Goal: Task Accomplishment & Management: Manage account settings

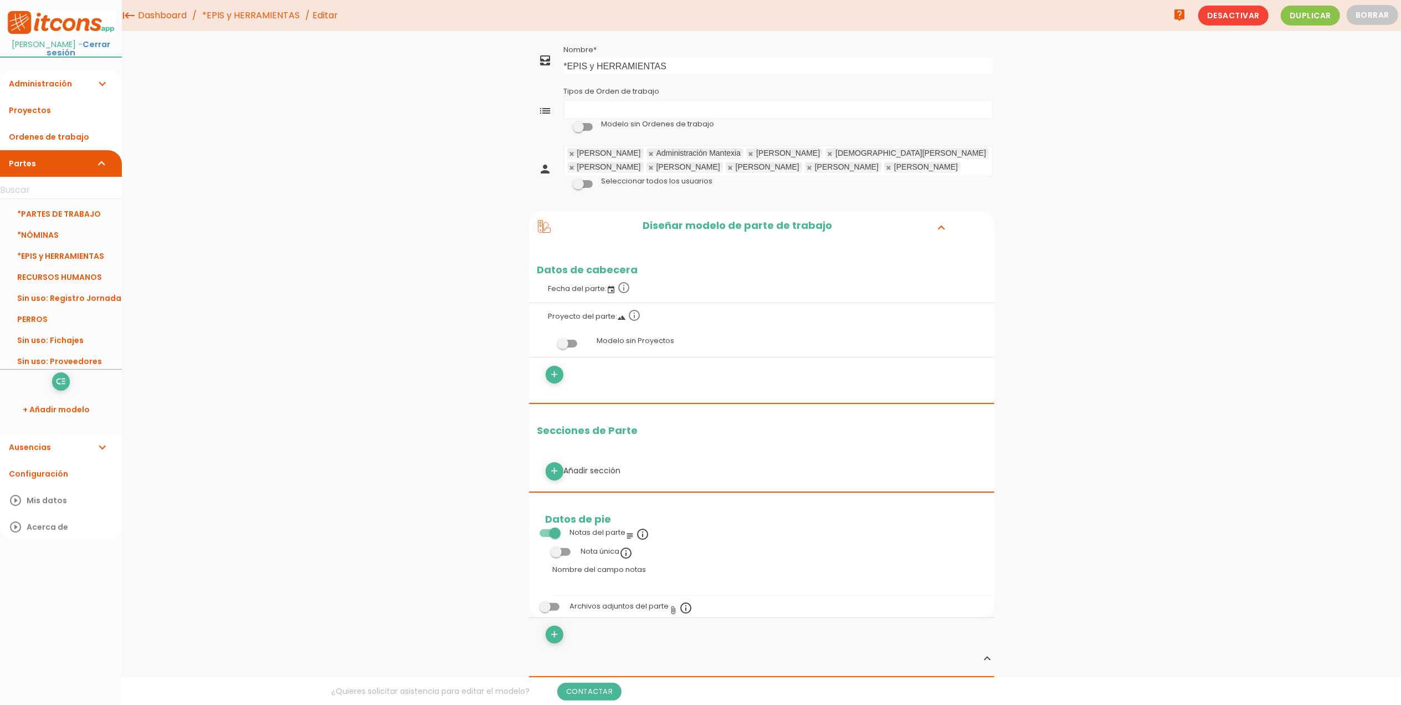
click at [748, 156] on link at bounding box center [751, 153] width 7 height 7
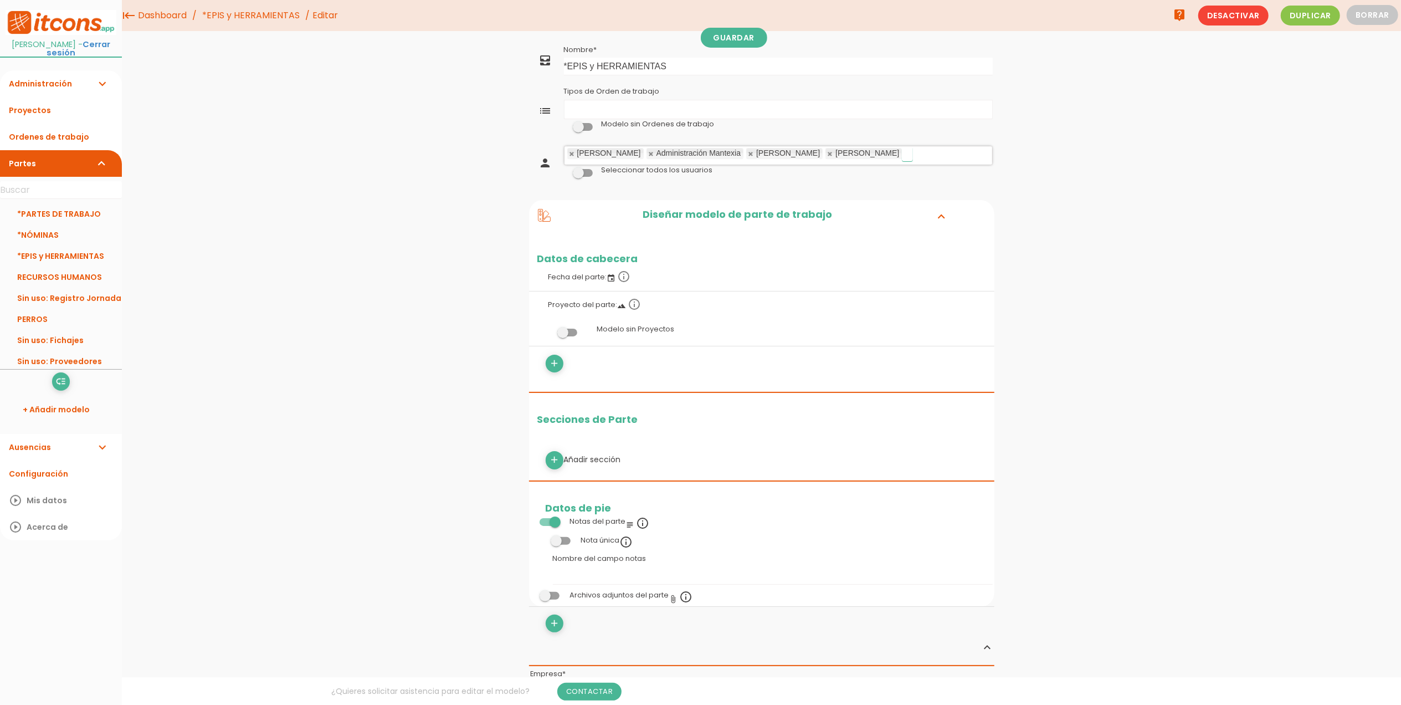
click at [748, 156] on link at bounding box center [751, 153] width 7 height 7
click at [739, 41] on link "Guardar" at bounding box center [734, 38] width 66 height 20
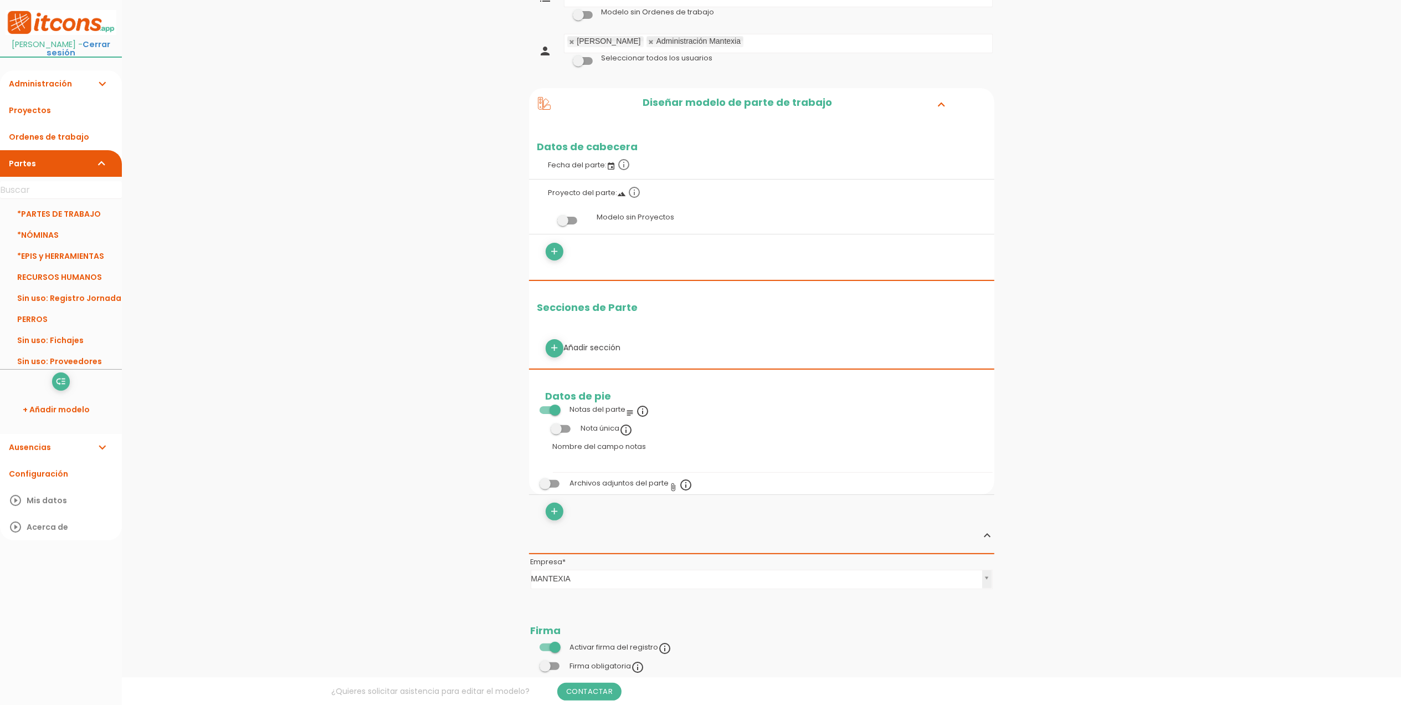
scroll to position [147, 0]
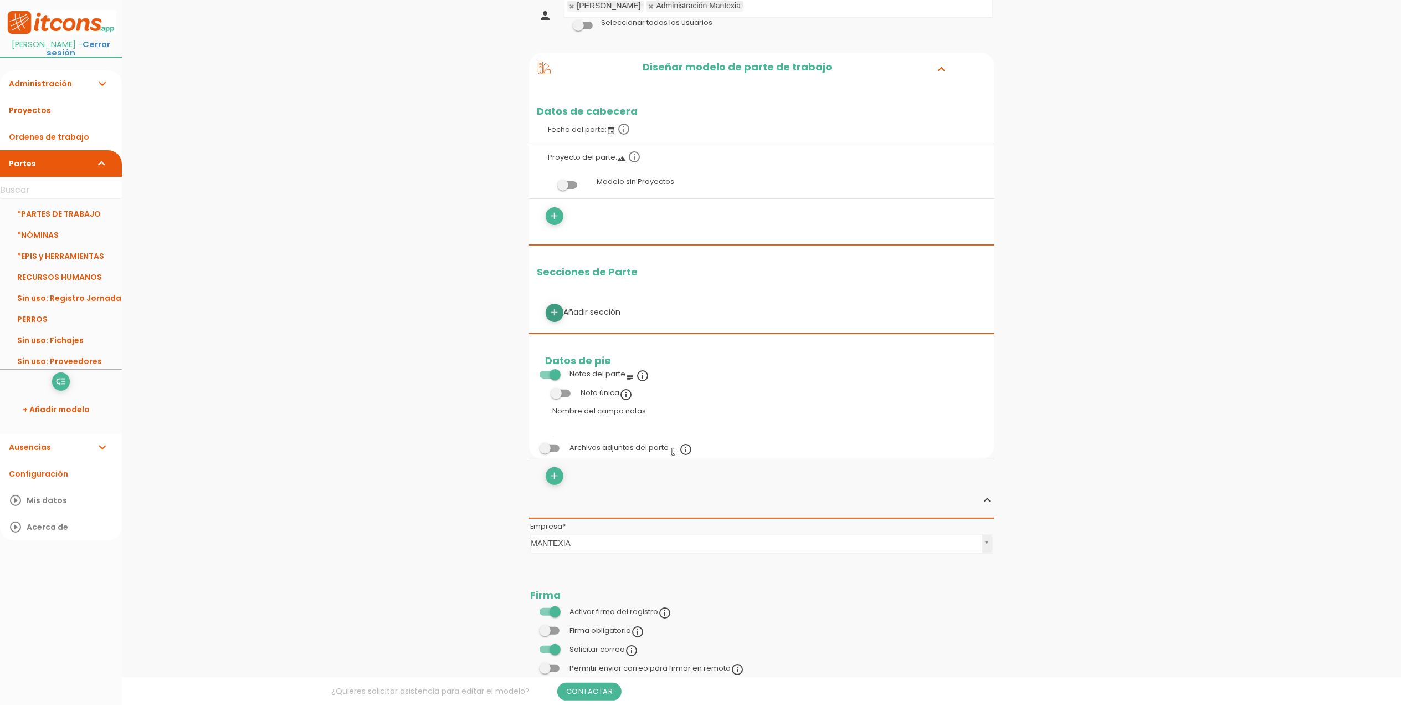
click at [557, 315] on icon "add" at bounding box center [554, 313] width 11 height 18
select select
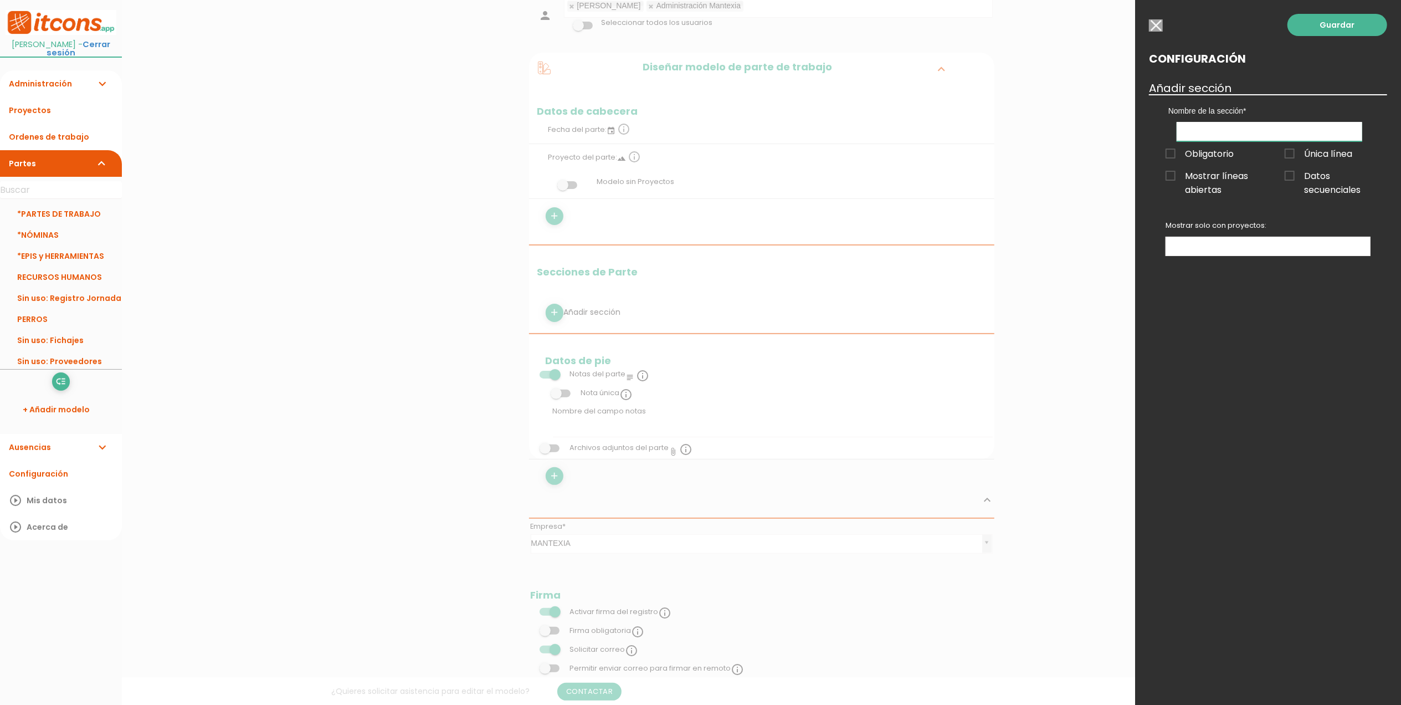
click at [1252, 132] on input "text" at bounding box center [1270, 131] width 186 height 19
type input "D"
type input "DATOS MATERIALES"
click at [1172, 151] on span "Obligatorio" at bounding box center [1200, 154] width 68 height 14
click at [0, 0] on input "Obligatorio" at bounding box center [0, 0] width 0 height 0
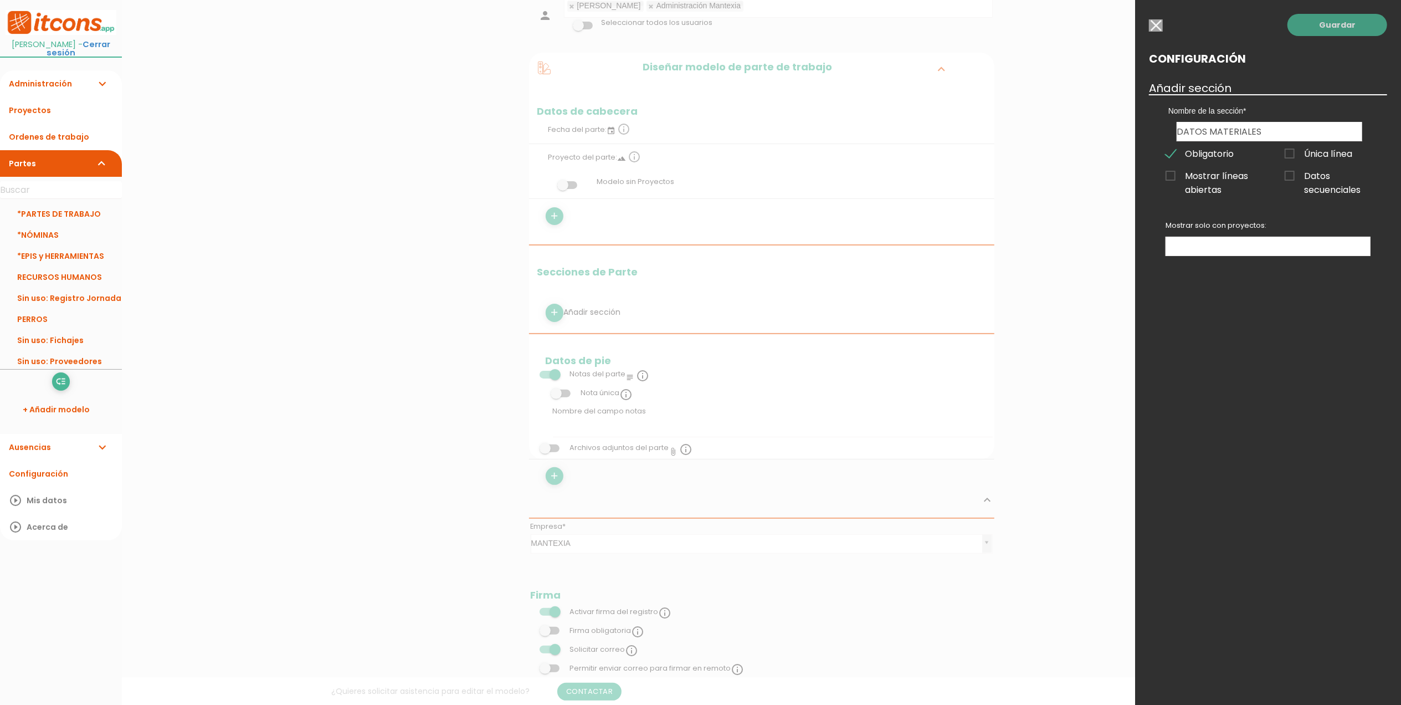
click at [1339, 25] on link "Guardar" at bounding box center [1338, 25] width 100 height 22
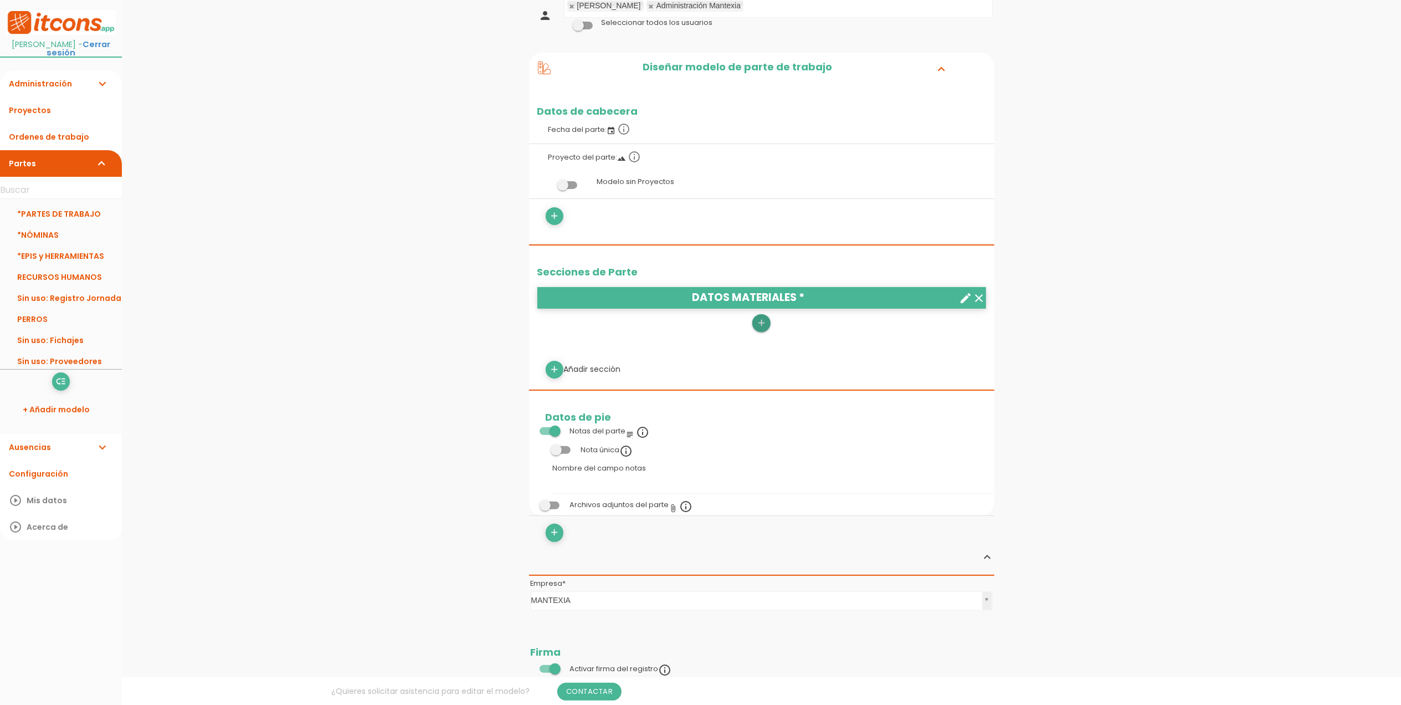
click at [758, 322] on icon "add" at bounding box center [761, 323] width 11 height 18
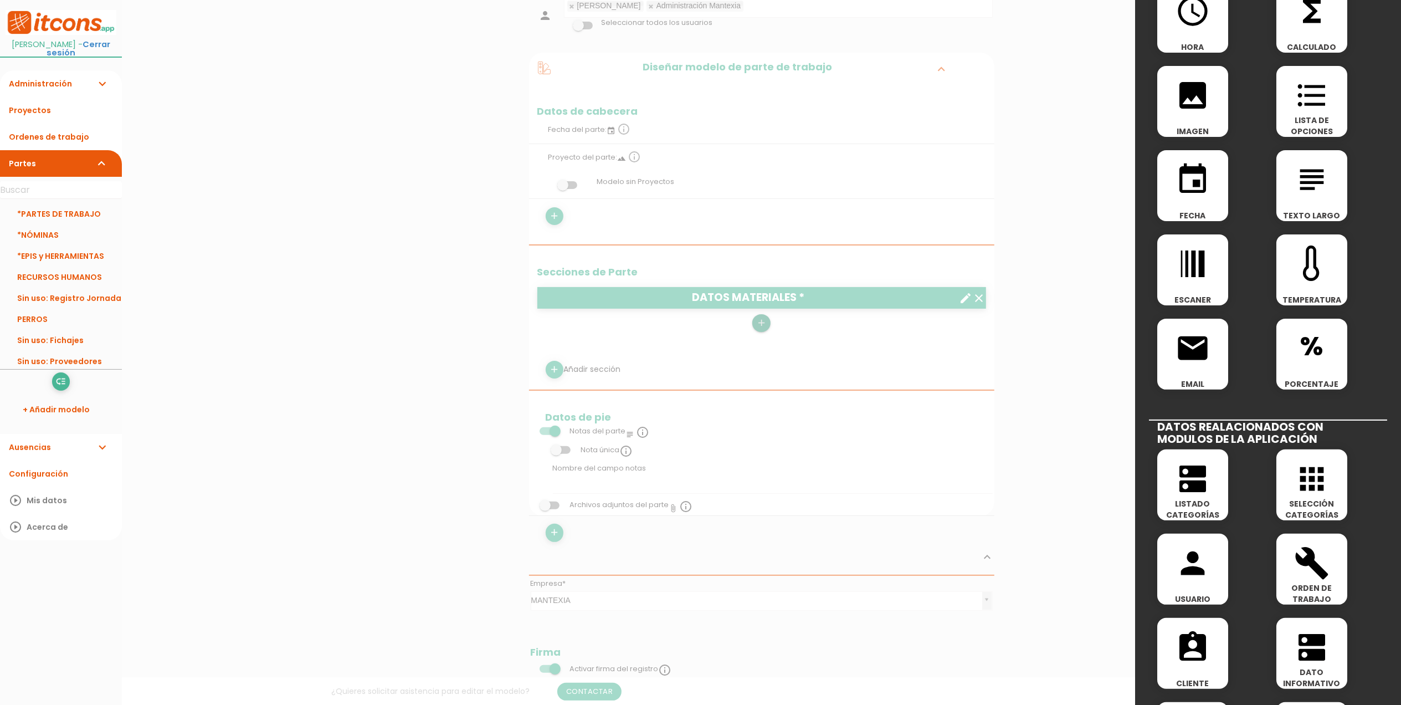
scroll to position [147, 0]
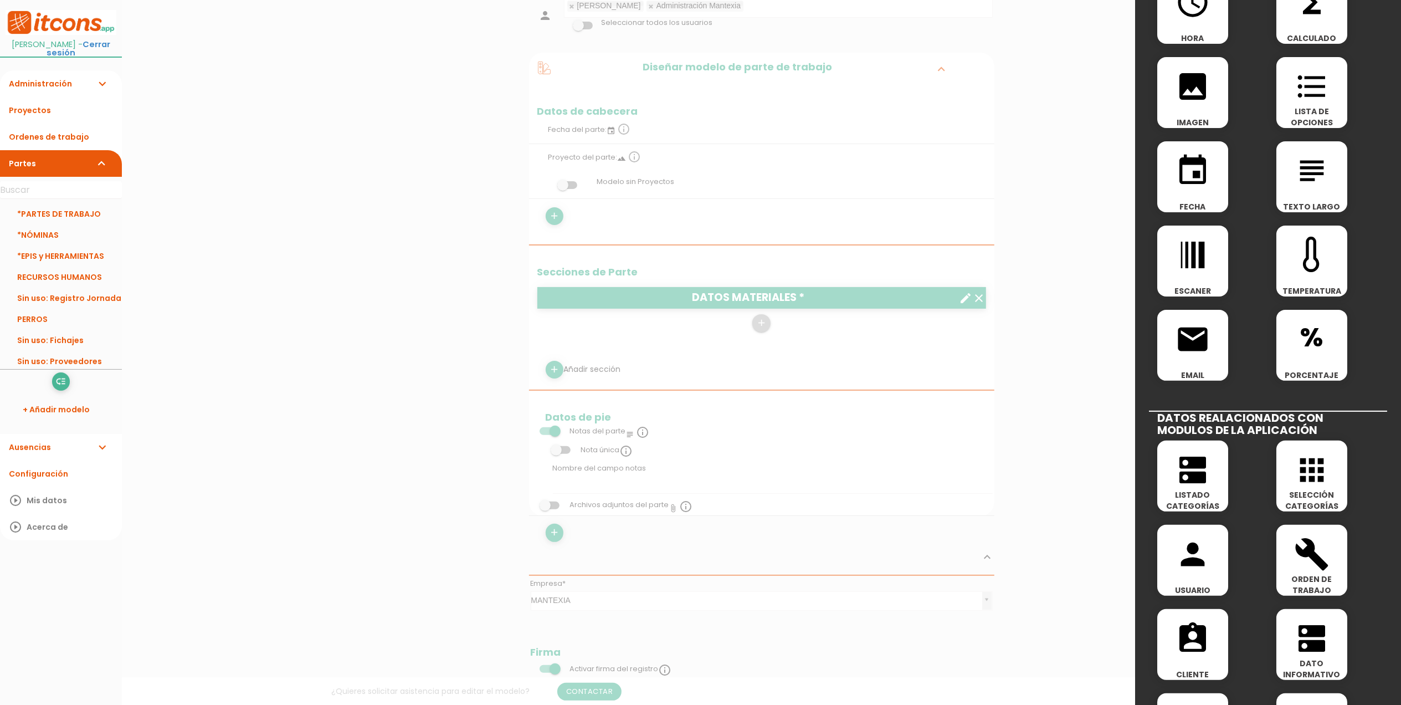
click at [1200, 475] on icon "dns" at bounding box center [1192, 469] width 35 height 35
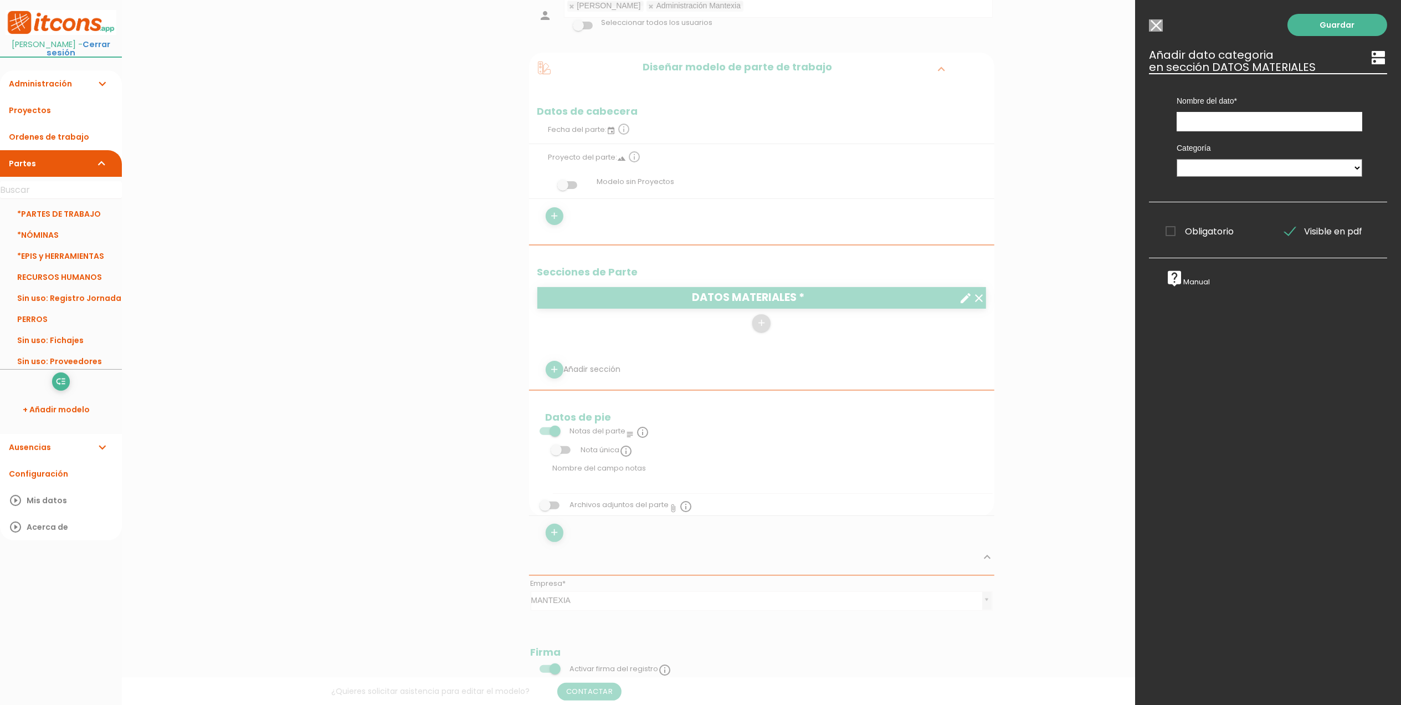
scroll to position [0, 0]
click at [1158, 20] on input "Modelo sin Ordenes de trabajo" at bounding box center [1156, 25] width 14 height 12
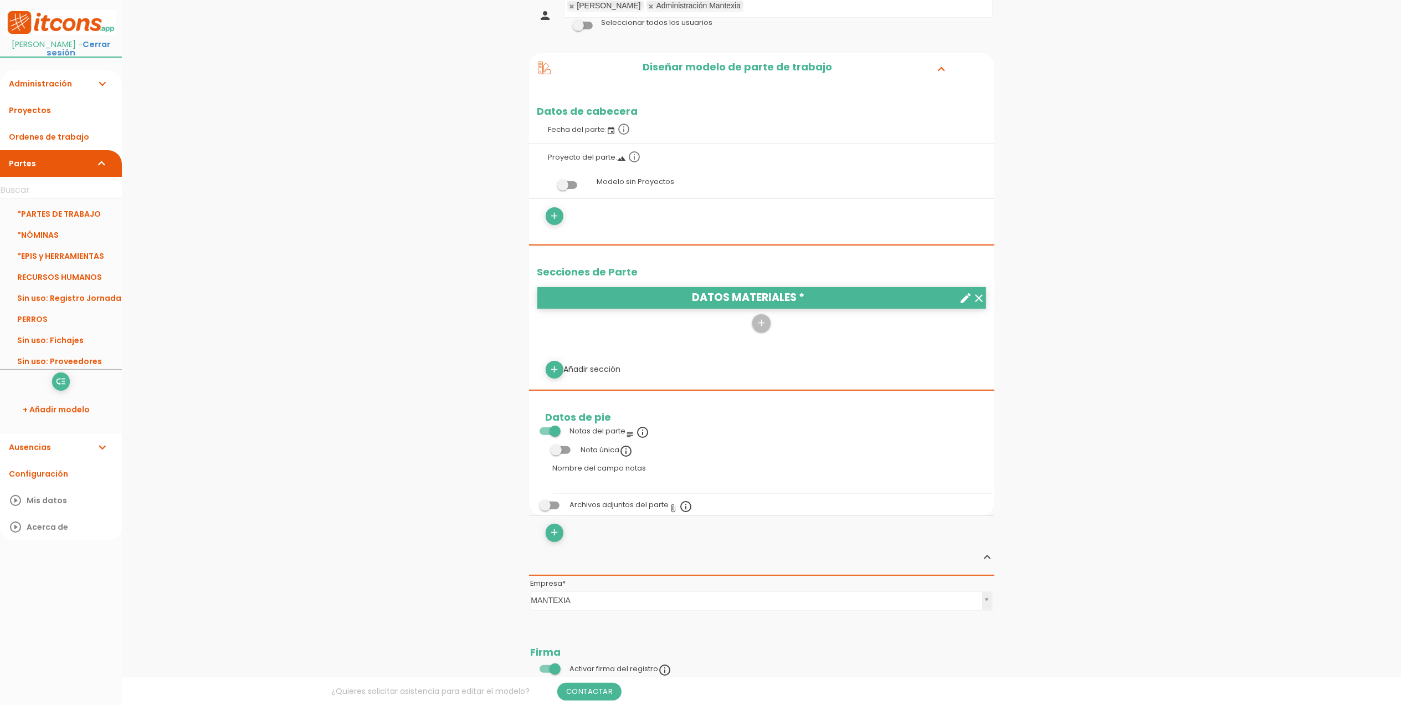
click at [69, 76] on link "Administración expand_more" at bounding box center [61, 83] width 122 height 27
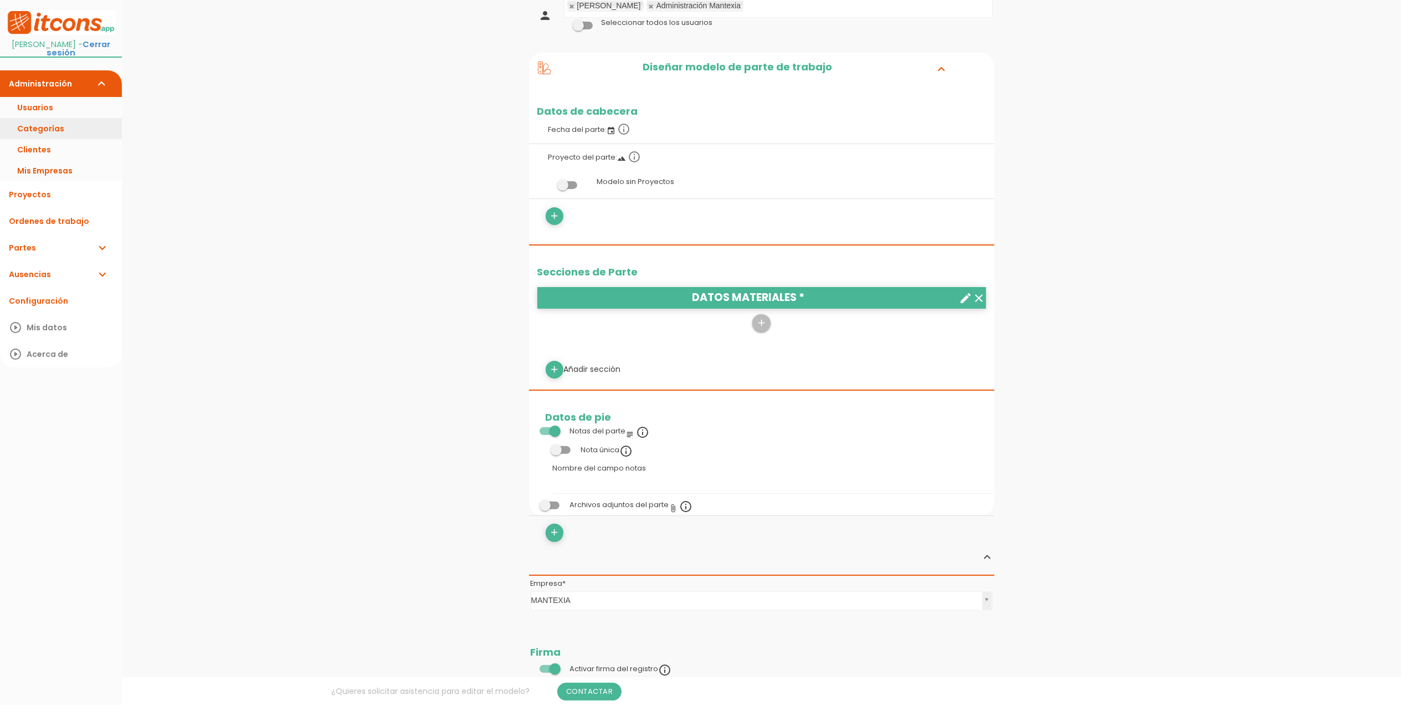
click at [60, 129] on link "Categorías" at bounding box center [61, 128] width 122 height 21
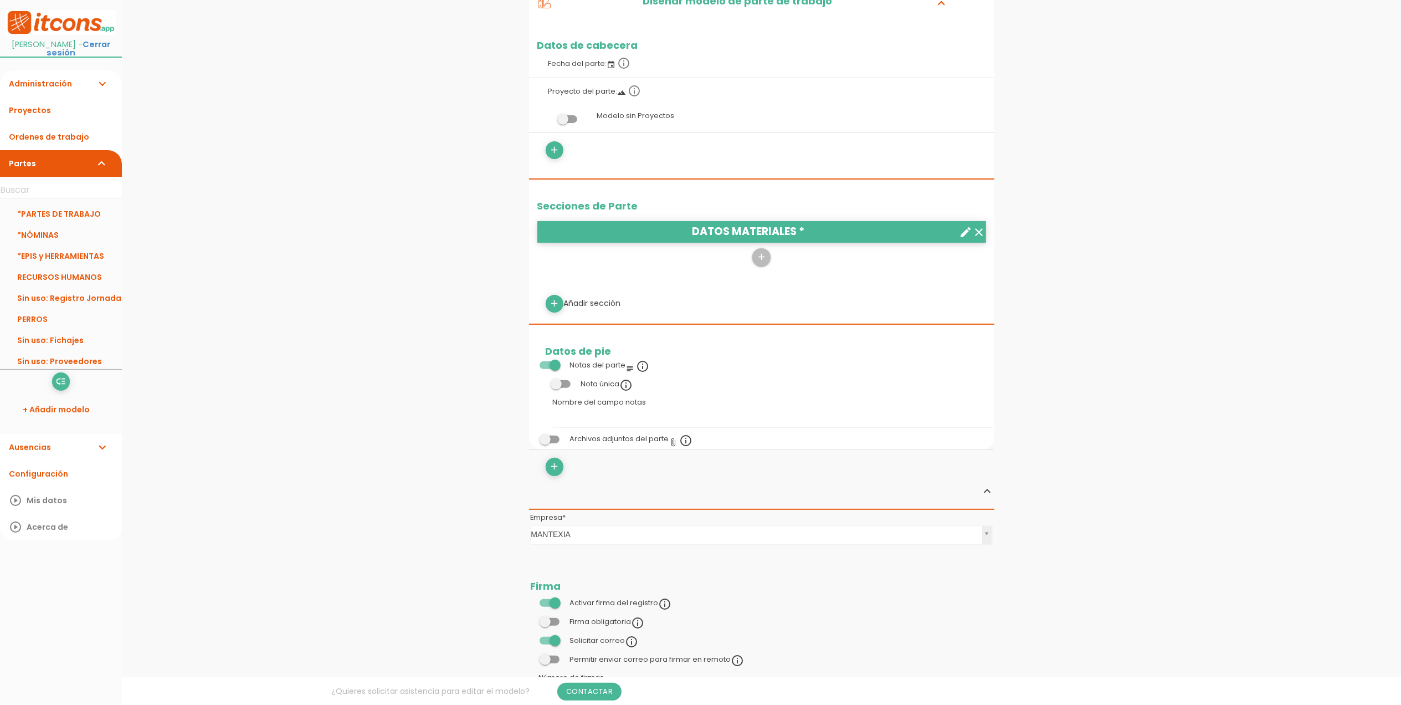
scroll to position [222, 0]
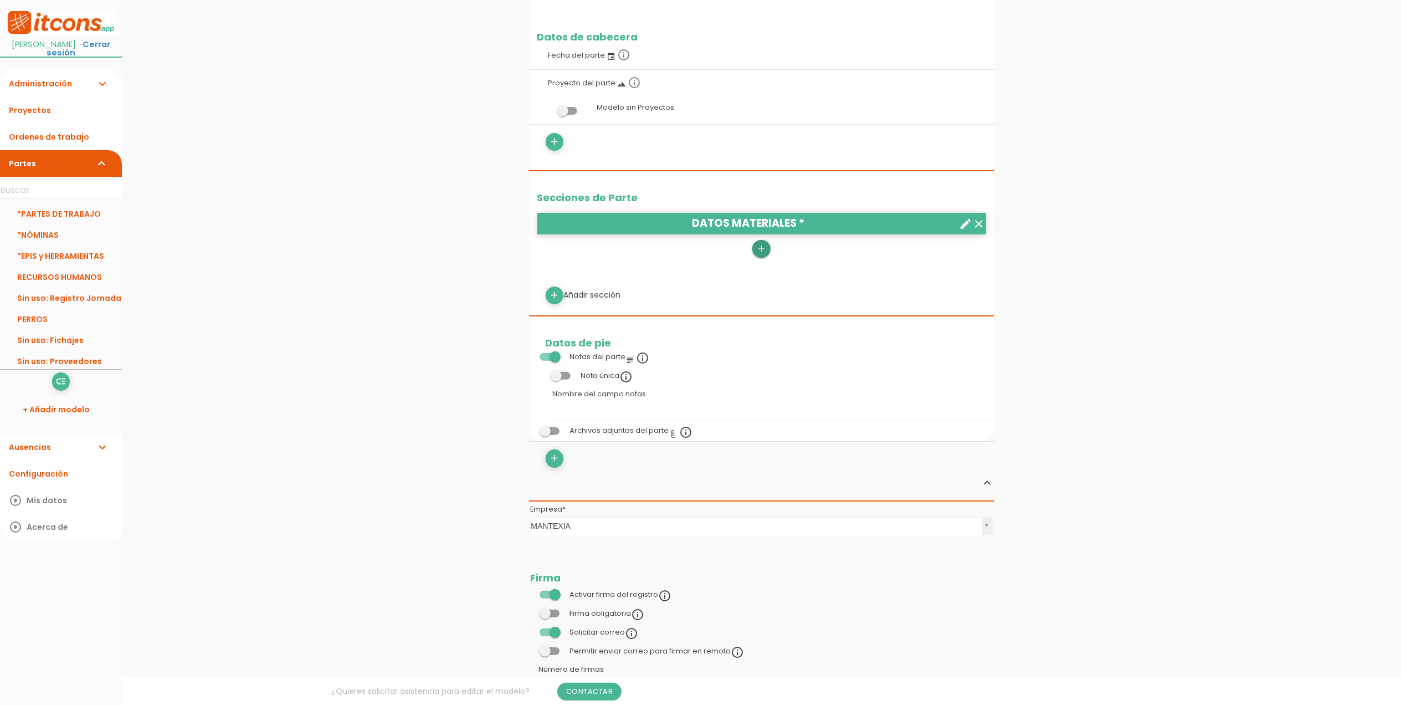
click at [766, 252] on icon "add" at bounding box center [761, 249] width 11 height 18
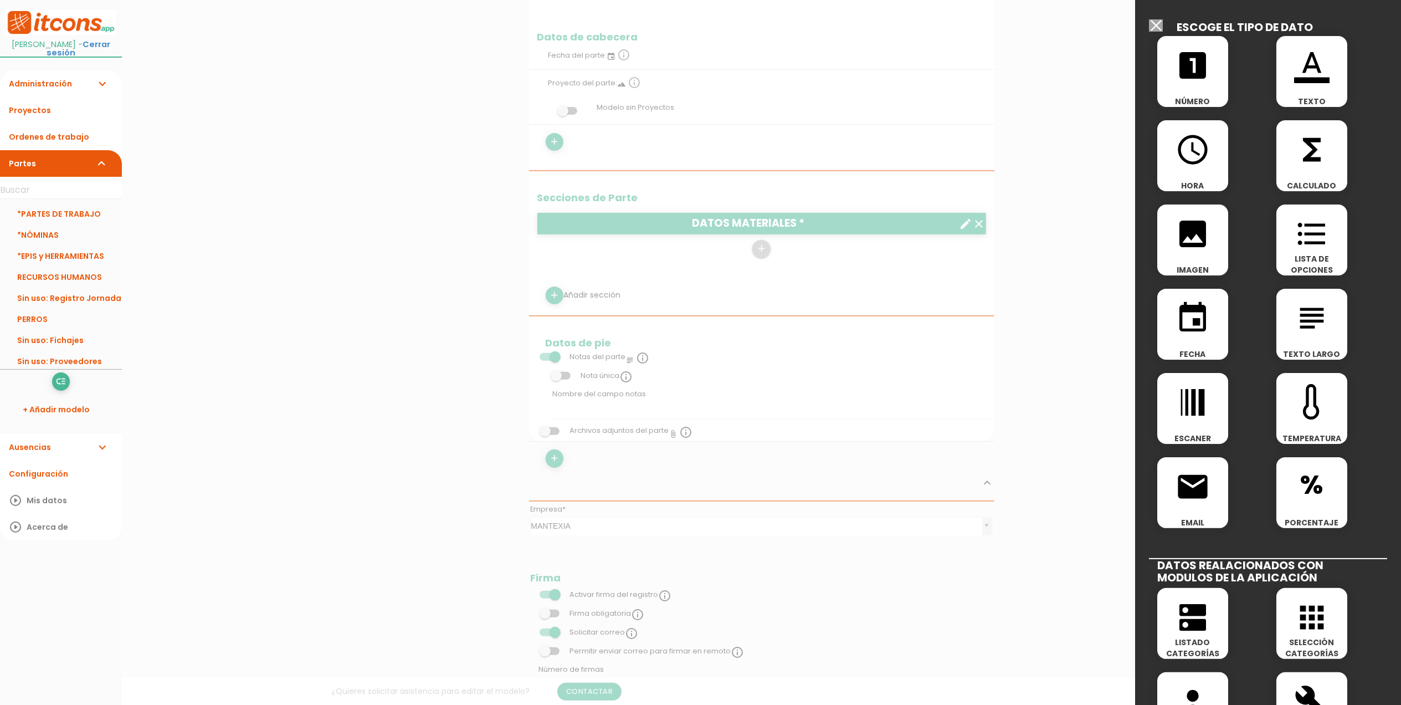
click at [1306, 240] on icon "format_list_bulleted" at bounding box center [1311, 233] width 35 height 35
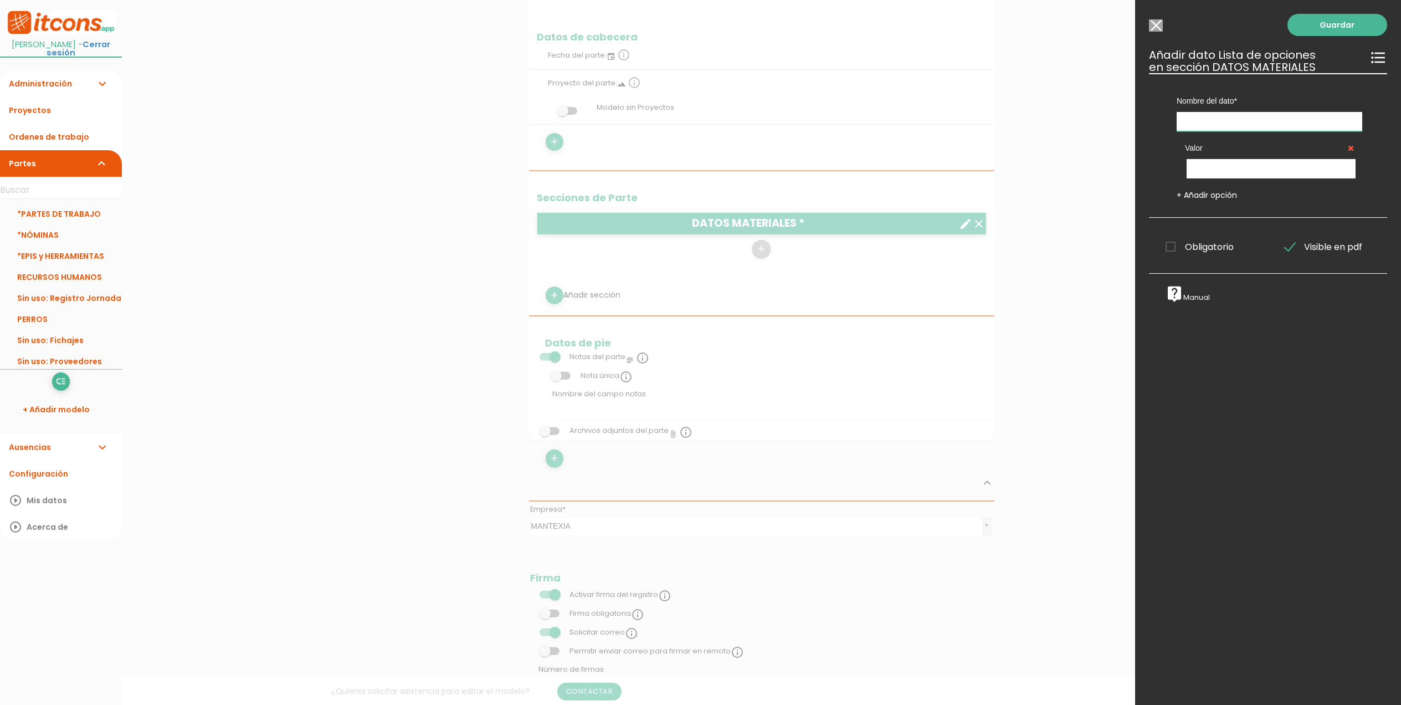
click at [1233, 124] on input "text" at bounding box center [1270, 121] width 186 height 19
click at [1199, 117] on input "text" at bounding box center [1270, 121] width 186 height 19
type input "M"
type input "MOVIMIENTO"
click at [1223, 172] on input "text" at bounding box center [1271, 168] width 169 height 19
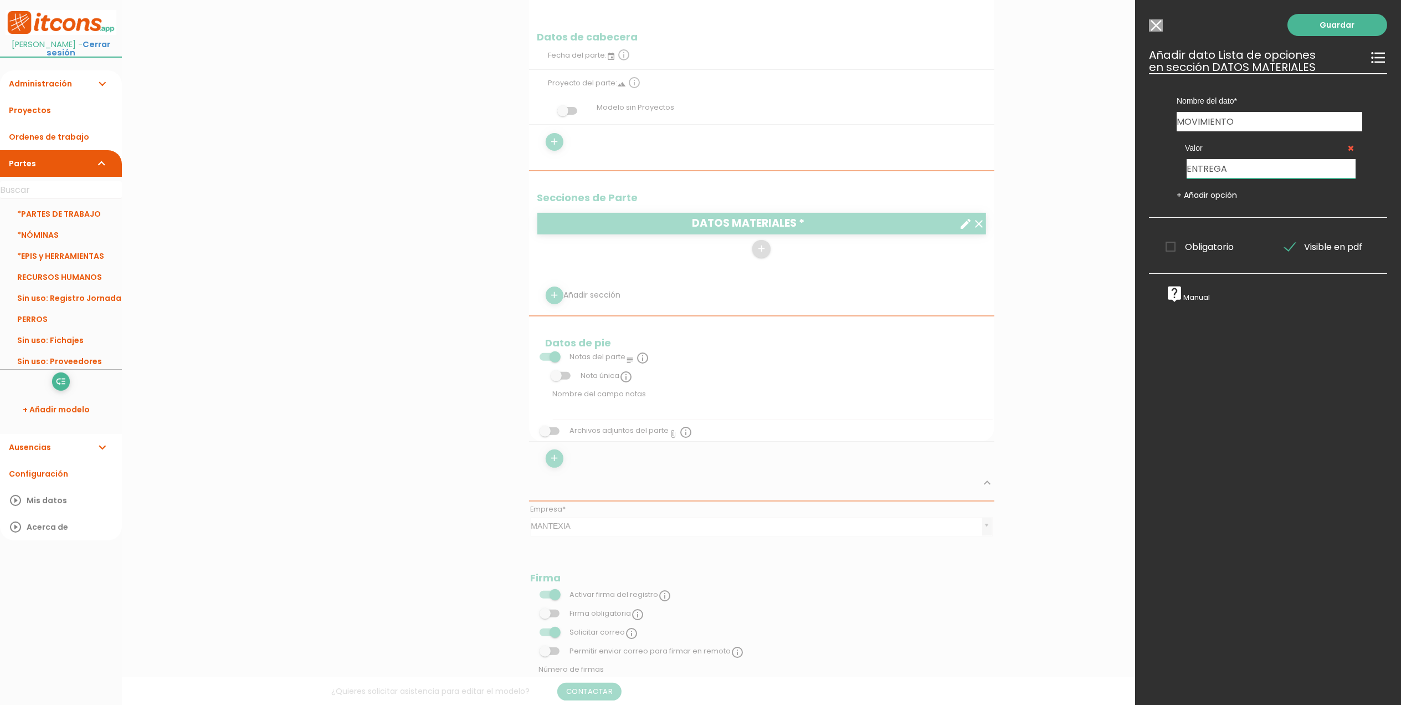
type input "ENTREGA"
click at [1205, 193] on link "+ Añadir opción" at bounding box center [1207, 194] width 60 height 11
click at [1208, 215] on input "text" at bounding box center [1271, 215] width 169 height 19
type input "RECOGIDA"
click at [1167, 293] on span "Obligatorio" at bounding box center [1200, 294] width 68 height 14
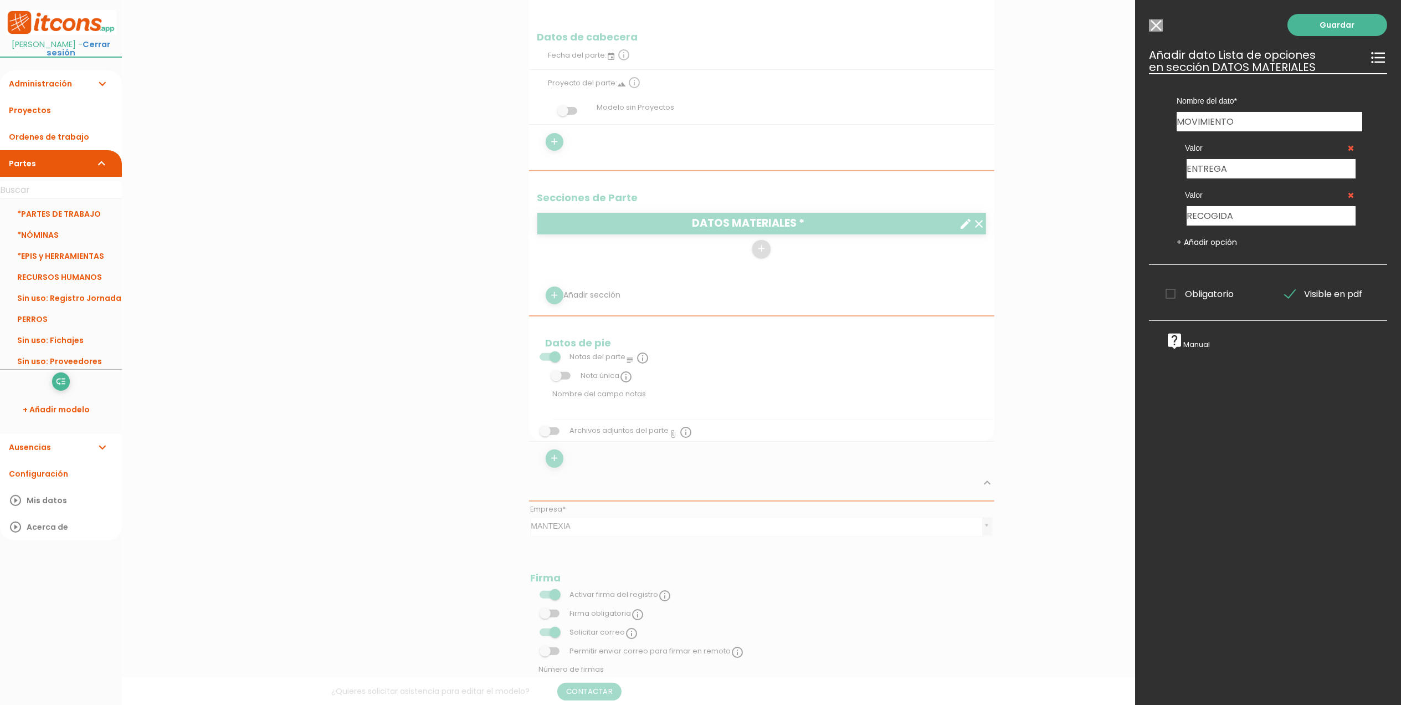
click at [0, 0] on input "Obligatorio" at bounding box center [0, 0] width 0 height 0
click at [1332, 27] on link "Guardar" at bounding box center [1338, 25] width 100 height 22
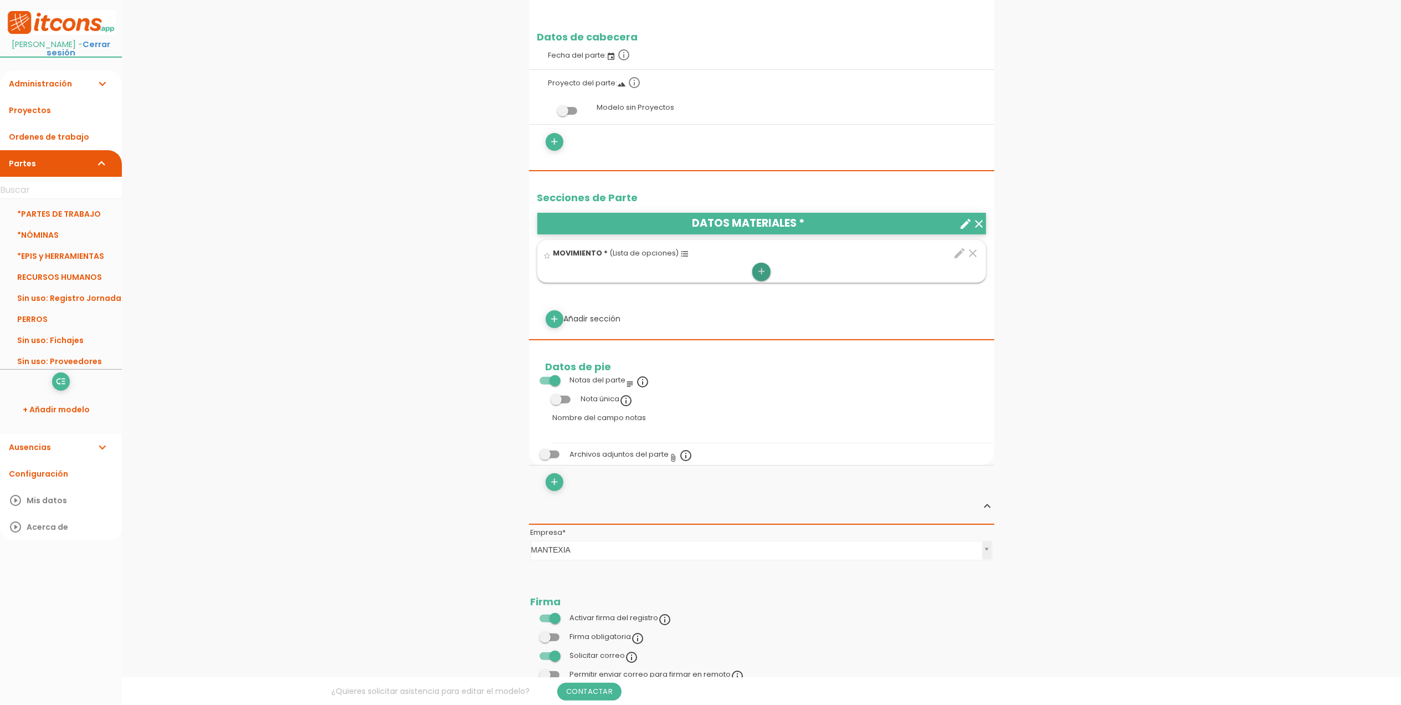
click at [760, 271] on icon "add" at bounding box center [761, 272] width 11 height 18
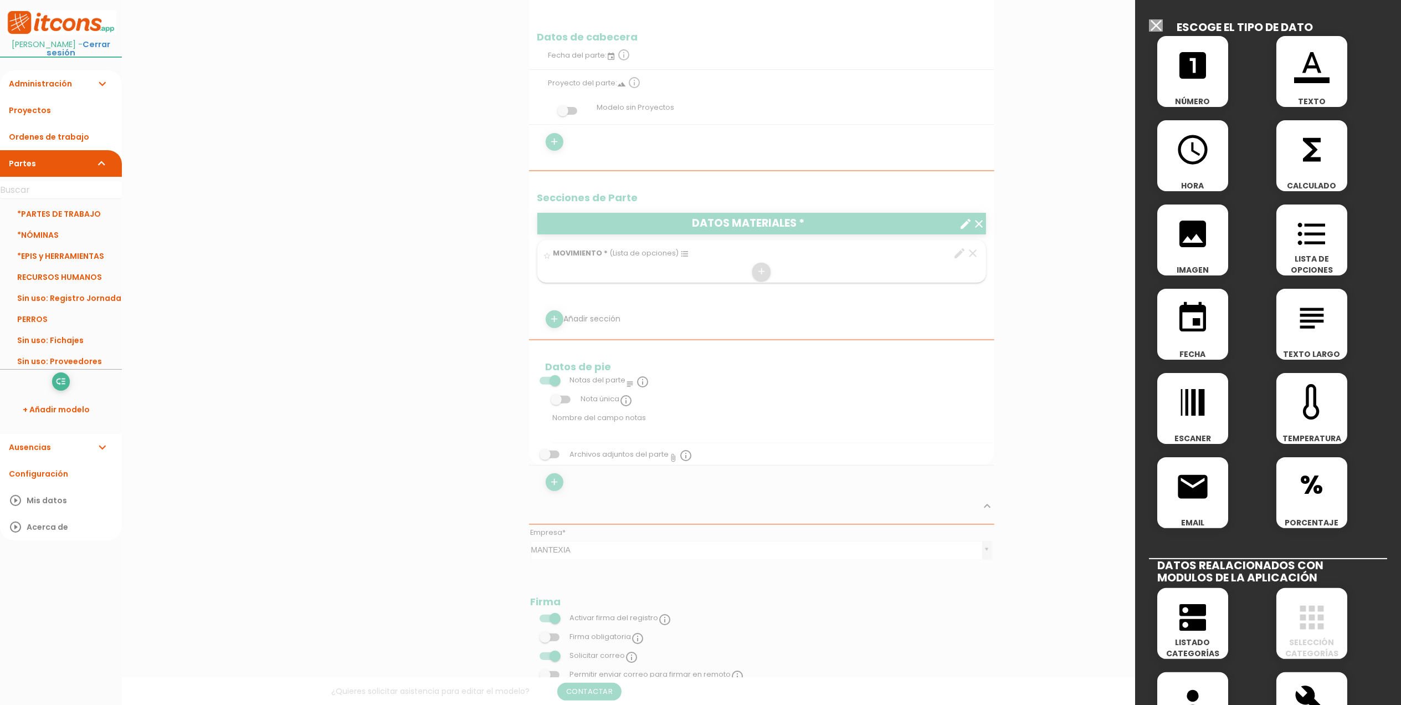
click at [1306, 243] on icon "format_list_bulleted" at bounding box center [1311, 233] width 35 height 35
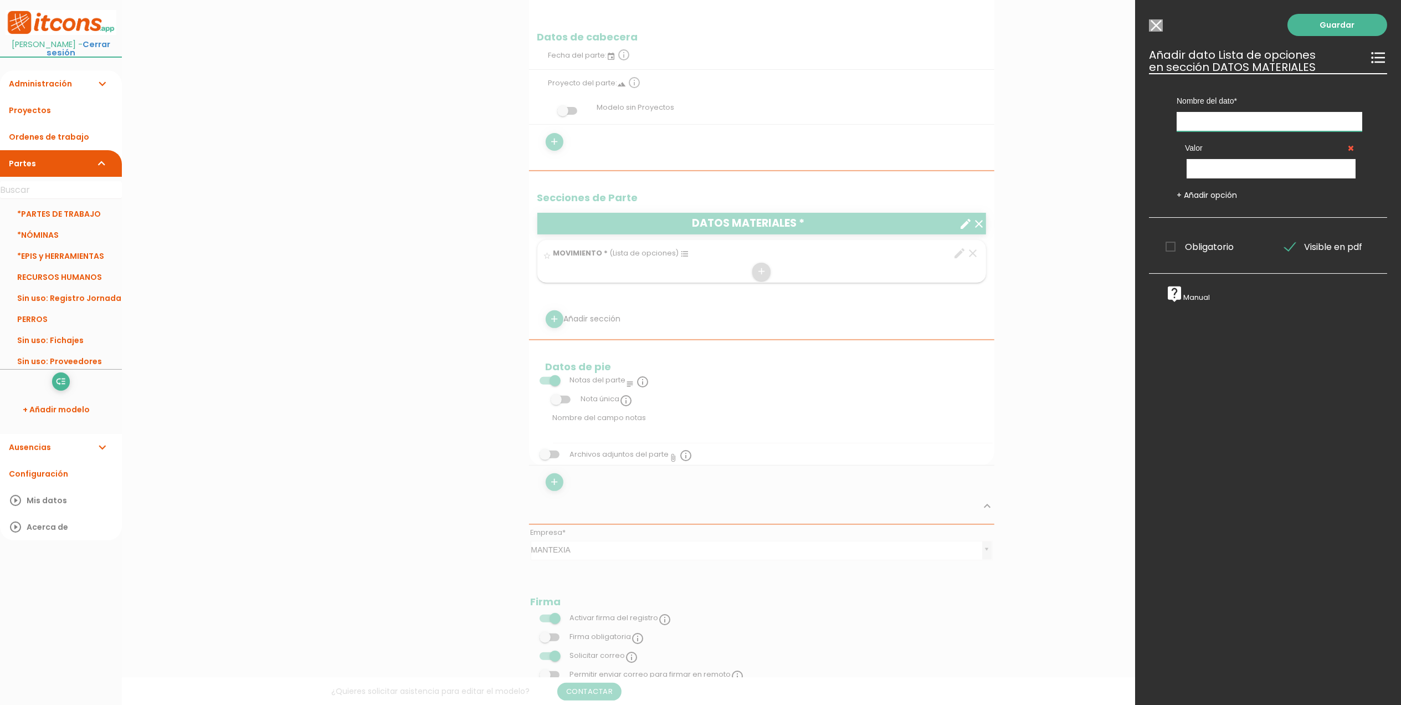
click at [1253, 114] on input "text" at bounding box center [1270, 121] width 186 height 19
type input "MATERIAL"
click at [1226, 169] on input "text" at bounding box center [1271, 168] width 169 height 19
type input "EPIS"
click at [1213, 196] on link "+ Añadir opción" at bounding box center [1207, 194] width 60 height 11
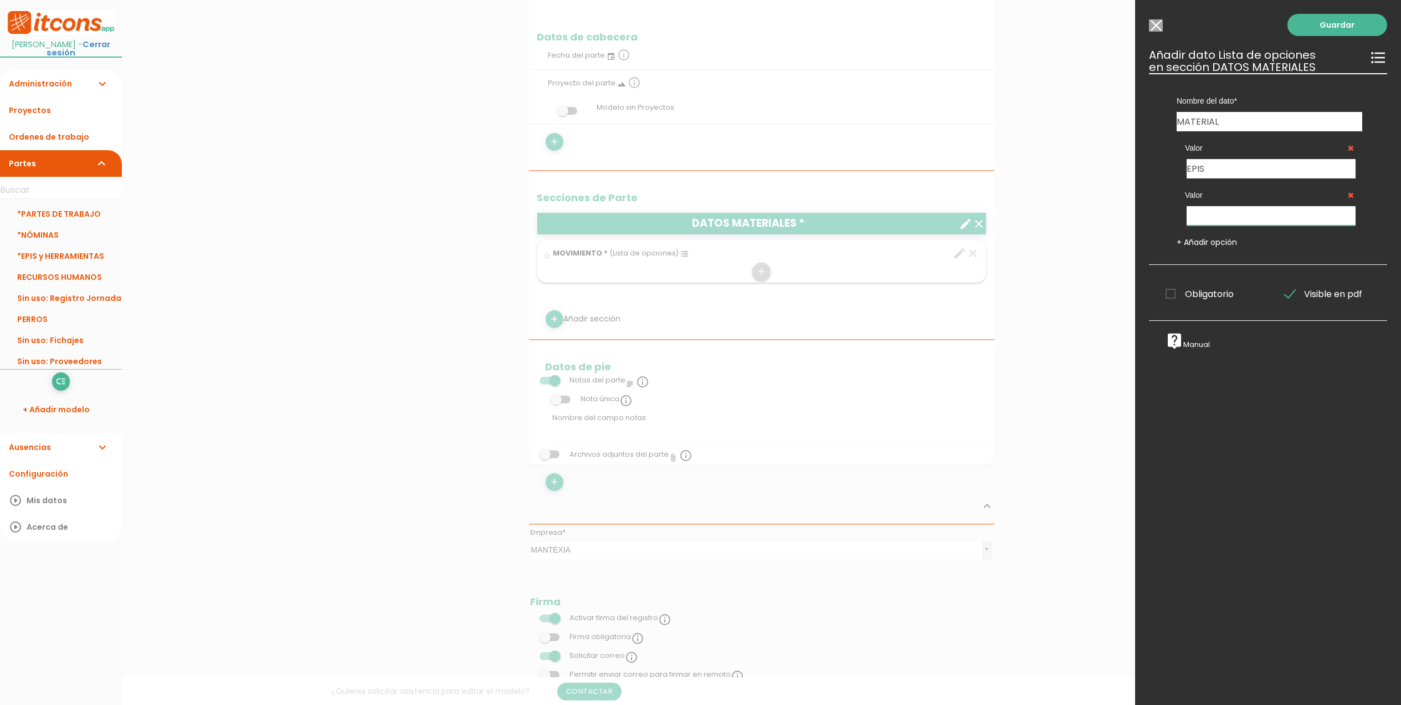
click at [1211, 222] on input "text" at bounding box center [1271, 215] width 169 height 19
type input "HERRAMIENTAS"
click at [1203, 247] on link "+ Añadir opción" at bounding box center [1207, 242] width 60 height 11
click at [1211, 271] on input "text" at bounding box center [1271, 262] width 169 height 19
type input "MATERIALES"
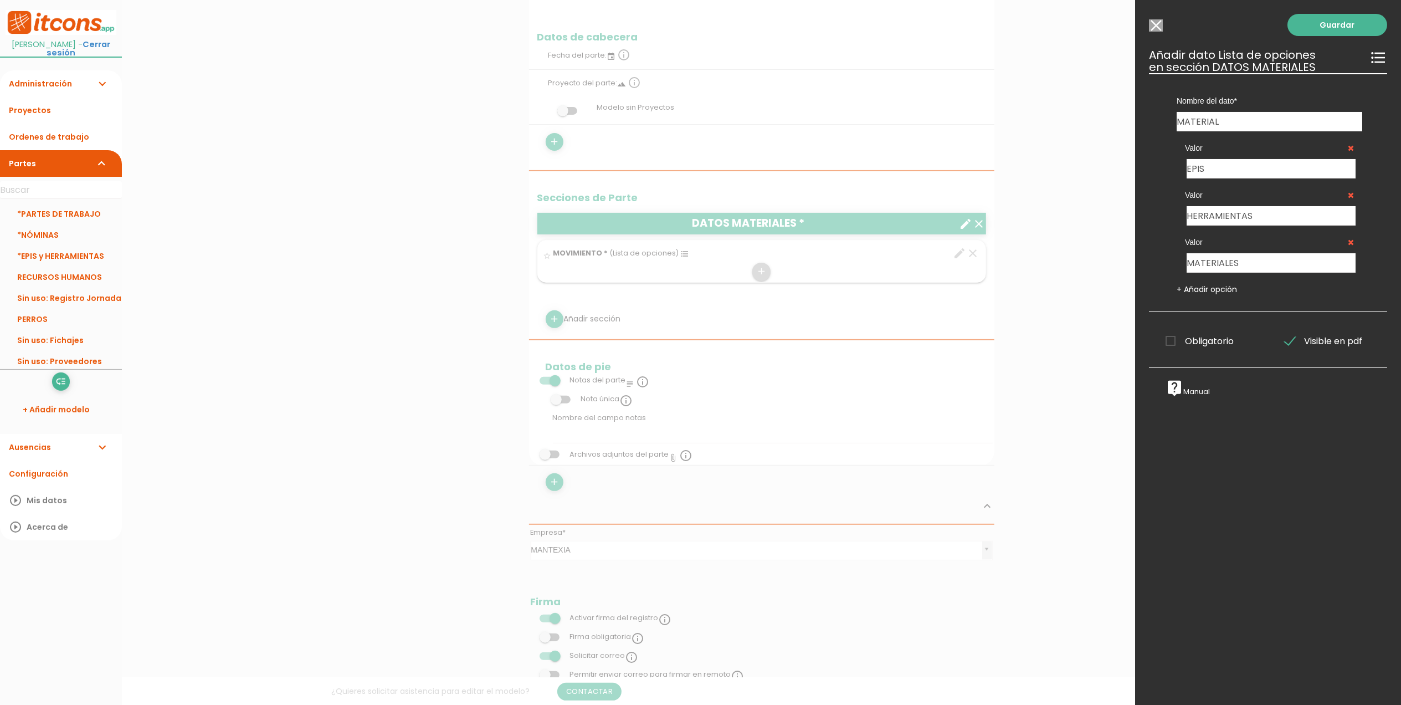
click at [1169, 346] on span "Obligatorio" at bounding box center [1200, 341] width 68 height 14
click at [0, 0] on input "Obligatorio" at bounding box center [0, 0] width 0 height 0
click at [1333, 22] on link "Guardar" at bounding box center [1338, 25] width 100 height 22
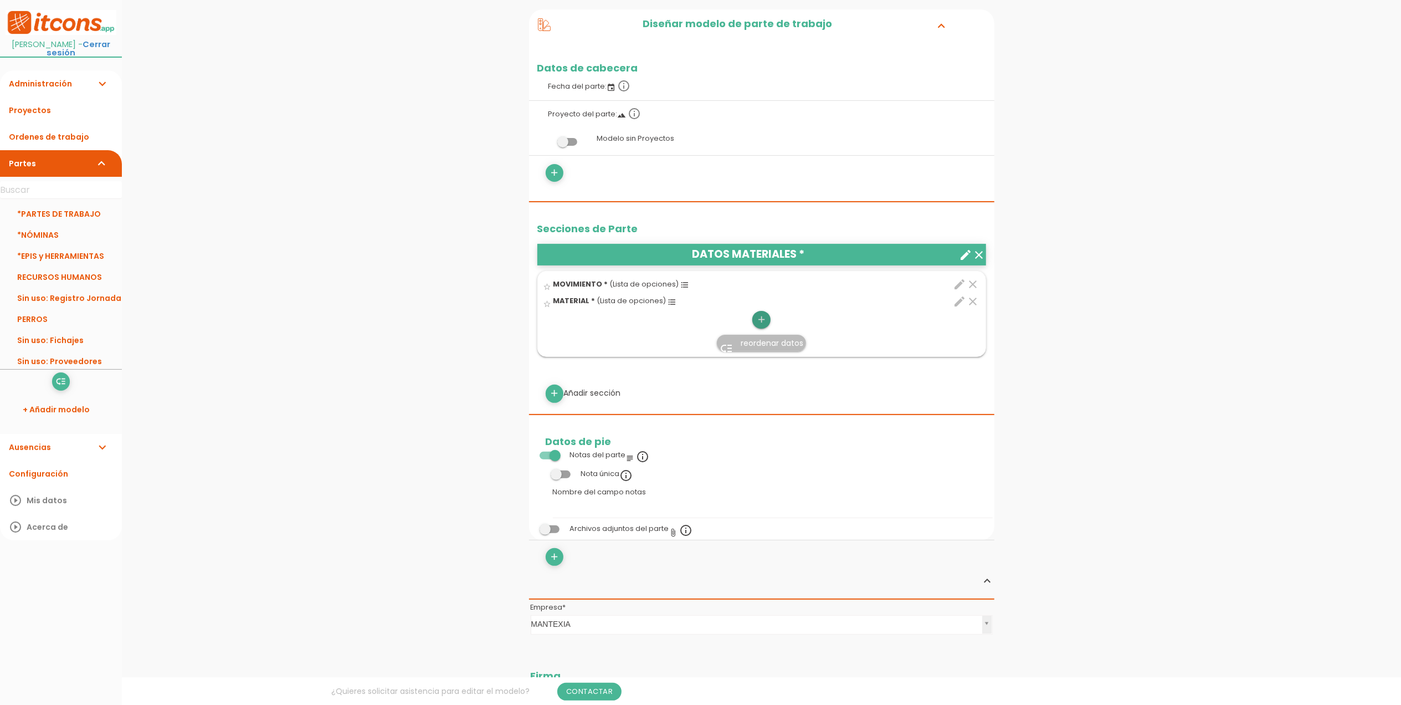
click at [759, 318] on icon "add" at bounding box center [761, 320] width 11 height 18
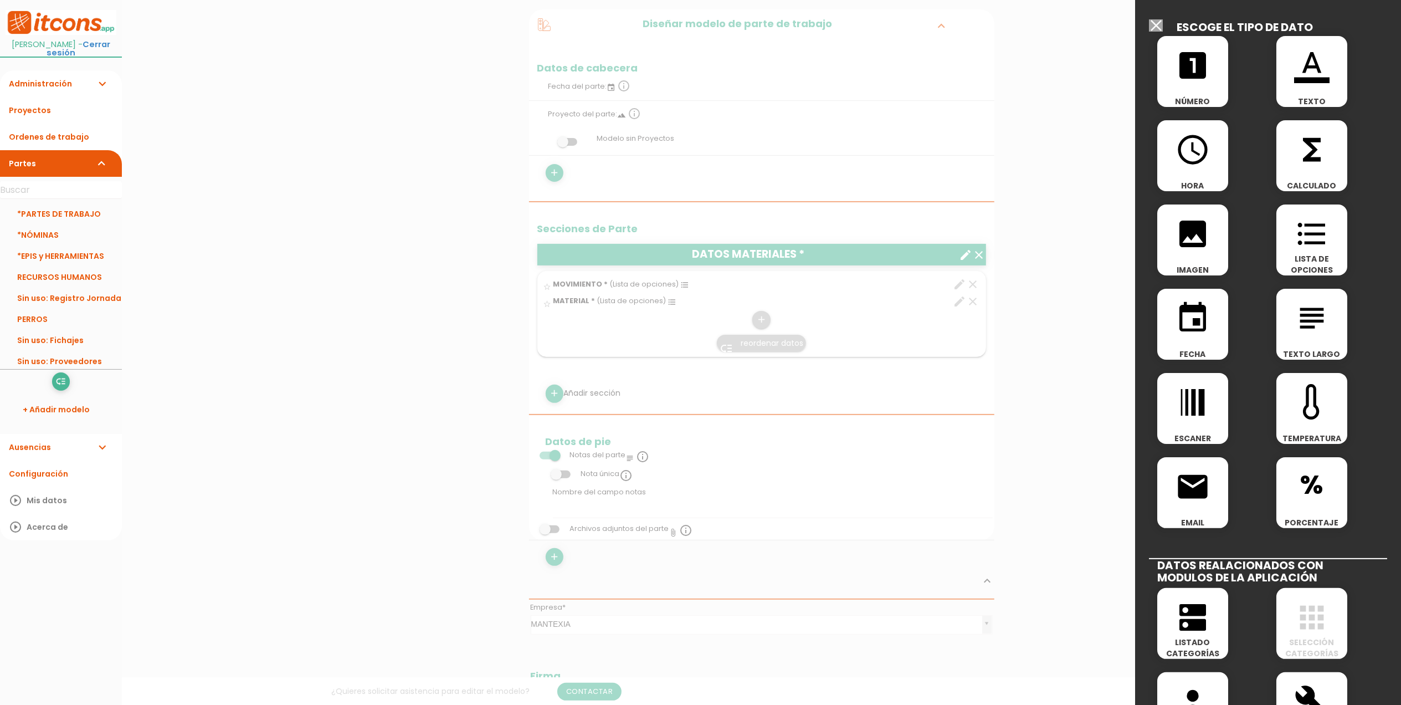
click at [1313, 91] on div "format_color_text TEXTO" at bounding box center [1312, 71] width 71 height 71
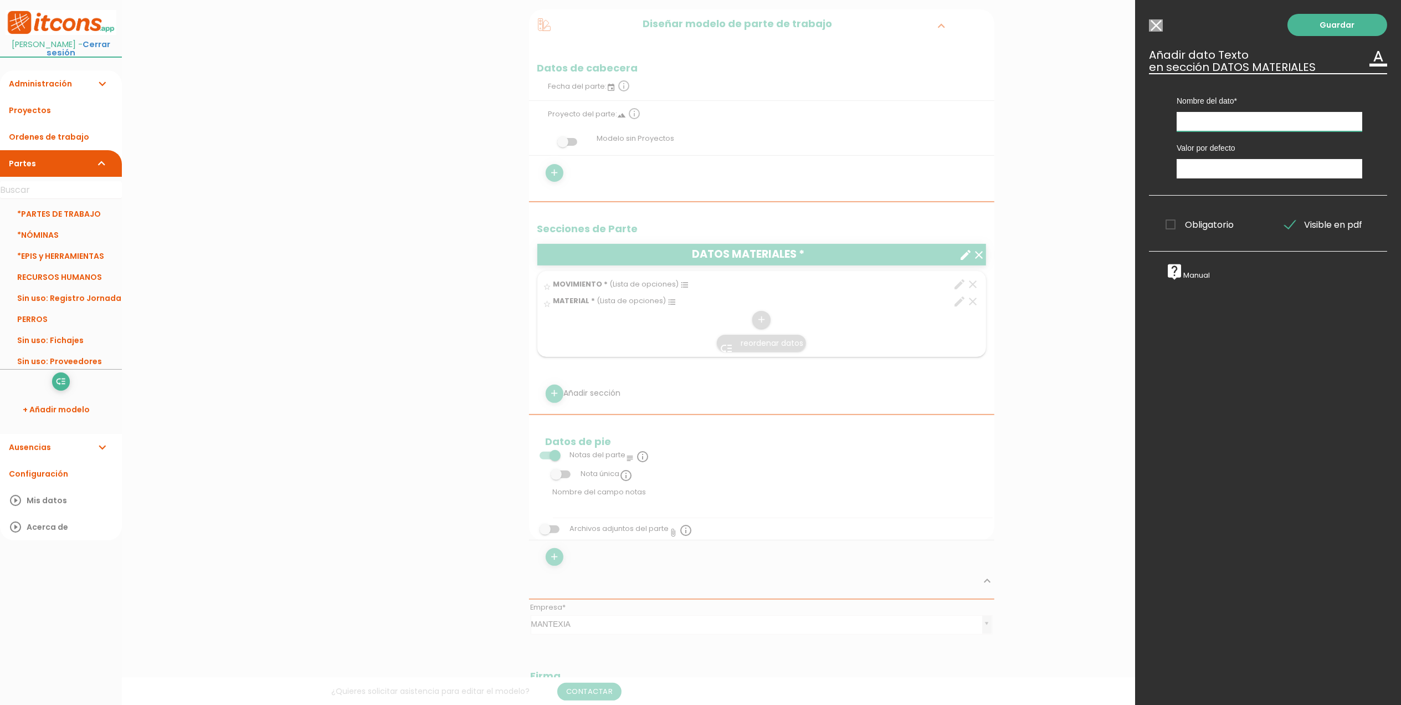
click at [1238, 122] on input "text" at bounding box center [1270, 121] width 186 height 19
type input "A"
click at [1169, 227] on span "Obligatorio" at bounding box center [1200, 225] width 68 height 14
click at [0, 0] on input "Obligatorio" at bounding box center [0, 0] width 0 height 0
drag, startPoint x: 1305, startPoint y: 131, endPoint x: 1150, endPoint y: 117, distance: 155.7
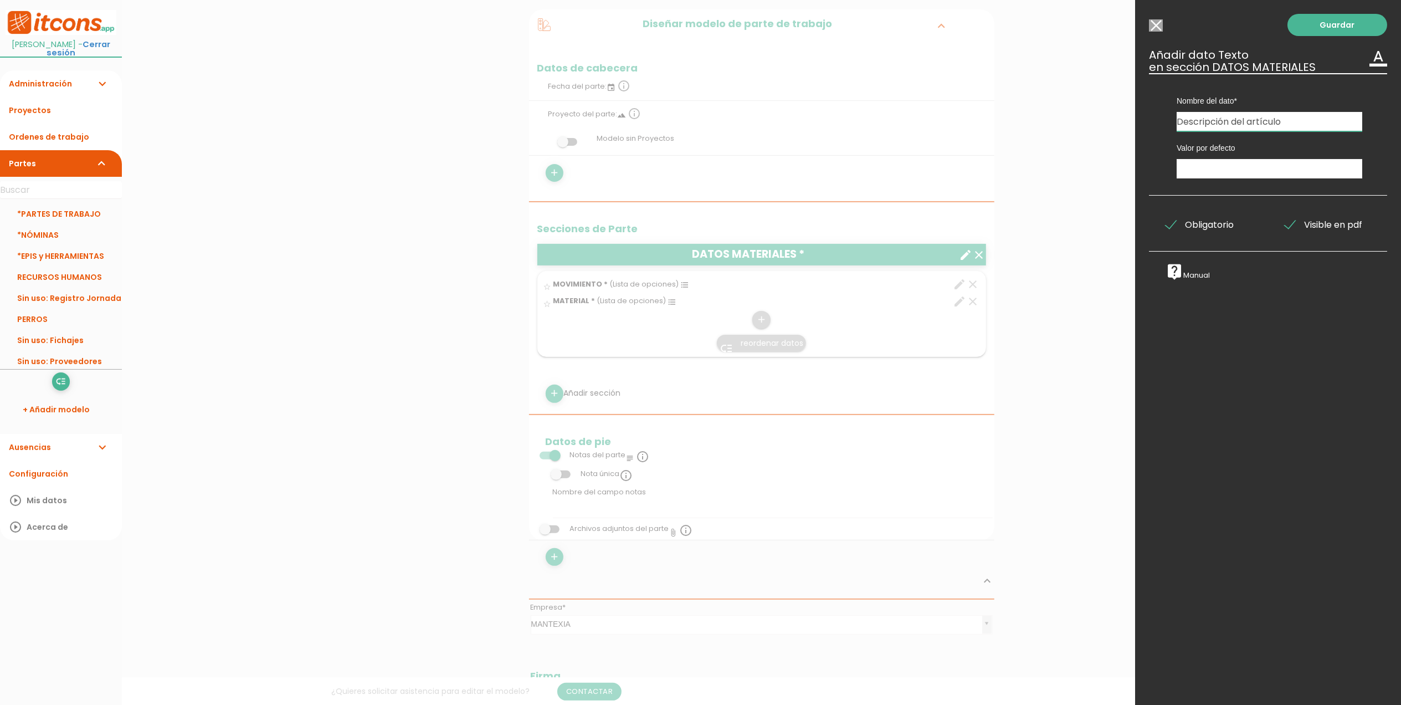
click at [1150, 117] on div "Nombre del dato MOVIMIENTO MATERIAL Descripción del artículo Tipo de dato Númer…" at bounding box center [1268, 134] width 238 height 122
type input "DESCRIPCIÓN DEL ARTÍCULO"
click at [1349, 20] on link "Guardar" at bounding box center [1338, 25] width 100 height 22
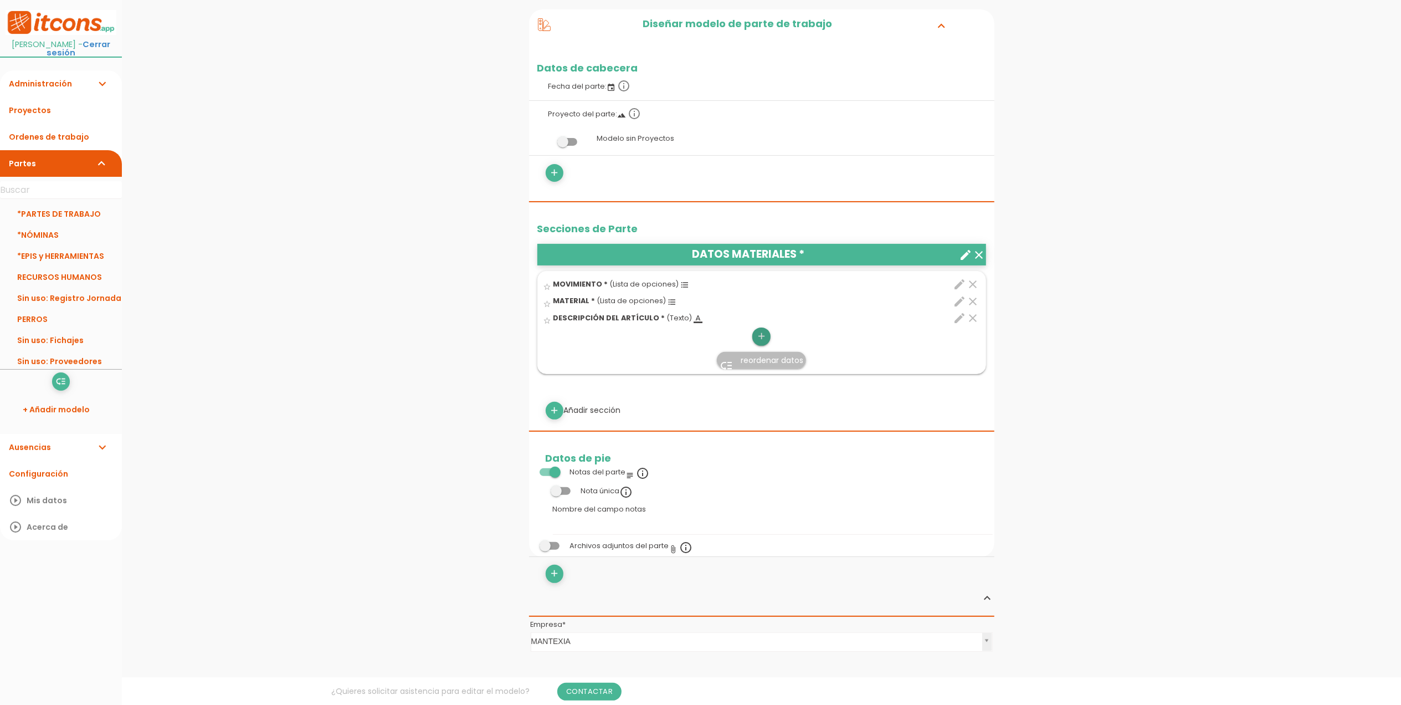
click at [765, 335] on icon "add" at bounding box center [761, 336] width 11 height 18
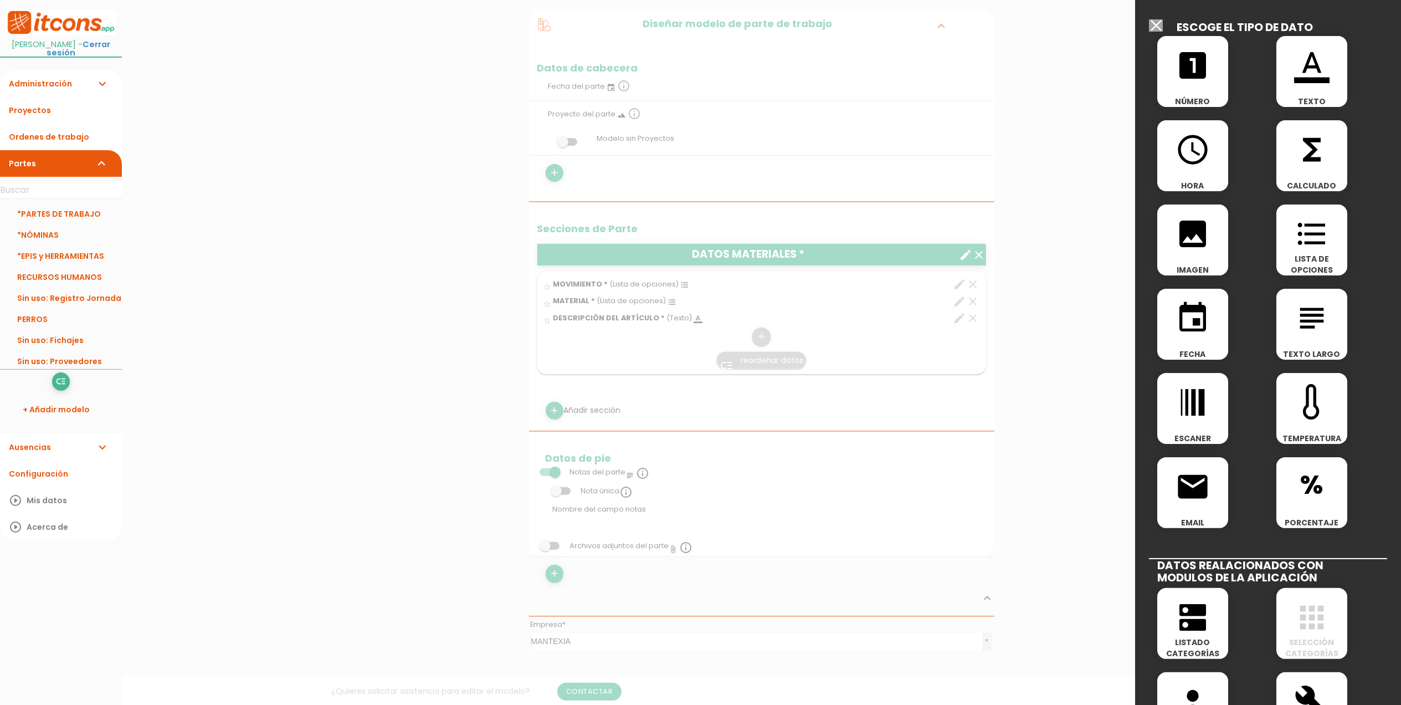
click at [1187, 65] on icon "looks_one" at bounding box center [1192, 65] width 35 height 35
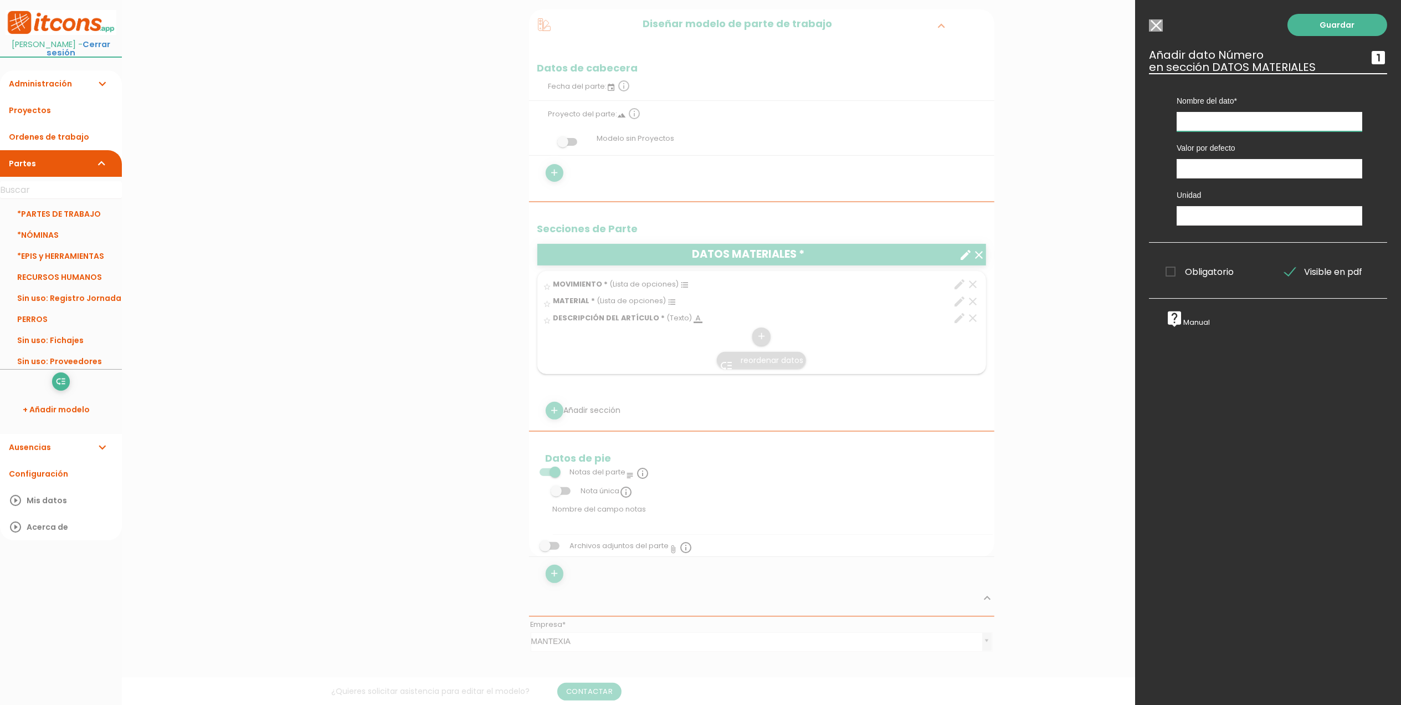
click at [1243, 120] on input "text" at bounding box center [1270, 121] width 186 height 19
type input "Cantidad"
click at [1173, 271] on span "Obligatorio" at bounding box center [1200, 272] width 68 height 14
click at [0, 0] on input "Obligatorio" at bounding box center [0, 0] width 0 height 0
click at [1200, 220] on input "text" at bounding box center [1270, 215] width 186 height 19
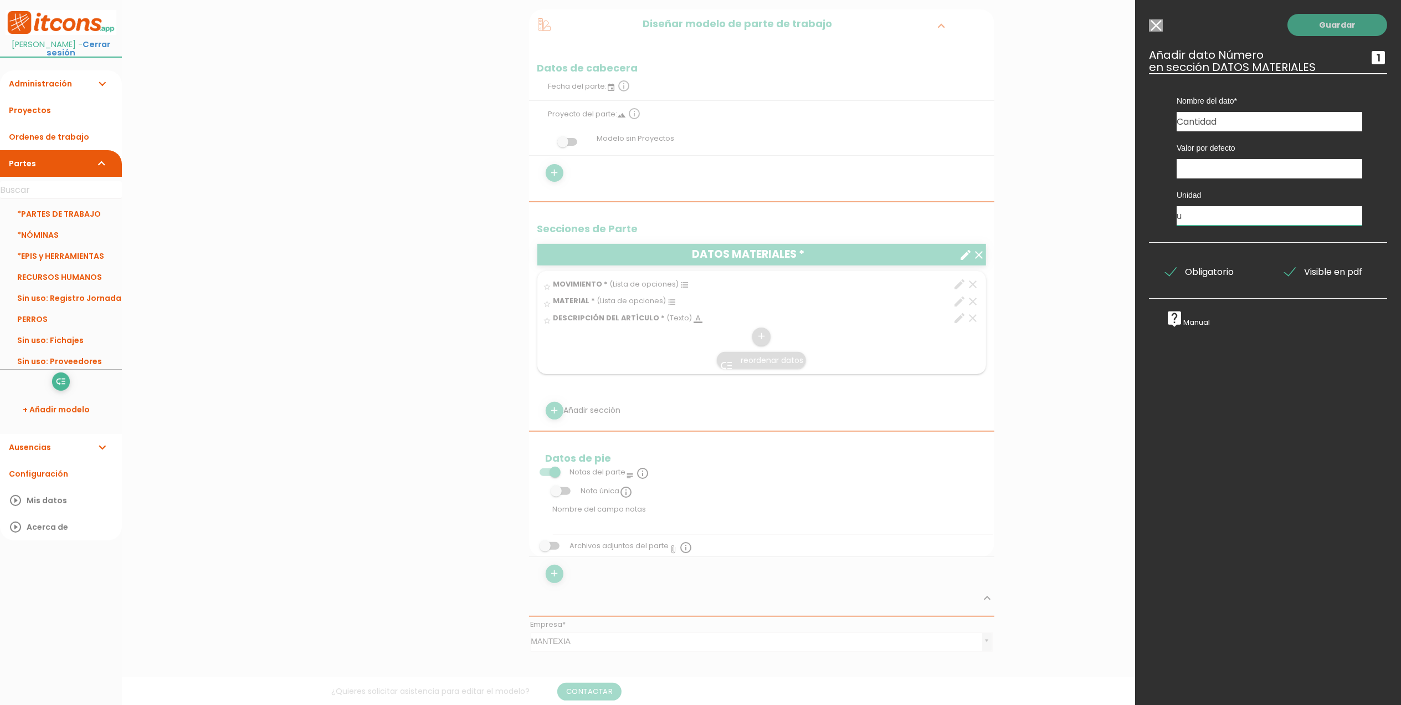
type input "u"
click at [1326, 18] on link "Guardar" at bounding box center [1338, 25] width 100 height 22
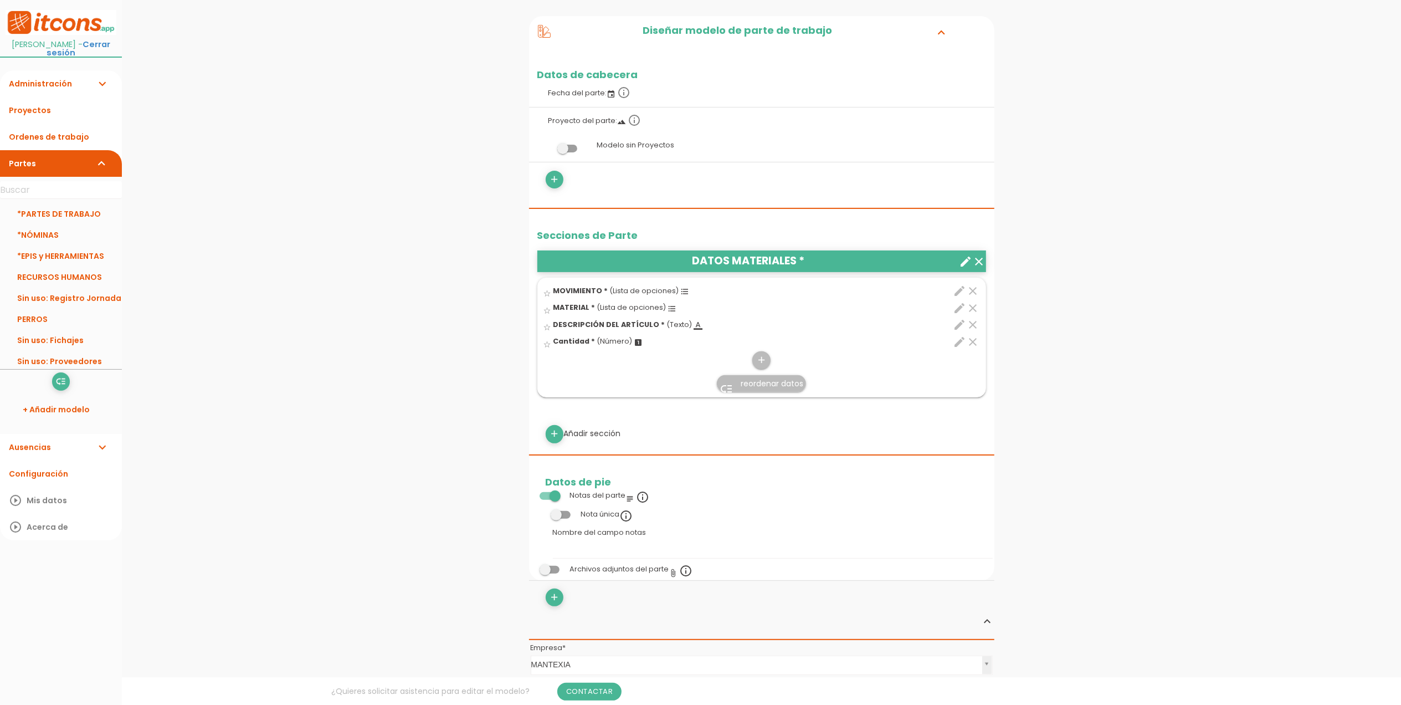
click at [956, 342] on icon "edit" at bounding box center [960, 341] width 13 height 13
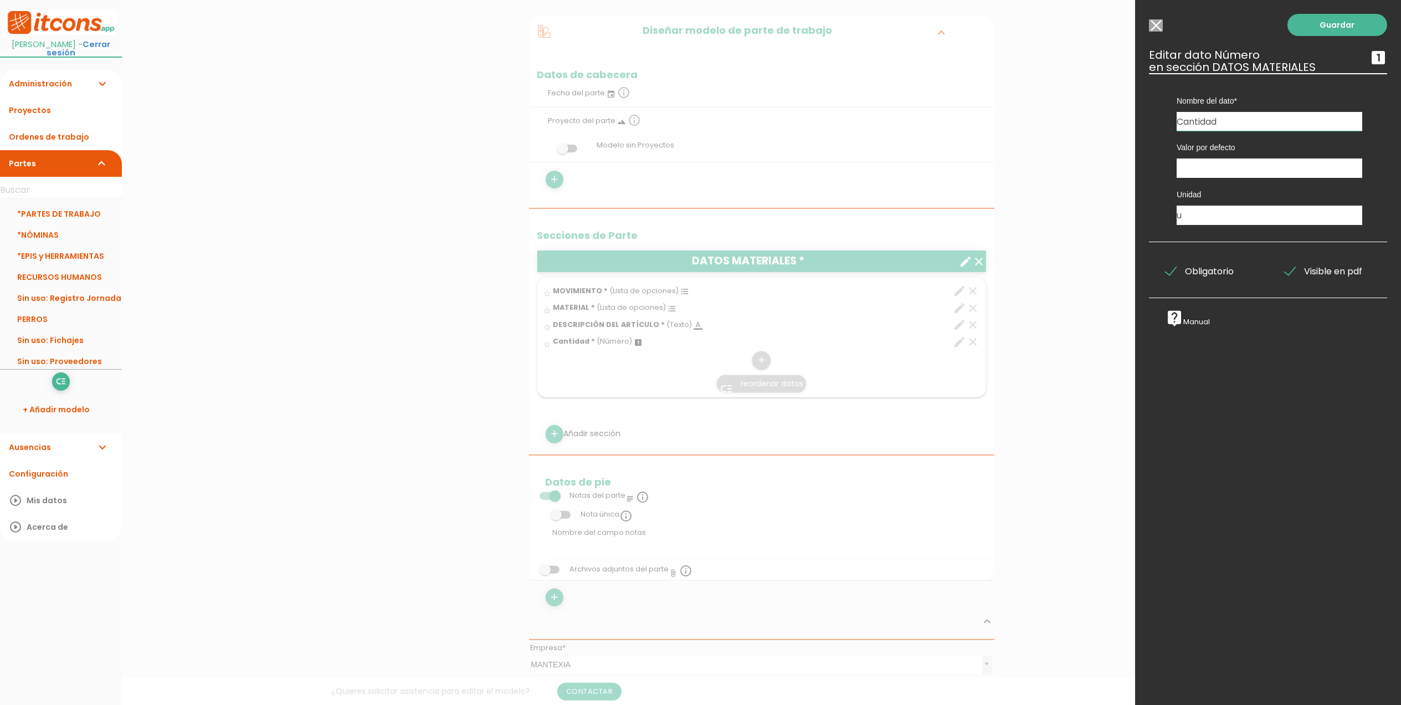
drag, startPoint x: 1253, startPoint y: 116, endPoint x: 1123, endPoint y: 125, distance: 130.5
click at [995, 125] on form "Guardar all_inbox Nombre *EPIS y HERRAMIENTAS list Tipos de Orden de trabajo Ti…" at bounding box center [761, 492] width 465 height 1269
type input "CANTIDAD"
click at [1350, 32] on link "Guardar" at bounding box center [1338, 25] width 100 height 22
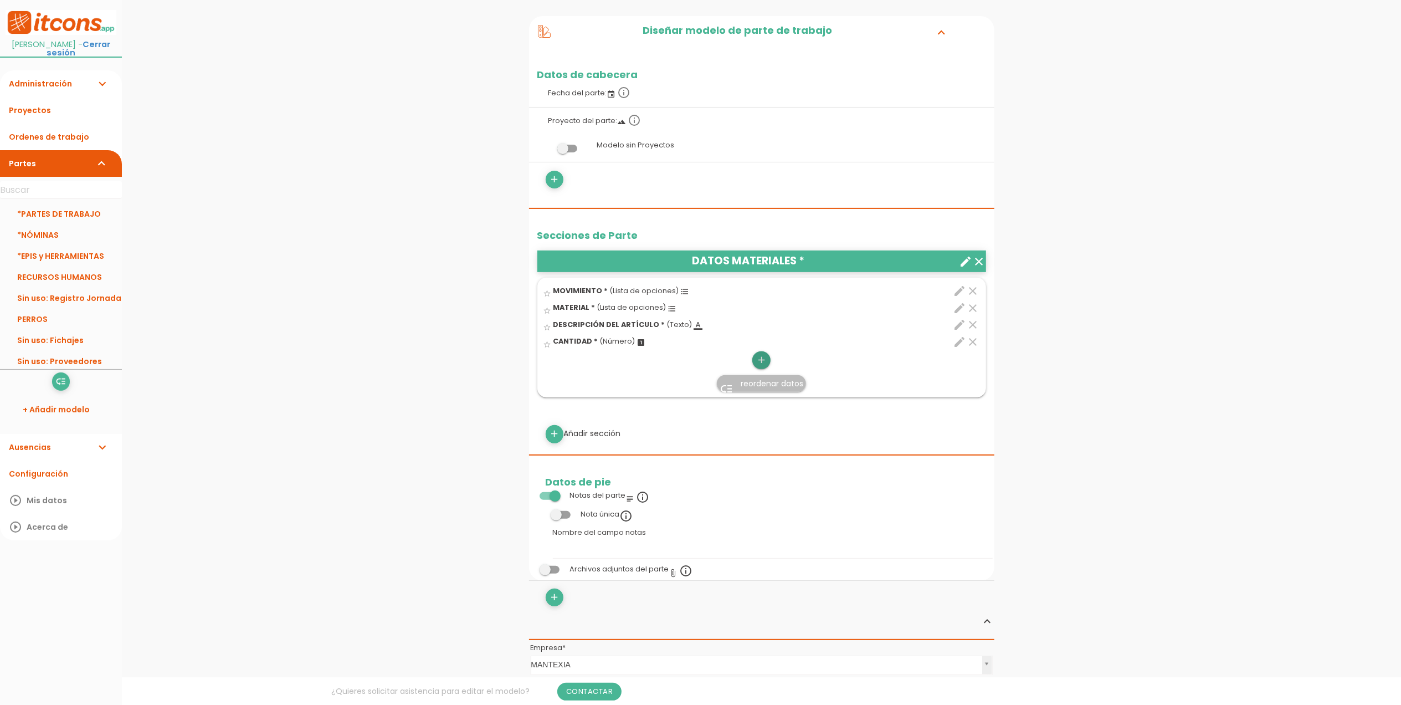
click at [759, 364] on icon "add" at bounding box center [761, 360] width 11 height 18
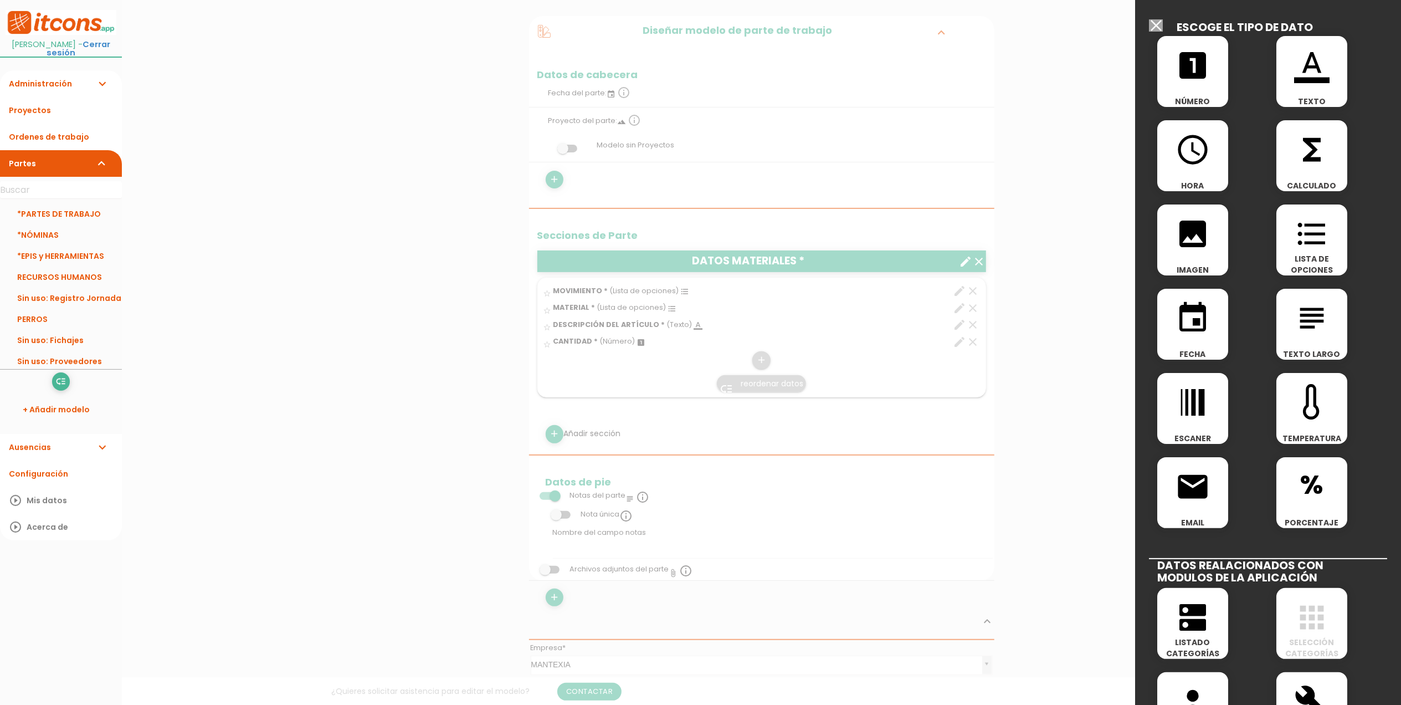
click at [1300, 63] on icon "format_color_text" at bounding box center [1311, 65] width 35 height 35
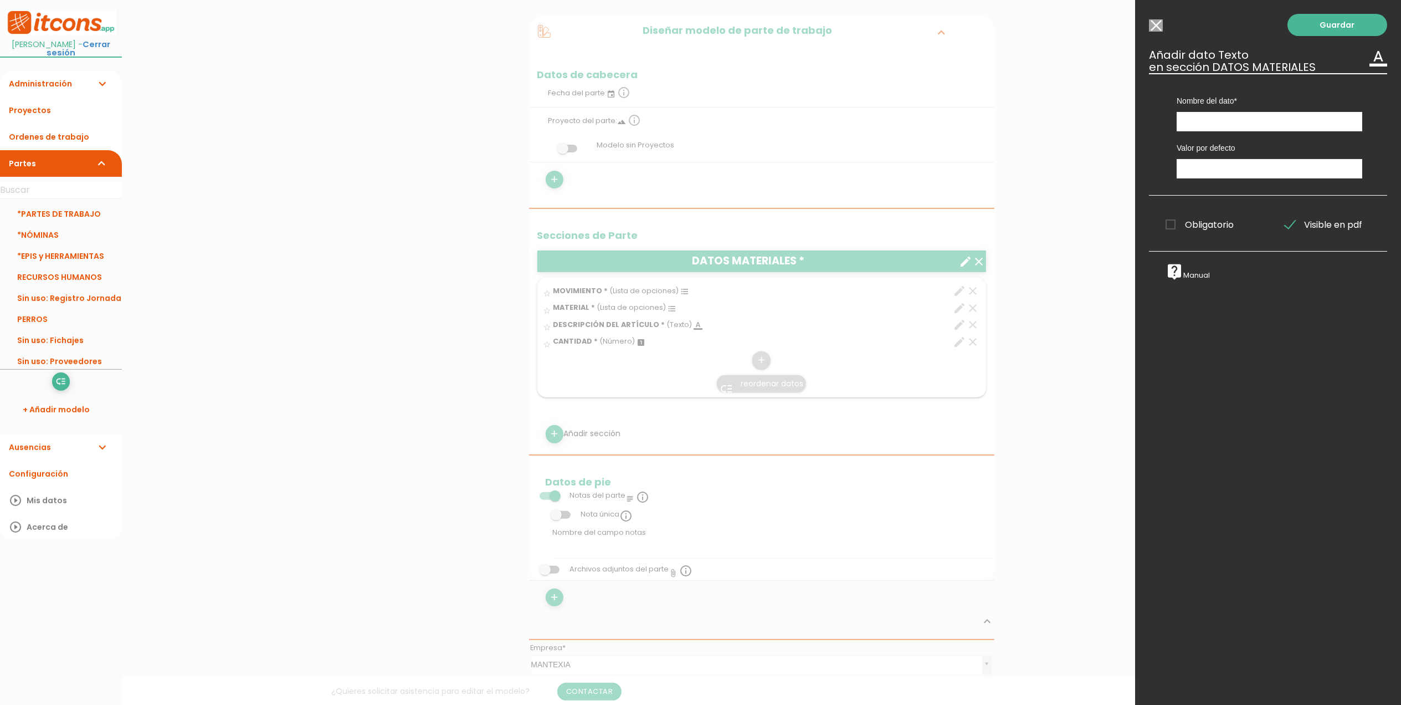
click at [1156, 19] on input "Modelo sin Ordenes de trabajo" at bounding box center [1156, 25] width 14 height 12
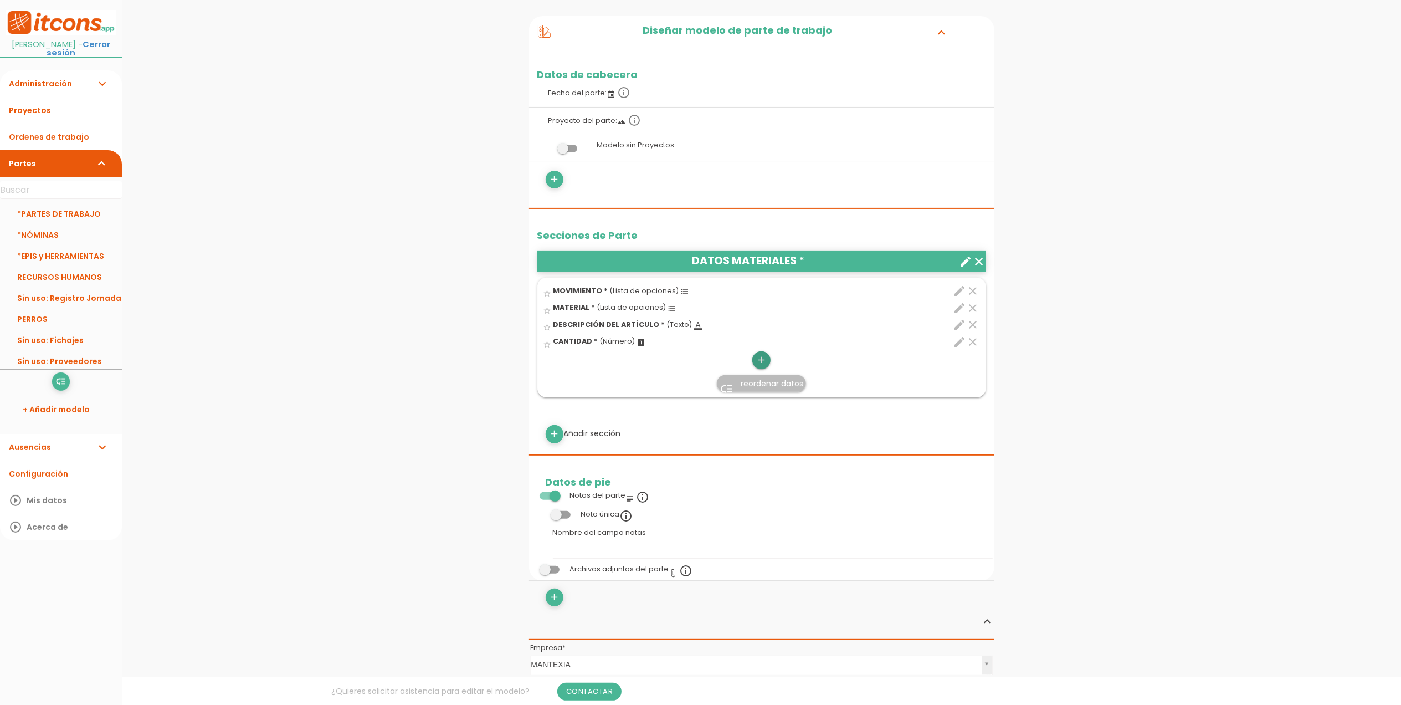
click at [761, 362] on icon "add" at bounding box center [761, 360] width 11 height 18
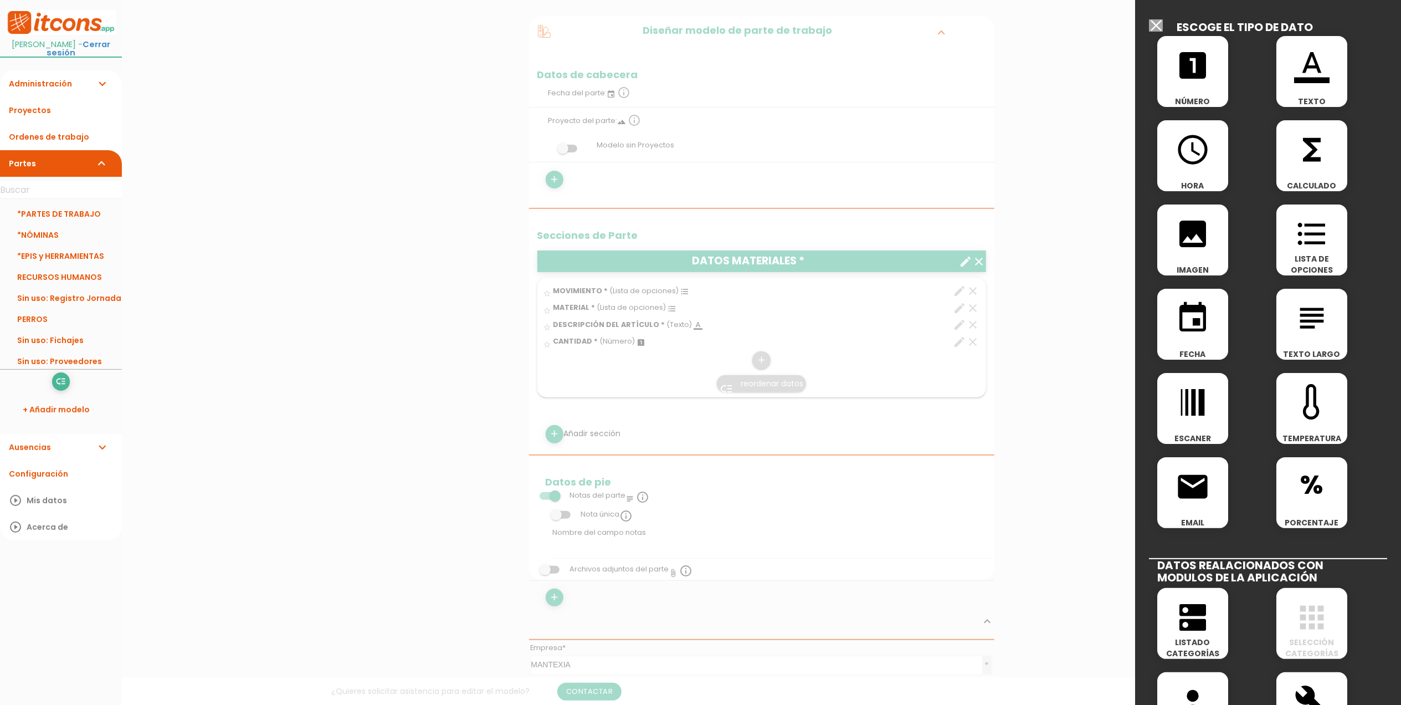
click at [1297, 58] on icon "format_color_text" at bounding box center [1311, 65] width 35 height 35
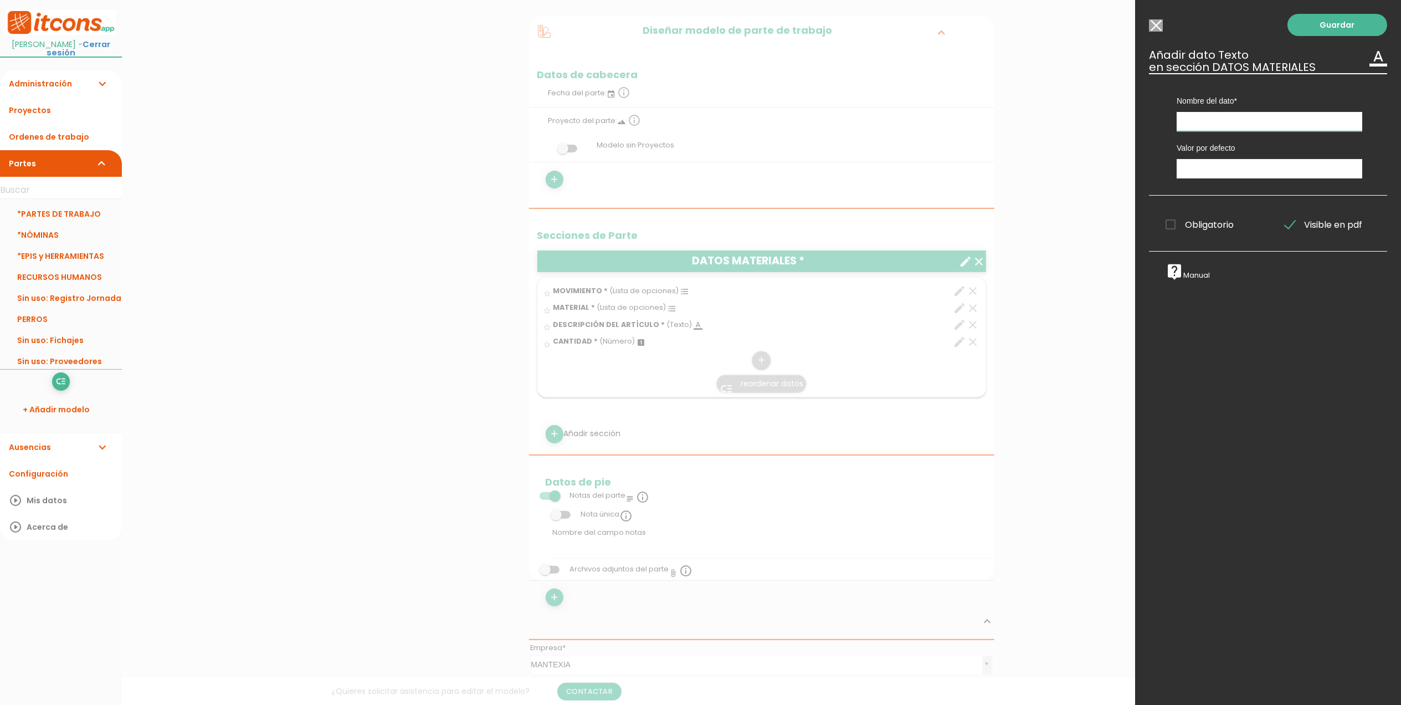
click at [1220, 122] on input "text" at bounding box center [1270, 121] width 186 height 19
type input "TALLA"
click at [1169, 230] on span "Obligatorio" at bounding box center [1200, 225] width 68 height 14
click at [0, 0] on input "Obligatorio" at bounding box center [0, 0] width 0 height 0
click at [1328, 16] on link "Guardar" at bounding box center [1338, 25] width 100 height 22
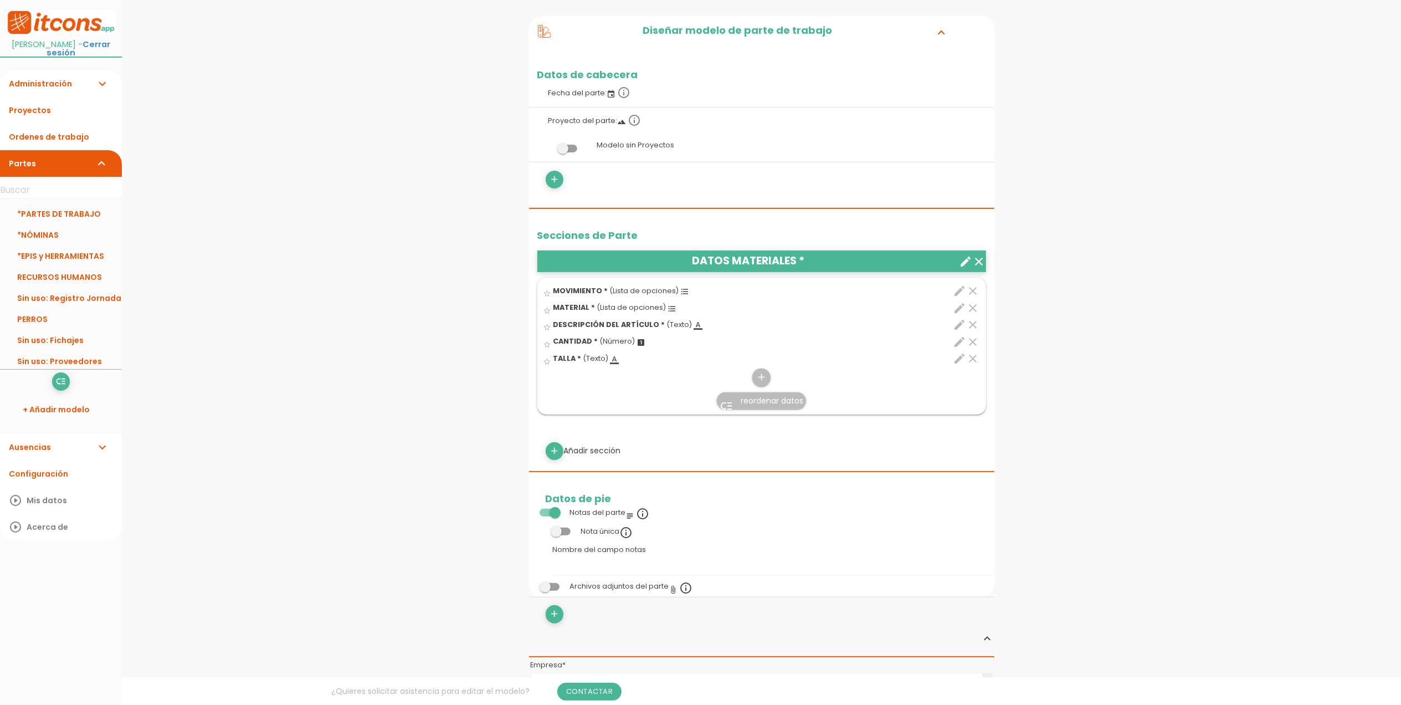
click at [959, 359] on icon "edit" at bounding box center [960, 358] width 13 height 13
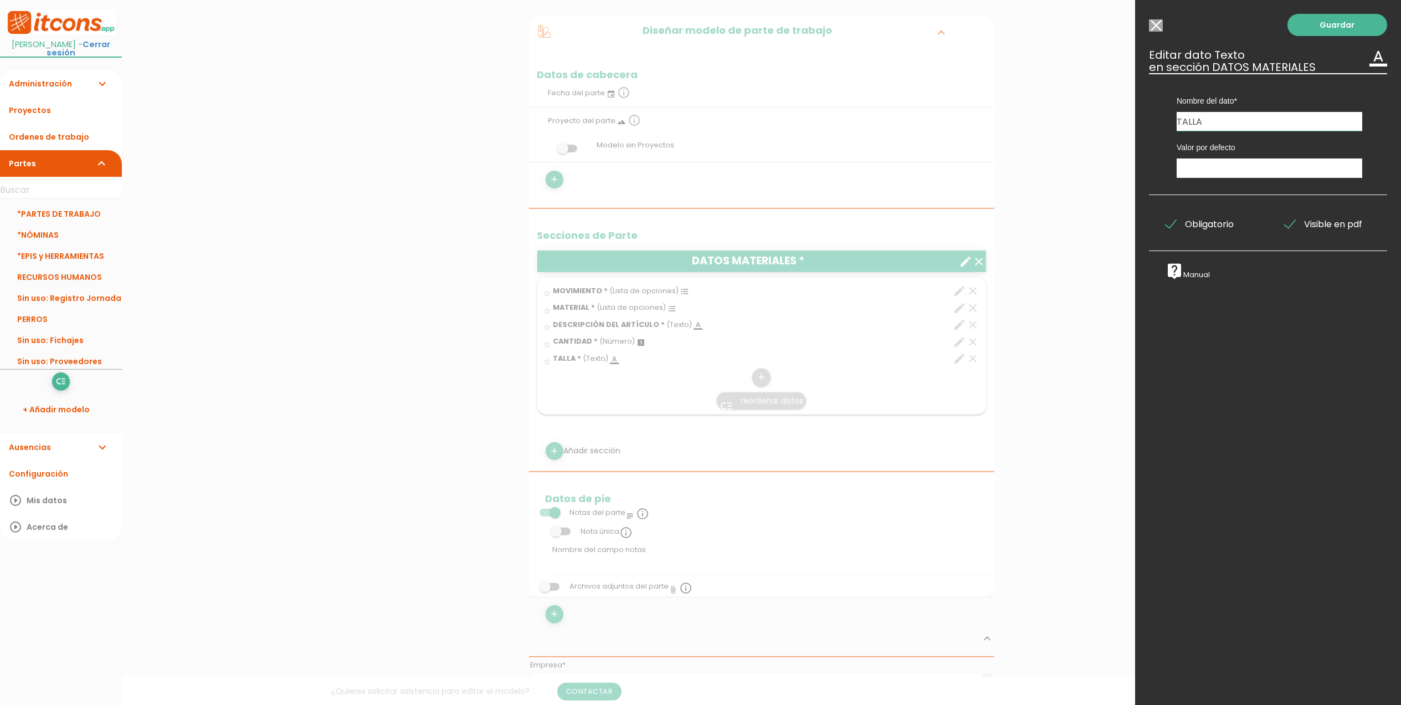
click at [1257, 117] on input "TALLA" at bounding box center [1270, 121] width 186 height 19
type input "TALLA"
click at [1306, 18] on link "Guardar" at bounding box center [1338, 25] width 100 height 22
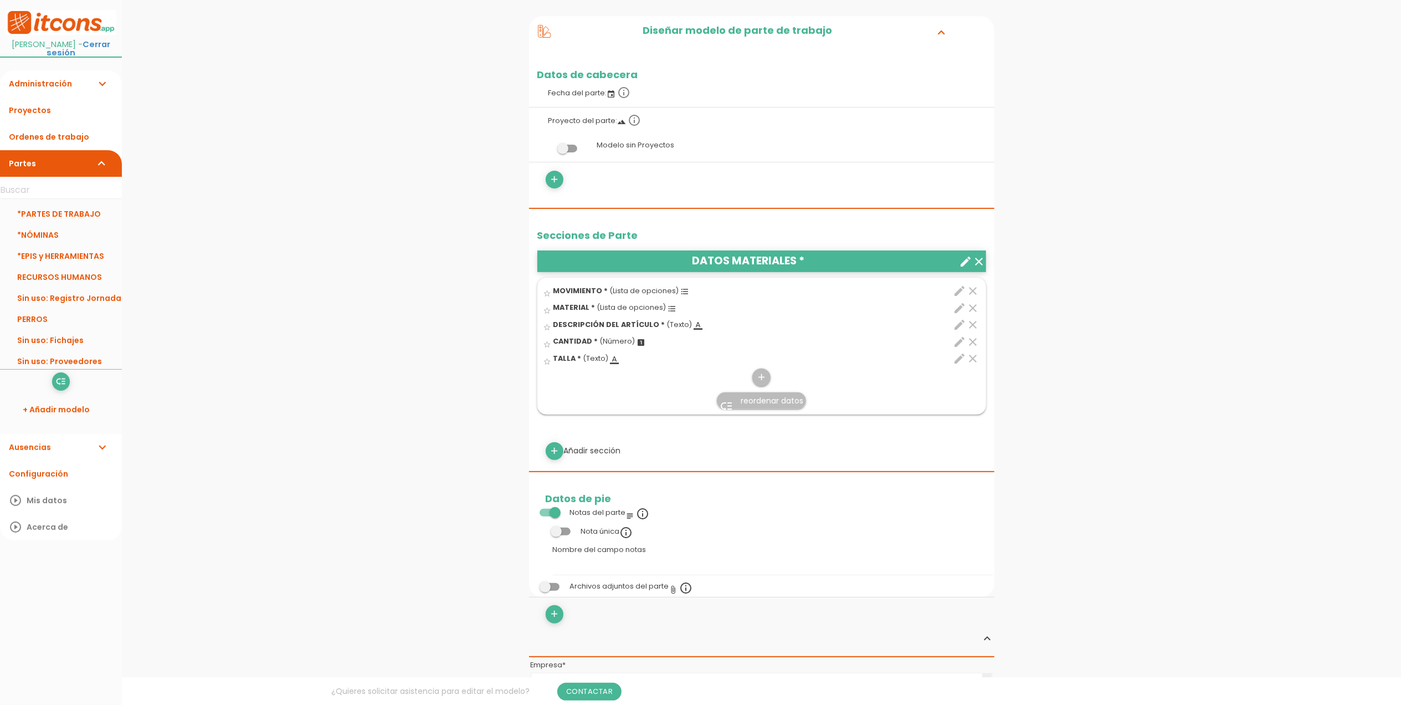
click at [551, 512] on span at bounding box center [550, 513] width 20 height 8
click at [531, 510] on input "checkbox" at bounding box center [531, 510] width 0 height 0
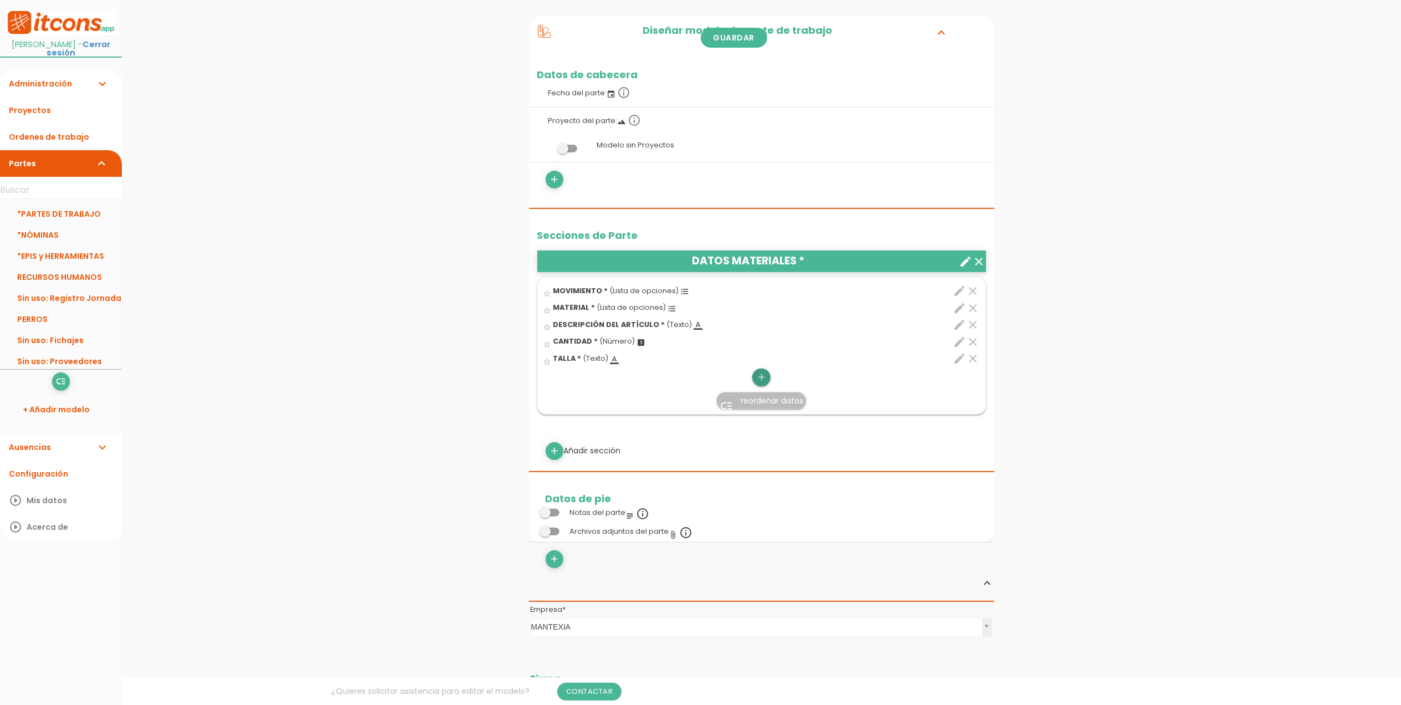
click at [768, 377] on link "add" at bounding box center [761, 377] width 18 height 18
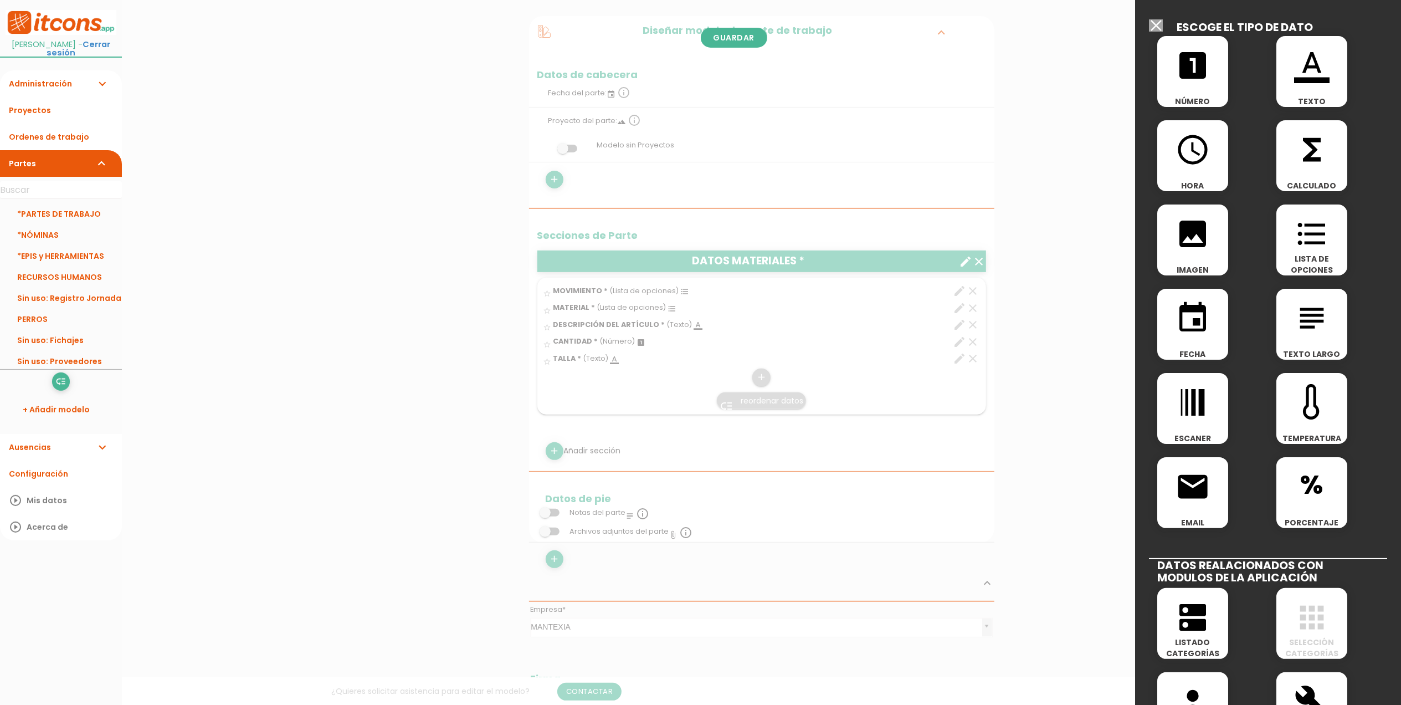
click at [1295, 315] on icon "subject" at bounding box center [1311, 317] width 35 height 35
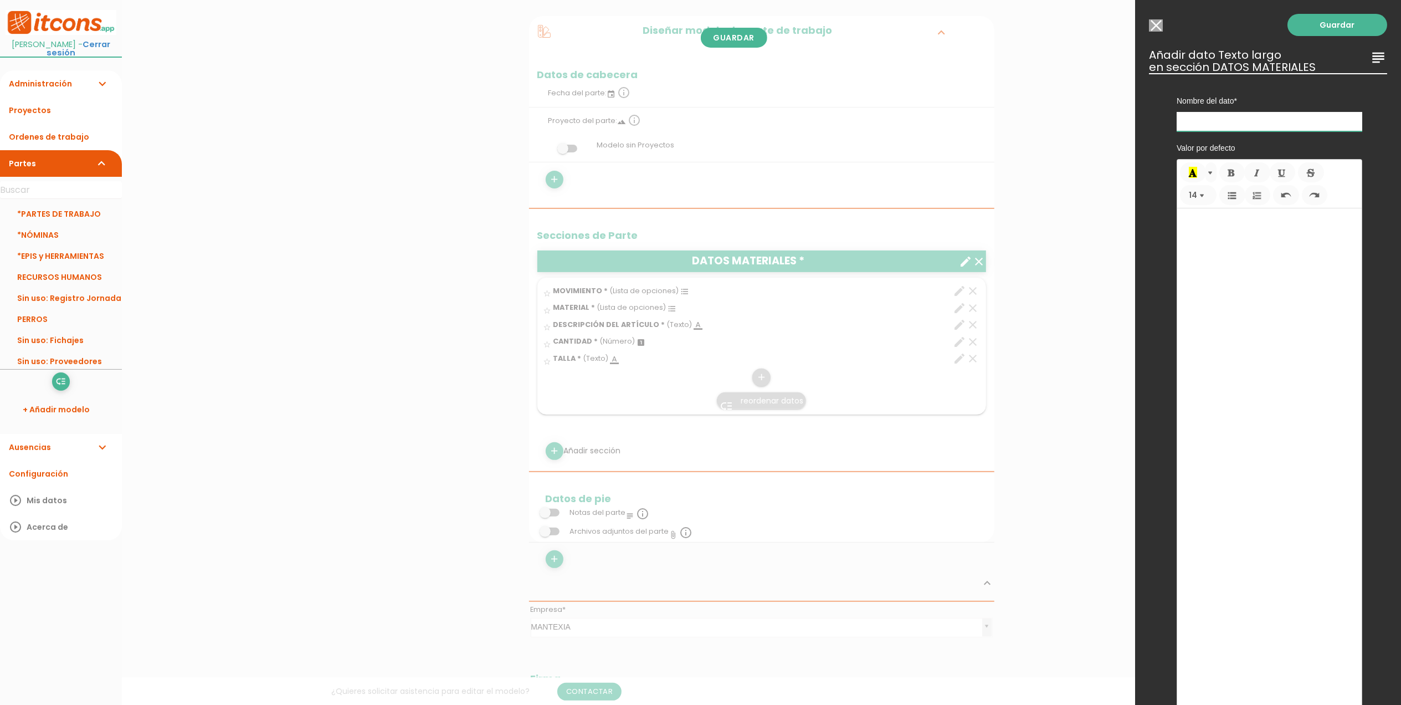
click at [1228, 121] on input "text" at bounding box center [1270, 121] width 186 height 19
type input "Notas"
click at [1293, 23] on link "Guardar" at bounding box center [1338, 25] width 100 height 22
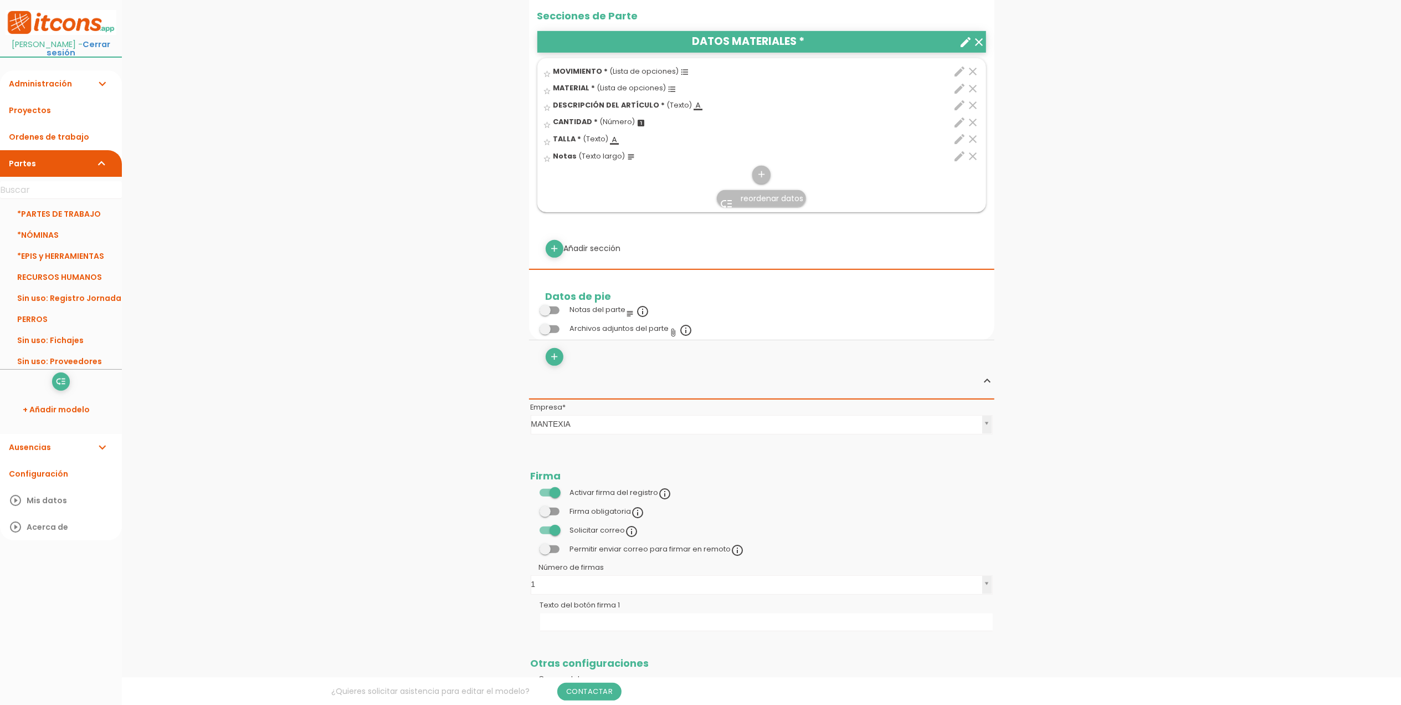
scroll to position [406, 0]
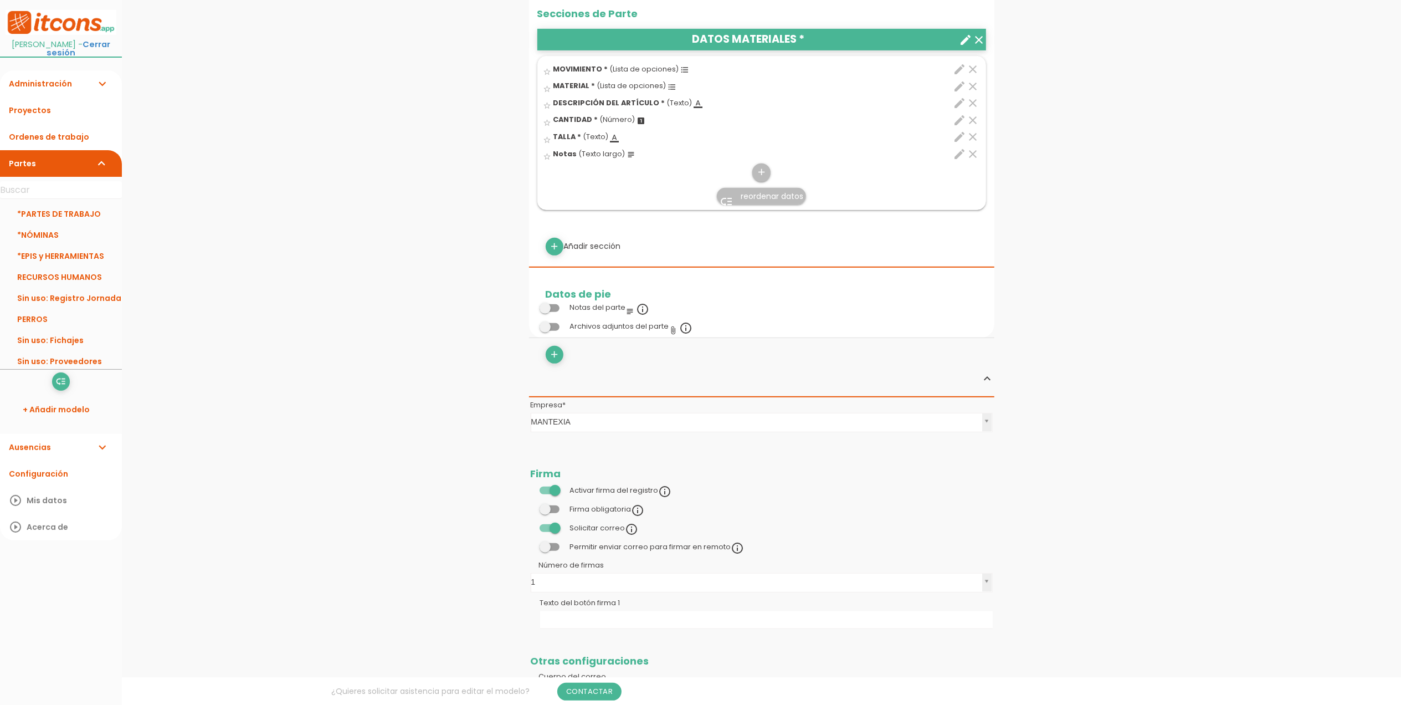
click at [546, 508] on span at bounding box center [550, 509] width 20 height 8
click at [531, 506] on input "checkbox" at bounding box center [531, 506] width 0 height 0
click at [542, 535] on div "Solicitar correo info_outline" at bounding box center [585, 528] width 108 height 13
click at [550, 531] on span at bounding box center [550, 528] width 20 height 8
click at [531, 525] on input "checkbox" at bounding box center [531, 525] width 0 height 0
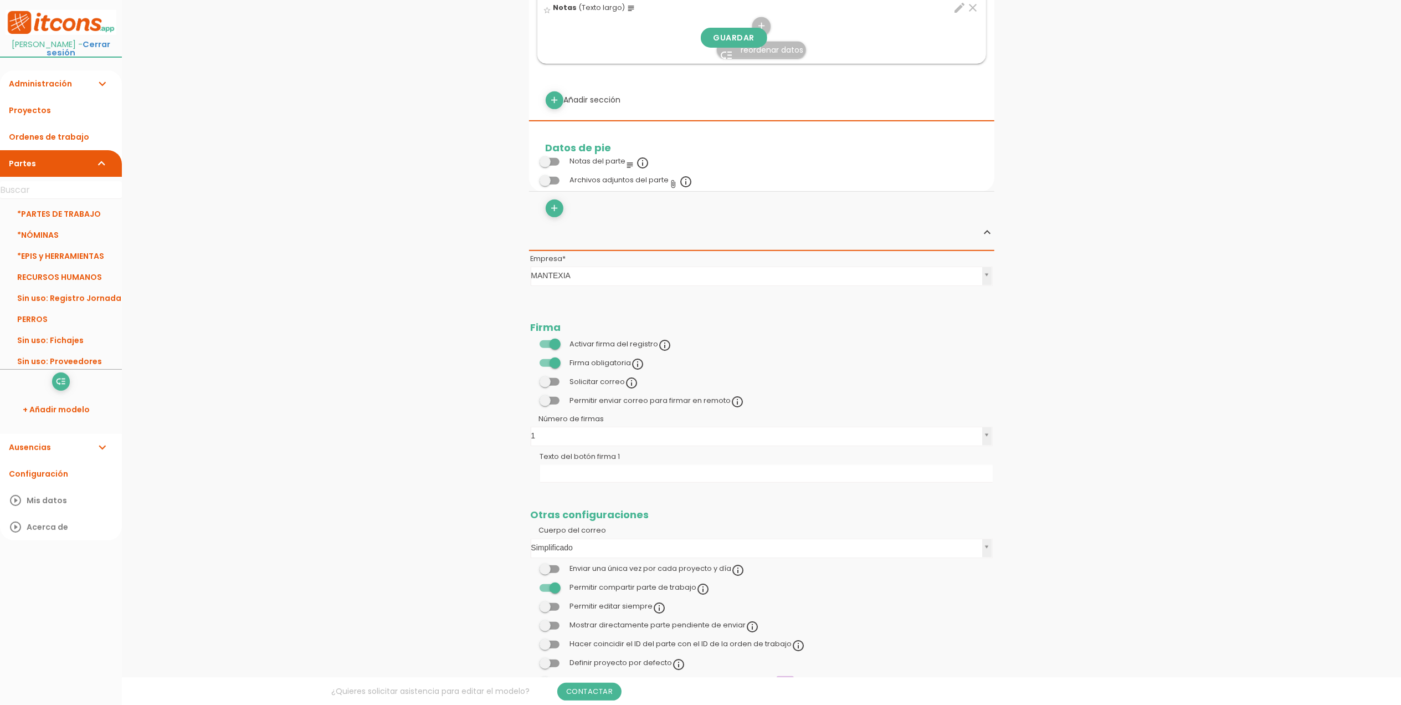
scroll to position [553, 0]
click at [622, 475] on input "Texto del botón firma 1" at bounding box center [766, 473] width 453 height 18
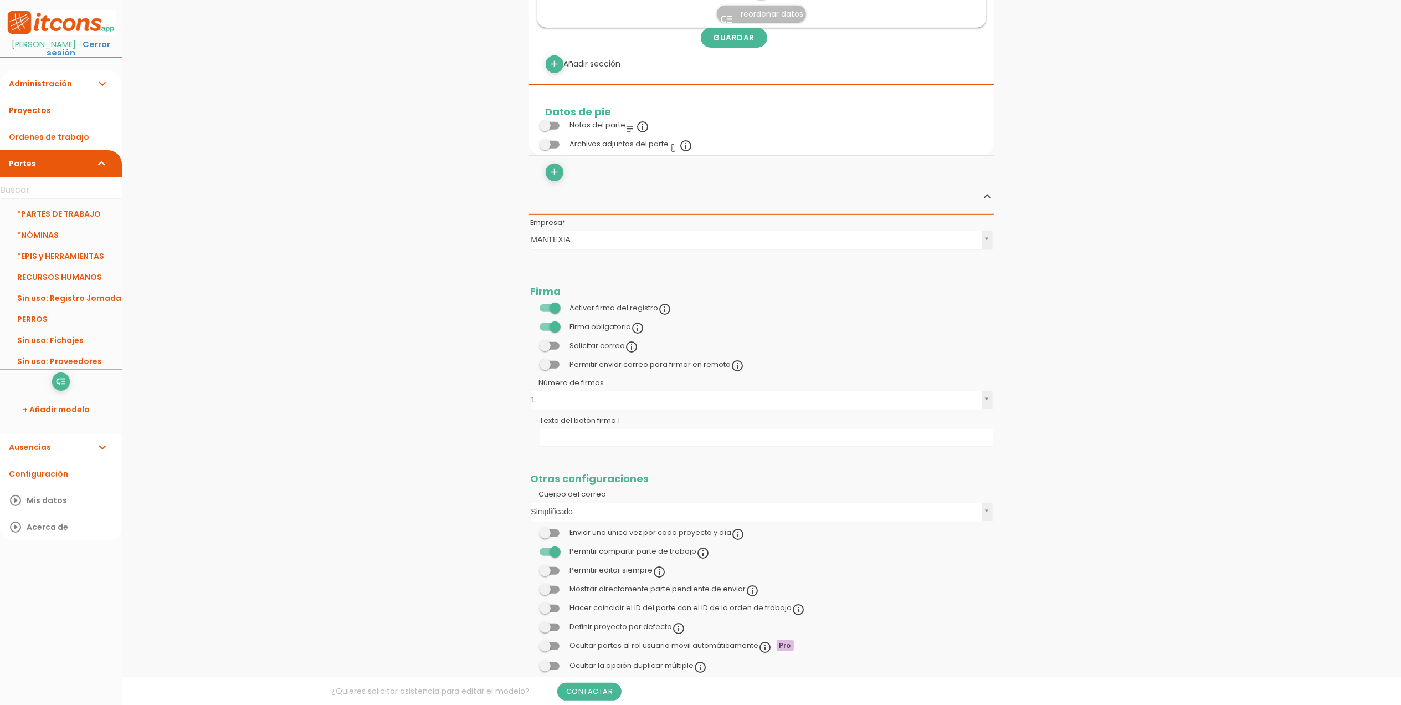
scroll to position [621, 0]
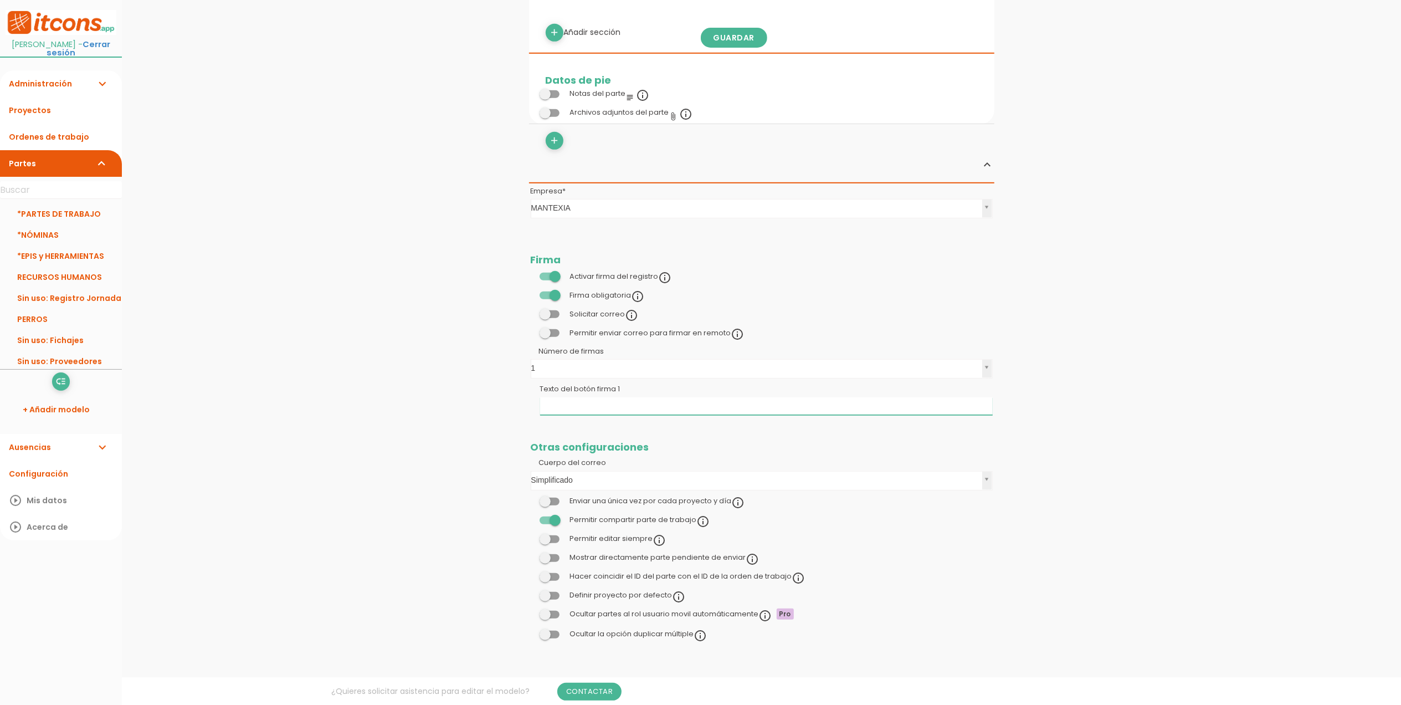
click at [607, 400] on input "Texto del botón firma 1" at bounding box center [766, 406] width 453 height 18
click at [550, 516] on span at bounding box center [550, 520] width 20 height 8
click at [531, 517] on input "checkbox" at bounding box center [531, 517] width 0 height 0
click at [566, 408] on input "Firma recogida" at bounding box center [766, 406] width 453 height 18
drag, startPoint x: 652, startPoint y: 401, endPoint x: 535, endPoint y: 404, distance: 116.9
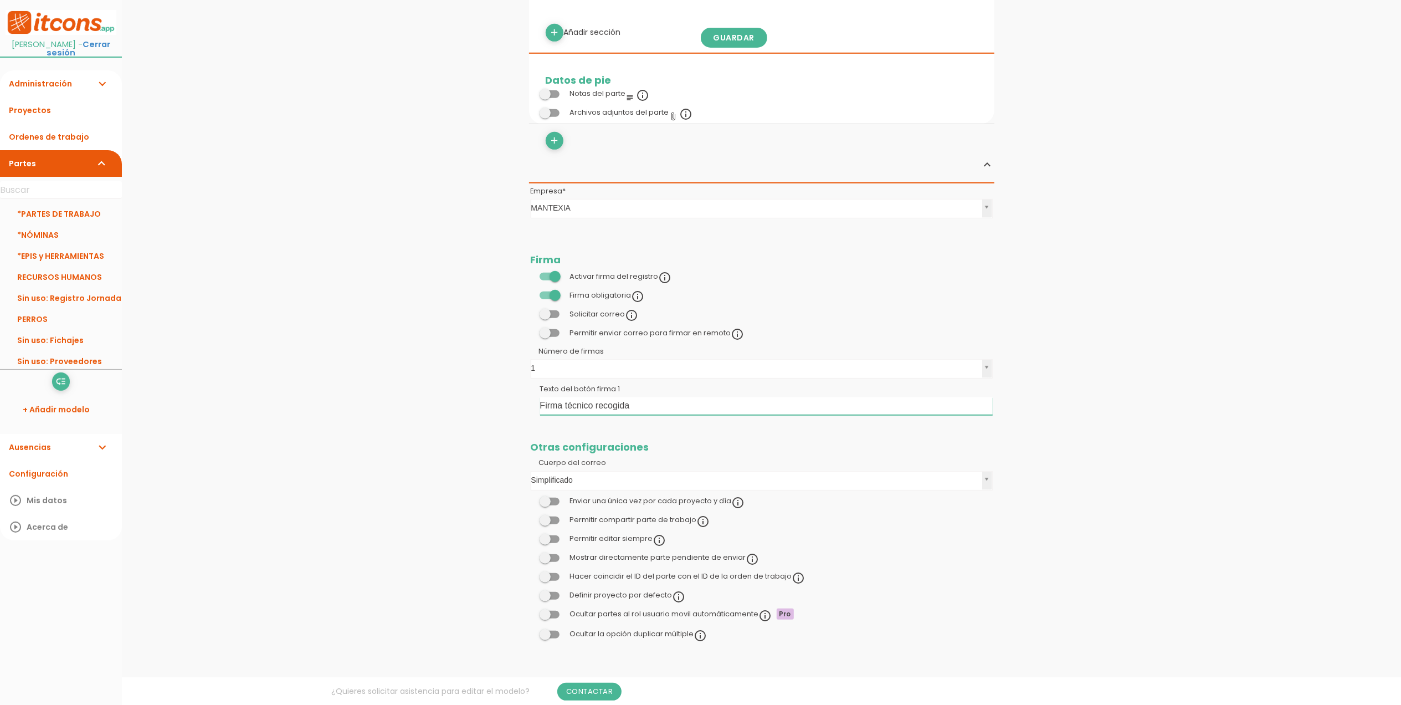
click at [535, 404] on td "Texto del botón firma 1 Firma técnico recogida" at bounding box center [761, 399] width 465 height 36
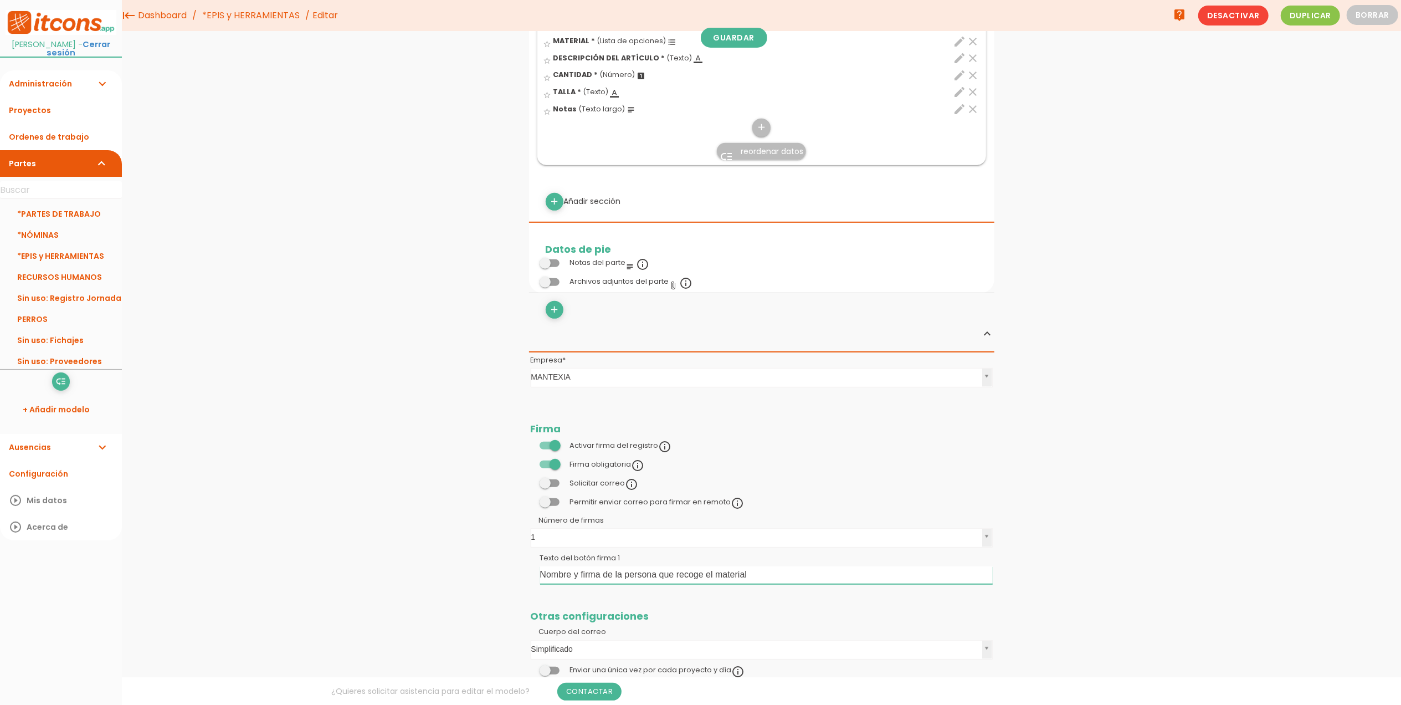
scroll to position [252, 0]
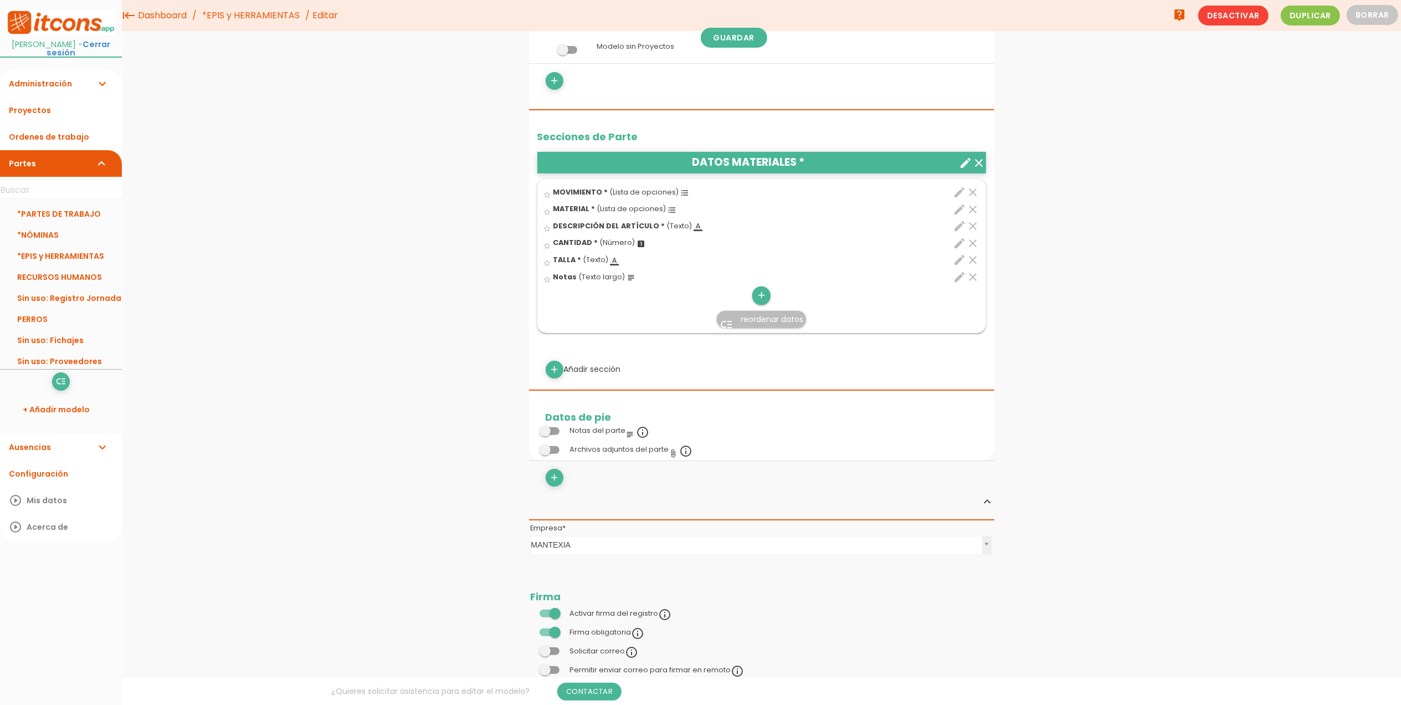
type input "Nombre y firma de la persona que recoge el material"
click at [765, 297] on icon "add" at bounding box center [761, 295] width 11 height 18
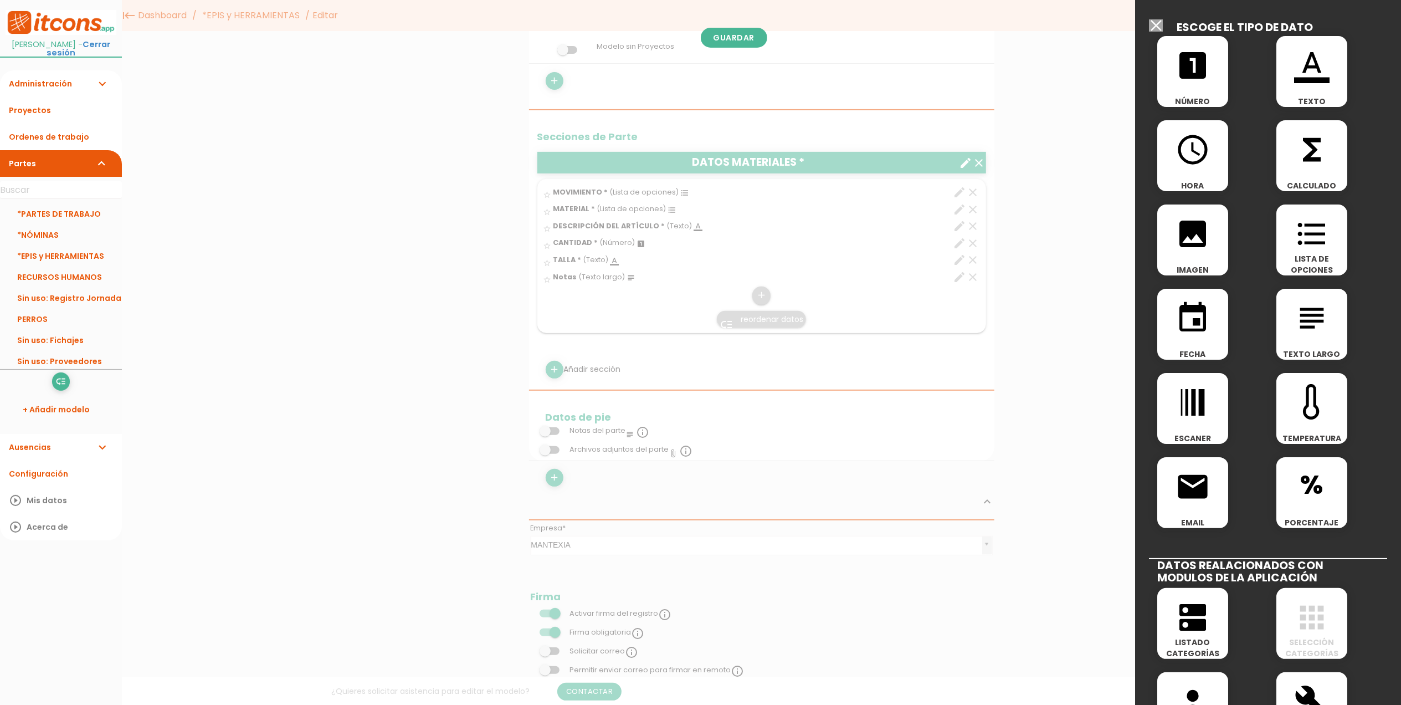
click at [1319, 71] on icon "format_color_text" at bounding box center [1311, 65] width 35 height 35
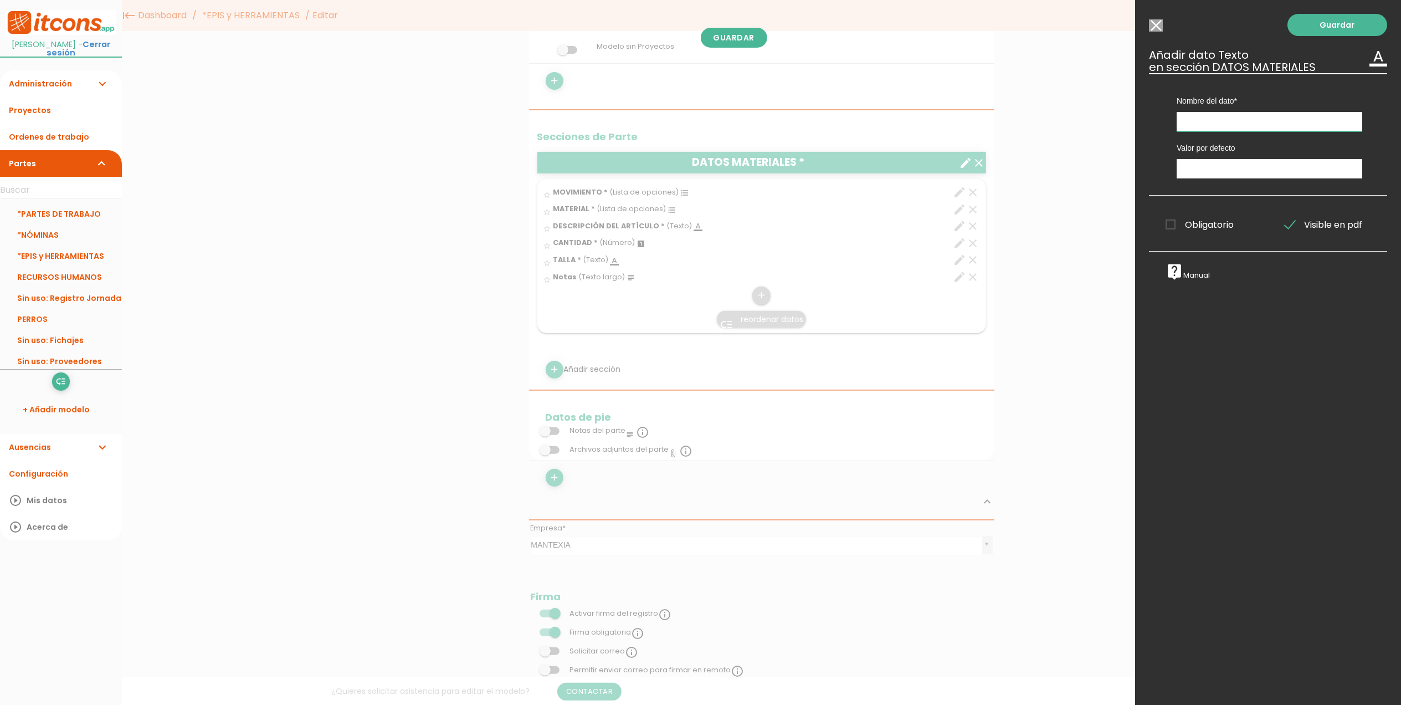
click at [1201, 120] on input "text" at bounding box center [1270, 121] width 186 height 19
type input "¿Para quien es?"
click at [1169, 226] on span "Obligatorio" at bounding box center [1200, 225] width 68 height 14
click at [0, 0] on input "Obligatorio" at bounding box center [0, 0] width 0 height 0
click at [1322, 23] on link "Guardar" at bounding box center [1338, 25] width 100 height 22
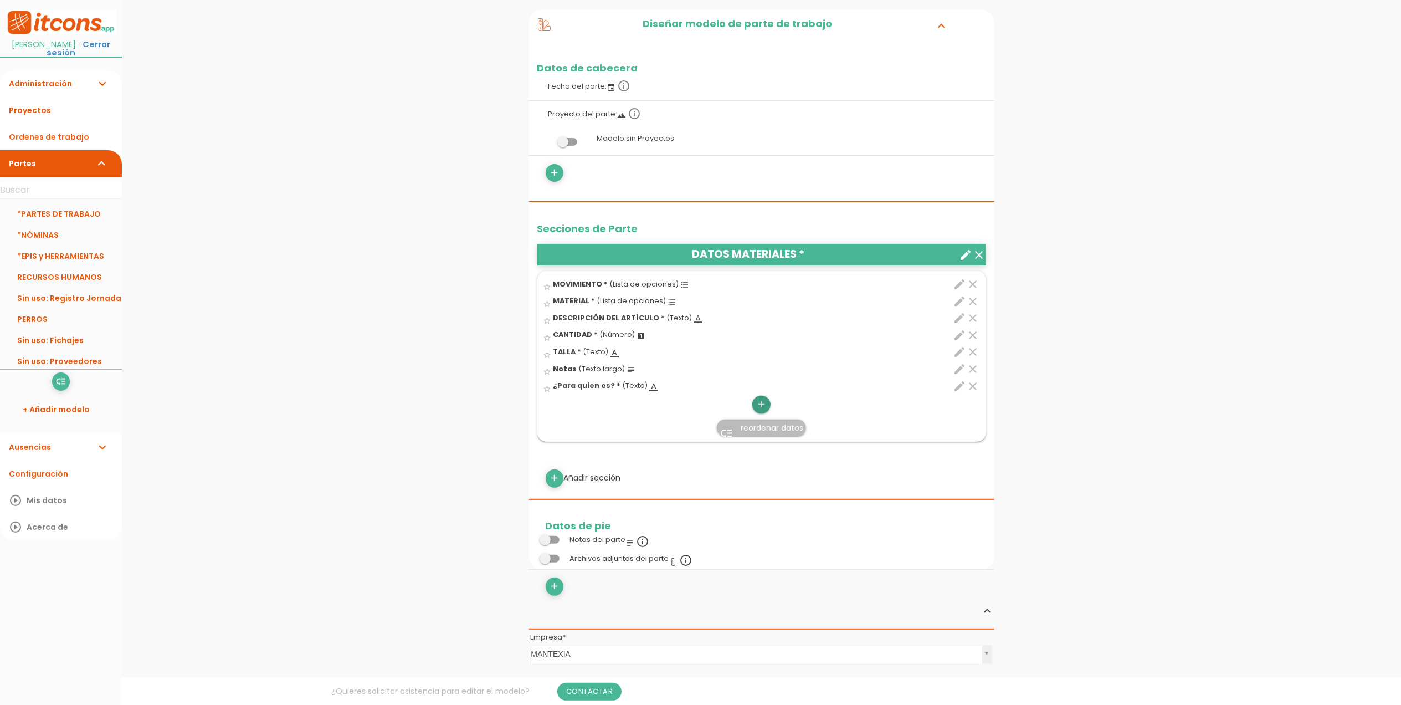
click at [766, 408] on icon "add" at bounding box center [761, 405] width 11 height 18
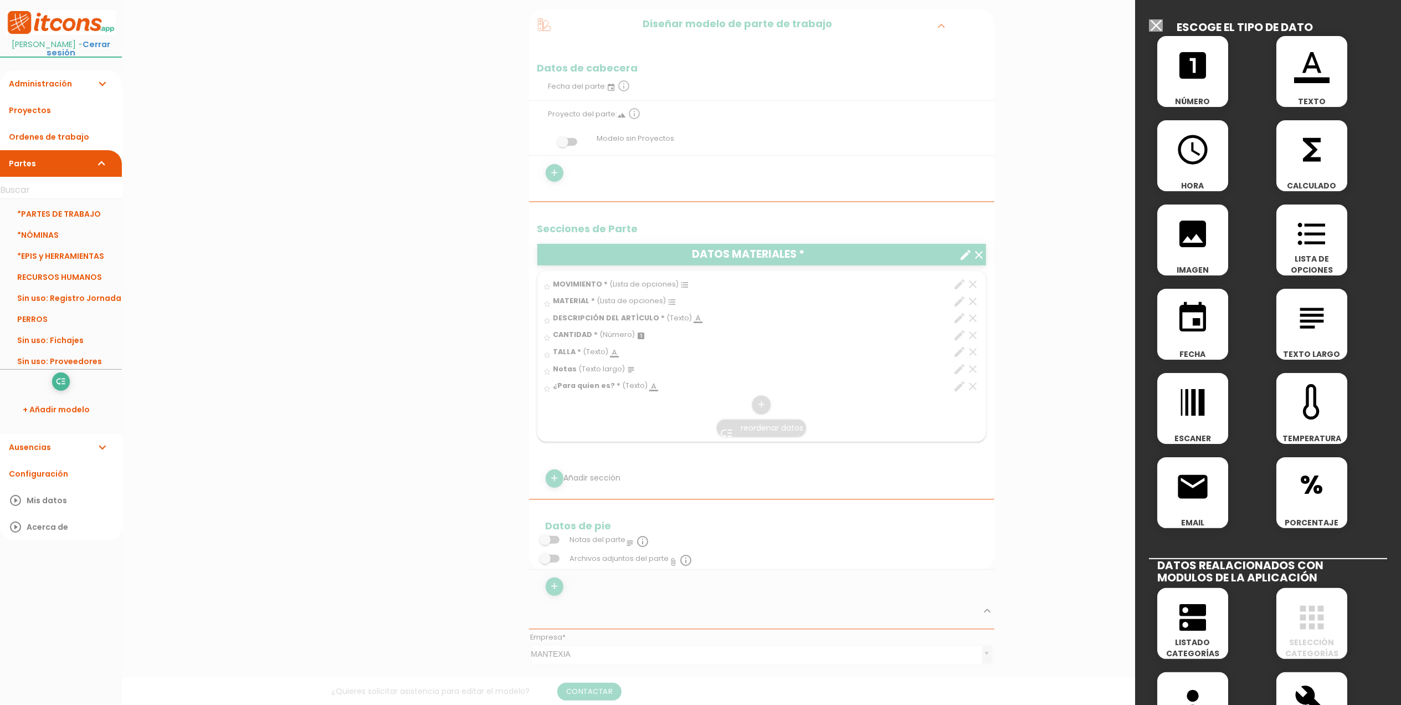
click at [1314, 71] on icon "format_color_text" at bounding box center [1311, 65] width 35 height 35
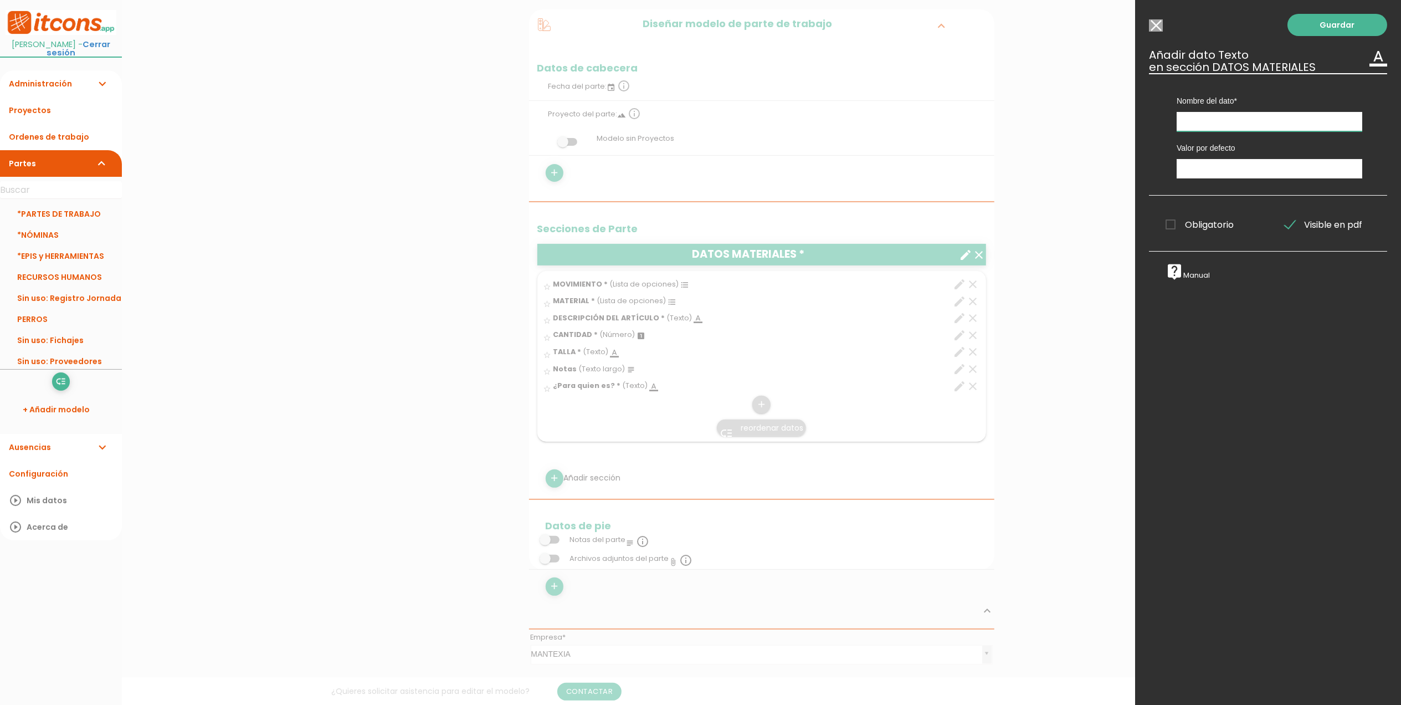
click at [1235, 121] on input "text" at bounding box center [1270, 121] width 186 height 19
click at [1195, 121] on input "¿Quien recoge?" at bounding box center [1270, 121] width 186 height 19
type input "¿Quién recoge?"
click at [1162, 222] on label "Obligatorio" at bounding box center [1208, 225] width 103 height 14
click at [0, 0] on input "Obligatorio" at bounding box center [0, 0] width 0 height 0
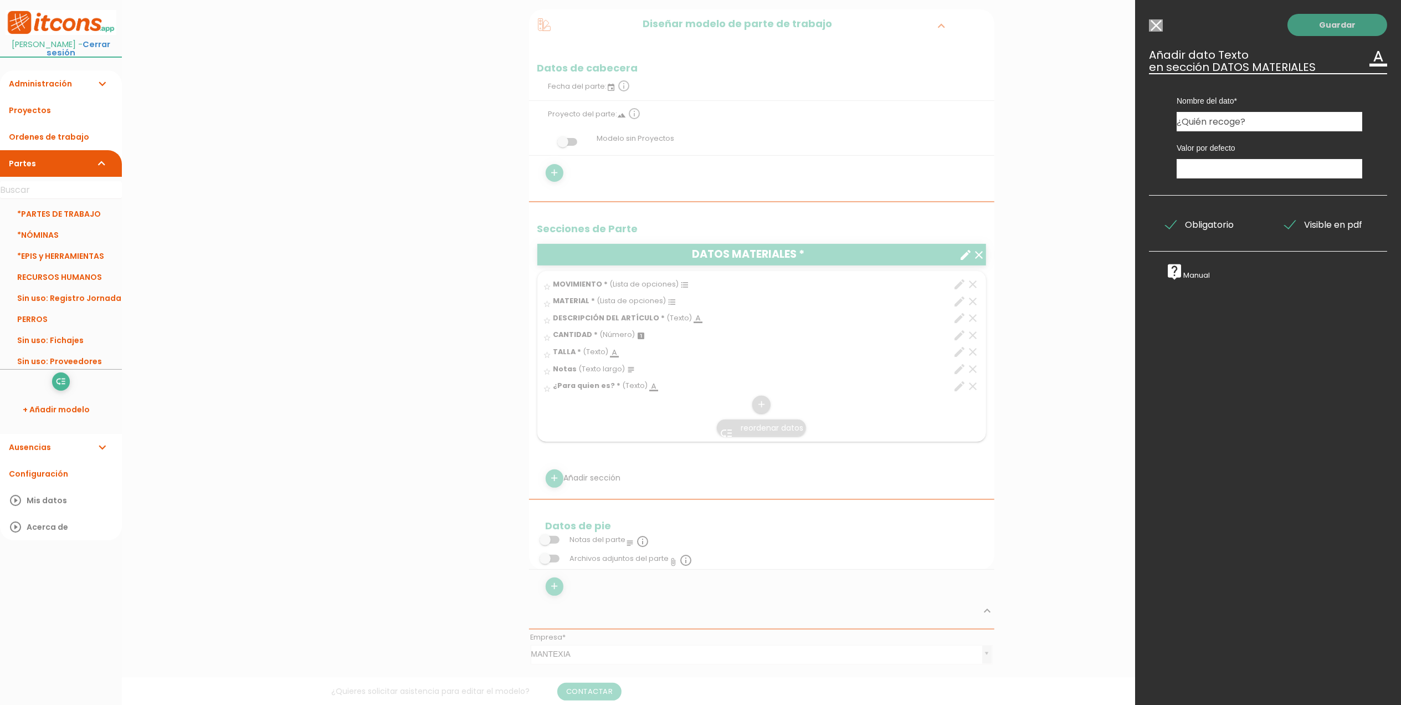
click at [1326, 28] on link "Guardar" at bounding box center [1338, 25] width 100 height 22
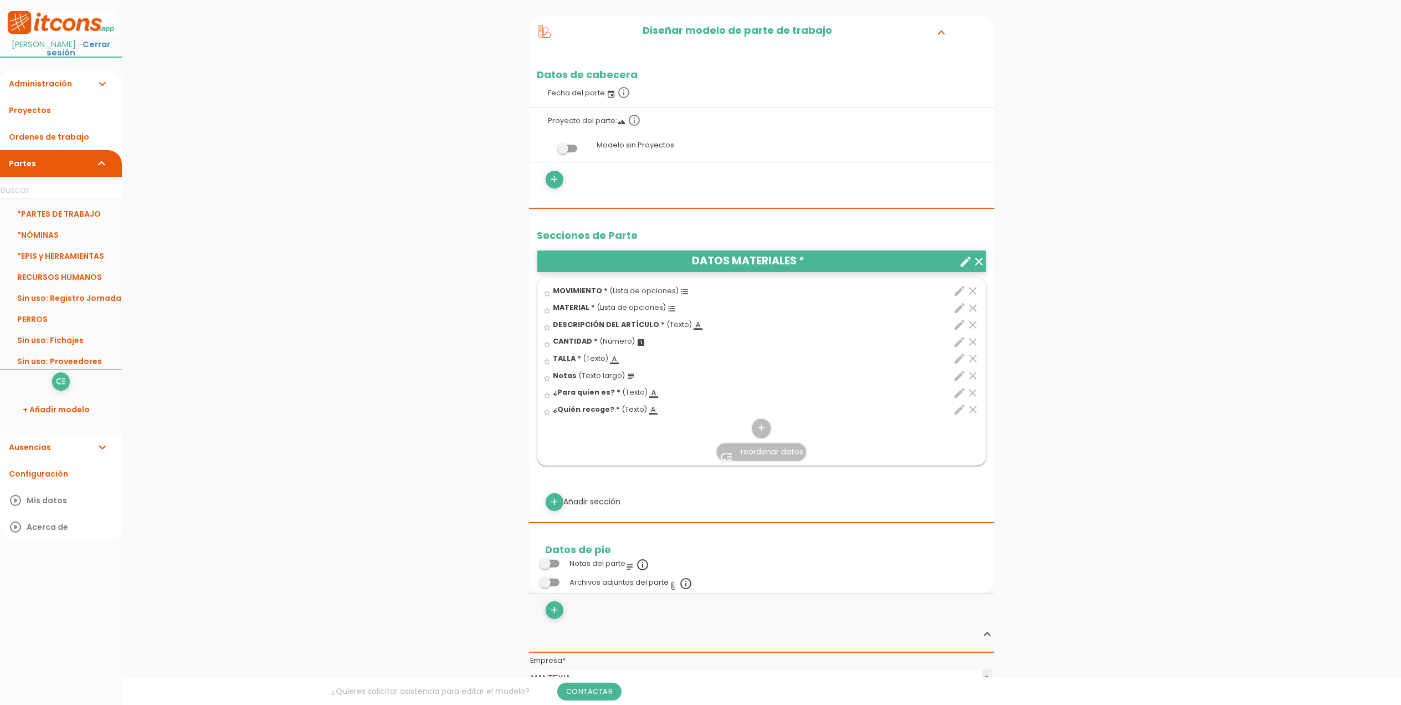
click at [958, 390] on icon "edit" at bounding box center [960, 392] width 13 height 13
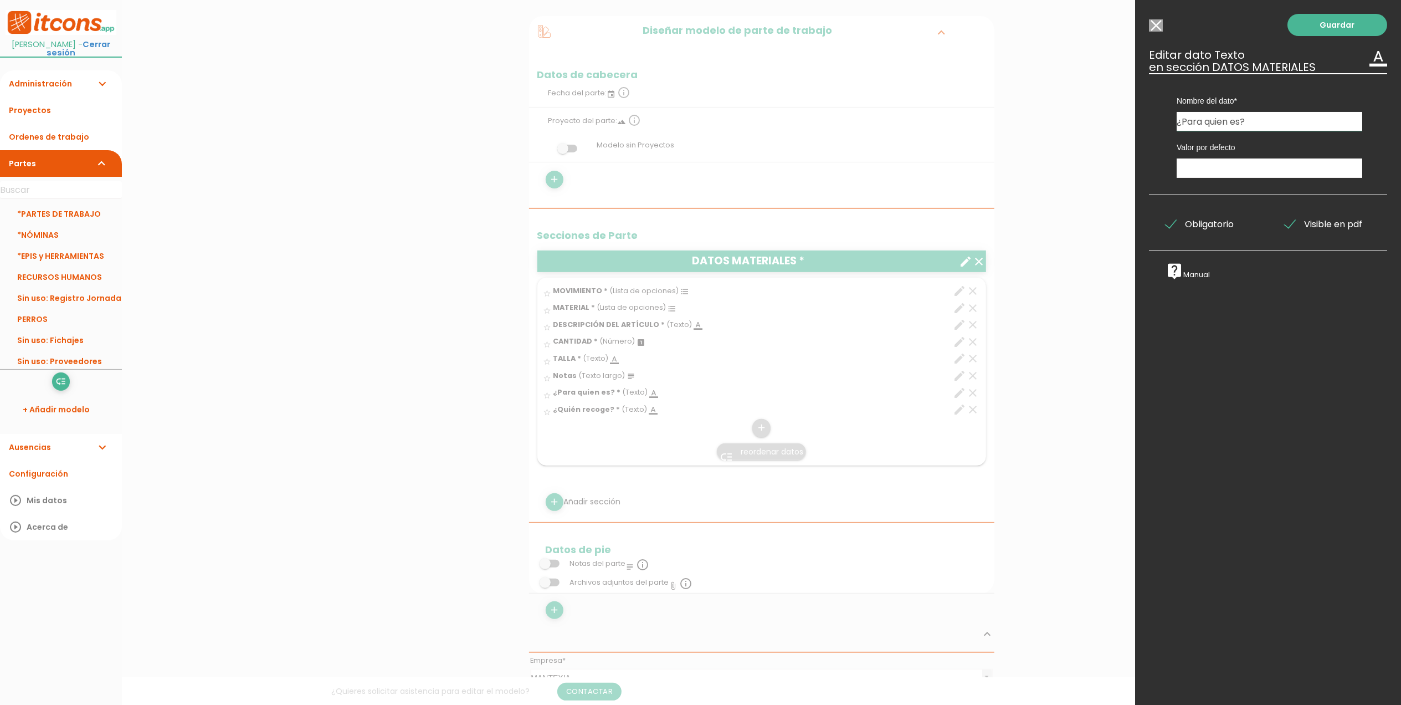
click at [1220, 120] on input "¿Para quien es?" at bounding box center [1270, 121] width 186 height 19
click at [1223, 120] on input "¿Para quien es?" at bounding box center [1270, 121] width 186 height 19
type input "¿Para quién es?"
click at [1322, 12] on div "Guardar ESCOGE EL TIPO DE DATO looks_one NÚMERO format_color_text TEXTO access_…" at bounding box center [1268, 352] width 266 height 705
click at [1319, 23] on link "Guardar" at bounding box center [1338, 25] width 100 height 22
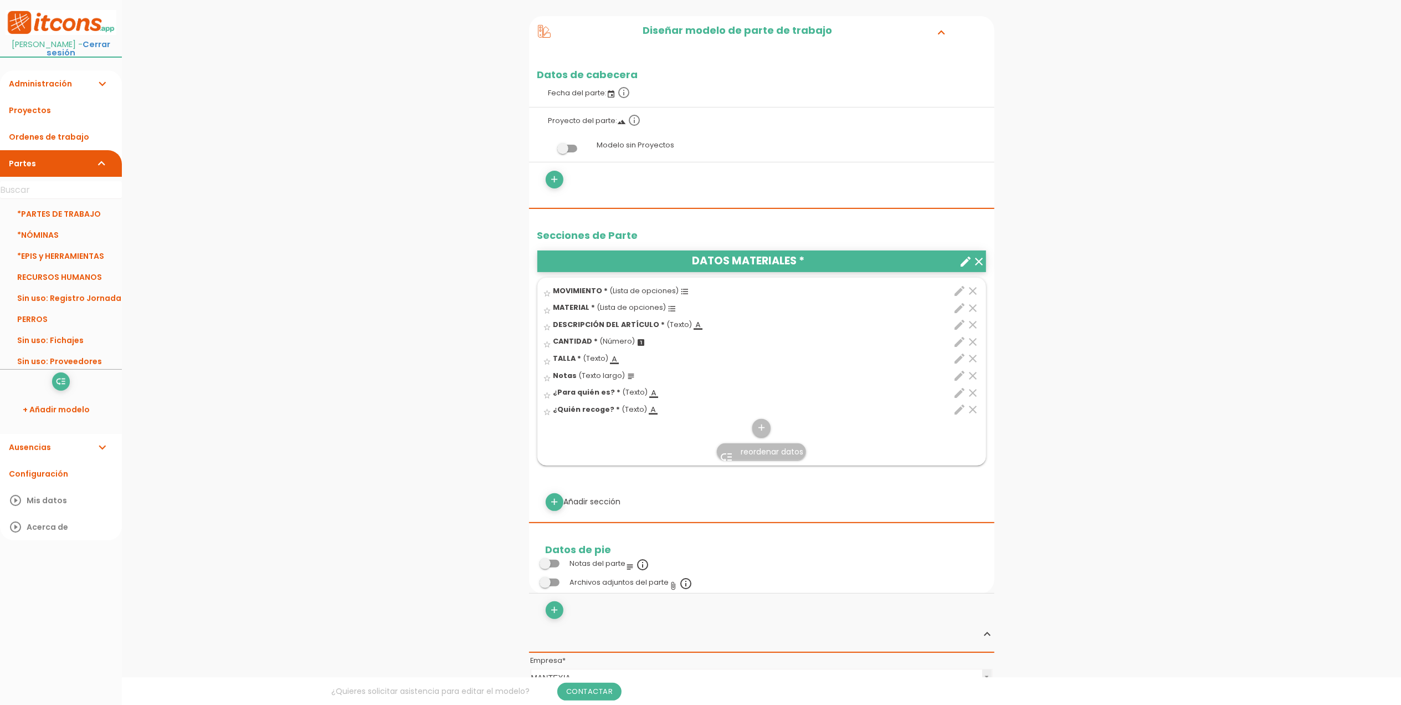
click at [960, 391] on icon "edit" at bounding box center [960, 392] width 13 height 13
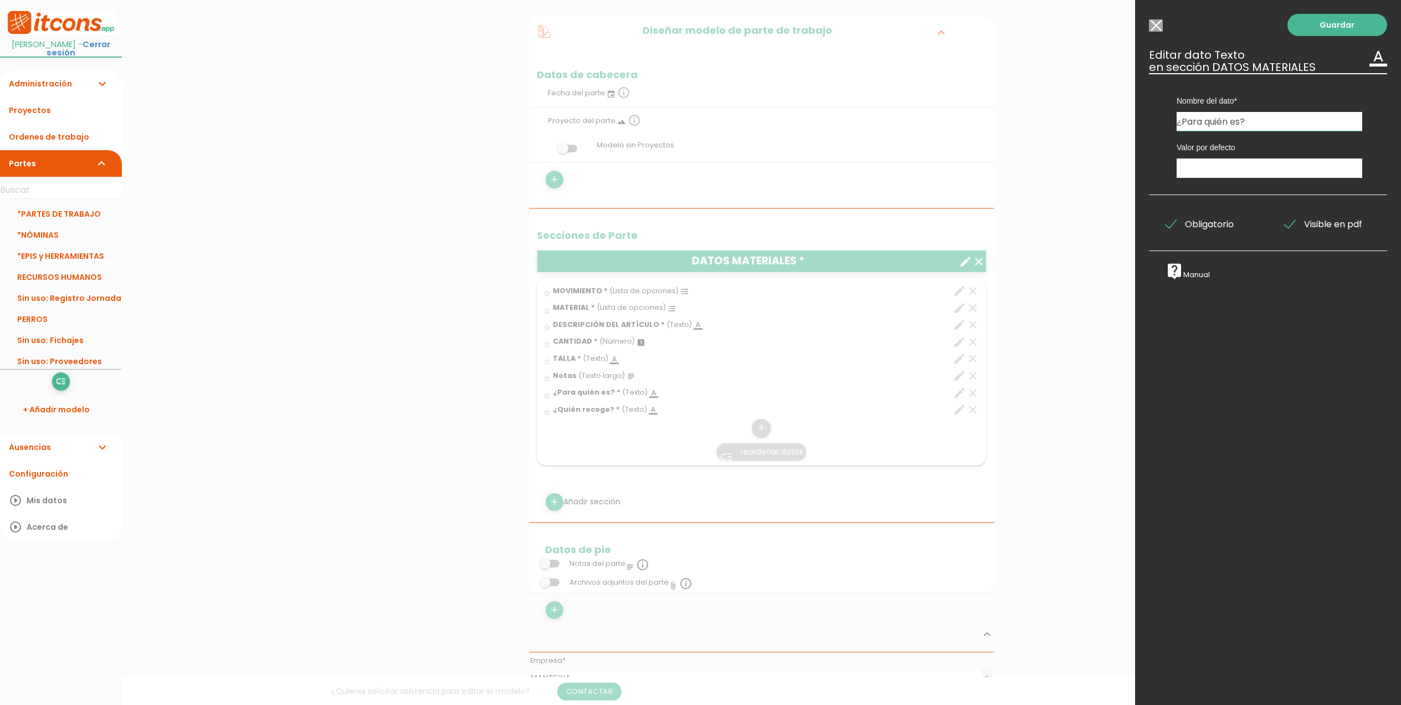
click at [1261, 122] on input "¿Para quién es?" at bounding box center [1270, 121] width 186 height 19
type input "¿Para quién es? / ¿De quien es?"
click at [1315, 34] on link "Guardar" at bounding box center [1338, 25] width 100 height 22
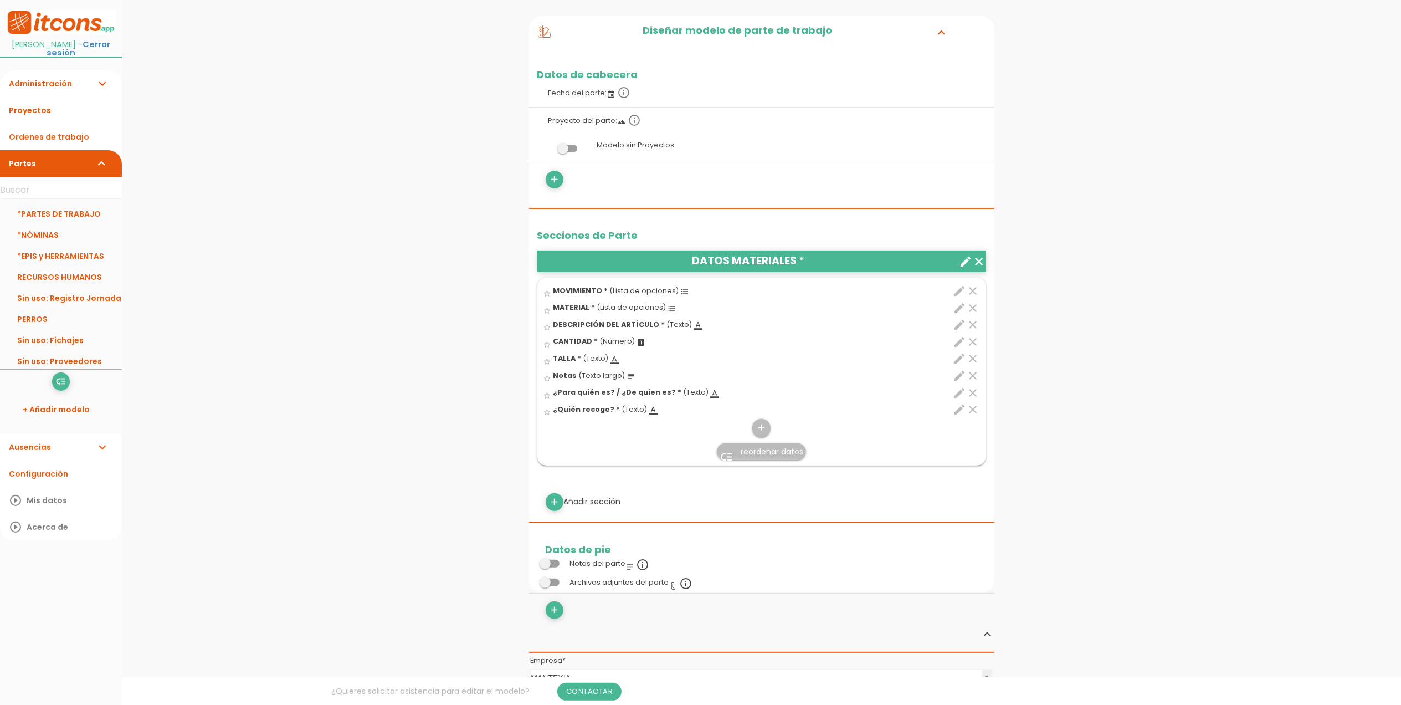
click at [958, 414] on icon "edit" at bounding box center [960, 409] width 13 height 13
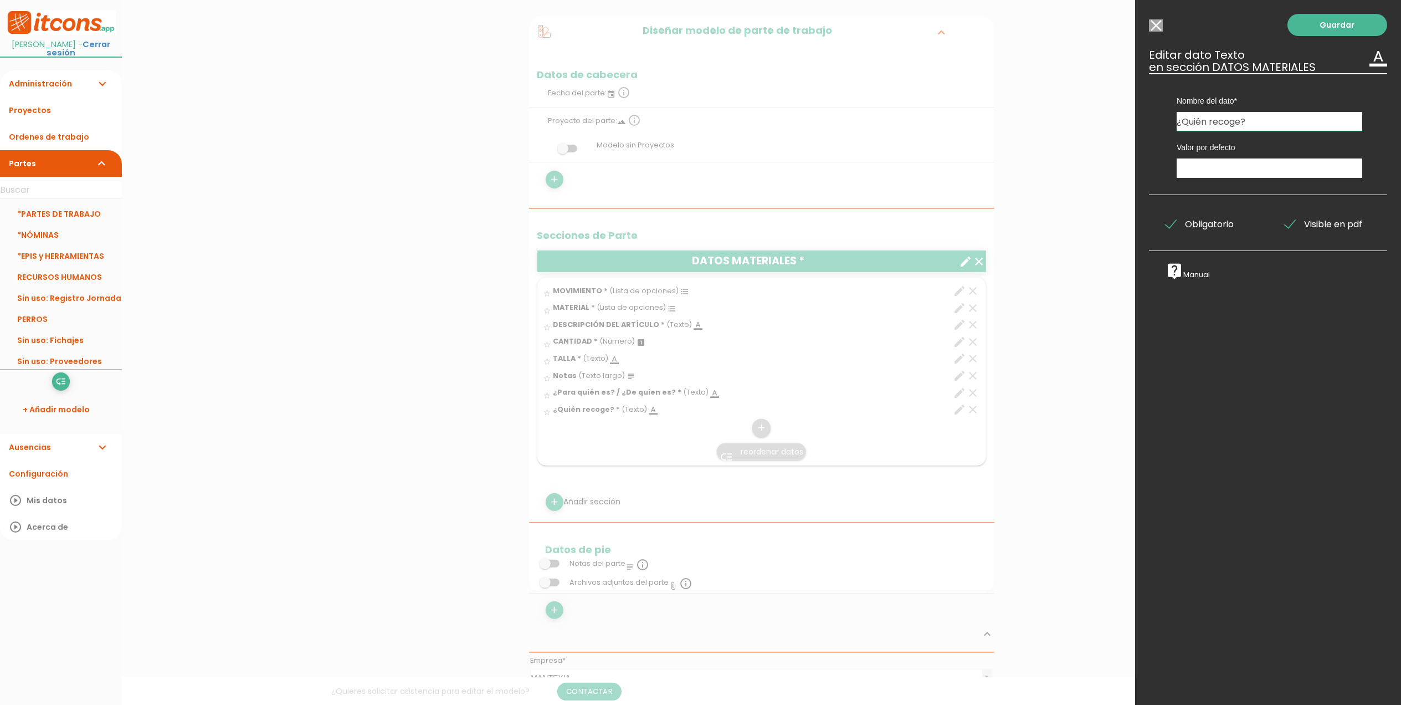
click at [1294, 122] on input "¿Quién recoge?" at bounding box center [1270, 121] width 186 height 19
click at [1275, 124] on input "¿Quién recoge? / ¿Quien devuelve?" at bounding box center [1270, 121] width 186 height 19
type input "¿Quién recoge? / ¿Quién devuelve?"
click at [1323, 29] on link "Guardar" at bounding box center [1338, 25] width 100 height 22
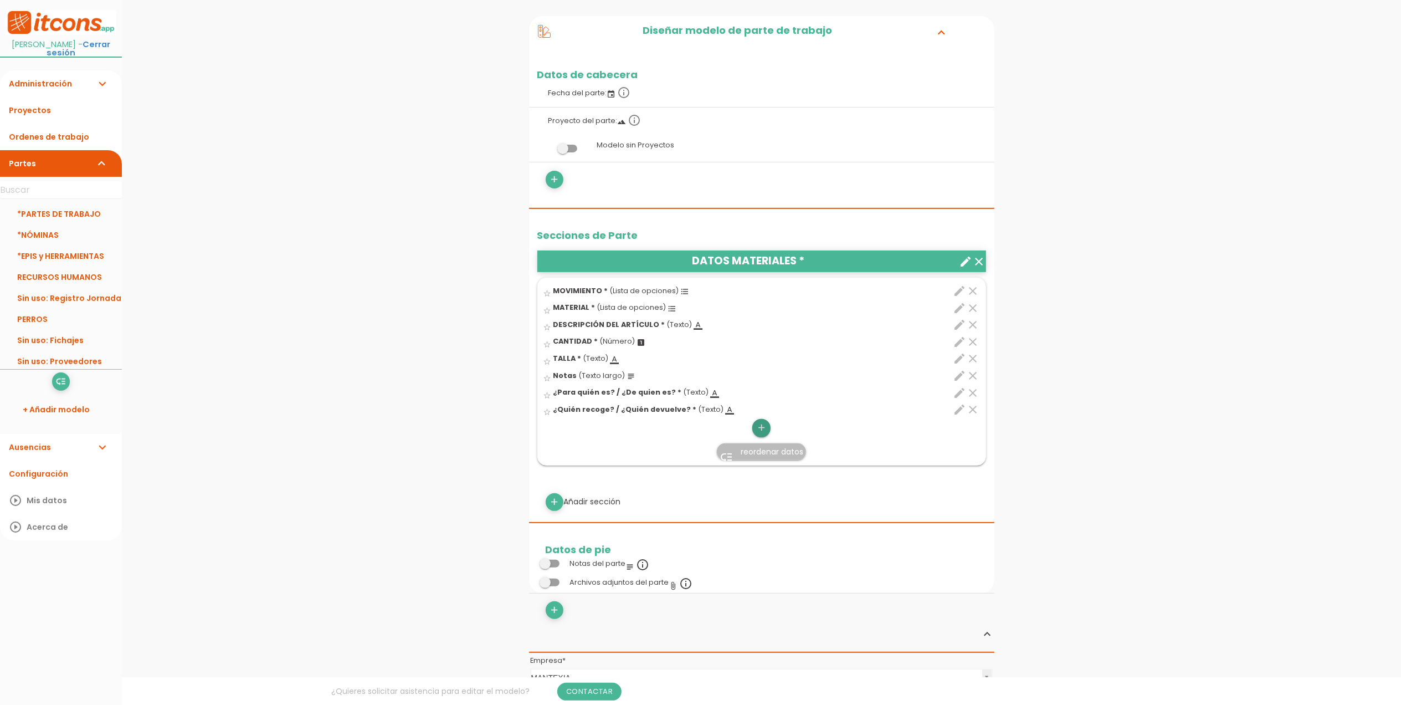
click at [761, 430] on icon "add" at bounding box center [761, 428] width 11 height 18
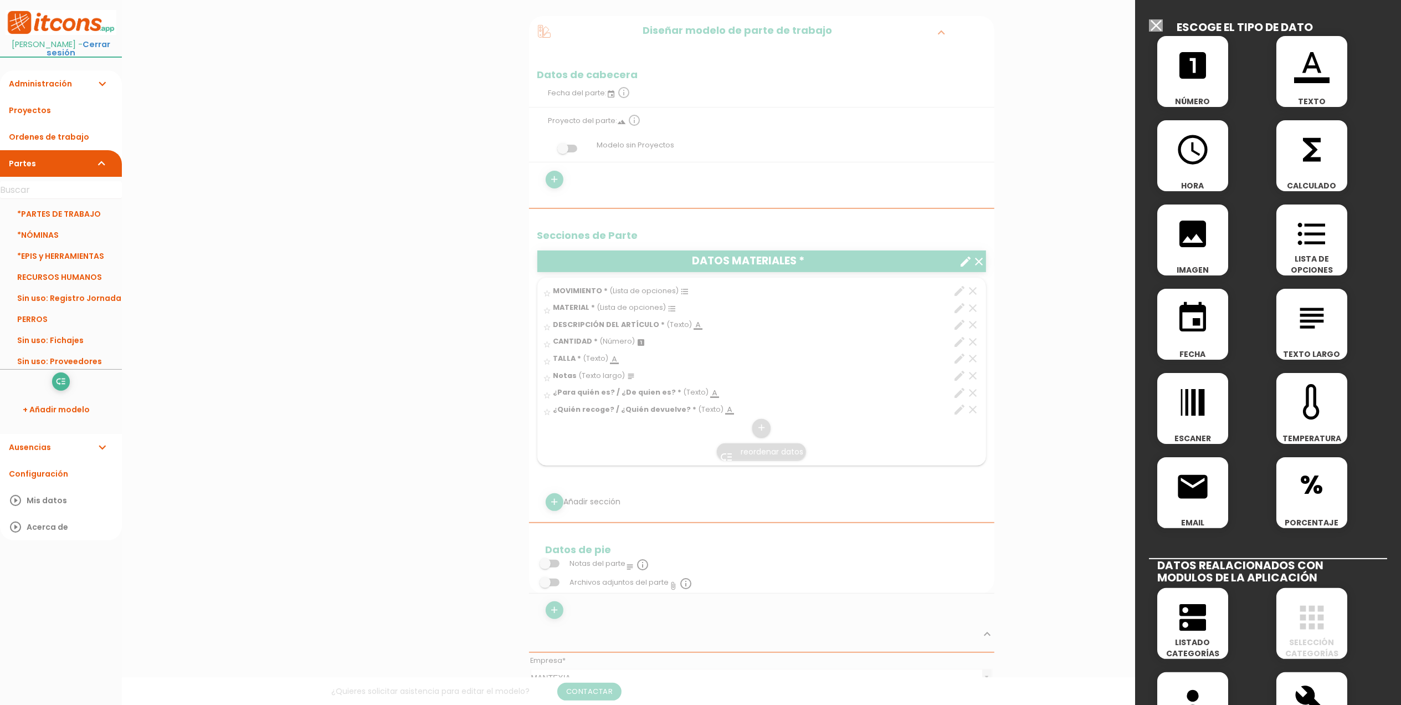
click at [1299, 78] on icon "format_color_text" at bounding box center [1311, 65] width 35 height 35
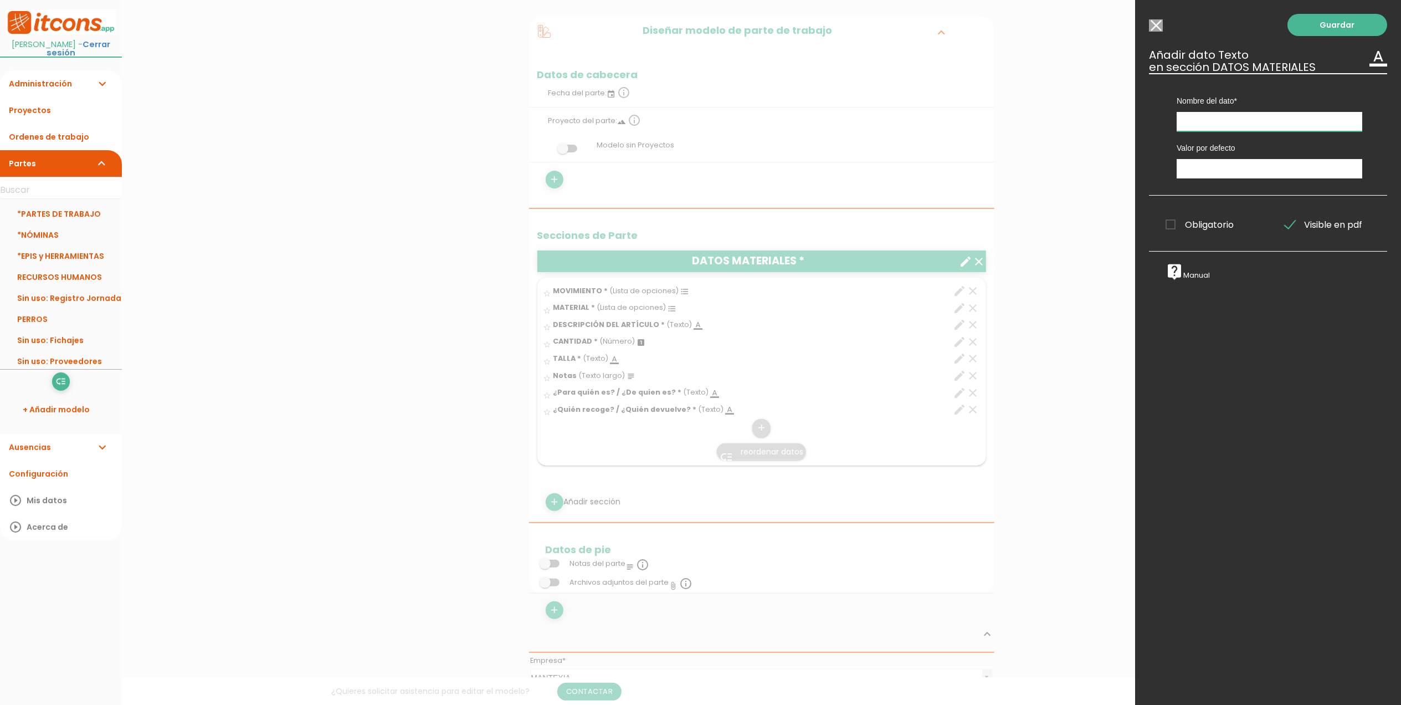
click at [1217, 116] on input "text" at bounding box center [1270, 121] width 186 height 19
click at [1192, 122] on input "¿Quien le entrega? ¿A quien le devuelve?" at bounding box center [1270, 121] width 186 height 19
click at [1289, 120] on input "¿Quién le entrega? ¿A quien le devuelve?" at bounding box center [1270, 121] width 186 height 19
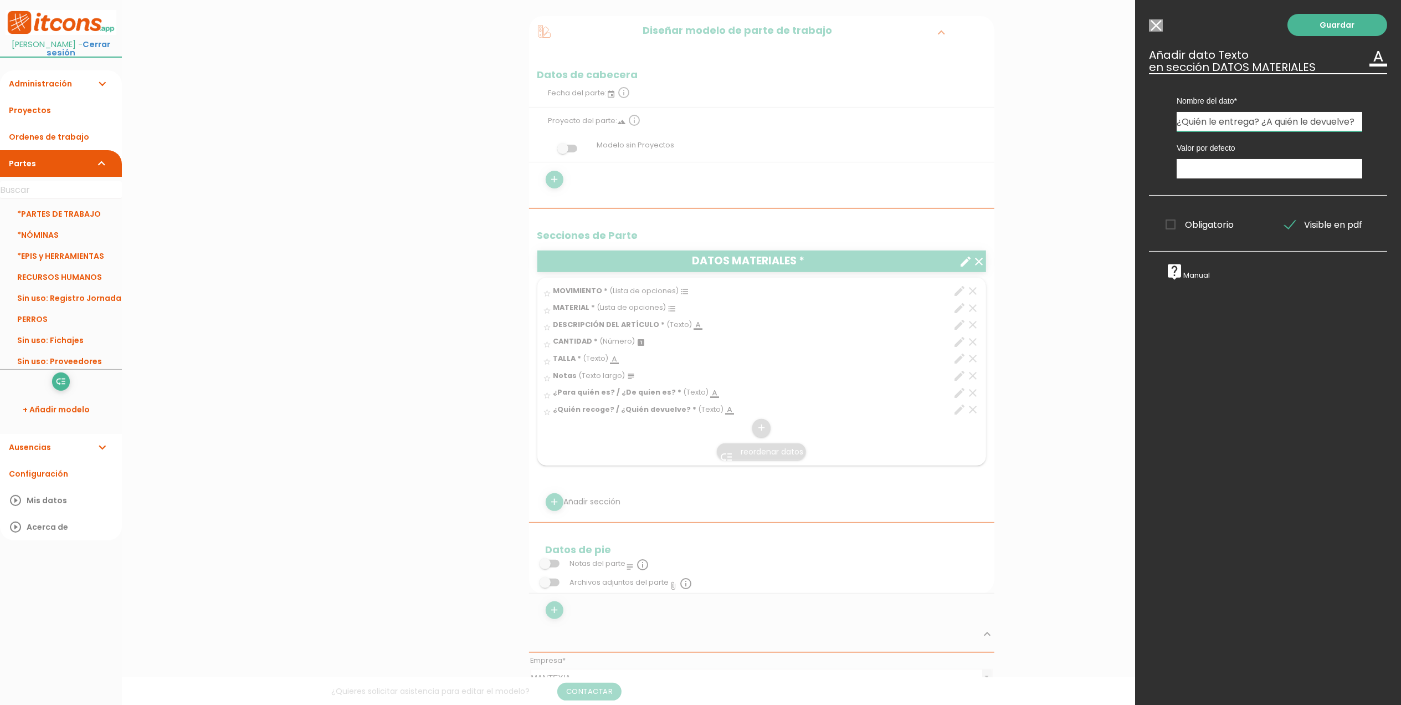
type input "¿Quién le entrega? ¿A quién le devuelve?"
click at [1171, 222] on span "Obligatorio" at bounding box center [1200, 225] width 68 height 14
click at [0, 0] on input "Obligatorio" at bounding box center [0, 0] width 0 height 0
click at [1329, 18] on link "Guardar" at bounding box center [1338, 25] width 100 height 22
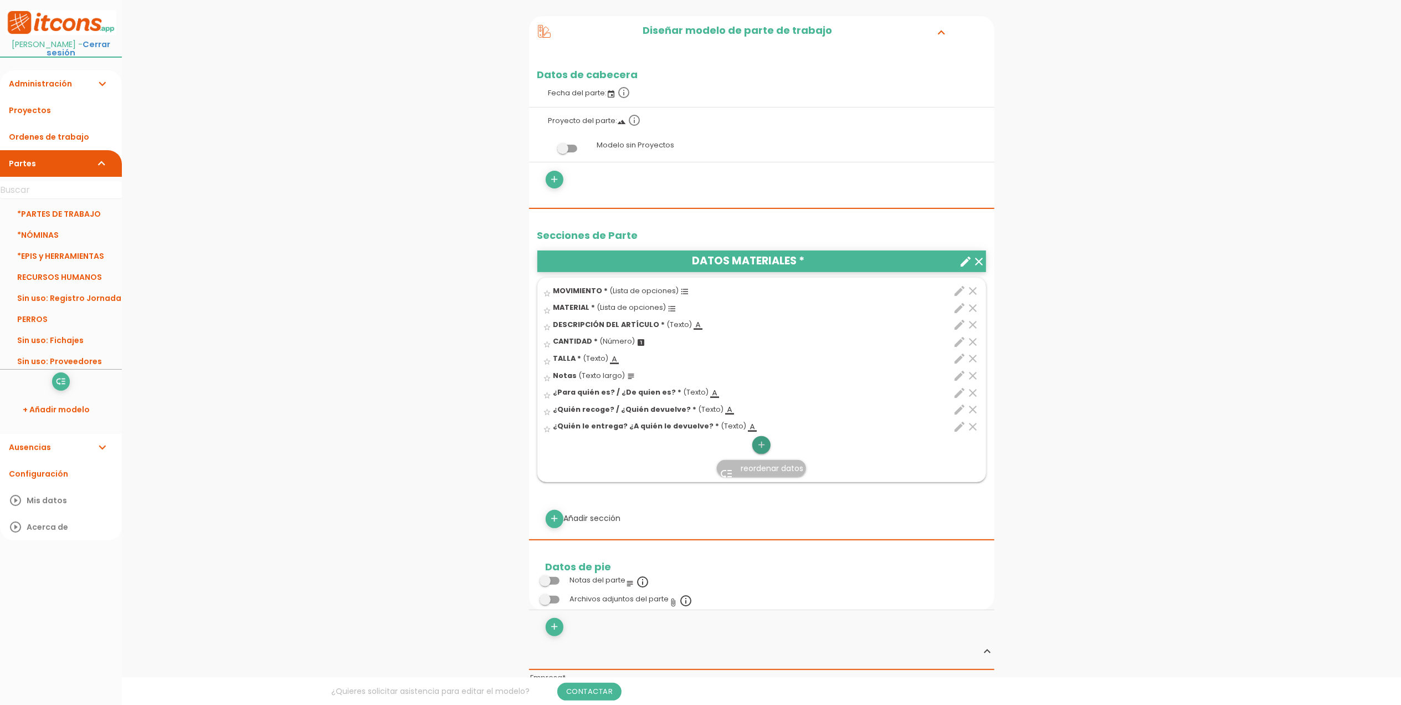
click at [765, 444] on icon "add" at bounding box center [761, 445] width 11 height 18
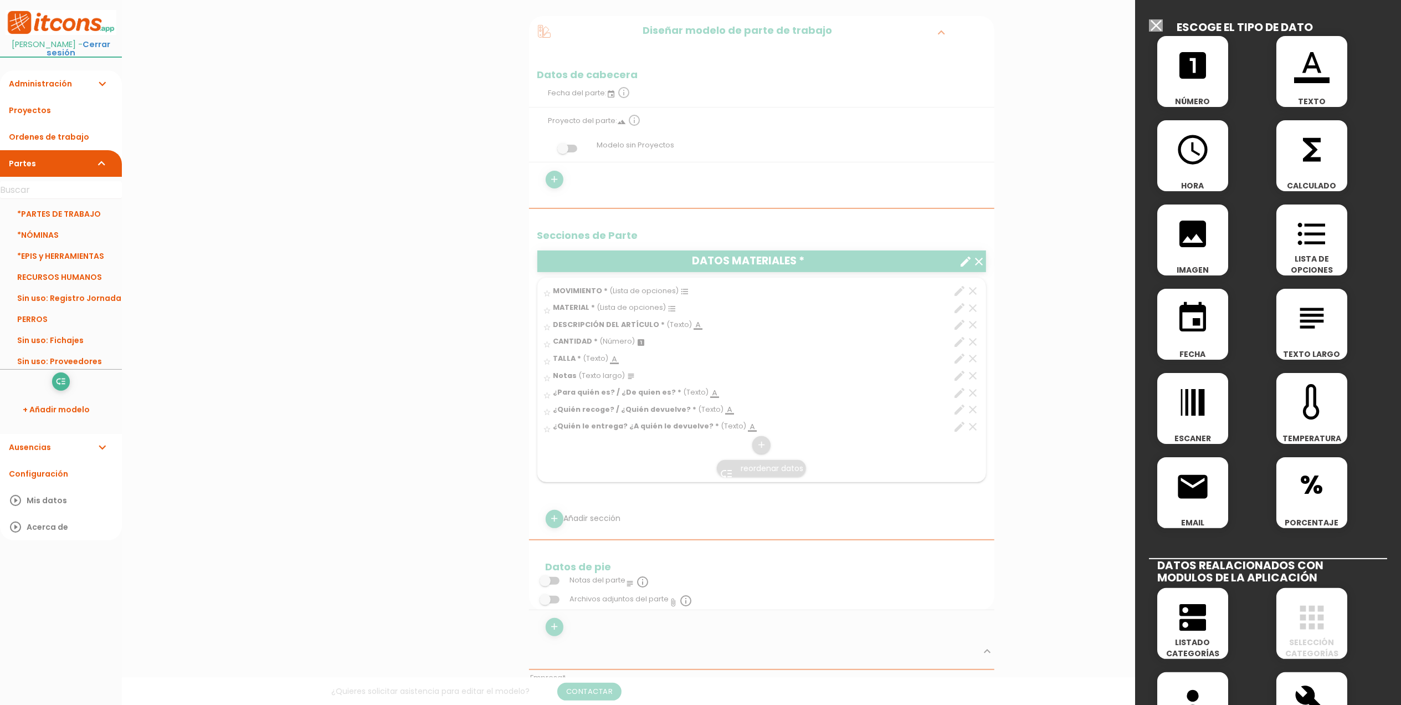
click at [1302, 71] on icon "format_color_text" at bounding box center [1311, 65] width 35 height 35
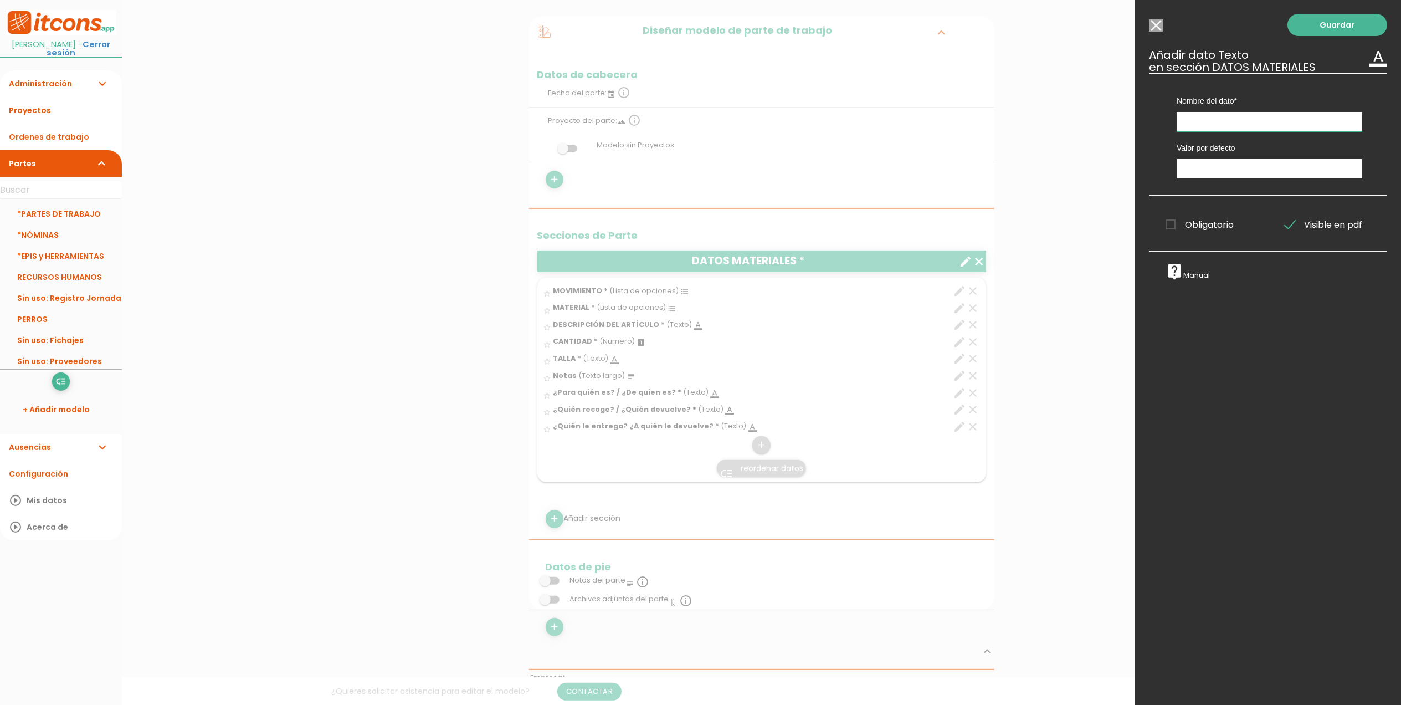
click at [1217, 116] on input "text" at bounding box center [1270, 121] width 186 height 19
click at [1279, 120] on input "¿Dónde recoge? / ¿Donde devuelve?" at bounding box center [1270, 121] width 186 height 19
type input "¿Dónde recoge? / ¿Dónde devuelve?"
click at [1171, 220] on span "Obligatorio" at bounding box center [1200, 225] width 68 height 14
click at [0, 0] on input "Obligatorio" at bounding box center [0, 0] width 0 height 0
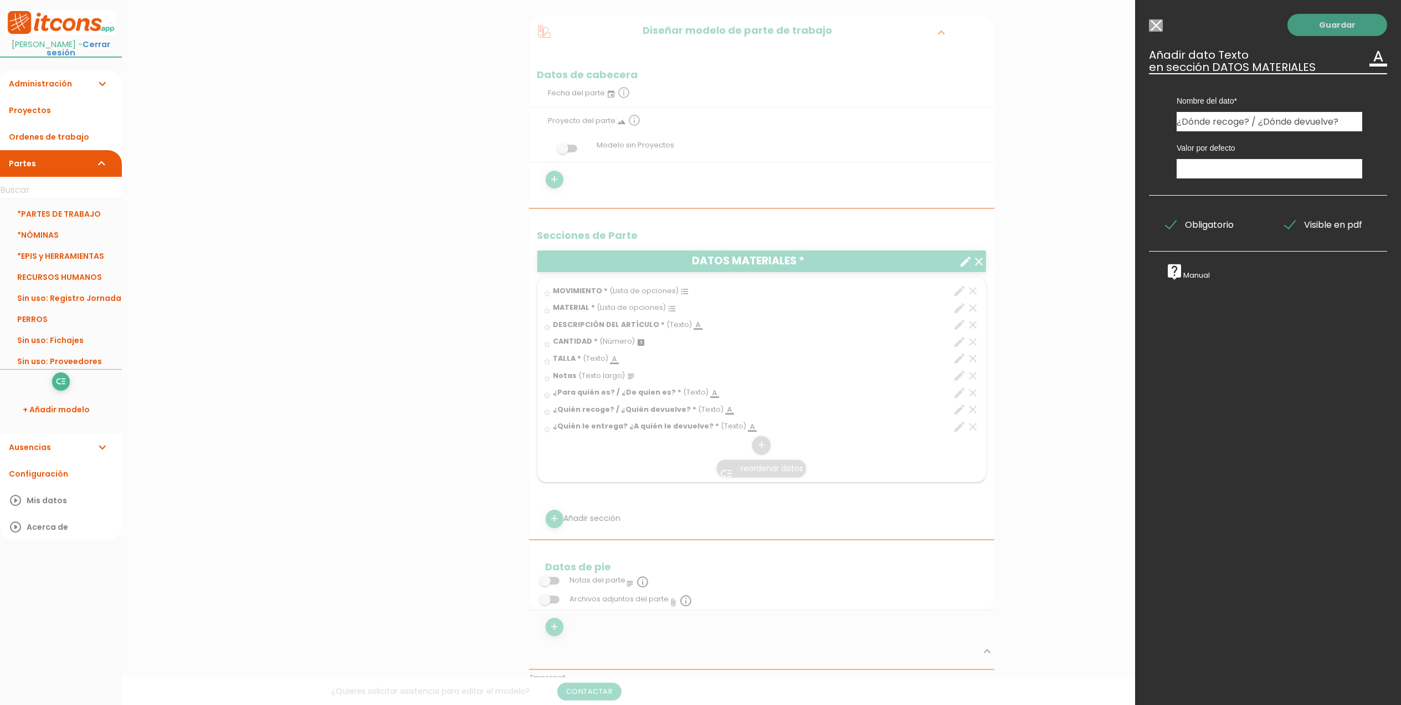
click at [1328, 24] on link "Guardar" at bounding box center [1338, 25] width 100 height 22
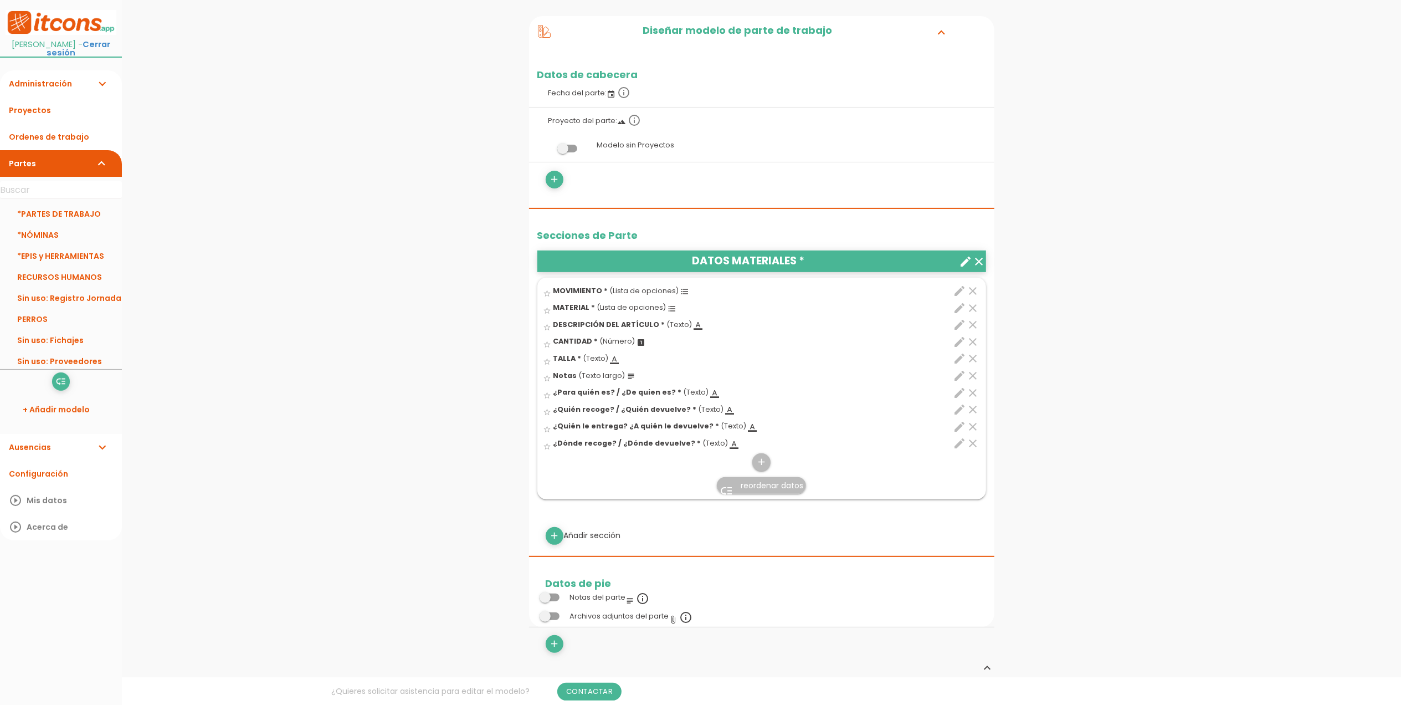
click at [960, 426] on icon "edit" at bounding box center [960, 426] width 13 height 13
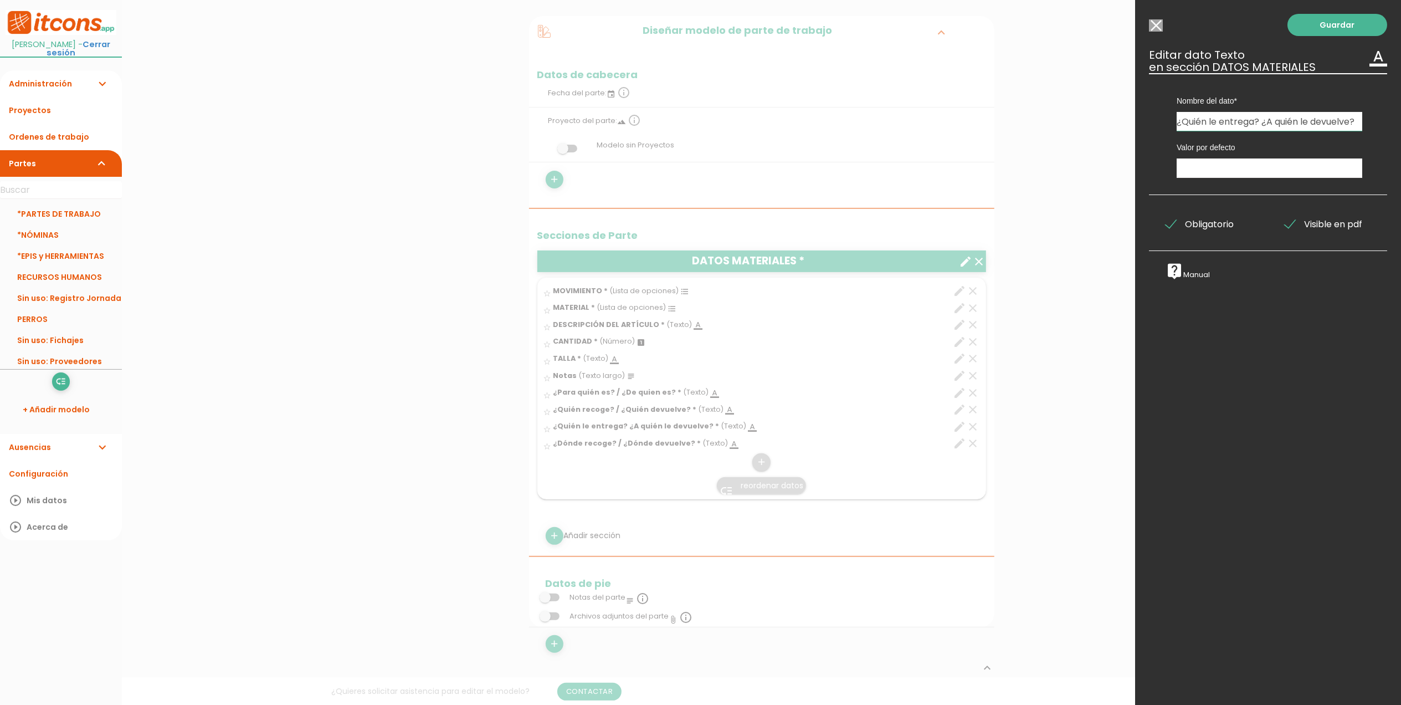
click at [1260, 119] on input "¿Quién le entrega? ¿A quién le devuelve?" at bounding box center [1270, 121] width 186 height 19
type input "¿Quién le entrega? / ¿A quién le devuelve?"
click at [1309, 25] on link "Guardar" at bounding box center [1338, 25] width 100 height 22
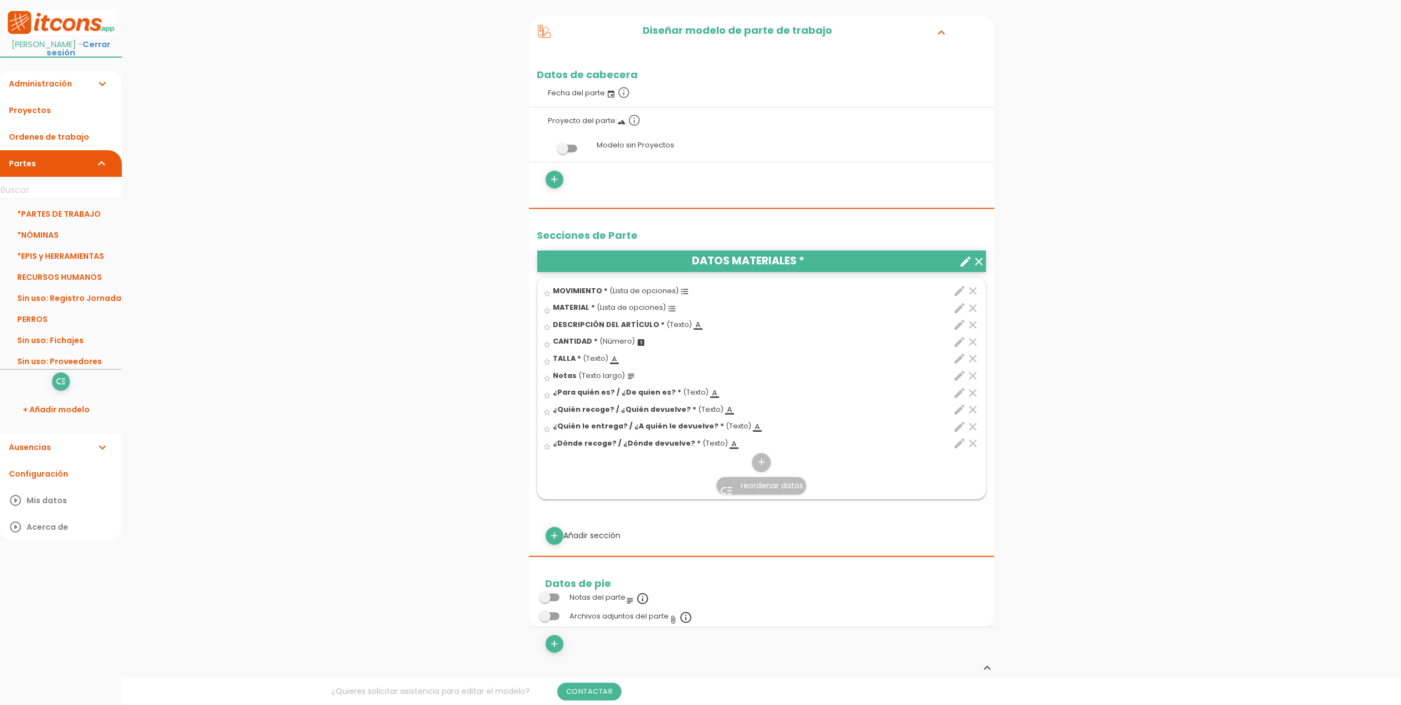
click at [763, 490] on span "reordenar datos" at bounding box center [772, 485] width 63 height 11
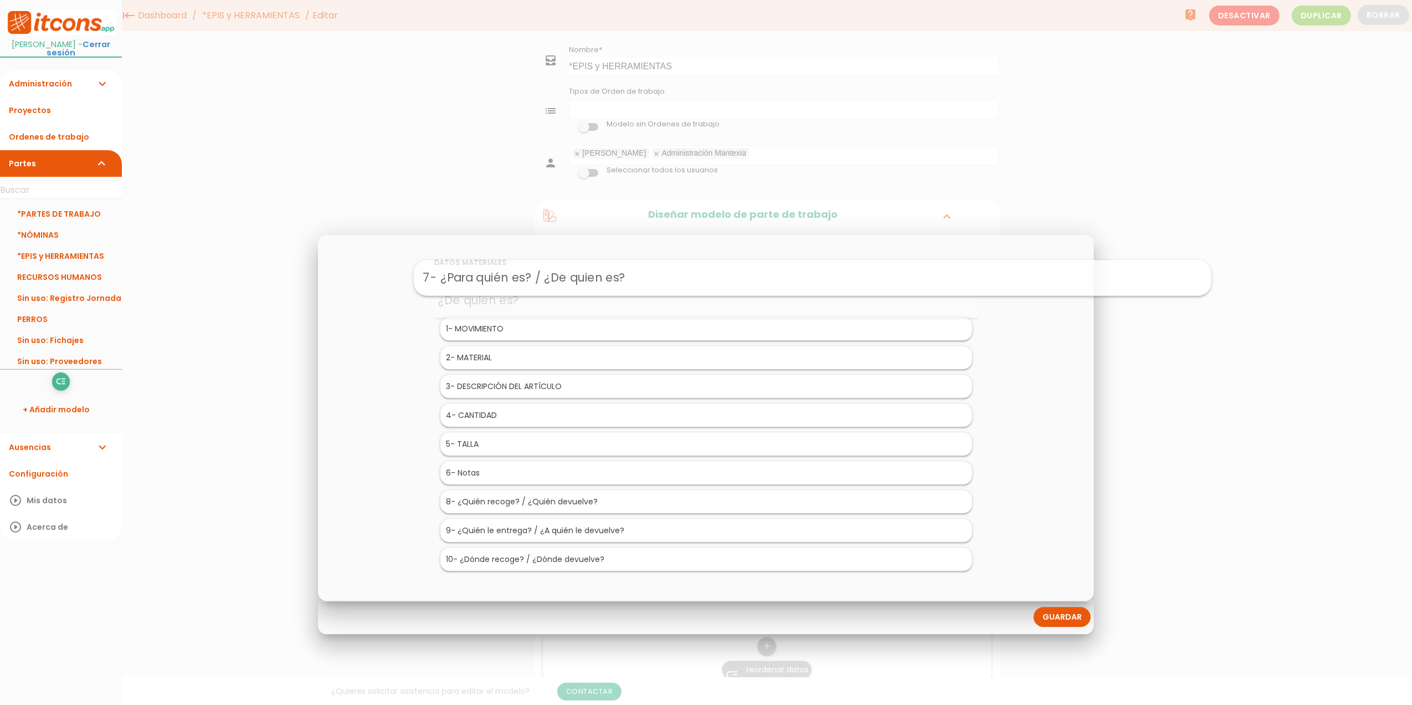
drag, startPoint x: 520, startPoint y: 473, endPoint x: 626, endPoint y: 278, distance: 221.7
click at [1068, 621] on link "Guardar" at bounding box center [1062, 617] width 57 height 20
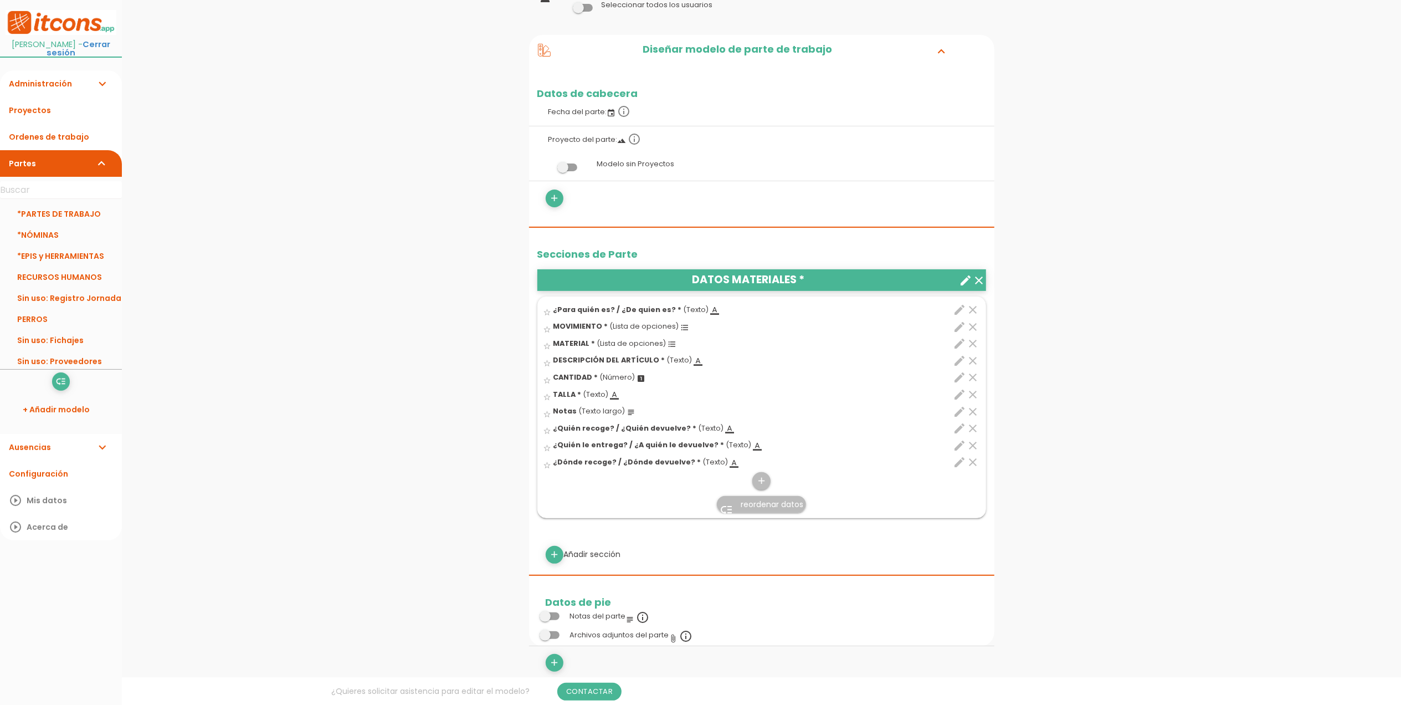
scroll to position [222, 0]
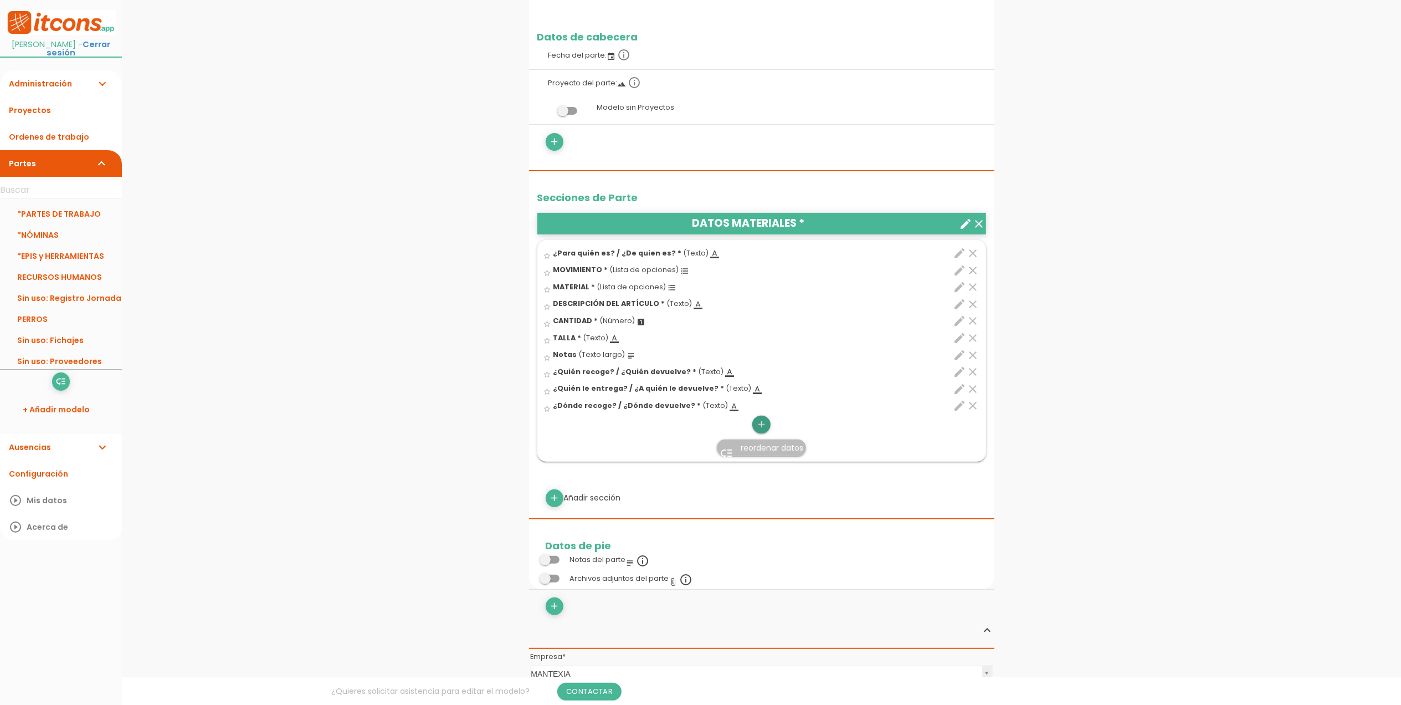
click at [765, 429] on icon "add" at bounding box center [761, 425] width 11 height 18
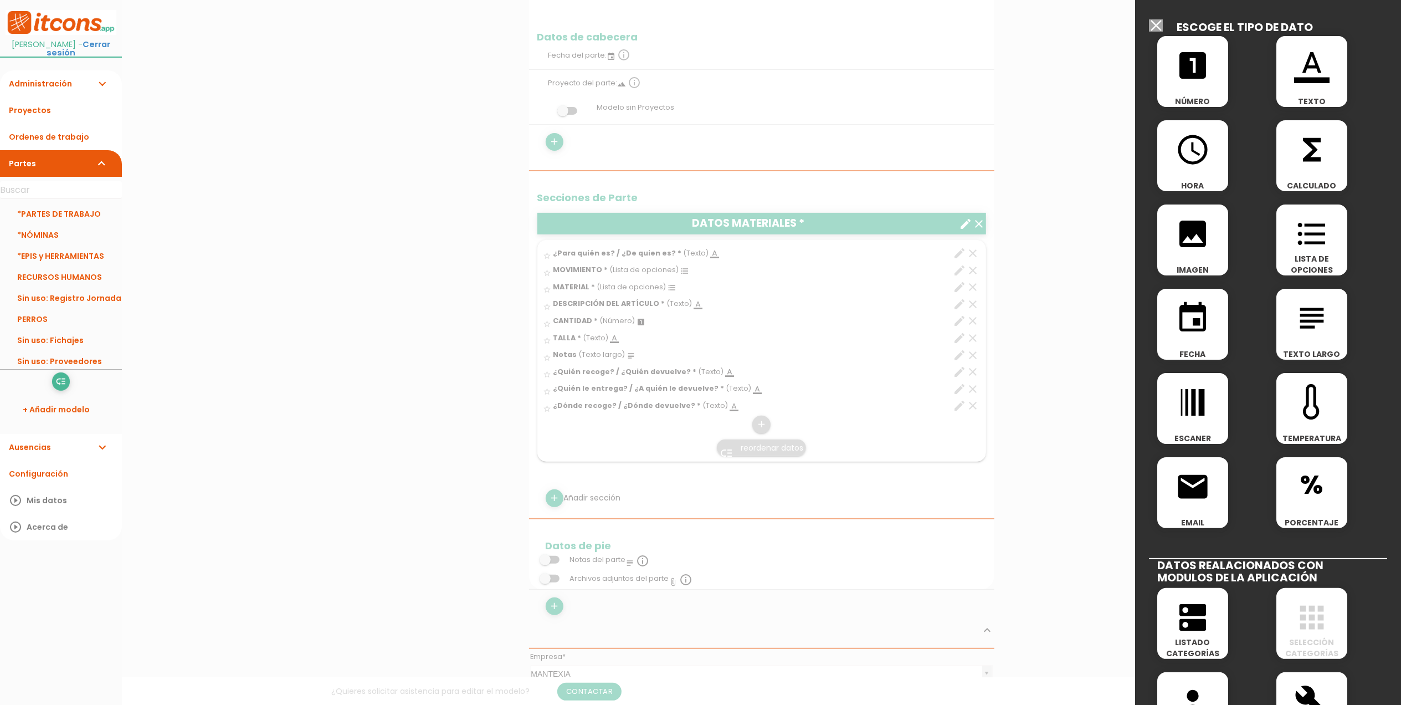
click at [1324, 54] on span "format_color_text" at bounding box center [1312, 59] width 71 height 47
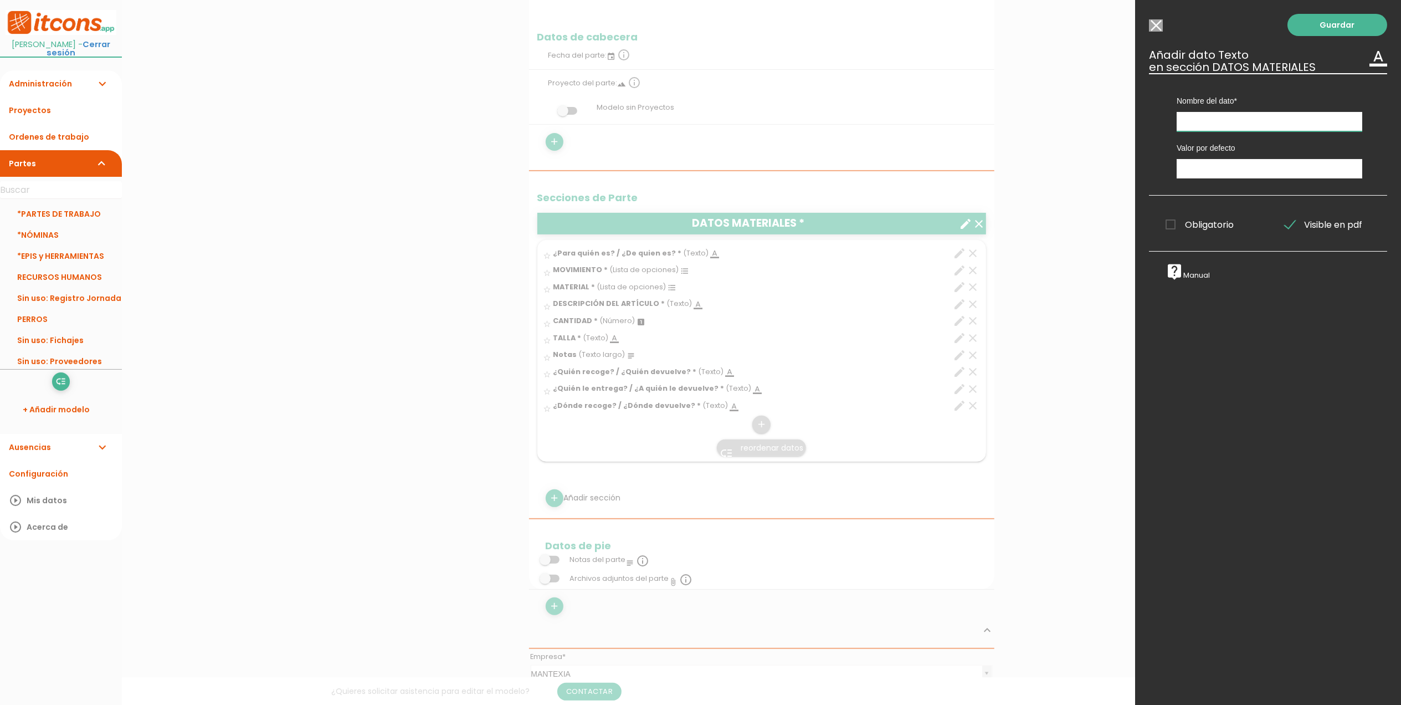
click at [1213, 121] on input "text" at bounding box center [1270, 121] width 186 height 19
type input "DNI quien entrega"
click at [1169, 227] on span "Obligatorio" at bounding box center [1200, 225] width 68 height 14
click at [0, 0] on input "Obligatorio" at bounding box center [0, 0] width 0 height 0
click at [1333, 29] on link "Guardar" at bounding box center [1338, 25] width 100 height 22
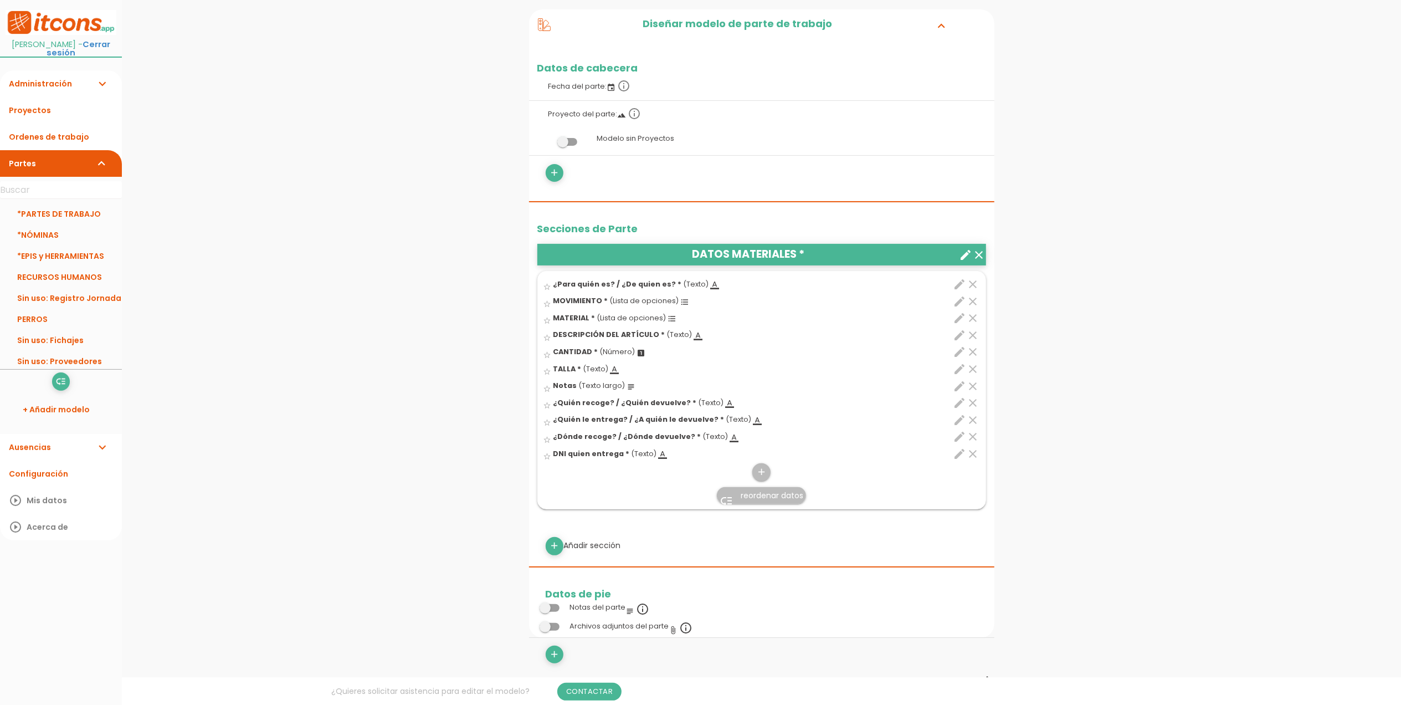
scroll to position [222, 0]
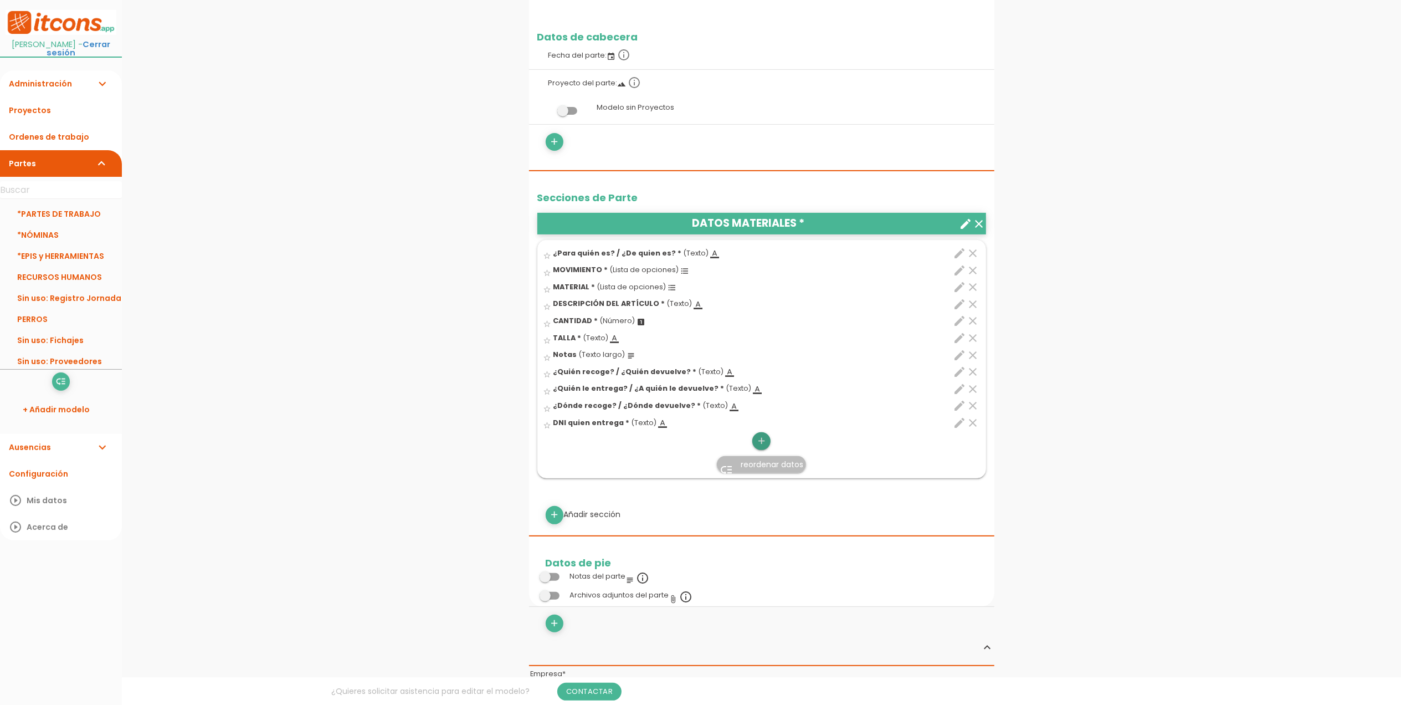
click at [767, 439] on icon "add" at bounding box center [761, 441] width 11 height 18
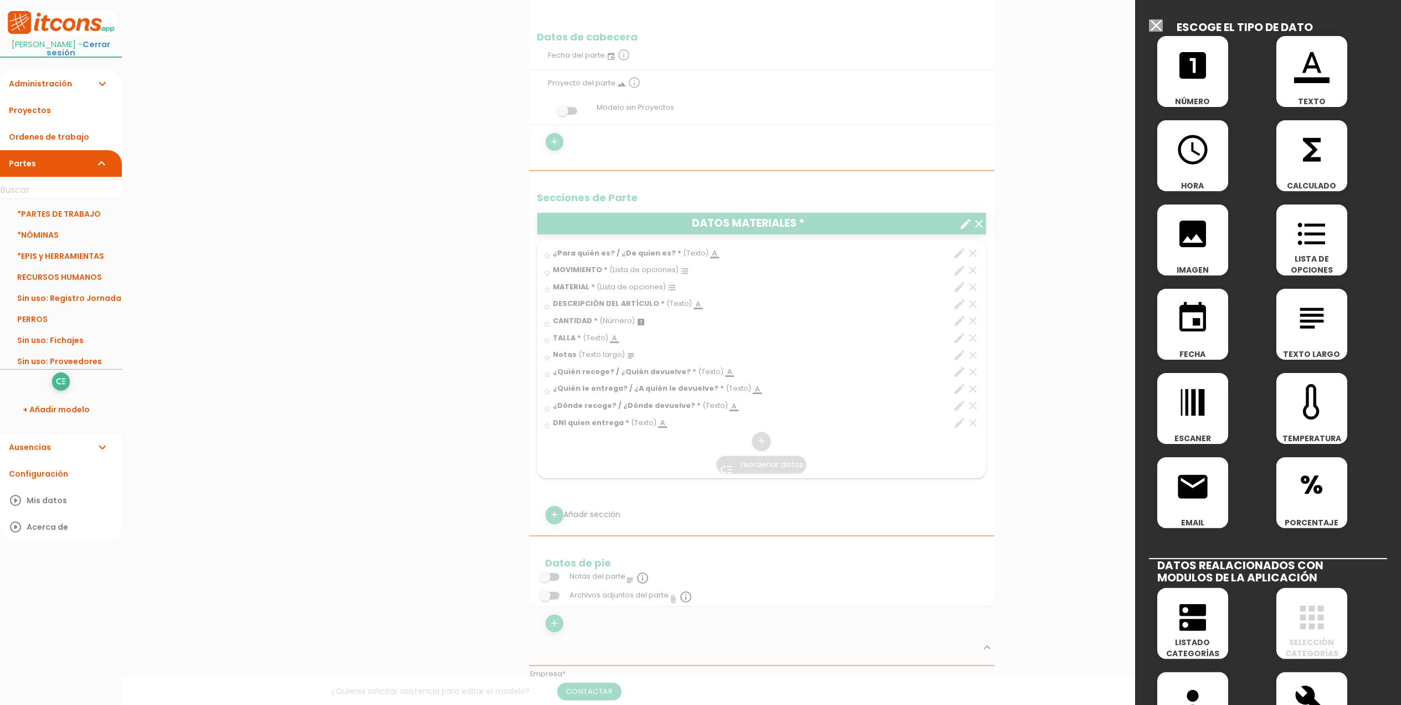
click at [1297, 69] on icon "format_color_text" at bounding box center [1311, 65] width 35 height 35
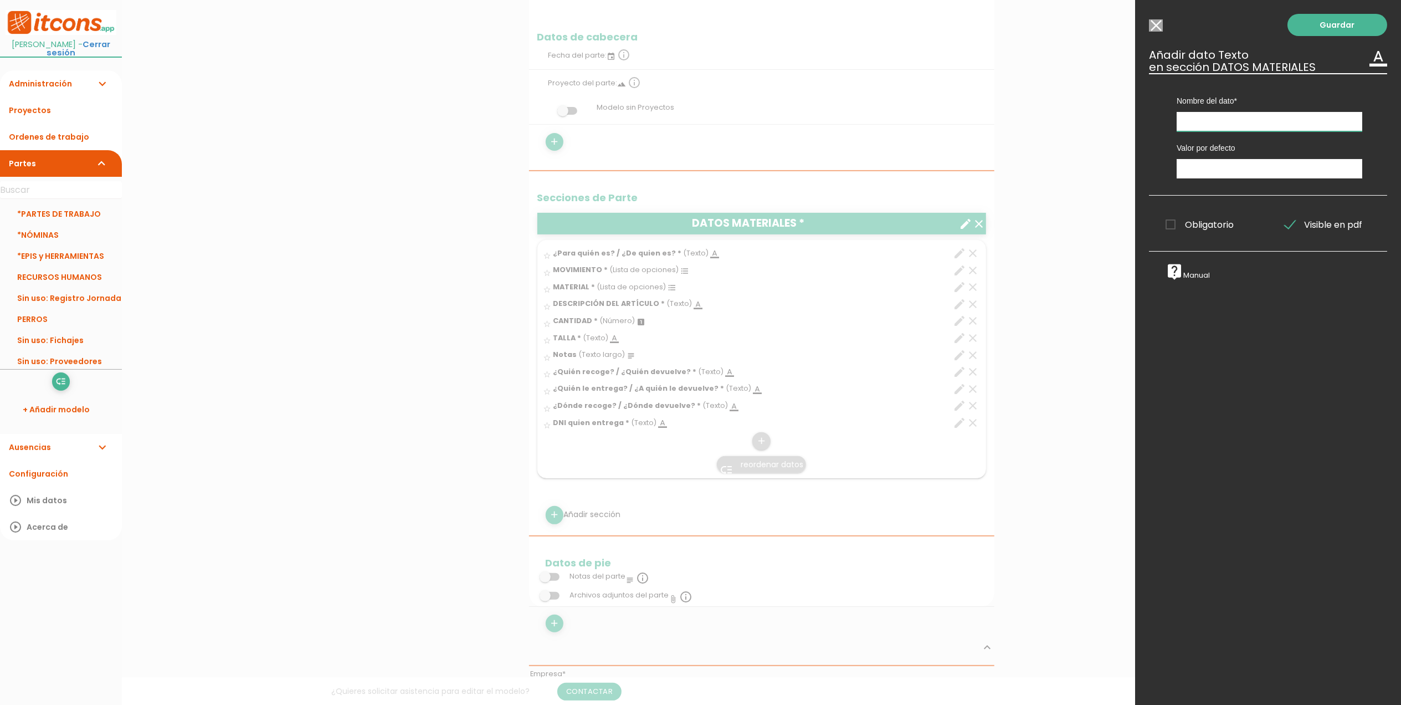
click at [1208, 126] on input "text" at bounding box center [1270, 121] width 186 height 19
type input "DNI quien recoge"
click at [1176, 220] on span "Obligatorio" at bounding box center [1200, 225] width 68 height 14
click at [0, 0] on input "Obligatorio" at bounding box center [0, 0] width 0 height 0
click at [1339, 22] on link "Guardar" at bounding box center [1338, 25] width 100 height 22
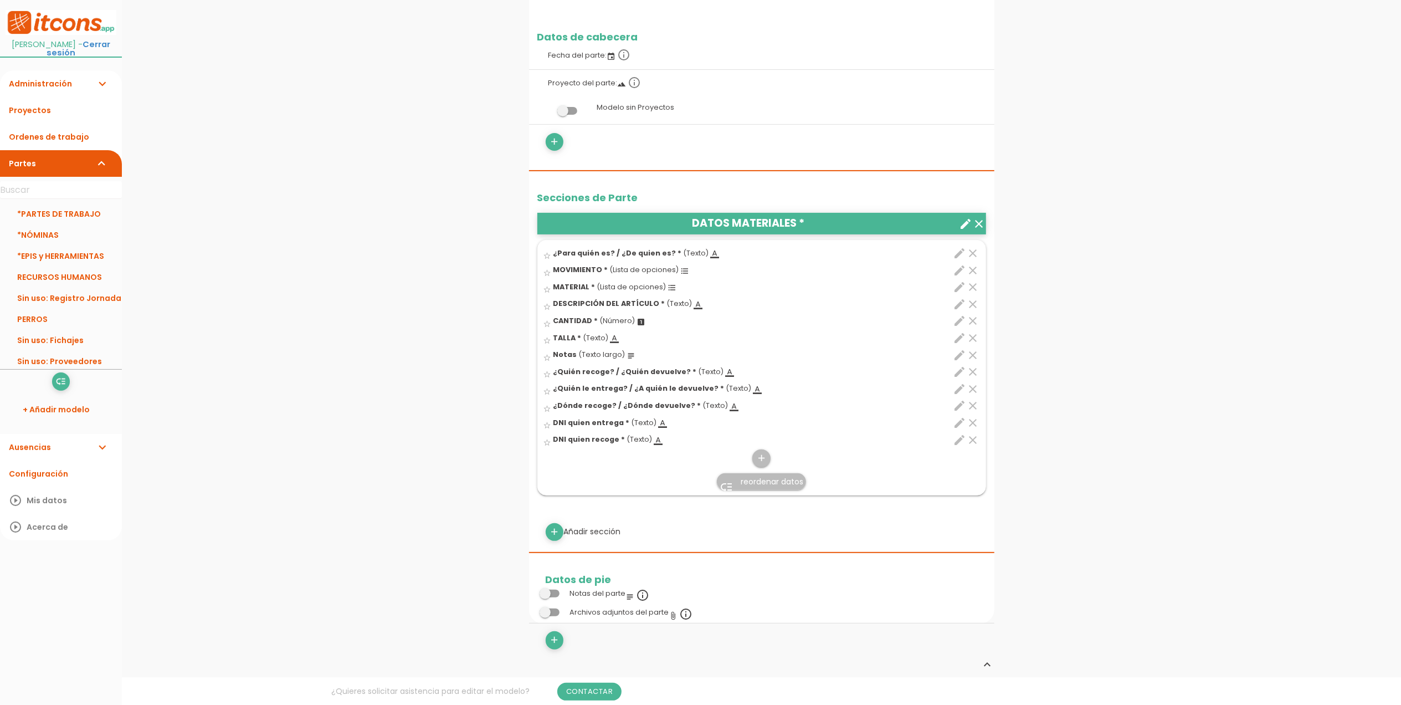
click at [756, 478] on span "reordenar datos" at bounding box center [772, 481] width 63 height 11
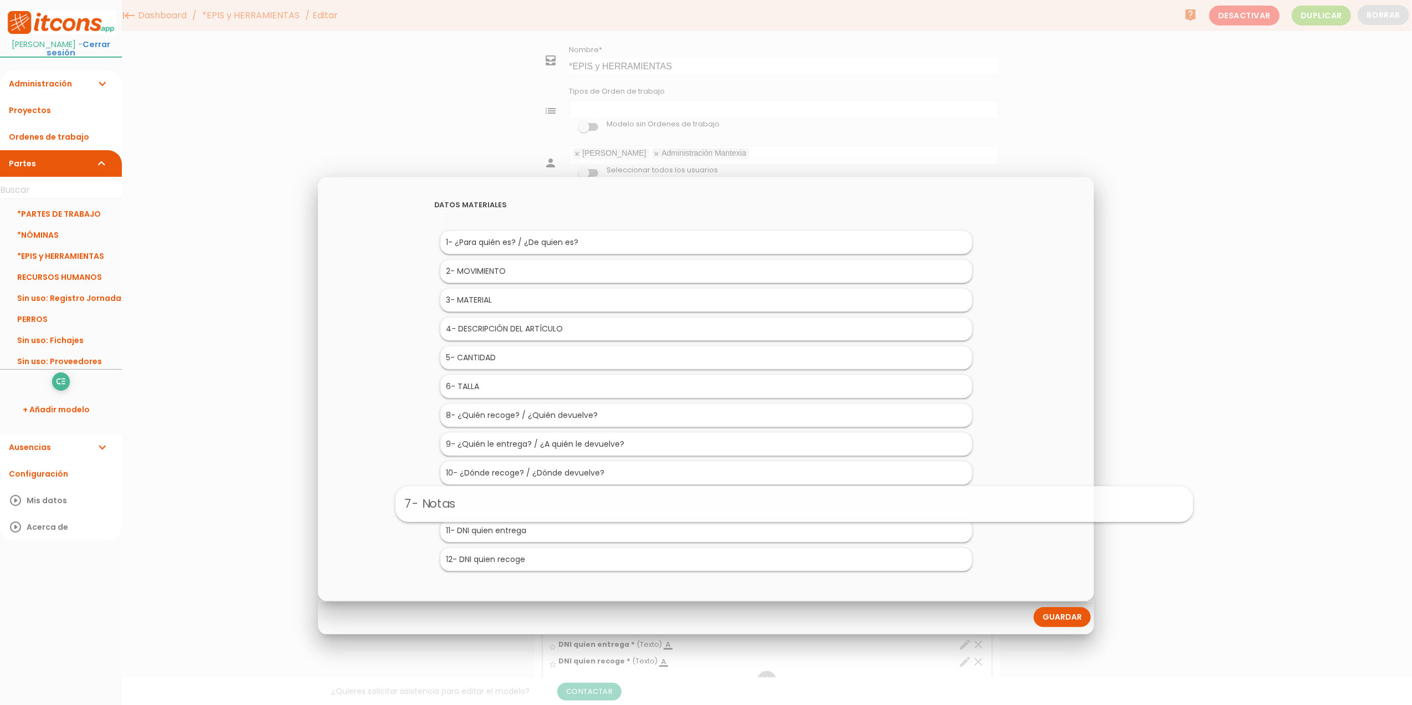
drag, startPoint x: 472, startPoint y: 413, endPoint x: 561, endPoint y: 504, distance: 126.6
drag, startPoint x: 498, startPoint y: 498, endPoint x: 546, endPoint y: 583, distance: 98.3
click at [544, 419] on li "8 - ¿Quién recoge? / ¿Quién devuelve?" at bounding box center [706, 415] width 532 height 23
click at [1064, 619] on link "Guardar" at bounding box center [1062, 617] width 57 height 20
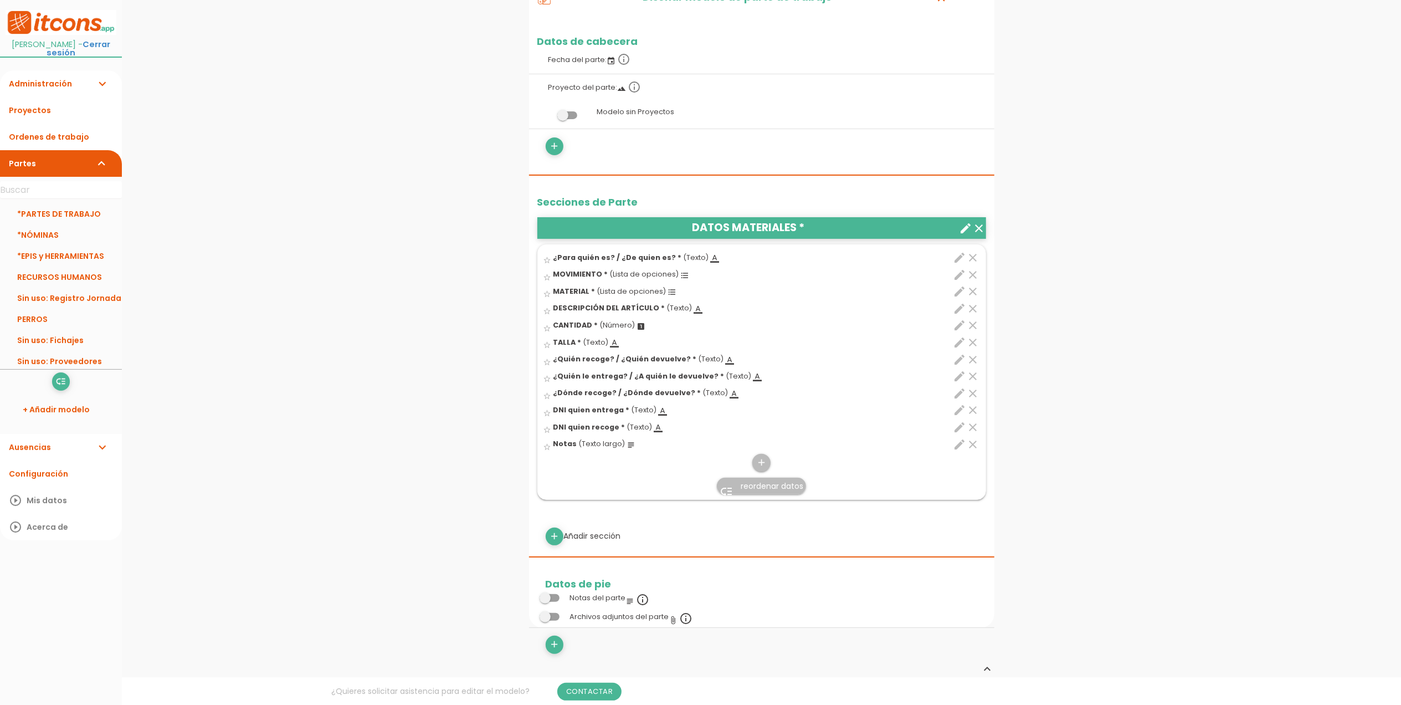
scroll to position [222, 0]
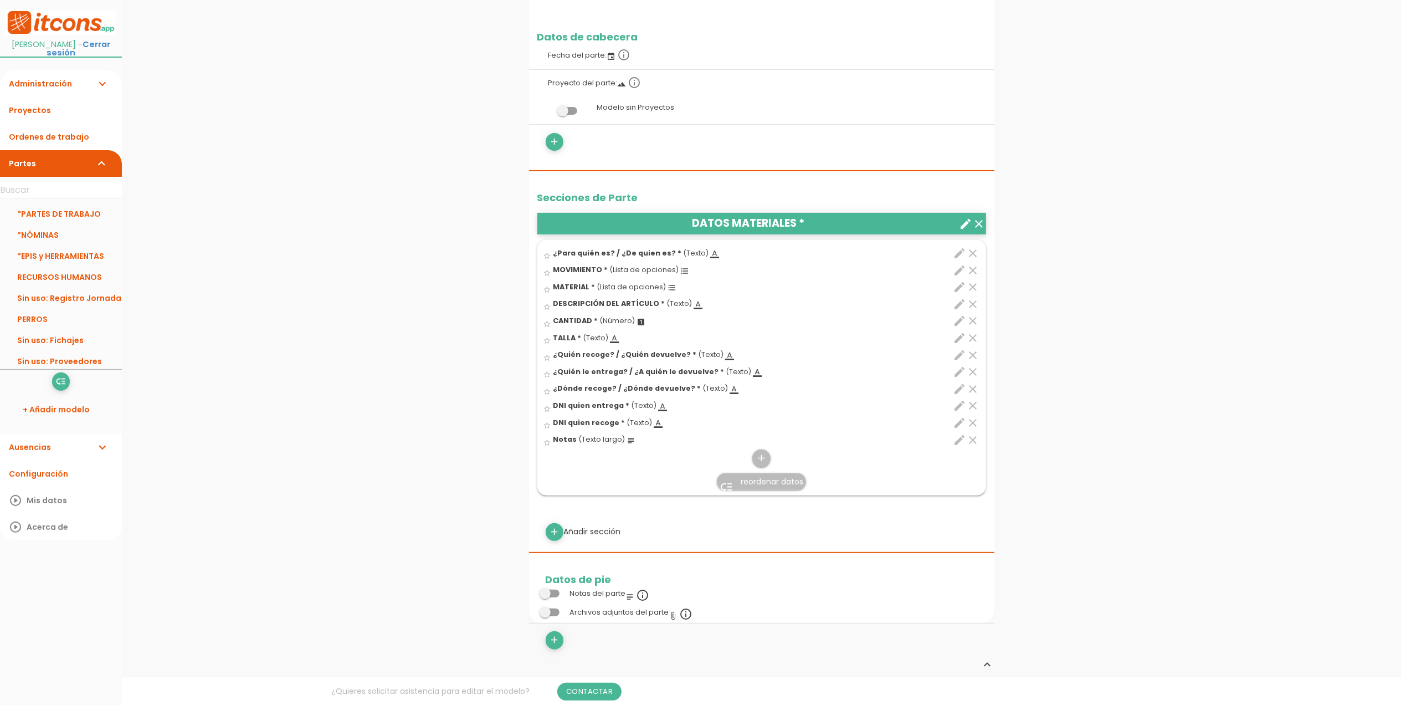
click at [964, 353] on icon "edit" at bounding box center [960, 355] width 13 height 13
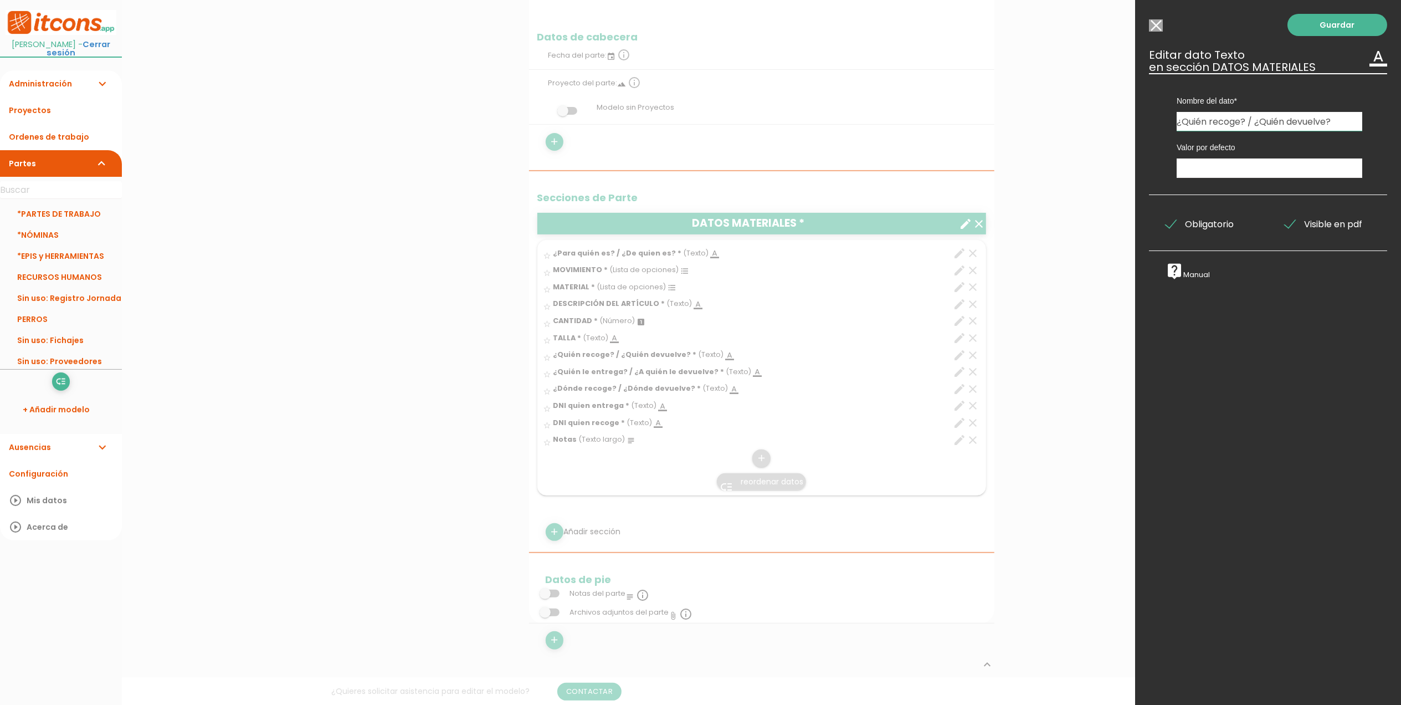
click at [1346, 121] on input "¿Quién recoge? / ¿Quién devuelve?" at bounding box center [1270, 121] width 186 height 19
type input "¿Quién recoge? / ¿Quién devuelve? - TÉCNICO"
click at [1322, 31] on link "Guardar" at bounding box center [1338, 25] width 100 height 22
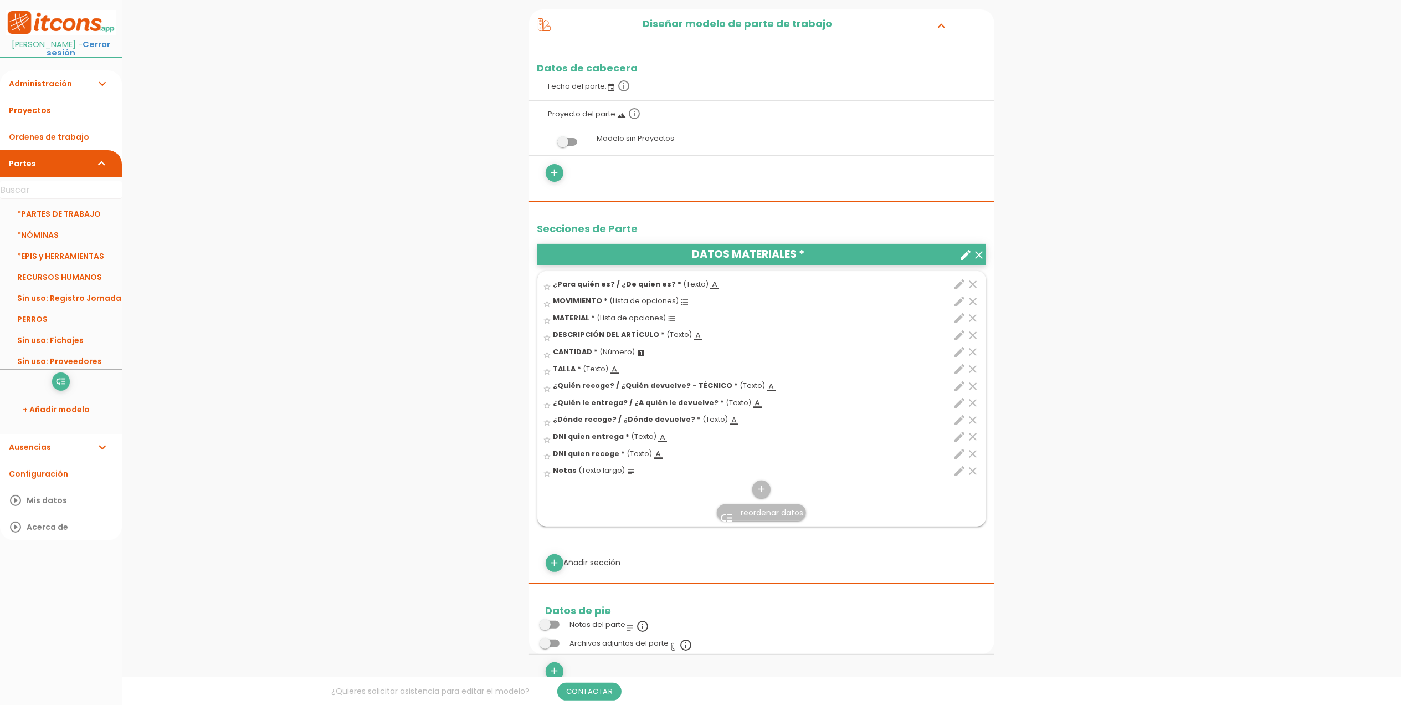
click at [960, 406] on icon "edit" at bounding box center [960, 402] width 13 height 13
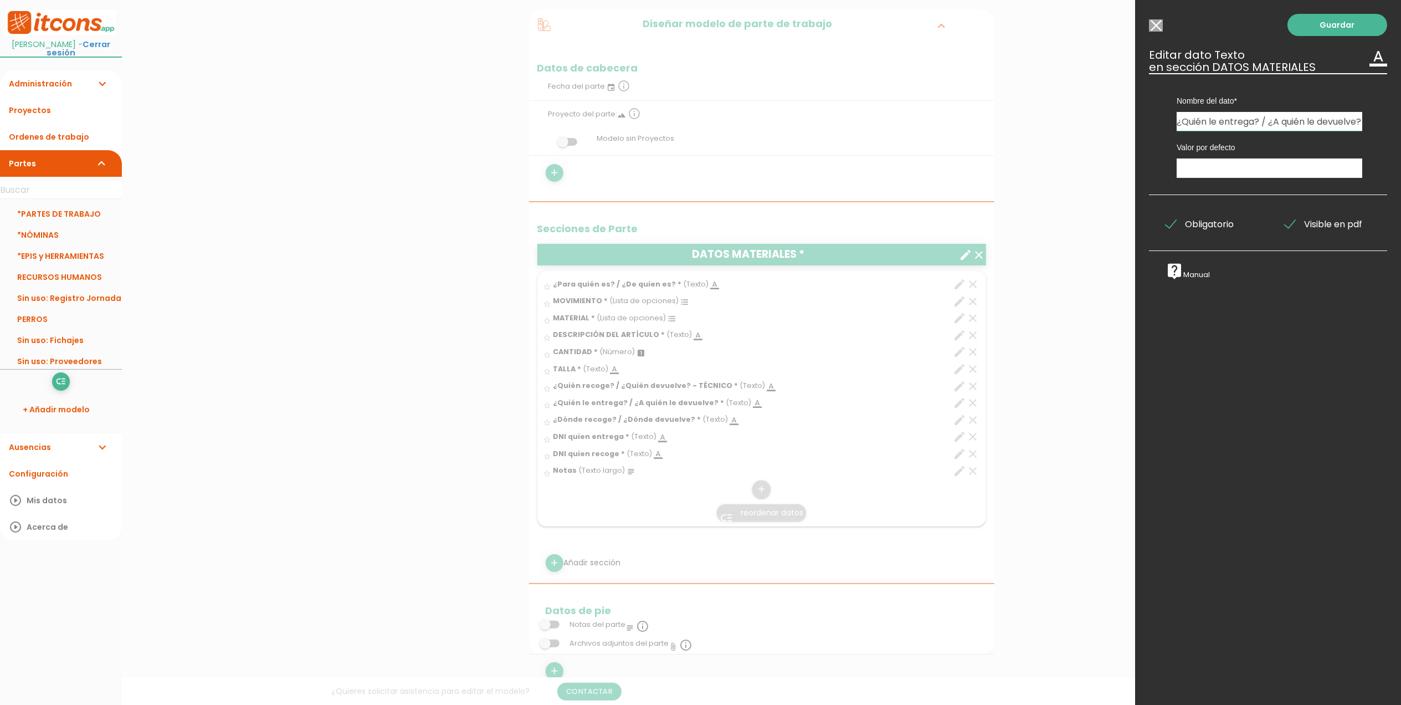
click at [1344, 121] on input "¿Quién le entrega? / ¿A quién le devuelve?" at bounding box center [1270, 121] width 186 height 19
type input "¿Quién le entrega? / ¿A quién le devuelve? - OFICINA"
click at [1335, 25] on link "Guardar" at bounding box center [1338, 25] width 100 height 22
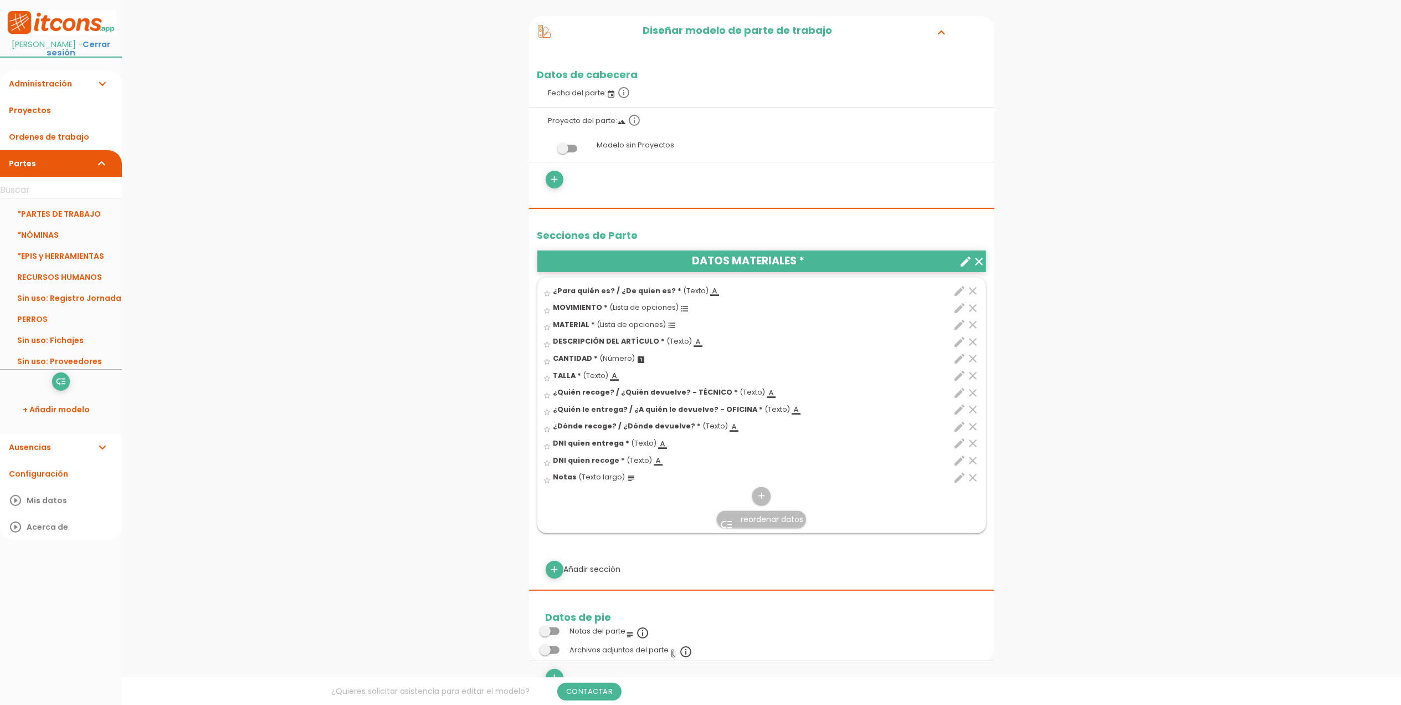
click at [752, 519] on span "reordenar datos" at bounding box center [772, 519] width 63 height 11
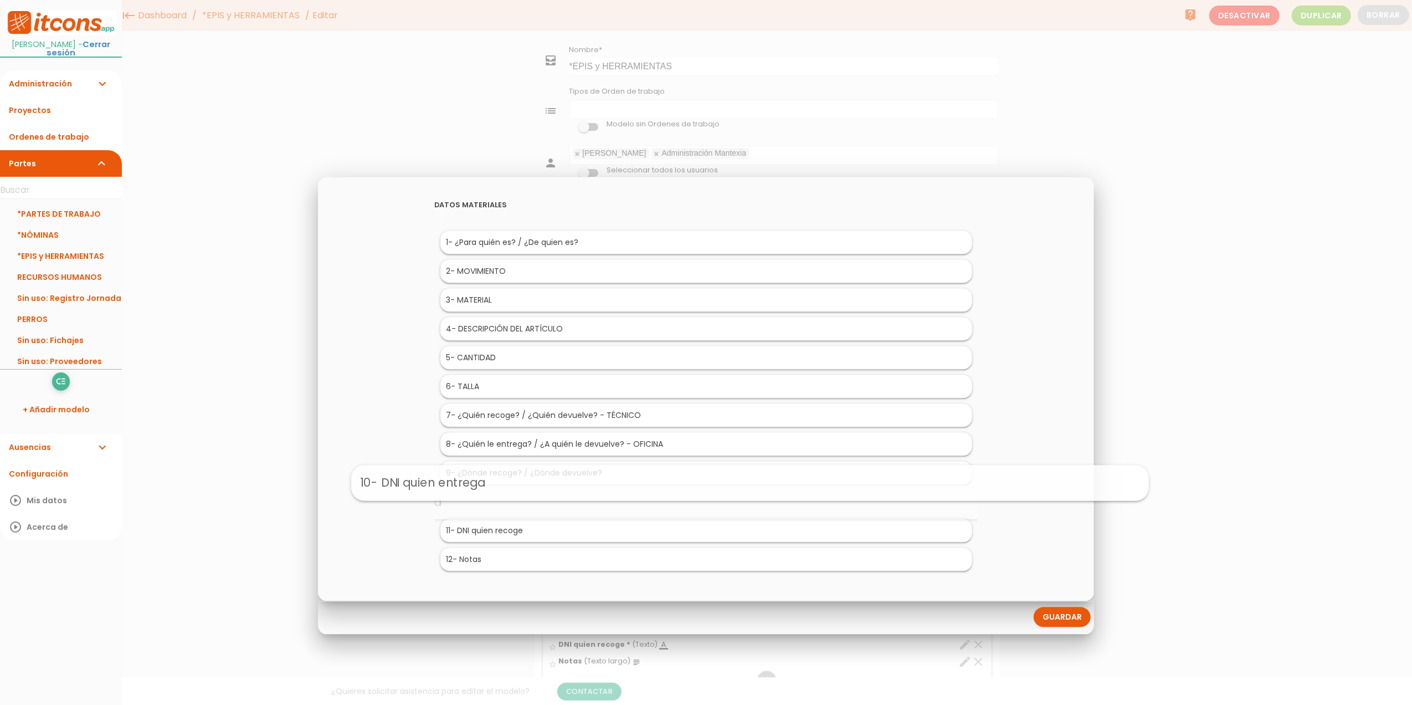
drag, startPoint x: 488, startPoint y: 498, endPoint x: 530, endPoint y: 479, distance: 46.4
drag, startPoint x: 532, startPoint y: 466, endPoint x: 628, endPoint y: 400, distance: 116.3
click at [1049, 614] on link "Guardar" at bounding box center [1062, 617] width 57 height 20
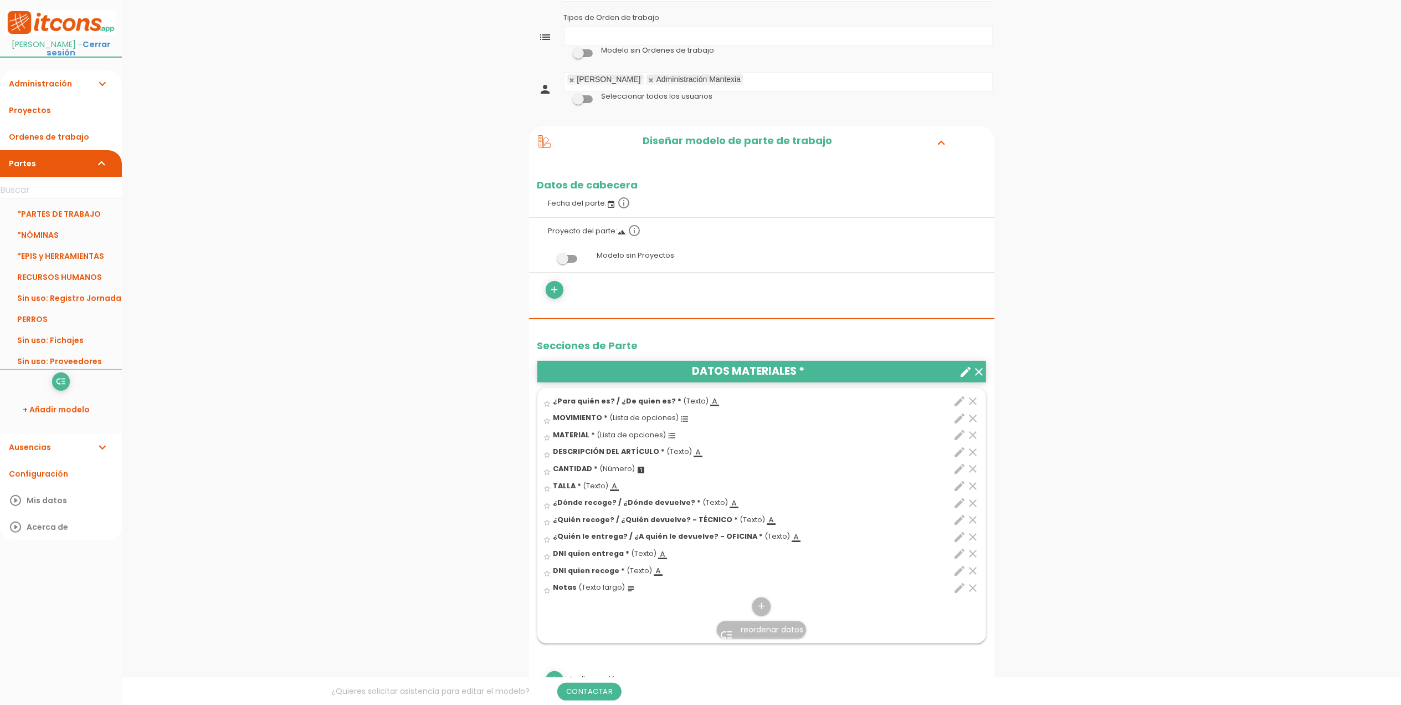
scroll to position [147, 0]
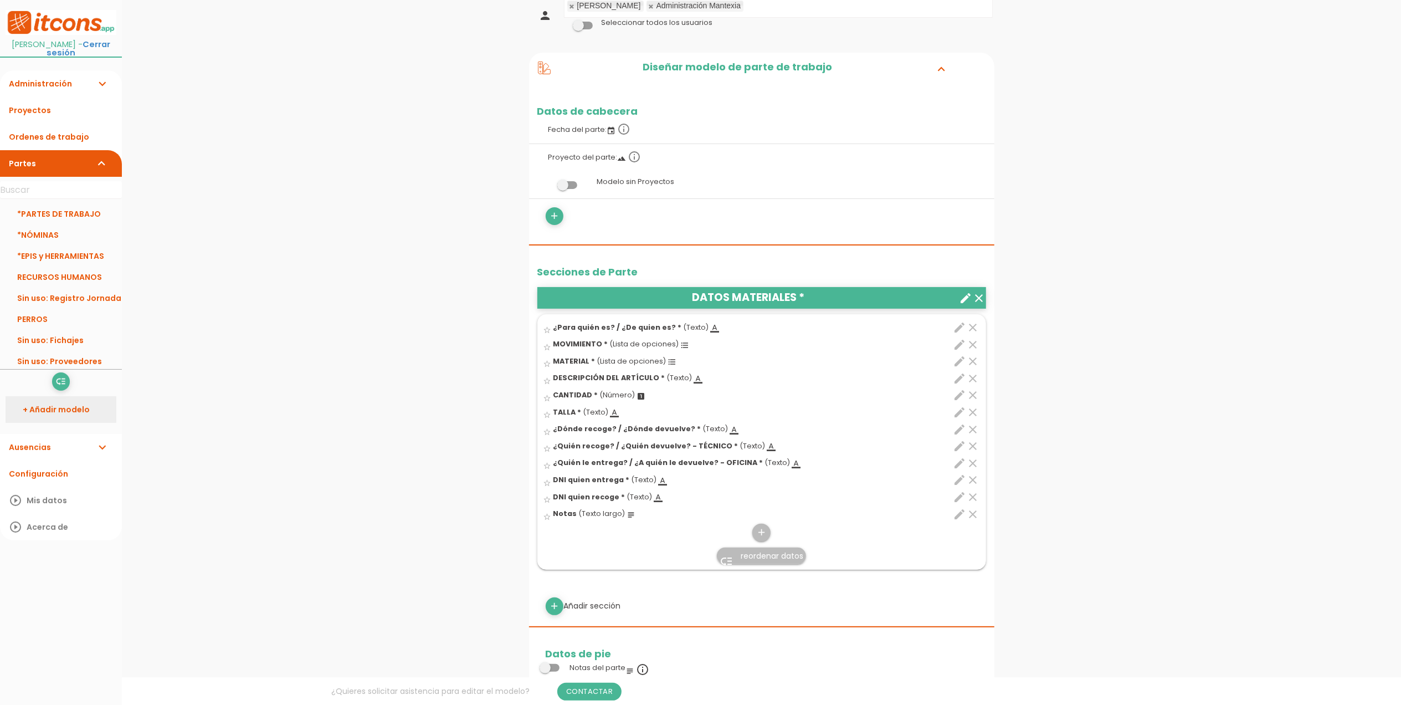
click at [40, 409] on link "+ Añadir modelo" at bounding box center [61, 409] width 111 height 27
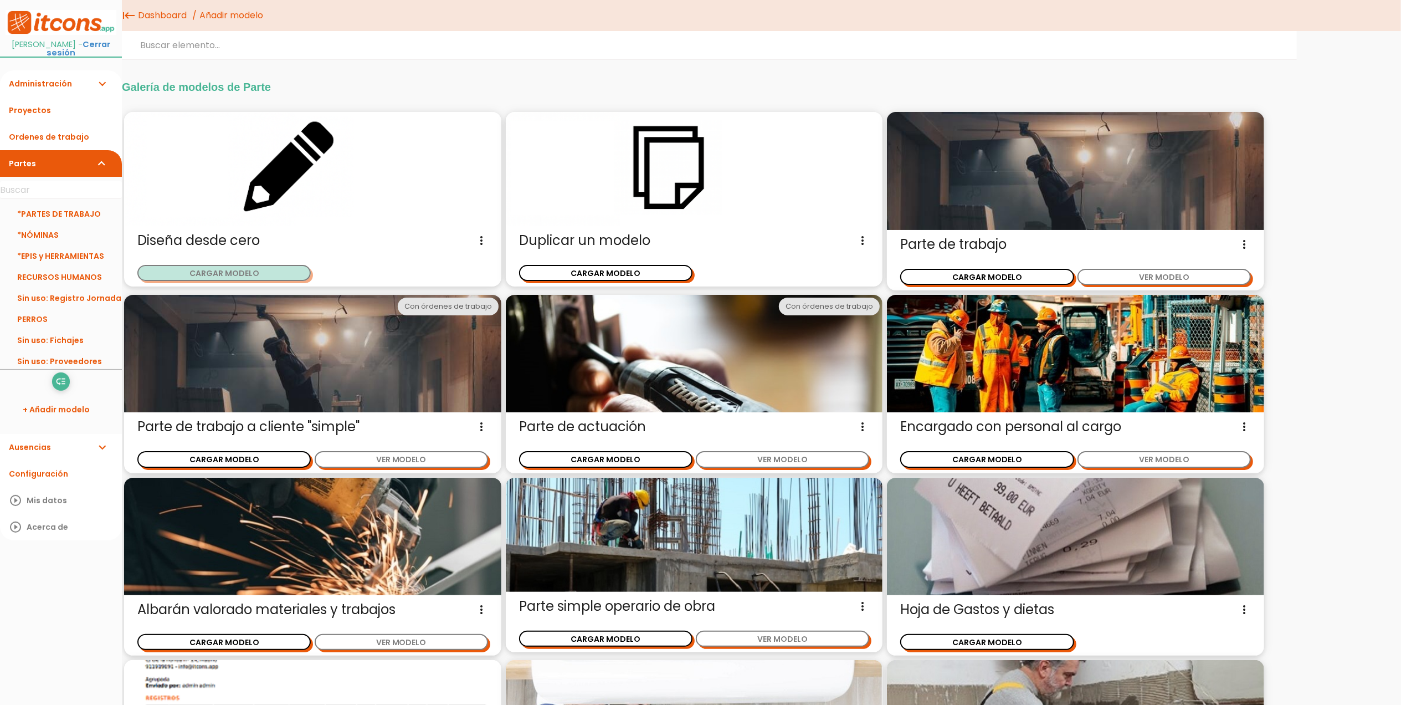
click at [201, 275] on button "CARGAR MODELO" at bounding box center [223, 273] width 173 height 16
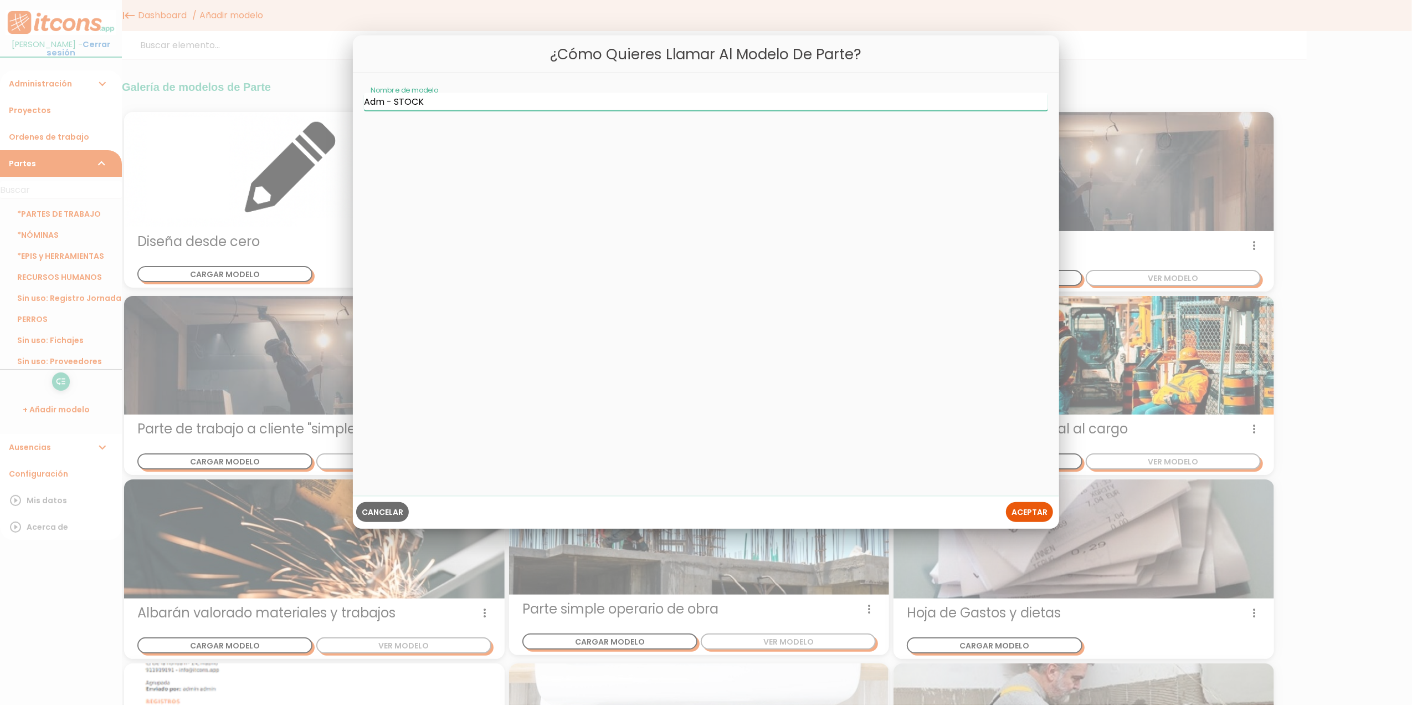
type input "Adm - STOCK"
click at [1042, 515] on span "Aceptar" at bounding box center [1030, 511] width 36 height 11
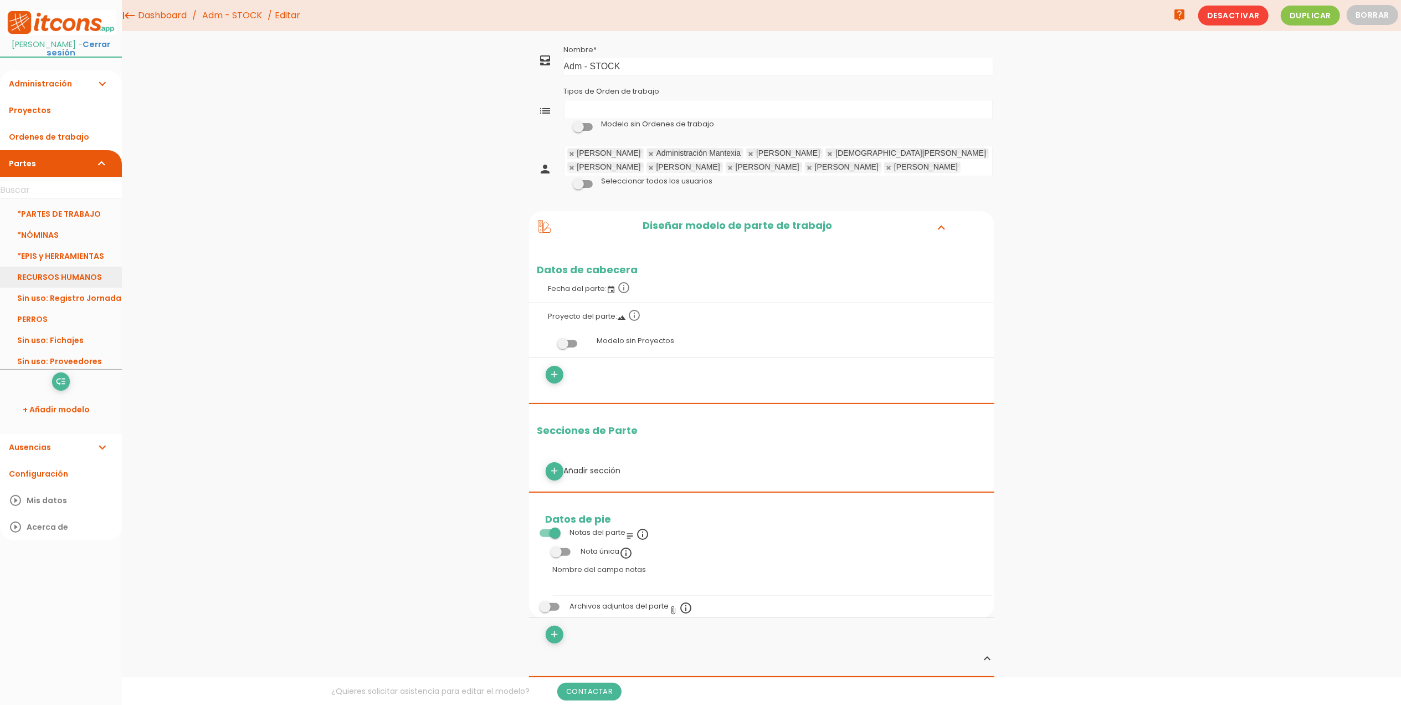
click at [60, 274] on link "RECURSOS HUMANOS" at bounding box center [61, 277] width 122 height 21
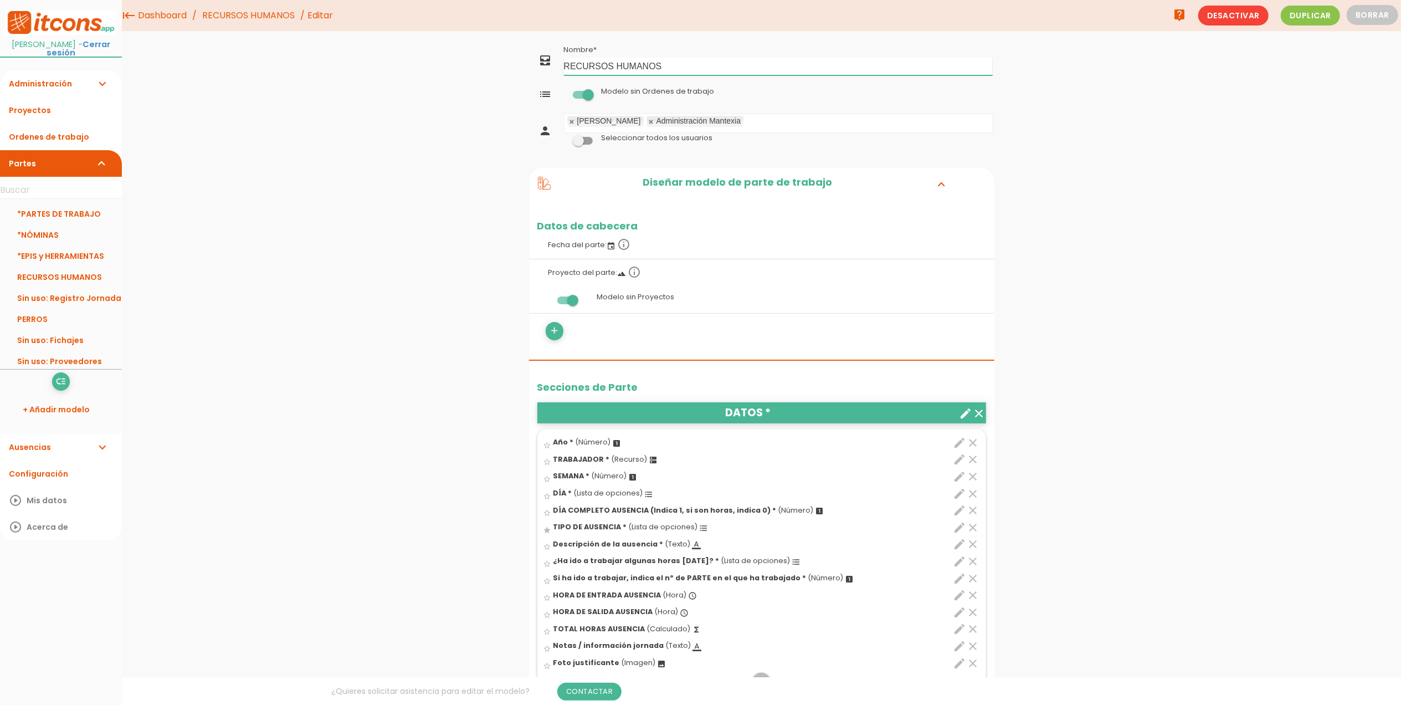
drag, startPoint x: 672, startPoint y: 66, endPoint x: 552, endPoint y: 65, distance: 120.2
click at [552, 65] on tr "all_inbox Nombre RECURSOS HUMANOS" at bounding box center [761, 60] width 465 height 36
type input "Adm - RRHH"
click at [745, 36] on link "Guardar" at bounding box center [734, 38] width 66 height 20
click at [61, 385] on icon "low_priority" at bounding box center [60, 382] width 11 height 18
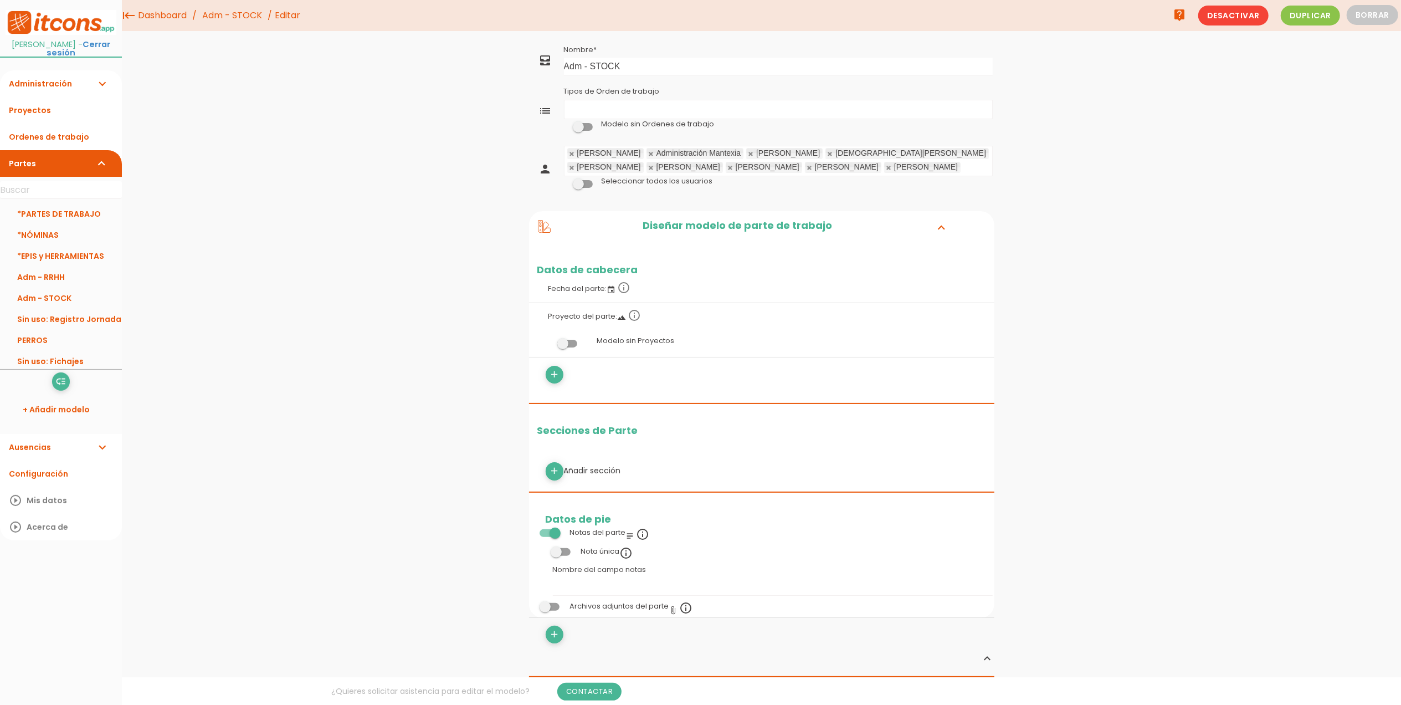
click at [580, 127] on span at bounding box center [583, 127] width 20 height 8
click at [564, 124] on input "checkbox" at bounding box center [564, 124] width 0 height 0
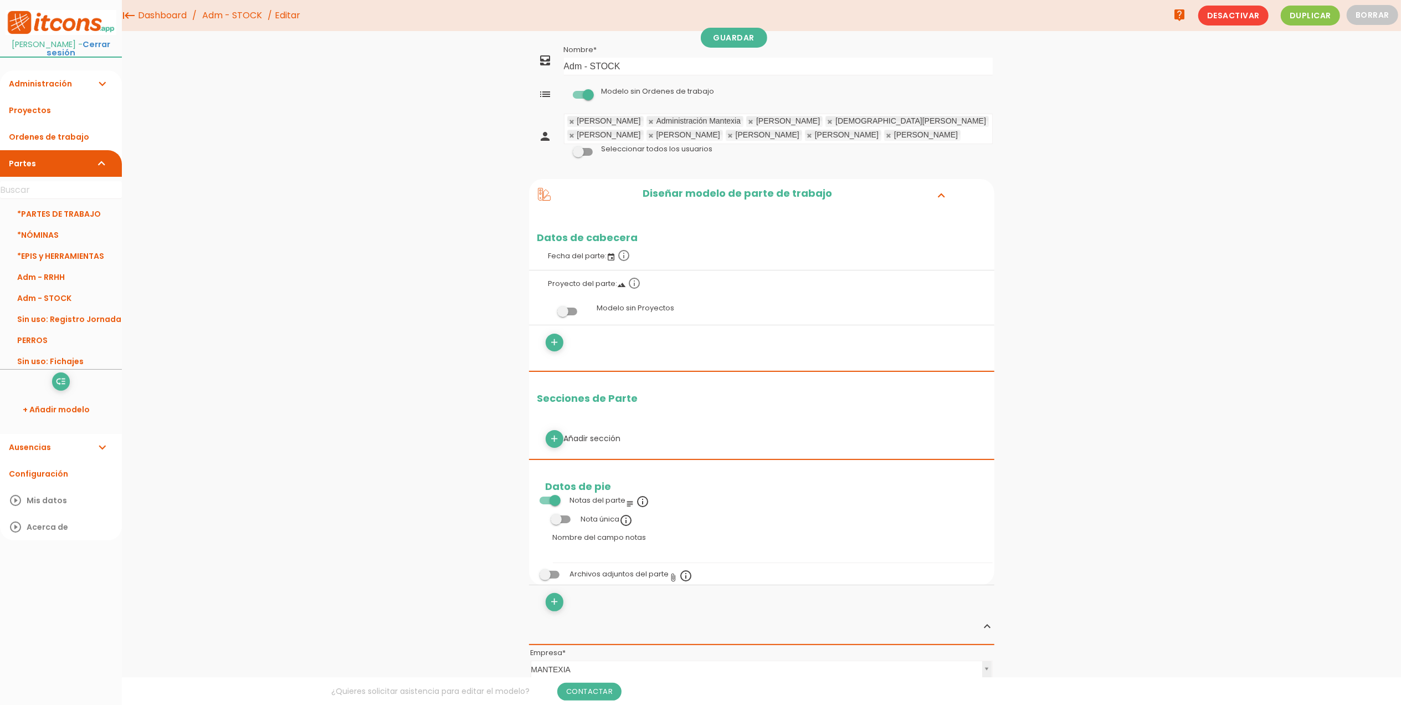
click at [748, 120] on link at bounding box center [751, 121] width 7 height 7
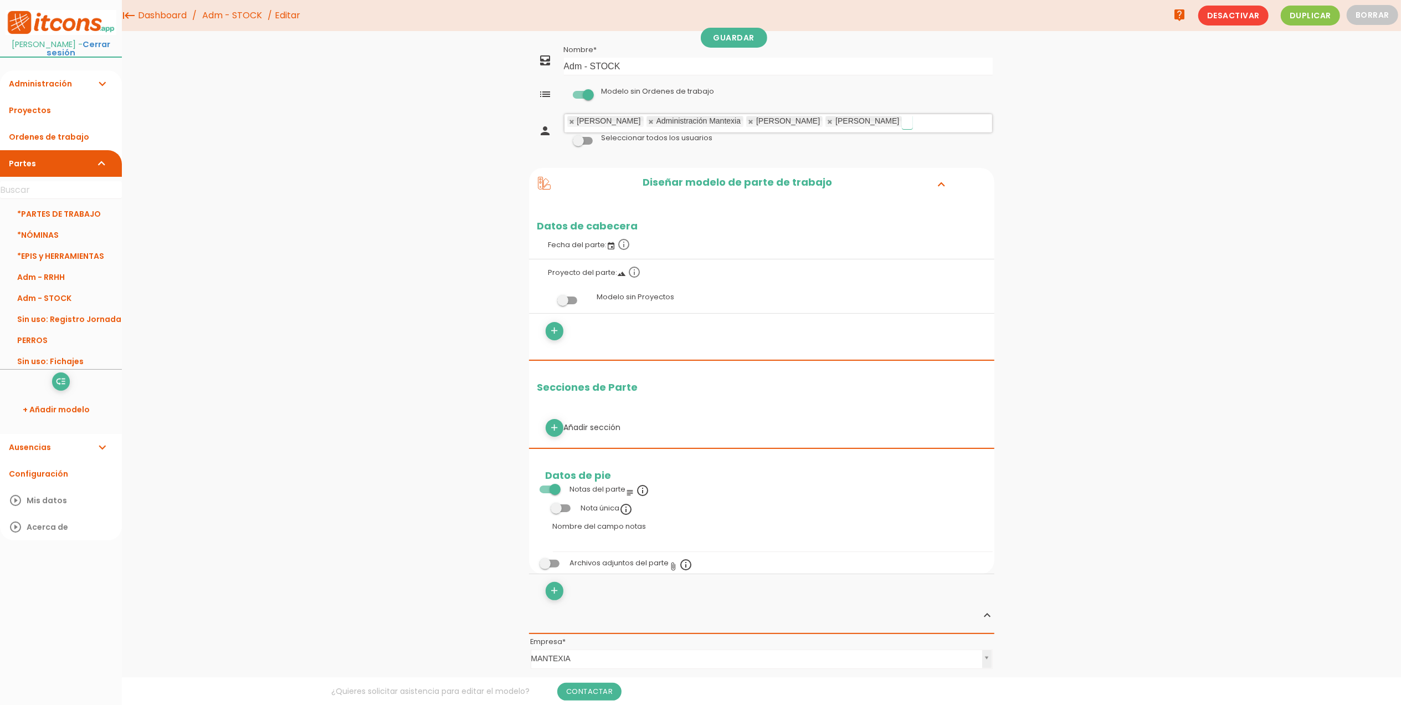
click at [748, 120] on link at bounding box center [751, 121] width 7 height 7
click at [746, 34] on link "Guardar" at bounding box center [734, 38] width 66 height 20
click at [565, 303] on span at bounding box center [567, 300] width 20 height 8
click at [549, 297] on input "checkbox" at bounding box center [549, 297] width 0 height 0
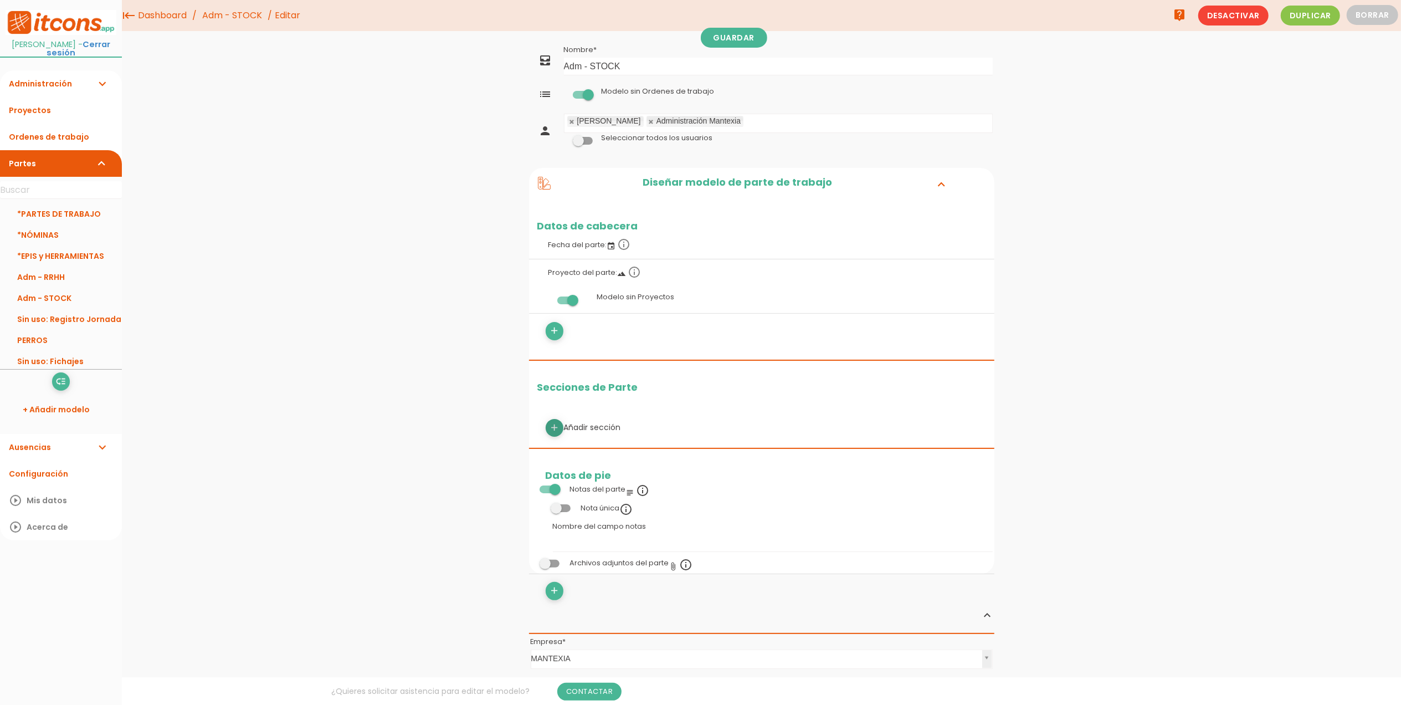
click at [552, 424] on icon "add" at bounding box center [554, 428] width 11 height 18
select select
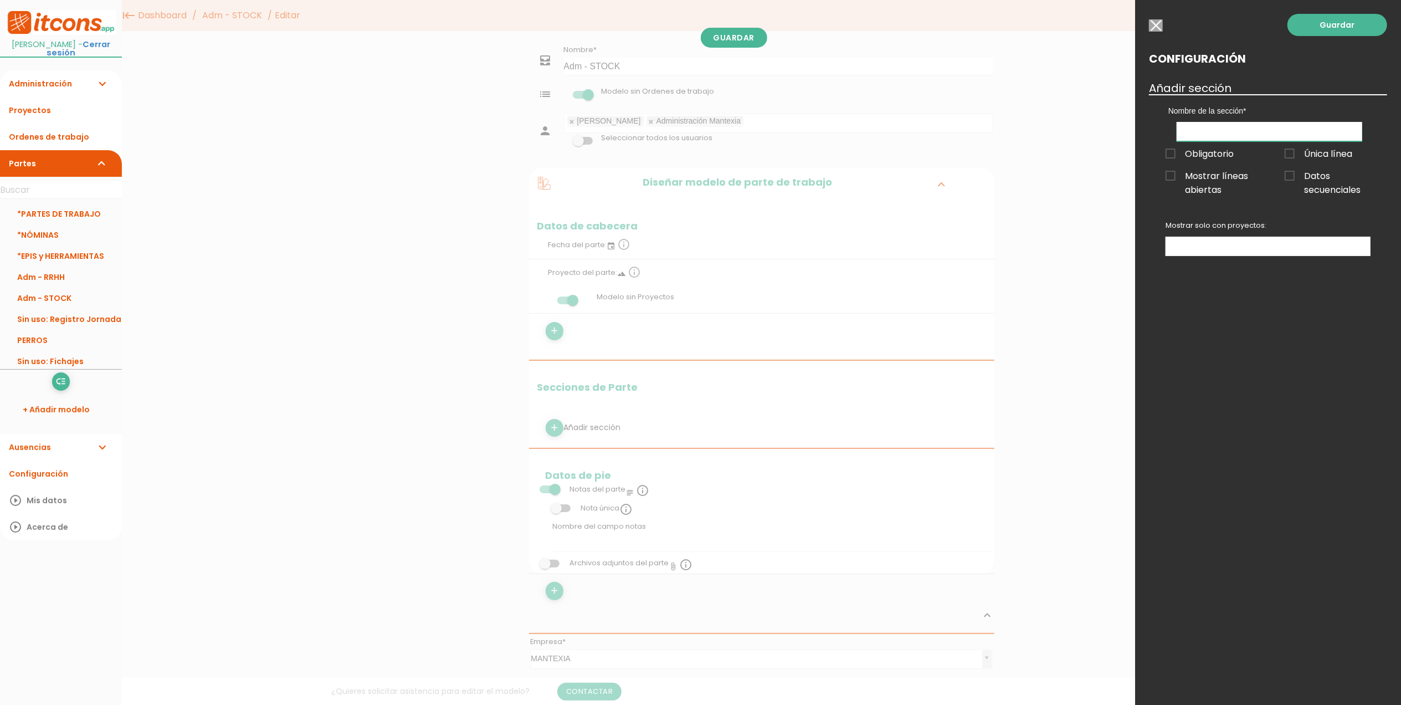
click at [1222, 127] on input "text" at bounding box center [1270, 131] width 186 height 19
type input "DATOS"
click at [1191, 342] on div "Guardar Configuración Añadir sección Nombre de la sección DATOS Obligatorio Úni…" at bounding box center [1268, 352] width 266 height 705
click at [1175, 149] on span "Obligatorio" at bounding box center [1200, 154] width 68 height 14
click at [0, 0] on input "Obligatorio" at bounding box center [0, 0] width 0 height 0
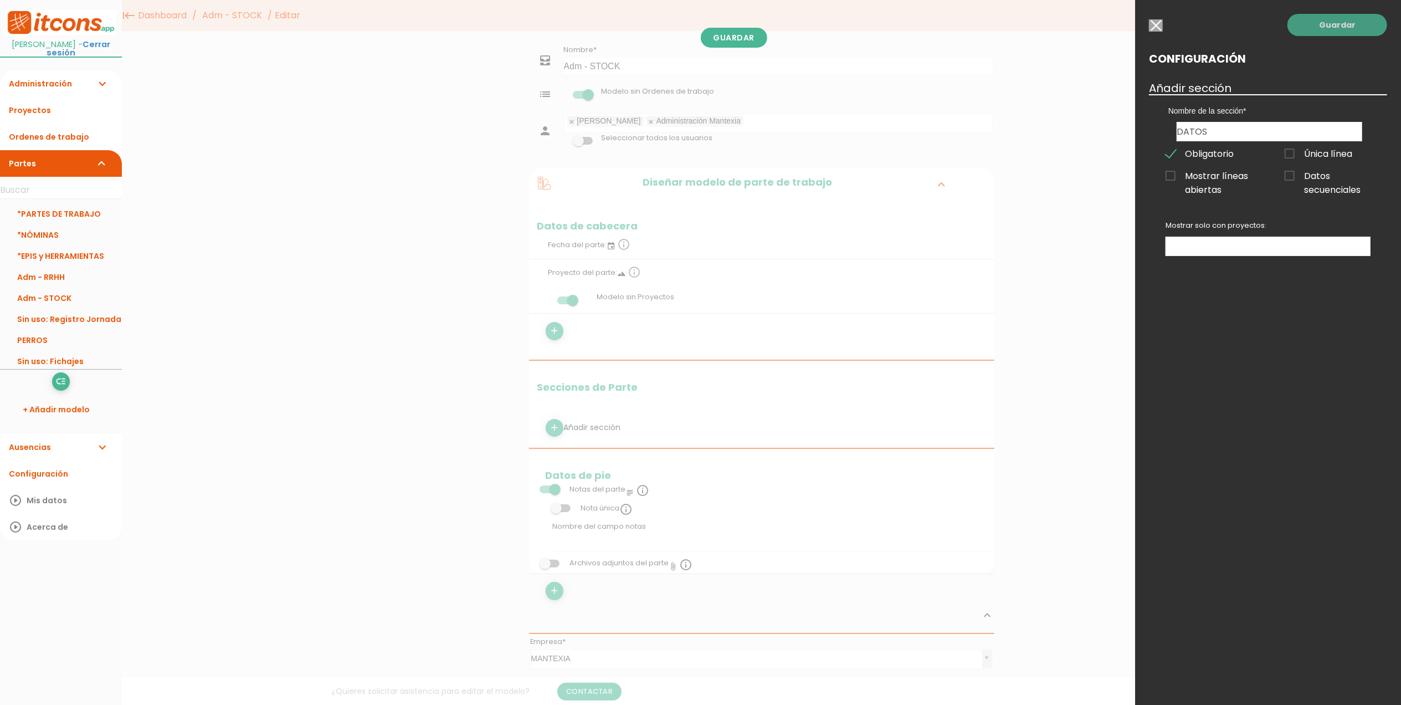
click at [1325, 28] on link "Guardar" at bounding box center [1338, 25] width 100 height 22
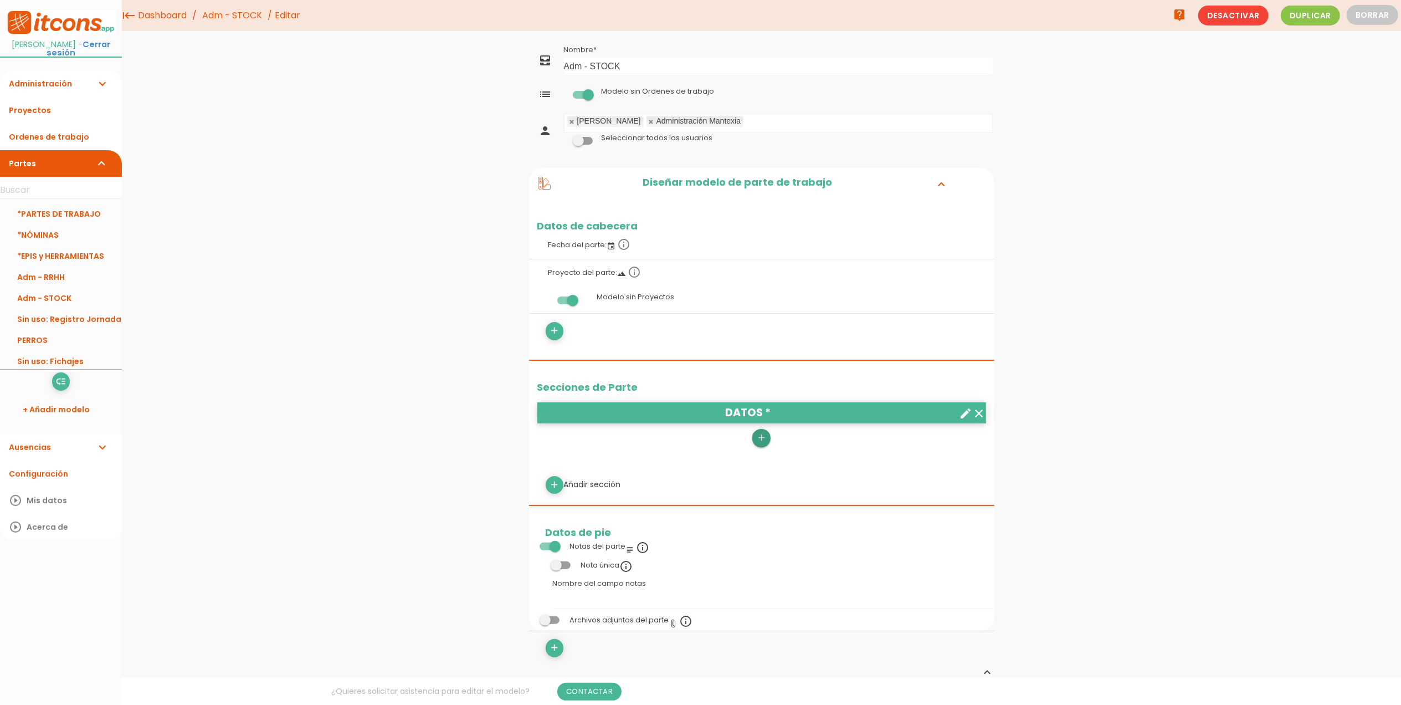
click at [765, 446] on icon "add" at bounding box center [761, 438] width 11 height 18
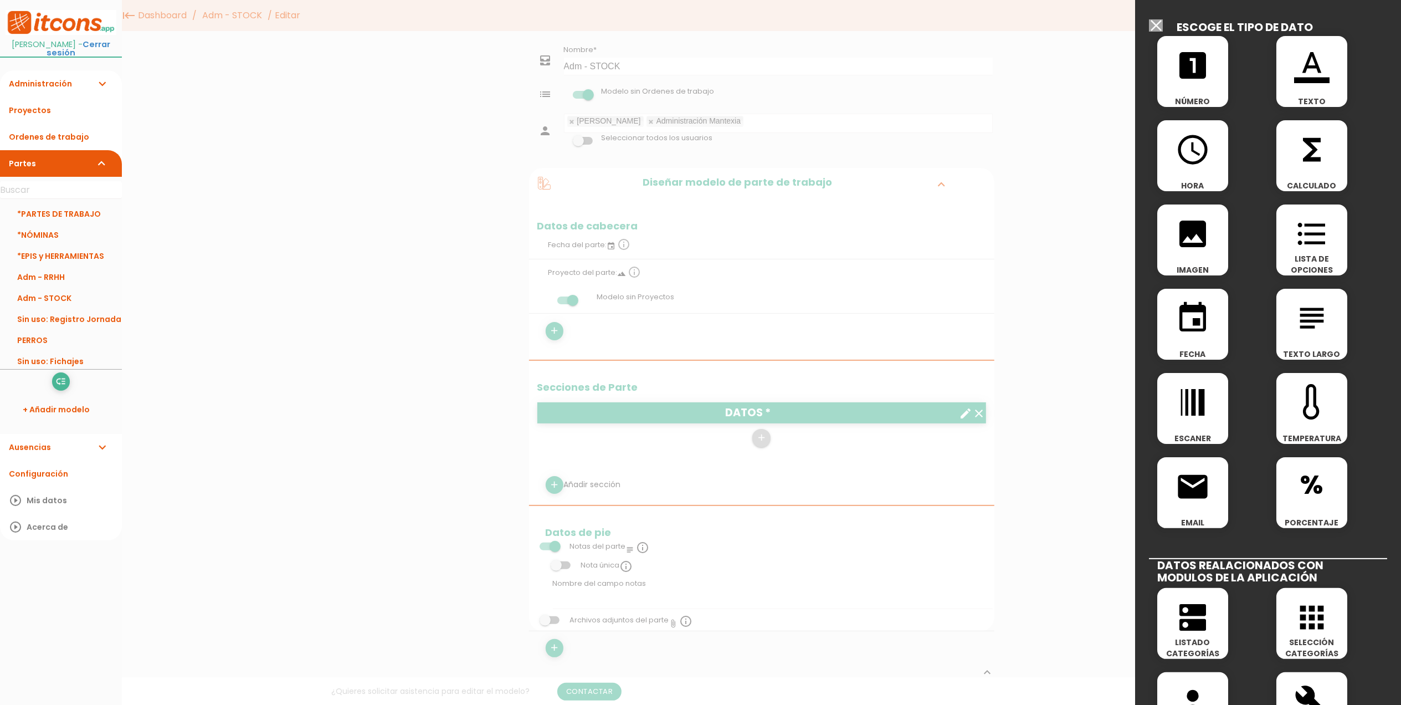
click at [1313, 154] on icon "functions" at bounding box center [1311, 149] width 35 height 35
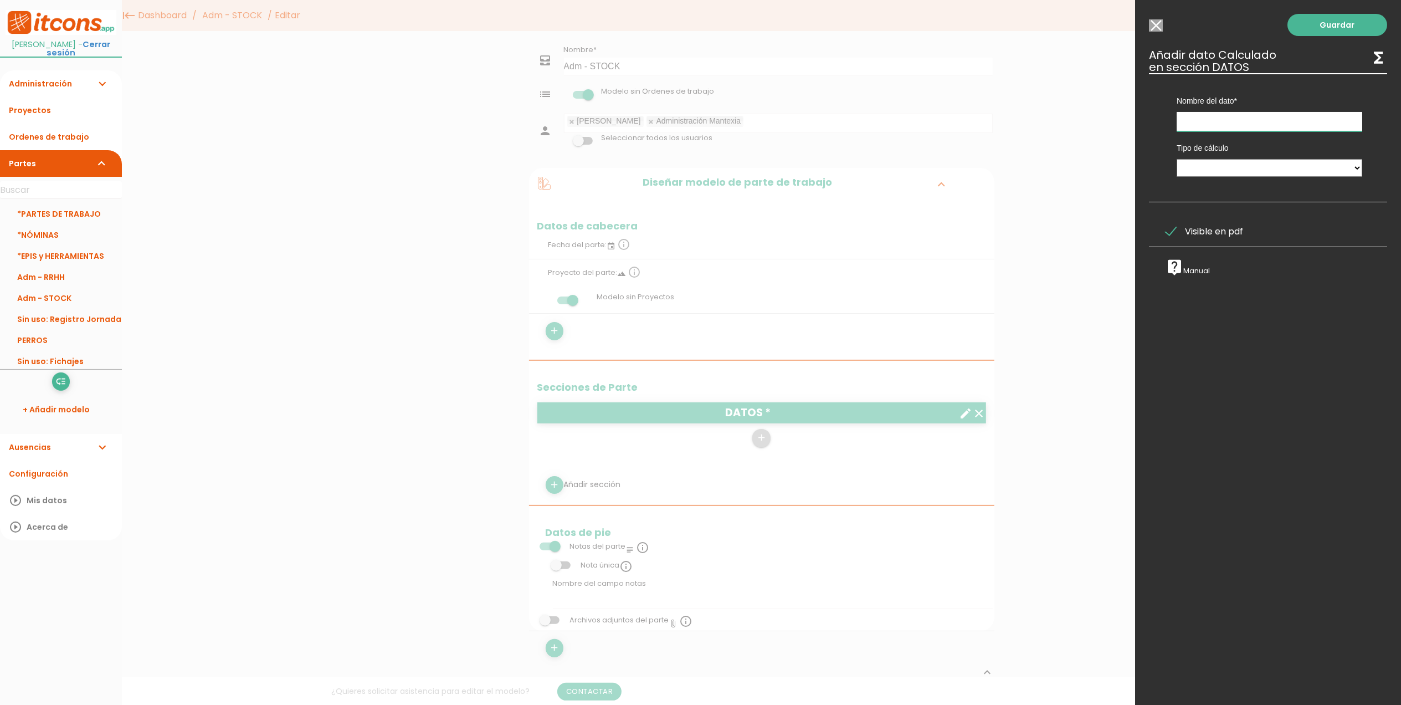
click at [1248, 120] on input "text" at bounding box center [1270, 121] width 186 height 19
type input "MOVIMIENTO"
click at [1161, 27] on input "Modelo sin Ordenes de trabajo" at bounding box center [1156, 25] width 14 height 12
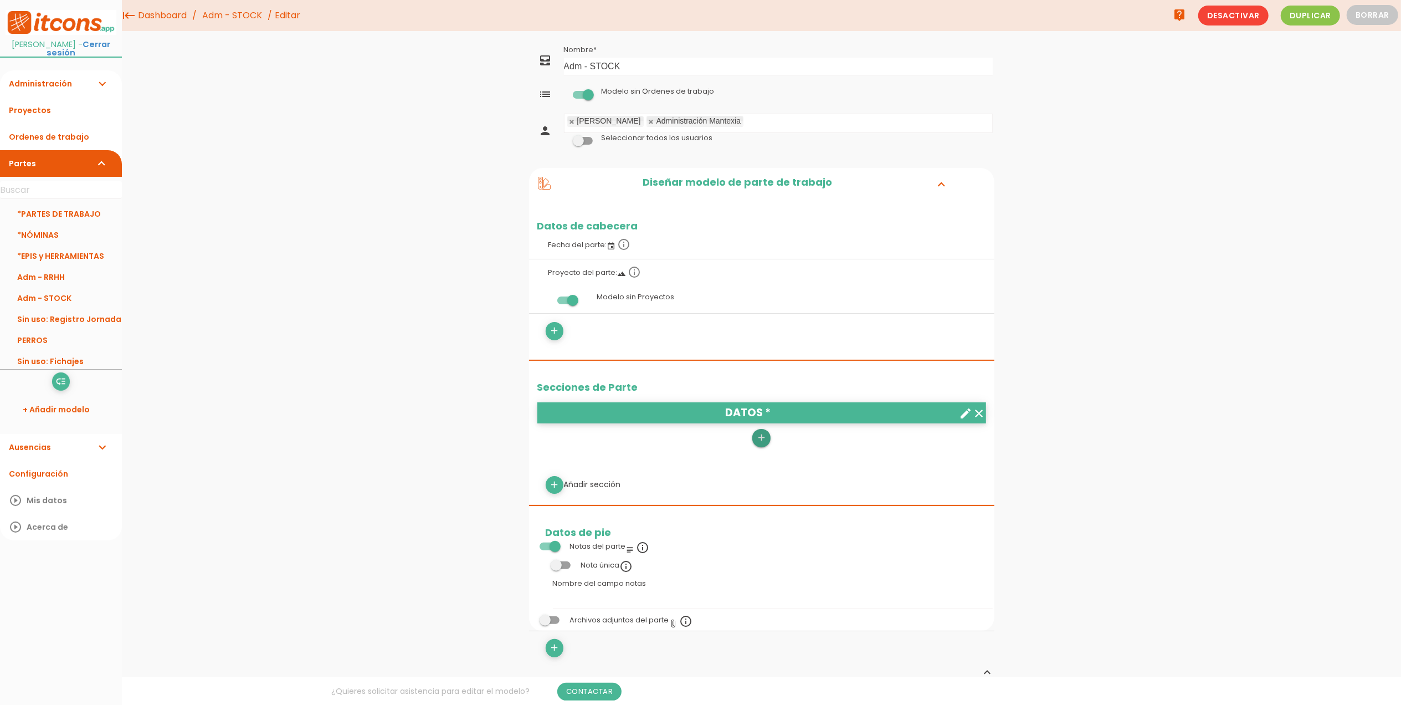
click at [759, 434] on icon "add" at bounding box center [761, 438] width 11 height 18
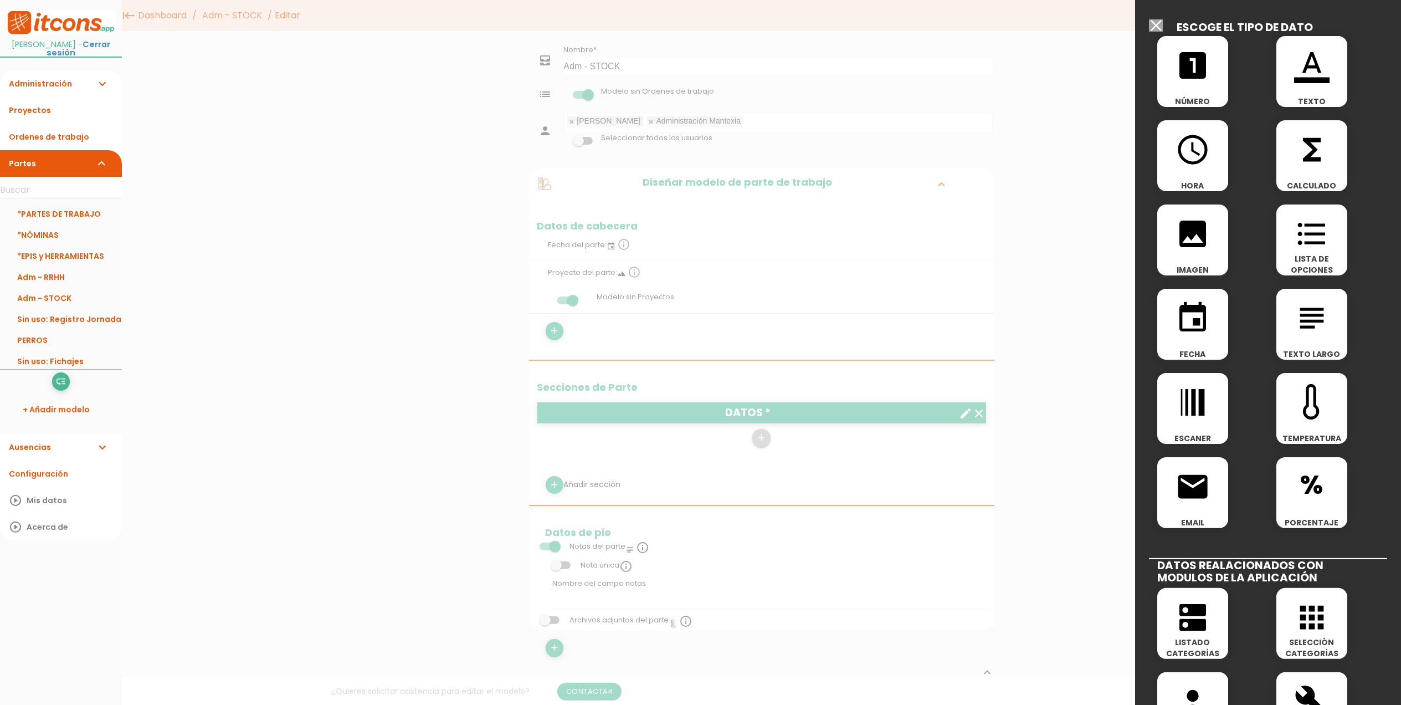
click at [1314, 221] on icon "format_list_bulleted" at bounding box center [1311, 233] width 35 height 35
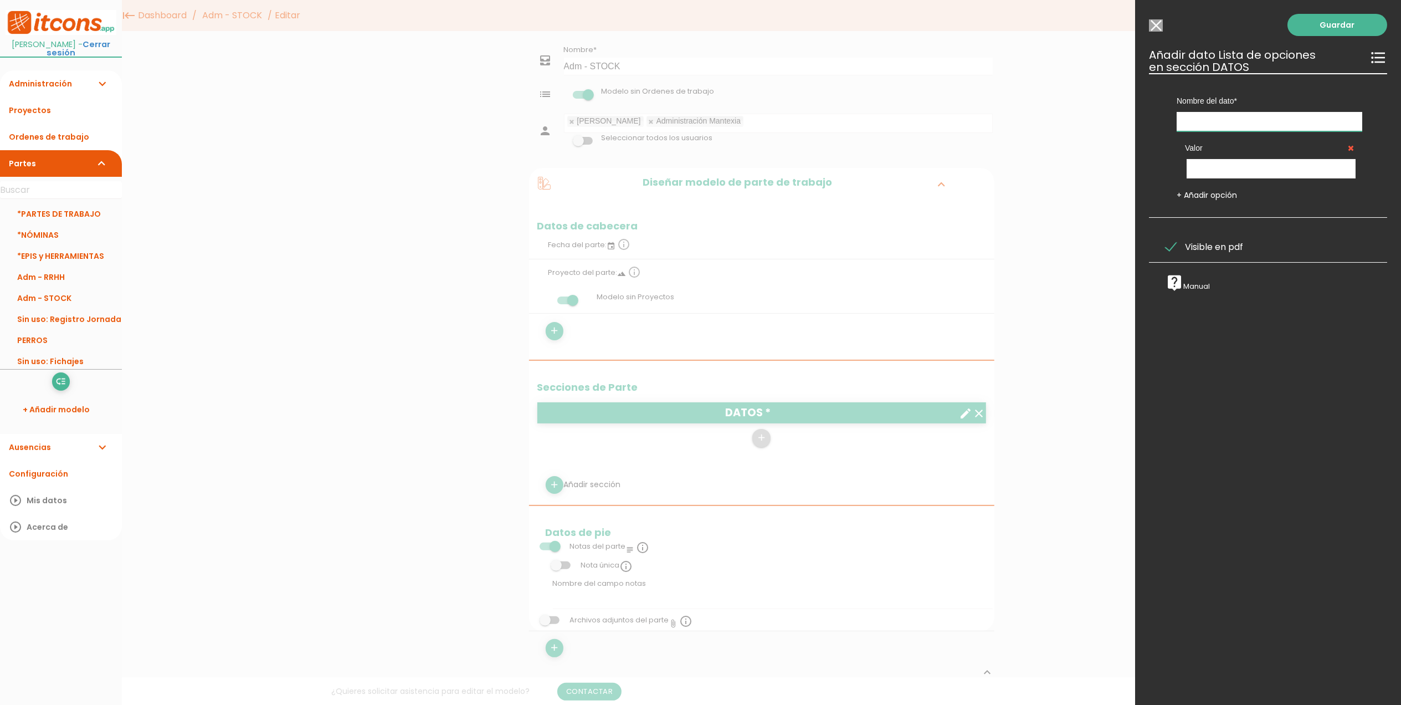
click at [1255, 118] on input "text" at bounding box center [1270, 121] width 186 height 19
type input "Movimiento"
click at [1231, 163] on input "text" at bounding box center [1271, 168] width 169 height 19
type input "Entrada"
click at [1216, 198] on link "+ Añadir opción" at bounding box center [1207, 194] width 60 height 11
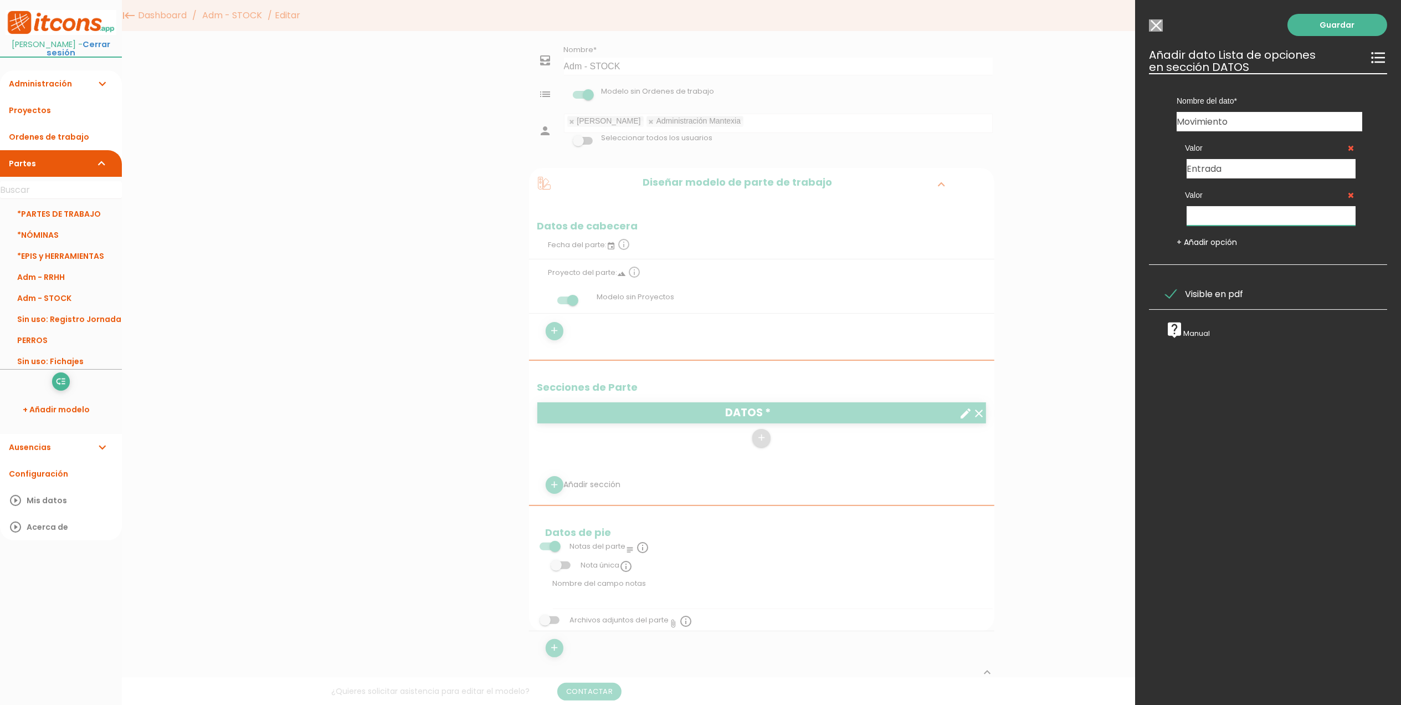
click at [1213, 218] on input "text" at bounding box center [1271, 215] width 169 height 19
type input "Salida"
click at [1309, 23] on link "Guardar" at bounding box center [1338, 25] width 100 height 22
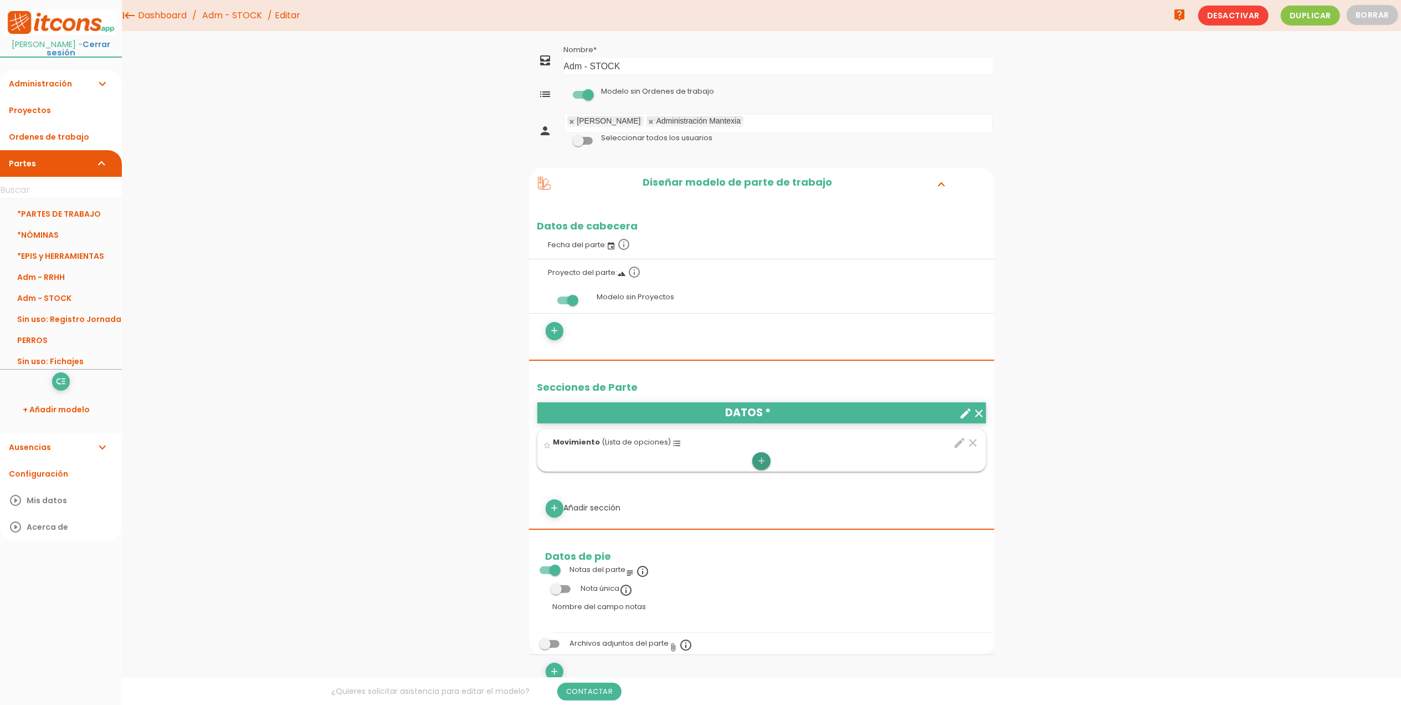
click at [758, 466] on icon "add" at bounding box center [761, 461] width 11 height 18
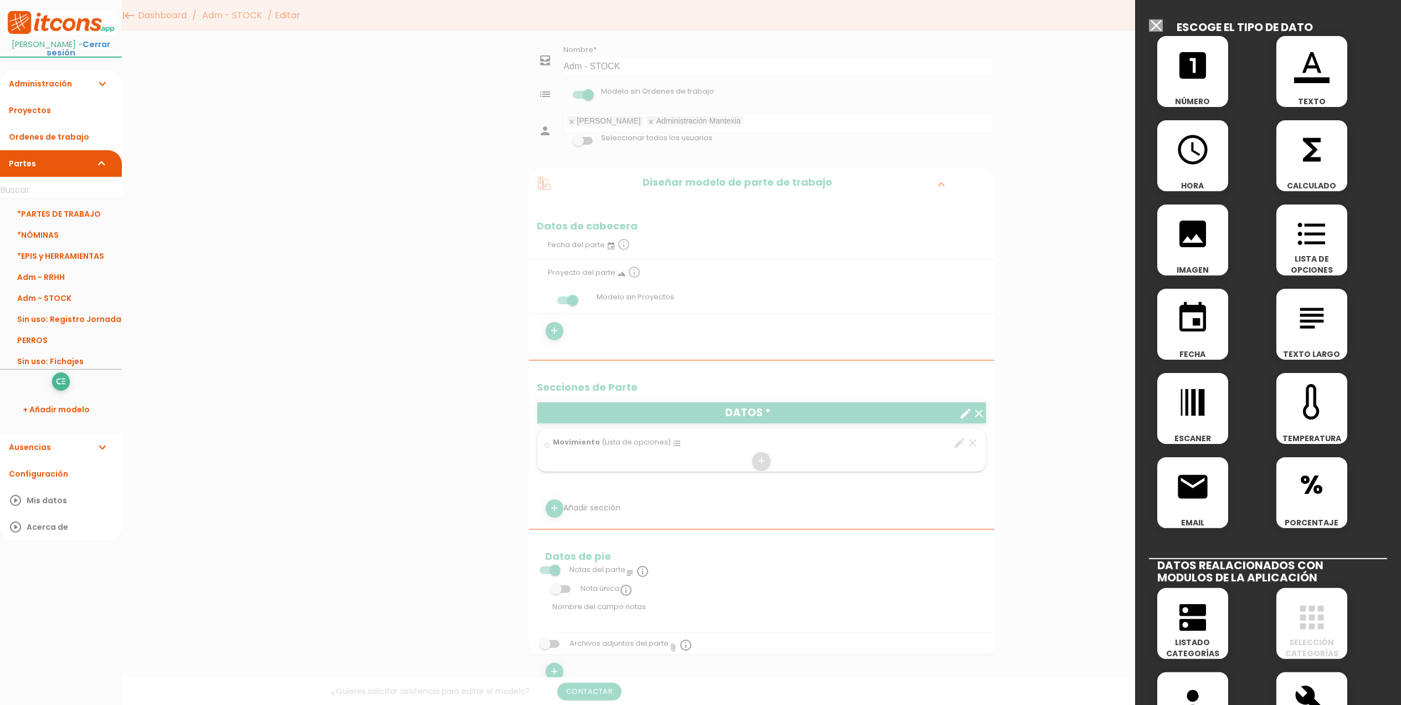
click at [1319, 75] on icon "format_color_text" at bounding box center [1311, 65] width 35 height 35
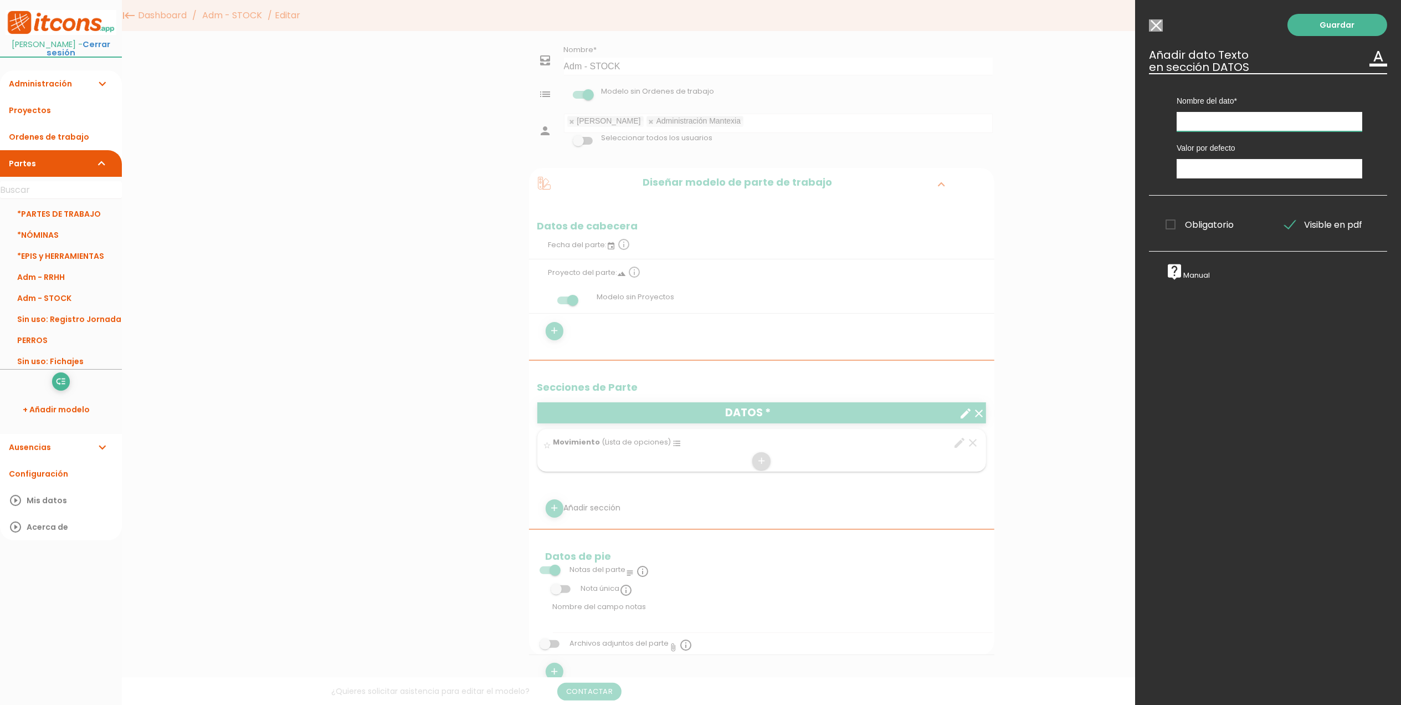
click at [1247, 123] on input "text" at bounding box center [1270, 121] width 186 height 19
click at [1156, 21] on input "Modelo sin Ordenes de trabajo" at bounding box center [1156, 25] width 14 height 12
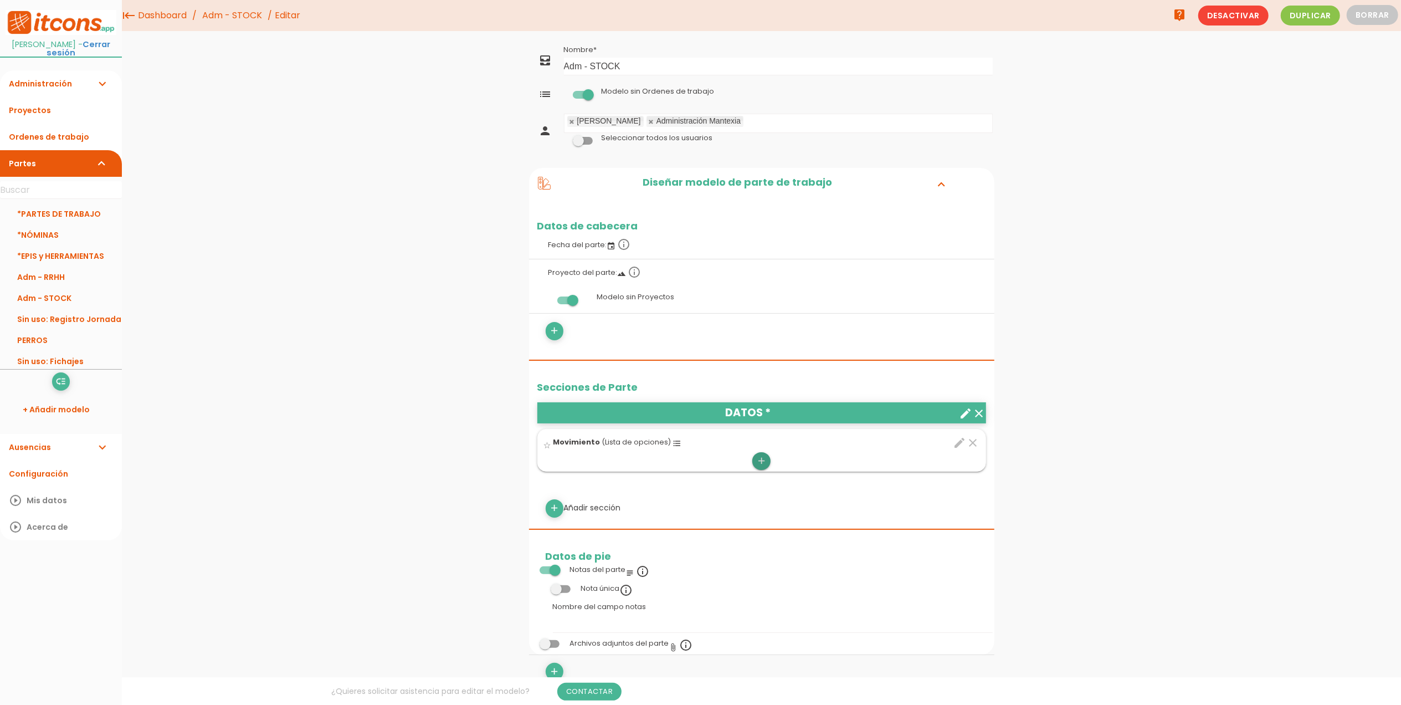
click at [762, 455] on icon "add" at bounding box center [761, 461] width 11 height 18
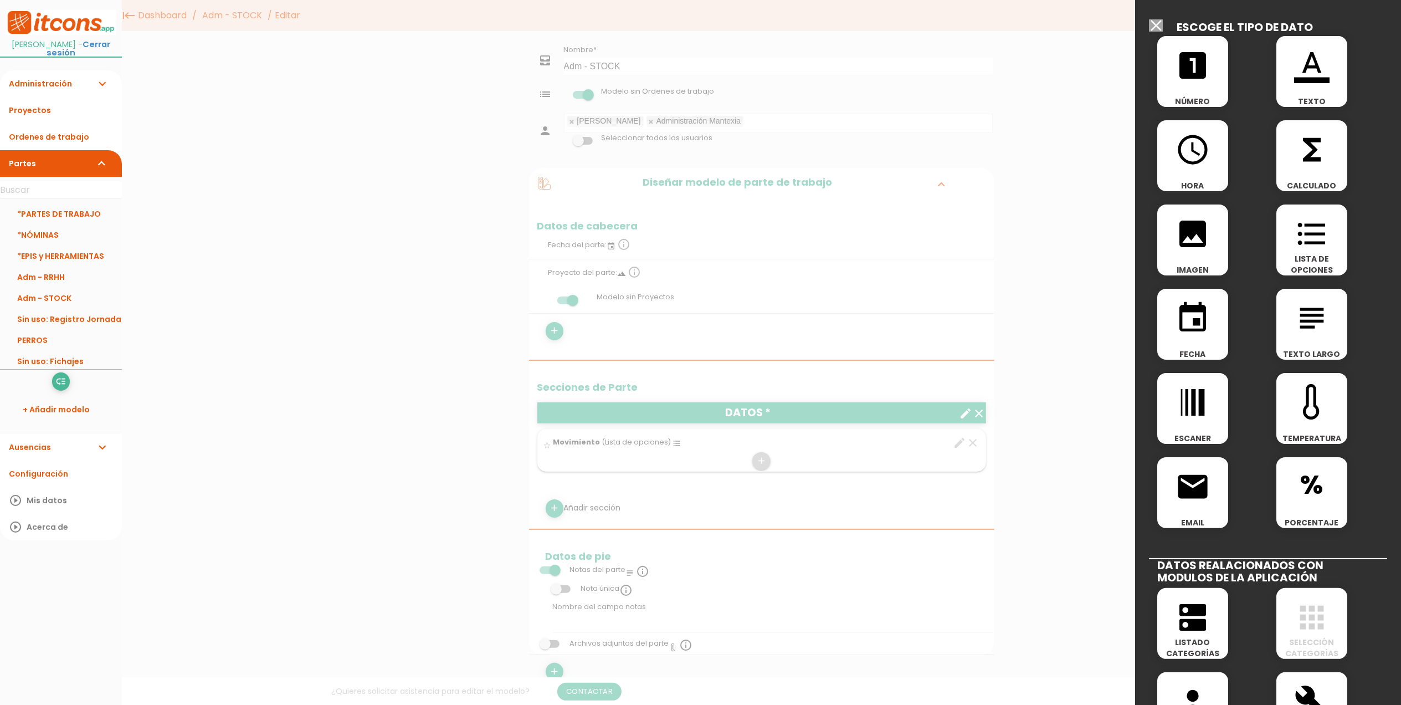
click at [1314, 238] on icon "format_list_bulleted" at bounding box center [1311, 233] width 35 height 35
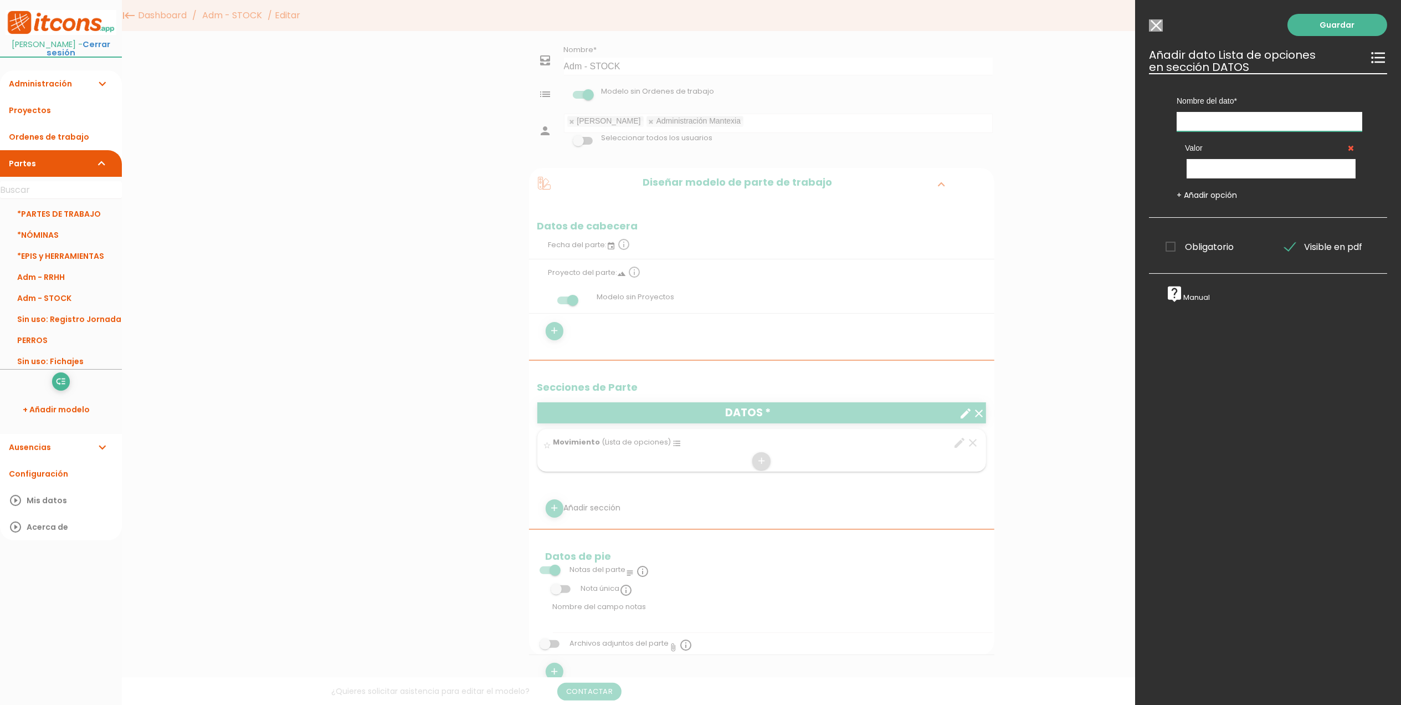
click at [1253, 122] on input "text" at bounding box center [1270, 121] width 186 height 19
click at [1189, 121] on input "text" at bounding box center [1270, 121] width 186 height 19
type input "Artículo"
click at [1263, 173] on input "text" at bounding box center [1271, 168] width 169 height 19
type input "EPIS"
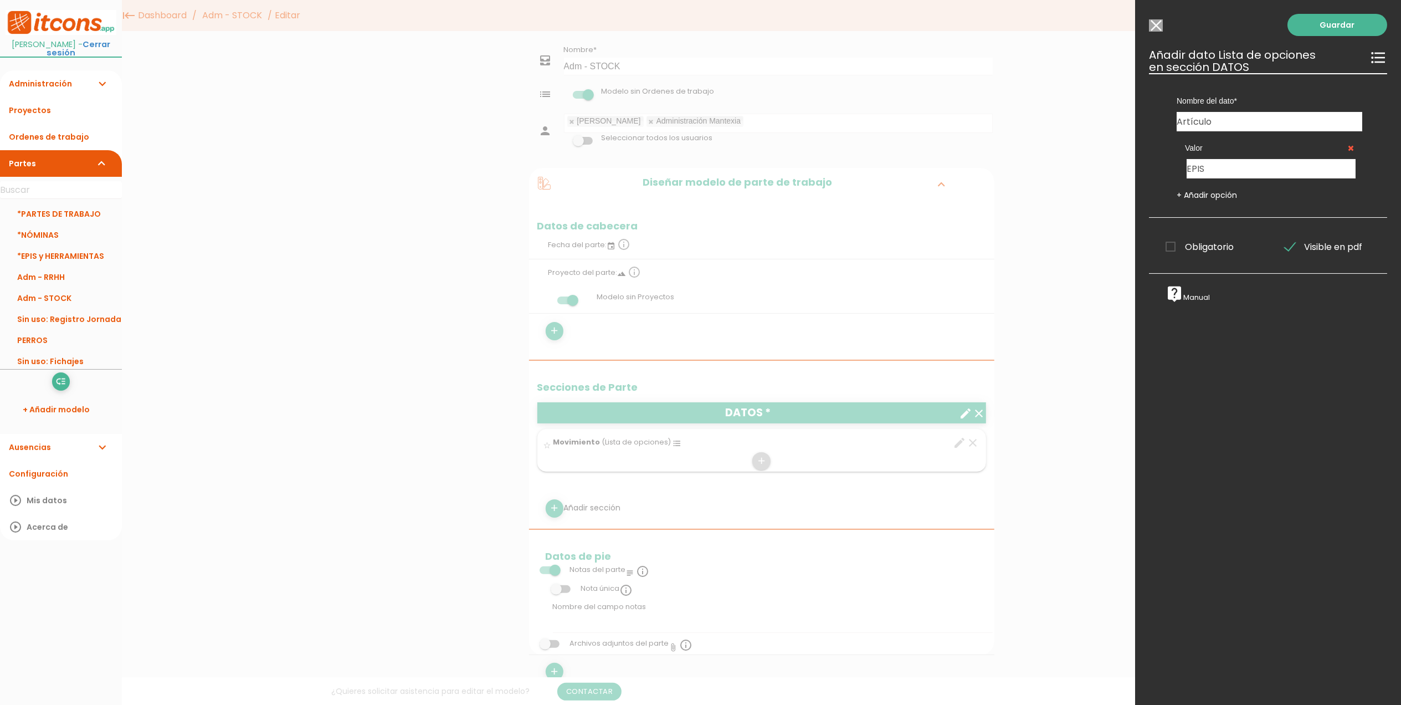
click at [1216, 193] on link "+ Añadir opción" at bounding box center [1207, 194] width 60 height 11
click at [1229, 215] on input "text" at bounding box center [1271, 215] width 169 height 19
type input "UNIFORME"
click at [1206, 236] on div "Valor EPIS Valor UNIFORME + Añadir opción" at bounding box center [1269, 189] width 219 height 116
click at [1206, 243] on link "+ Añadir opción" at bounding box center [1207, 242] width 60 height 11
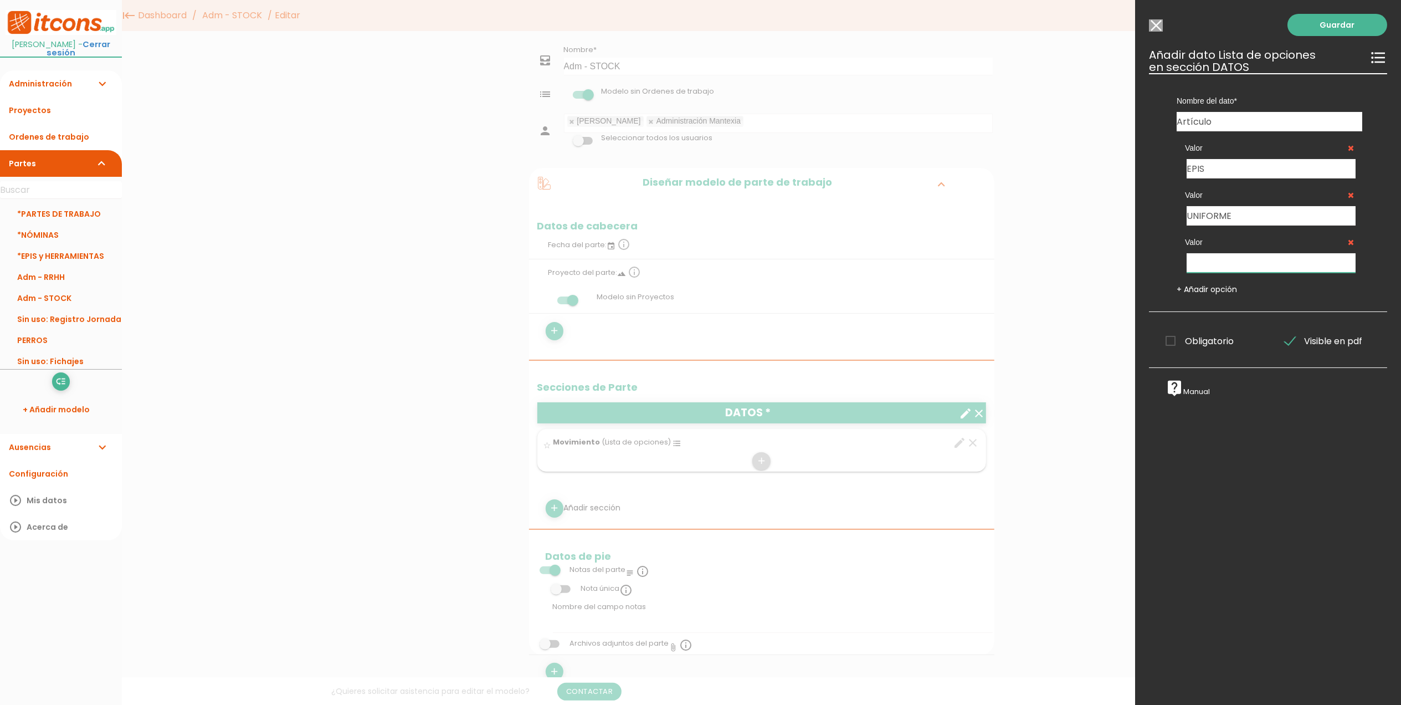
click at [1218, 266] on input "text" at bounding box center [1271, 262] width 169 height 19
type input "HERRAMIENTAS"
click at [1198, 293] on link "+ Añadir opción" at bounding box center [1207, 289] width 60 height 11
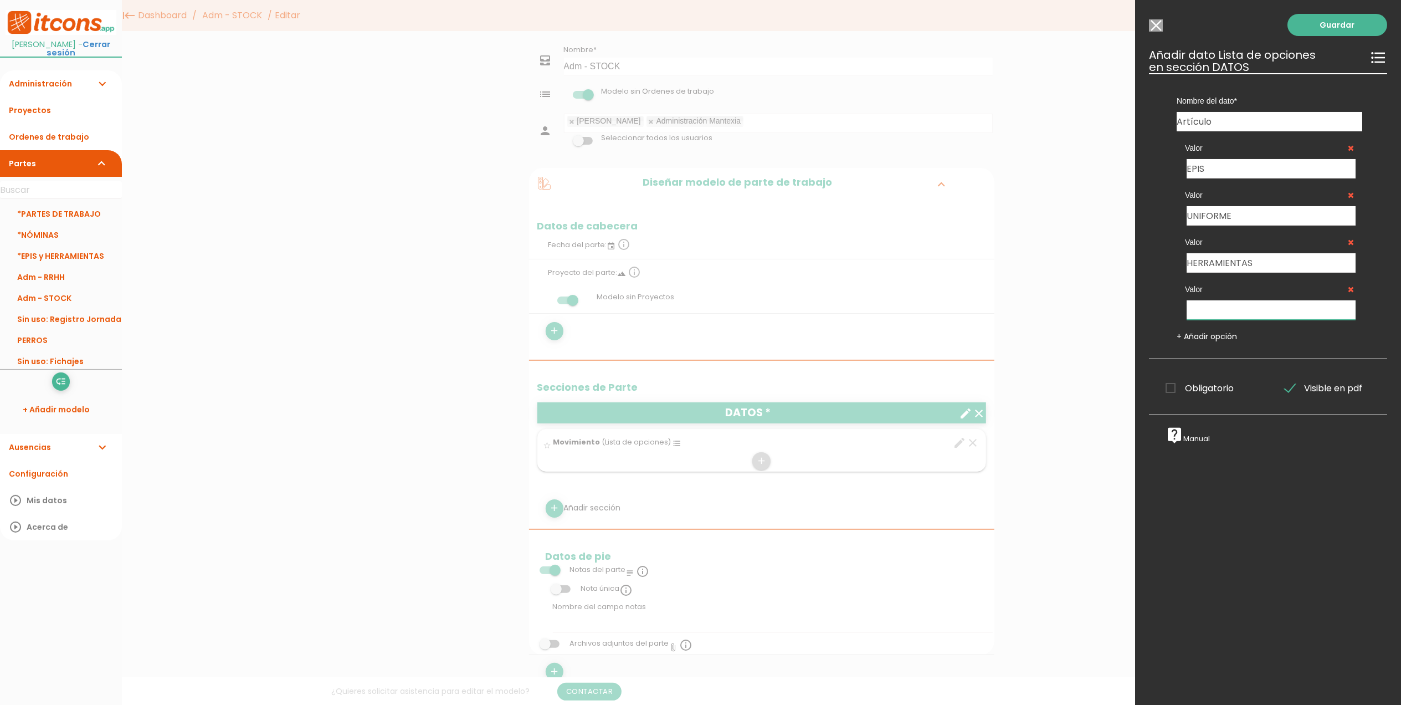
click at [1220, 309] on input "text" at bounding box center [1271, 309] width 169 height 19
type input "Materiales"
click at [1222, 262] on input "HERRAMIENTAS" at bounding box center [1271, 262] width 169 height 19
type input "Herramientas"
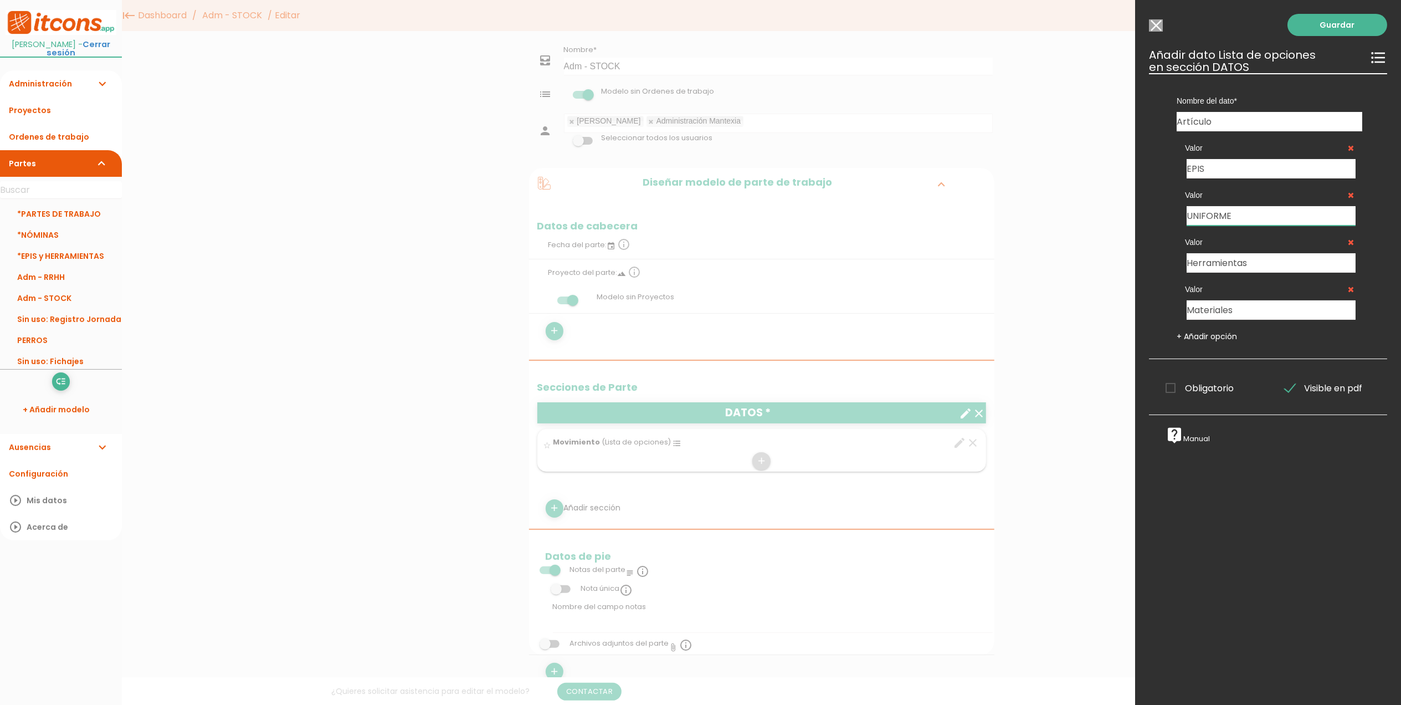
click at [1213, 216] on input "UNIFORME" at bounding box center [1271, 215] width 169 height 19
type input "Uniforme"
click at [1193, 167] on input "EPIS" at bounding box center [1271, 168] width 169 height 19
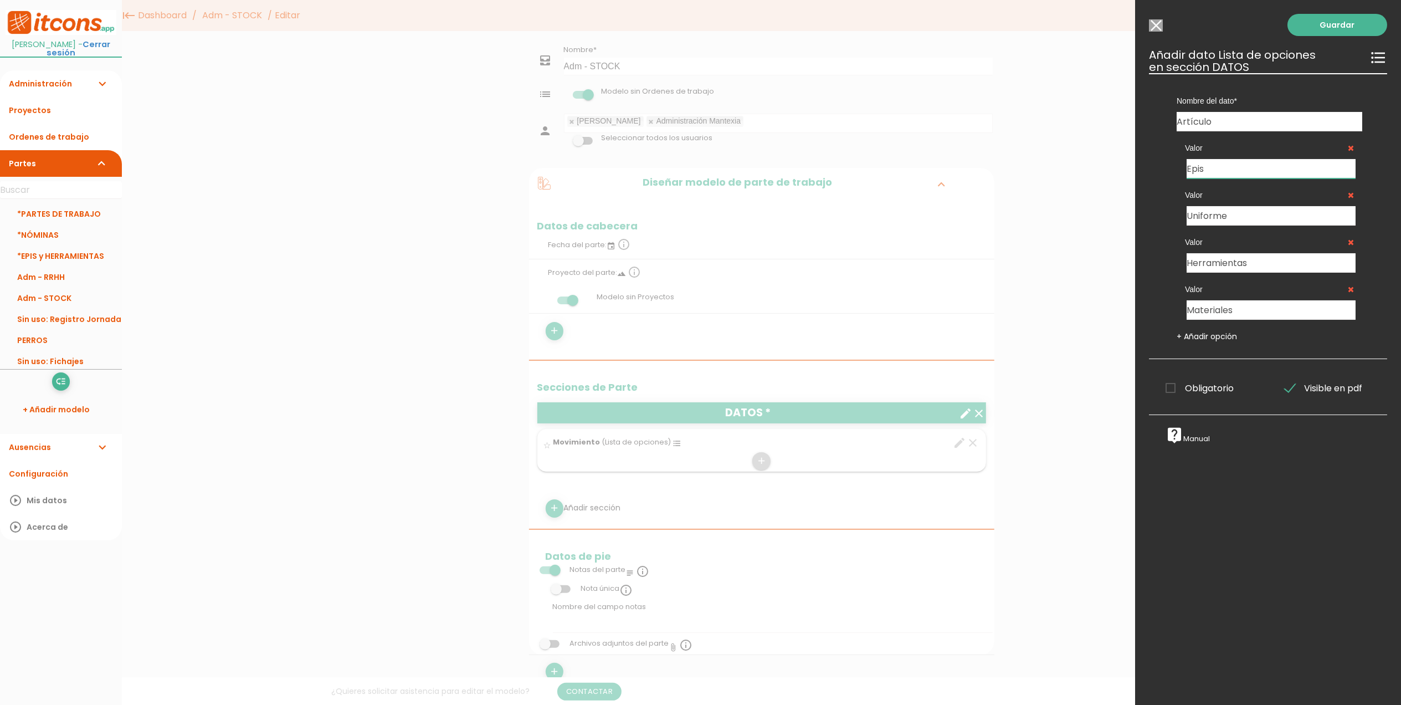
type input "Epis"
click at [1171, 392] on span "Obligatorio" at bounding box center [1200, 388] width 68 height 14
click at [0, 0] on input "Obligatorio" at bounding box center [0, 0] width 0 height 0
click at [1305, 28] on link "Guardar" at bounding box center [1338, 25] width 100 height 22
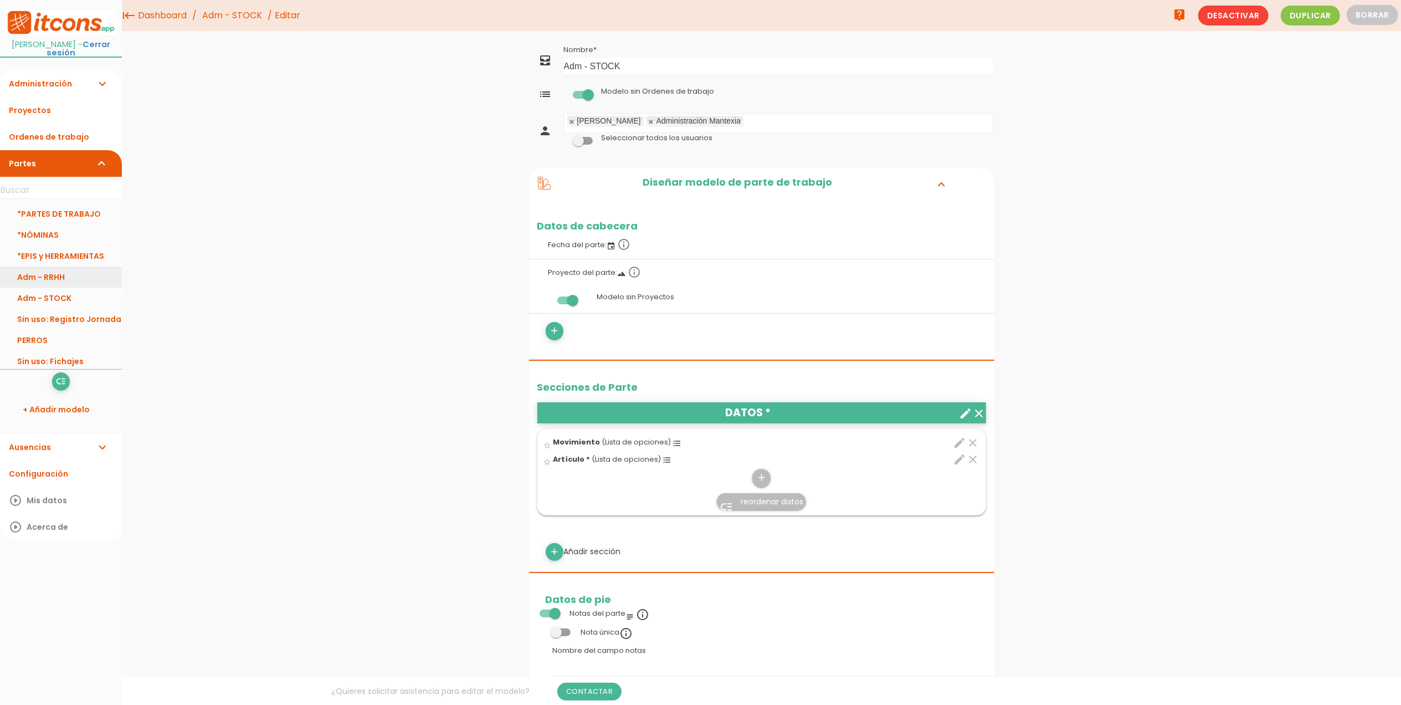
click at [70, 279] on link "Adm - RRHH" at bounding box center [61, 277] width 122 height 21
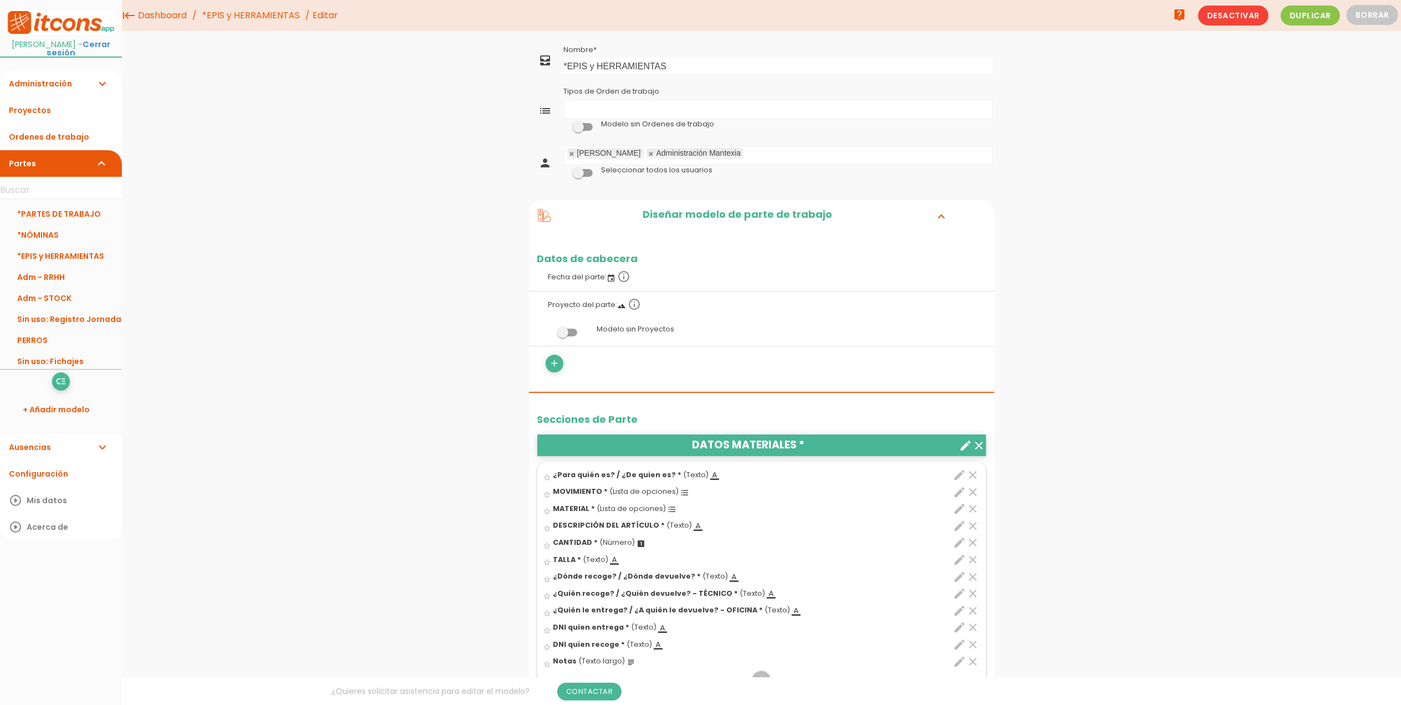
click at [565, 332] on span at bounding box center [567, 333] width 20 height 8
click at [549, 329] on input "checkbox" at bounding box center [549, 329] width 0 height 0
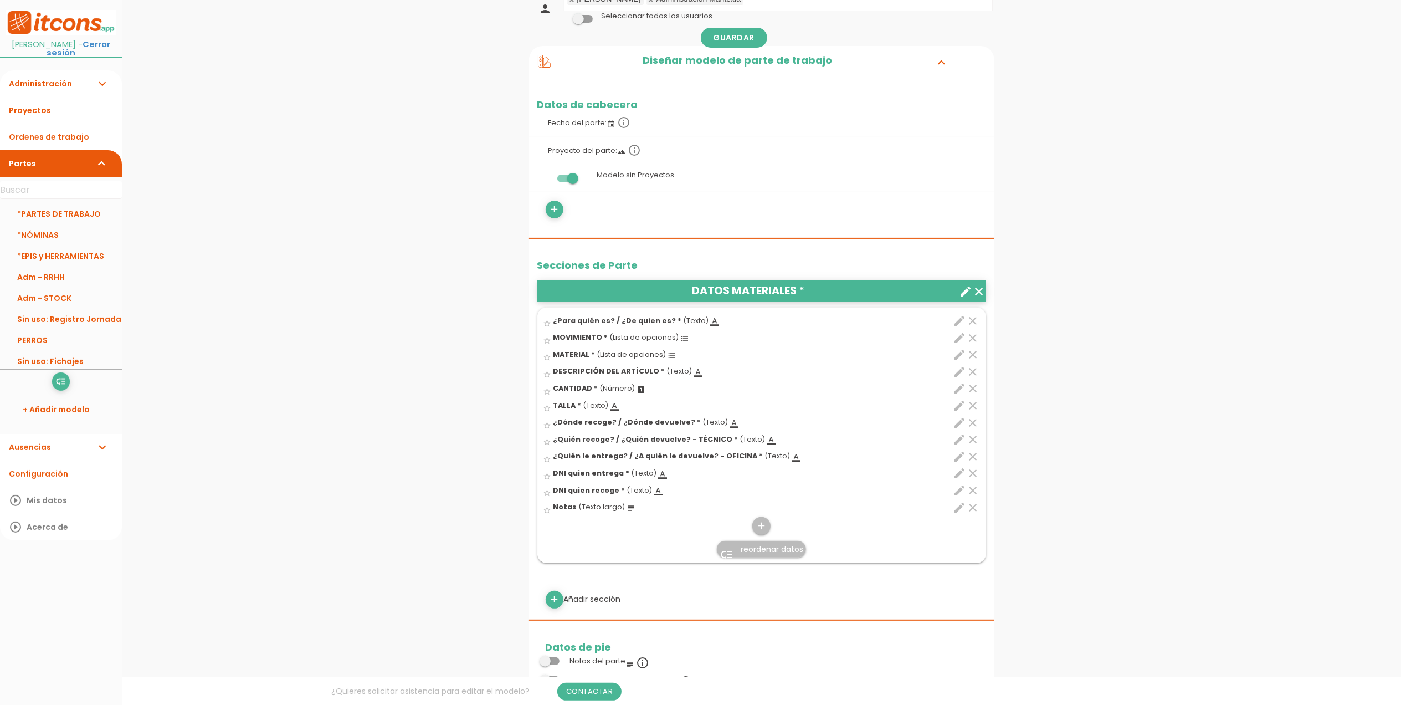
scroll to position [222, 0]
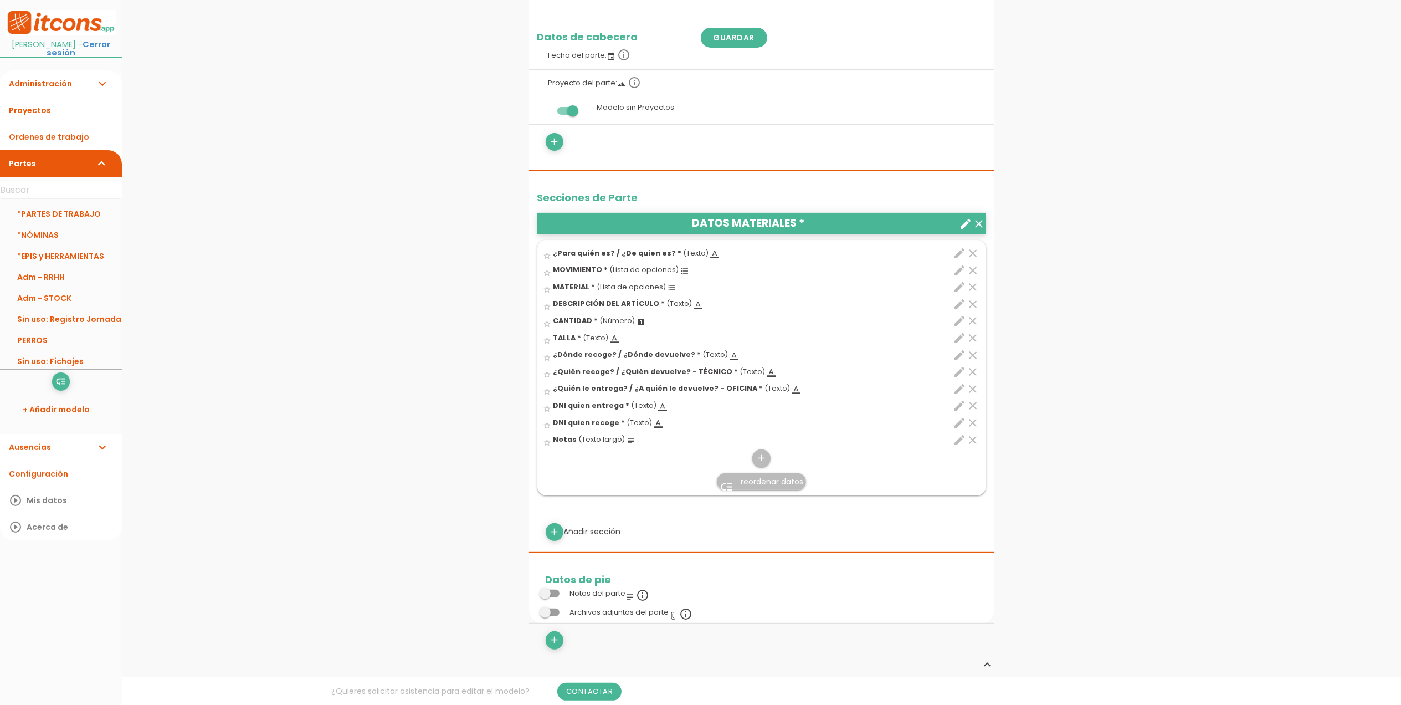
click at [962, 290] on icon "edit" at bounding box center [960, 286] width 13 height 13
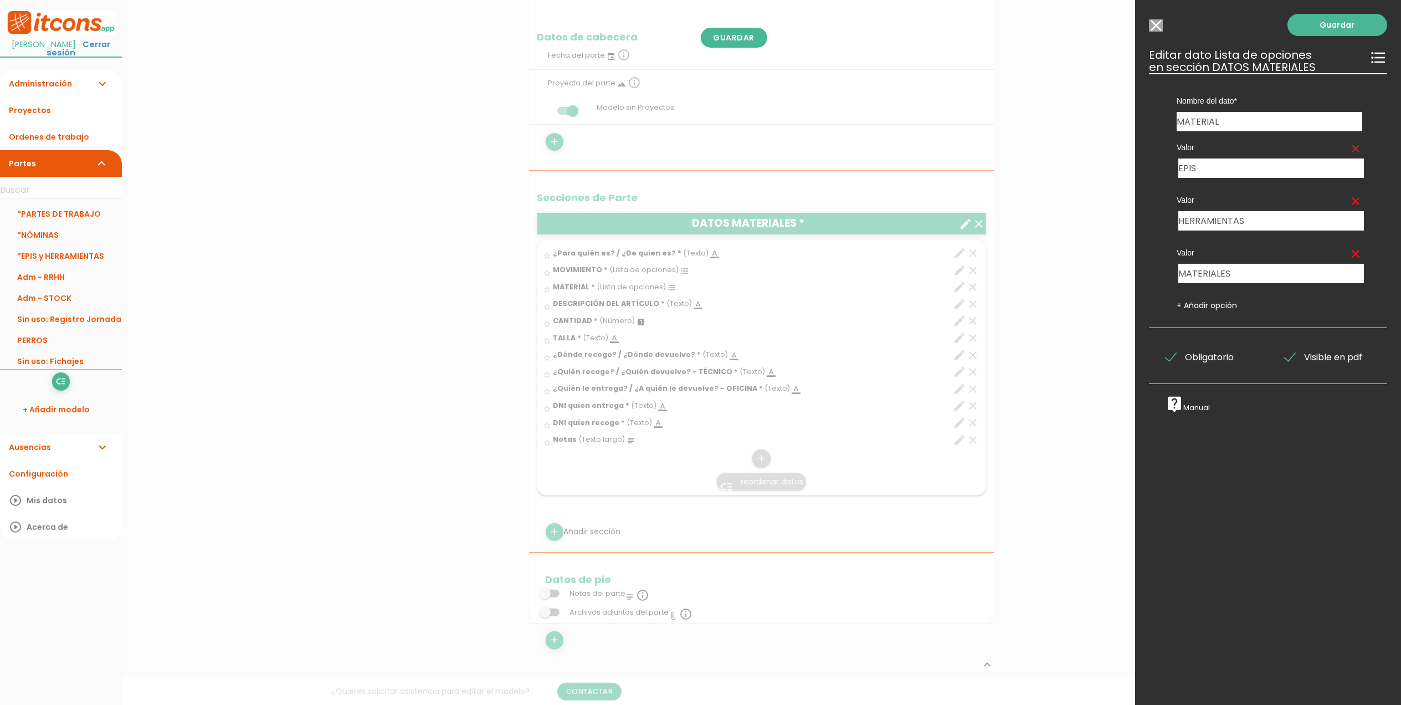
drag, startPoint x: 1249, startPoint y: 120, endPoint x: 1139, endPoint y: 125, distance: 109.8
click at [1139, 125] on div "Guardar ESCOGE EL TIPO DE DATO looks_one NÚMERO format_color_text TEXTO access_…" at bounding box center [1268, 352] width 266 height 705
type input "ARTÍCUÑP"
click at [1209, 305] on link "+ Añadir opción" at bounding box center [1207, 305] width 60 height 11
click at [1202, 329] on input "text" at bounding box center [1220, 325] width 85 height 19
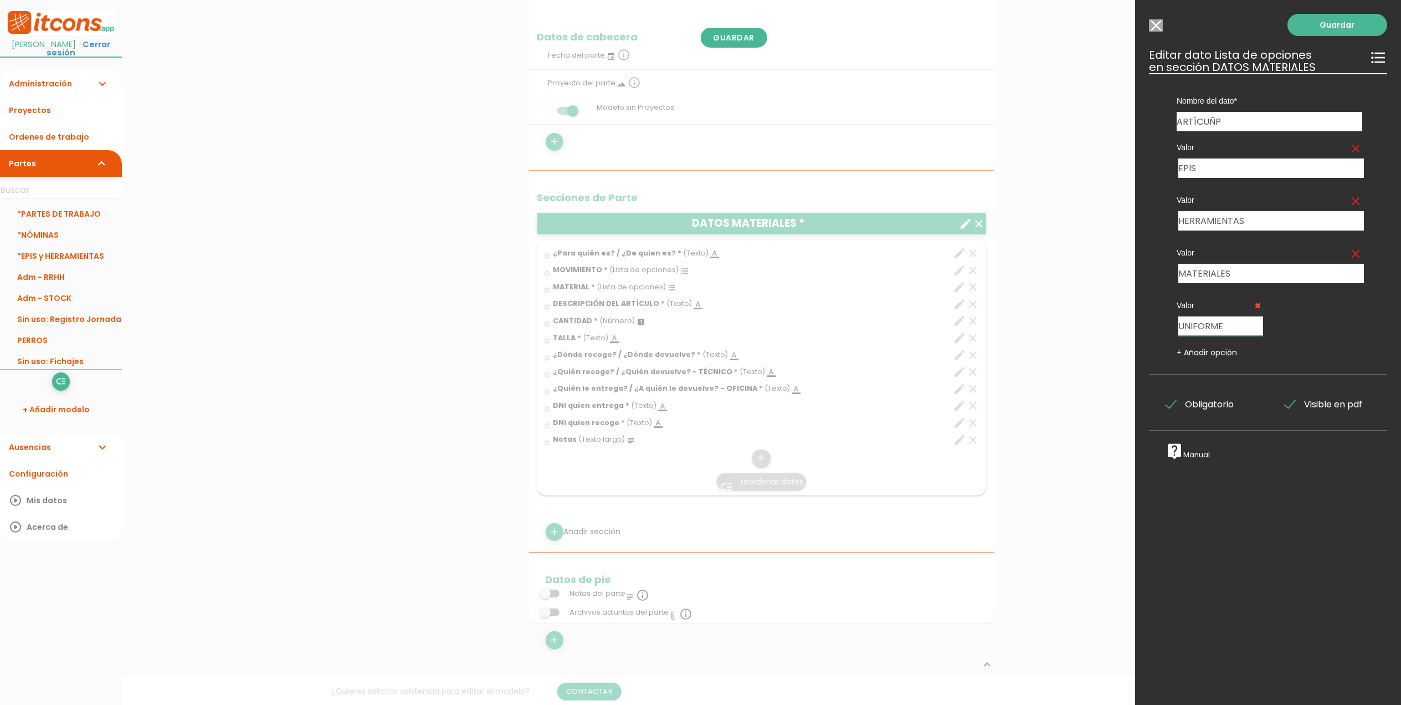
click at [1186, 332] on input "UNIFORME" at bounding box center [1220, 325] width 85 height 19
type input "UNIFORME"
click at [1219, 222] on input "HERRAMIENTAS" at bounding box center [1271, 220] width 186 height 19
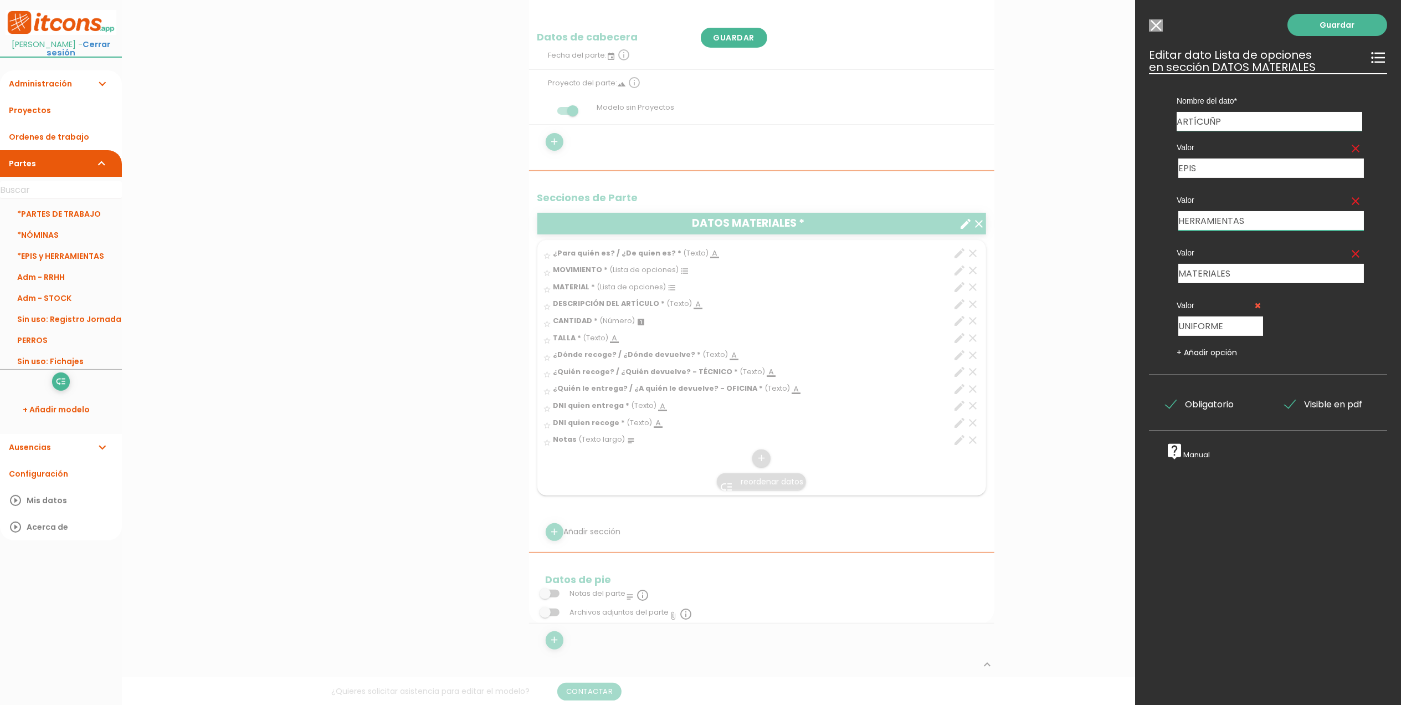
paste input "UNIFORME"
type input "UNIFORME"
click at [1197, 327] on input "UNIFORME" at bounding box center [1220, 325] width 85 height 19
type input "MATERIALES"
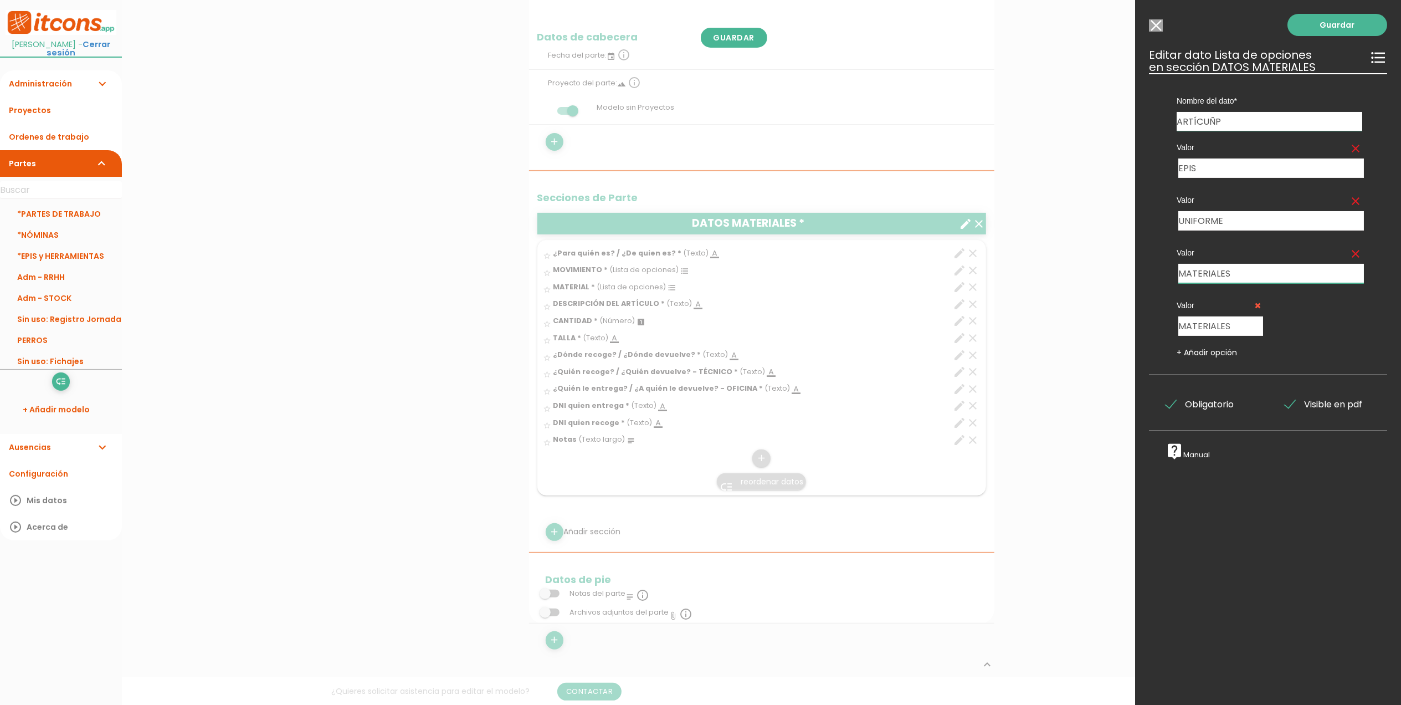
click at [1206, 276] on input "MATERIALES" at bounding box center [1271, 273] width 186 height 19
type input "HERRAMIENTAS"
click at [1310, 30] on link "Guardar" at bounding box center [1338, 25] width 100 height 22
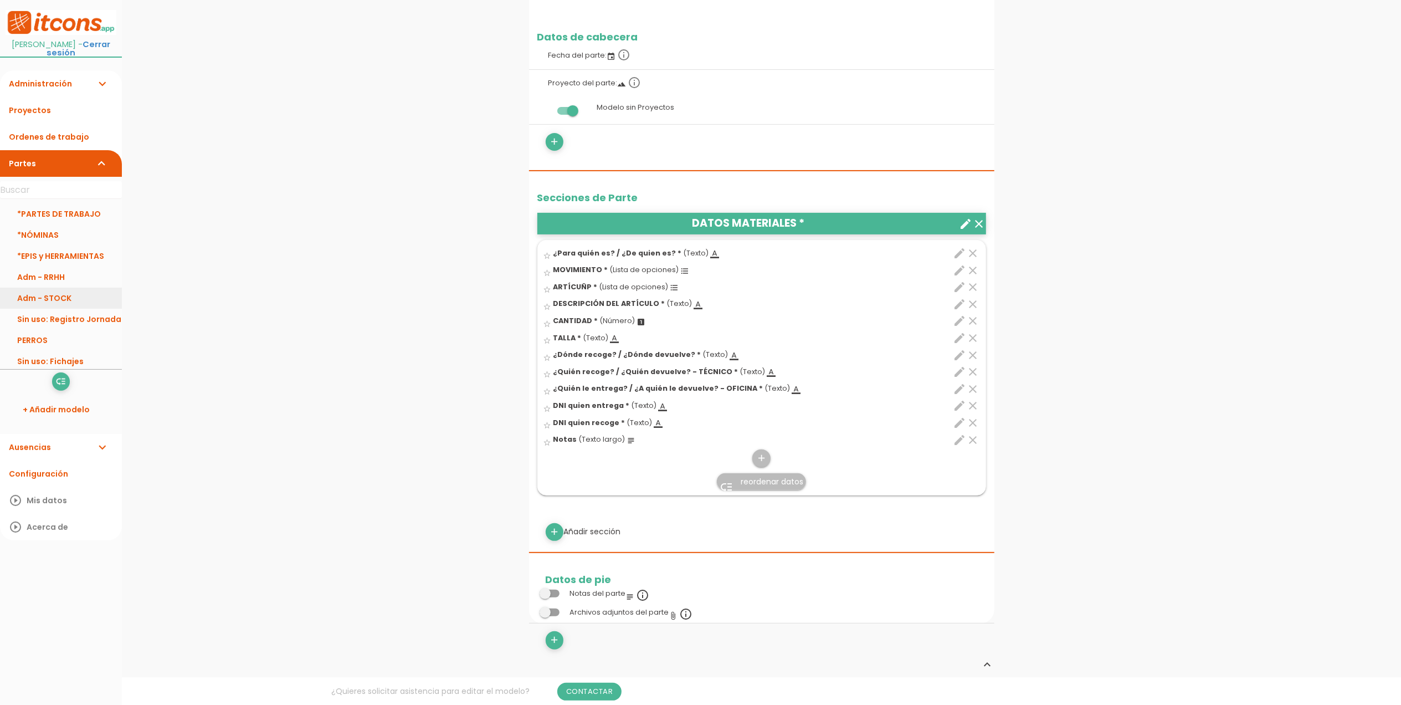
click at [68, 299] on link "Adm - STOCK" at bounding box center [61, 298] width 122 height 21
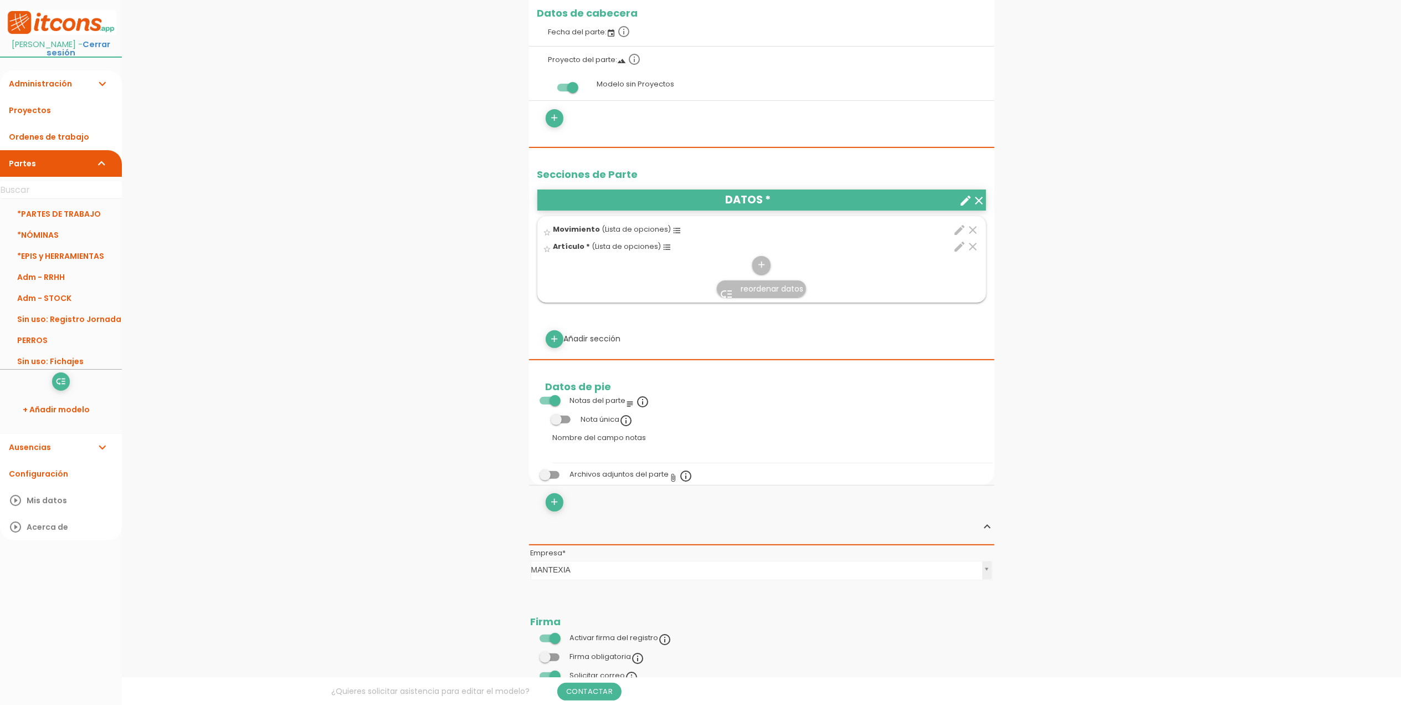
scroll to position [222, 0]
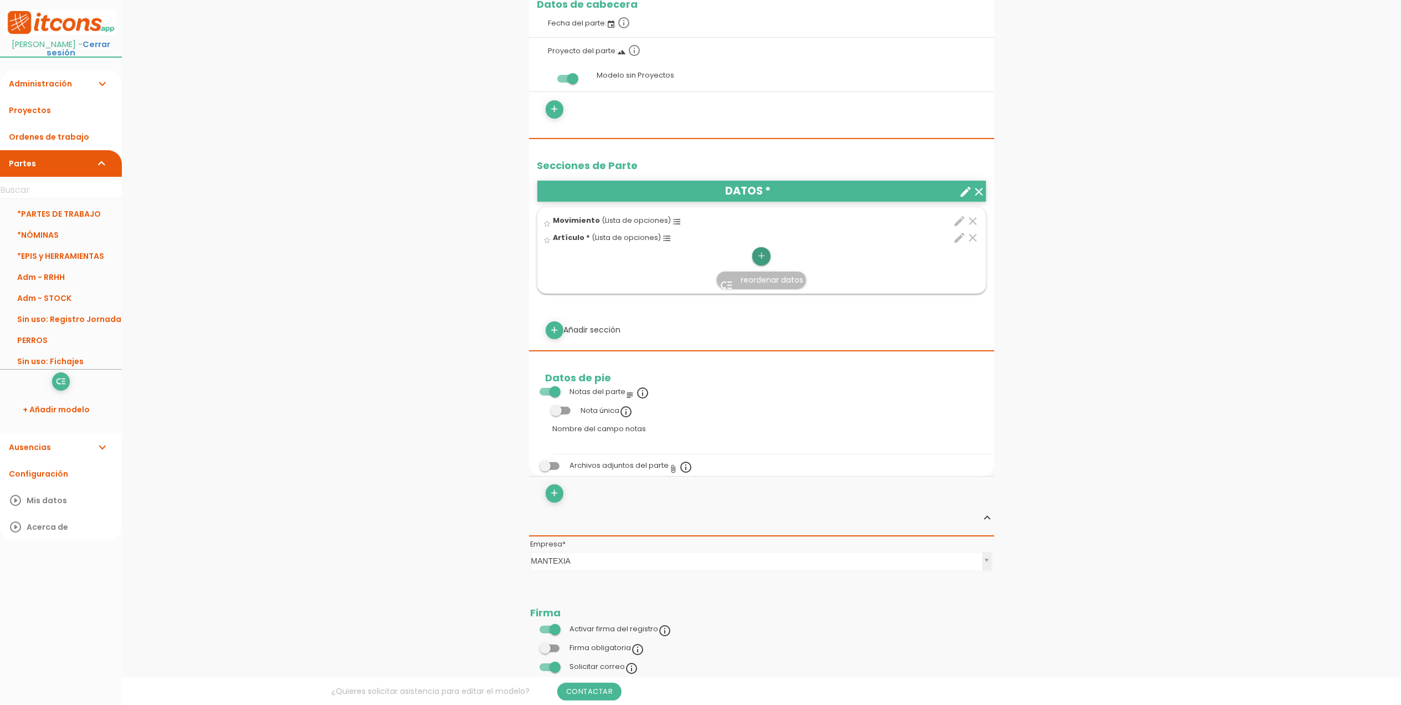
click at [763, 260] on icon "add" at bounding box center [761, 256] width 11 height 18
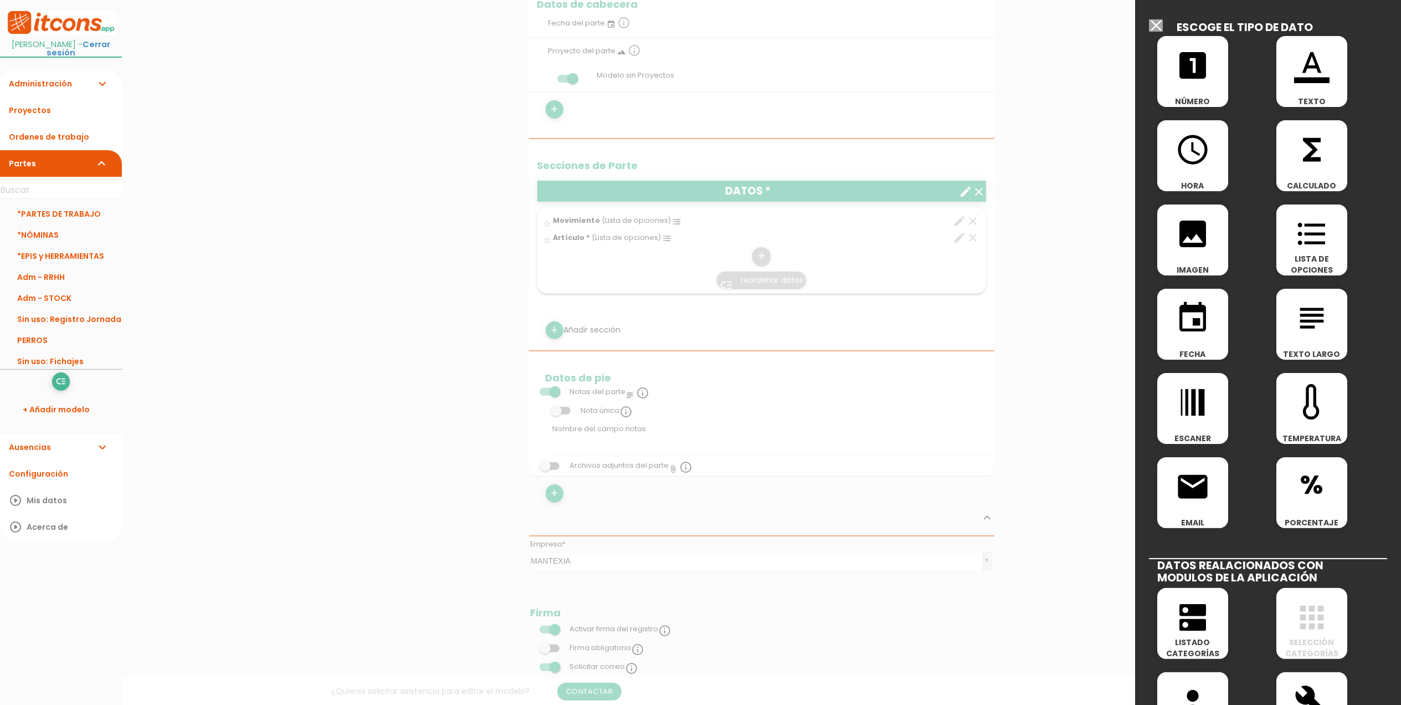
click at [1203, 71] on icon "looks_one" at bounding box center [1192, 65] width 35 height 35
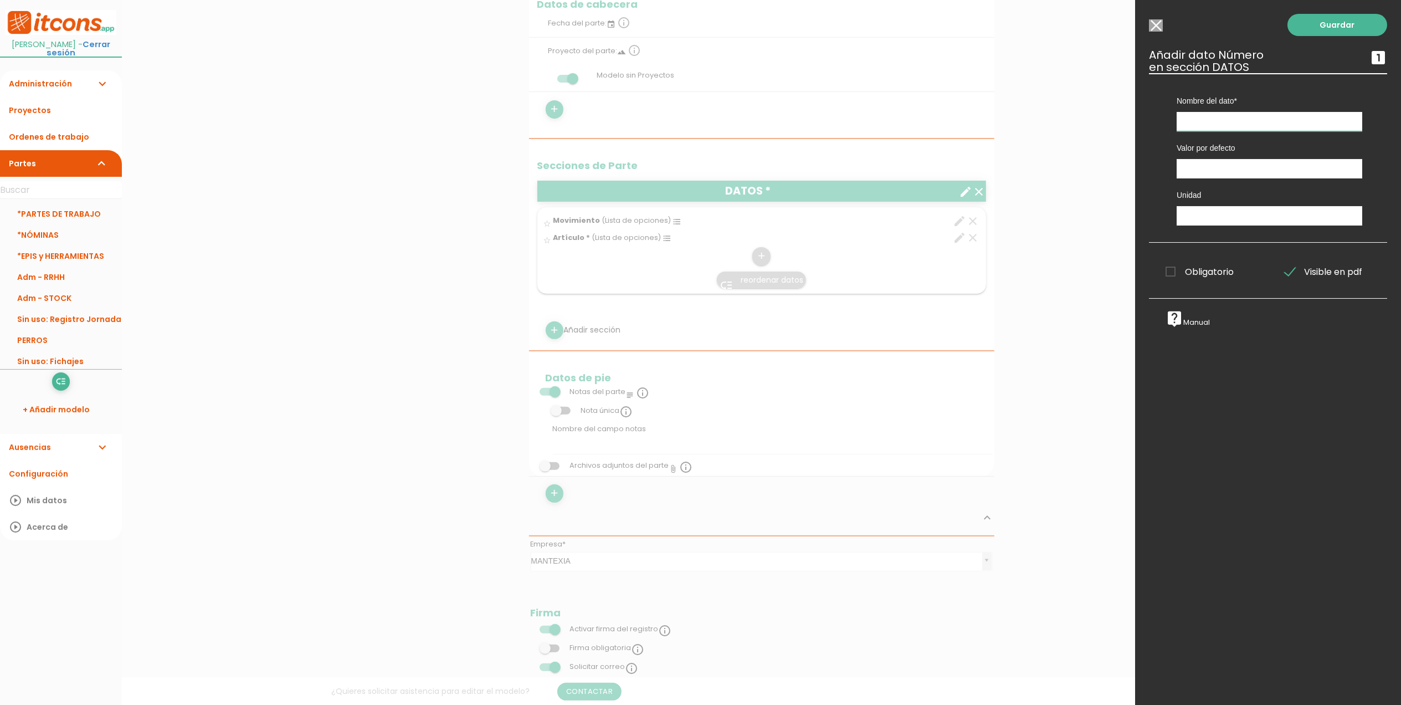
click at [1222, 119] on input "text" at bounding box center [1270, 121] width 186 height 19
type input "Coste"
click at [1206, 214] on input "text" at bounding box center [1270, 215] width 186 height 19
type input "@"
type input "€"
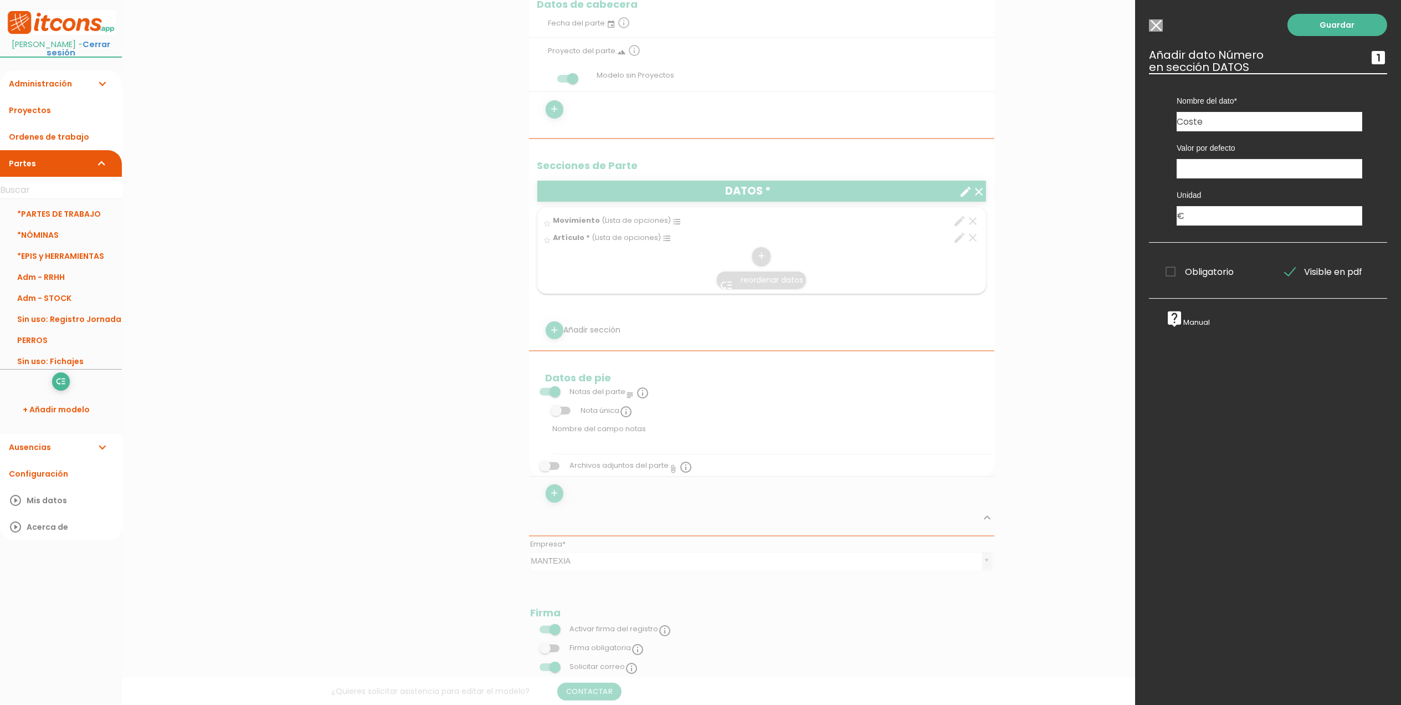
click at [1169, 268] on span "Obligatorio" at bounding box center [1200, 272] width 68 height 14
click at [0, 0] on input "Obligatorio" at bounding box center [0, 0] width 0 height 0
click at [1335, 23] on link "Guardar" at bounding box center [1338, 25] width 100 height 22
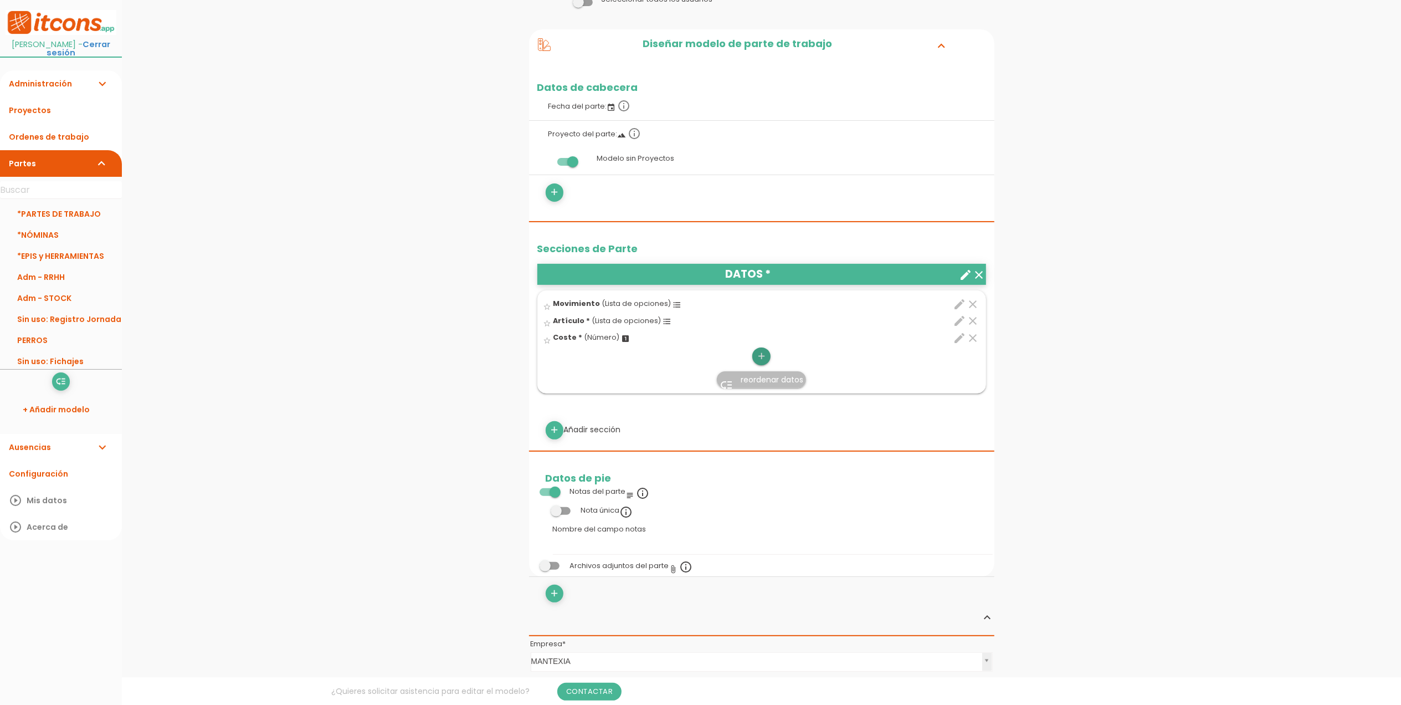
click at [761, 360] on icon "add" at bounding box center [761, 356] width 11 height 18
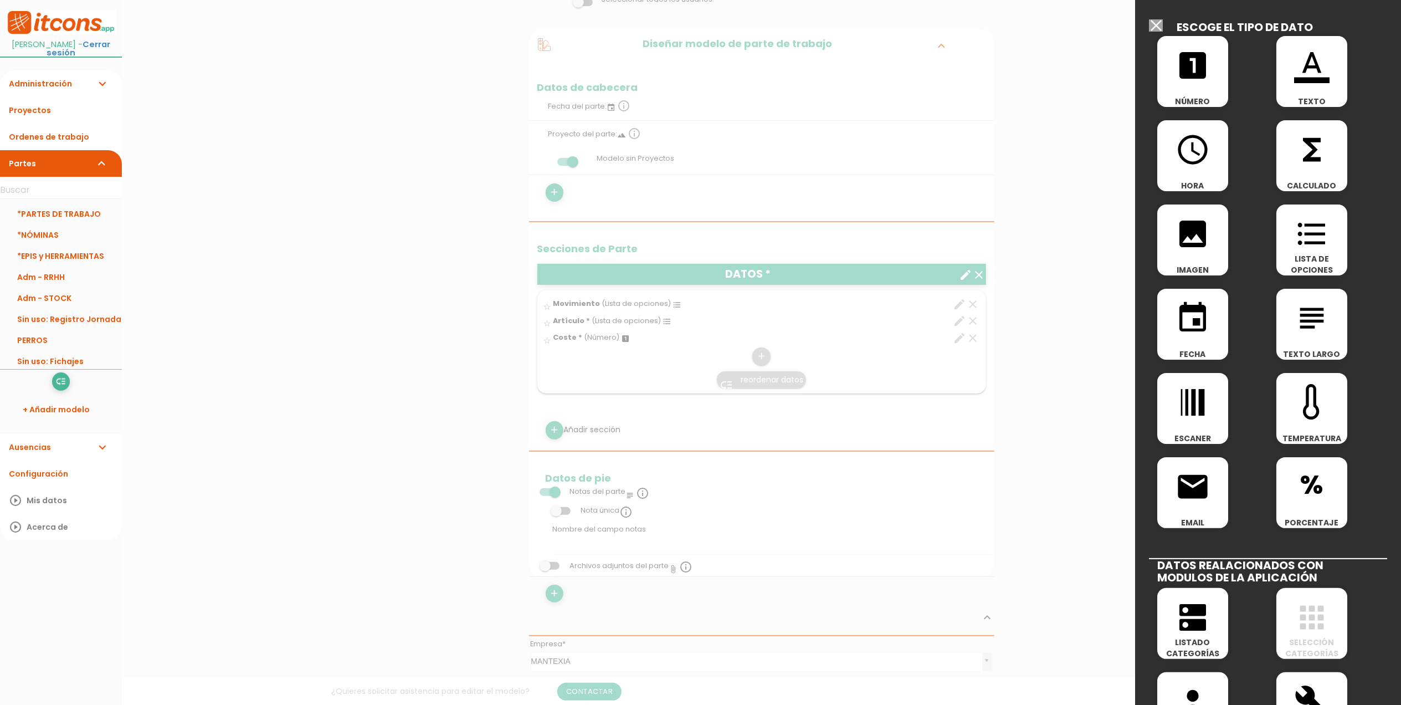
click at [1308, 58] on icon "format_color_text" at bounding box center [1311, 65] width 35 height 35
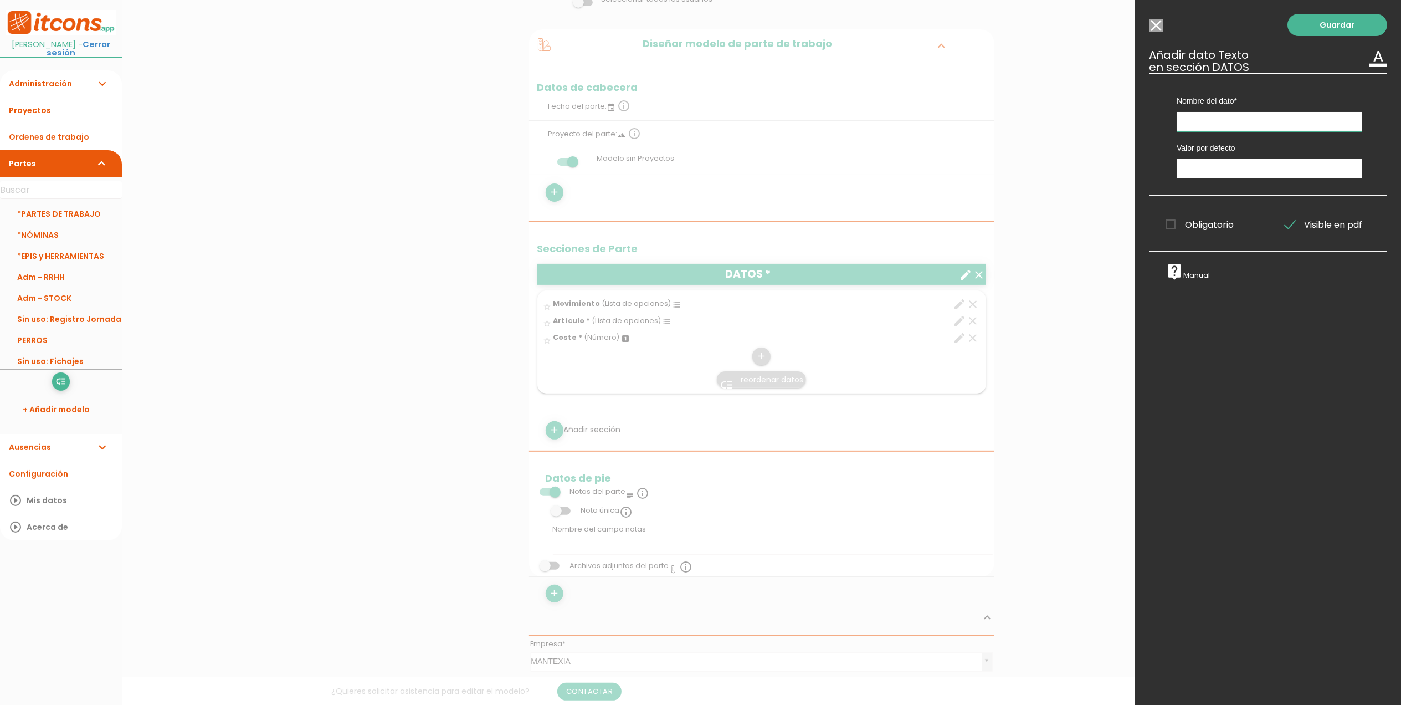
click at [1196, 126] on input "text" at bounding box center [1270, 121] width 186 height 19
click at [1188, 120] on input "Unicación" at bounding box center [1270, 121] width 186 height 19
type input "Ubicación"
click at [1176, 224] on span "Obligatorio" at bounding box center [1200, 225] width 68 height 14
click at [0, 0] on input "Obligatorio" at bounding box center [0, 0] width 0 height 0
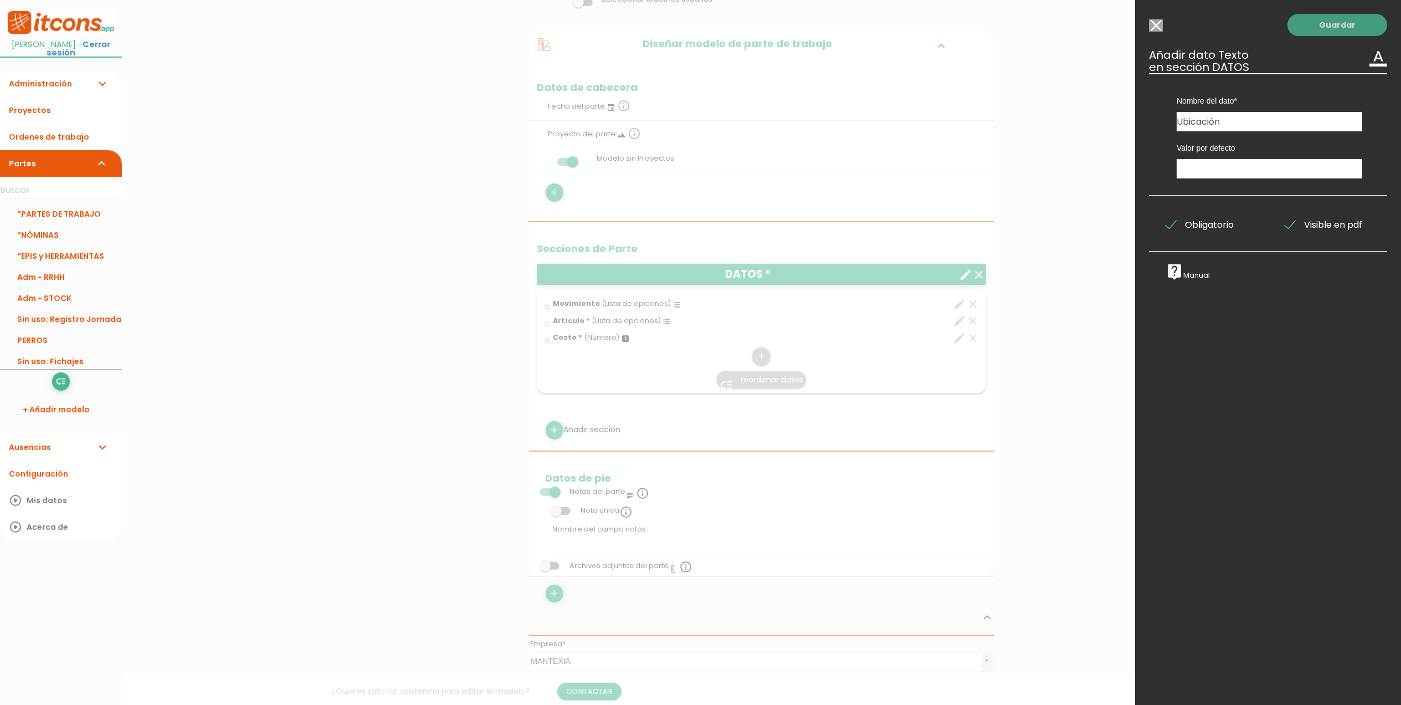
click at [1326, 25] on link "Guardar" at bounding box center [1338, 25] width 100 height 22
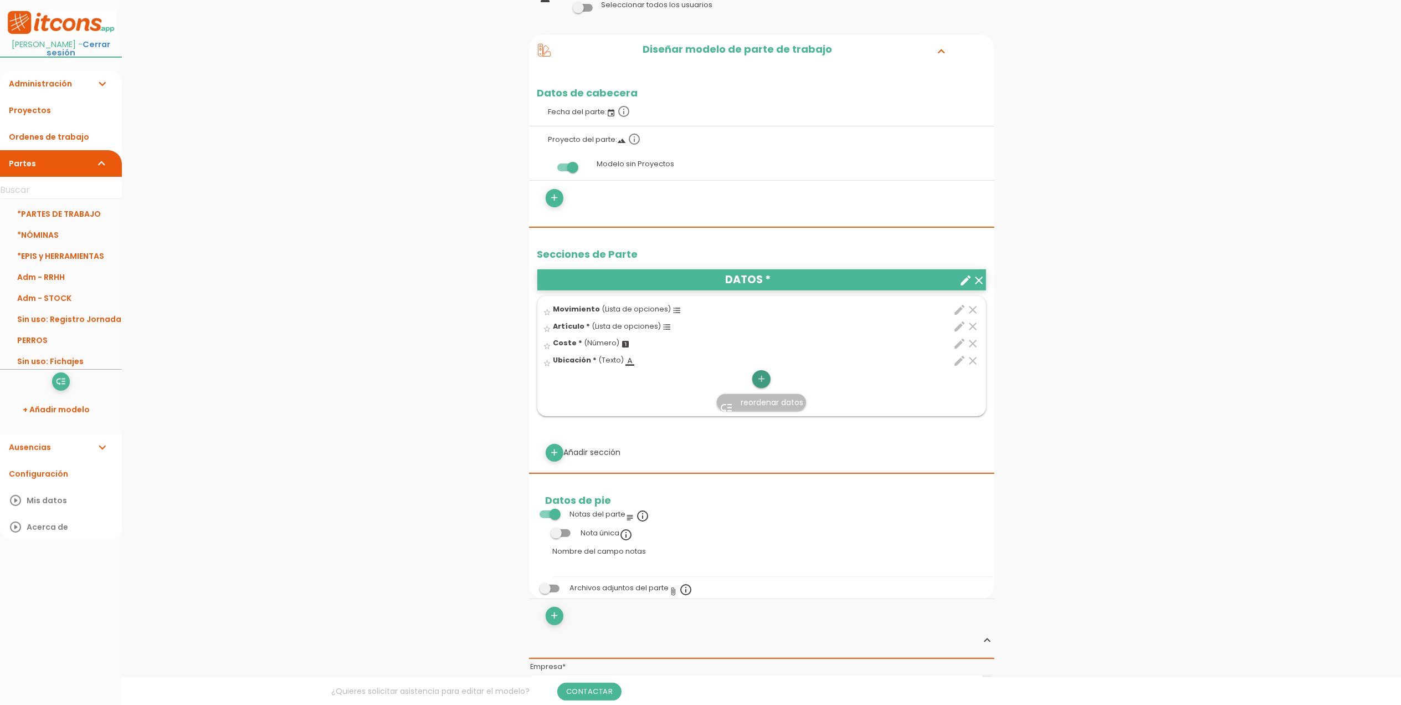
click at [765, 379] on icon "add" at bounding box center [761, 379] width 11 height 18
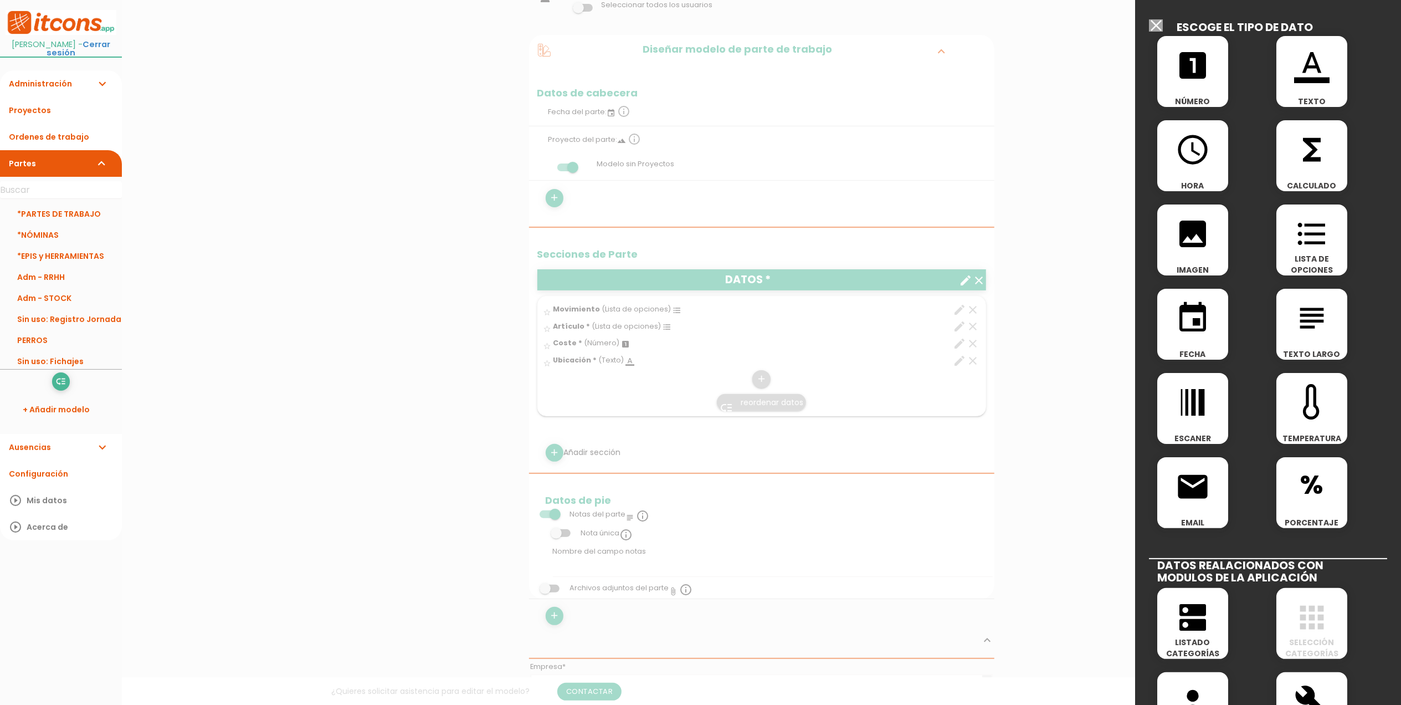
click at [1305, 75] on icon "format_color_text" at bounding box center [1311, 65] width 35 height 35
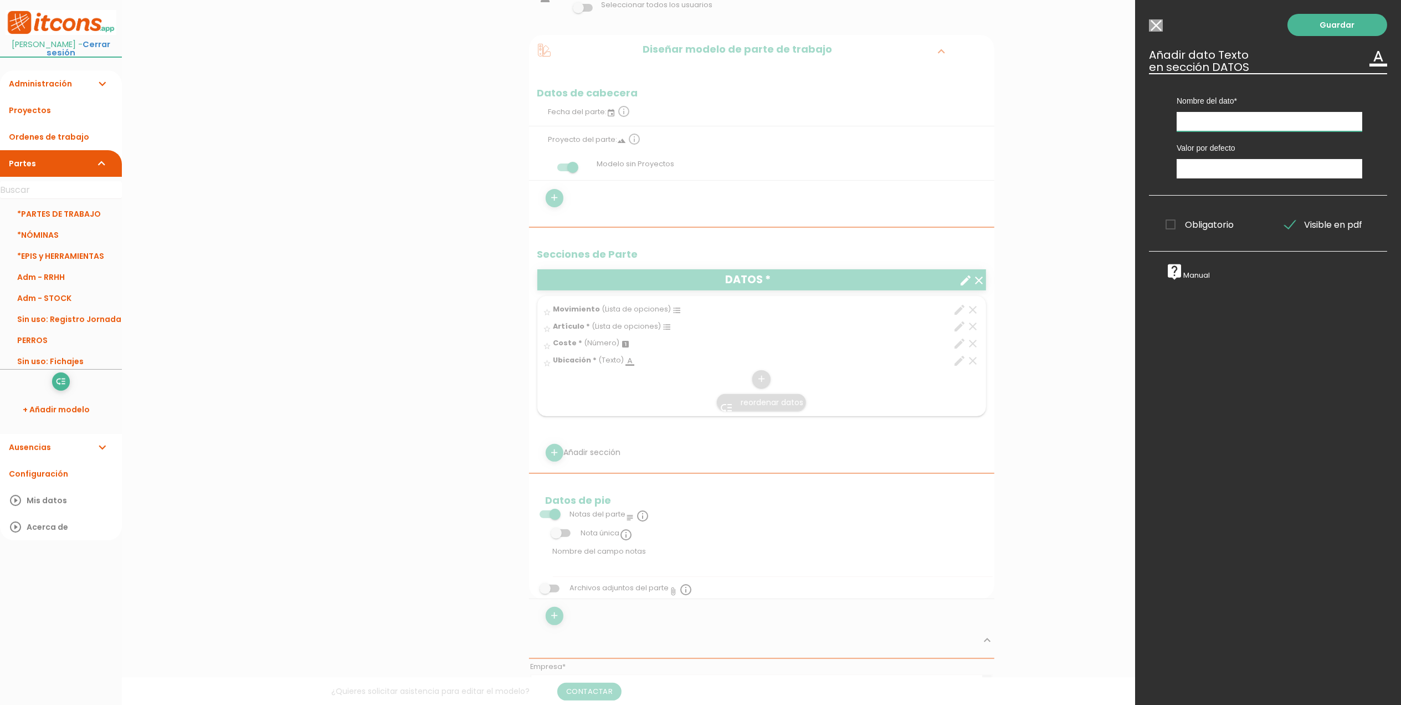
click at [1238, 120] on input "text" at bounding box center [1270, 121] width 186 height 19
type input "Talla"
click at [1169, 227] on span "Obligatorio" at bounding box center [1200, 225] width 68 height 14
click at [0, 0] on input "Obligatorio" at bounding box center [0, 0] width 0 height 0
click at [1301, 27] on link "Guardar" at bounding box center [1338, 25] width 100 height 22
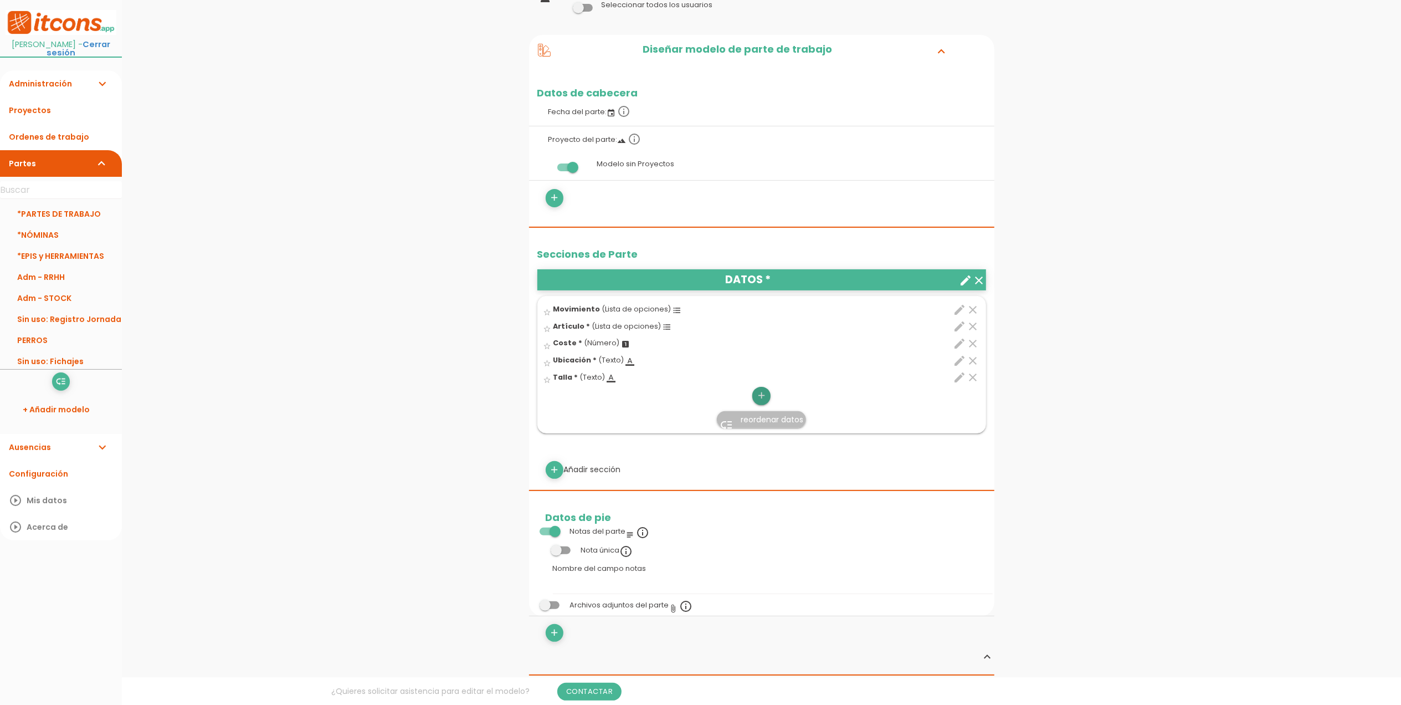
click at [761, 400] on icon "add" at bounding box center [761, 396] width 11 height 18
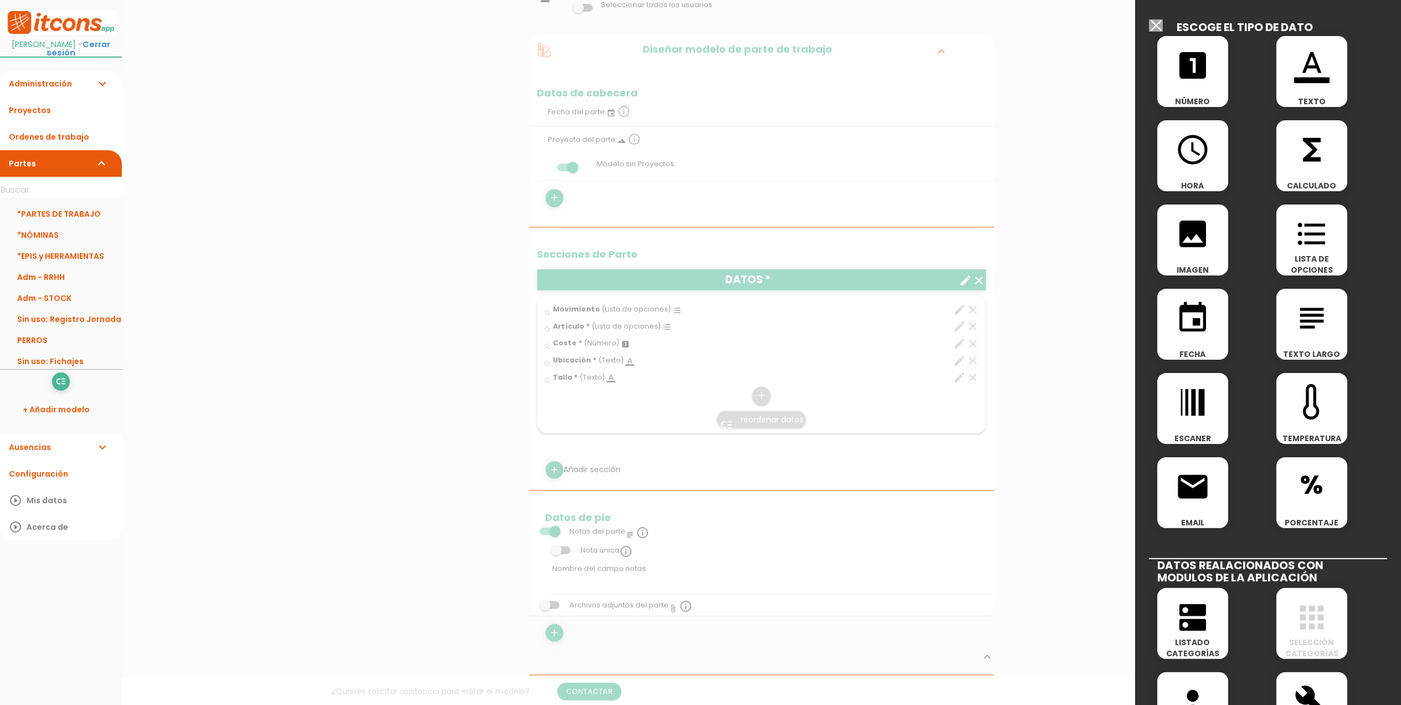
click at [1199, 78] on icon "looks_one" at bounding box center [1192, 65] width 35 height 35
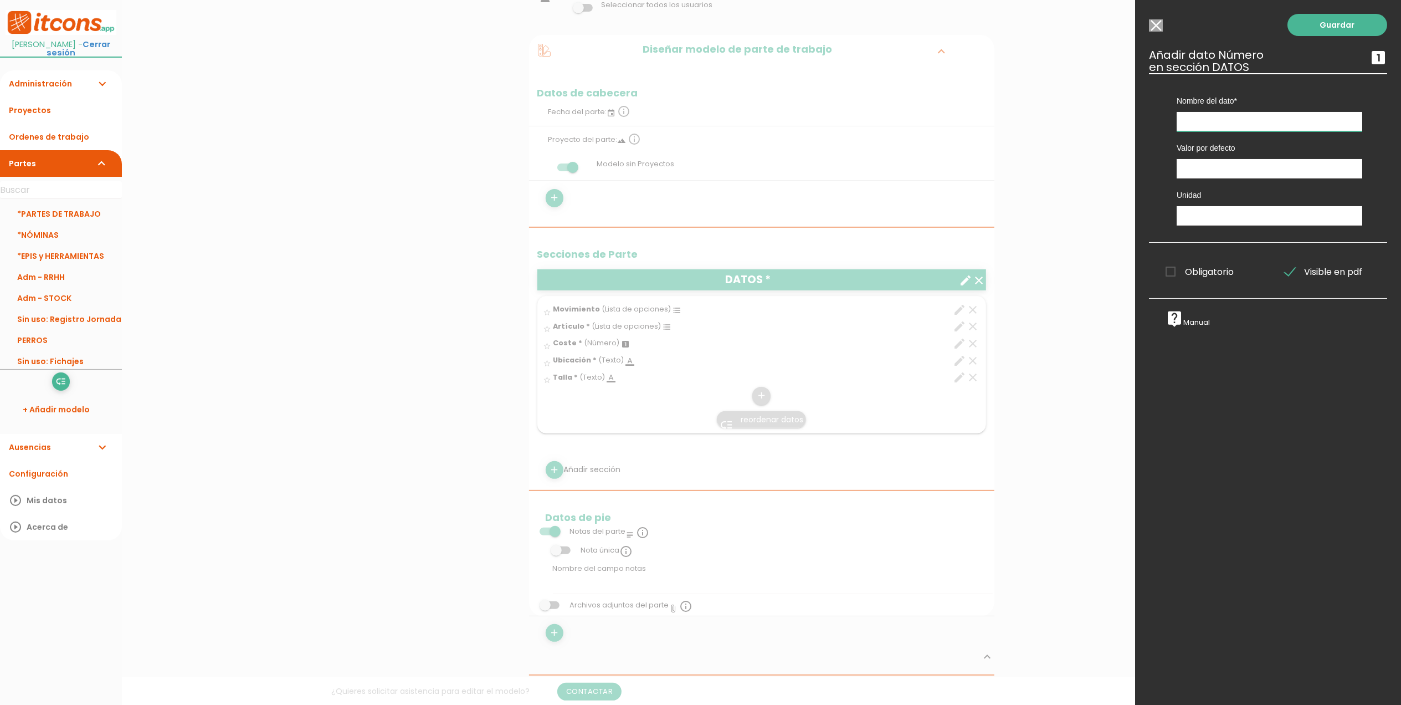
click at [1197, 116] on input "text" at bounding box center [1270, 121] width 186 height 19
type input "Cantidad"
click at [1198, 216] on input "text" at bounding box center [1270, 215] width 186 height 19
type input "u"
click at [1166, 264] on div "Obligatorio Obligatorio Obligatorio Obligatorio Obligatorio Obligatorio" at bounding box center [1208, 270] width 119 height 22
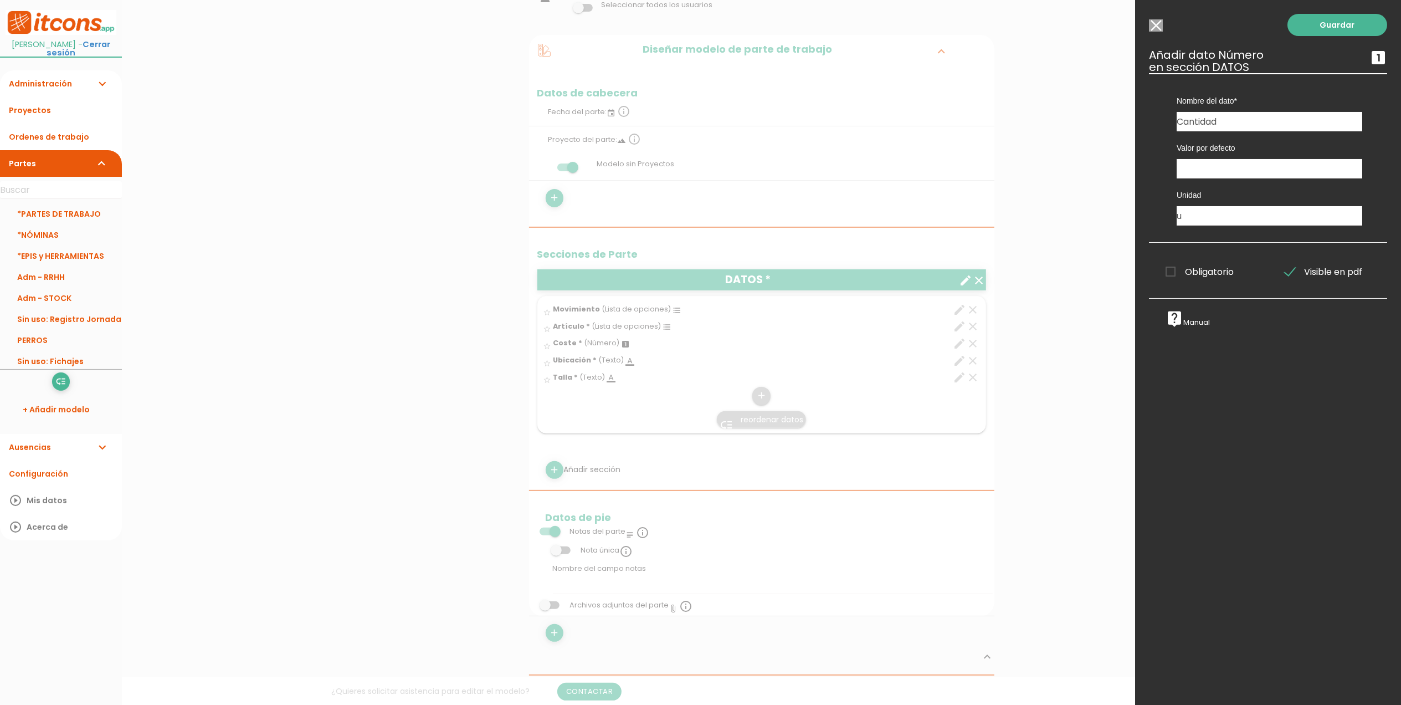
click at [1172, 271] on span "Obligatorio" at bounding box center [1200, 272] width 68 height 14
click at [0, 0] on input "Obligatorio" at bounding box center [0, 0] width 0 height 0
click at [1321, 23] on link "Guardar" at bounding box center [1338, 25] width 100 height 22
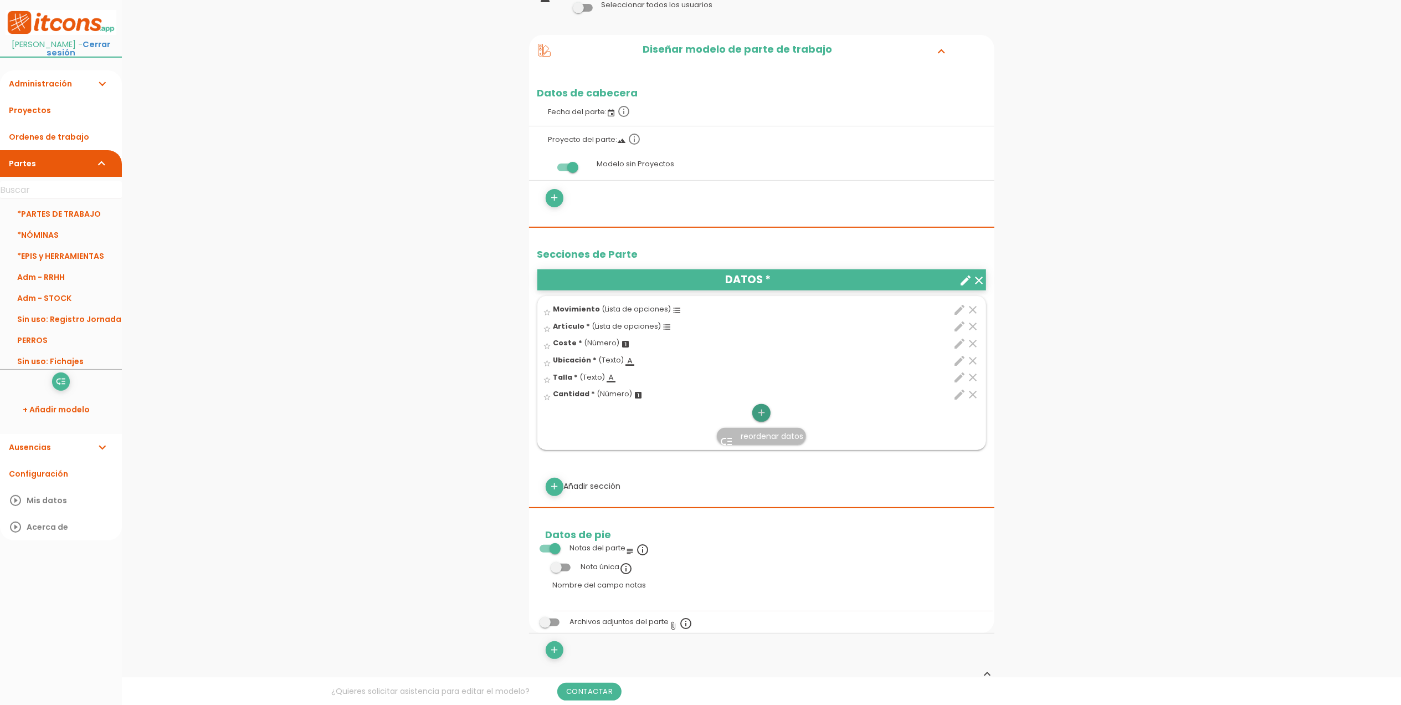
click at [761, 406] on icon "add" at bounding box center [761, 413] width 11 height 18
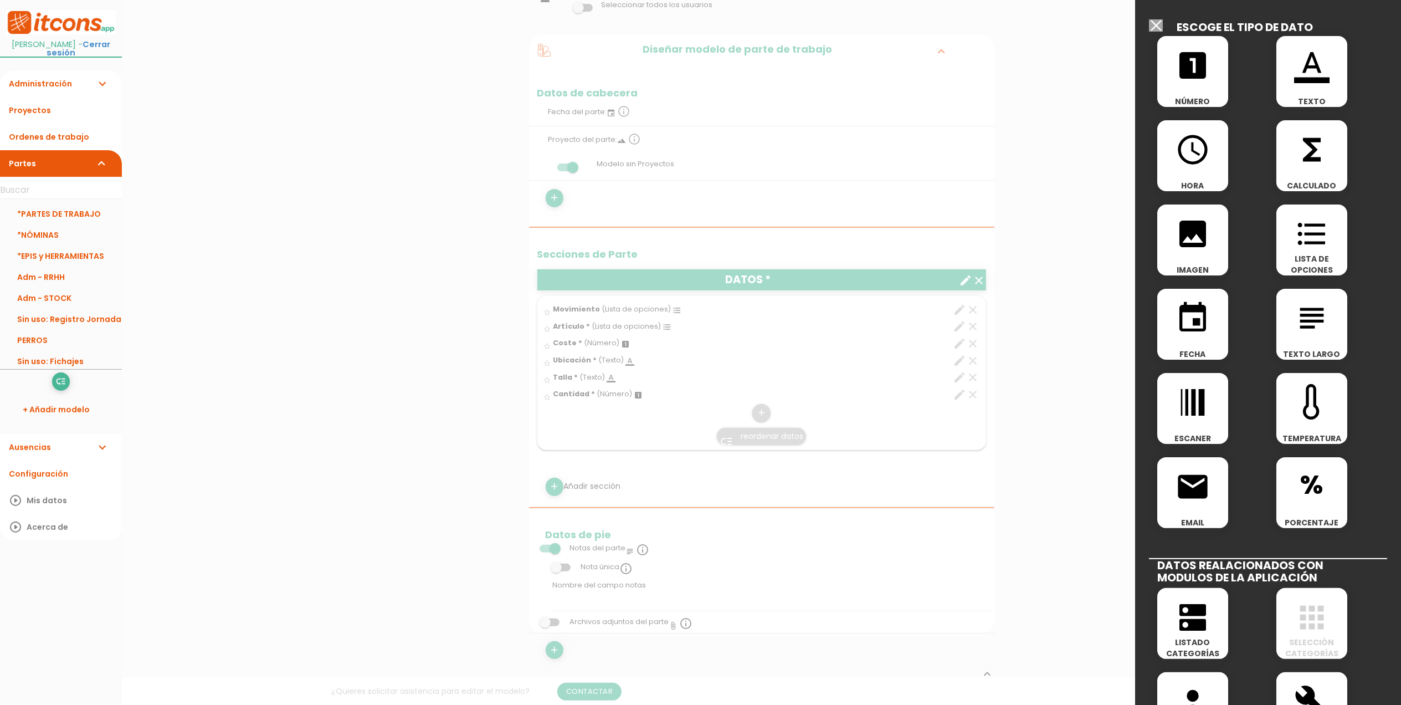
click at [1155, 27] on input "Modelo sin Ordenes de trabajo" at bounding box center [1156, 25] width 14 height 12
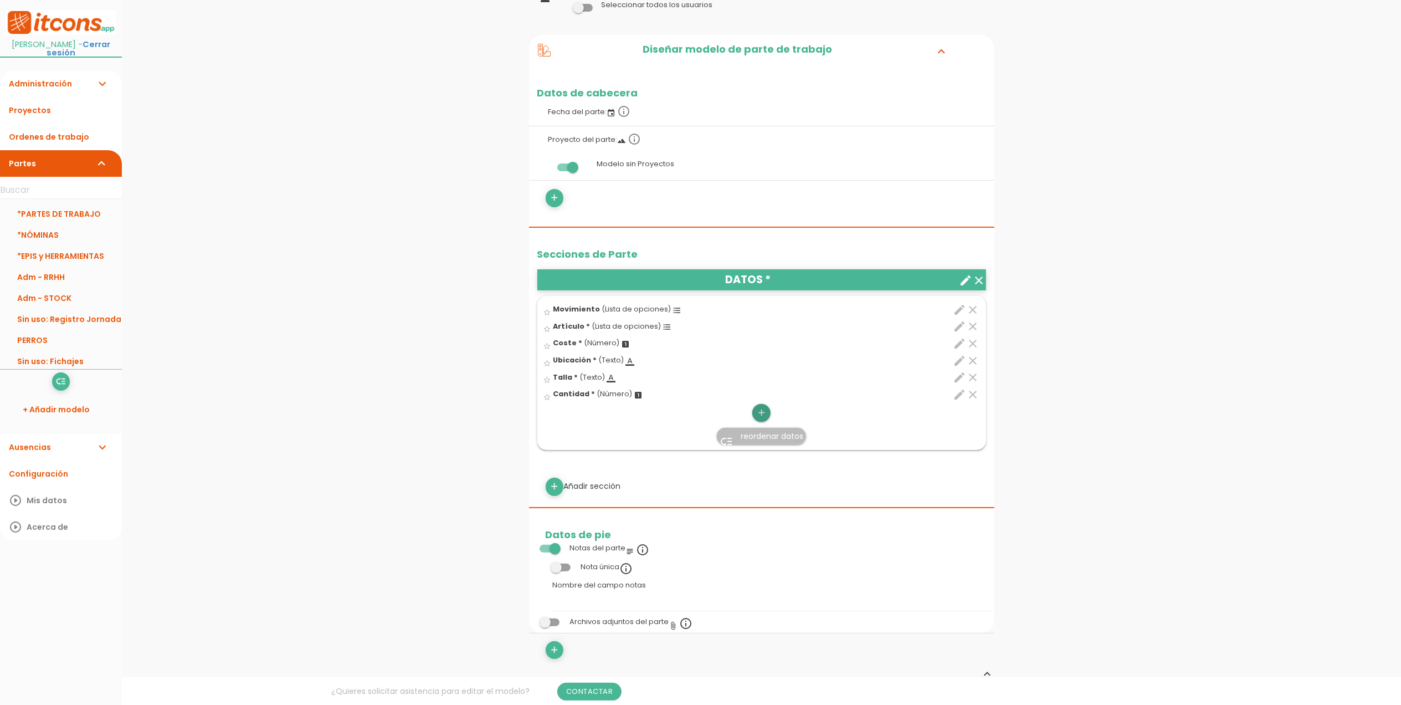
click at [763, 417] on icon "add" at bounding box center [761, 413] width 11 height 18
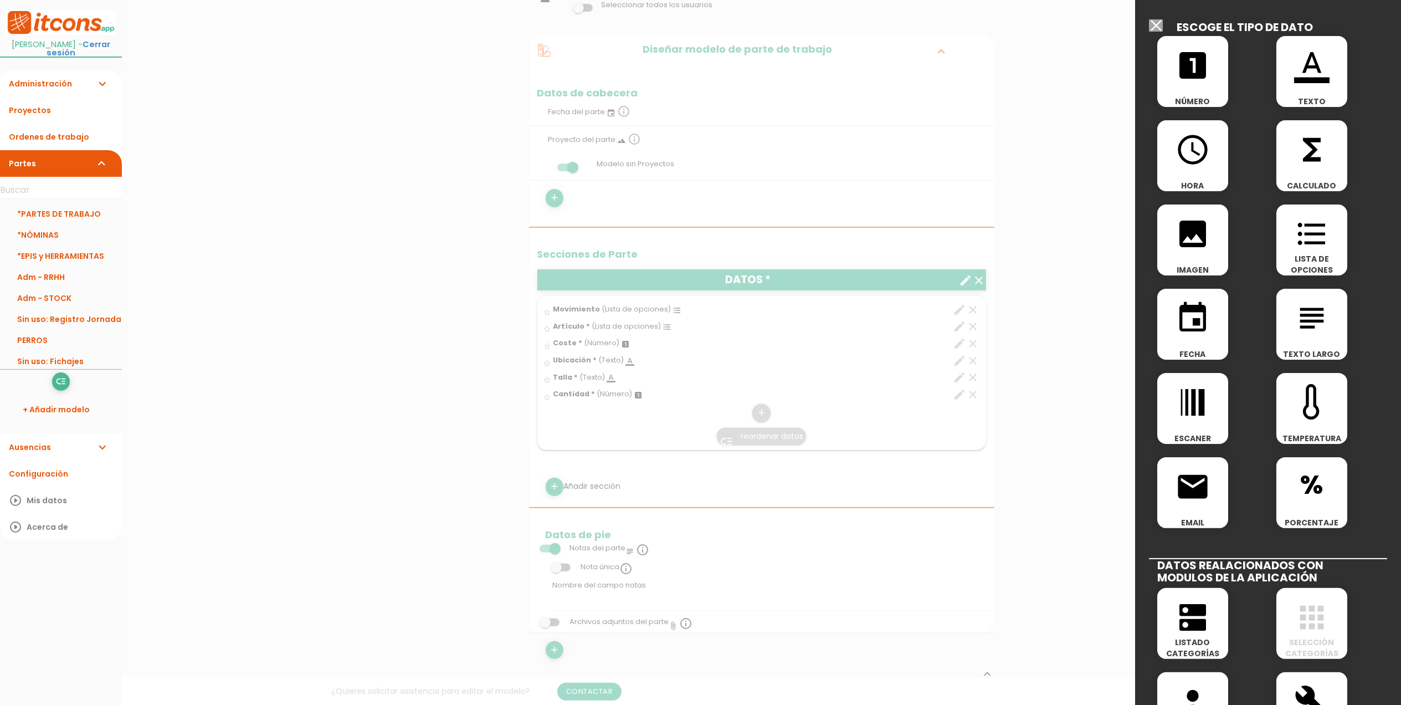
click at [1304, 76] on icon "format_color_text" at bounding box center [1311, 65] width 35 height 35
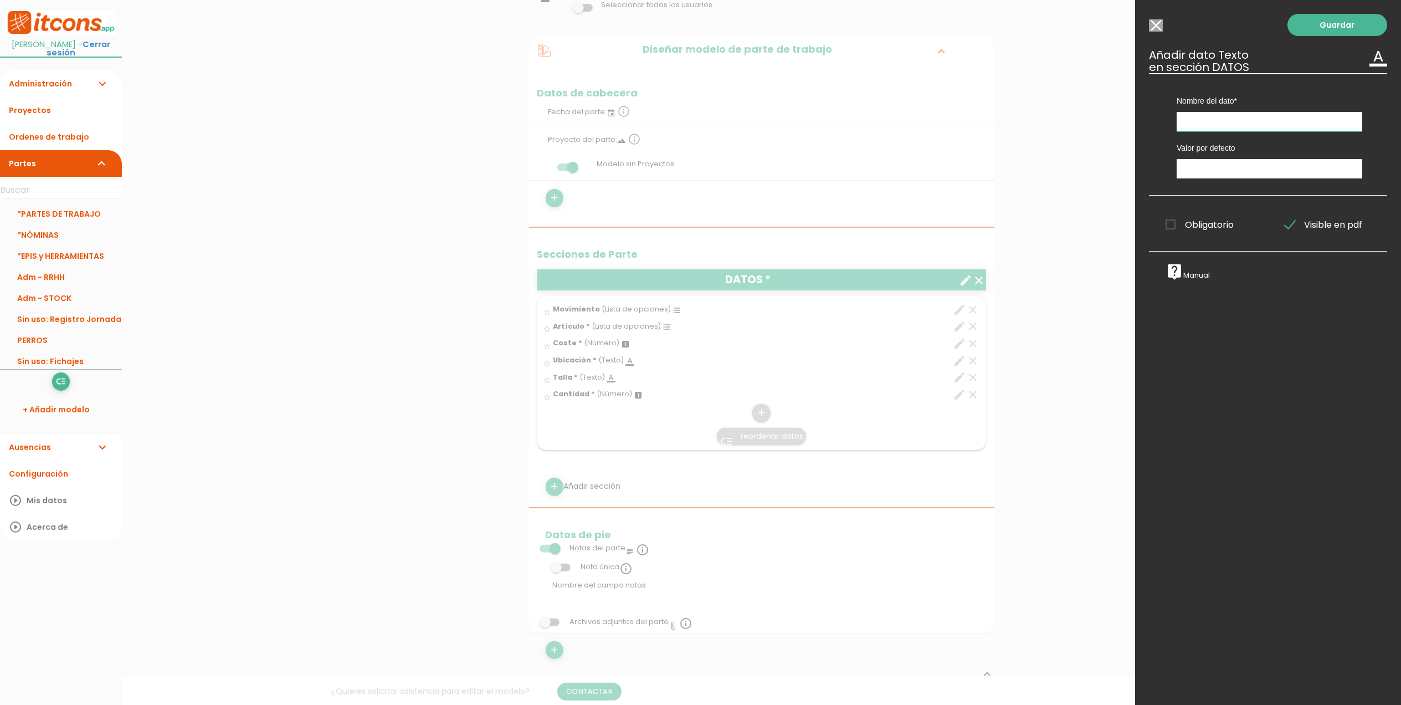
click at [1237, 125] on input "text" at bounding box center [1270, 121] width 186 height 19
type input "Notas"
click at [1323, 28] on link "Guardar" at bounding box center [1338, 25] width 100 height 22
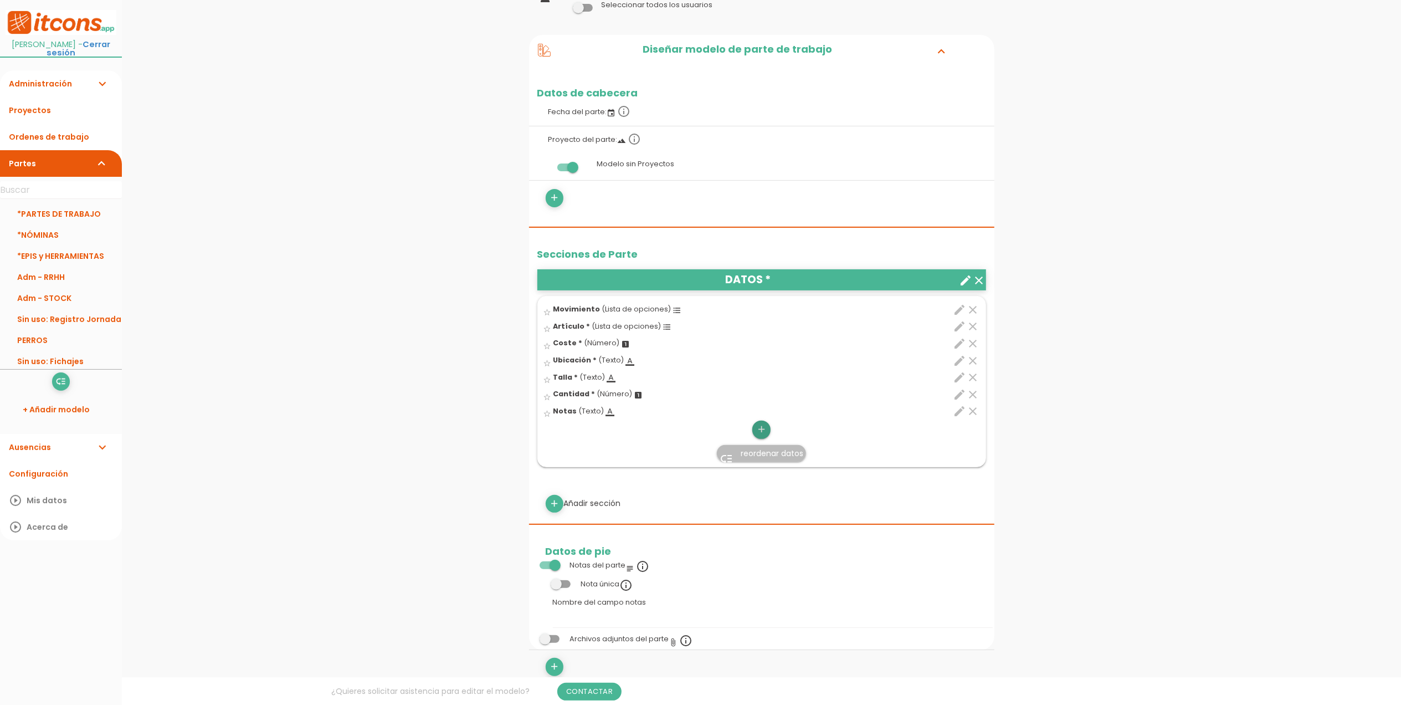
click at [759, 435] on icon "add" at bounding box center [761, 430] width 11 height 18
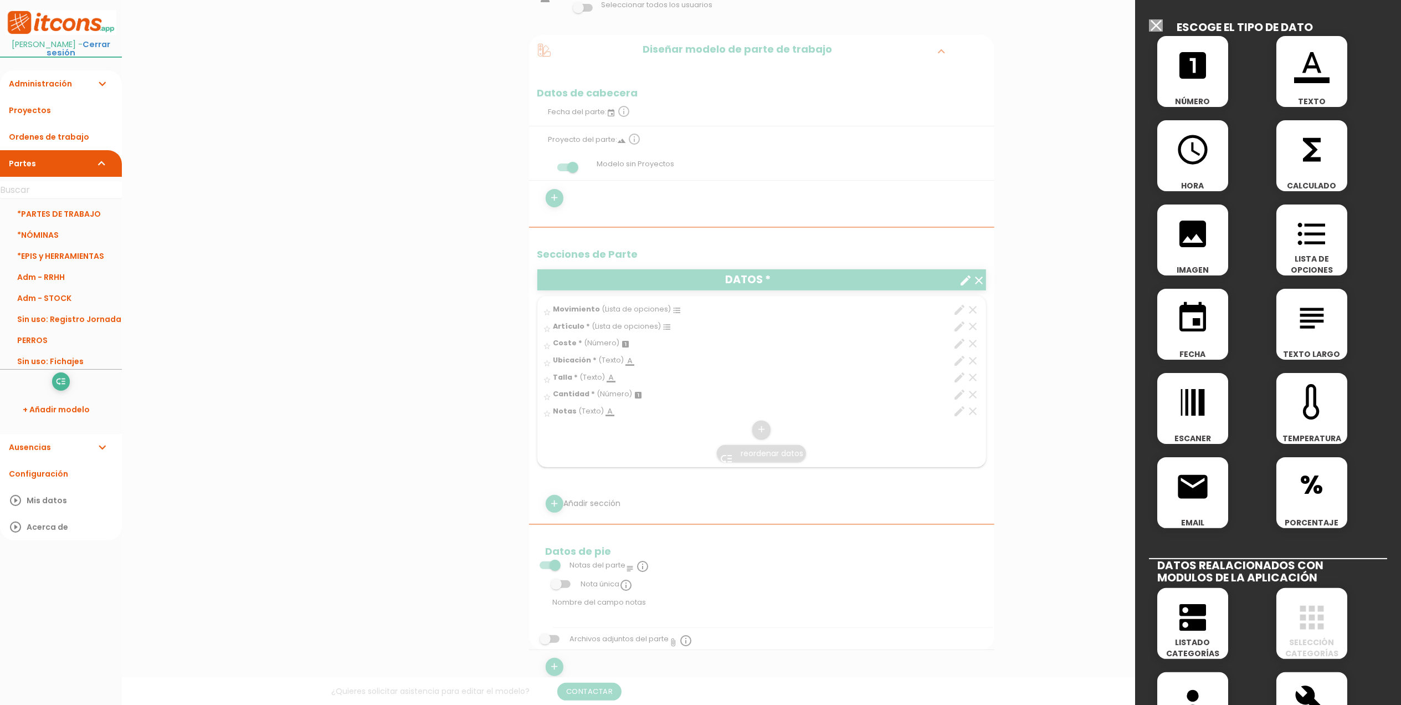
click at [1305, 83] on icon "format_color_text" at bounding box center [1311, 65] width 35 height 35
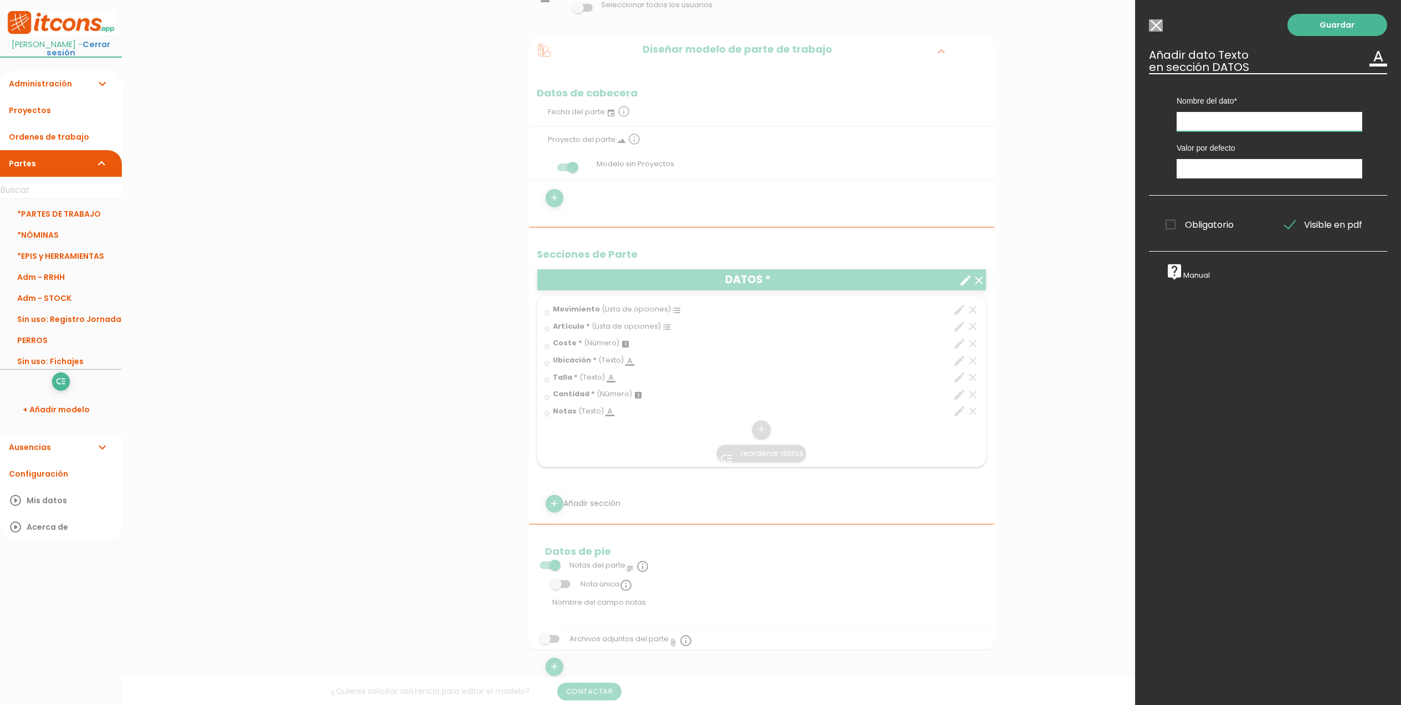
click at [1228, 122] on input "text" at bounding box center [1270, 121] width 186 height 19
type input "N"
type input "Registrador de STOCK (Oficina)"
click at [1169, 220] on span "Obligatorio" at bounding box center [1200, 225] width 68 height 14
click at [0, 0] on input "Obligatorio" at bounding box center [0, 0] width 0 height 0
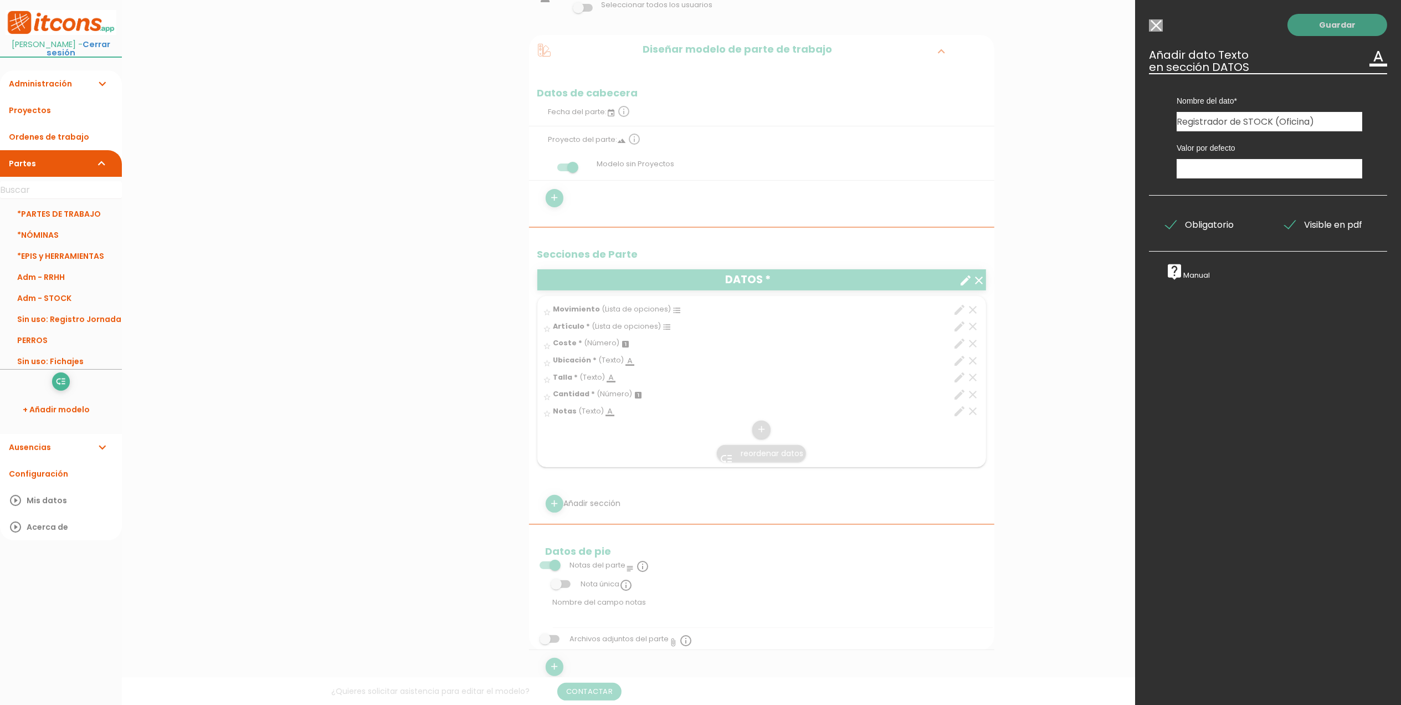
click at [1297, 23] on link "Guardar" at bounding box center [1338, 25] width 100 height 22
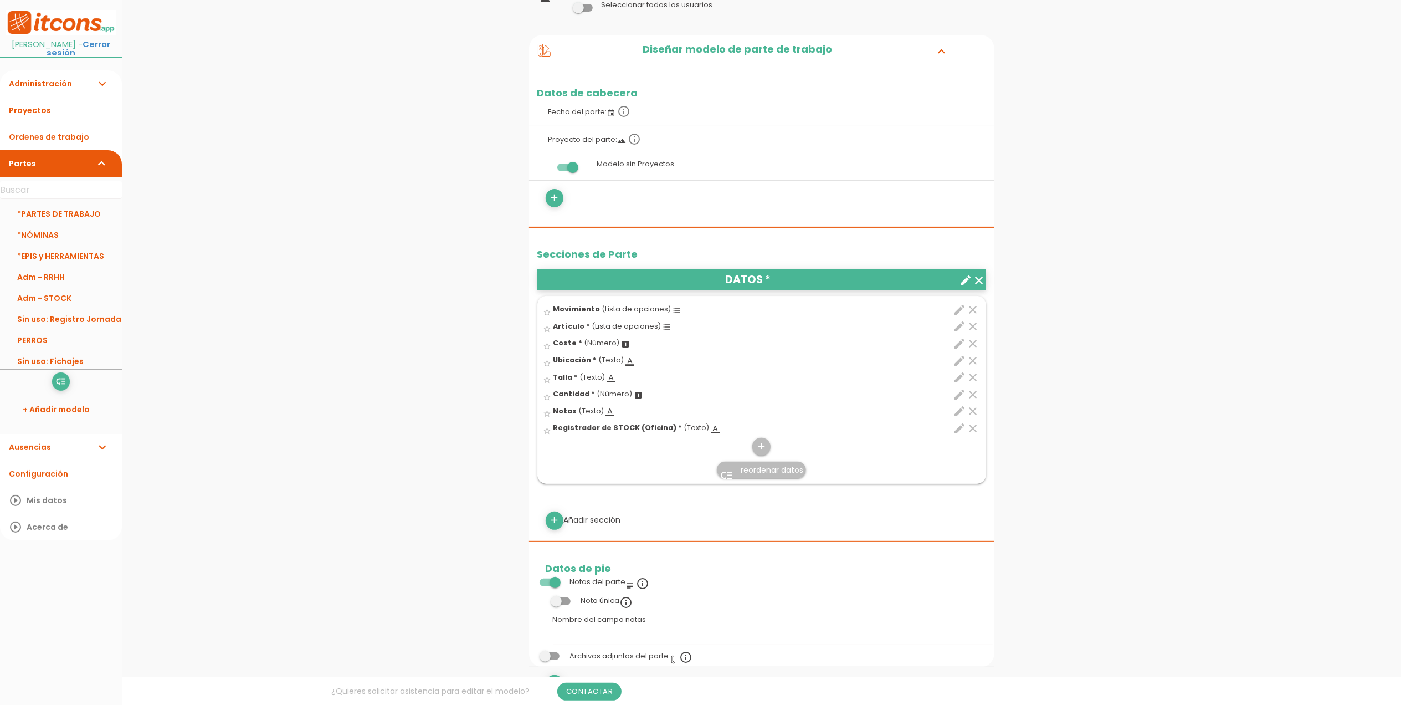
click at [750, 473] on span "reordenar datos" at bounding box center [772, 469] width 63 height 11
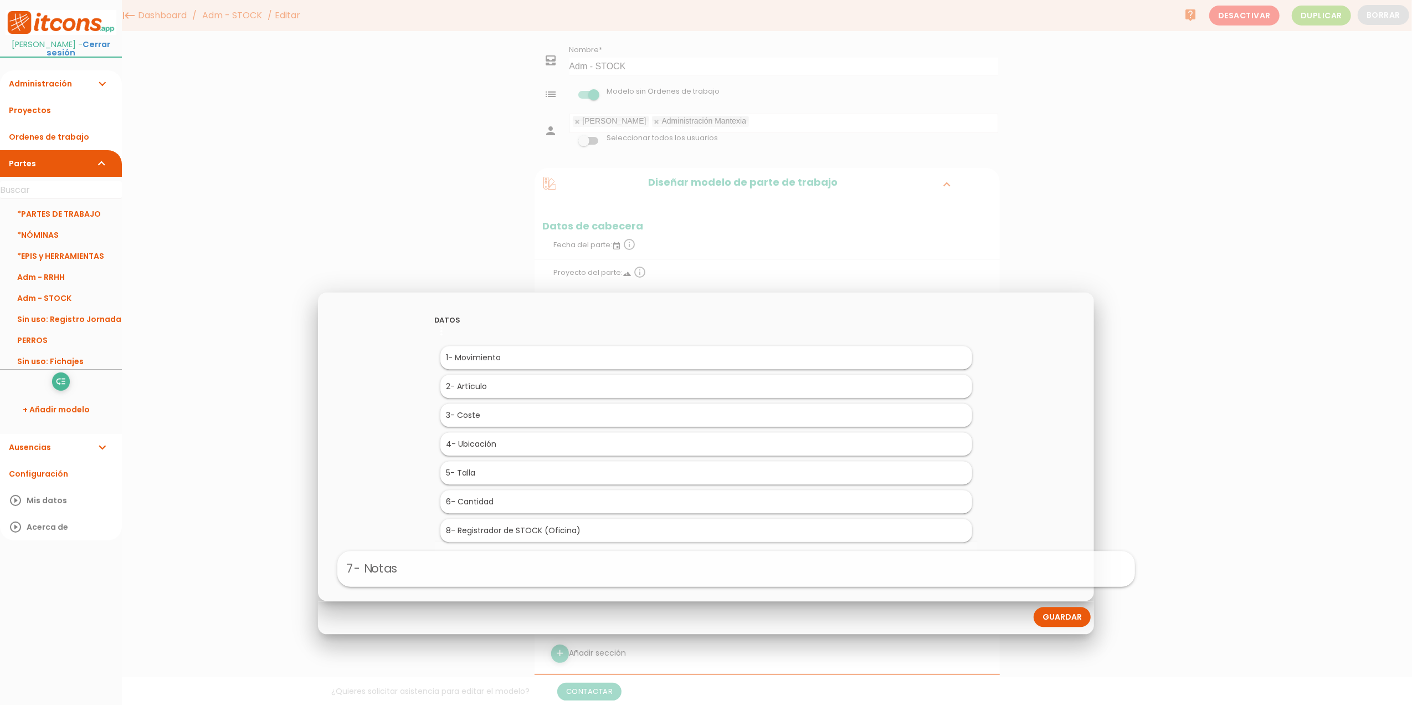
drag, startPoint x: 486, startPoint y: 530, endPoint x: 517, endPoint y: 572, distance: 52.2
drag, startPoint x: 481, startPoint y: 501, endPoint x: 524, endPoint y: 411, distance: 99.4
drag, startPoint x: 486, startPoint y: 497, endPoint x: 561, endPoint y: 428, distance: 102.0
click at [1055, 617] on link "Guardar" at bounding box center [1062, 617] width 57 height 20
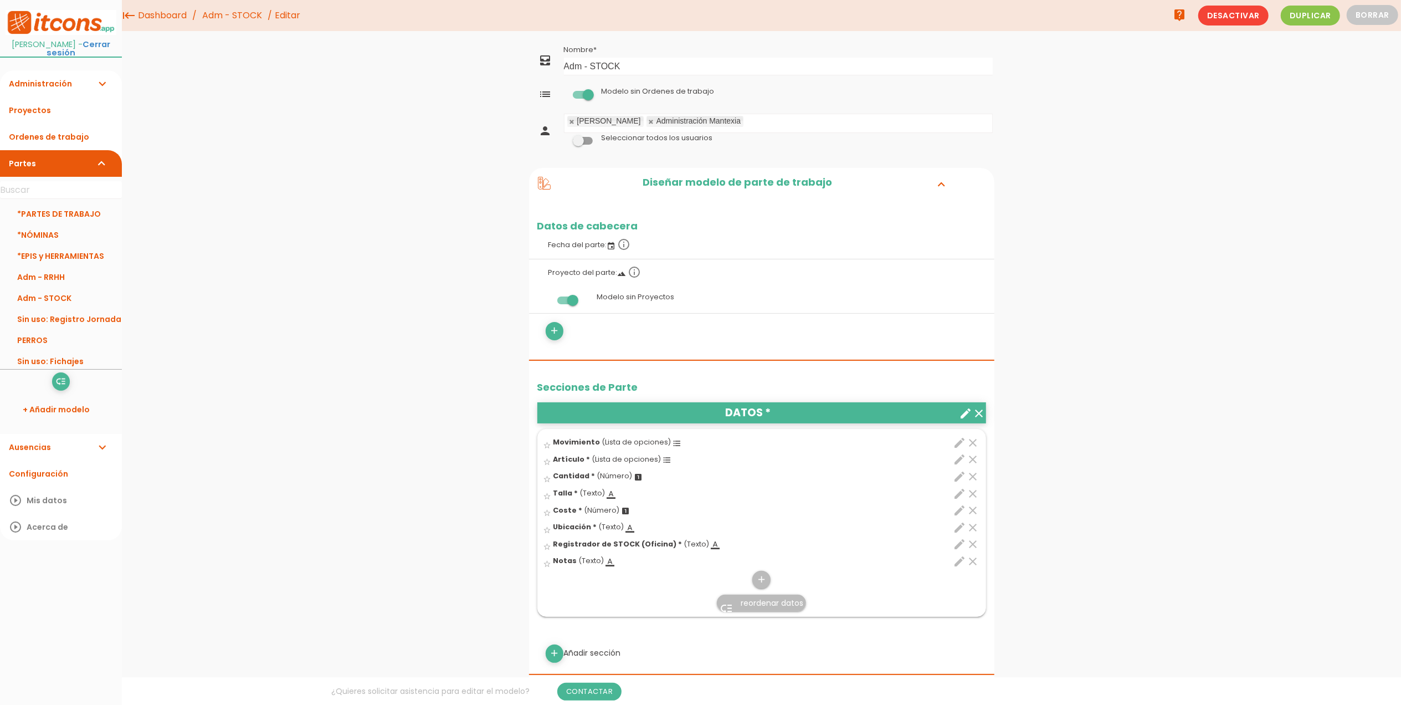
click at [959, 511] on icon "edit" at bounding box center [960, 510] width 13 height 13
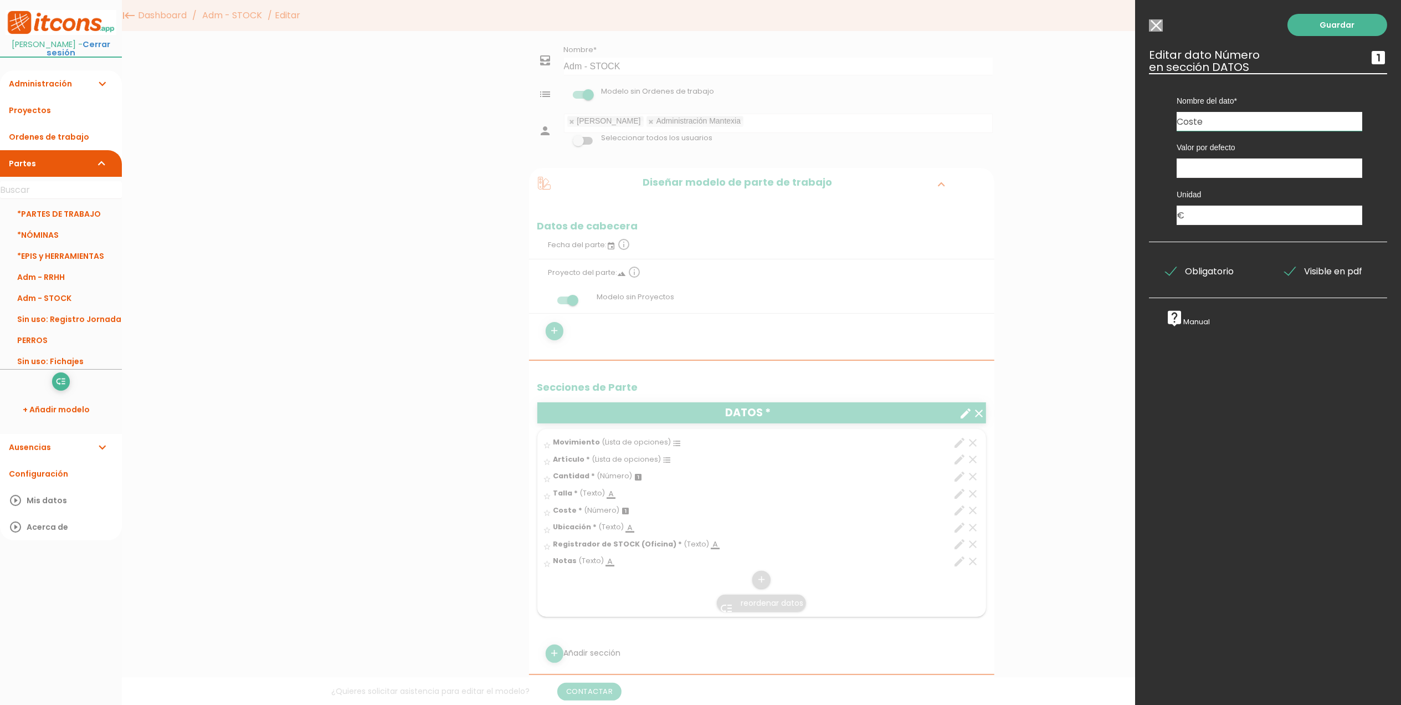
click at [1231, 116] on input "Coste" at bounding box center [1270, 121] width 186 height 19
type input "Coste por artículo"
click at [1316, 27] on link "Guardar" at bounding box center [1338, 25] width 100 height 22
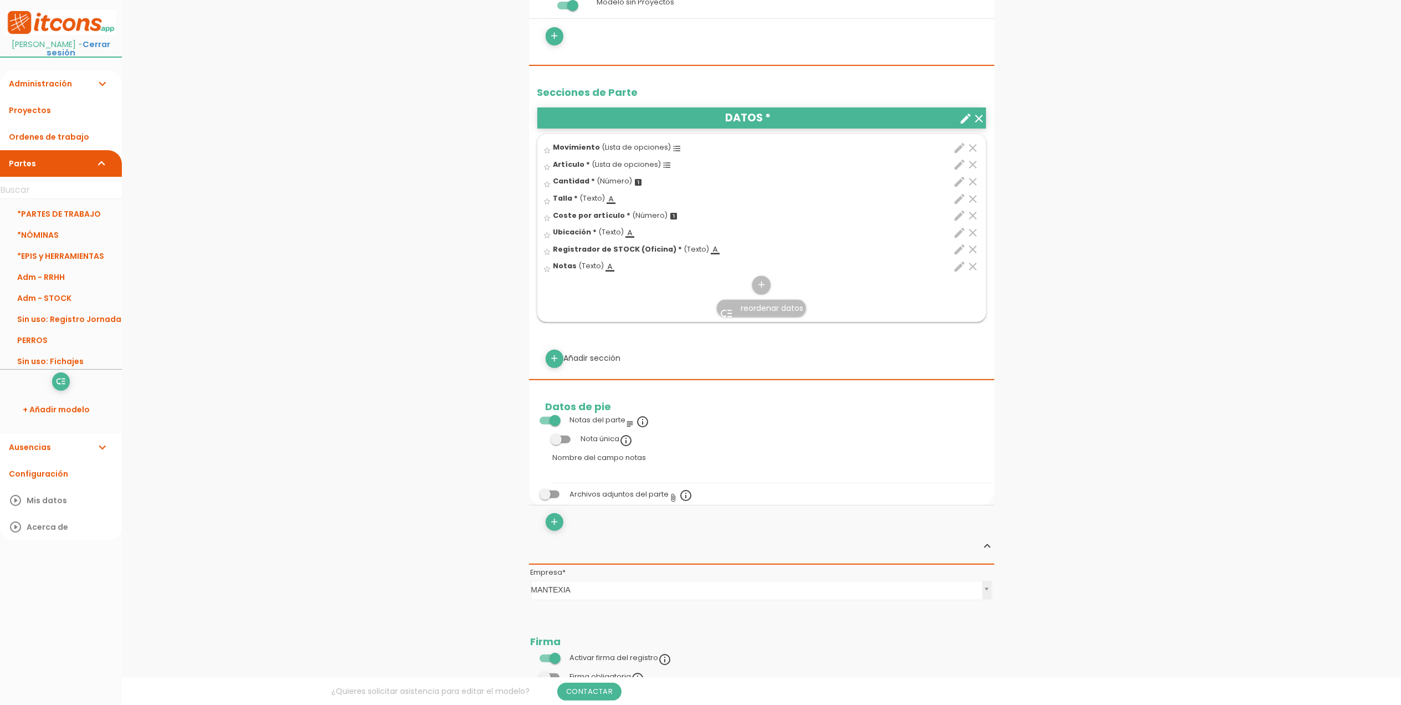
scroll to position [295, 0]
click at [545, 421] on span at bounding box center [550, 420] width 20 height 8
click at [531, 417] on input "checkbox" at bounding box center [531, 417] width 0 height 0
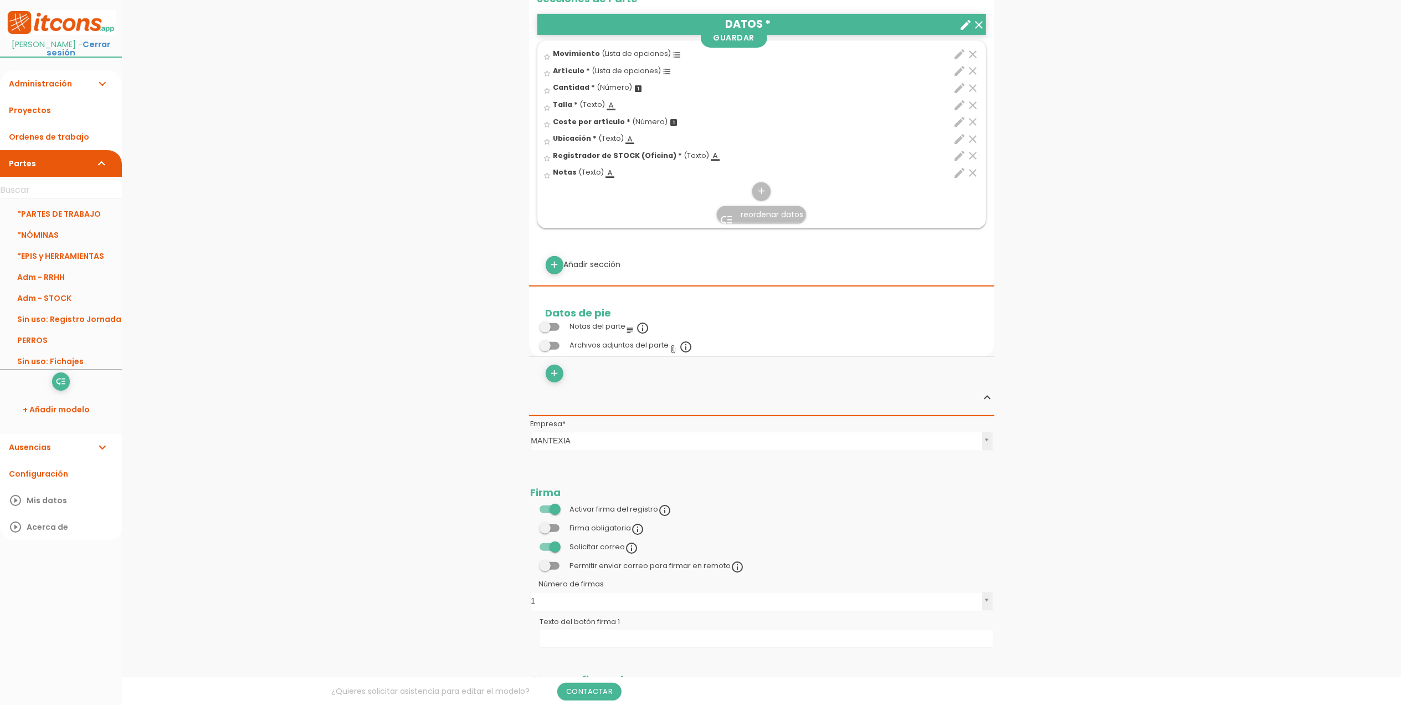
scroll to position [517, 0]
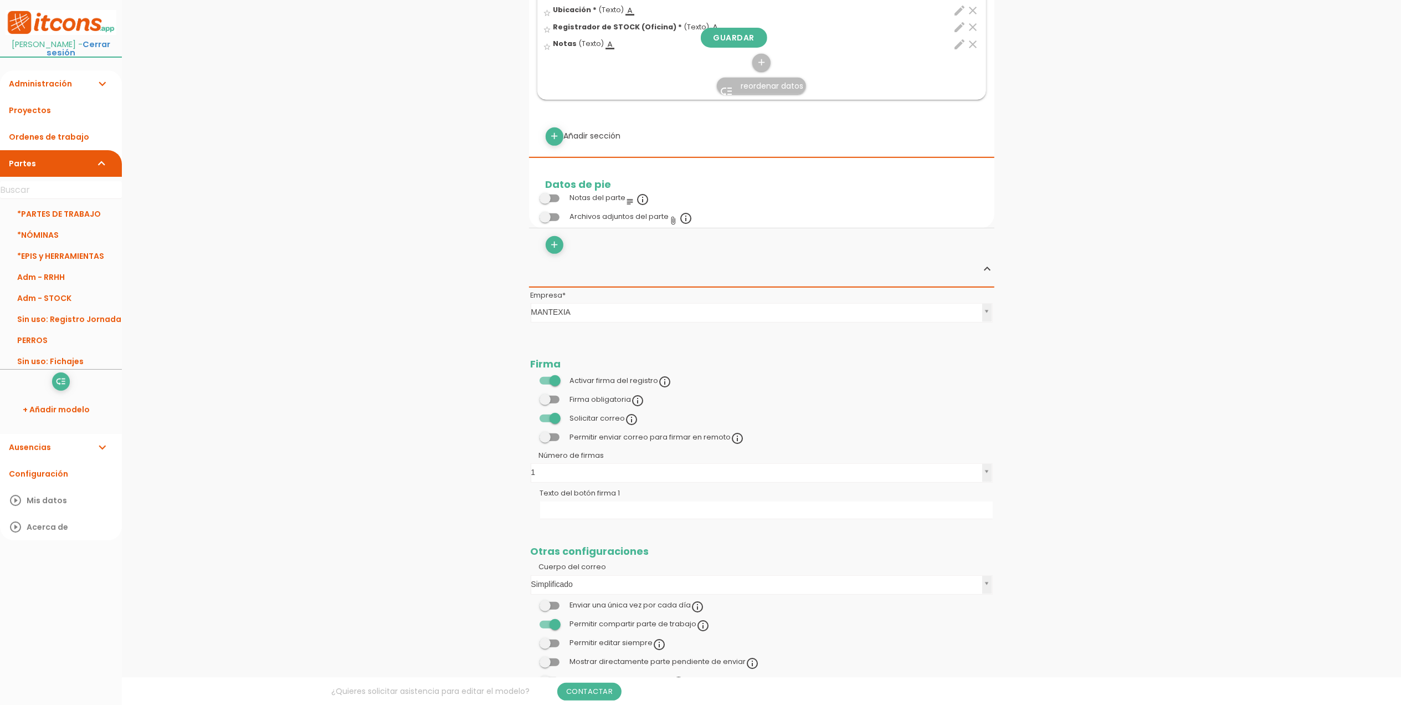
click at [549, 400] on span at bounding box center [550, 400] width 20 height 8
click at [531, 397] on input "checkbox" at bounding box center [531, 397] width 0 height 0
click at [552, 379] on span at bounding box center [550, 381] width 20 height 8
click at [531, 378] on input "checkbox" at bounding box center [531, 378] width 0 height 0
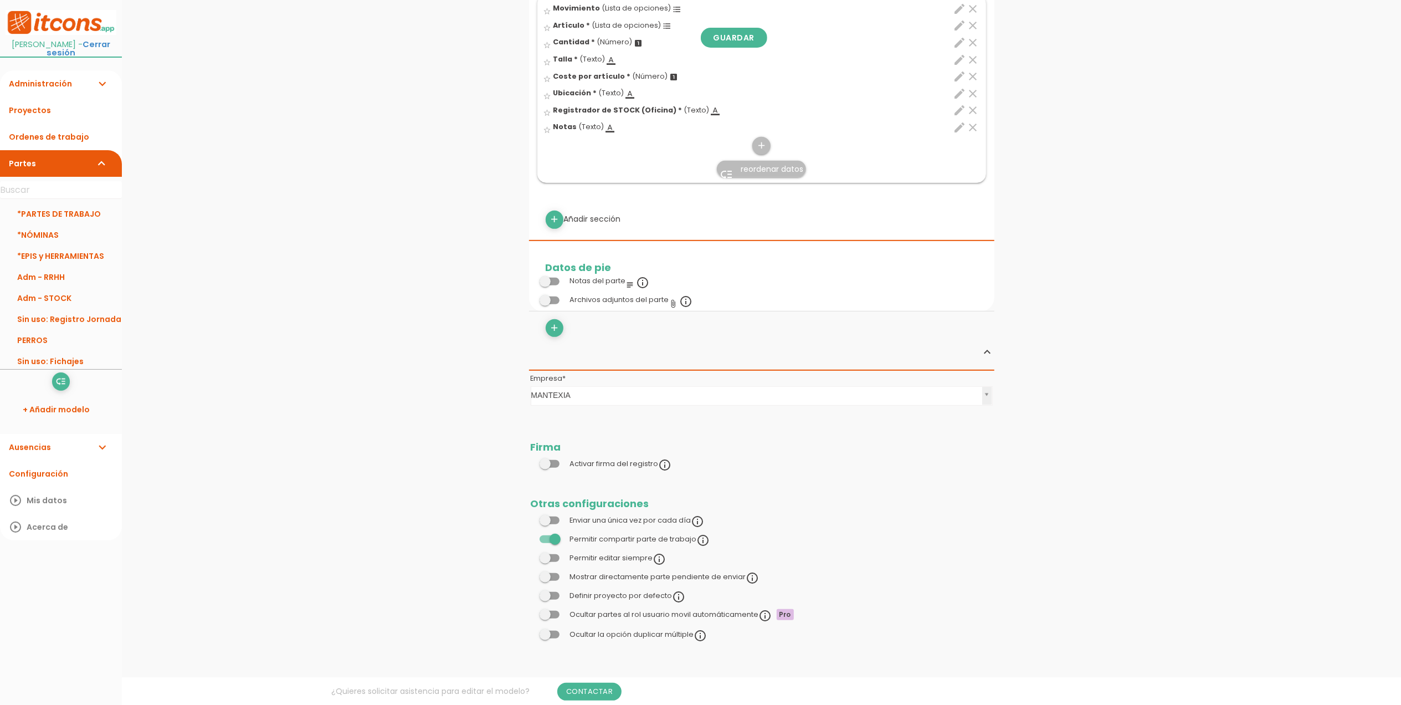
click at [546, 460] on span at bounding box center [550, 464] width 20 height 8
click at [531, 461] on input "checkbox" at bounding box center [531, 461] width 0 height 0
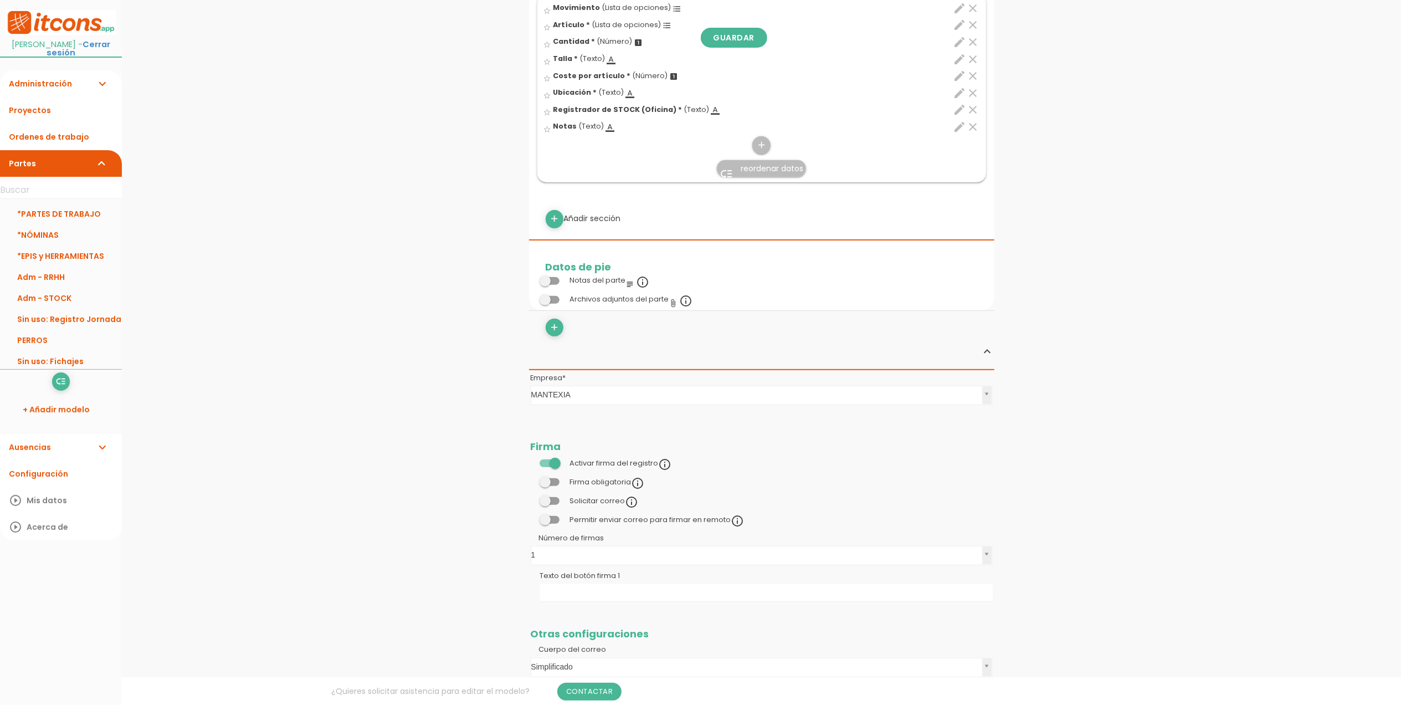
click at [549, 481] on span at bounding box center [550, 482] width 20 height 8
click at [531, 479] on input "checkbox" at bounding box center [531, 479] width 0 height 0
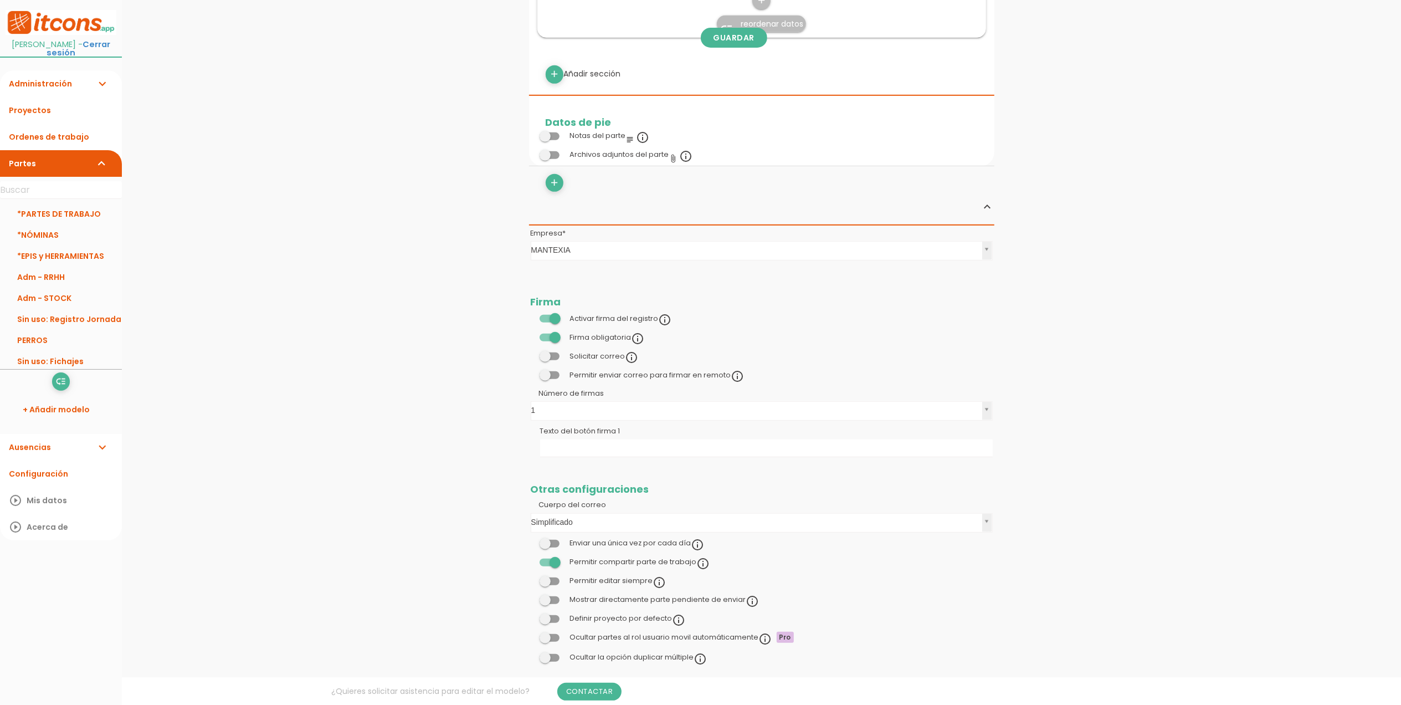
scroll to position [603, 0]
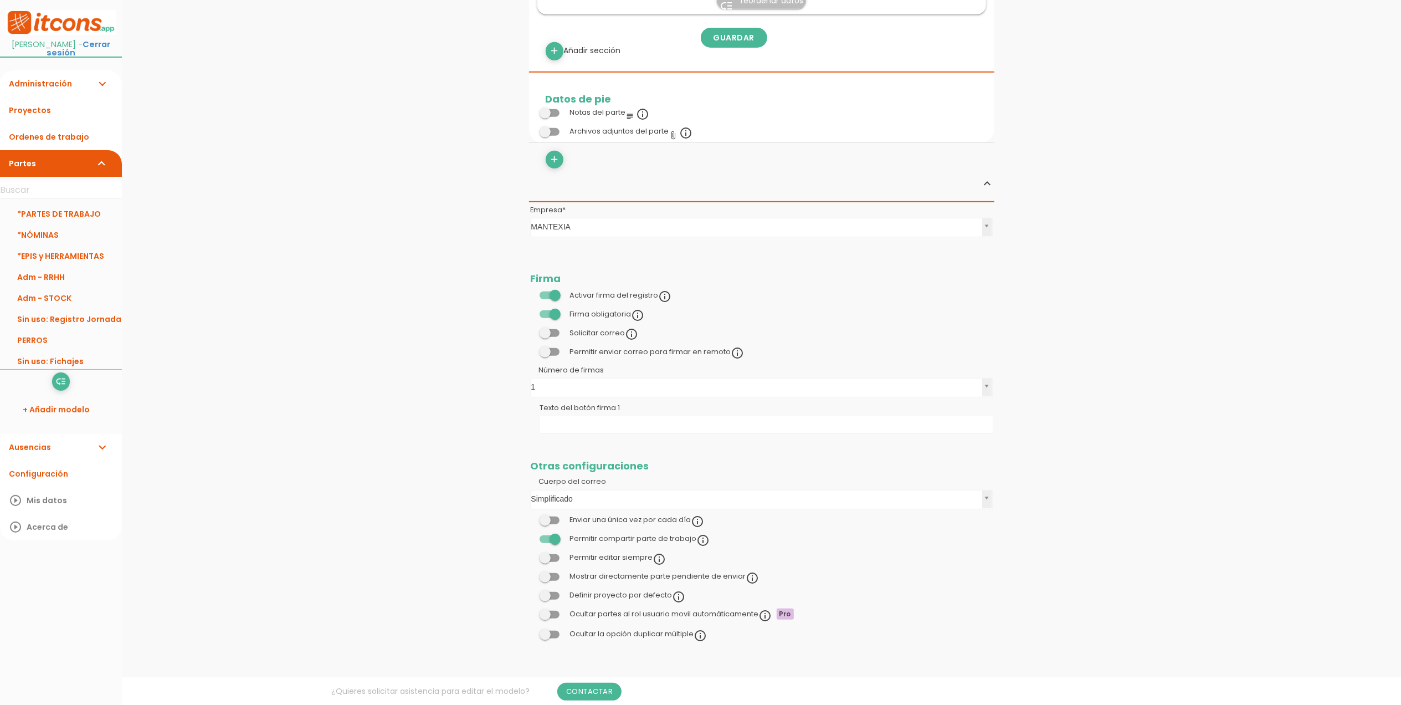
click at [554, 535] on span at bounding box center [550, 539] width 20 height 8
click at [531, 536] on input "checkbox" at bounding box center [531, 536] width 0 height 0
click at [575, 421] on input "Texto del botón firma 1" at bounding box center [766, 425] width 453 height 18
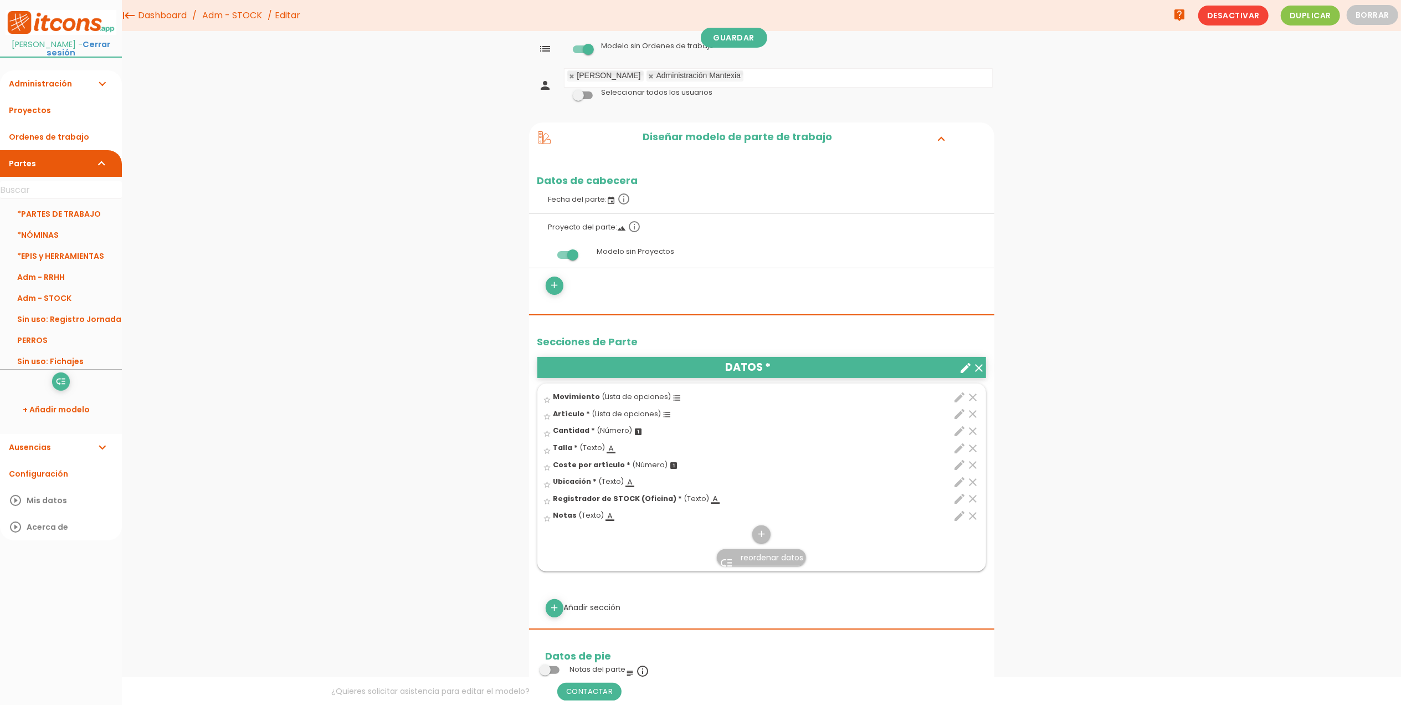
scroll to position [0, 0]
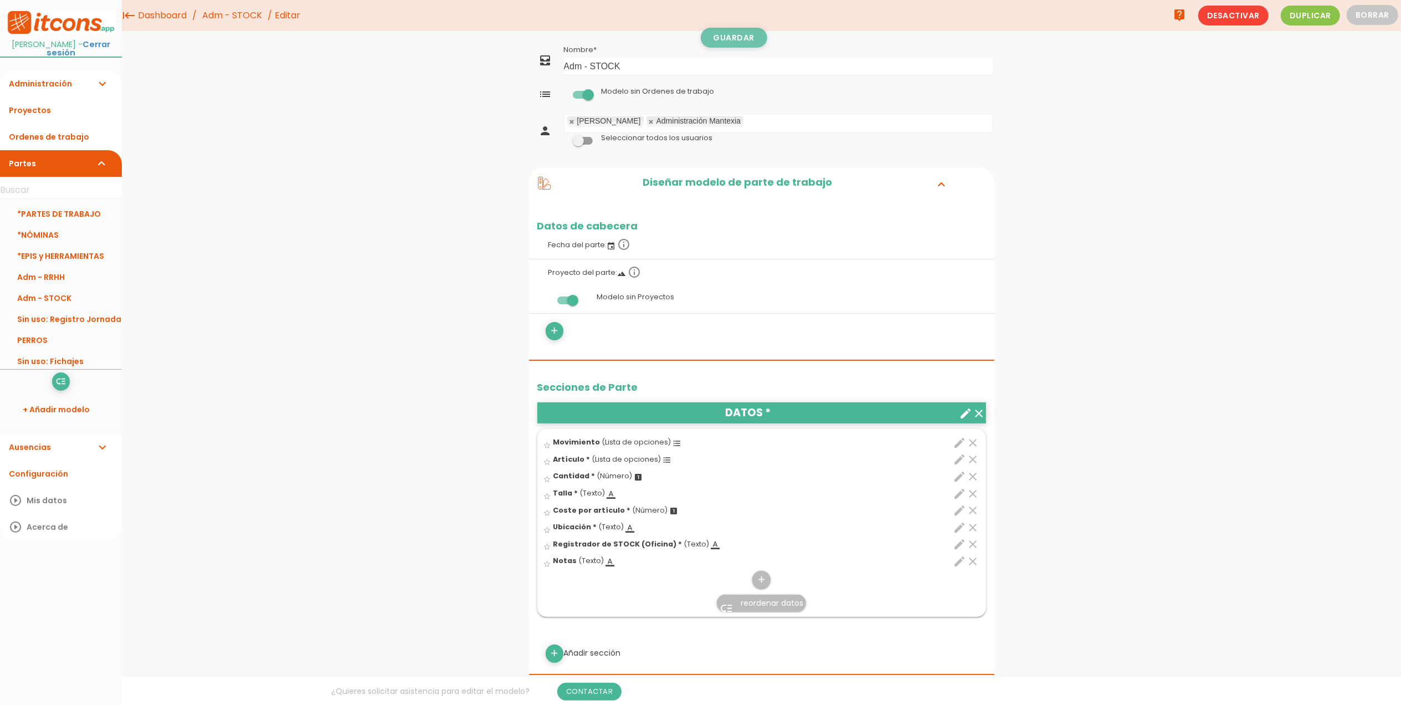
type input "Registrador"
click at [725, 45] on link "Guardar" at bounding box center [734, 38] width 66 height 20
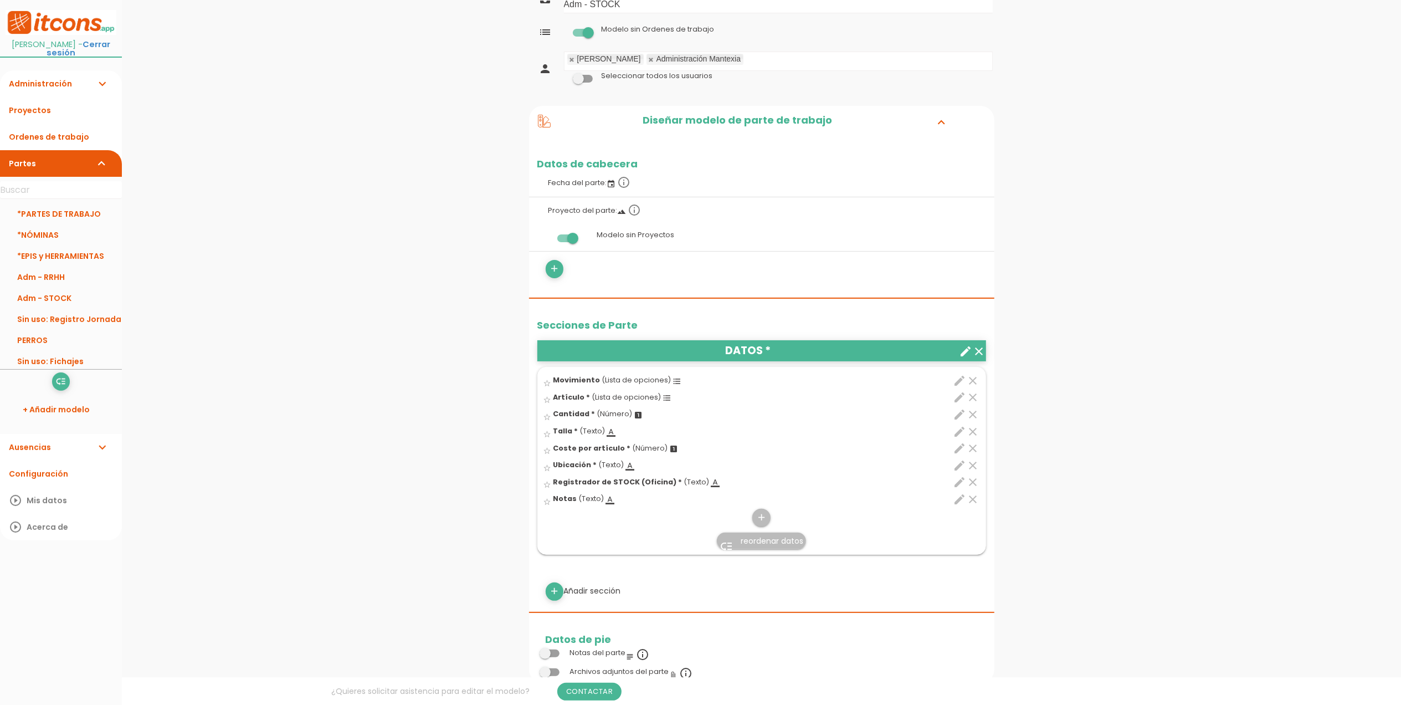
scroll to position [147, 0]
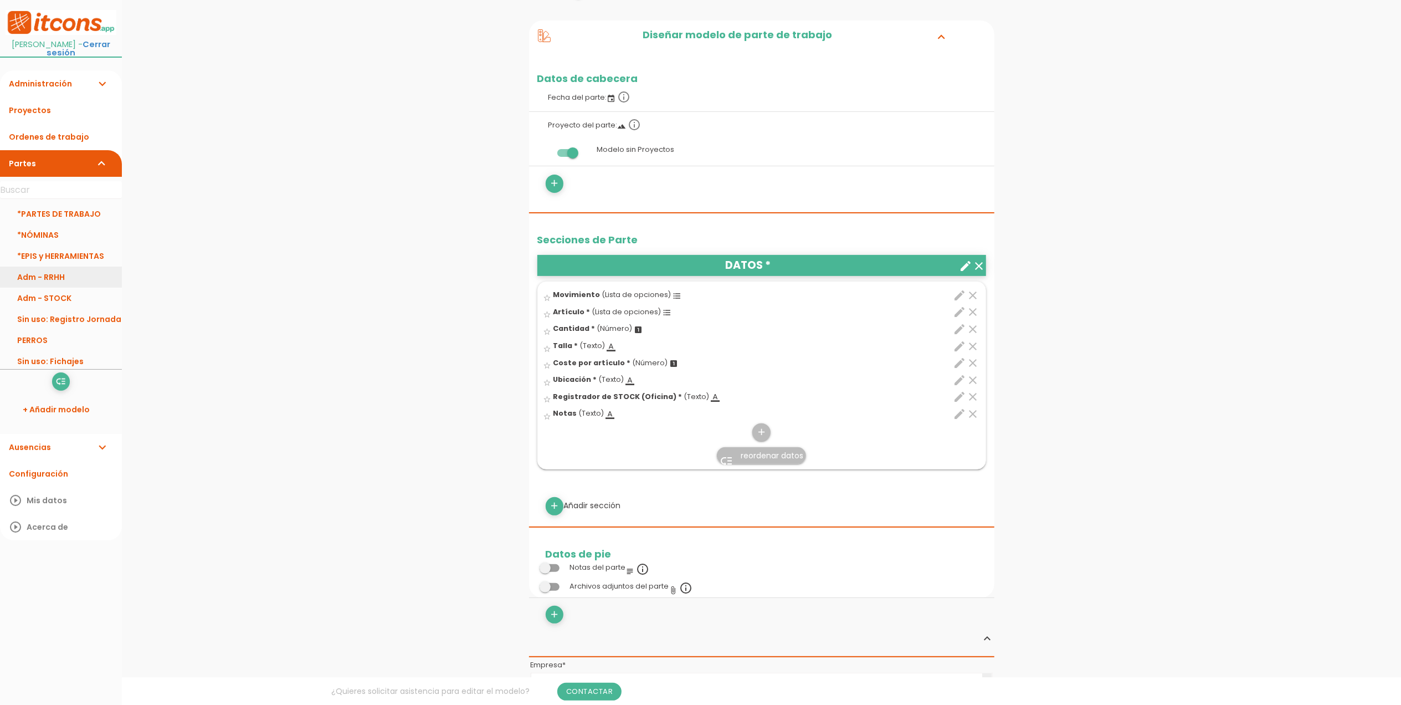
click at [54, 275] on link "Adm - RRHH" at bounding box center [61, 277] width 122 height 21
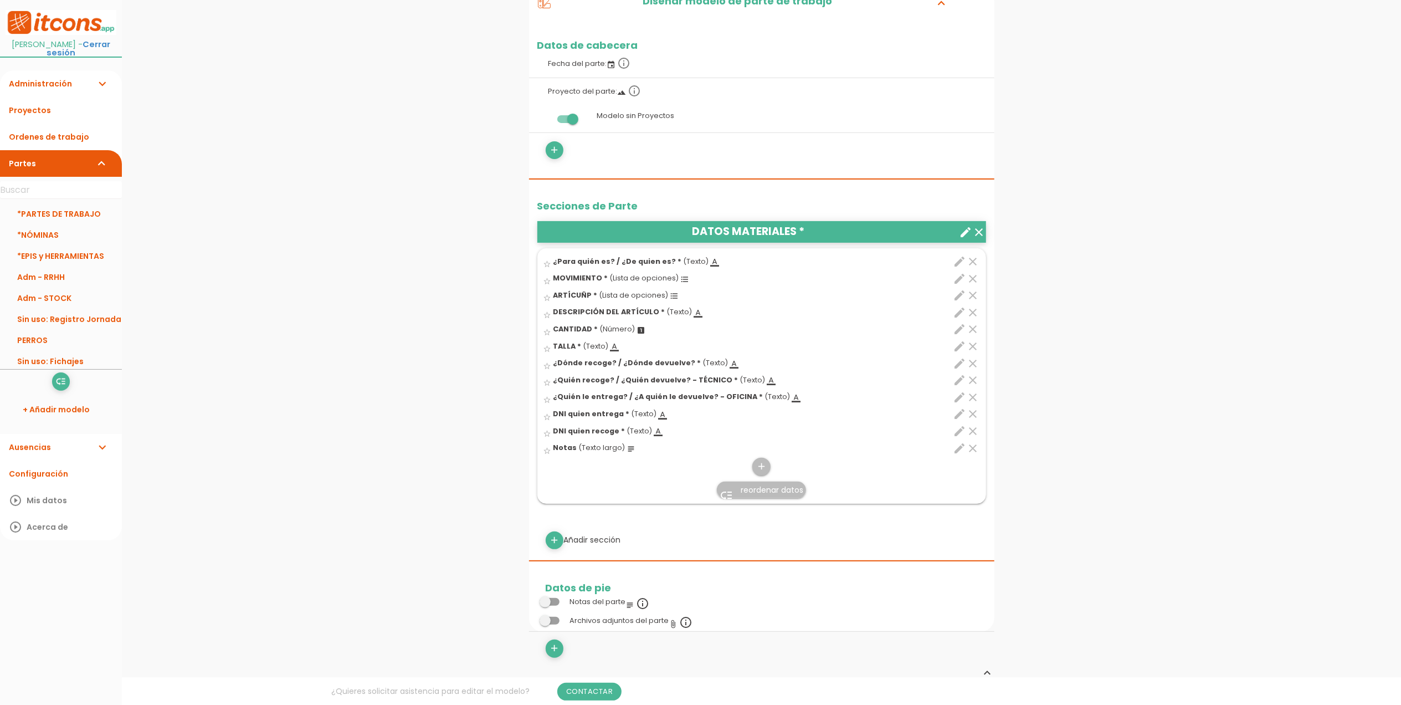
scroll to position [222, 0]
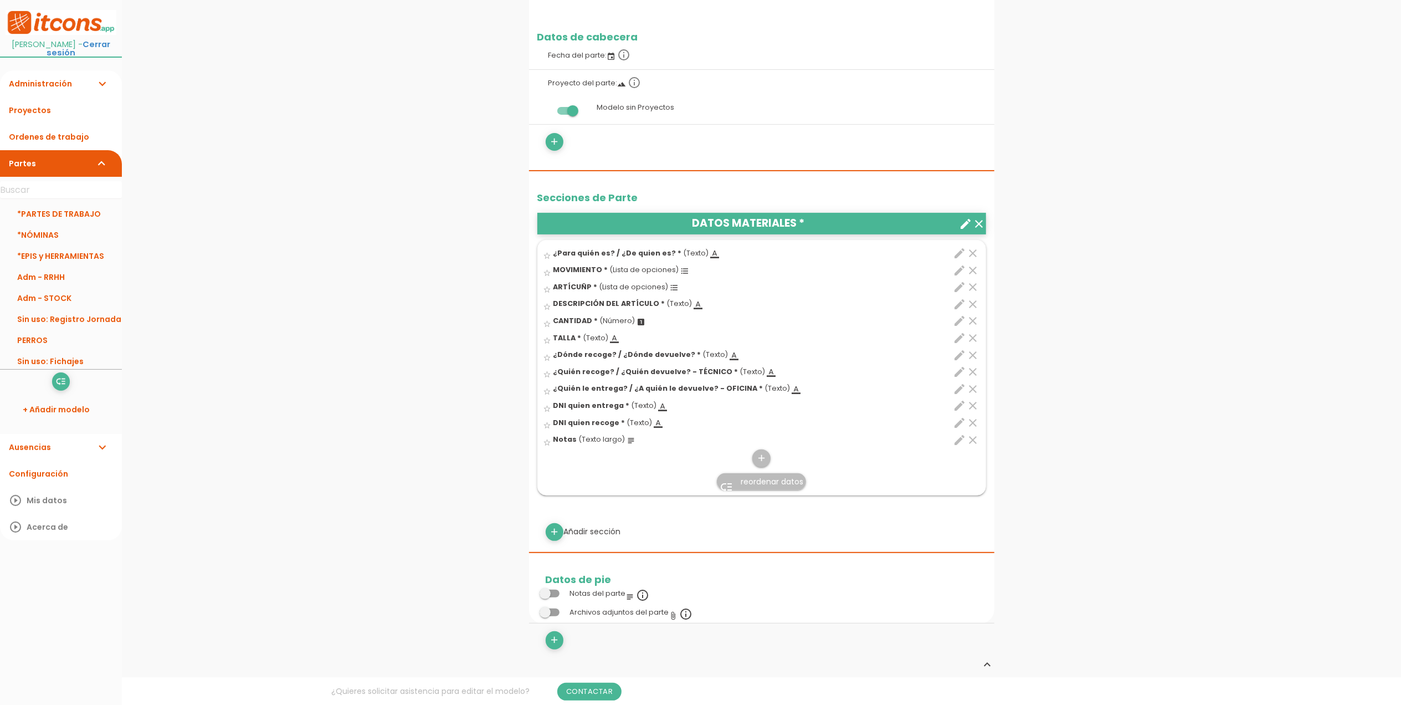
click at [956, 268] on icon "edit" at bounding box center [960, 270] width 13 height 13
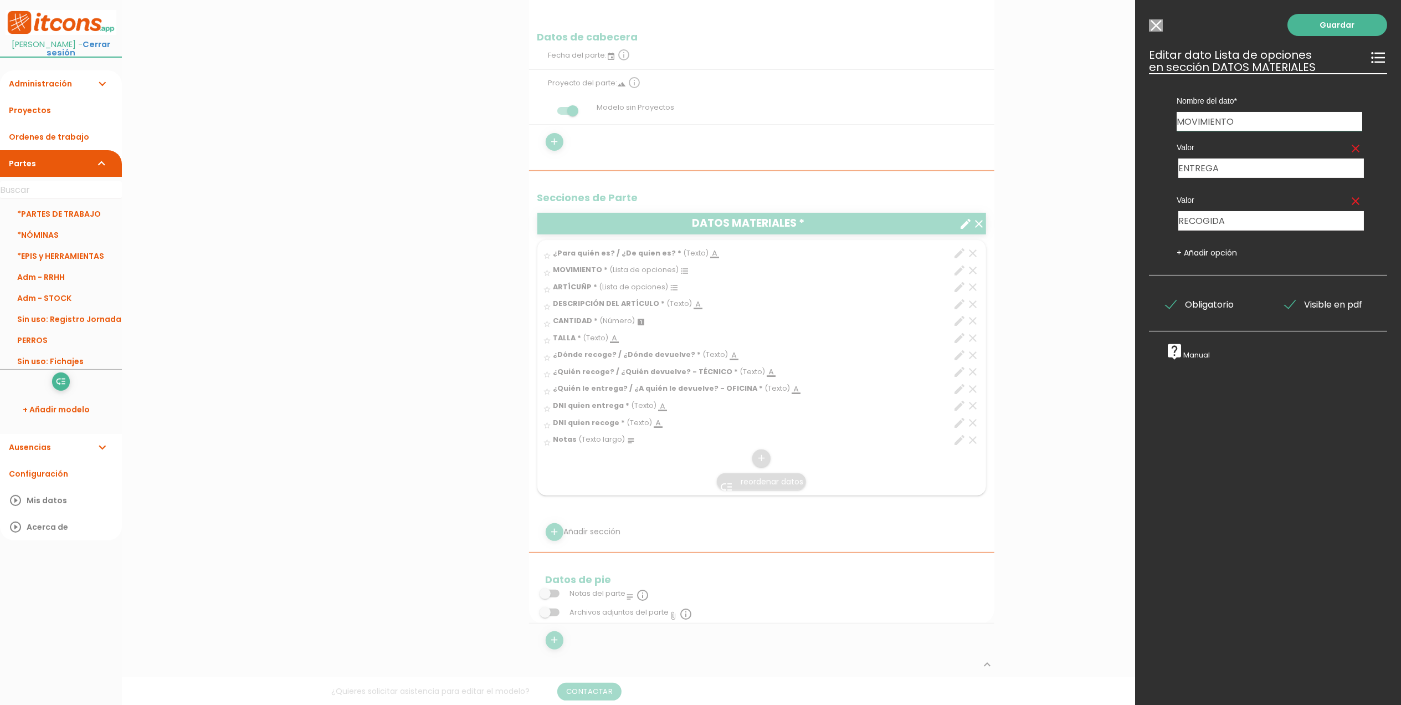
drag, startPoint x: 1252, startPoint y: 125, endPoint x: 1165, endPoint y: 115, distance: 88.0
click at [1165, 115] on div "Nombre del dato ¿Para quién es? / ¿De quien es? MOVIMIENTO ARTÍCUÑP DESCRIPCIÓN…" at bounding box center [1269, 102] width 219 height 58
type input "Movimiento"
click at [1351, 27] on link "Guardar" at bounding box center [1338, 25] width 100 height 22
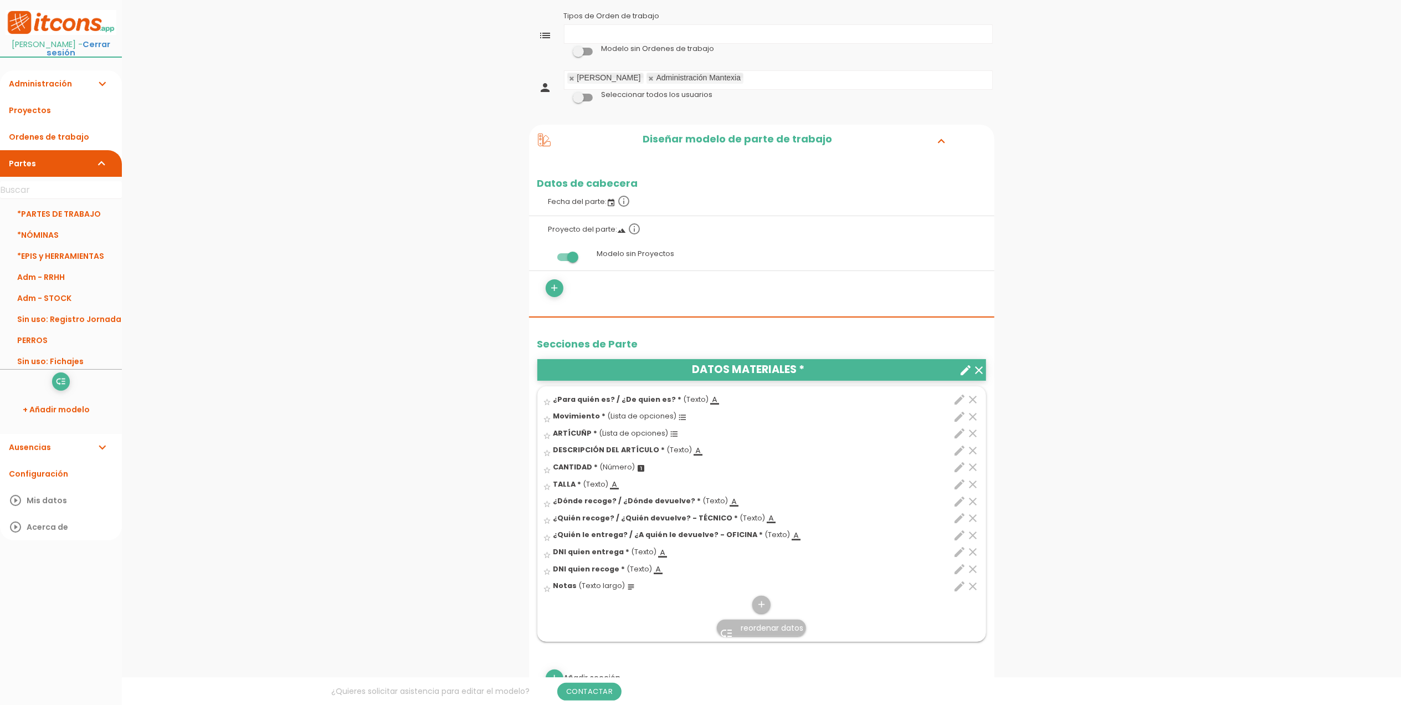
click at [956, 419] on icon "edit" at bounding box center [960, 416] width 13 height 13
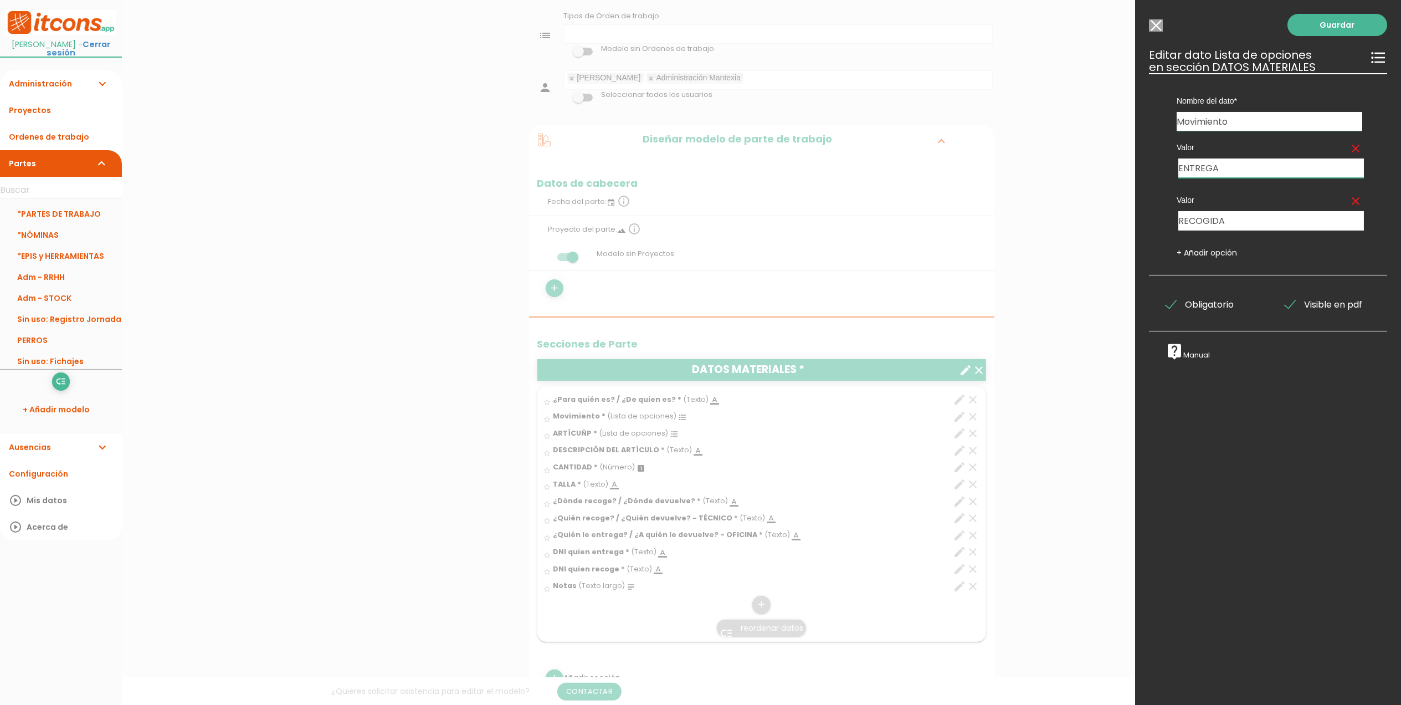
drag, startPoint x: 1222, startPoint y: 167, endPoint x: 1151, endPoint y: 165, distance: 70.4
click at [1151, 165] on div "Nombre del dato ¿Para quién es? / ¿De quien es? Movimiento ARTÍCUÑP DESCRIPCIÓN…" at bounding box center [1268, 174] width 238 height 202
type input "e"
type input "ENTRADA"
click at [1202, 227] on input "RECOGIDA" at bounding box center [1271, 220] width 186 height 19
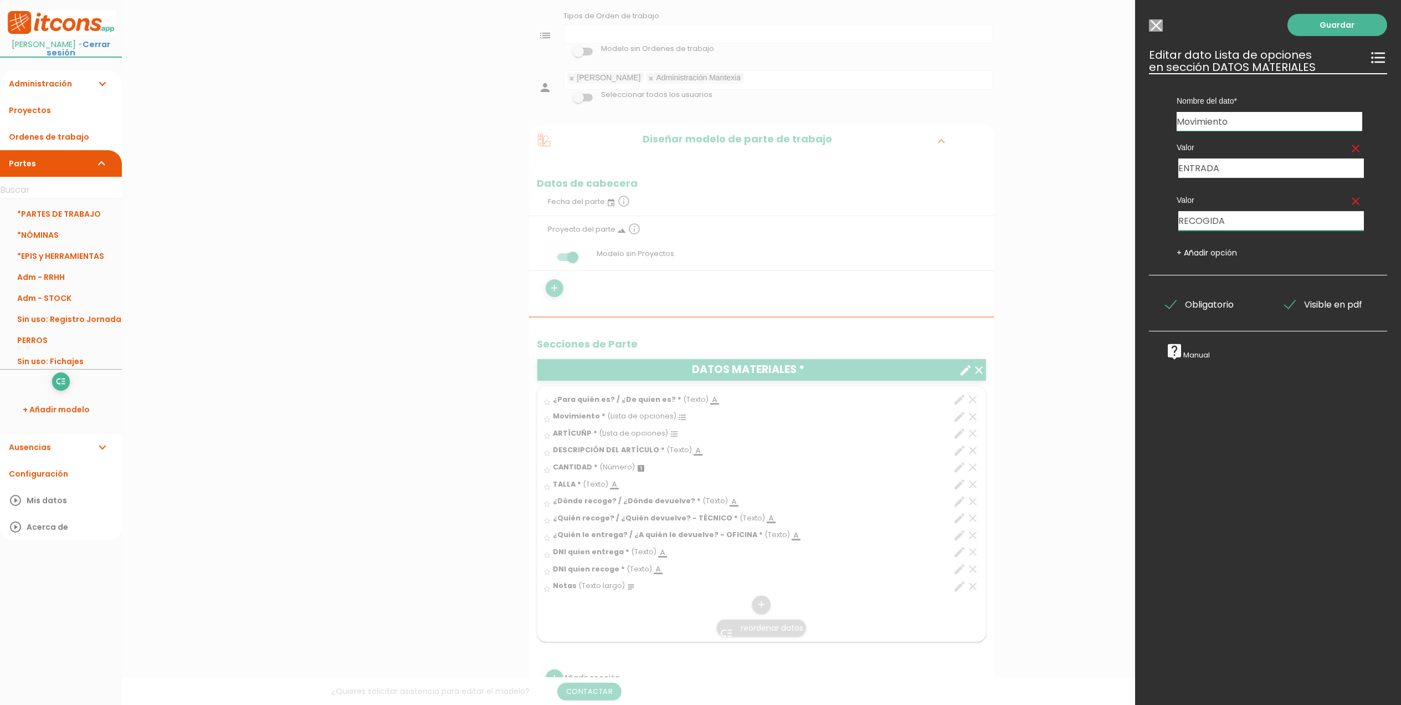
click at [1202, 227] on input "RECOGIDA" at bounding box center [1271, 220] width 186 height 19
type input "SALIDA"
click at [1244, 167] on input "ENTRADA" at bounding box center [1271, 167] width 186 height 19
type input "ENTRADA (devolución)"
click at [1252, 220] on input "SALIDA" at bounding box center [1271, 220] width 186 height 19
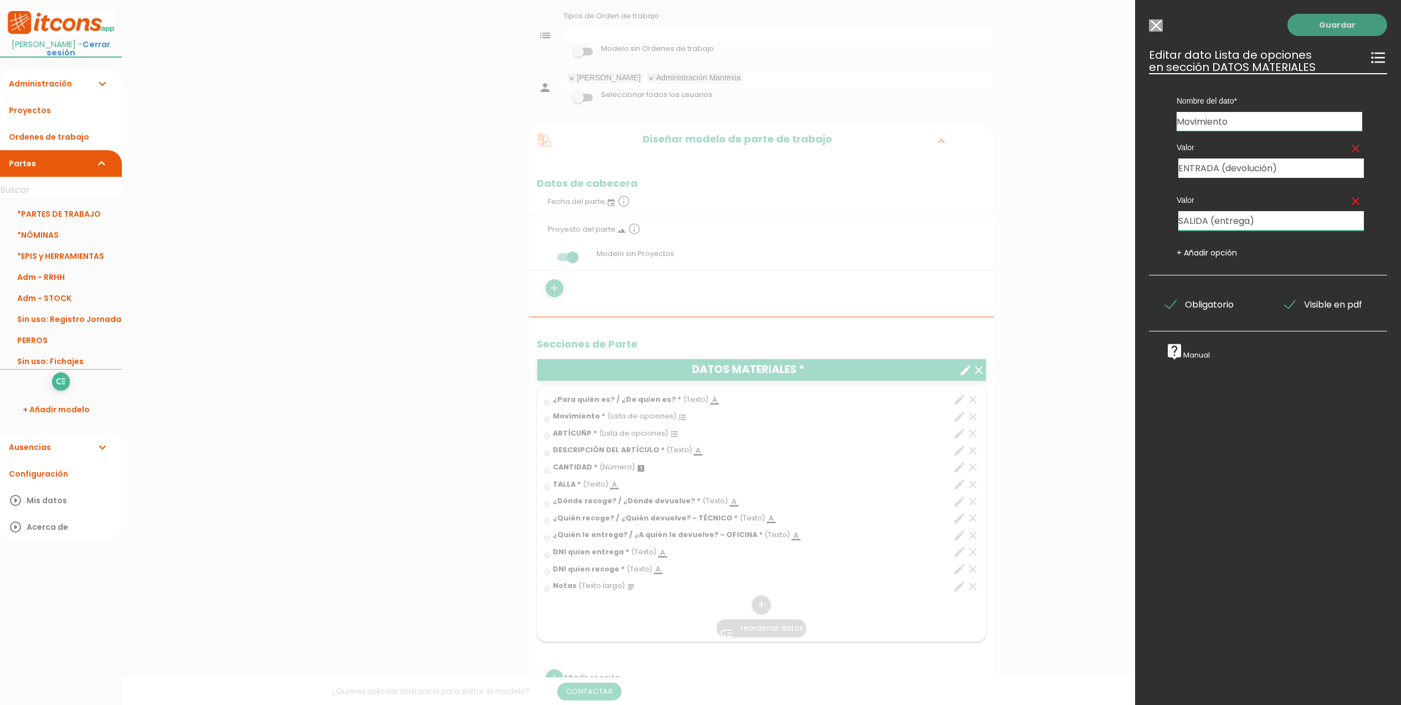
type input "SALIDA (entrega)"
click at [1317, 29] on link "Guardar" at bounding box center [1338, 25] width 100 height 22
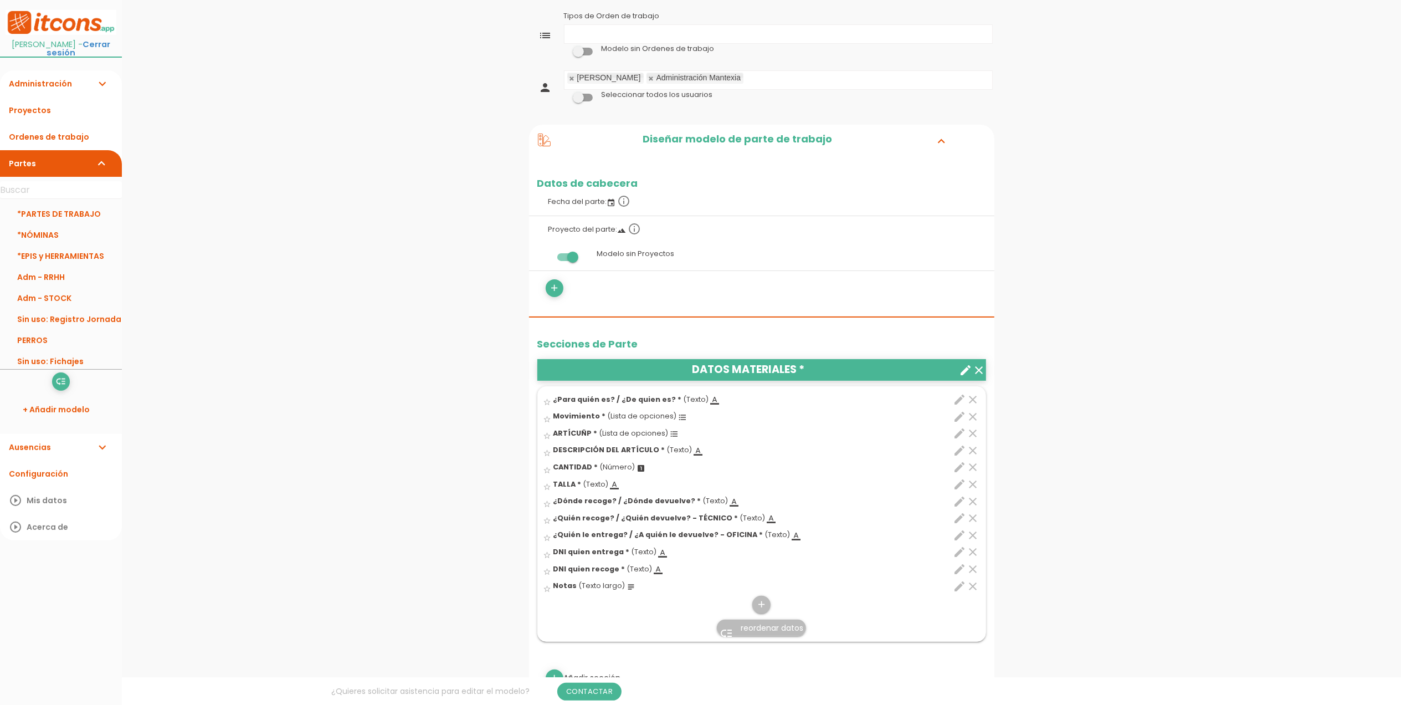
click at [960, 439] on icon "edit" at bounding box center [960, 433] width 13 height 13
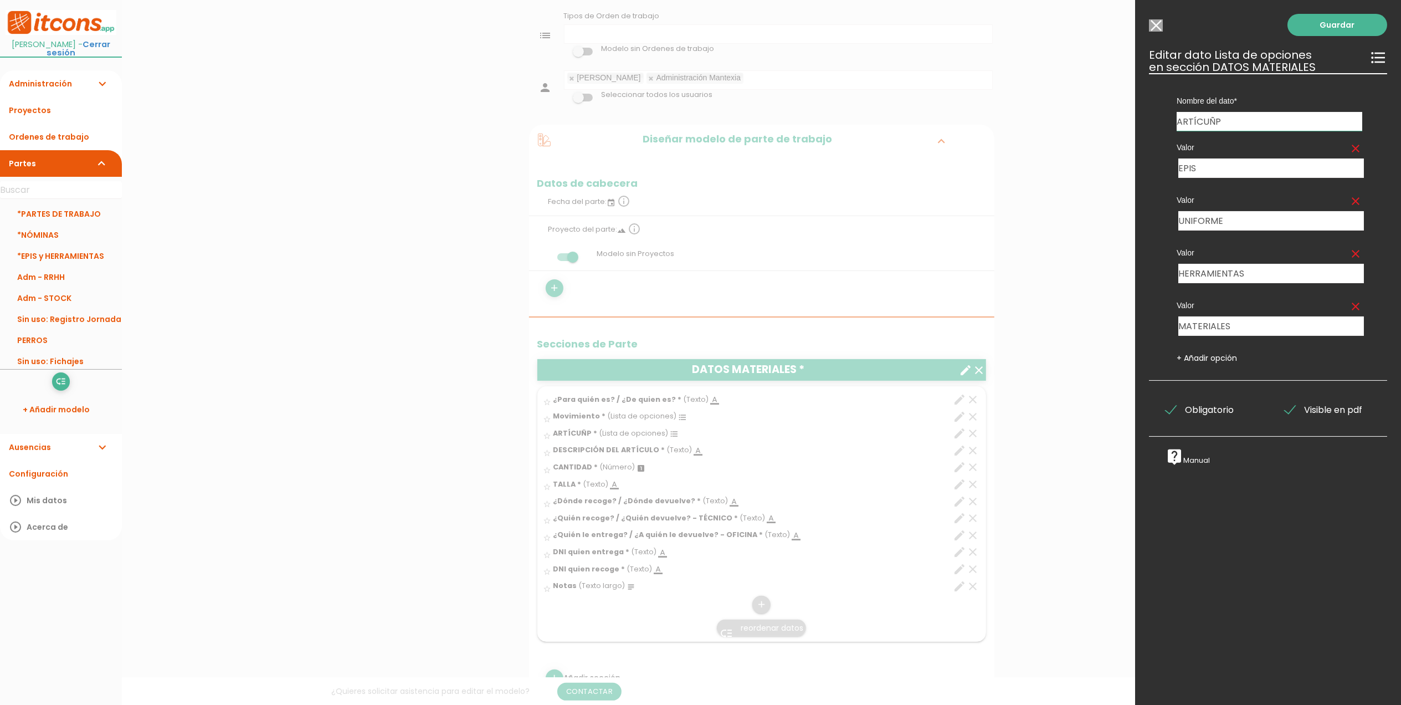
drag, startPoint x: 1235, startPoint y: 114, endPoint x: 1166, endPoint y: 109, distance: 69.4
click at [1166, 109] on div "Nombre del dato ¿Para quién es? / ¿De quien es? Movimiento ARTÍCUÑP DESCRIPCIÓN…" at bounding box center [1269, 102] width 219 height 58
type input "Artículo"
click at [1346, 30] on link "Guardar" at bounding box center [1338, 25] width 100 height 22
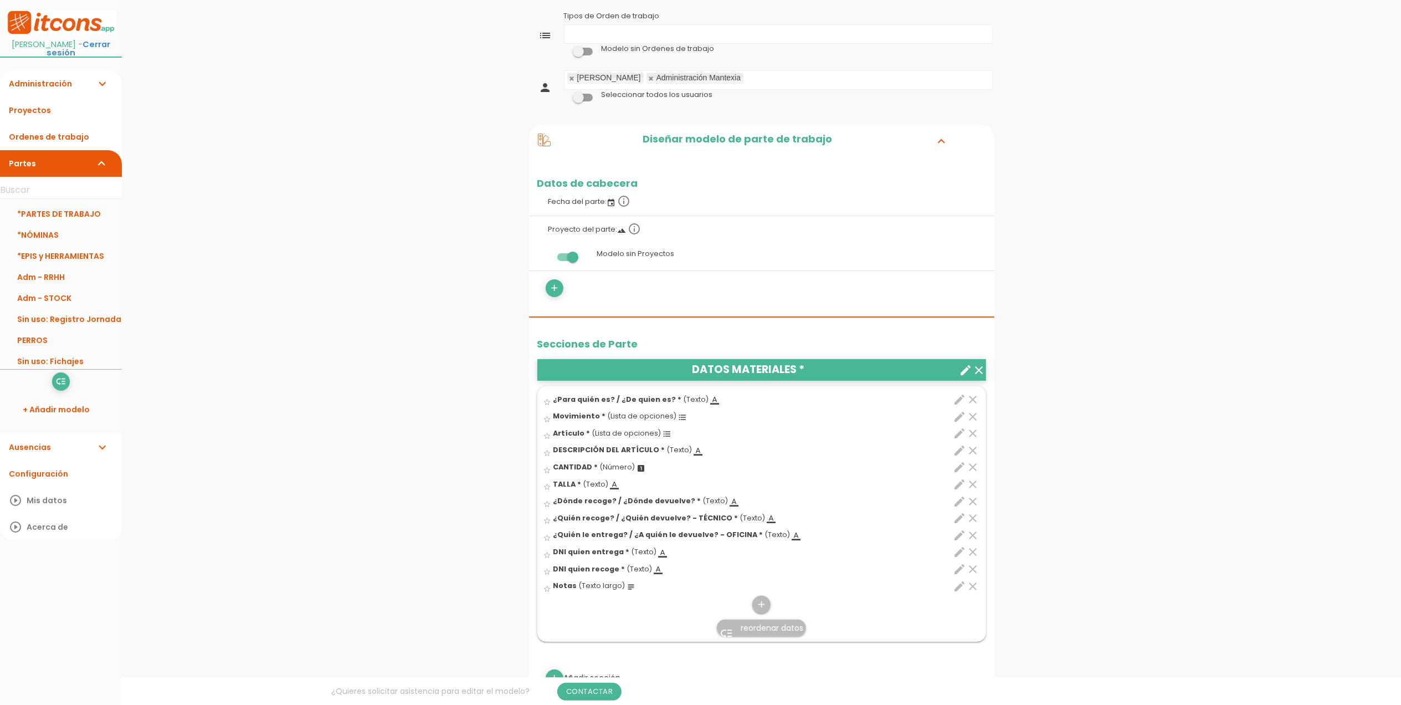
click at [960, 450] on icon "edit" at bounding box center [960, 450] width 13 height 13
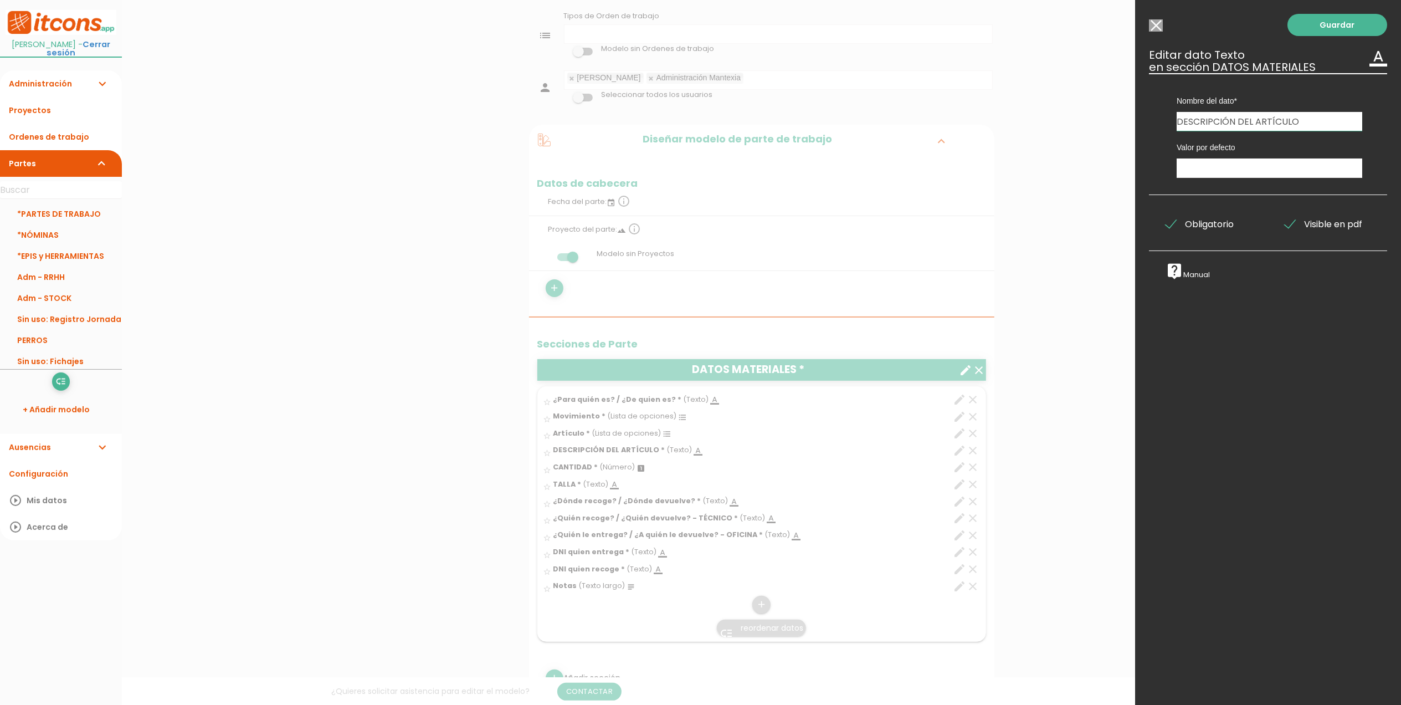
drag, startPoint x: 1311, startPoint y: 121, endPoint x: 1161, endPoint y: 122, distance: 149.6
click at [1161, 122] on div "Nombre del dato ¿Para quién es? / ¿De quien es? Movimiento Artículo DESCRIPCIÓN…" at bounding box center [1269, 102] width 219 height 58
type input "Artículo"
click at [1345, 29] on link "Guardar" at bounding box center [1338, 25] width 100 height 22
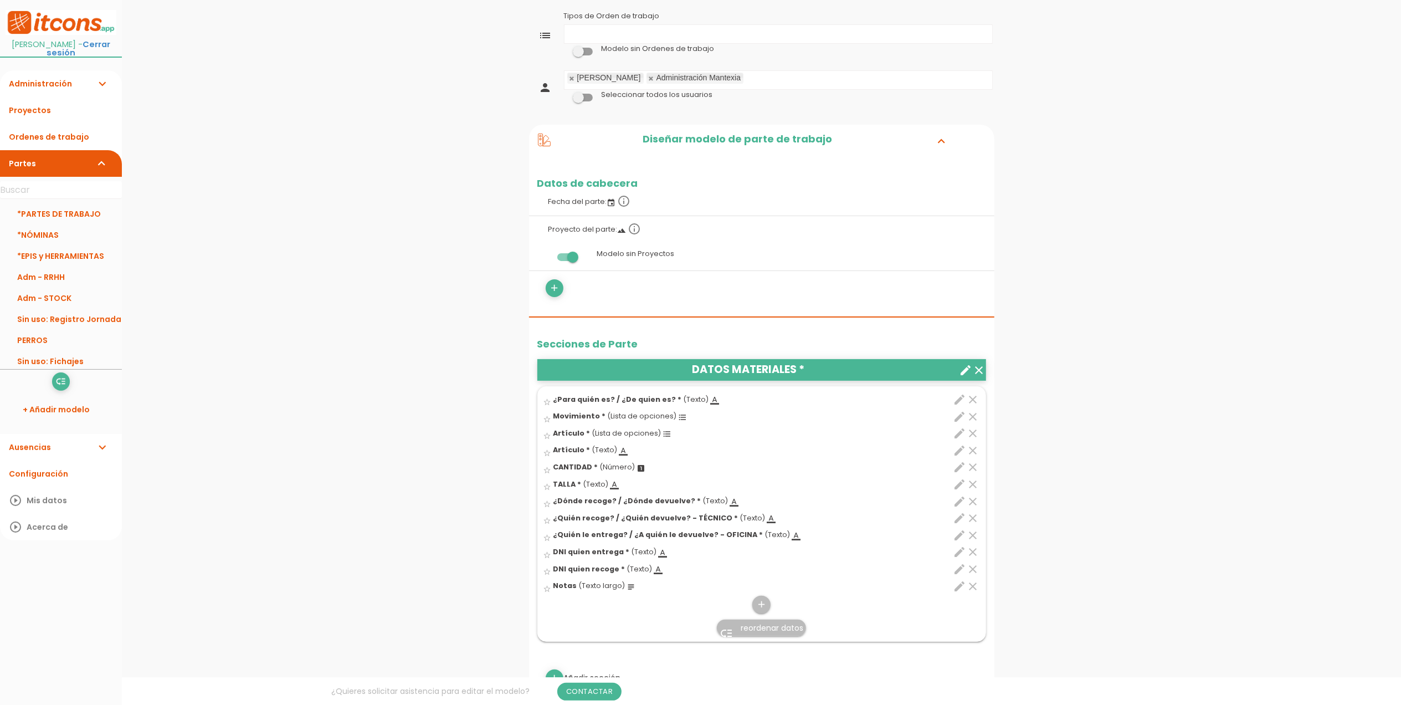
click at [957, 429] on icon "edit" at bounding box center [960, 433] width 13 height 13
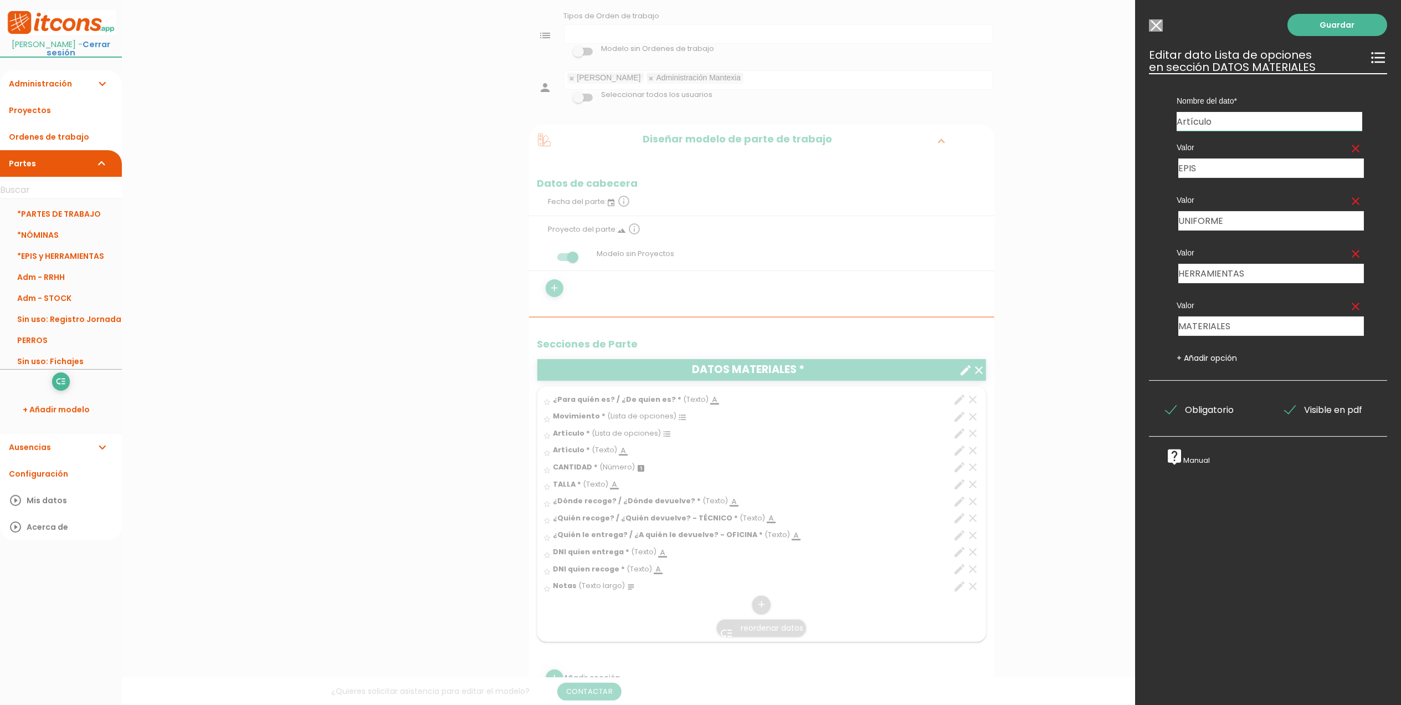
click at [1179, 118] on input "Artículo" at bounding box center [1270, 121] width 186 height 19
type input "Categoría Artículo"
click at [1335, 29] on link "Guardar" at bounding box center [1338, 25] width 100 height 22
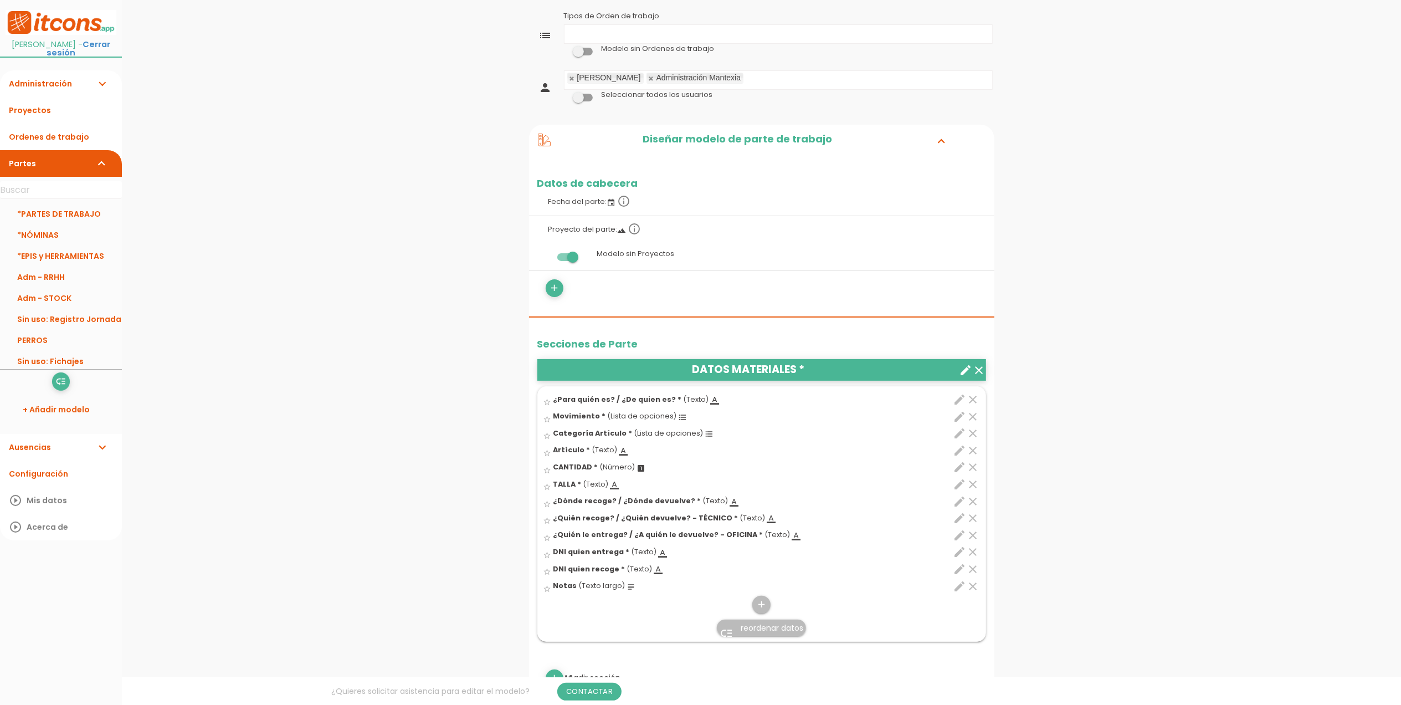
click at [955, 464] on icon "edit" at bounding box center [960, 466] width 13 height 13
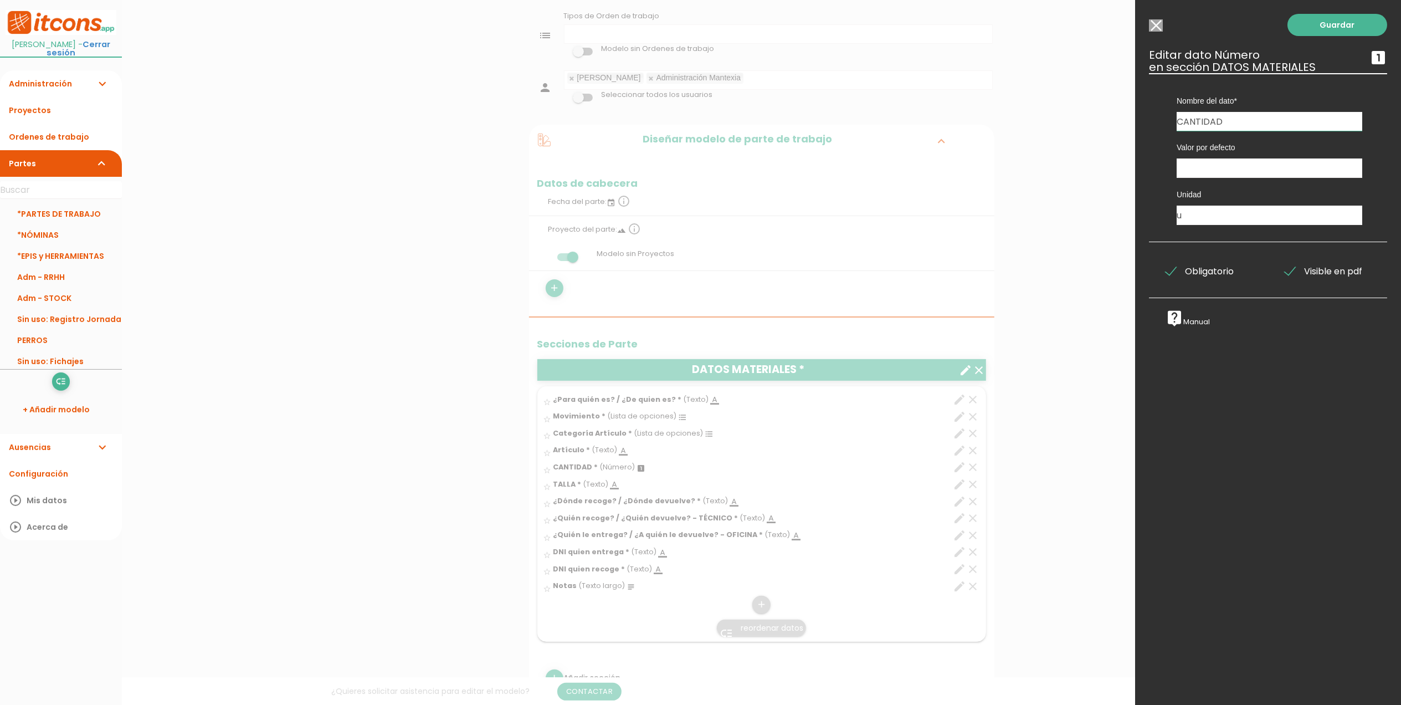
drag, startPoint x: 1244, startPoint y: 118, endPoint x: 1141, endPoint y: 121, distance: 102.5
click at [1141, 121] on div "Guardar ESCOGE EL TIPO DE DATO looks_one NÚMERO format_color_text TEXTO access_…" at bounding box center [1268, 352] width 266 height 705
type input "Cantidad"
click at [1314, 25] on link "Guardar" at bounding box center [1338, 25] width 100 height 22
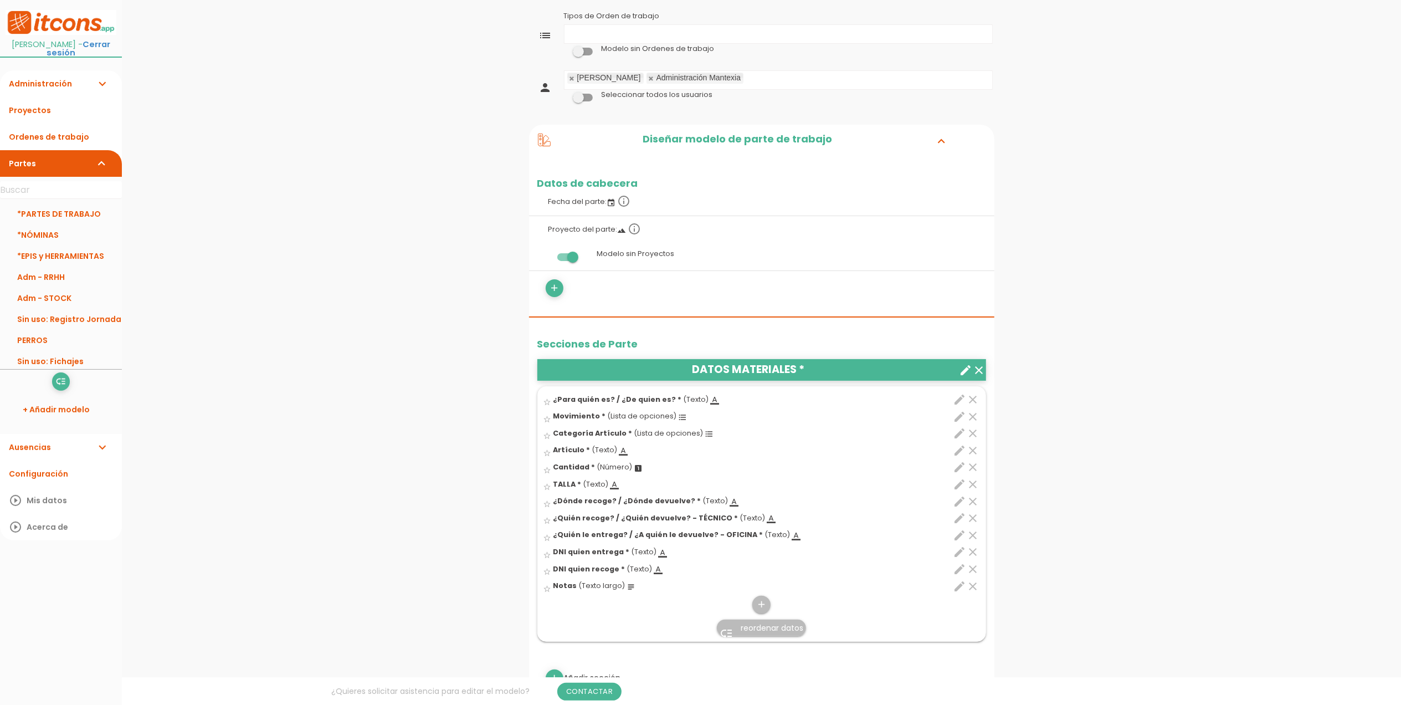
click at [958, 482] on icon "edit" at bounding box center [960, 484] width 13 height 13
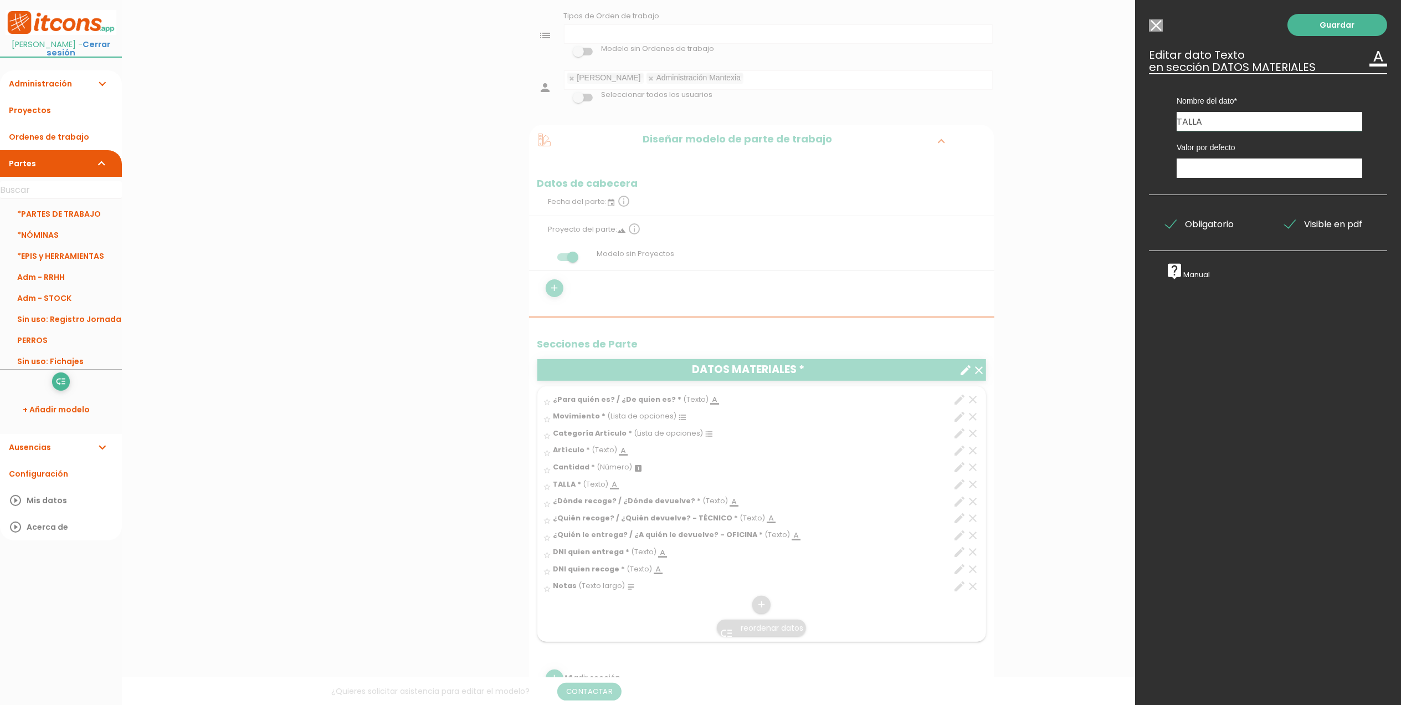
drag, startPoint x: 1221, startPoint y: 116, endPoint x: 1161, endPoint y: 119, distance: 59.9
click at [1161, 119] on div "Nombre del dato ¿Para quién es? / ¿De quien es? Movimiento Categoría Artículo A…" at bounding box center [1269, 102] width 219 height 58
type input "Talla"
click at [1312, 27] on link "Guardar" at bounding box center [1338, 25] width 100 height 22
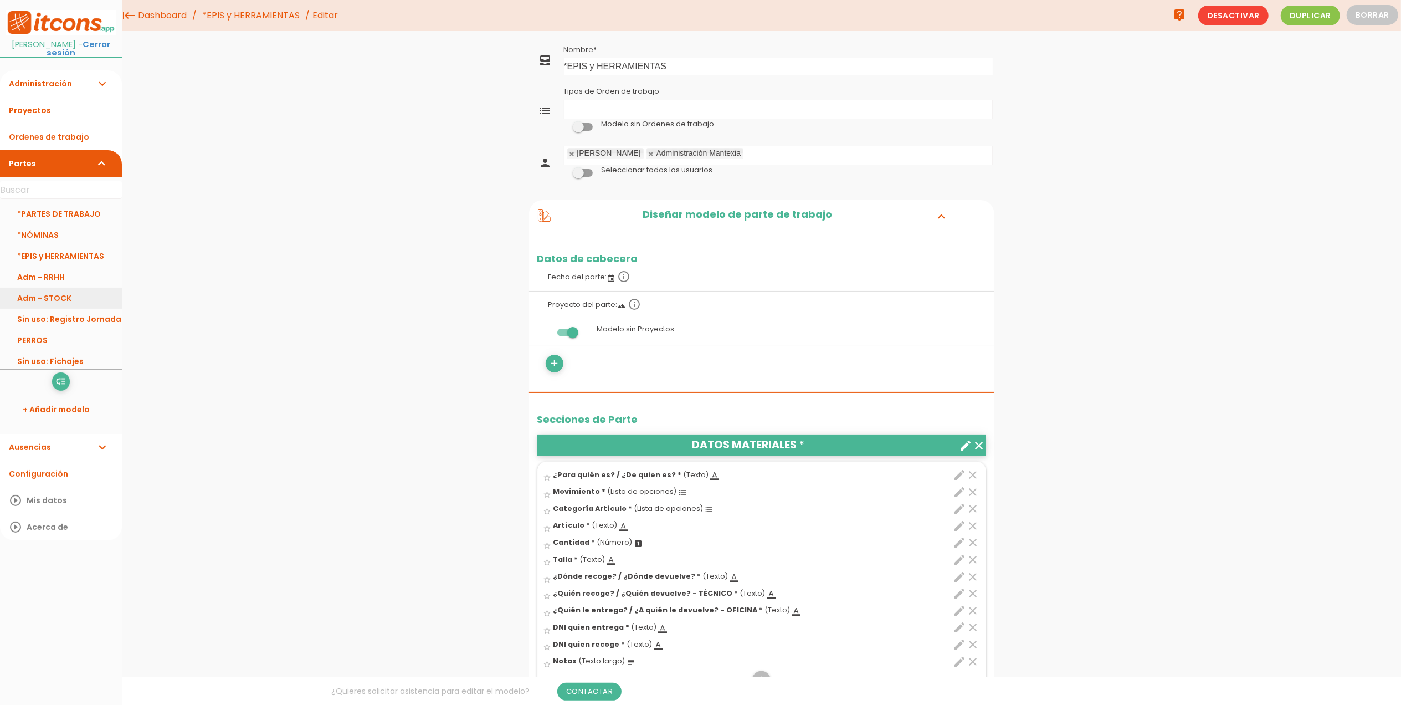
click at [58, 299] on link "Adm - STOCK" at bounding box center [61, 298] width 122 height 21
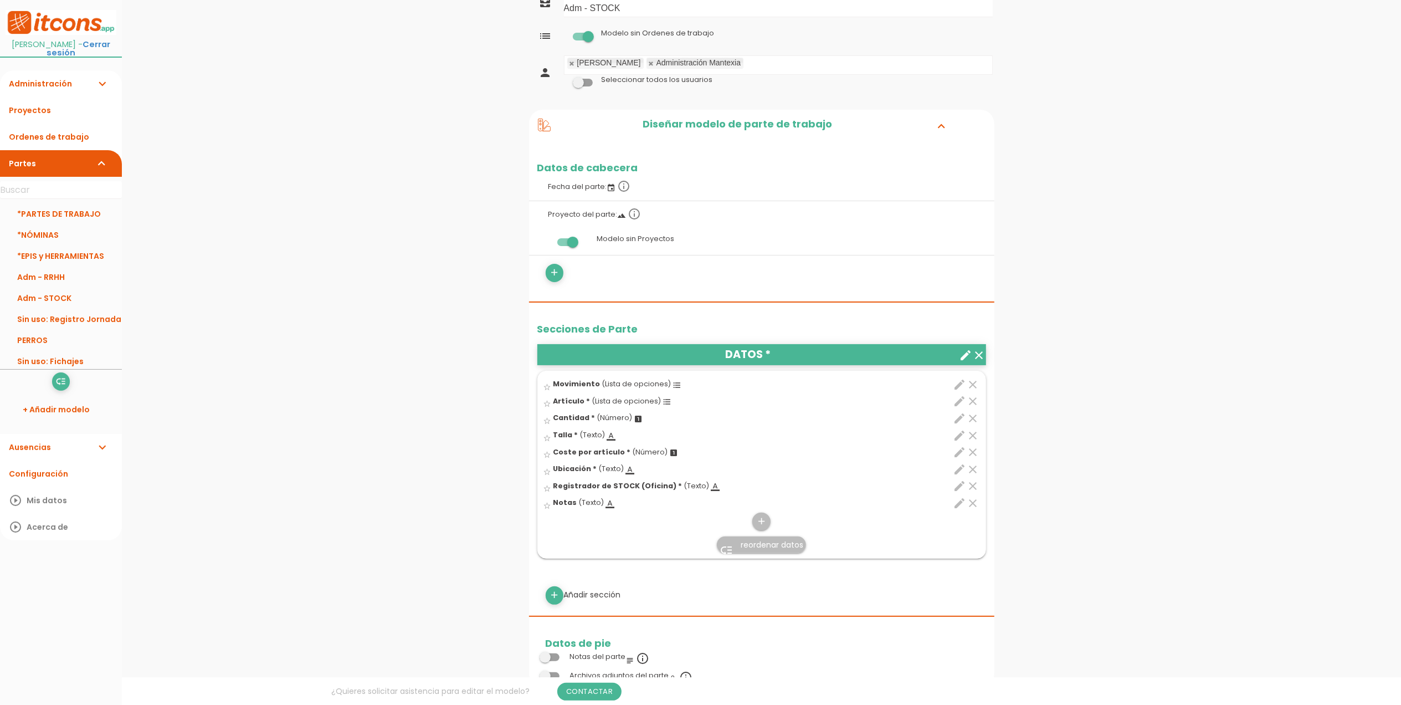
scroll to position [147, 0]
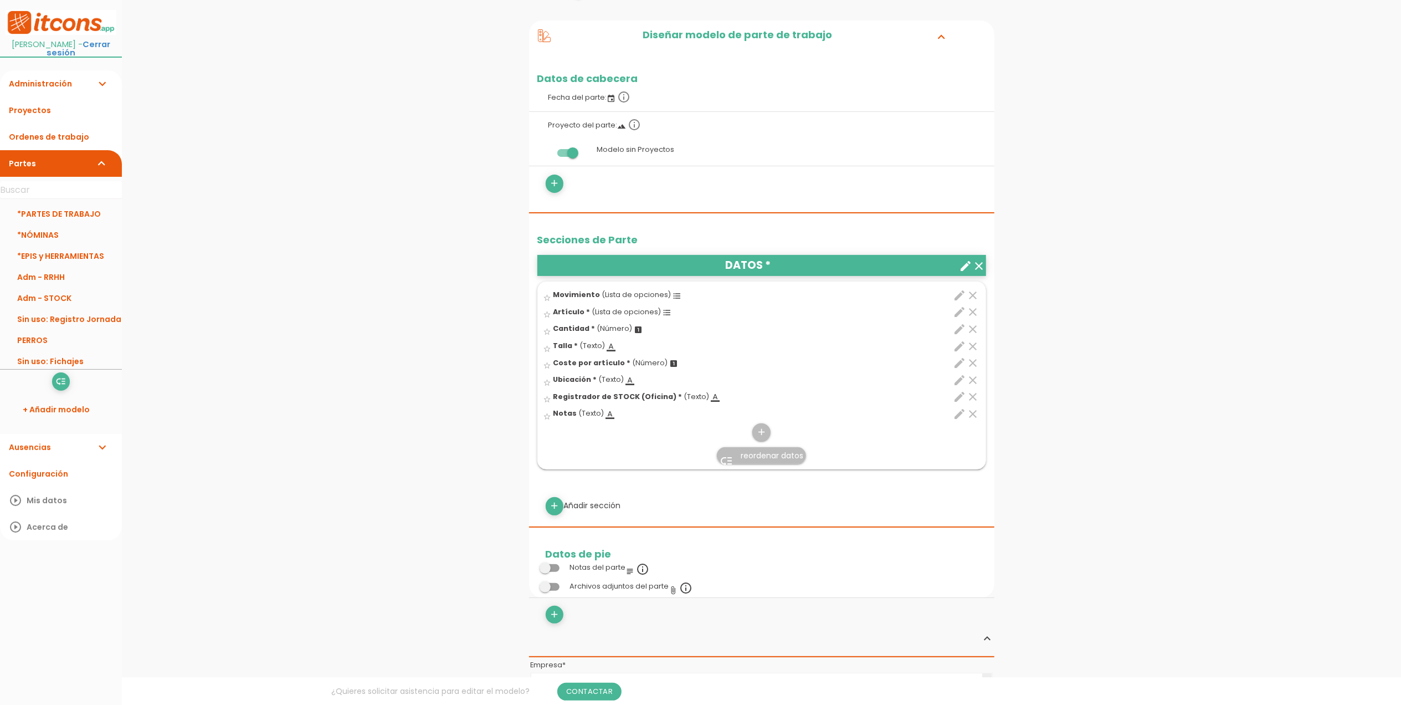
click at [956, 312] on icon "edit" at bounding box center [960, 311] width 13 height 13
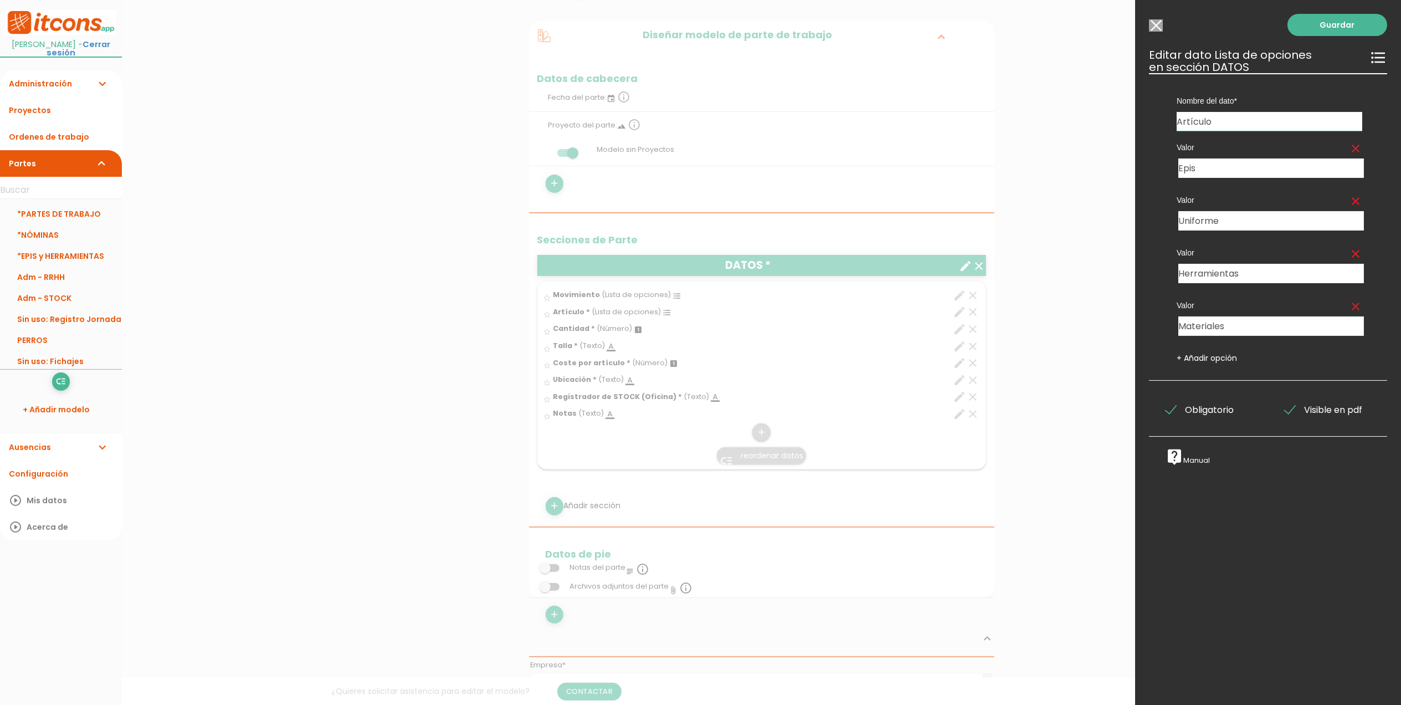
click at [1178, 120] on input "Artículo" at bounding box center [1270, 121] width 186 height 19
type input "Categoría Artículo"
click at [1325, 31] on link "Guardar" at bounding box center [1338, 25] width 100 height 22
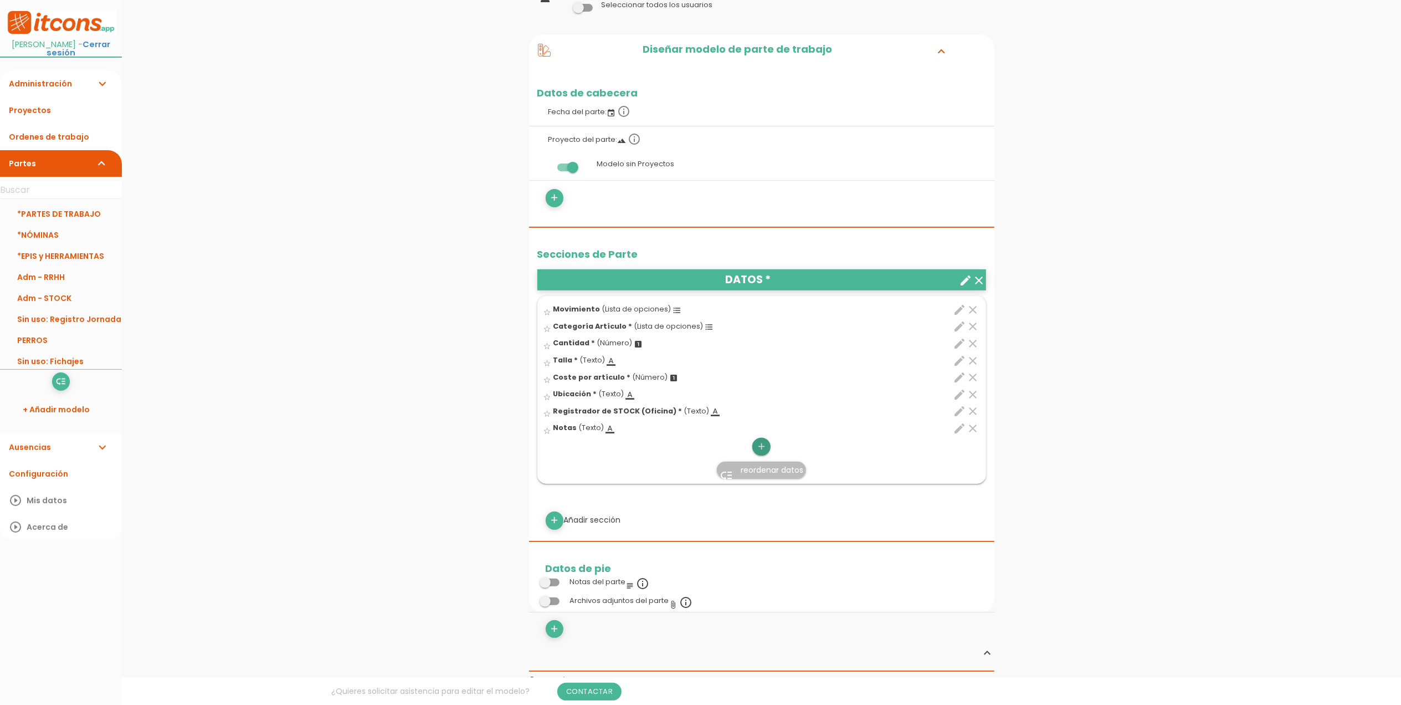
click at [763, 450] on icon "add" at bounding box center [761, 447] width 11 height 18
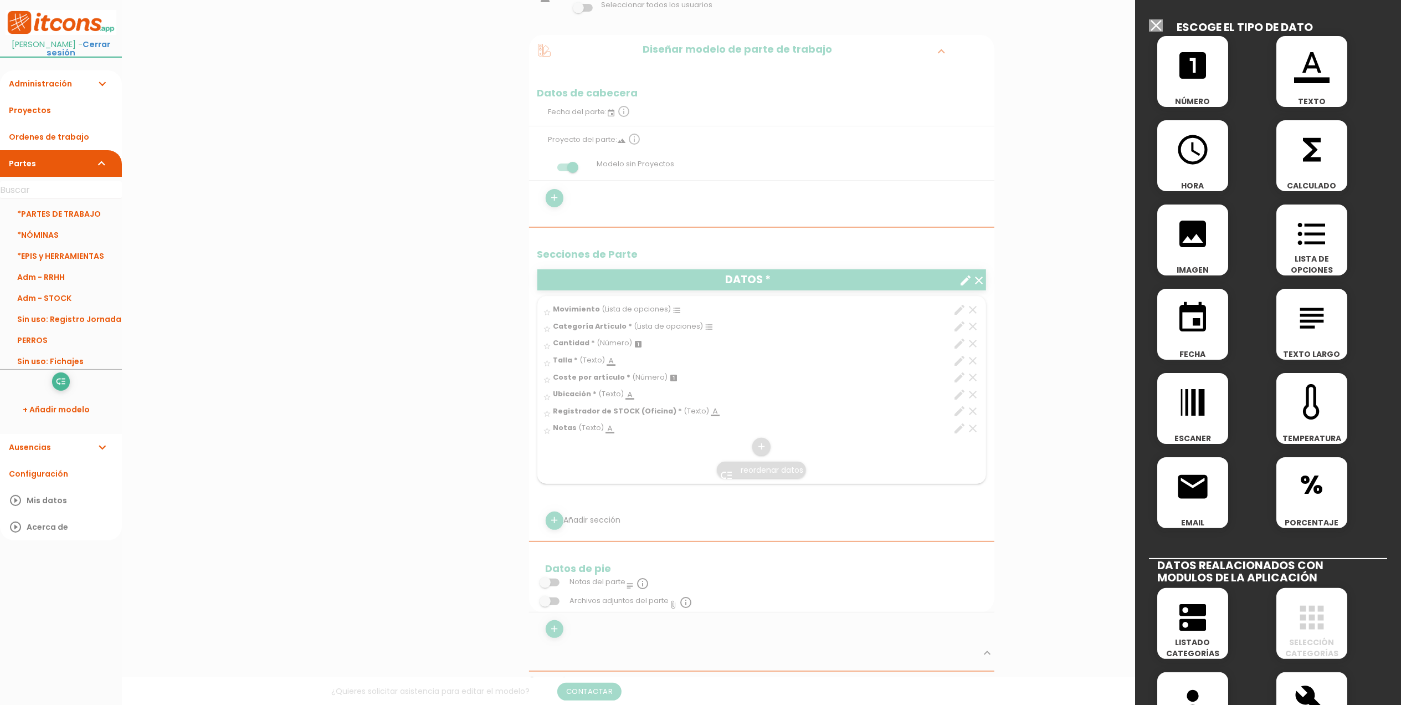
click at [1304, 87] on div "format_color_text TEXTO" at bounding box center [1312, 71] width 71 height 71
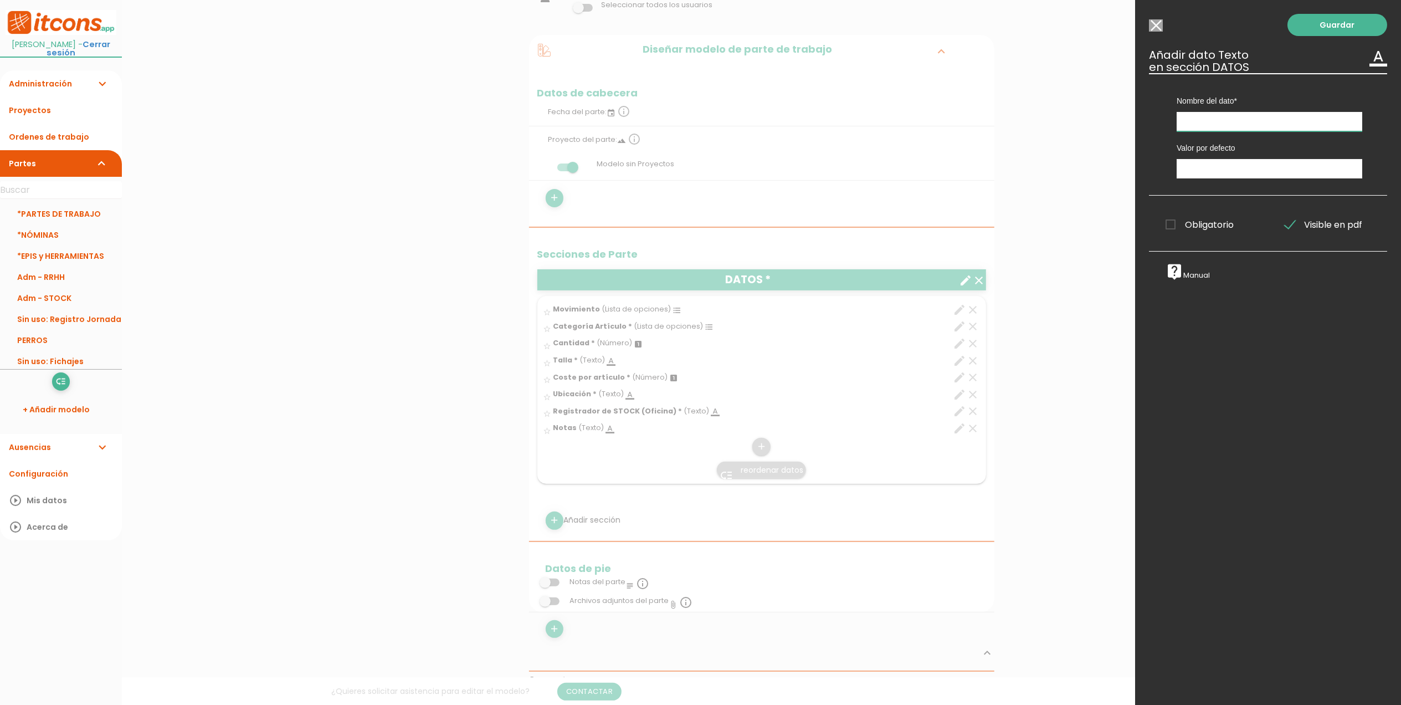
click at [1233, 124] on input "text" at bounding box center [1270, 121] width 186 height 19
type input "Artículo"
click at [1171, 220] on span "Obligatorio" at bounding box center [1200, 225] width 68 height 14
click at [0, 0] on input "Obligatorio" at bounding box center [0, 0] width 0 height 0
click at [1341, 23] on link "Guardar" at bounding box center [1338, 25] width 100 height 22
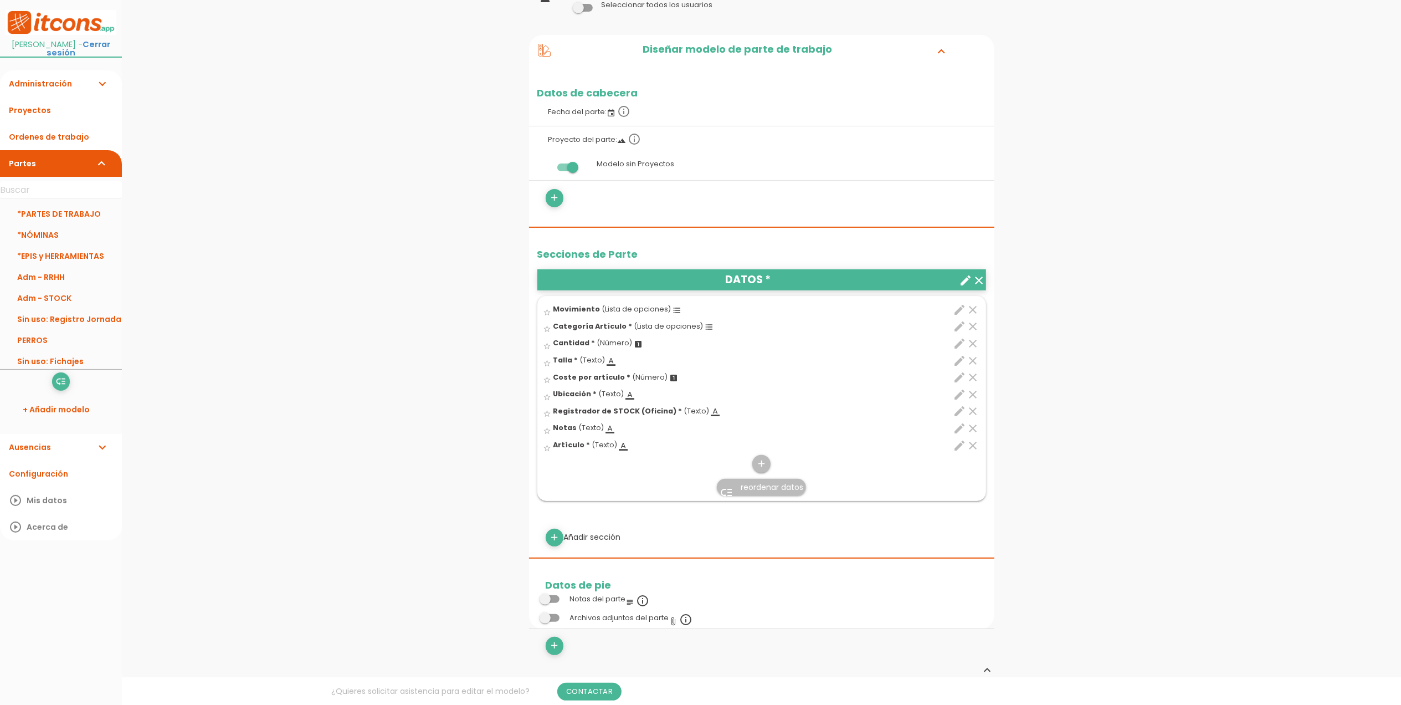
click at [744, 488] on span "reordenar datos" at bounding box center [772, 486] width 63 height 11
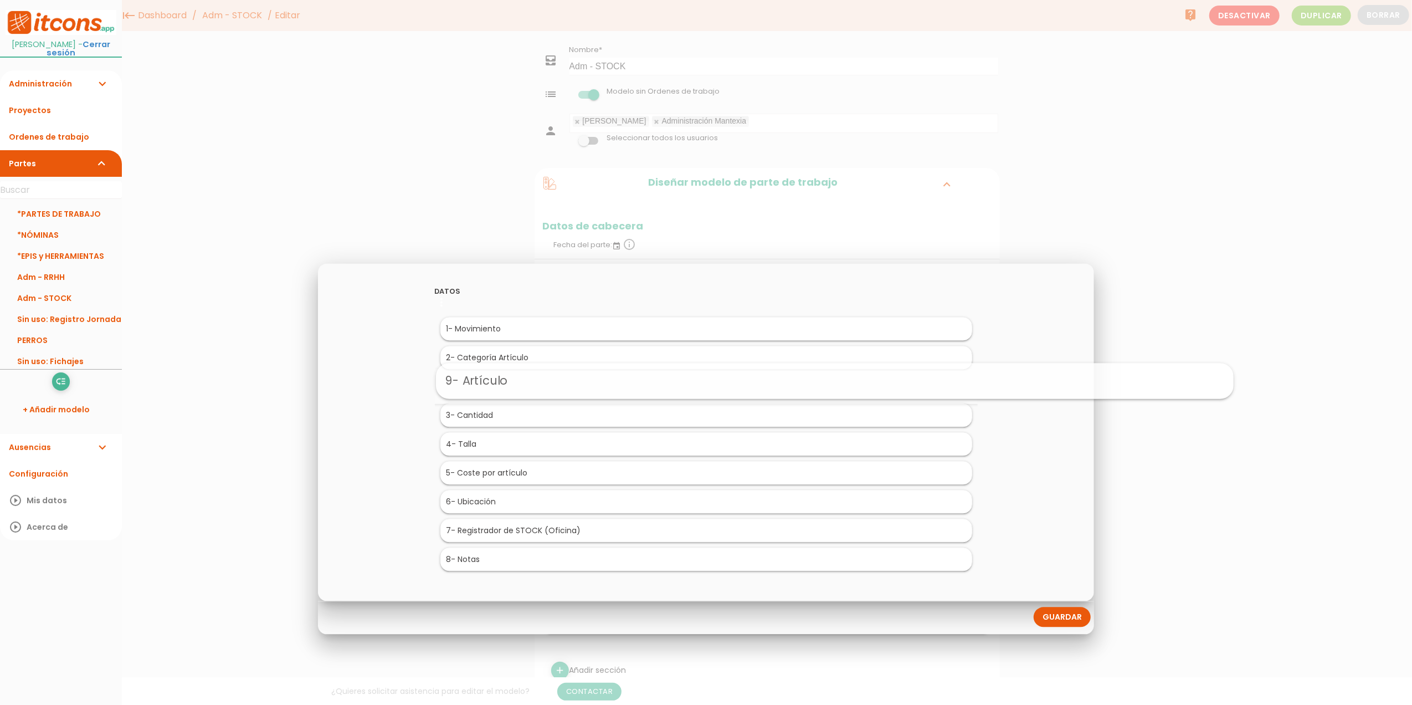
drag, startPoint x: 472, startPoint y: 560, endPoint x: 602, endPoint y: 380, distance: 221.4
click at [1062, 614] on link "Guardar" at bounding box center [1062, 617] width 57 height 20
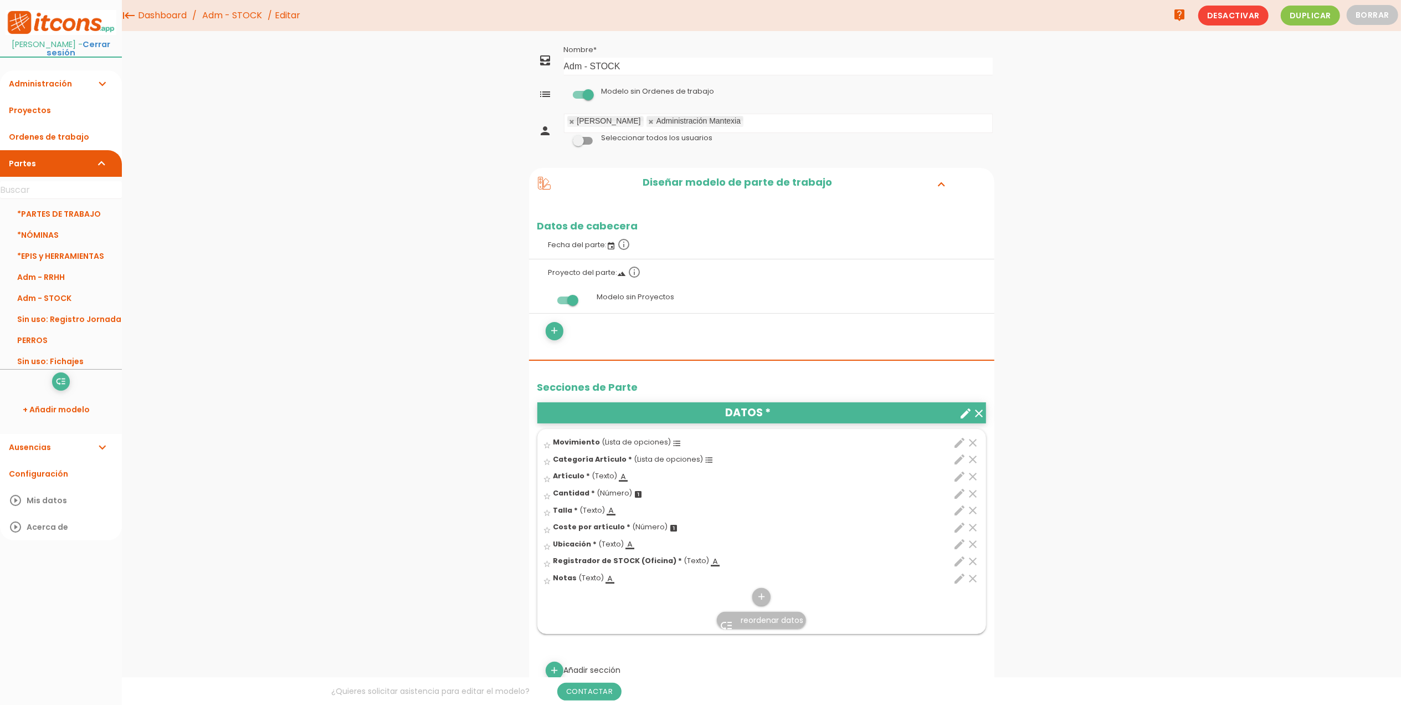
click at [956, 444] on icon "edit" at bounding box center [960, 442] width 13 height 13
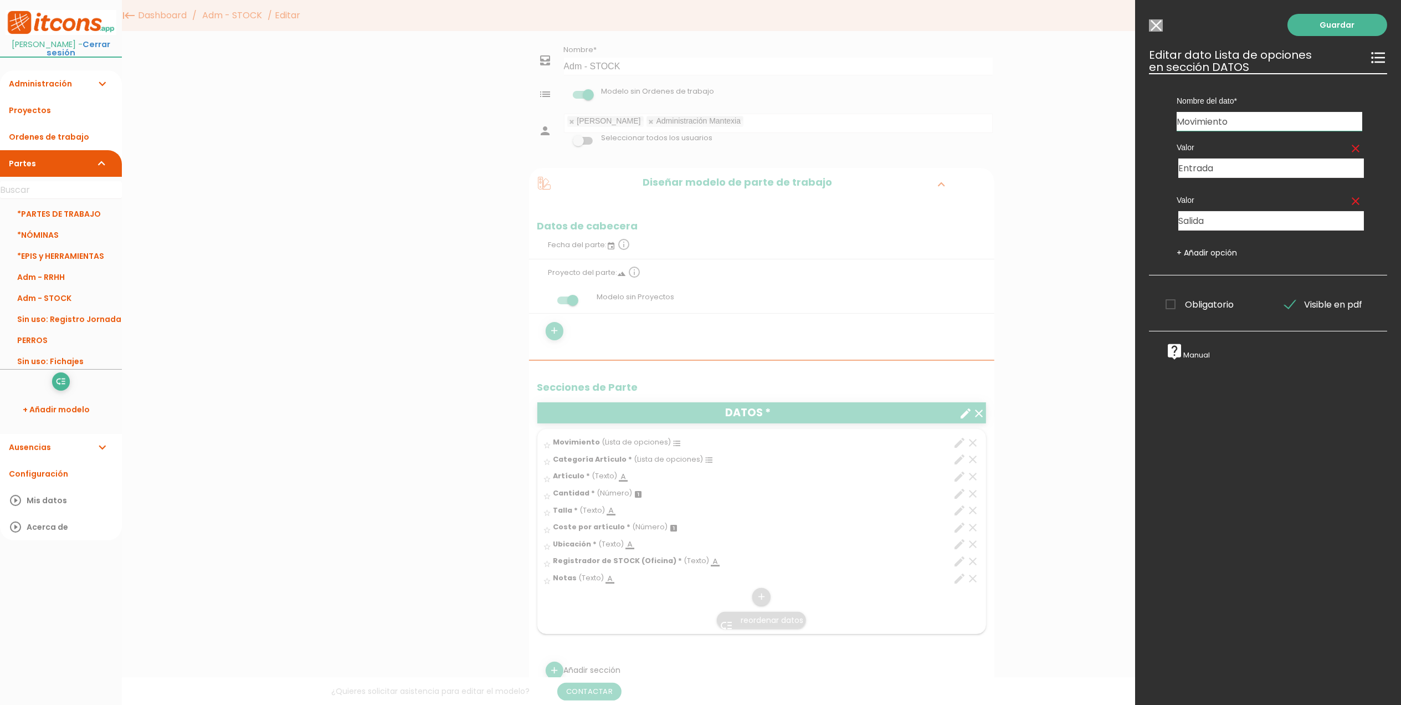
click at [1173, 304] on span "Obligatorio" at bounding box center [1200, 305] width 68 height 14
click at [0, 0] on input "Obligatorio" at bounding box center [0, 0] width 0 height 0
click at [1334, 20] on link "Guardar" at bounding box center [1338, 25] width 100 height 22
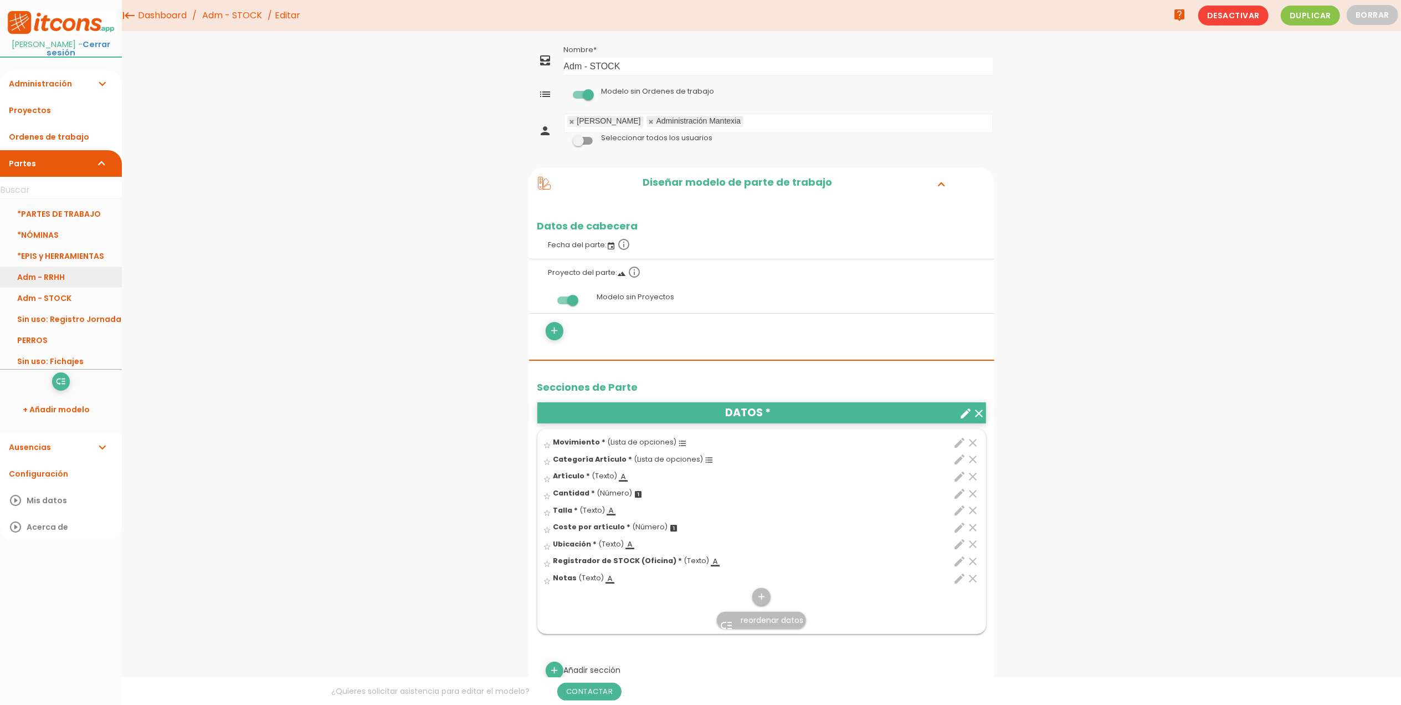
click at [54, 282] on link "Adm - RRHH" at bounding box center [61, 277] width 122 height 21
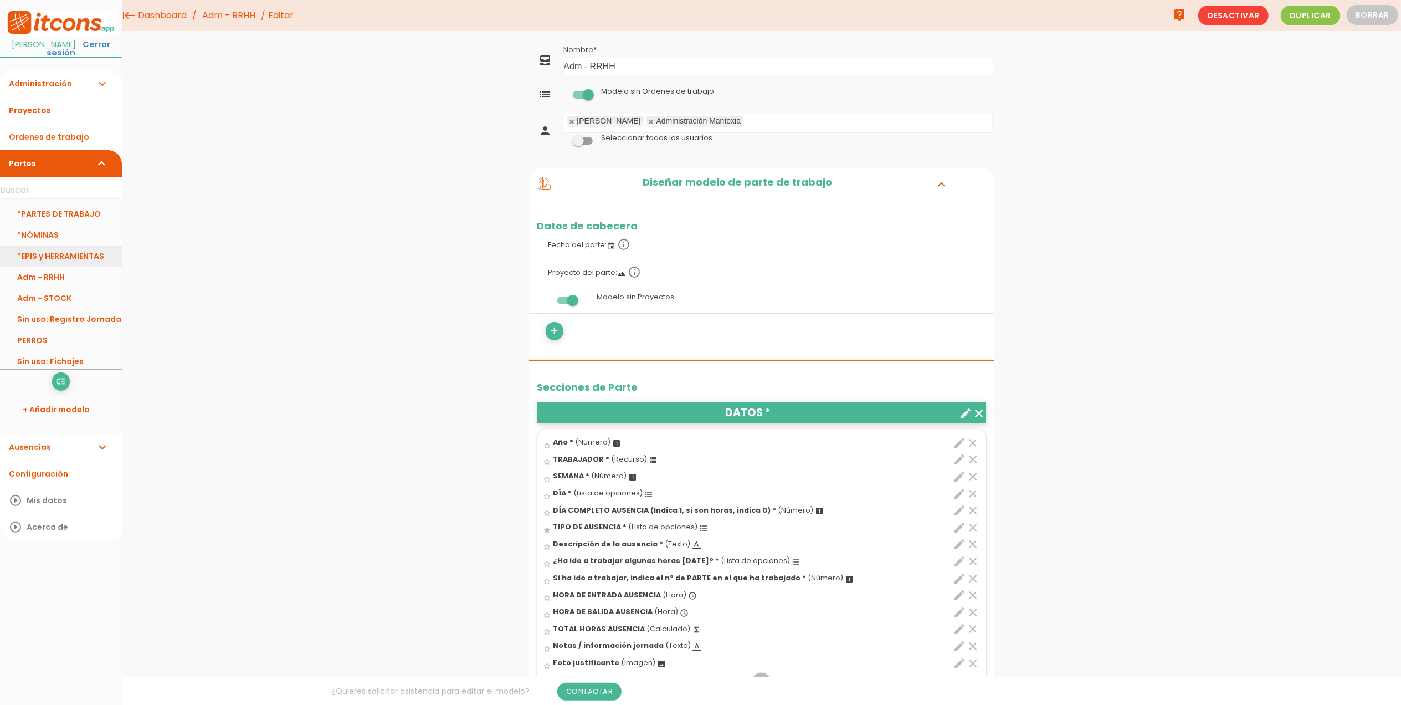
click at [74, 251] on link "*EPIS y HERRAMIENTAS" at bounding box center [61, 255] width 122 height 21
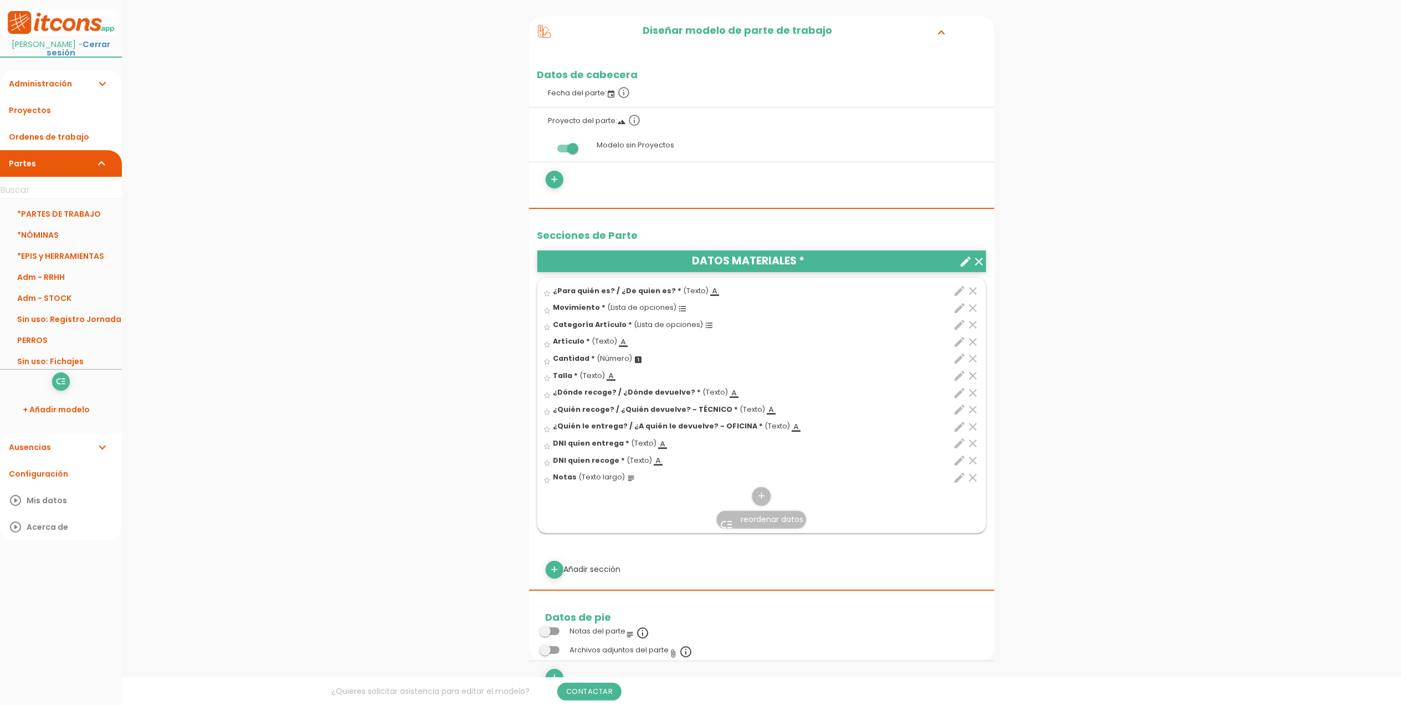
scroll to position [222, 0]
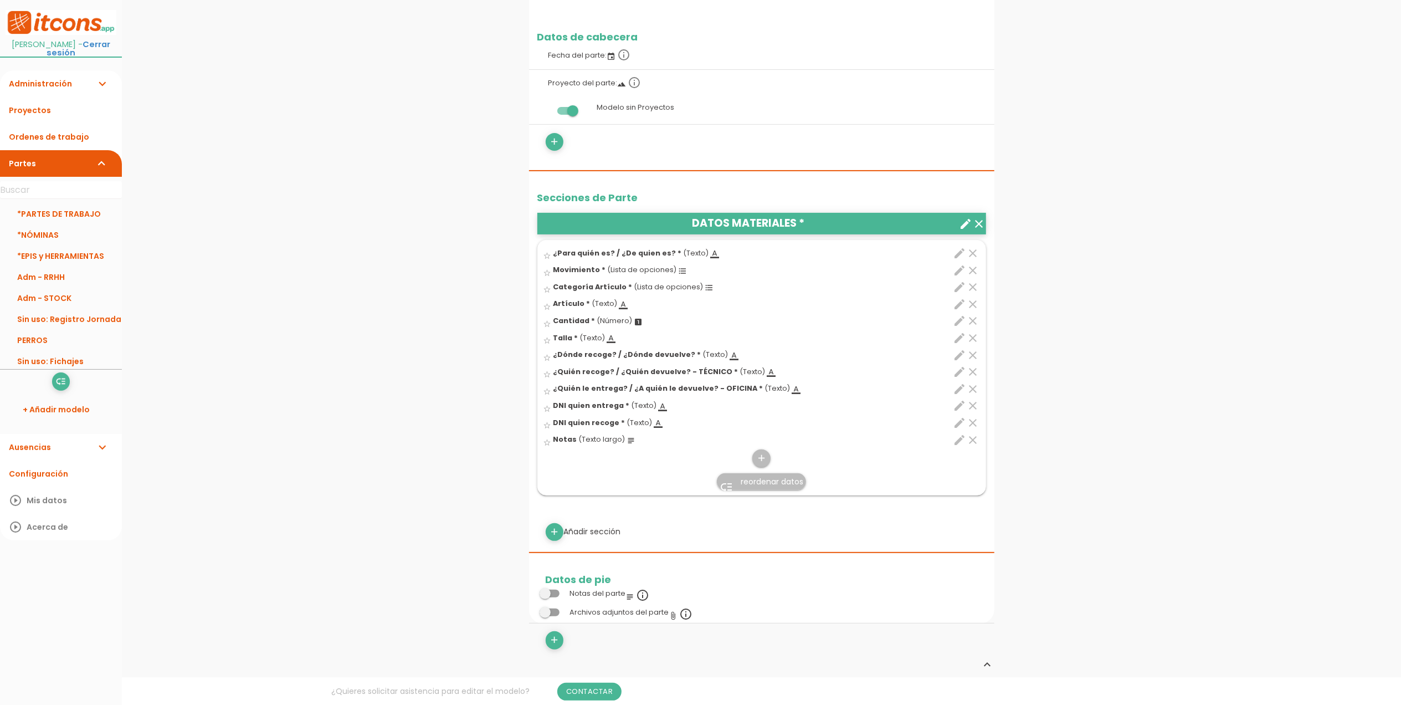
click at [468, 329] on div "menu keyboard_tab Dashboard *EPIS y HERRAMIENTAS Editar" at bounding box center [761, 491] width 1279 height 1426
click at [90, 45] on link "Cerrar sesión" at bounding box center [79, 48] width 64 height 19
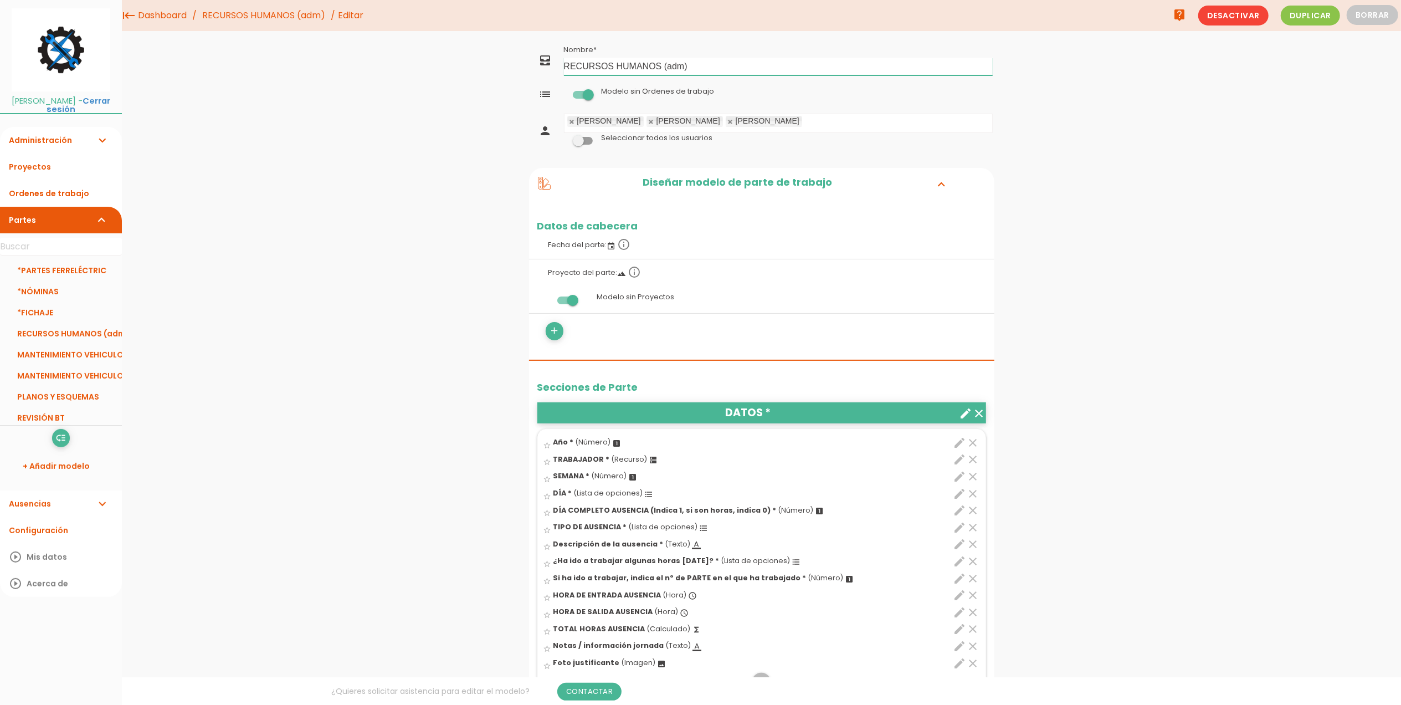
drag, startPoint x: 704, startPoint y: 68, endPoint x: 544, endPoint y: 70, distance: 160.1
click at [544, 70] on tr "all_inbox Nombre RECURSOS HUMANOS (adm)" at bounding box center [761, 60] width 465 height 36
type input "Adm - RRHH"
click at [745, 35] on link "Guardar" at bounding box center [734, 38] width 66 height 20
click at [71, 475] on link "+ Añadir modelo" at bounding box center [61, 466] width 111 height 27
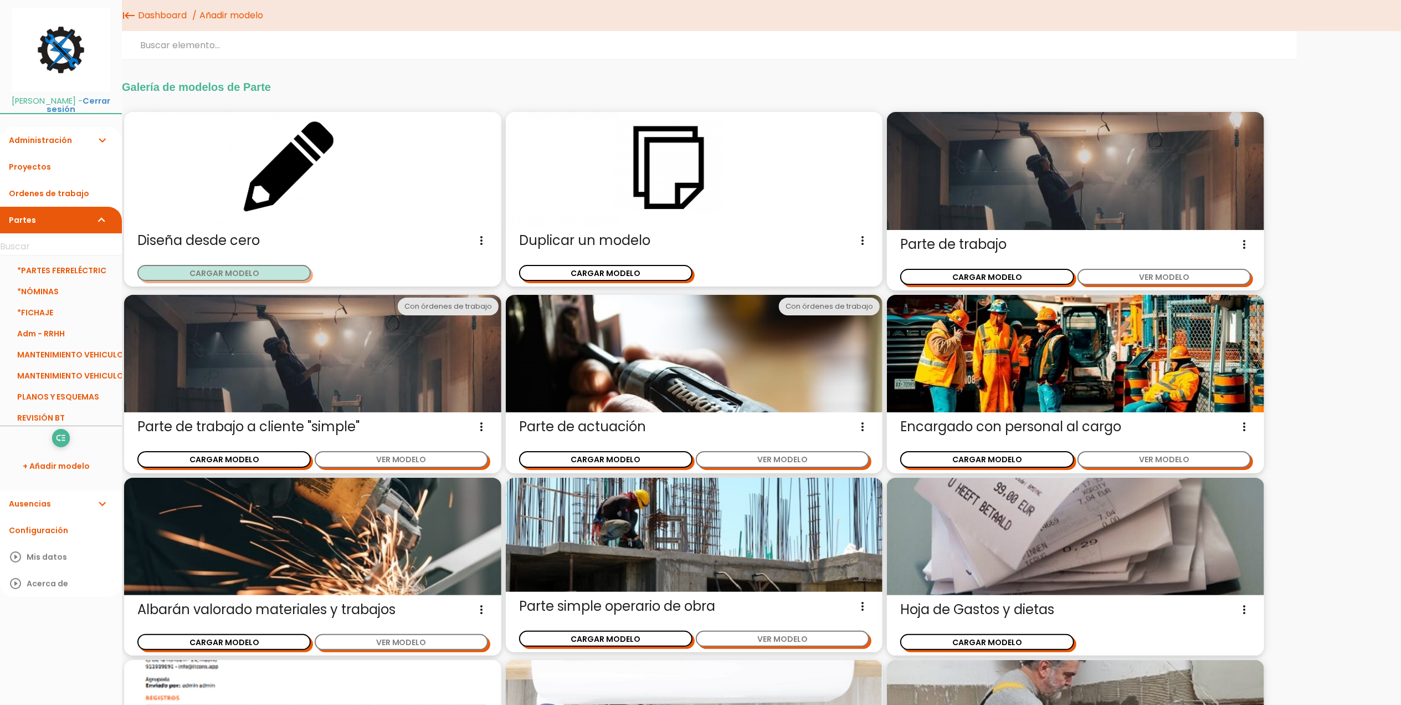
click at [252, 274] on button "CARGAR MODELO" at bounding box center [223, 273] width 173 height 16
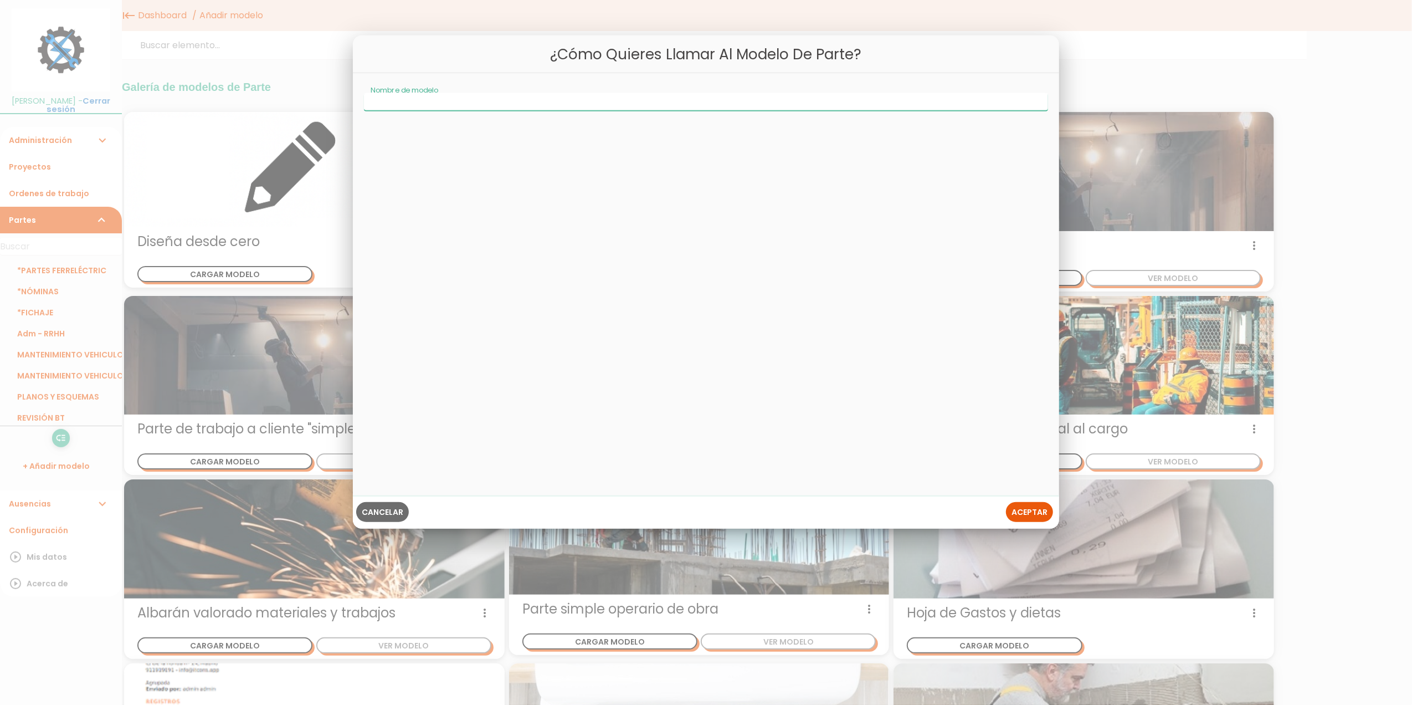
type input "a"
type input "Adm - STOCK"
click at [1036, 514] on span "Aceptar" at bounding box center [1030, 511] width 36 height 11
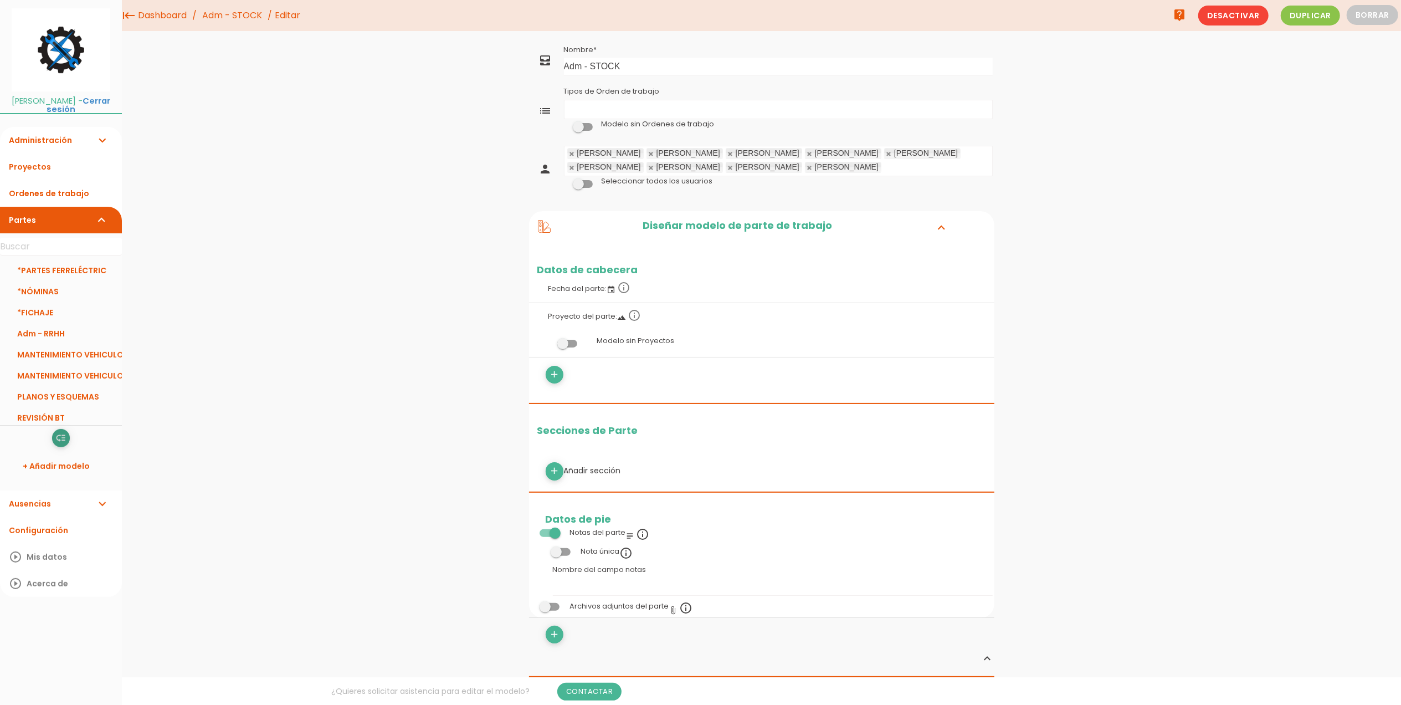
click at [62, 439] on icon "low_priority" at bounding box center [60, 438] width 11 height 18
click at [807, 153] on link at bounding box center [810, 153] width 7 height 7
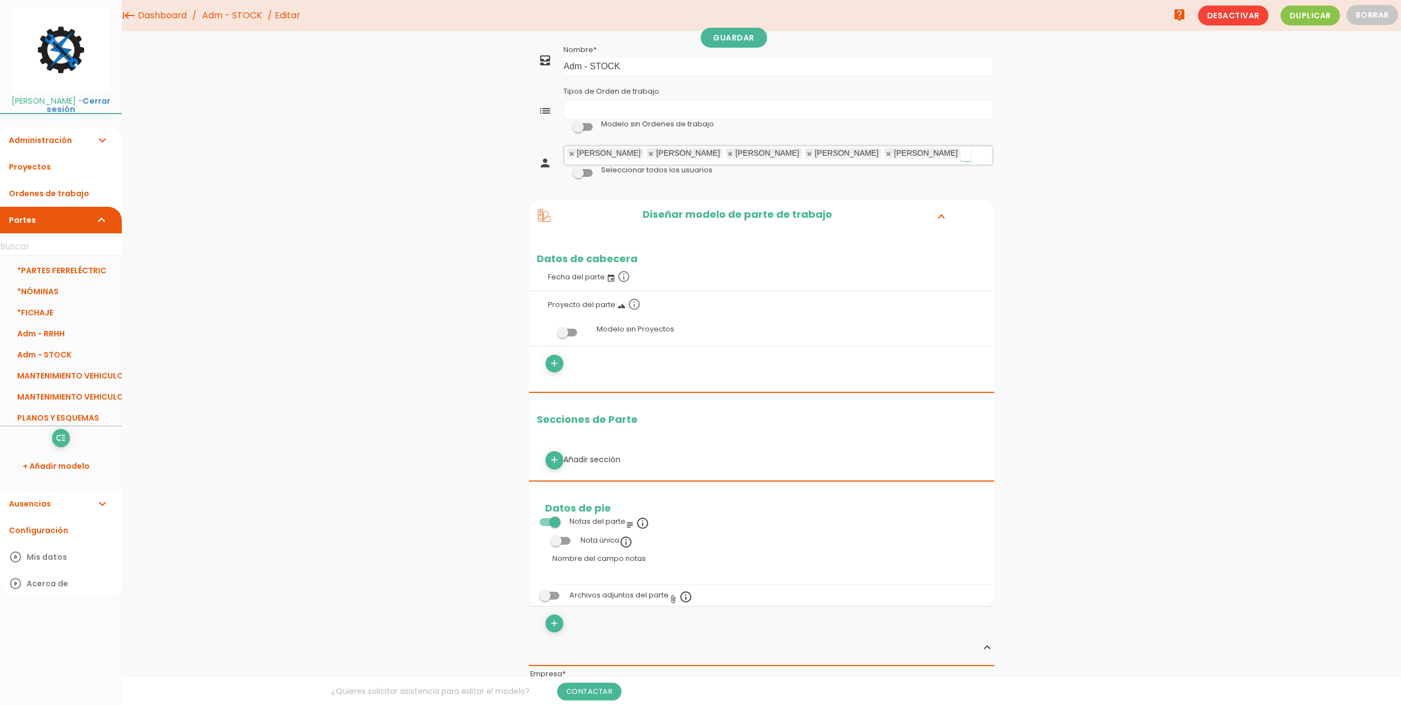
click at [807, 153] on link at bounding box center [810, 153] width 7 height 7
click at [731, 34] on link "Guardar" at bounding box center [734, 38] width 66 height 20
click at [566, 331] on span at bounding box center [567, 333] width 20 height 8
click at [549, 329] on input "checkbox" at bounding box center [549, 329] width 0 height 0
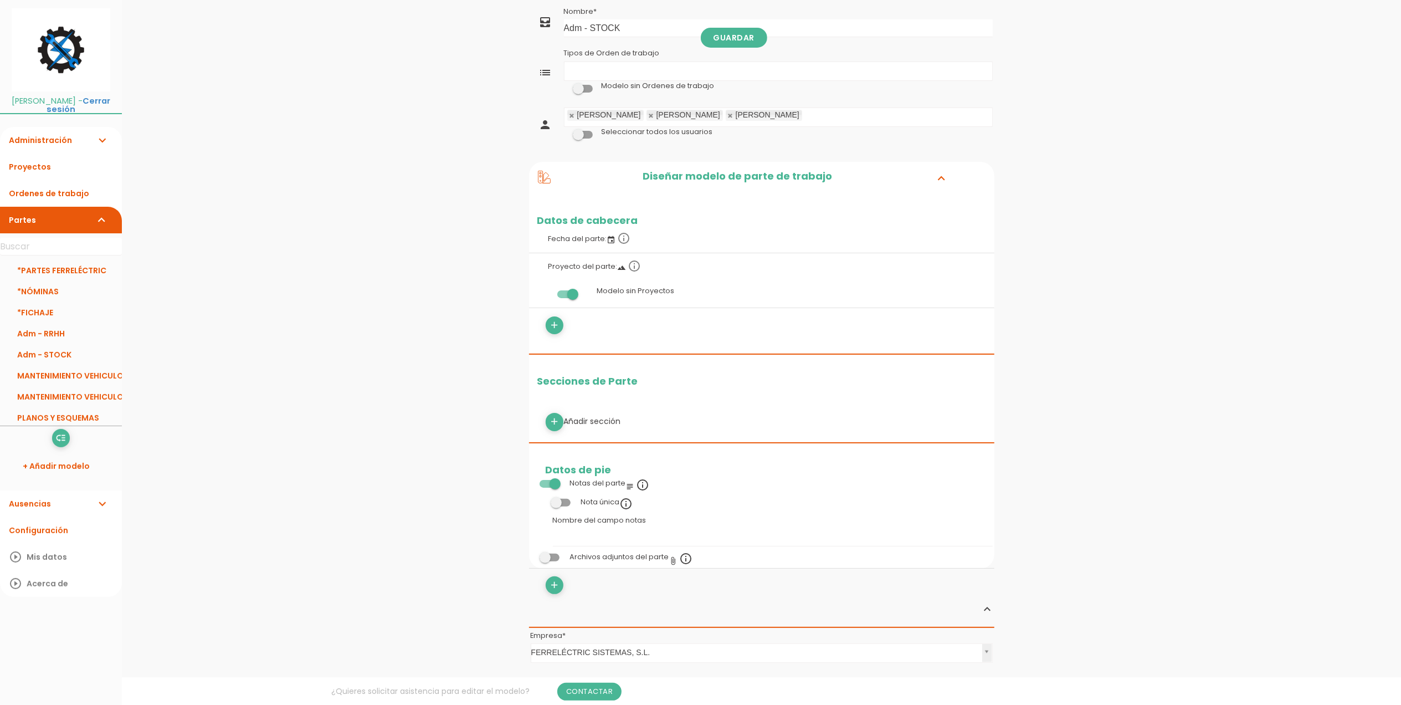
scroll to position [74, 0]
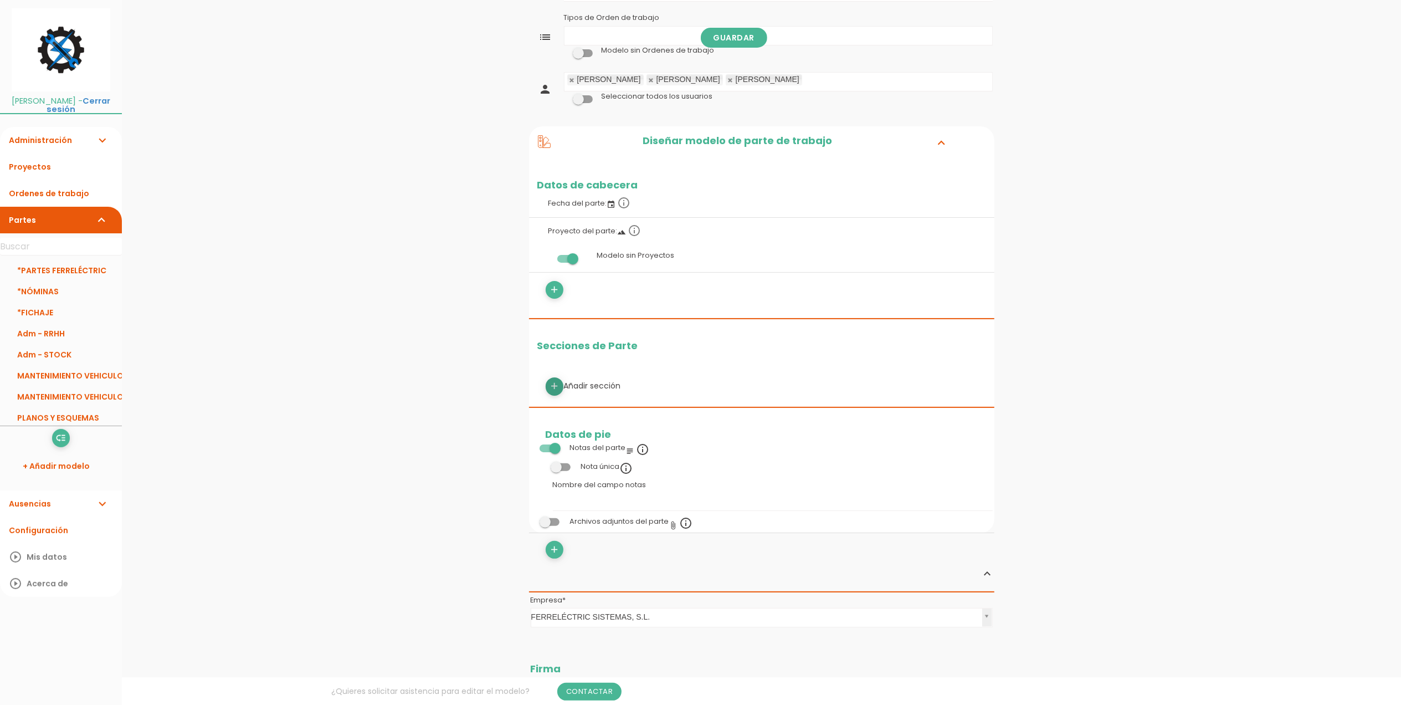
click at [552, 382] on icon "add" at bounding box center [554, 386] width 11 height 18
select select
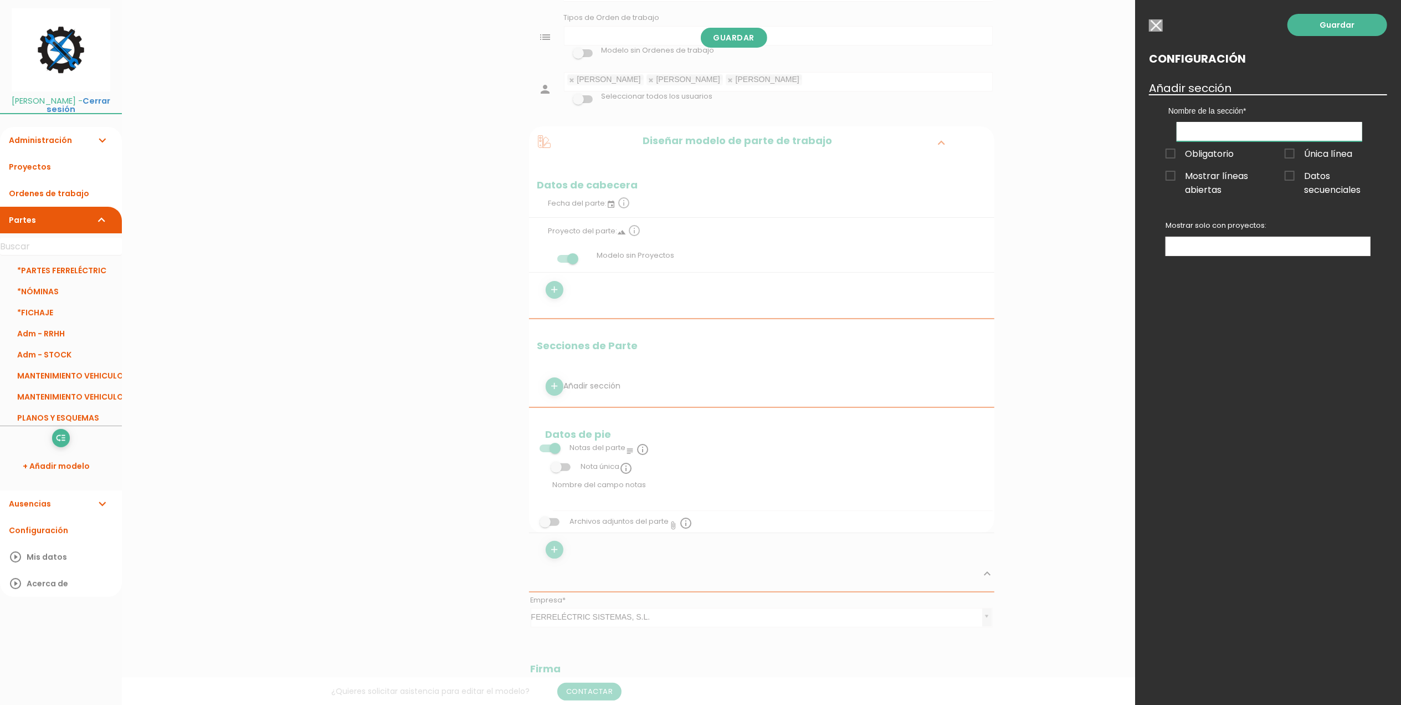
click at [1235, 125] on input "text" at bounding box center [1270, 131] width 186 height 19
type input "D"
type input "A"
type input "DATOS"
drag, startPoint x: 1226, startPoint y: 417, endPoint x: 1203, endPoint y: 353, distance: 67.6
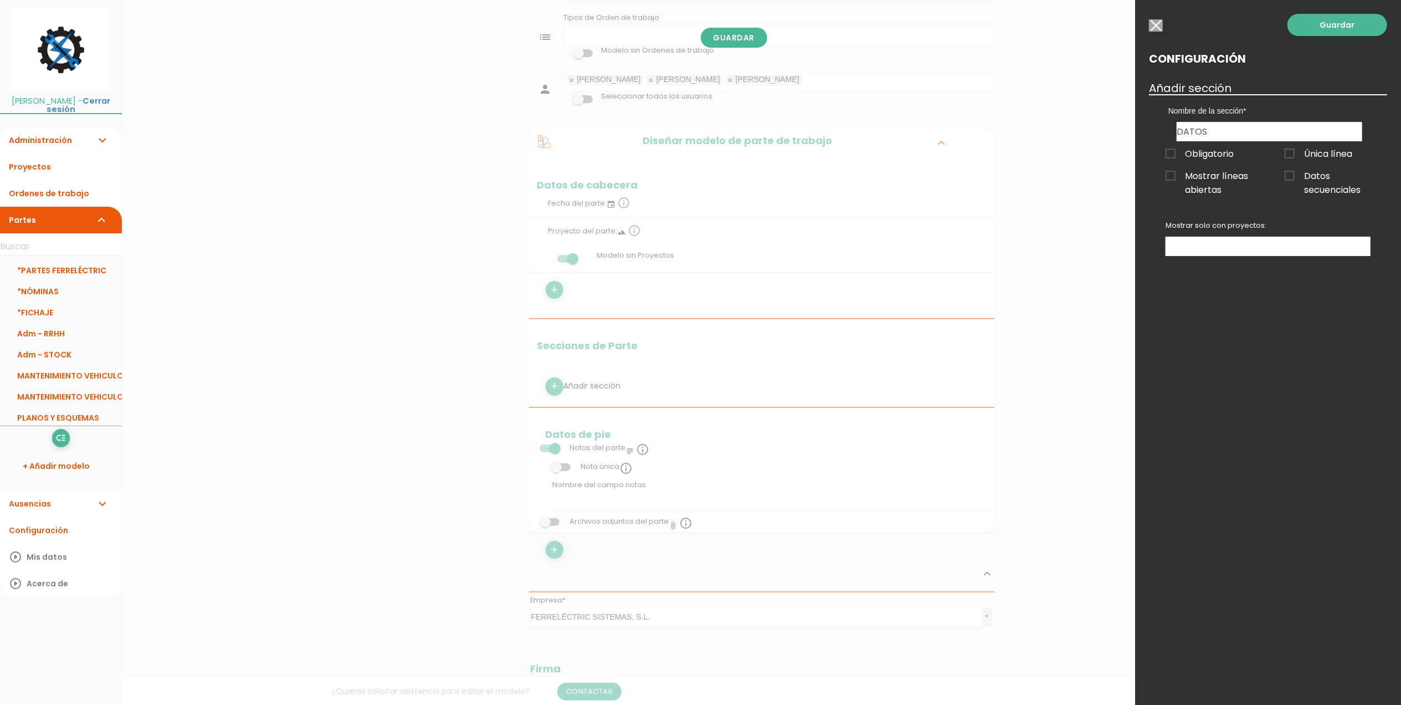
click at [1226, 417] on div "Guardar Configuración Añadir sección Nombre de la sección DATOS Obligatorio Úni…" at bounding box center [1268, 352] width 266 height 705
click at [1175, 155] on span "Obligatorio" at bounding box center [1200, 154] width 68 height 14
click at [0, 0] on input "Obligatorio" at bounding box center [0, 0] width 0 height 0
click at [1344, 20] on link "Guardar" at bounding box center [1338, 25] width 100 height 22
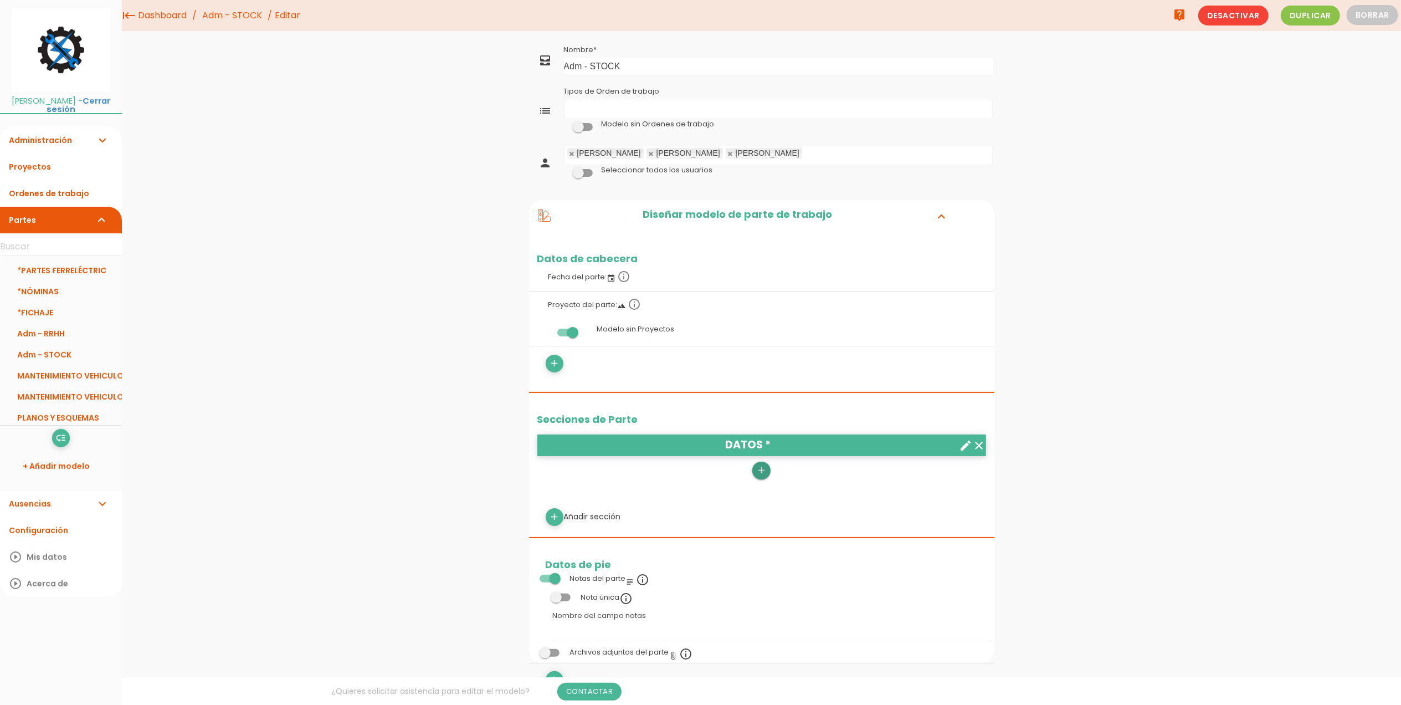
click at [761, 474] on icon "add" at bounding box center [761, 471] width 11 height 18
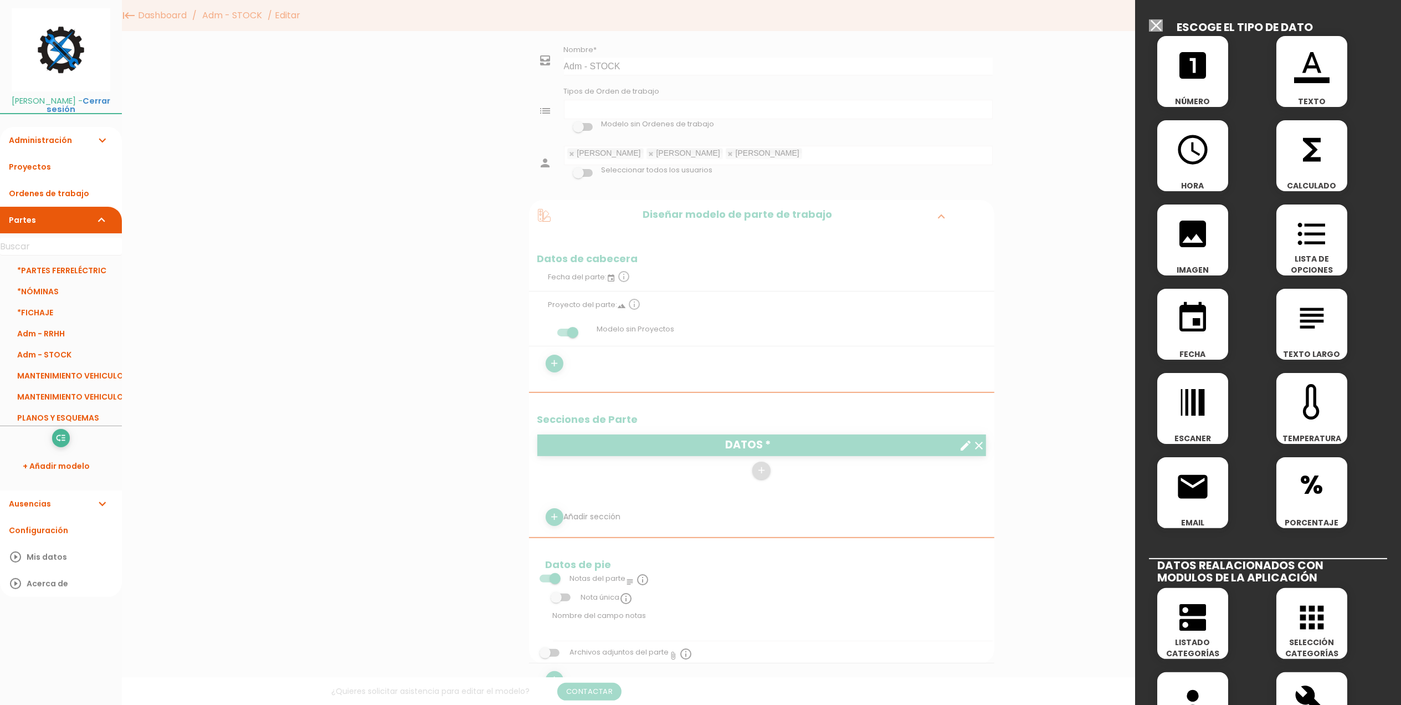
click at [1313, 253] on span "LISTA DE OPCIONES" at bounding box center [1312, 264] width 71 height 22
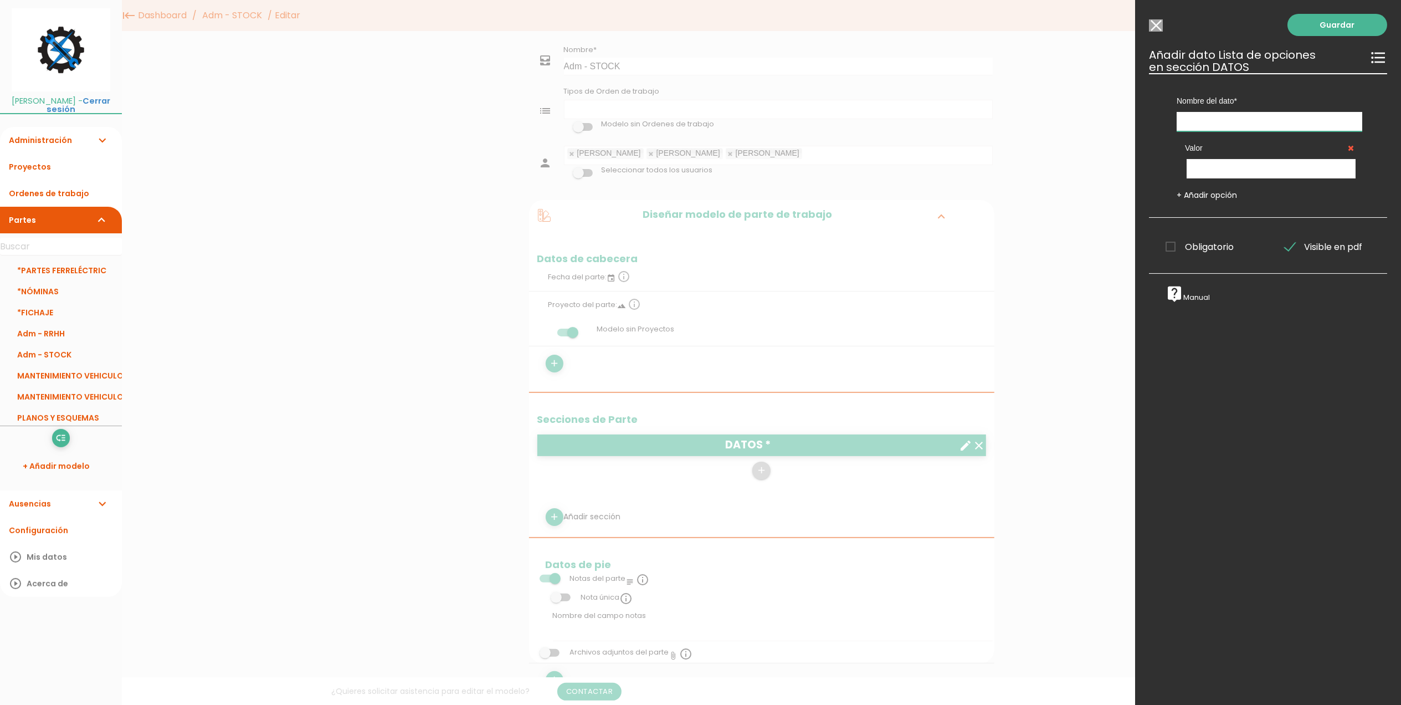
click at [1222, 120] on input "text" at bounding box center [1270, 121] width 186 height 19
type input "m"
type input "Movimiento"
click at [1219, 165] on input "text" at bounding box center [1271, 168] width 169 height 19
type input "Entrada"
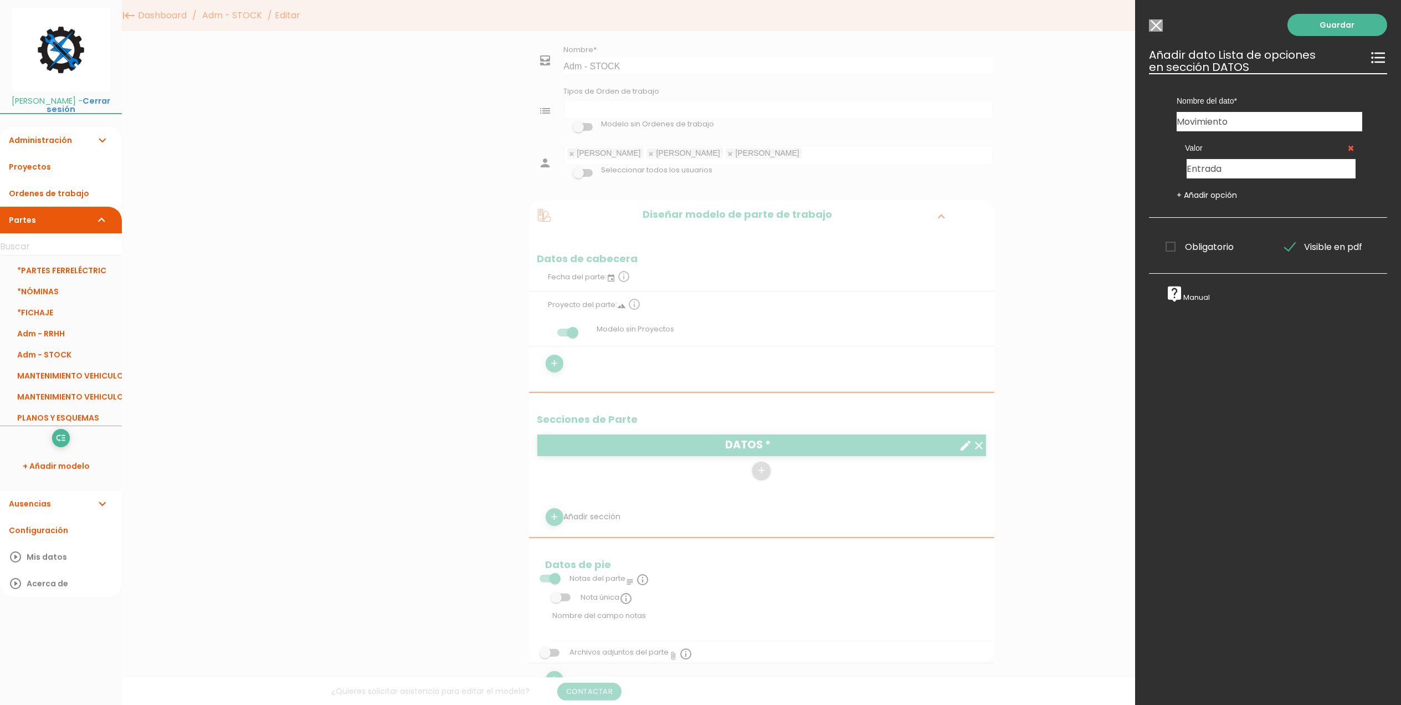
click at [1213, 196] on link "+ Añadir opción" at bounding box center [1207, 194] width 60 height 11
click at [1224, 216] on input "text" at bounding box center [1271, 215] width 169 height 19
type input "Salida"
click at [1171, 295] on span "Obligatorio" at bounding box center [1200, 294] width 68 height 14
click at [0, 0] on input "Obligatorio" at bounding box center [0, 0] width 0 height 0
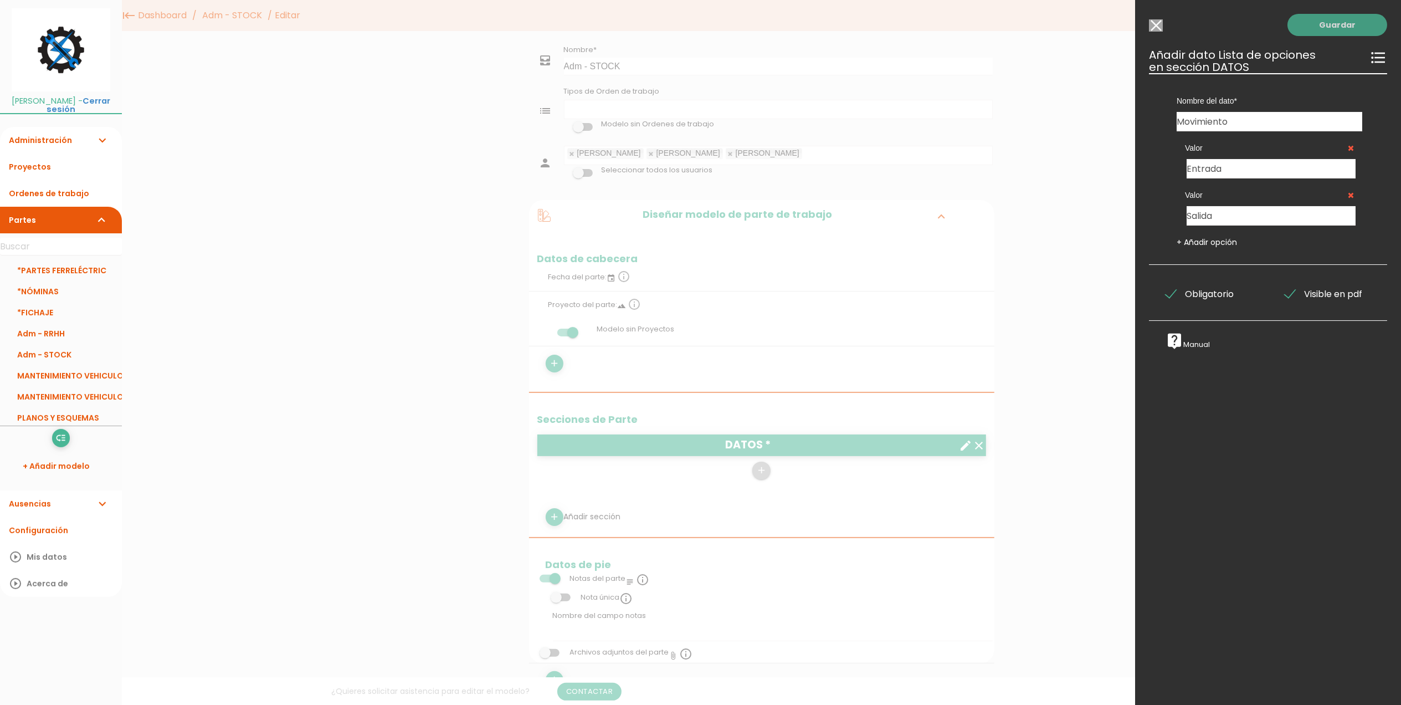
click at [1316, 23] on link "Guardar" at bounding box center [1338, 25] width 100 height 22
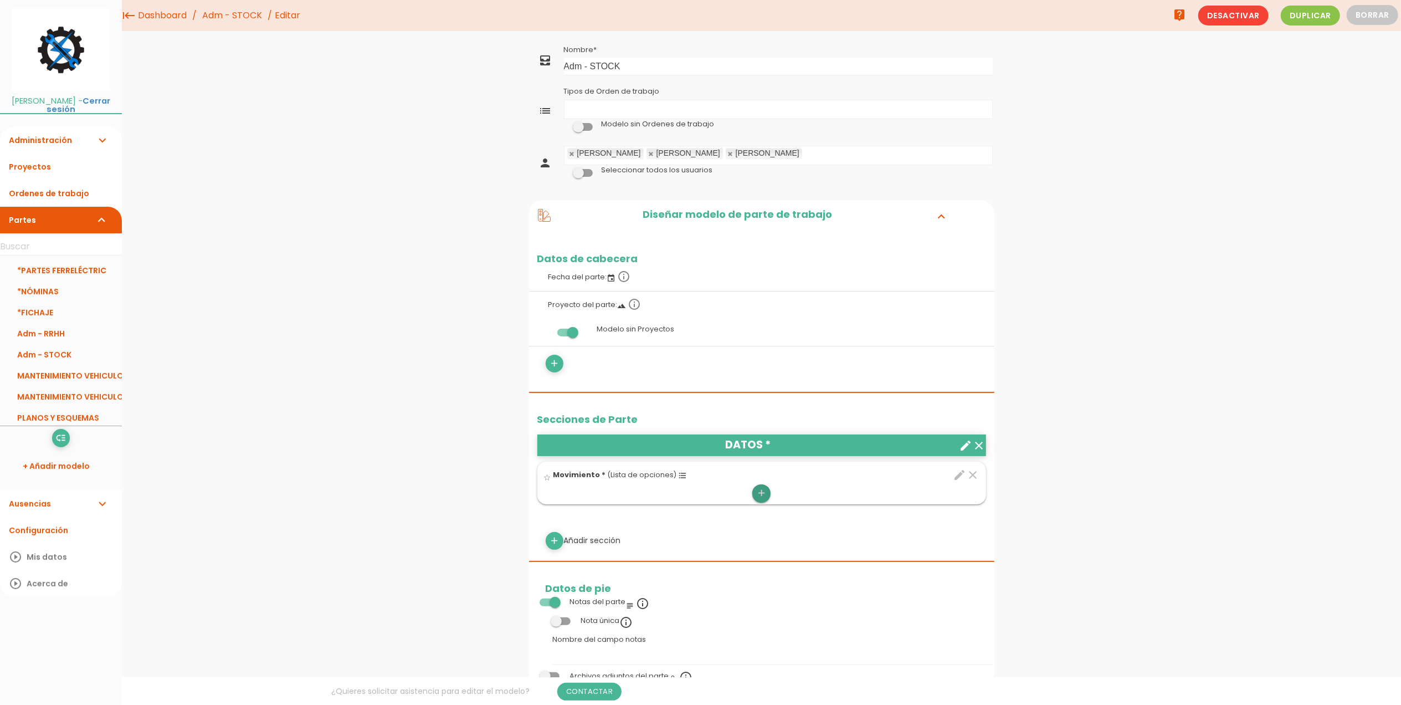
click at [763, 493] on icon "add" at bounding box center [761, 493] width 11 height 18
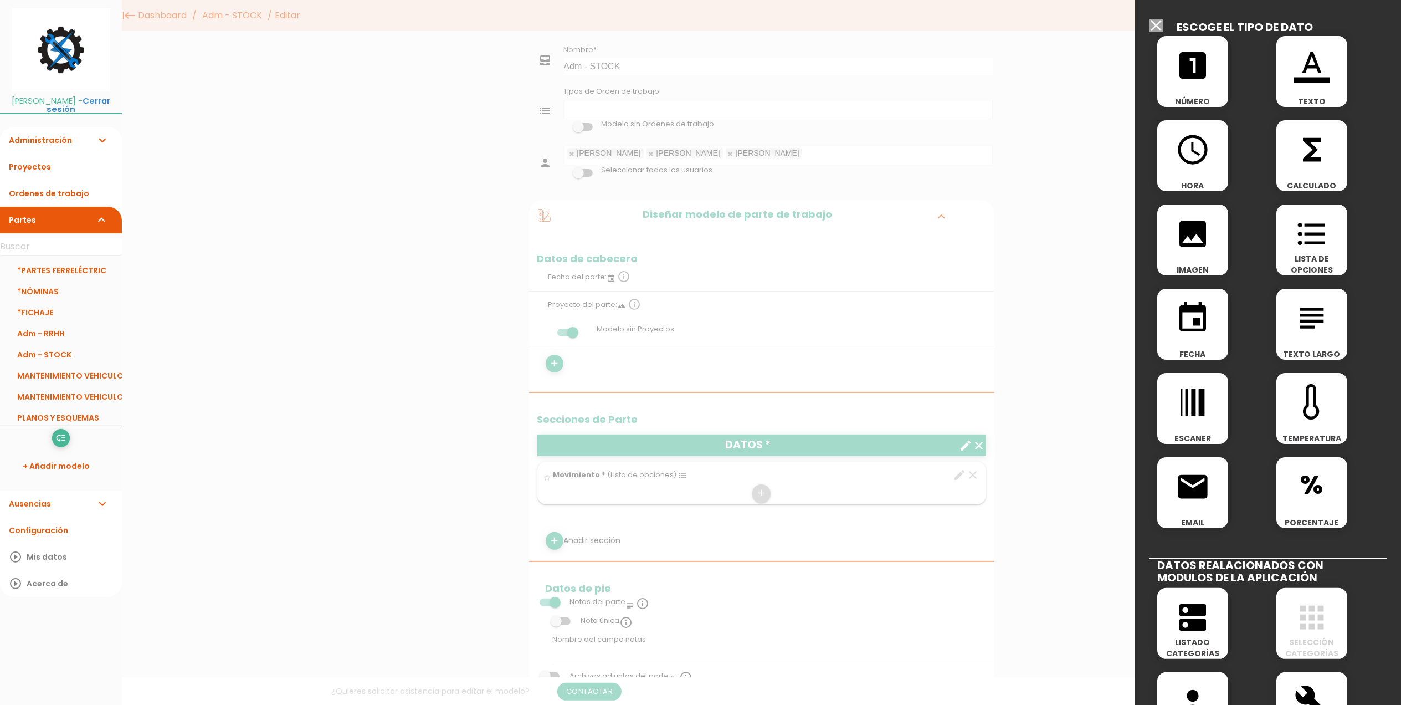
click at [1310, 235] on icon "format_list_bulleted" at bounding box center [1311, 233] width 35 height 35
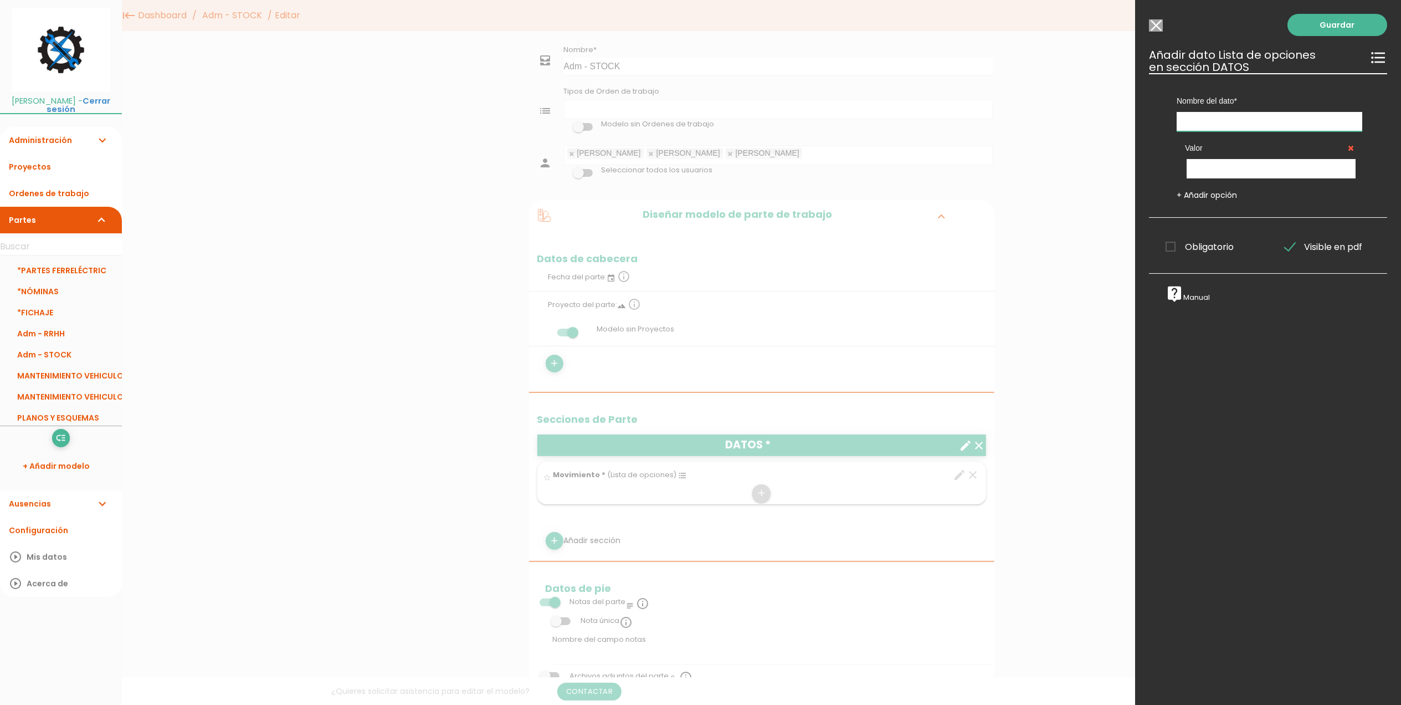
click at [1248, 127] on input "text" at bounding box center [1270, 121] width 186 height 19
type input "A"
type input "Categoría Artículo"
click at [1212, 170] on input "text" at bounding box center [1271, 168] width 169 height 19
type input "Epis"
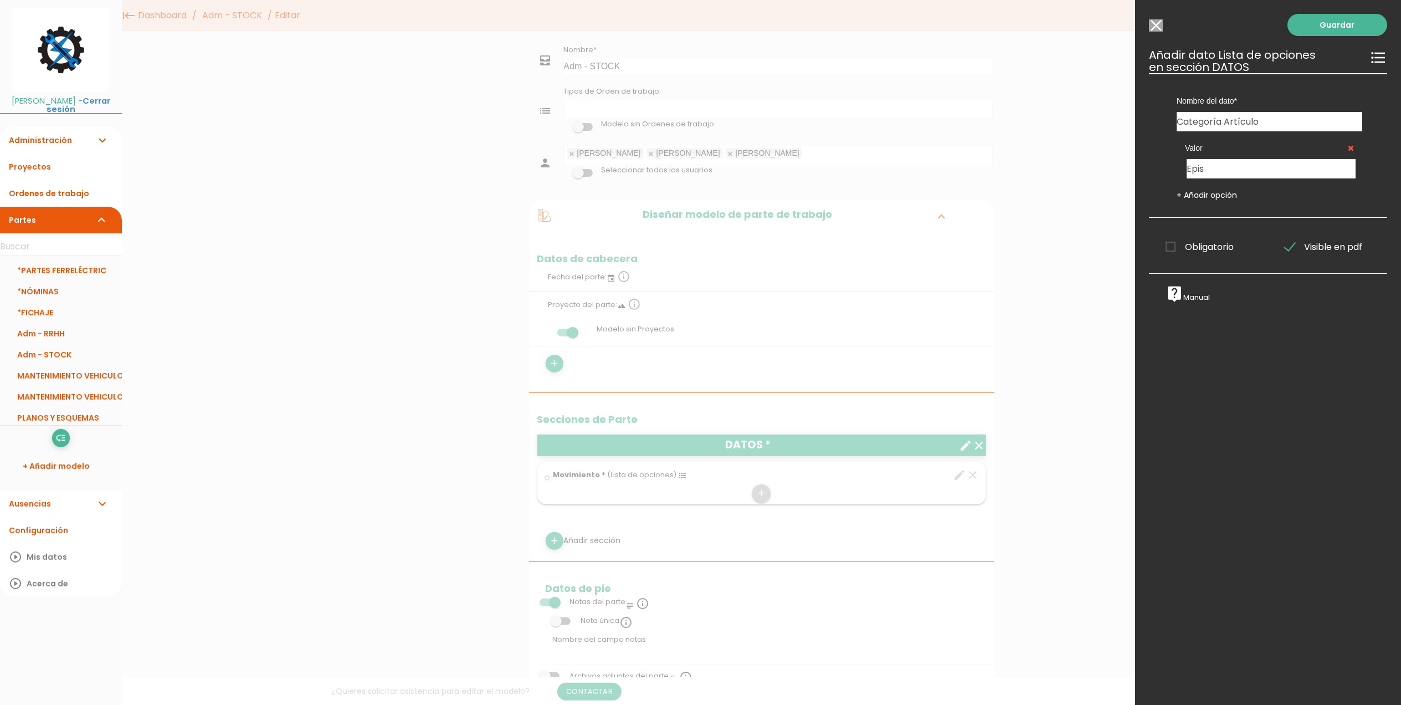
click at [1208, 201] on link "+ Añadir opción" at bounding box center [1207, 194] width 60 height 11
click at [1211, 217] on input "text" at bounding box center [1271, 215] width 169 height 19
type input "Uniforme"
click at [1202, 240] on link "+ Añadir opción" at bounding box center [1207, 242] width 60 height 11
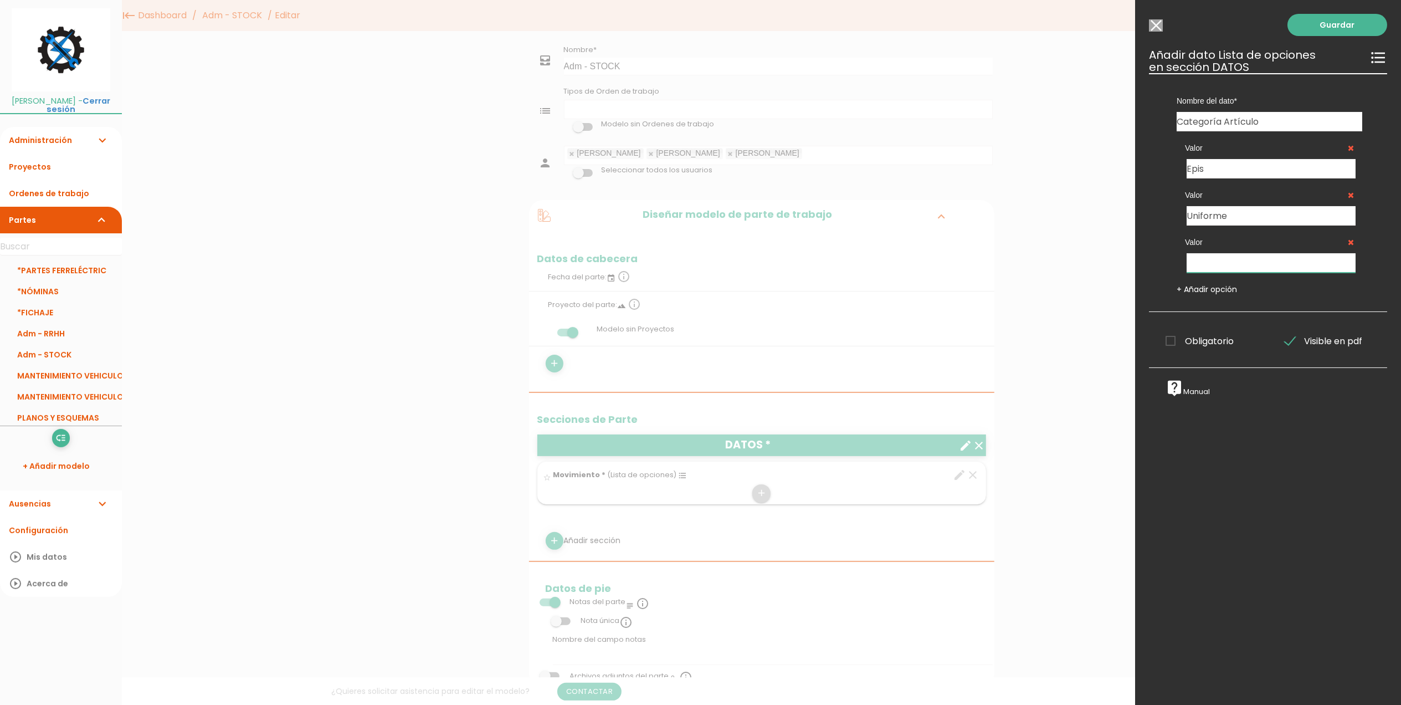
click at [1213, 265] on input "text" at bounding box center [1271, 262] width 169 height 19
type input "Herramientas"
click at [1203, 291] on link "+ Añadir opción" at bounding box center [1207, 289] width 60 height 11
click at [1215, 312] on input "text" at bounding box center [1271, 309] width 169 height 19
type input "Materiales"
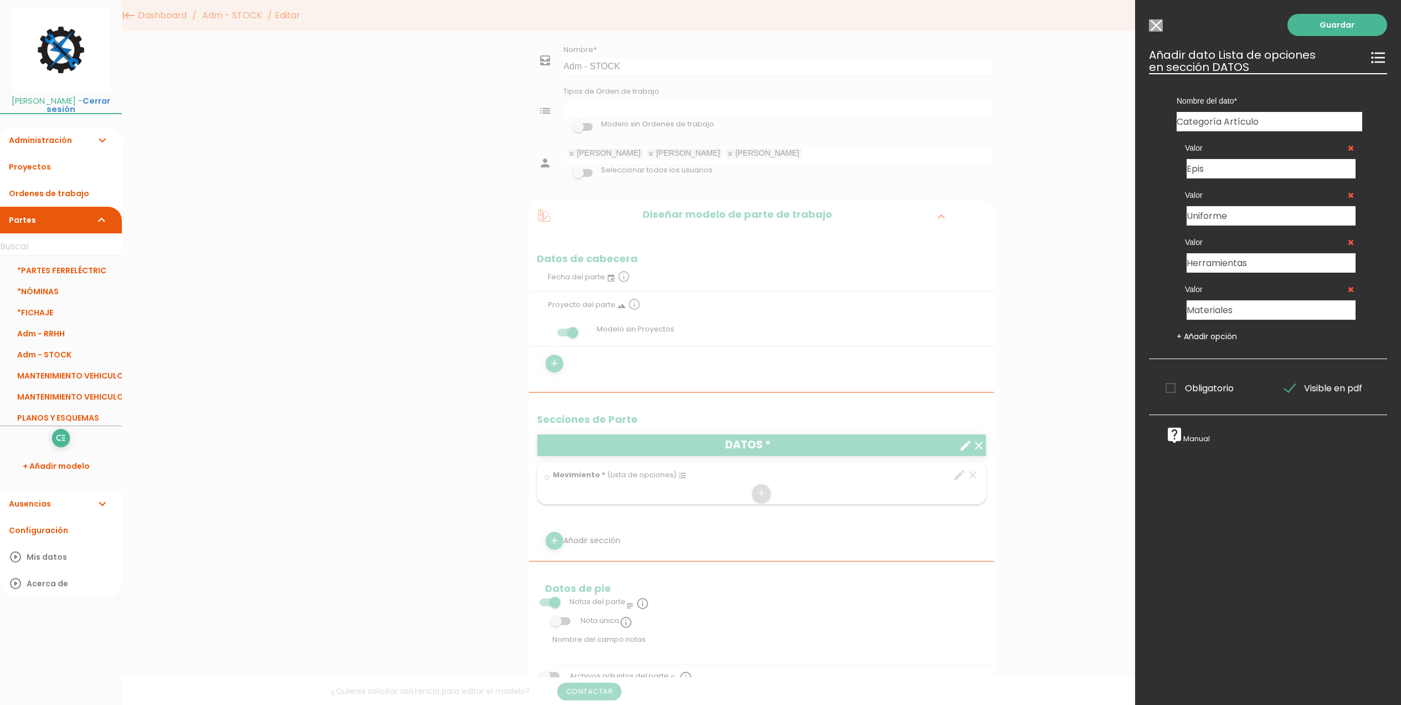
click at [1179, 388] on span "Obligatorio" at bounding box center [1200, 388] width 68 height 14
click at [0, 0] on input "Obligatorio" at bounding box center [0, 0] width 0 height 0
click at [1343, 21] on link "Guardar" at bounding box center [1338, 25] width 100 height 22
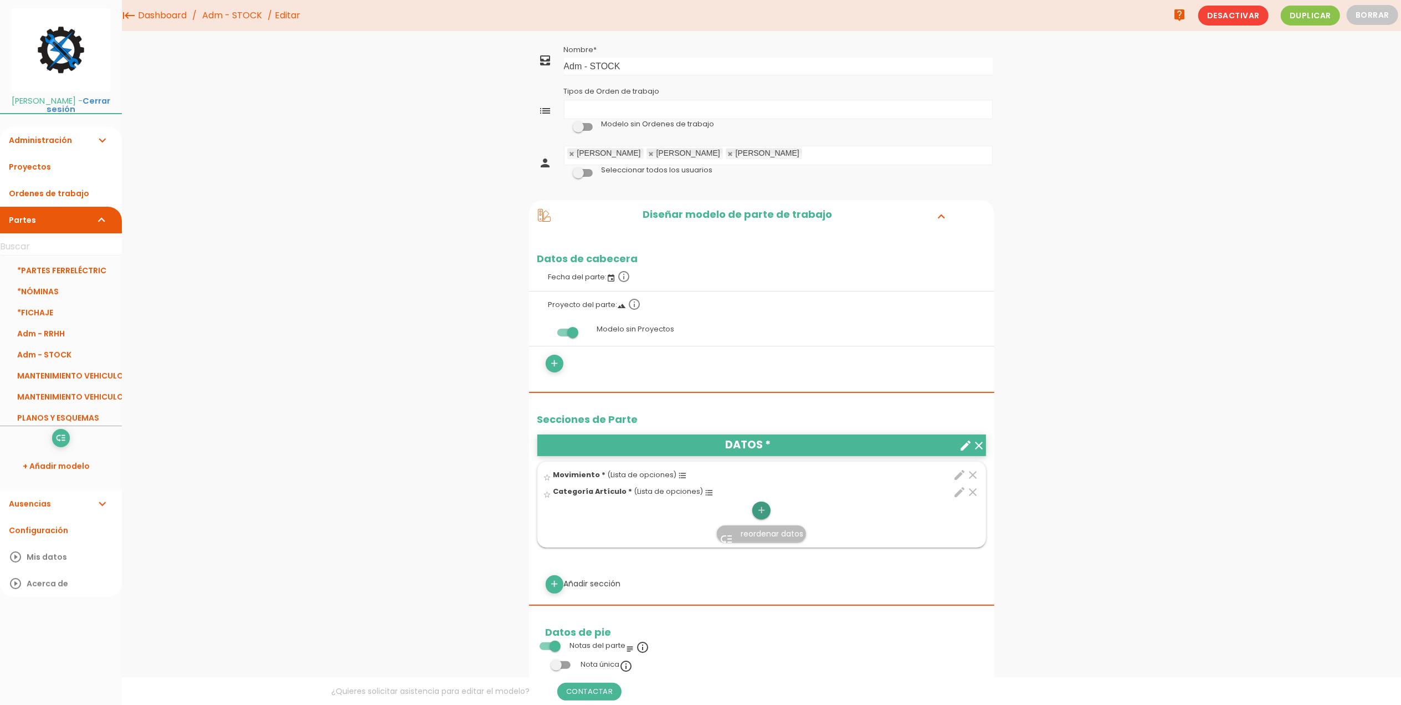
click at [762, 512] on icon "add" at bounding box center [761, 510] width 11 height 18
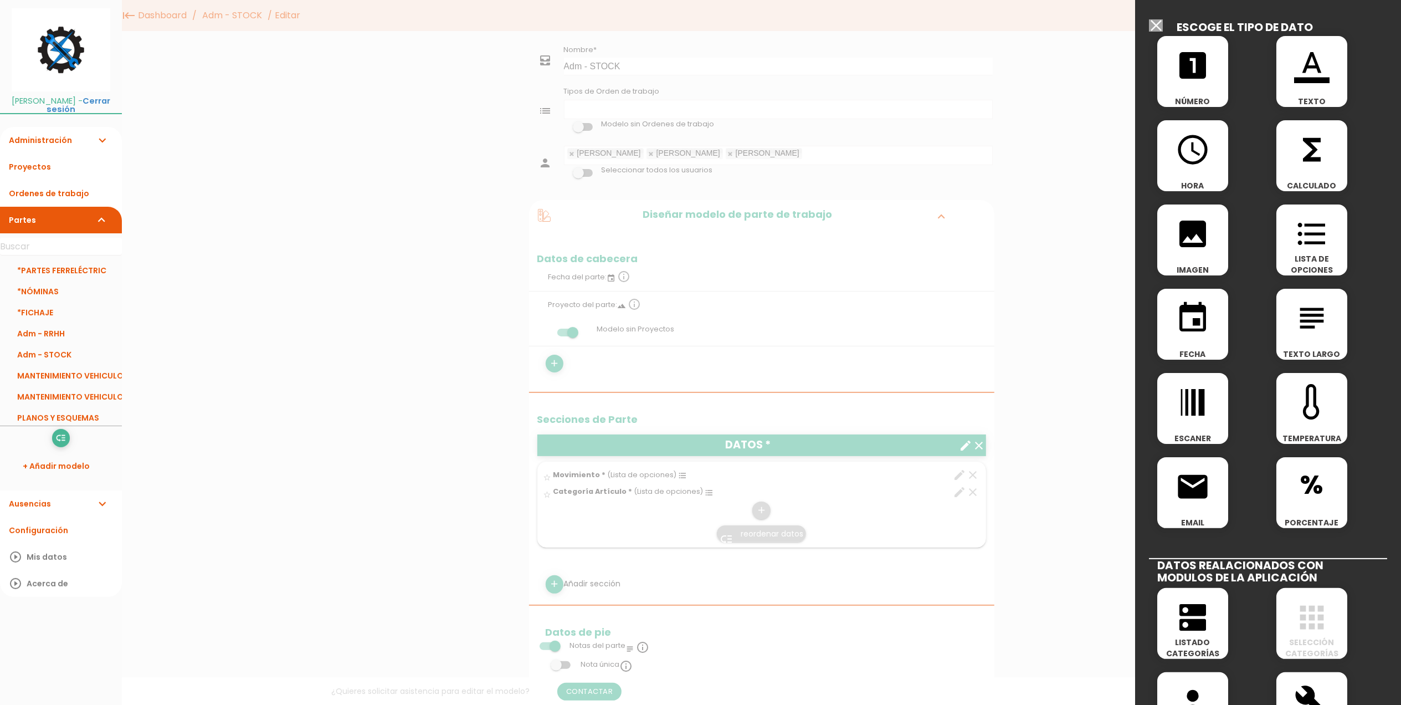
click at [1314, 72] on icon "format_color_text" at bounding box center [1311, 65] width 35 height 35
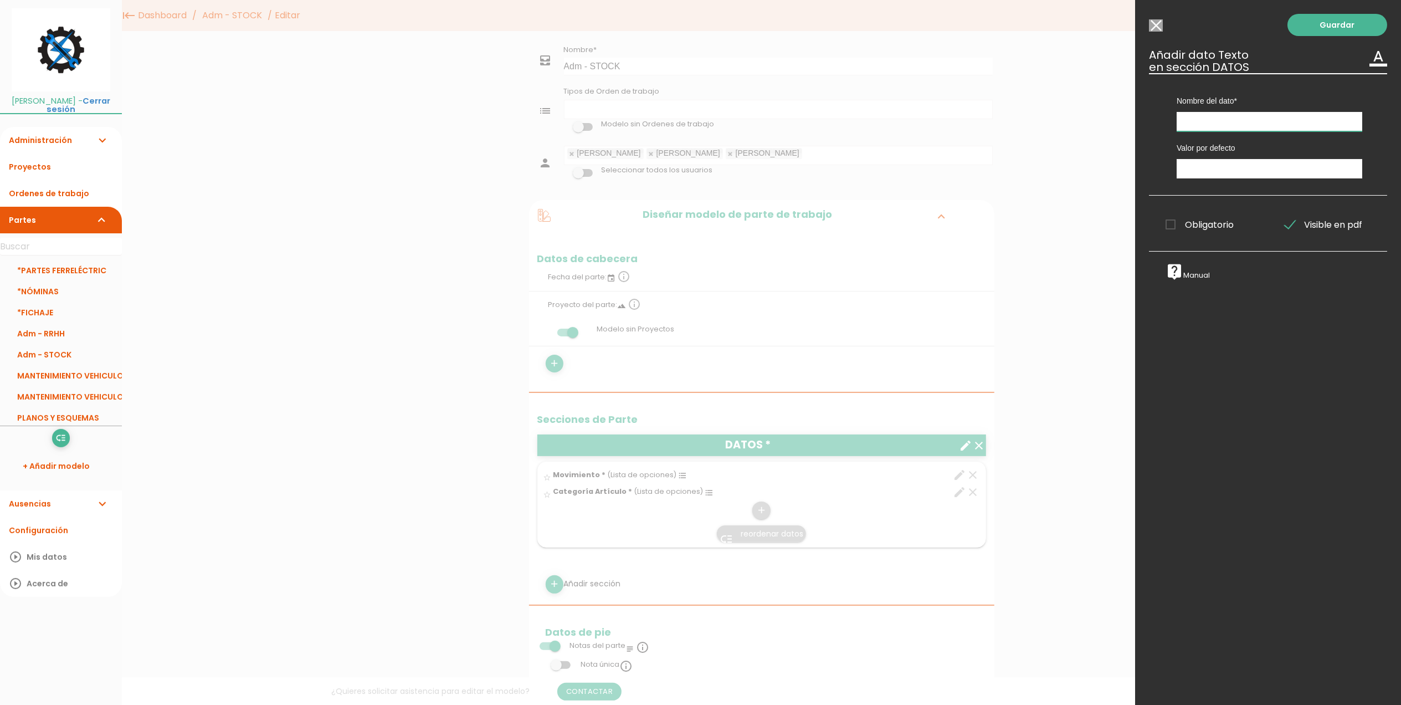
click at [1241, 125] on input "text" at bounding box center [1270, 121] width 186 height 19
type input "Artículo"
click at [1171, 227] on span "Obligatorio" at bounding box center [1200, 225] width 68 height 14
click at [0, 0] on input "Obligatorio" at bounding box center [0, 0] width 0 height 0
click at [1347, 11] on div "Guardar ESCOGE EL TIPO DE DATO looks_one NÚMERO format_color_text TEXTO access_…" at bounding box center [1268, 352] width 266 height 705
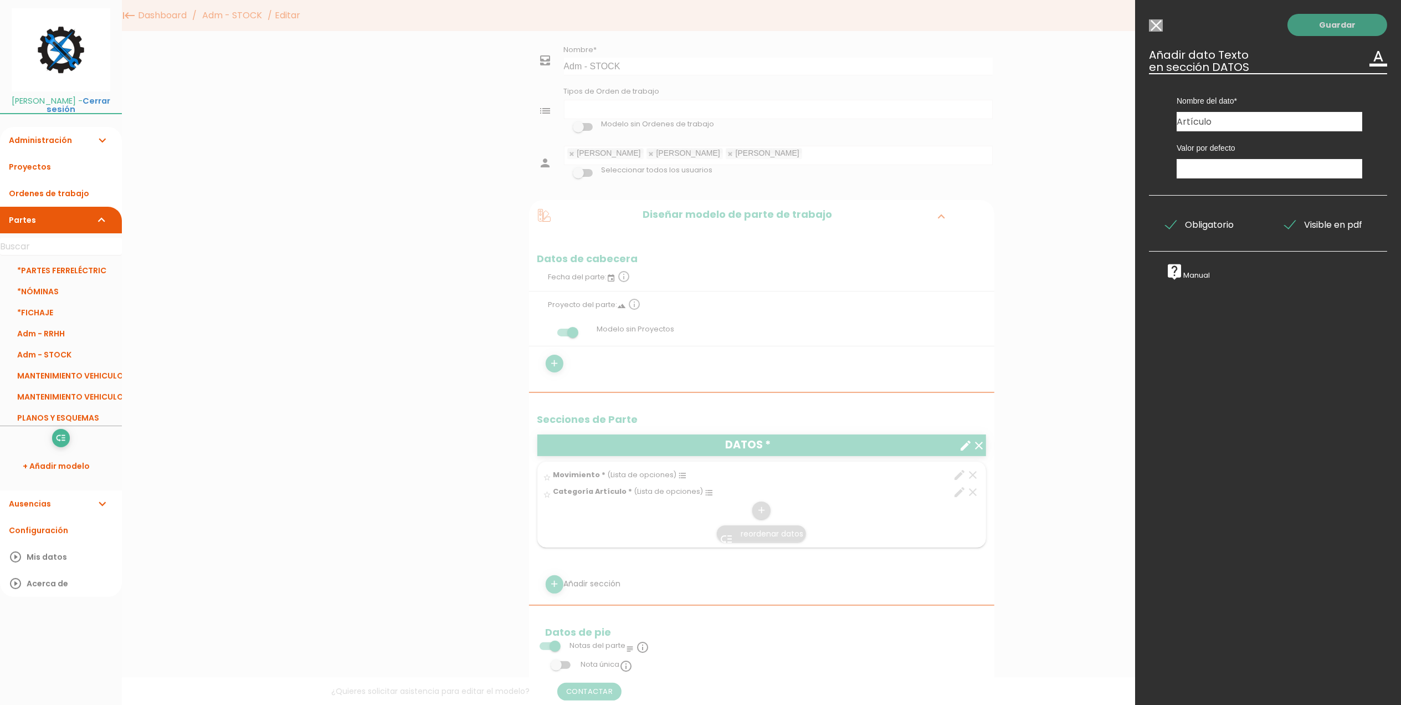
click at [1333, 30] on link "Guardar" at bounding box center [1338, 25] width 100 height 22
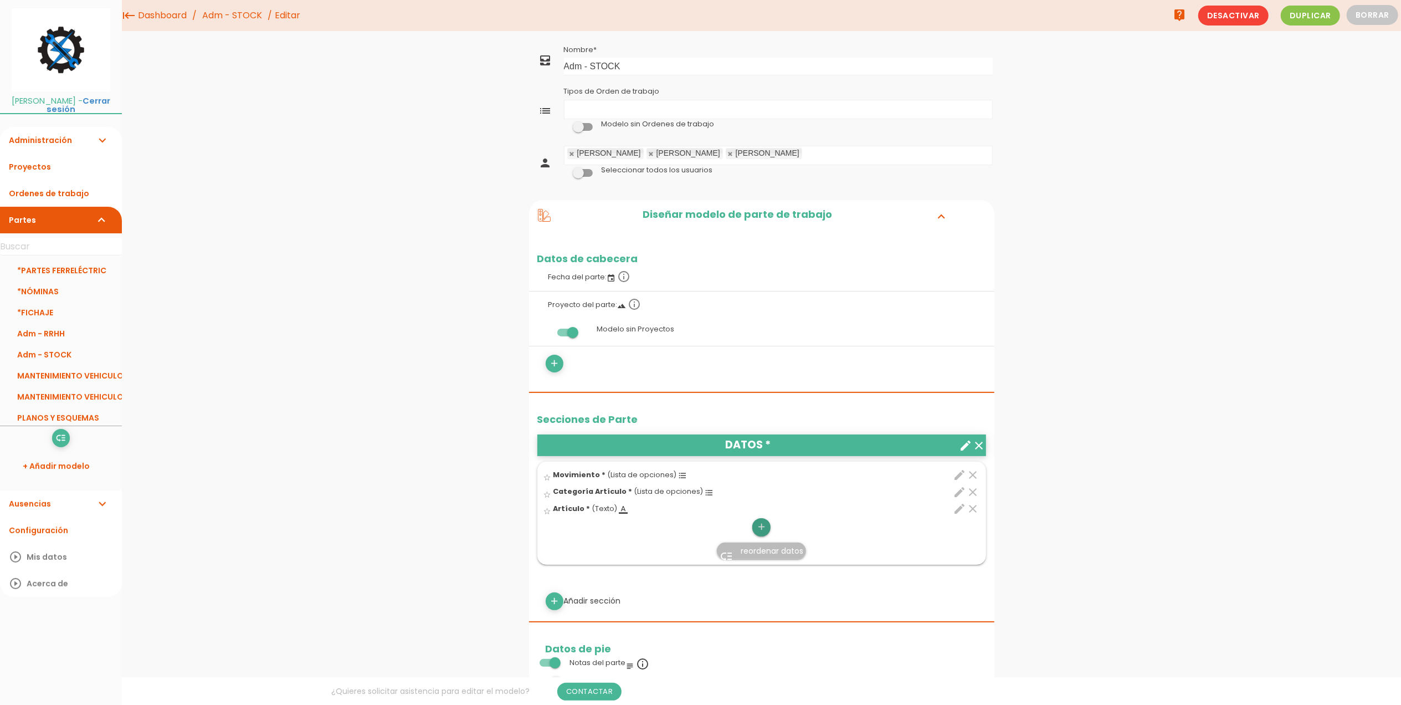
click at [763, 529] on icon "add" at bounding box center [761, 527] width 11 height 18
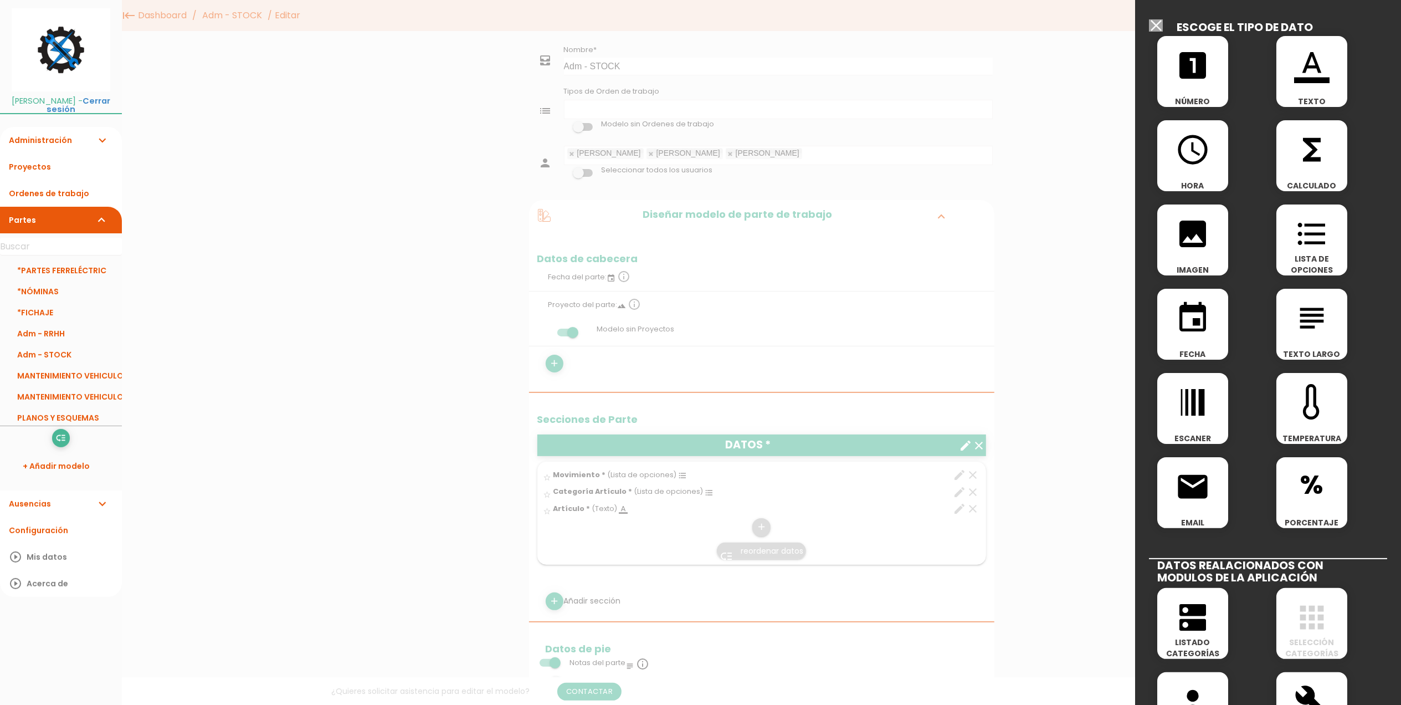
click at [1217, 62] on span "looks_one" at bounding box center [1192, 59] width 71 height 47
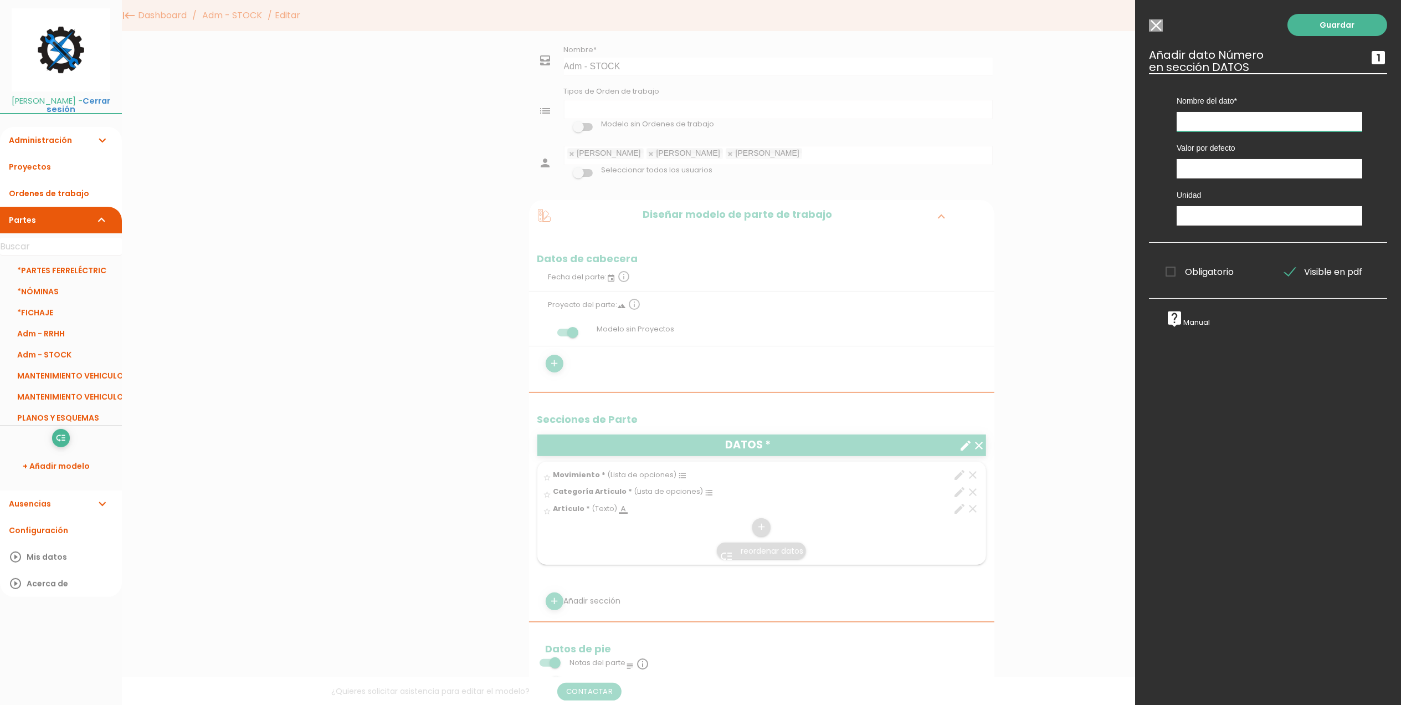
click at [1204, 129] on input "text" at bounding box center [1270, 121] width 186 height 19
type input "Cantidad"
click at [1200, 223] on input "text" at bounding box center [1270, 215] width 186 height 19
type input "u"
click at [1169, 270] on span "Obligatorio" at bounding box center [1200, 272] width 68 height 14
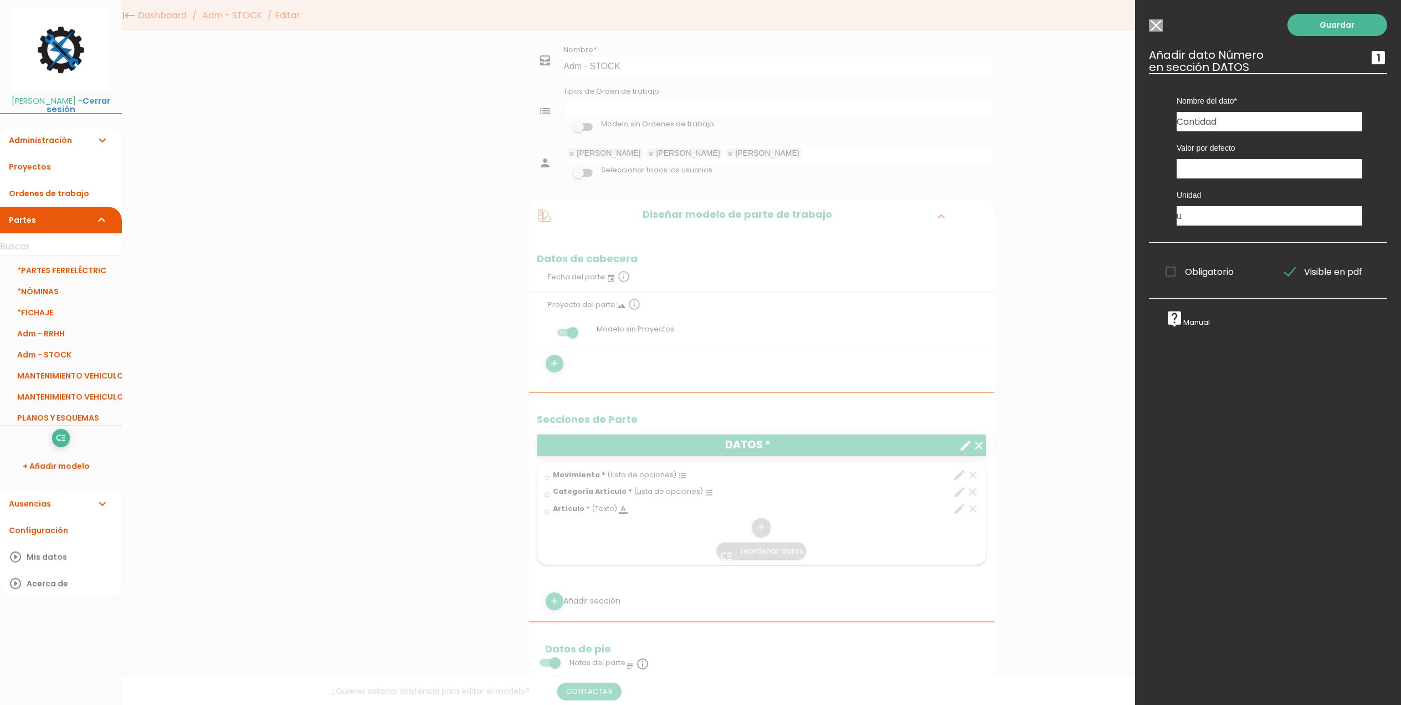
click at [0, 0] on input "Obligatorio" at bounding box center [0, 0] width 0 height 0
click at [1302, 2] on div "Guardar ESCOGE EL TIPO DE DATO looks_one NÚMERO format_color_text TEXTO access_…" at bounding box center [1268, 352] width 266 height 705
click at [1308, 27] on link "Guardar" at bounding box center [1338, 25] width 100 height 22
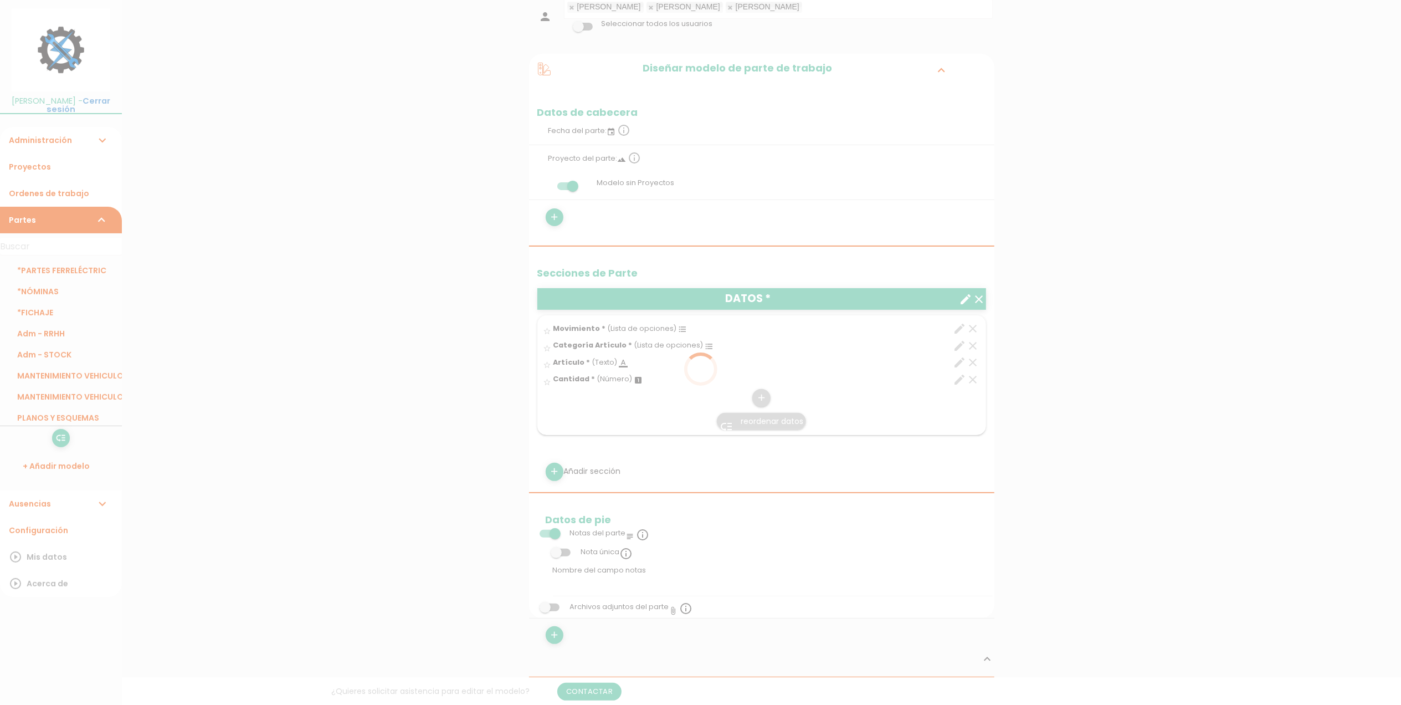
scroll to position [147, 0]
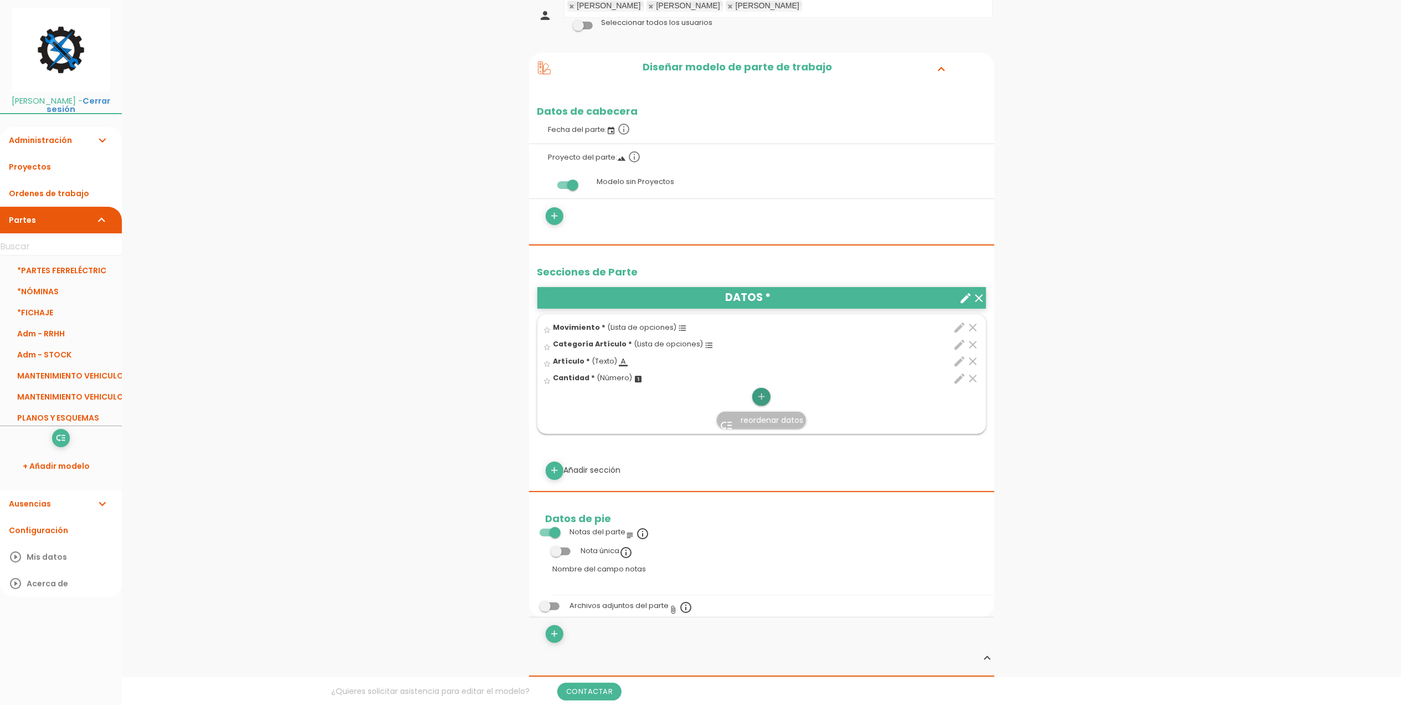
click at [758, 395] on icon "add" at bounding box center [761, 397] width 11 height 18
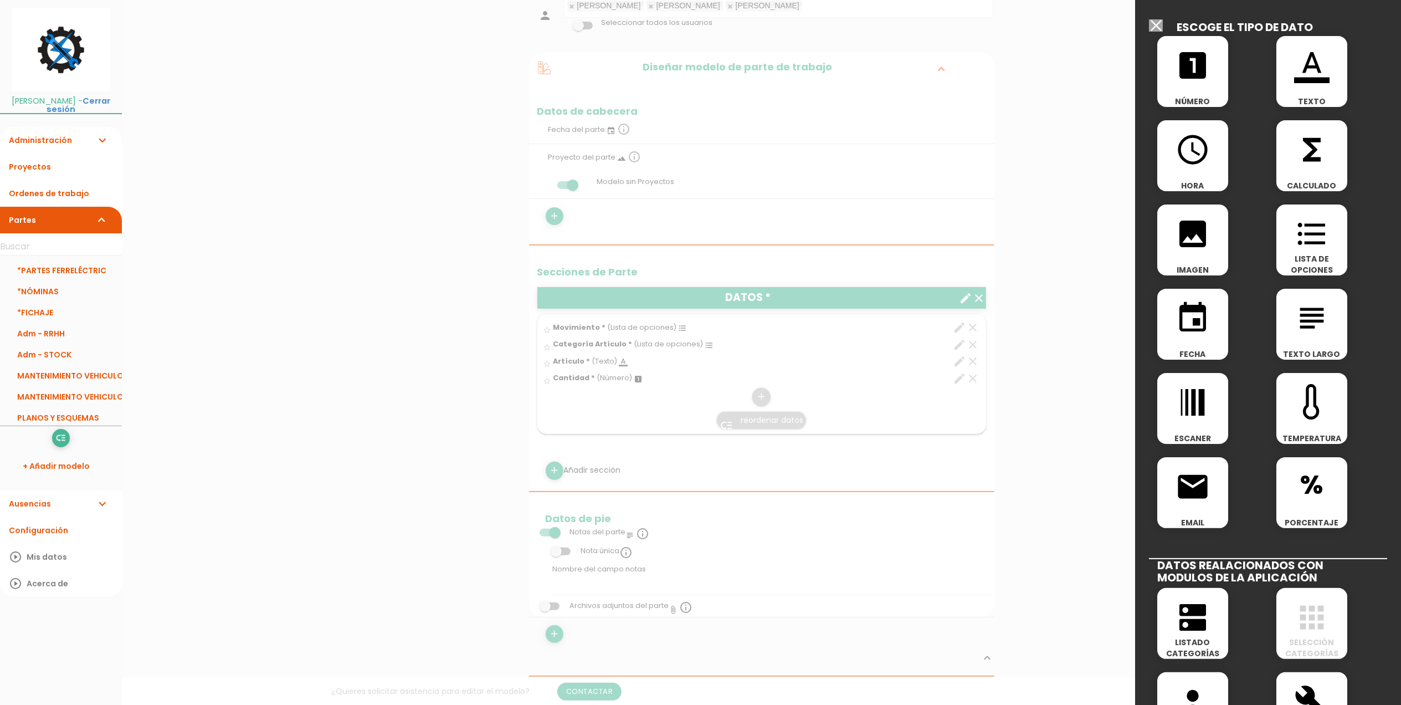
click at [1304, 62] on icon "format_color_text" at bounding box center [1311, 65] width 35 height 35
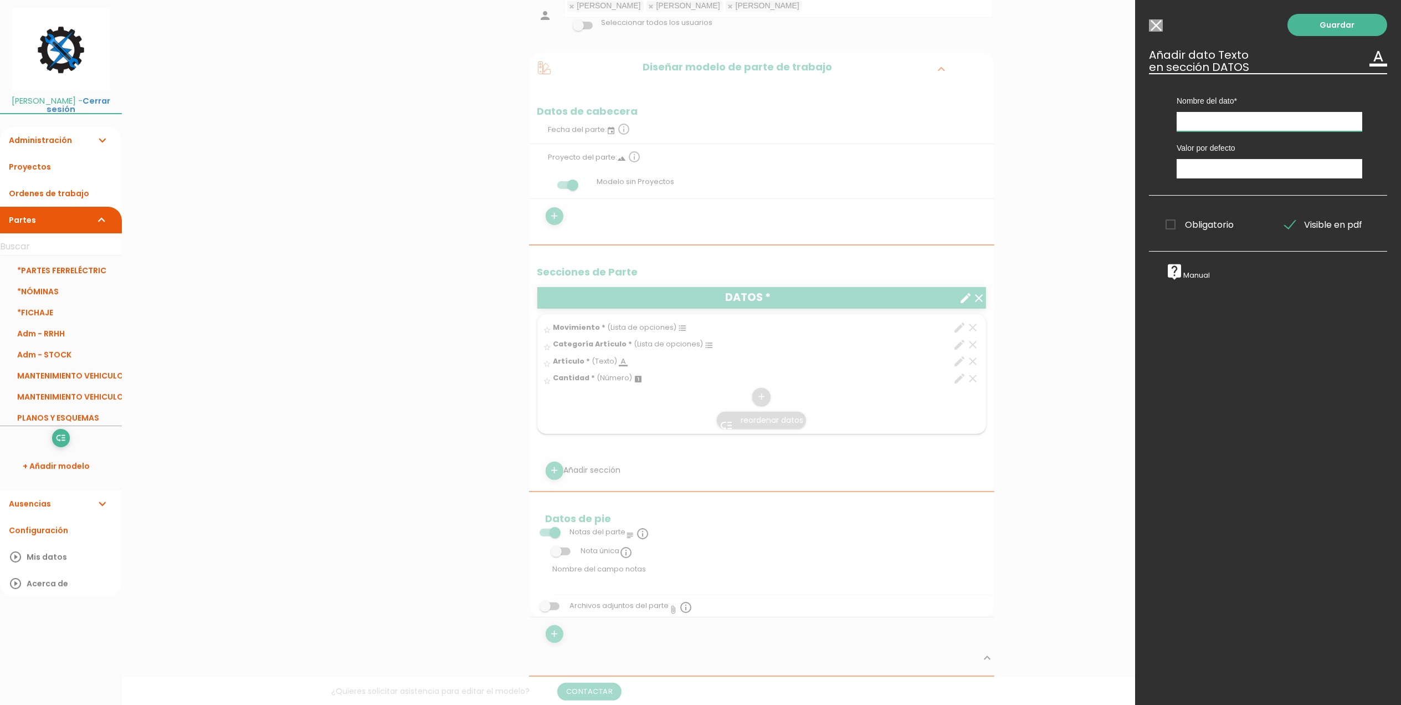
click at [1233, 119] on input "text" at bounding box center [1270, 121] width 186 height 19
type input "Talla"
click at [1169, 219] on span "Obligatorio" at bounding box center [1200, 225] width 68 height 14
click at [0, 0] on input "Obligatorio" at bounding box center [0, 0] width 0 height 0
click at [1308, 31] on link "Guardar" at bounding box center [1338, 25] width 100 height 22
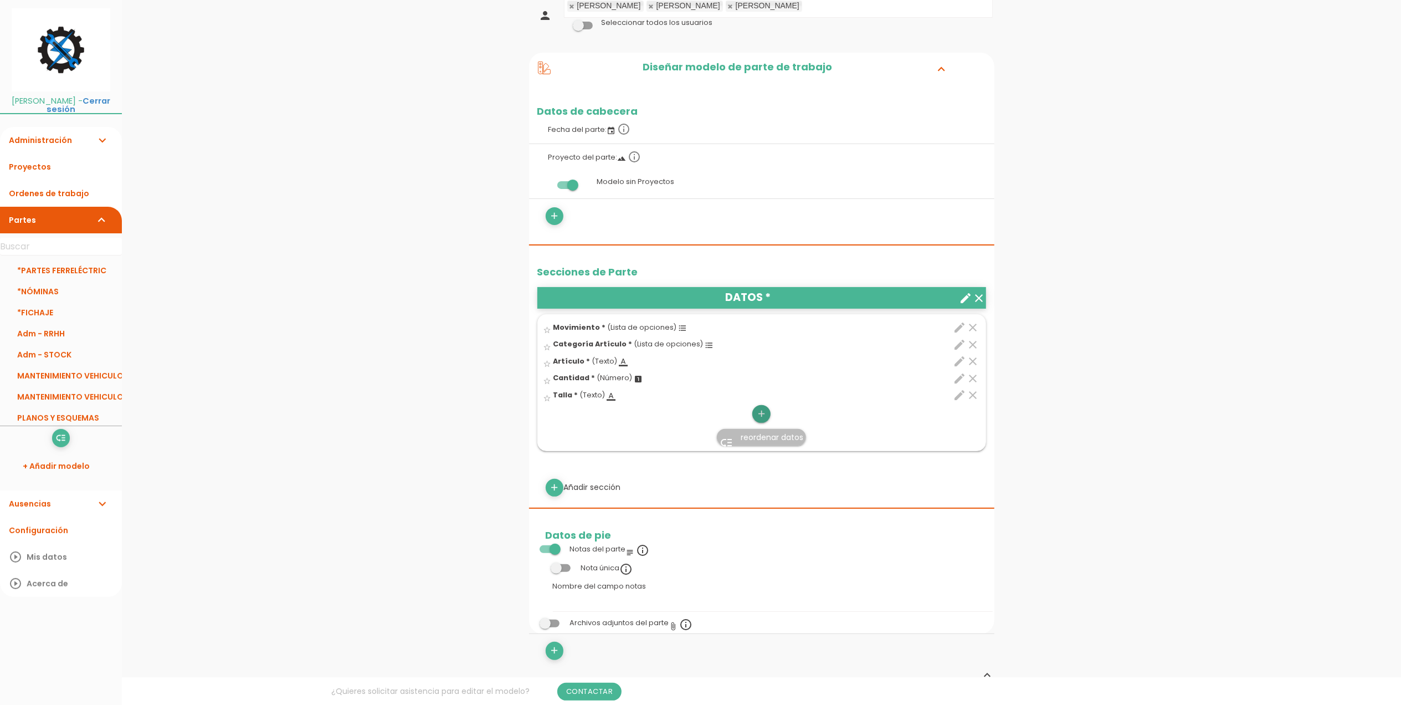
click at [763, 414] on icon "add" at bounding box center [761, 414] width 11 height 18
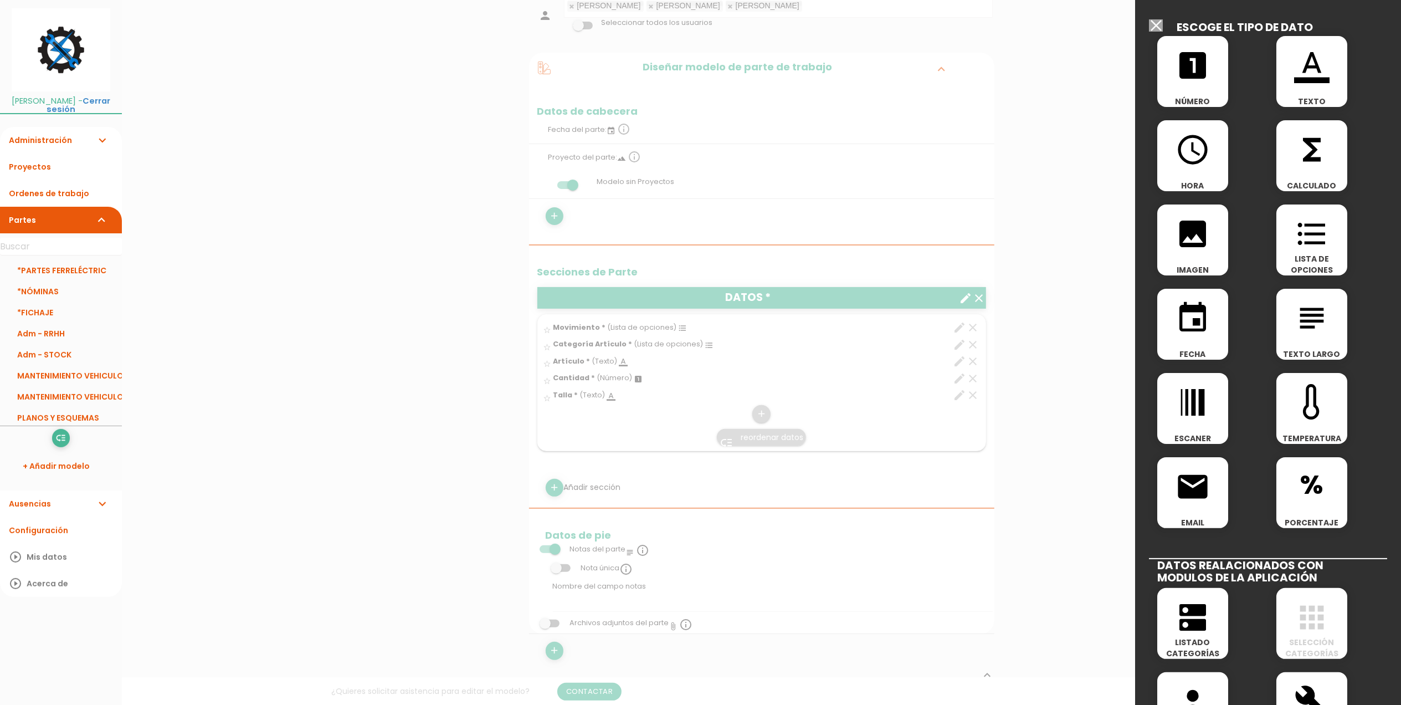
click at [1191, 65] on icon "looks_one" at bounding box center [1192, 65] width 35 height 35
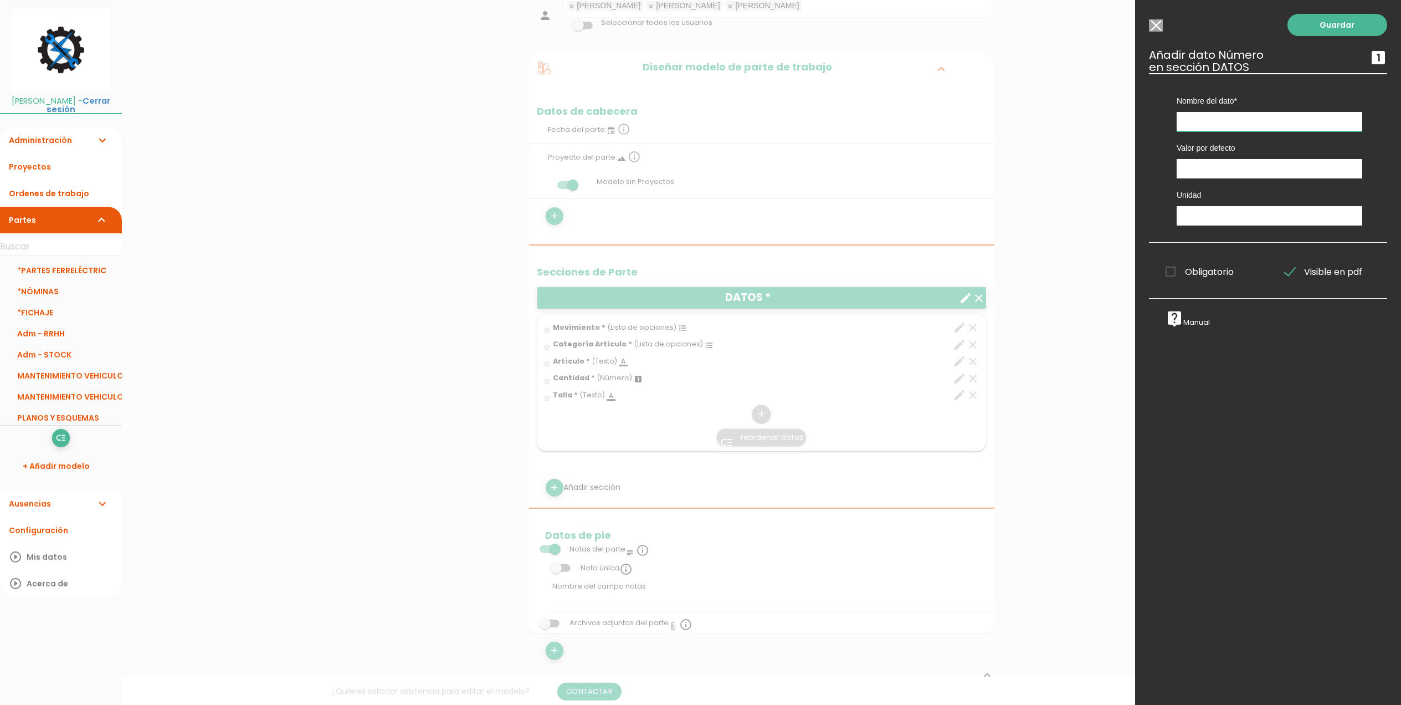
click at [1197, 120] on input "text" at bounding box center [1270, 121] width 186 height 19
type input "Coste por artículo"
click at [1171, 275] on span "Obligatorio" at bounding box center [1200, 272] width 68 height 14
click at [0, 0] on input "Obligatorio" at bounding box center [0, 0] width 0 height 0
click at [1204, 218] on input "text" at bounding box center [1270, 215] width 186 height 19
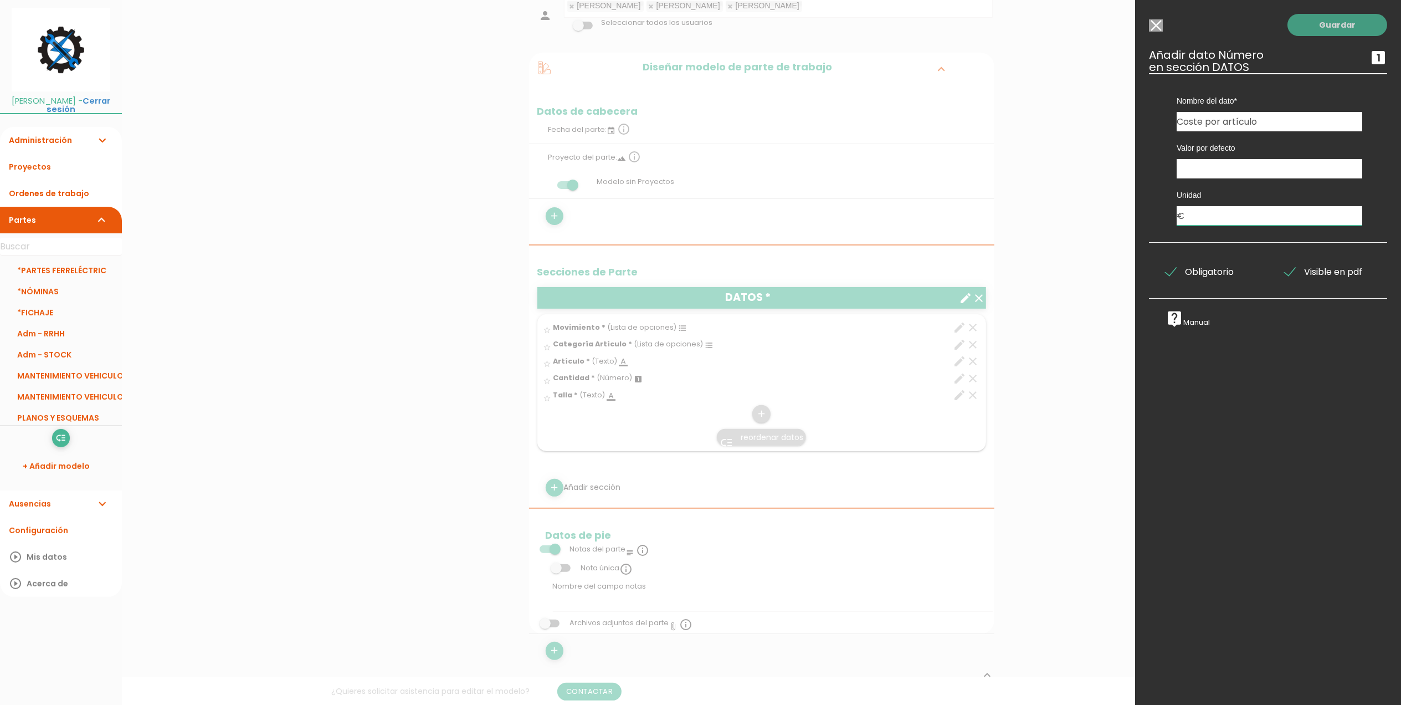
type input "€"
click at [1301, 32] on link "Guardar" at bounding box center [1338, 25] width 100 height 22
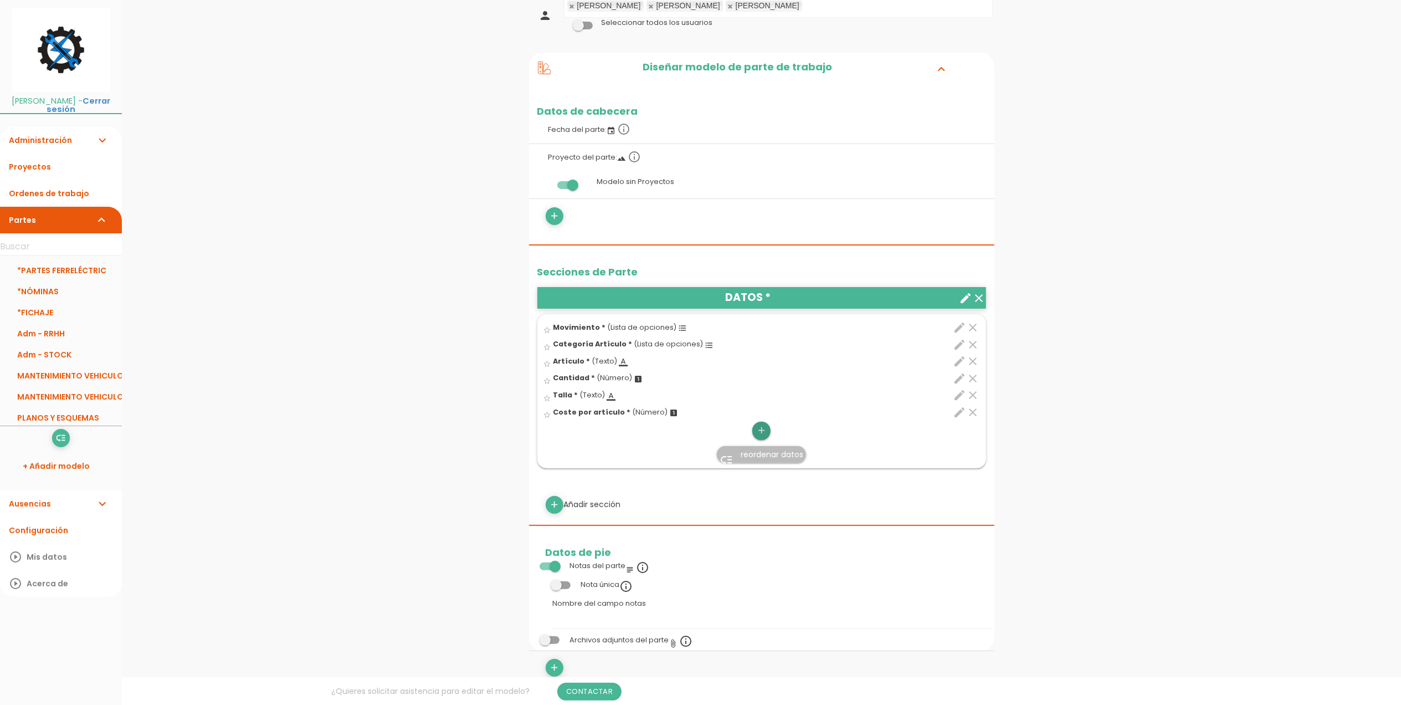
click at [765, 428] on icon "add" at bounding box center [761, 431] width 11 height 18
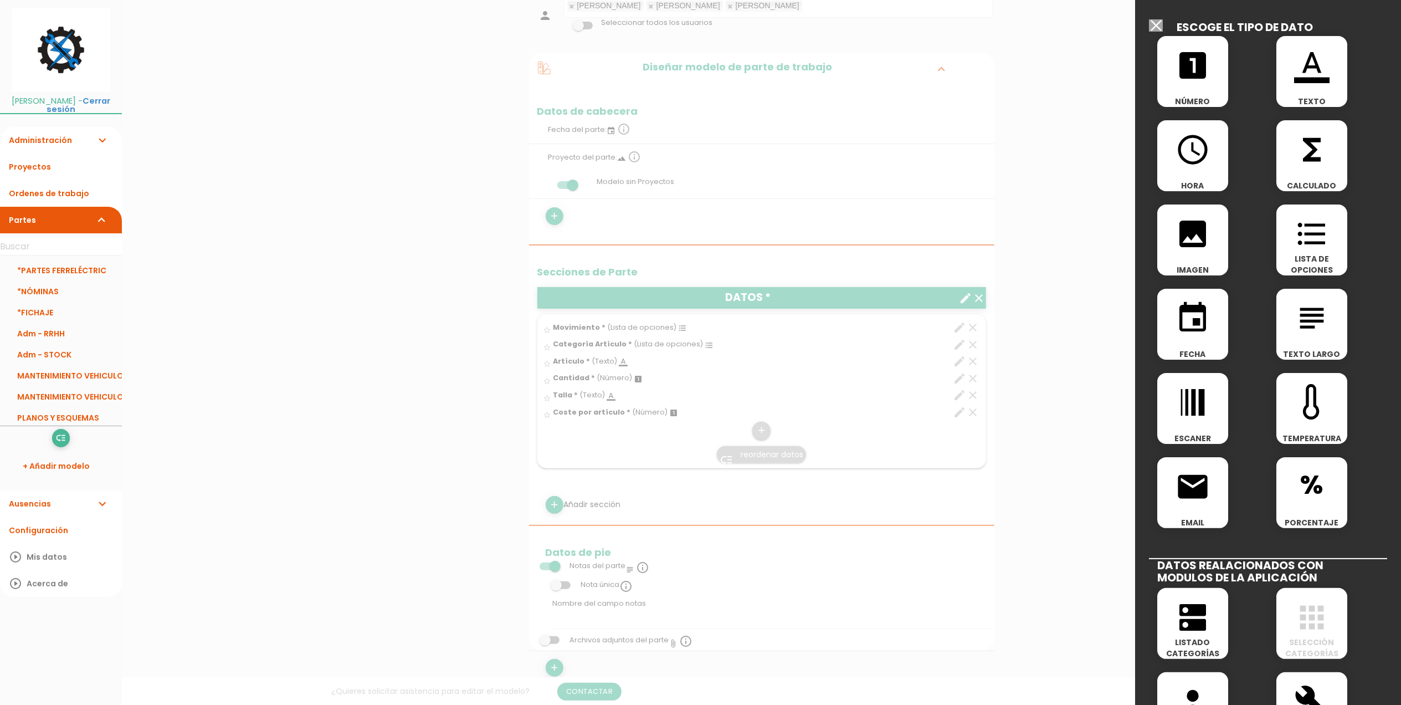
click at [1329, 62] on span "format_color_text" at bounding box center [1312, 59] width 71 height 47
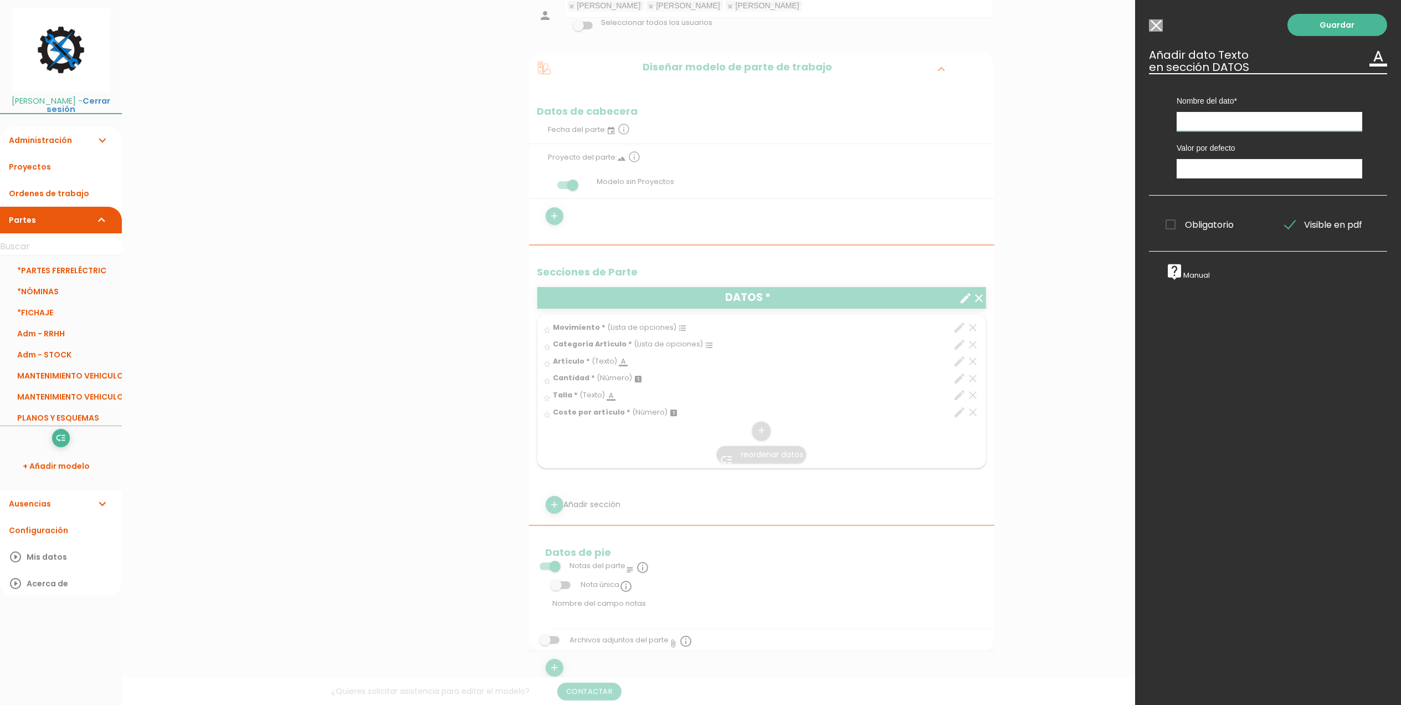
click at [1233, 130] on input "text" at bounding box center [1270, 121] width 186 height 19
type input "Ubicación"
click at [1176, 223] on span "Obligatorio" at bounding box center [1200, 225] width 68 height 14
click at [0, 0] on input "Obligatorio" at bounding box center [0, 0] width 0 height 0
click at [1322, 29] on link "Guardar" at bounding box center [1338, 25] width 100 height 22
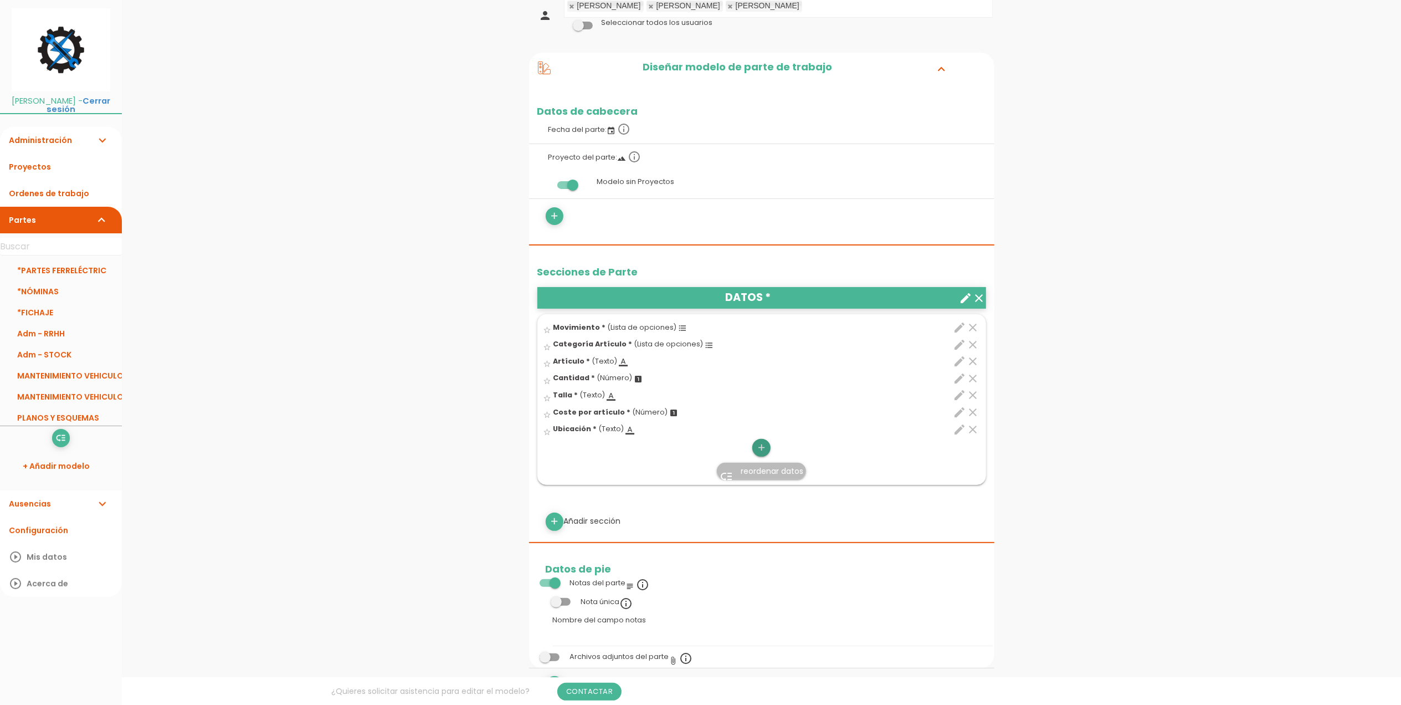
click at [759, 453] on icon "add" at bounding box center [761, 448] width 11 height 18
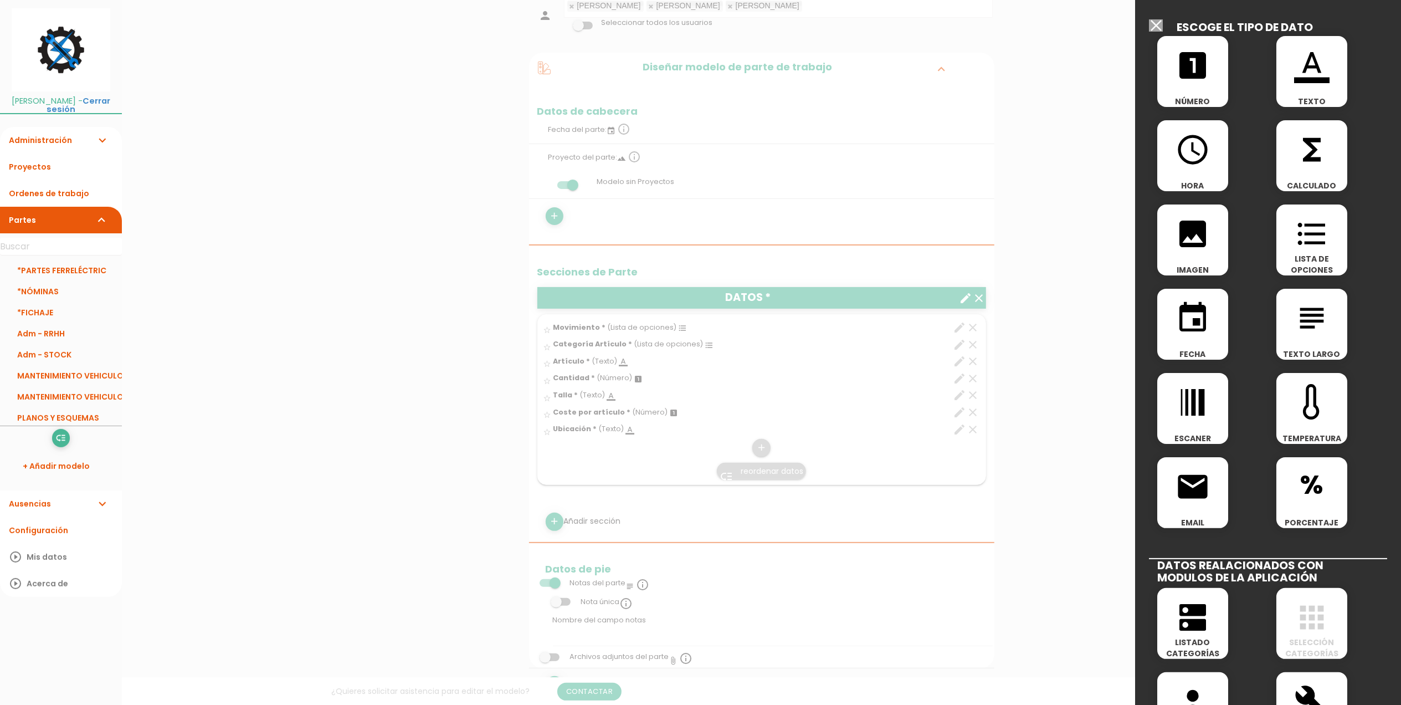
click at [1311, 87] on div "format_color_text TEXTO" at bounding box center [1312, 71] width 71 height 71
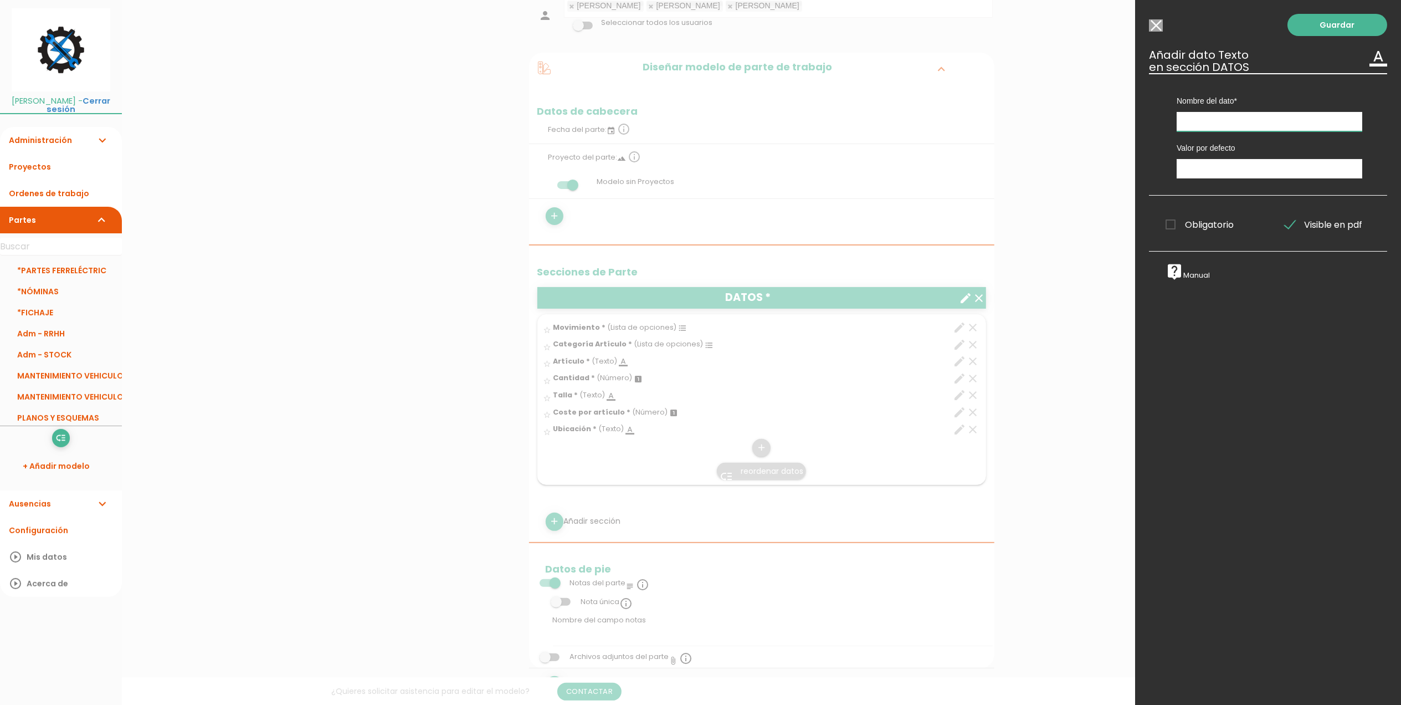
click at [1218, 123] on input "text" at bounding box center [1270, 121] width 186 height 19
type input "Registrador de STOCK (Oficina)"
click at [1171, 227] on span "Obligatorio" at bounding box center [1200, 225] width 68 height 14
click at [0, 0] on input "Obligatorio" at bounding box center [0, 0] width 0 height 0
click at [1325, 28] on link "Guardar" at bounding box center [1338, 25] width 100 height 22
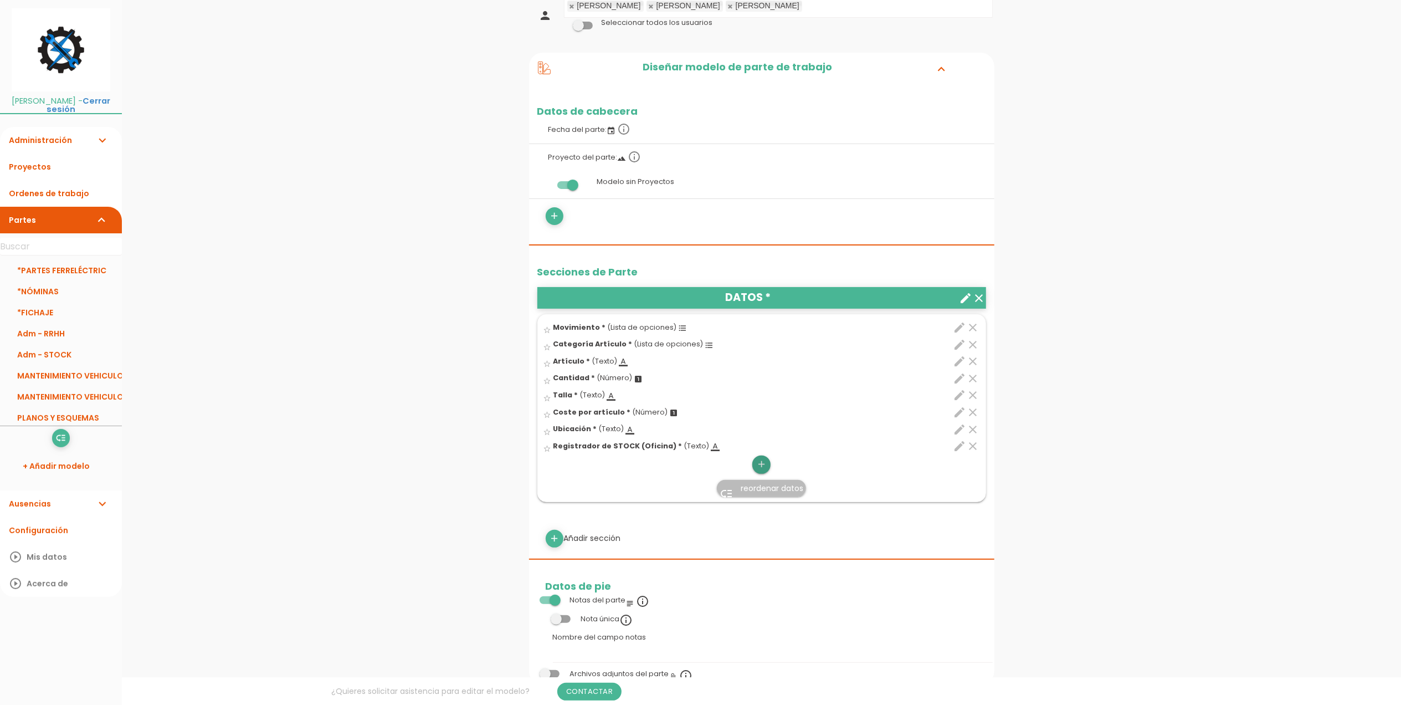
click at [760, 466] on icon "add" at bounding box center [761, 464] width 11 height 18
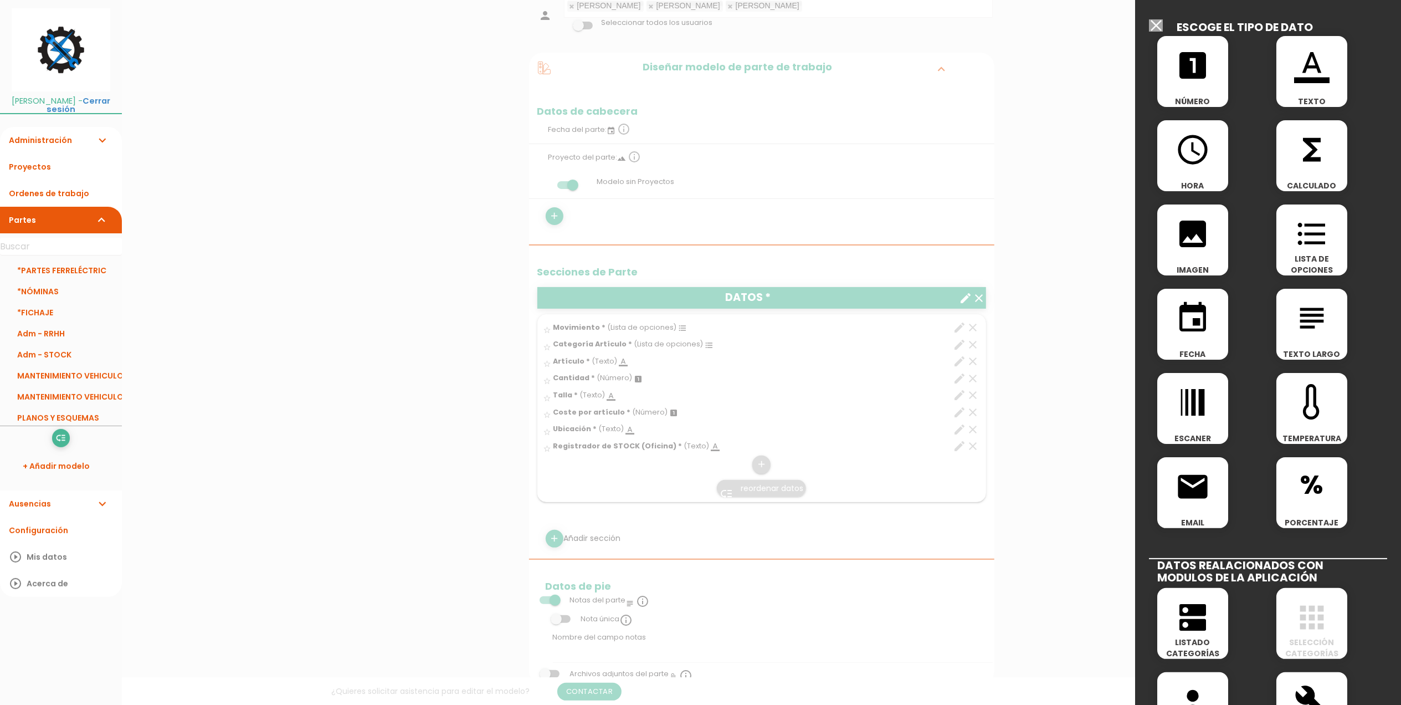
click at [1315, 71] on icon "format_color_text" at bounding box center [1311, 65] width 35 height 35
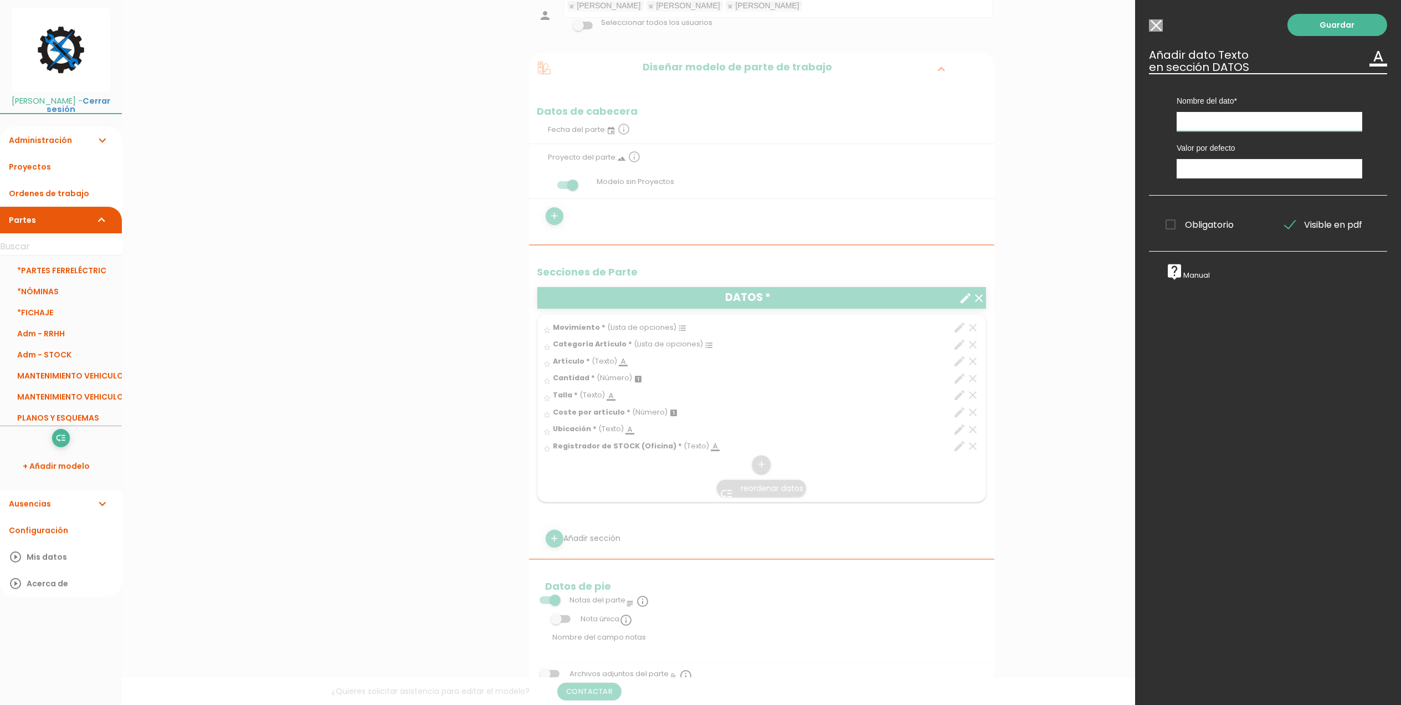
click at [1234, 126] on input "text" at bounding box center [1270, 121] width 186 height 19
type input "Notas"
click at [1177, 221] on span "Obligatorio" at bounding box center [1200, 225] width 68 height 14
click at [0, 0] on input "Obligatorio" at bounding box center [0, 0] width 0 height 0
click at [1164, 222] on label "Obligatorio" at bounding box center [1208, 225] width 103 height 14
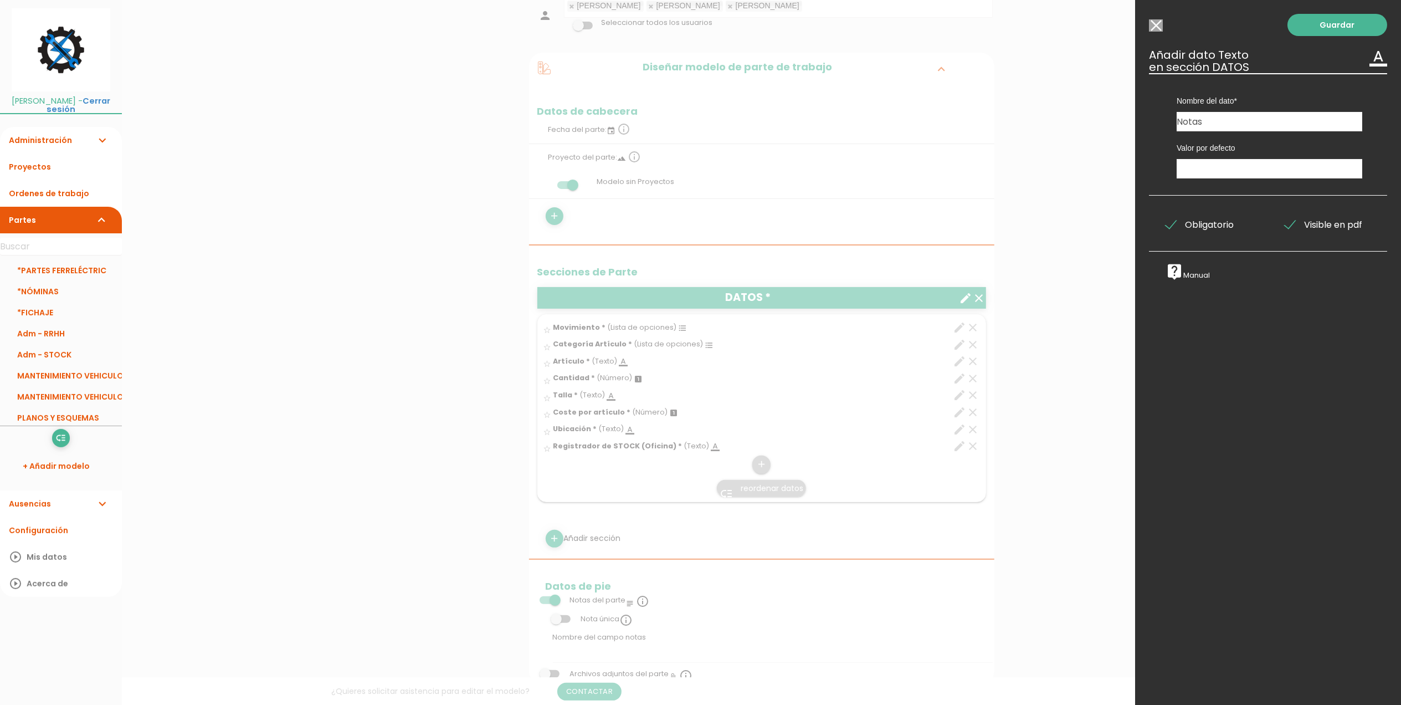
click at [0, 0] on input "Obligatorio" at bounding box center [0, 0] width 0 height 0
click at [1315, 24] on link "Guardar" at bounding box center [1338, 25] width 100 height 22
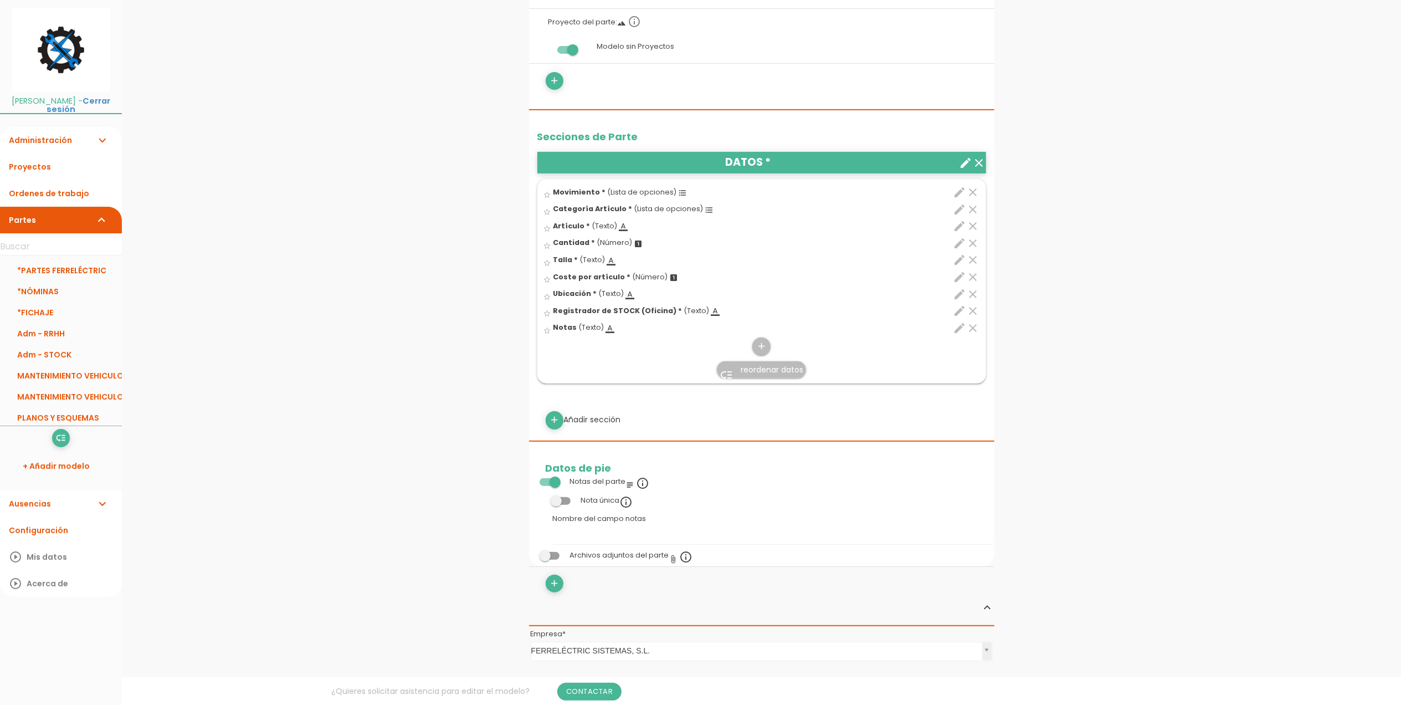
scroll to position [295, 0]
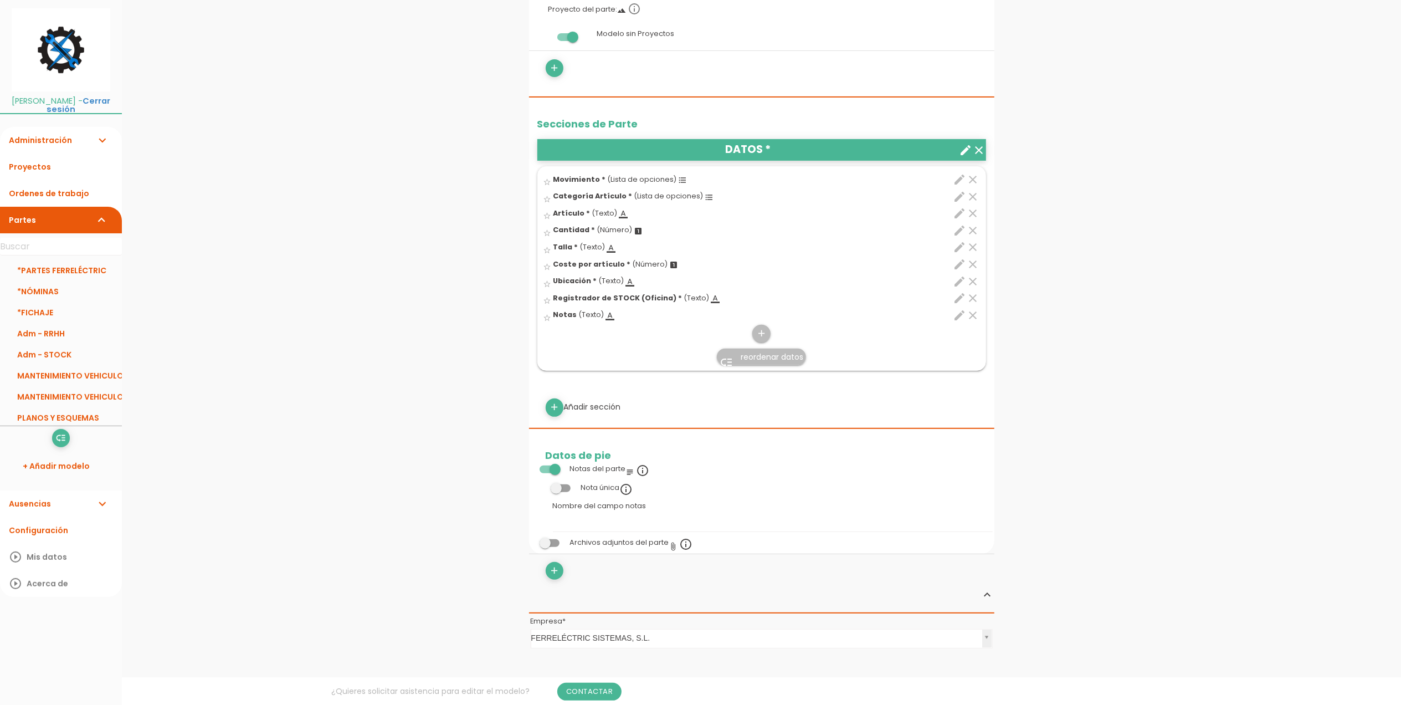
click at [552, 472] on span at bounding box center [550, 469] width 20 height 8
click at [531, 466] on input "checkbox" at bounding box center [531, 466] width 0 height 0
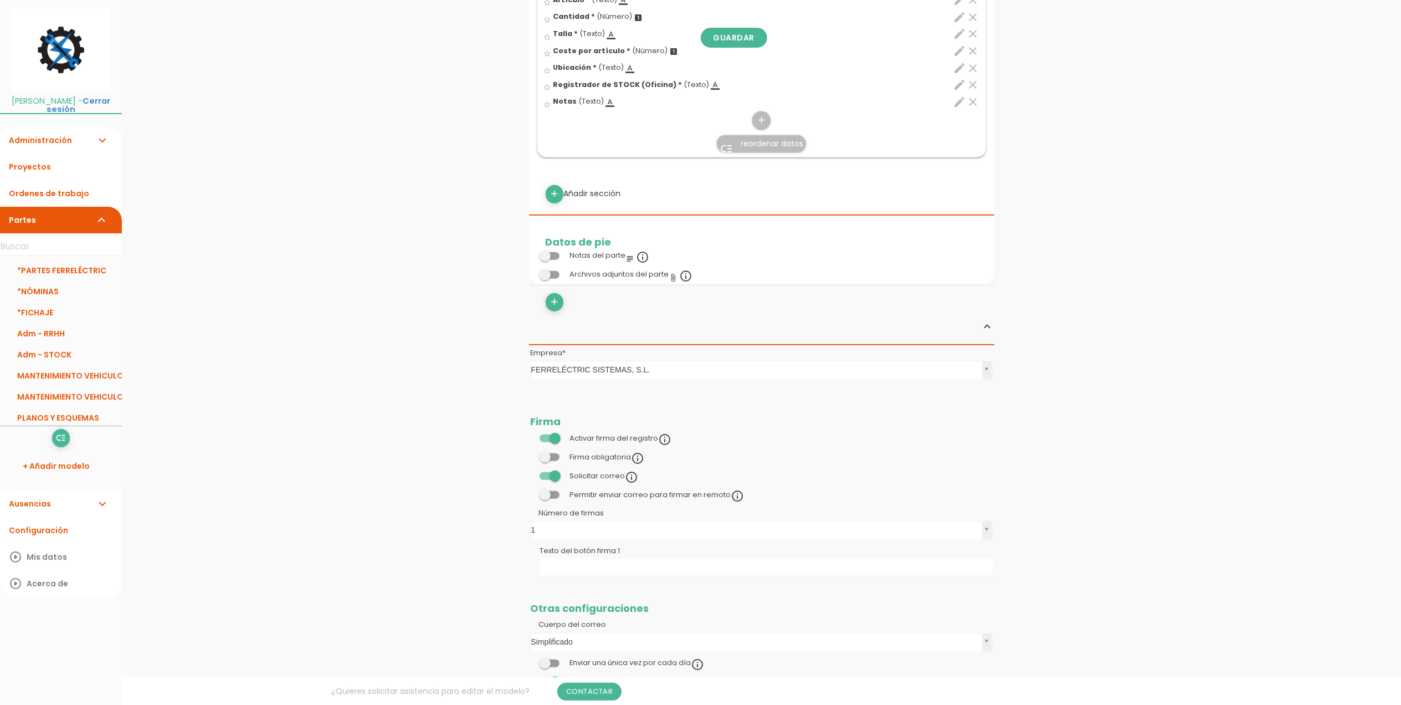
scroll to position [517, 0]
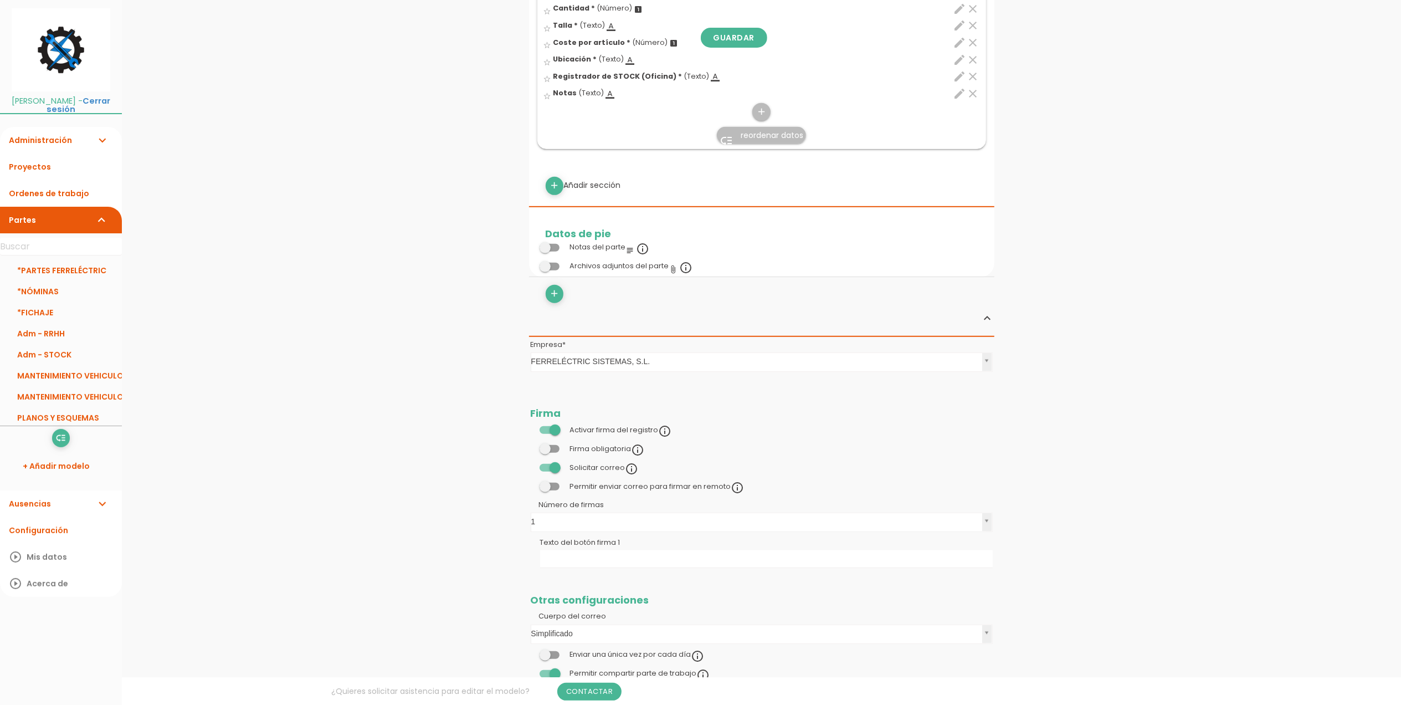
click at [550, 448] on span at bounding box center [550, 449] width 20 height 8
click at [531, 446] on input "checkbox" at bounding box center [531, 446] width 0 height 0
click at [549, 466] on span at bounding box center [550, 468] width 20 height 8
click at [531, 465] on input "checkbox" at bounding box center [531, 465] width 0 height 0
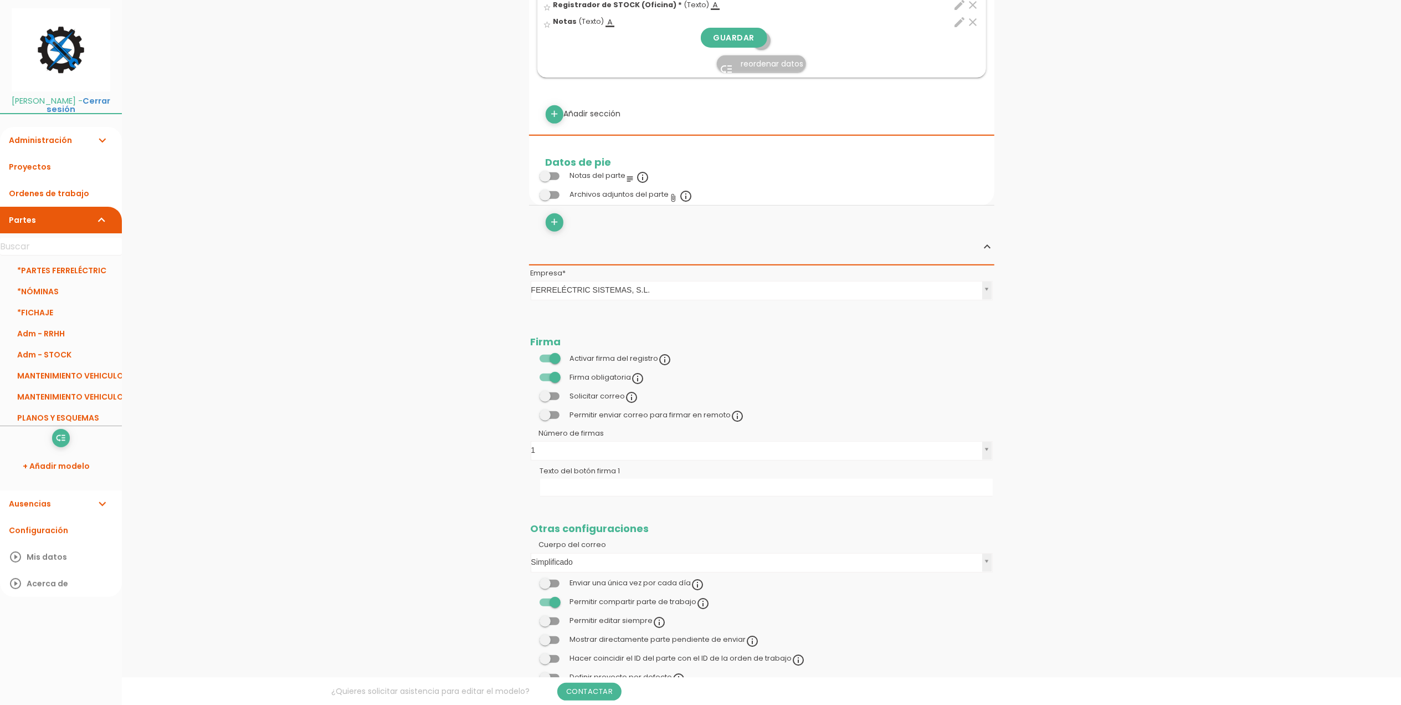
scroll to position [665, 0]
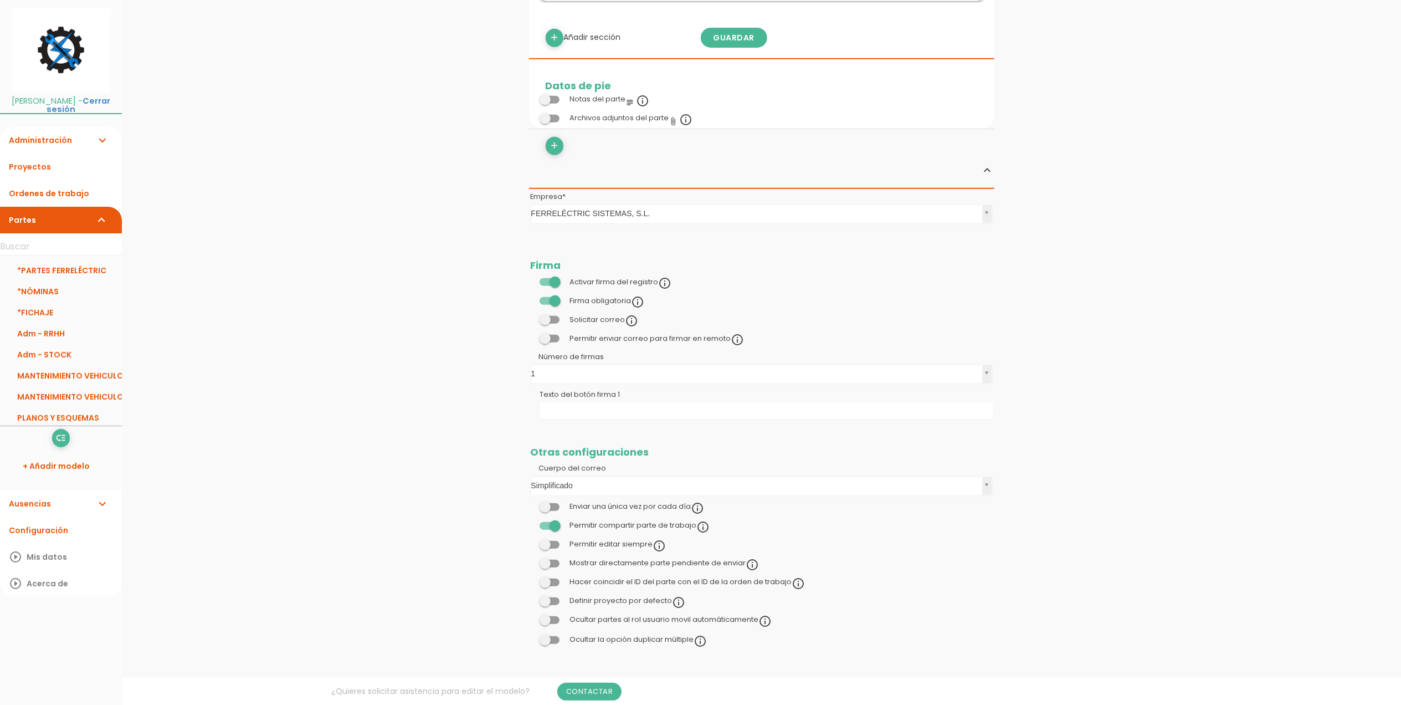
click at [551, 532] on div "Permitir compartir parte de trabajo info_outline" at bounding box center [621, 526] width 180 height 13
click at [553, 526] on span at bounding box center [550, 526] width 20 height 8
click at [531, 522] on input "checkbox" at bounding box center [531, 522] width 0 height 0
click at [595, 406] on input "Texto del botón firma 1" at bounding box center [766, 411] width 453 height 18
type input "Registrador"
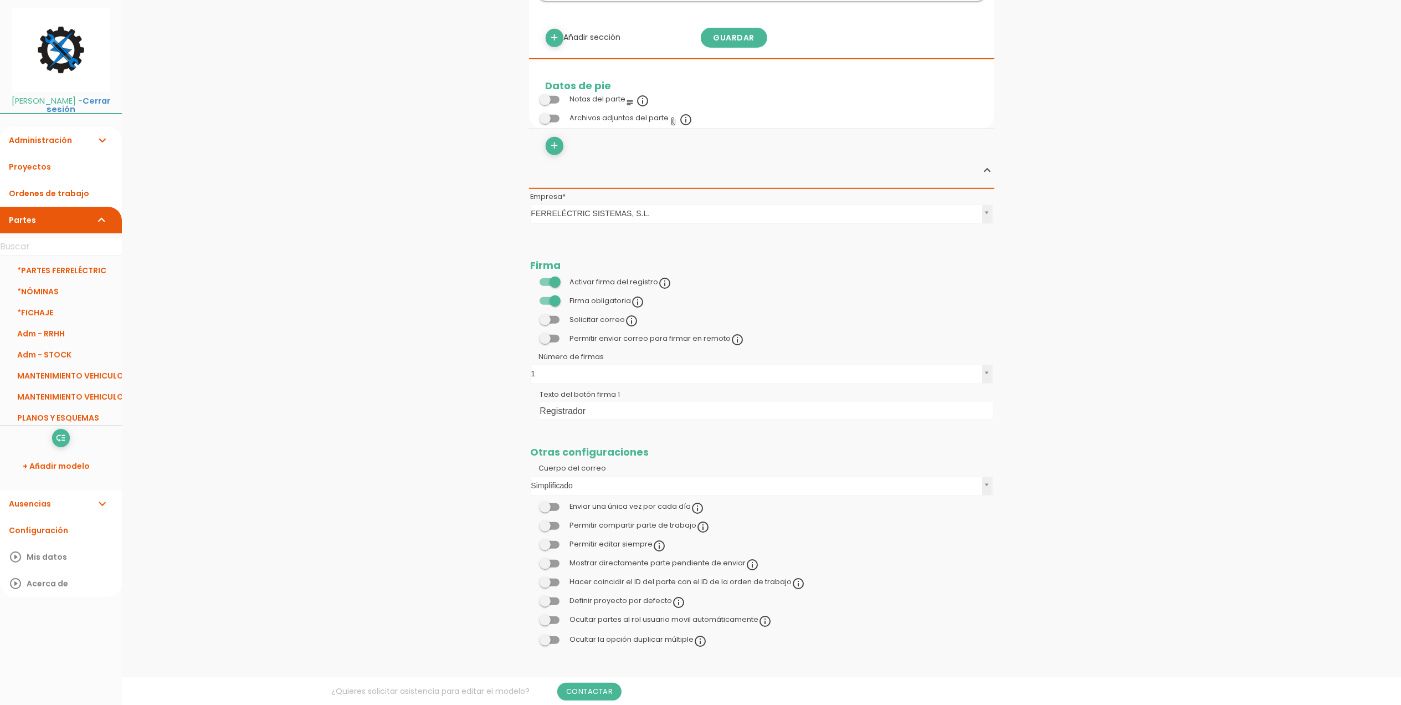
click at [488, 441] on div "menu keyboard_tab Dashboard Adm - STOCK Editar live_help" at bounding box center [761, 22] width 1279 height 1375
click at [721, 31] on link "Guardar" at bounding box center [734, 38] width 66 height 20
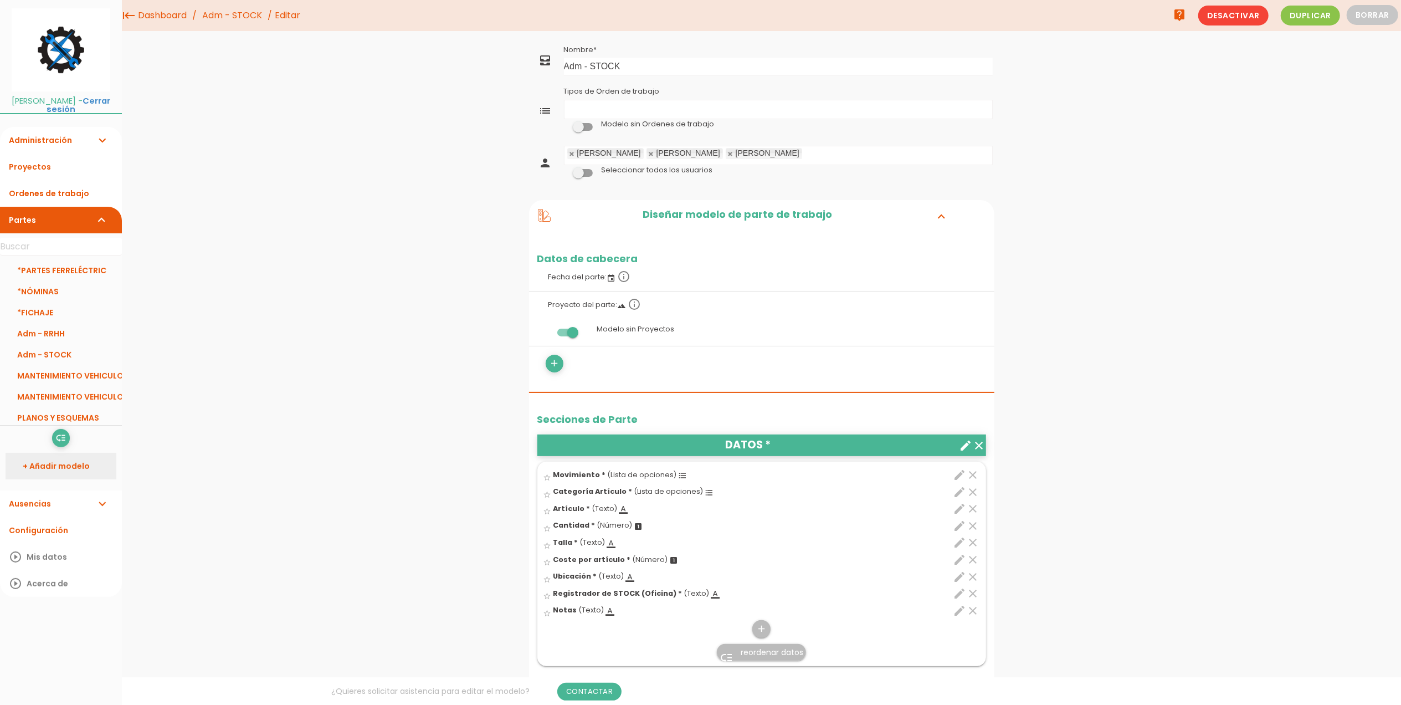
click at [47, 462] on link "+ Añadir modelo" at bounding box center [61, 466] width 111 height 27
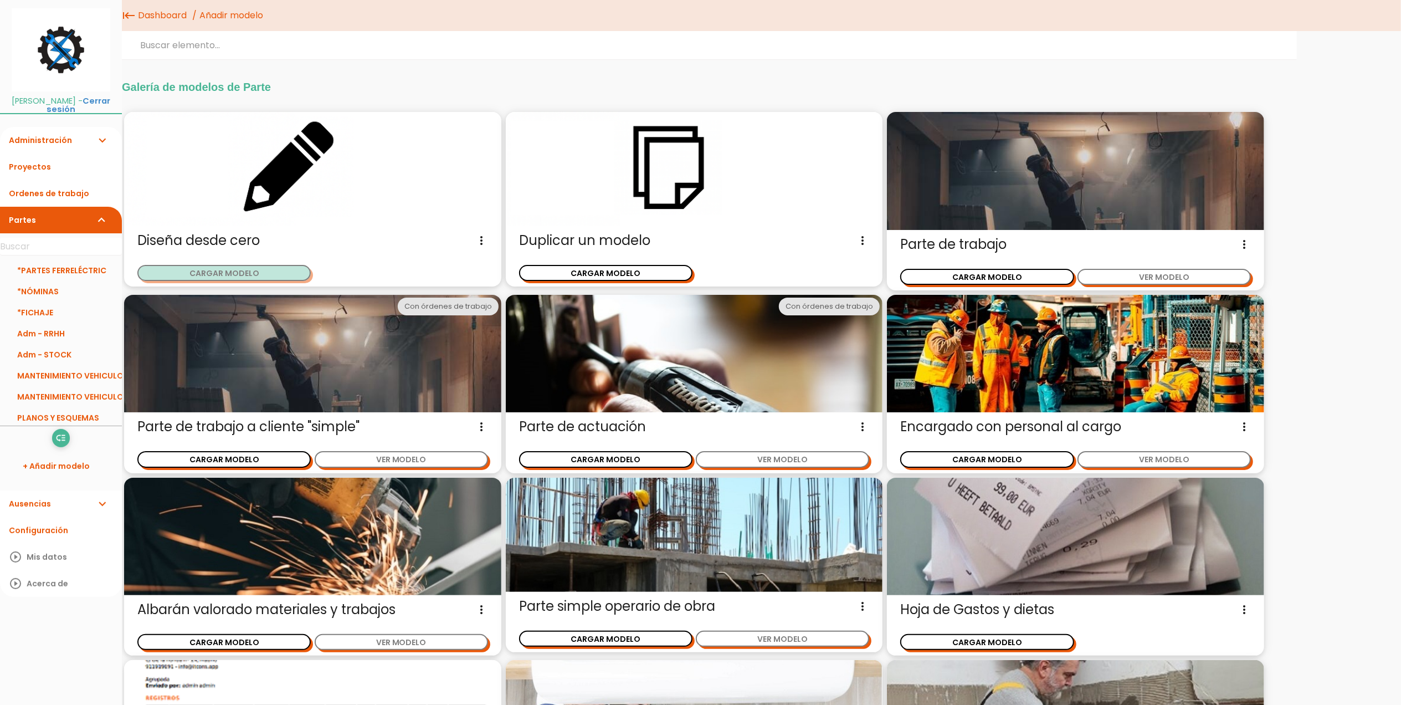
click at [231, 267] on button "CARGAR MODELO" at bounding box center [223, 273] width 173 height 16
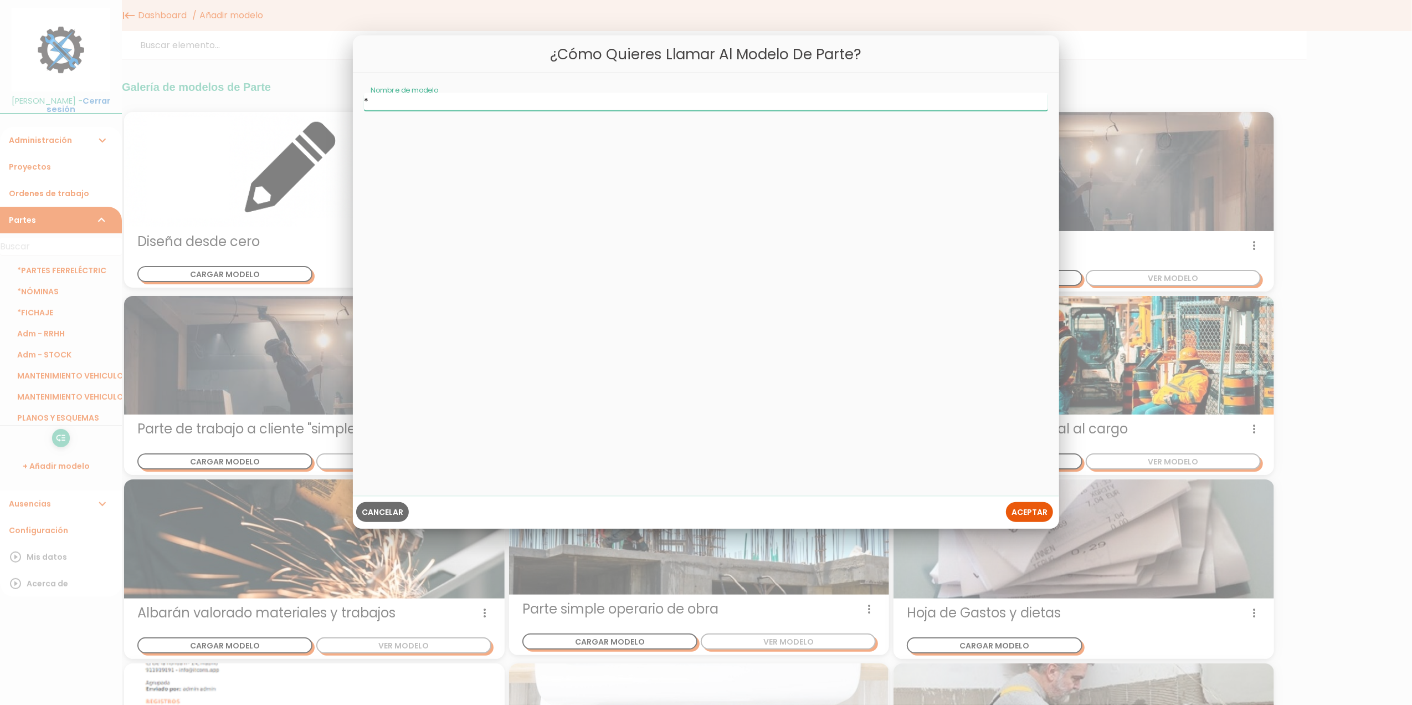
type input "*EPIS y HERRAMIENTAS"
click at [1029, 504] on button "Aceptar" at bounding box center [1029, 512] width 47 height 20
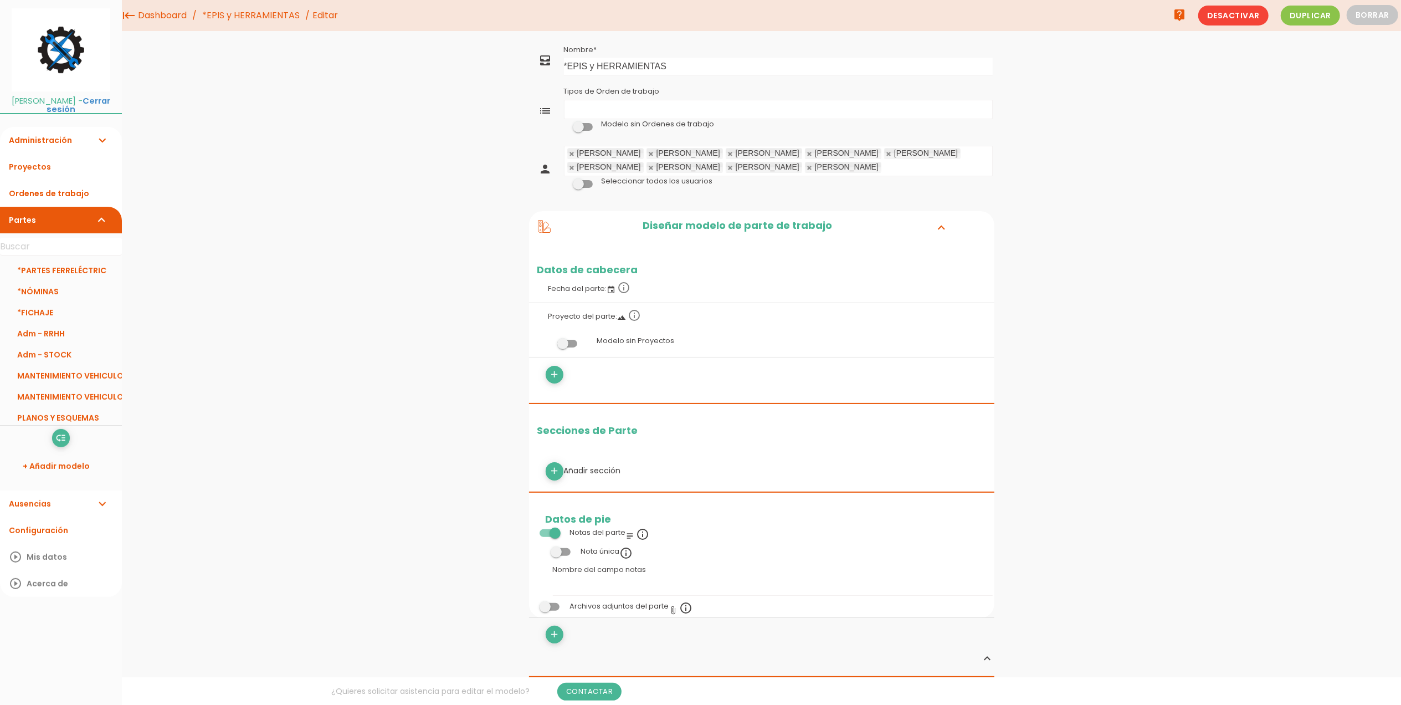
click at [51, 437] on ul "low_priority Reordenar" at bounding box center [61, 438] width 122 height 18
click at [61, 439] on icon "low_priority" at bounding box center [60, 438] width 11 height 18
click at [583, 127] on span at bounding box center [583, 127] width 20 height 8
click at [564, 124] on input "checkbox" at bounding box center [564, 124] width 0 height 0
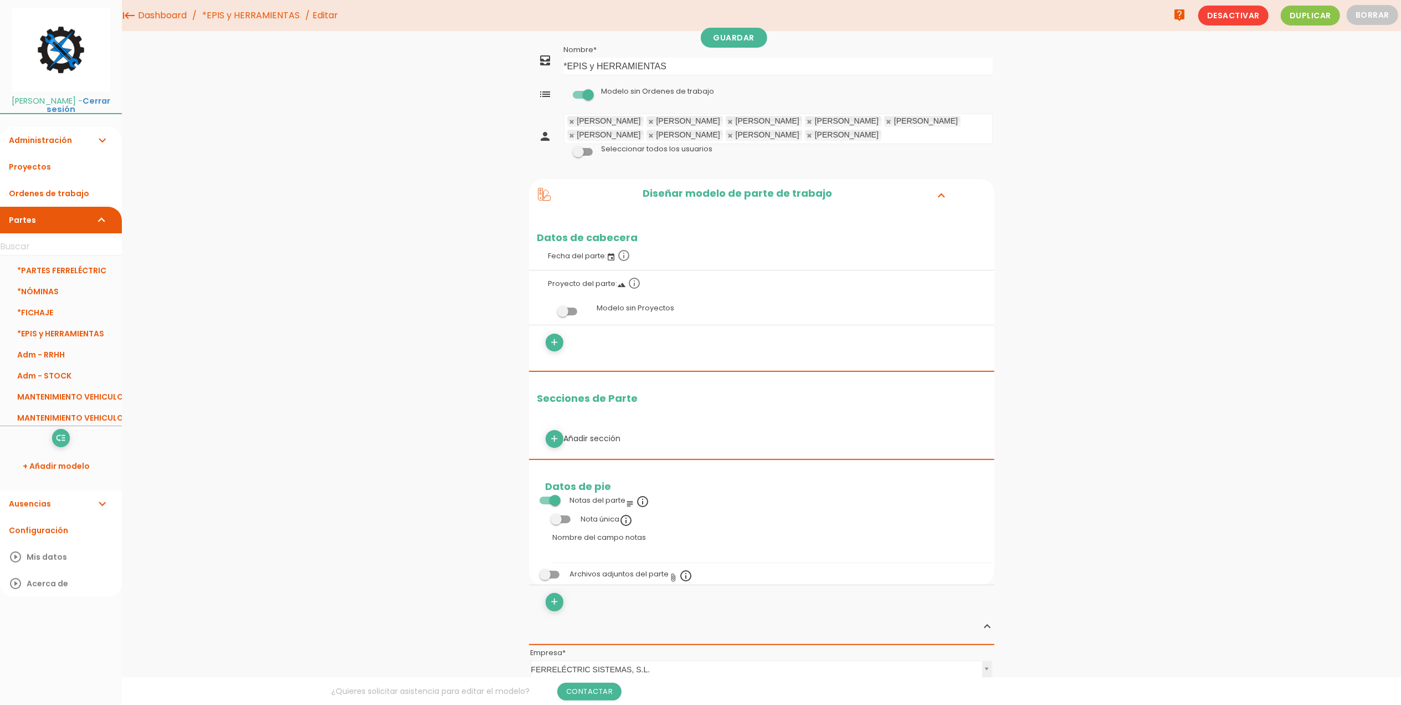
click at [566, 310] on span at bounding box center [567, 312] width 20 height 8
click at [549, 308] on input "checkbox" at bounding box center [549, 308] width 0 height 0
click at [550, 447] on icon "add" at bounding box center [554, 439] width 11 height 18
select select
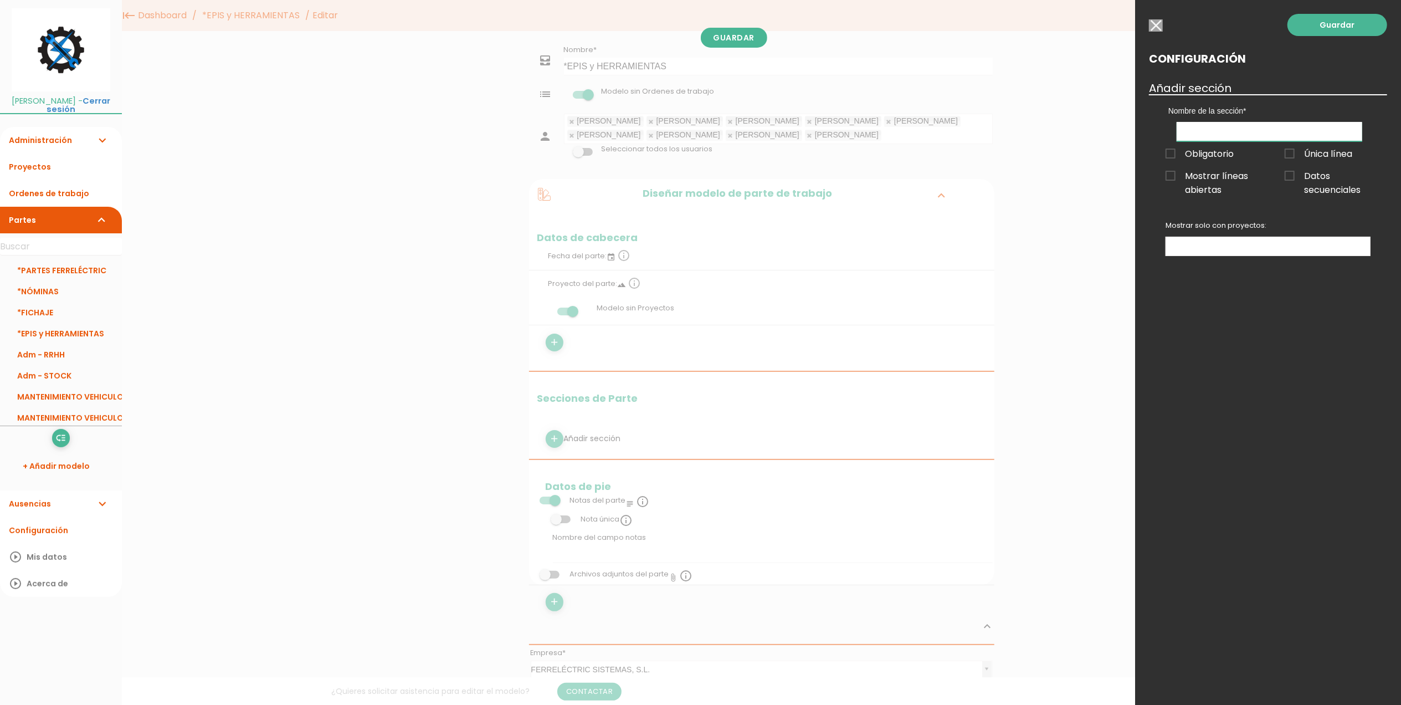
click at [1213, 122] on input "text" at bounding box center [1270, 131] width 186 height 19
type input "DATOS MATERIALES"
drag, startPoint x: 1219, startPoint y: 372, endPoint x: 1208, endPoint y: 310, distance: 63.0
click at [1219, 372] on div "Guardar Configuración Añadir sección Nombre de la sección DATOS MATERIALES Obli…" at bounding box center [1268, 352] width 266 height 705
click at [1169, 152] on span "Obligatorio" at bounding box center [1200, 154] width 68 height 14
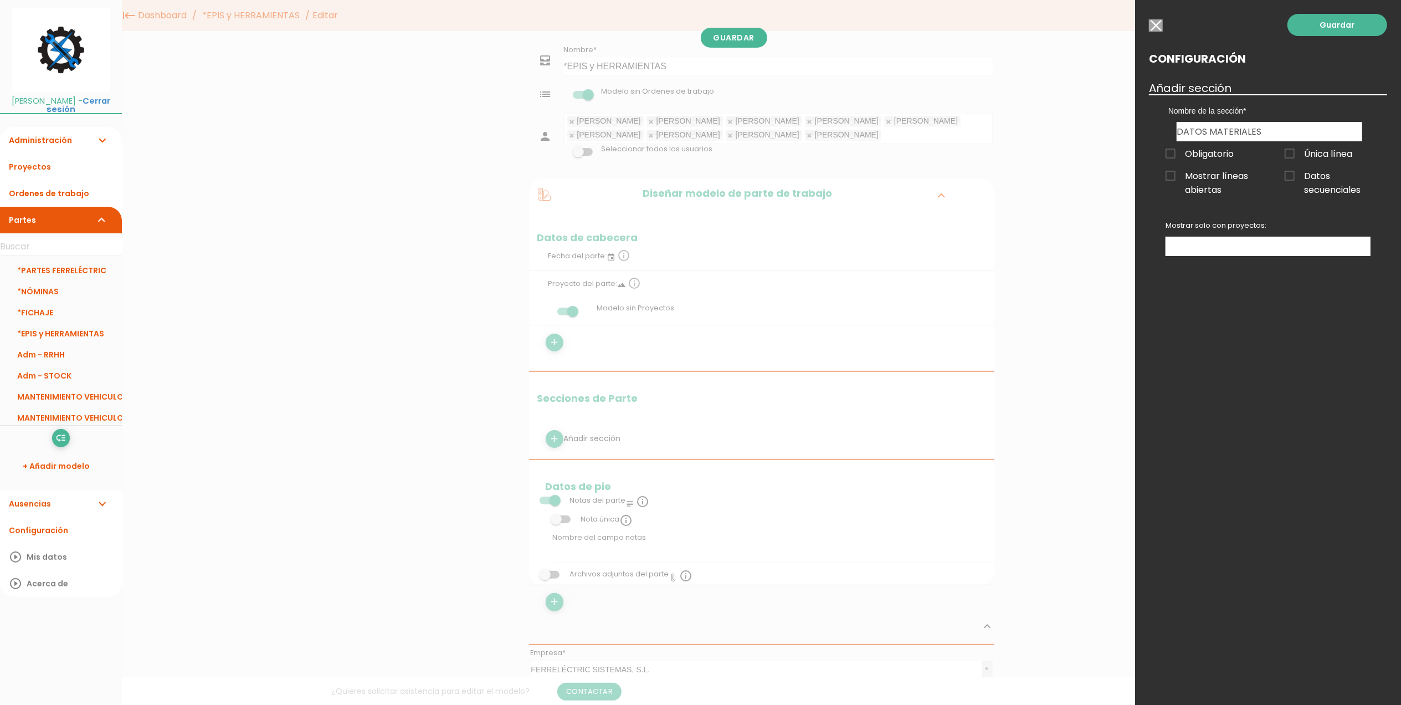
click at [0, 0] on input "Obligatorio" at bounding box center [0, 0] width 0 height 0
click at [1336, 21] on link "Guardar" at bounding box center [1338, 25] width 100 height 22
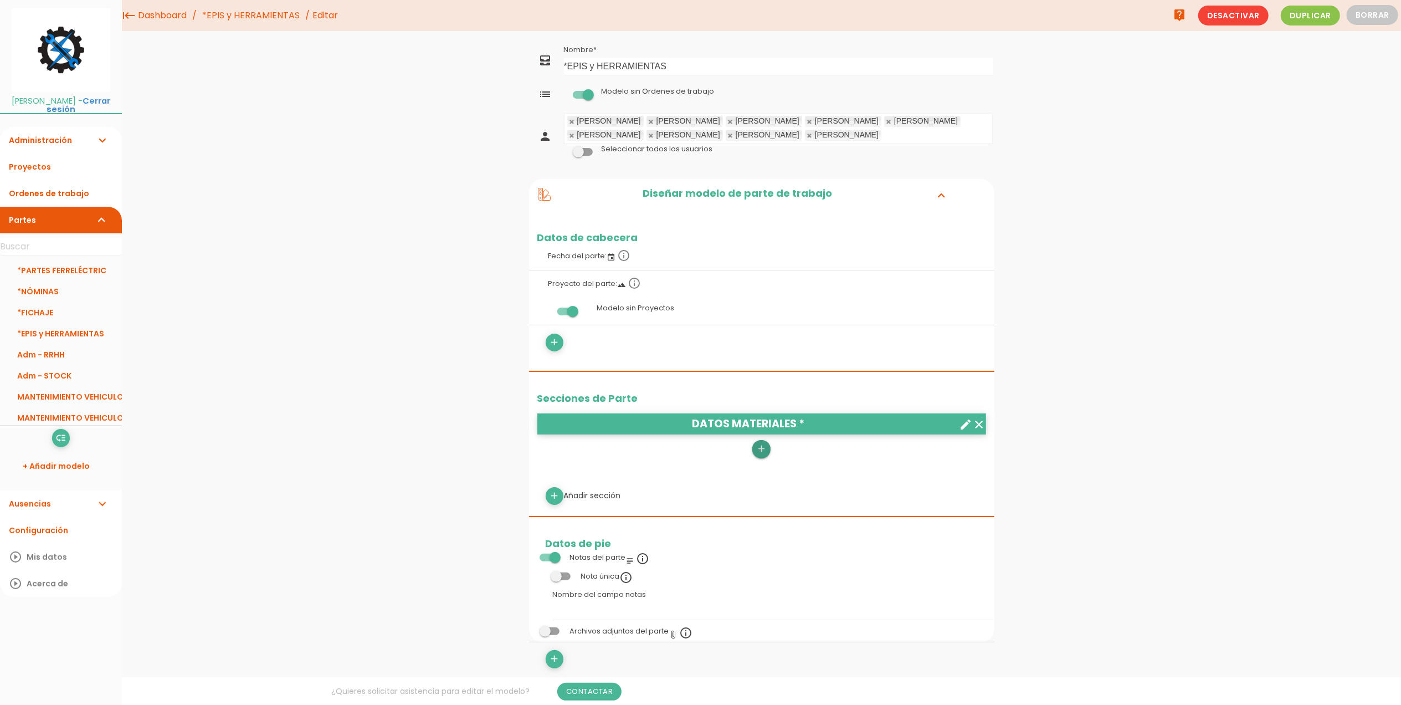
click at [765, 452] on icon "add" at bounding box center [761, 449] width 11 height 18
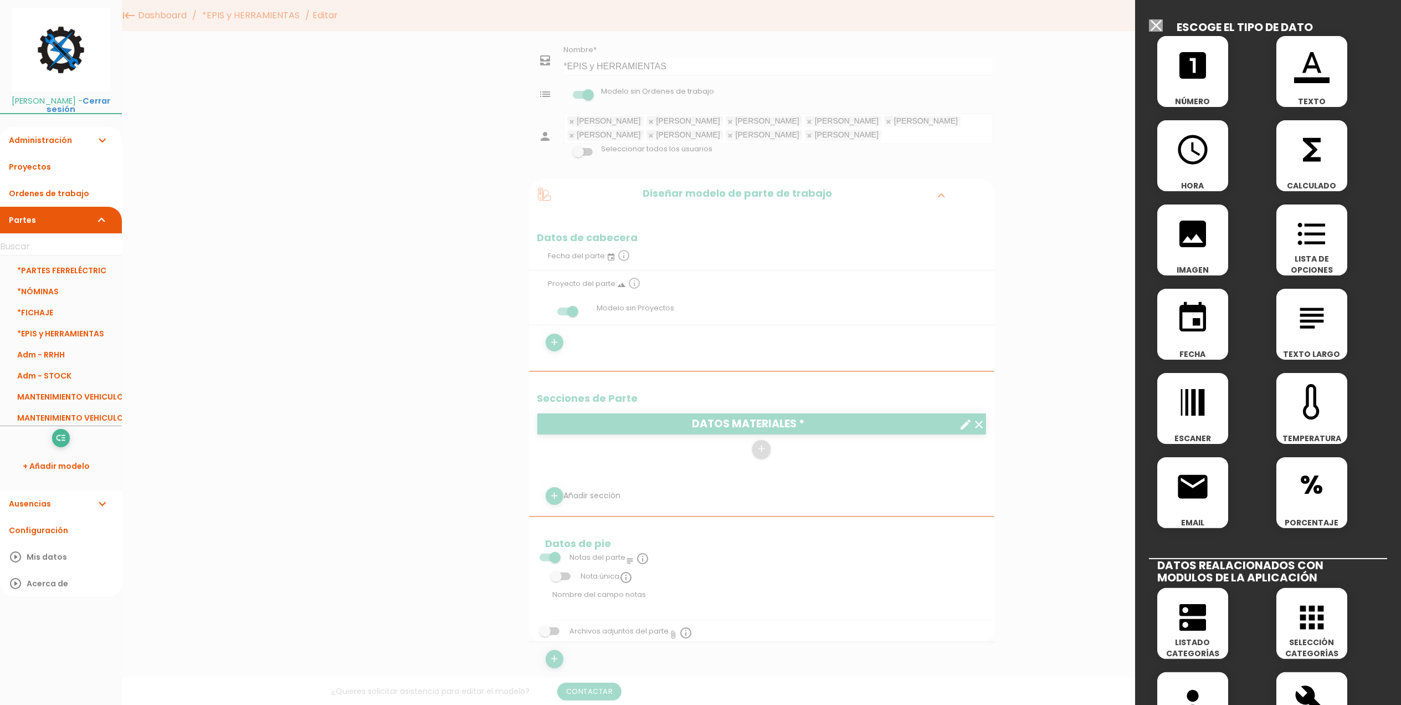
click at [1304, 74] on icon "format_color_text" at bounding box center [1311, 65] width 35 height 35
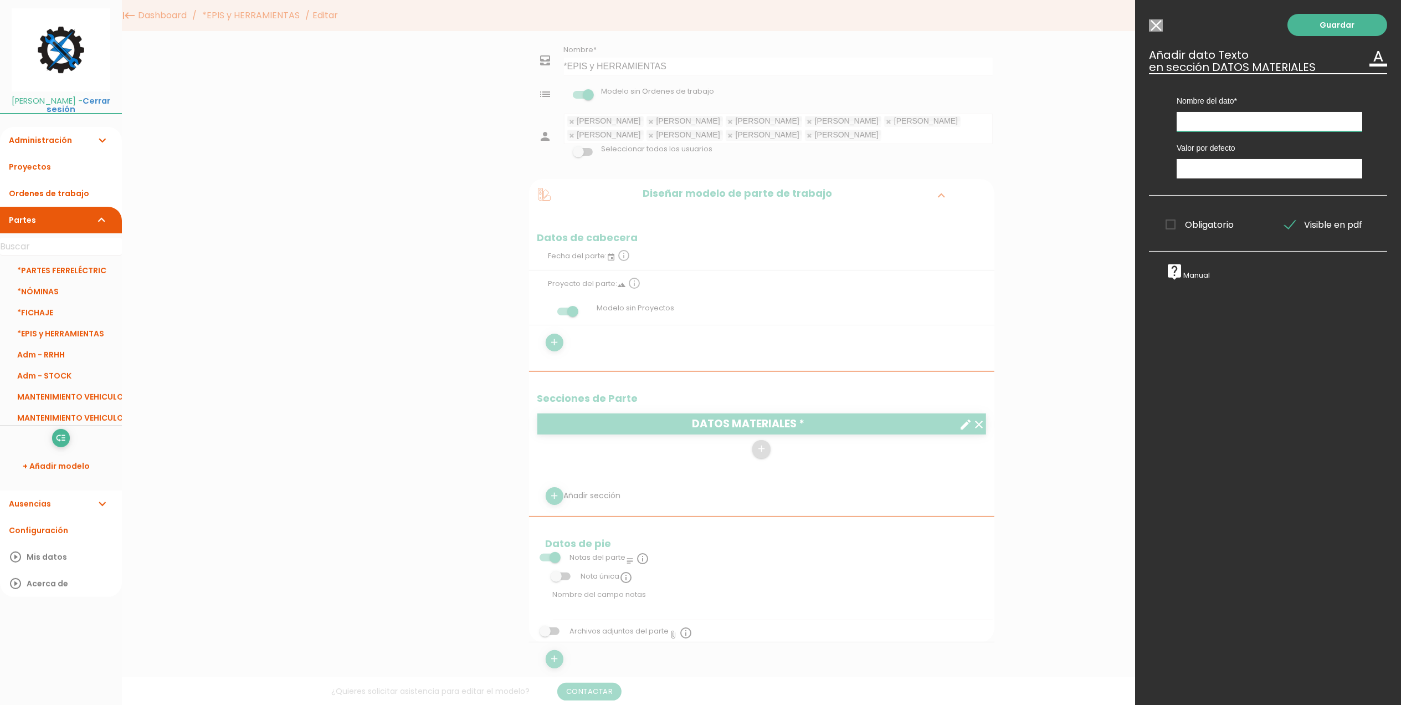
click at [1217, 122] on input "text" at bounding box center [1270, 121] width 186 height 19
click at [1269, 122] on input "¿Para quien es? / ¿Quien devuelve?" at bounding box center [1270, 121] width 186 height 19
type input "¿Para quien es? / ¿Quién devuelve?"
click at [1173, 223] on span "Obligatorio" at bounding box center [1200, 225] width 68 height 14
click at [0, 0] on input "Obligatorio" at bounding box center [0, 0] width 0 height 0
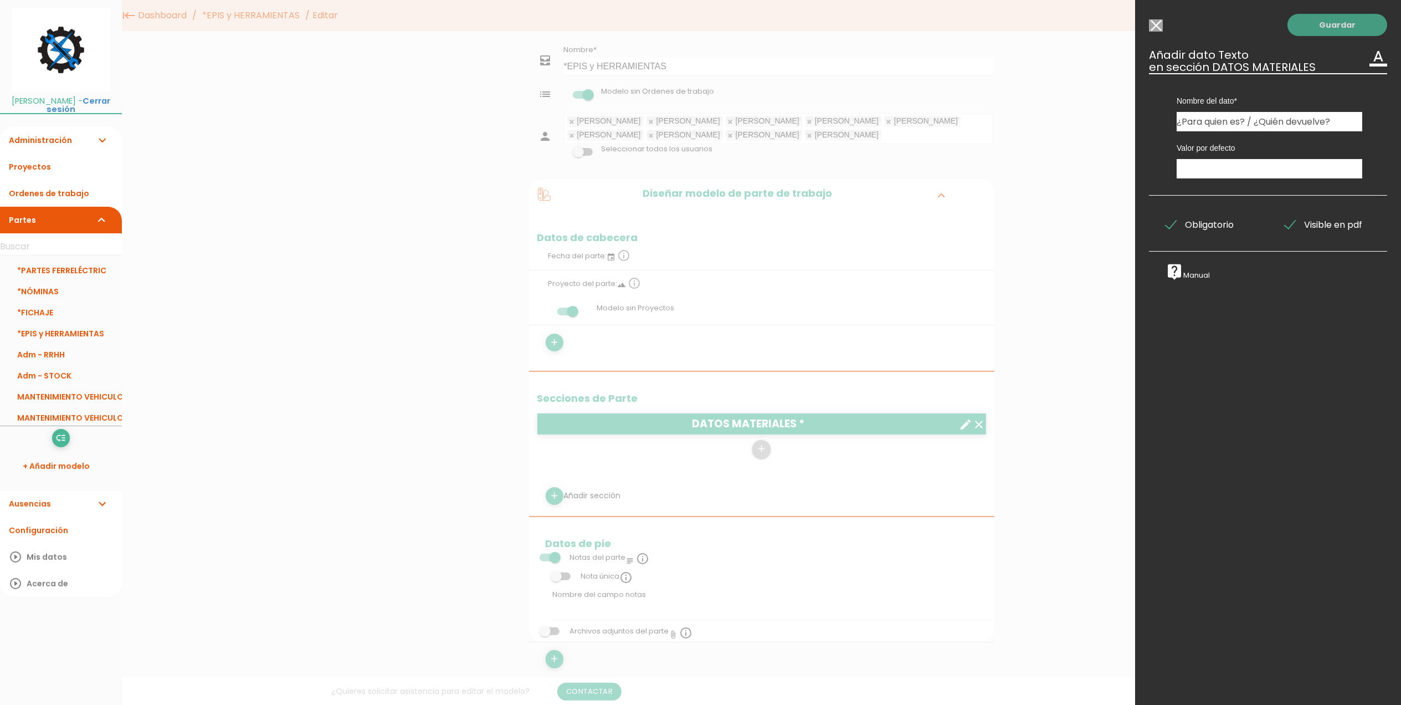
click at [1310, 33] on link "Guardar" at bounding box center [1338, 25] width 100 height 22
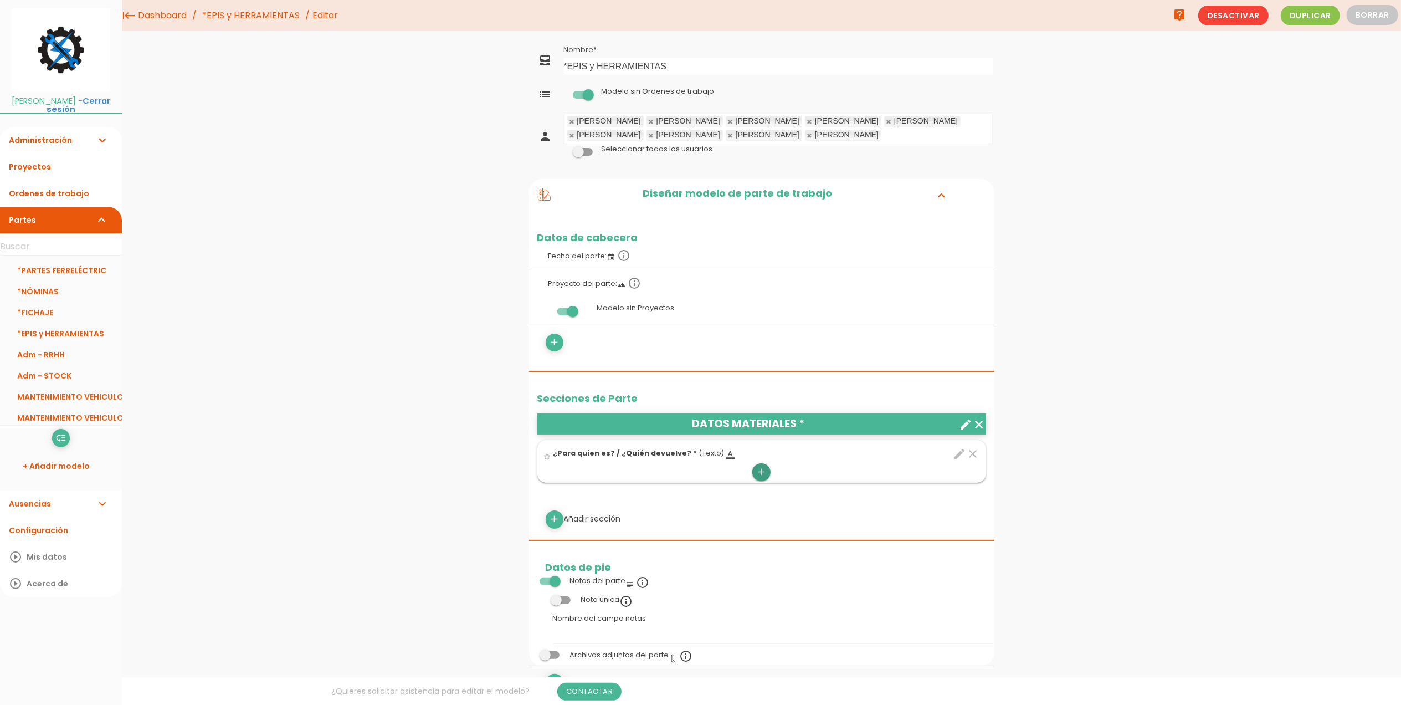
click at [761, 473] on icon "add" at bounding box center [761, 472] width 11 height 18
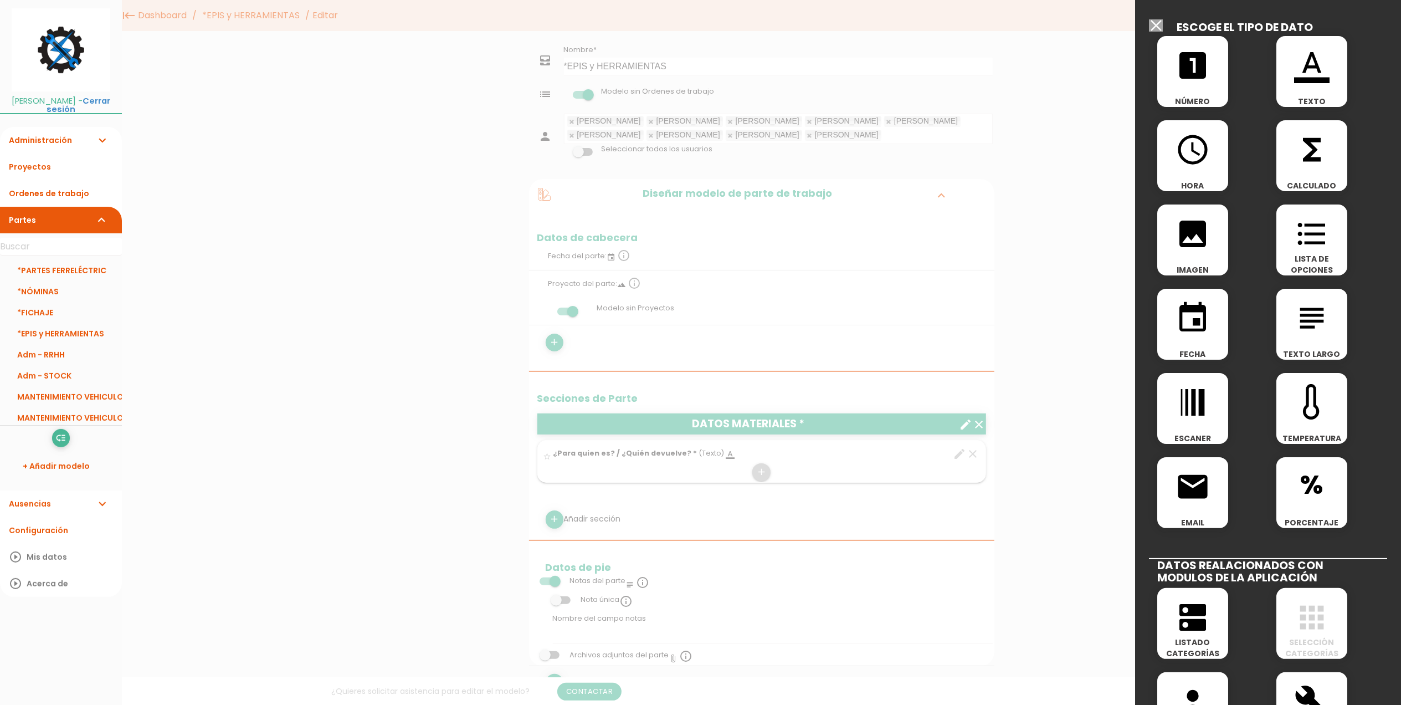
click at [1322, 240] on icon "format_list_bulleted" at bounding box center [1311, 233] width 35 height 35
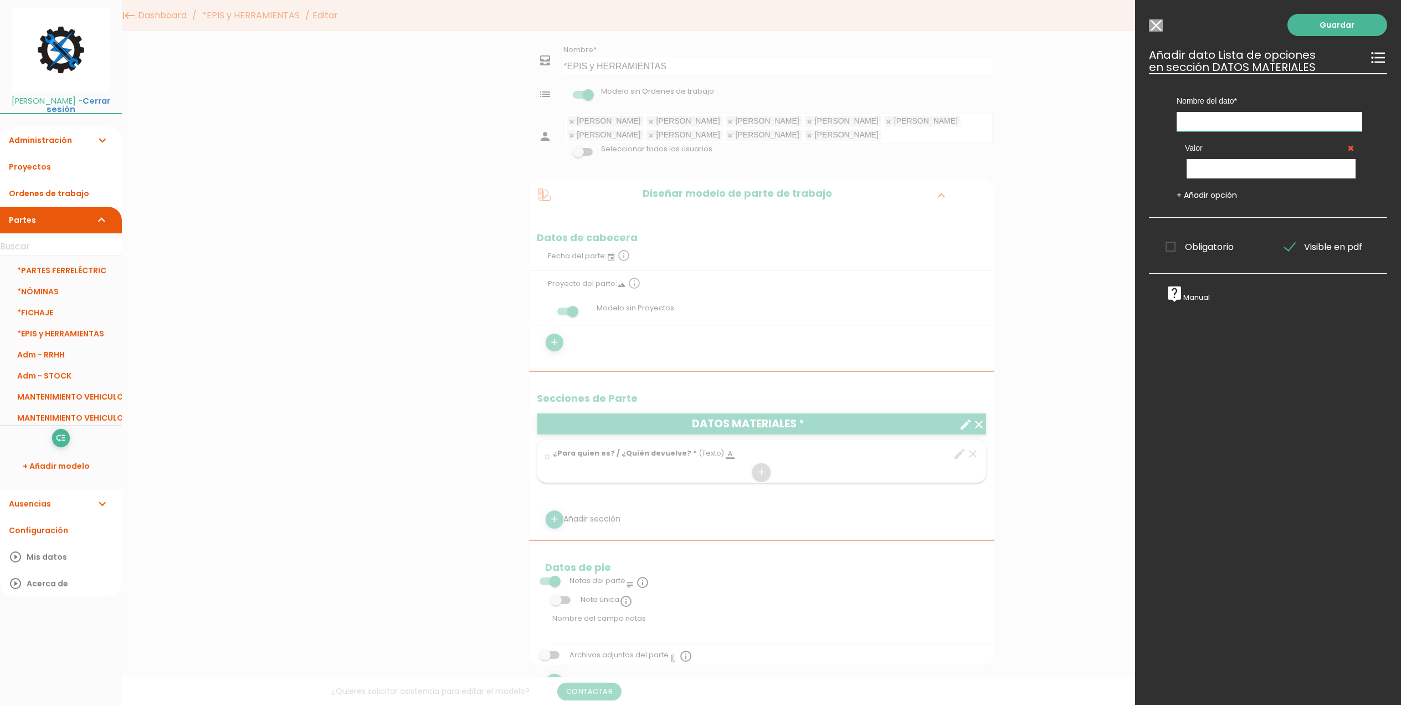
click at [1251, 123] on input "text" at bounding box center [1270, 121] width 186 height 19
type input "Movimiento"
click at [1231, 173] on input "text" at bounding box center [1271, 168] width 169 height 19
type input "Entrada (devolución)"
click at [1208, 194] on link "+ Añadir opción" at bounding box center [1207, 194] width 60 height 11
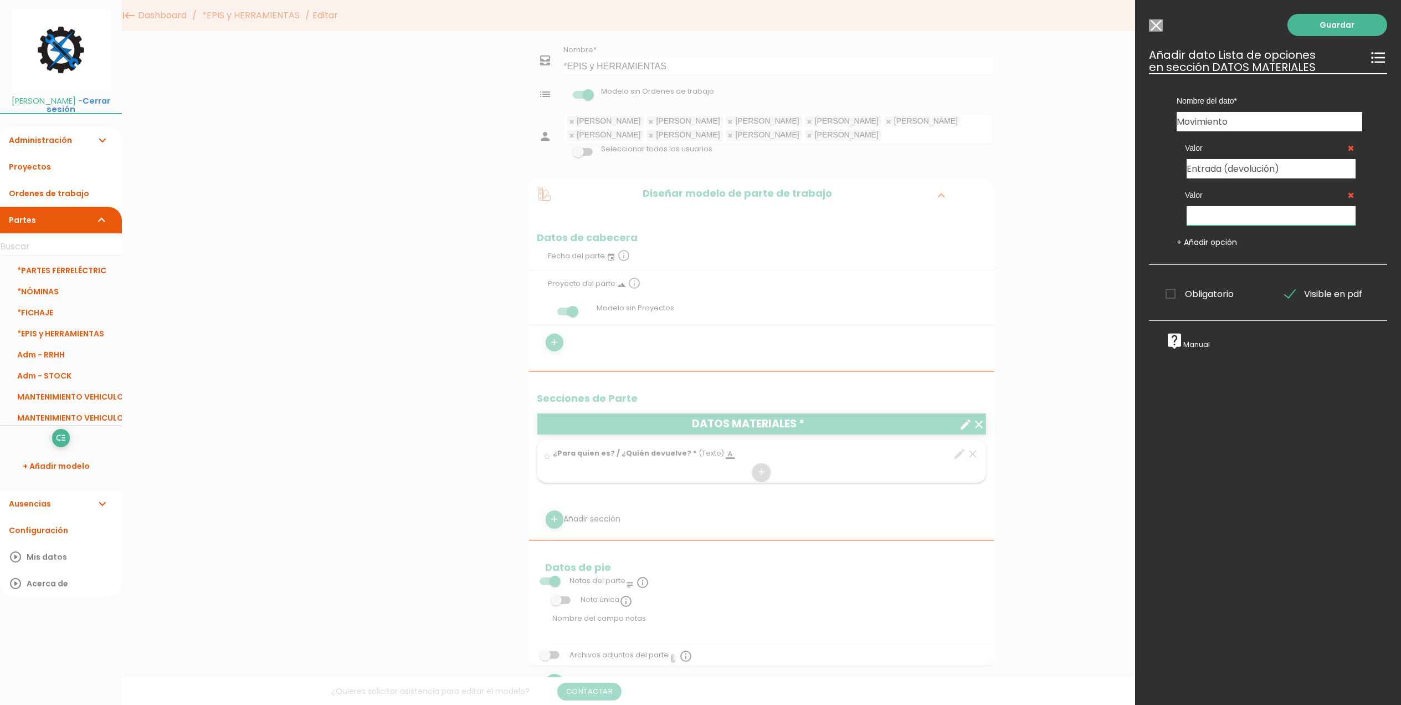
click at [1206, 213] on input "text" at bounding box center [1271, 215] width 169 height 19
type input "Salida (entrega)"
click at [1171, 284] on div "Obligatorio Obligatorio" at bounding box center [1208, 292] width 119 height 22
click at [1177, 304] on div "Obligatorio Obligatorio" at bounding box center [1208, 292] width 119 height 22
click at [1167, 290] on span "Obligatorio" at bounding box center [1200, 294] width 68 height 14
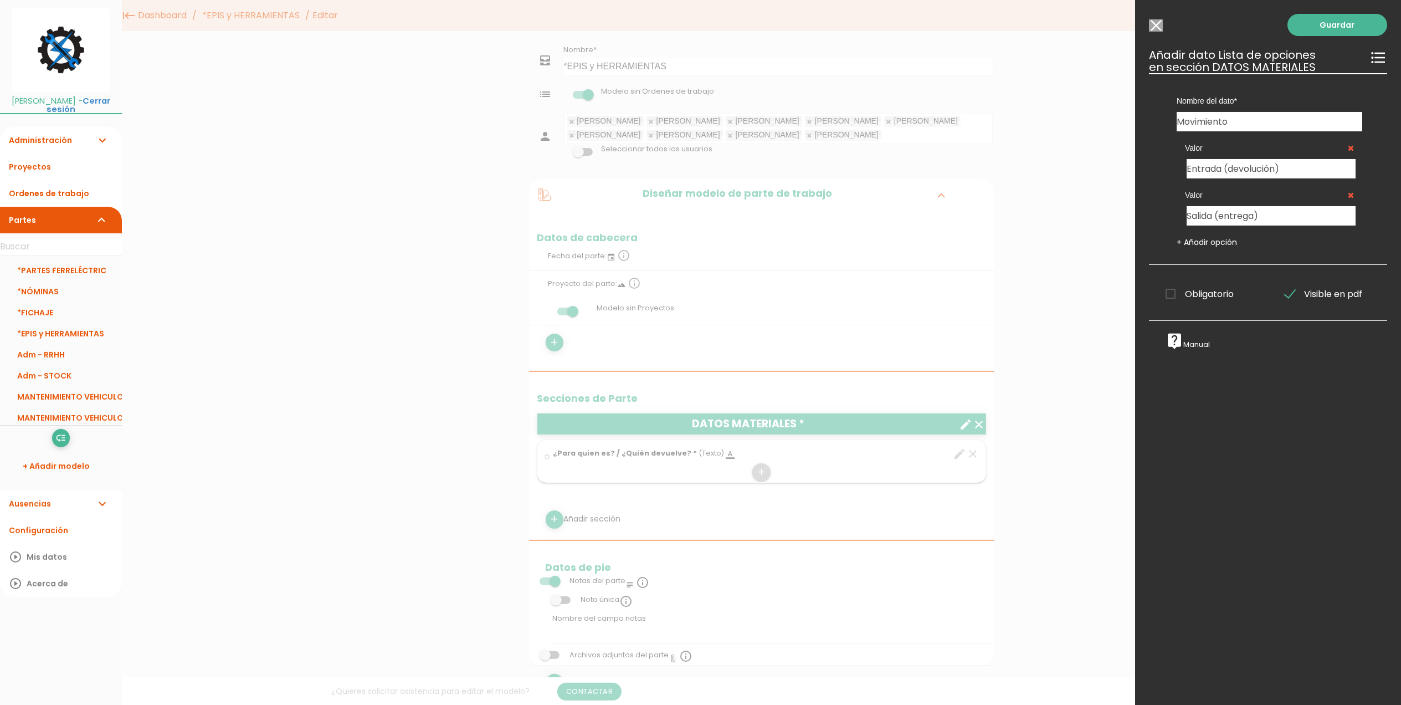
click at [0, 0] on input "Obligatorio" at bounding box center [0, 0] width 0 height 0
click at [1304, 25] on link "Guardar" at bounding box center [1338, 25] width 100 height 22
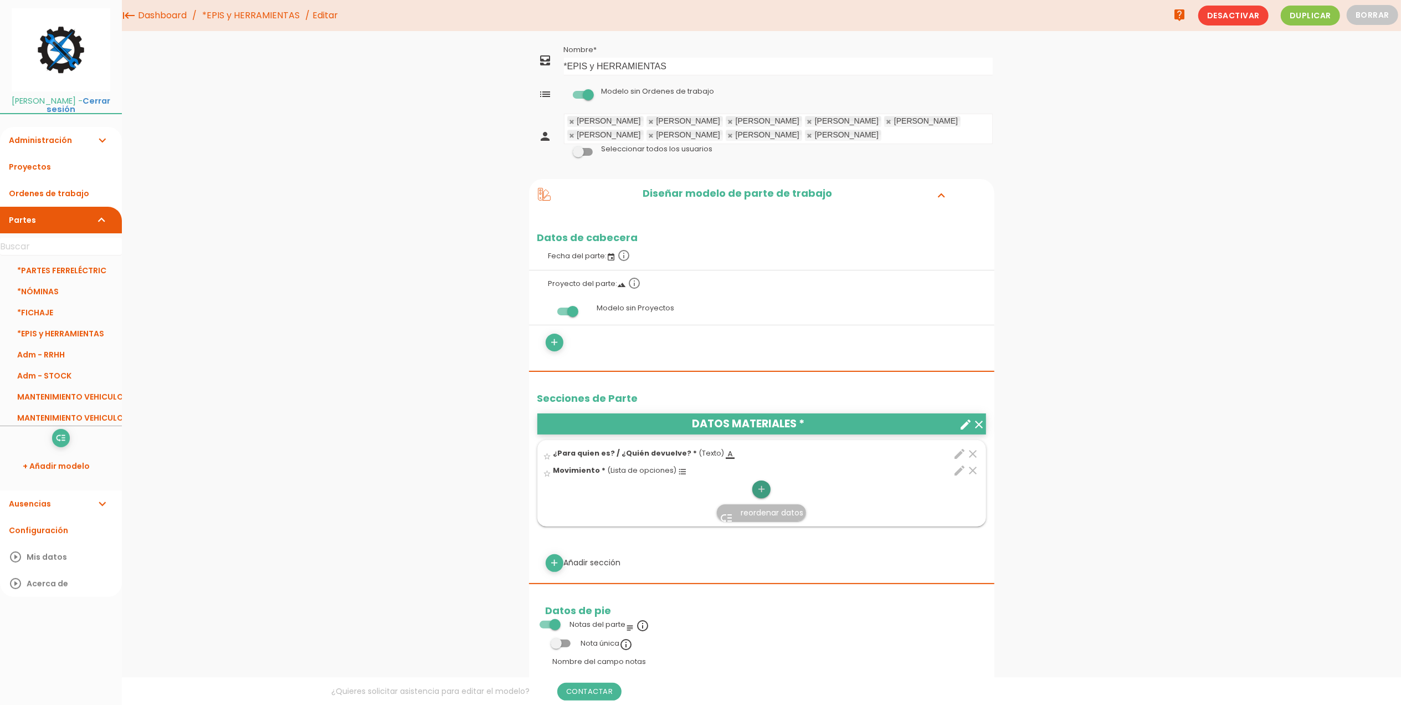
click at [763, 491] on icon "add" at bounding box center [761, 489] width 11 height 18
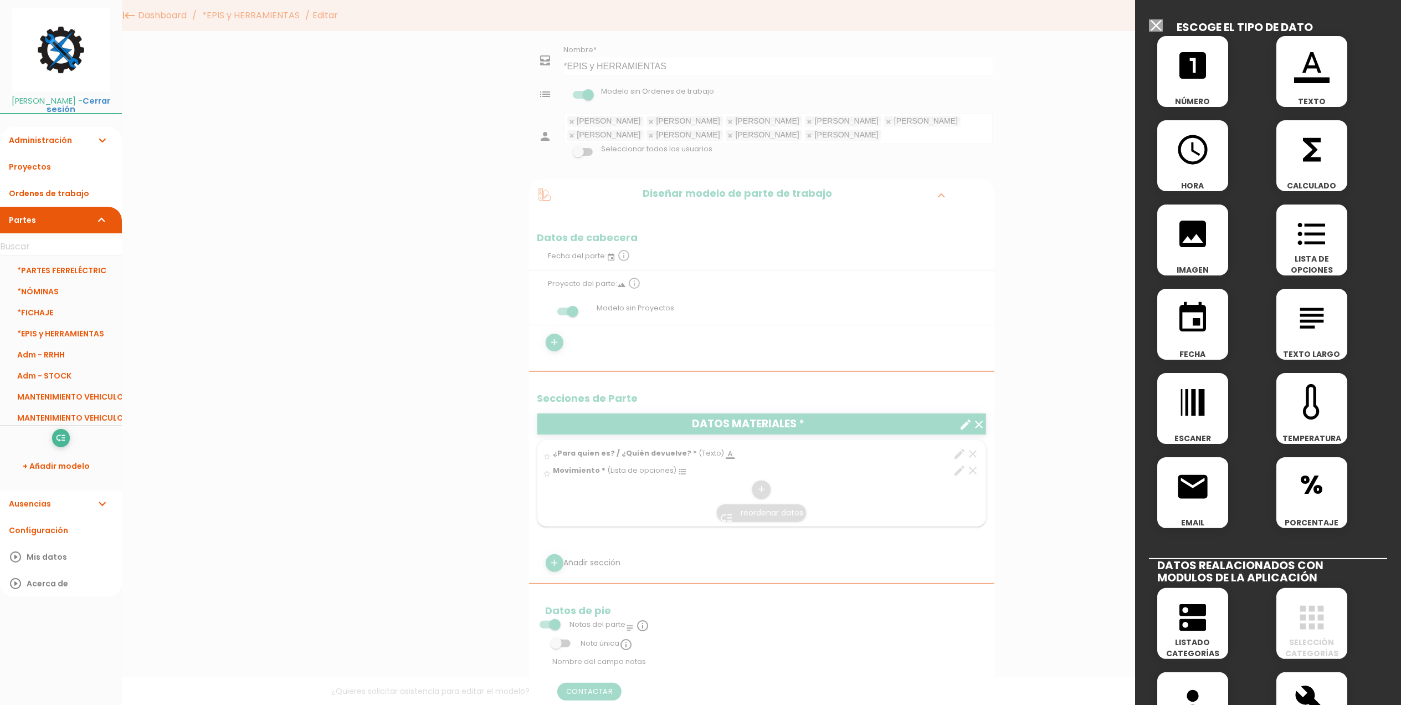
click at [1326, 231] on span "format_list_bulleted" at bounding box center [1312, 227] width 71 height 47
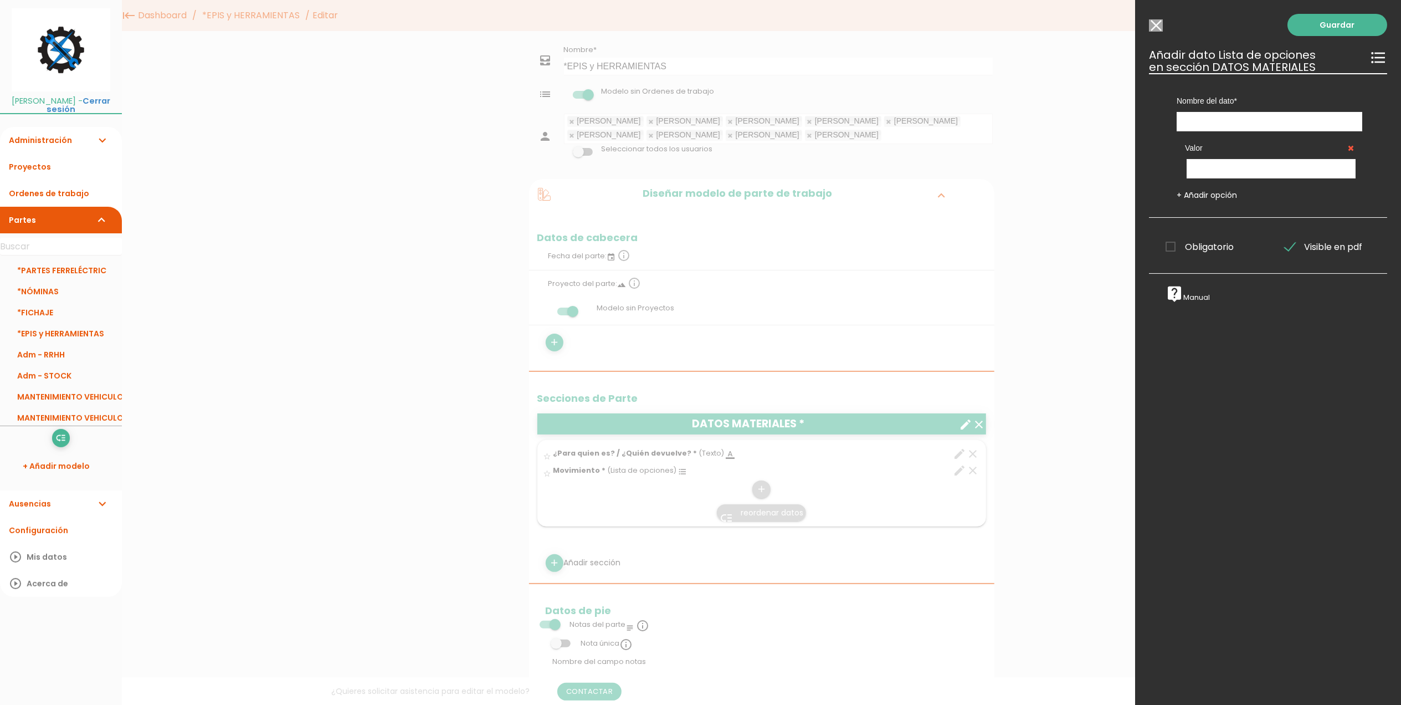
click at [1246, 111] on div "Nombre del dato ¿Para quien es? / ¿Quién devuelve? Movimiento" at bounding box center [1270, 102] width 202 height 58
click at [1237, 120] on input "text" at bounding box center [1270, 121] width 186 height 19
type input "Categoría Artículo"
click at [1209, 170] on input "text" at bounding box center [1271, 168] width 169 height 19
type input "Epis"
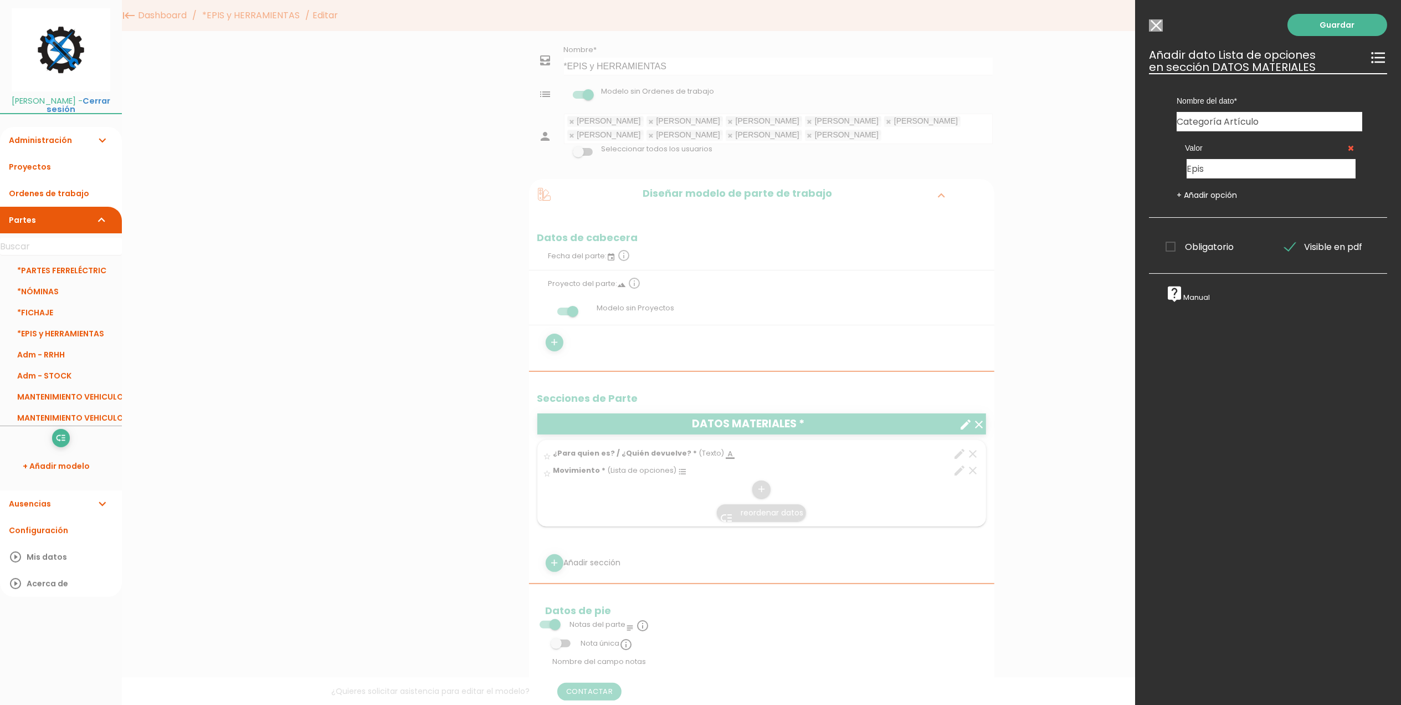
click at [1201, 196] on link "+ Añadir opción" at bounding box center [1207, 194] width 60 height 11
click at [1205, 216] on input "text" at bounding box center [1271, 215] width 169 height 19
type input "Uniforme"
click at [1210, 246] on link "+ Añadir opción" at bounding box center [1207, 242] width 60 height 11
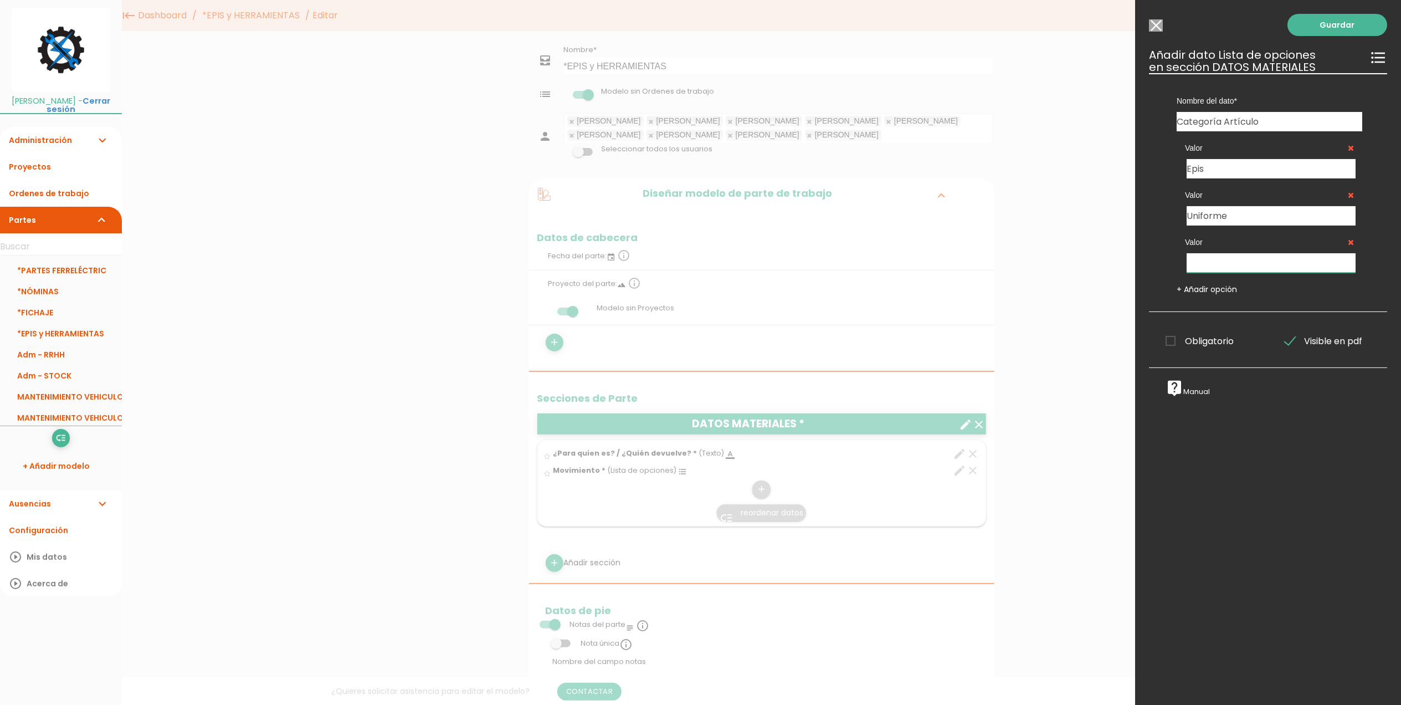
click at [1215, 260] on input "text" at bounding box center [1271, 262] width 169 height 19
type input "Herramientas"
click at [1211, 290] on link "+ Añadir opción" at bounding box center [1207, 289] width 60 height 11
click at [1224, 315] on input "text" at bounding box center [1271, 309] width 169 height 19
type input "Materiales"
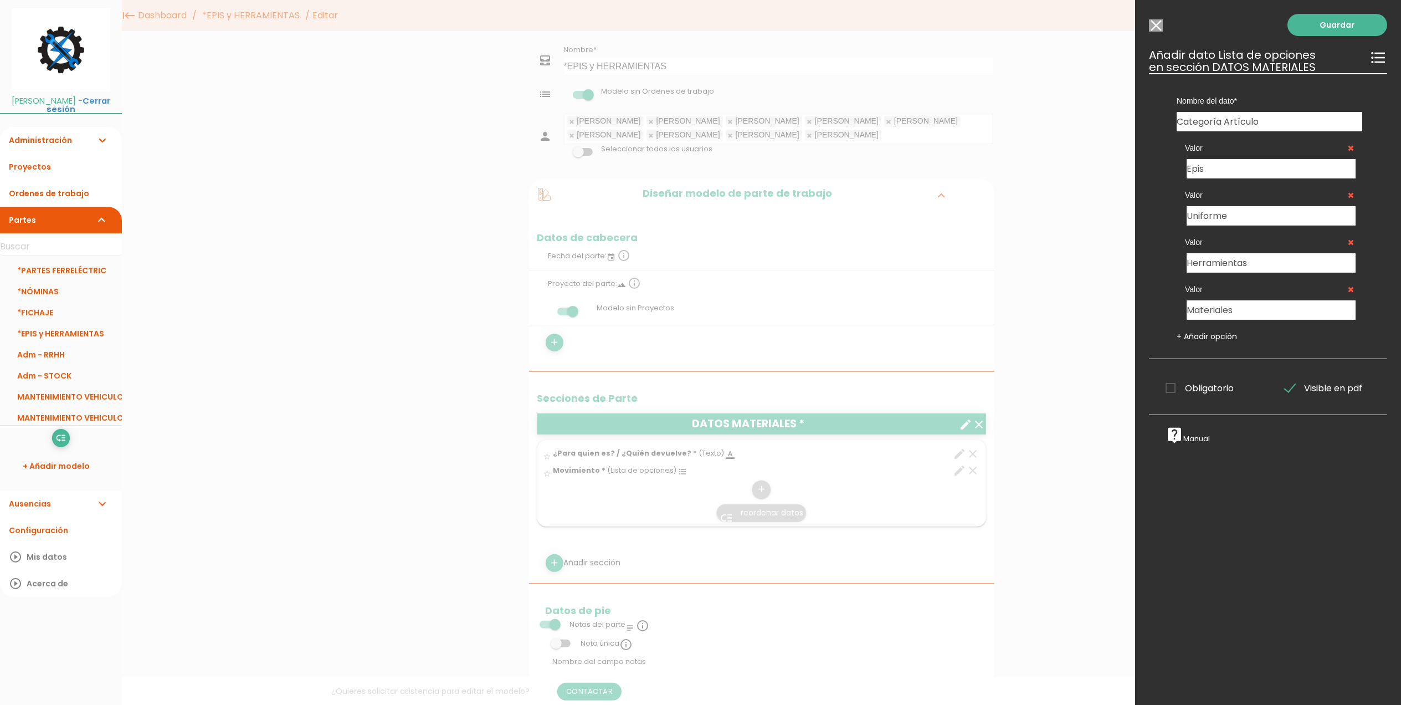
click at [1172, 385] on span "Obligatorio" at bounding box center [1200, 388] width 68 height 14
click at [0, 0] on input "Obligatorio" at bounding box center [0, 0] width 0 height 0
click at [1341, 20] on link "Guardar" at bounding box center [1338, 25] width 100 height 22
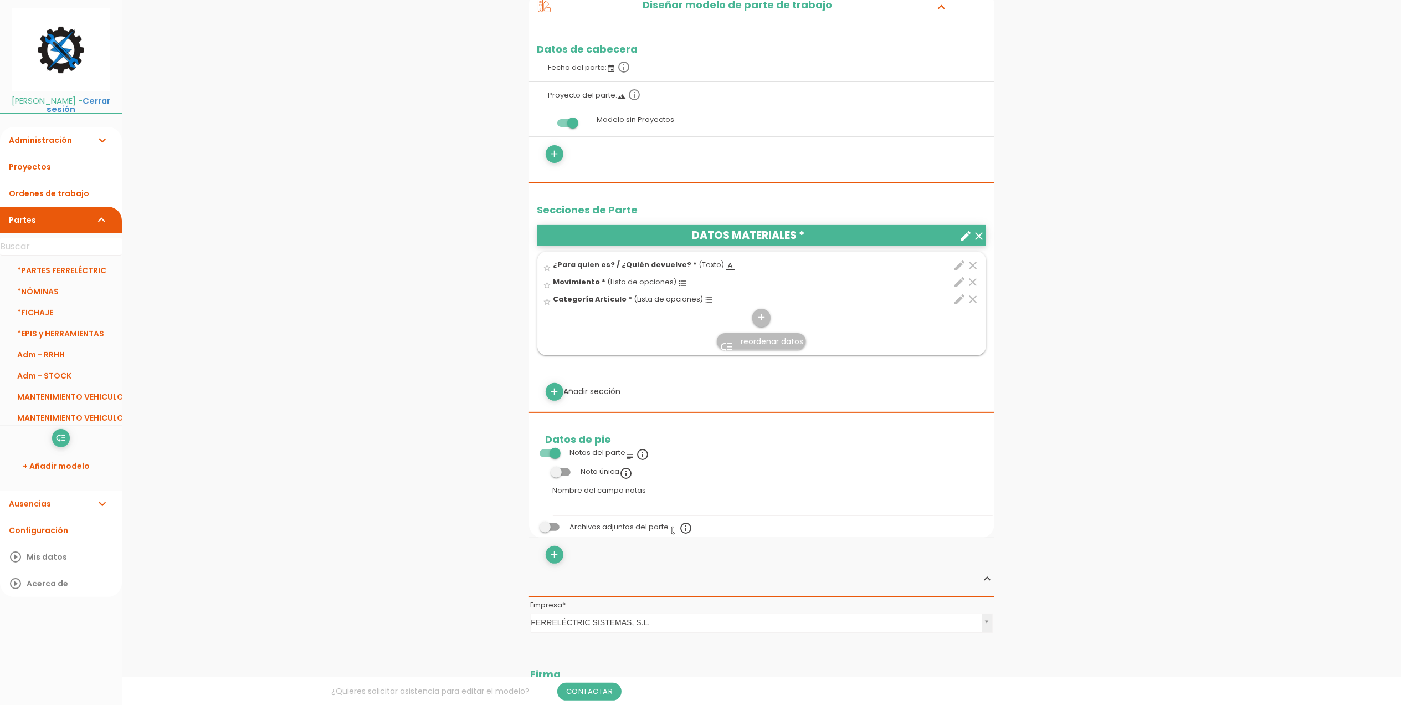
scroll to position [222, 0]
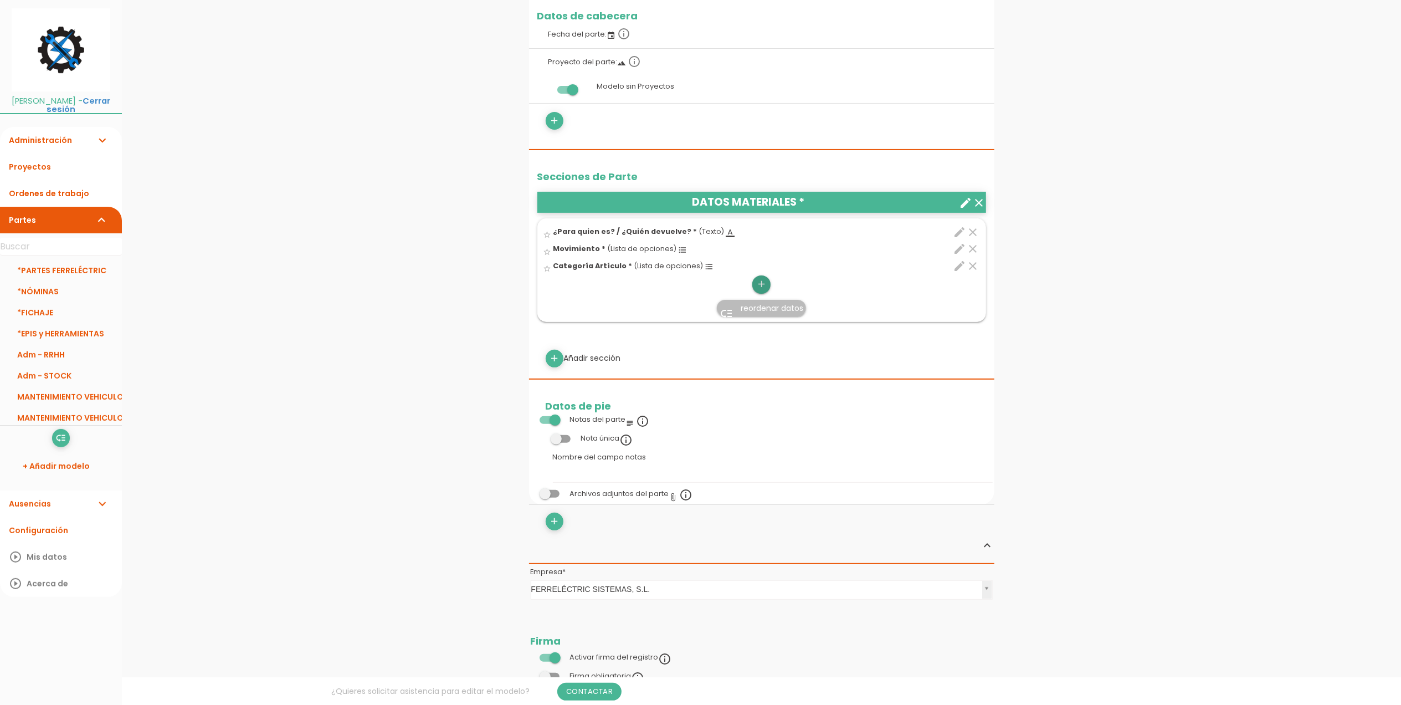
click at [760, 286] on icon "add" at bounding box center [761, 284] width 11 height 18
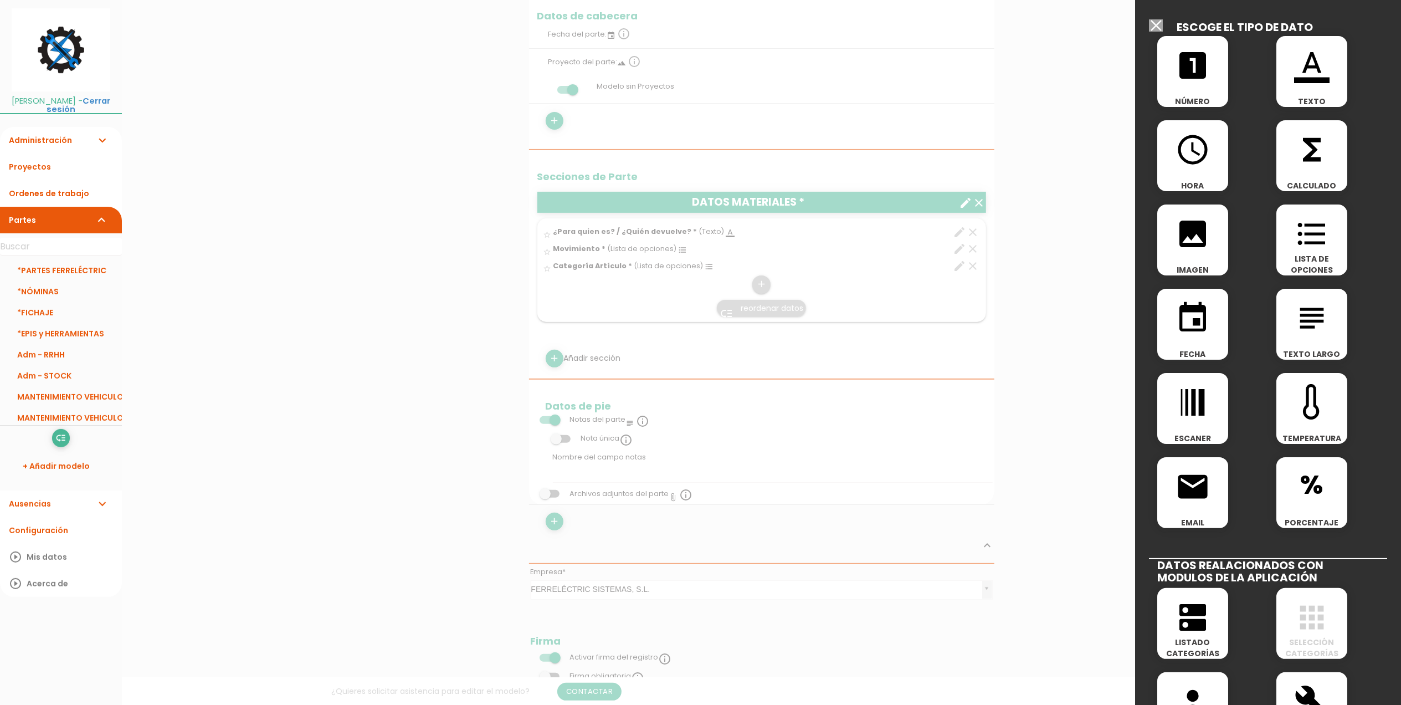
click at [1297, 80] on icon "format_color_text" at bounding box center [1311, 65] width 35 height 35
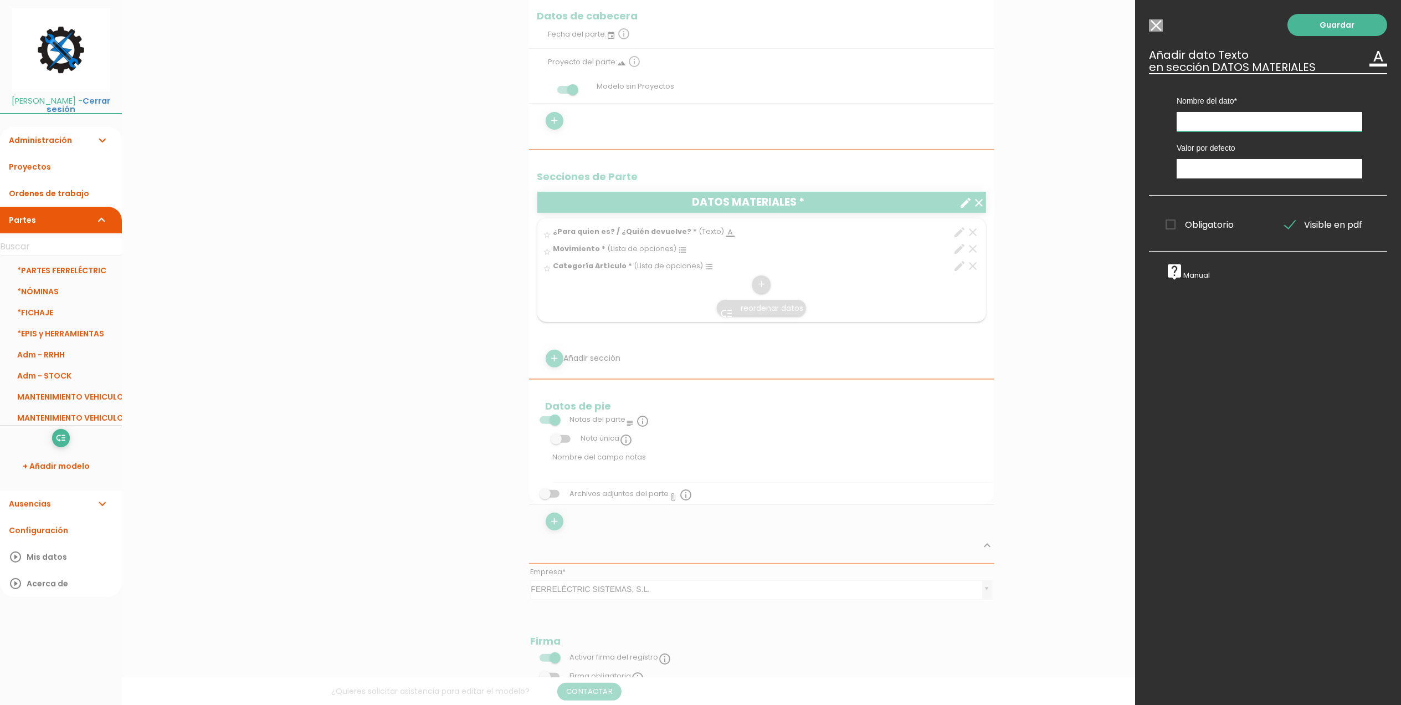
click at [1226, 131] on input "text" at bounding box center [1270, 121] width 186 height 19
type input "Artículo"
drag, startPoint x: 1169, startPoint y: 224, endPoint x: 1178, endPoint y: 220, distance: 10.4
click at [1169, 225] on span "Obligatorio" at bounding box center [1200, 225] width 68 height 14
click at [0, 0] on input "Obligatorio" at bounding box center [0, 0] width 0 height 0
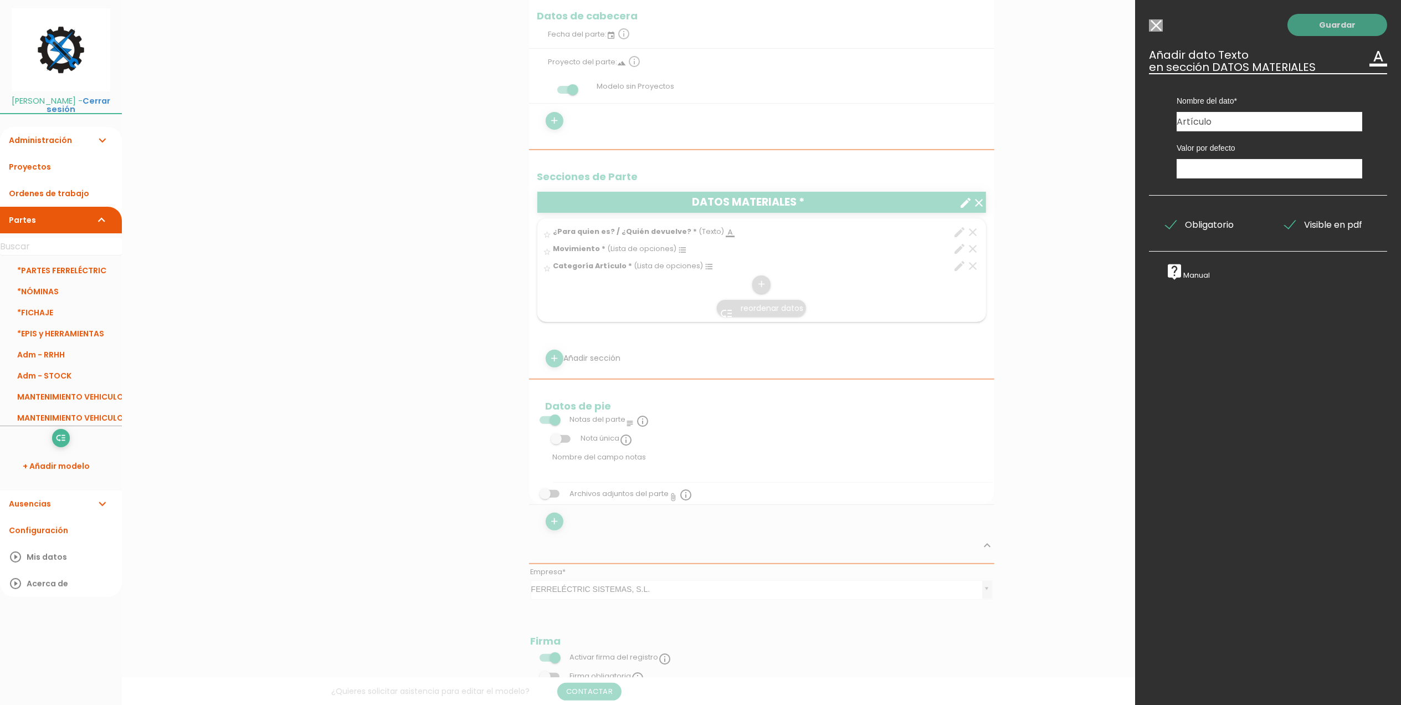
click at [1333, 20] on link "Guardar" at bounding box center [1338, 25] width 100 height 22
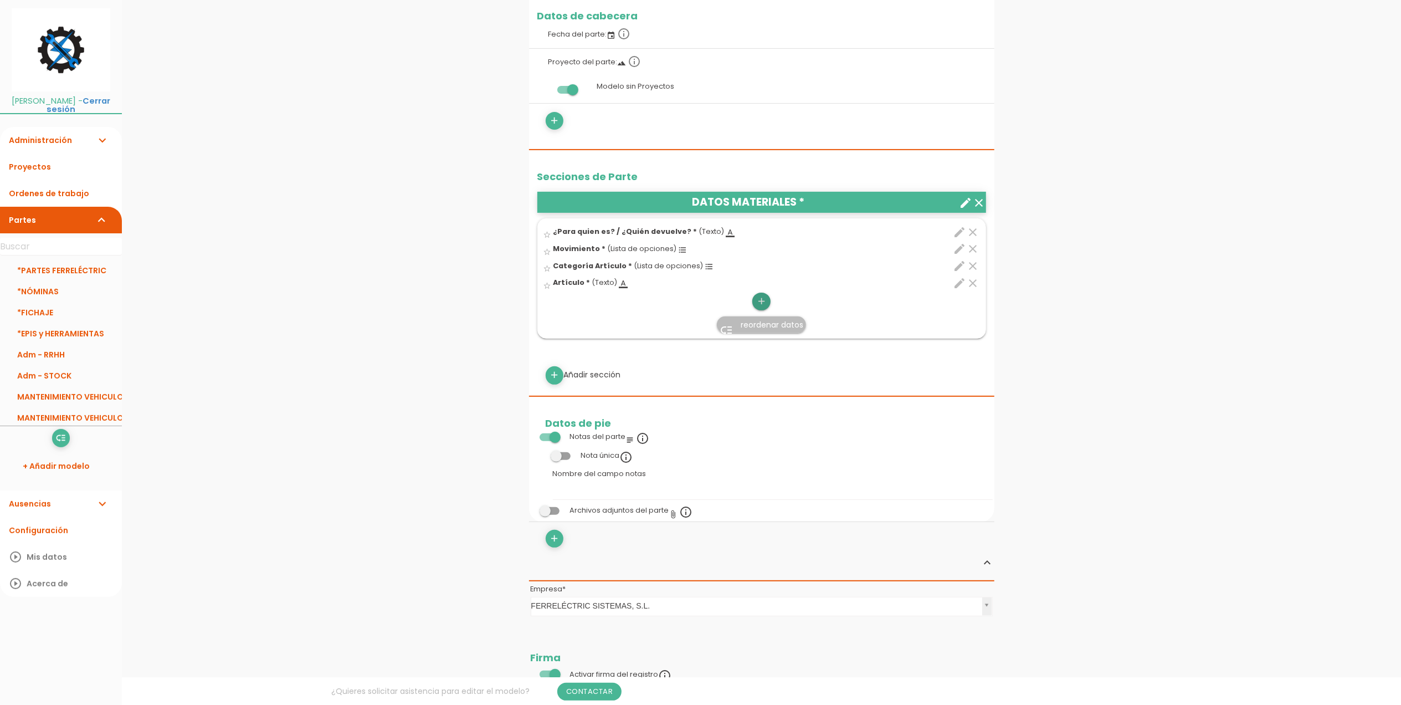
click at [762, 306] on icon "add" at bounding box center [761, 302] width 11 height 18
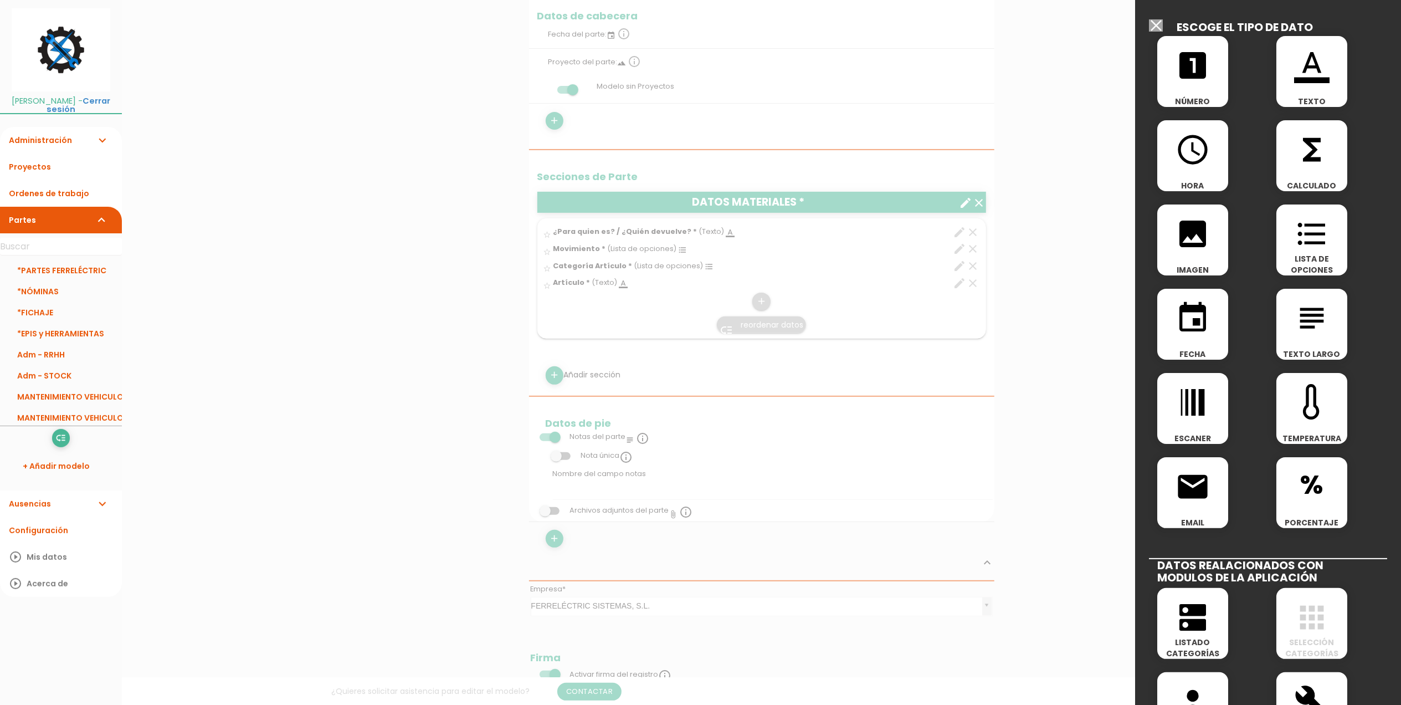
click at [1213, 88] on div "looks_one NÚMERO" at bounding box center [1192, 71] width 71 height 71
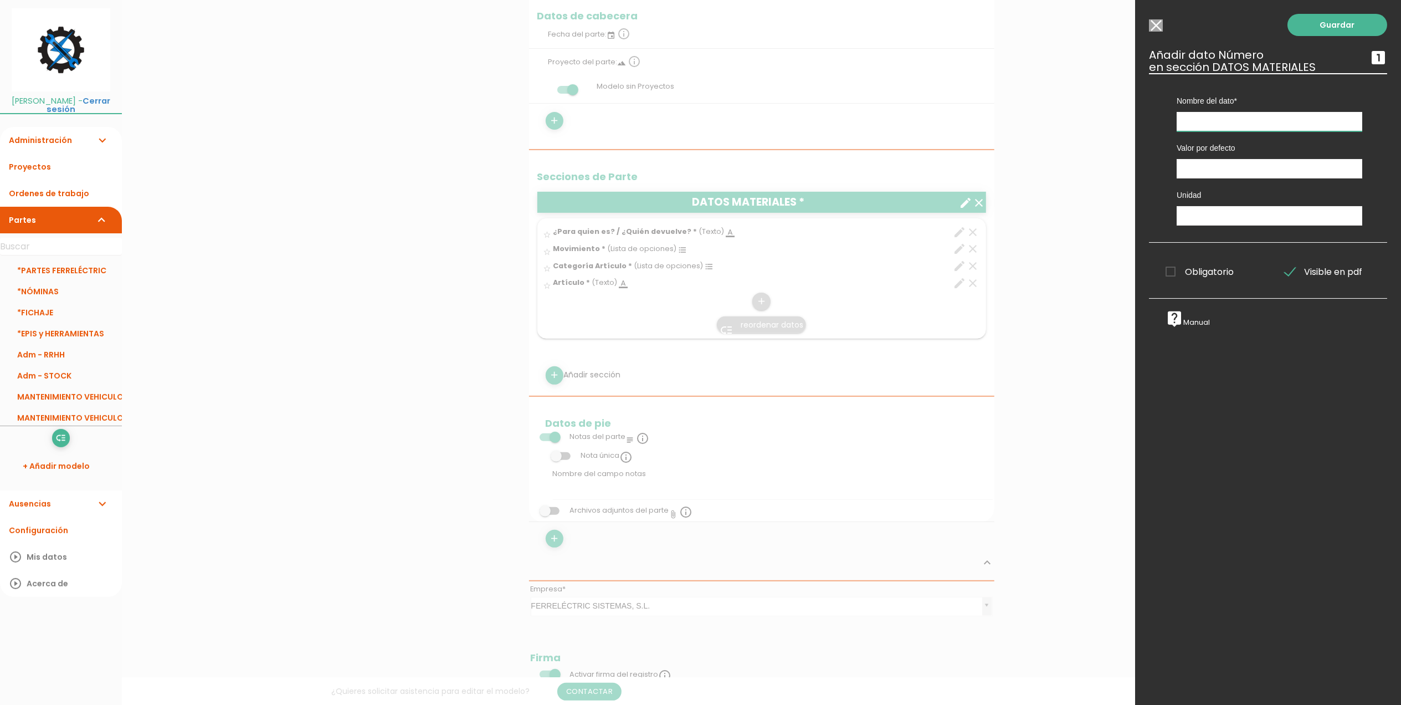
click at [1215, 120] on input "text" at bounding box center [1270, 121] width 186 height 19
type input "Cantidad"
click at [1209, 223] on input "text" at bounding box center [1270, 215] width 186 height 19
type input "u"
click at [1169, 273] on span "Obligatorio" at bounding box center [1200, 272] width 68 height 14
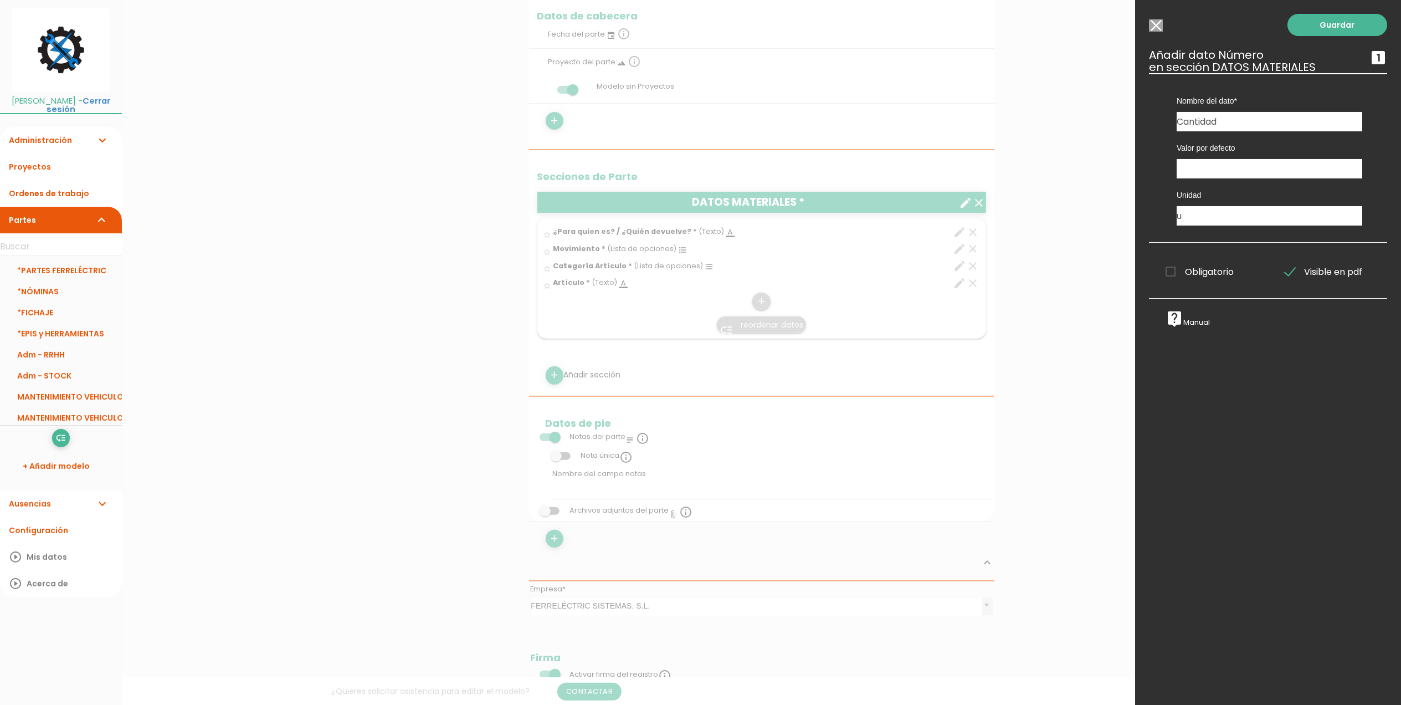
click at [0, 0] on input "Obligatorio" at bounding box center [0, 0] width 0 height 0
click at [1301, 27] on link "Guardar" at bounding box center [1338, 25] width 100 height 22
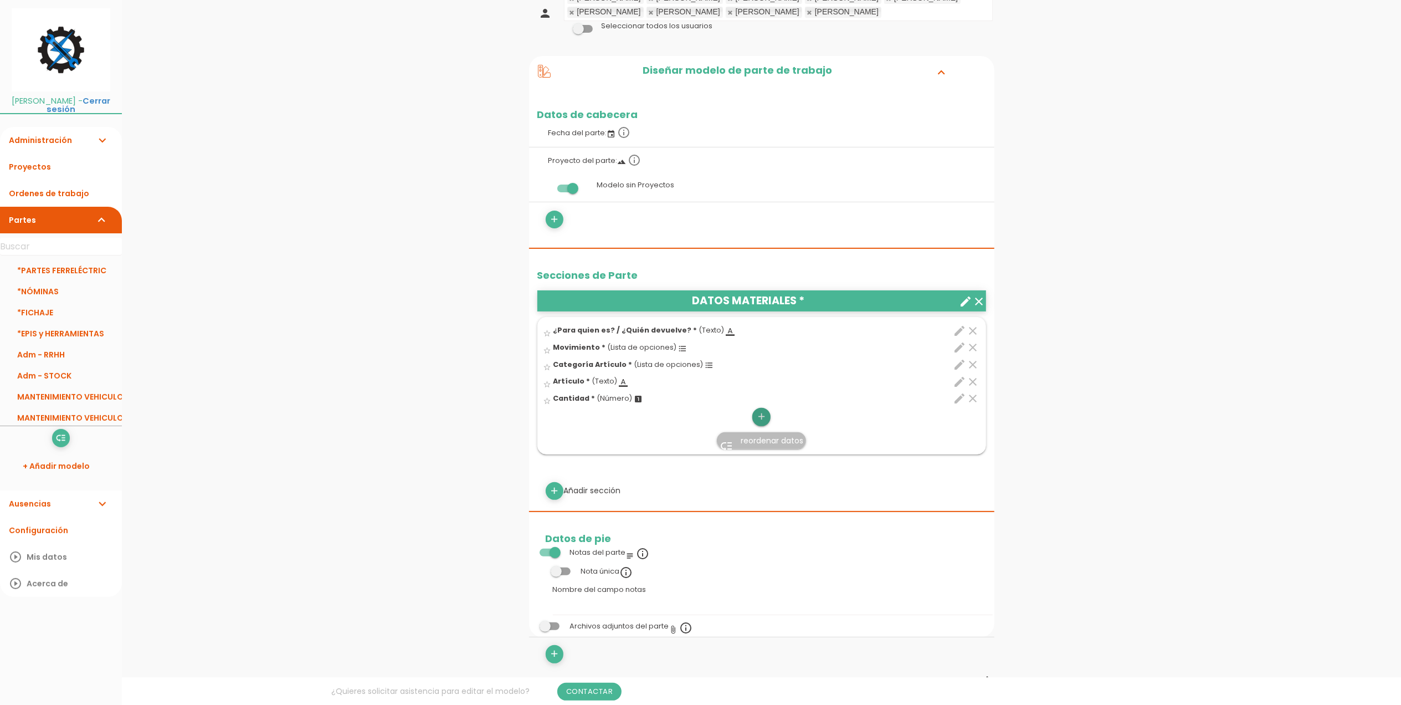
click at [763, 413] on icon "add" at bounding box center [761, 417] width 11 height 18
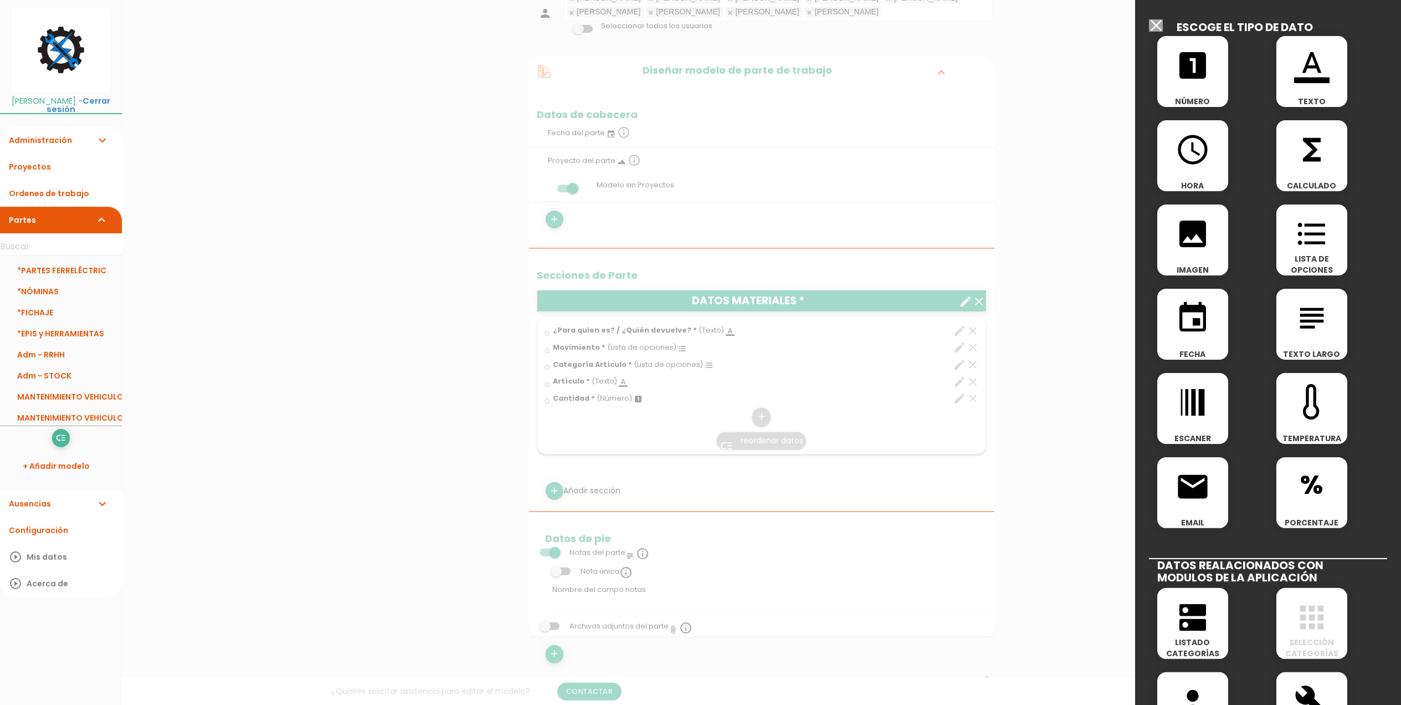
click at [1301, 69] on icon "format_color_text" at bounding box center [1311, 65] width 35 height 35
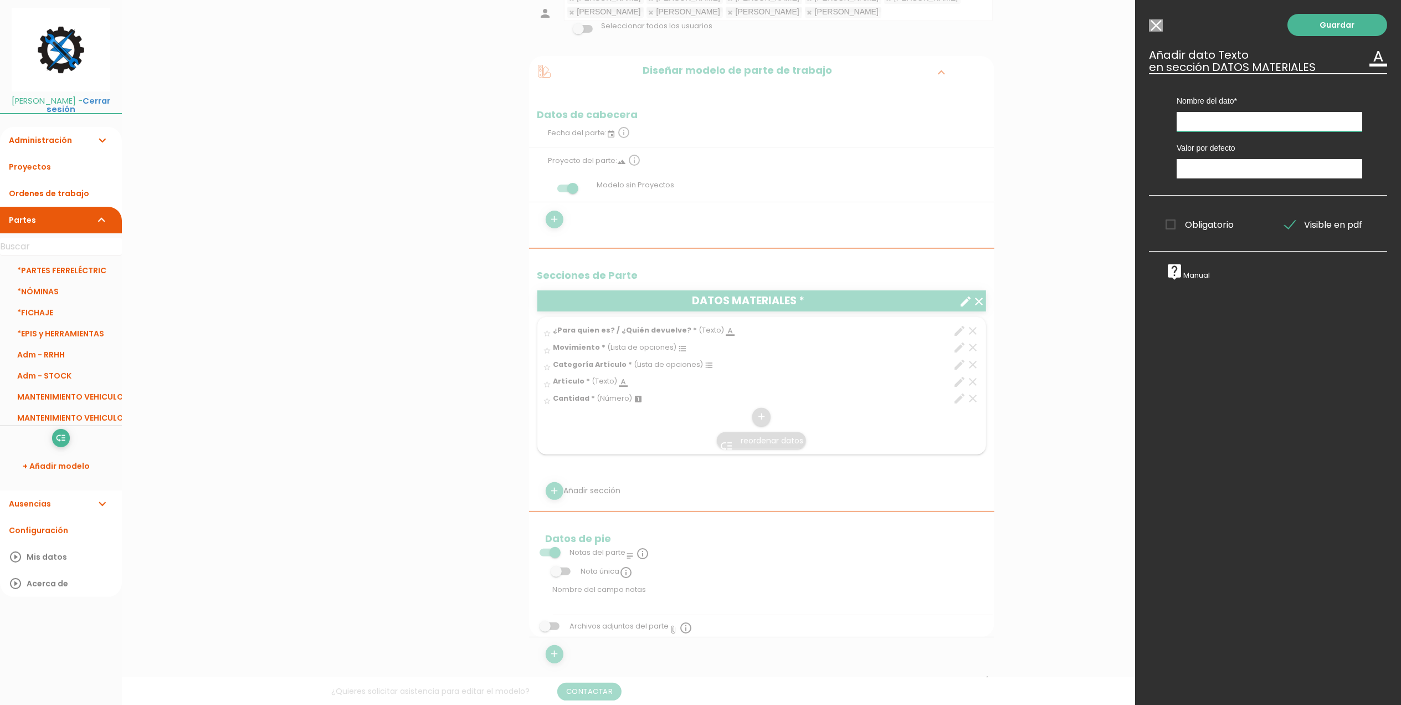
click at [1223, 116] on input "text" at bounding box center [1270, 121] width 186 height 19
type input "Talla"
click at [1168, 219] on span "Obligatorio" at bounding box center [1200, 225] width 68 height 14
click at [0, 0] on input "Obligatorio" at bounding box center [0, 0] width 0 height 0
click at [1328, 19] on link "Guardar" at bounding box center [1338, 25] width 100 height 22
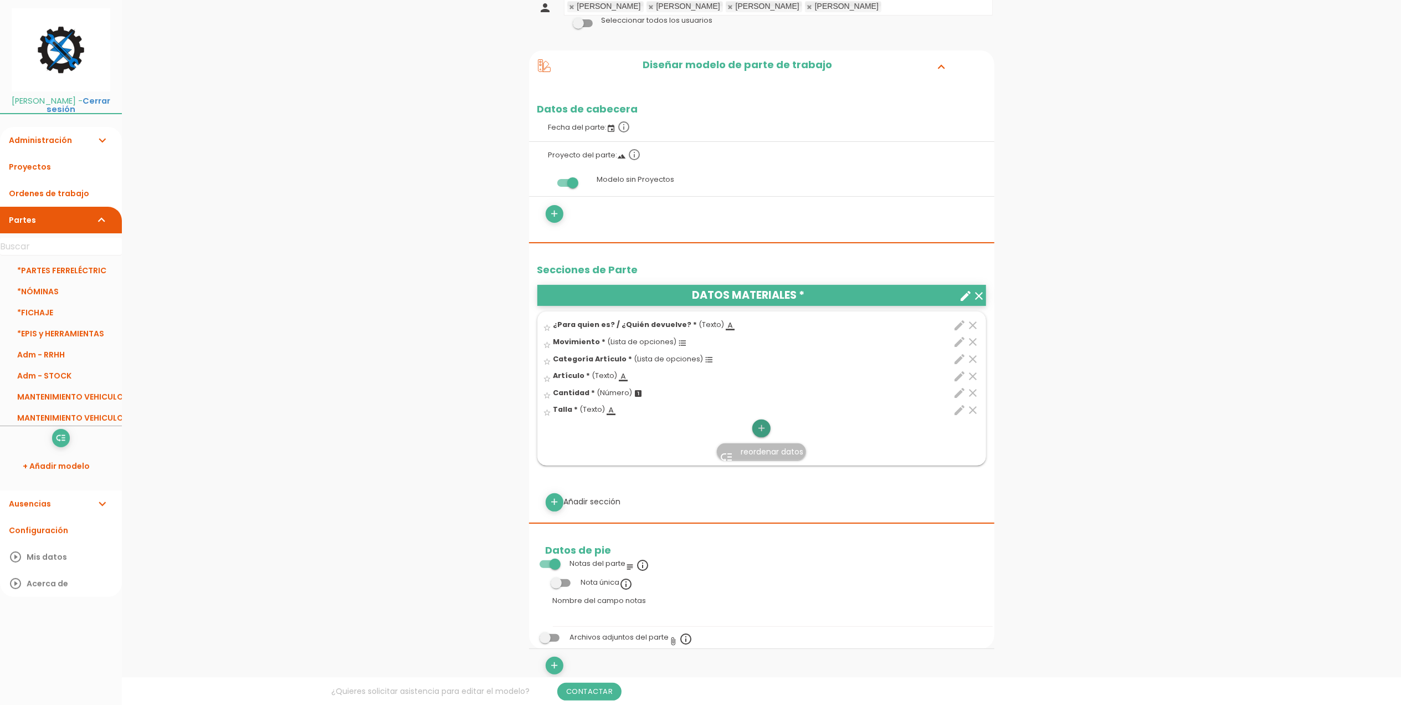
click at [767, 428] on link "add" at bounding box center [761, 428] width 18 height 18
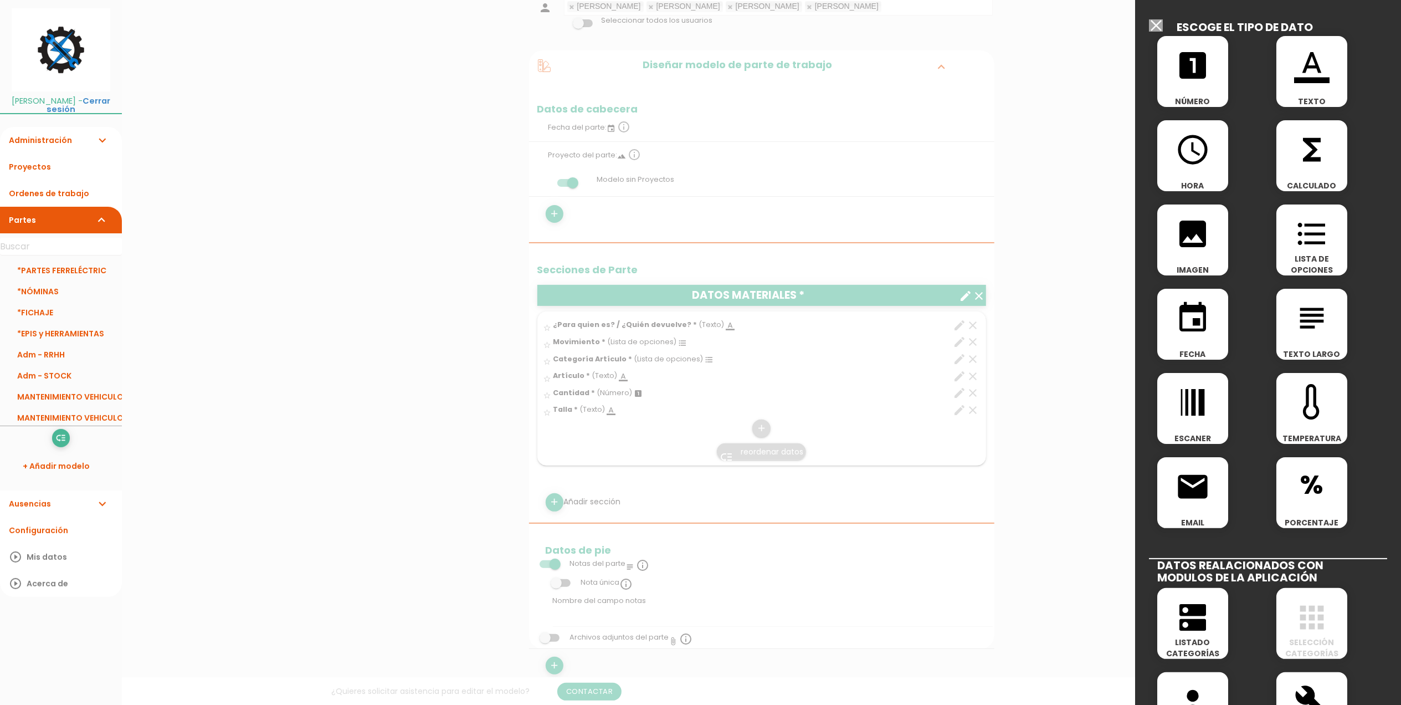
click at [1352, 40] on div "format_color_text TEXTO" at bounding box center [1327, 74] width 119 height 84
click at [1321, 63] on icon "format_color_text" at bounding box center [1311, 65] width 35 height 35
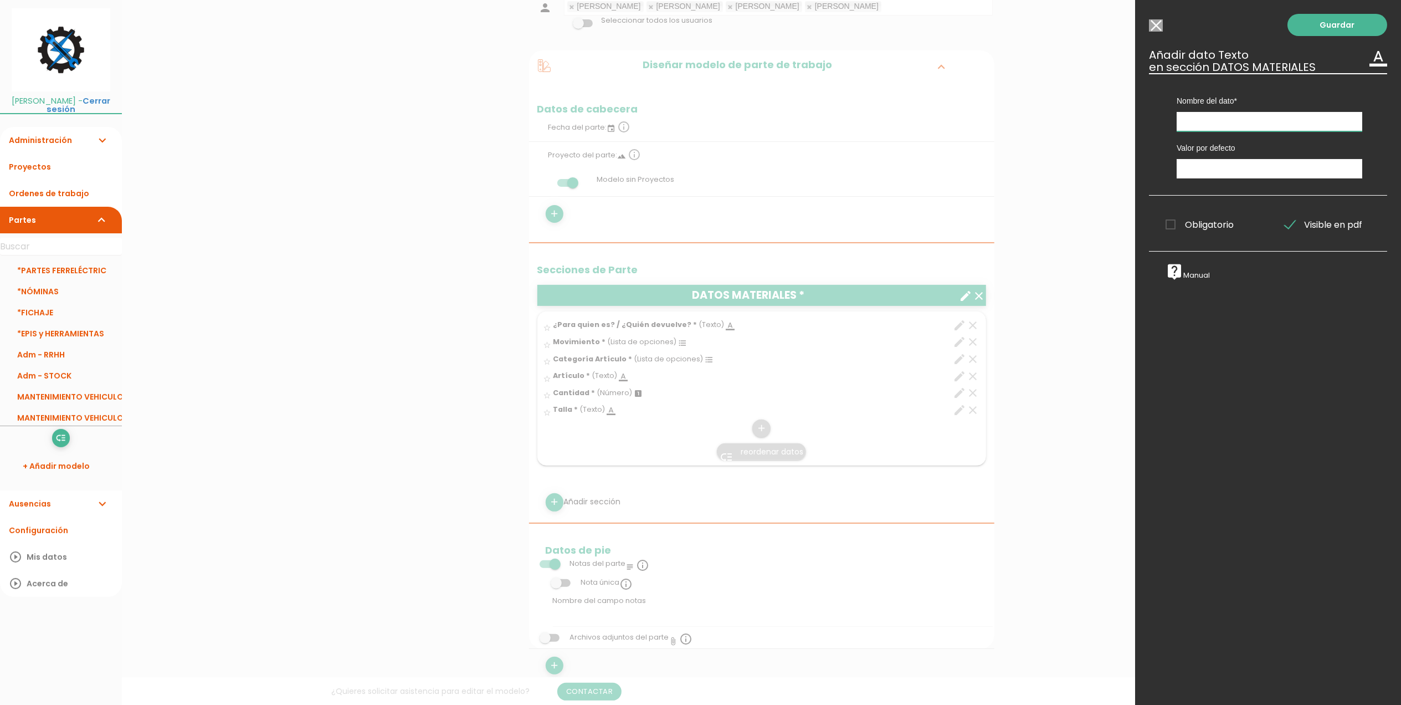
click at [1213, 126] on input "text" at bounding box center [1270, 121] width 186 height 19
type input "¿Dónde recoge? / ¿Dónde devuelve?"
click at [1171, 234] on div "Obligatorio Obligatorio Obligatorio Obligatorio Obligatorio Obligatorio" at bounding box center [1208, 223] width 119 height 22
click at [1175, 221] on span "Obligatorio" at bounding box center [1200, 225] width 68 height 14
click at [0, 0] on input "Obligatorio" at bounding box center [0, 0] width 0 height 0
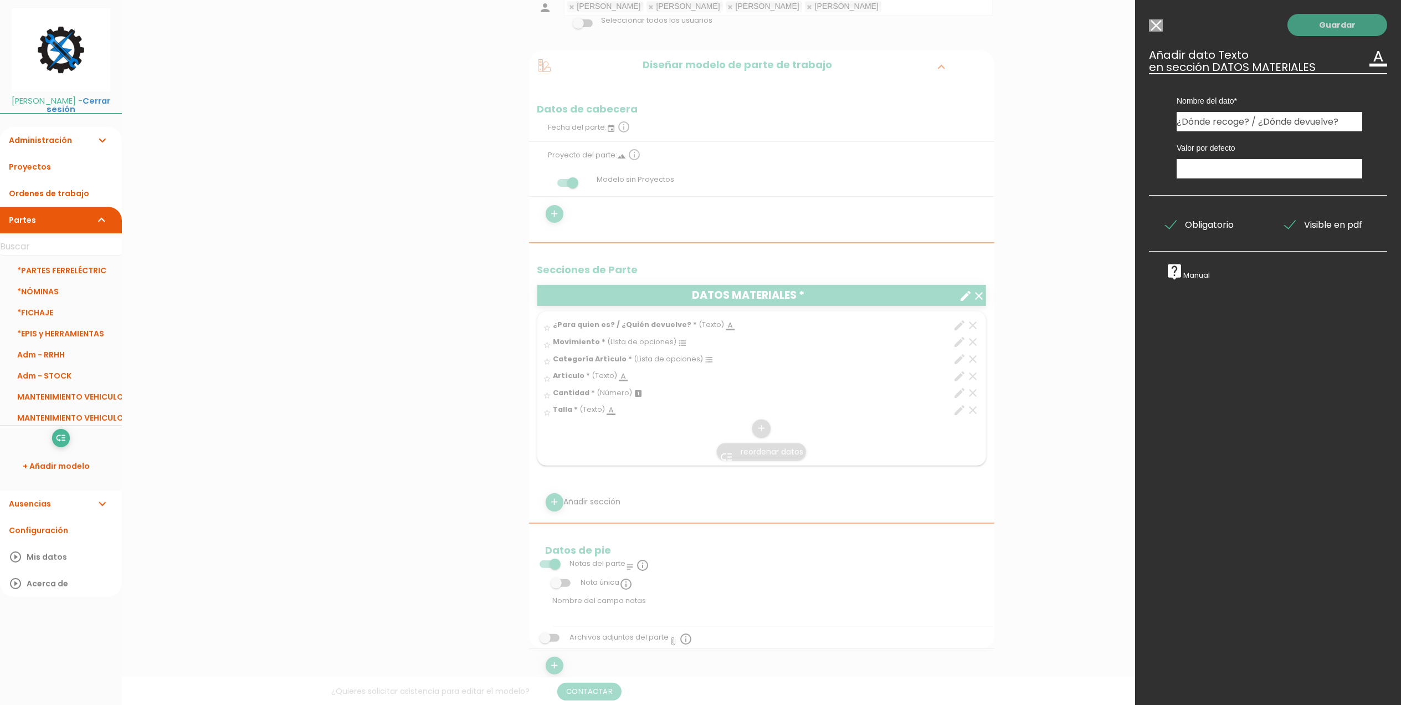
click at [1334, 27] on link "Guardar" at bounding box center [1338, 25] width 100 height 22
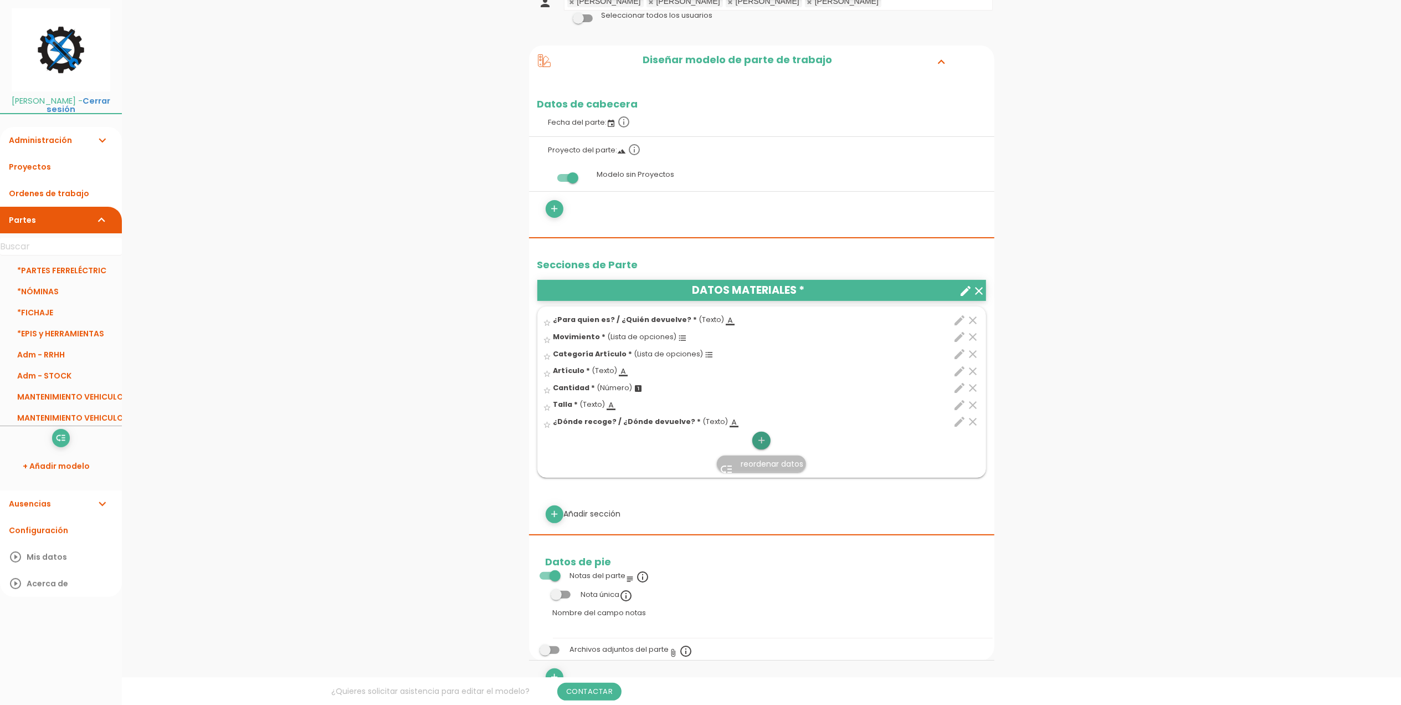
click at [766, 441] on icon "add" at bounding box center [761, 441] width 11 height 18
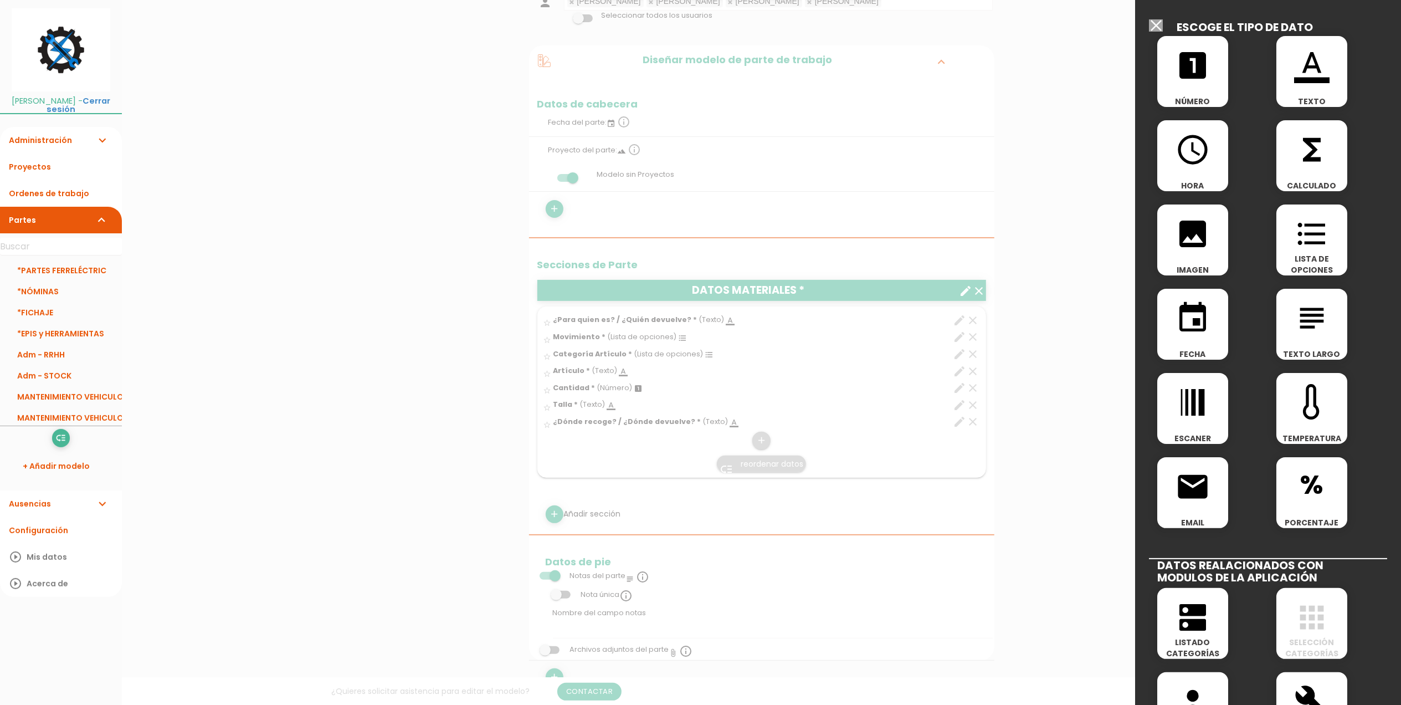
click at [1304, 59] on icon "format_color_text" at bounding box center [1311, 65] width 35 height 35
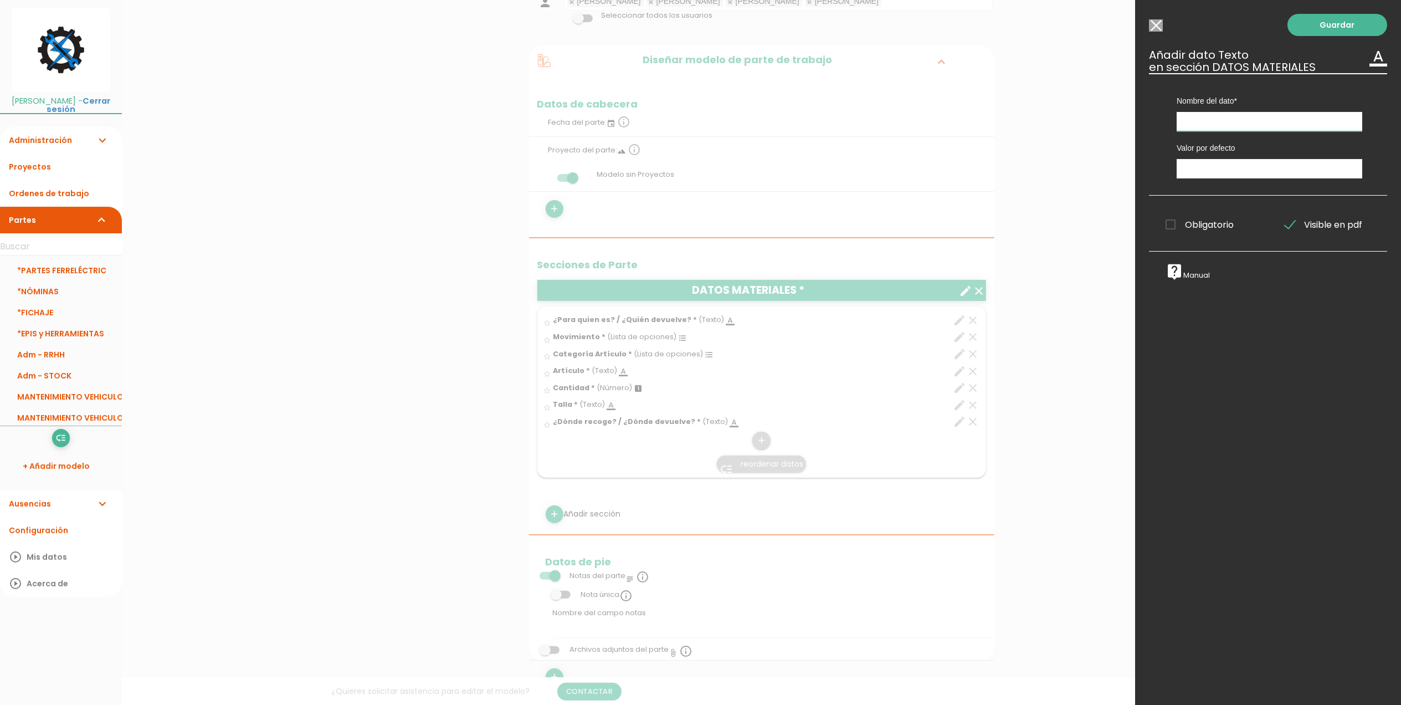
click at [1231, 116] on input "text" at bounding box center [1270, 121] width 186 height 19
click at [1278, 122] on input "¿Quién recoge? / ¿Quien devuelve? -" at bounding box center [1270, 121] width 186 height 19
click at [1350, 120] on input "¿Quién recoge? / ¿Quién devuelve? -" at bounding box center [1270, 121] width 186 height 19
type input "¿Quién recoge? / ¿Quién devuelve? - TÉCNICO"
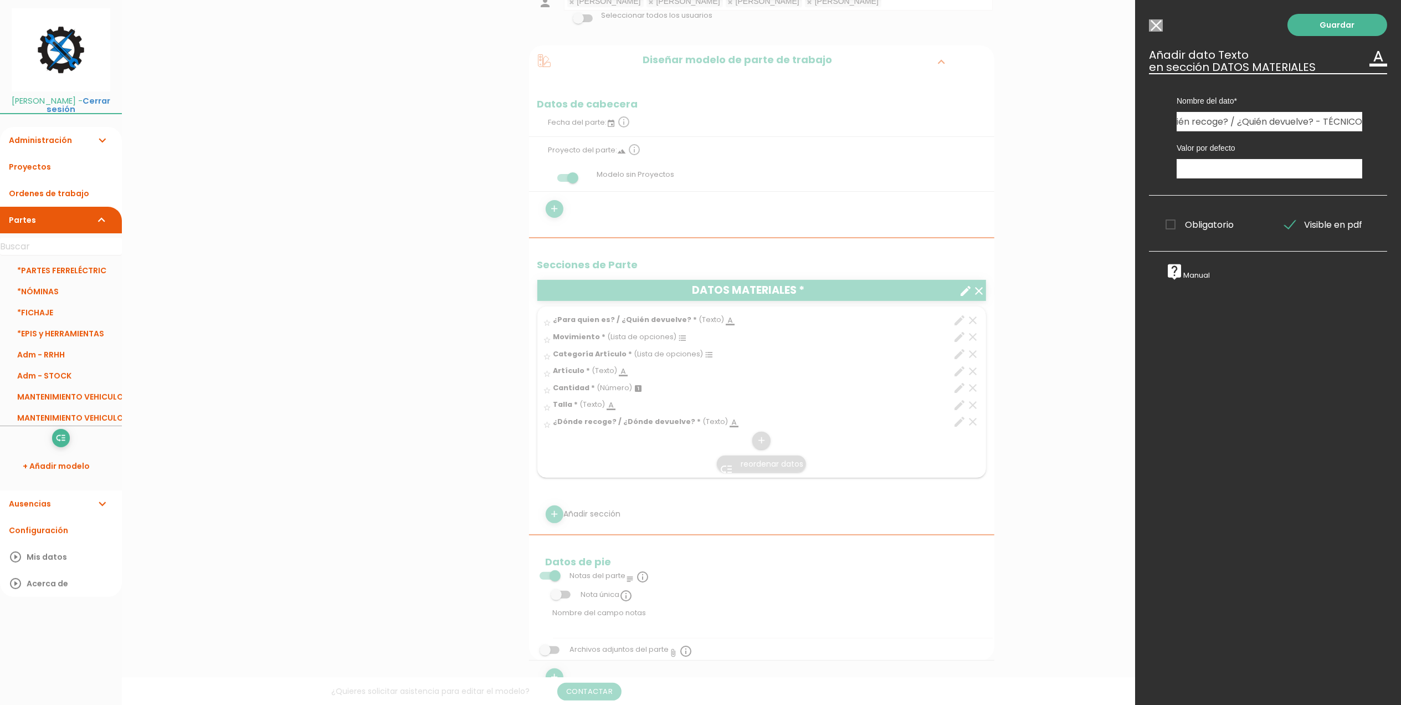
click at [1168, 222] on span "Obligatorio" at bounding box center [1200, 225] width 68 height 14
click at [0, 0] on input "Obligatorio" at bounding box center [0, 0] width 0 height 0
click at [1314, 25] on link "Guardar" at bounding box center [1338, 25] width 100 height 22
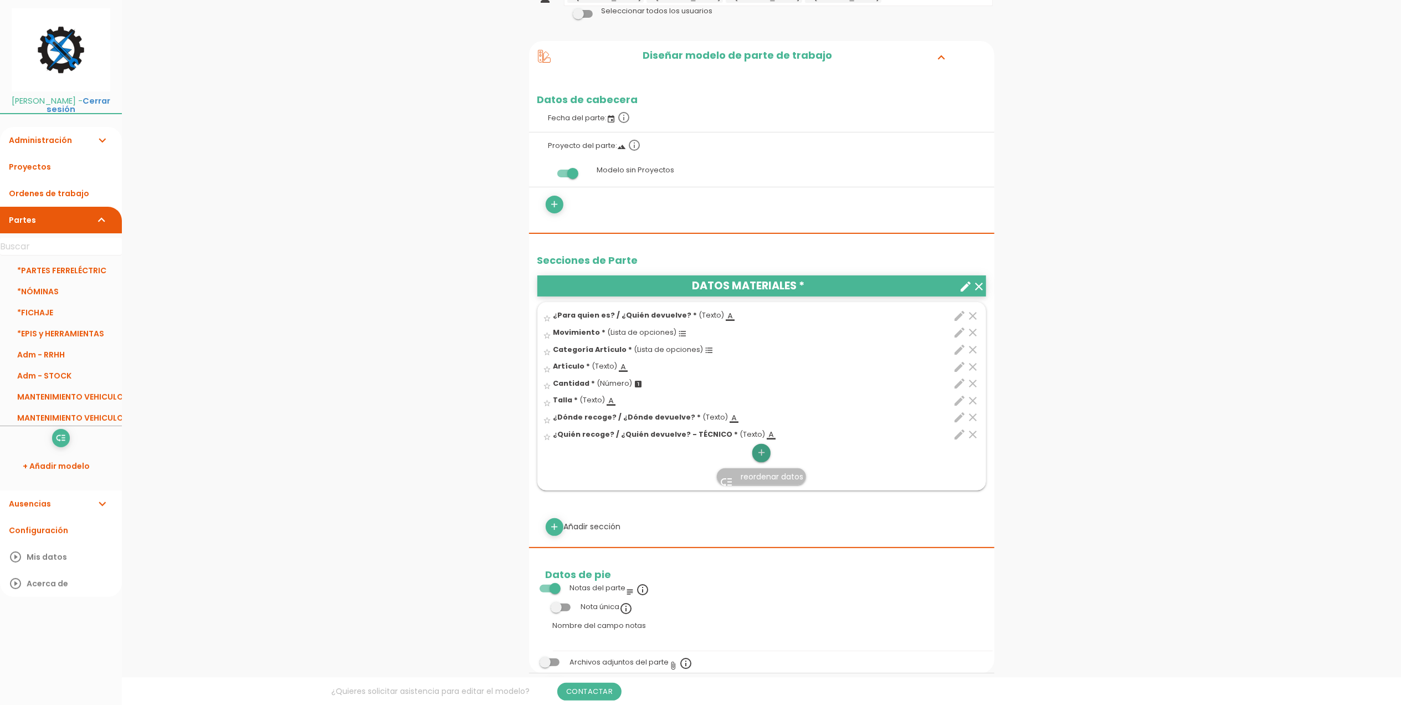
click at [765, 454] on icon "add" at bounding box center [761, 453] width 11 height 18
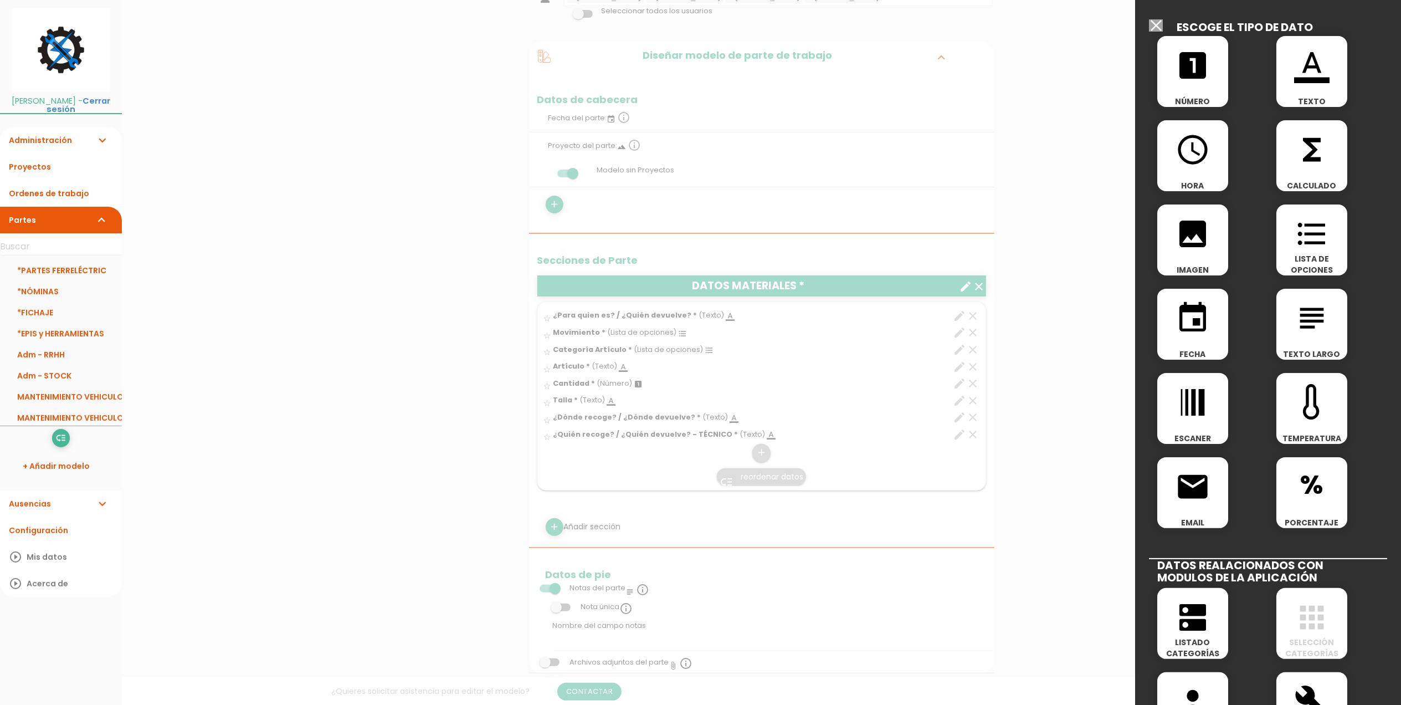
click at [1305, 84] on div "format_color_text TEXTO" at bounding box center [1312, 71] width 71 height 71
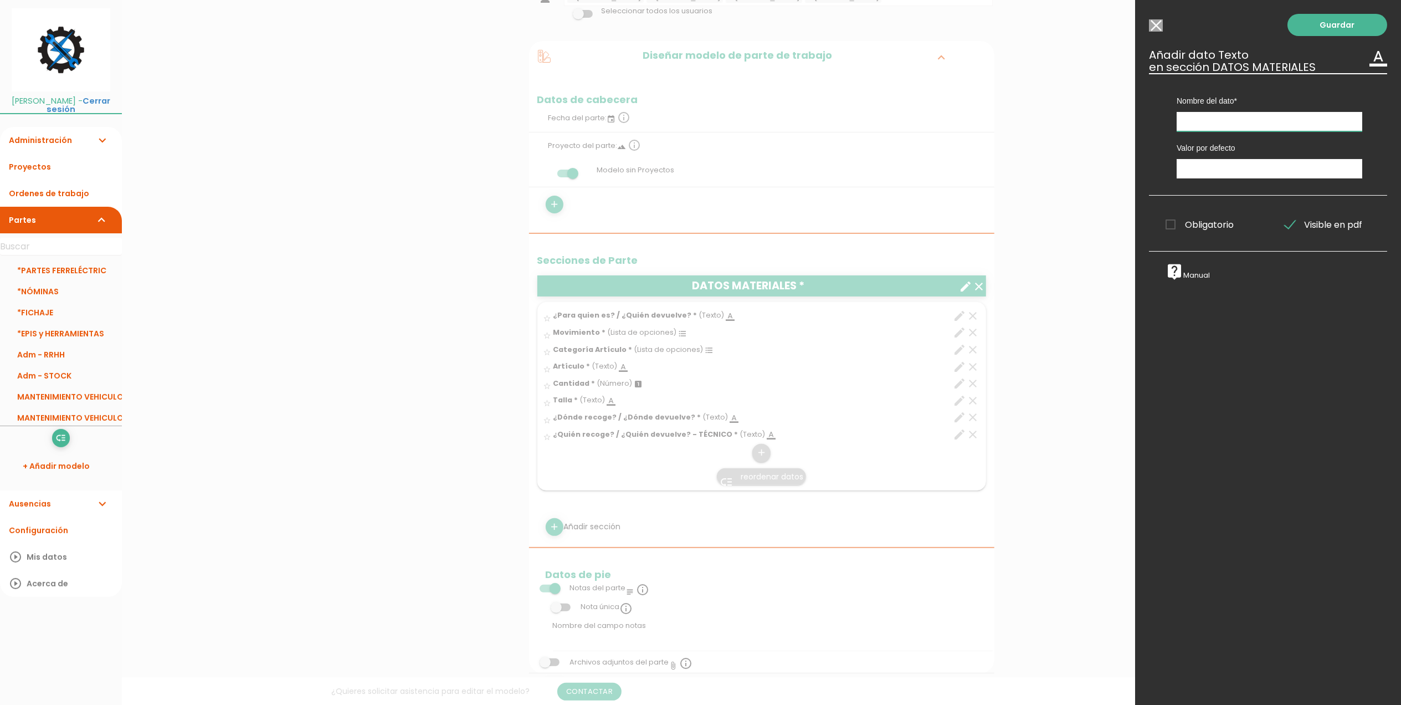
click at [1255, 127] on input "text" at bounding box center [1270, 121] width 186 height 19
type input "¿Quién le entrega? / ¿A quién devuelve? - OFICINA"
click at [1169, 224] on span "Obligatorio" at bounding box center [1200, 225] width 68 height 14
click at [0, 0] on input "Obligatorio" at bounding box center [0, 0] width 0 height 0
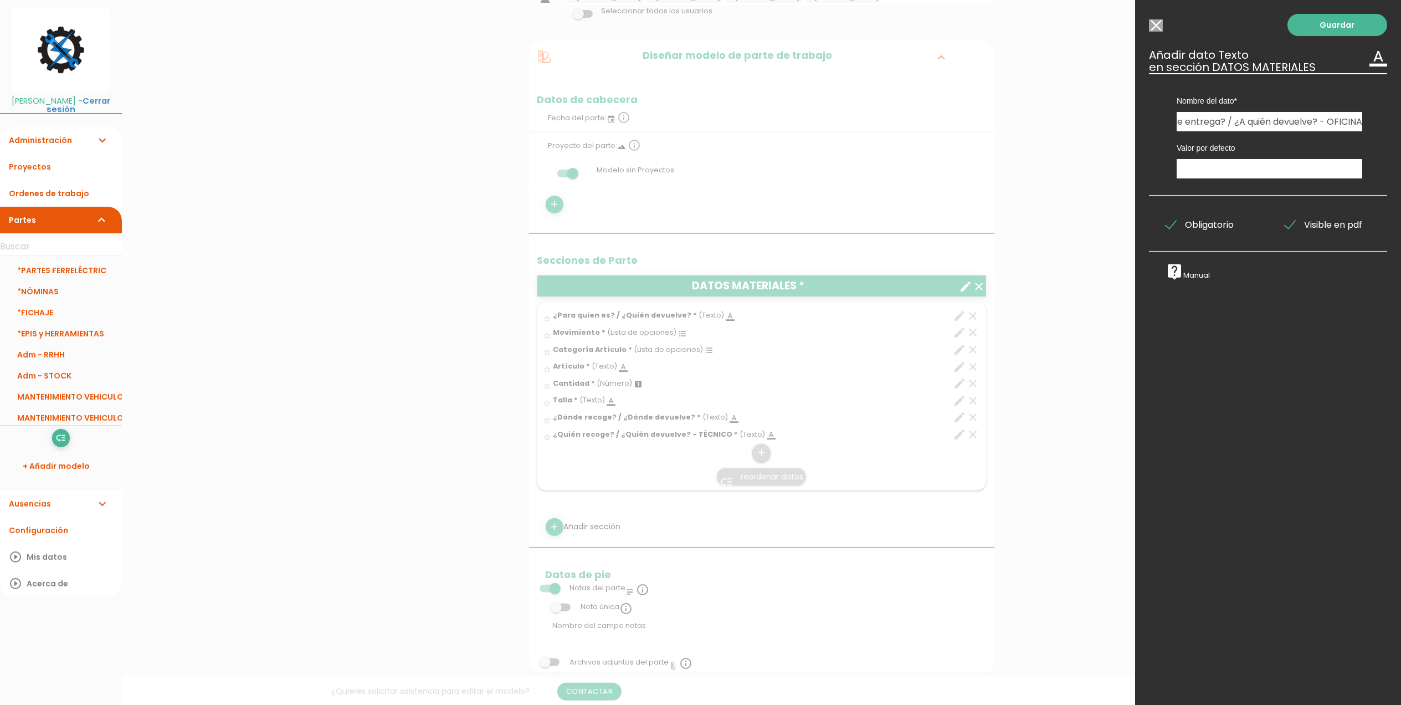
scroll to position [0, 0]
click at [1295, 14] on link "Guardar" at bounding box center [1338, 25] width 100 height 22
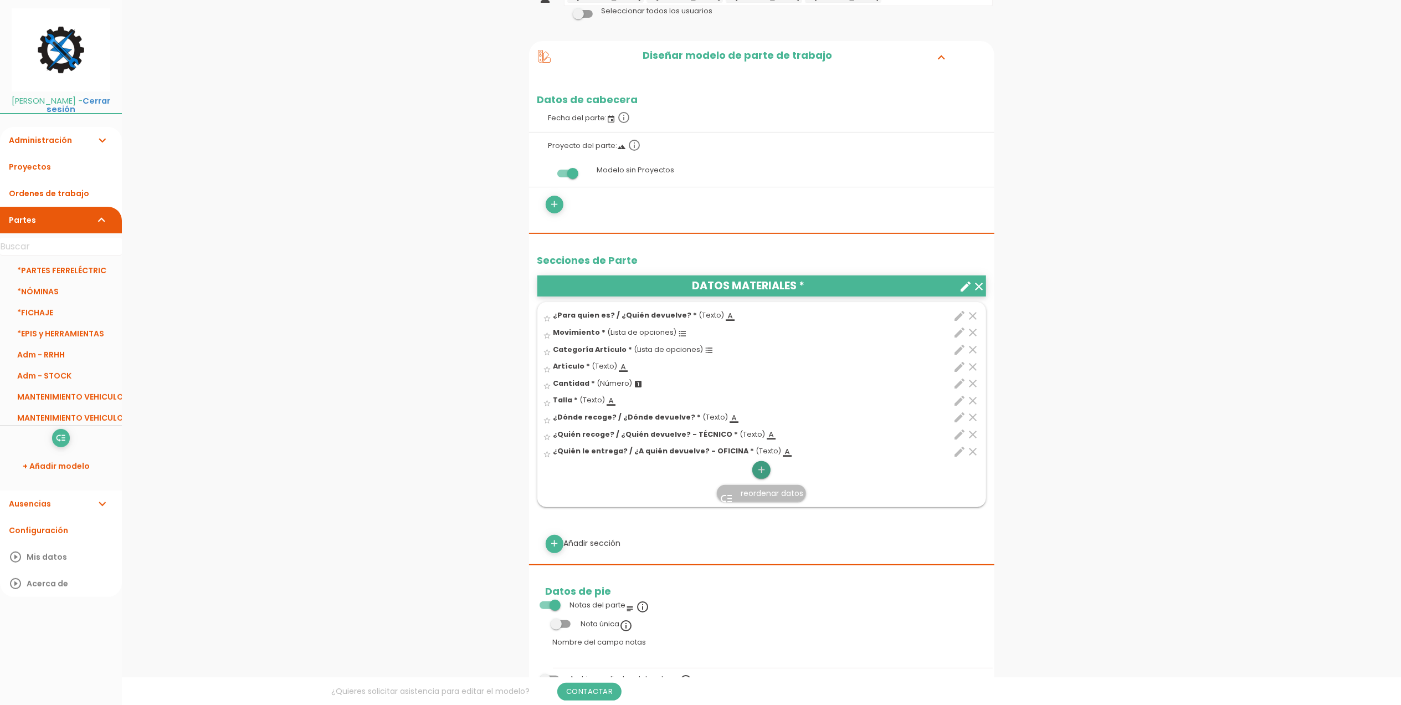
click at [763, 468] on icon "add" at bounding box center [761, 470] width 11 height 18
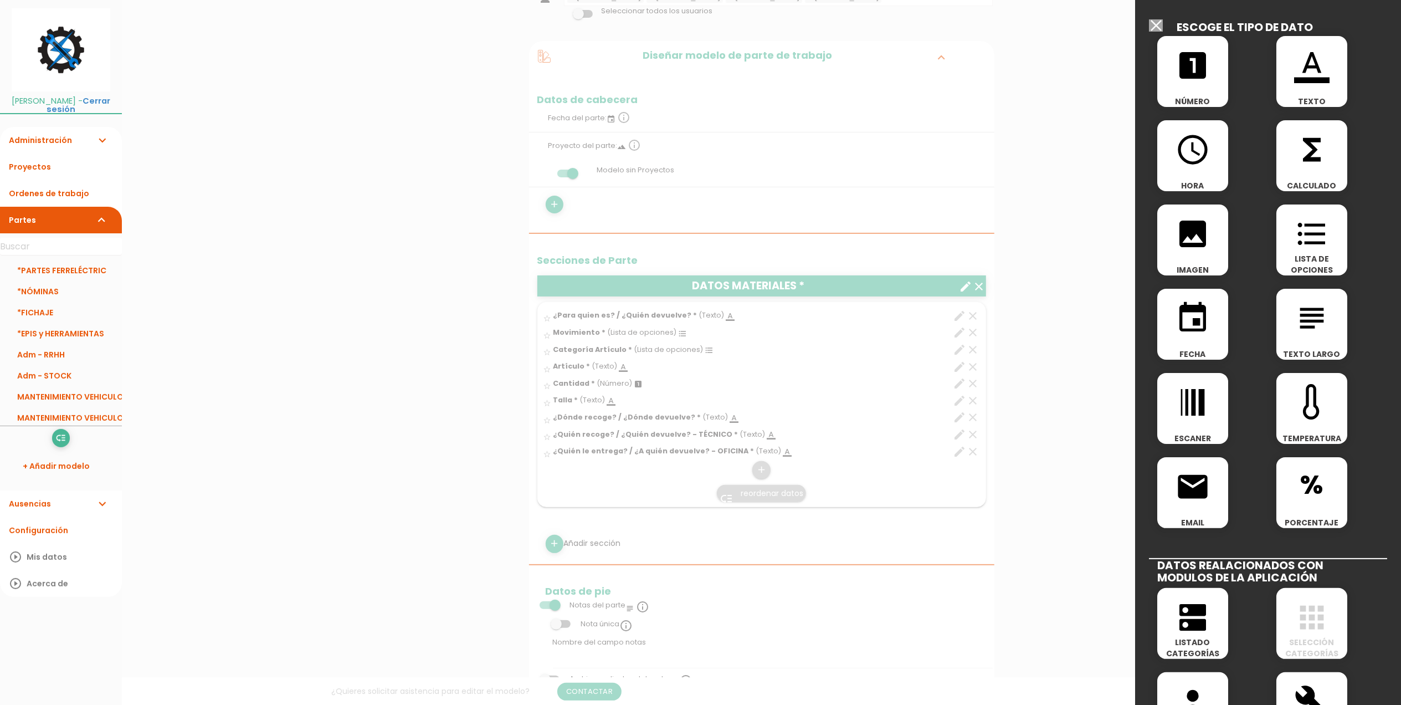
click at [1287, 60] on span "format_color_text" at bounding box center [1312, 59] width 71 height 47
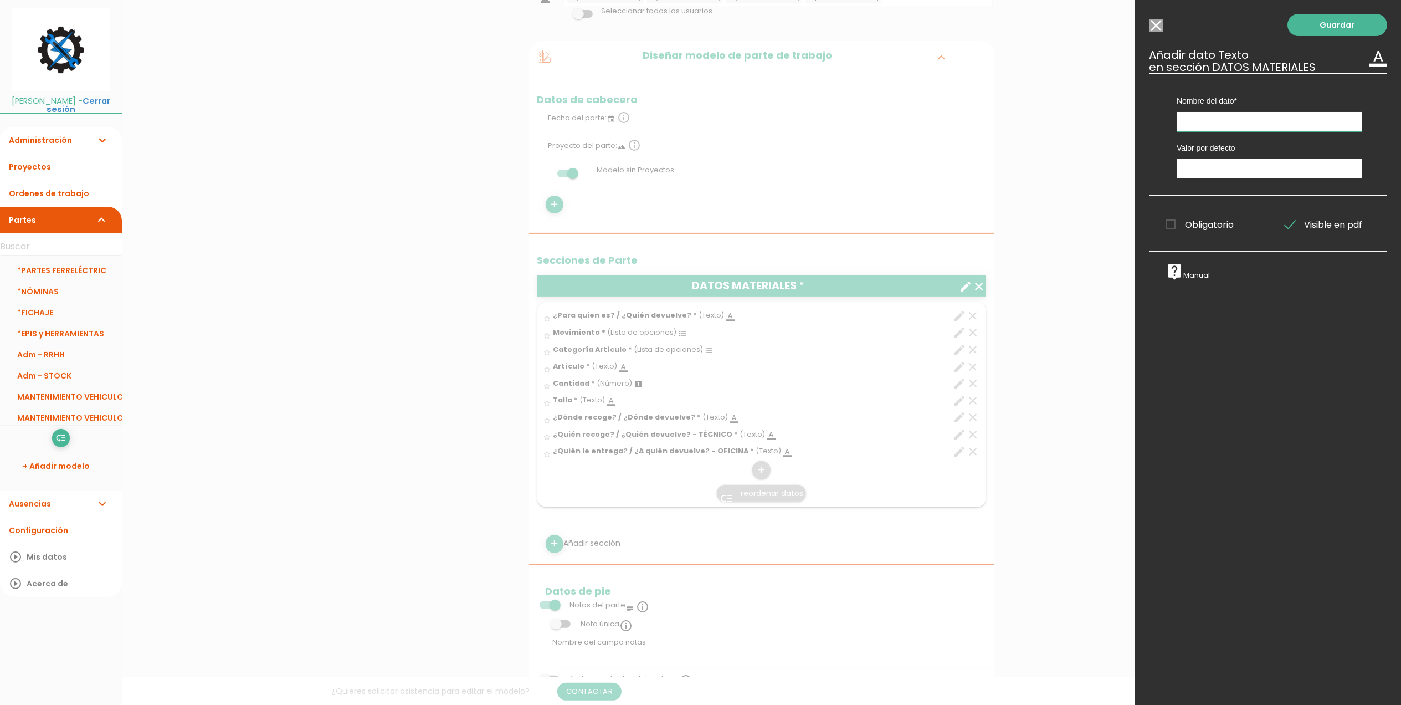
click at [1239, 121] on input "text" at bounding box center [1270, 121] width 186 height 19
drag, startPoint x: 1284, startPoint y: 125, endPoint x: 1145, endPoint y: 123, distance: 139.6
click at [1145, 123] on div "Guardar ESCOGE EL TIPO DE DATO looks_one NÚMERO format_color_text TEXTO access_…" at bounding box center [1268, 352] width 266 height 705
type input "DNI quien entrega"
click at [1169, 234] on div "Obligatorio Obligatorio Obligatorio Obligatorio Obligatorio Obligatorio" at bounding box center [1208, 223] width 119 height 22
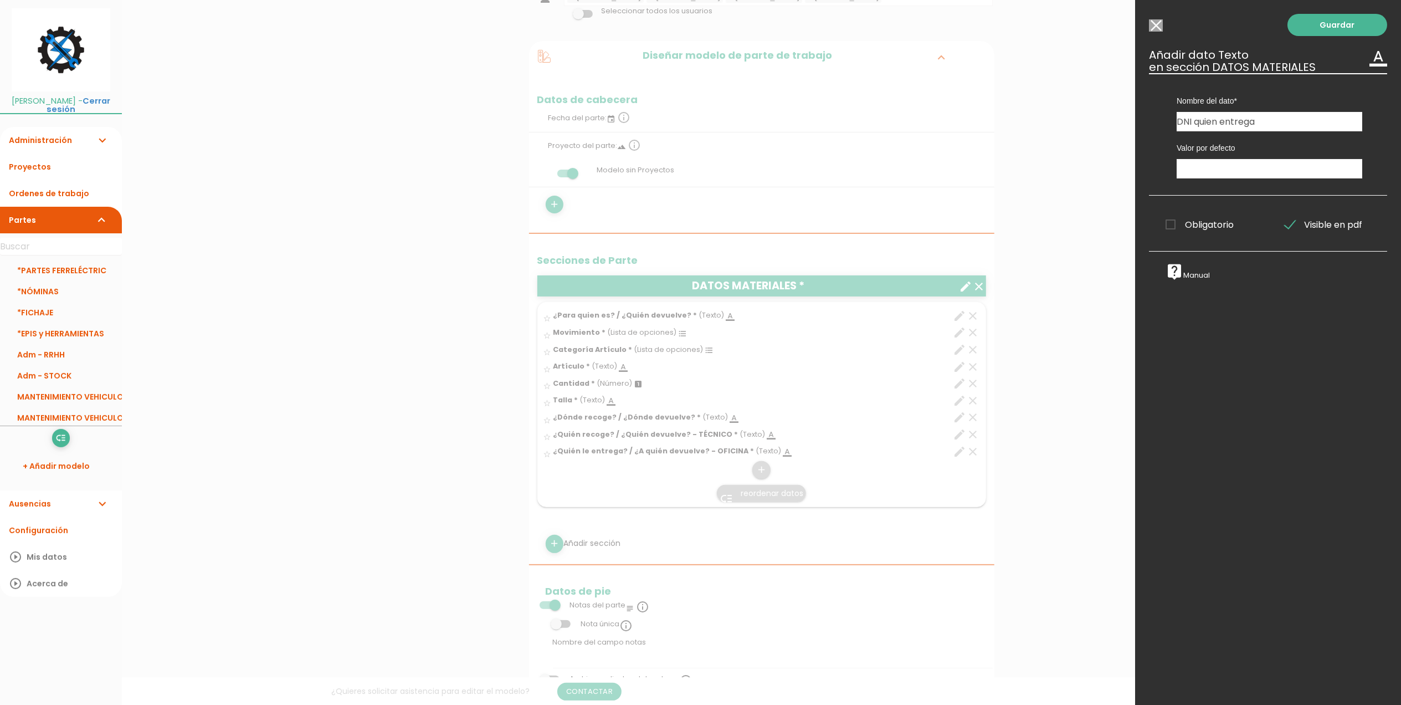
click at [1167, 226] on span "Obligatorio" at bounding box center [1200, 225] width 68 height 14
click at [0, 0] on input "Obligatorio" at bounding box center [0, 0] width 0 height 0
click at [1347, 16] on link "Guardar" at bounding box center [1338, 25] width 100 height 22
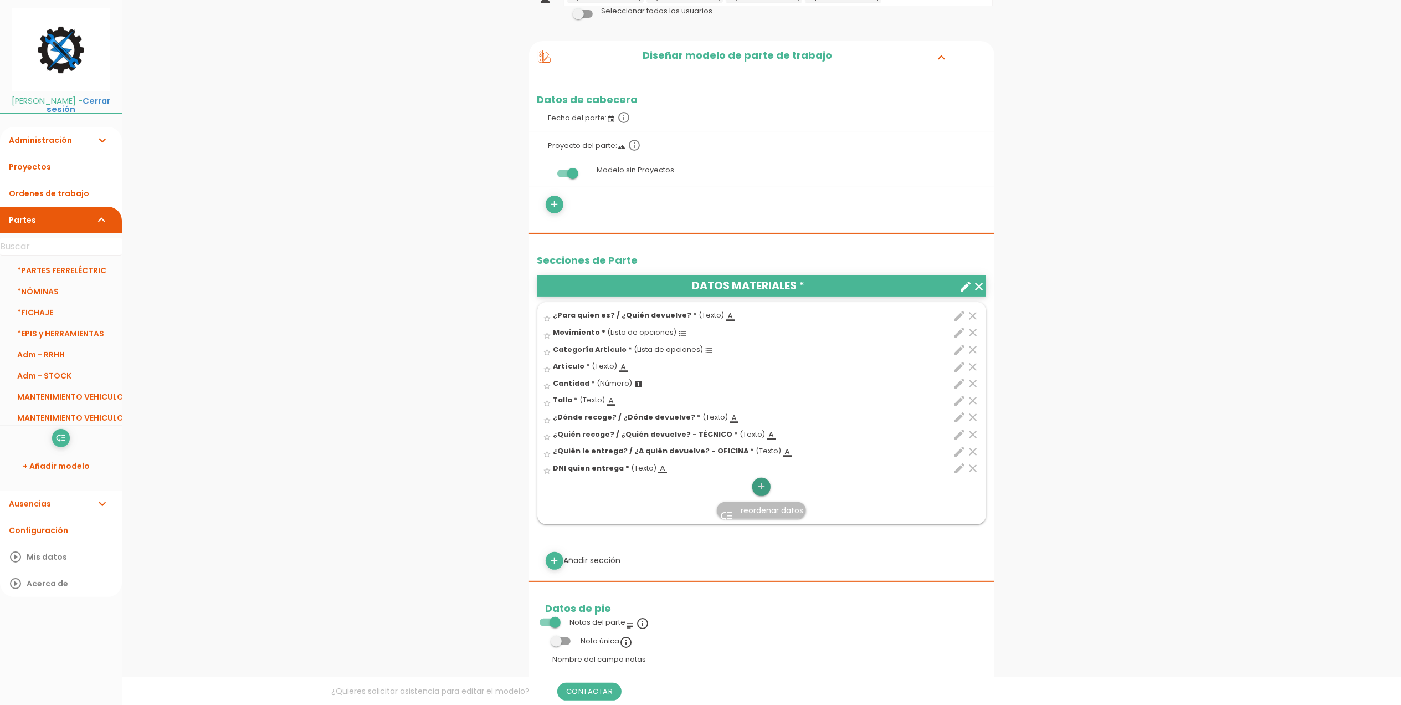
click at [761, 493] on icon "add" at bounding box center [761, 487] width 11 height 18
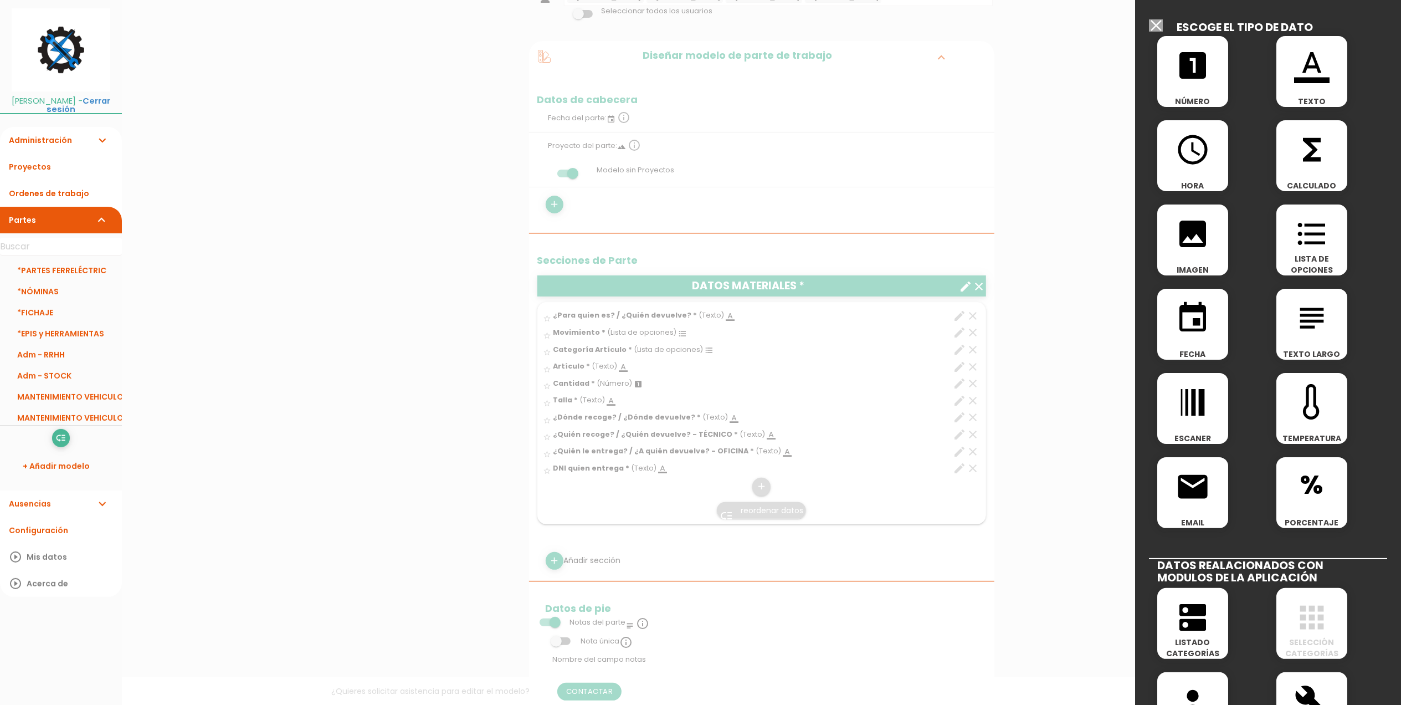
click at [1317, 52] on icon "format_color_text" at bounding box center [1311, 65] width 35 height 35
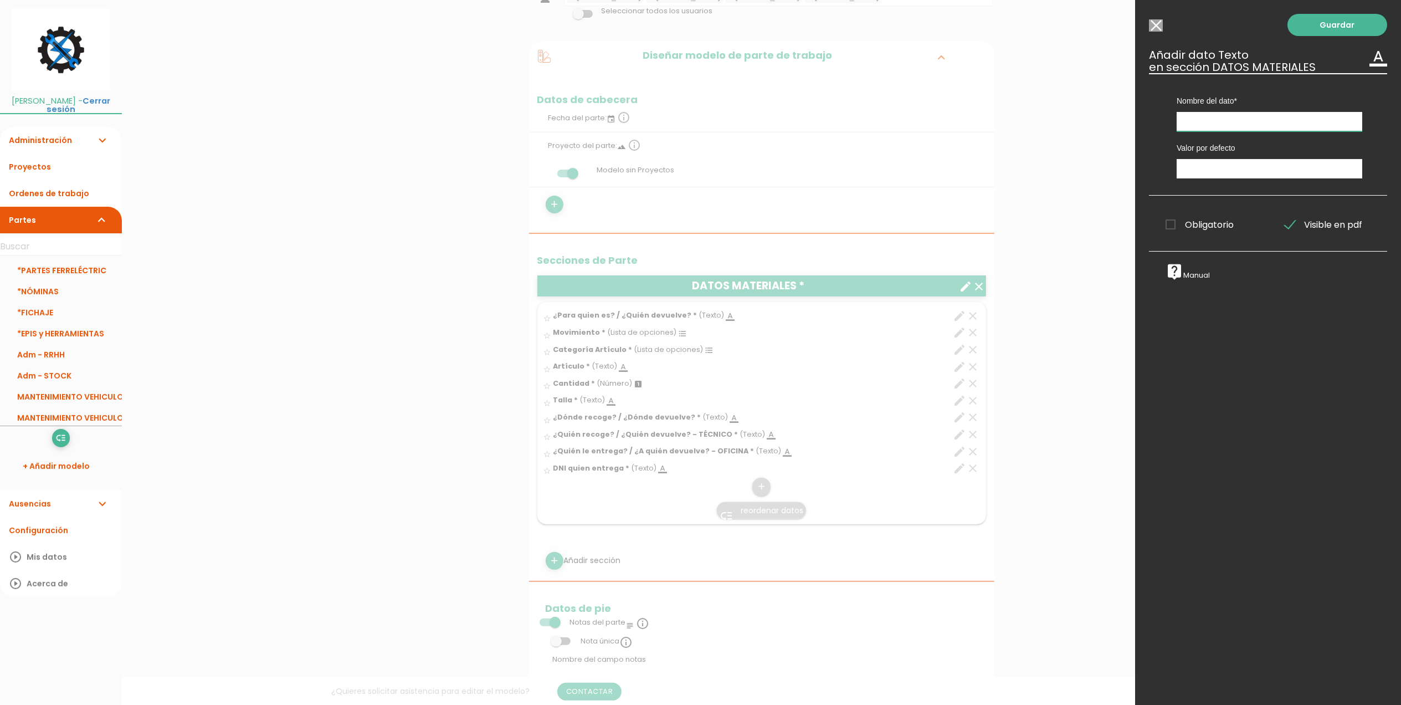
click at [1217, 121] on input "text" at bounding box center [1270, 121] width 186 height 19
type input "DNI quien devuelve"
click at [1171, 224] on span "Obligatorio" at bounding box center [1200, 225] width 68 height 14
click at [0, 0] on input "Obligatorio" at bounding box center [0, 0] width 0 height 0
click at [1319, 29] on link "Guardar" at bounding box center [1338, 25] width 100 height 22
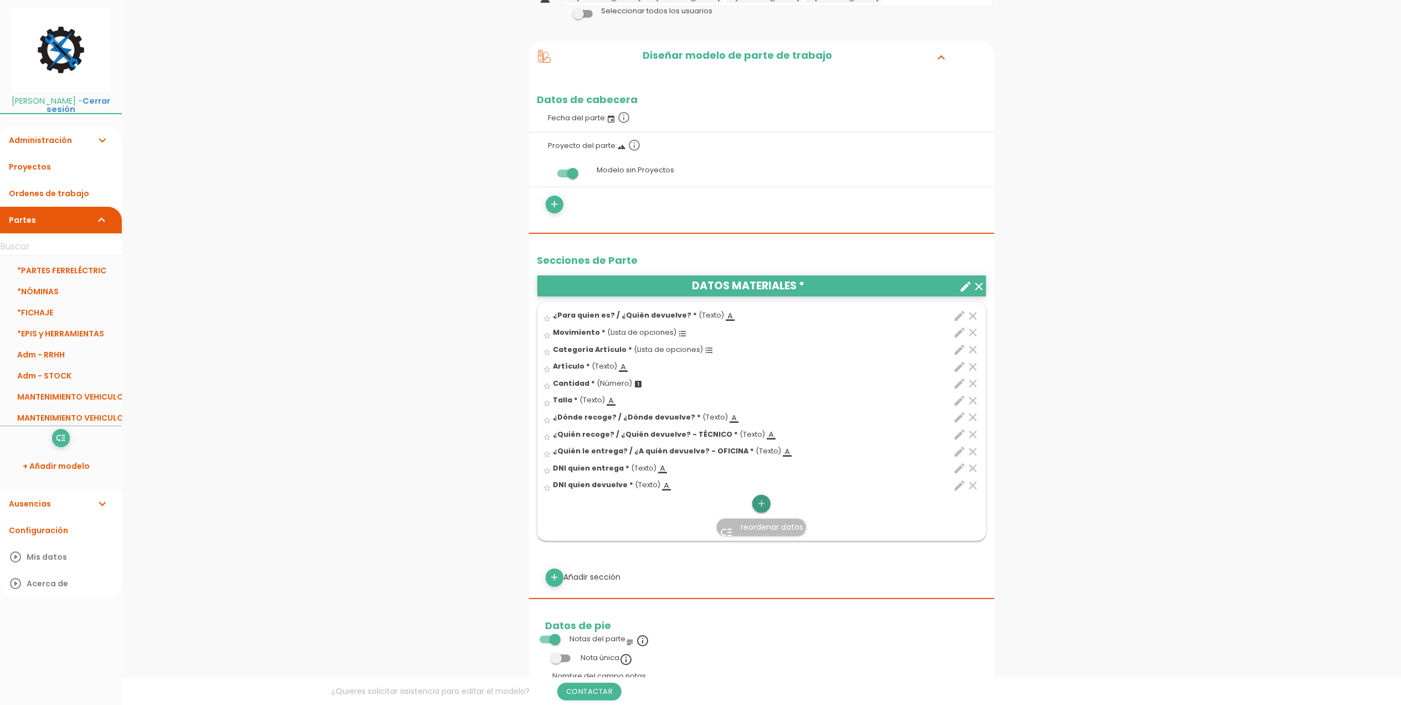
click at [760, 502] on icon "add" at bounding box center [761, 504] width 11 height 18
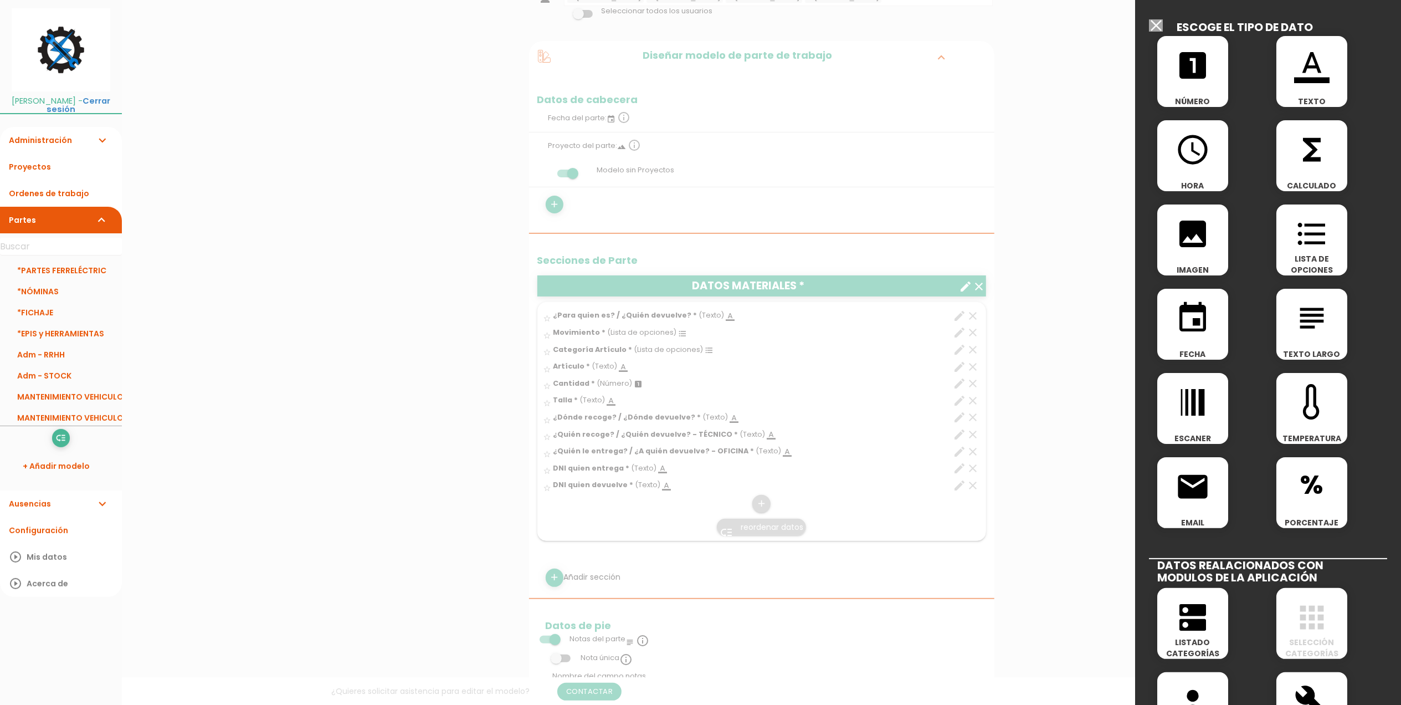
click at [1297, 318] on icon "subject" at bounding box center [1311, 317] width 35 height 35
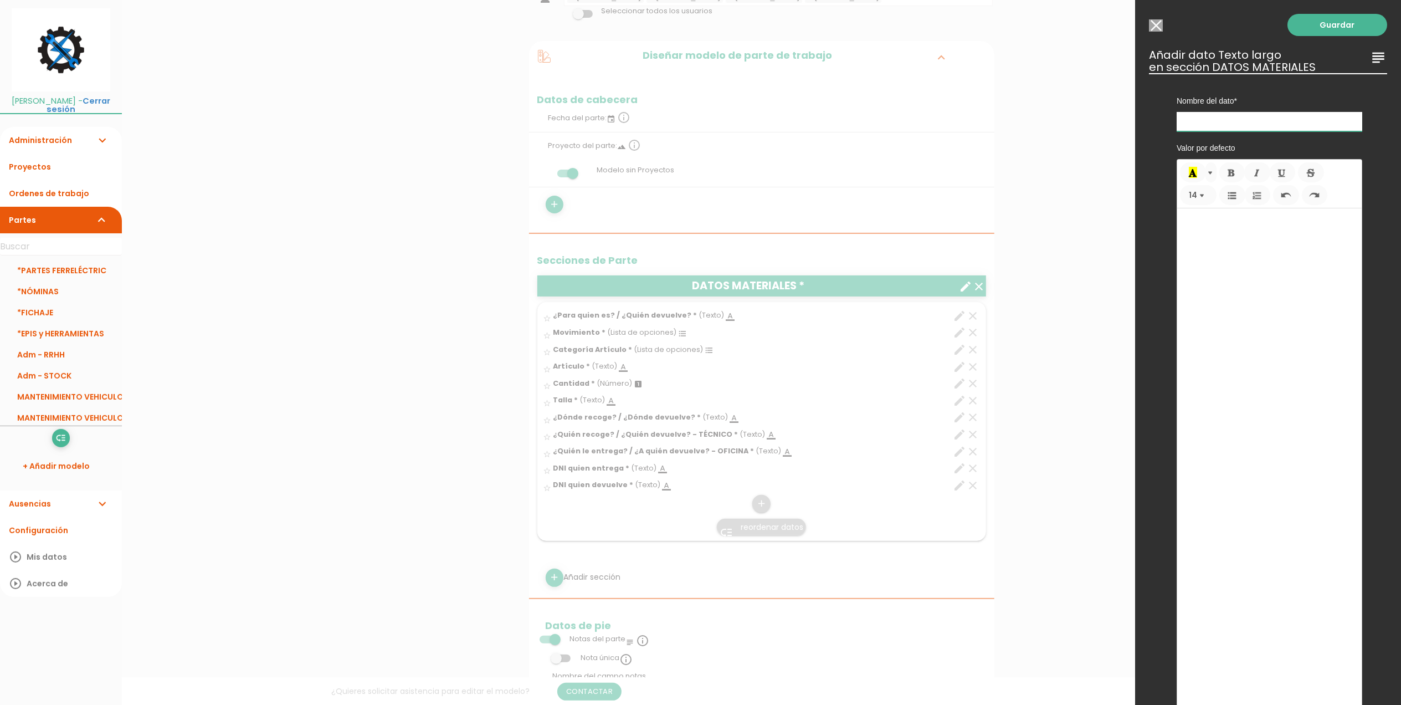
click at [1255, 125] on input "text" at bounding box center [1270, 121] width 186 height 19
type input "Notas"
click at [1319, 30] on link "Guardar" at bounding box center [1338, 25] width 100 height 22
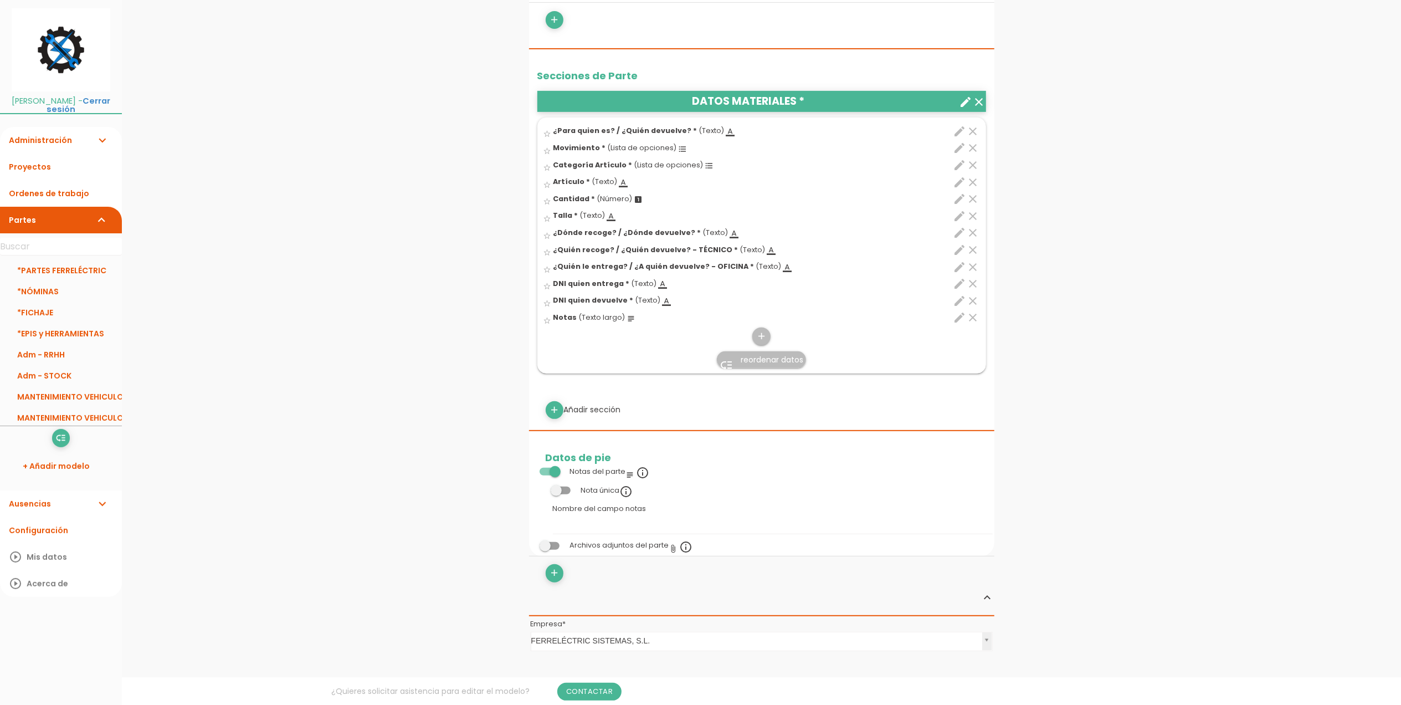
scroll to position [360, 0]
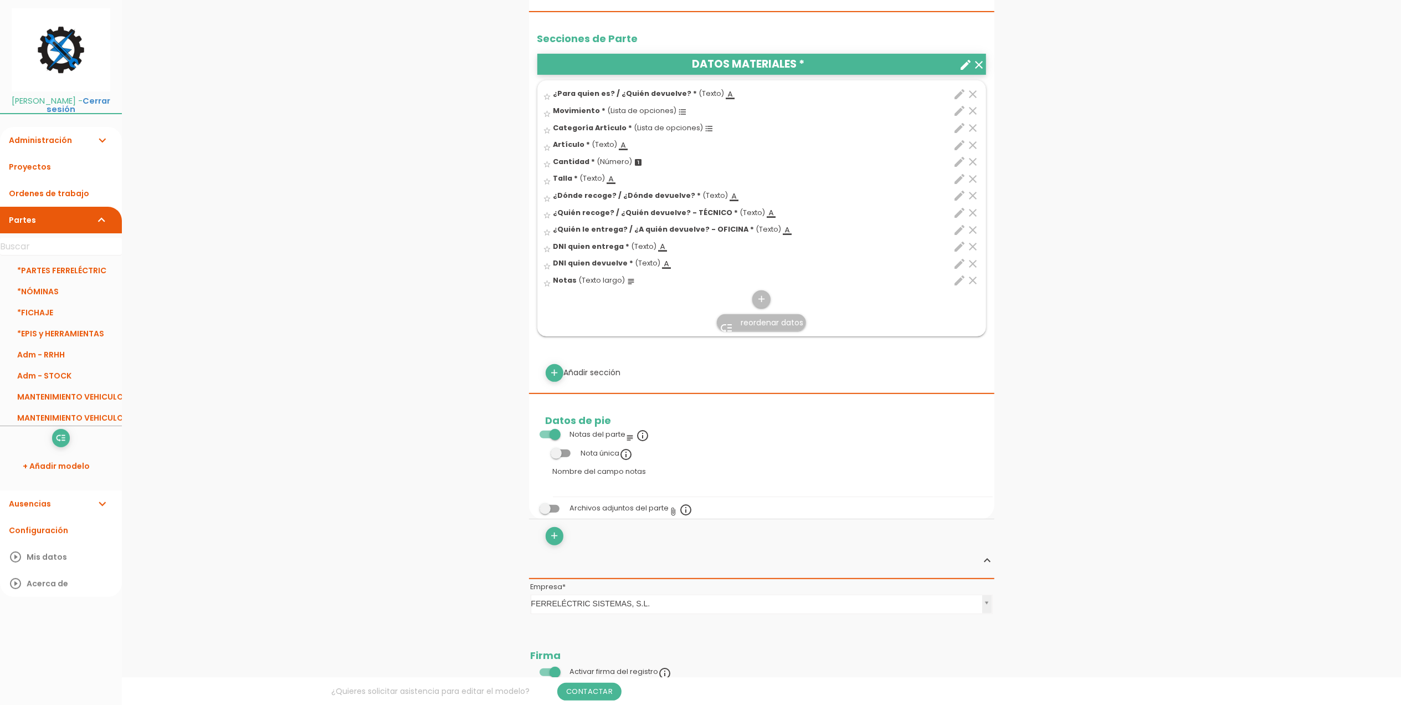
click at [547, 435] on span at bounding box center [550, 435] width 20 height 8
click at [531, 432] on input "checkbox" at bounding box center [531, 432] width 0 height 0
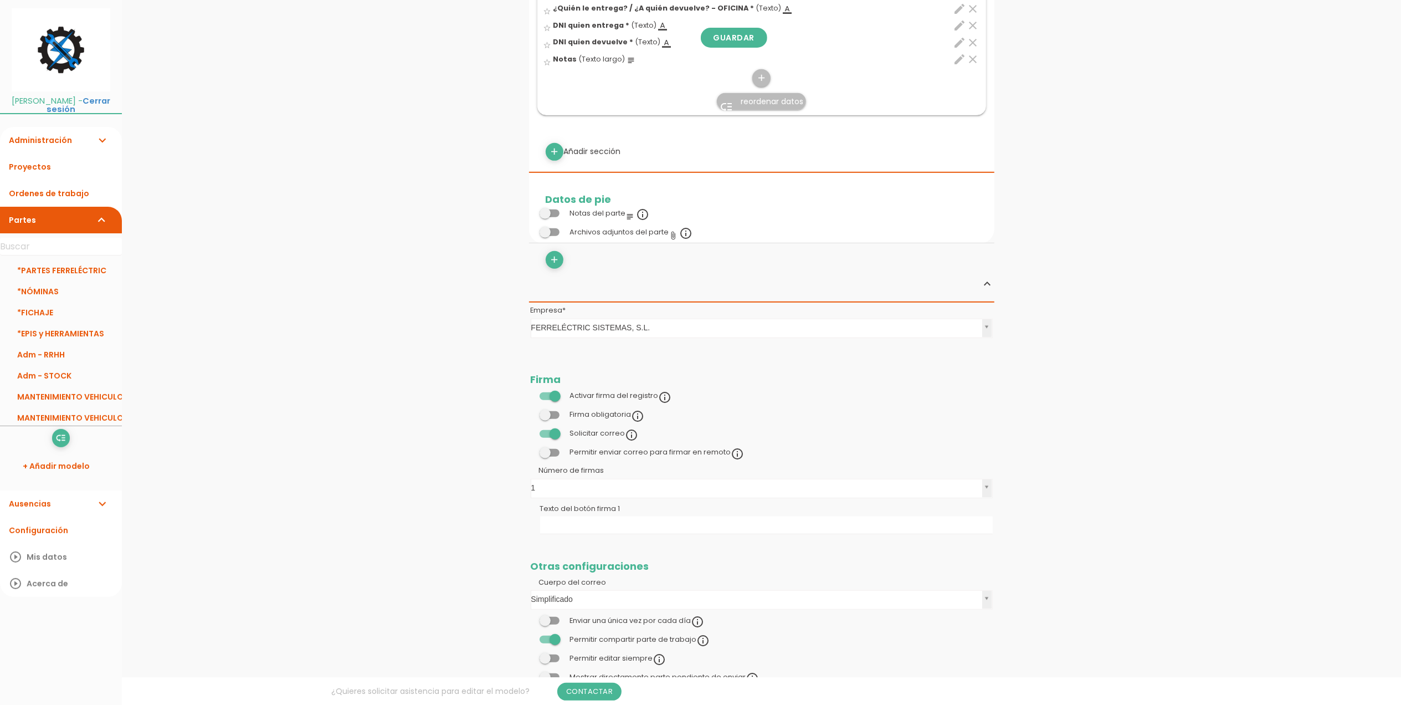
scroll to position [581, 0]
click at [556, 414] on span at bounding box center [550, 415] width 20 height 8
click at [531, 411] on input "checkbox" at bounding box center [531, 411] width 0 height 0
click at [553, 435] on span at bounding box center [550, 433] width 20 height 8
click at [531, 430] on input "checkbox" at bounding box center [531, 430] width 0 height 0
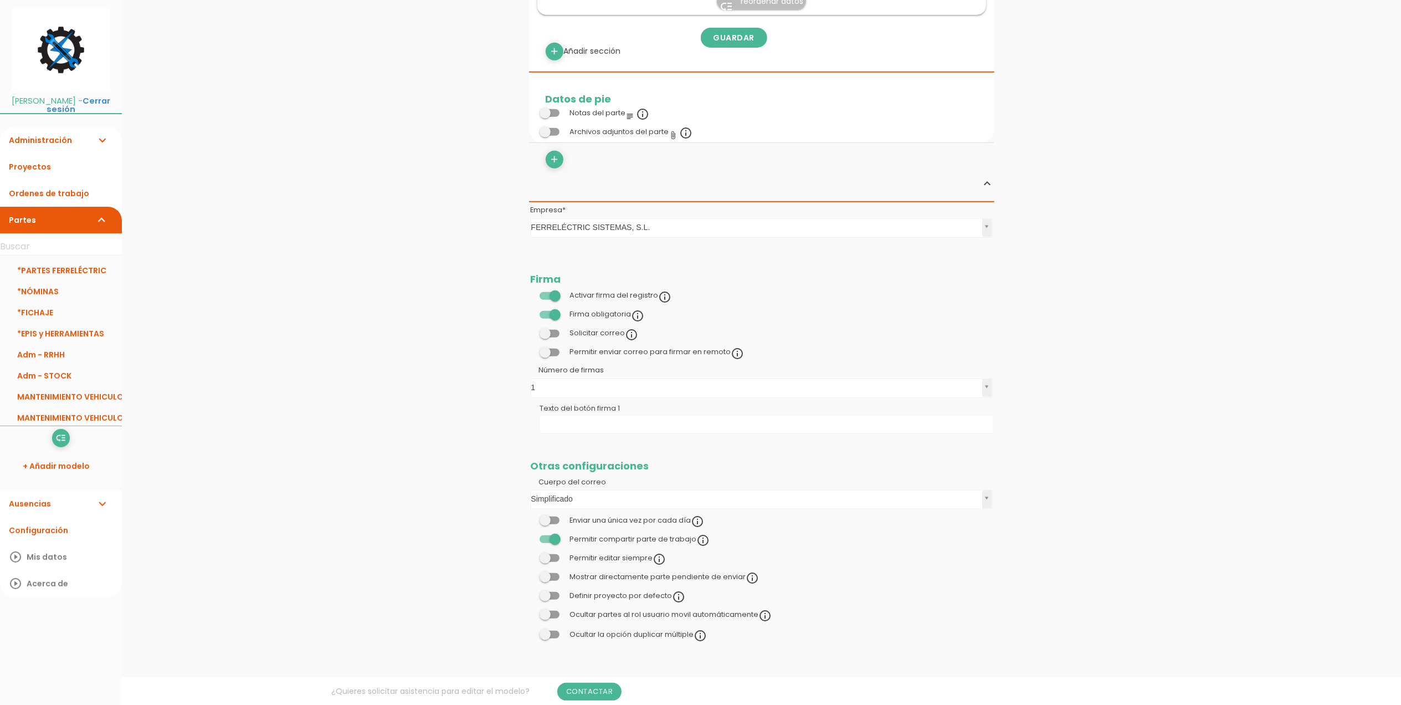
scroll to position [683, 0]
click at [546, 539] on span at bounding box center [550, 539] width 20 height 8
click at [531, 536] on input "checkbox" at bounding box center [531, 536] width 0 height 0
click at [602, 424] on input "Texto del botón firma 1" at bounding box center [766, 425] width 453 height 18
click at [704, 426] on input "Nombre y firma de la persona que recoge el material" at bounding box center [766, 425] width 453 height 18
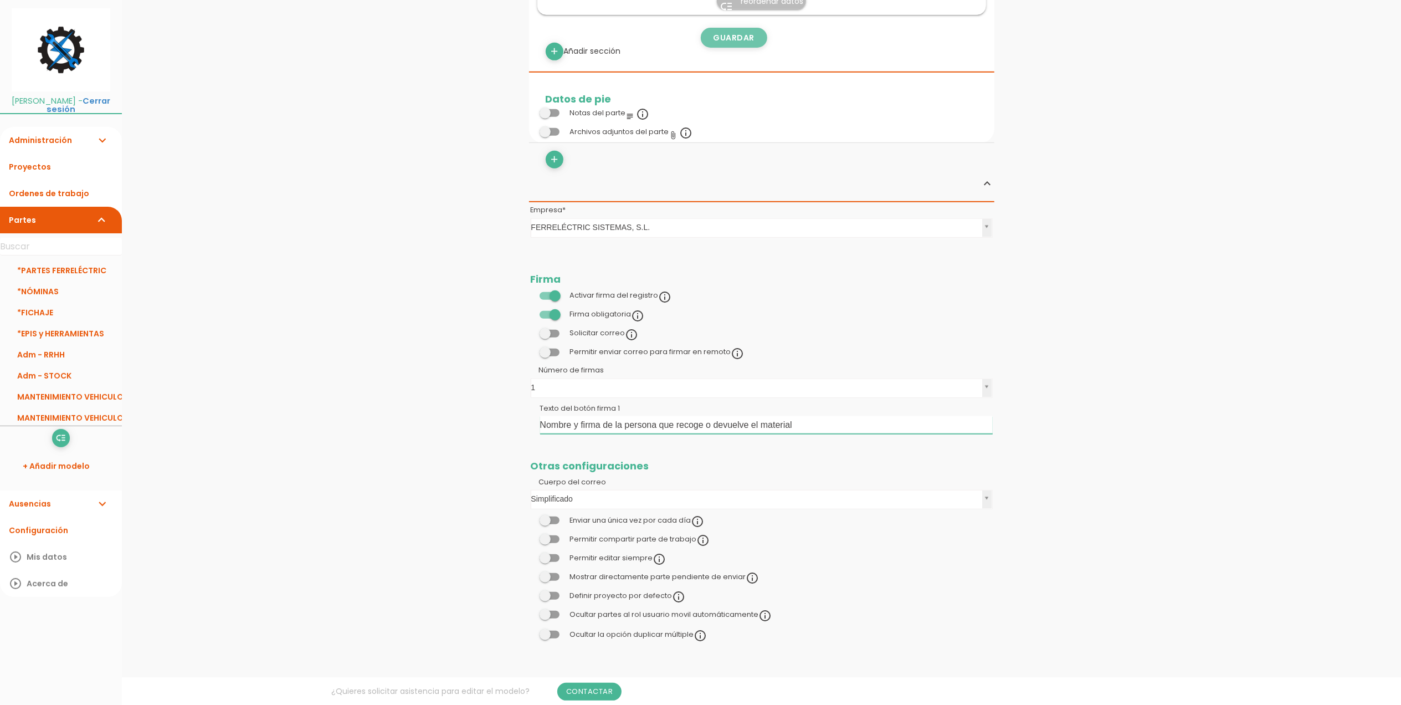
type input "Nombre y firma de la persona que recoge o devuelve el material"
click at [728, 41] on link "Guardar" at bounding box center [734, 38] width 66 height 20
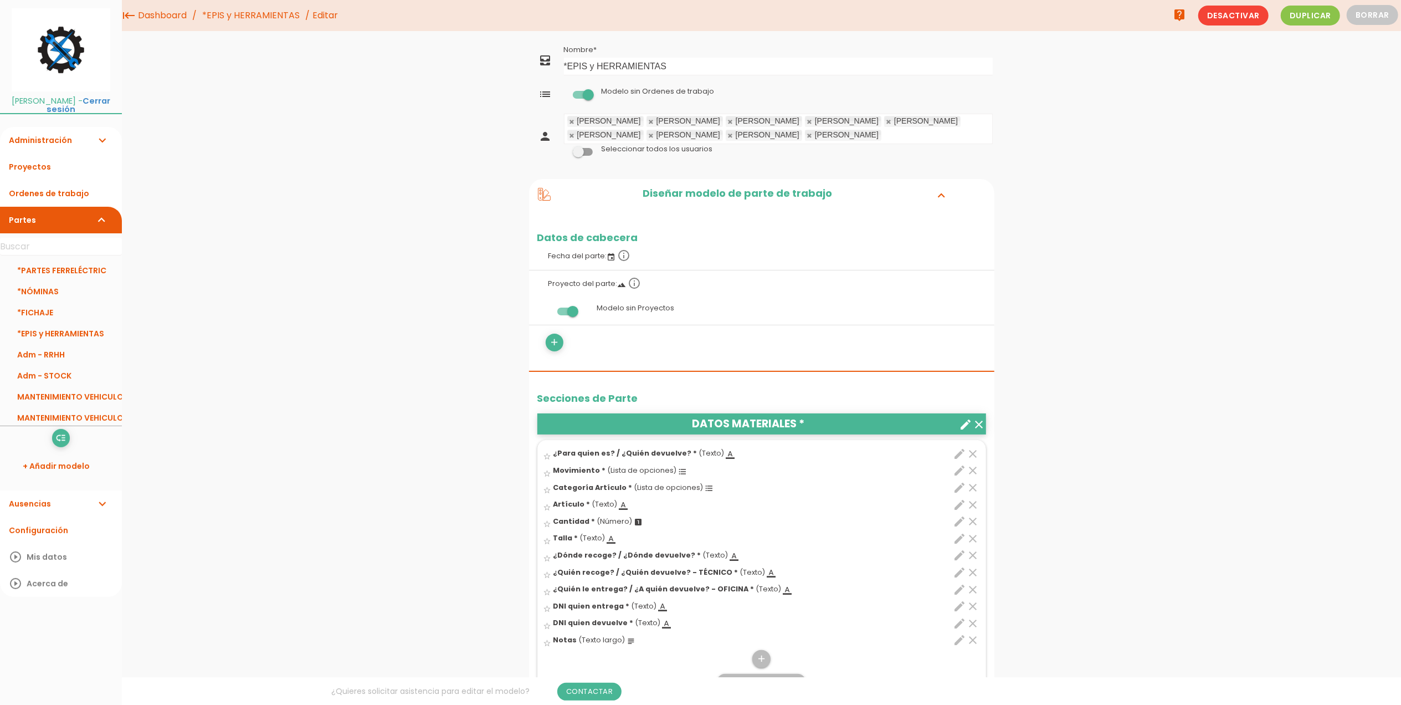
click at [964, 453] on icon "edit" at bounding box center [960, 453] width 13 height 13
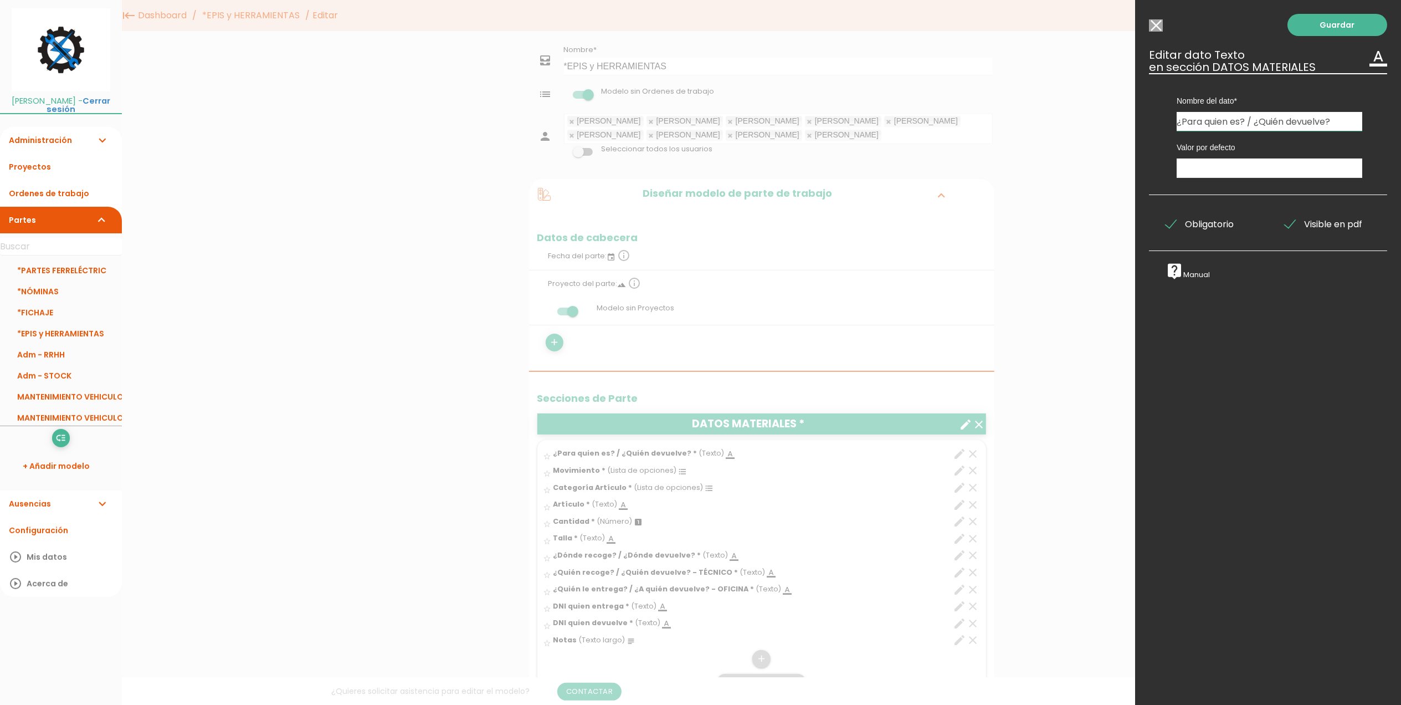
click at [1341, 124] on input "¿Para quien es? / ¿Quién devuelve?" at bounding box center [1270, 121] width 186 height 19
type input "¿Para quien es? / ¿Quién devuelve? - TÉCNICO"
click at [1313, 24] on link "Guardar" at bounding box center [1338, 25] width 100 height 22
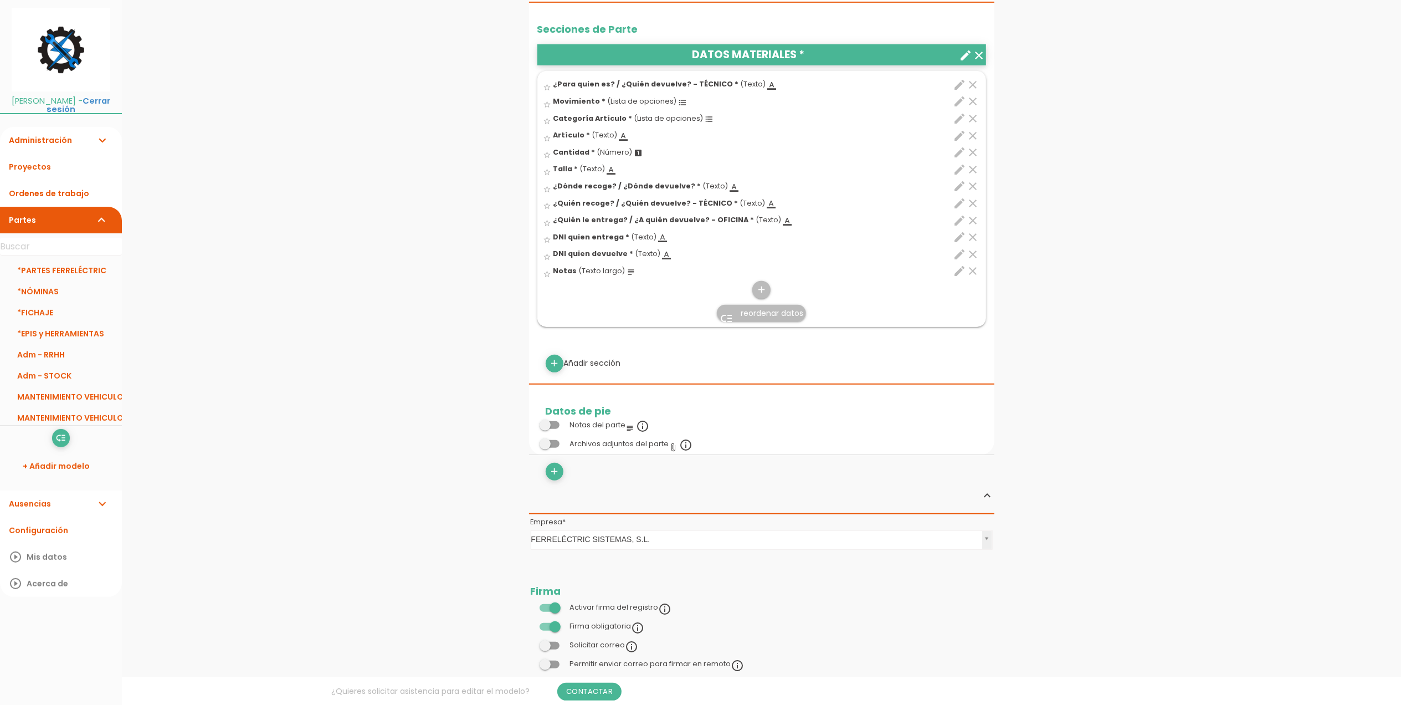
scroll to position [683, 0]
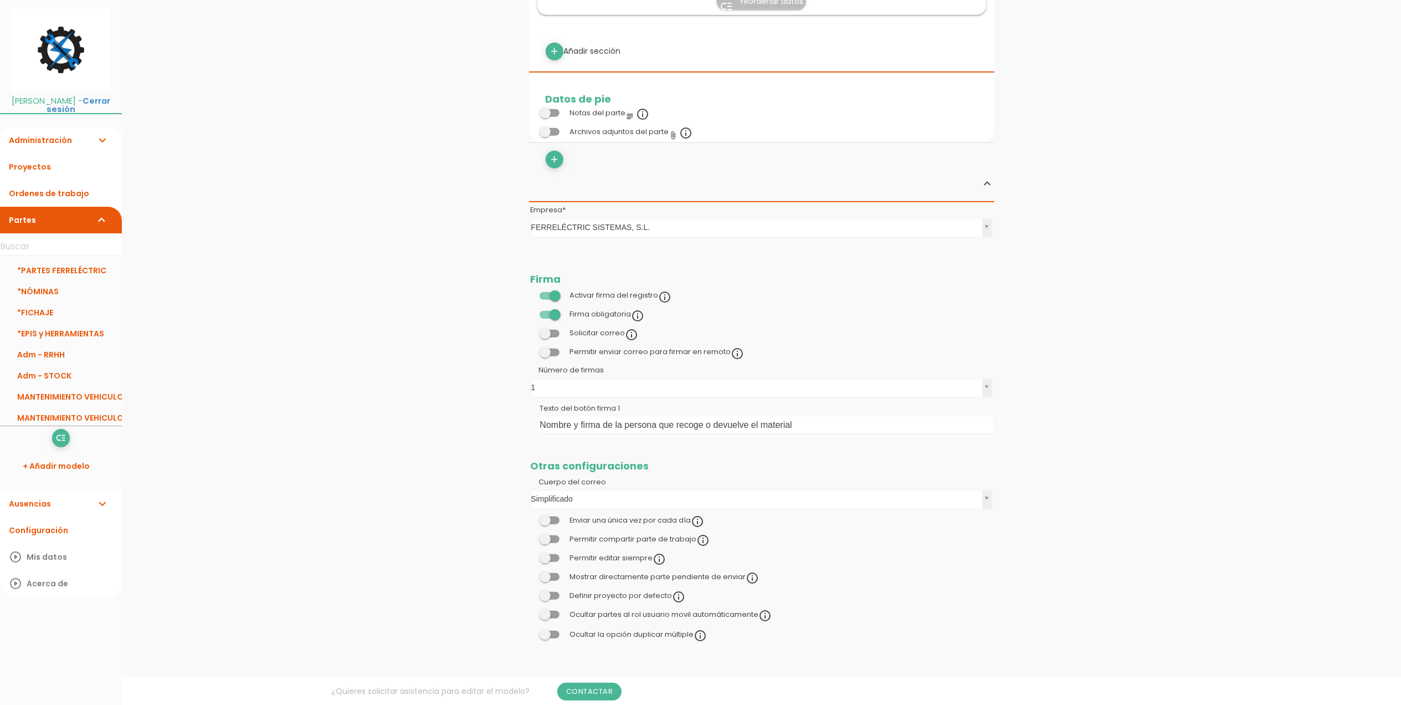
click link "Cerrar sesión"
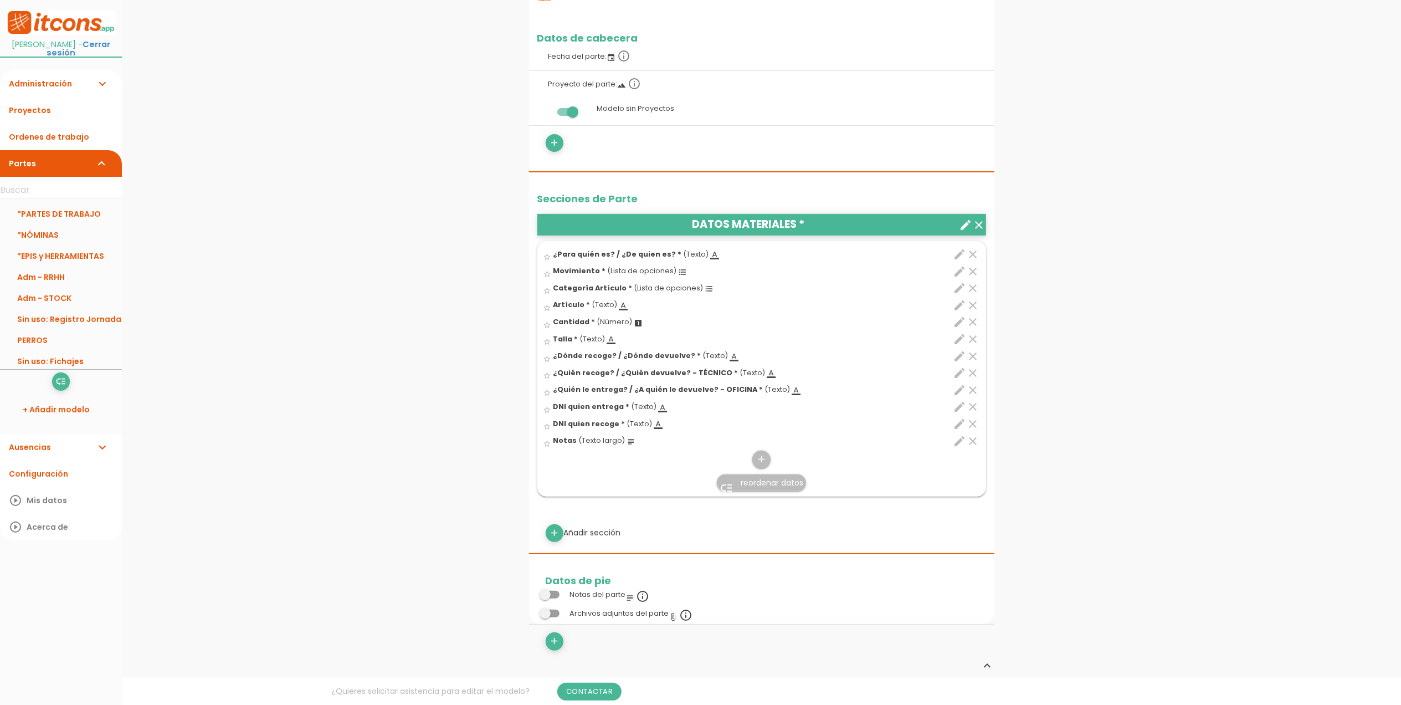
scroll to position [222, 0]
click at [954, 260] on icon "edit" at bounding box center [960, 253] width 13 height 13
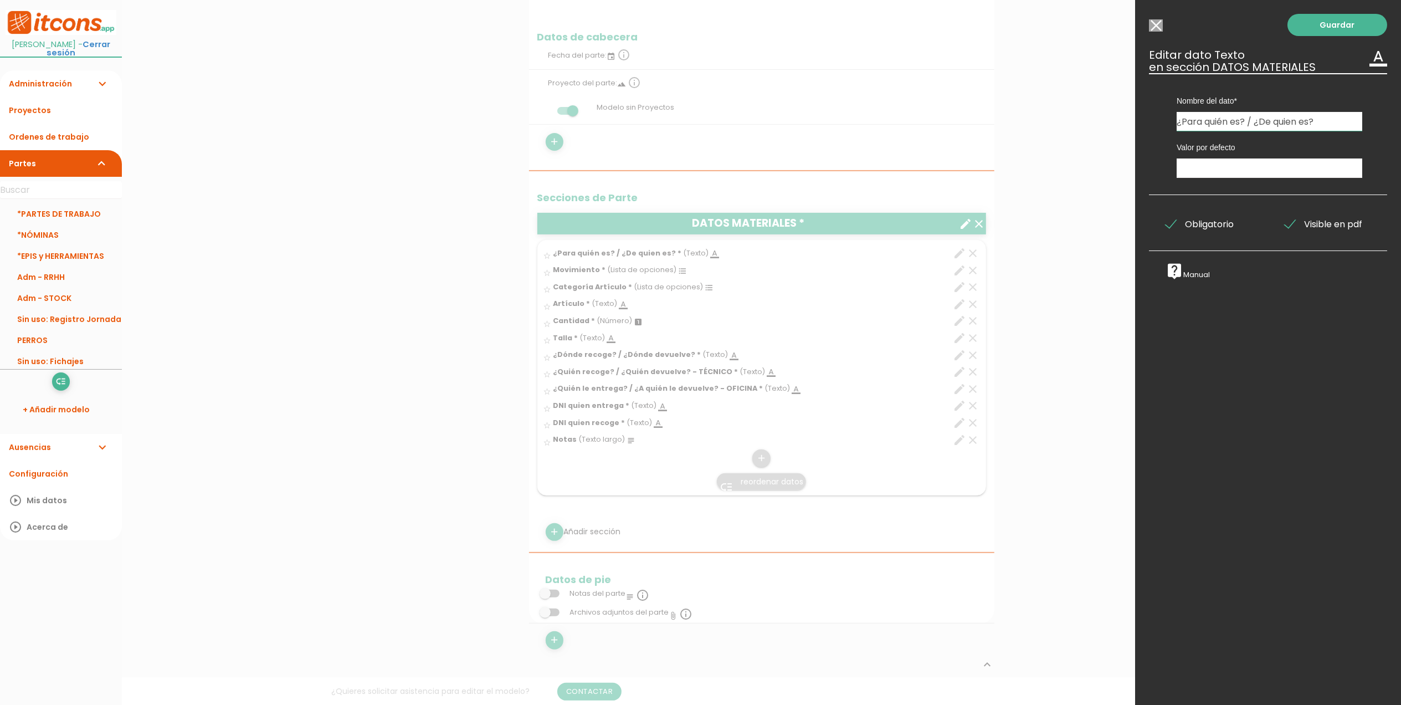
drag, startPoint x: 1310, startPoint y: 122, endPoint x: 1259, endPoint y: 120, distance: 50.5
click at [1259, 120] on input "¿Para quién es? / ¿De quien es?" at bounding box center [1270, 121] width 186 height 19
type input "¿Para quién es? / ¿Quién devuelve?"
click at [1333, 29] on link "Guardar" at bounding box center [1338, 25] width 100 height 22
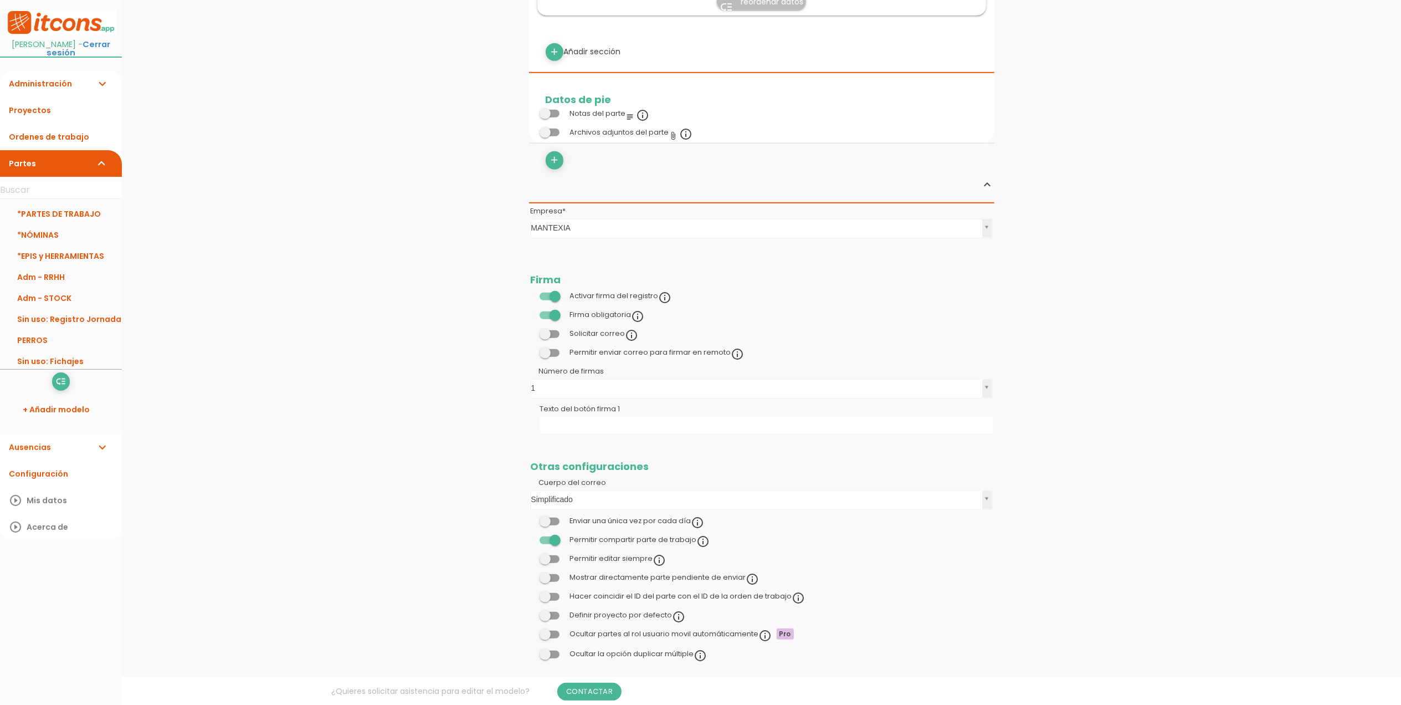
scroll to position [722, 0]
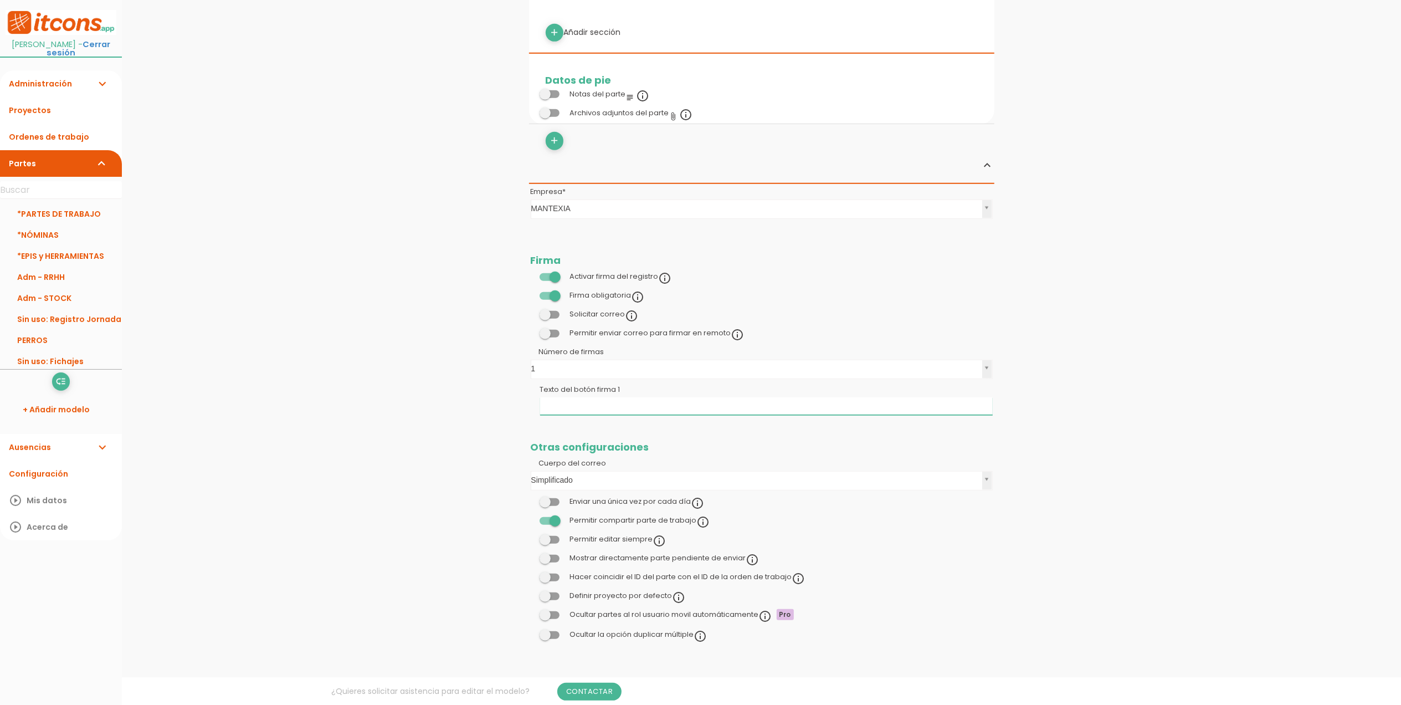
click at [596, 408] on input "Texto del botón firma 1" at bounding box center [766, 406] width 453 height 18
click at [705, 409] on input "Nombre y firma de la persona que recoge el material" at bounding box center [766, 406] width 453 height 18
type input "Nombre y firma de la persona que recoge o entrega el material"
click at [749, 38] on link "Guardar" at bounding box center [734, 38] width 66 height 20
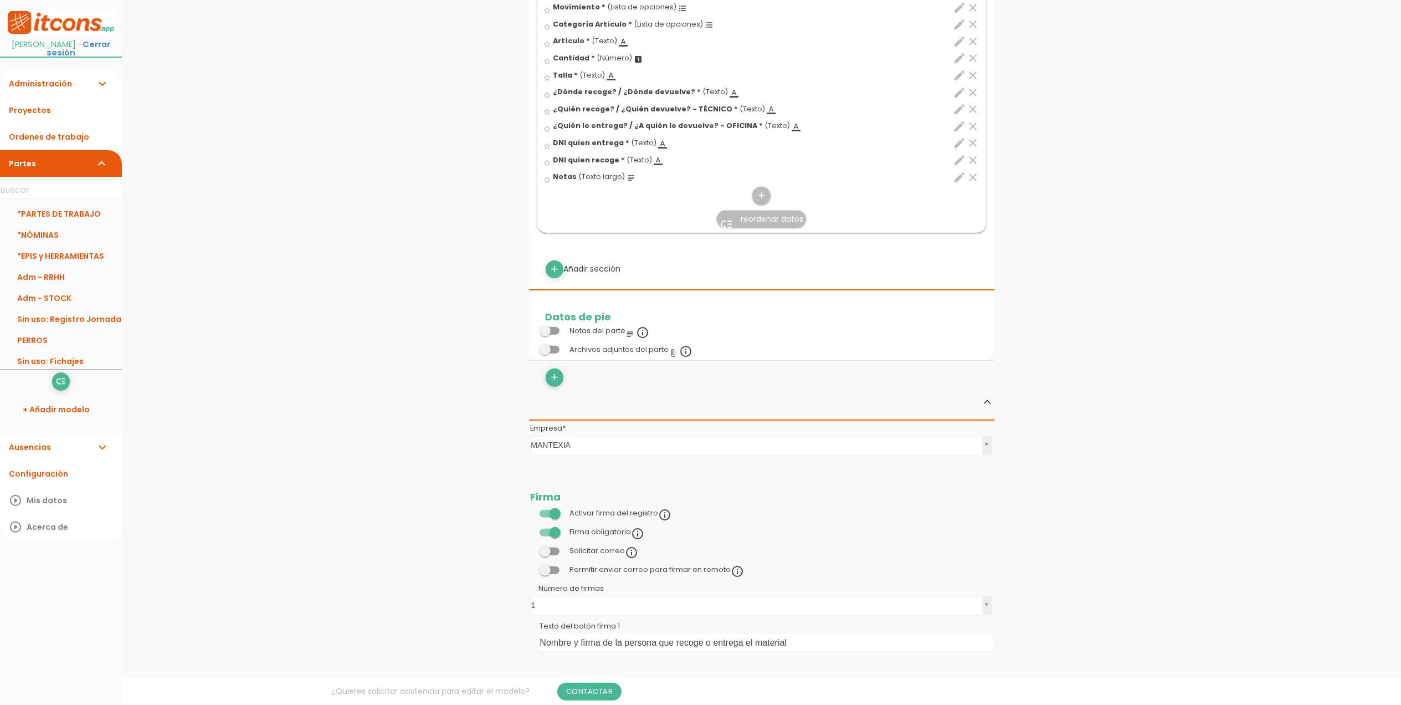
scroll to position [722, 0]
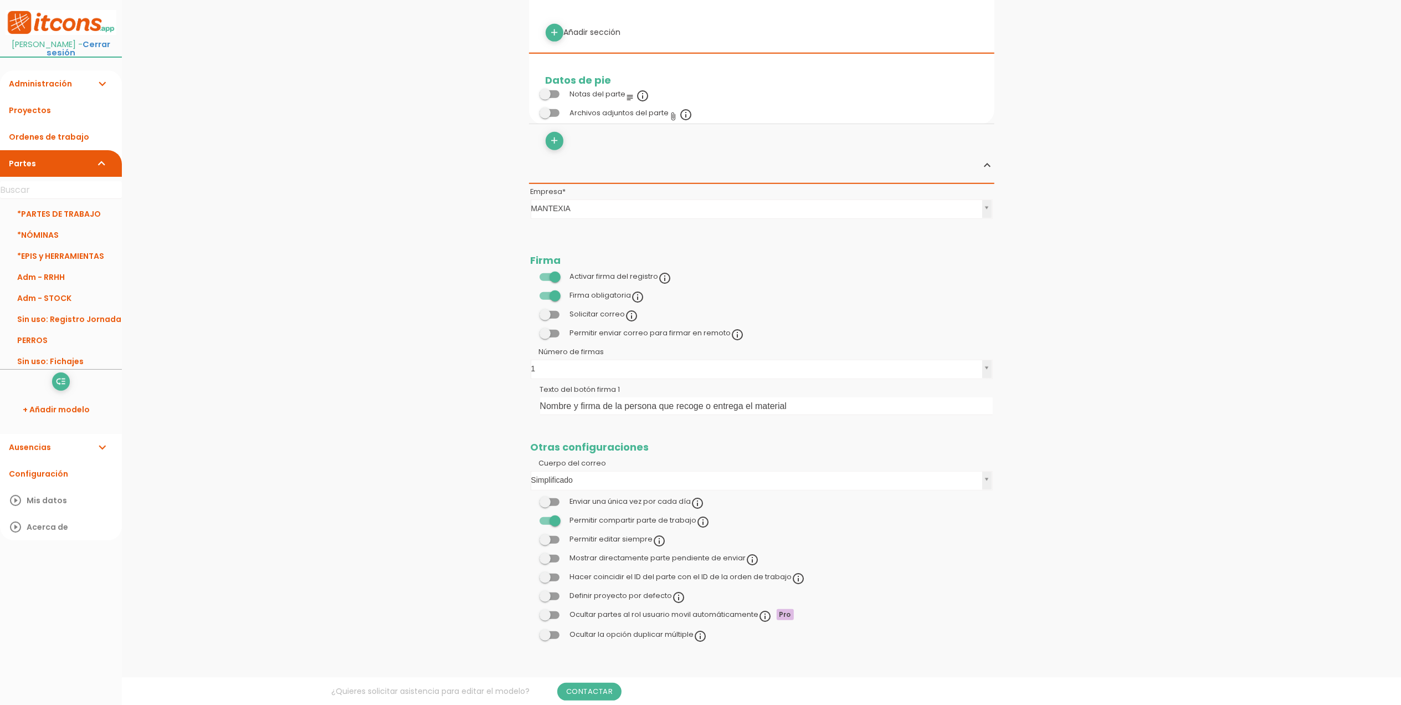
click at [557, 523] on span at bounding box center [550, 521] width 20 height 8
click at [531, 517] on input "checkbox" at bounding box center [531, 517] width 0 height 0
click at [744, 41] on link "Guardar" at bounding box center [734, 38] width 66 height 20
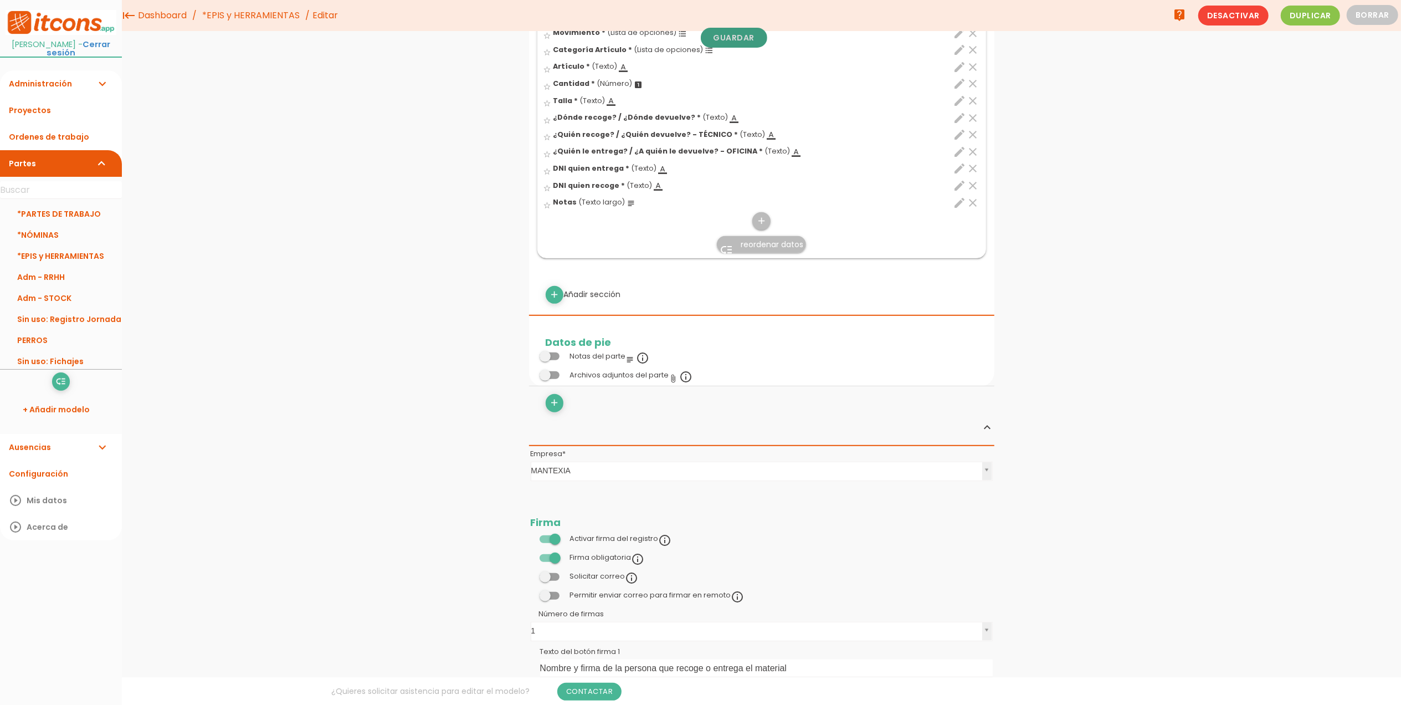
scroll to position [408, 0]
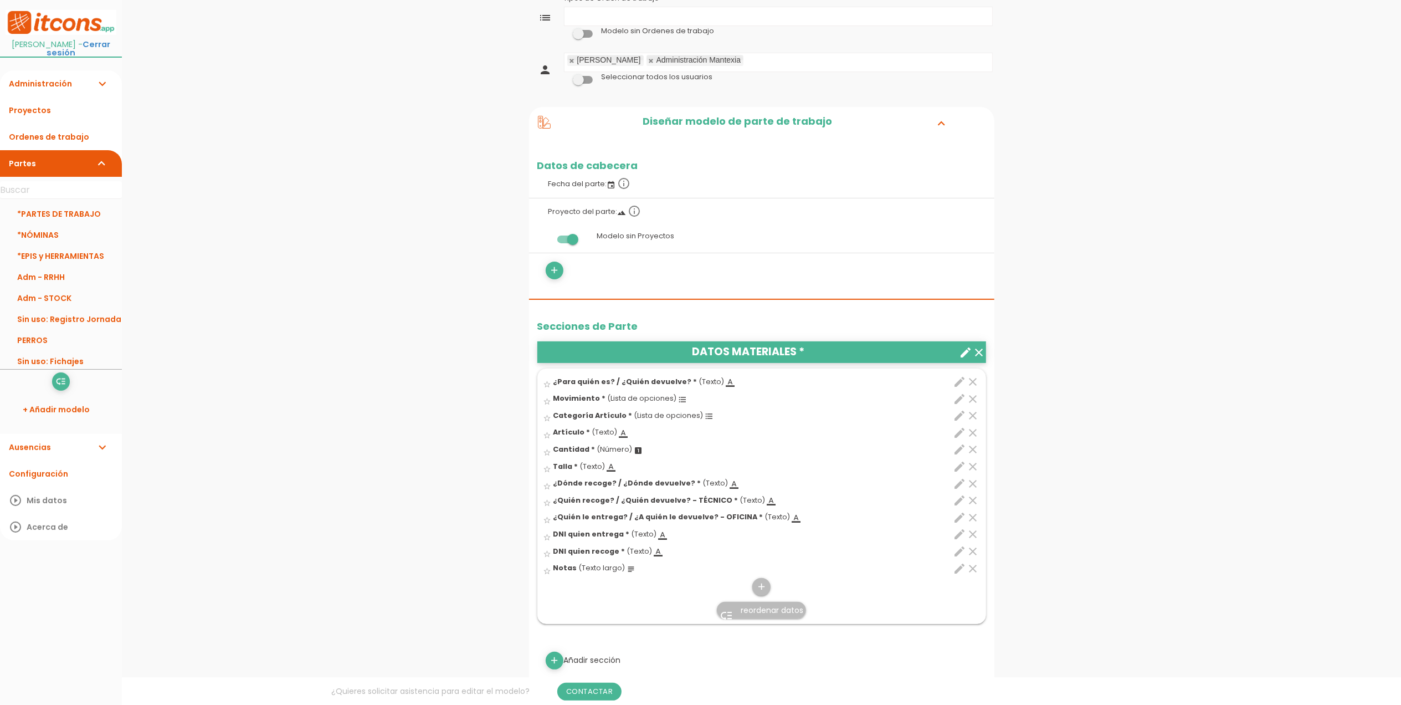
scroll to position [147, 0]
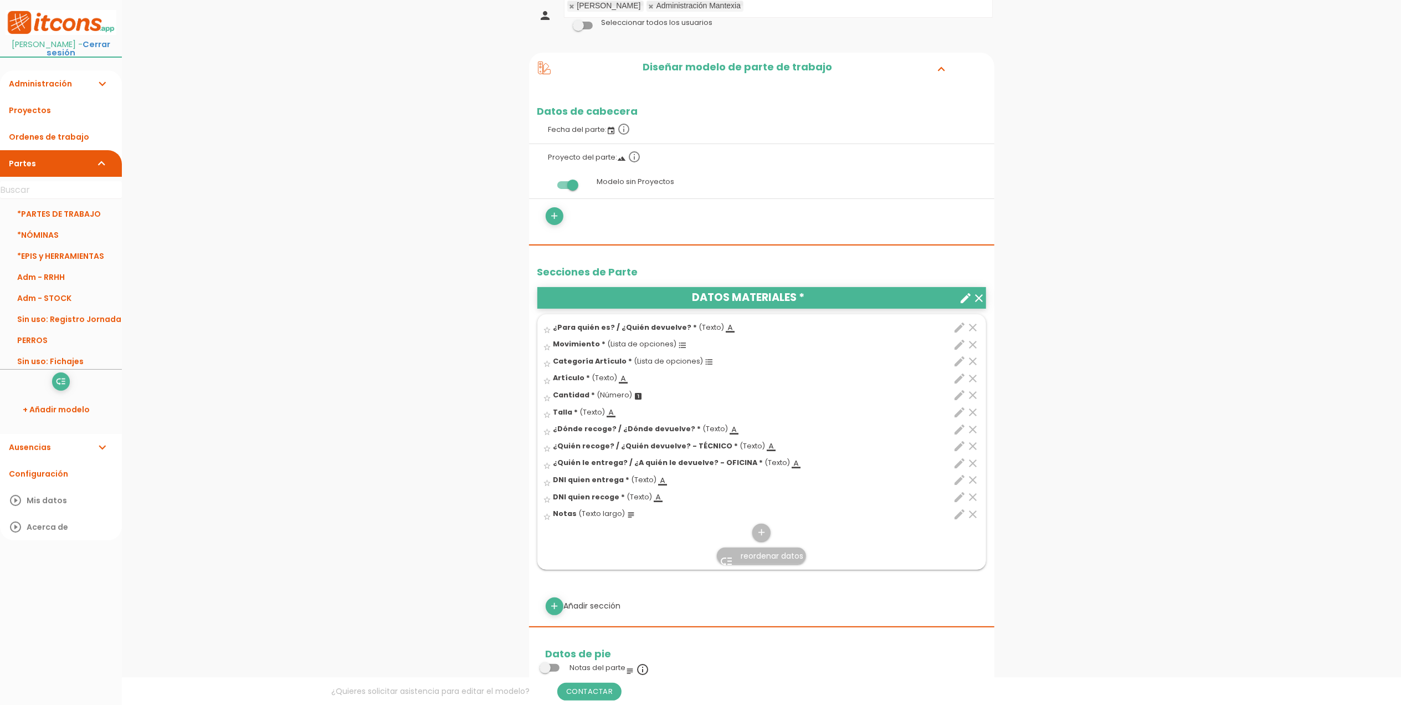
click at [961, 333] on icon "edit" at bounding box center [960, 327] width 13 height 13
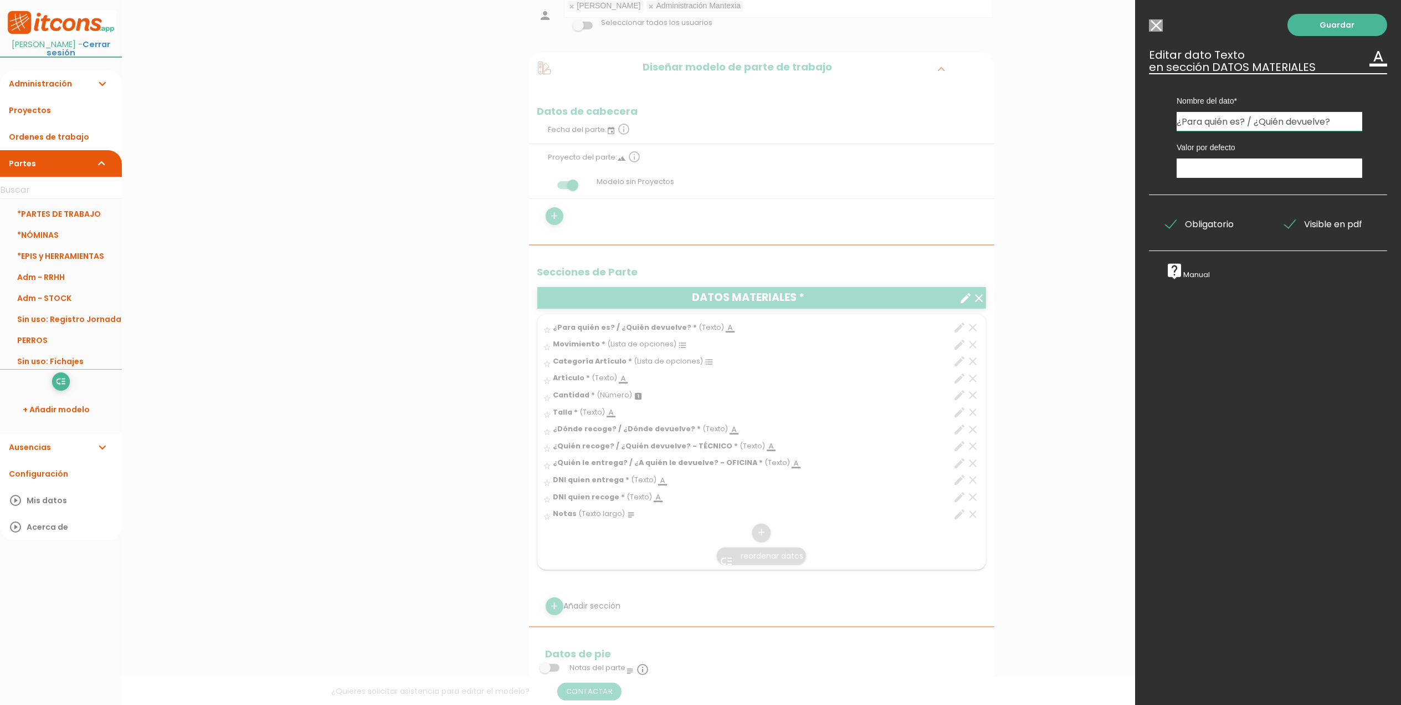
click at [1346, 124] on input "¿Para quién es? / ¿Quién devuelve?" at bounding box center [1270, 121] width 186 height 19
type input "¿Para quién es? / ¿Quién devuelve? - TÉCNICO"
click at [1295, 21] on link "Guardar" at bounding box center [1338, 25] width 100 height 22
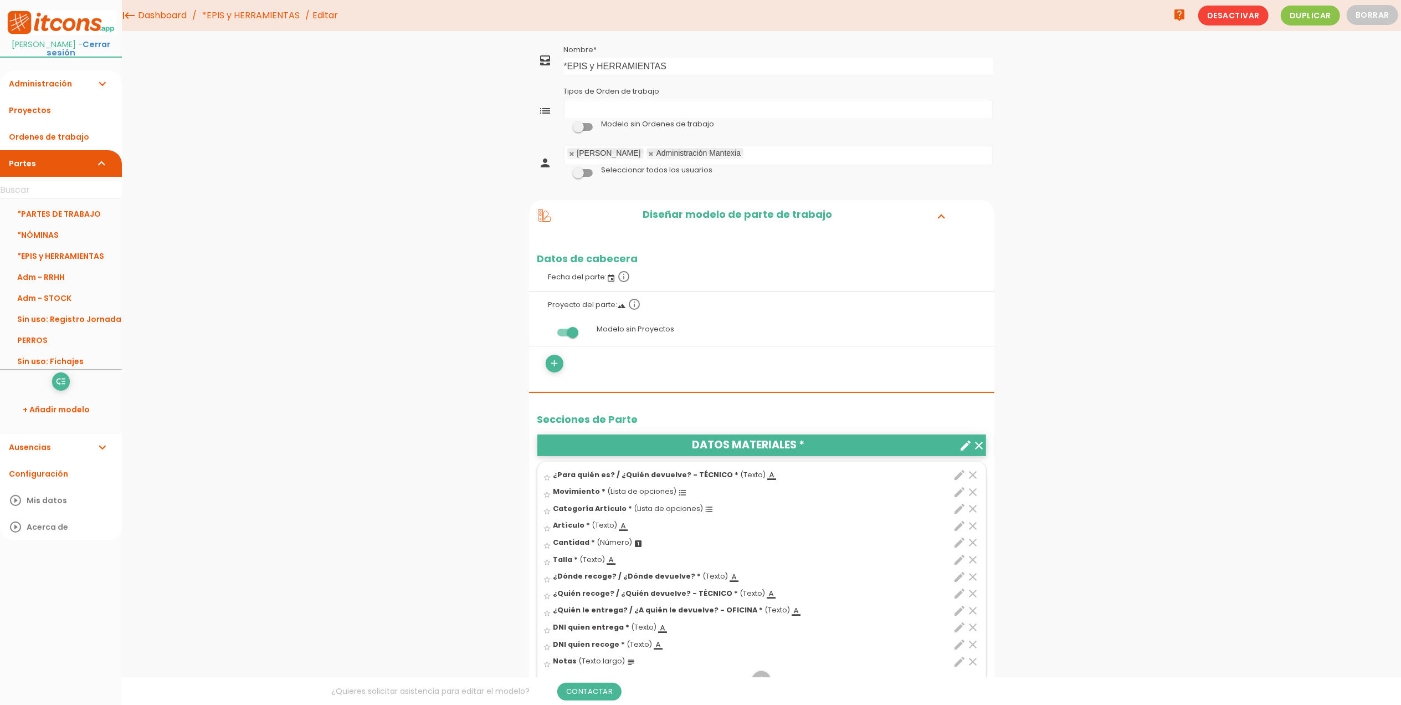
click at [100, 47] on link "Cerrar sesión" at bounding box center [79, 48] width 64 height 19
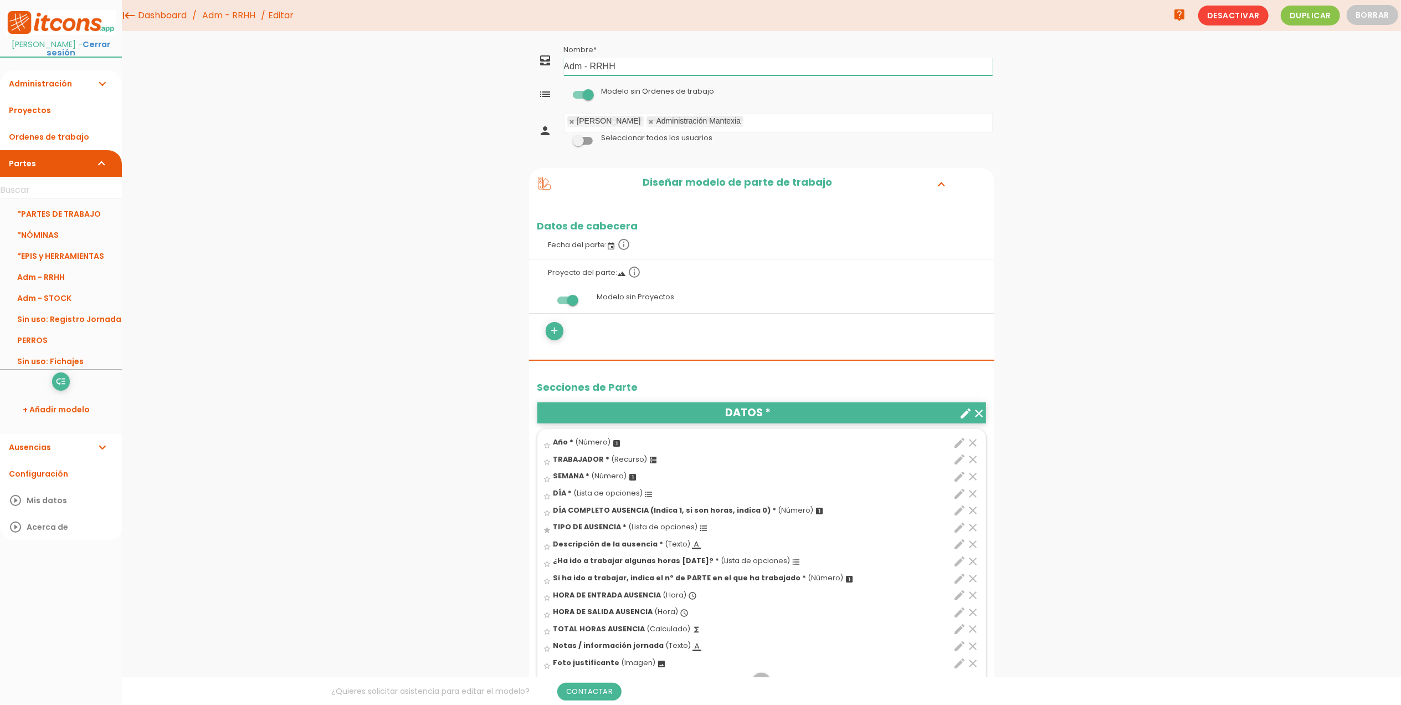
click at [668, 63] on input "Adm - RRHH" at bounding box center [778, 67] width 429 height 18
type input "Adm - RRHH - ausencias"
click at [727, 42] on link "Guardar" at bounding box center [734, 38] width 66 height 20
click at [59, 415] on link "+ Añadir modelo" at bounding box center [61, 409] width 111 height 27
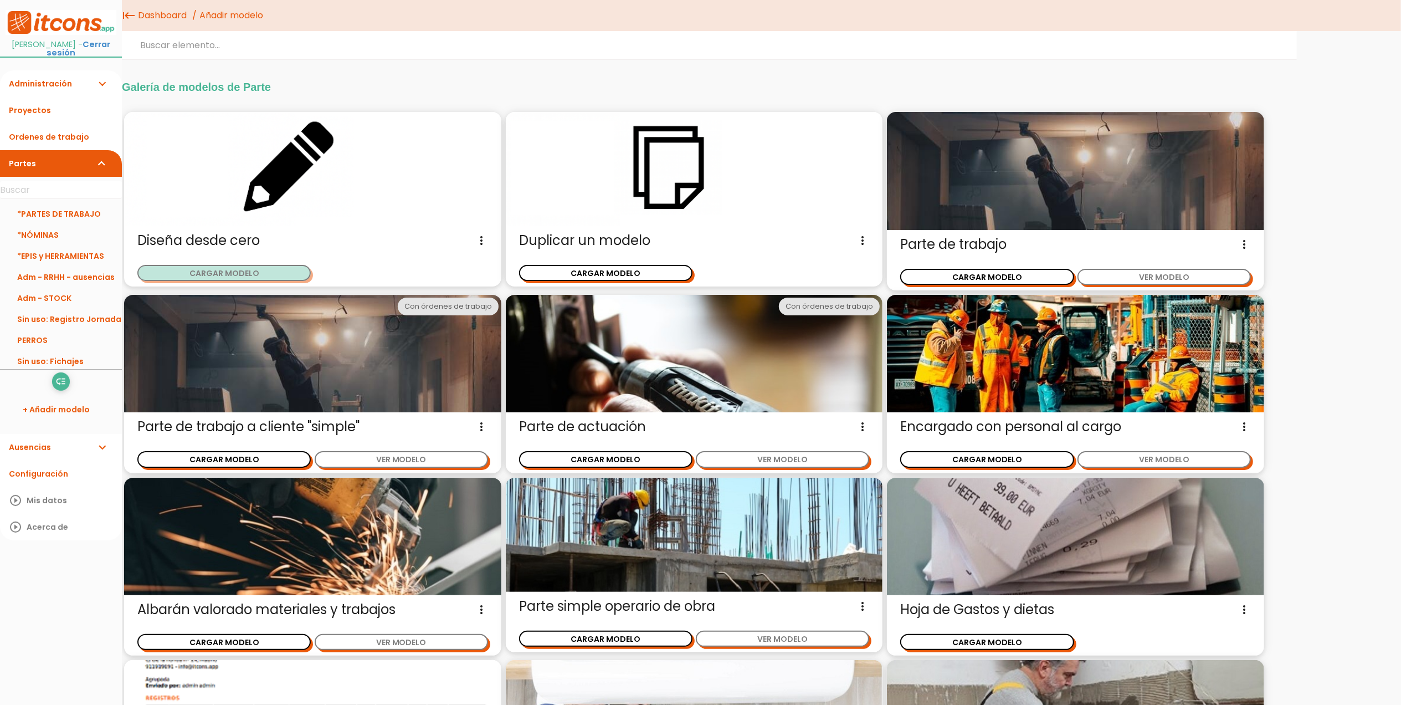
click at [230, 270] on button "CARGAR MODELO" at bounding box center [223, 273] width 173 height 16
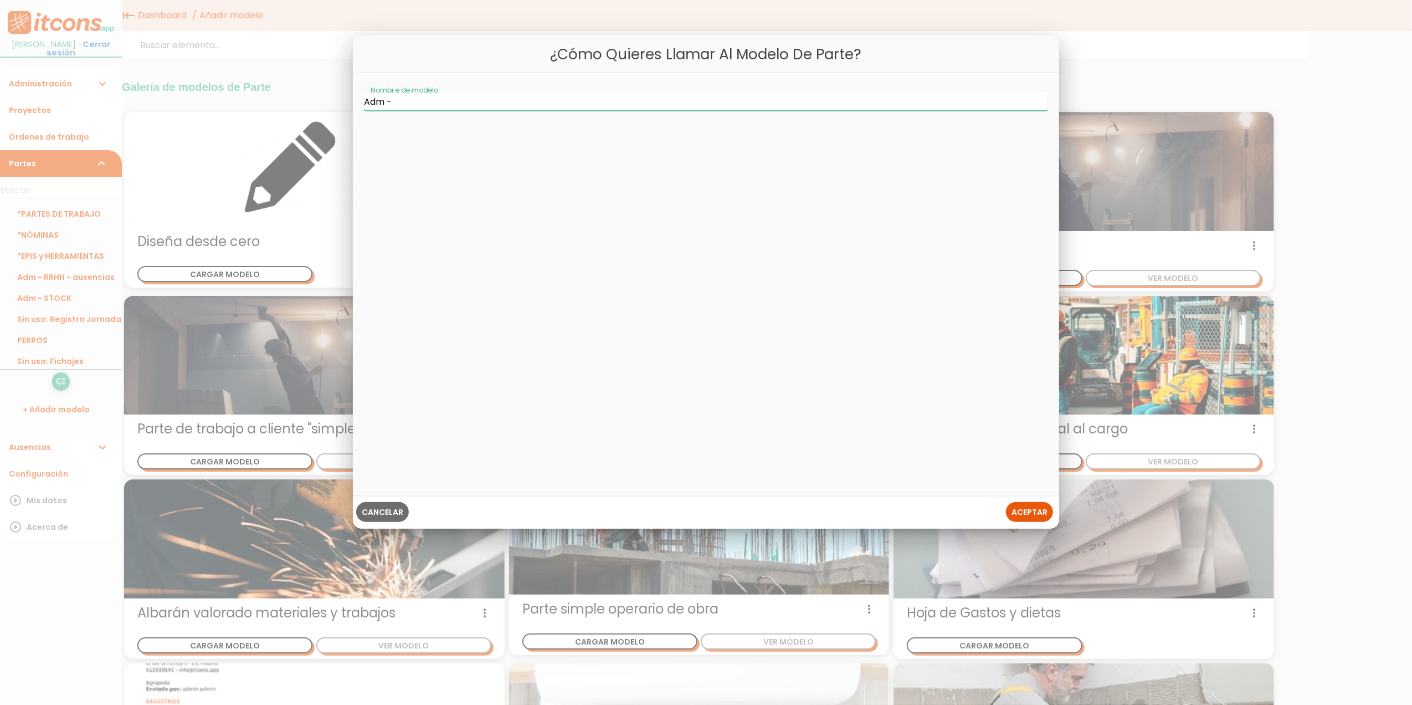
click at [515, 100] on input "Adm -" at bounding box center [706, 102] width 684 height 18
type input "Adm - RRHH - altas/bajas"
click at [1041, 513] on span "Aceptar" at bounding box center [1030, 511] width 36 height 11
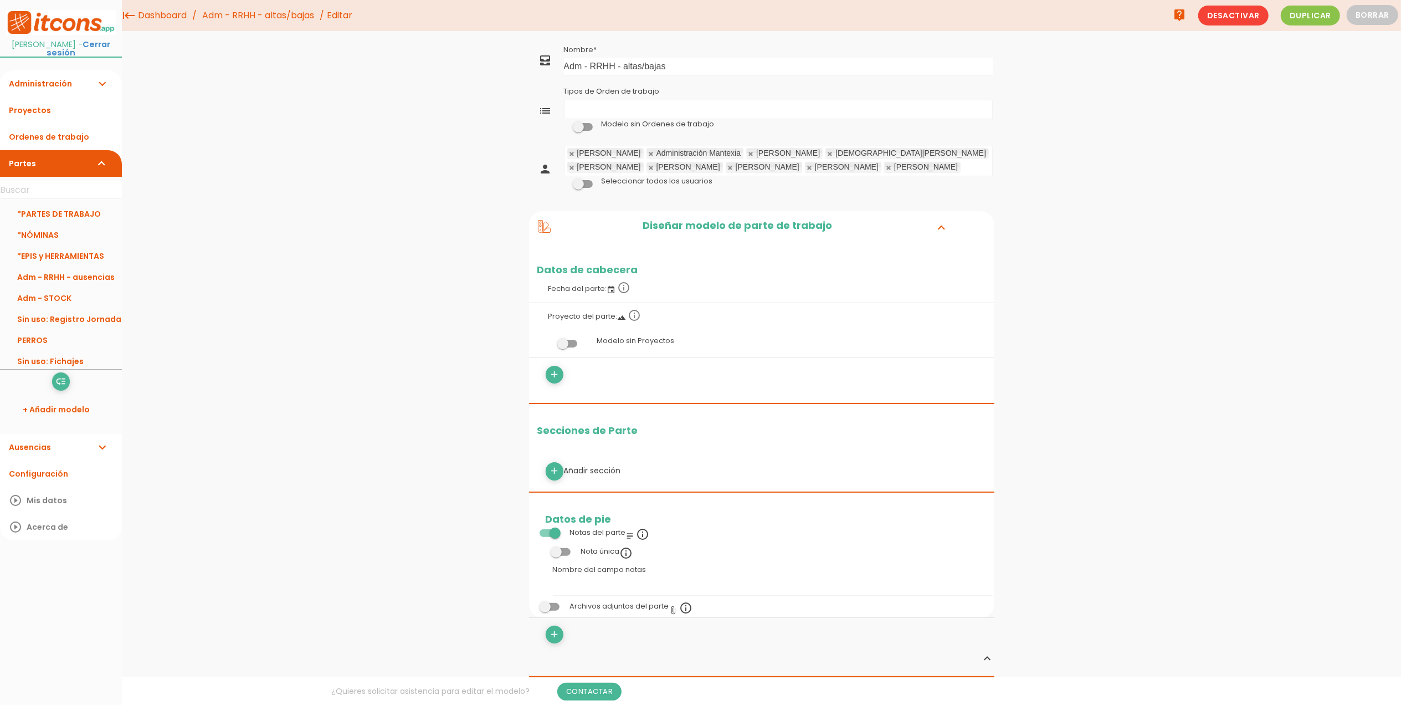
click at [54, 233] on link "*NÓMINAS" at bounding box center [61, 234] width 122 height 21
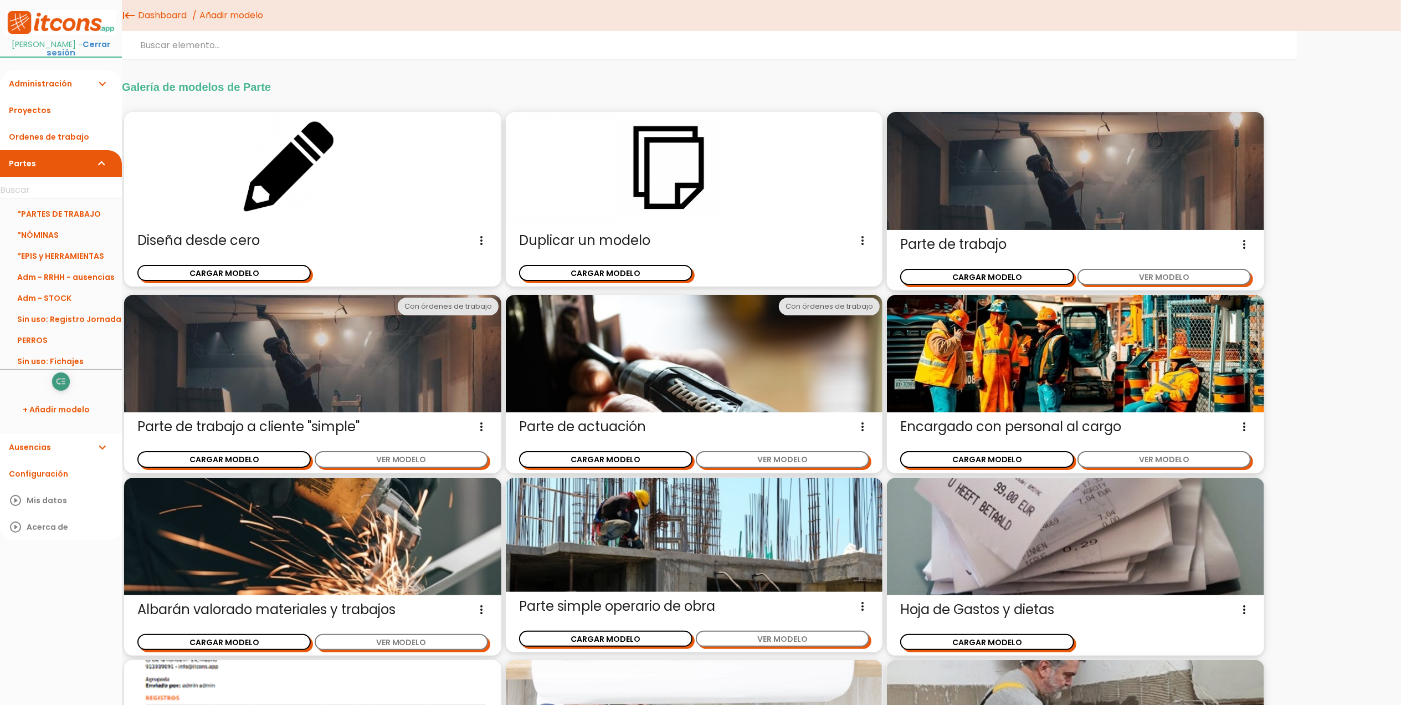
click at [65, 380] on icon "low_priority" at bounding box center [60, 382] width 11 height 18
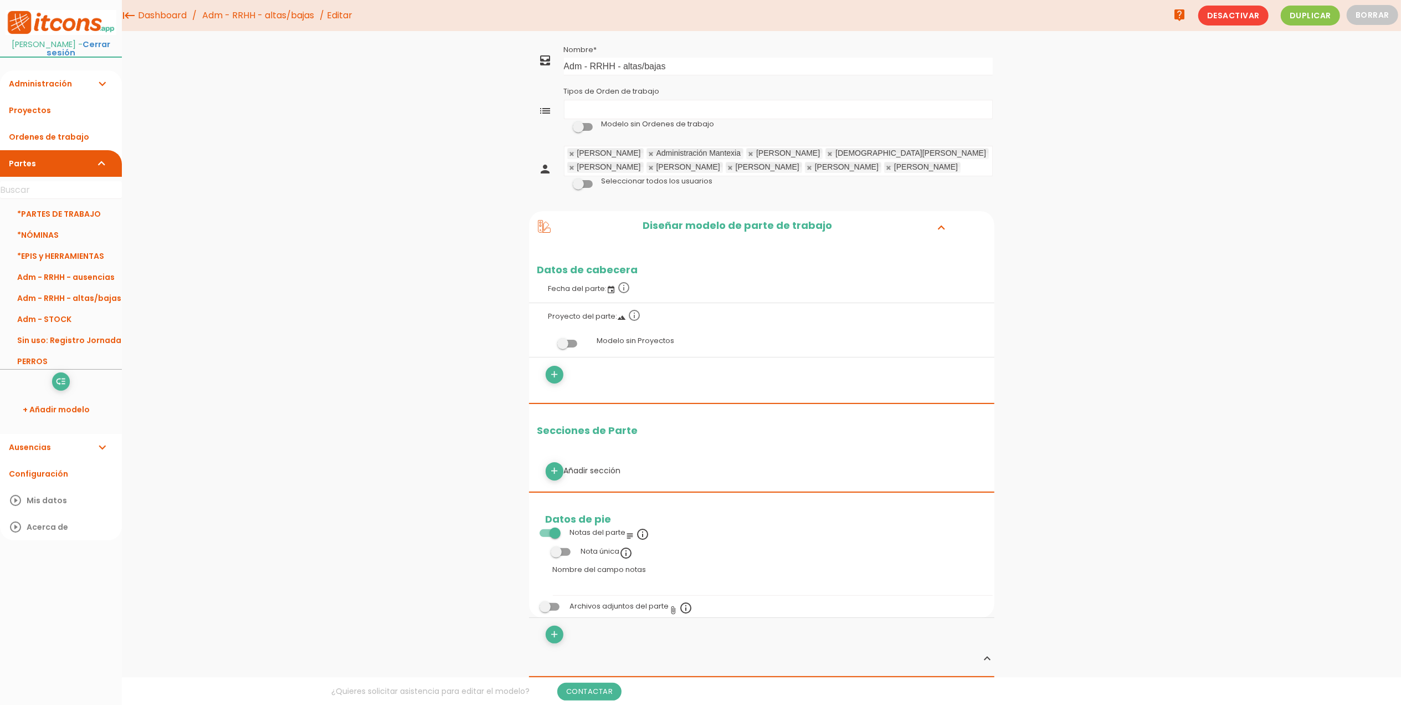
click at [585, 127] on span at bounding box center [583, 127] width 20 height 8
click at [564, 124] on input "checkbox" at bounding box center [564, 124] width 0 height 0
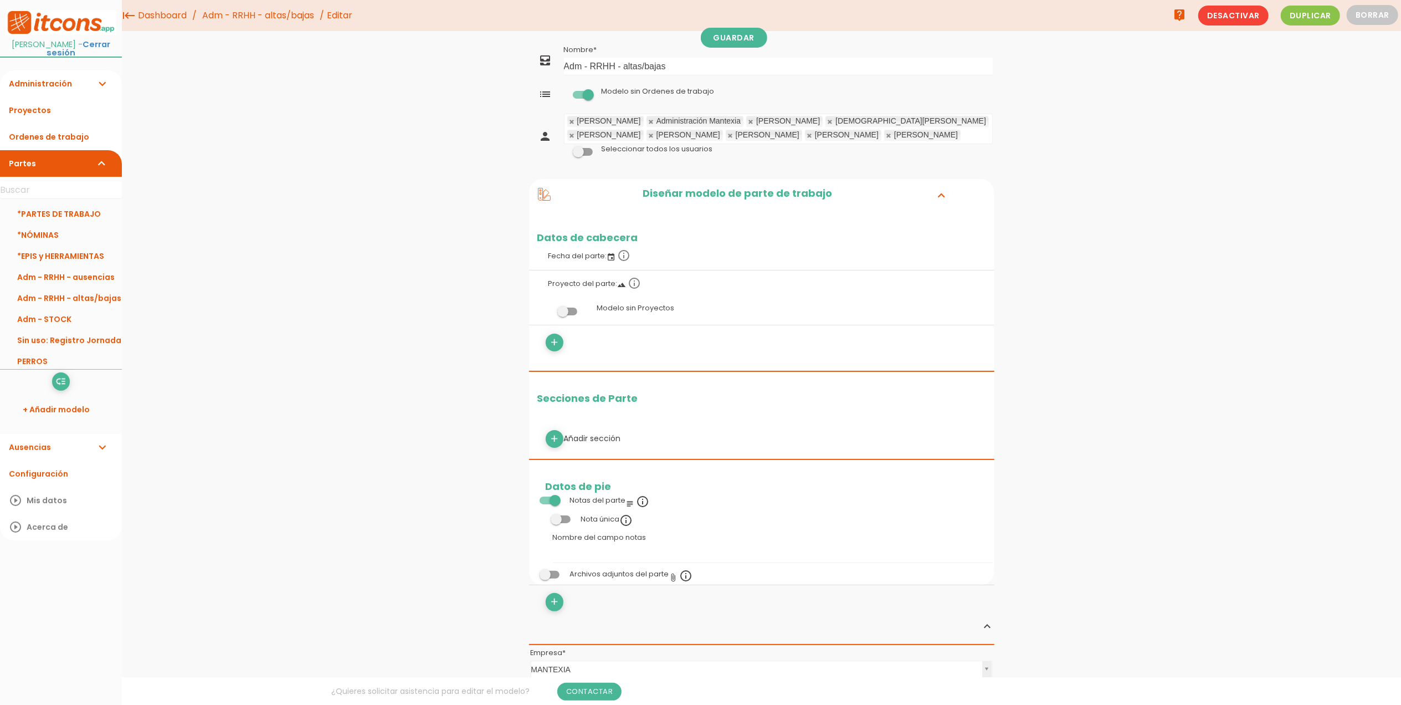
click at [746, 120] on li "[PERSON_NAME]" at bounding box center [784, 121] width 76 height 11
click at [748, 120] on link at bounding box center [751, 121] width 7 height 7
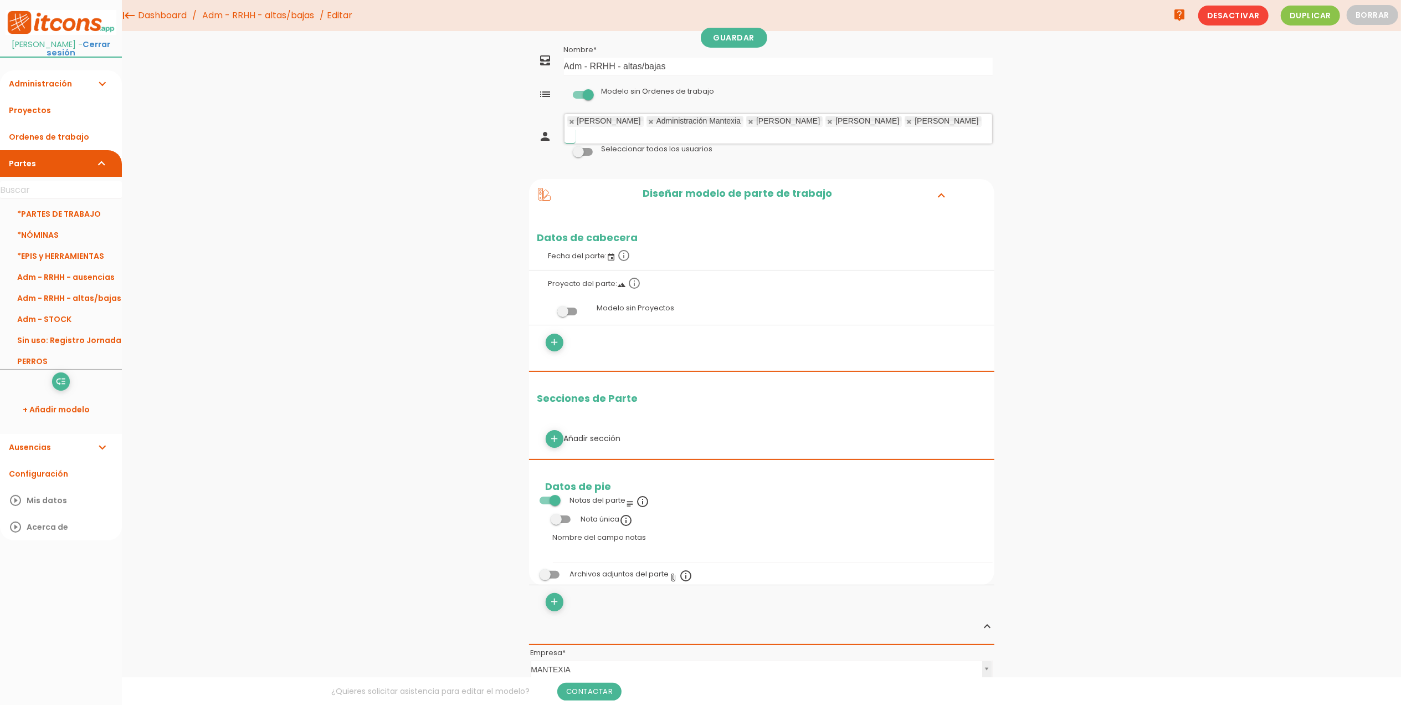
click at [748, 120] on link at bounding box center [751, 121] width 7 height 7
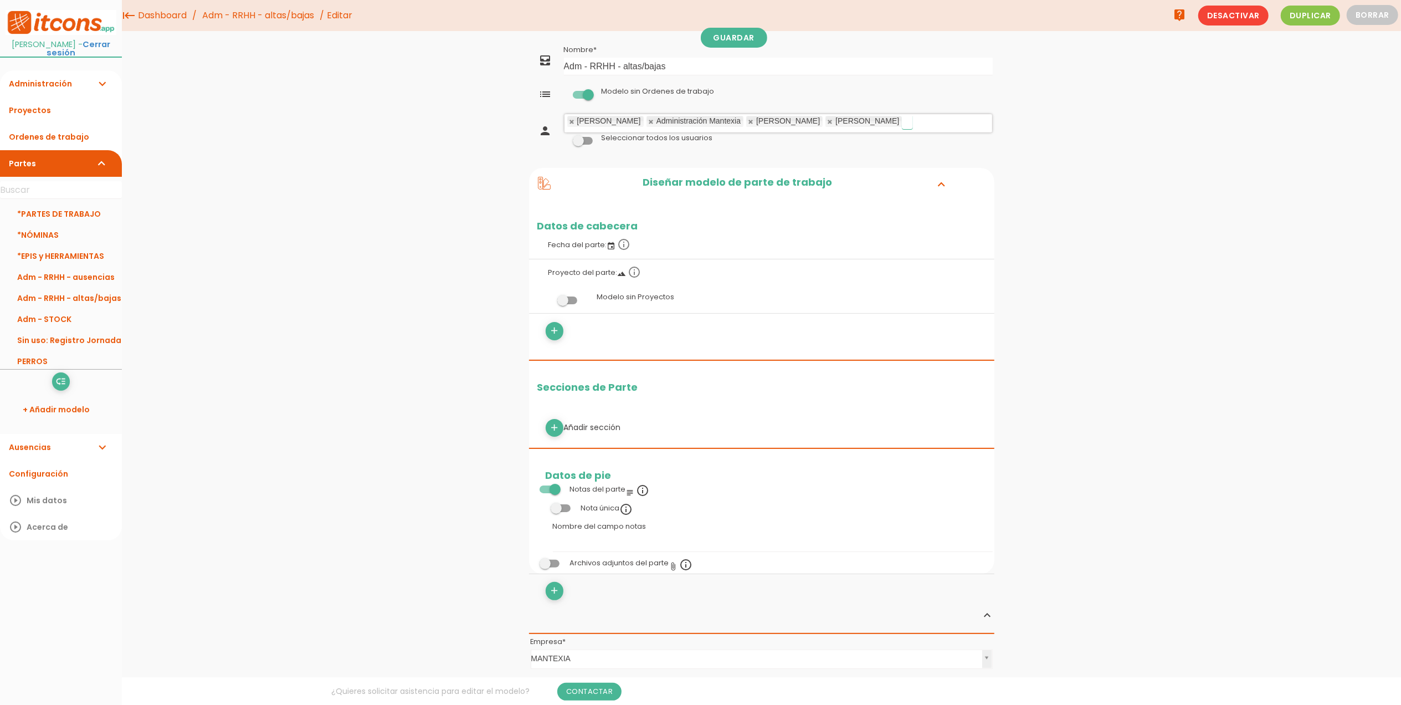
click at [748, 120] on link at bounding box center [751, 121] width 7 height 7
click at [710, 32] on link "Guardar" at bounding box center [734, 38] width 66 height 20
click at [570, 302] on span at bounding box center [567, 300] width 20 height 8
click at [549, 297] on input "checkbox" at bounding box center [549, 297] width 0 height 0
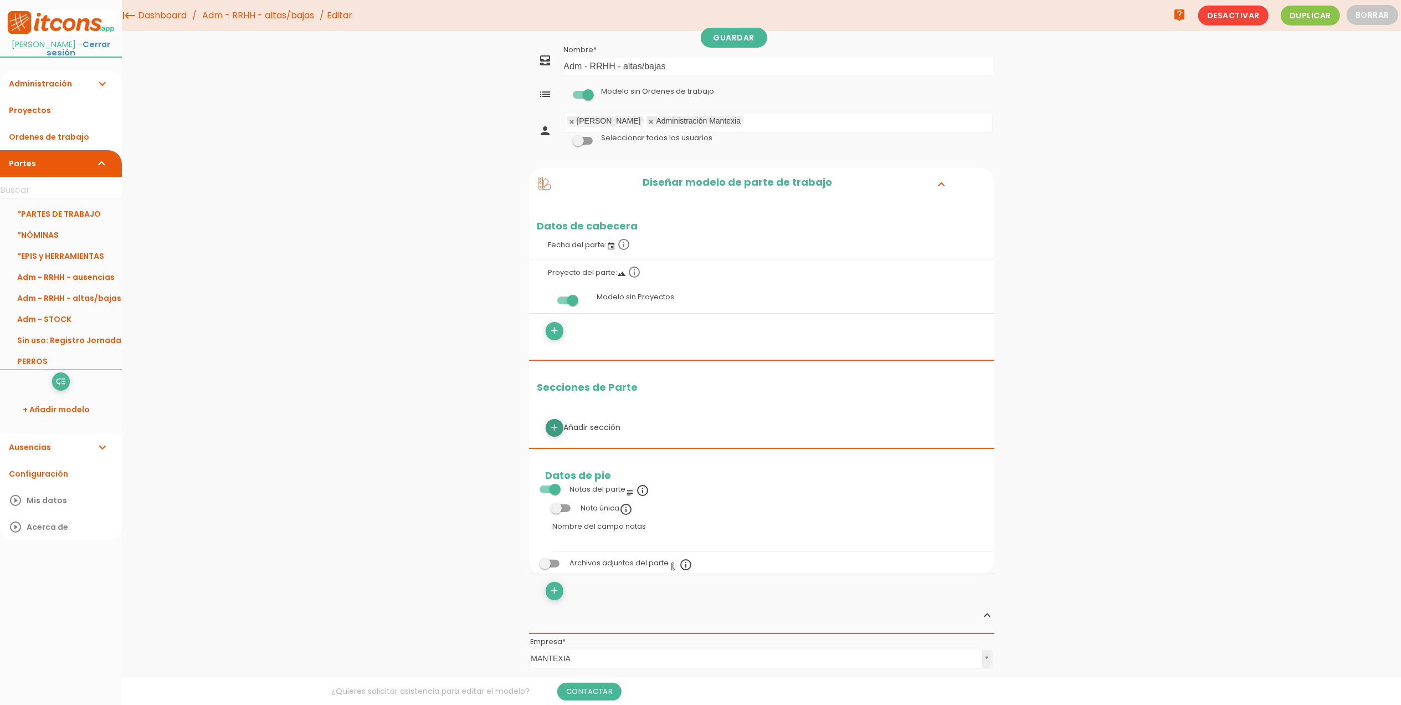
click at [555, 424] on icon "add" at bounding box center [554, 428] width 11 height 18
select select
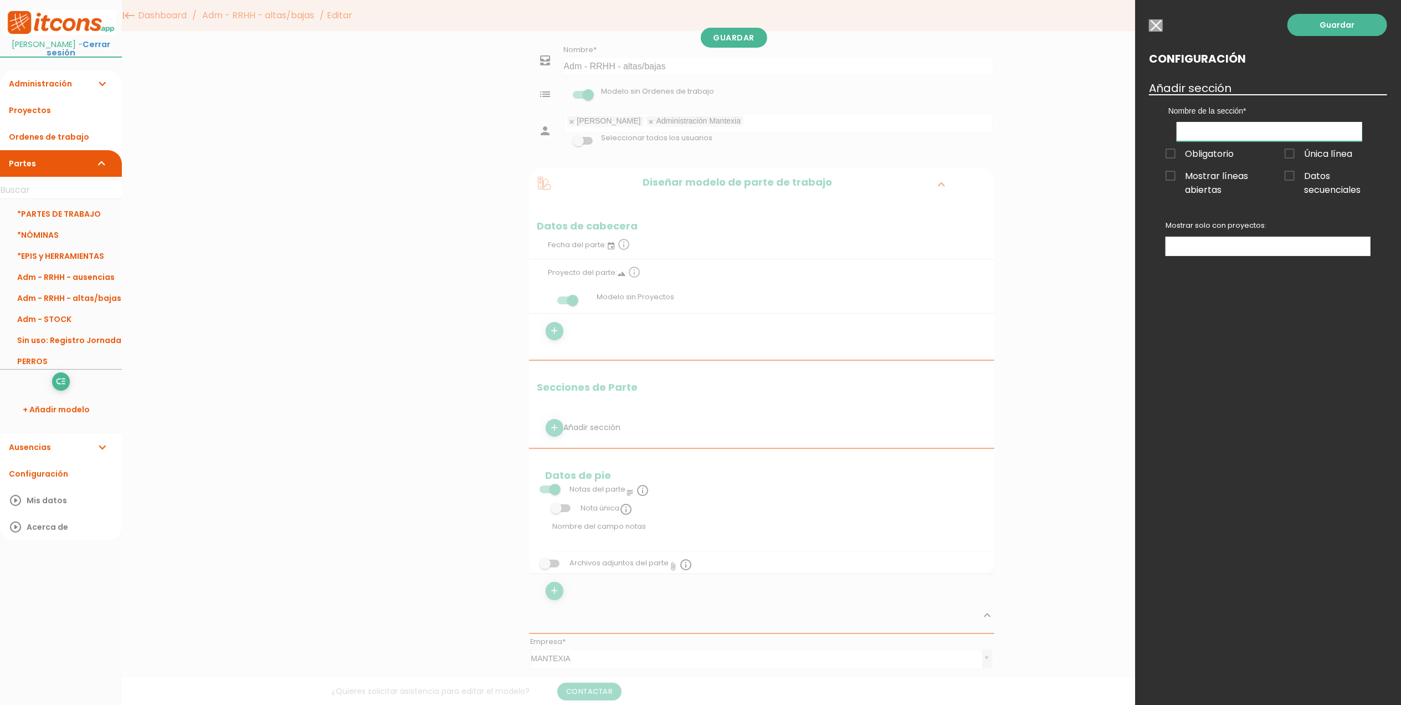
click at [1230, 131] on input "text" at bounding box center [1270, 131] width 186 height 19
click at [1257, 136] on input "text" at bounding box center [1270, 131] width 186 height 19
type input "Datos"
click at [1199, 358] on div "Guardar Configuración Añadir sección Nombre de la sección Datos Obligatorio Úni…" at bounding box center [1268, 352] width 266 height 705
click at [1355, 27] on link "Guardar" at bounding box center [1338, 25] width 100 height 22
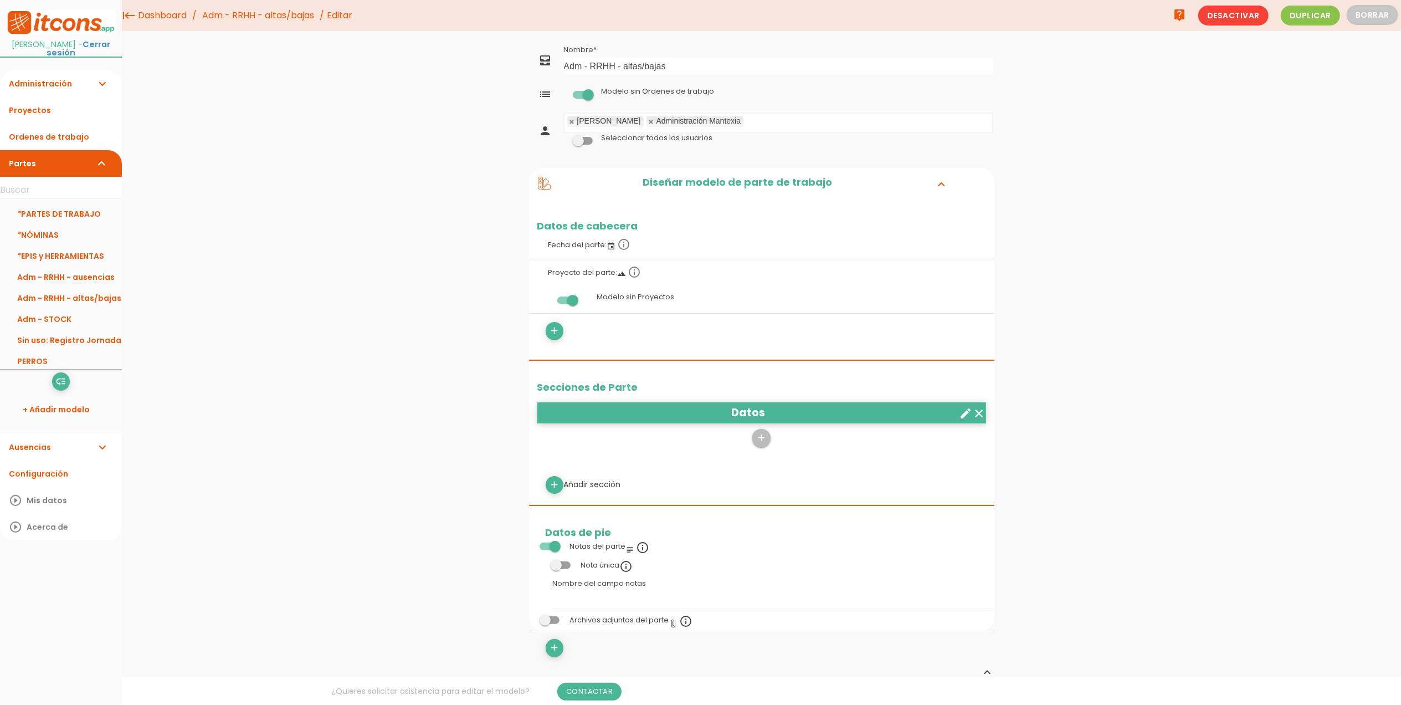
click at [564, 306] on label at bounding box center [567, 299] width 60 height 21
click at [549, 297] on input "checkbox" at bounding box center [549, 297] width 0 height 0
click at [568, 300] on span at bounding box center [567, 300] width 20 height 8
click at [549, 297] on input "checkbox" at bounding box center [549, 297] width 0 height 0
click at [742, 38] on link "Guardar" at bounding box center [734, 38] width 66 height 20
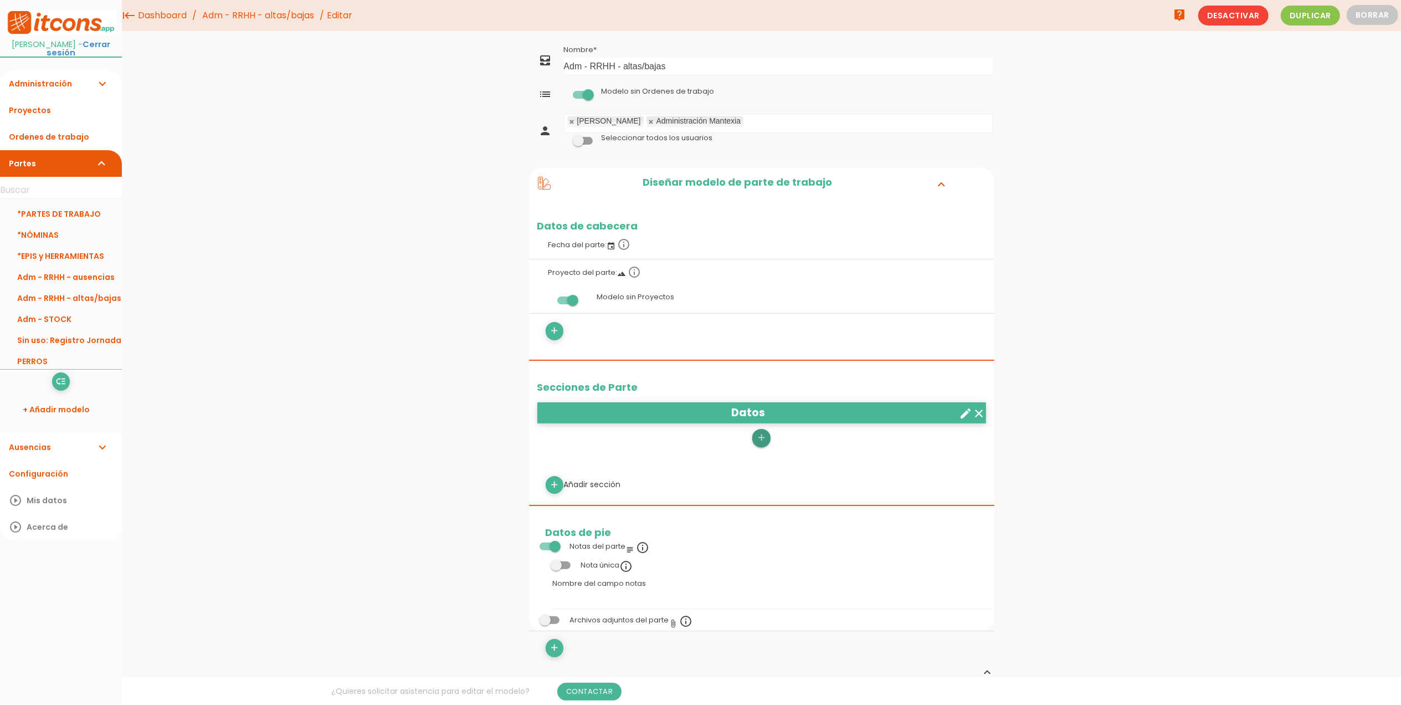
click at [760, 437] on icon "add" at bounding box center [761, 438] width 11 height 18
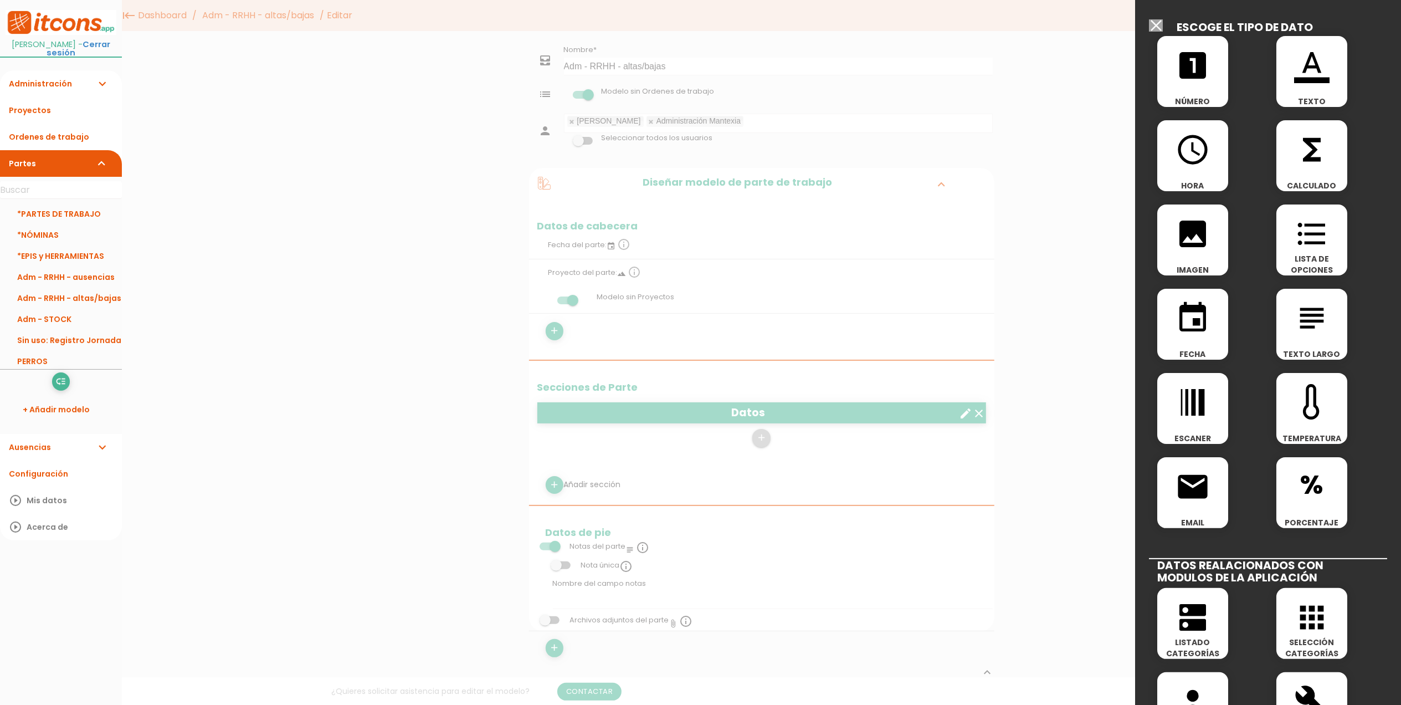
click at [1297, 66] on icon "format_color_text" at bounding box center [1311, 65] width 35 height 35
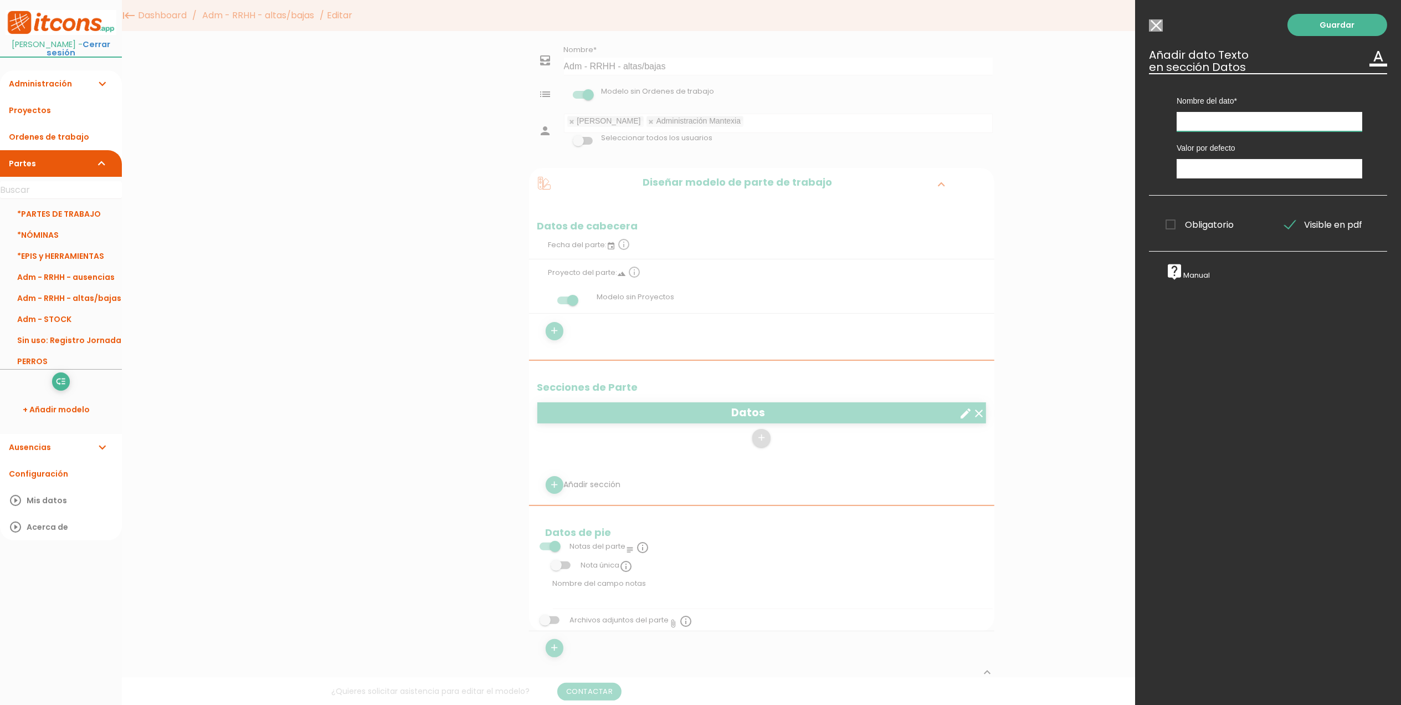
click at [1217, 119] on input "text" at bounding box center [1270, 121] width 186 height 19
drag, startPoint x: 1243, startPoint y: 125, endPoint x: 1142, endPoint y: 114, distance: 102.0
click at [1142, 114] on div "Guardar ESCOGE EL TIPO DE DATO looks_one NÚMERO format_color_text TEXTO access_…" at bounding box center [1268, 352] width 266 height 705
type input "Nombre trabajador"
click at [1170, 222] on span "Obligatorio" at bounding box center [1200, 225] width 68 height 14
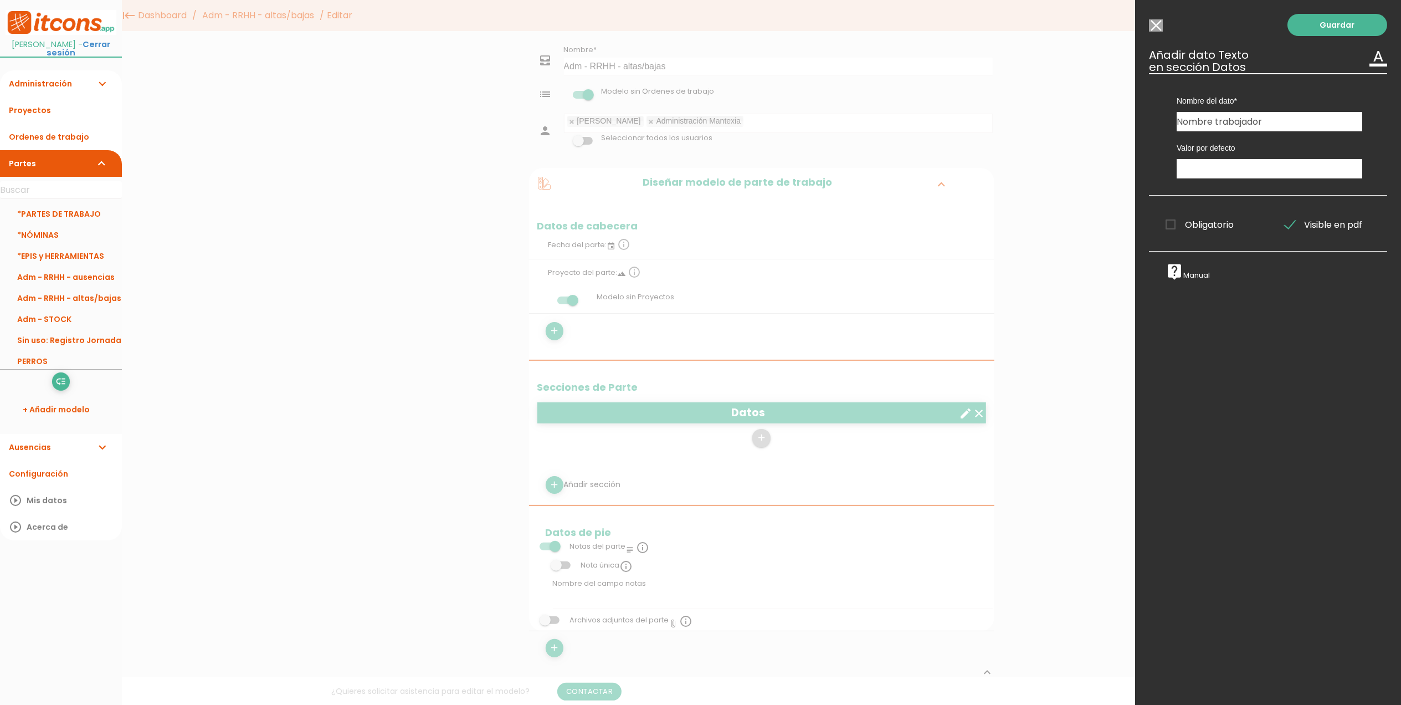
click at [0, 0] on input "Obligatorio" at bounding box center [0, 0] width 0 height 0
click at [1333, 19] on link "Guardar" at bounding box center [1338, 25] width 100 height 22
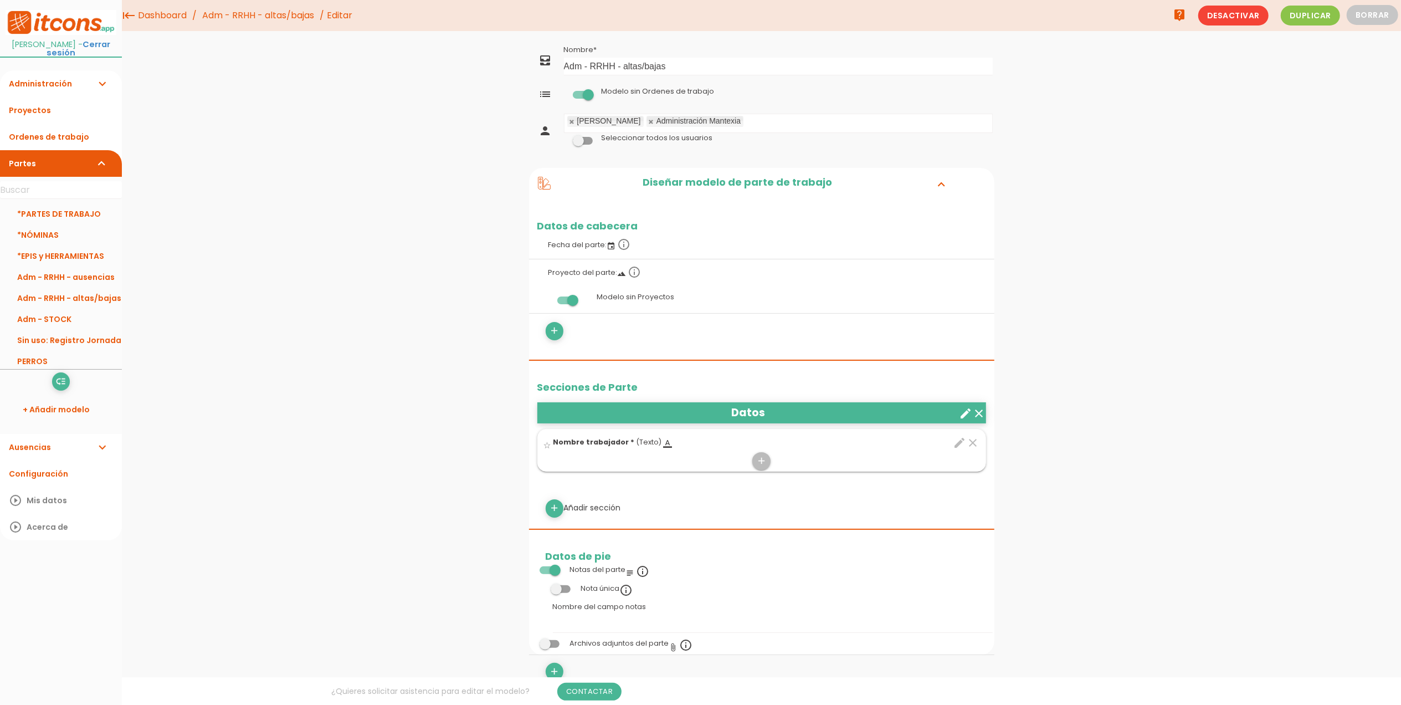
click at [964, 413] on icon "create" at bounding box center [966, 413] width 13 height 13
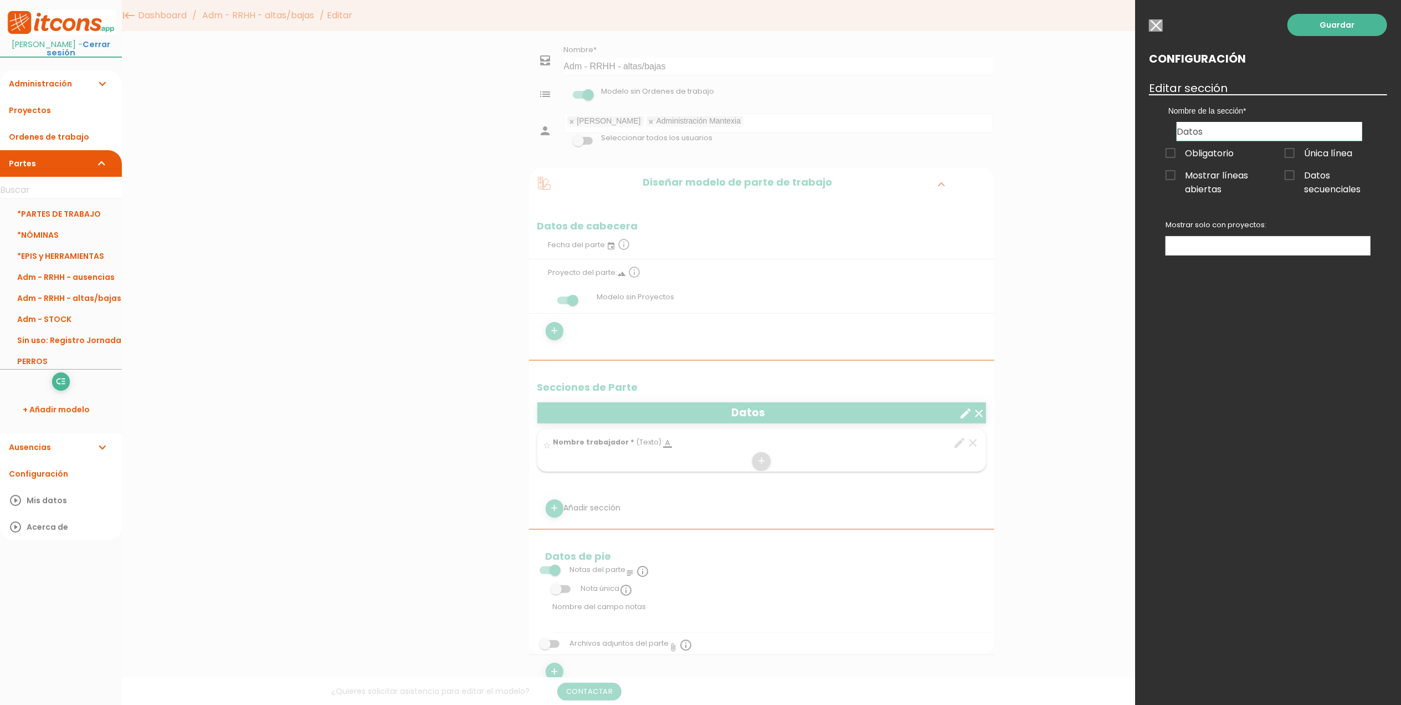
click at [1238, 129] on input "Datos" at bounding box center [1270, 131] width 186 height 19
type input "Datos ALTA NUEVA"
click at [1344, 36] on div "Guardar Configuración Editar sección Nombre de la sección Datos ALTA NUEVA Obli…" at bounding box center [1268, 352] width 266 height 705
click at [1347, 28] on link "Guardar" at bounding box center [1338, 25] width 100 height 22
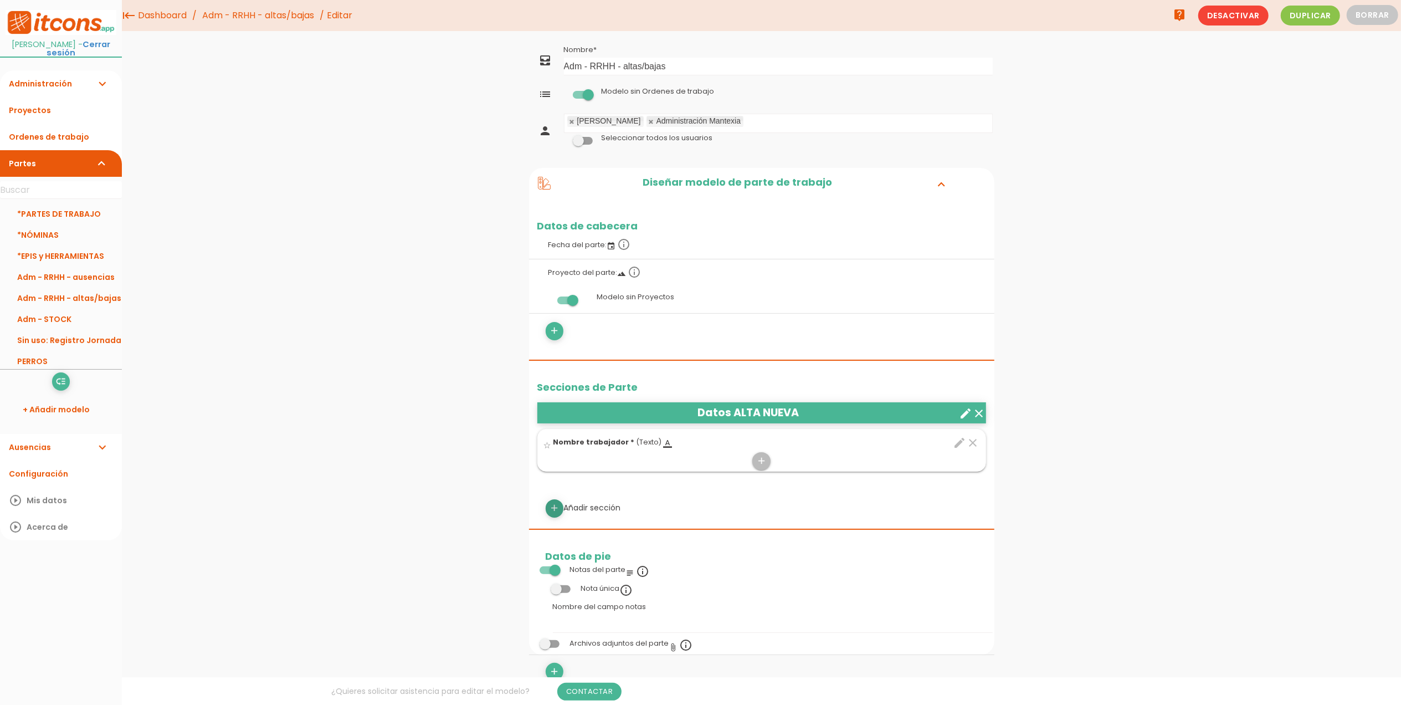
click at [555, 509] on icon "add" at bounding box center [554, 508] width 11 height 18
select select
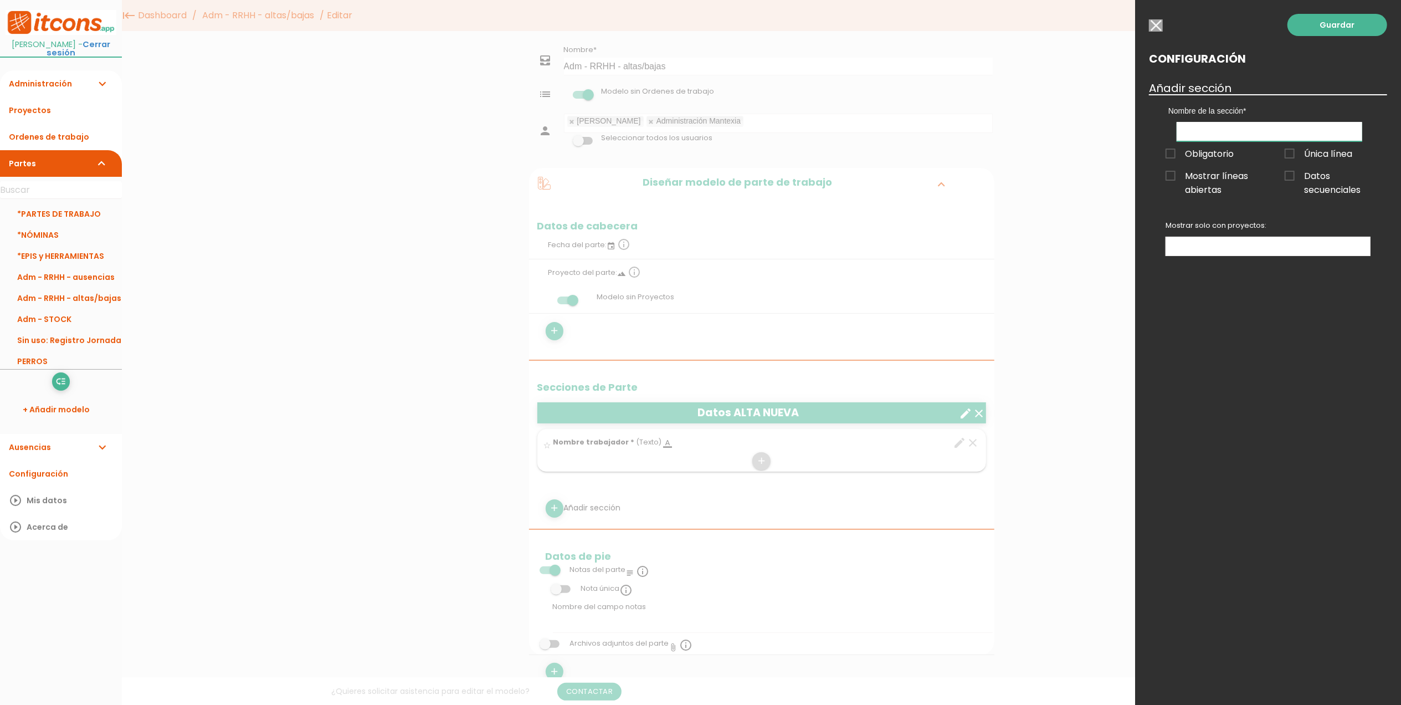
click at [1213, 126] on input "text" at bounding box center [1270, 131] width 186 height 19
click at [1160, 22] on input "button" at bounding box center [1156, 25] width 14 height 12
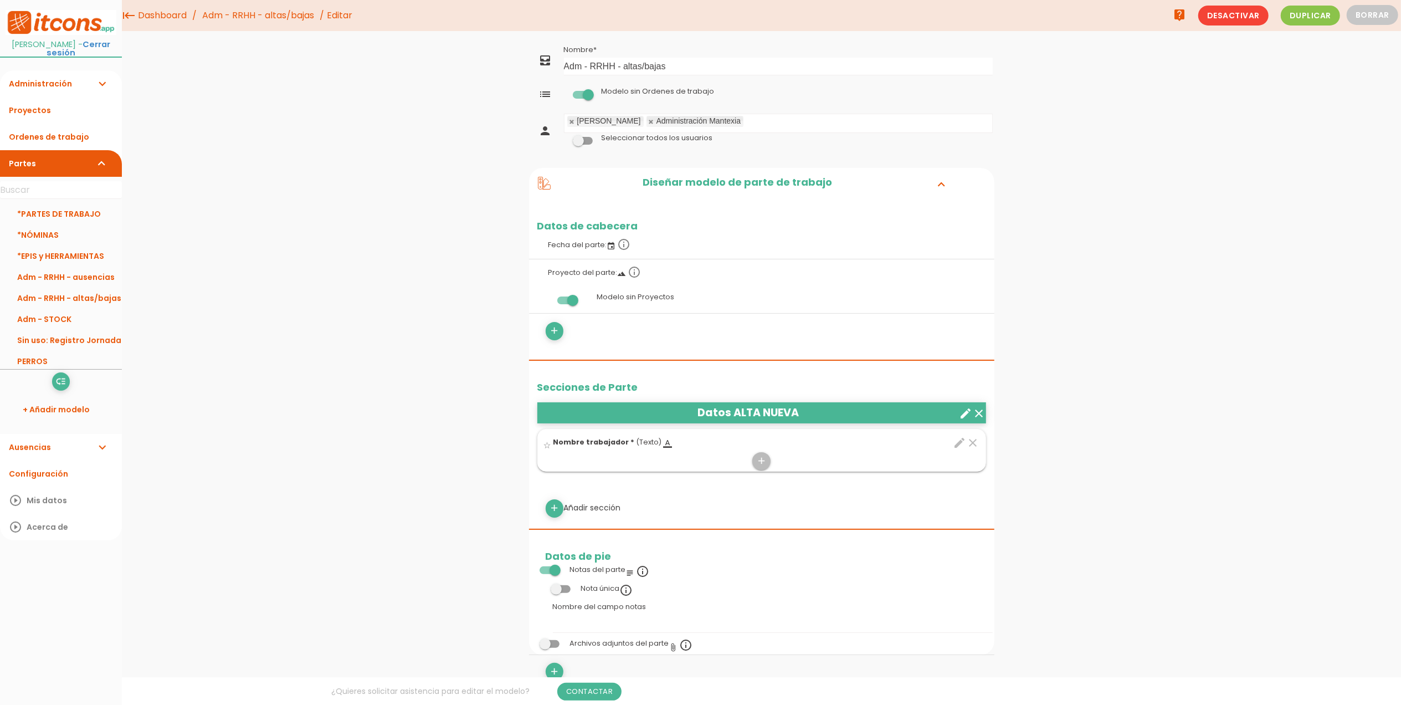
click at [964, 416] on icon "create" at bounding box center [966, 413] width 13 height 13
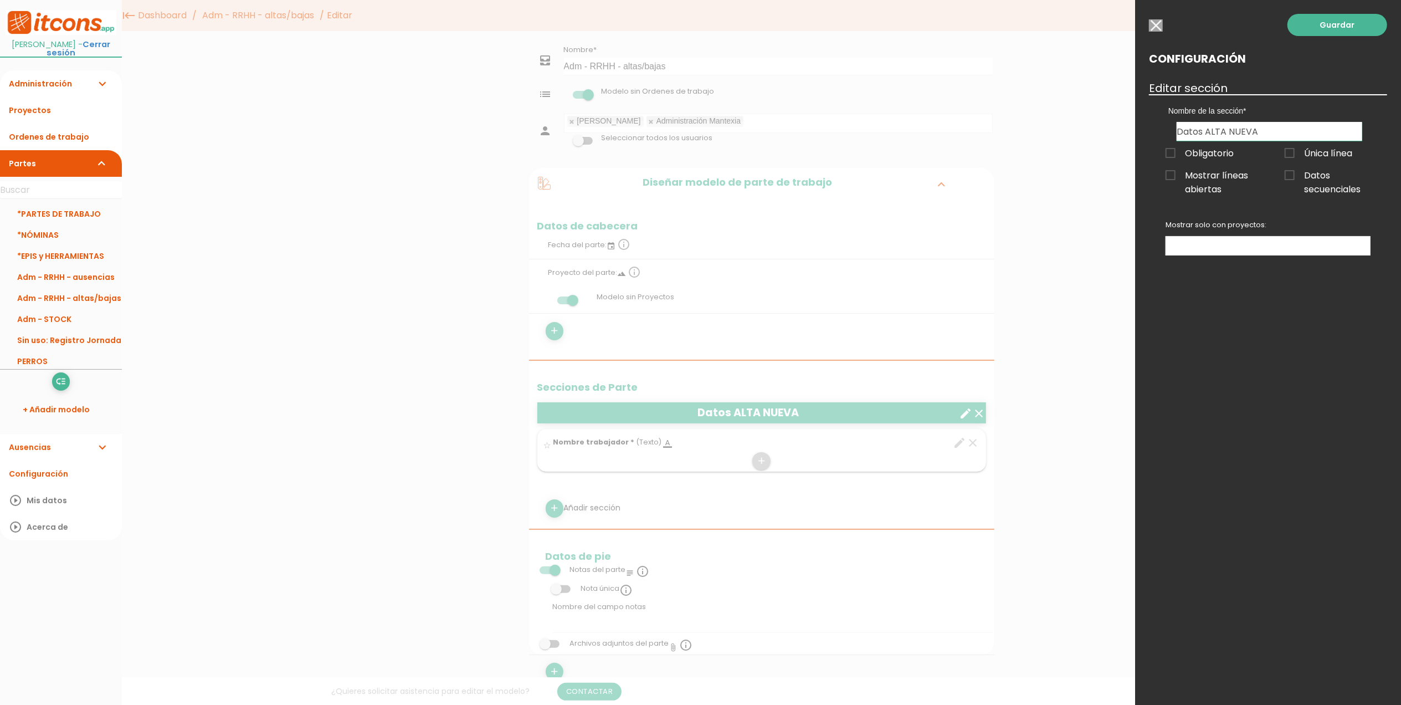
drag, startPoint x: 1264, startPoint y: 131, endPoint x: 1136, endPoint y: 131, distance: 128.0
click at [1136, 131] on div "Guardar Configuración Editar sección Nombre de la sección Datos ALTA NUEVA Obli…" at bounding box center [1268, 352] width 266 height 705
type input "Alta nueva"
click at [1346, 21] on link "Guardar" at bounding box center [1338, 25] width 100 height 22
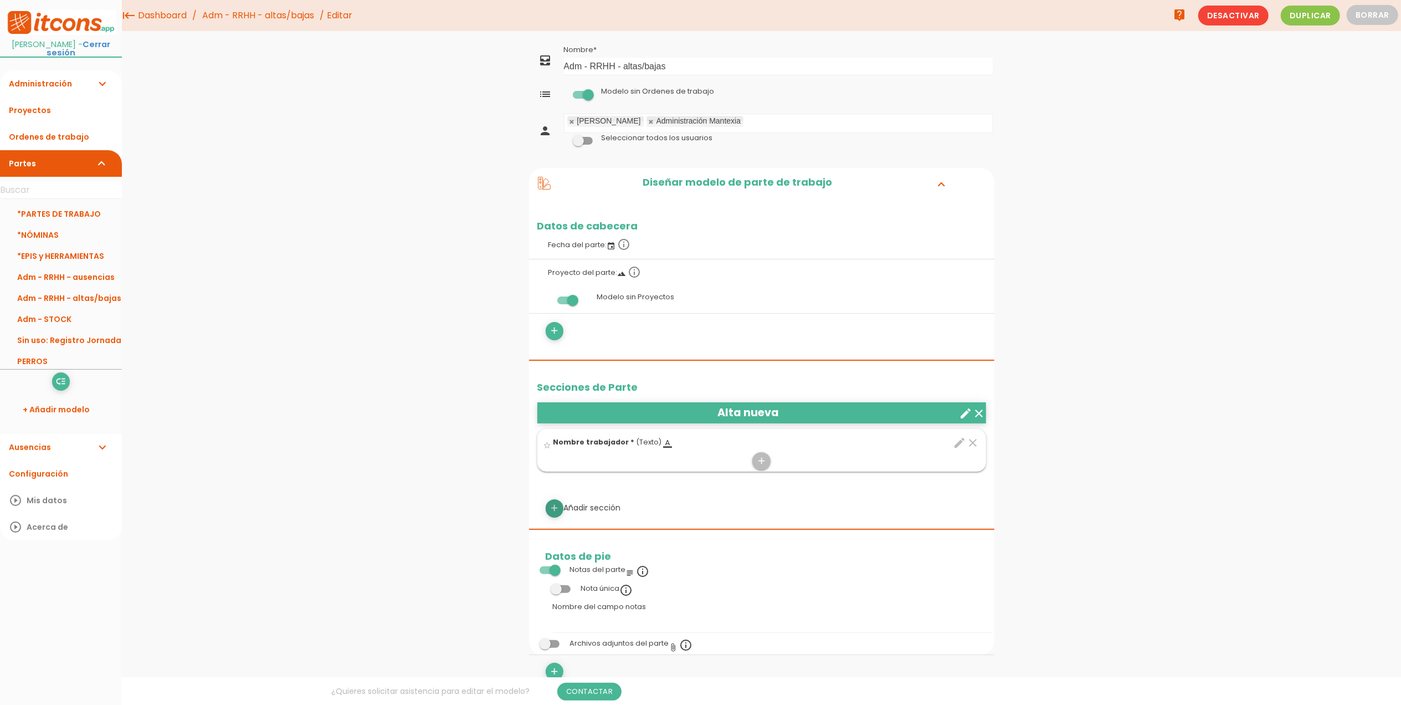
click at [550, 508] on icon "add" at bounding box center [554, 508] width 11 height 18
select select
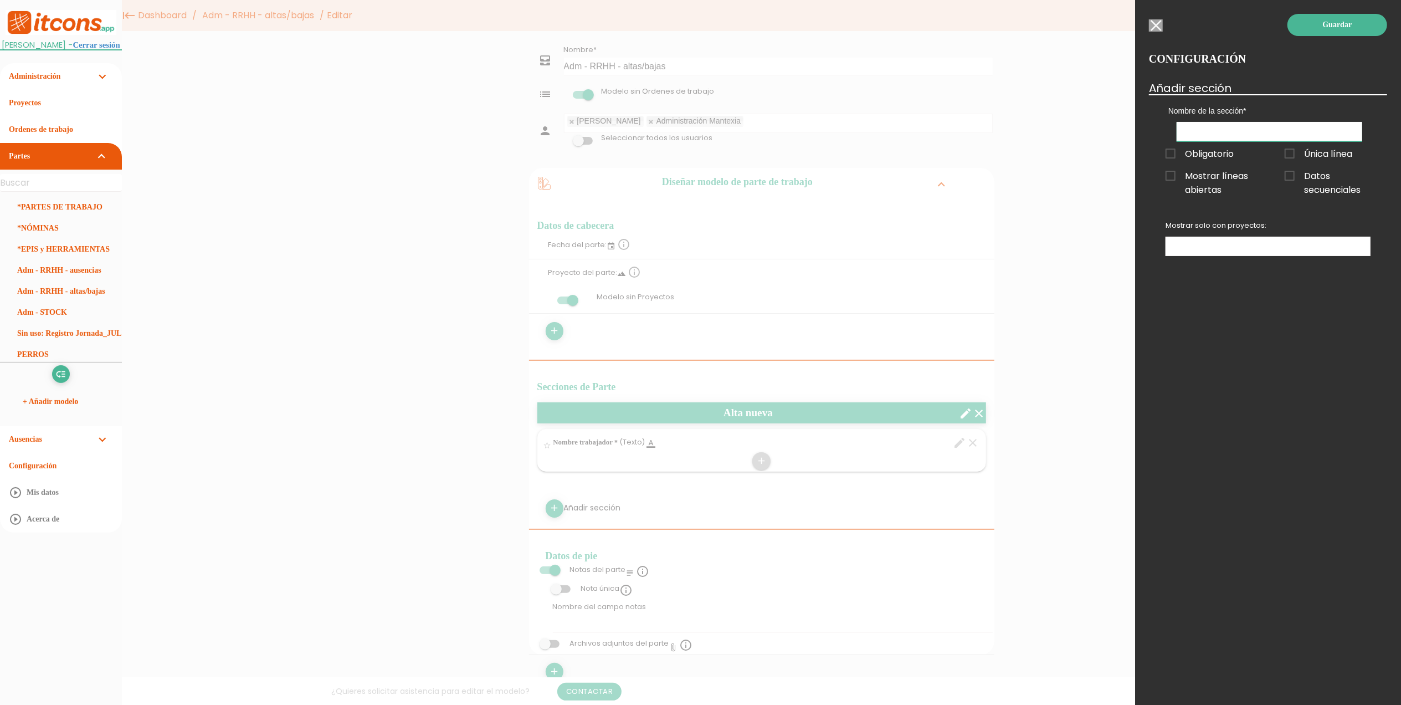
click input "text"
type input "Pausa"
click link "Guardar"
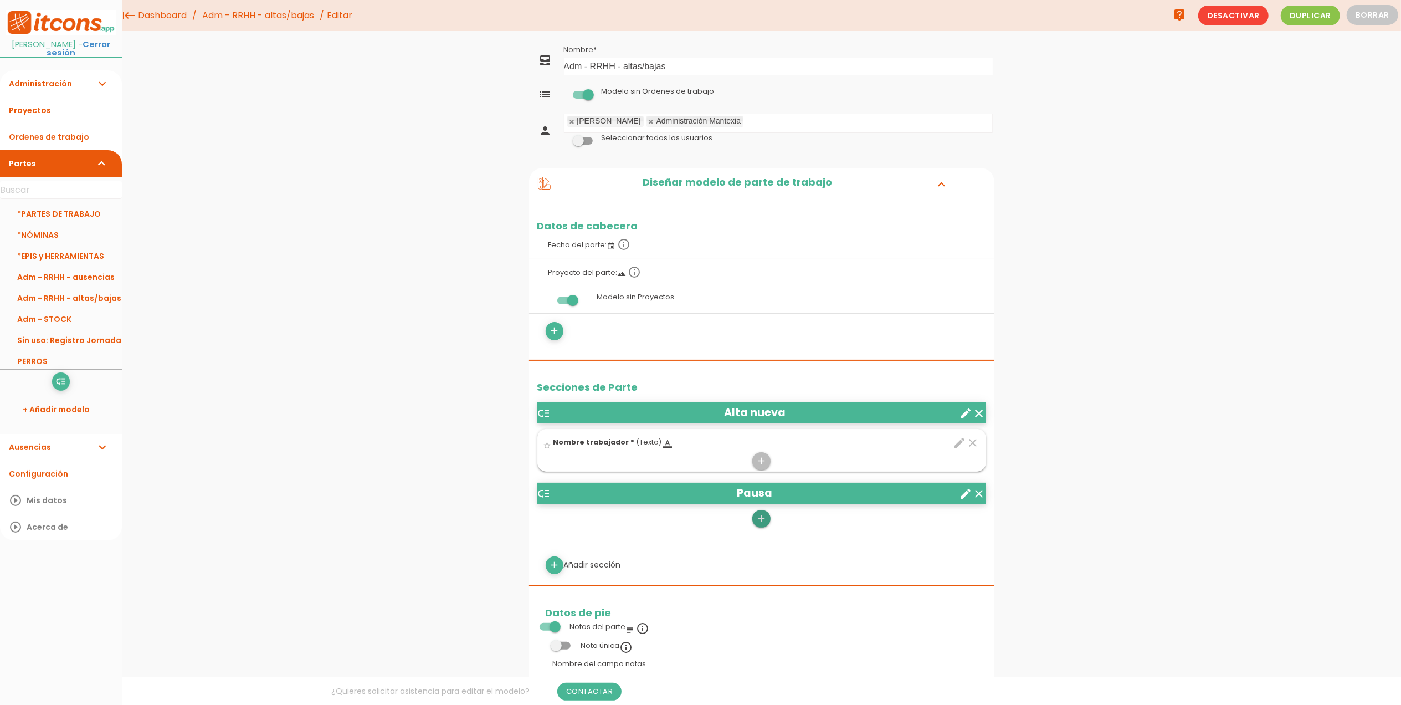
click at [758, 519] on icon "add" at bounding box center [761, 519] width 11 height 18
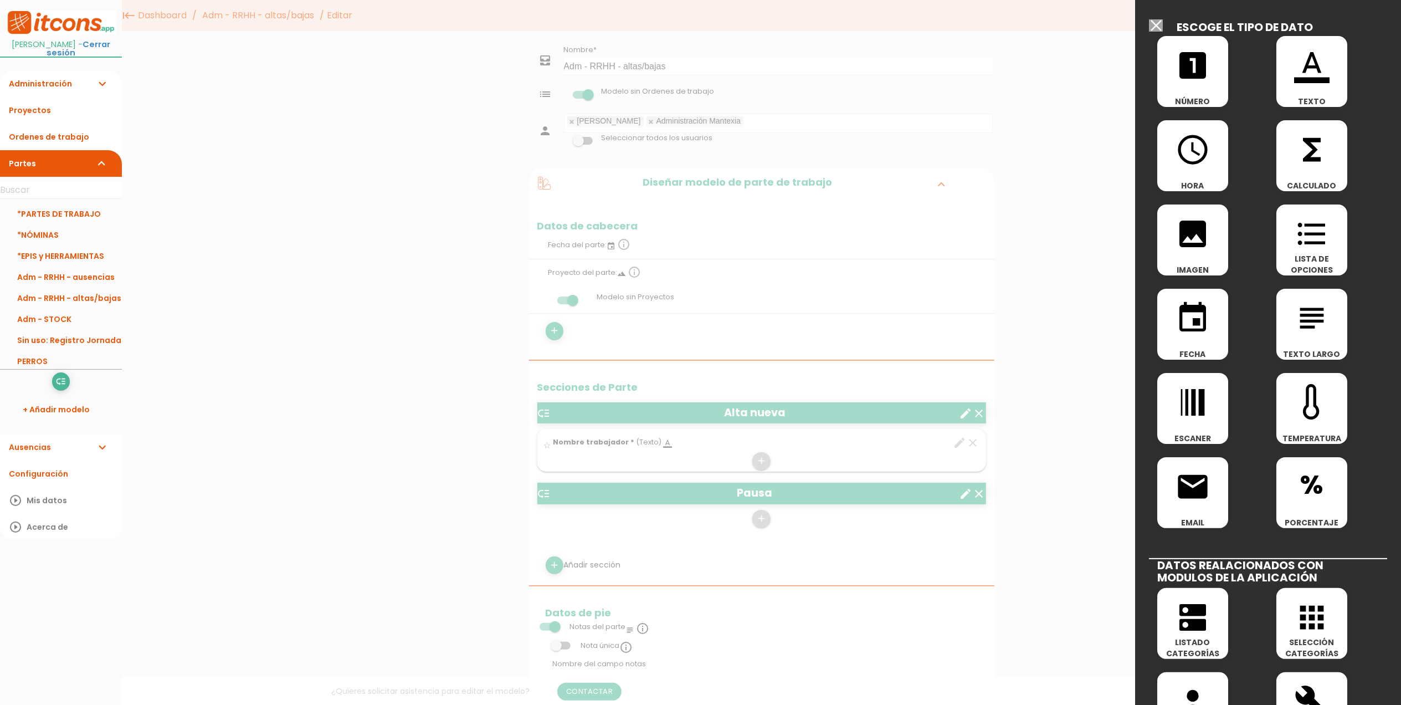
click at [1333, 70] on span "format_color_text" at bounding box center [1312, 59] width 71 height 47
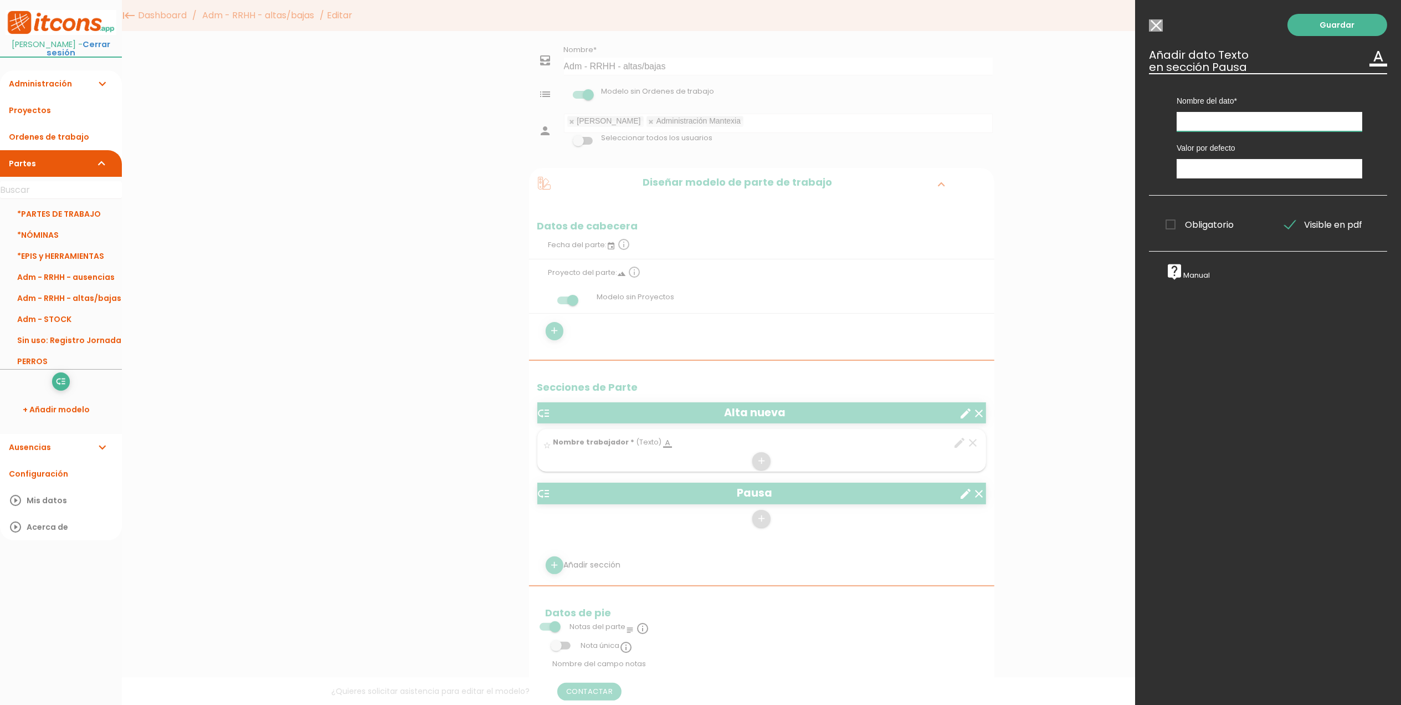
click at [1236, 115] on input "text" at bounding box center [1270, 121] width 186 height 19
type input "Nombre trabajador"
click at [1171, 224] on span "Obligatorio" at bounding box center [1200, 225] width 68 height 14
click at [0, 0] on input "Obligatorio" at bounding box center [0, 0] width 0 height 0
click at [1319, 23] on link "Guardar" at bounding box center [1338, 25] width 100 height 22
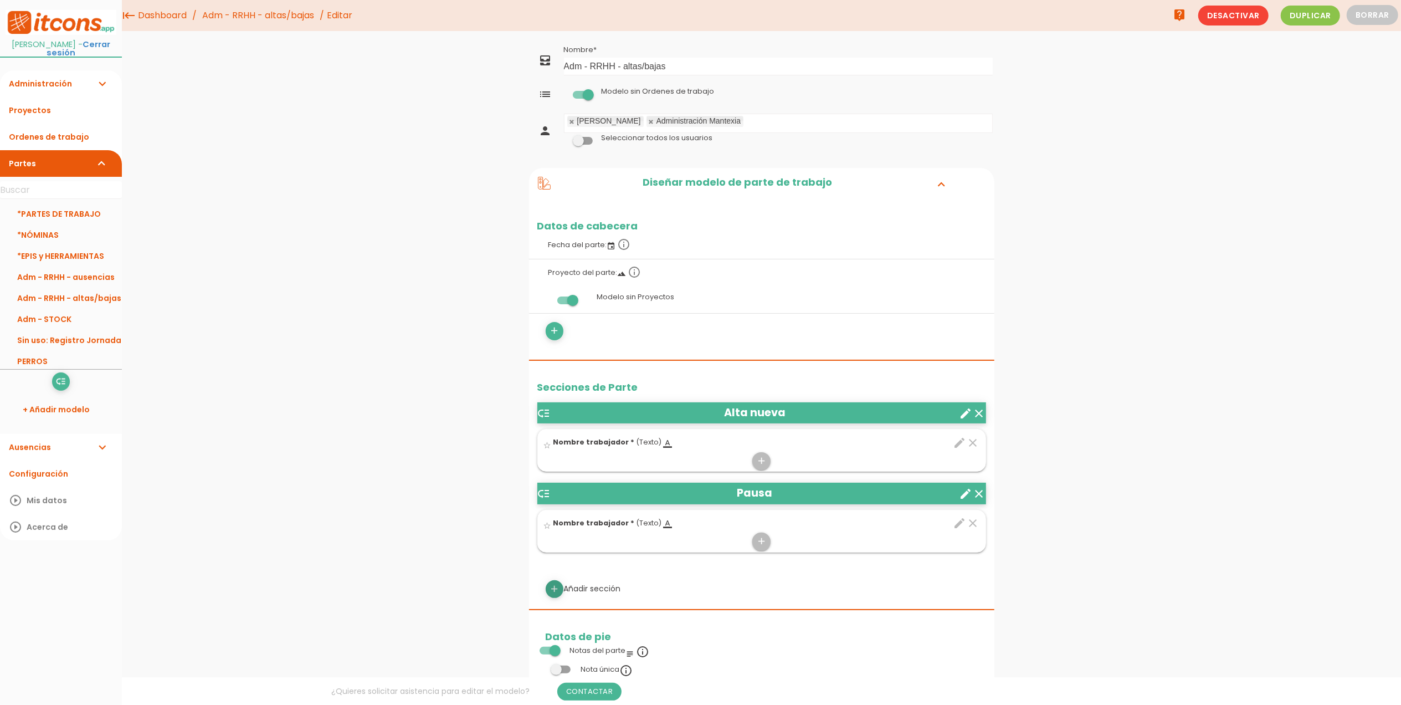
click at [553, 588] on icon "add" at bounding box center [554, 589] width 11 height 18
select select
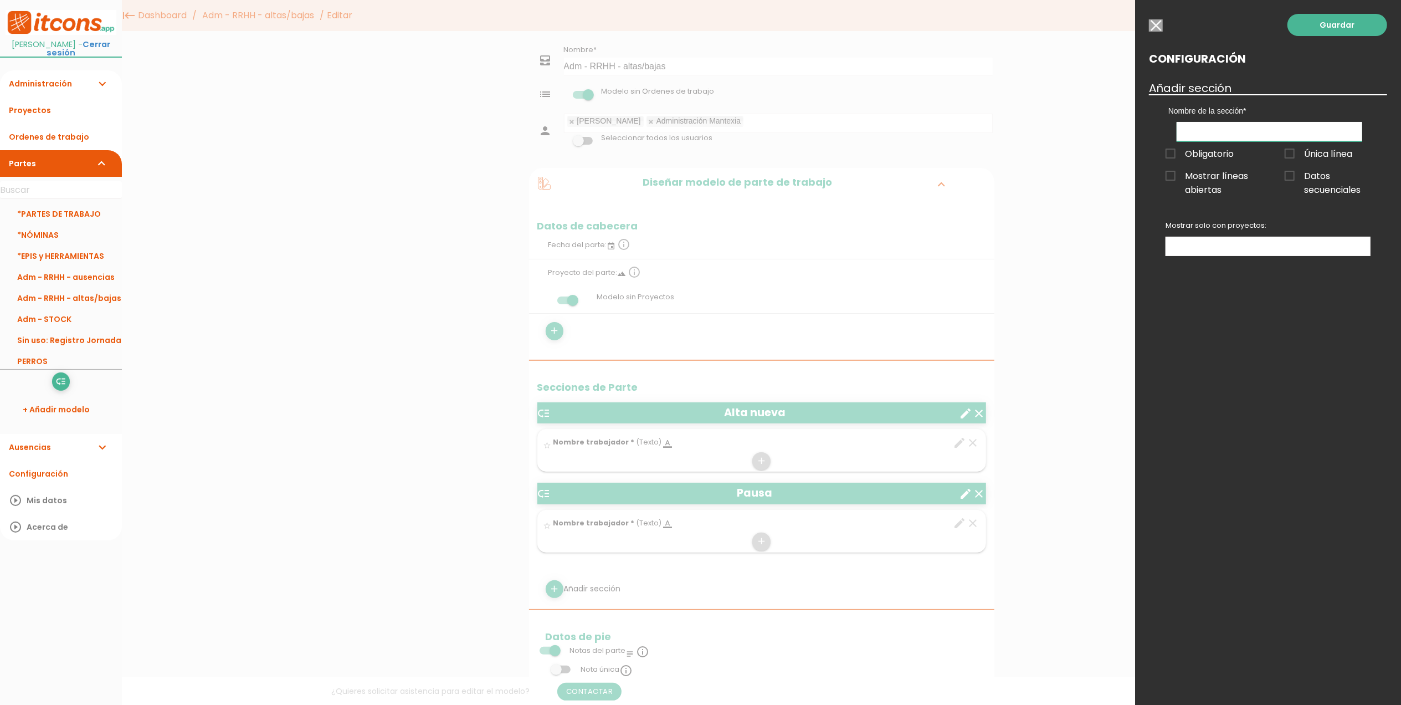
click at [1217, 133] on input "text" at bounding box center [1270, 131] width 186 height 19
type input "Llamamiento"
click at [1346, 27] on link "Guardar" at bounding box center [1338, 25] width 100 height 22
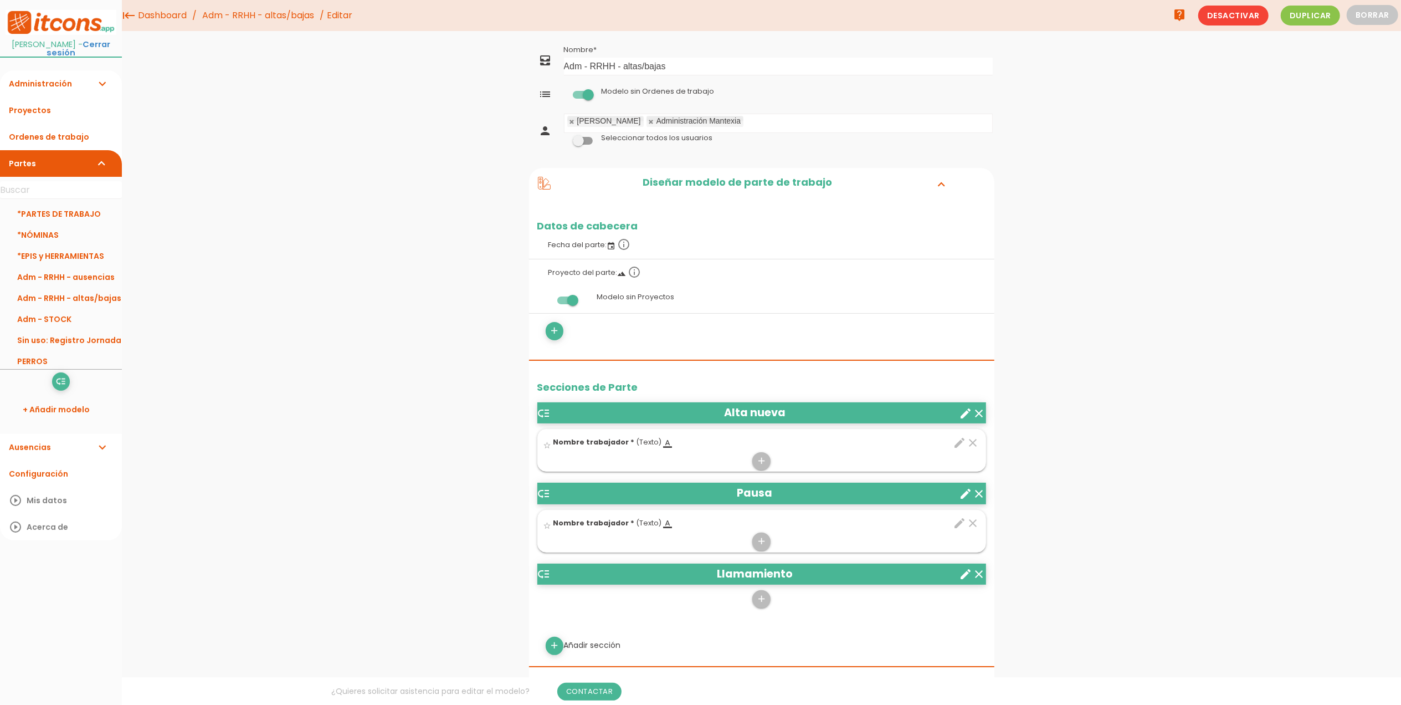
click at [962, 492] on icon "create" at bounding box center [966, 493] width 13 height 13
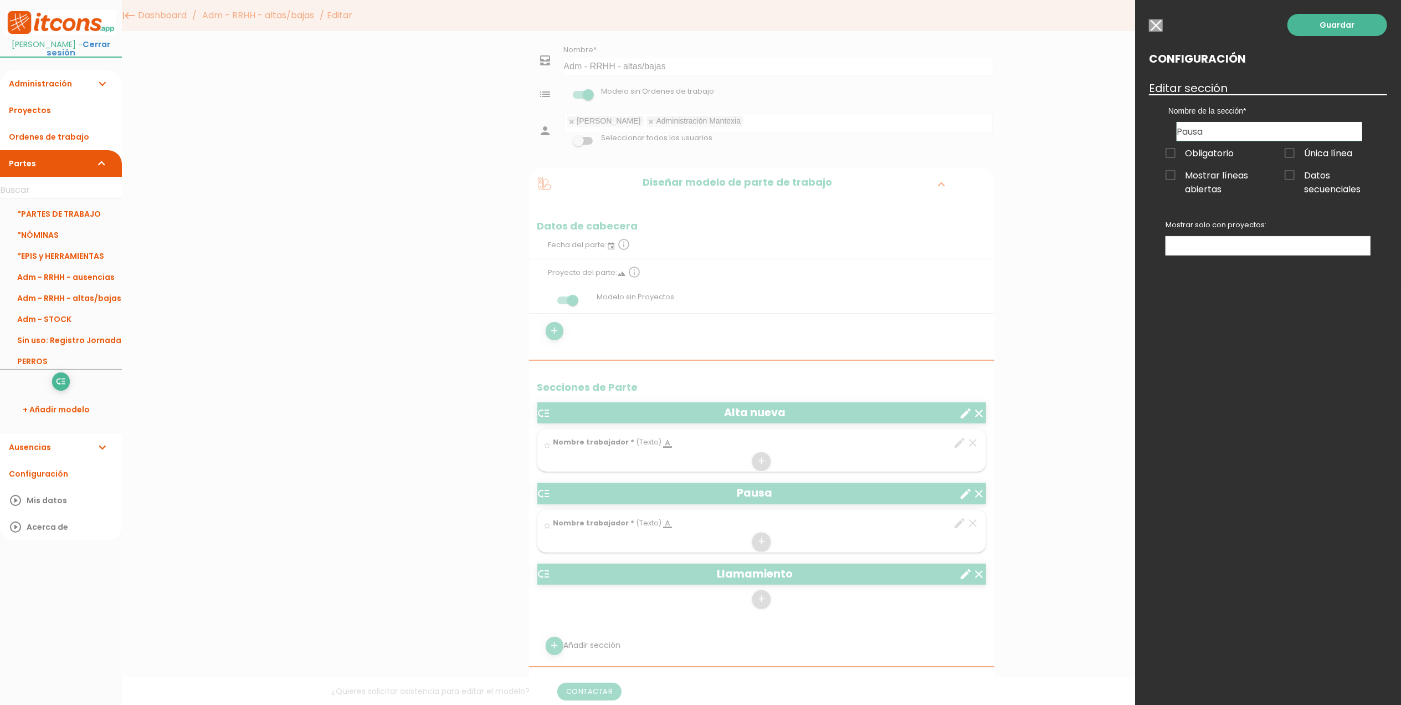
click at [1177, 131] on input "Pausa" at bounding box center [1270, 131] width 186 height 19
type input "Baja - Pausa"
click at [1324, 27] on link "Guardar" at bounding box center [1338, 25] width 100 height 22
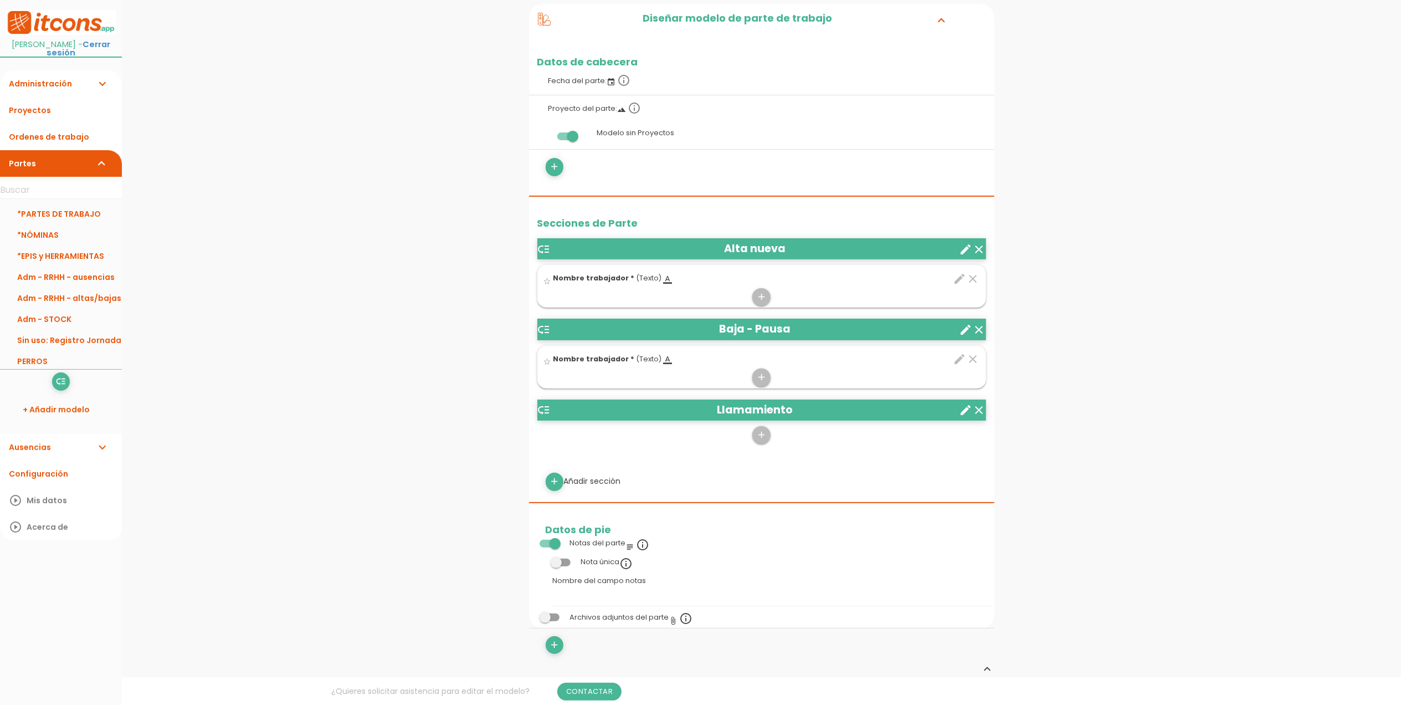
scroll to position [222, 0]
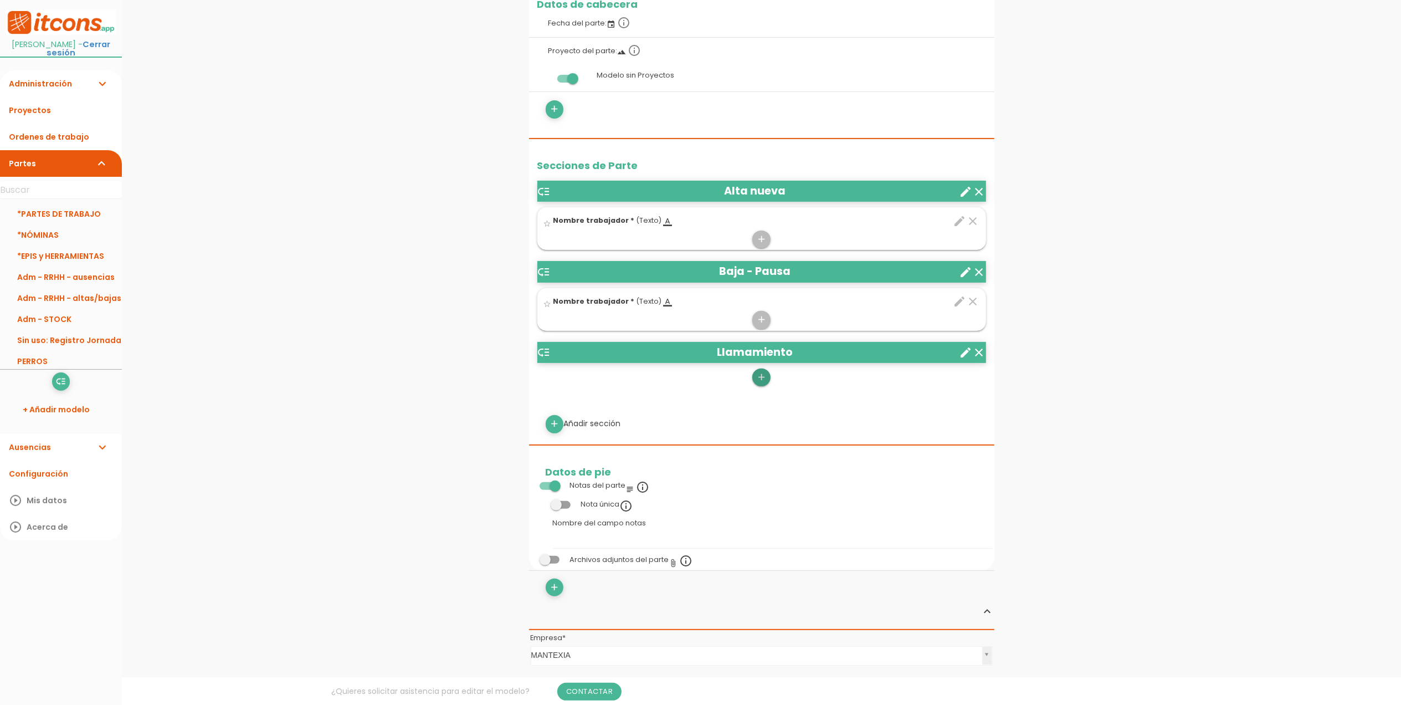
click at [763, 377] on icon "add" at bounding box center [761, 377] width 11 height 18
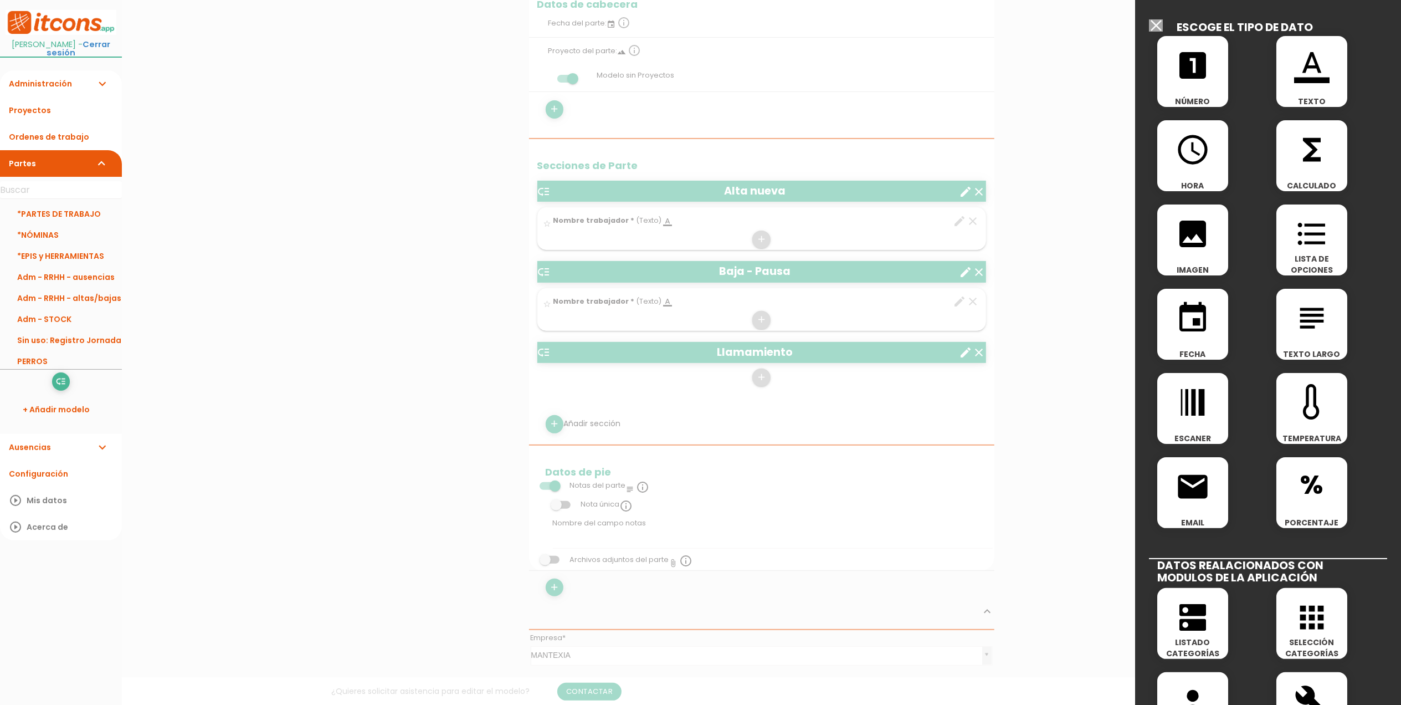
click at [1324, 67] on span "format_color_text" at bounding box center [1312, 59] width 71 height 47
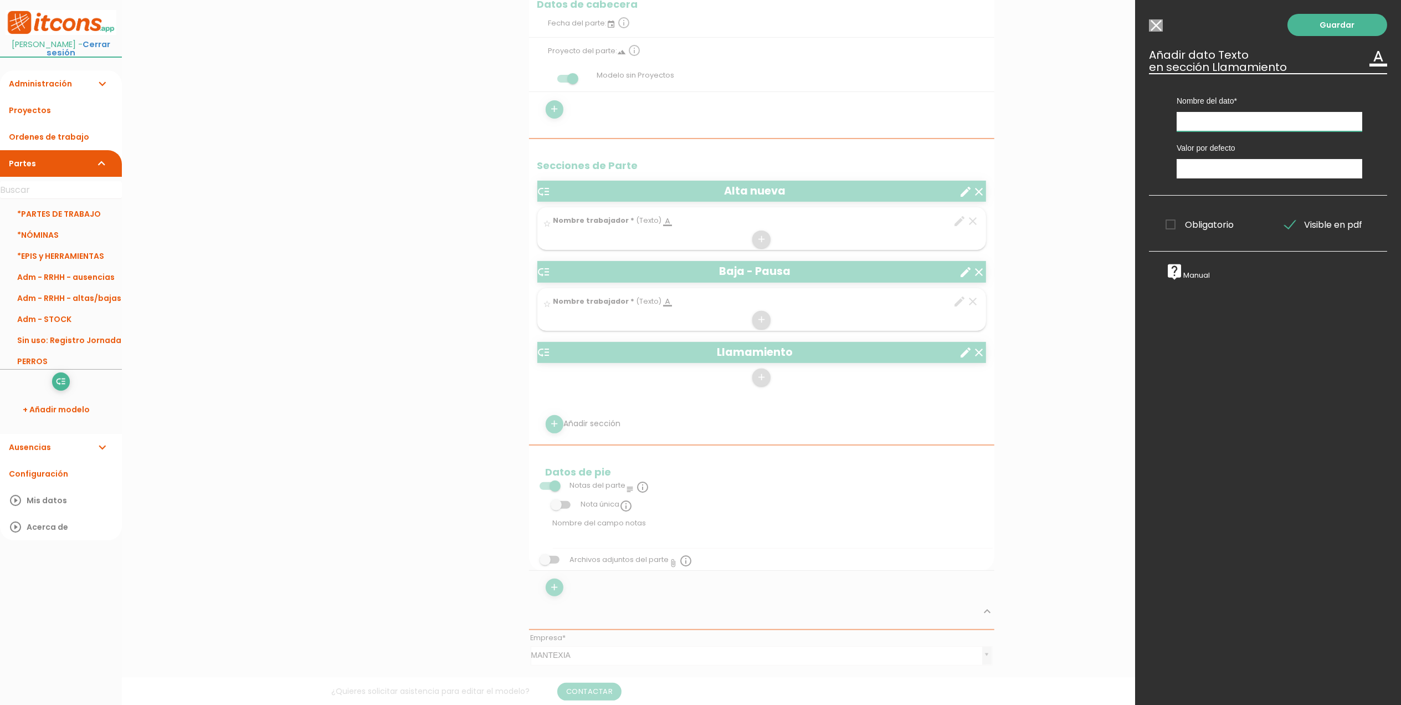
click at [1251, 121] on input "text" at bounding box center [1270, 121] width 186 height 19
type input "Nombre trabajador"
click at [1303, 27] on link "Guardar" at bounding box center [1338, 25] width 100 height 22
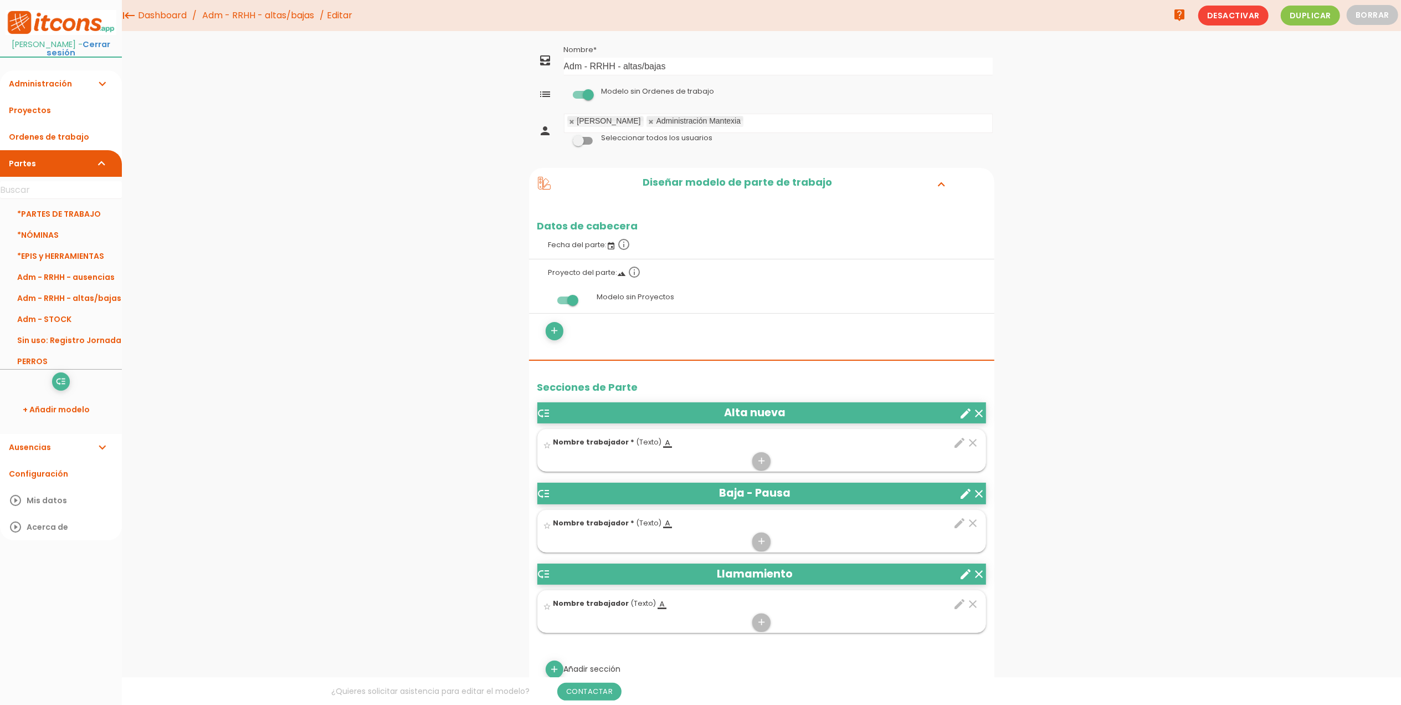
click at [955, 604] on icon "edit" at bounding box center [960, 603] width 13 height 13
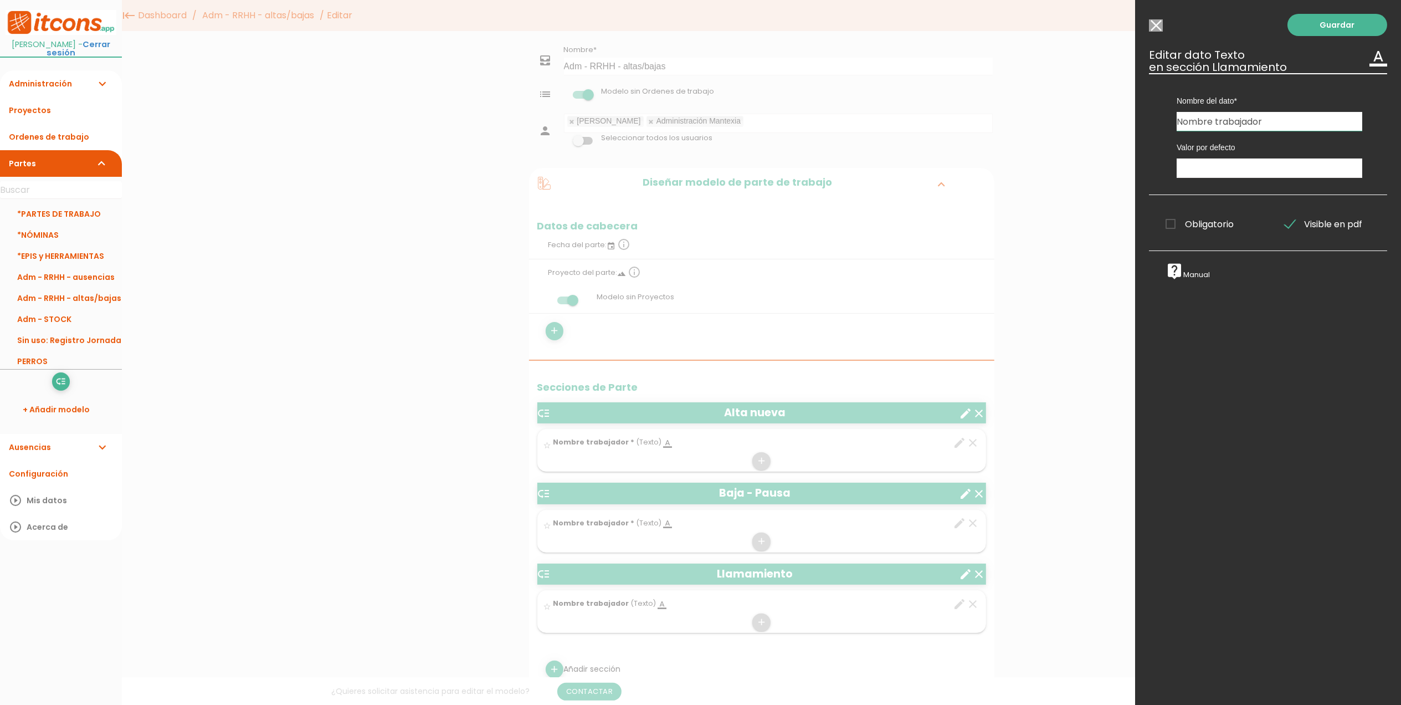
click at [1171, 222] on span "Obligatorio" at bounding box center [1200, 224] width 68 height 14
click at [0, 0] on input "Obligatorio" at bounding box center [0, 0] width 0 height 0
click at [1344, 22] on link "Guardar" at bounding box center [1338, 25] width 100 height 22
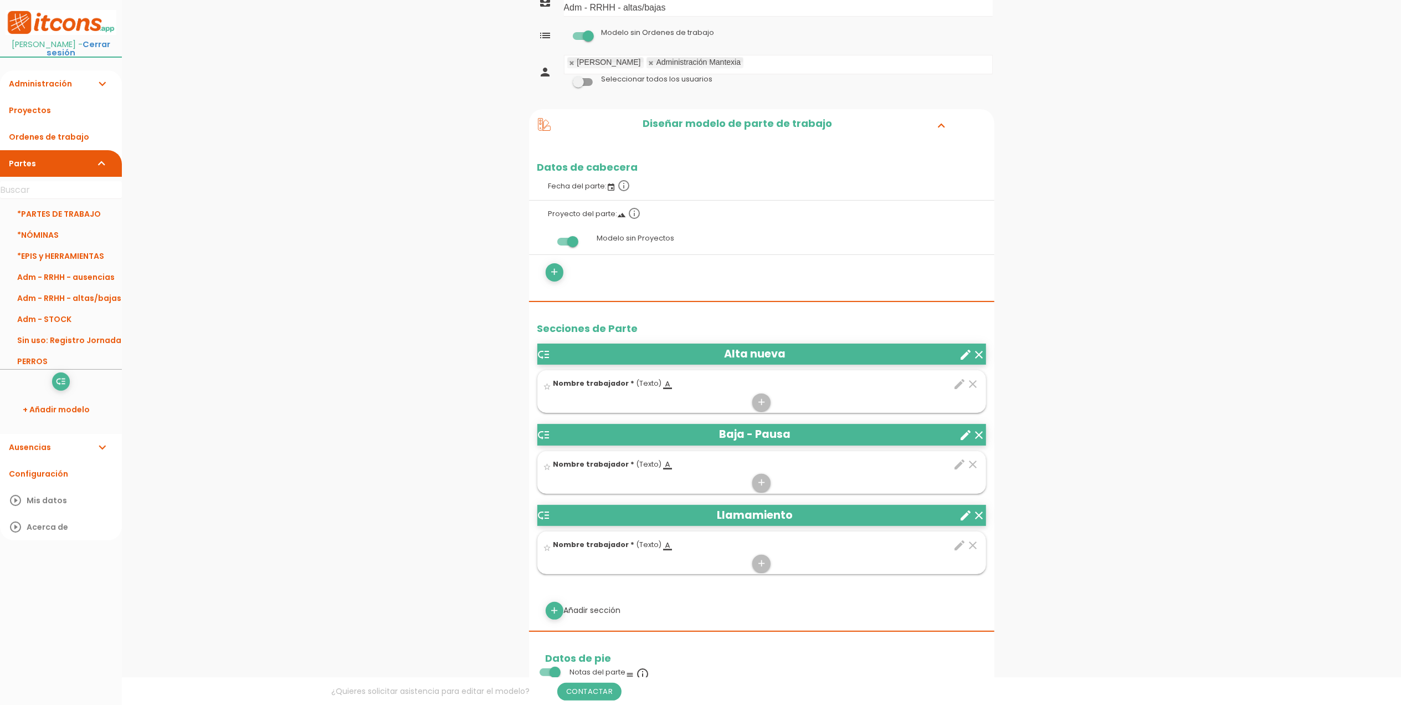
scroll to position [147, 0]
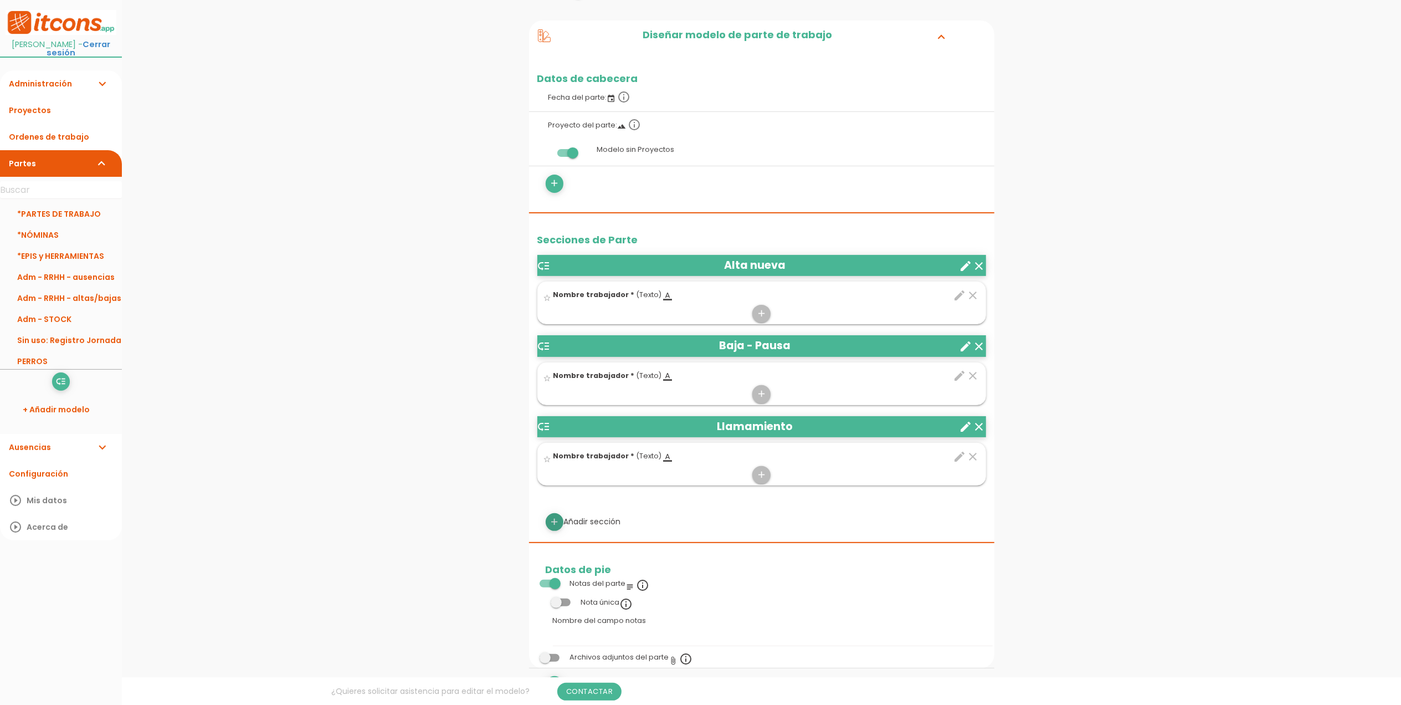
click at [557, 521] on icon "add" at bounding box center [554, 522] width 11 height 18
select select
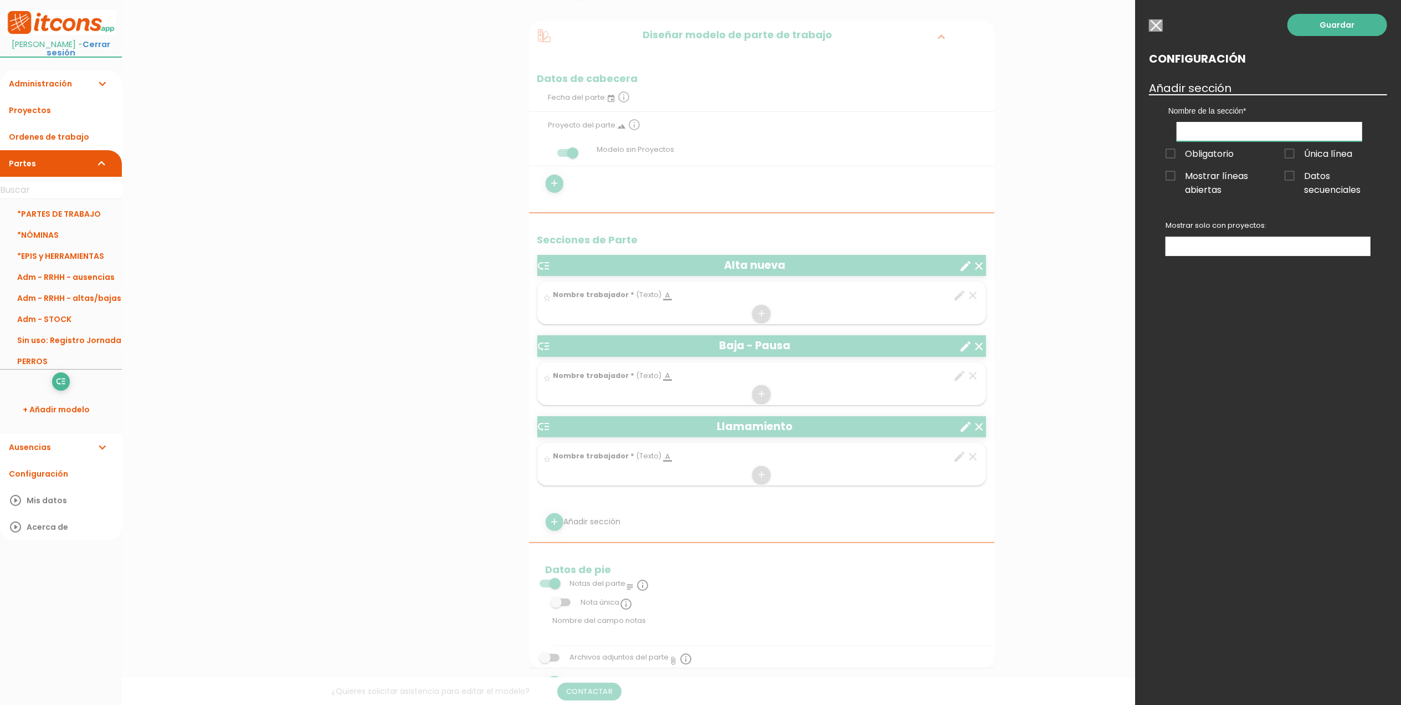
click at [1224, 131] on input "text" at bounding box center [1270, 131] width 186 height 19
type input "Baja - Definitiva"
click at [1322, 18] on link "Guardar" at bounding box center [1338, 25] width 100 height 22
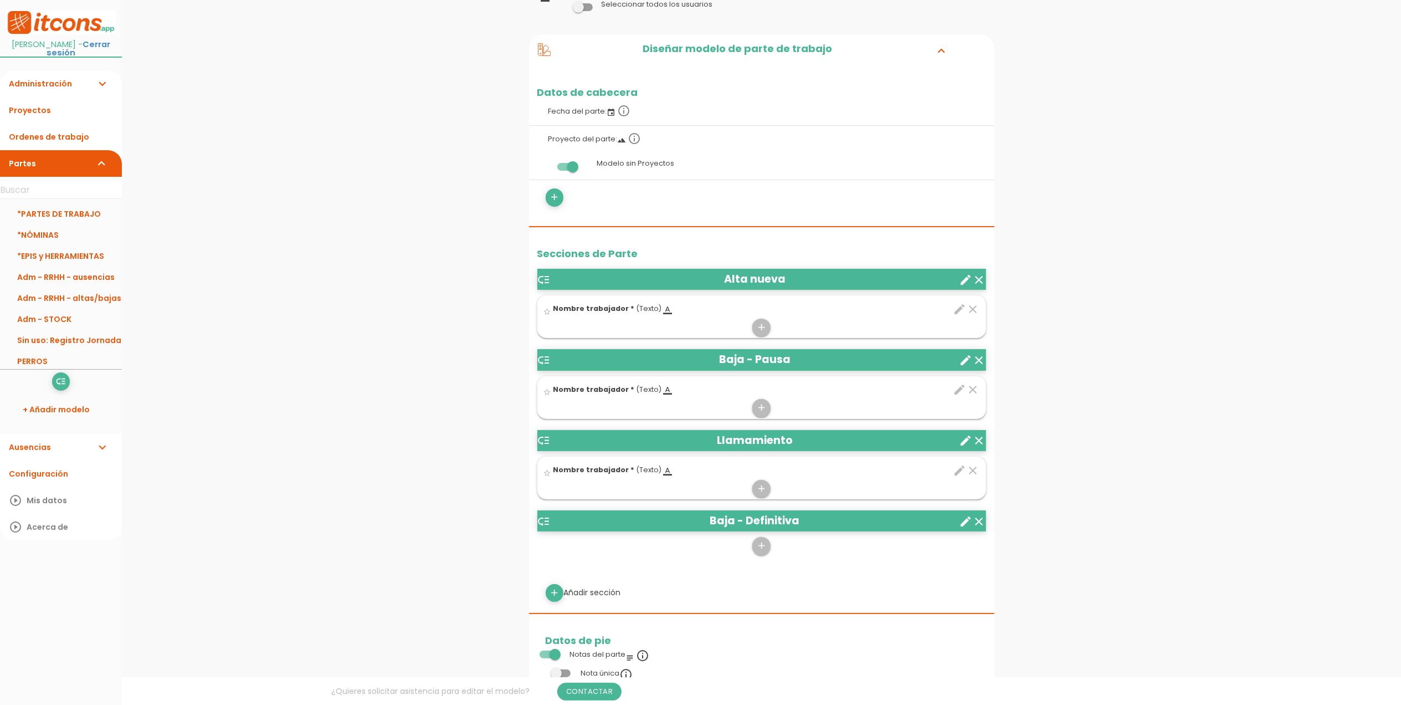
scroll to position [147, 0]
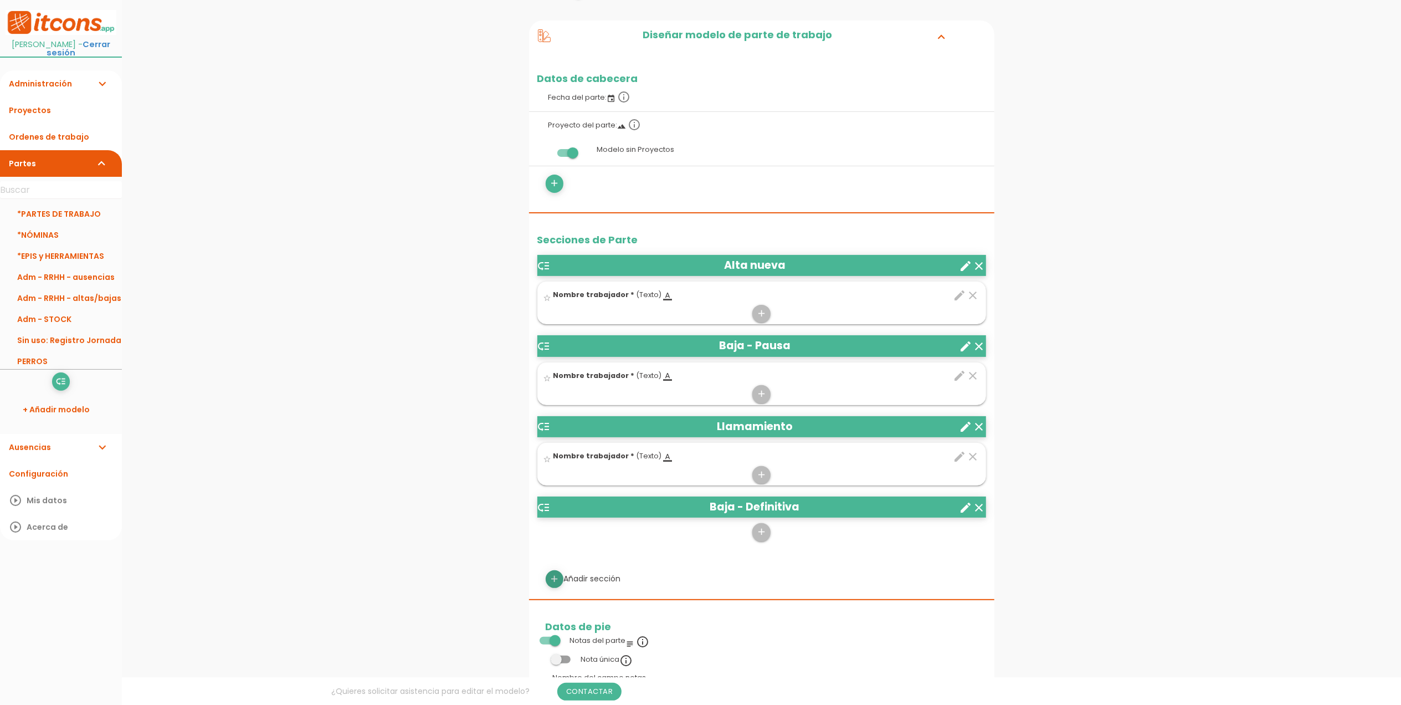
click at [554, 580] on icon "add" at bounding box center [554, 579] width 11 height 18
select select
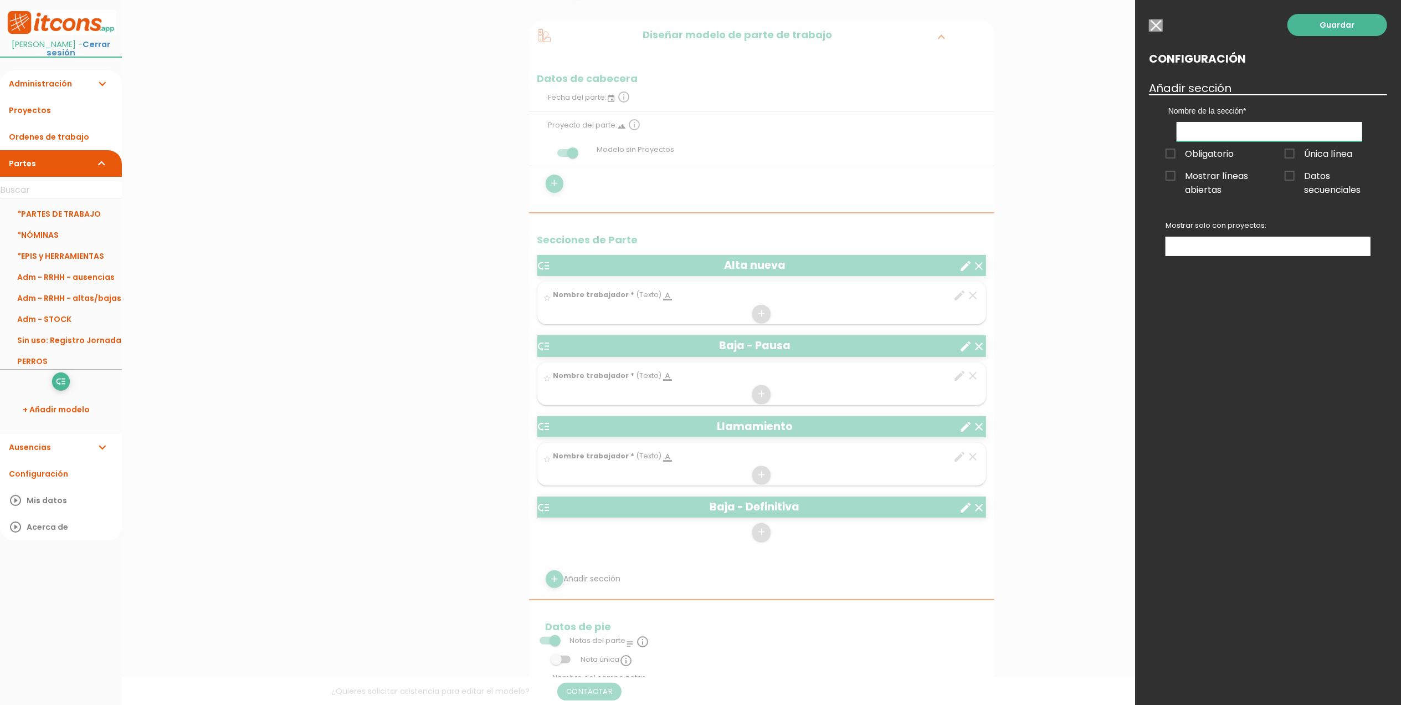
click at [1218, 129] on input "text" at bounding box center [1270, 131] width 186 height 19
type input "Baja"
click at [1159, 27] on input "button" at bounding box center [1156, 25] width 14 height 12
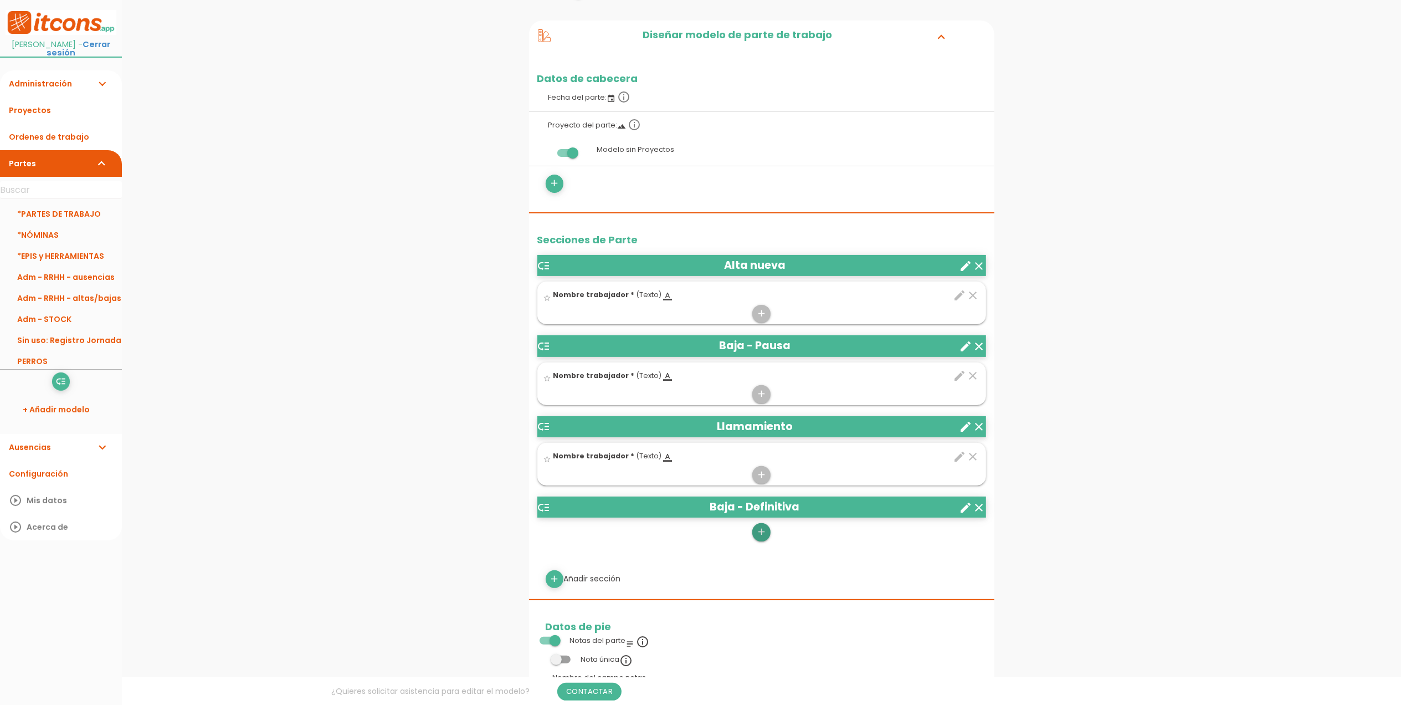
click at [757, 534] on icon "add" at bounding box center [761, 532] width 11 height 18
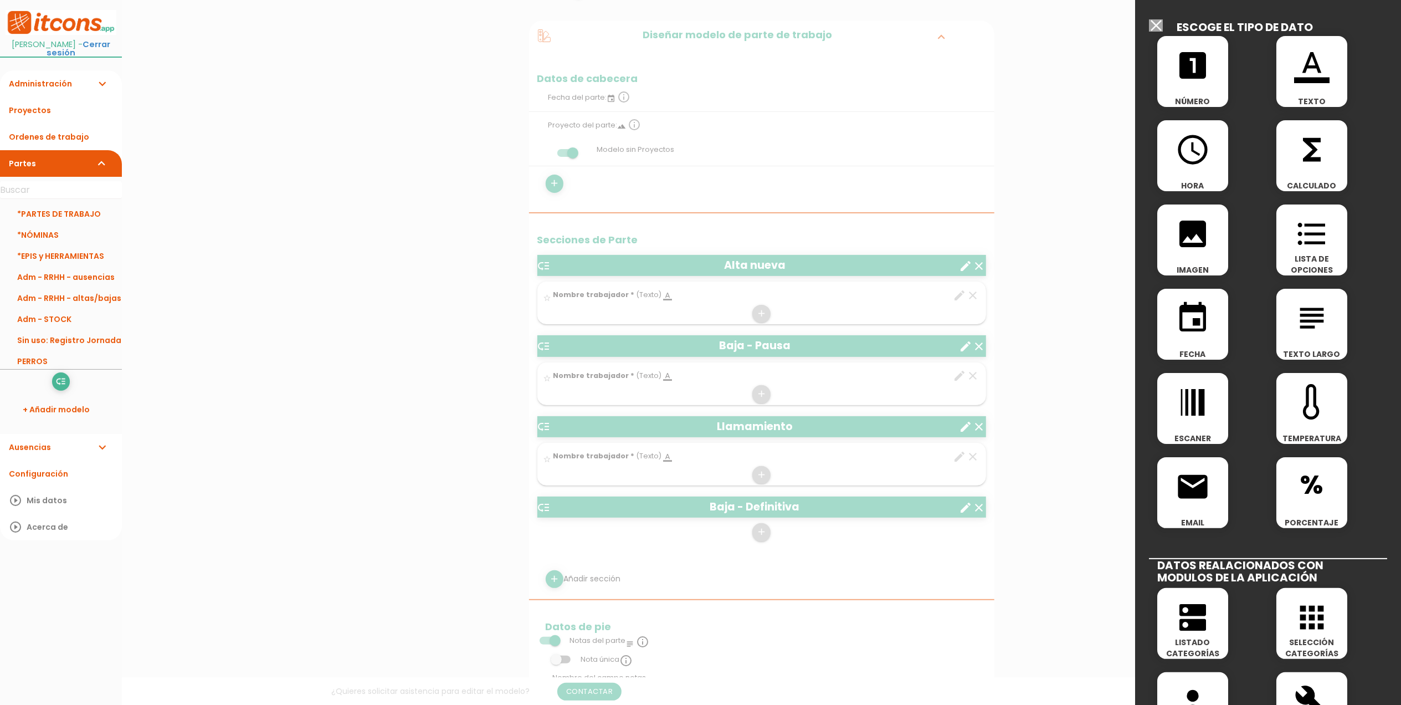
click at [1294, 63] on icon "format_color_text" at bounding box center [1311, 65] width 35 height 35
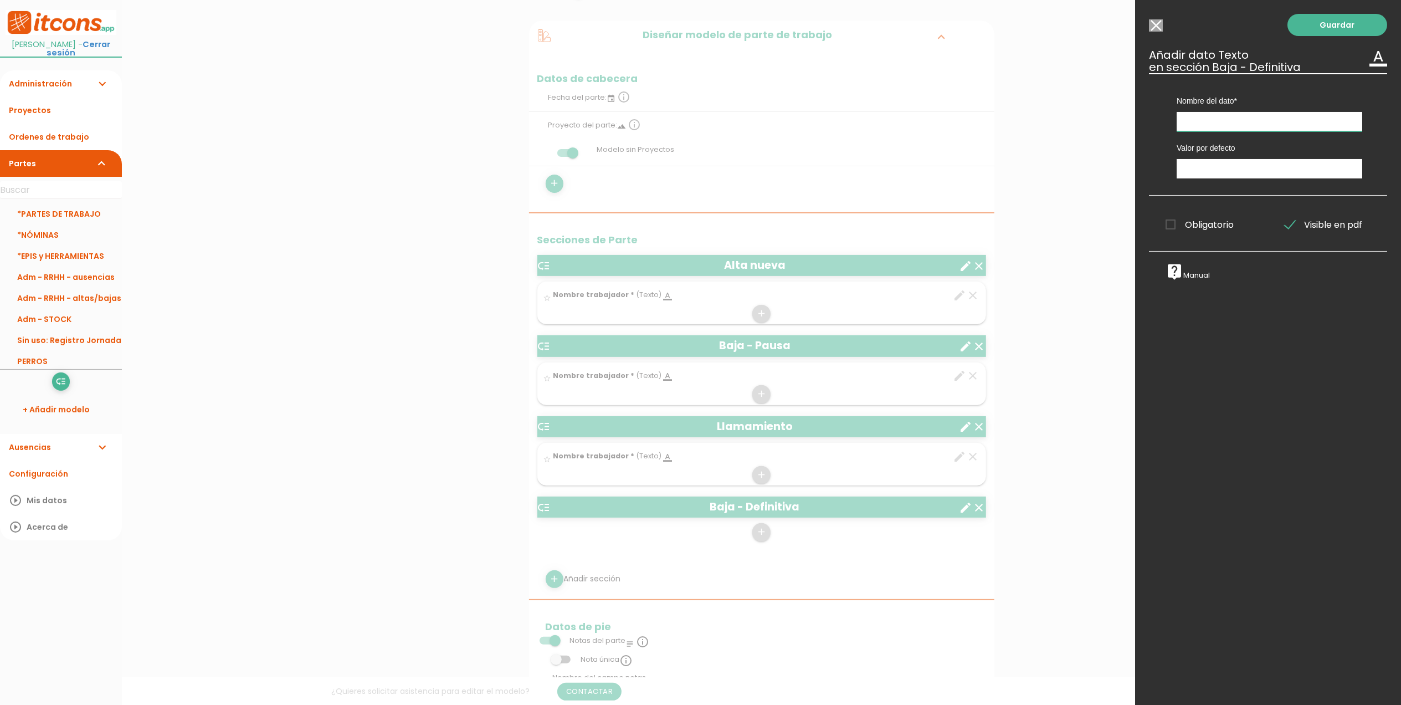
click at [1228, 118] on input "text" at bounding box center [1270, 121] width 186 height 19
type input "Nombre trabajador"
click at [1170, 225] on span "Obligatorio" at bounding box center [1200, 225] width 68 height 14
click at [0, 0] on input "Obligatorio" at bounding box center [0, 0] width 0 height 0
click at [1306, 29] on link "Guardar" at bounding box center [1338, 25] width 100 height 22
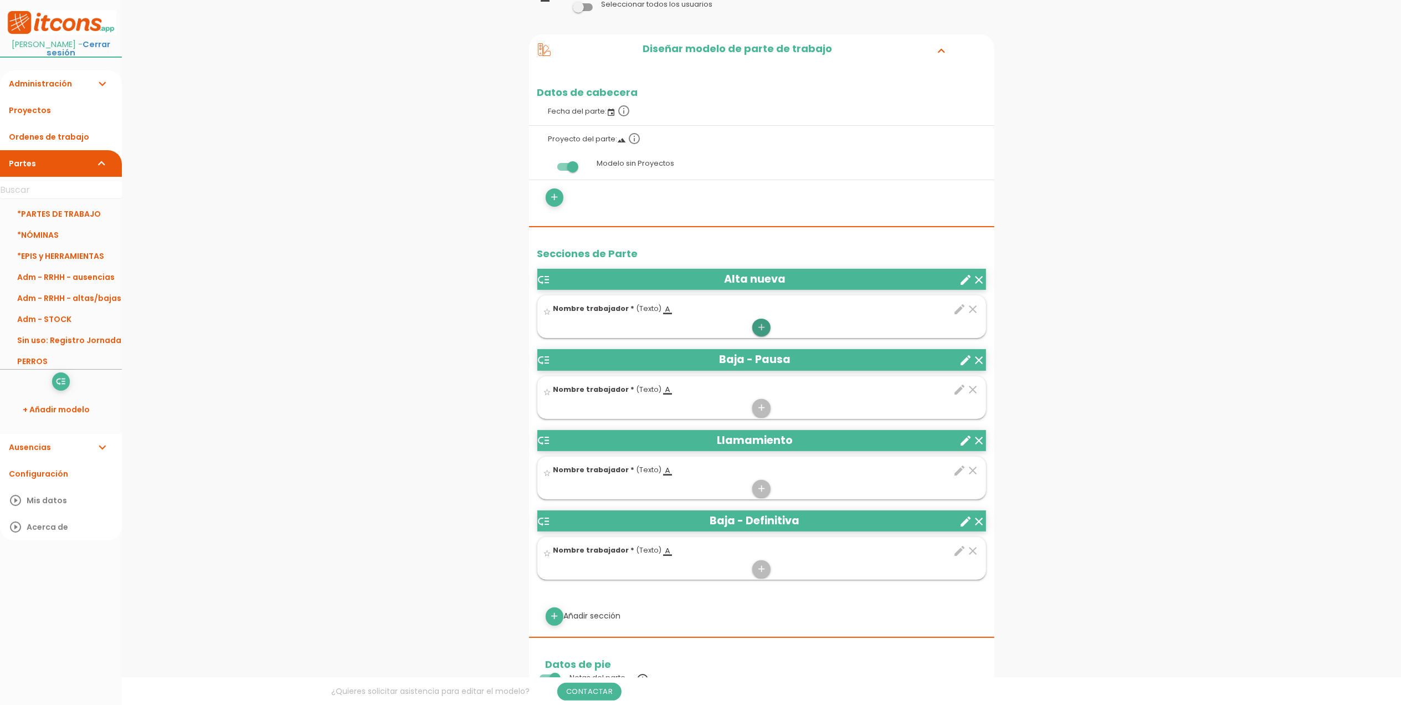
click at [763, 330] on icon "add" at bounding box center [761, 328] width 11 height 18
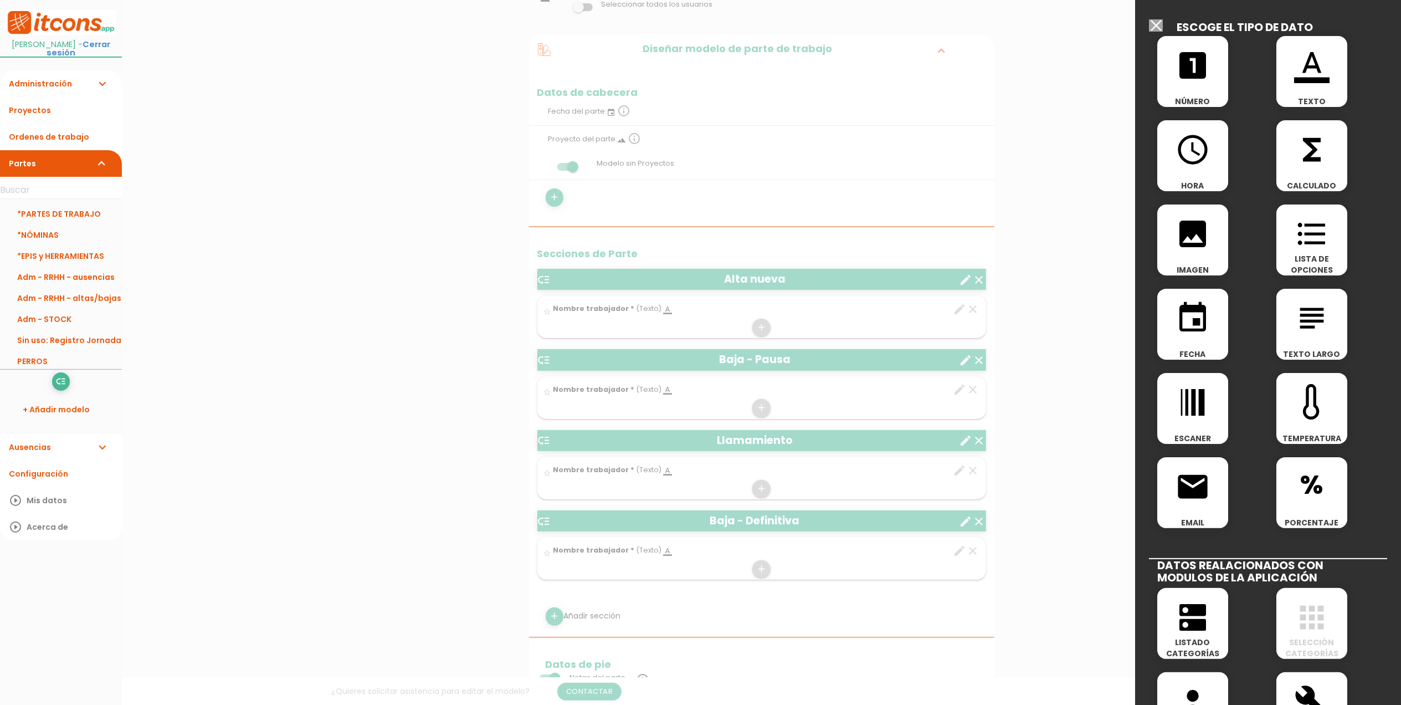
click at [1204, 75] on icon "looks_one" at bounding box center [1192, 65] width 35 height 35
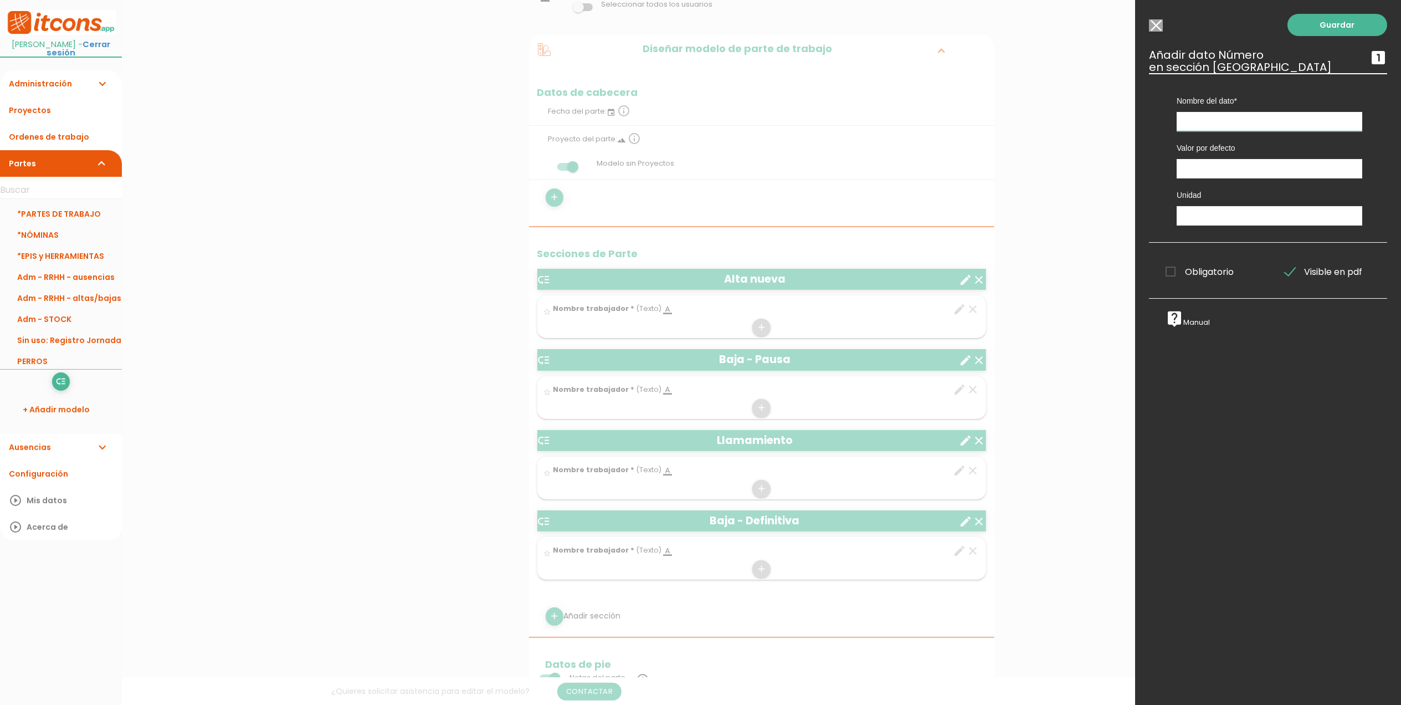
click at [1202, 122] on input "text" at bounding box center [1270, 121] width 186 height 19
type input "Nº trabajador"
click at [1175, 273] on span "Obligatorio" at bounding box center [1200, 272] width 68 height 14
click at [0, 0] on input "Obligatorio" at bounding box center [0, 0] width 0 height 0
click at [1309, 34] on link "Guardar" at bounding box center [1338, 25] width 100 height 22
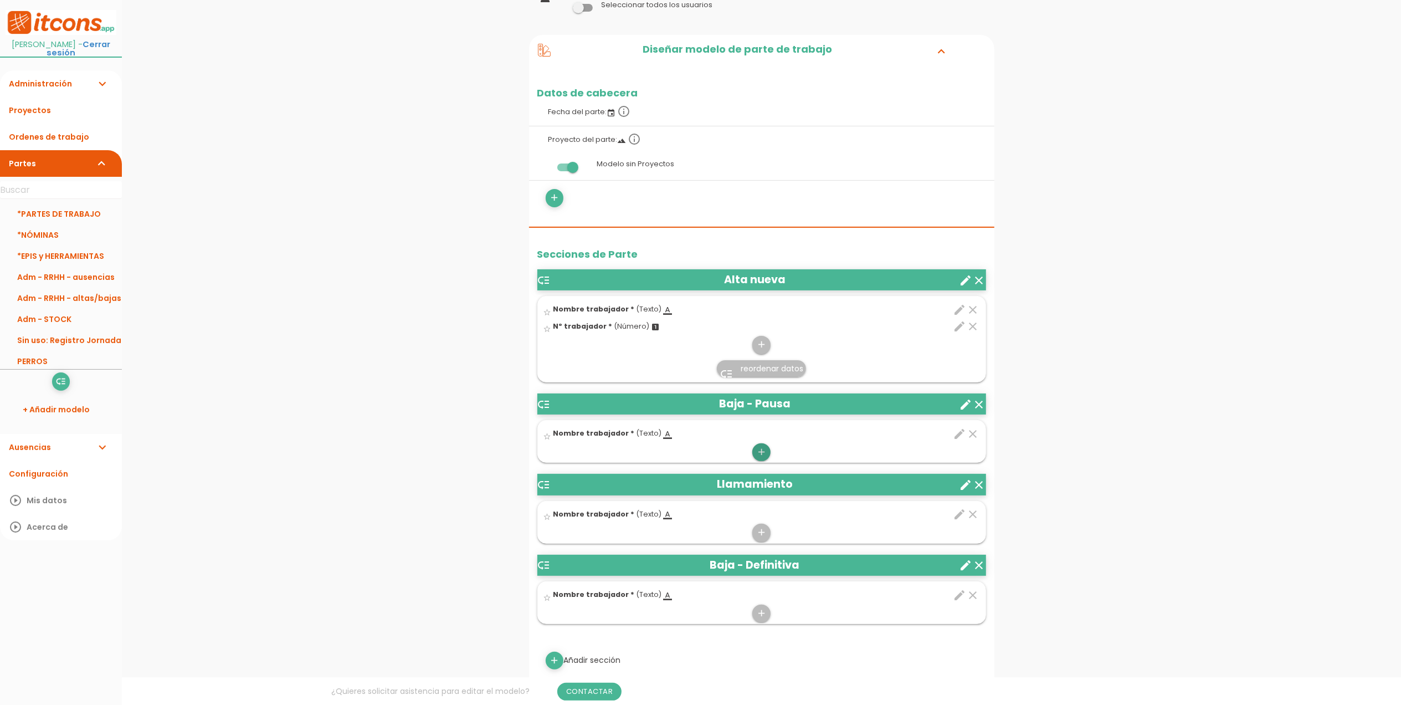
click at [766, 455] on icon "add" at bounding box center [761, 452] width 11 height 18
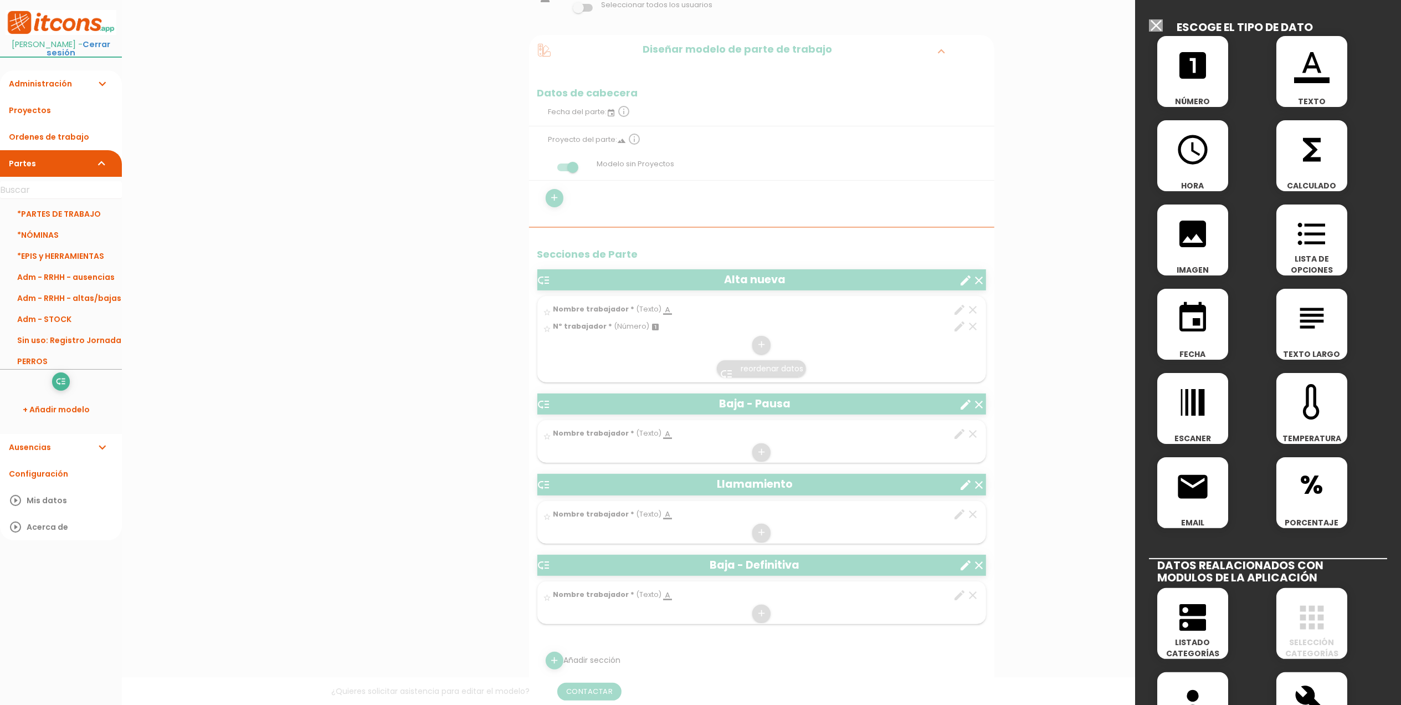
click at [1192, 84] on div "looks_one NÚMERO" at bounding box center [1192, 71] width 71 height 71
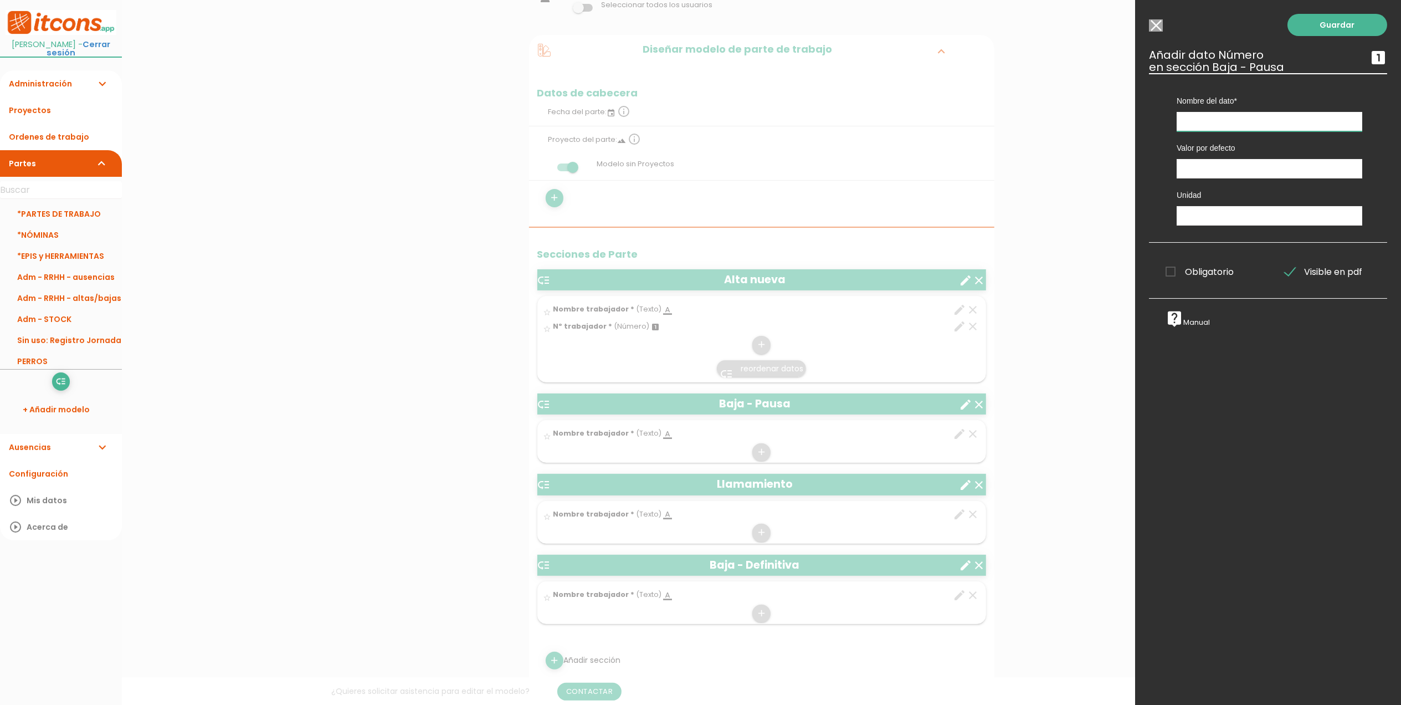
click at [1200, 113] on input "text" at bounding box center [1270, 121] width 186 height 19
type input "Nº trabajador"
click at [1169, 276] on span "Obligatorio" at bounding box center [1200, 272] width 68 height 14
click at [0, 0] on input "Obligatorio" at bounding box center [0, 0] width 0 height 0
drag, startPoint x: 1246, startPoint y: 118, endPoint x: 1160, endPoint y: 109, distance: 85.8
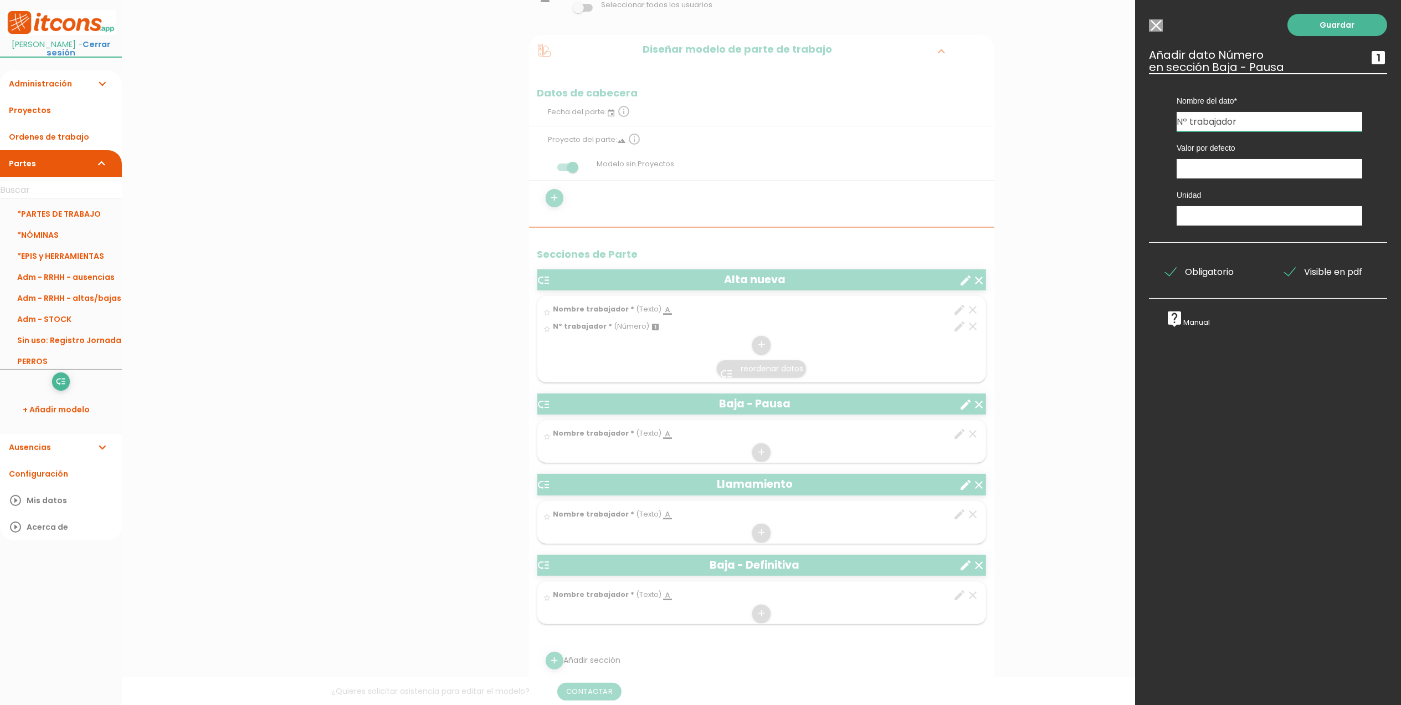
click at [1160, 109] on div "Nombre del dato Nombre trabajador Nombre trabajador Nombre trabajador Nombre tr…" at bounding box center [1269, 102] width 219 height 58
click at [1326, 24] on link "Guardar" at bounding box center [1338, 25] width 100 height 22
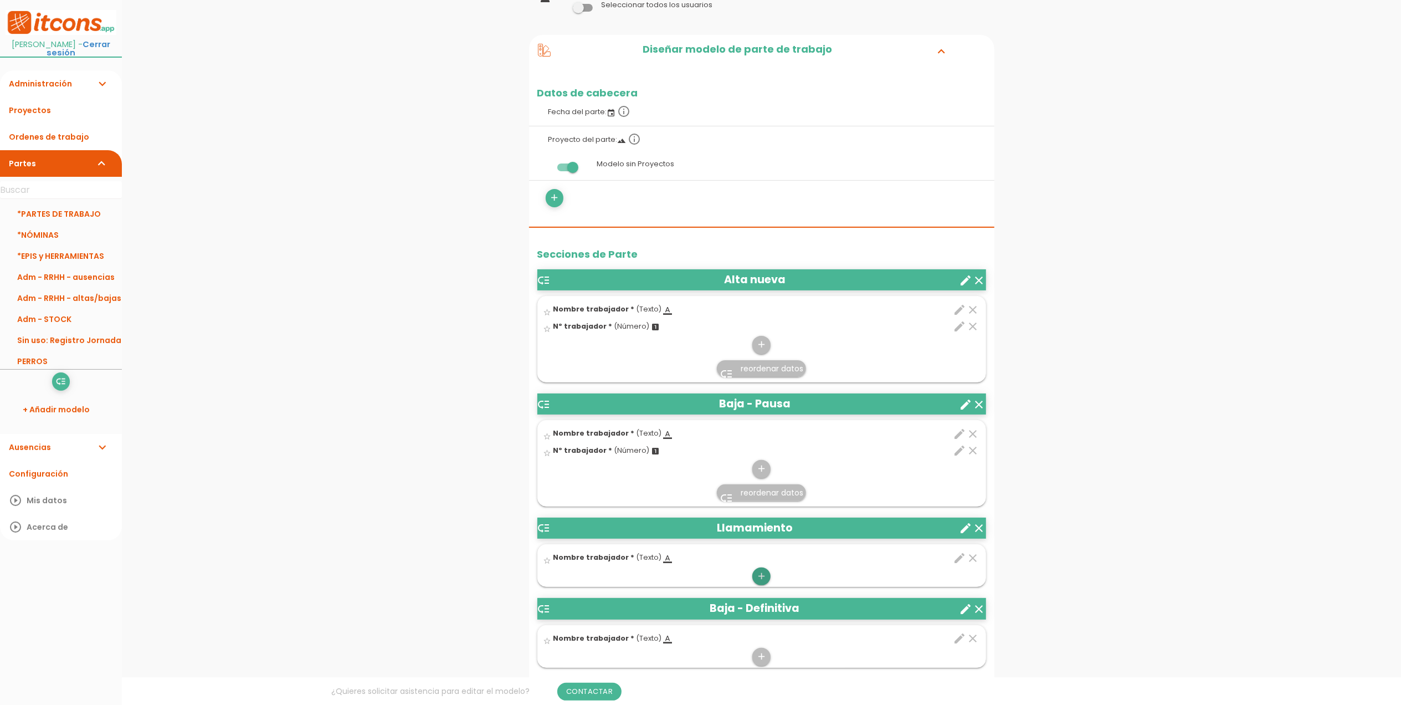
click at [759, 577] on icon "add" at bounding box center [761, 576] width 11 height 18
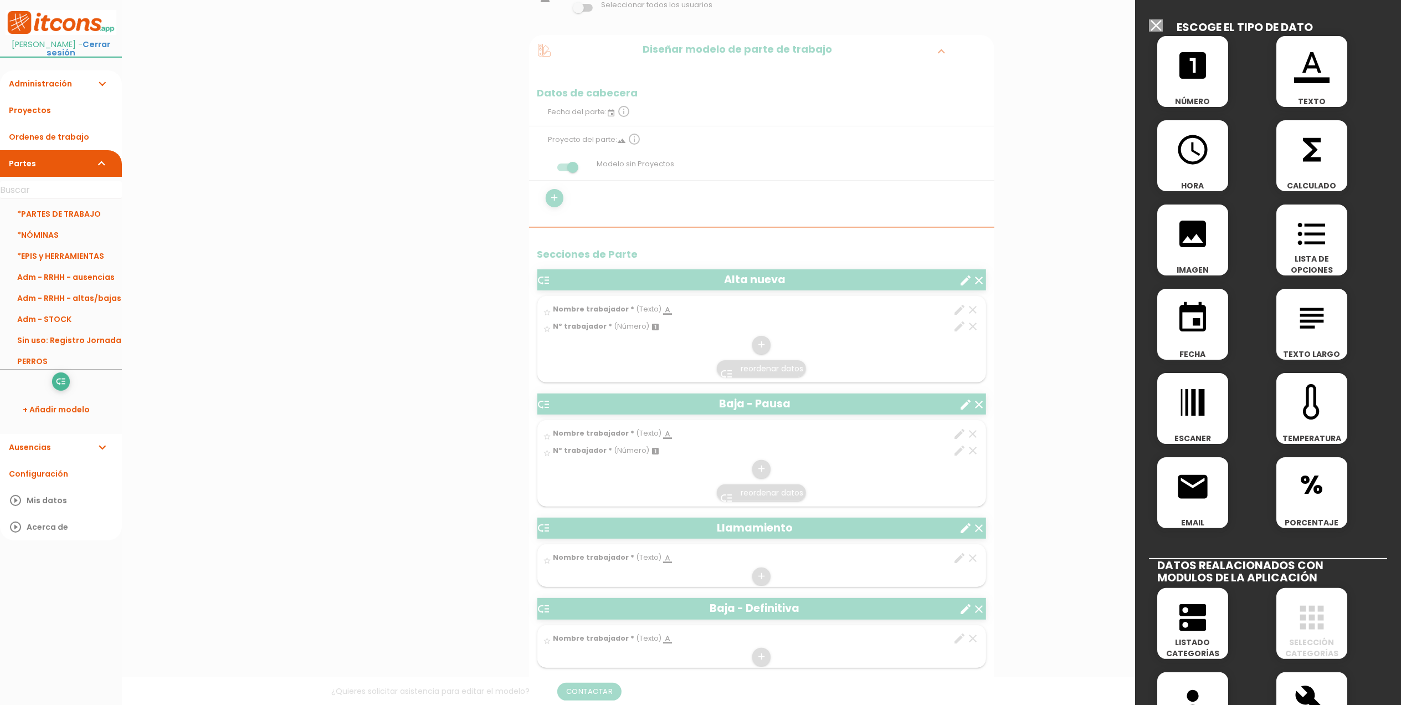
click at [1235, 78] on div "looks_one NÚMERO" at bounding box center [1208, 74] width 119 height 84
click at [1208, 75] on icon "looks_one" at bounding box center [1192, 65] width 35 height 35
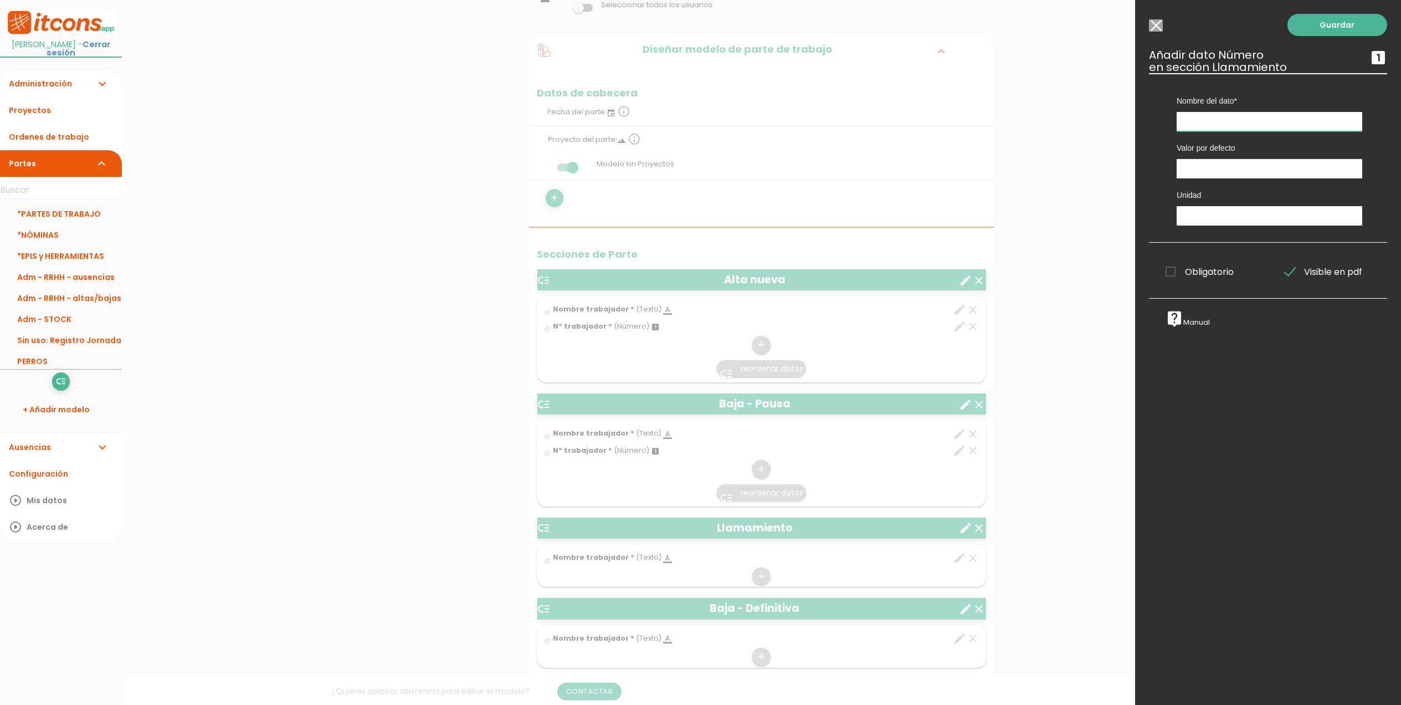
click at [1201, 123] on input "text" at bounding box center [1270, 121] width 186 height 19
paste input "Nº trabajador"
type input "Nº trabajador"
click at [1175, 278] on span "Obligatorio" at bounding box center [1200, 272] width 68 height 14
click at [0, 0] on input "Obligatorio" at bounding box center [0, 0] width 0 height 0
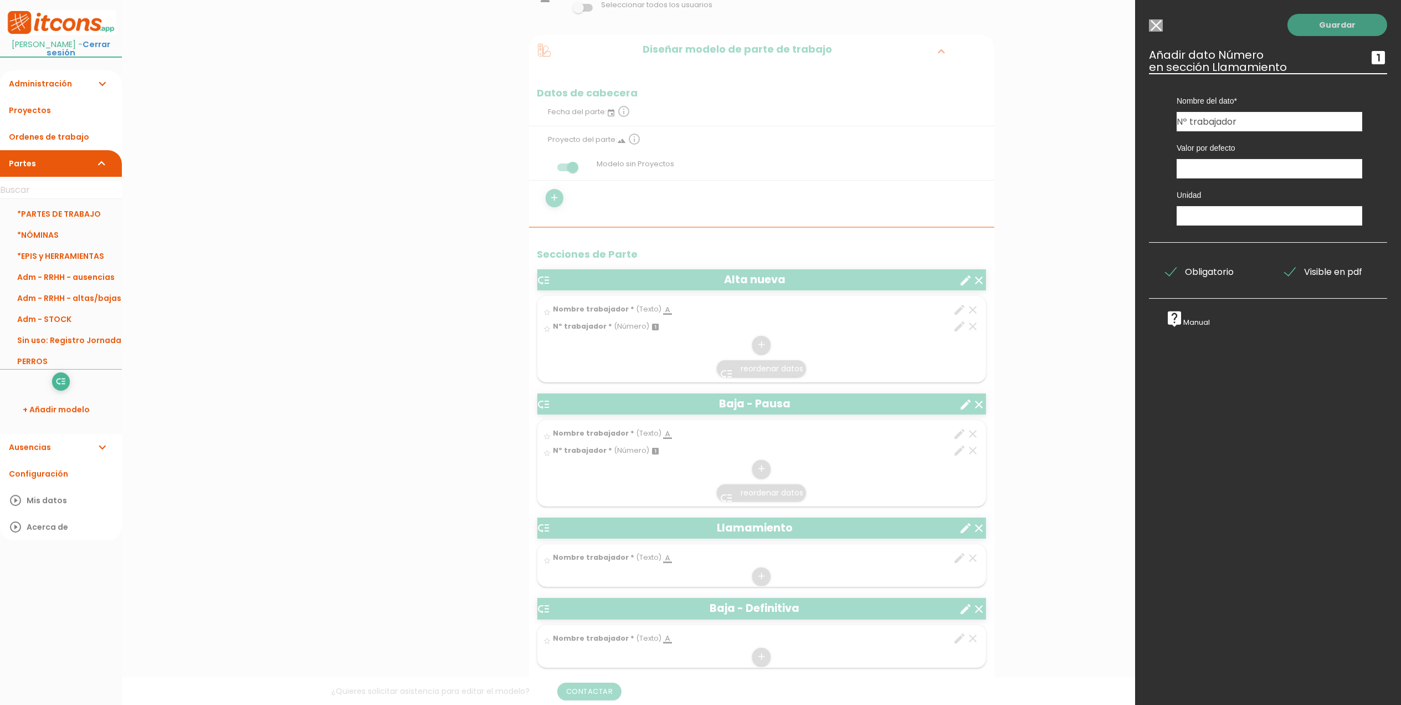
click at [1319, 23] on link "Guardar" at bounding box center [1338, 25] width 100 height 22
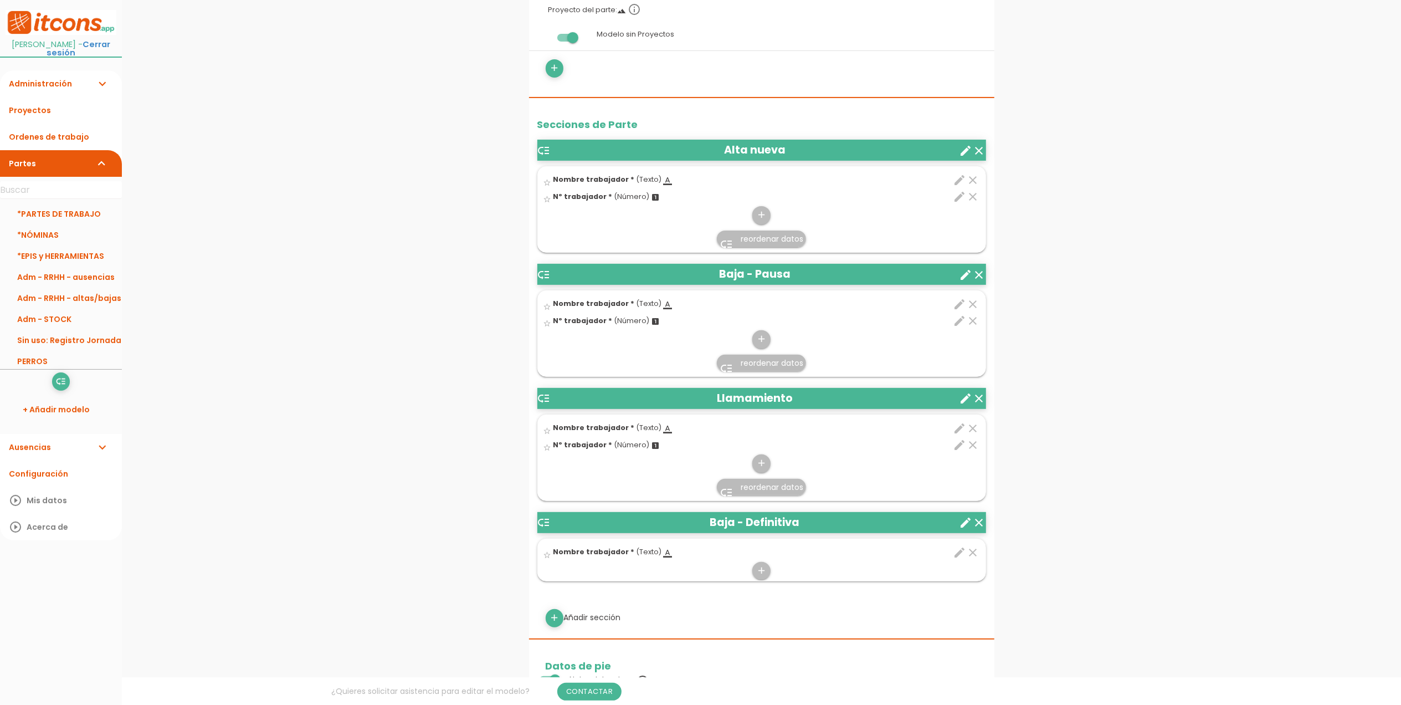
scroll to position [280, 0]
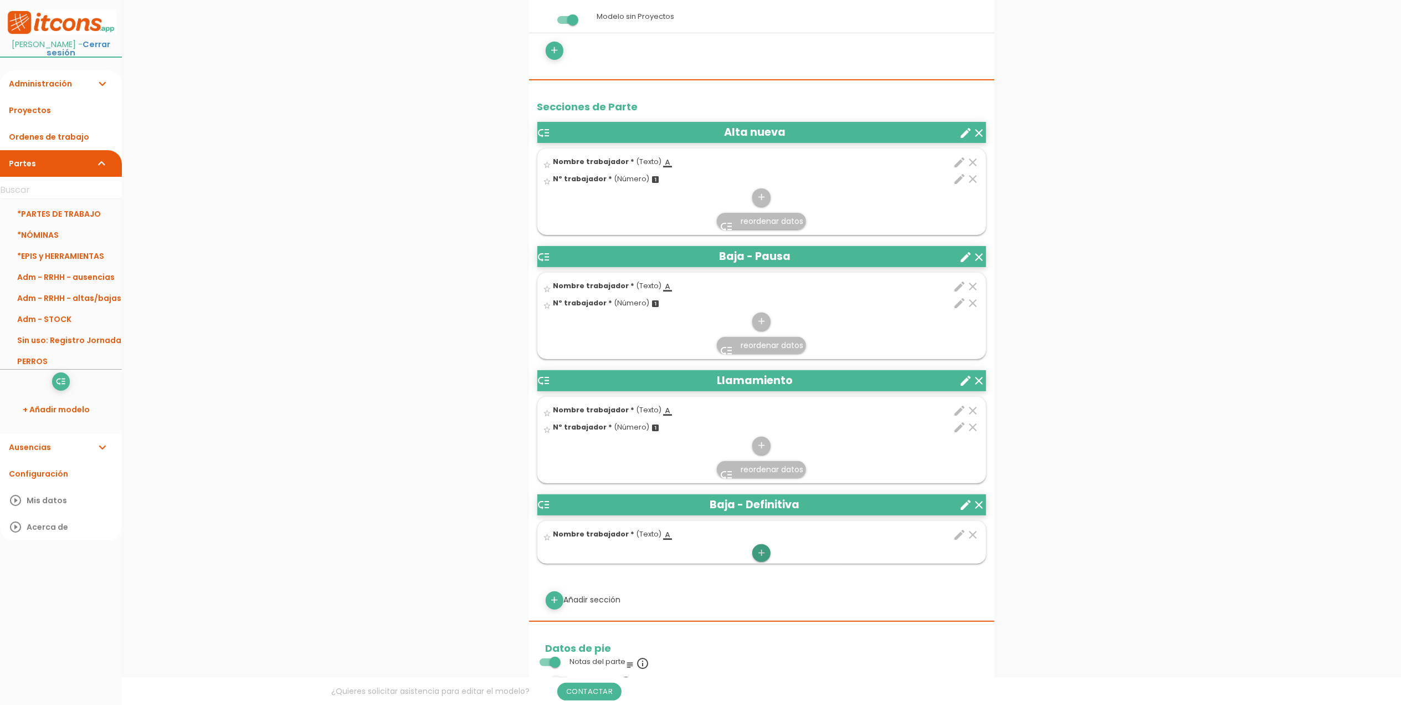
click at [763, 552] on icon "add" at bounding box center [761, 553] width 11 height 18
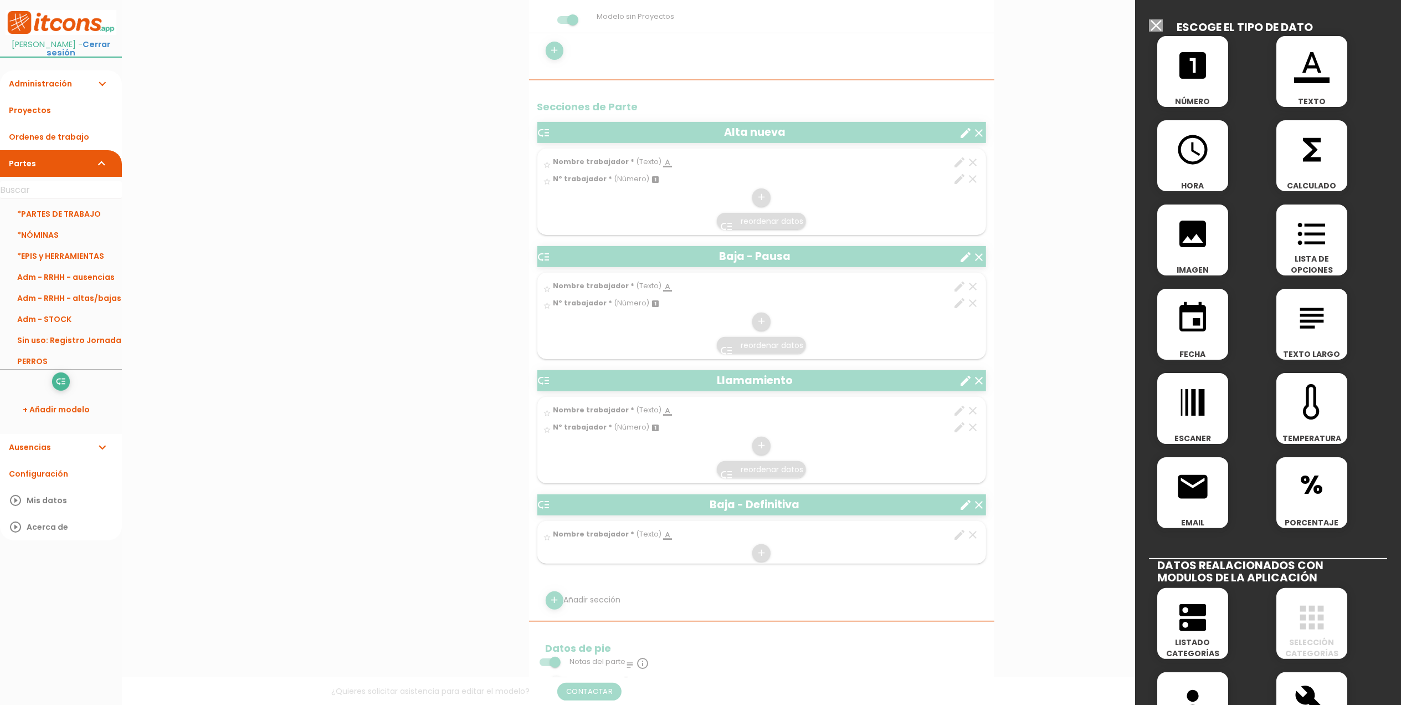
click at [1202, 53] on icon "looks_one" at bounding box center [1192, 65] width 35 height 35
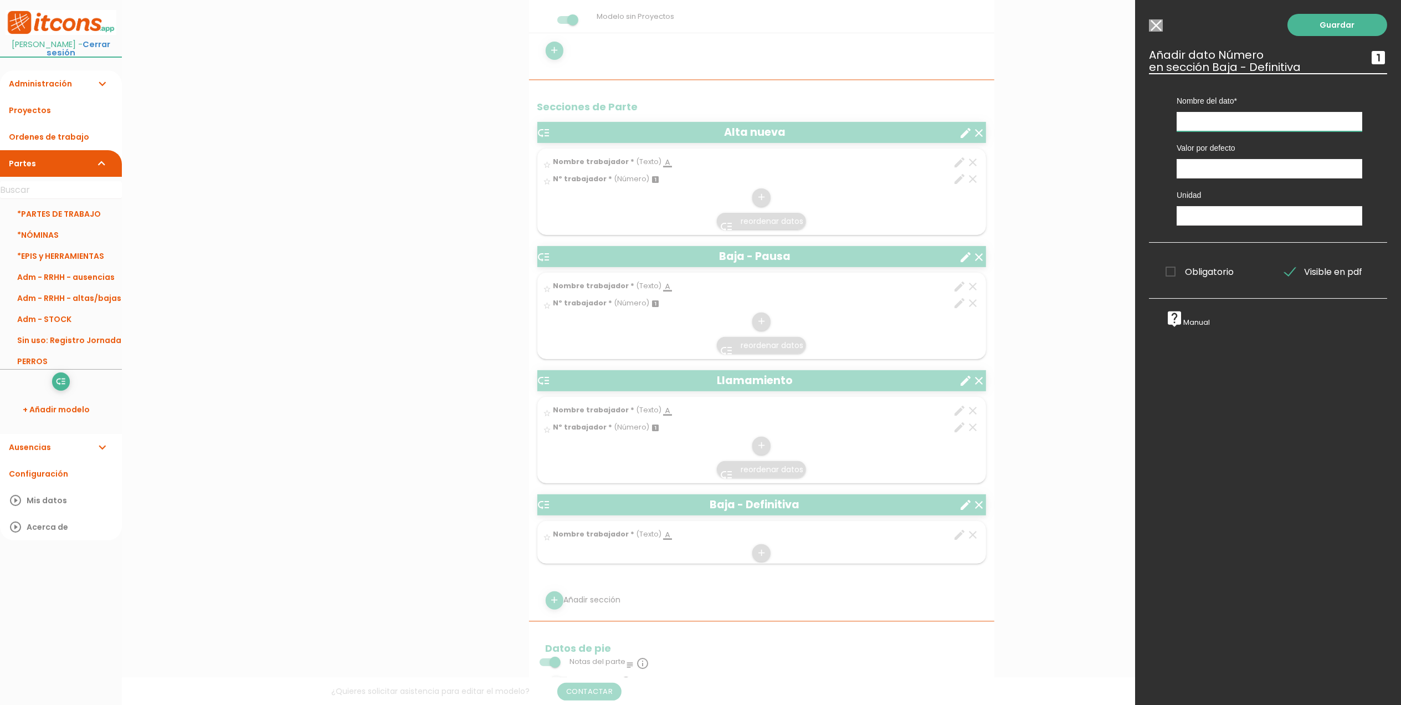
click at [1199, 121] on input "text" at bounding box center [1270, 121] width 186 height 19
paste input "Nº trabajador"
type input "Nº trabajador"
click at [1173, 271] on span "Obligatorio" at bounding box center [1200, 272] width 68 height 14
click at [0, 0] on input "Obligatorio" at bounding box center [0, 0] width 0 height 0
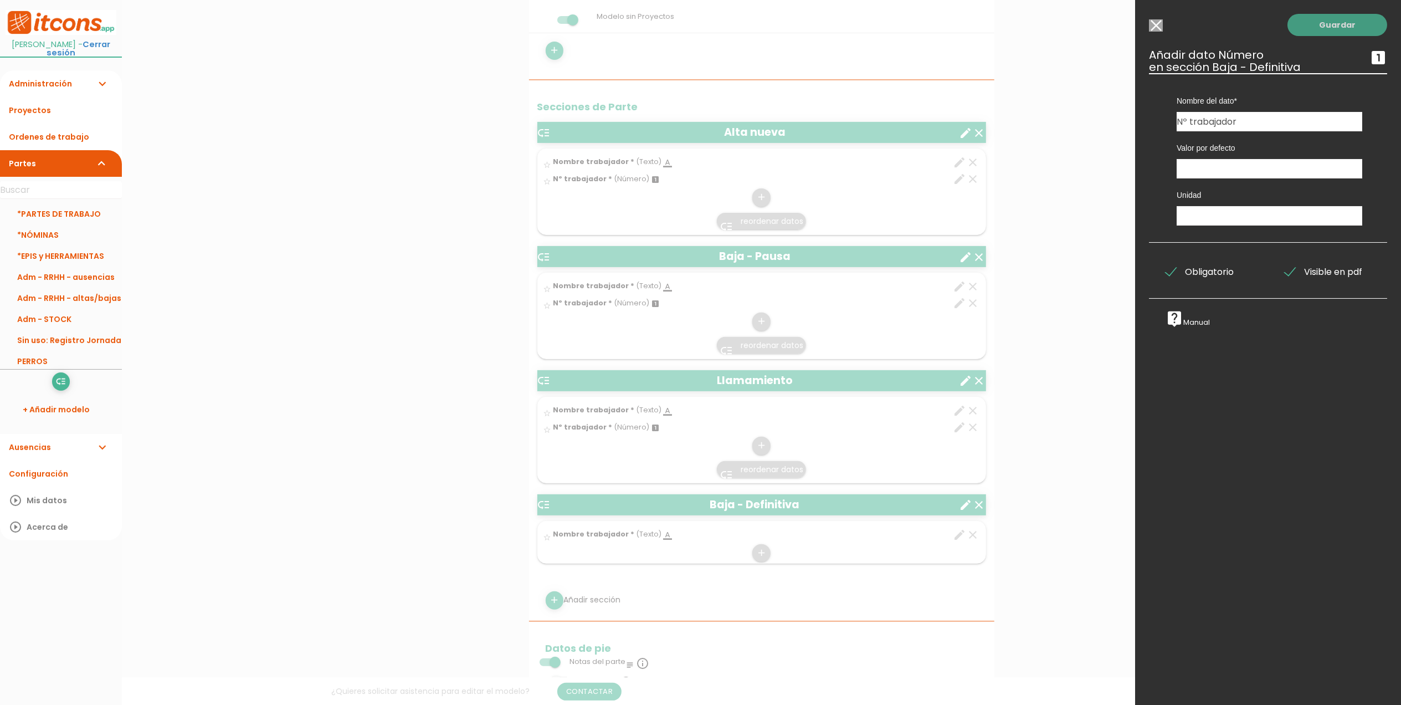
click at [1339, 25] on link "Guardar" at bounding box center [1338, 25] width 100 height 22
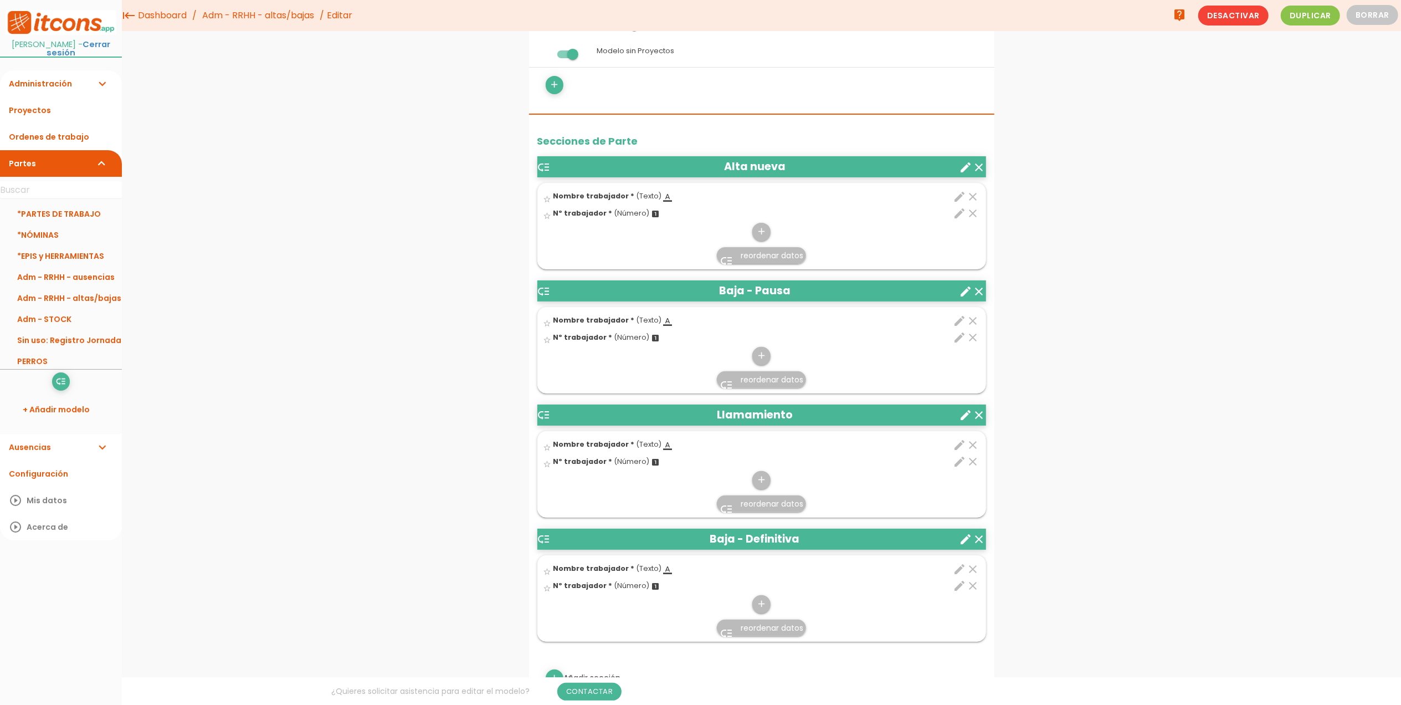
scroll to position [195, 0]
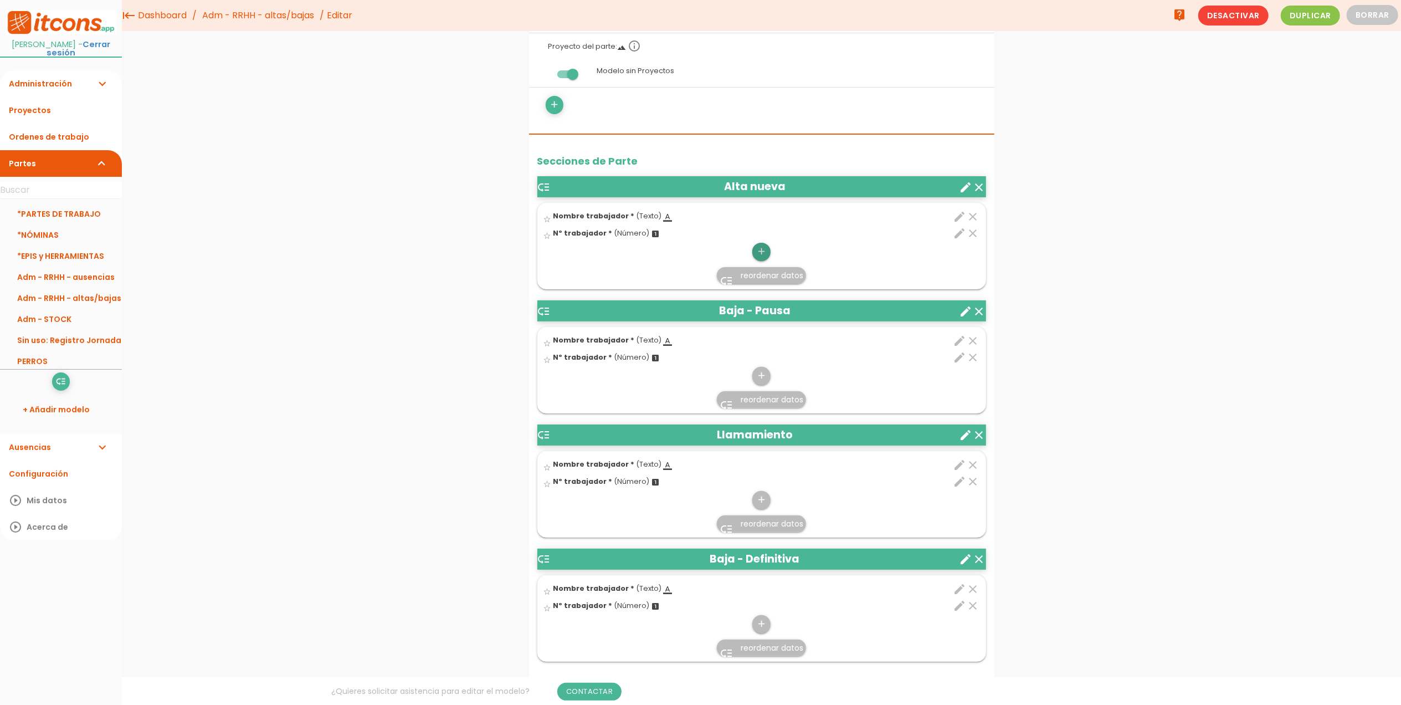
click at [761, 254] on icon "add" at bounding box center [761, 252] width 11 height 18
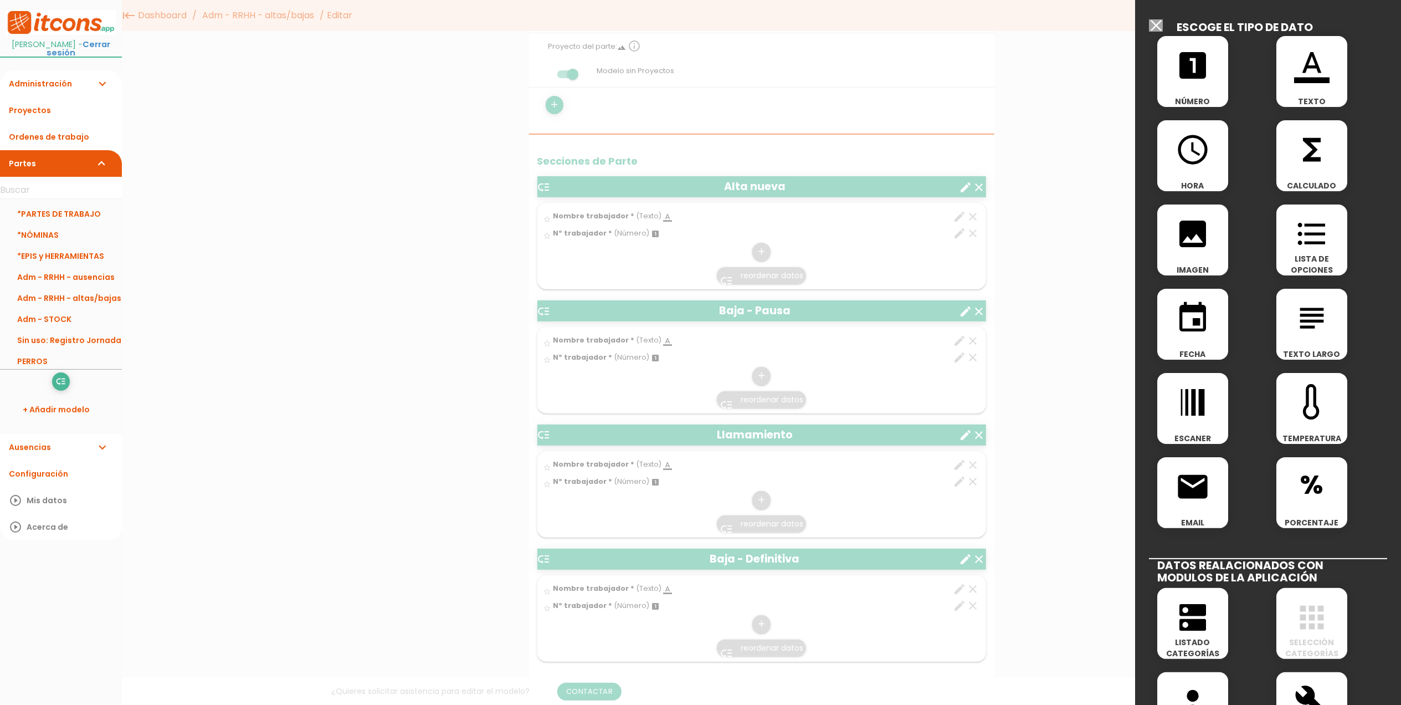
click at [1315, 58] on icon "format_color_text" at bounding box center [1311, 65] width 35 height 35
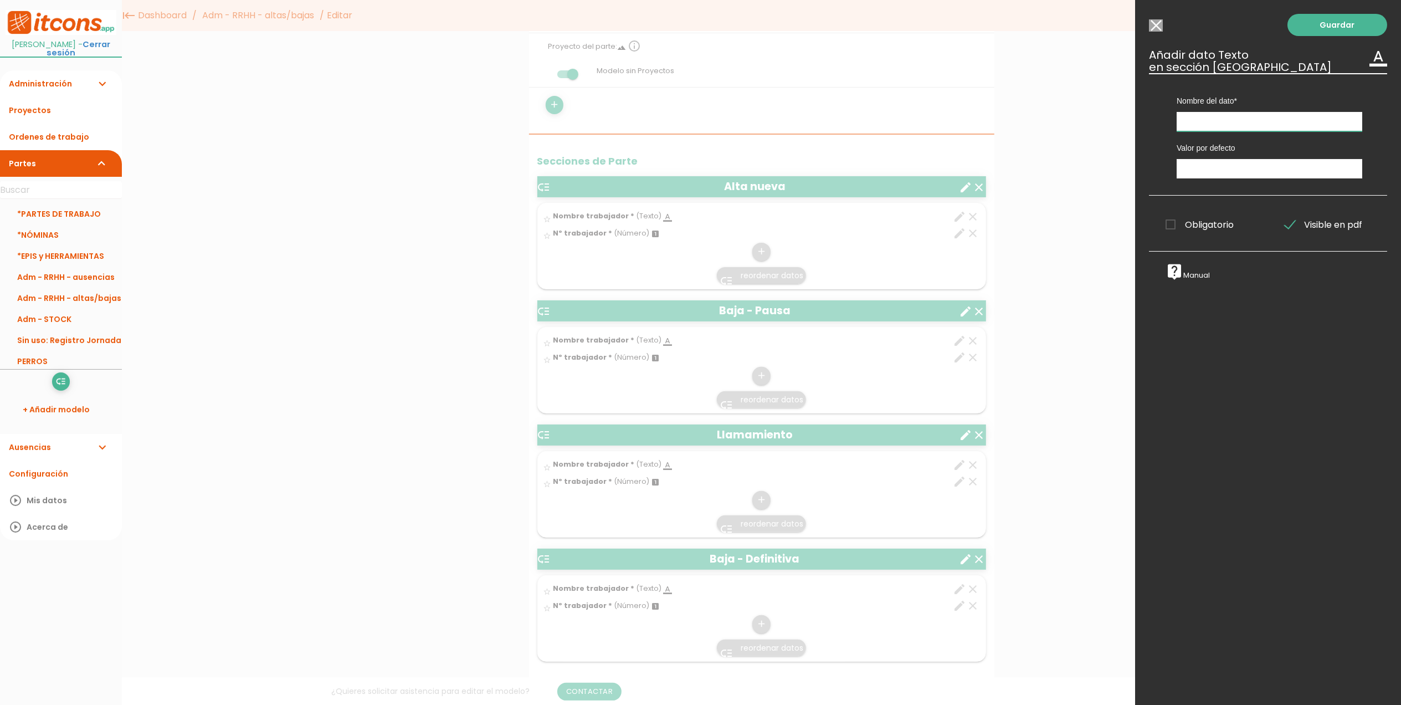
click at [1231, 115] on input "text" at bounding box center [1270, 121] width 186 height 19
type input "DNI"
click at [1168, 226] on span "Obligatorio" at bounding box center [1200, 225] width 68 height 14
click at [0, 0] on input "Obligatorio" at bounding box center [0, 0] width 0 height 0
click at [1304, 29] on link "Guardar" at bounding box center [1338, 25] width 100 height 22
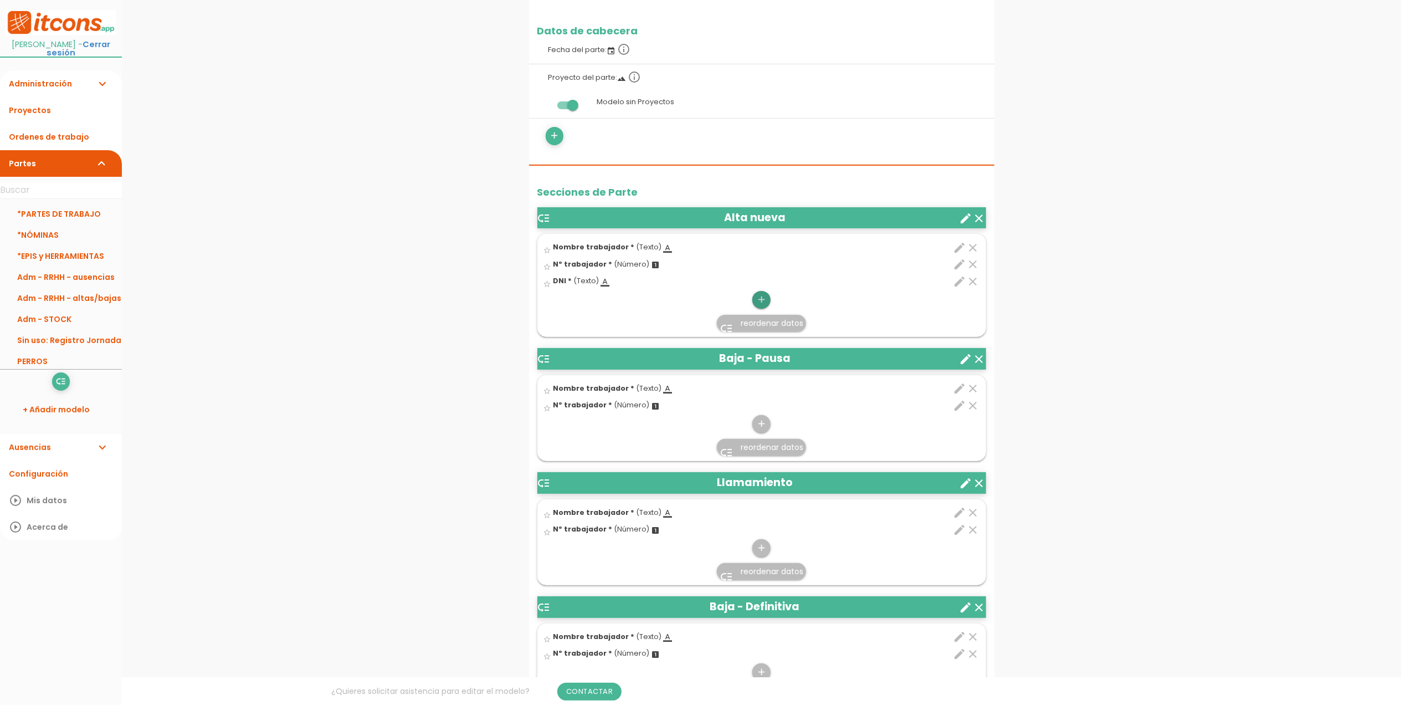
click at [762, 300] on icon "add" at bounding box center [761, 300] width 11 height 18
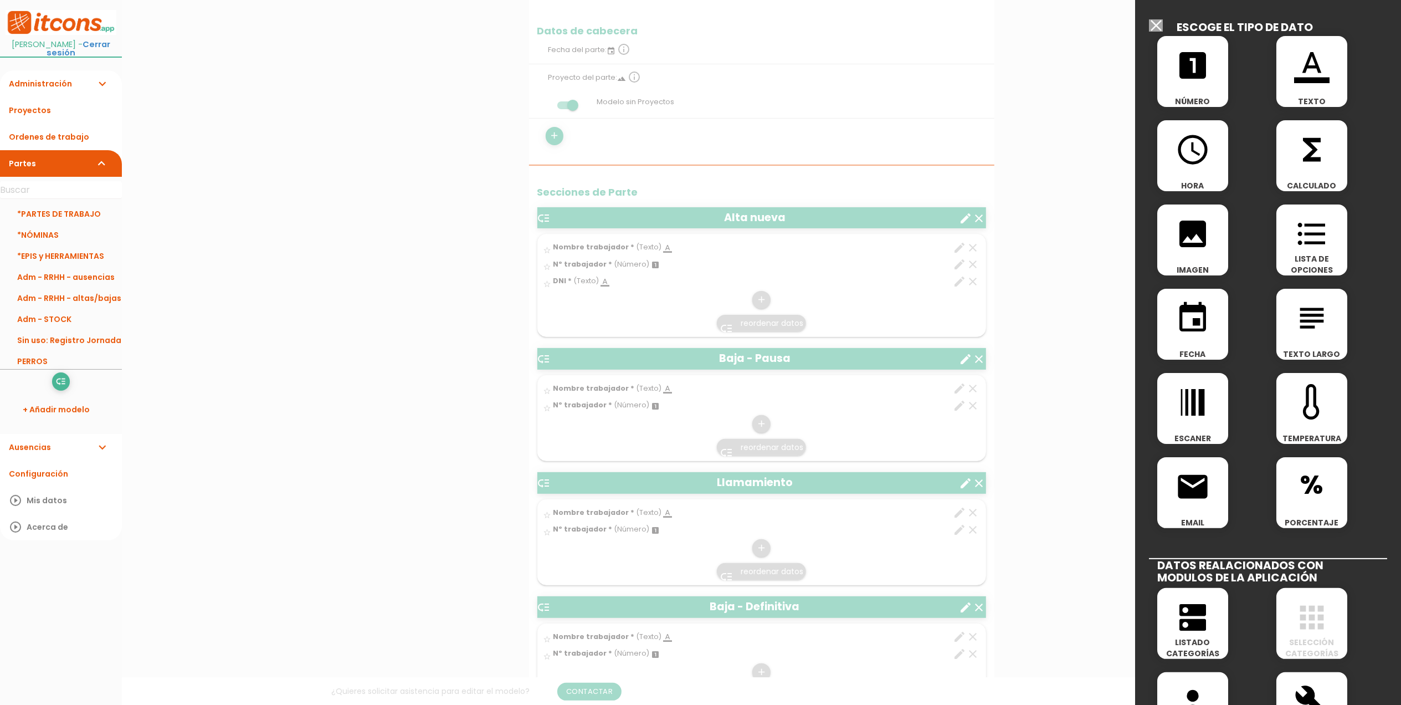
click at [1294, 62] on icon "format_color_text" at bounding box center [1311, 65] width 35 height 35
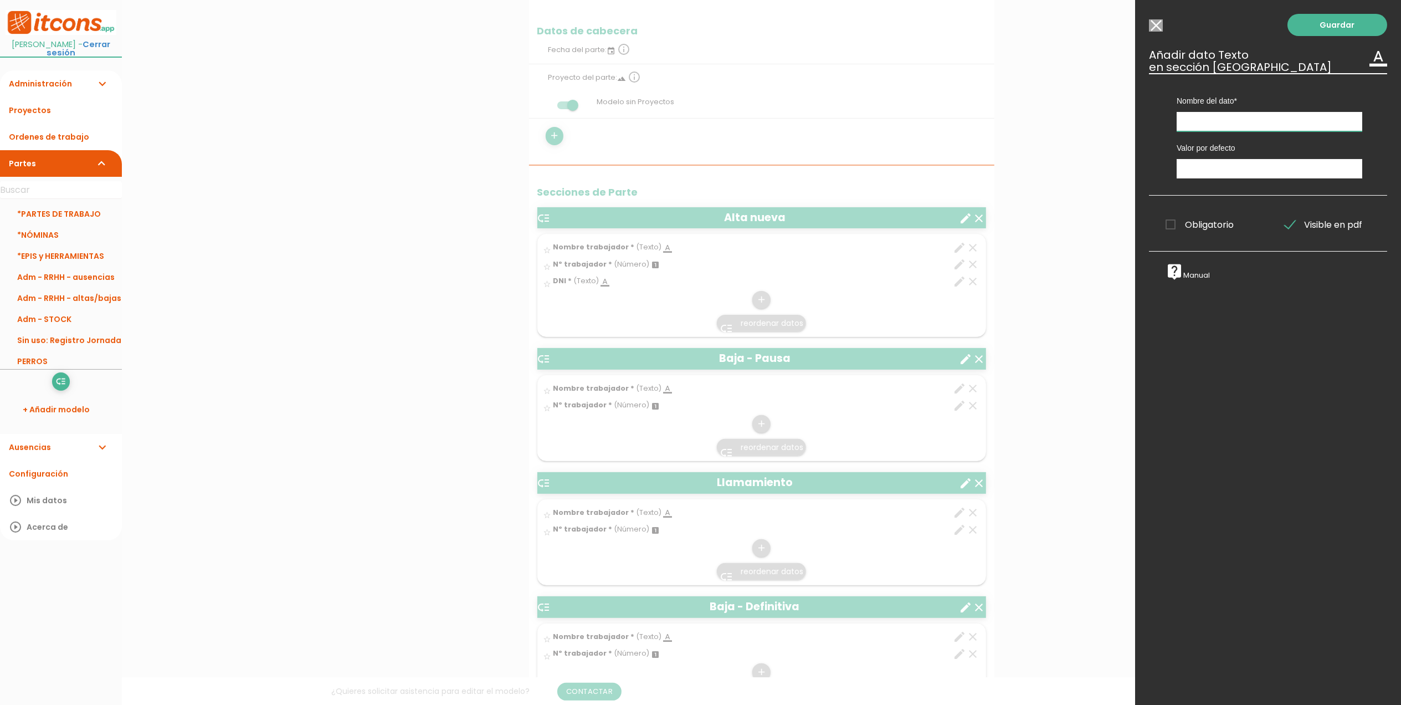
click at [1248, 115] on input "text" at bounding box center [1270, 121] width 186 height 19
type input "d"
type input "Dirección"
click at [1170, 222] on span "Obligatorio" at bounding box center [1200, 225] width 68 height 14
click at [0, 0] on input "Obligatorio" at bounding box center [0, 0] width 0 height 0
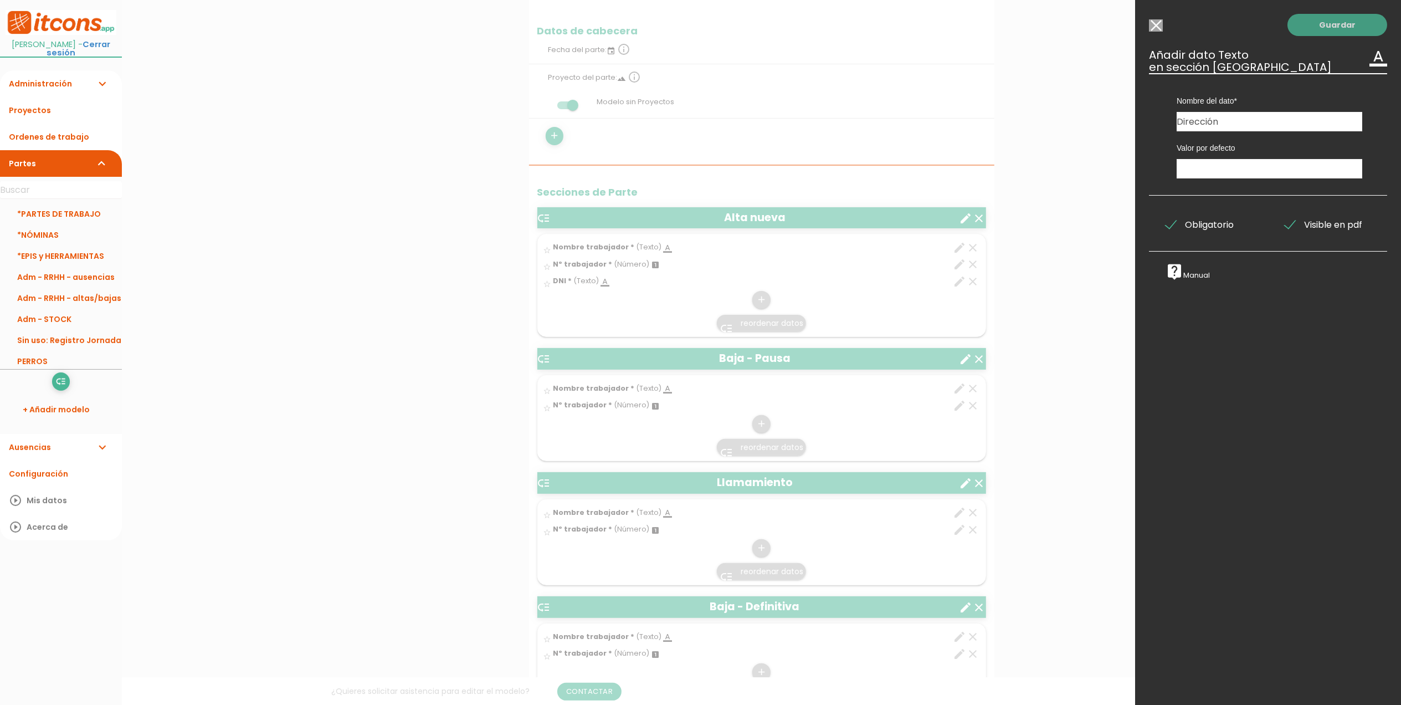
click at [1319, 16] on link "Guardar" at bounding box center [1338, 25] width 100 height 22
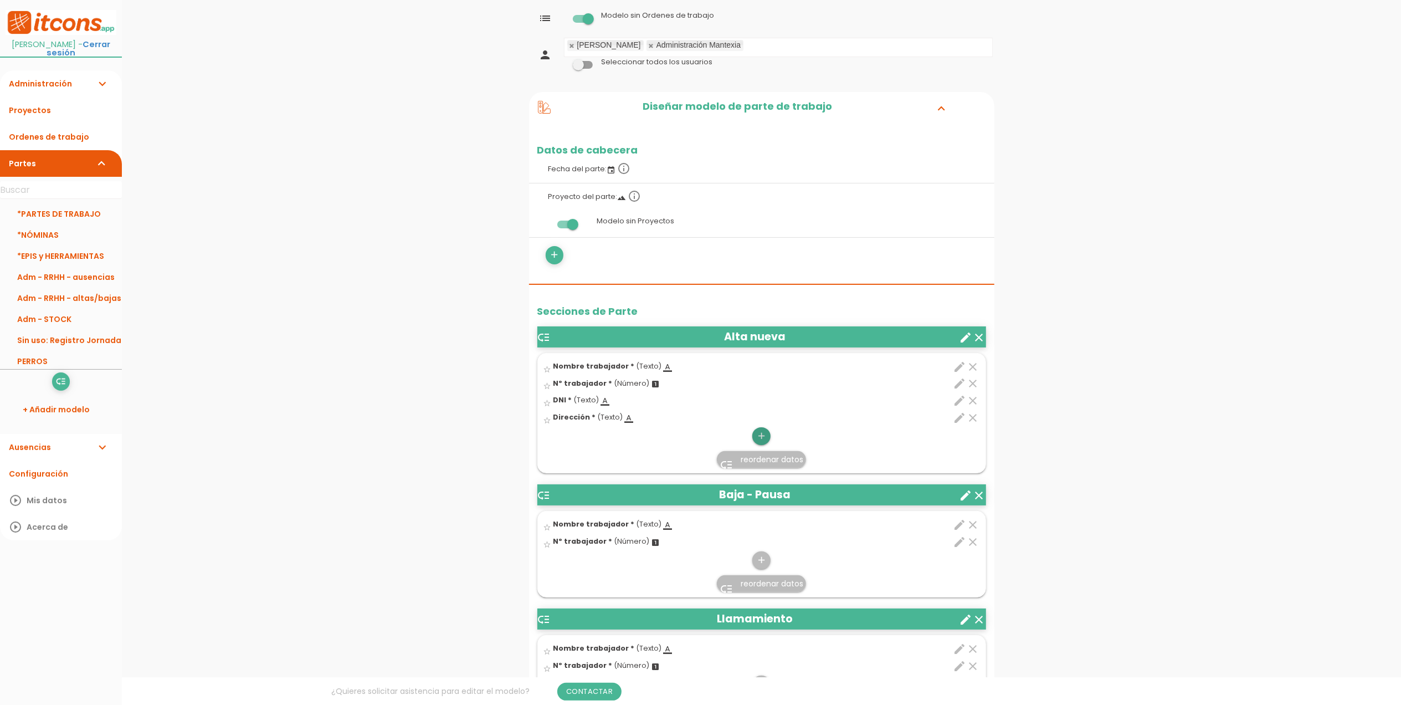
click at [758, 438] on icon "add" at bounding box center [761, 436] width 11 height 18
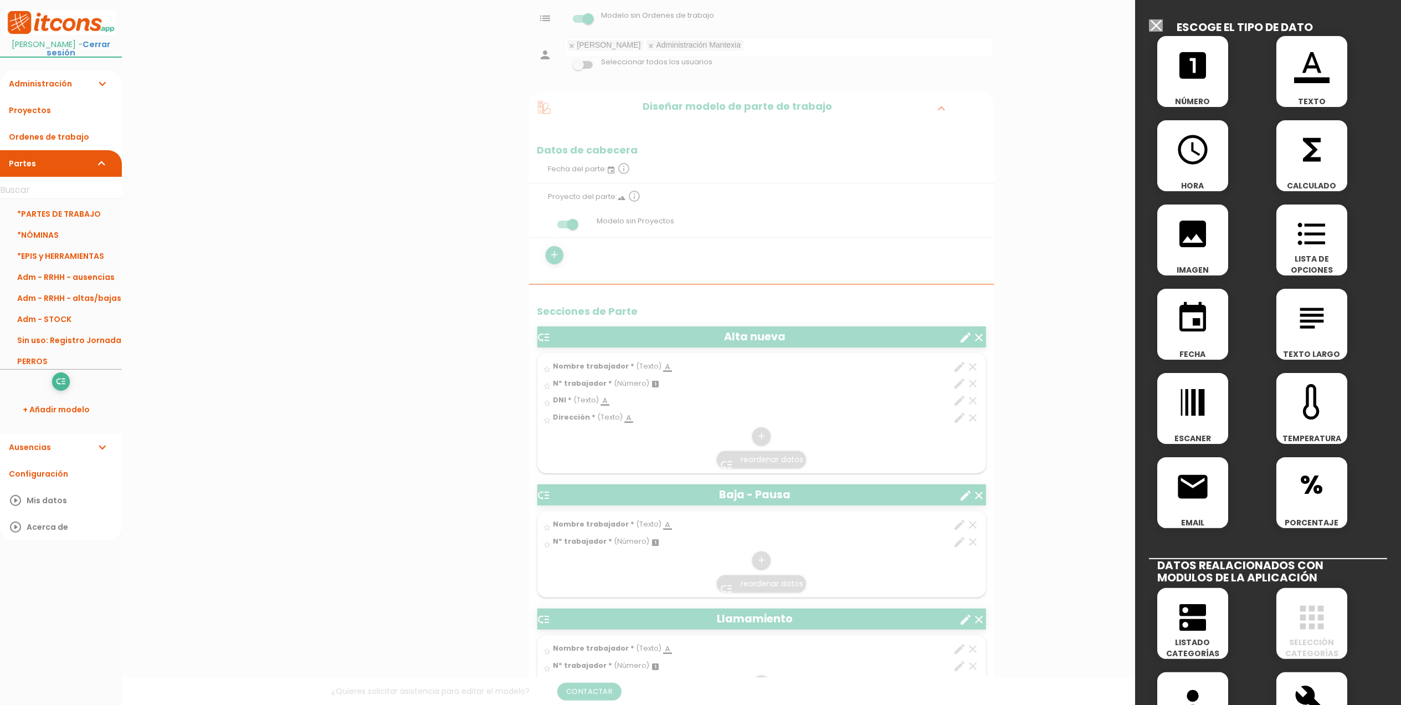
click at [1309, 62] on icon "format_color_text" at bounding box center [1311, 65] width 35 height 35
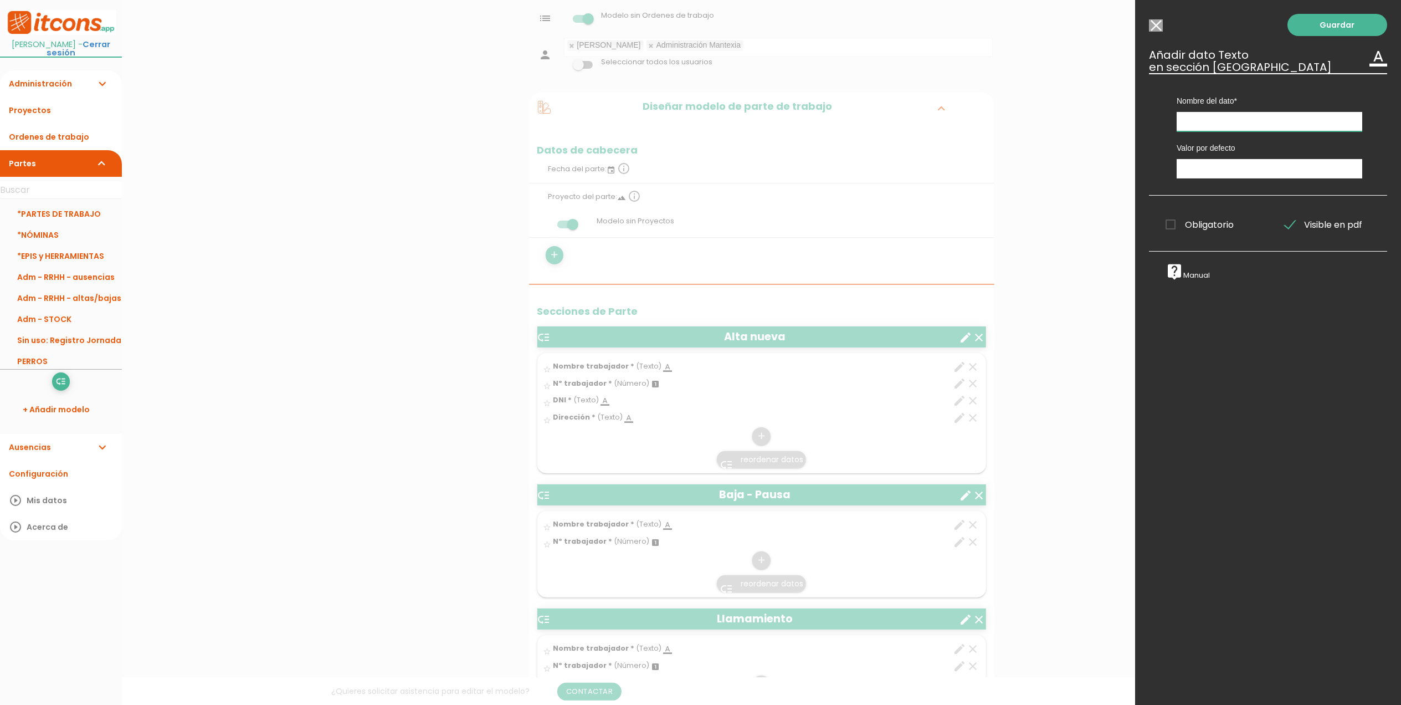
click at [1219, 120] on input "text" at bounding box center [1270, 121] width 186 height 19
type input "Contrato"
click at [1171, 227] on span "Obligatorio" at bounding box center [1200, 225] width 68 height 14
click at [0, 0] on input "Obligatorio" at bounding box center [0, 0] width 0 height 0
click at [1158, 25] on input "Modelo sin Ordenes de trabajo" at bounding box center [1156, 25] width 14 height 12
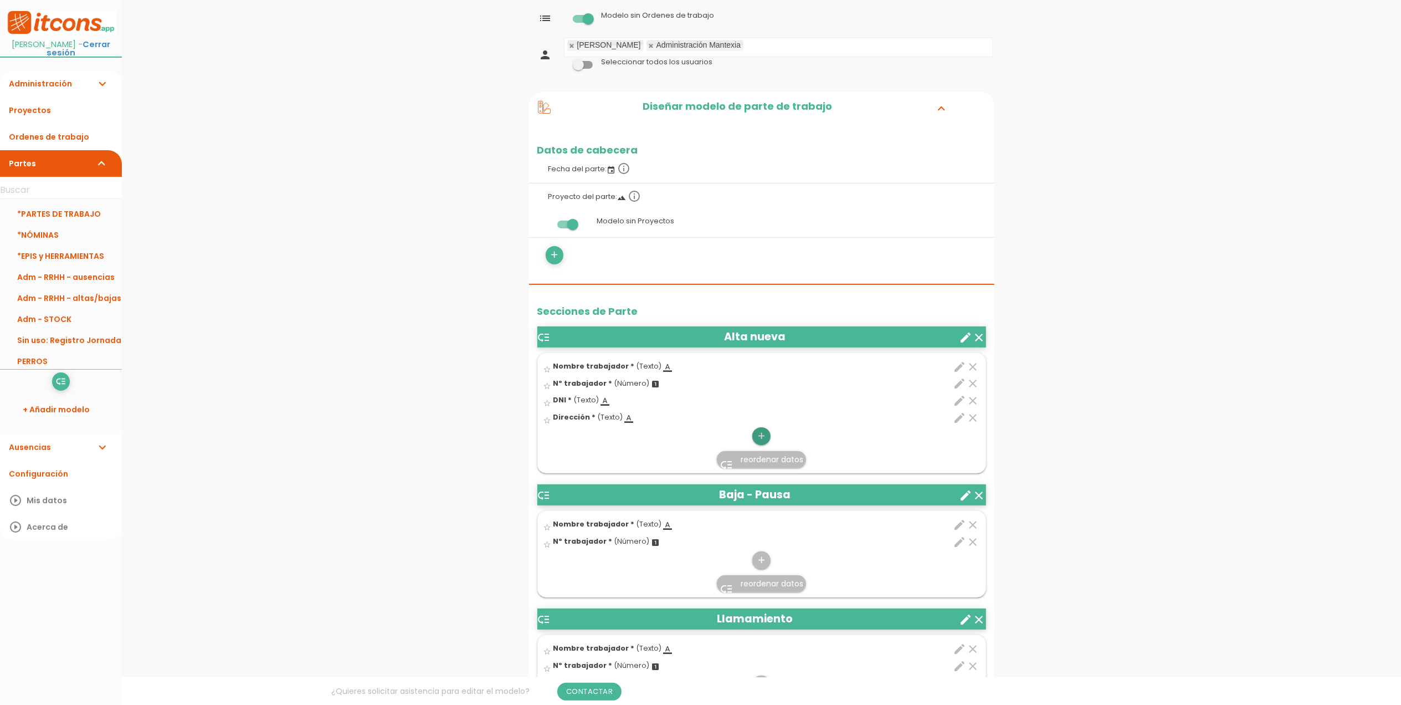
click at [767, 433] on link "add" at bounding box center [761, 436] width 18 height 18
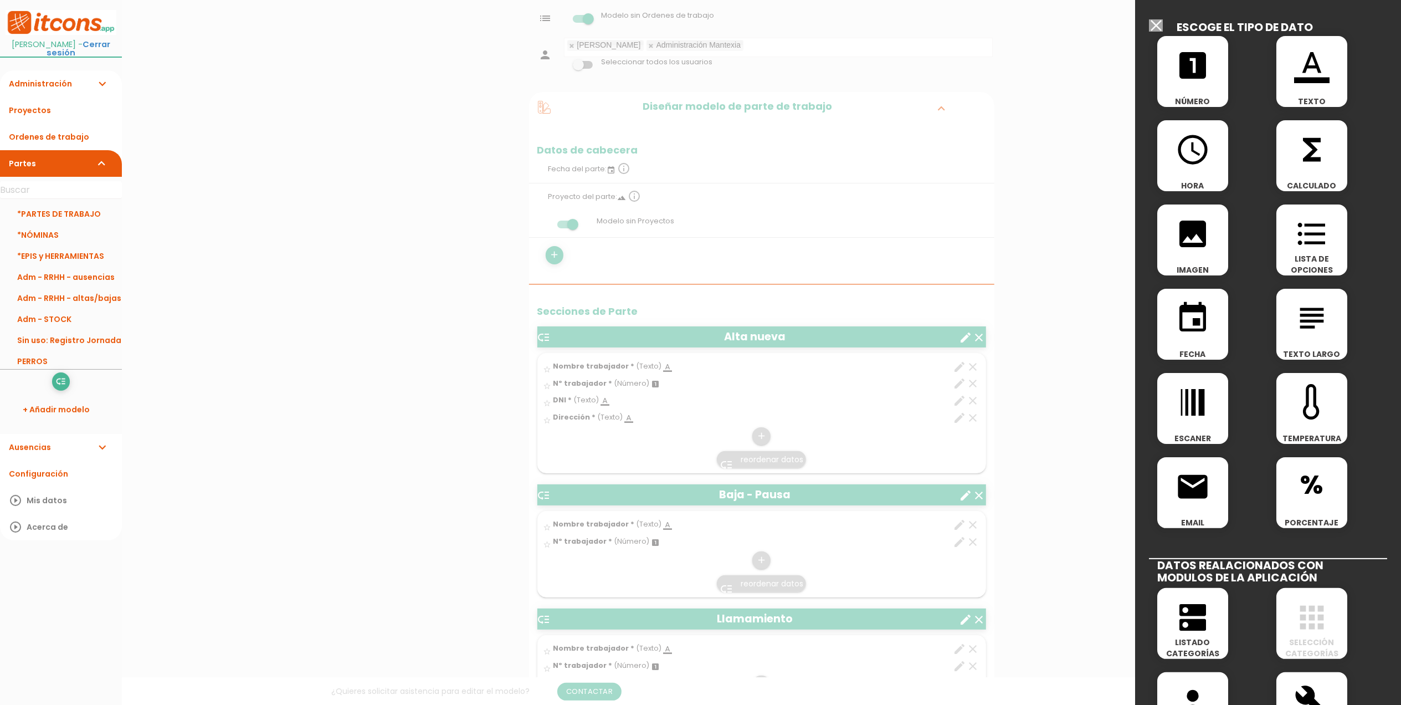
click at [1303, 233] on icon "format_list_bulleted" at bounding box center [1311, 233] width 35 height 35
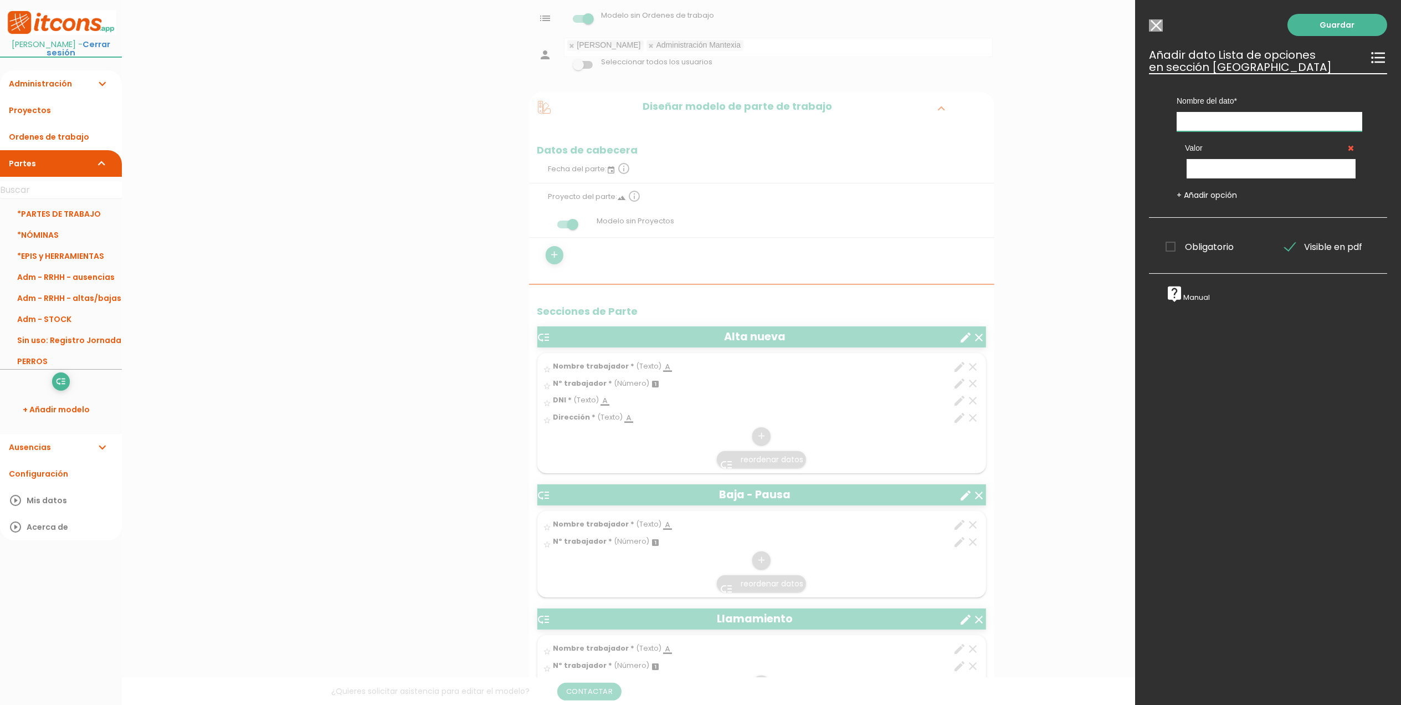
click at [1215, 125] on input "text" at bounding box center [1270, 121] width 186 height 19
type input "Contrato"
click at [1218, 165] on input "text" at bounding box center [1271, 168] width 169 height 19
click at [1158, 21] on input "Modelo sin Ordenes de trabajo" at bounding box center [1156, 25] width 14 height 12
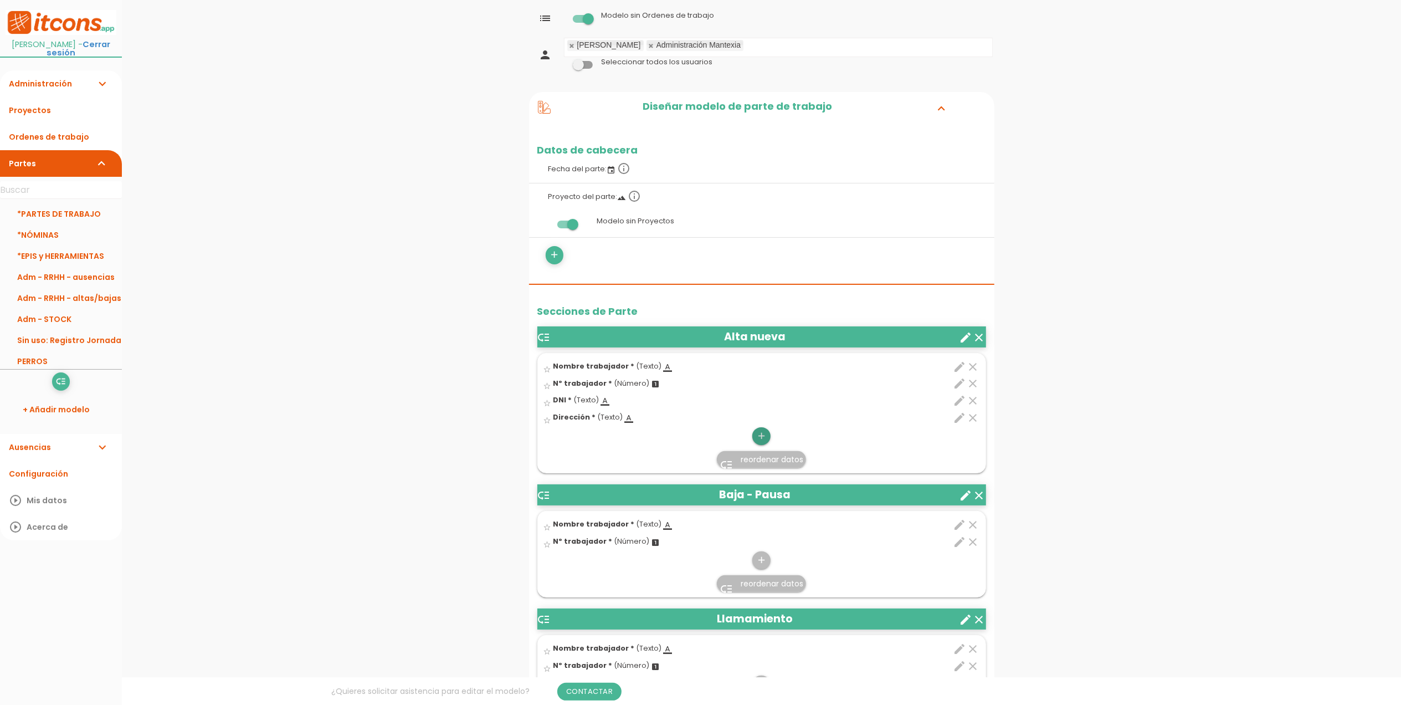
click at [756, 432] on icon "add" at bounding box center [761, 436] width 11 height 18
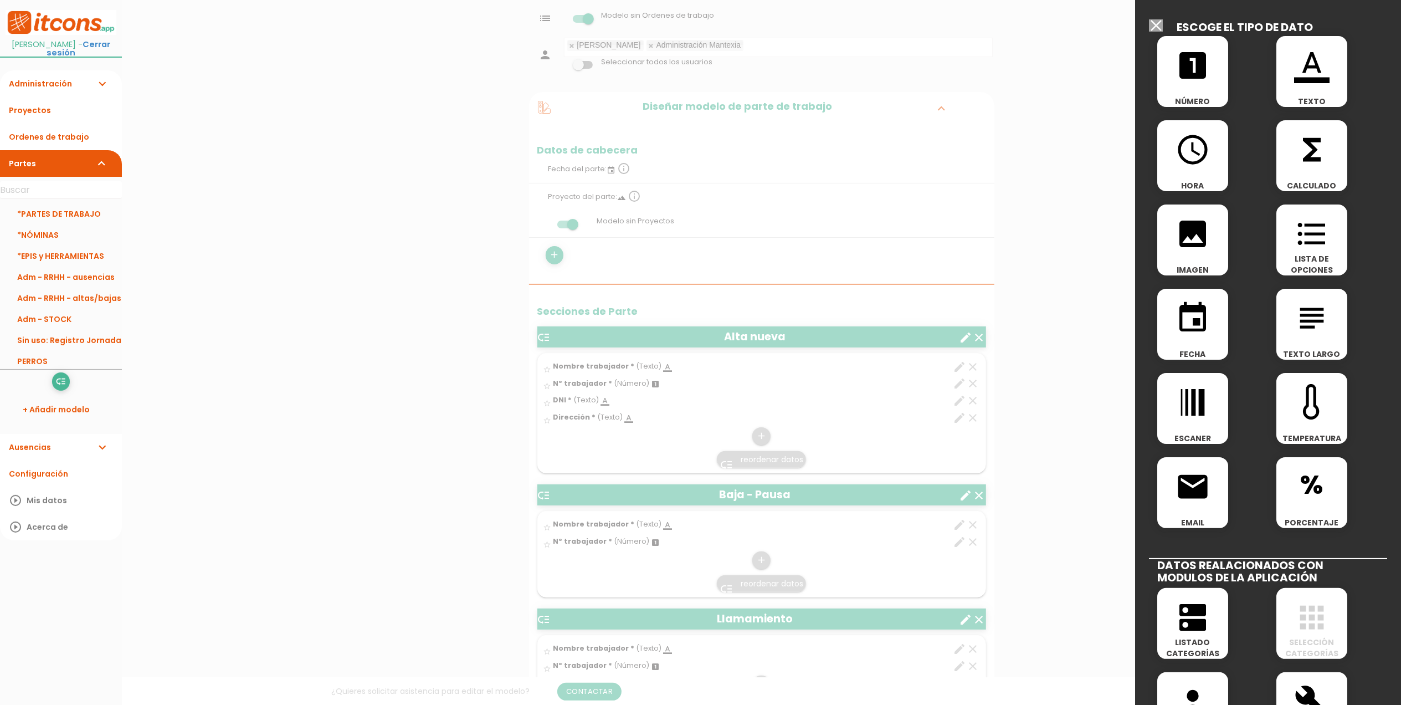
click at [1294, 69] on icon "format_color_text" at bounding box center [1311, 65] width 35 height 35
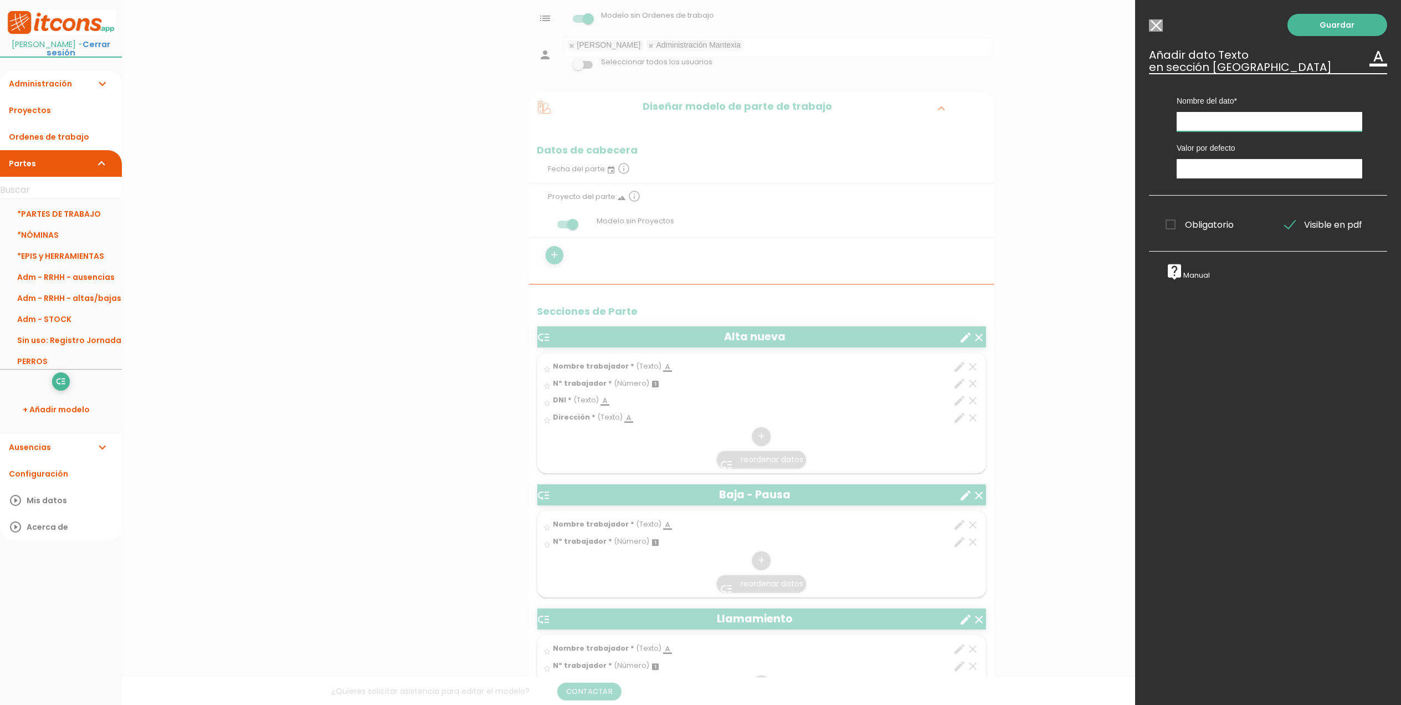
click at [1230, 126] on input "text" at bounding box center [1270, 121] width 186 height 19
click at [1227, 116] on input "Contrato - horas" at bounding box center [1270, 121] width 186 height 19
type input "Contrato - jornada horas"
click at [1170, 224] on span "Obligatorio" at bounding box center [1200, 225] width 68 height 14
click at [0, 0] on input "Obligatorio" at bounding box center [0, 0] width 0 height 0
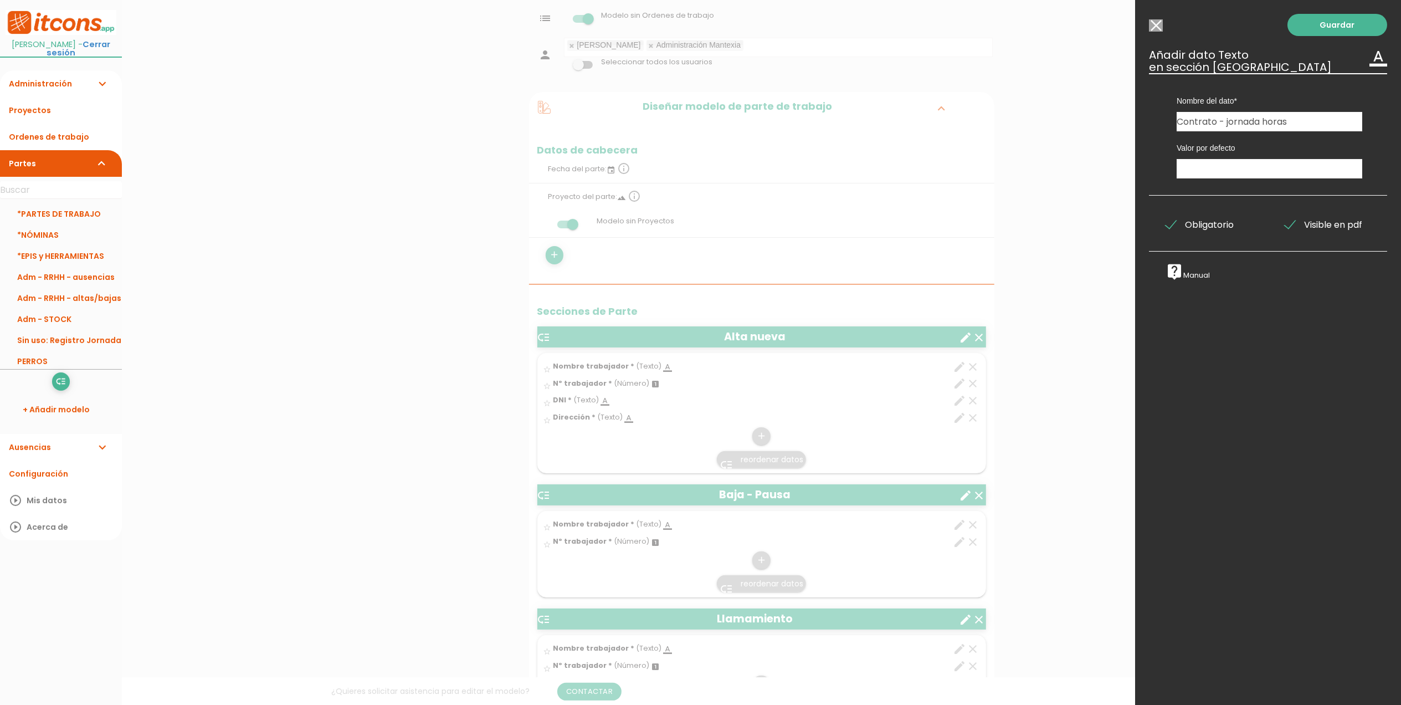
click at [1306, 39] on div "Guardar ESCOGE EL TIPO DE DATO looks_one NÚMERO format_color_text TEXTO access_…" at bounding box center [1268, 352] width 266 height 705
click at [1321, 23] on link "Guardar" at bounding box center [1338, 25] width 100 height 22
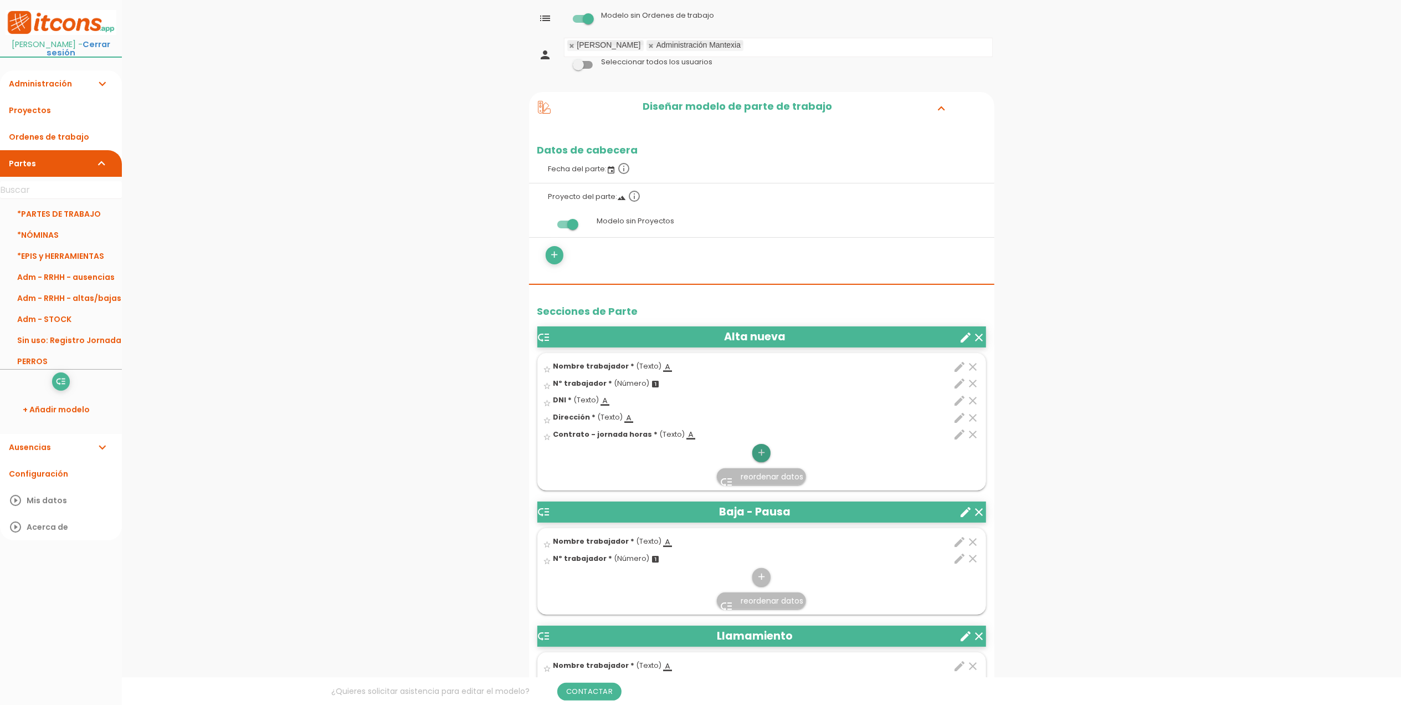
click at [757, 450] on icon "add" at bounding box center [761, 453] width 11 height 18
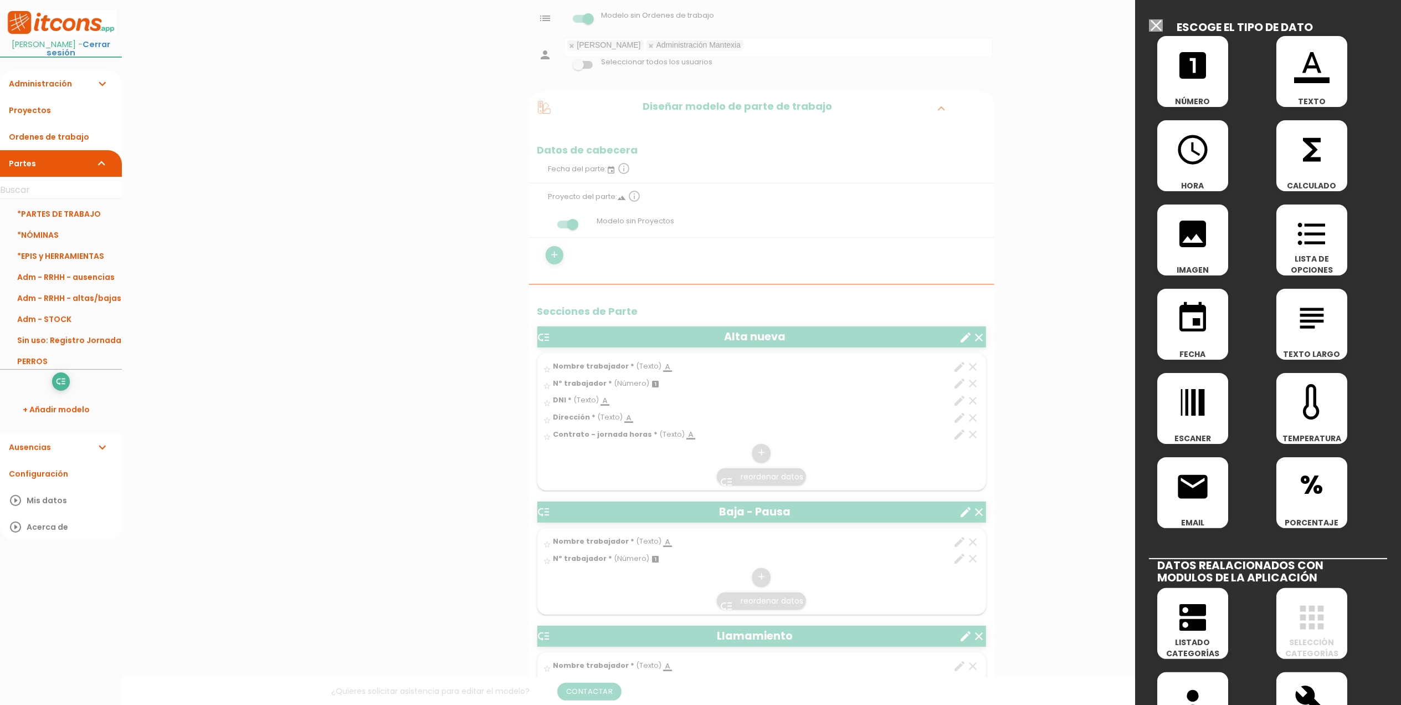
click at [1297, 80] on icon "format_color_text" at bounding box center [1311, 65] width 35 height 35
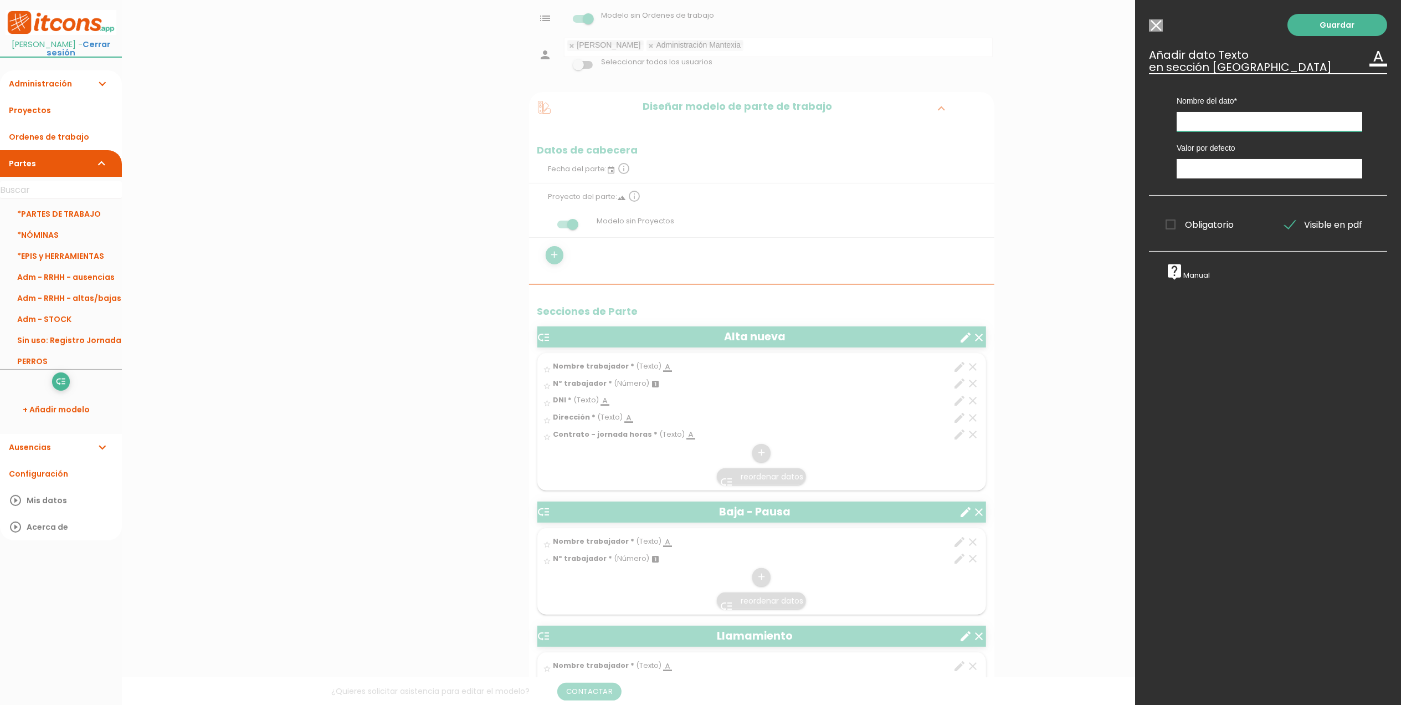
click at [1237, 122] on input "text" at bounding box center [1270, 121] width 186 height 19
type input "Tipo de contrato"
click at [1169, 222] on span "Obligatorio" at bounding box center [1200, 225] width 68 height 14
click at [0, 0] on input "Obligatorio" at bounding box center [0, 0] width 0 height 0
click at [1310, 27] on link "Guardar" at bounding box center [1338, 25] width 100 height 22
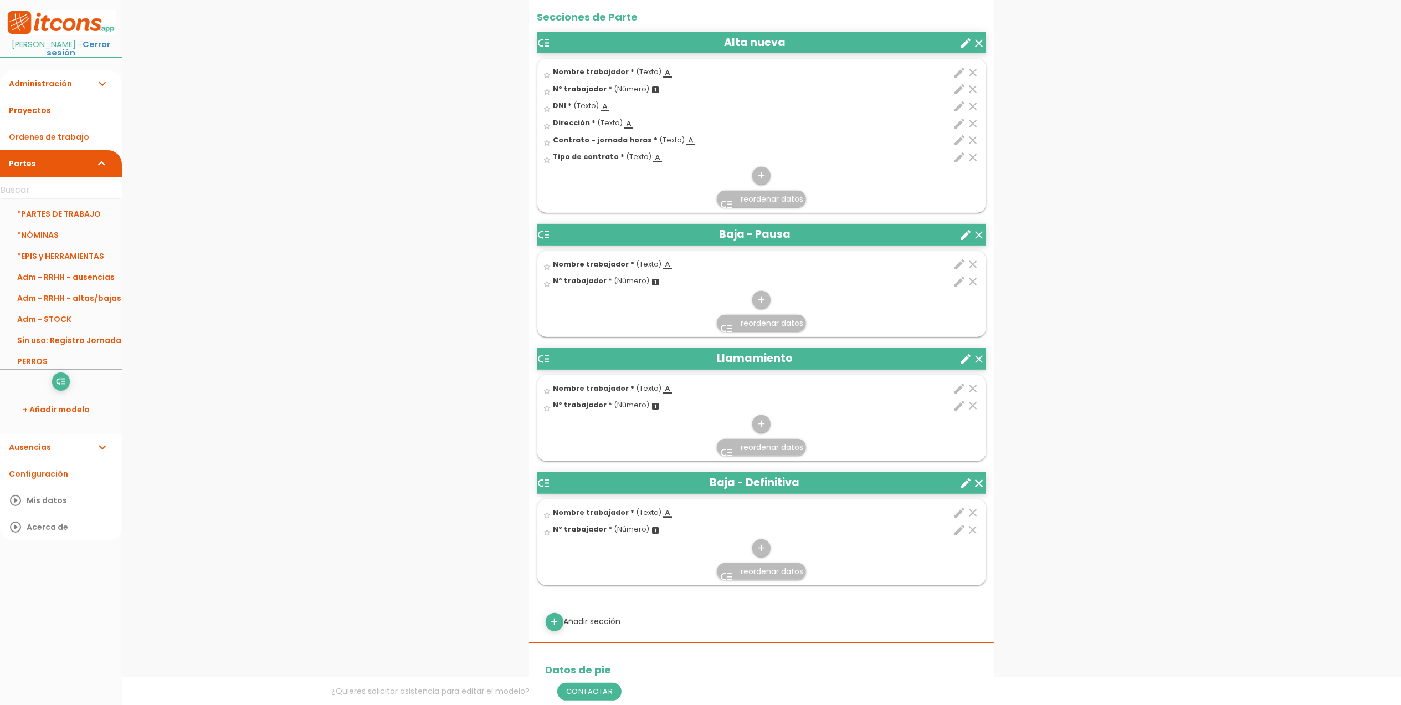
scroll to position [371, 0]
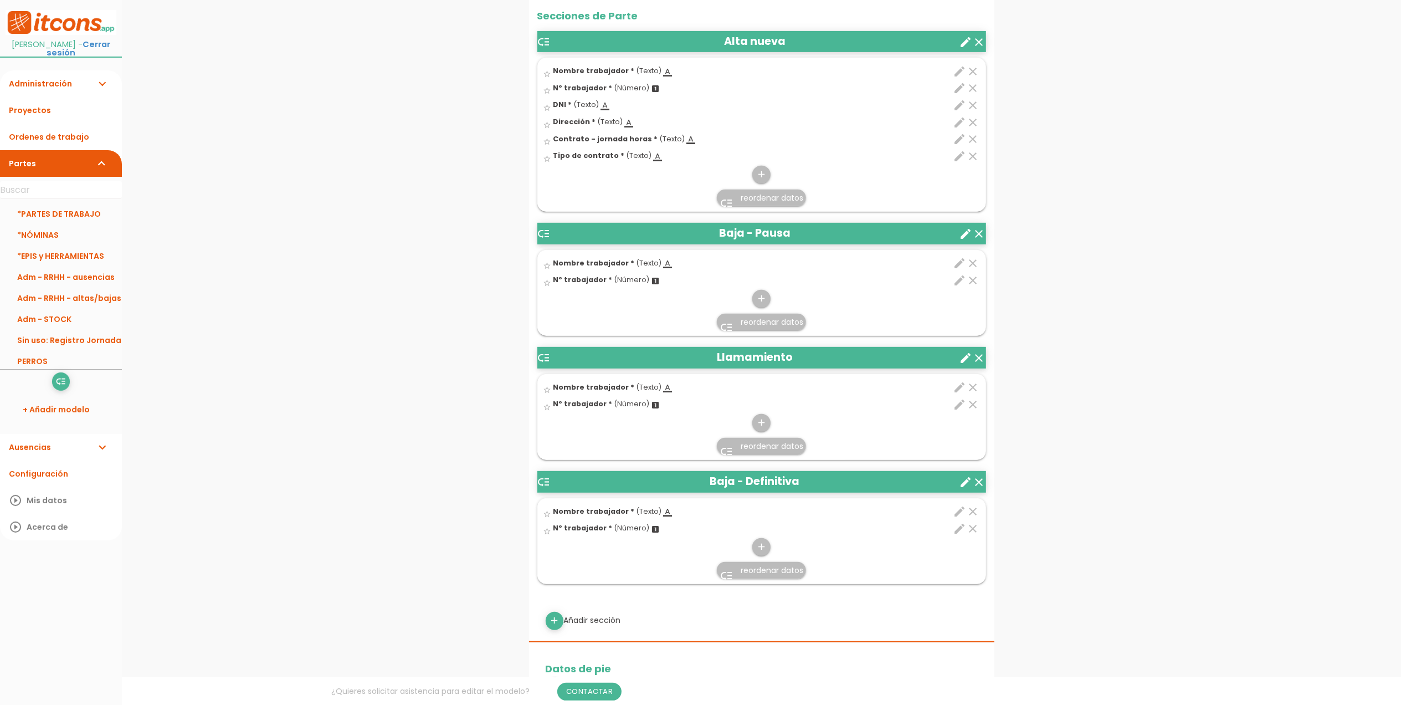
click at [545, 623] on div "add Añadir sección" at bounding box center [761, 621] width 449 height 18
click at [564, 624] on div "add Añadir sección" at bounding box center [761, 621] width 449 height 18
click at [550, 623] on icon "add" at bounding box center [554, 621] width 11 height 18
select select
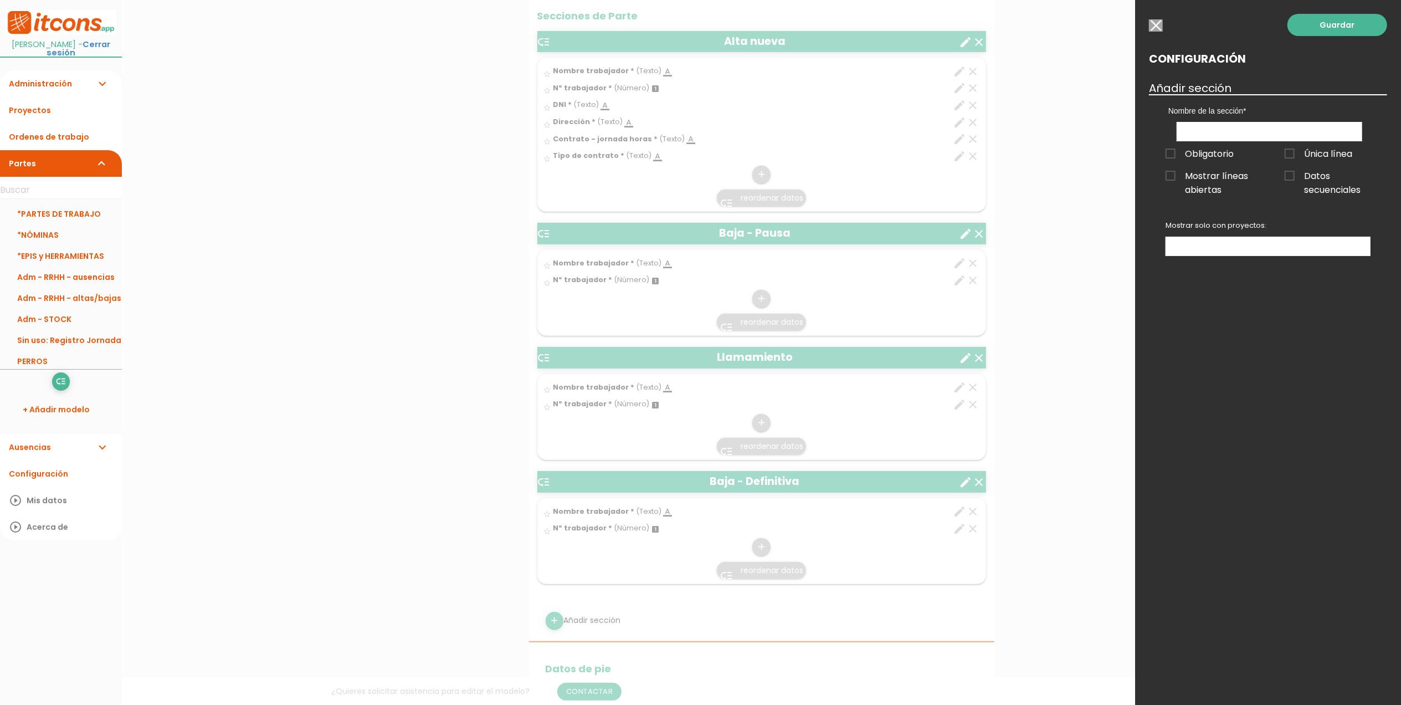
click at [1217, 121] on div "Nombre de la sección Alta nueva Baja - Pausa Llamamiento Baja - Definitiva" at bounding box center [1269, 117] width 219 height 47
click at [1202, 129] on input "text" at bounding box center [1270, 131] width 186 height 19
type input "Cambios condiciones"
click at [1351, 23] on link "Guardar" at bounding box center [1338, 25] width 100 height 22
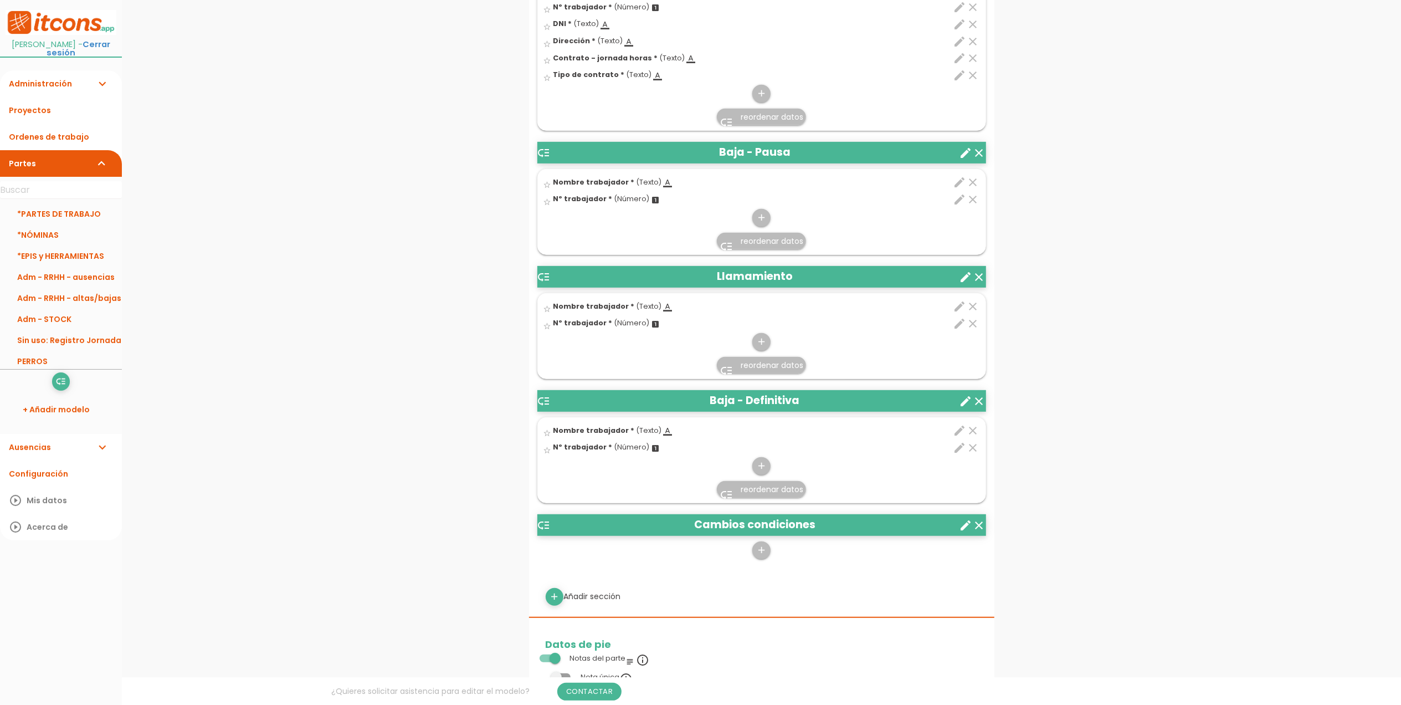
scroll to position [495, 0]
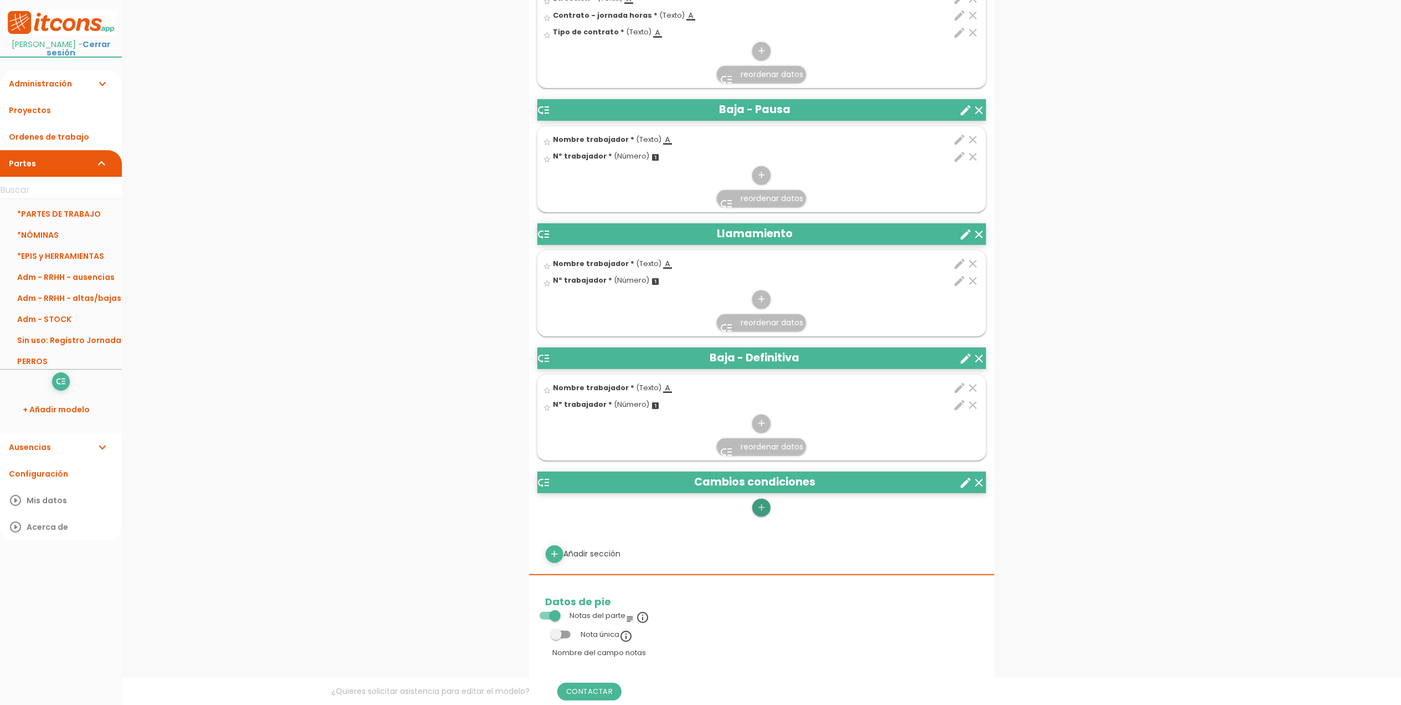
click at [759, 510] on icon "add" at bounding box center [761, 508] width 11 height 18
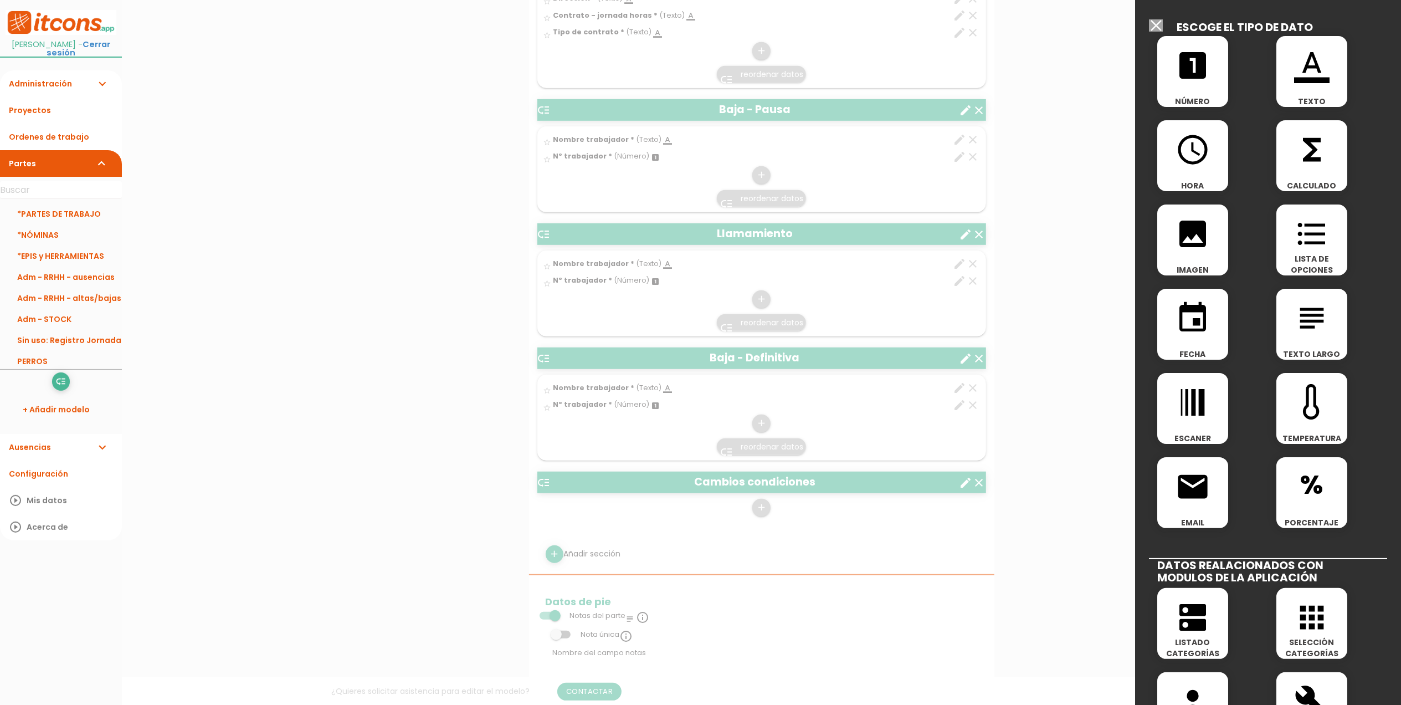
click at [1310, 328] on icon "subject" at bounding box center [1311, 317] width 35 height 35
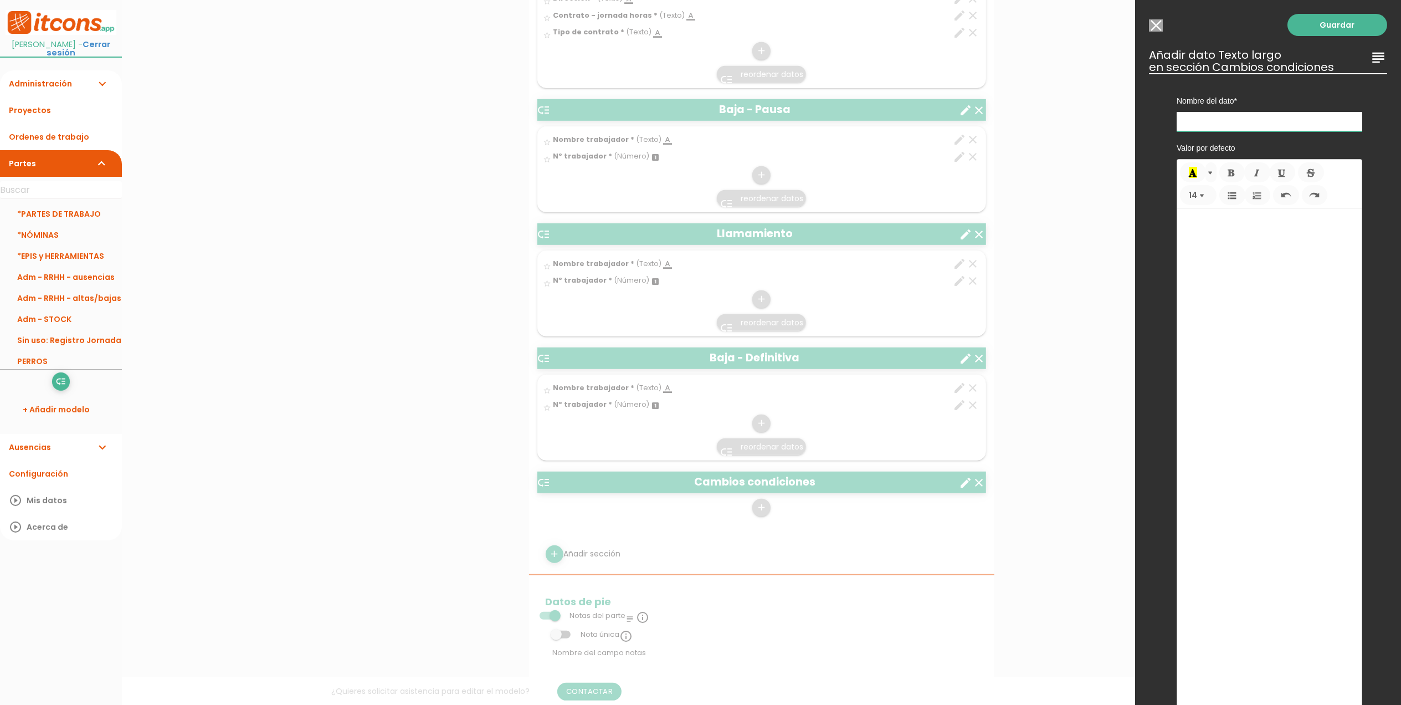
click at [1253, 125] on input "text" at bounding box center [1270, 121] width 186 height 19
type input "N"
type input "Descripción de los cambios"
click at [1313, 28] on link "Guardar" at bounding box center [1338, 25] width 100 height 22
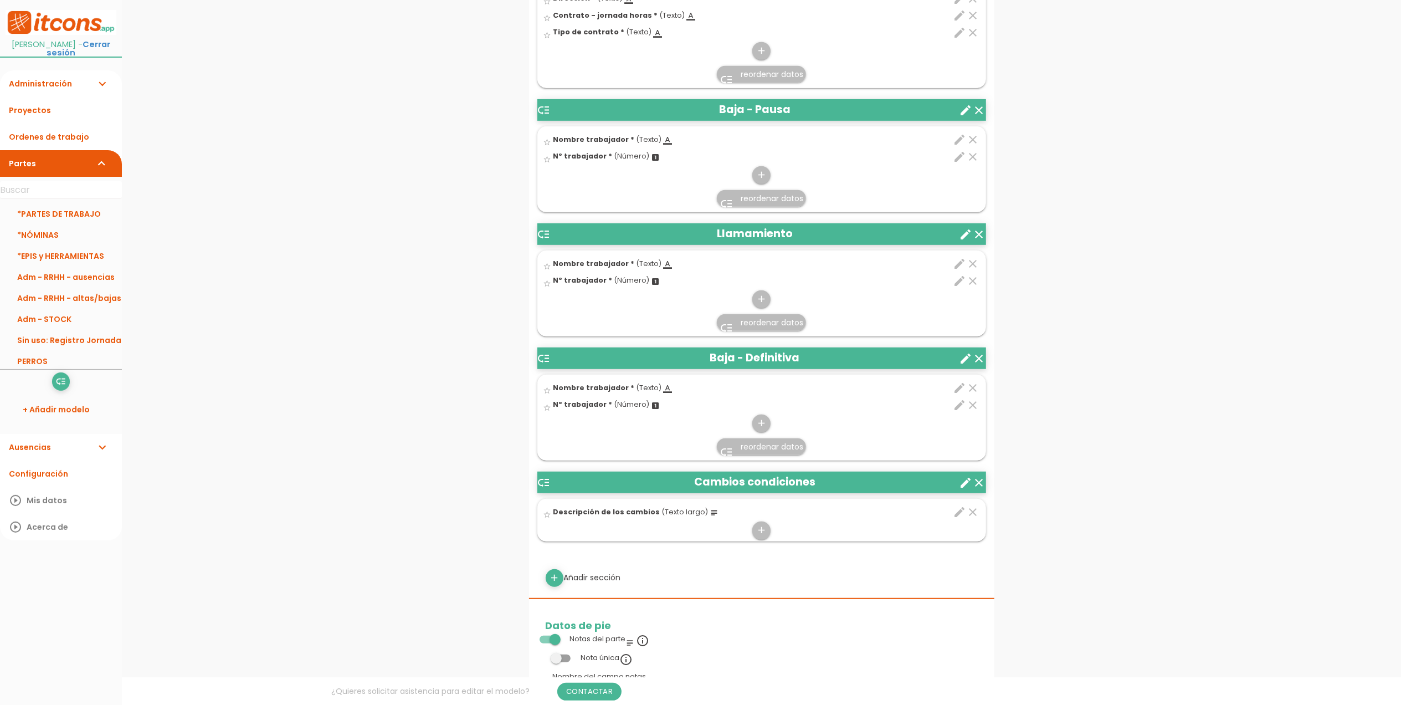
click at [954, 513] on icon "edit" at bounding box center [960, 511] width 13 height 13
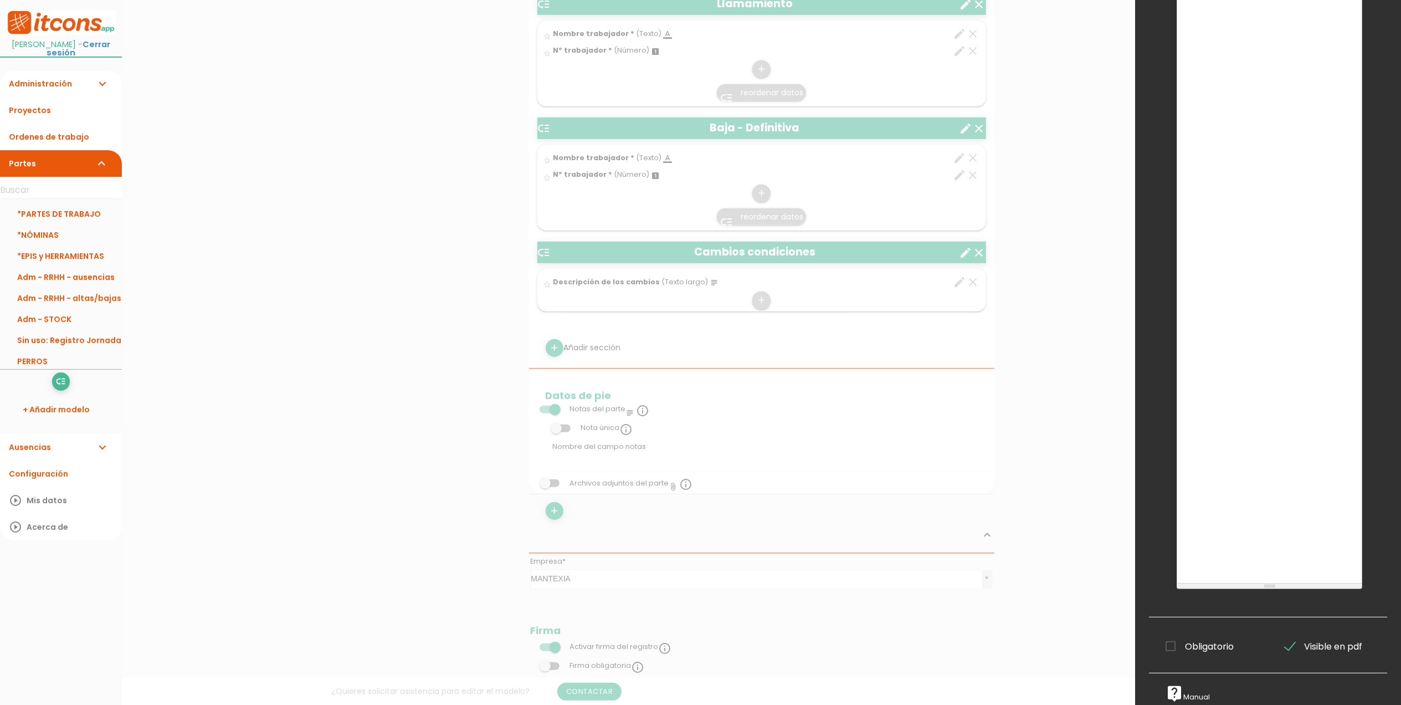
scroll to position [938, 0]
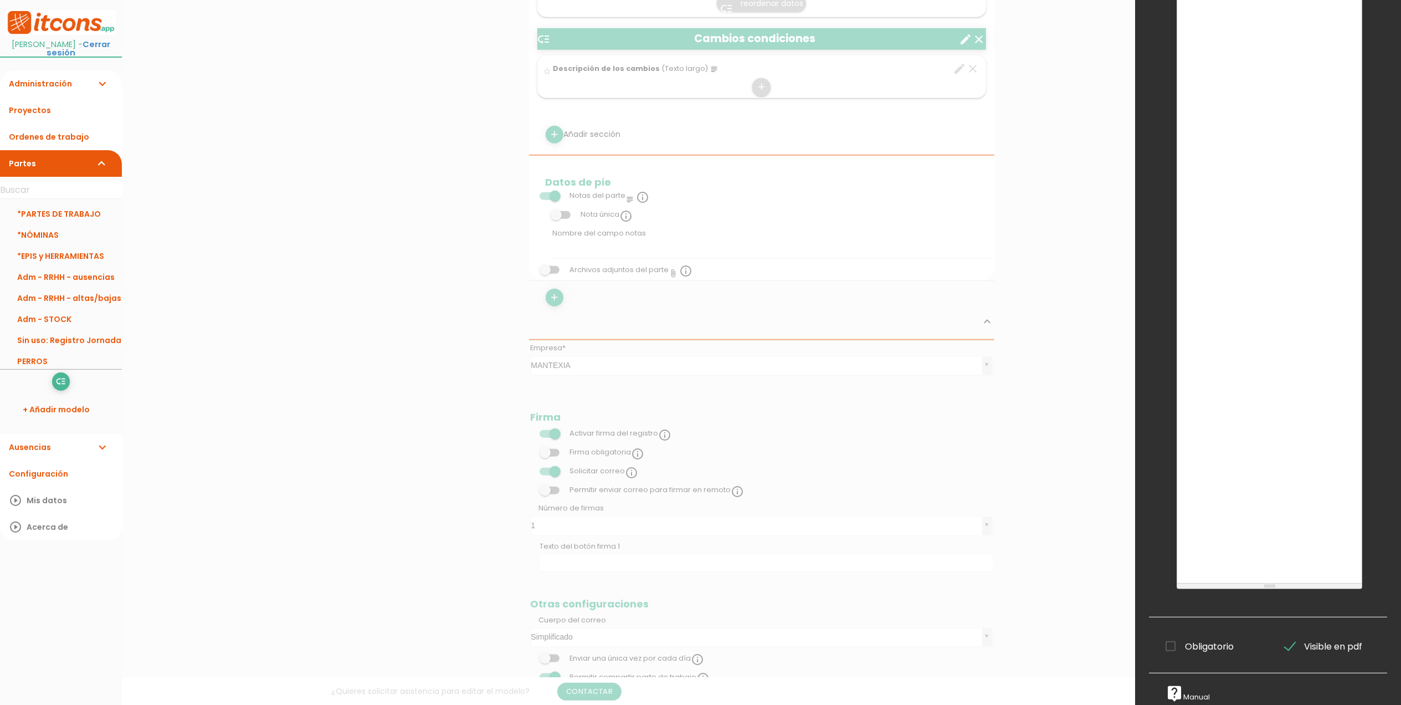
click at [1172, 639] on span "Obligatorio" at bounding box center [1200, 646] width 68 height 14
click at [0, 0] on input "Obligatorio" at bounding box center [0, 0] width 0 height 0
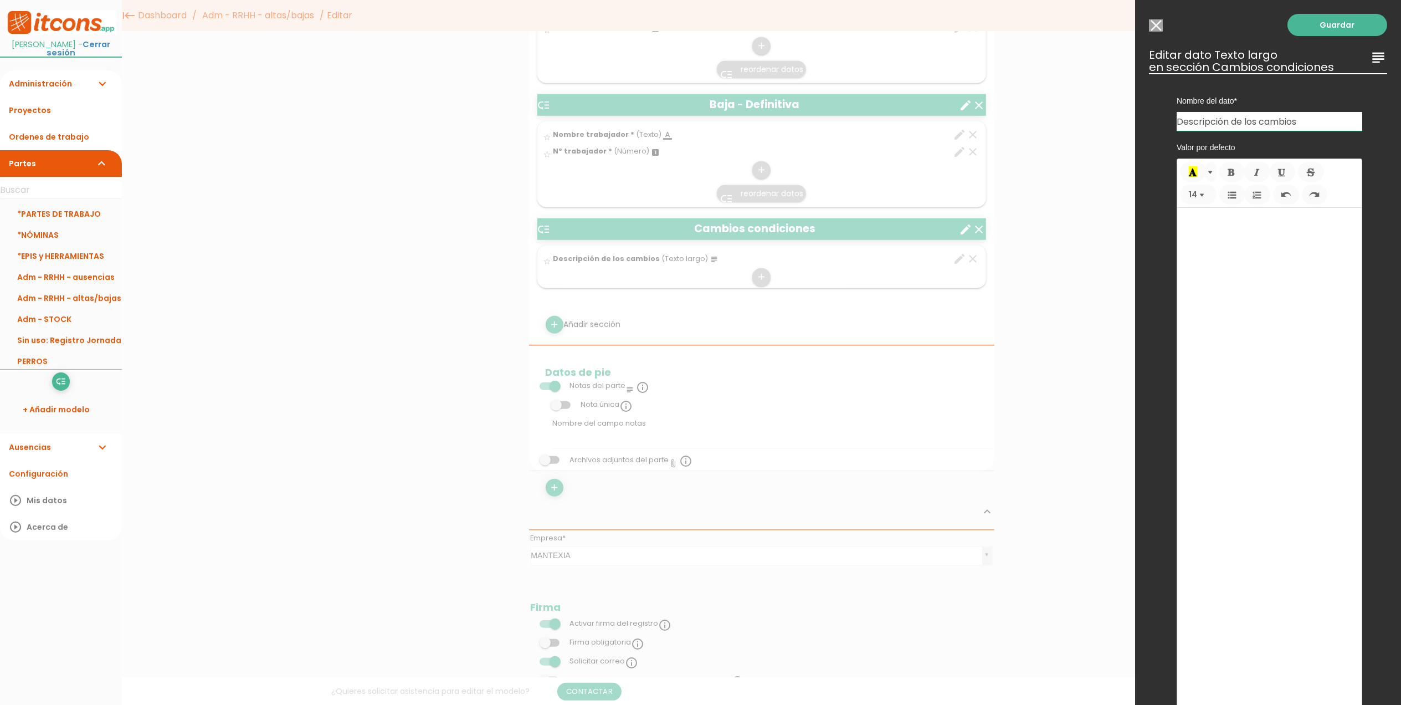
scroll to position [568, 0]
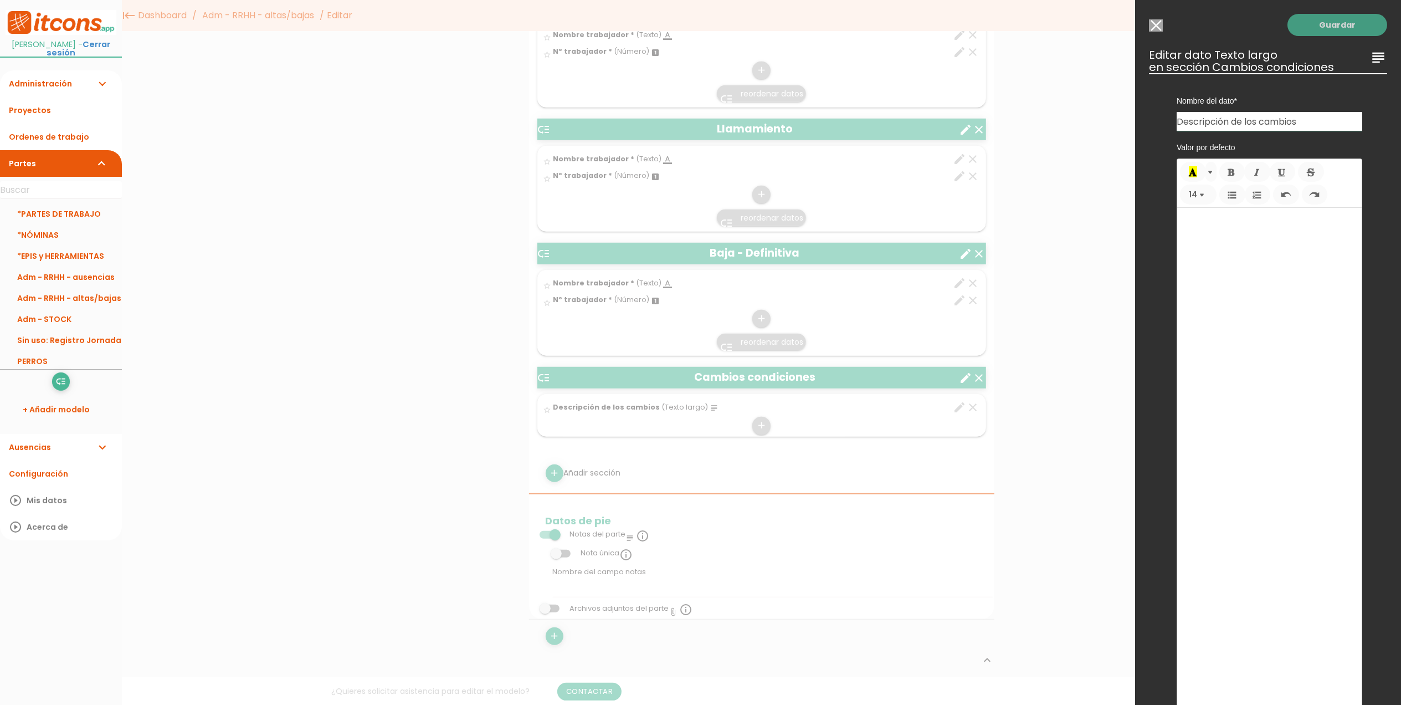
click at [1332, 27] on link "Guardar" at bounding box center [1338, 25] width 100 height 22
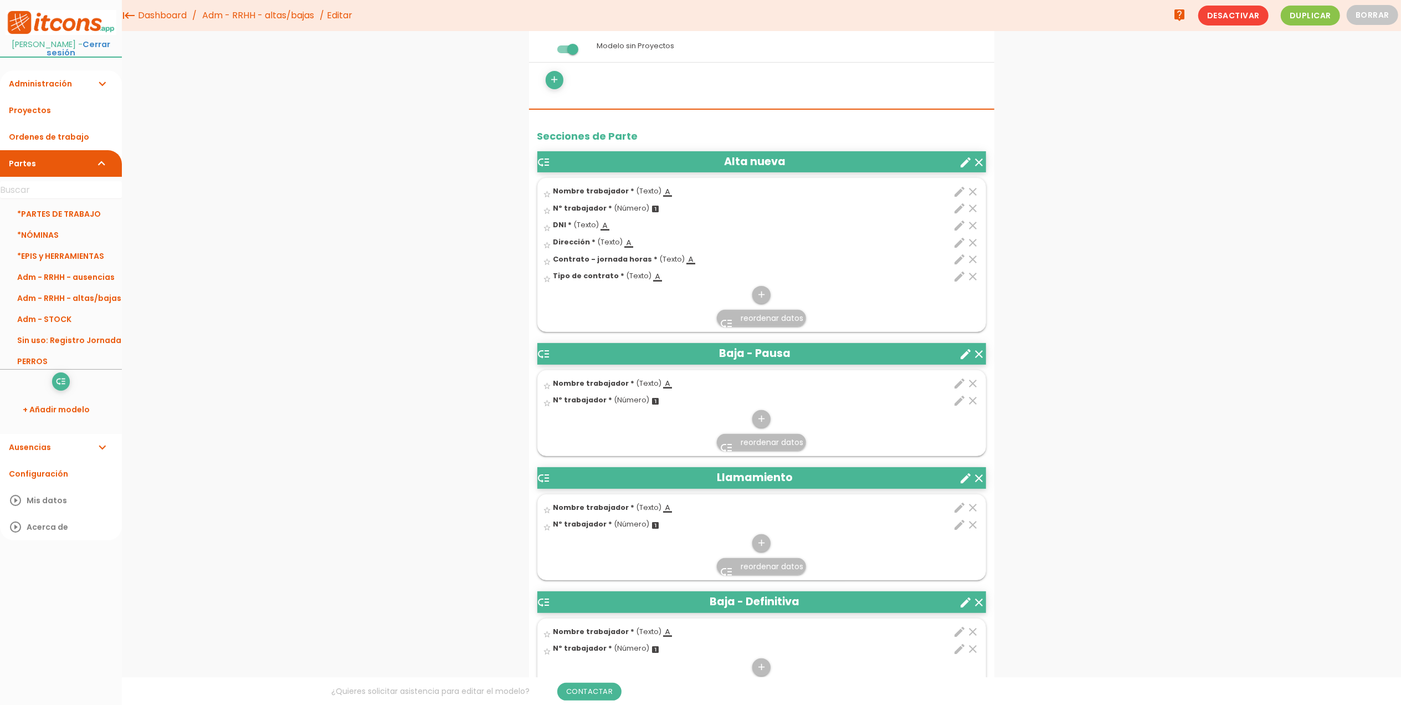
scroll to position [192, 0]
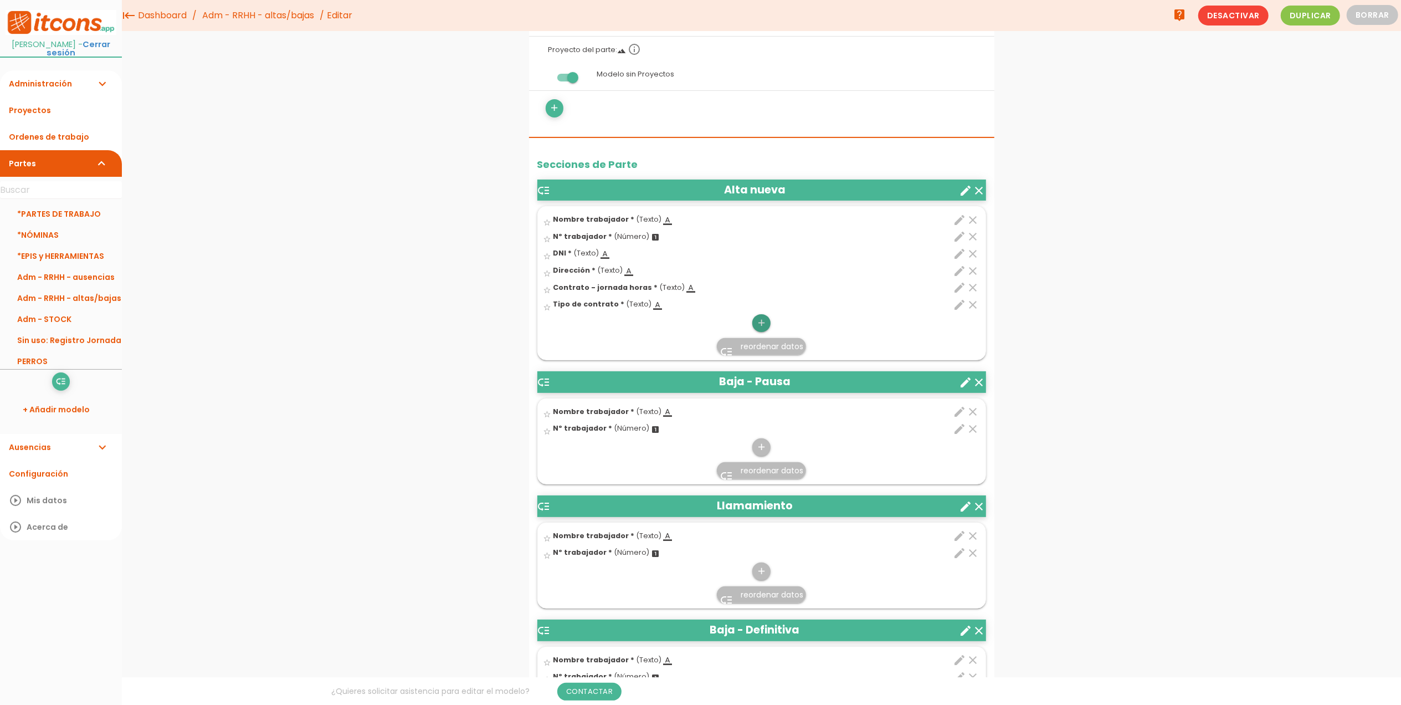
click at [763, 322] on icon "add" at bounding box center [761, 323] width 11 height 18
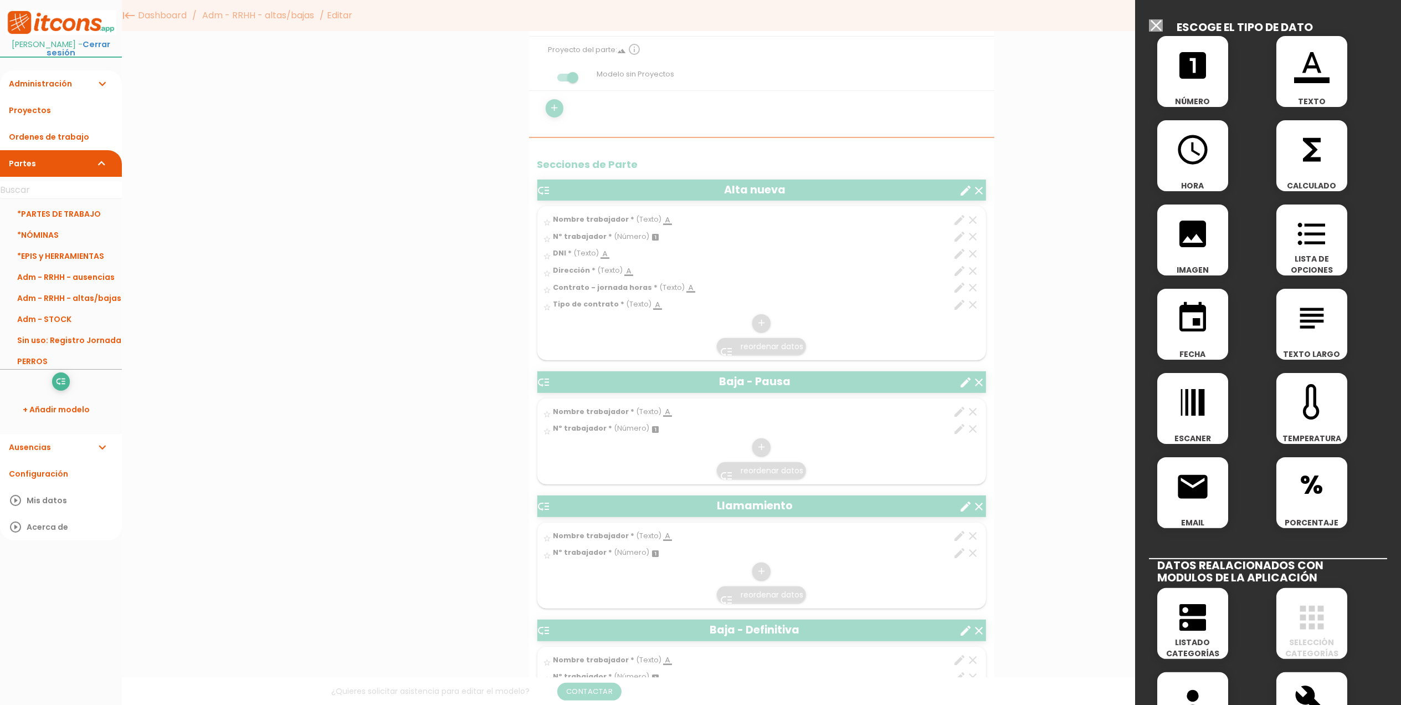
click at [1323, 55] on icon "format_color_text" at bounding box center [1311, 65] width 35 height 35
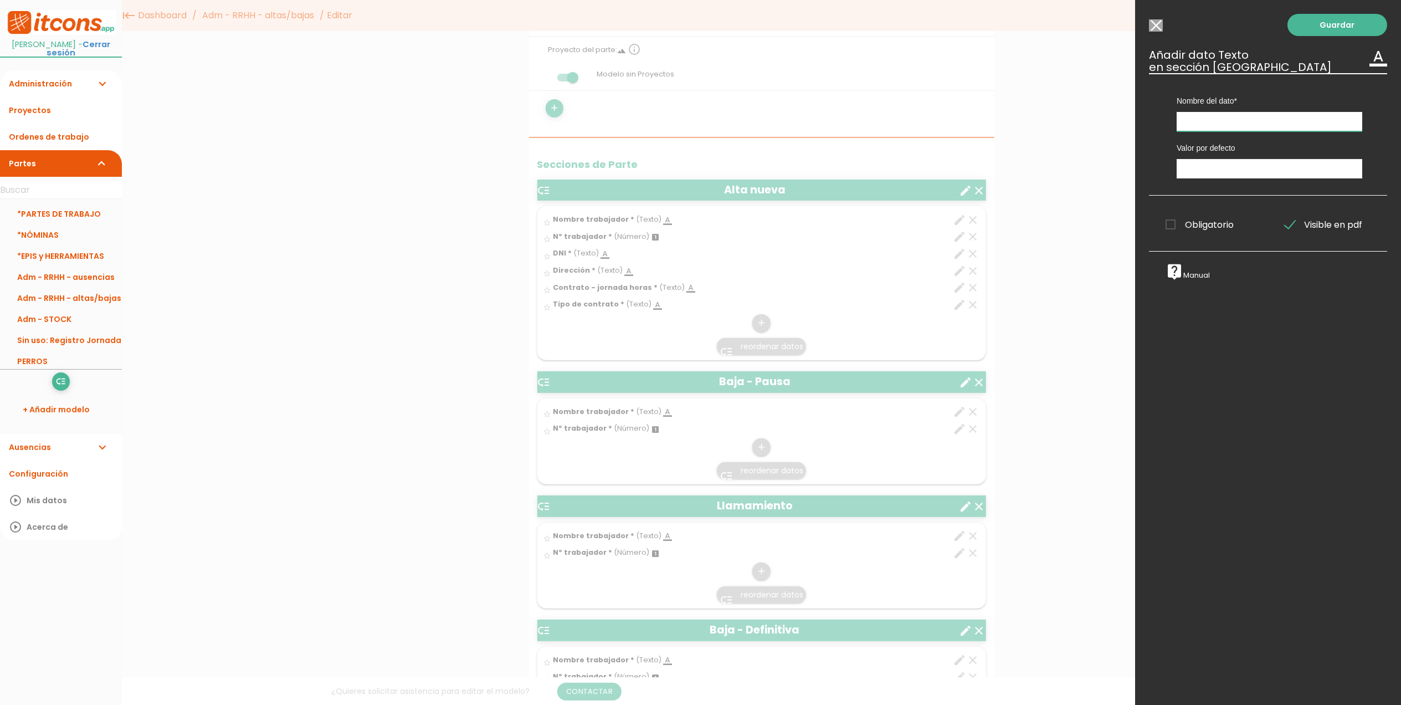
click at [1220, 113] on input "text" at bounding box center [1270, 121] width 186 height 19
type input "Categoría y puesto"
click at [1171, 228] on span "Obligatorio" at bounding box center [1200, 225] width 68 height 14
click at [0, 0] on input "Obligatorio" at bounding box center [0, 0] width 0 height 0
click at [1340, 35] on link "Guardar" at bounding box center [1338, 25] width 100 height 22
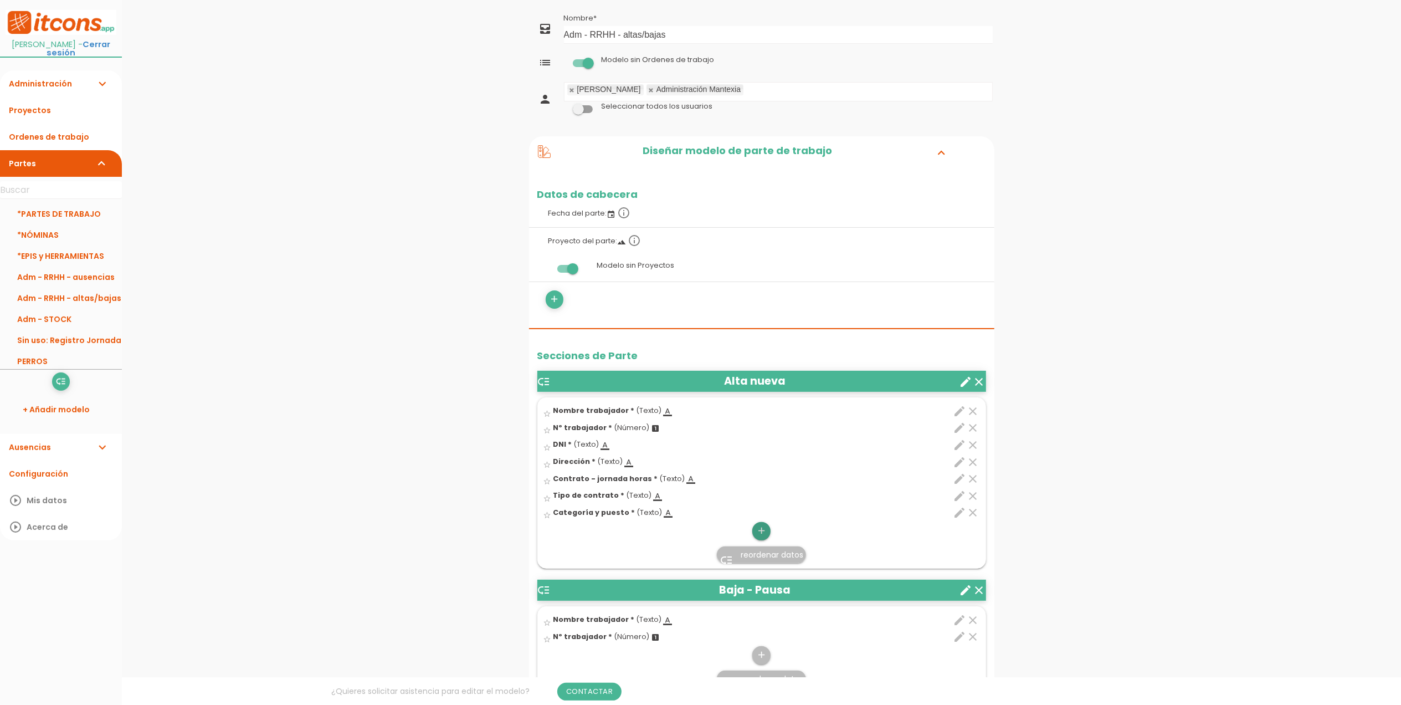
click at [760, 526] on icon "add" at bounding box center [761, 531] width 11 height 18
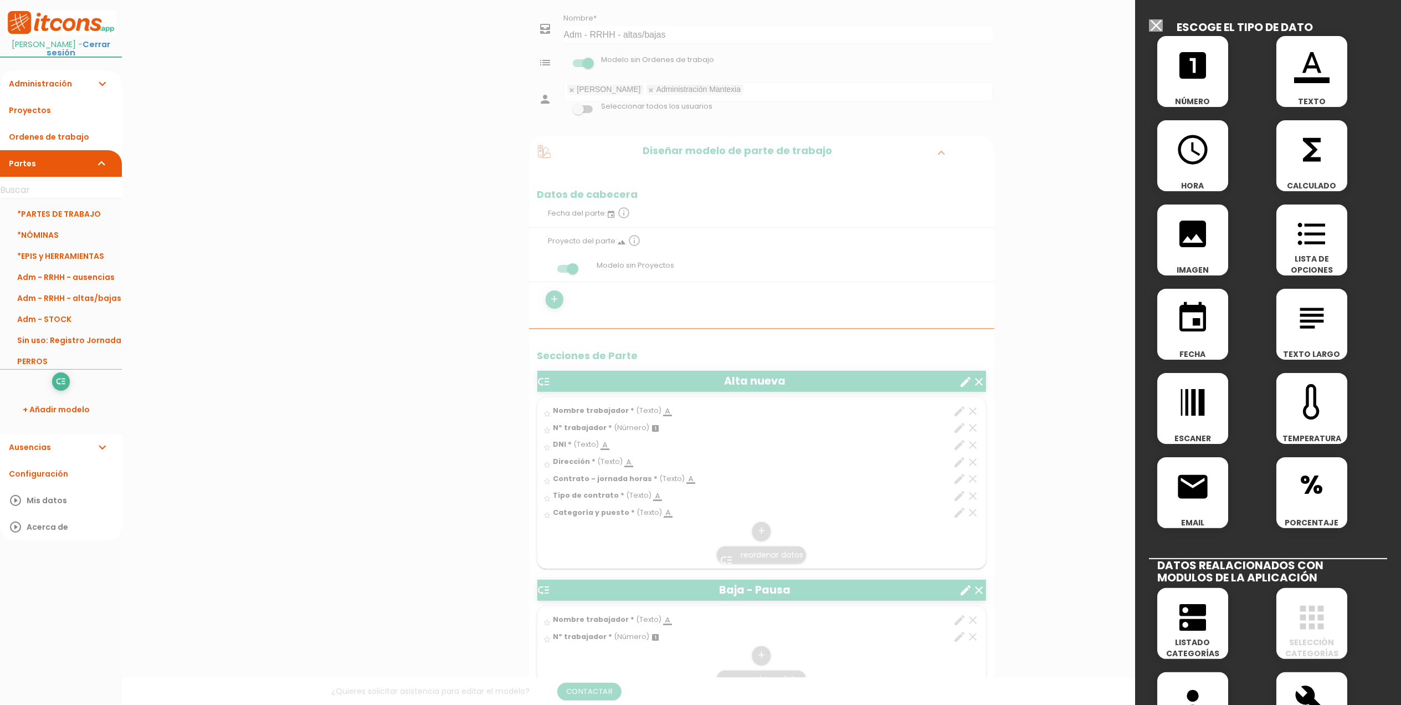
click at [1318, 55] on icon "format_color_text" at bounding box center [1311, 65] width 35 height 35
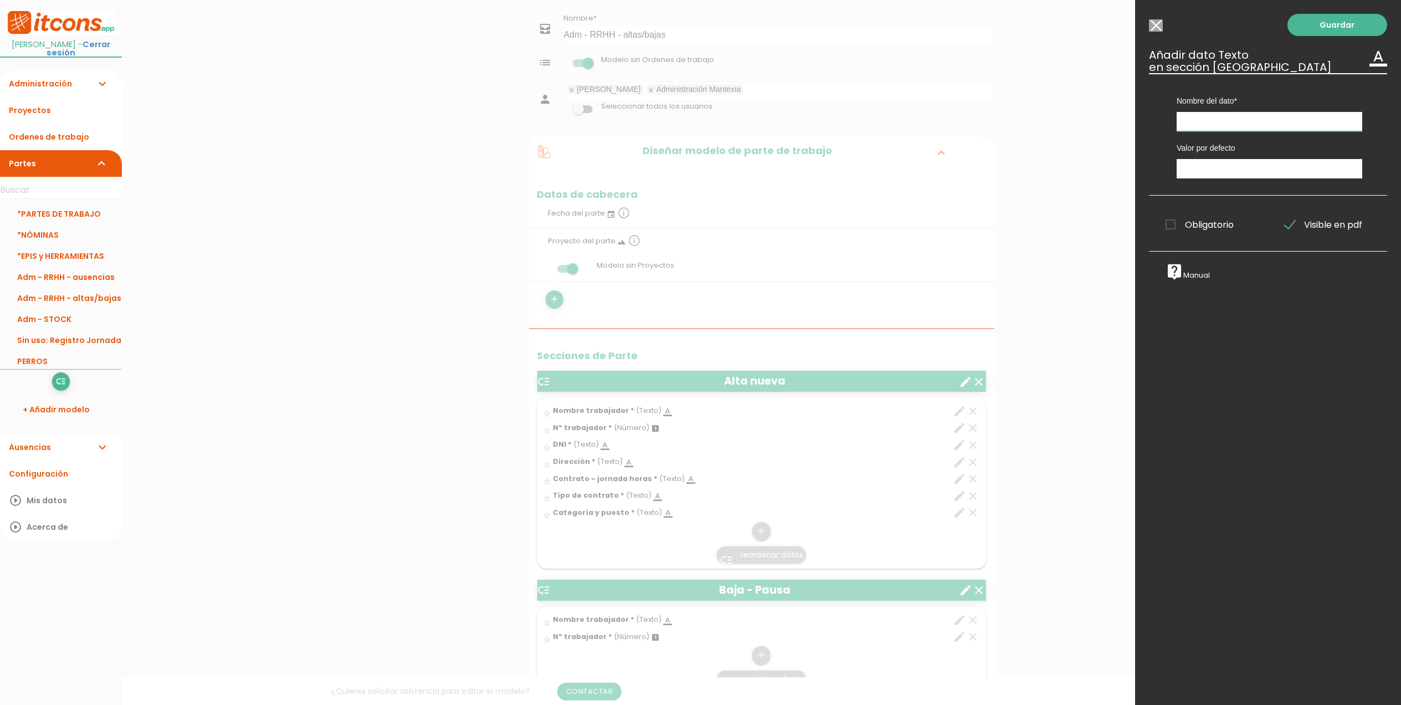
click at [1257, 125] on input "text" at bounding box center [1270, 121] width 186 height 19
type input "Centro de trabajo"
click at [1170, 222] on span "Obligatorio" at bounding box center [1200, 225] width 68 height 14
click at [0, 0] on input "Obligatorio" at bounding box center [0, 0] width 0 height 0
click at [1328, 32] on link "Guardar" at bounding box center [1338, 25] width 100 height 22
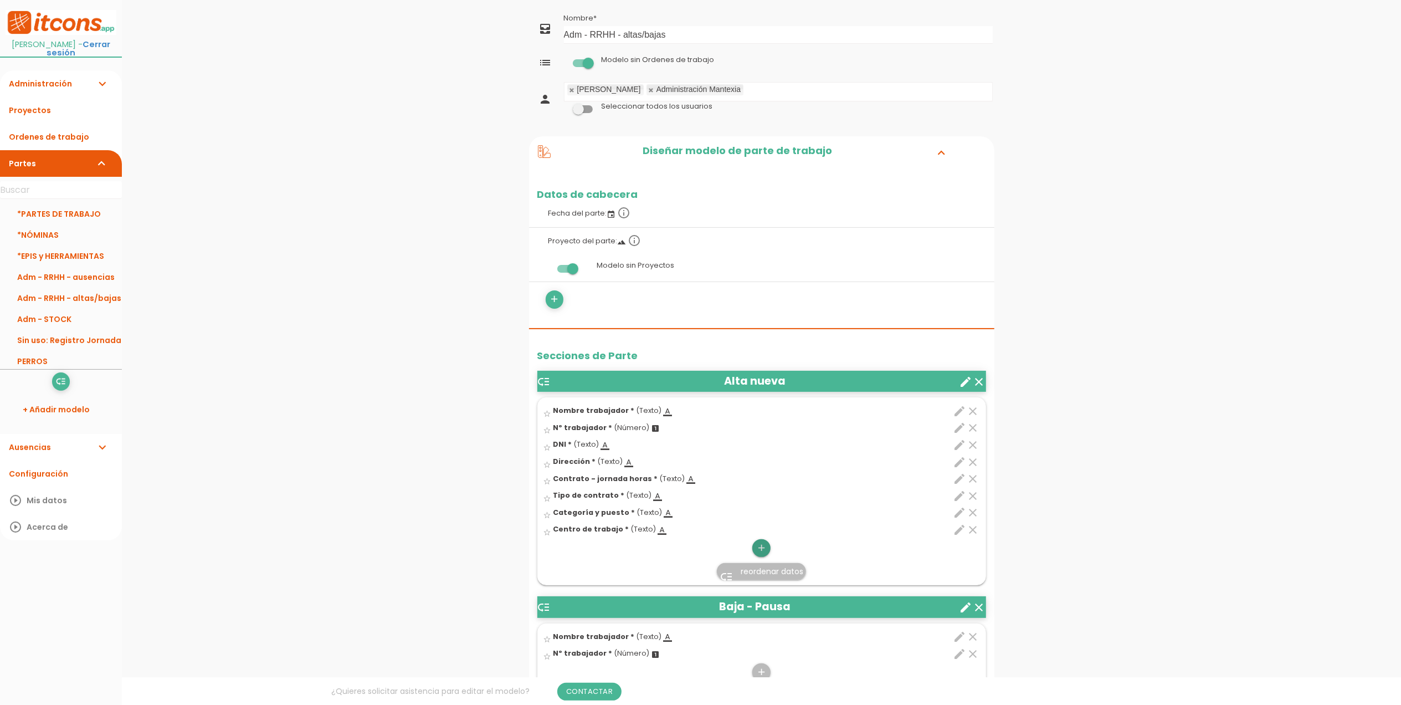
click at [758, 546] on icon "add" at bounding box center [761, 548] width 11 height 18
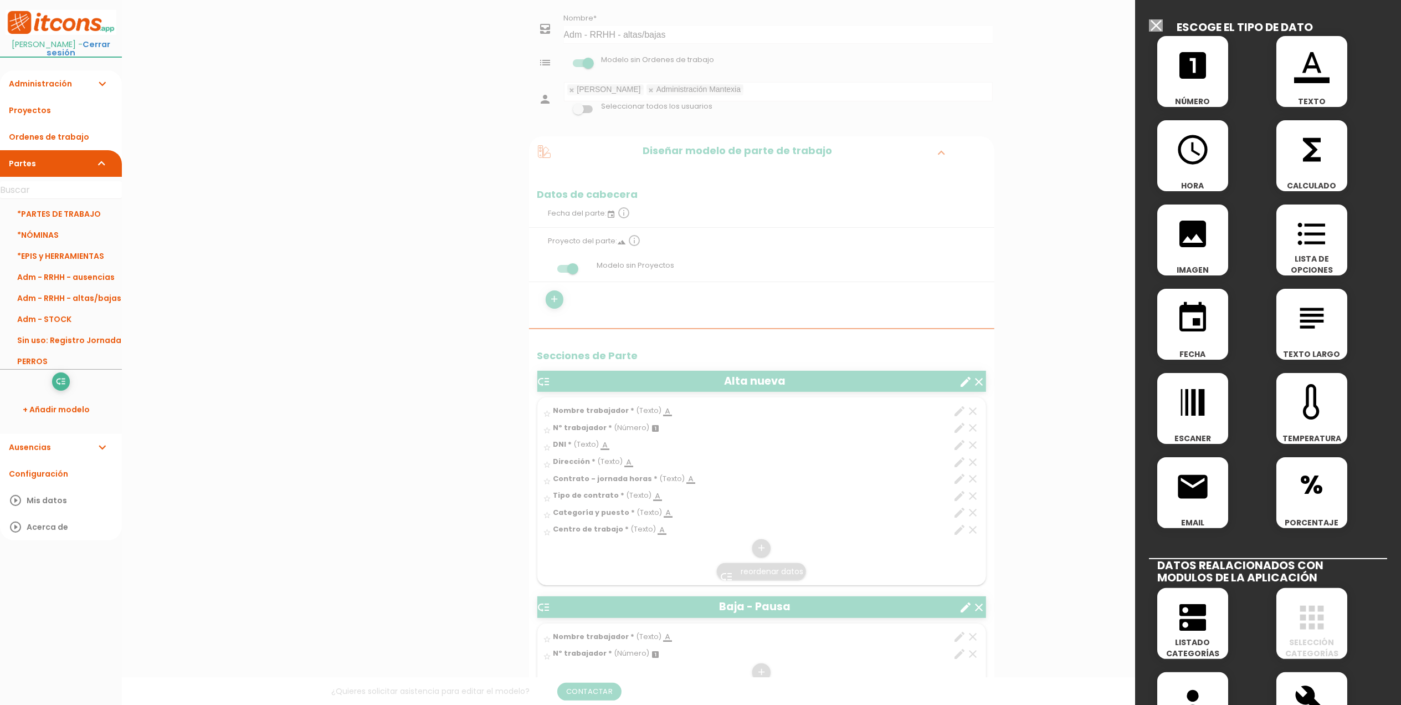
click at [1294, 74] on icon "format_color_text" at bounding box center [1311, 65] width 35 height 35
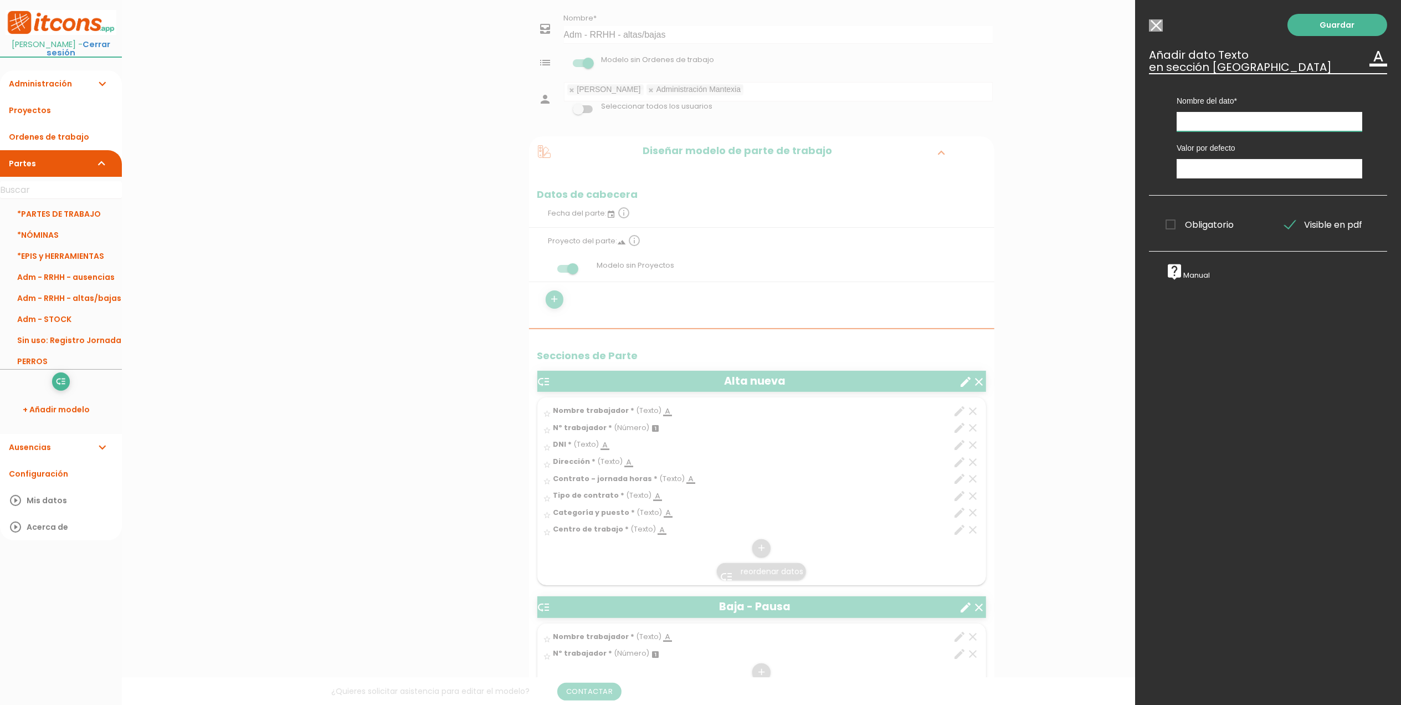
click at [1235, 122] on input "text" at bounding box center [1270, 121] width 186 height 19
type input "n"
type input "Número de cuenta"
click at [1166, 231] on span "Obligatorio" at bounding box center [1200, 225] width 68 height 14
click at [0, 0] on input "Obligatorio" at bounding box center [0, 0] width 0 height 0
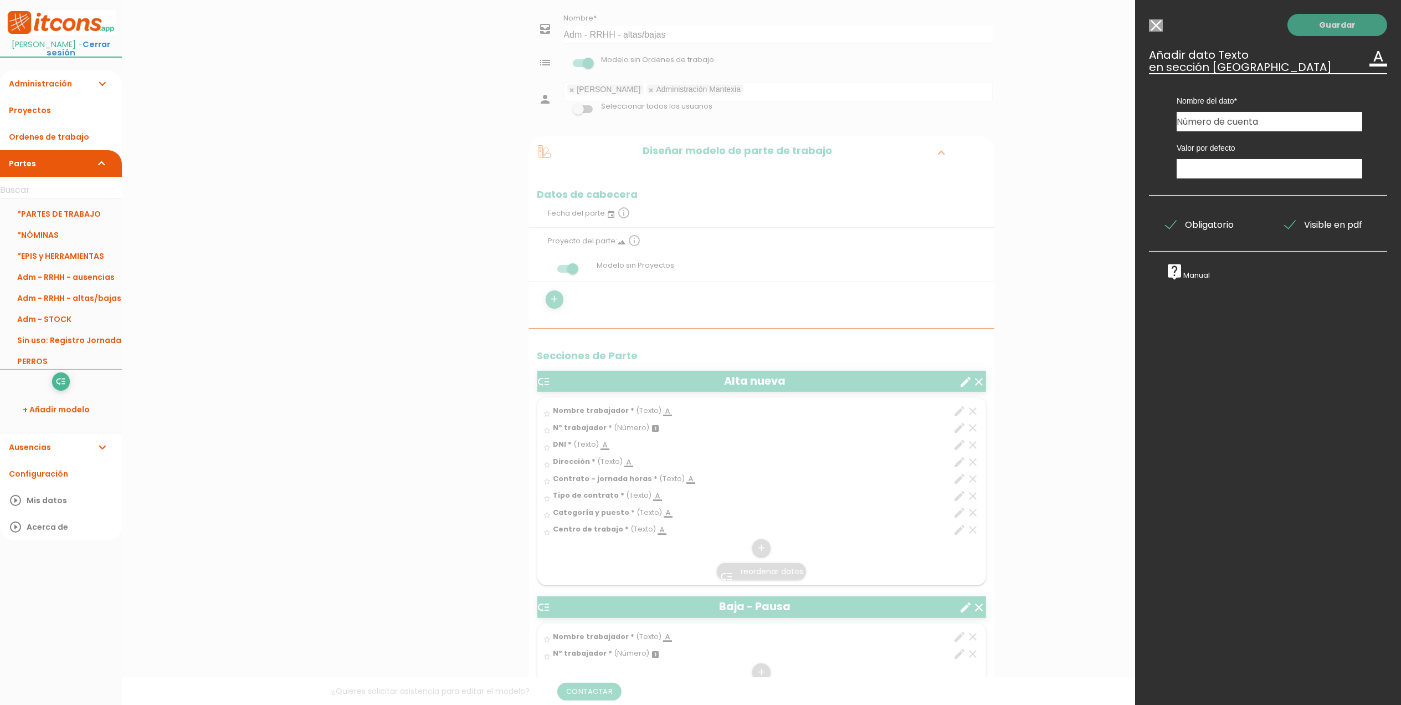
click at [1313, 21] on link "Guardar" at bounding box center [1338, 25] width 100 height 22
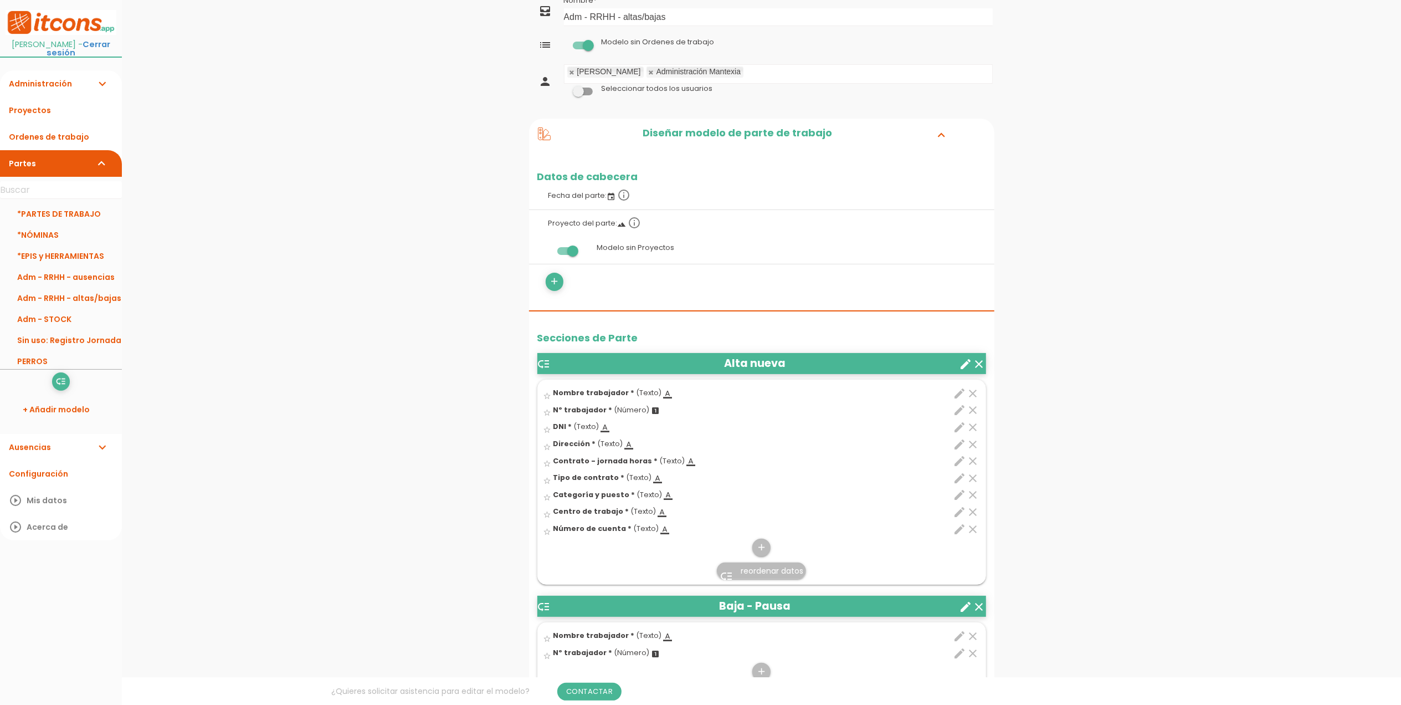
scroll to position [105, 0]
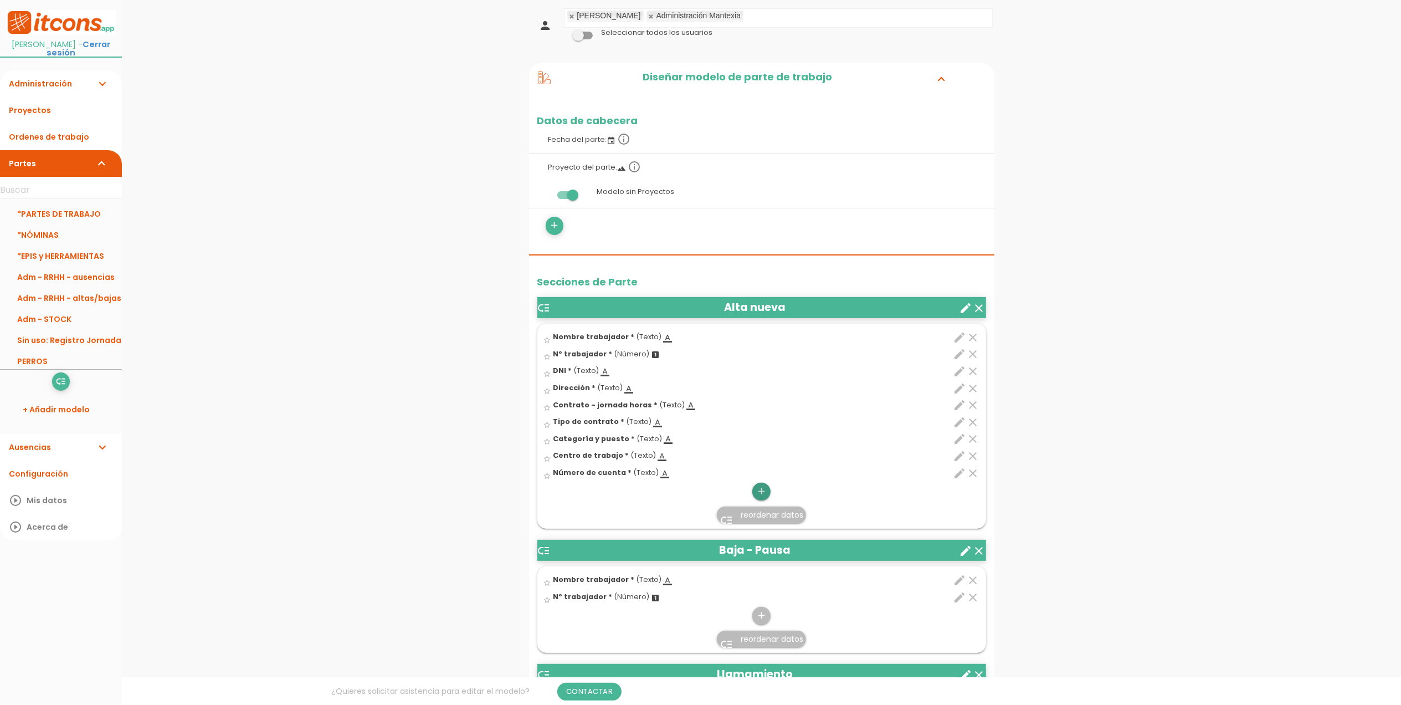
click at [760, 494] on icon "add" at bounding box center [761, 492] width 11 height 18
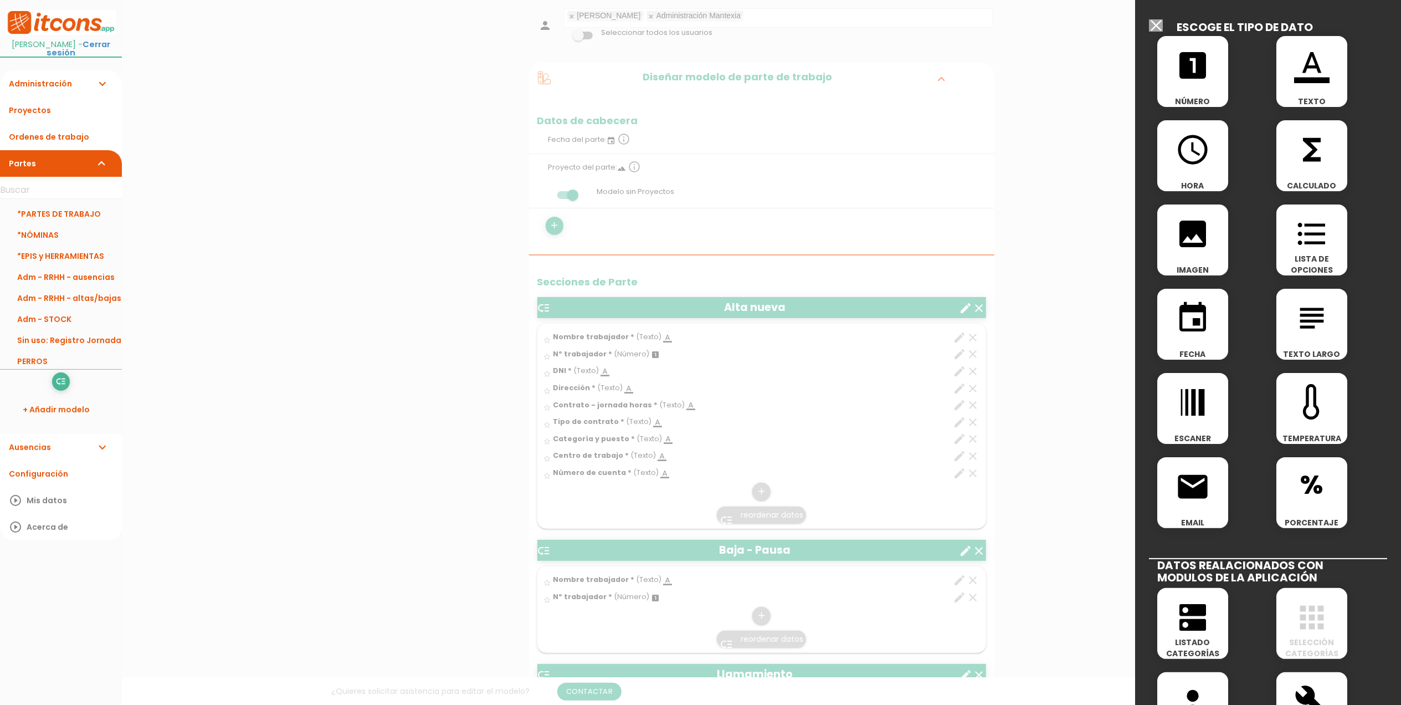
click at [1304, 80] on icon "format_color_text" at bounding box center [1311, 65] width 35 height 35
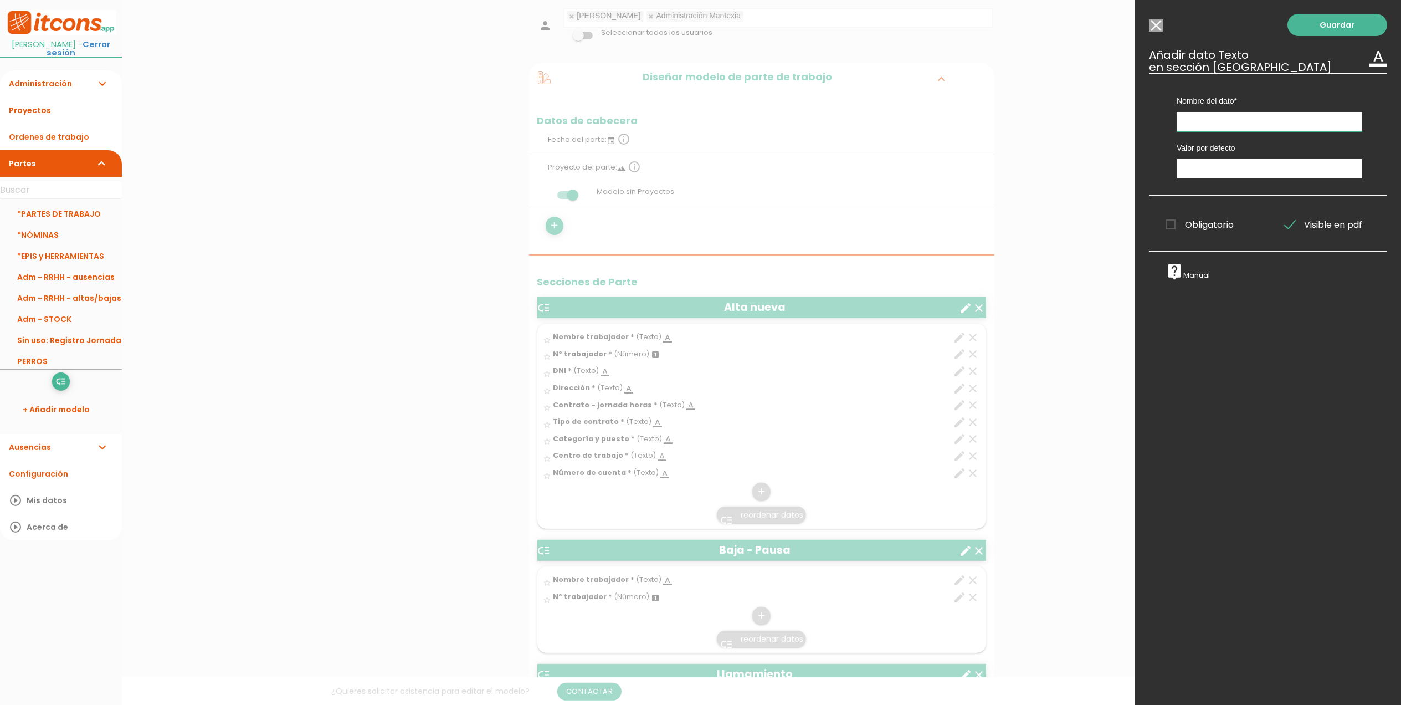
click at [1230, 121] on input "text" at bounding box center [1270, 121] width 186 height 19
type input "Asesoría que gestiona"
click at [1166, 224] on span "Obligatorio" at bounding box center [1200, 225] width 68 height 14
click at [0, 0] on input "Obligatorio" at bounding box center [0, 0] width 0 height 0
click at [1295, 25] on link "Guardar" at bounding box center [1338, 25] width 100 height 22
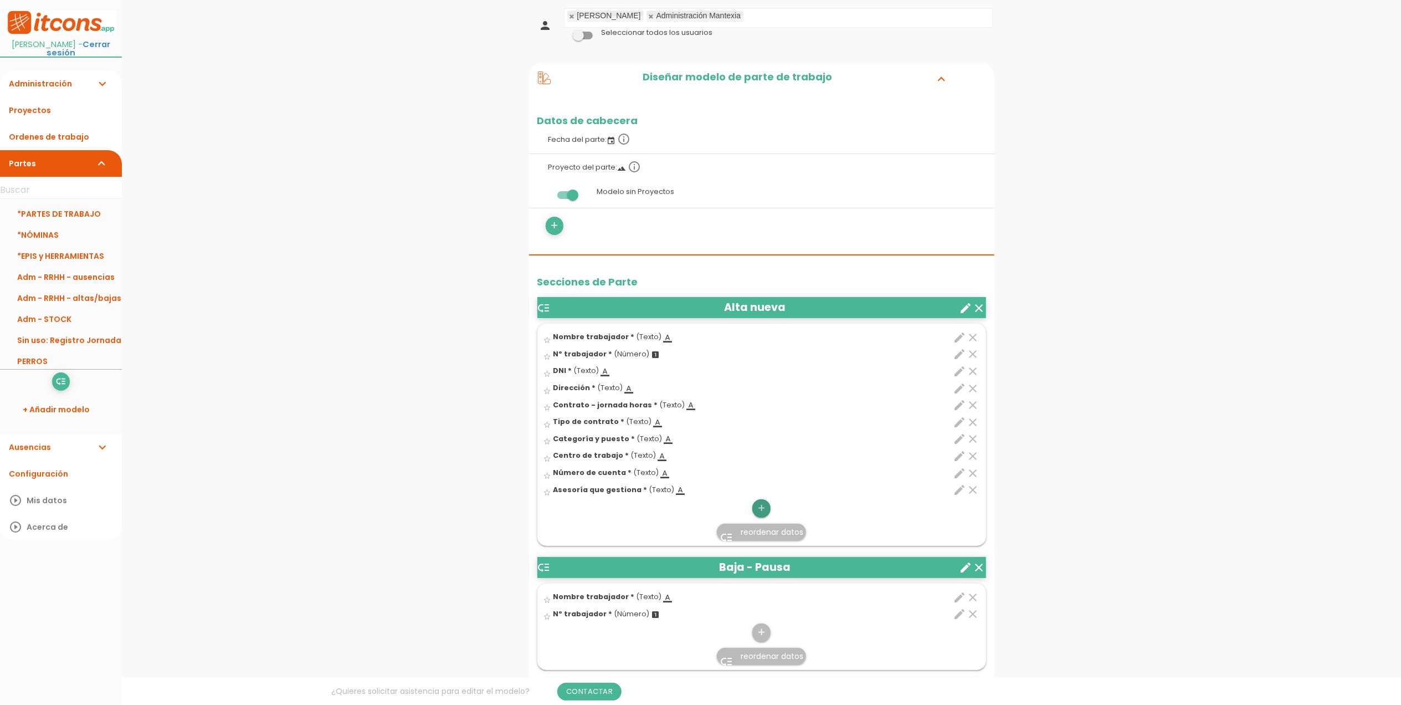
click at [761, 510] on icon "add" at bounding box center [761, 508] width 11 height 18
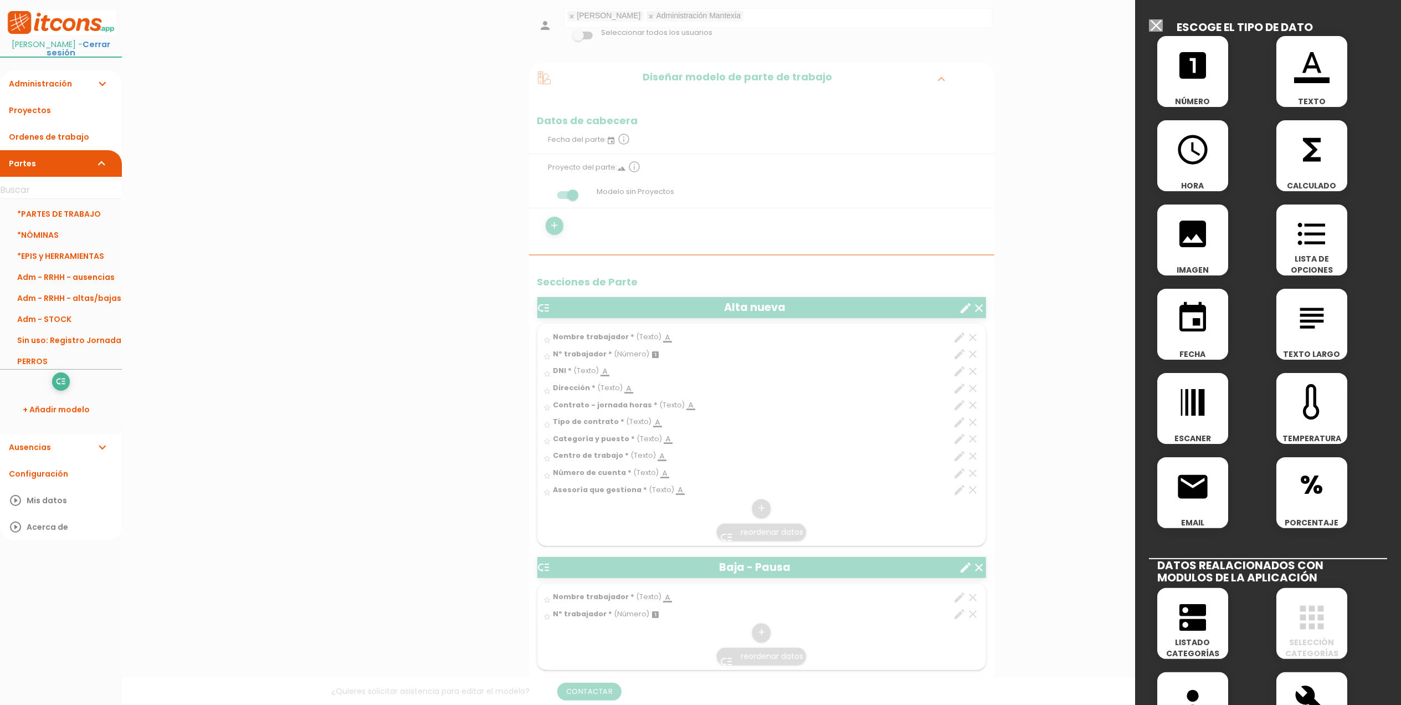
click at [1326, 76] on span "format_color_text" at bounding box center [1312, 59] width 71 height 47
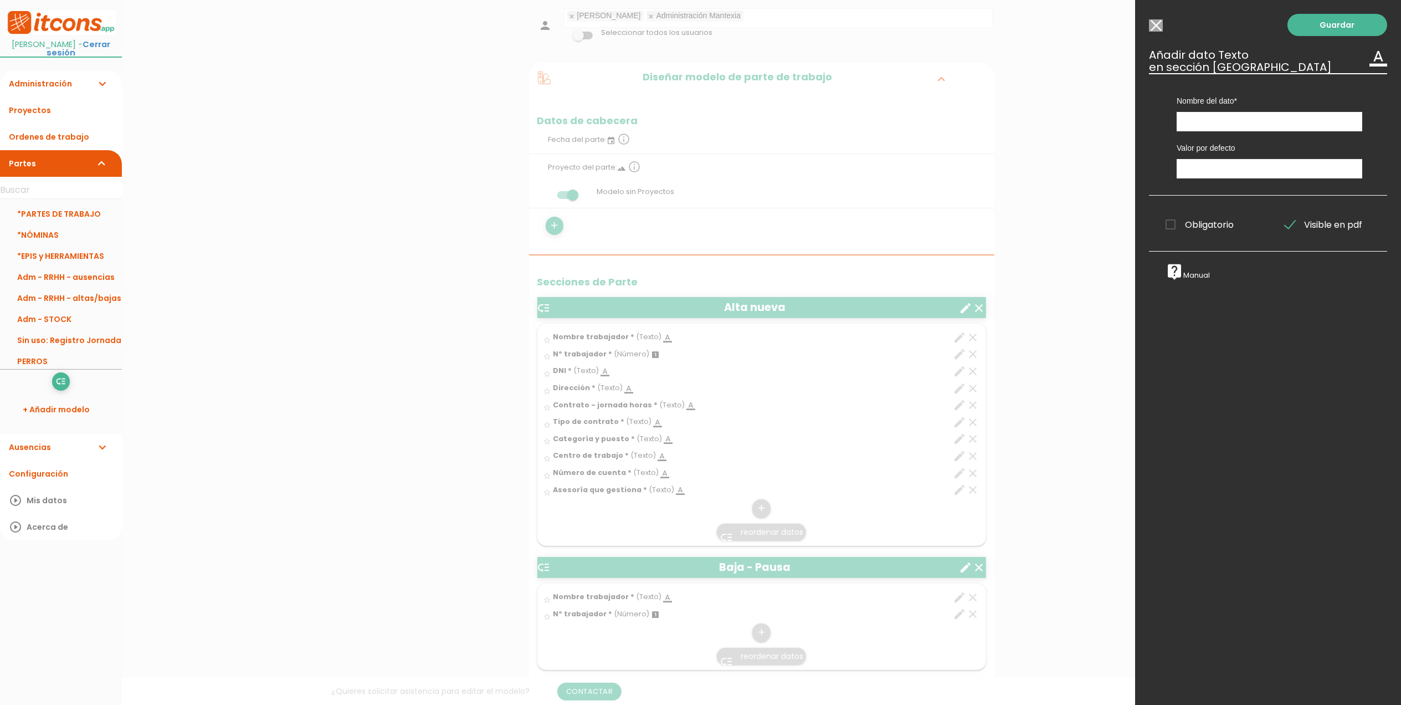
click at [1157, 27] on input "Modelo sin Ordenes de trabajo" at bounding box center [1156, 25] width 14 height 12
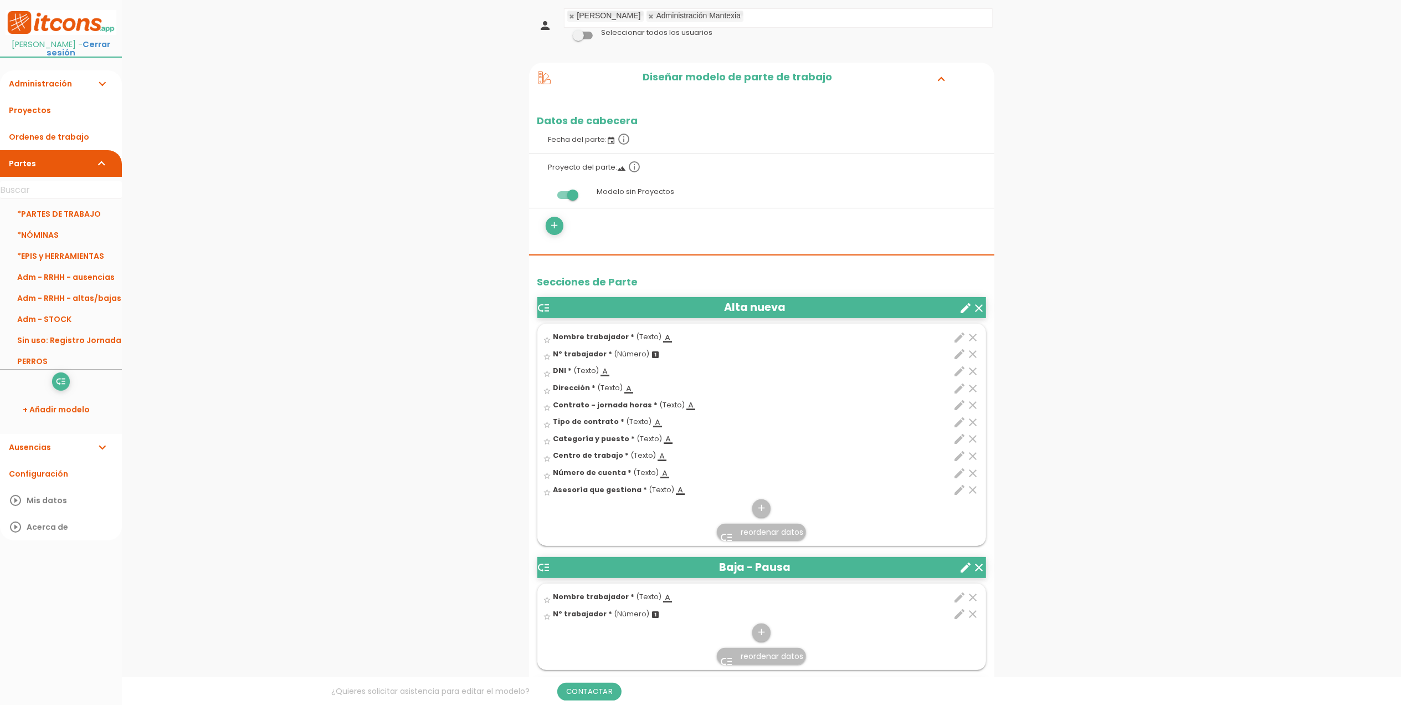
click at [958, 493] on icon "edit" at bounding box center [960, 489] width 13 height 13
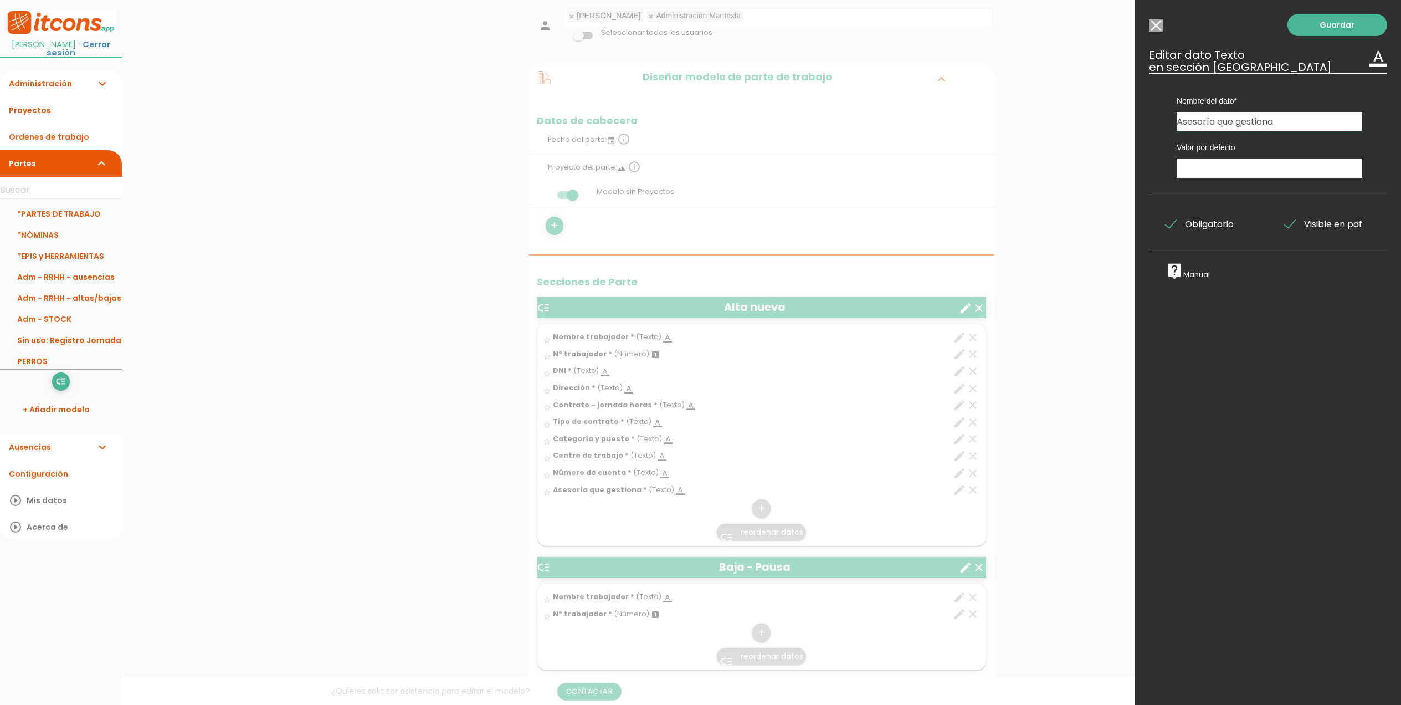
drag, startPoint x: 1291, startPoint y: 124, endPoint x: 1169, endPoint y: 125, distance: 122.4
click at [1169, 125] on div "Nombre del dato Nombre trabajador Nombre trabajador Nombre trabajador Nombre tr…" at bounding box center [1270, 102] width 202 height 58
type input "Gestionado por: (Nombre Aseosría)"
click at [1336, 27] on link "Guardar" at bounding box center [1338, 25] width 100 height 22
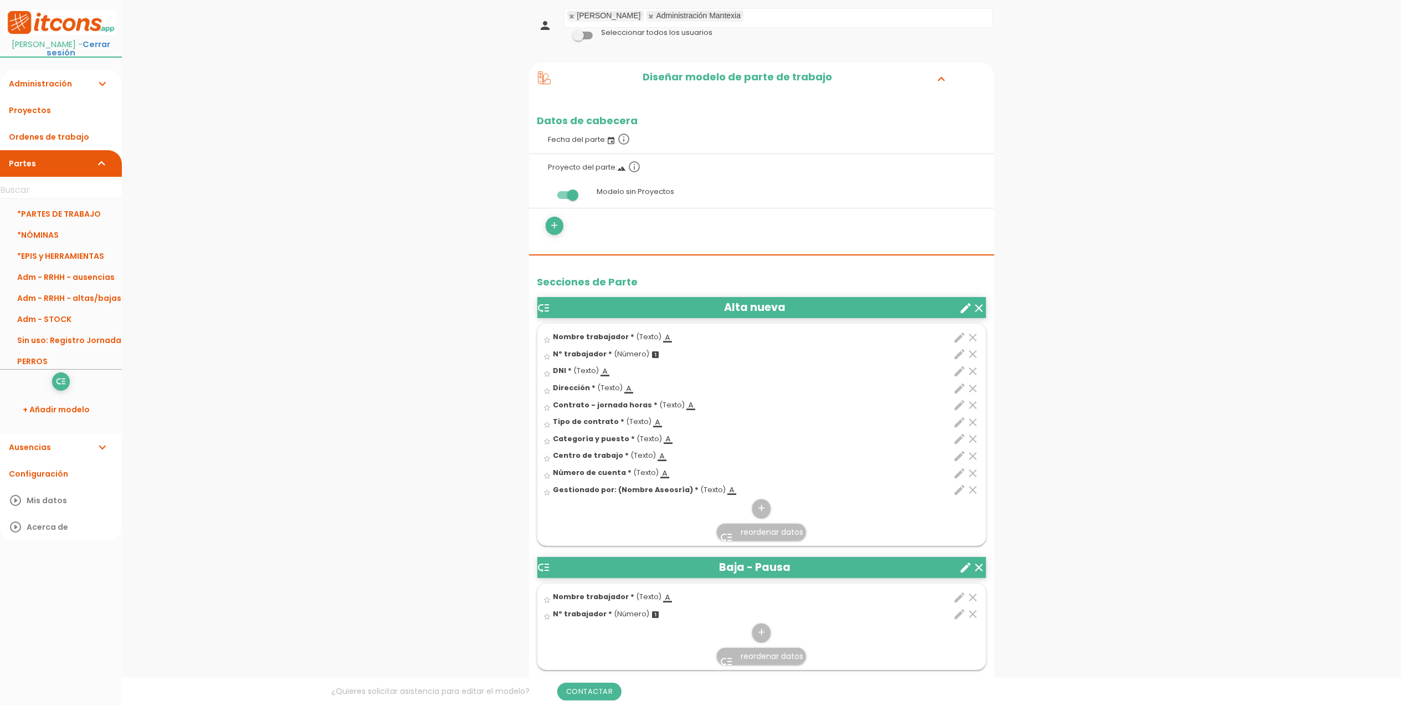
click at [957, 488] on icon "edit" at bounding box center [960, 489] width 13 height 13
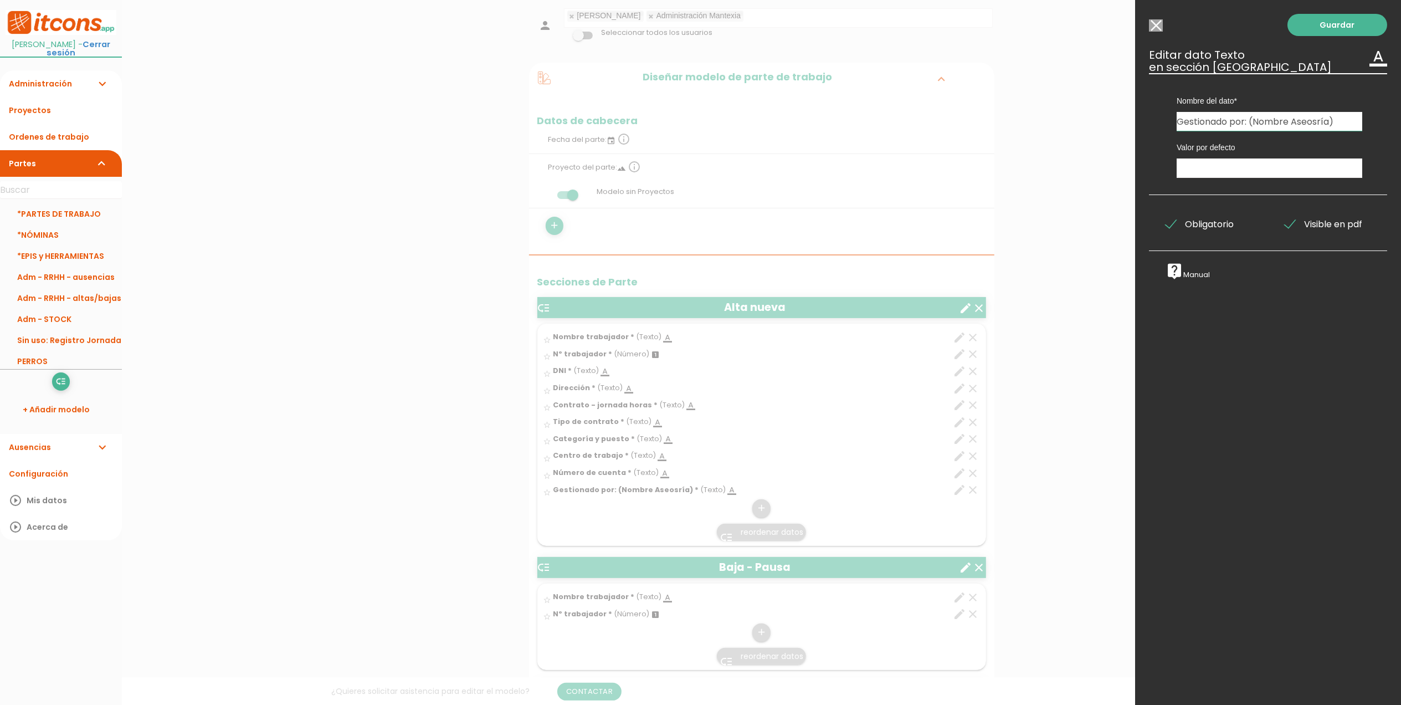
click at [1315, 120] on input "Gestionado por: (Nombre Aseosría)" at bounding box center [1270, 121] width 186 height 19
type input "Gestionado por: (Nombre Asesoría)"
click at [1326, 17] on link "Guardar" at bounding box center [1338, 25] width 100 height 22
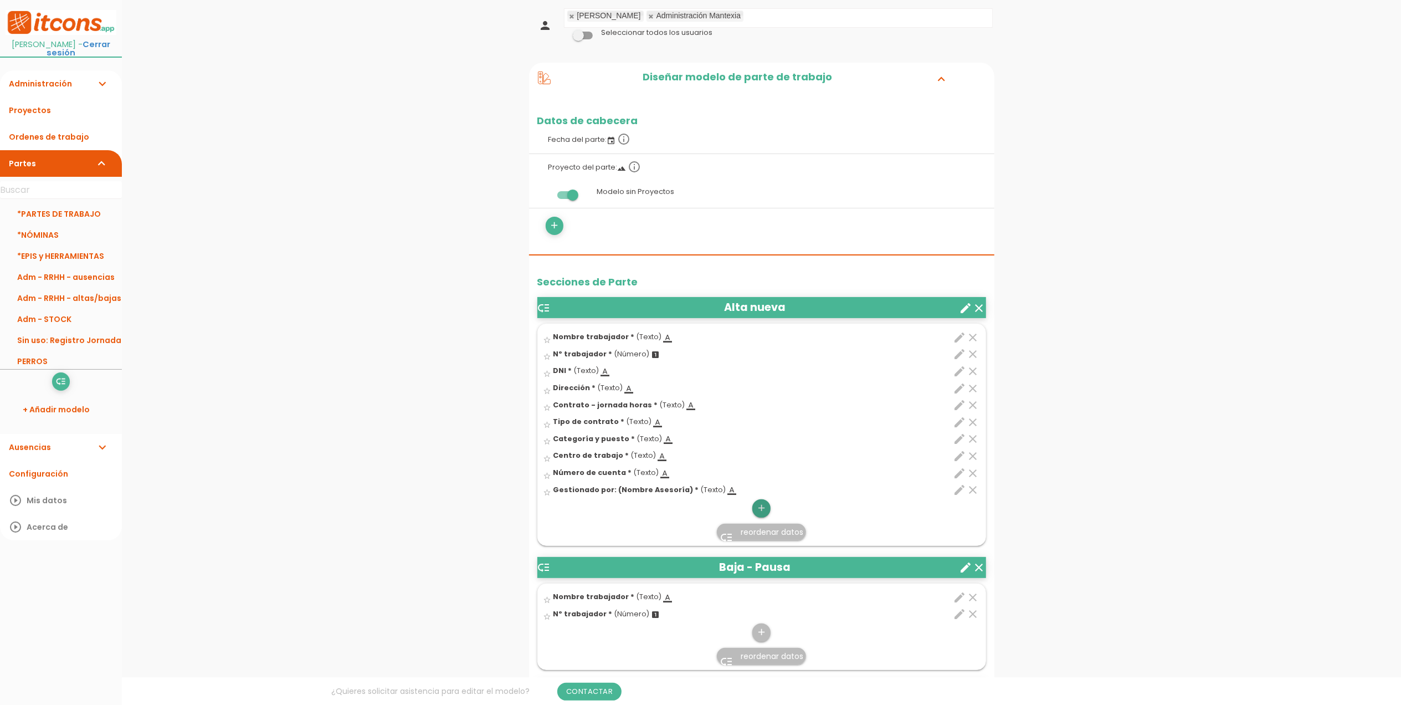
click at [769, 509] on link "add" at bounding box center [761, 508] width 18 height 18
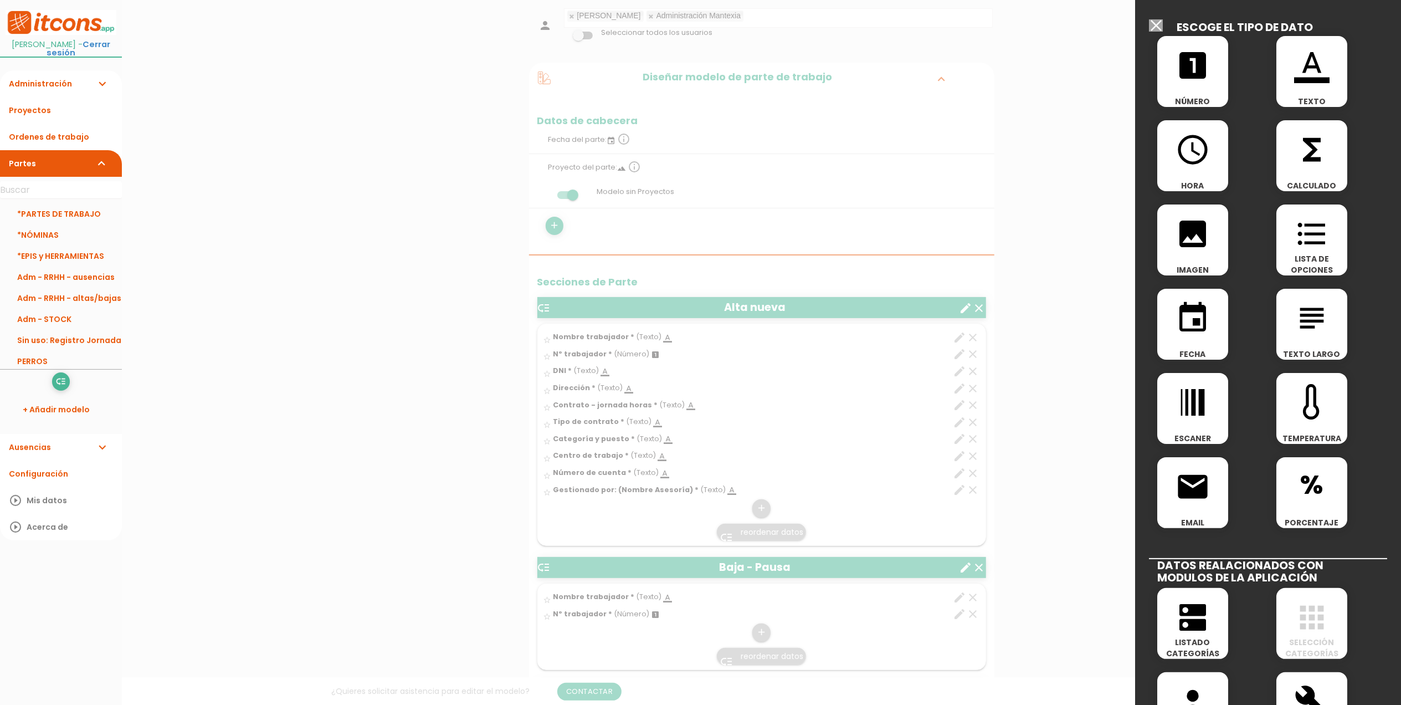
click at [1285, 60] on span "format_color_text" at bounding box center [1312, 59] width 71 height 47
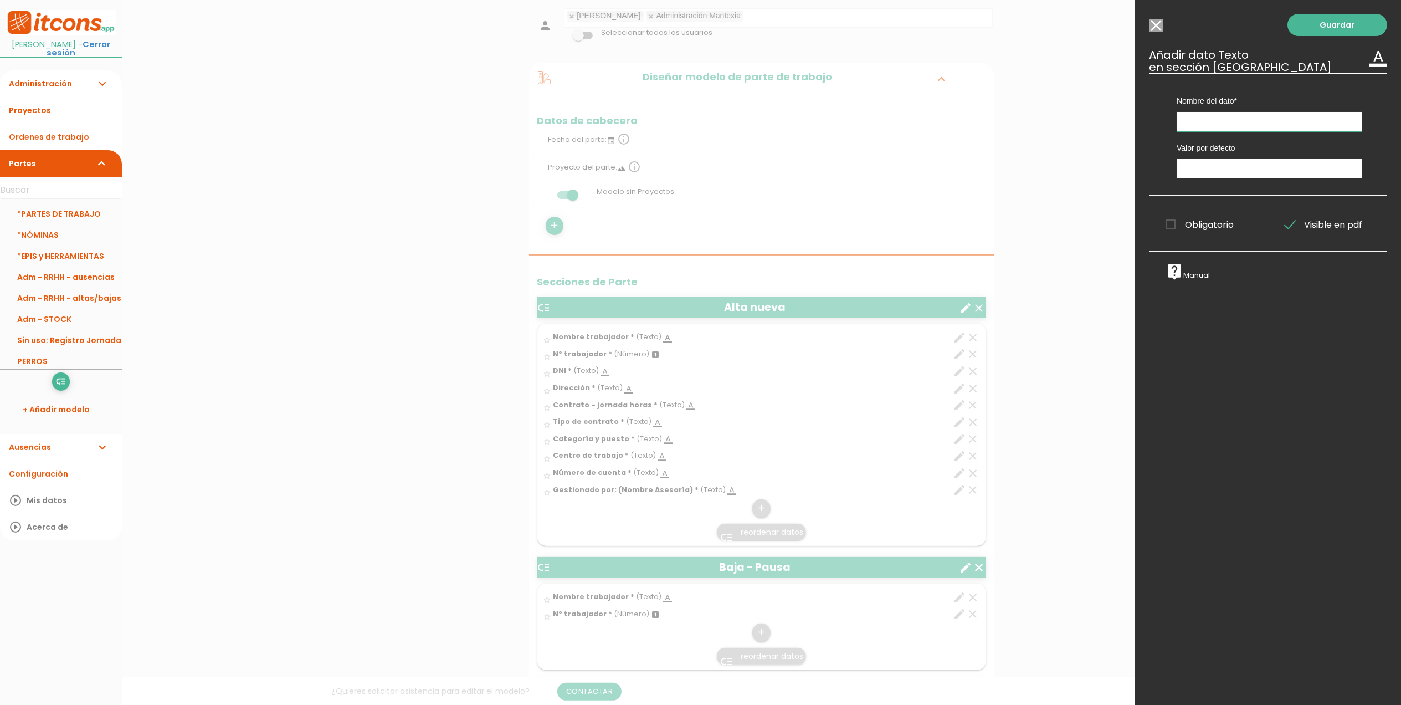
click at [1233, 121] on input "text" at bounding box center [1270, 121] width 186 height 19
type input "N"
type input "Gestionado por: (Interno)"
click at [1175, 224] on span "Obligatorio" at bounding box center [1200, 225] width 68 height 14
click at [0, 0] on input "Obligatorio" at bounding box center [0, 0] width 0 height 0
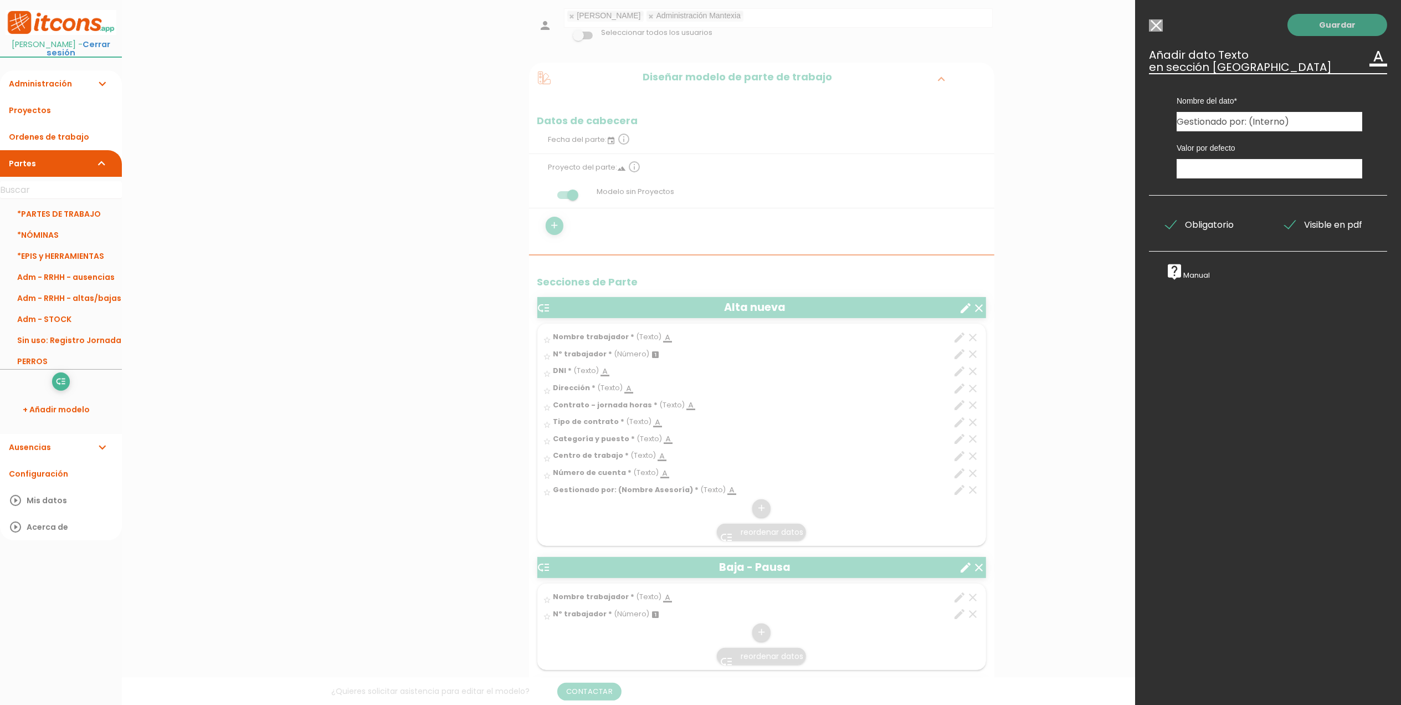
click at [1335, 27] on link "Guardar" at bounding box center [1338, 25] width 100 height 22
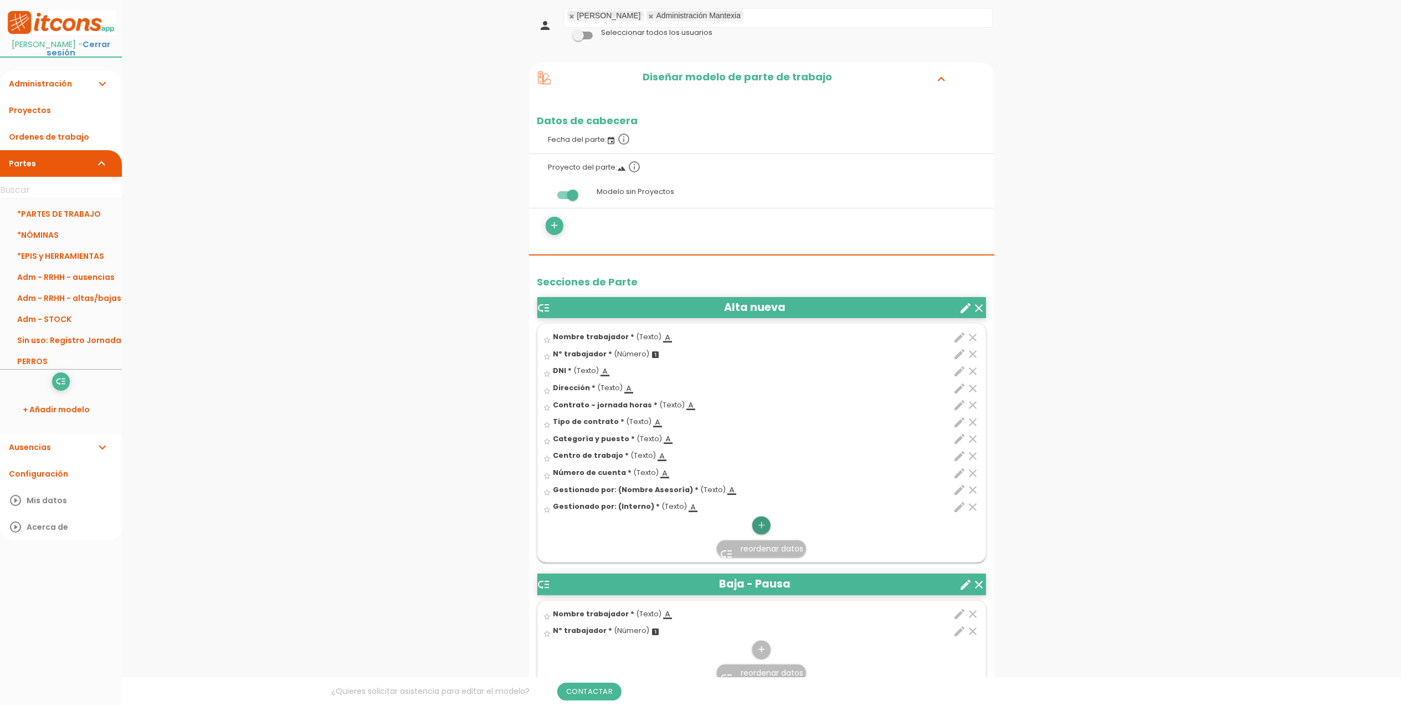
click at [763, 525] on icon "add" at bounding box center [761, 525] width 11 height 18
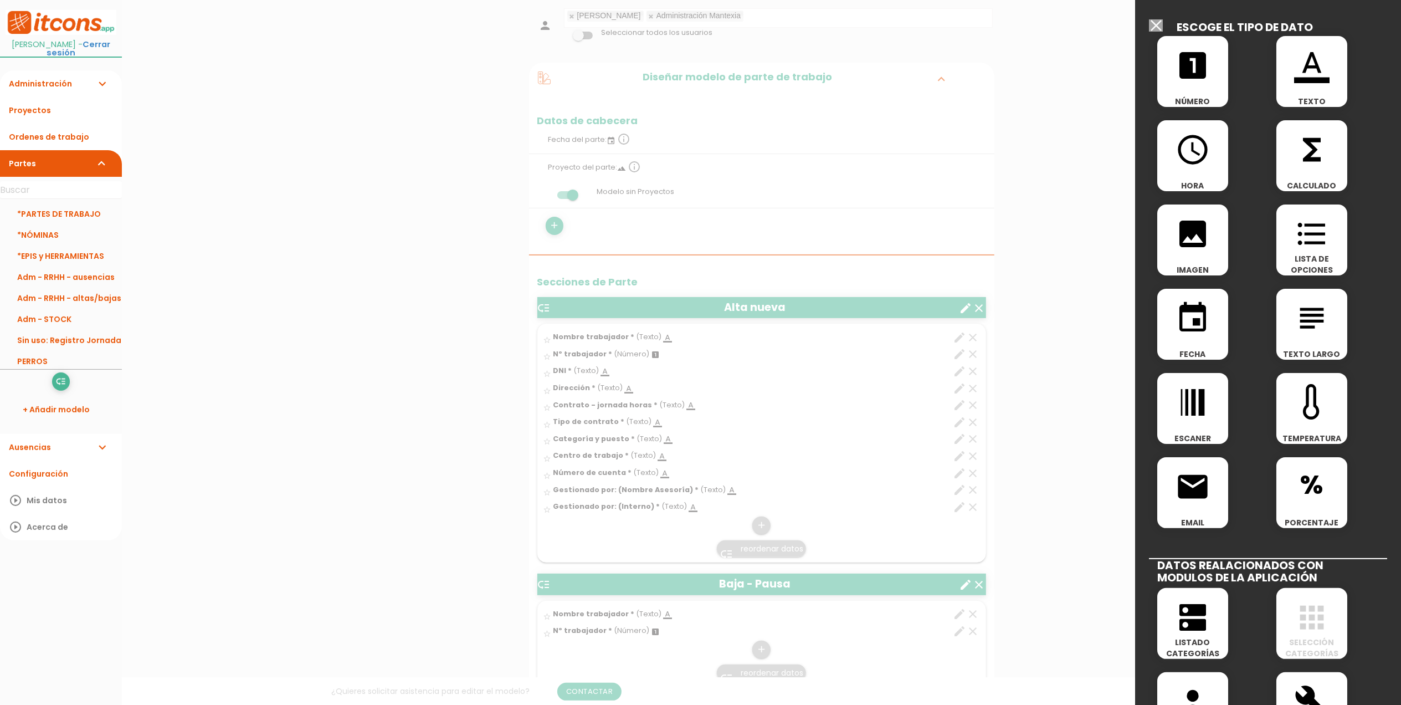
click at [1308, 67] on icon "format_color_text" at bounding box center [1311, 65] width 35 height 35
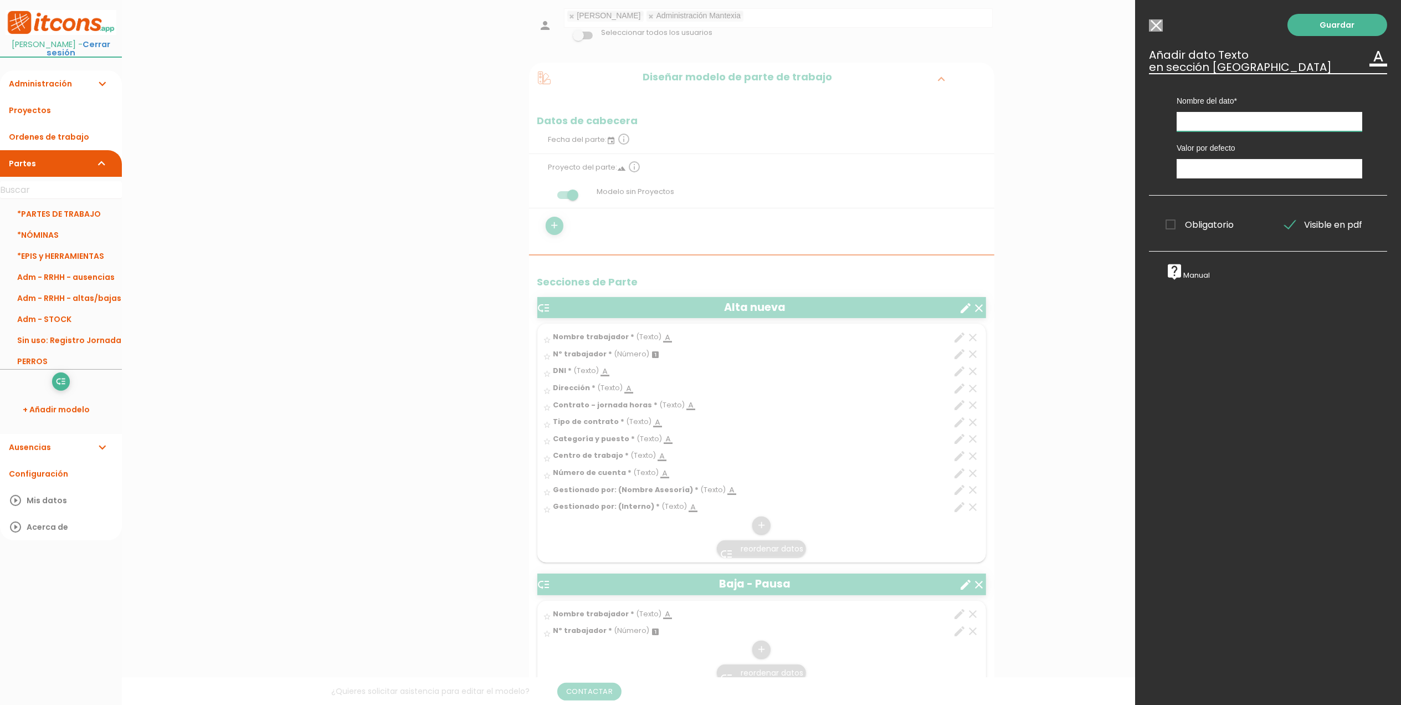
click at [1237, 125] on input "text" at bounding box center [1270, 121] width 186 height 19
type input "Talla - Camiseta"
click at [1177, 223] on span "Obligatorio" at bounding box center [1200, 225] width 68 height 14
click at [0, 0] on input "Obligatorio" at bounding box center [0, 0] width 0 height 0
click at [1352, 25] on link "Guardar" at bounding box center [1338, 25] width 100 height 22
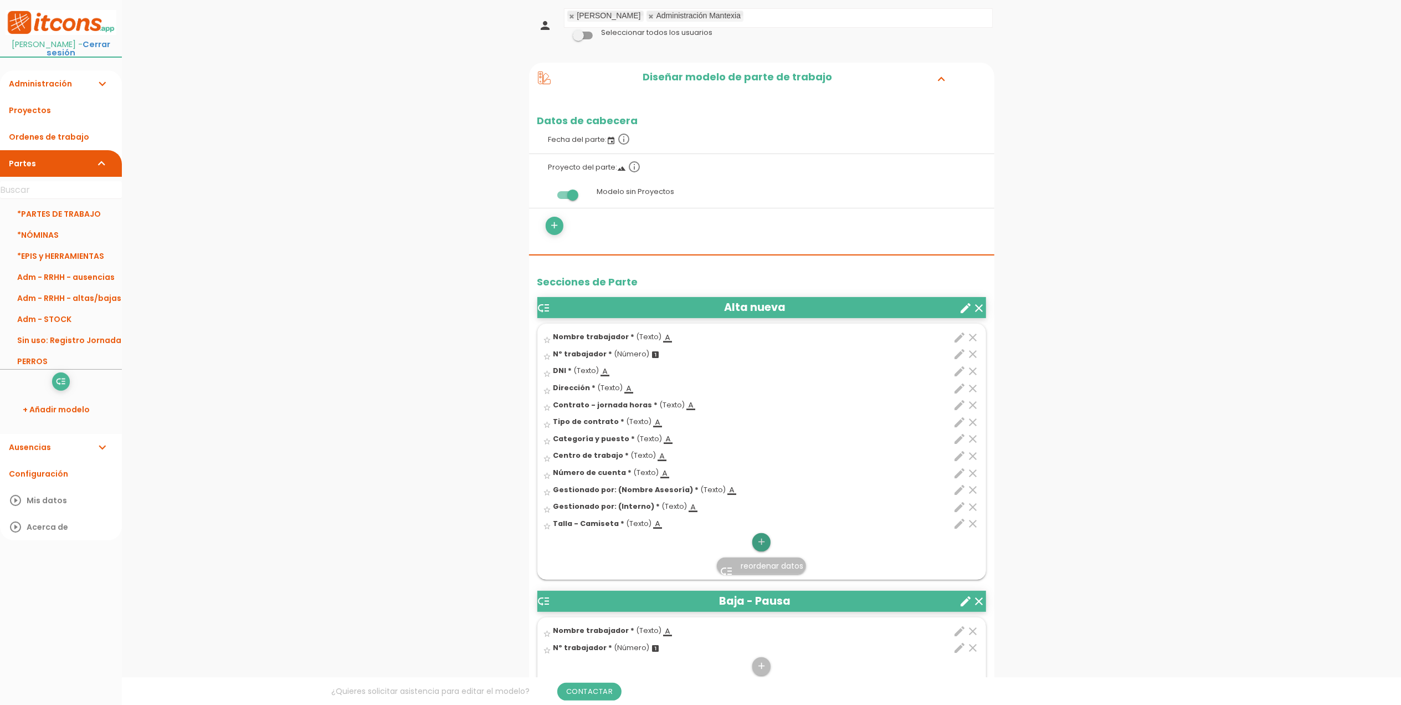
click at [765, 540] on icon "add" at bounding box center [761, 542] width 11 height 18
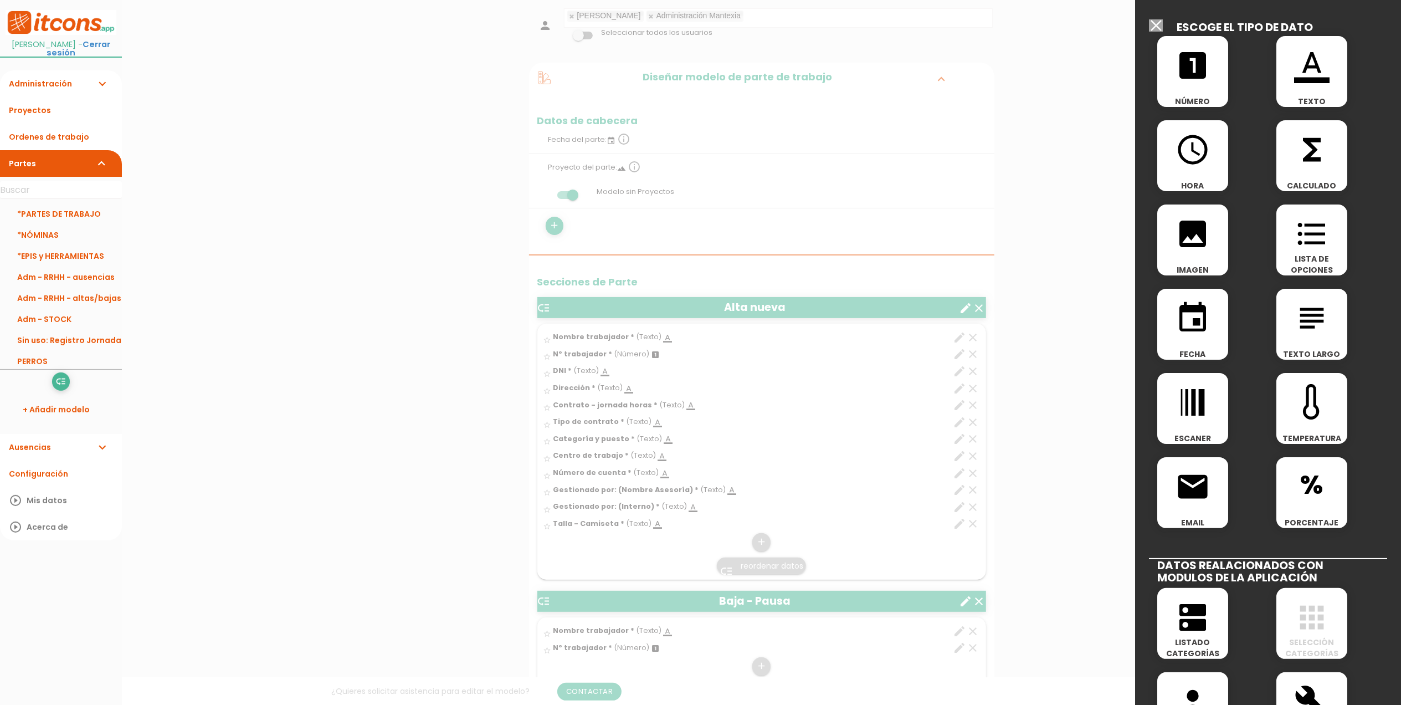
click at [1319, 69] on icon "format_color_text" at bounding box center [1311, 65] width 35 height 35
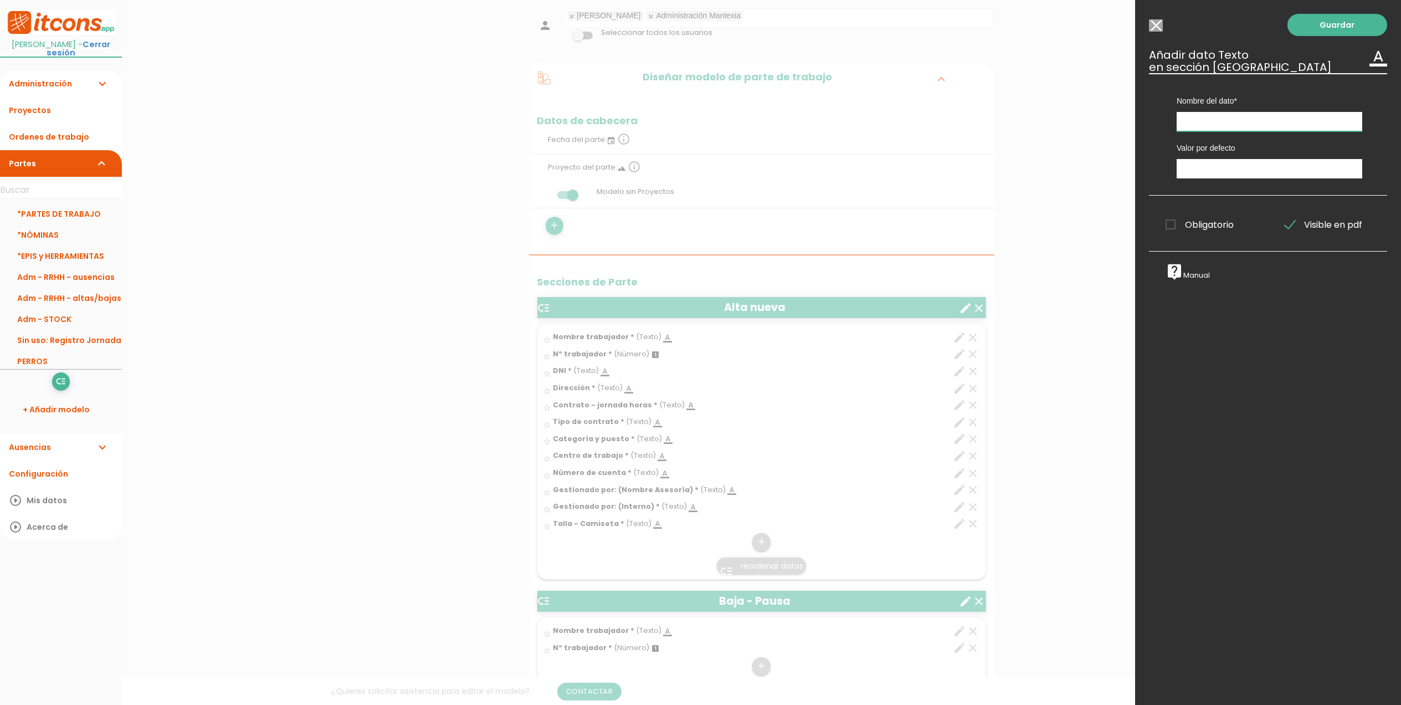
click at [1244, 122] on input "text" at bounding box center [1270, 121] width 186 height 19
type input "Talla - Pantalón"
click at [1166, 224] on span "Obligatorio" at bounding box center [1200, 225] width 68 height 14
click at [0, 0] on input "Obligatorio" at bounding box center [0, 0] width 0 height 0
click at [1326, 33] on link "Guardar" at bounding box center [1338, 25] width 100 height 22
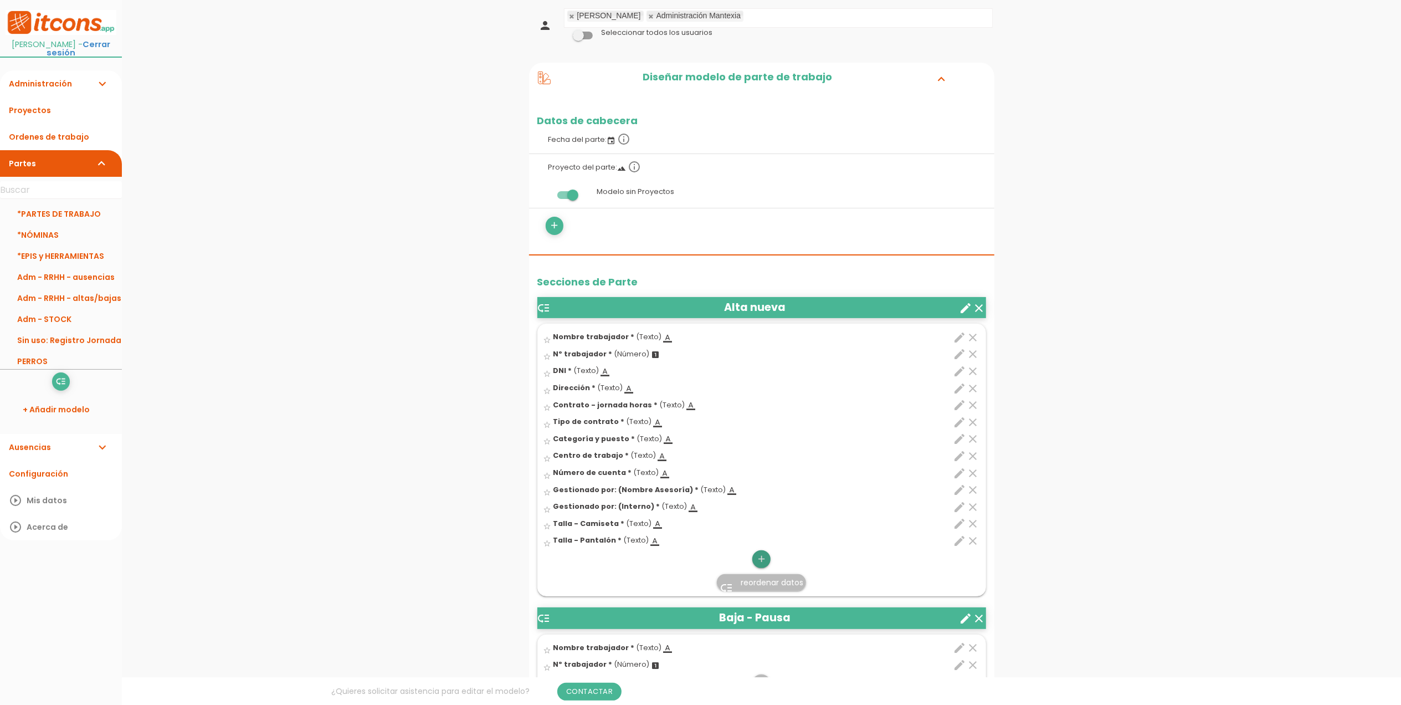
click at [760, 560] on icon "add" at bounding box center [761, 559] width 11 height 18
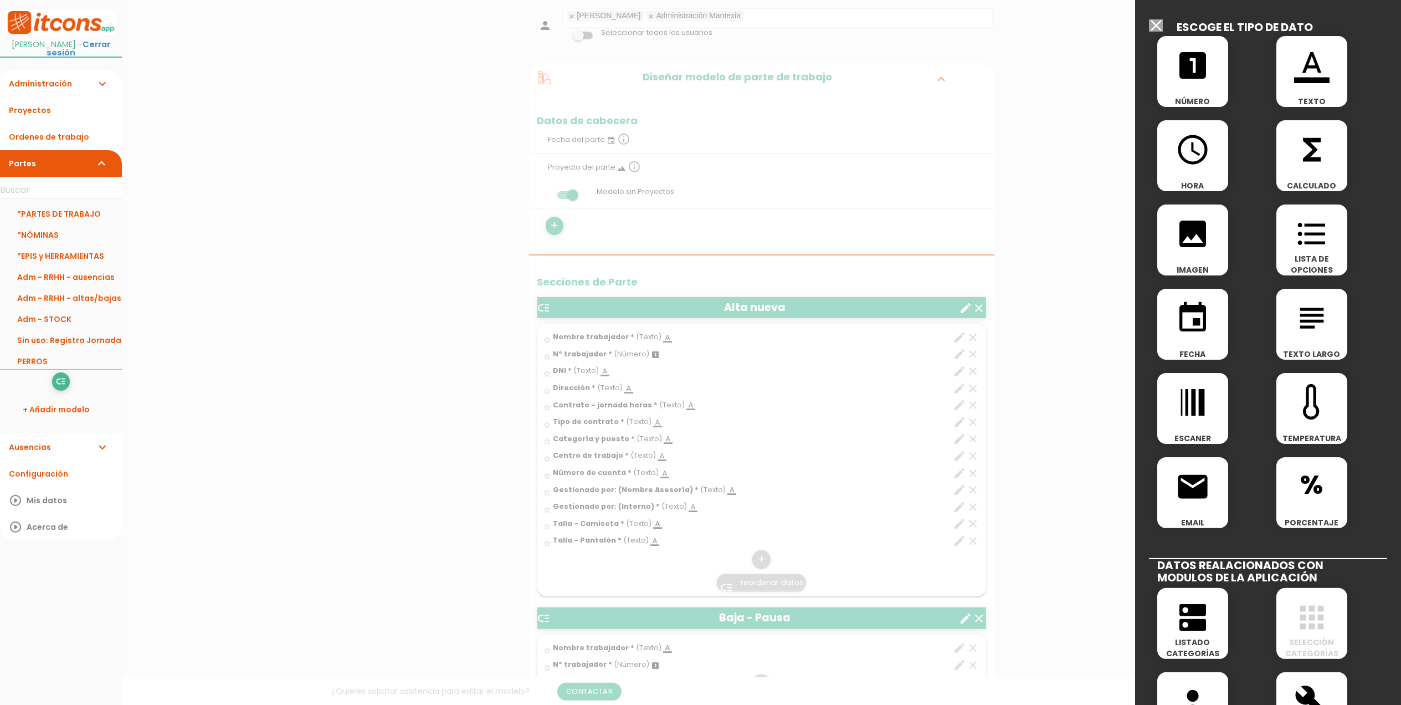
click at [1320, 58] on icon "format_color_text" at bounding box center [1311, 65] width 35 height 35
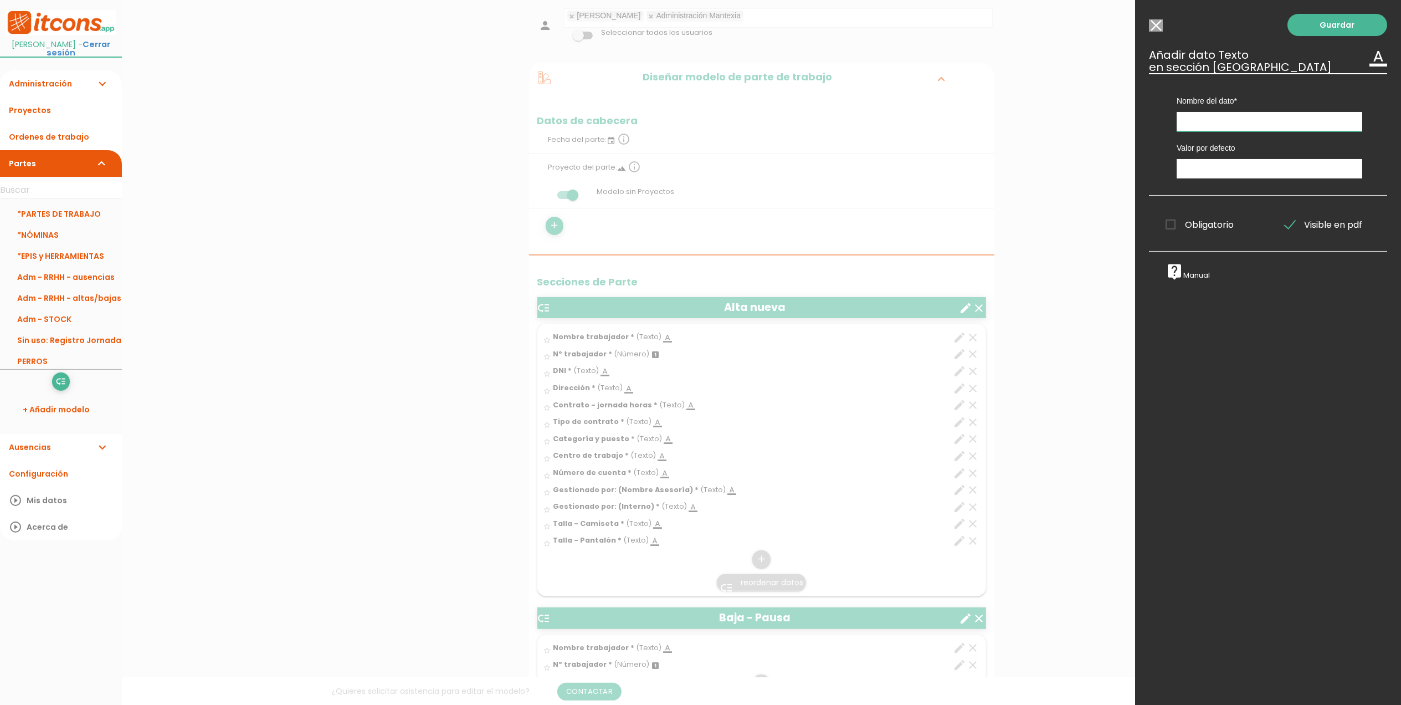
click at [1240, 114] on input "text" at bounding box center [1270, 121] width 186 height 19
type input "Talla - Sudadera"
click at [1166, 225] on span "Obligatorio" at bounding box center [1200, 225] width 68 height 14
click at [0, 0] on input "Obligatorio" at bounding box center [0, 0] width 0 height 0
click at [1310, 27] on link "Guardar" at bounding box center [1338, 25] width 100 height 22
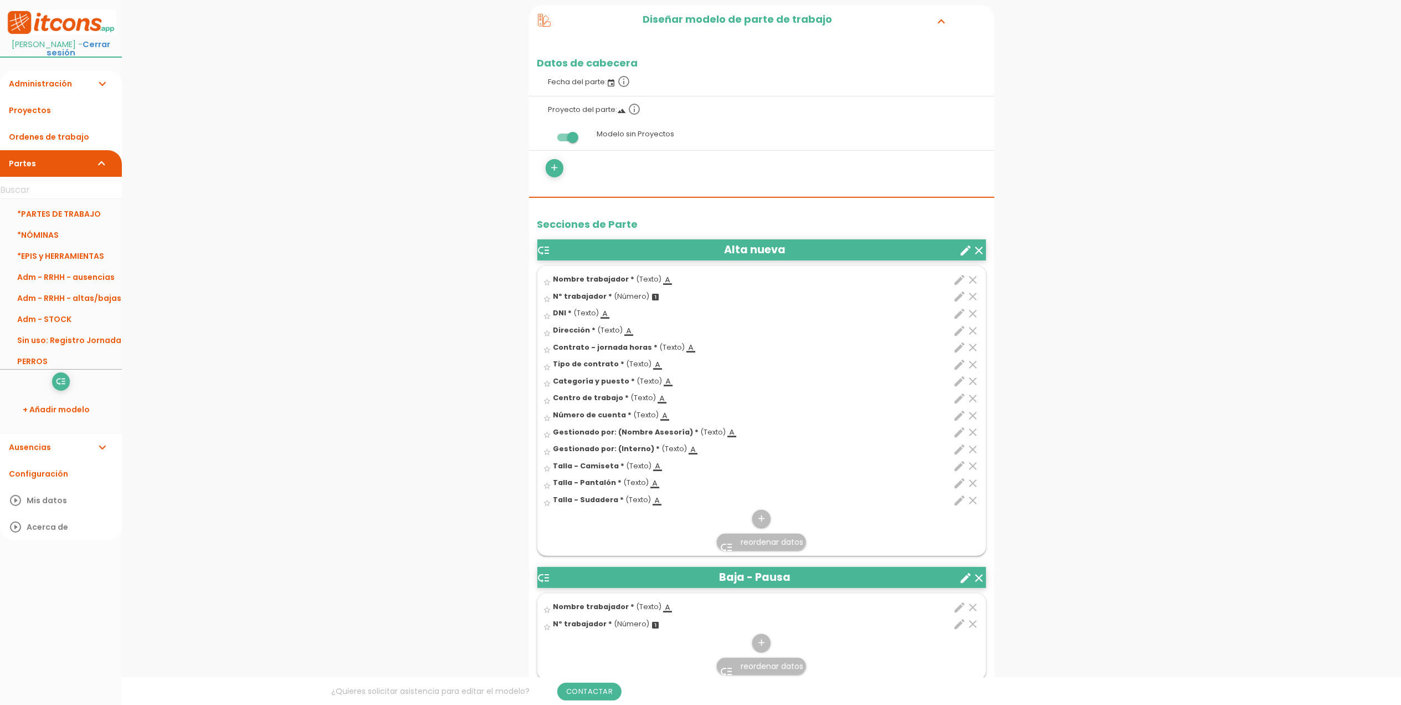
scroll to position [253, 0]
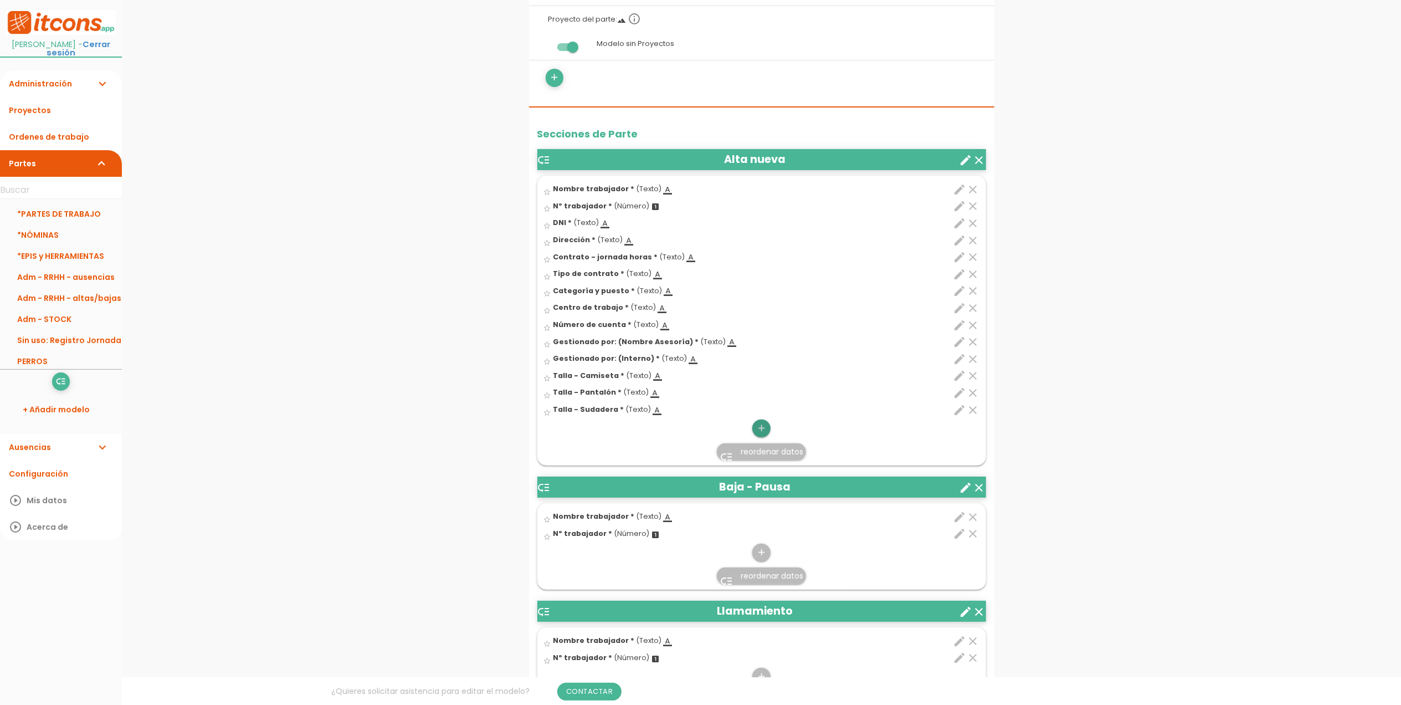
click at [766, 423] on icon "add" at bounding box center [761, 428] width 11 height 18
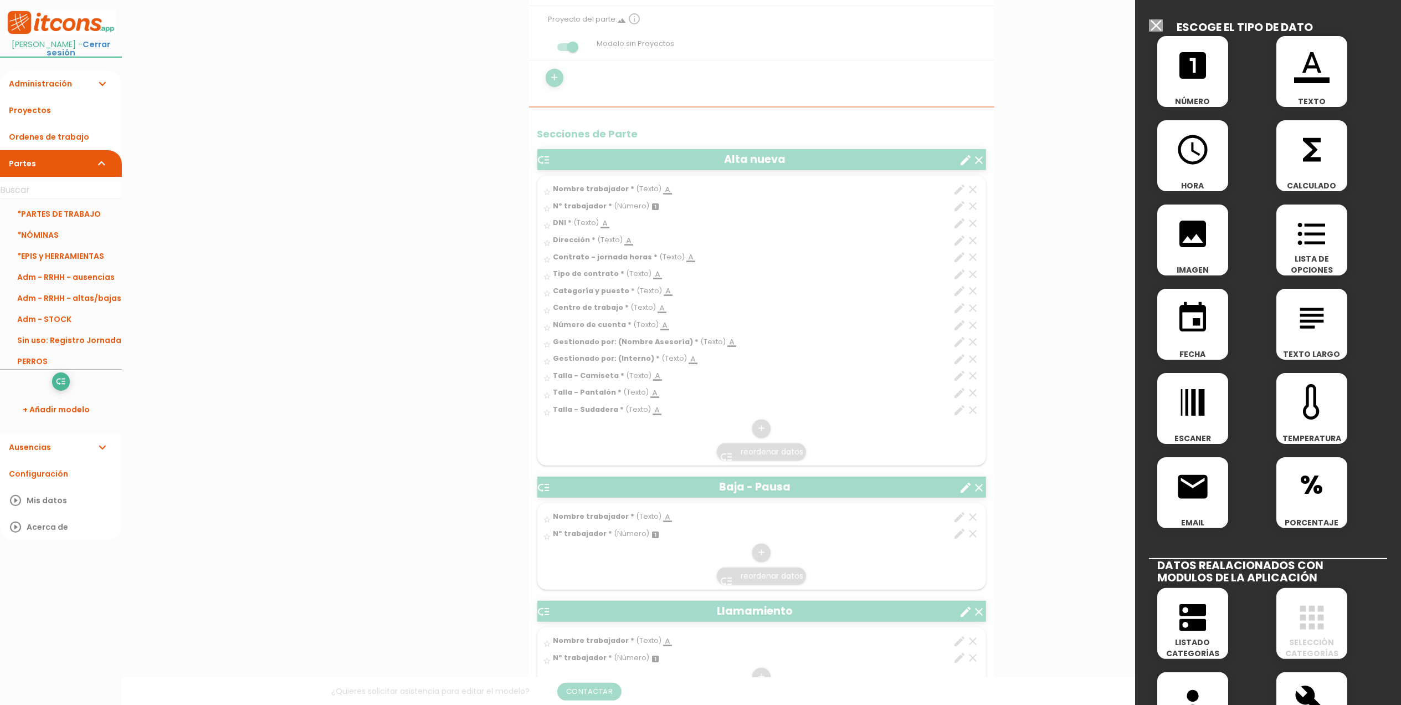
click at [1279, 78] on span "format_color_text" at bounding box center [1312, 59] width 71 height 47
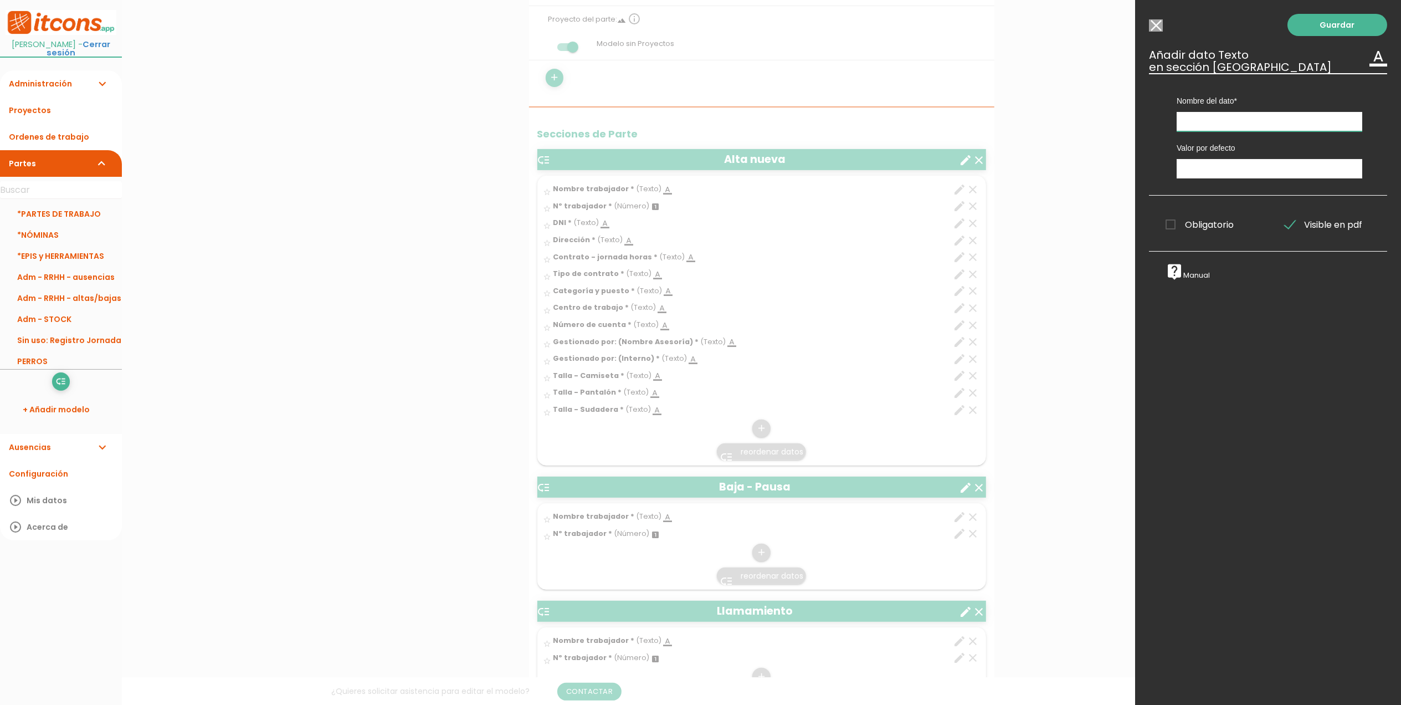
click at [1216, 122] on input "text" at bounding box center [1270, 121] width 186 height 19
type input "Talla - Chaqueta invierno"
click at [1172, 226] on span "Obligatorio" at bounding box center [1200, 225] width 68 height 14
click at [0, 0] on input "Obligatorio" at bounding box center [0, 0] width 0 height 0
click at [1315, 25] on link "Guardar" at bounding box center [1338, 25] width 100 height 22
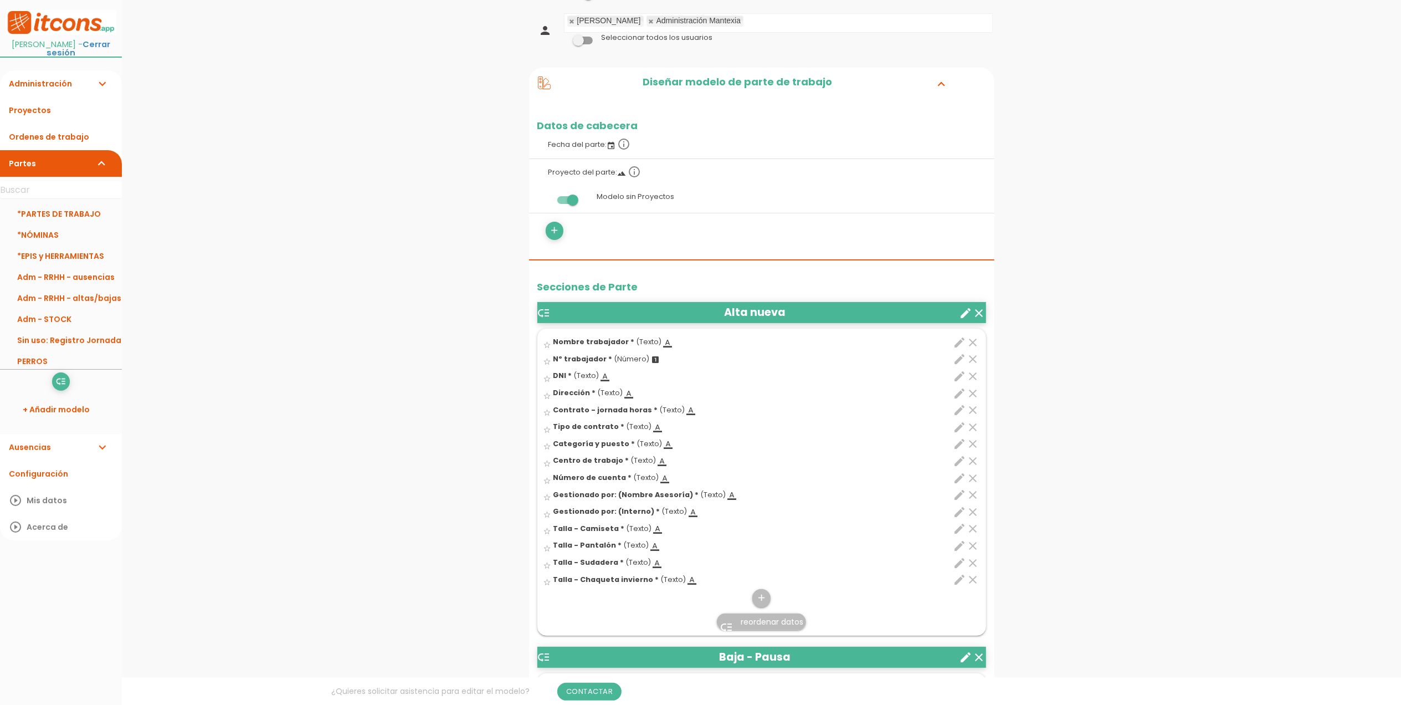
scroll to position [256, 0]
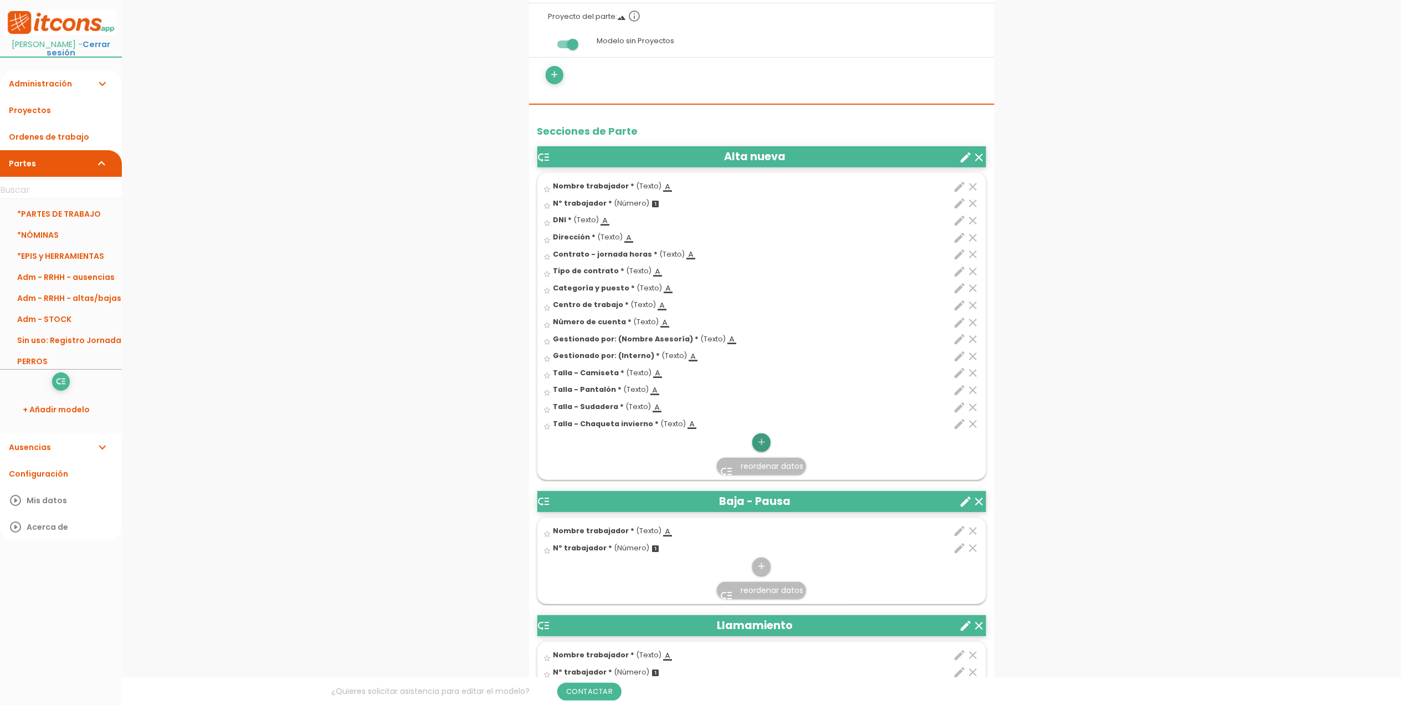
click at [763, 440] on icon "add" at bounding box center [761, 442] width 11 height 18
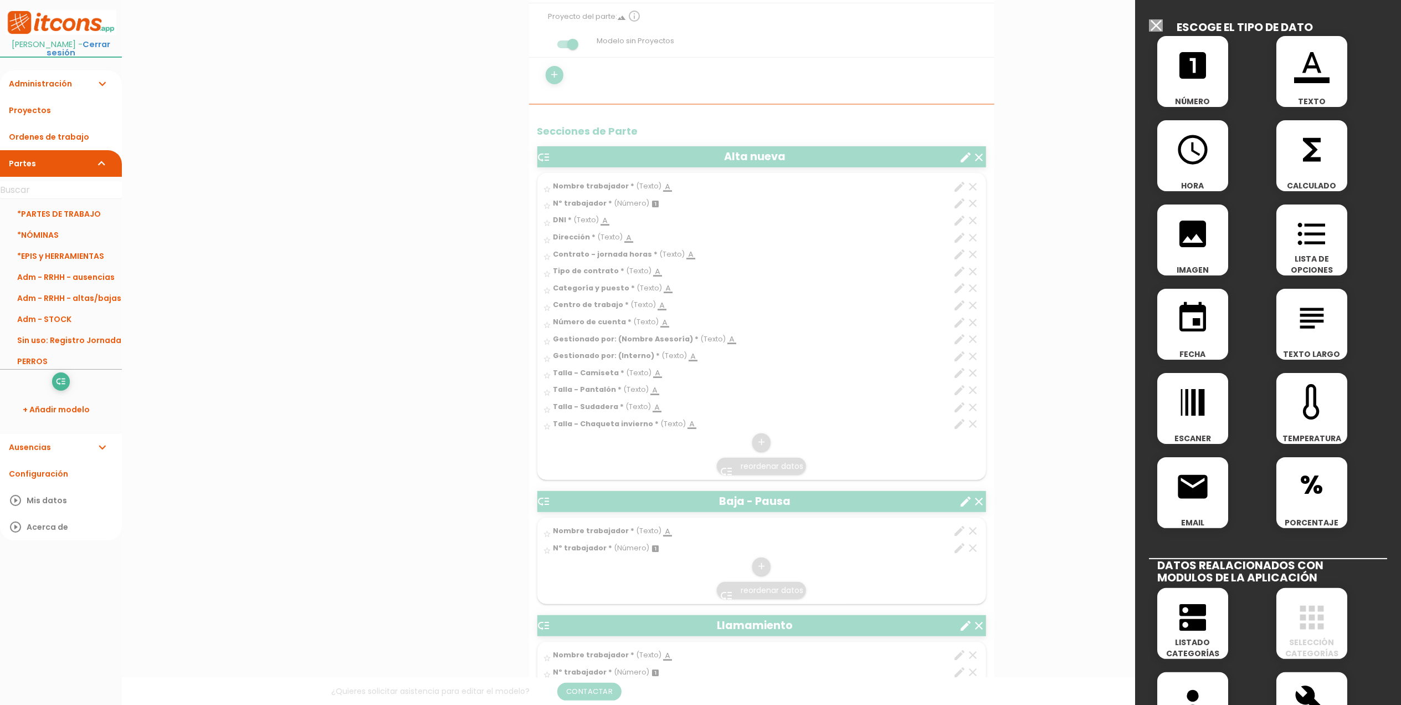
click at [1306, 63] on icon "format_color_text" at bounding box center [1311, 65] width 35 height 35
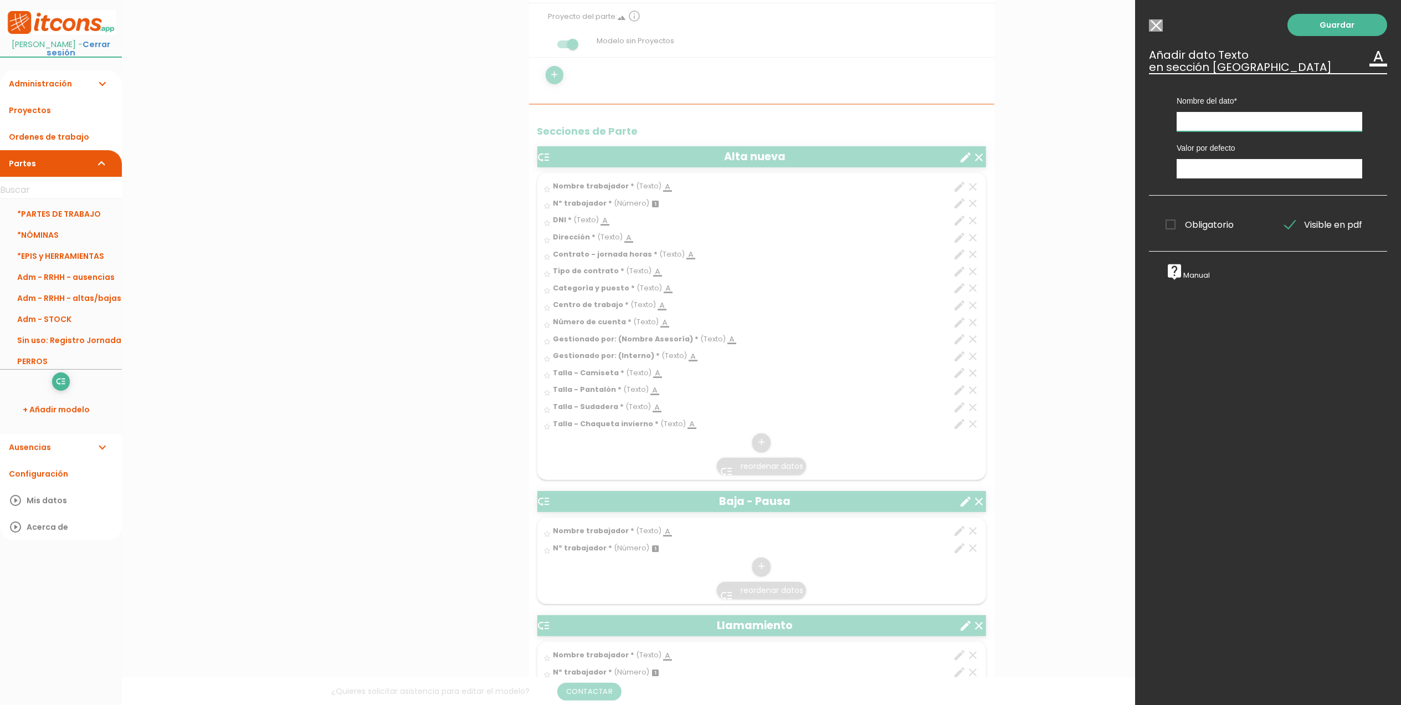
click at [1242, 120] on input "text" at bounding box center [1270, 121] width 186 height 19
type input "Talla - chaleco invierno"
click at [1169, 223] on span "Obligatorio" at bounding box center [1200, 225] width 68 height 14
click at [0, 0] on input "Obligatorio" at bounding box center [0, 0] width 0 height 0
click at [1320, 29] on link "Guardar" at bounding box center [1338, 25] width 100 height 22
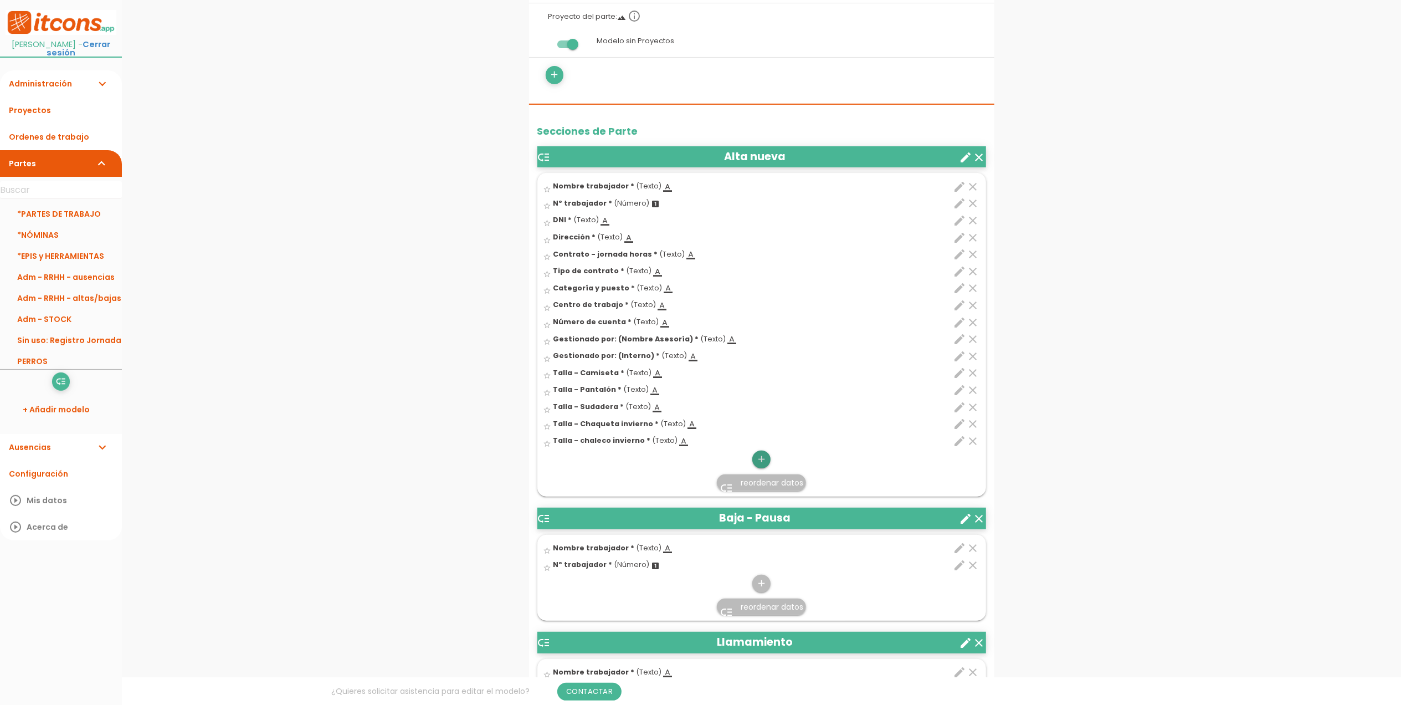
click at [763, 462] on icon "add" at bounding box center [761, 459] width 11 height 18
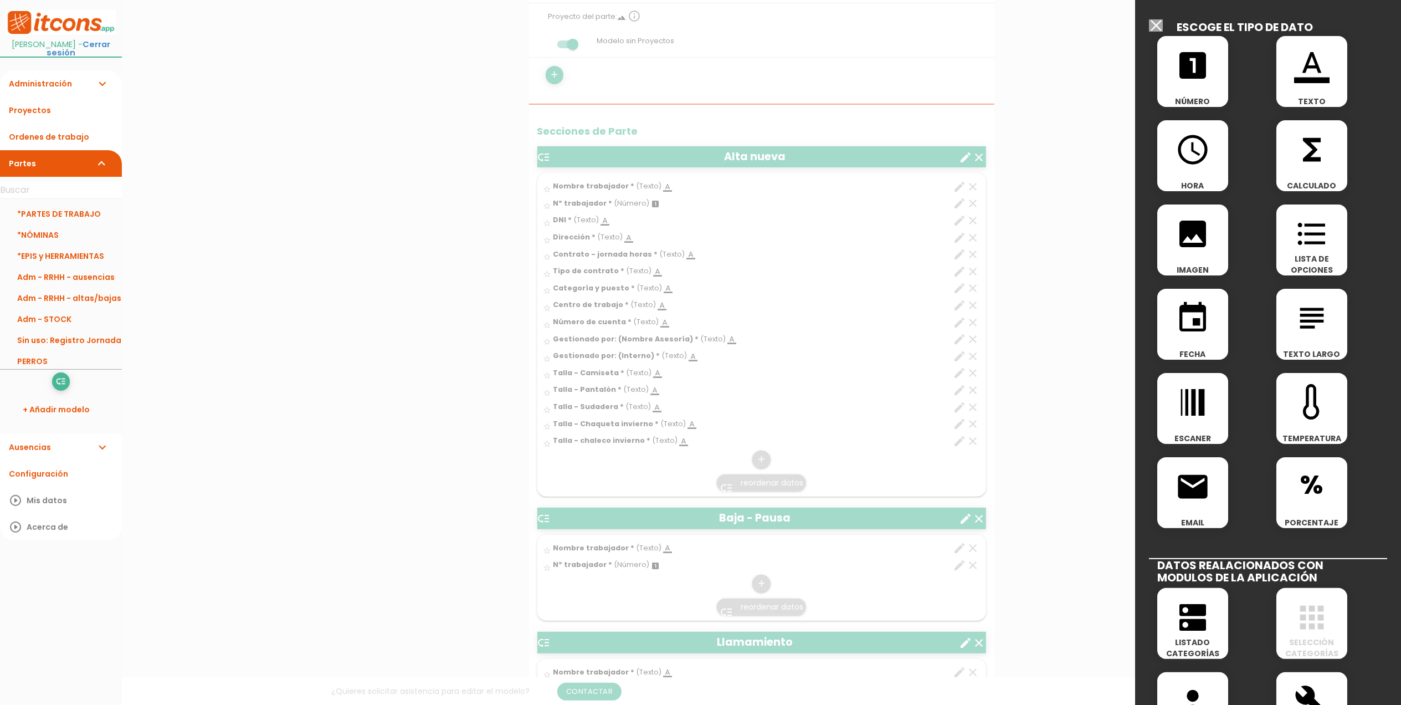
click at [1308, 85] on div "format_color_text TEXTO" at bounding box center [1312, 71] width 71 height 71
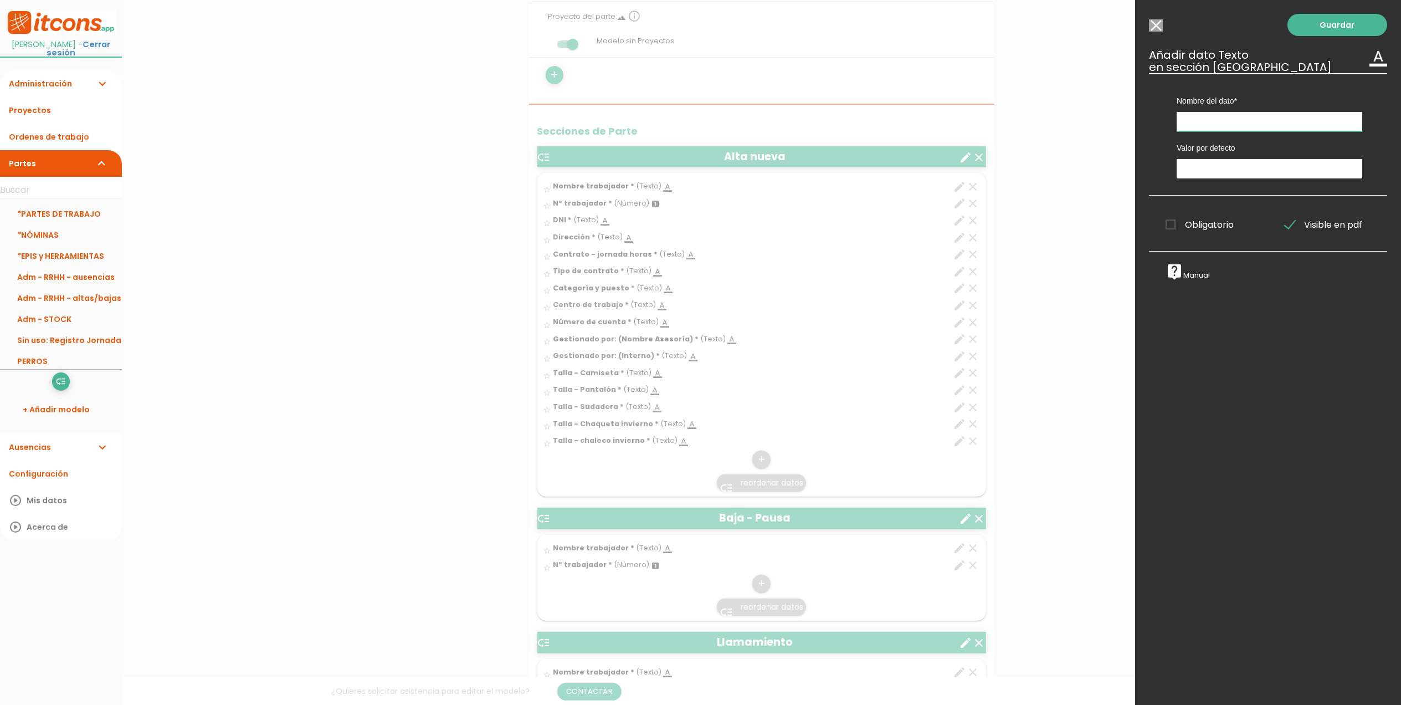
click at [1237, 126] on input "text" at bounding box center [1270, 121] width 186 height 19
type input "Talla- guantes"
click at [1172, 221] on span "Obligatorio" at bounding box center [1200, 225] width 68 height 14
click at [0, 0] on input "Obligatorio" at bounding box center [0, 0] width 0 height 0
click at [1310, 28] on link "Guardar" at bounding box center [1338, 25] width 100 height 22
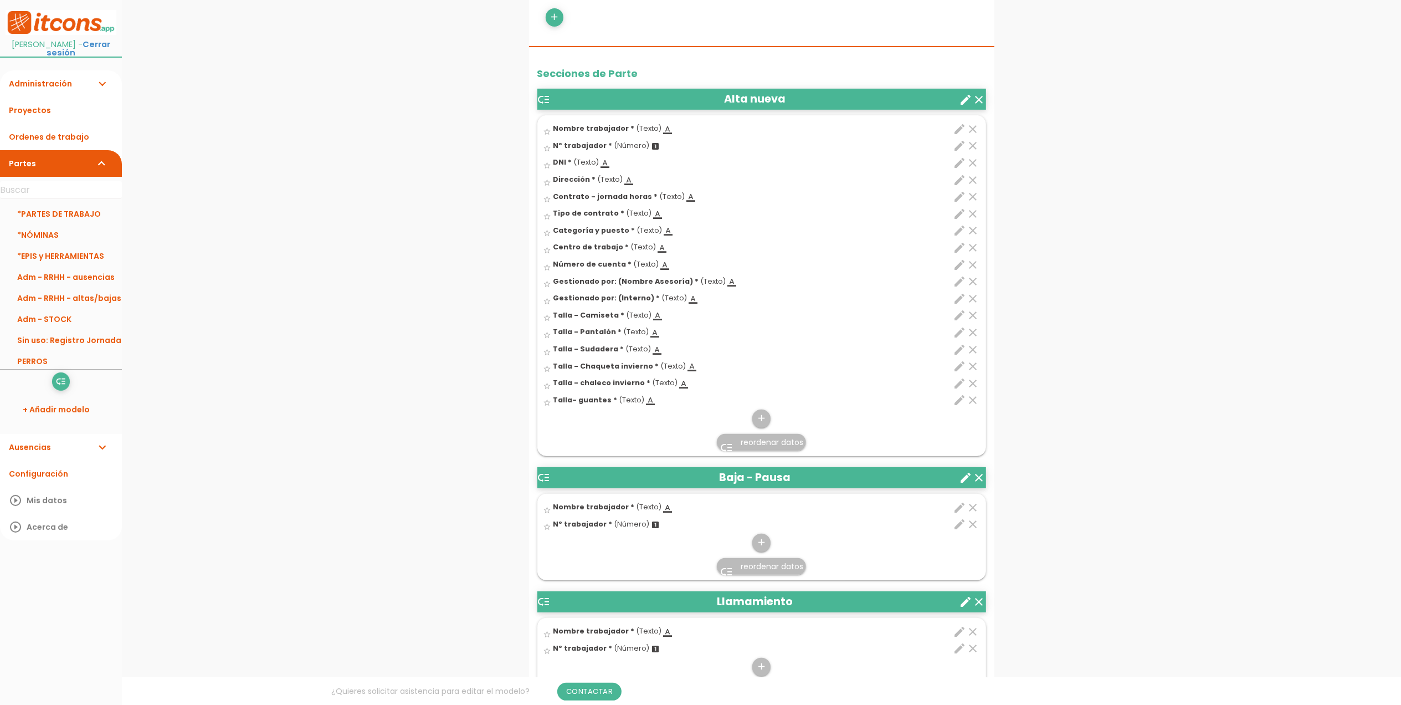
scroll to position [315, 0]
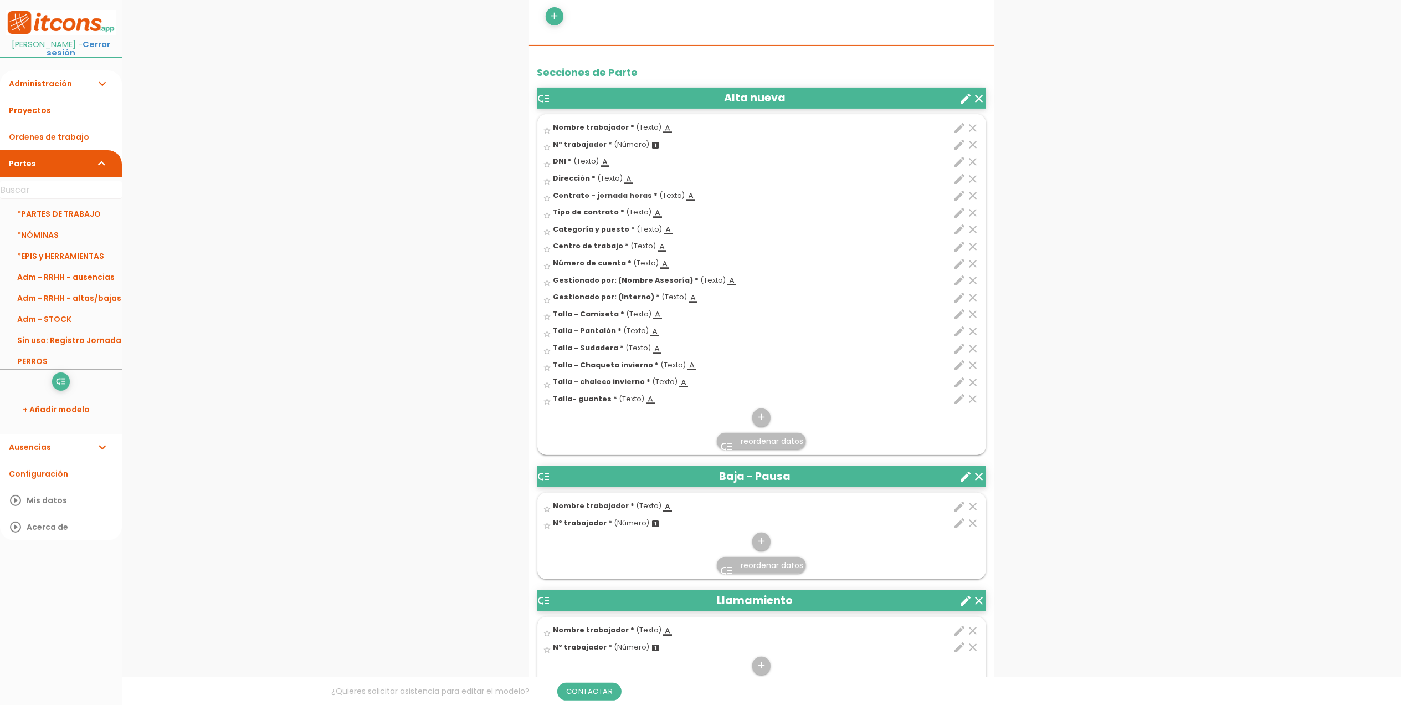
click at [956, 397] on icon "edit" at bounding box center [960, 398] width 13 height 13
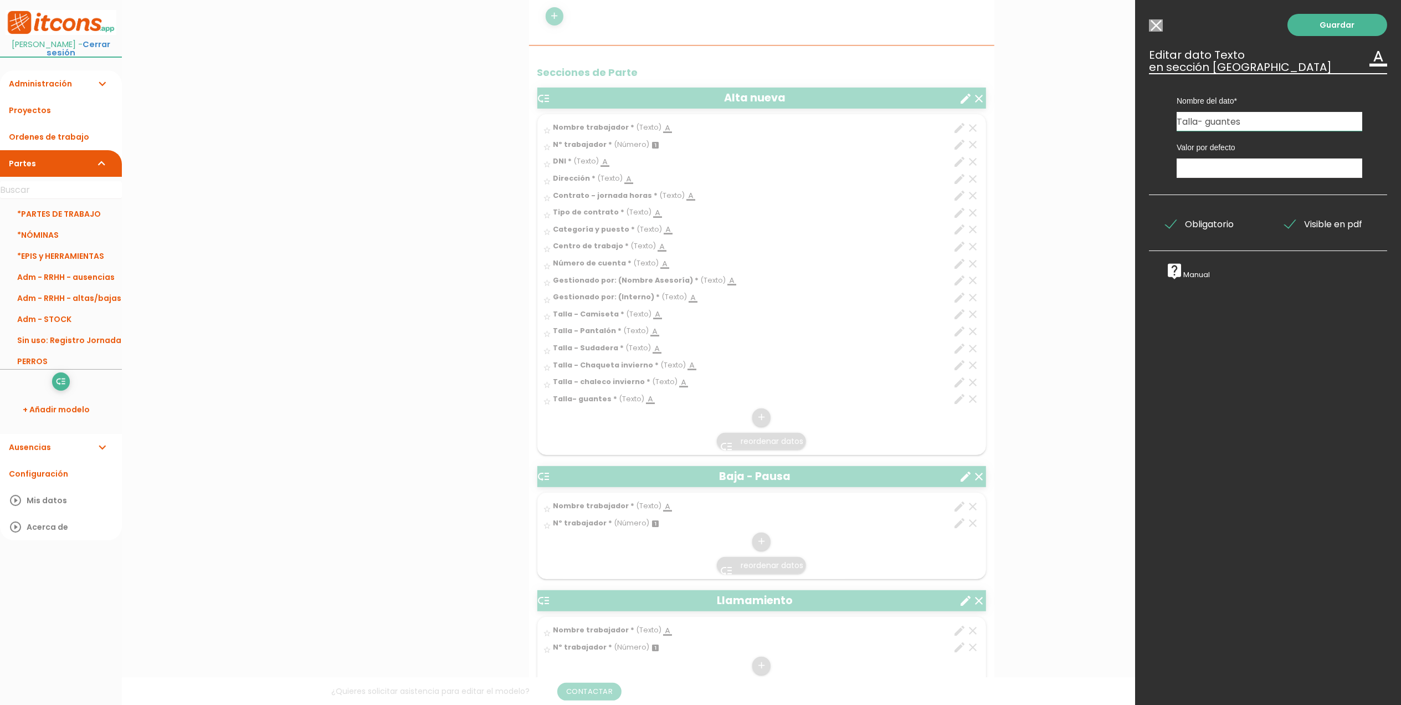
click at [1198, 122] on input "Talla- guantes" at bounding box center [1270, 121] width 186 height 19
type input "Talla - guantes"
click at [1321, 28] on link "Guardar" at bounding box center [1338, 25] width 100 height 22
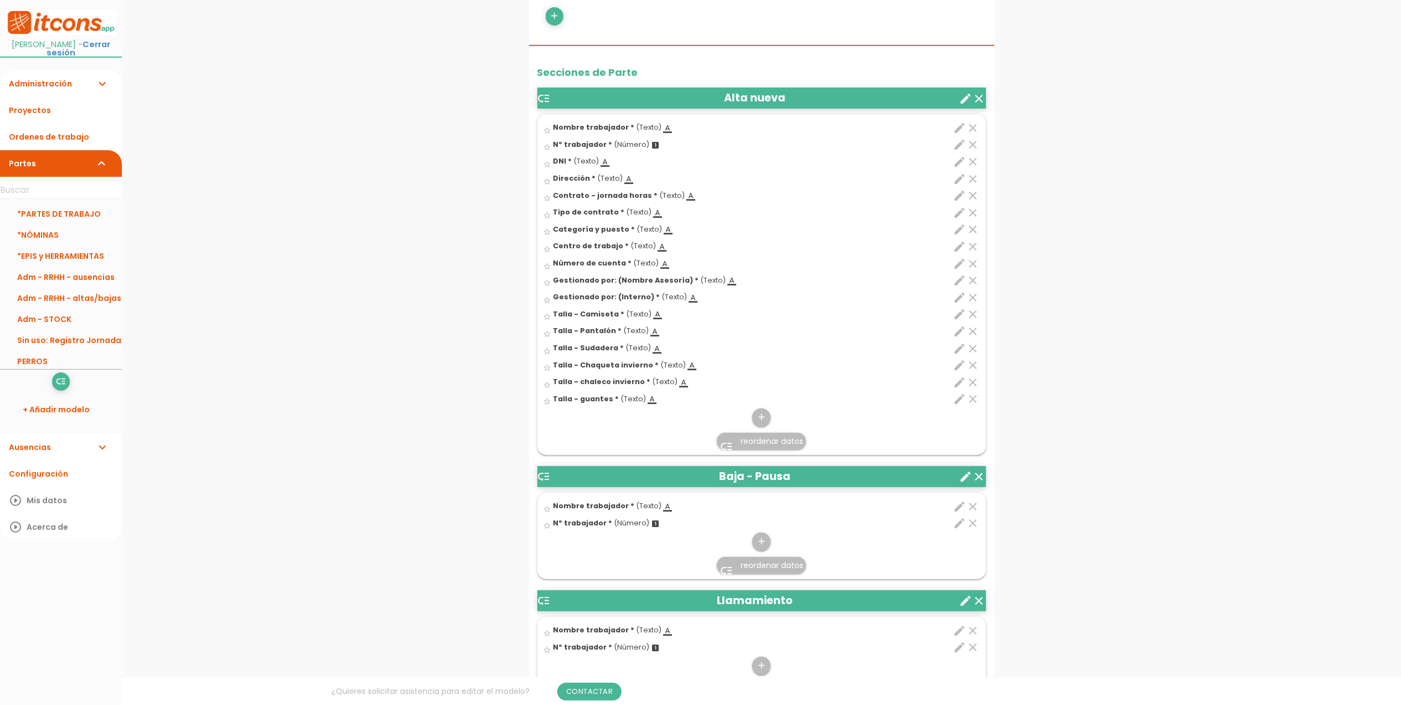
click at [962, 259] on icon "edit" at bounding box center [960, 263] width 13 height 13
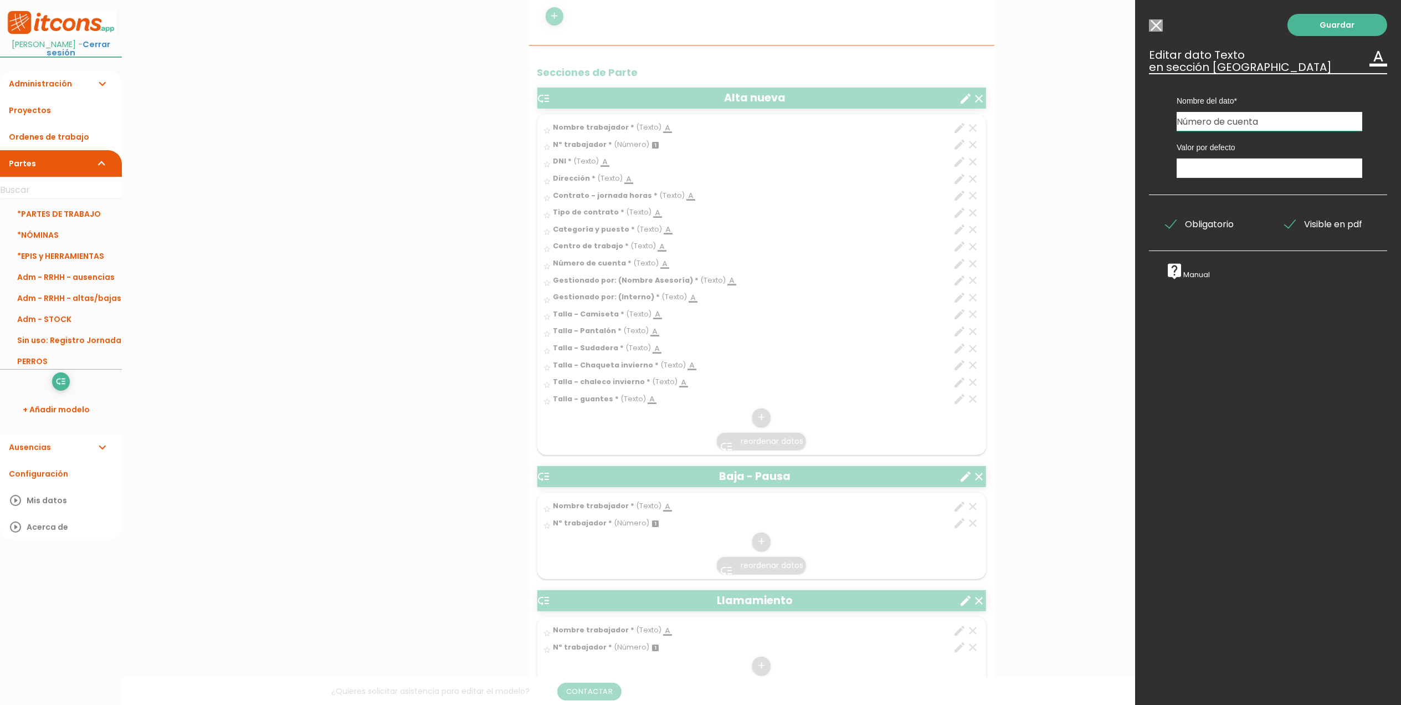
drag, startPoint x: 1210, startPoint y: 120, endPoint x: 1168, endPoint y: 120, distance: 42.1
click at [1168, 120] on div "Nombre del dato Nombre trabajador Nombre trabajador Nombre trabajador Nombre tr…" at bounding box center [1269, 102] width 219 height 58
click at [1247, 124] on input "Nº de cuenta" at bounding box center [1270, 121] width 186 height 19
type input "Nº de cuenta bancria"
click at [1328, 25] on link "Guardar" at bounding box center [1338, 25] width 100 height 22
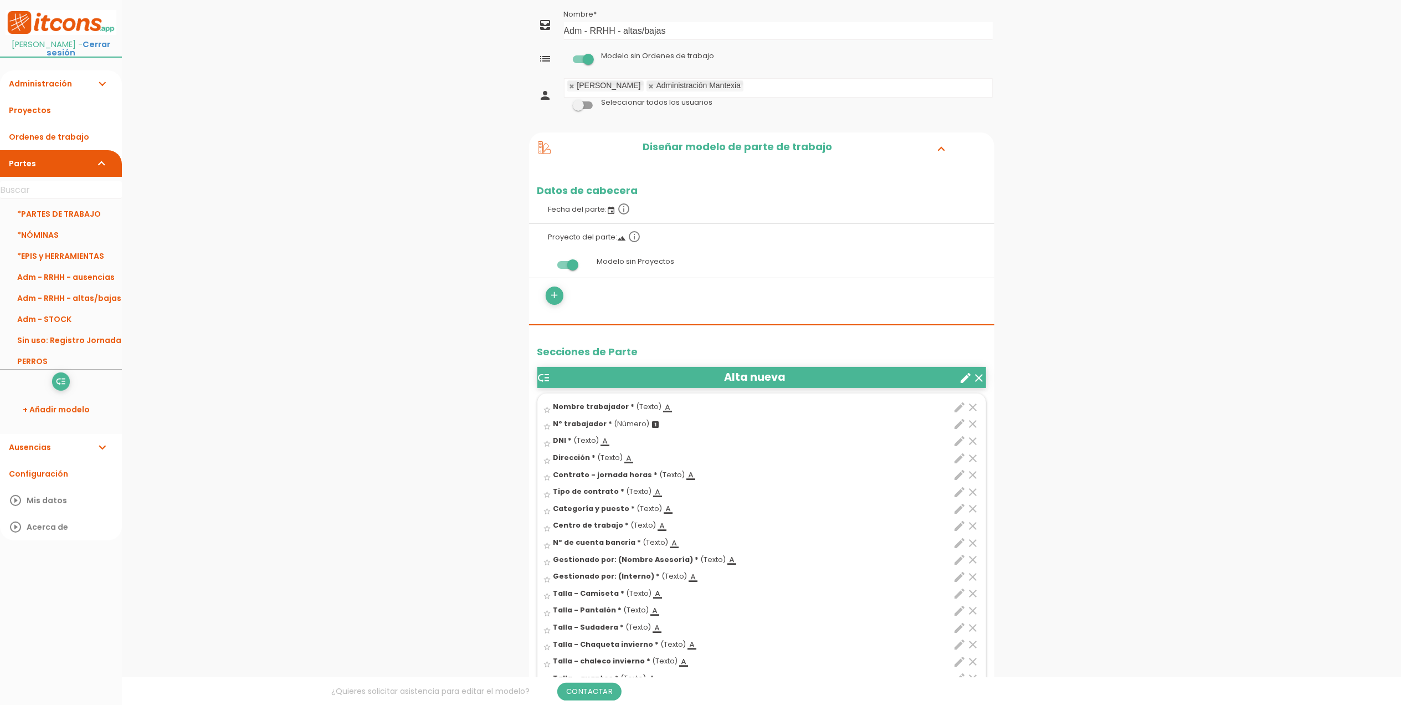
click at [958, 545] on icon "edit" at bounding box center [960, 542] width 13 height 13
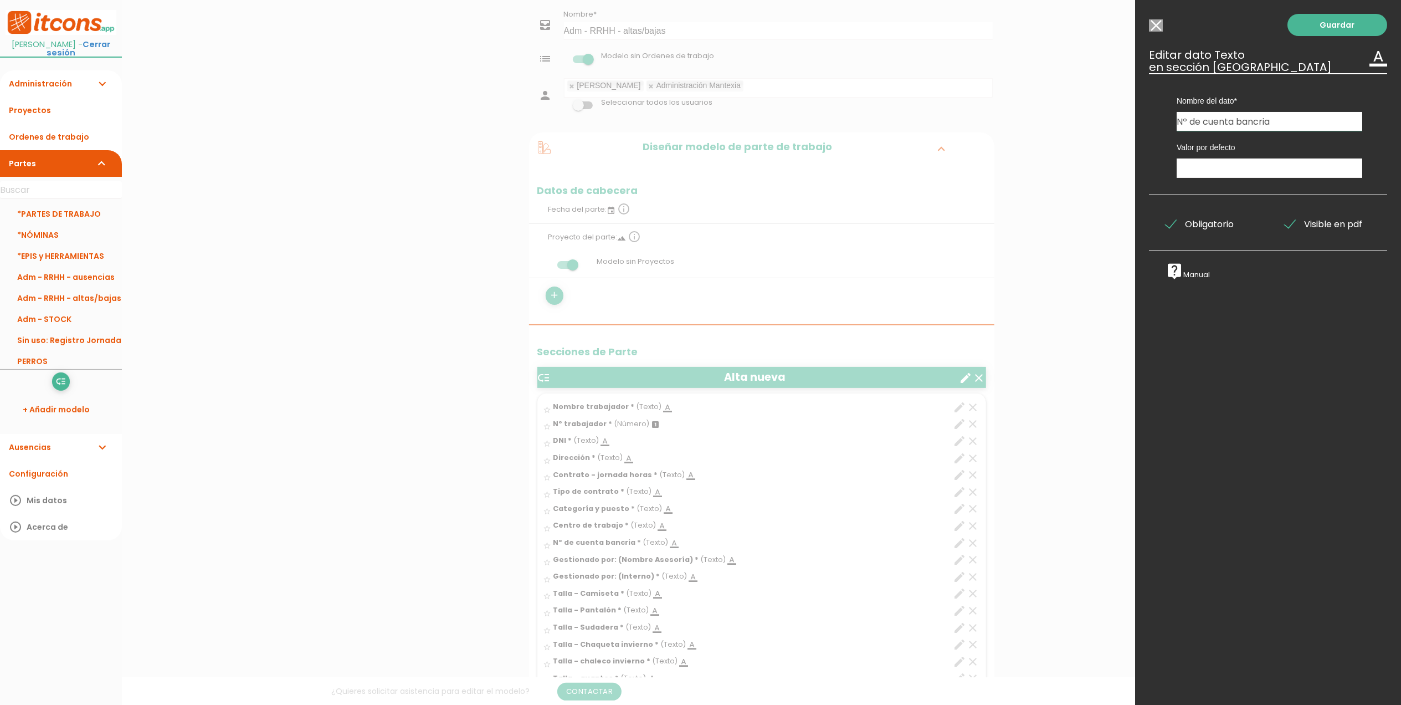
click at [1260, 124] on input "Nº de cuenta bancria" at bounding box center [1270, 121] width 186 height 19
type input "Nº de cuenta bancaria"
click at [1319, 36] on div "Guardar ESCOGE EL TIPO DE DATO looks_one NÚMERO format_color_text TEXTO access_…" at bounding box center [1268, 352] width 266 height 705
click at [1330, 30] on link "Guardar" at bounding box center [1338, 25] width 100 height 22
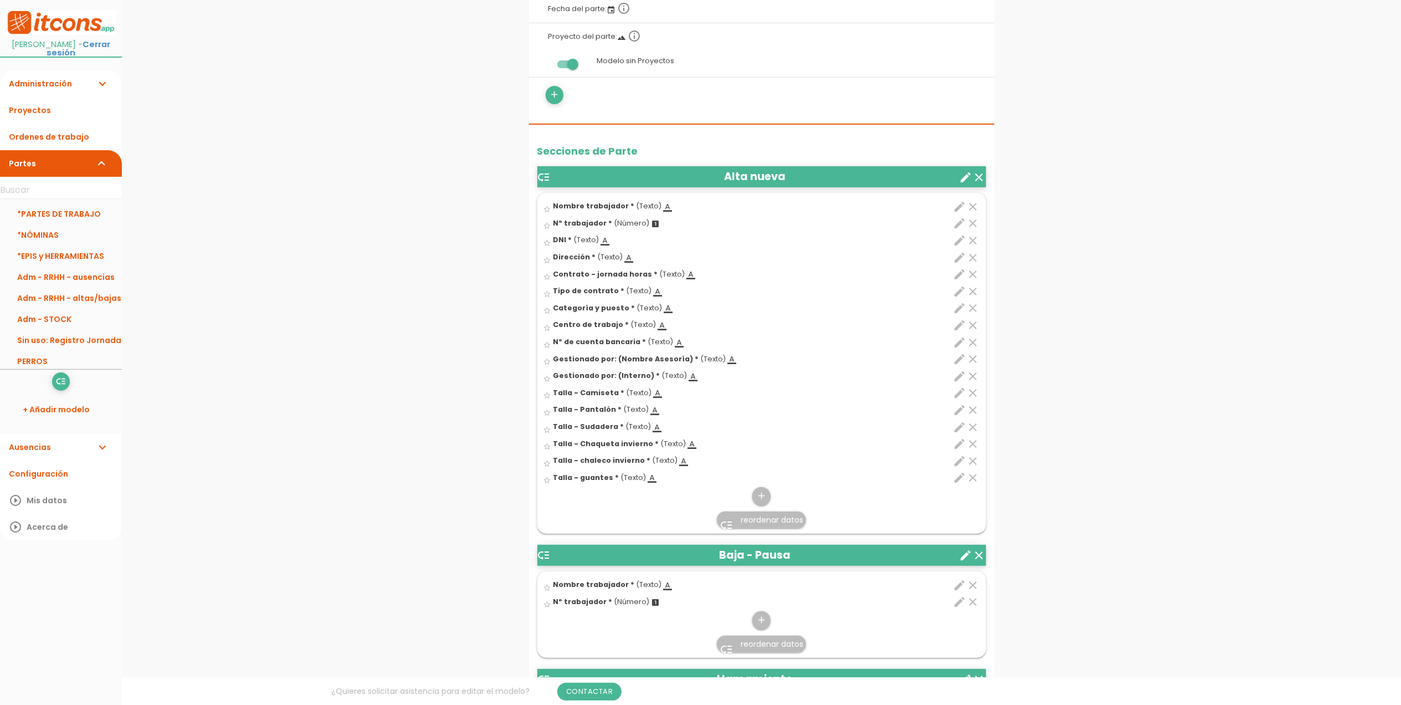
scroll to position [257, 0]
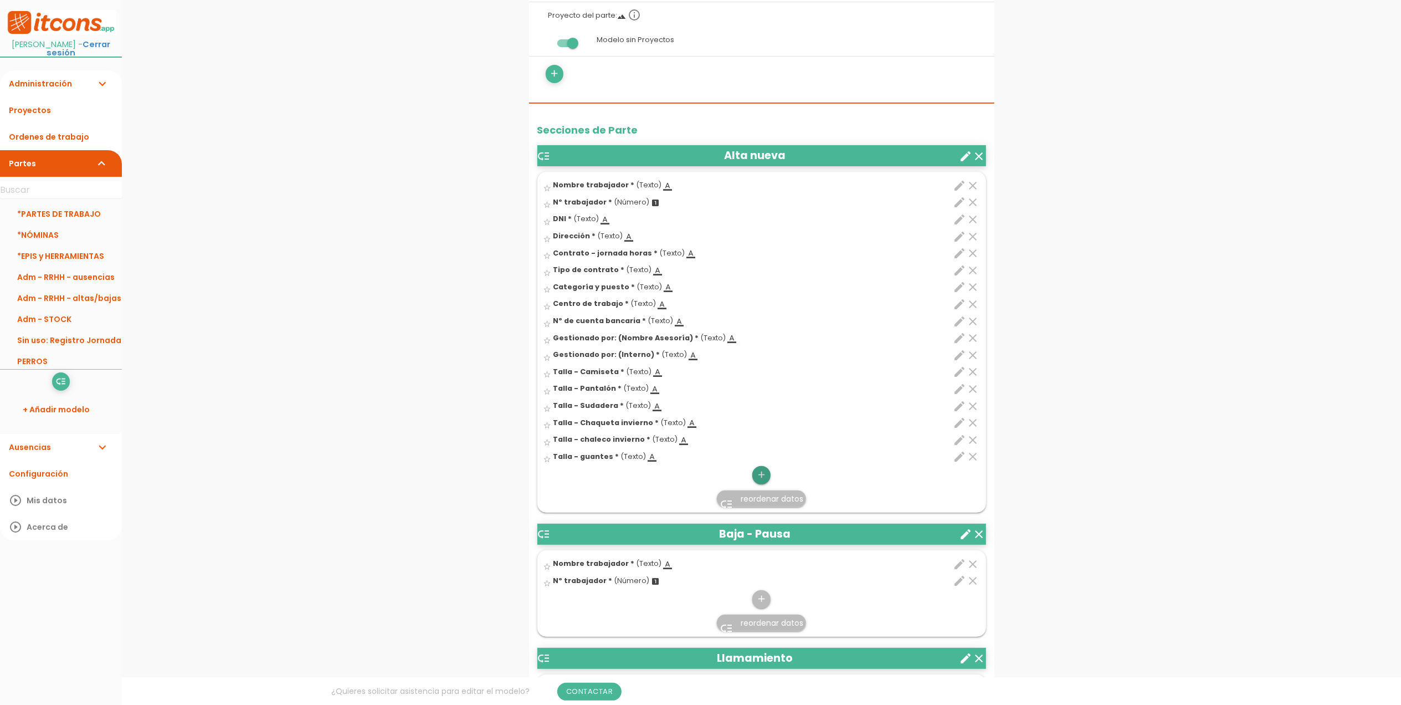
click at [767, 478] on link "add" at bounding box center [761, 475] width 18 height 18
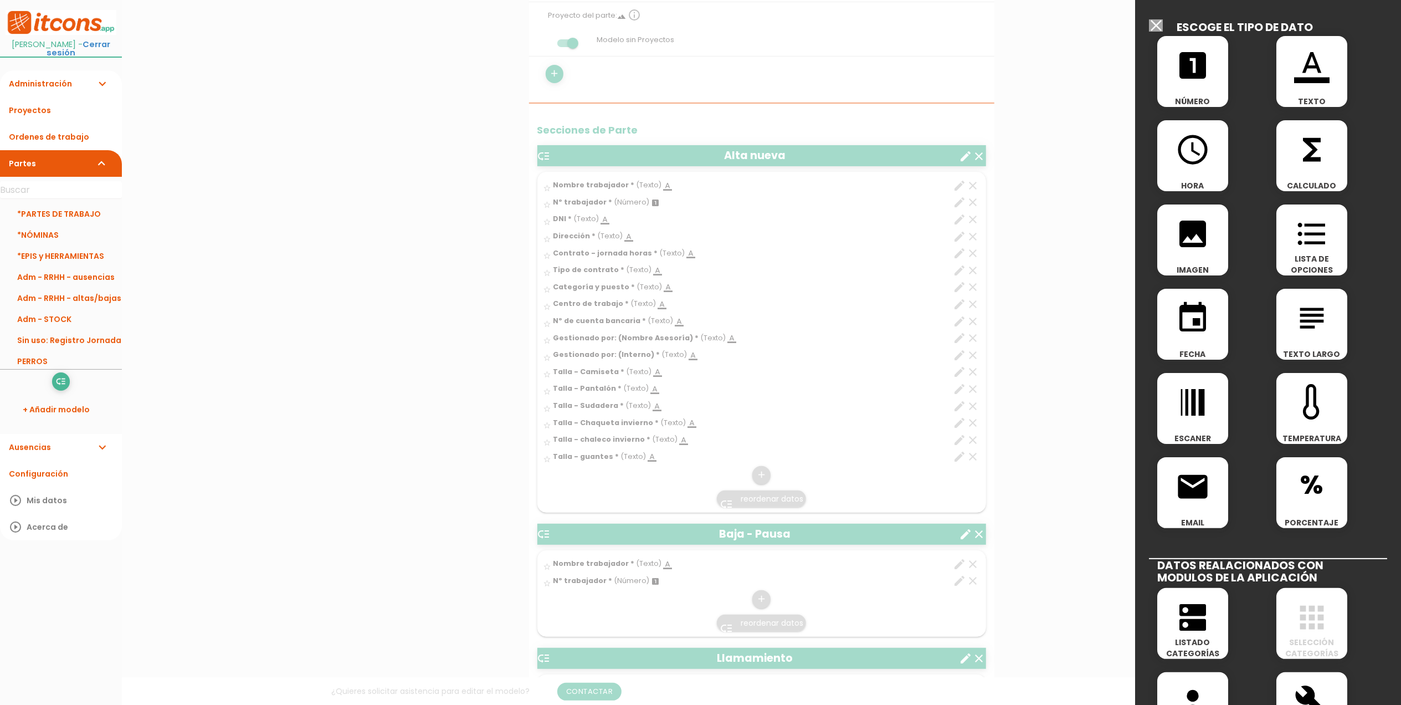
click at [1306, 63] on icon "format_color_text" at bounding box center [1311, 65] width 35 height 35
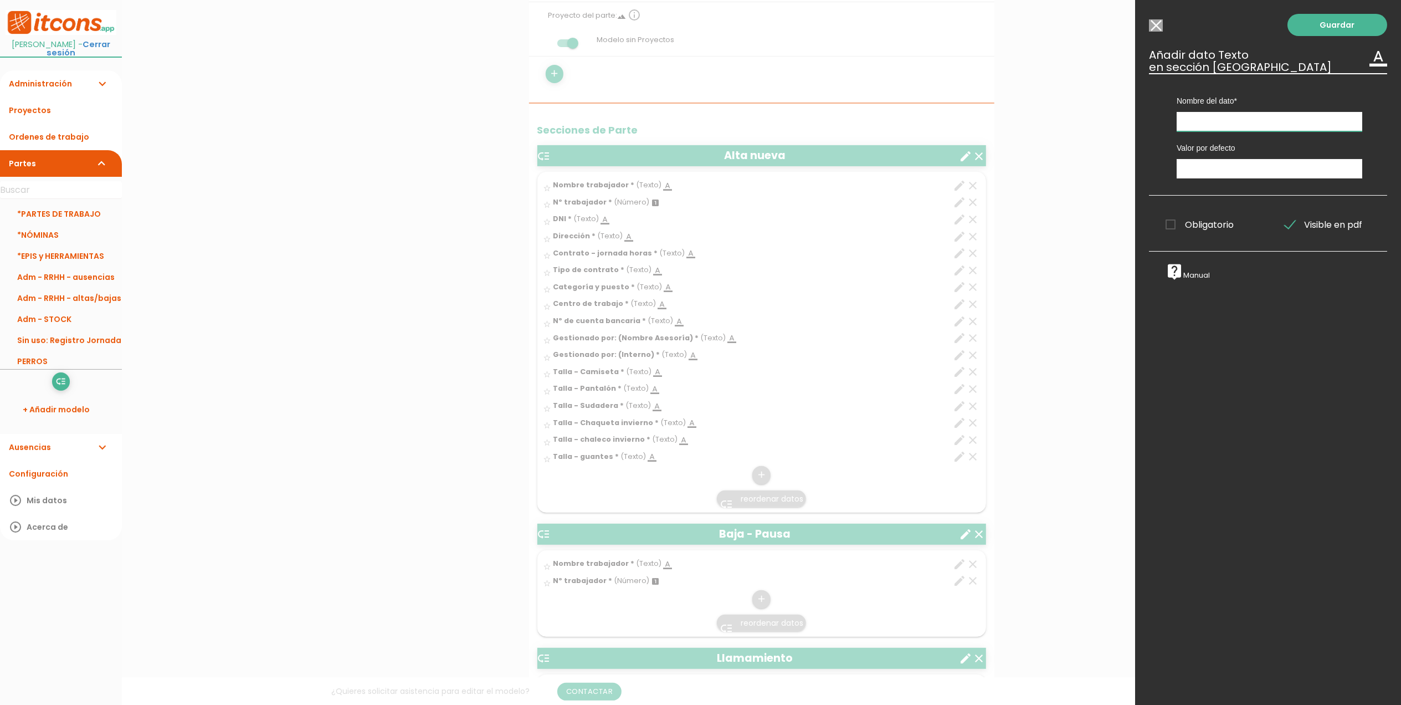
click at [1261, 121] on input "text" at bounding box center [1270, 121] width 186 height 19
type input "C"
type input "e-mail"
click at [1169, 225] on span "Obligatorio" at bounding box center [1200, 225] width 68 height 14
click at [0, 0] on input "Obligatorio" at bounding box center [0, 0] width 0 height 0
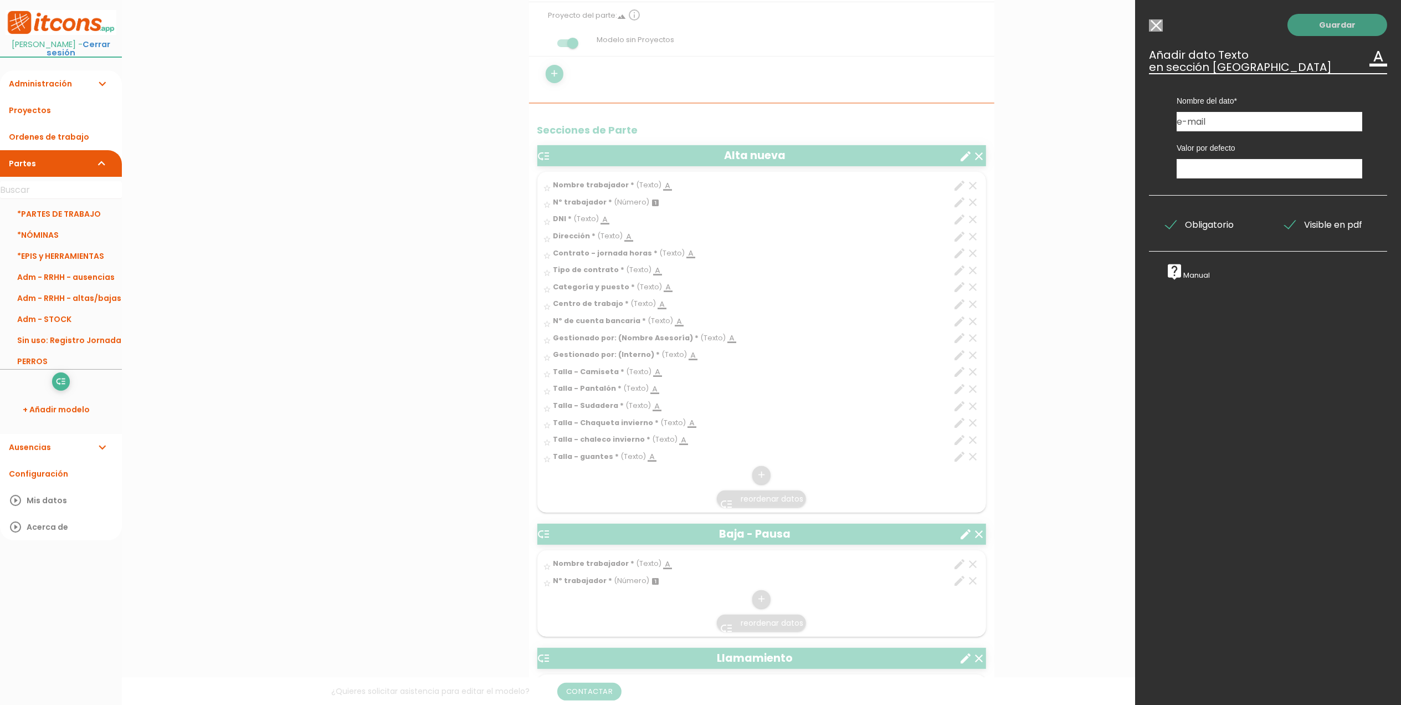
click at [1332, 23] on link "Guardar" at bounding box center [1338, 25] width 100 height 22
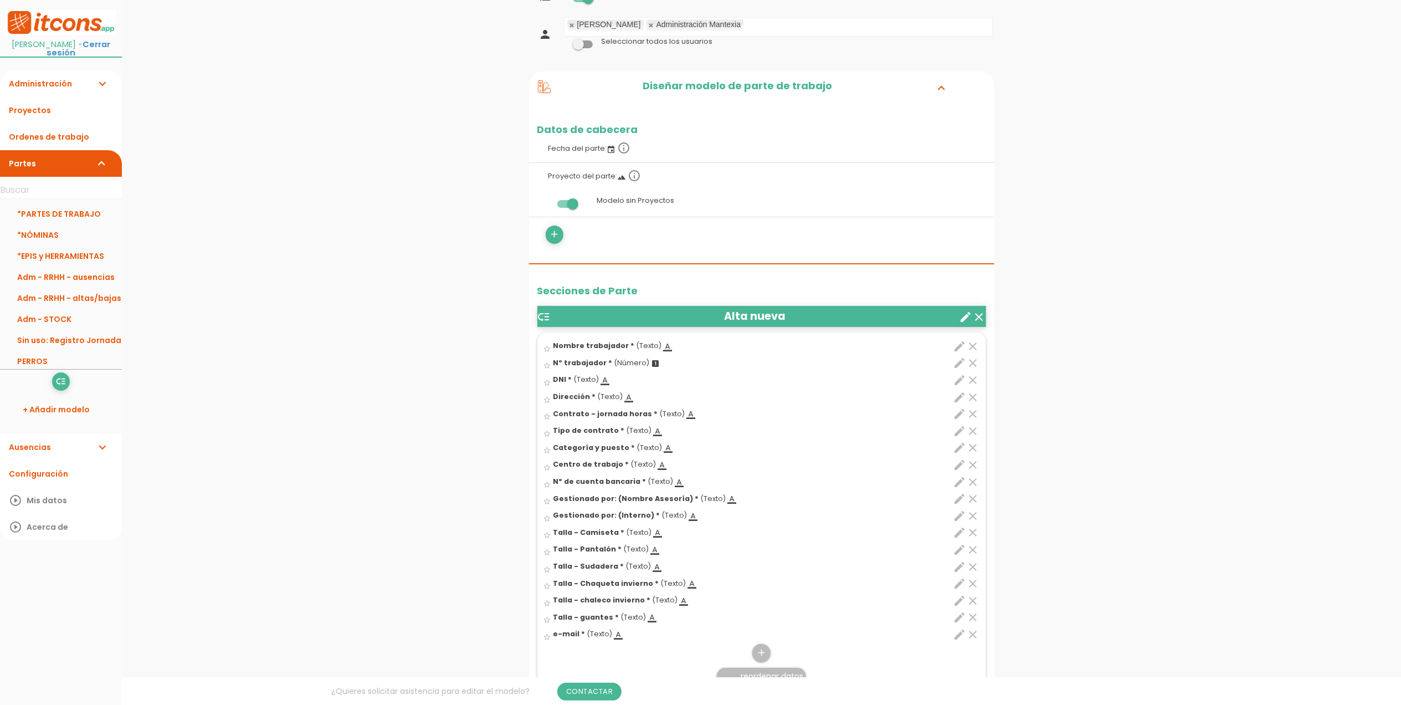
scroll to position [315, 0]
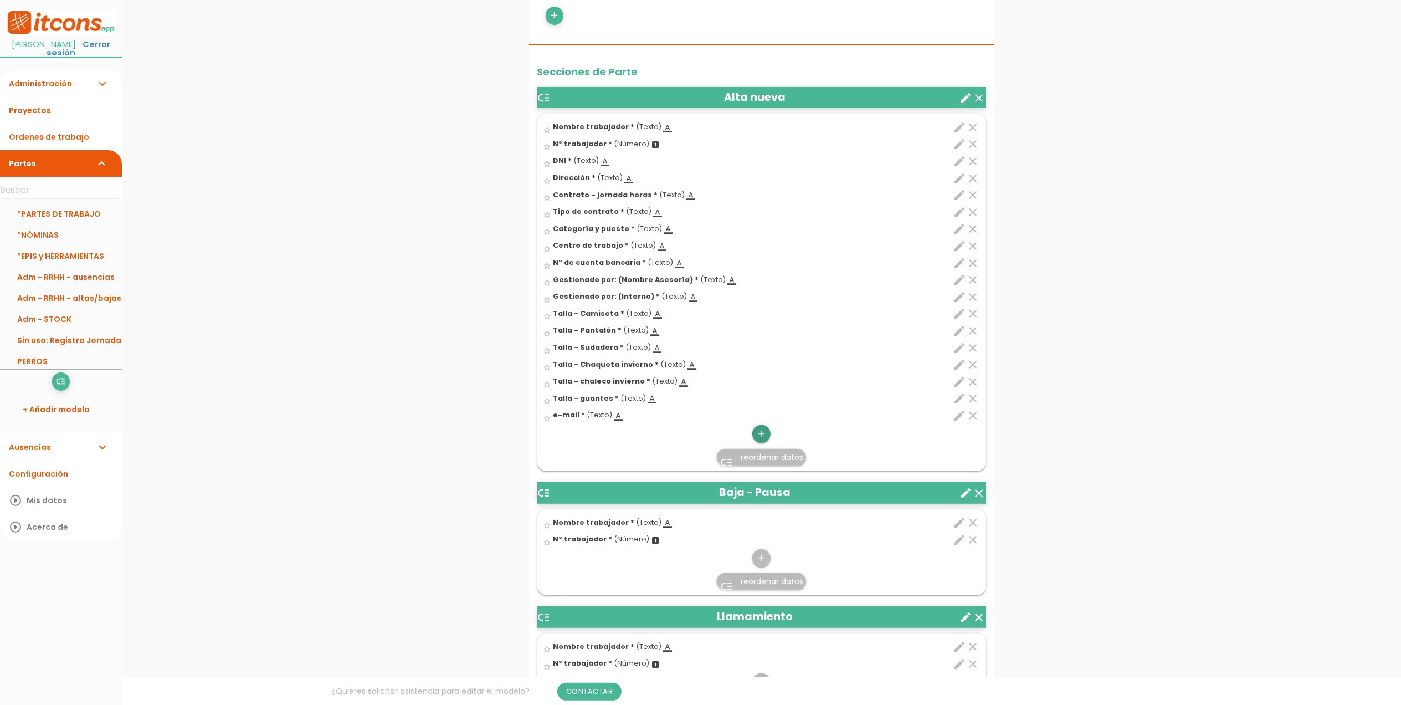
click at [757, 437] on icon "add" at bounding box center [761, 434] width 11 height 18
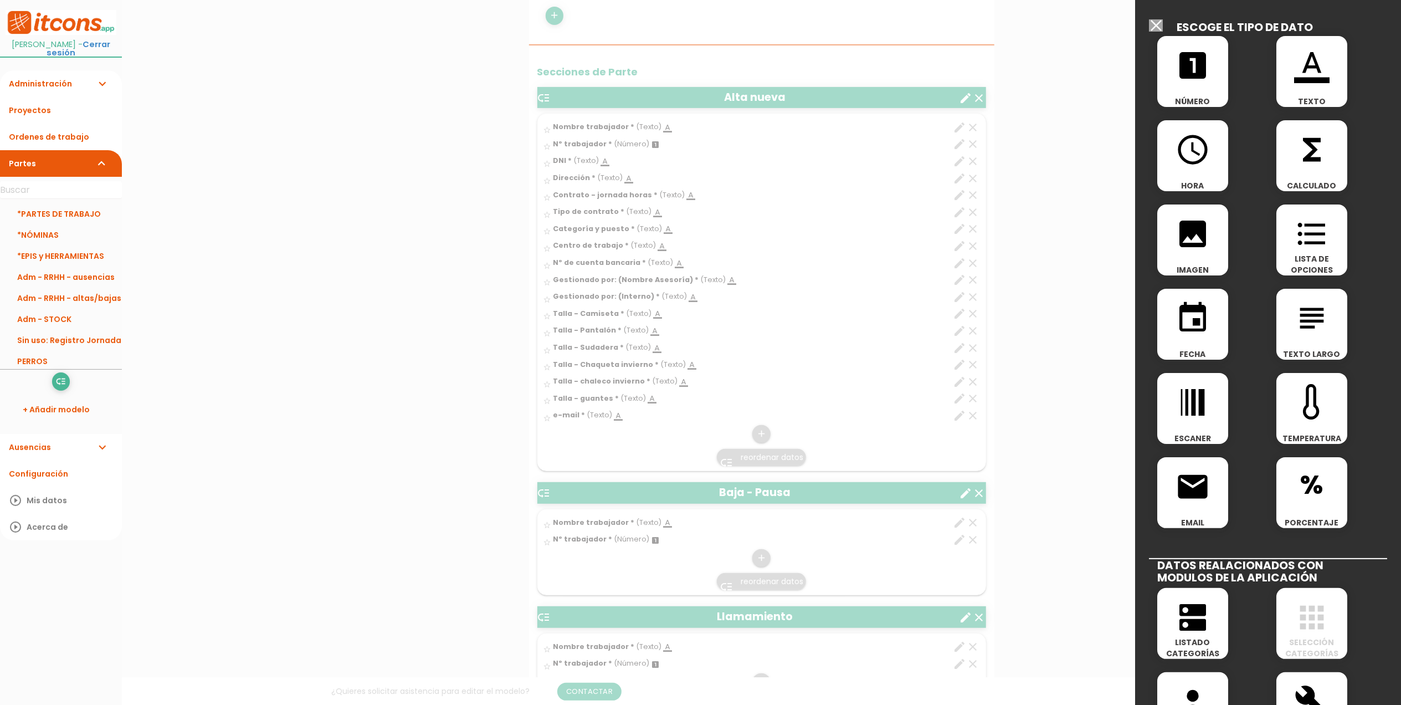
click at [1301, 70] on icon "format_color_text" at bounding box center [1311, 65] width 35 height 35
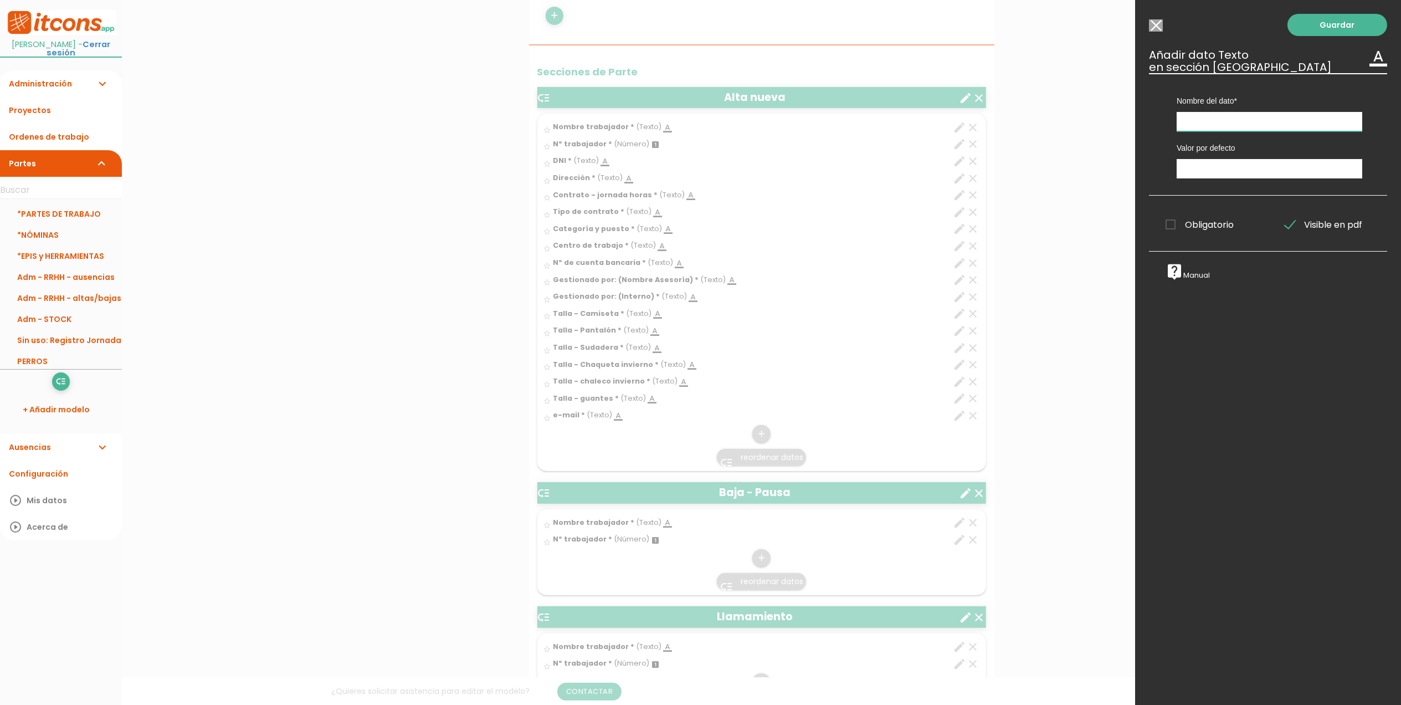
click at [1199, 123] on input "text" at bounding box center [1270, 121] width 186 height 19
type input "contraseña Itcons"
click at [1171, 226] on span "Obligatorio" at bounding box center [1200, 225] width 68 height 14
click at [0, 0] on input "Obligatorio" at bounding box center [0, 0] width 0 height 0
click at [1333, 23] on link "Guardar" at bounding box center [1338, 25] width 100 height 22
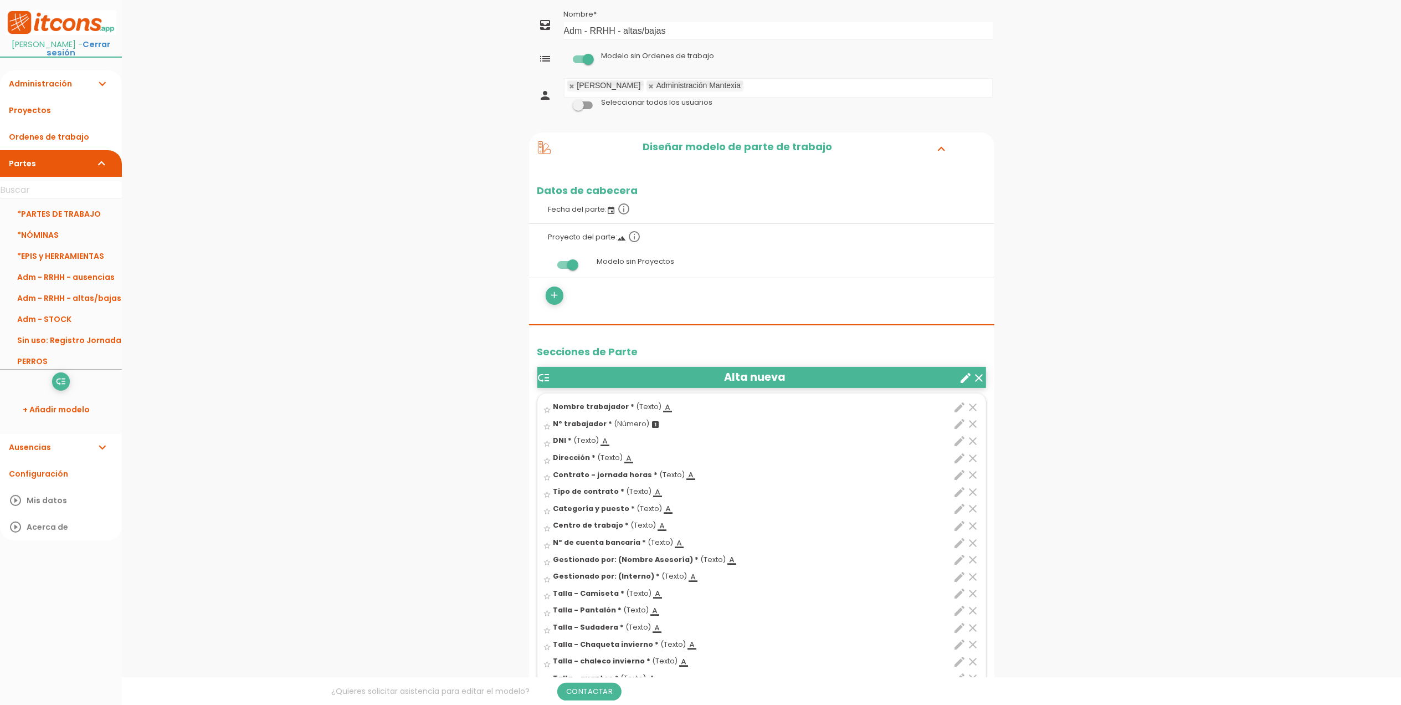
scroll to position [404, 0]
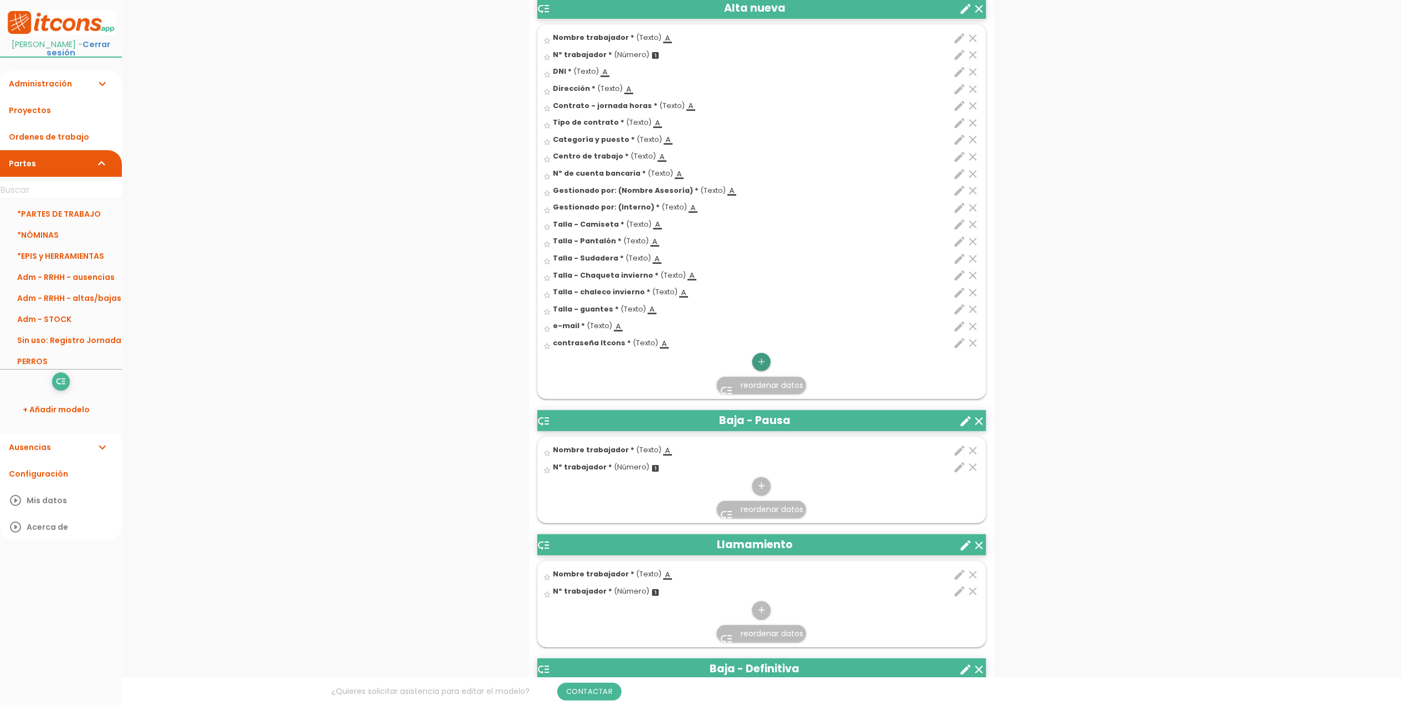
click at [763, 359] on icon "add" at bounding box center [761, 362] width 11 height 18
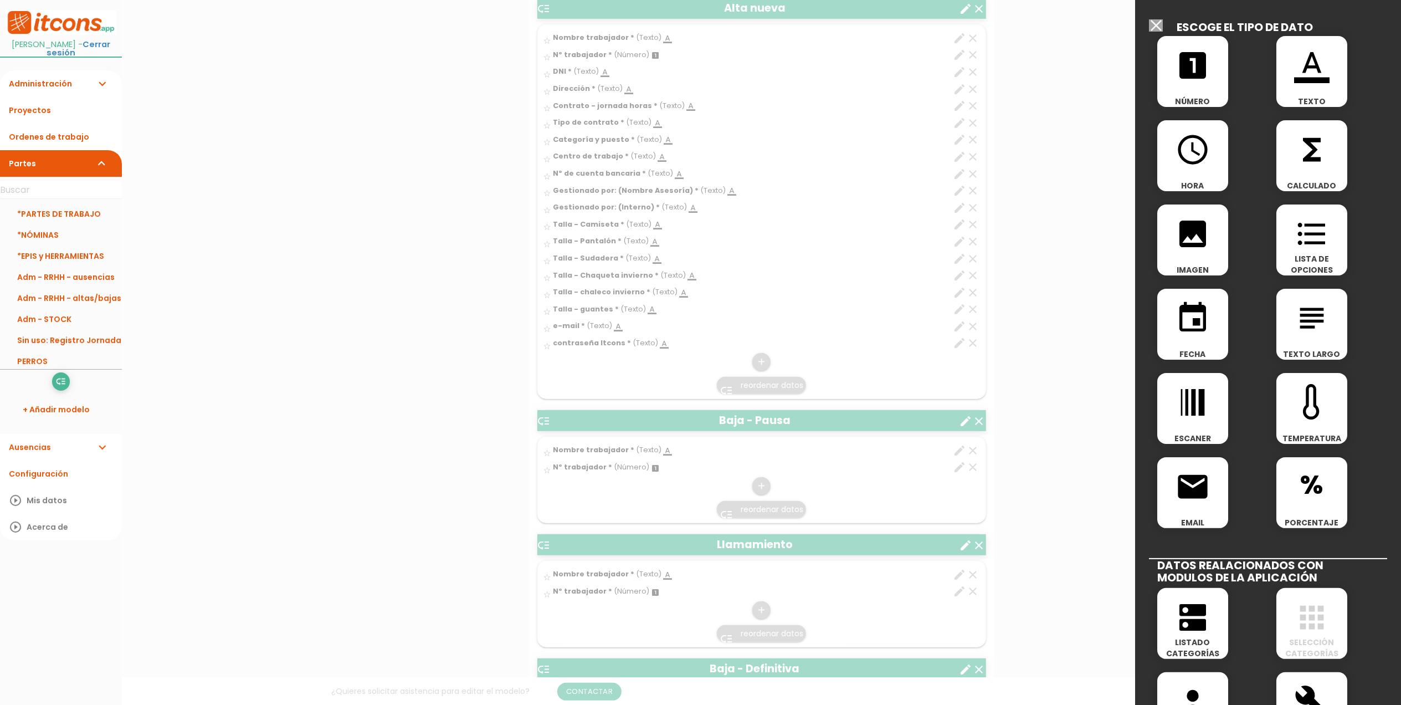
click at [1323, 71] on icon "format_color_text" at bounding box center [1311, 65] width 35 height 35
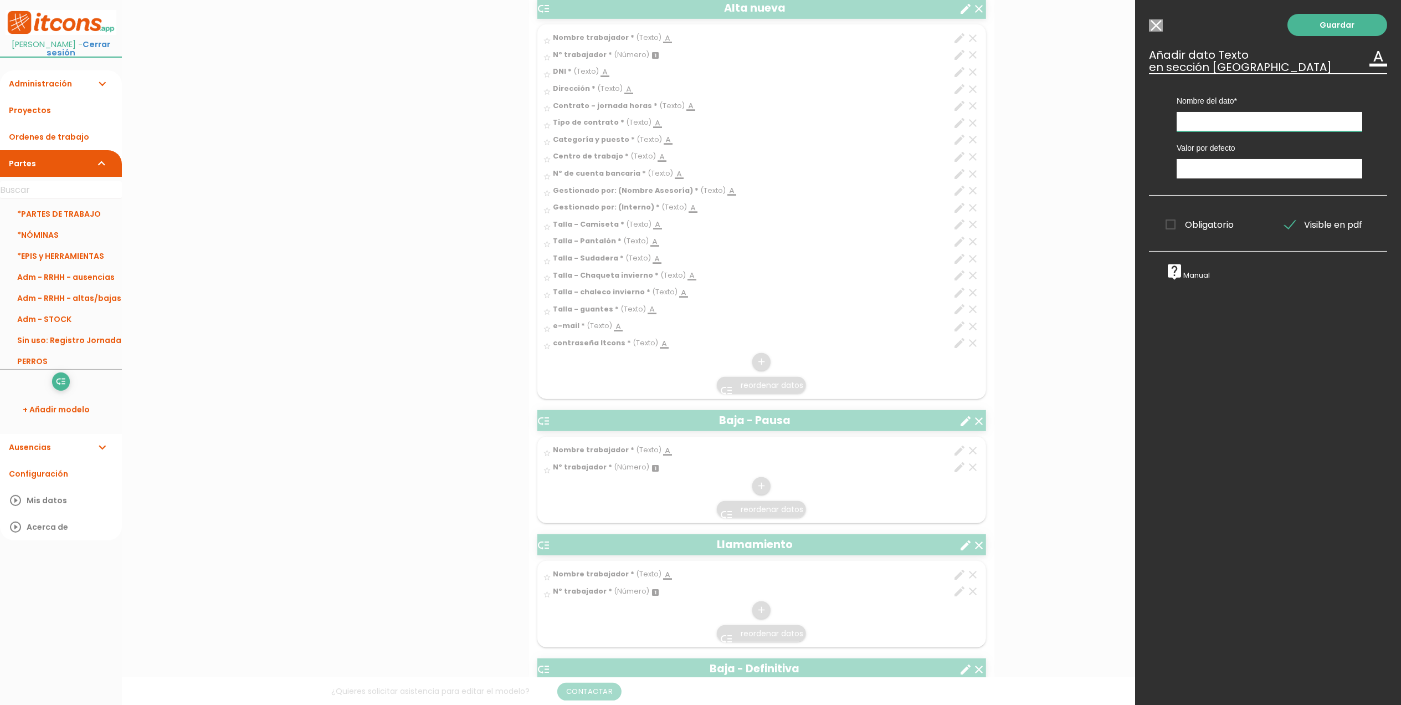
click at [1198, 120] on input "text" at bounding box center [1270, 121] width 186 height 19
type input "Cursos prl y fecha de emisión"
click at [1175, 227] on span "Obligatorio" at bounding box center [1200, 225] width 68 height 14
click at [0, 0] on input "Obligatorio" at bounding box center [0, 0] width 0 height 0
click at [1334, 30] on link "Guardar" at bounding box center [1338, 25] width 100 height 22
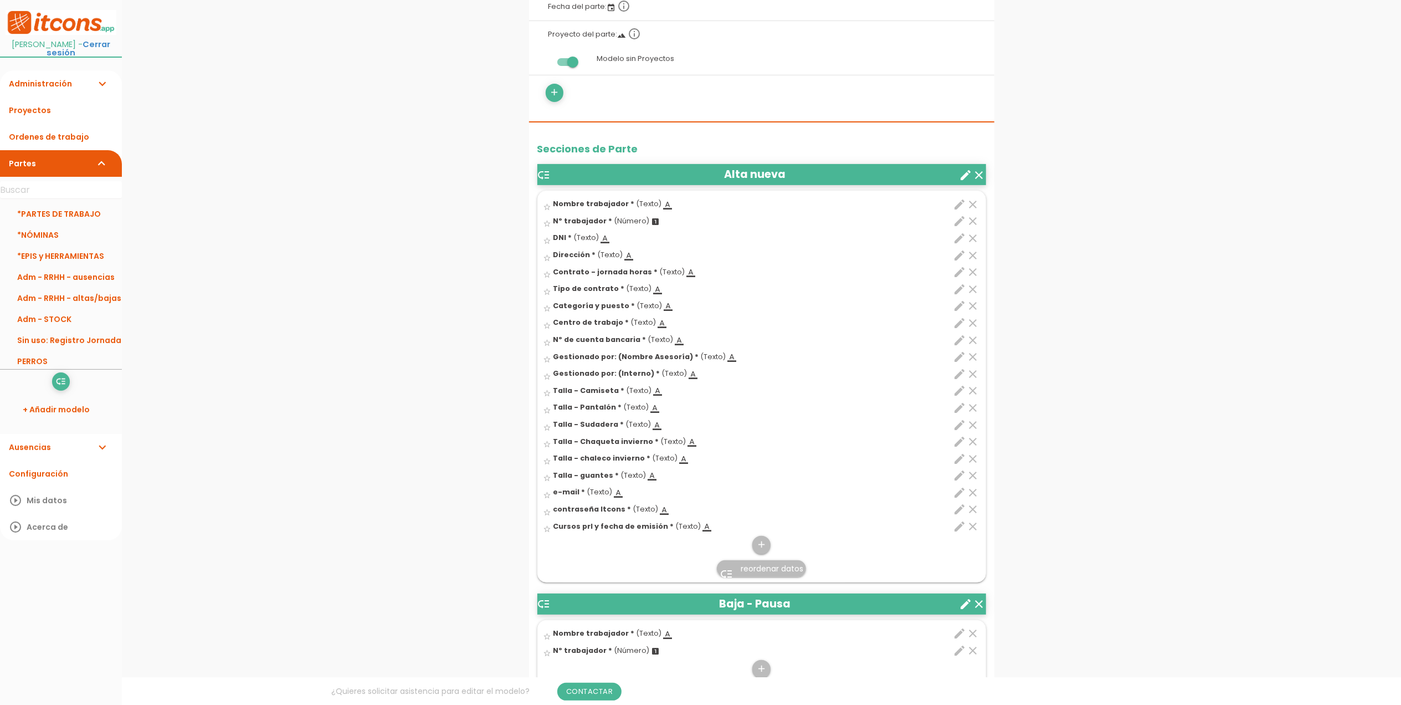
scroll to position [295, 0]
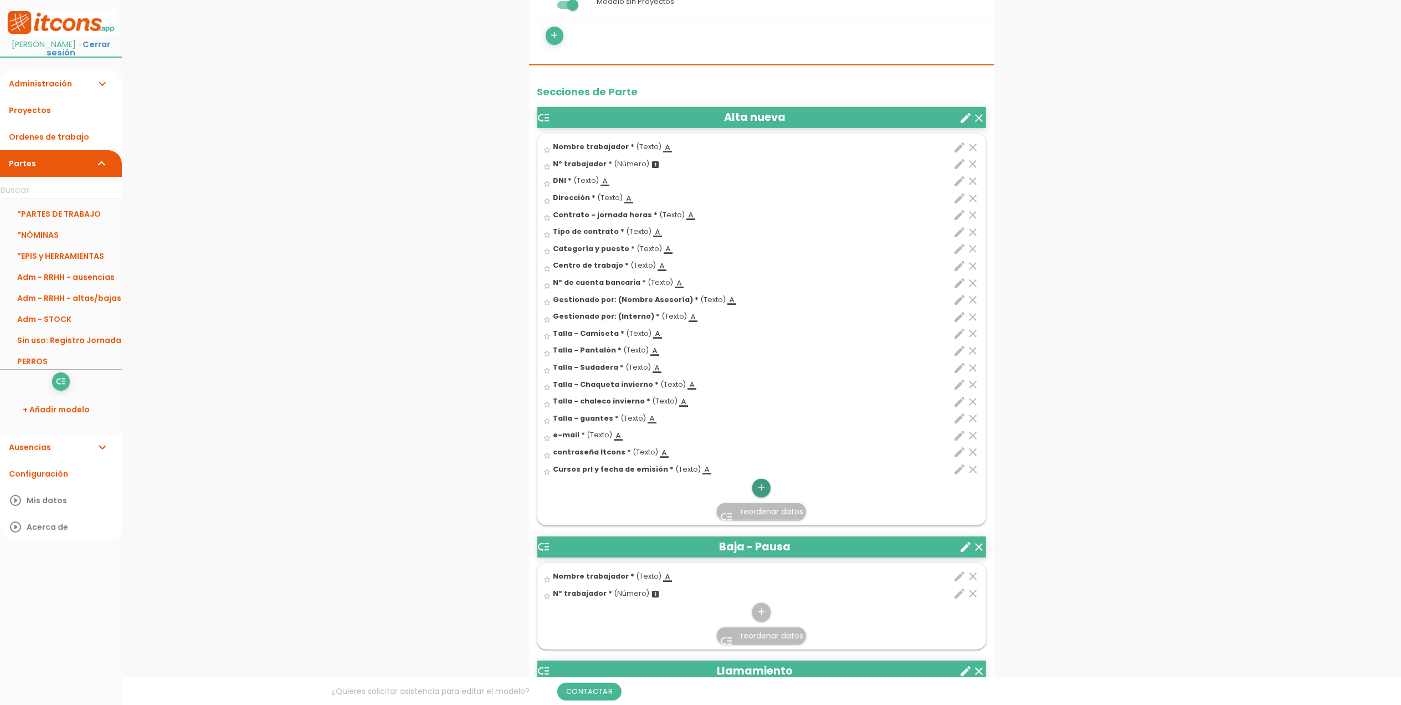
click at [754, 490] on link "add" at bounding box center [761, 488] width 18 height 18
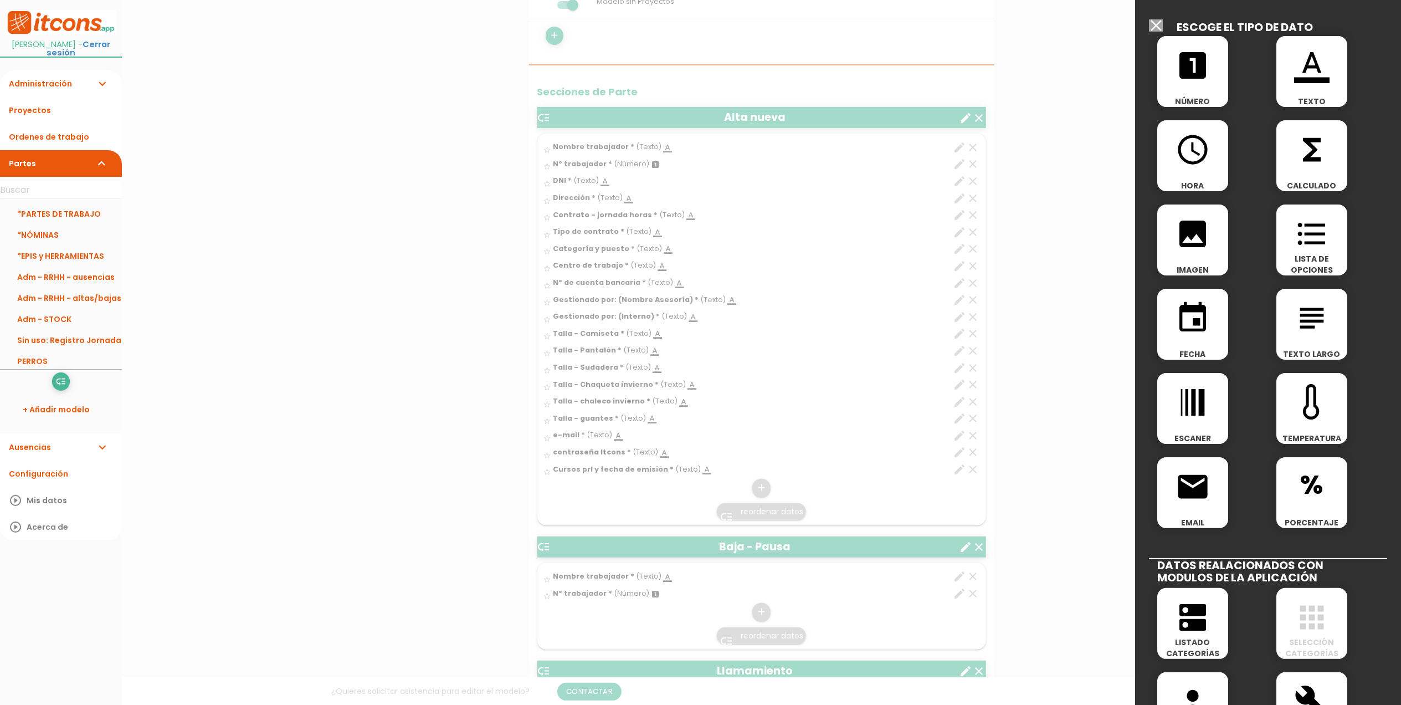
click at [1310, 300] on icon "subject" at bounding box center [1311, 317] width 35 height 35
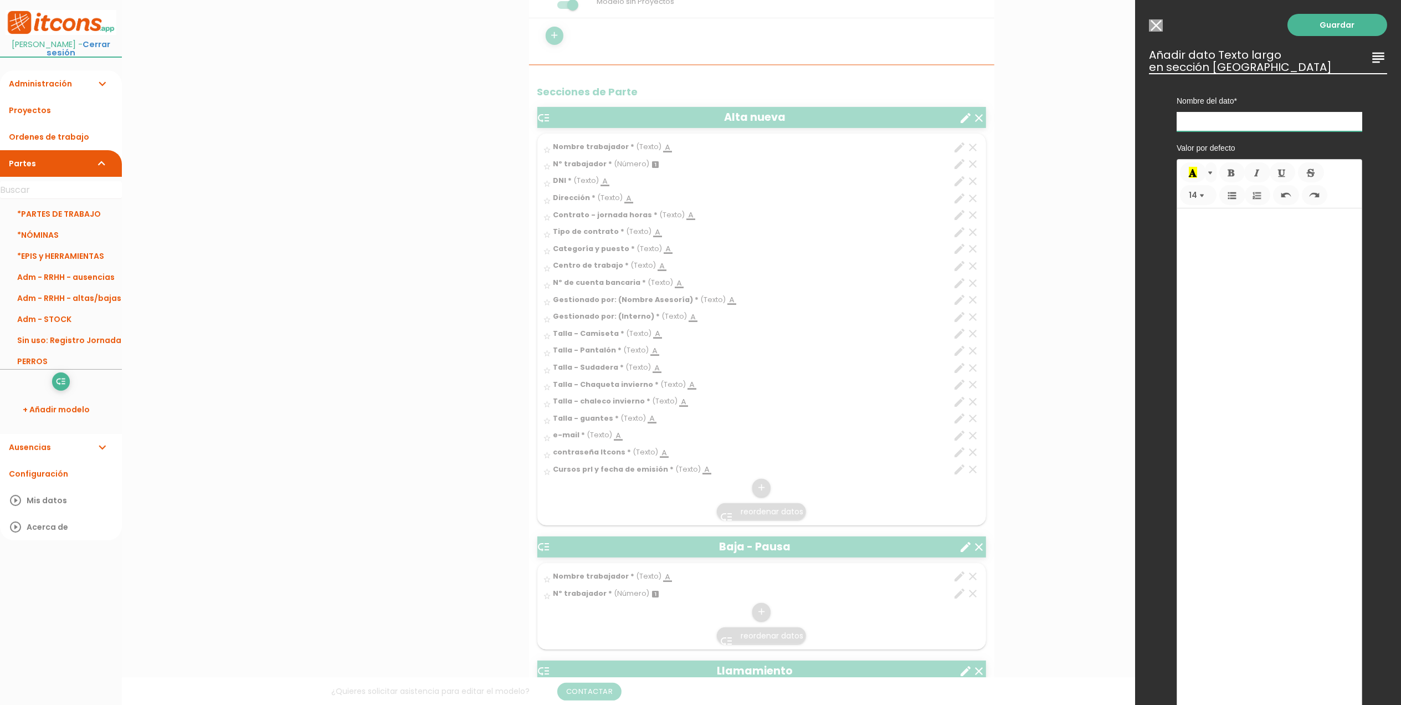
click at [1262, 125] on input "text" at bounding box center [1270, 121] width 186 height 19
type input "Notas"
click at [1332, 21] on link "Guardar" at bounding box center [1338, 25] width 100 height 22
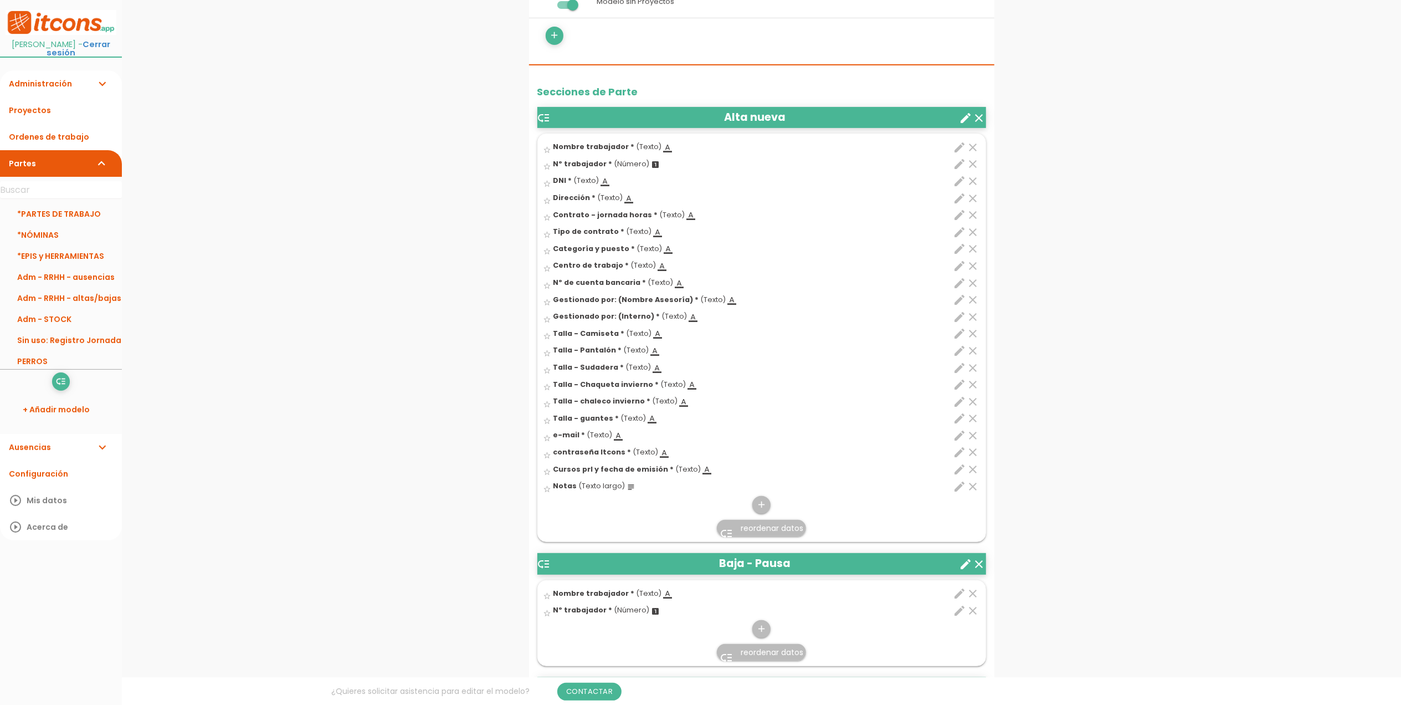
click at [756, 526] on span "reordenar datos" at bounding box center [772, 527] width 63 height 11
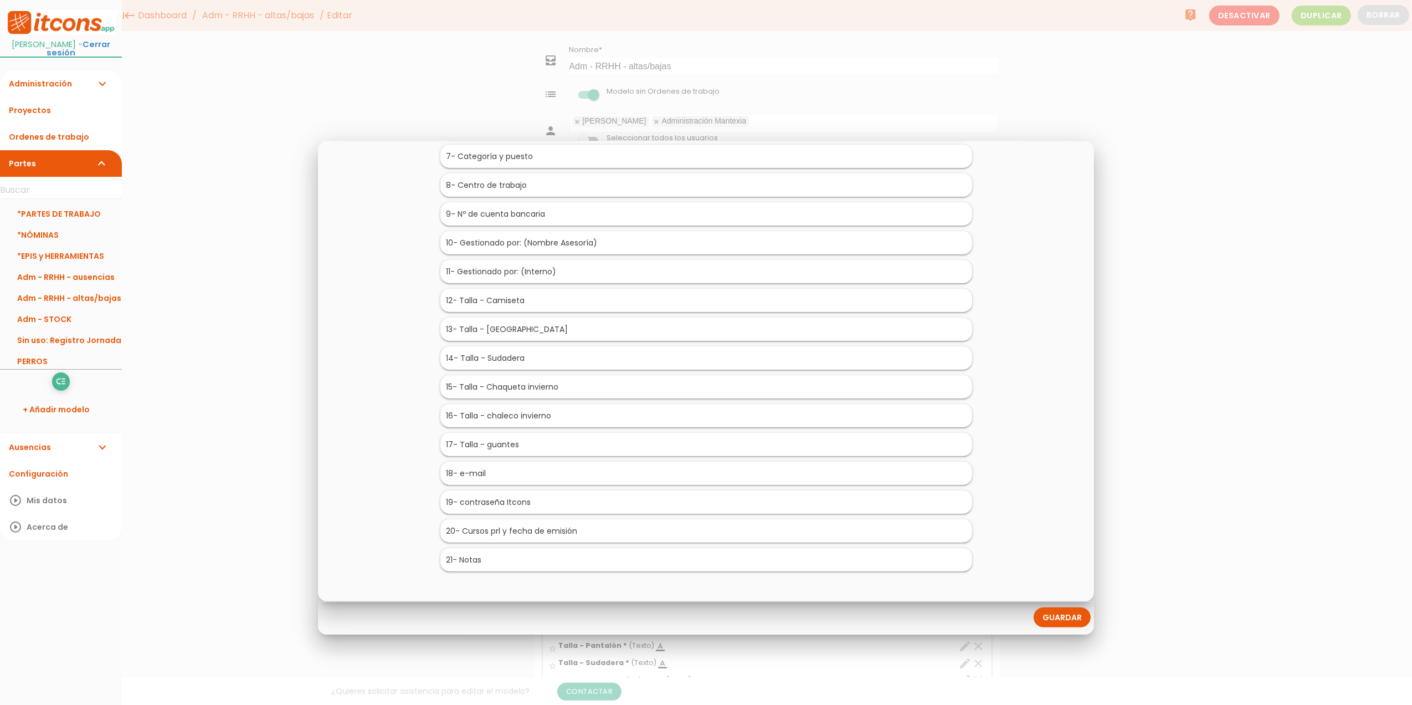
scroll to position [230, 0]
drag, startPoint x: 496, startPoint y: 474, endPoint x: 607, endPoint y: 230, distance: 267.8
drag, startPoint x: 513, startPoint y: 503, endPoint x: 623, endPoint y: 267, distance: 260.5
drag, startPoint x: 546, startPoint y: 298, endPoint x: 626, endPoint y: 534, distance: 249.7
drag, startPoint x: 546, startPoint y: 299, endPoint x: 575, endPoint y: 534, distance: 236.7
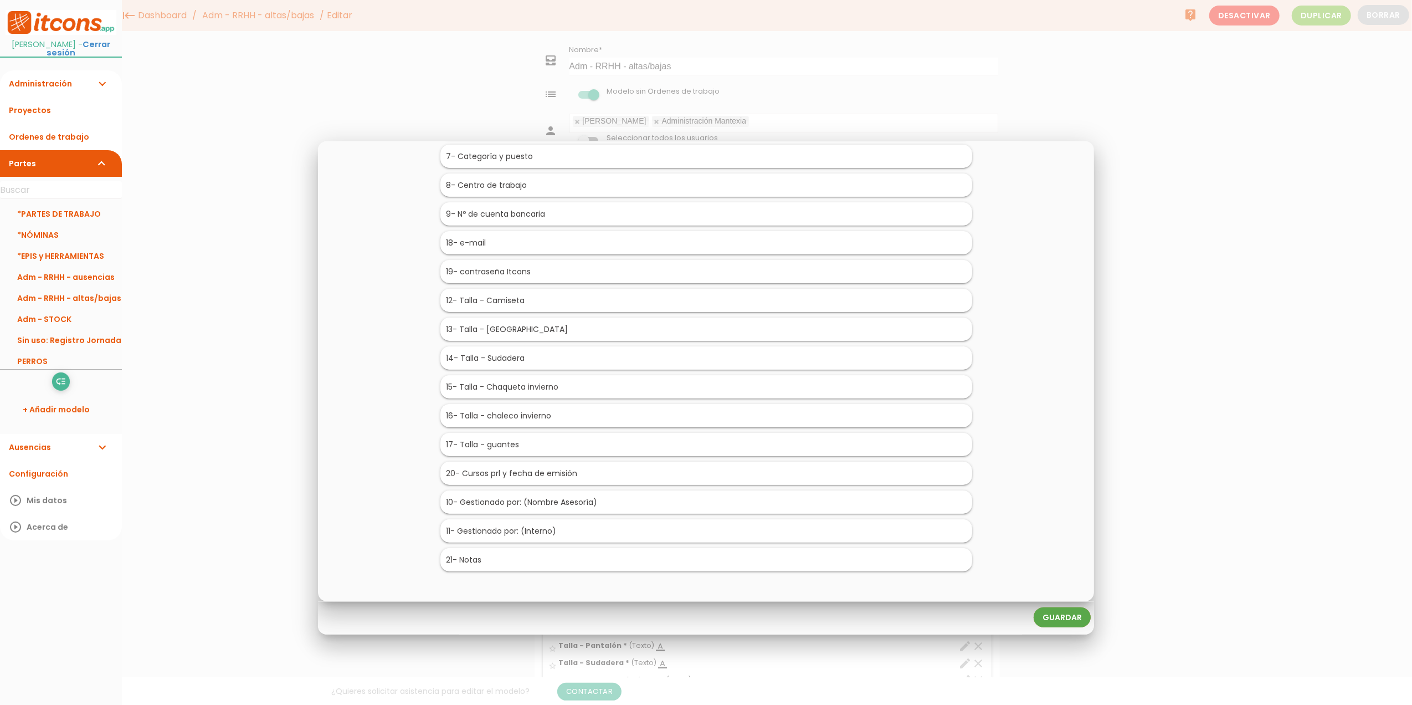
click at [1053, 626] on link "Guardar" at bounding box center [1062, 617] width 57 height 20
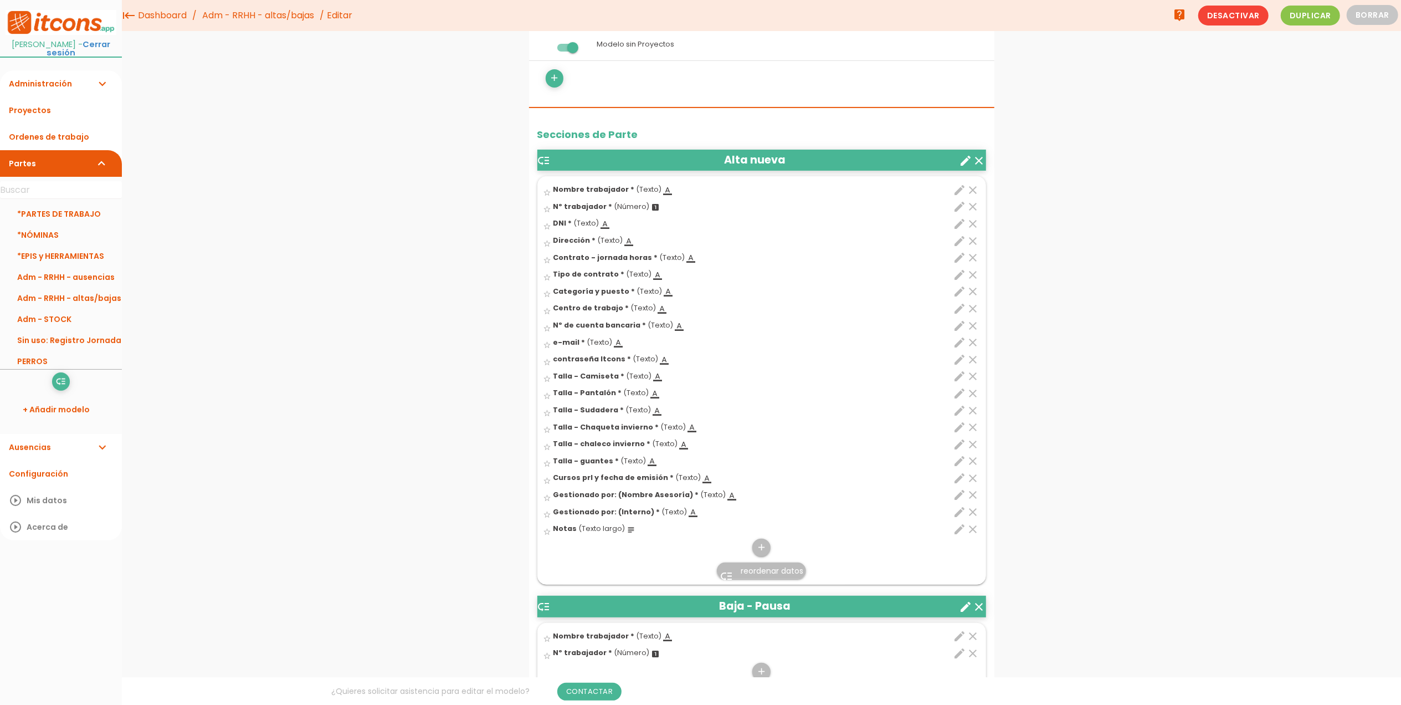
scroll to position [295, 0]
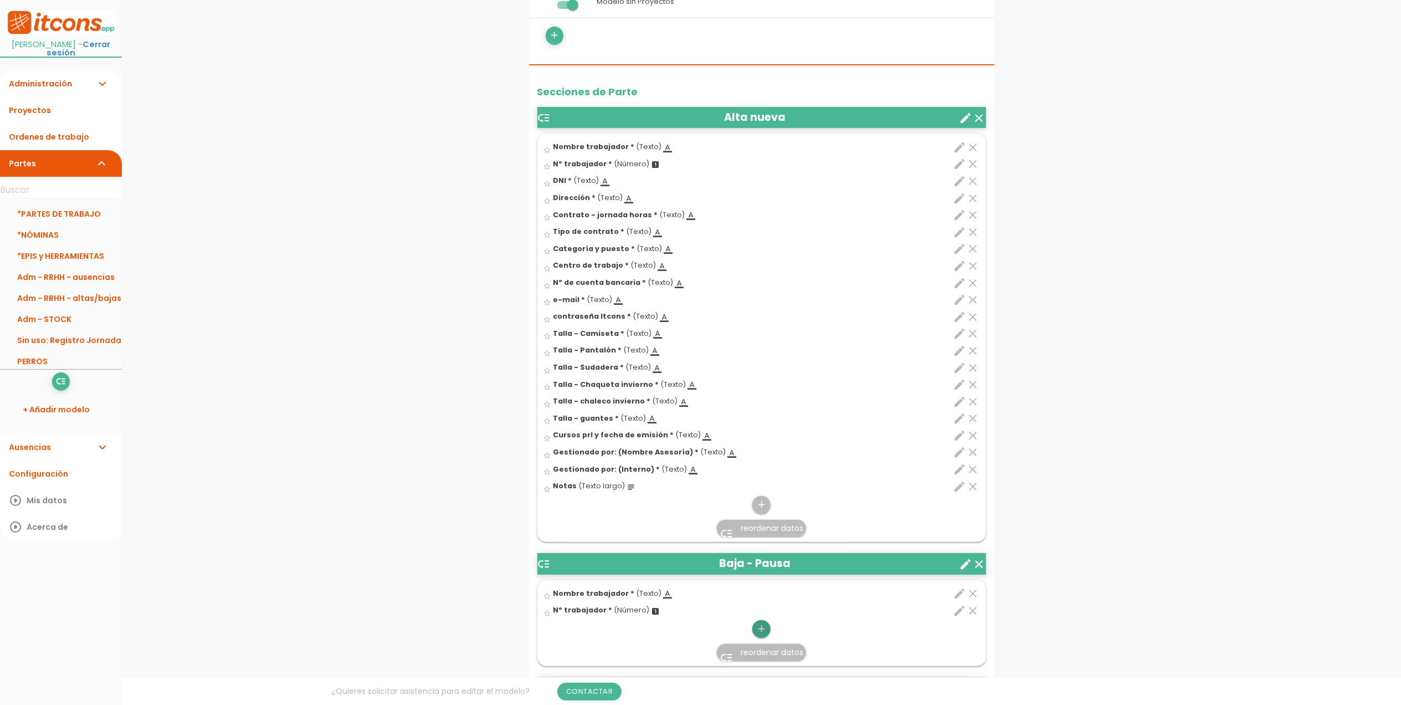
click at [762, 632] on icon "add" at bounding box center [761, 629] width 11 height 18
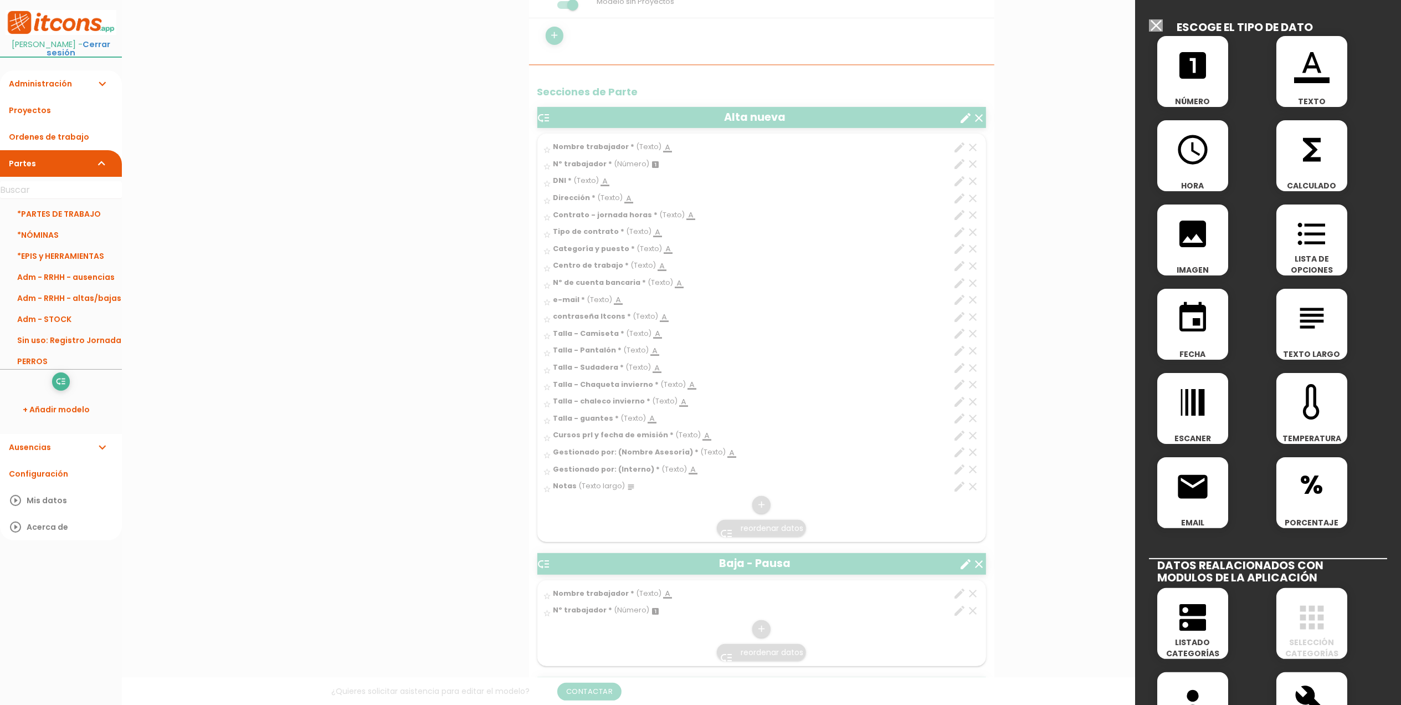
click at [1310, 231] on icon "format_list_bulleted" at bounding box center [1311, 233] width 35 height 35
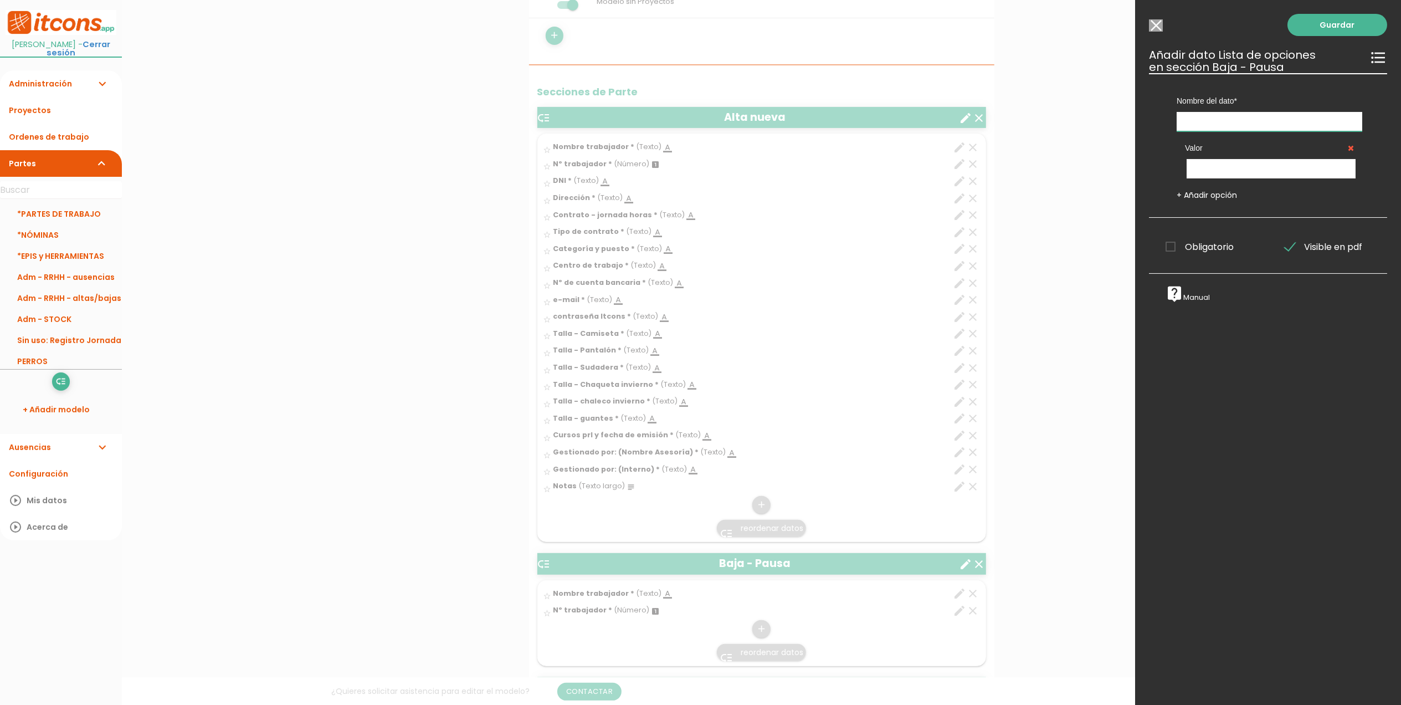
click at [1253, 114] on input "text" at bounding box center [1270, 121] width 186 height 19
type input "¿"
type input "Vacaciones"
click at [1237, 167] on input "text" at bounding box center [1271, 168] width 169 height 19
type input "Disfrutadas - no finiquito"
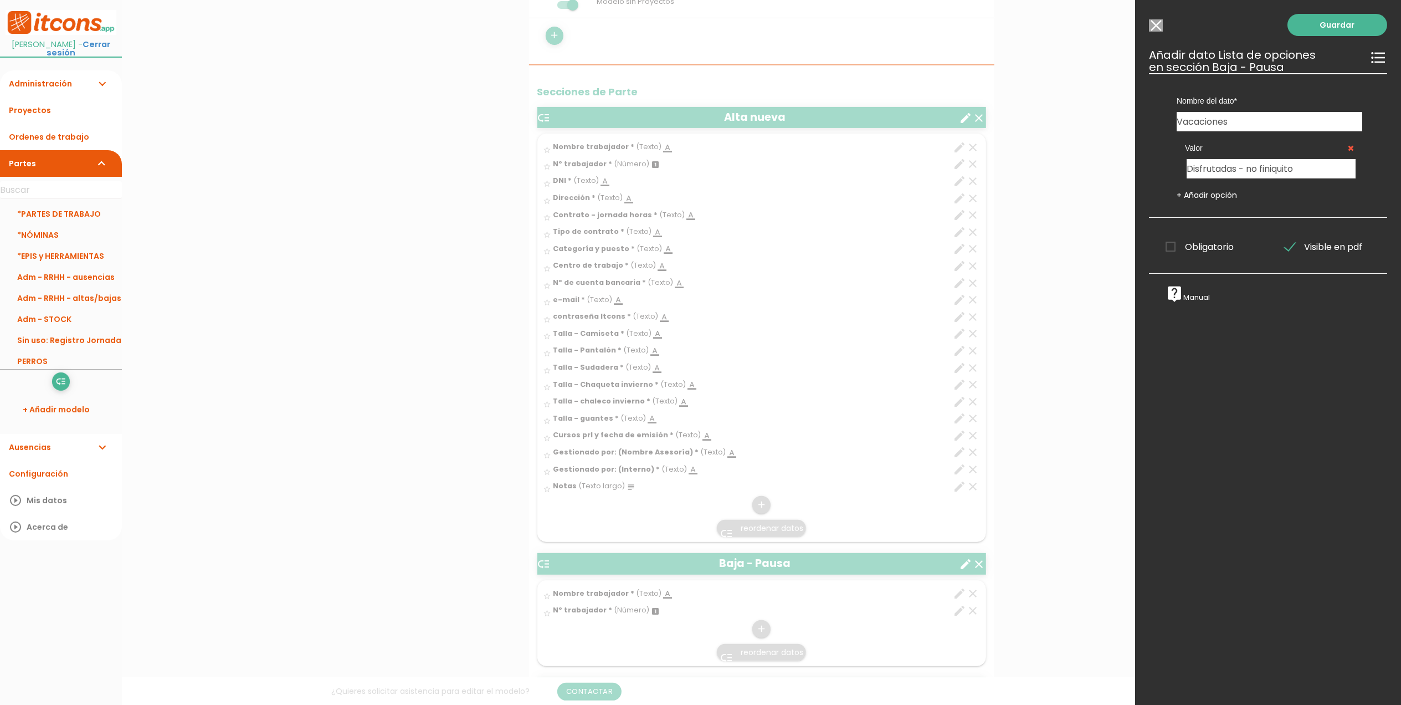
click at [1223, 196] on link "+ Añadir opción" at bounding box center [1207, 194] width 60 height 11
click at [1226, 214] on input "text" at bounding box center [1271, 215] width 169 height 19
type input "No disfrutadas - pagadas en finiquito"
click at [1175, 294] on span "Obligatorio" at bounding box center [1200, 294] width 68 height 14
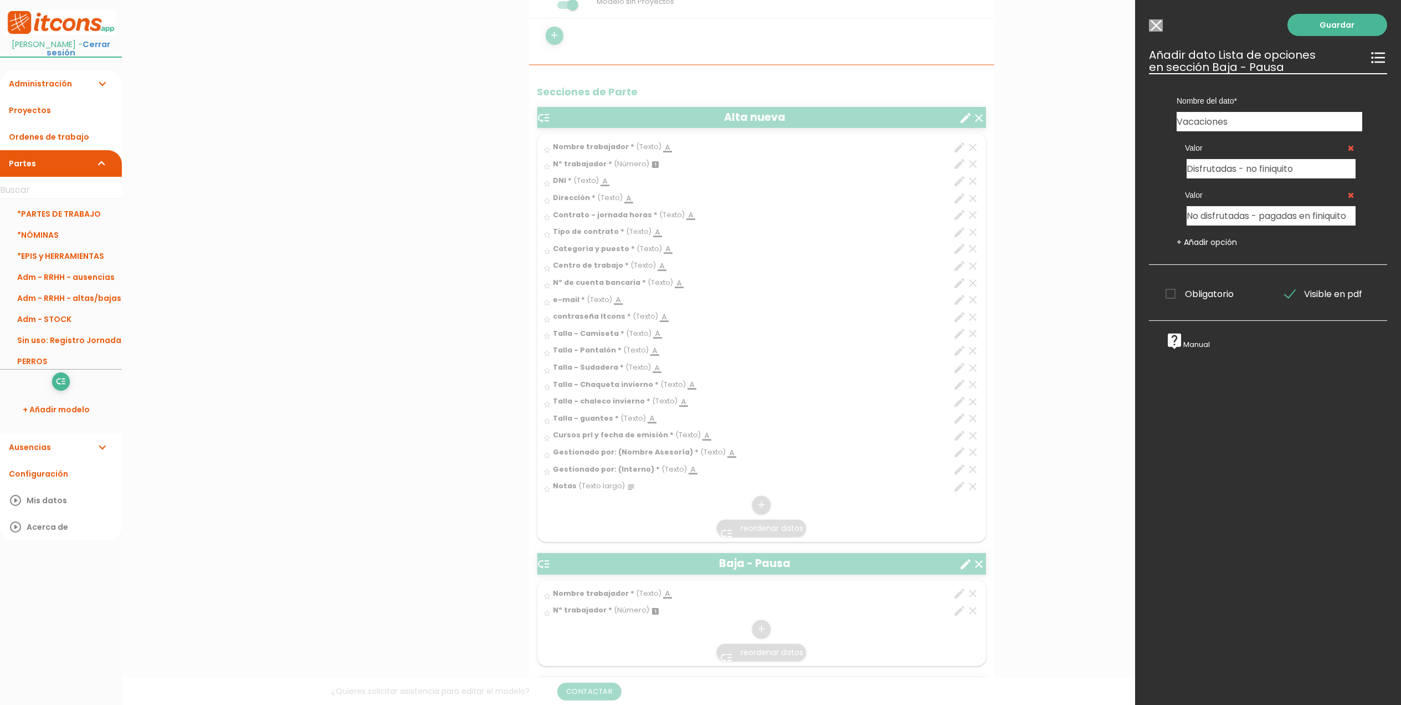
click at [0, 0] on input "Obligatorio" at bounding box center [0, 0] width 0 height 0
click at [1346, 22] on link "Guardar" at bounding box center [1338, 25] width 100 height 22
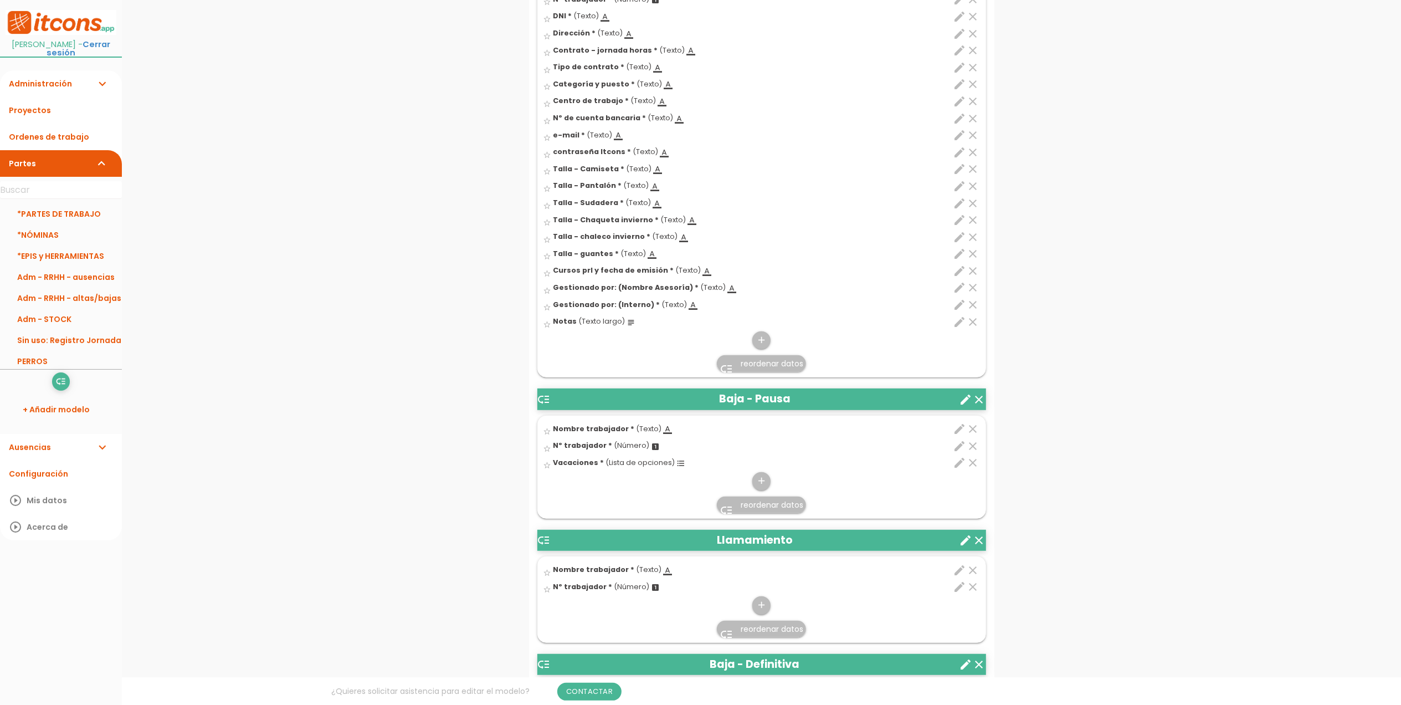
scroll to position [517, 0]
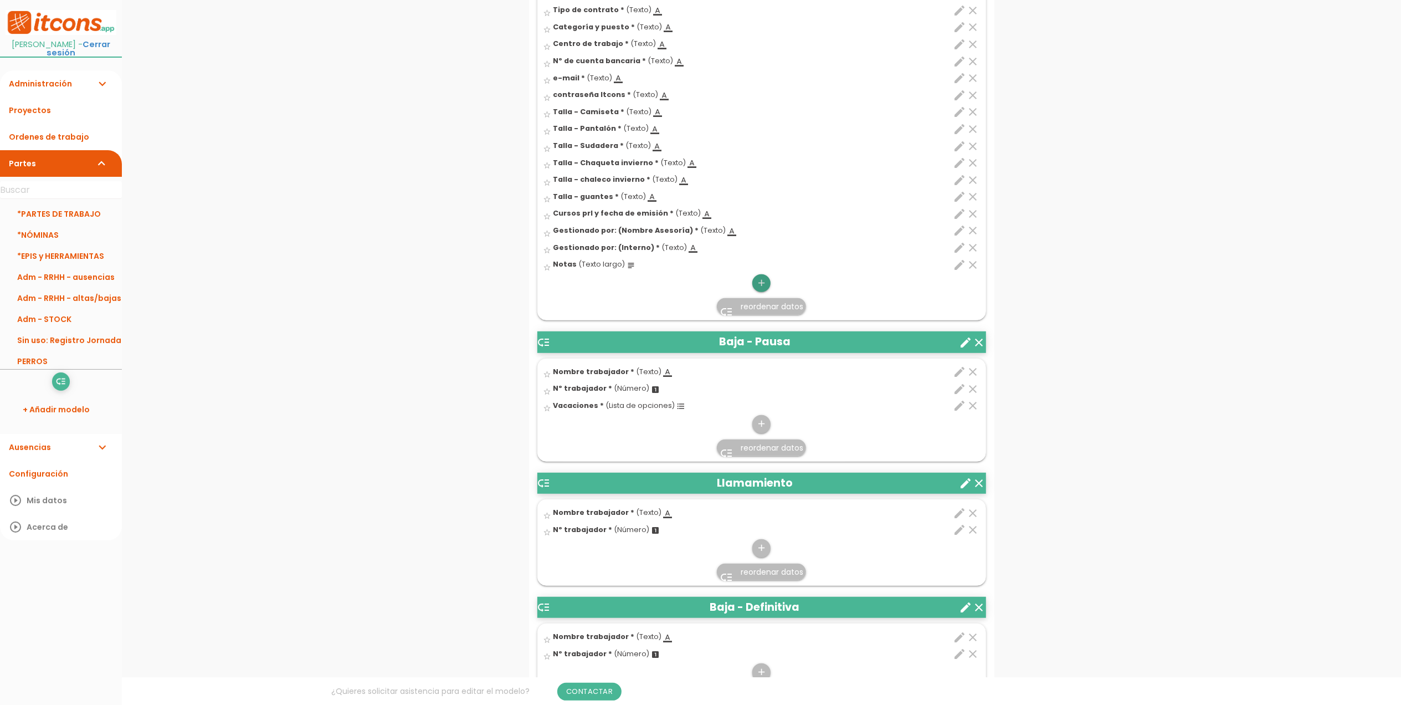
click at [757, 284] on icon "add" at bounding box center [761, 283] width 11 height 18
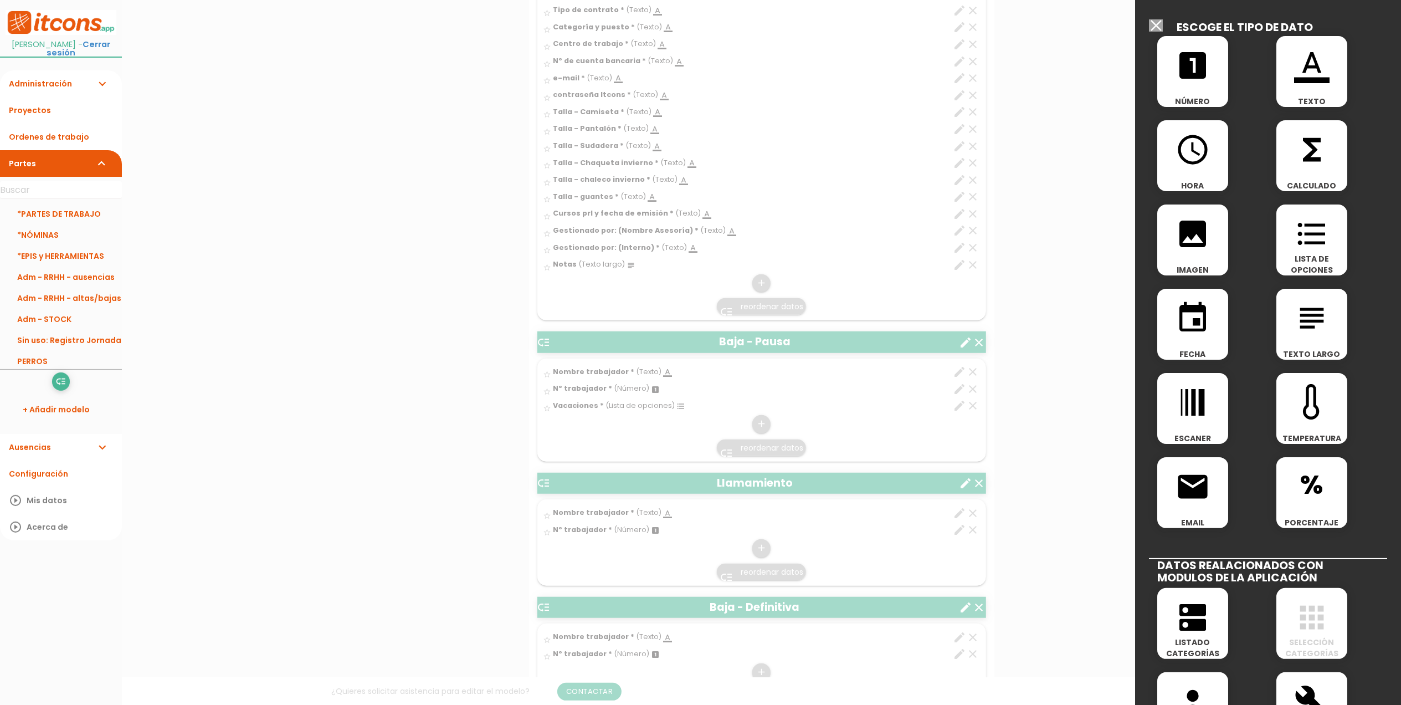
click at [1305, 74] on icon "format_color_text" at bounding box center [1311, 65] width 35 height 35
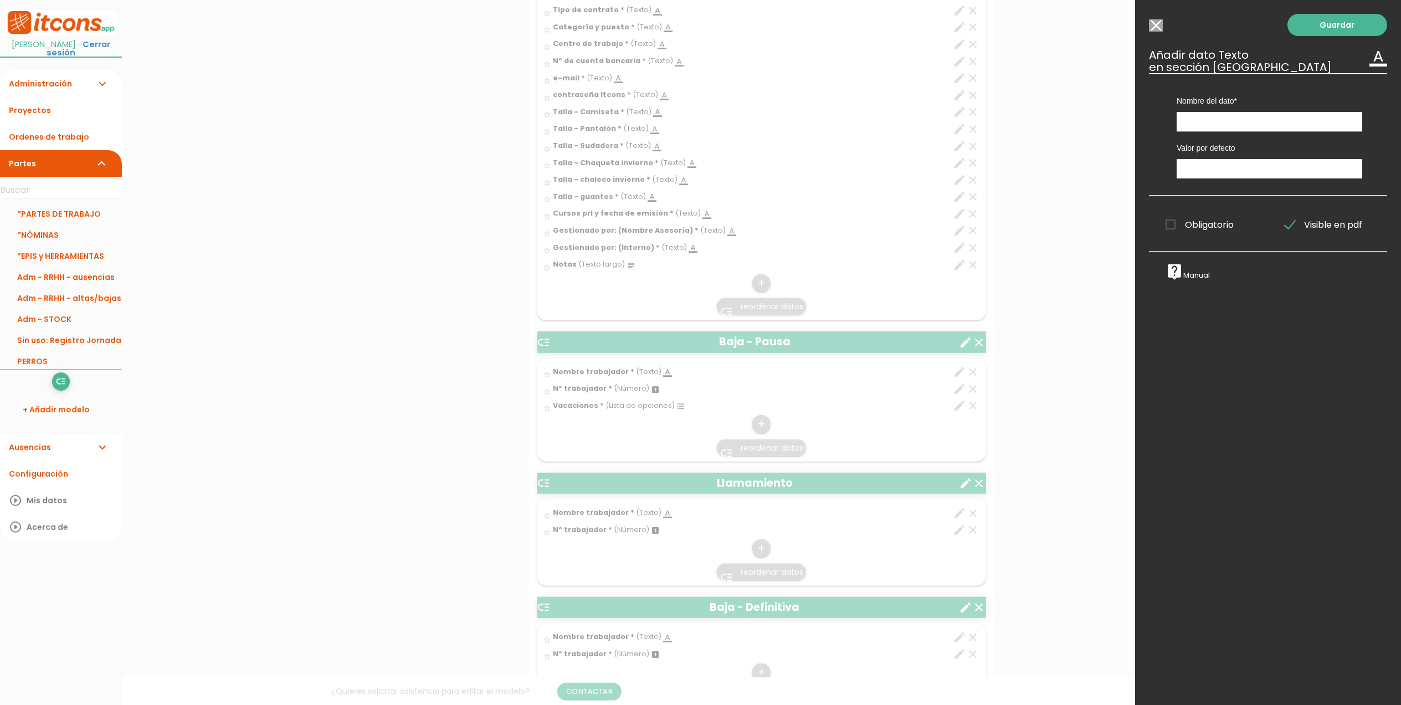
click at [1233, 122] on input "text" at bounding box center [1270, 121] width 186 height 19
type input "¿Cómo lo conocimos?"
click at [1172, 228] on span "Obligatorio" at bounding box center [1200, 225] width 68 height 14
click at [0, 0] on input "Obligatorio" at bounding box center [0, 0] width 0 height 0
click at [1197, 116] on input "¿Cómo lo conocimos?" at bounding box center [1270, 121] width 186 height 19
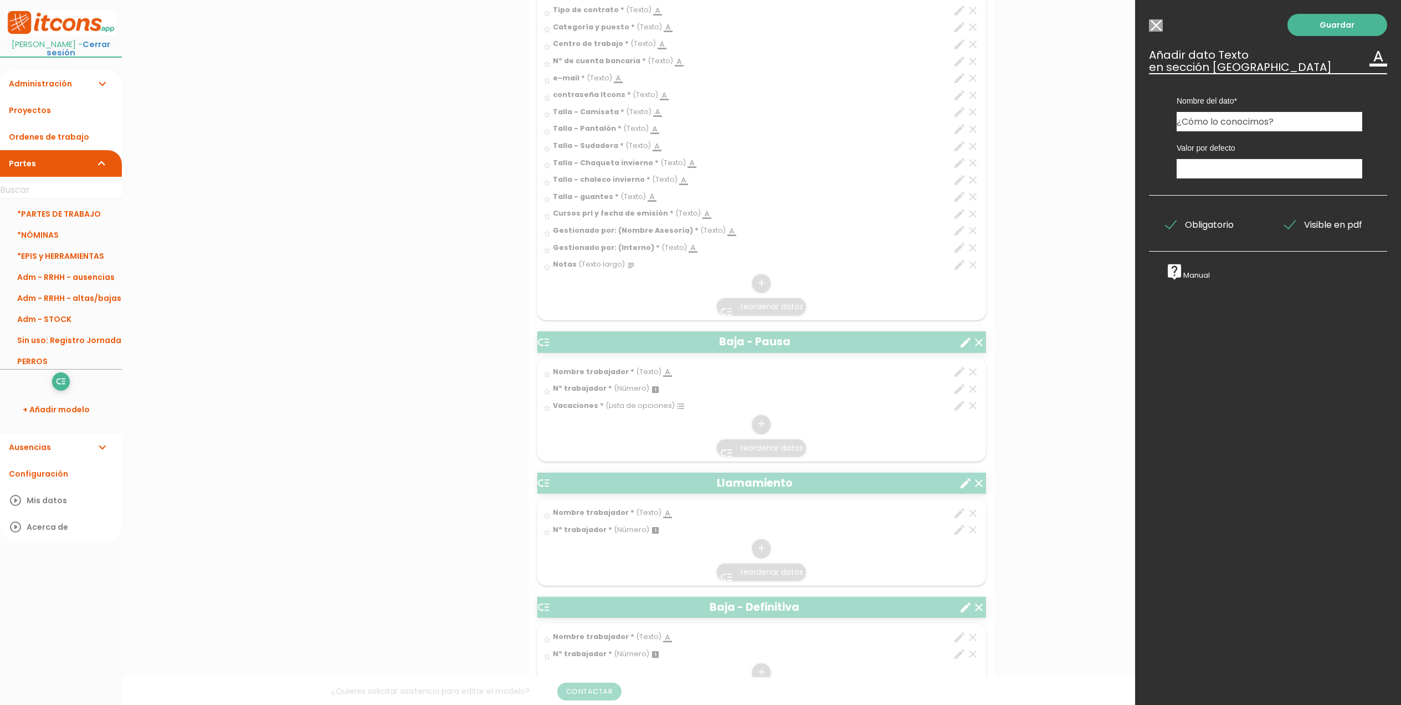
click at [1219, 380] on div "Guardar ESCOGE EL TIPO DE DATO looks_one NÚMERO format_color_text TEXTO access_…" at bounding box center [1268, 352] width 266 height 705
click at [1220, 380] on div "Guardar ESCOGE EL TIPO DE DATO looks_one NÚMERO format_color_text TEXTO access_…" at bounding box center [1268, 352] width 266 height 705
click at [1155, 30] on input "Modelo sin Ordenes de trabajo" at bounding box center [1156, 25] width 14 height 12
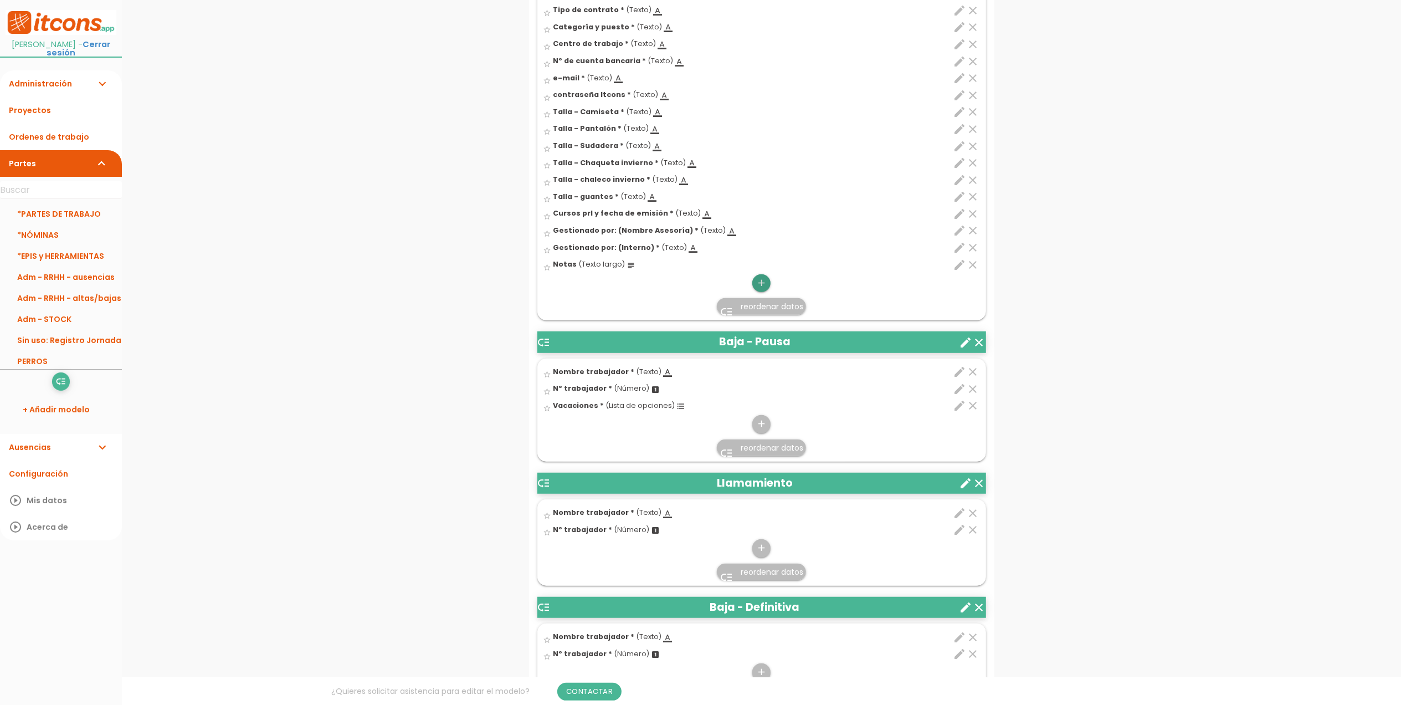
click at [761, 280] on icon "add" at bounding box center [761, 283] width 11 height 18
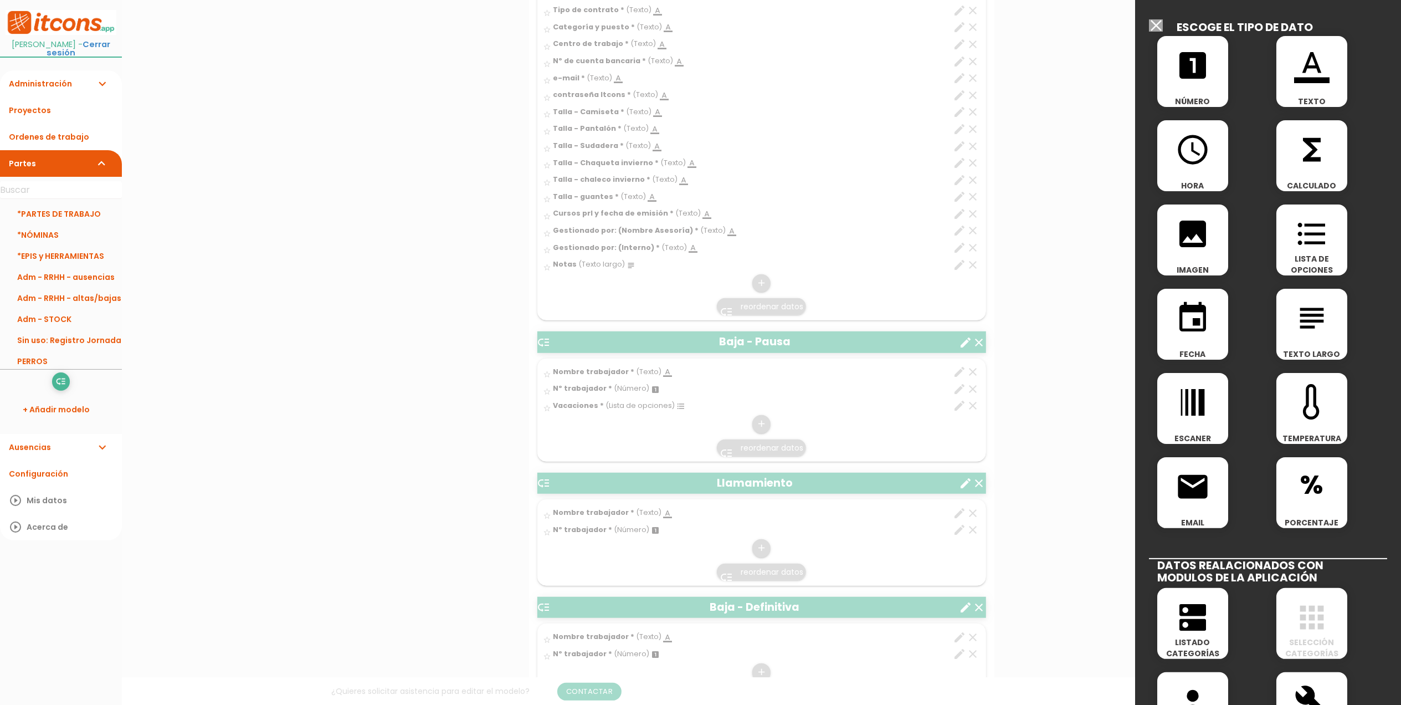
click at [1312, 62] on icon "format_color_text" at bounding box center [1311, 65] width 35 height 35
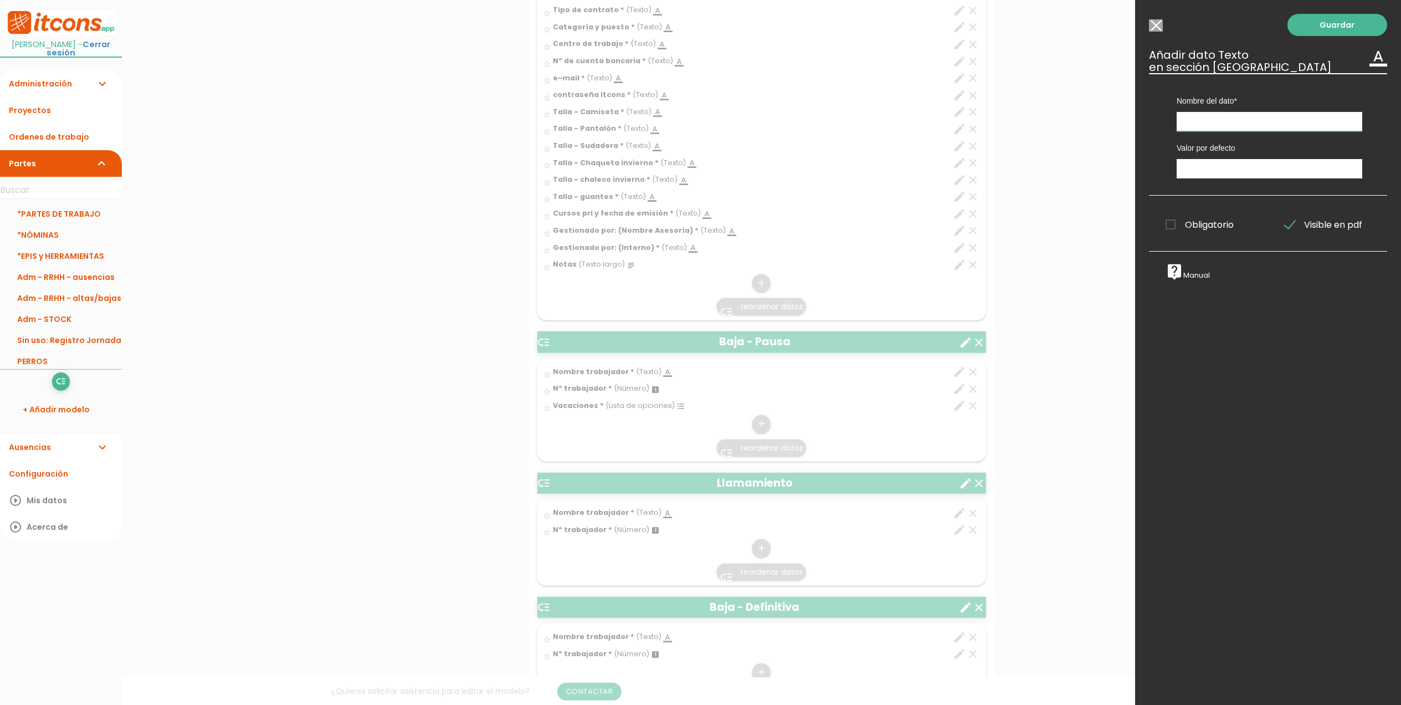
click at [1238, 120] on input "text" at bounding box center [1270, 121] width 186 height 19
type input "¿Cómo lo conocimos?"
click at [1175, 227] on span "Obligatorio" at bounding box center [1200, 225] width 68 height 14
click at [0, 0] on input "Obligatorio" at bounding box center [0, 0] width 0 height 0
click at [1350, 14] on link "Guardar" at bounding box center [1338, 25] width 100 height 22
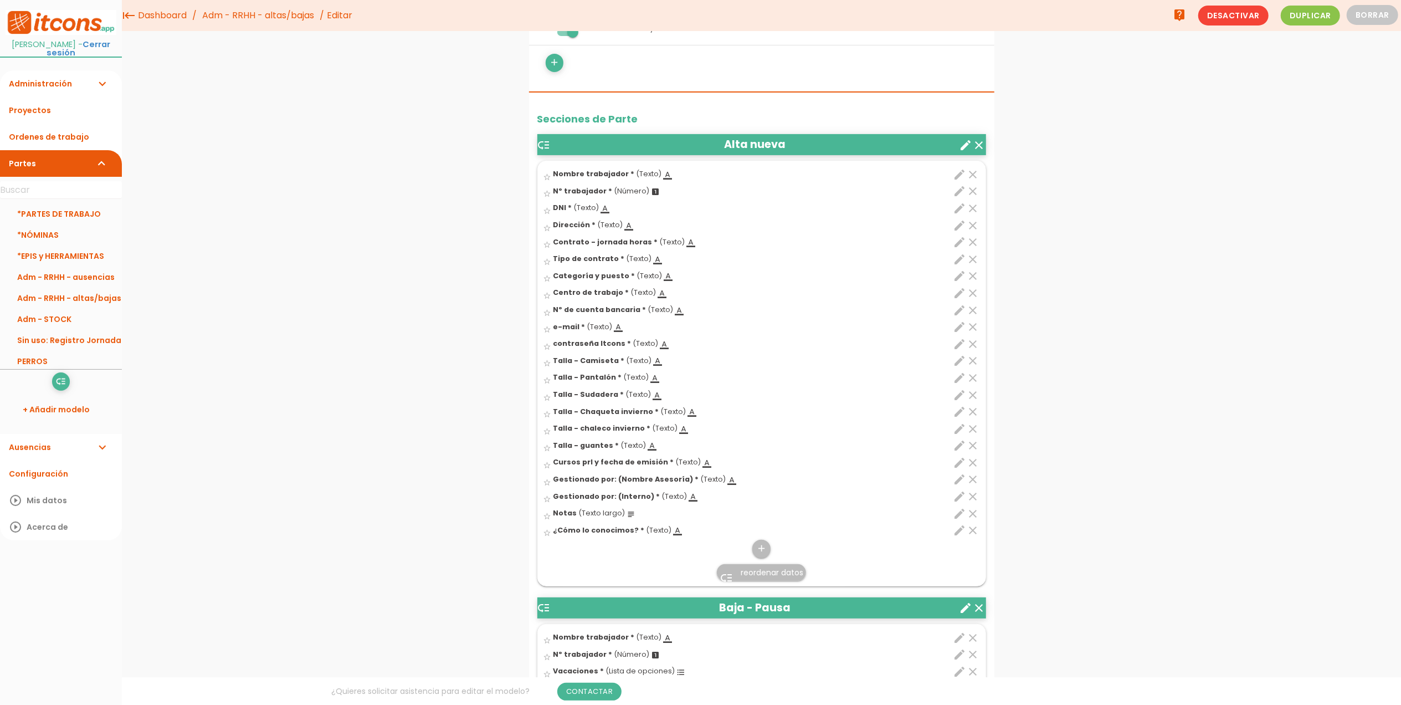
scroll to position [222, 0]
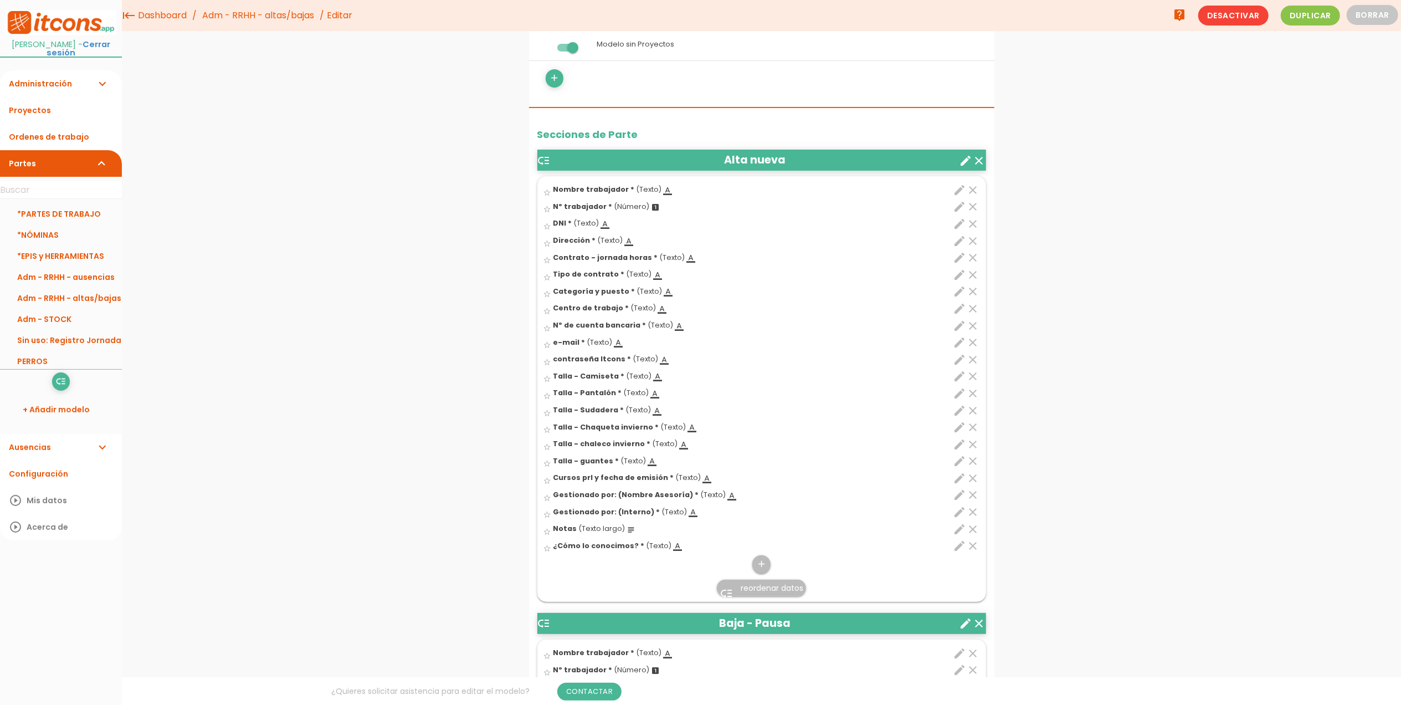
click at [773, 590] on span "reordenar datos" at bounding box center [772, 587] width 63 height 11
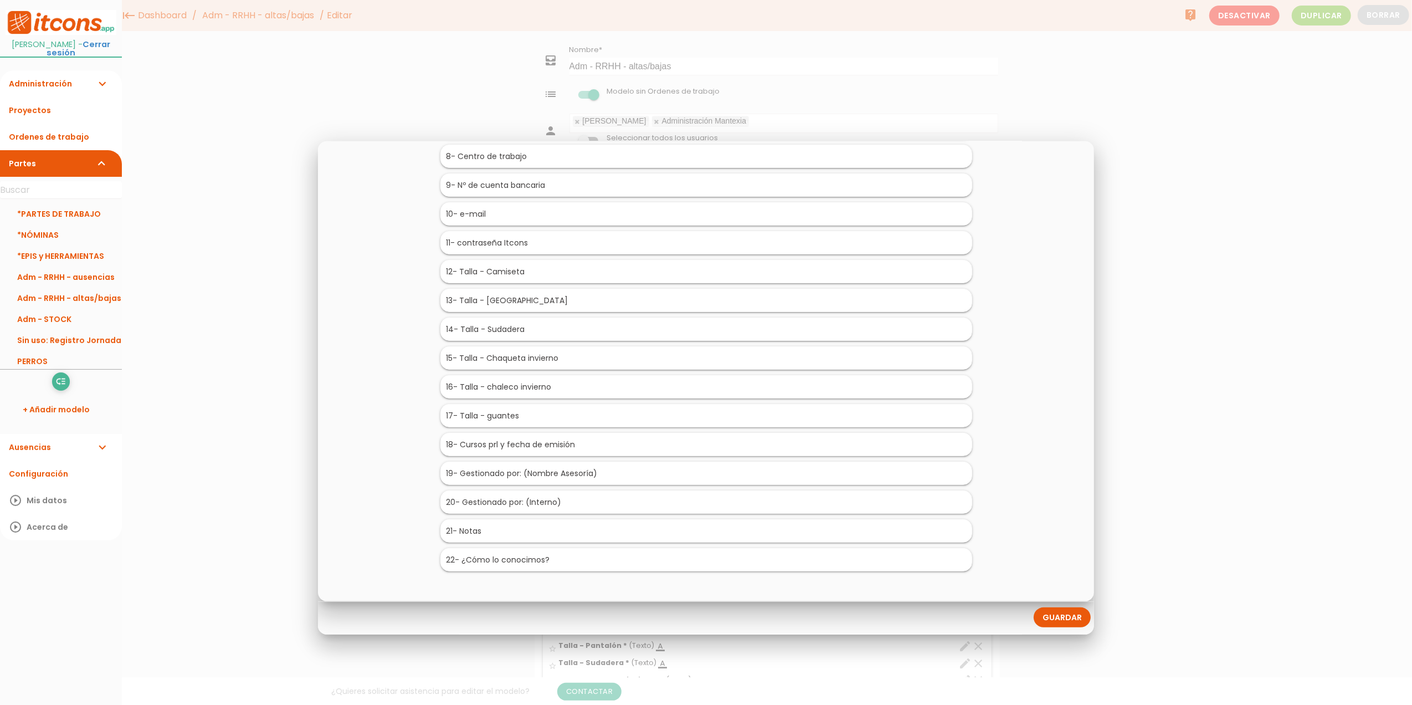
scroll to position [260, 0]
drag, startPoint x: 524, startPoint y: 559, endPoint x: 601, endPoint y: 158, distance: 408.5
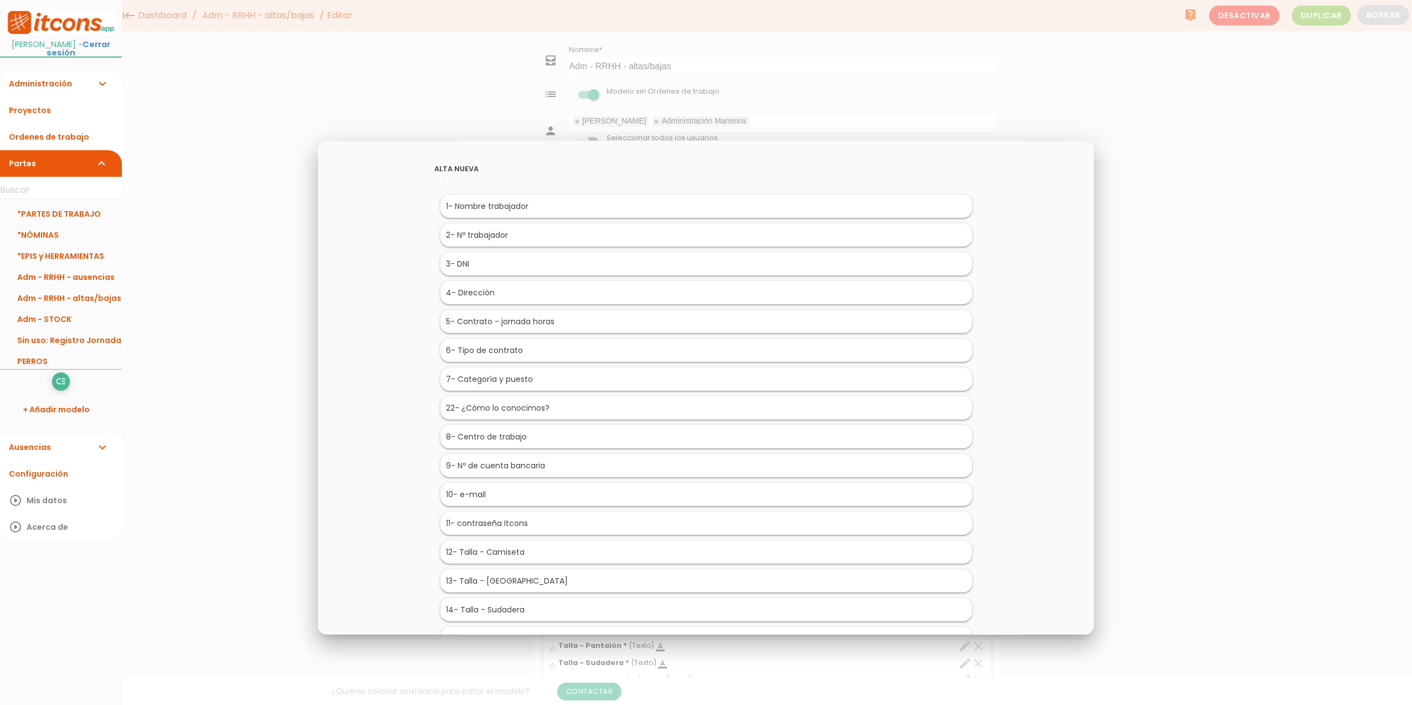
scroll to position [0, 0]
drag, startPoint x: 515, startPoint y: 411, endPoint x: 595, endPoint y: 187, distance: 237.8
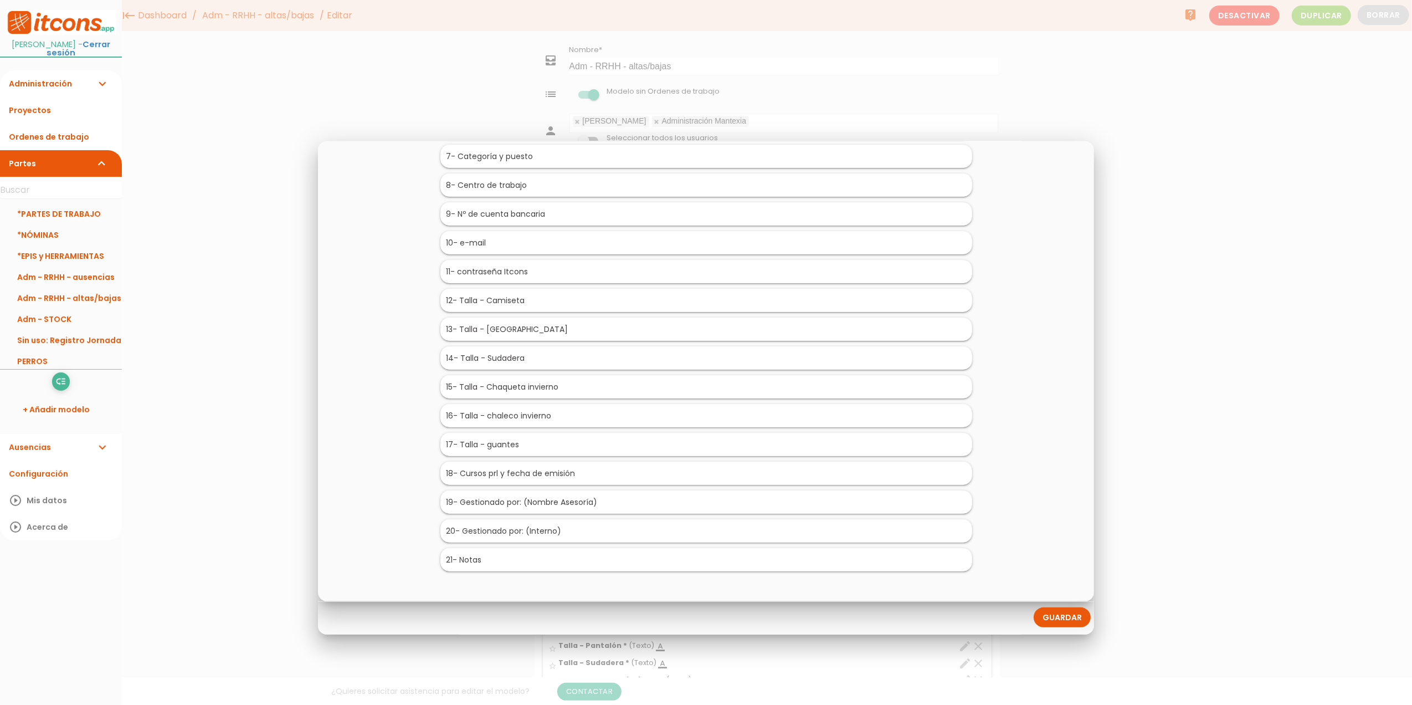
click at [1062, 618] on link "Guardar" at bounding box center [1062, 617] width 57 height 20
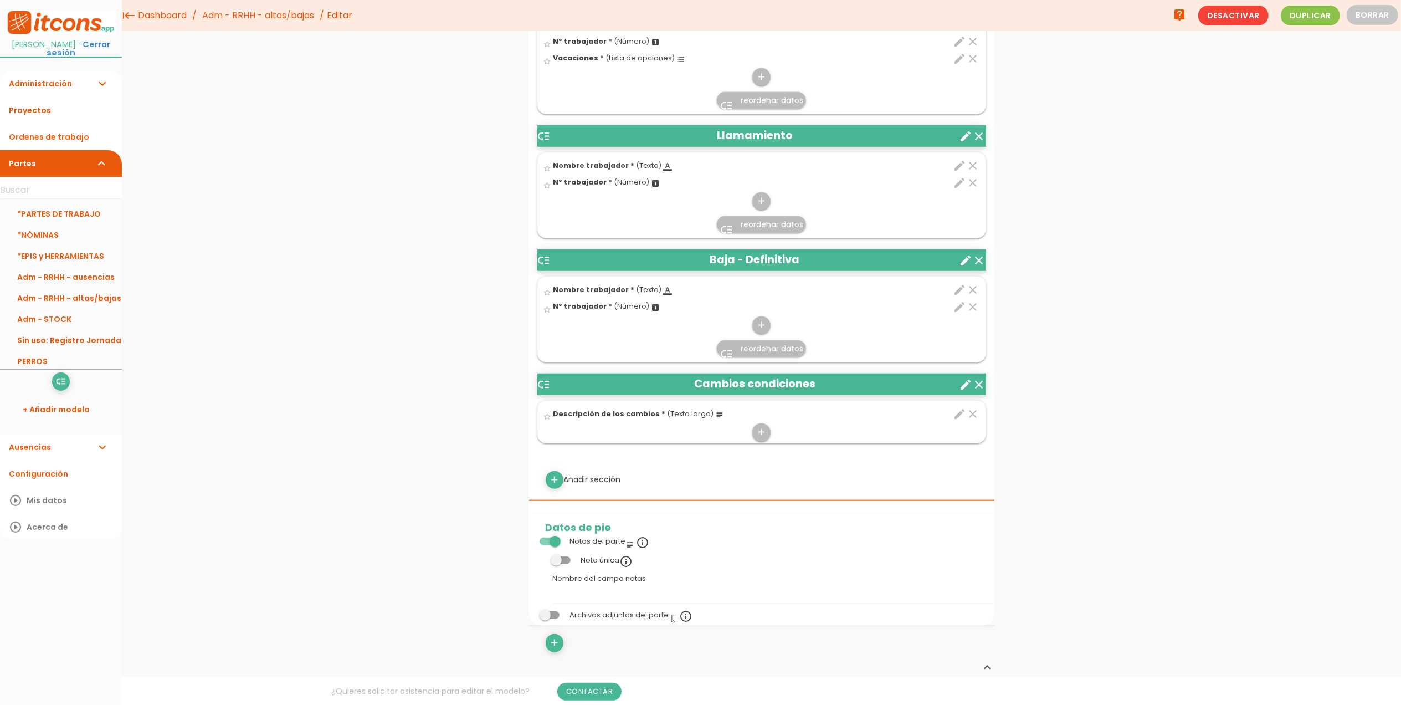
scroll to position [812, 0]
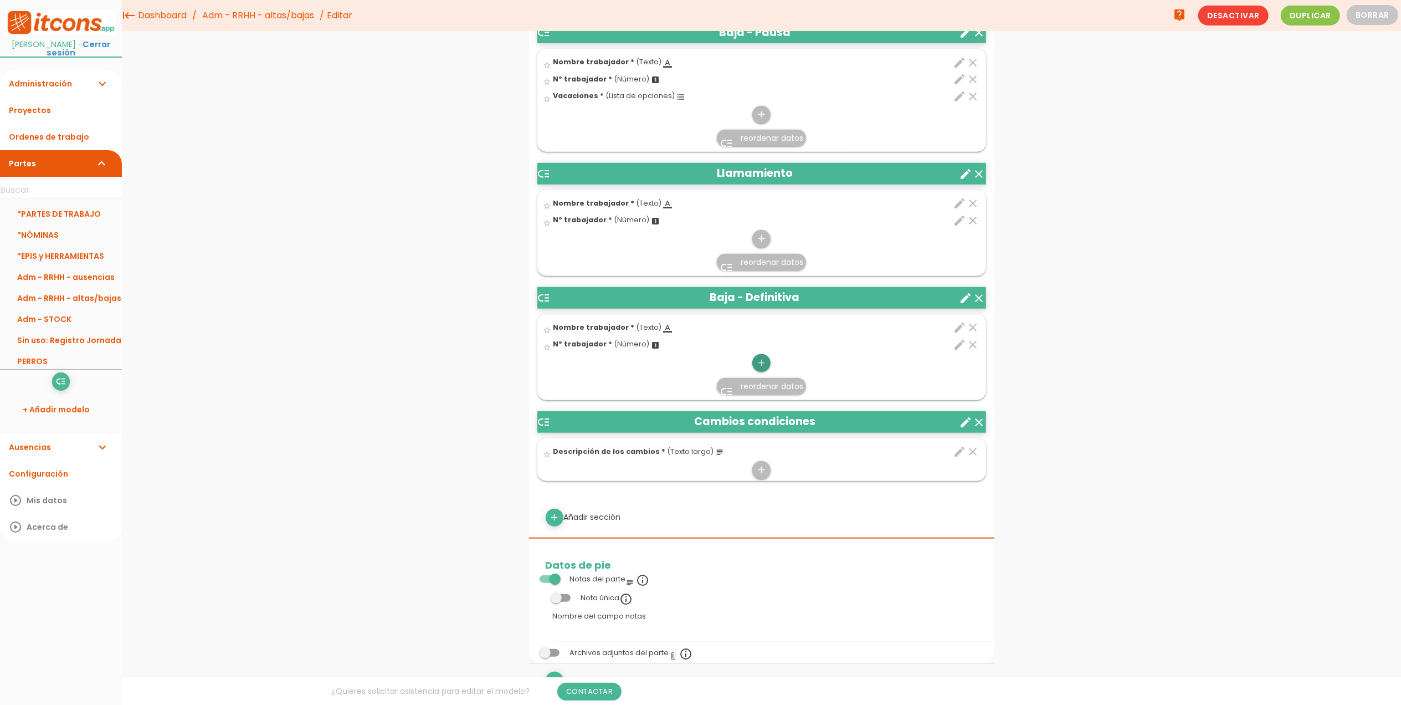
click at [754, 361] on link "add" at bounding box center [761, 363] width 18 height 18
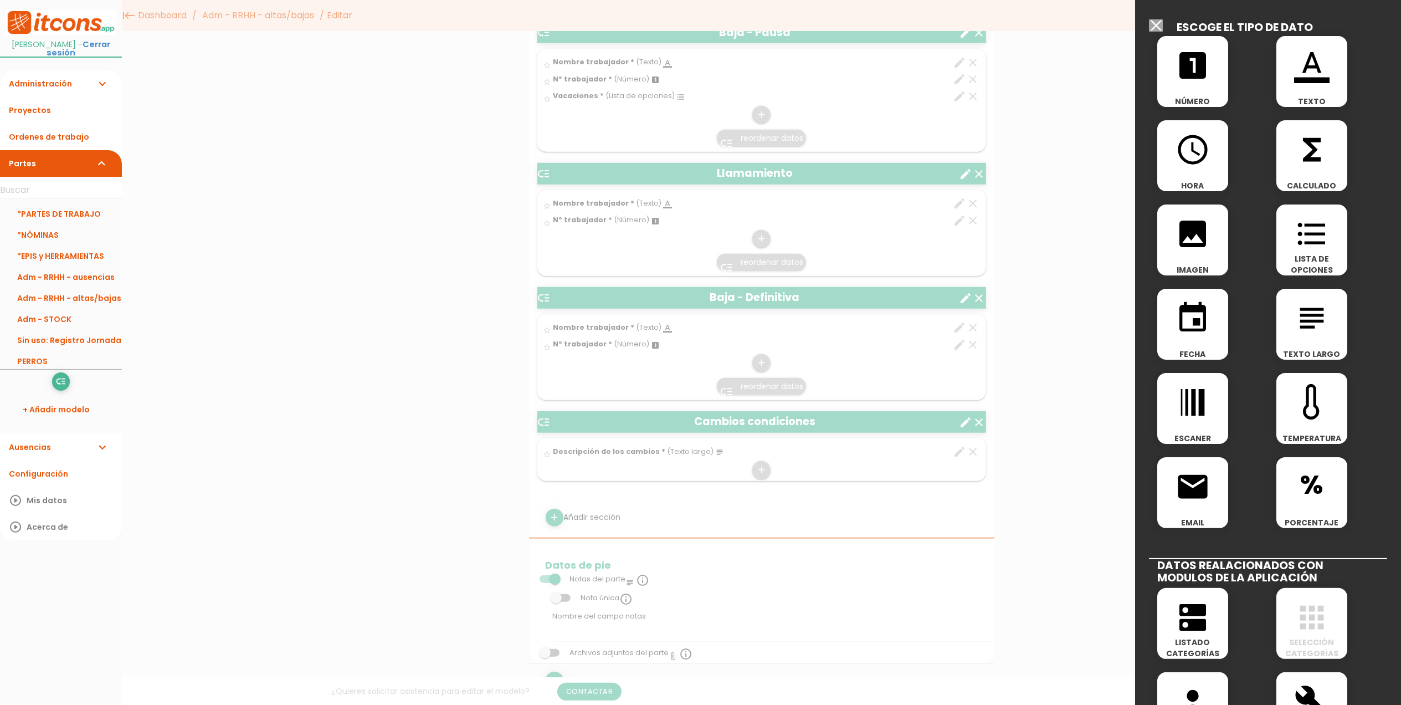
click at [1306, 318] on icon "subject" at bounding box center [1311, 317] width 35 height 35
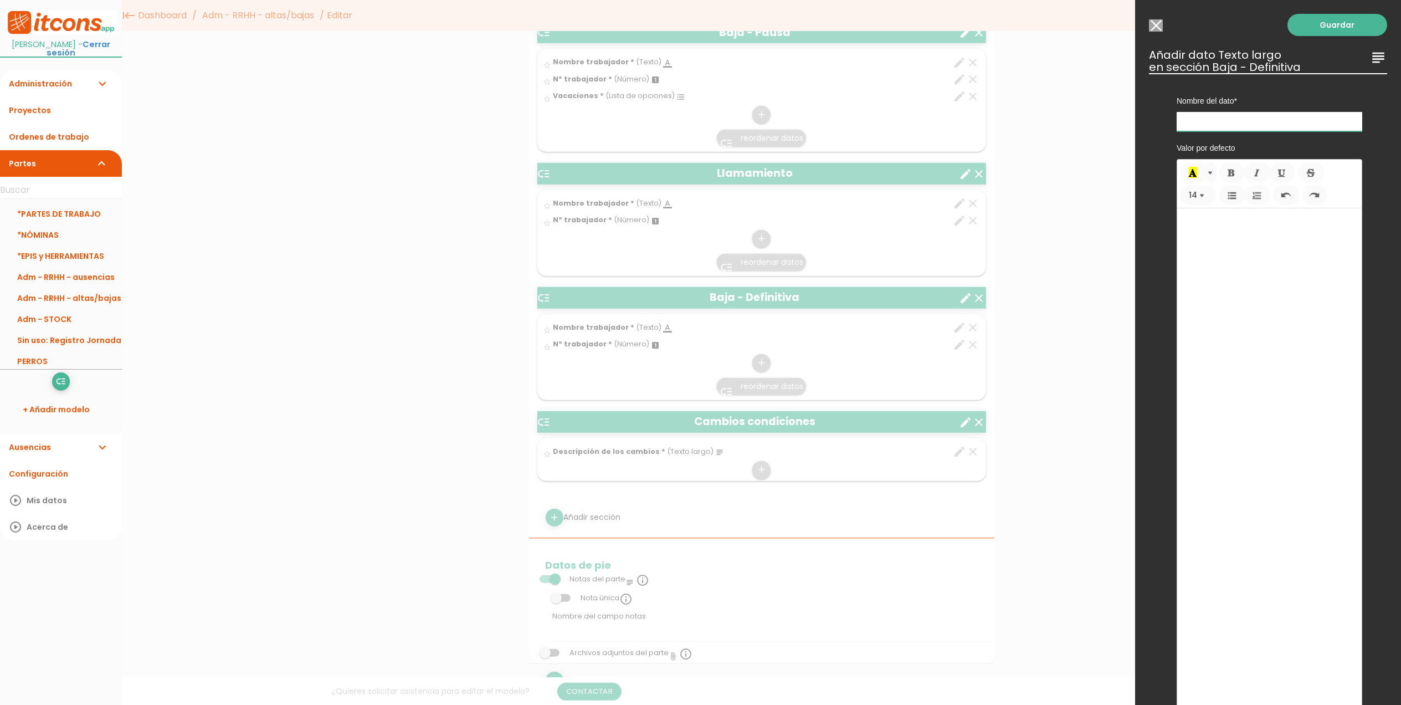
click at [1227, 122] on input "text" at bounding box center [1270, 121] width 186 height 19
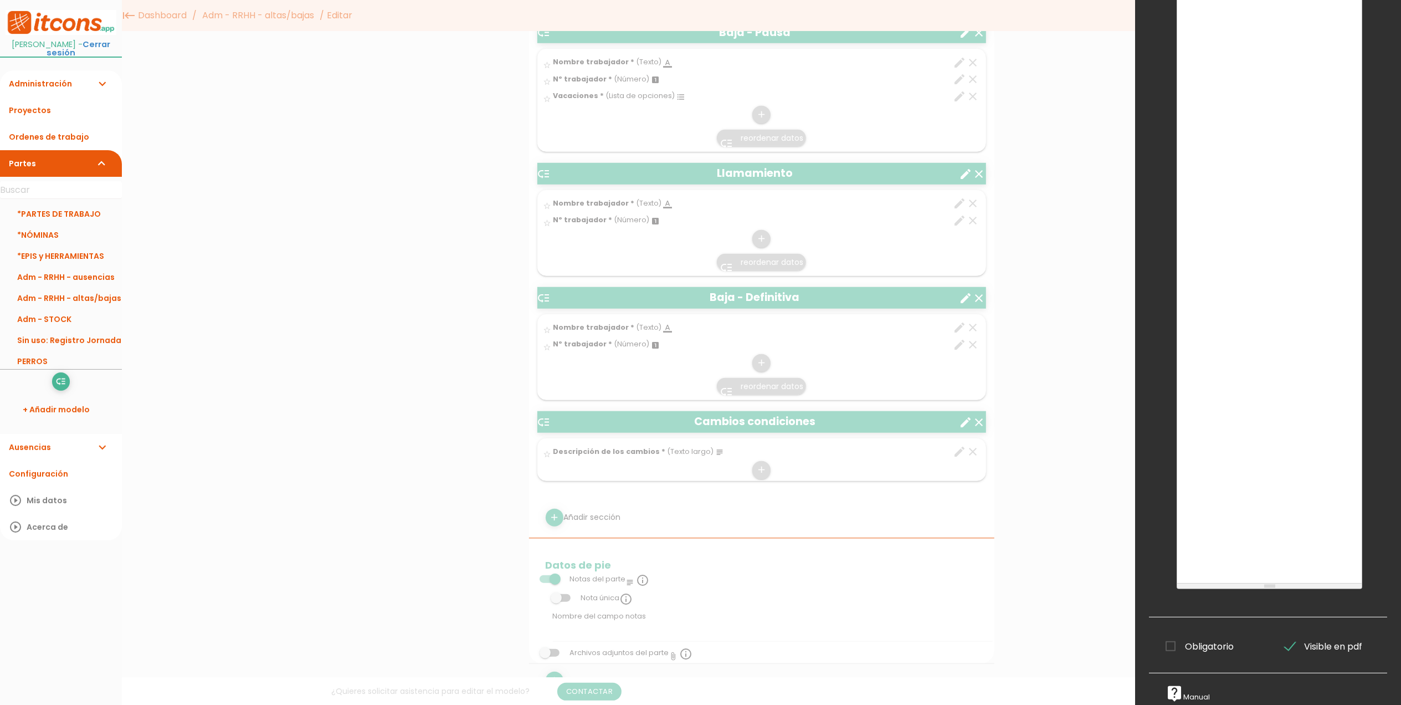
type input "Valoración empresa"
click at [1169, 640] on span "Obligatorio" at bounding box center [1200, 646] width 68 height 14
click at [0, 0] on input "Obligatorio" at bounding box center [0, 0] width 0 height 0
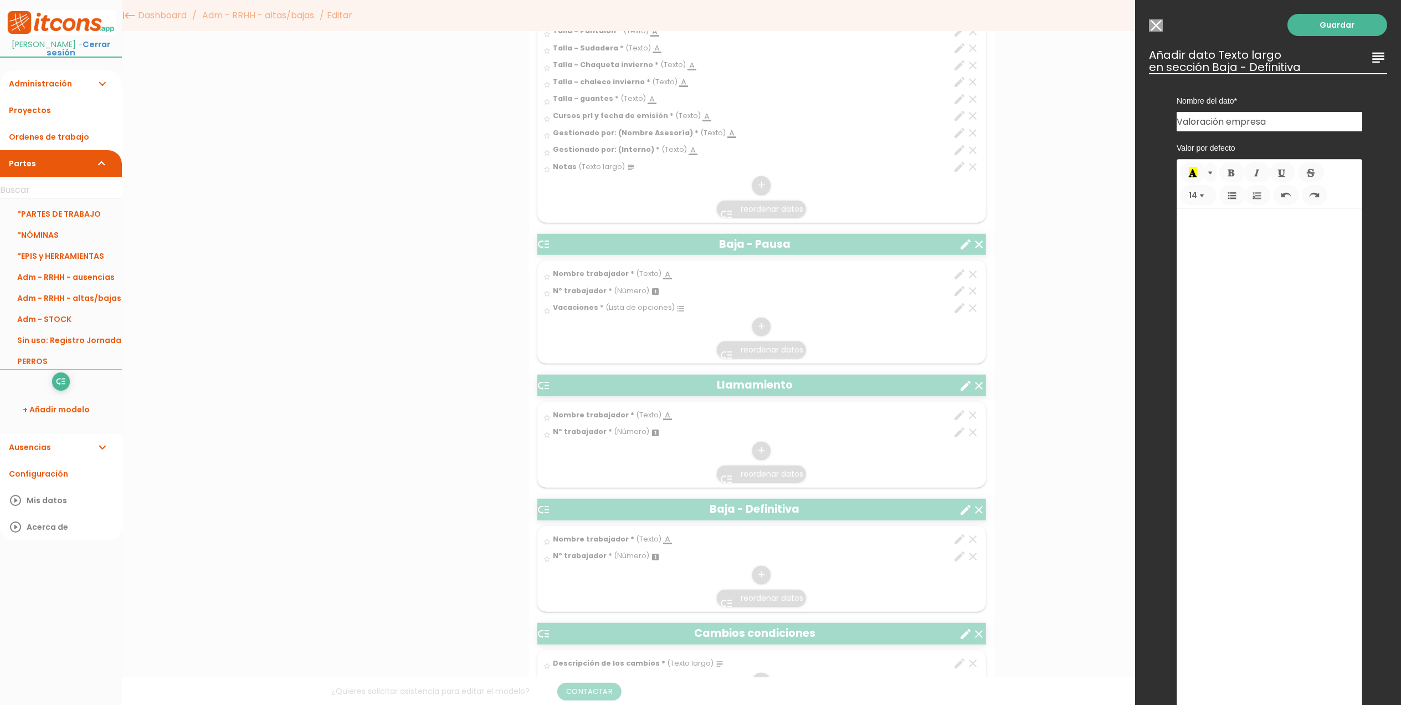
scroll to position [443, 0]
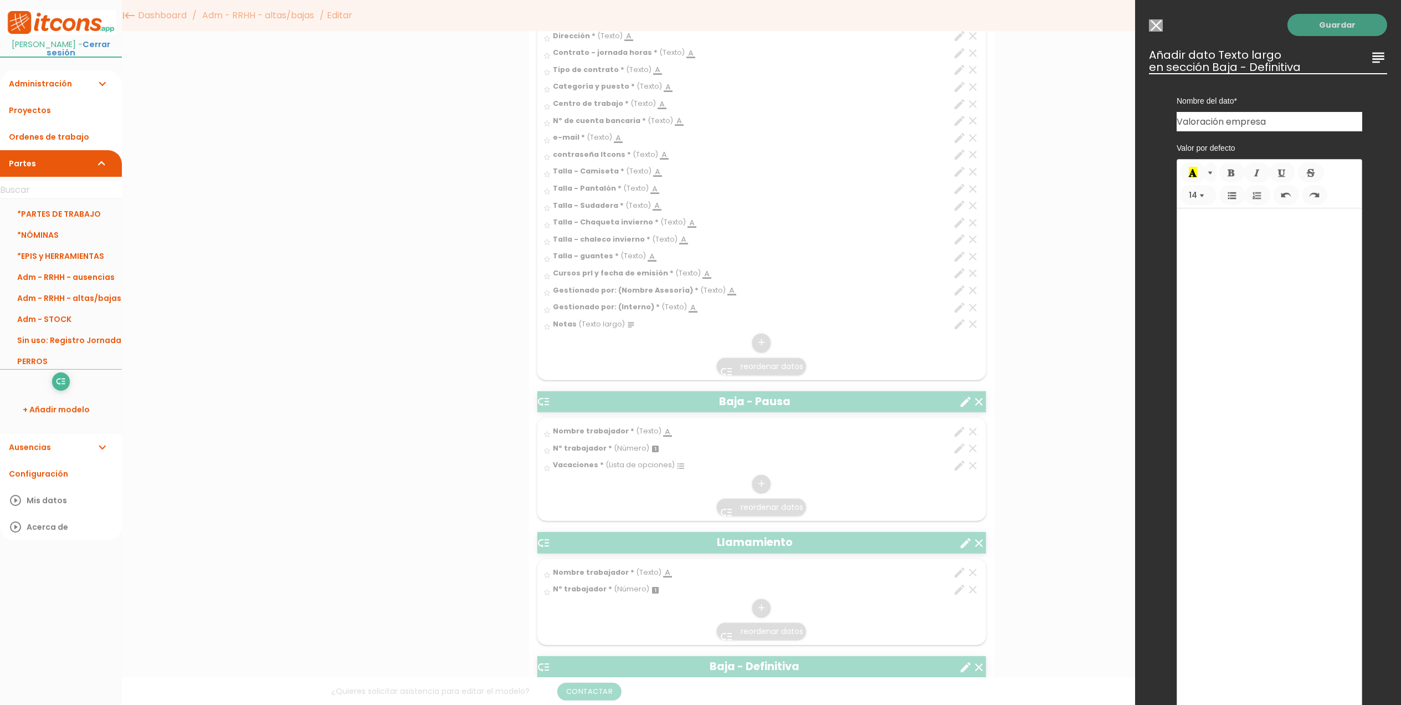
click at [1347, 23] on link "Guardar" at bounding box center [1338, 25] width 100 height 22
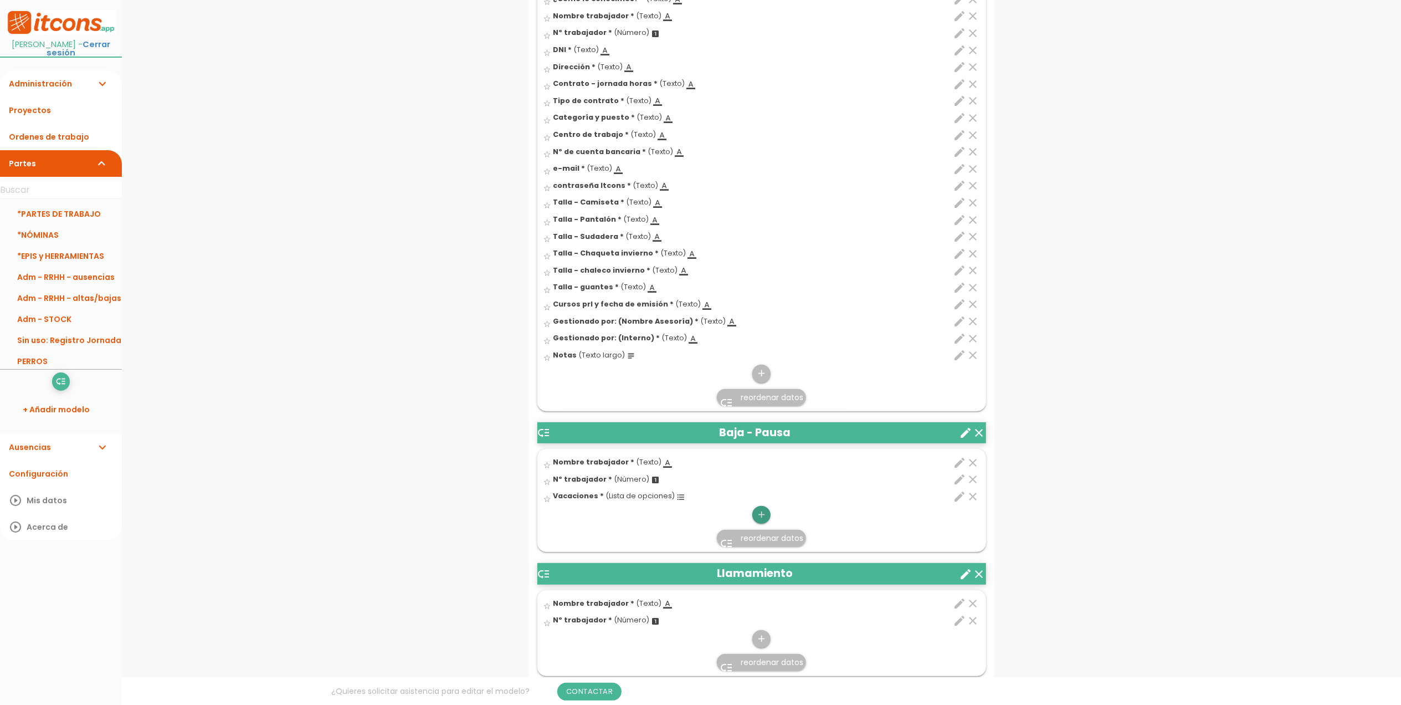
click at [762, 515] on icon "add" at bounding box center [761, 515] width 11 height 18
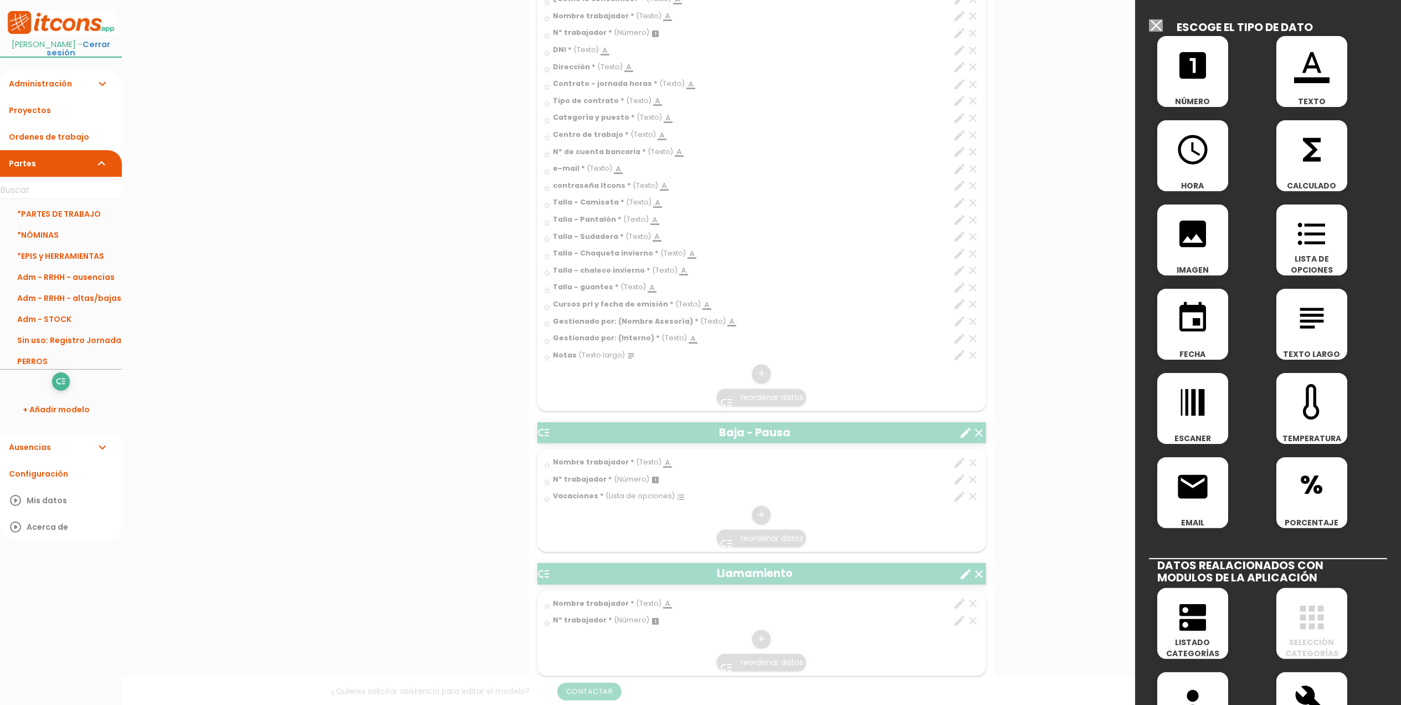
click at [1294, 332] on icon "subject" at bounding box center [1311, 317] width 35 height 35
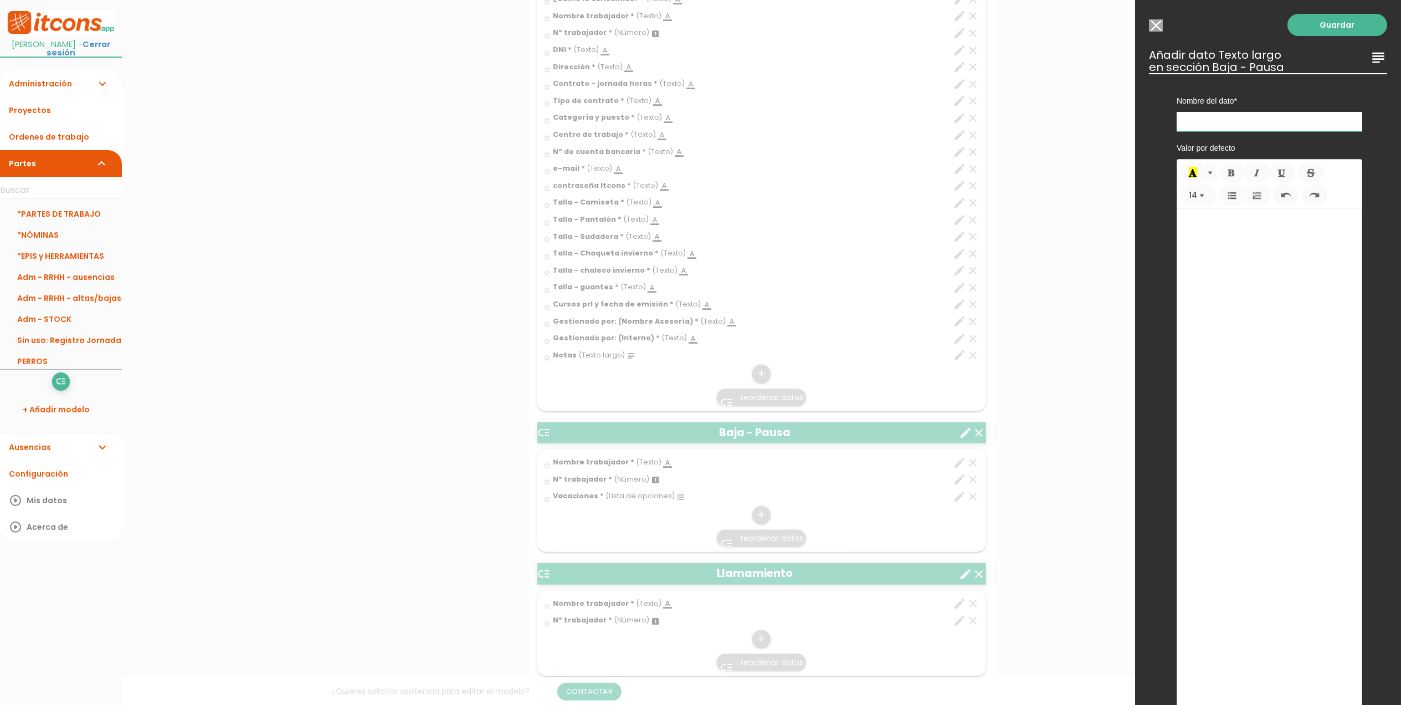
click at [1274, 120] on input "text" at bounding box center [1270, 121] width 186 height 19
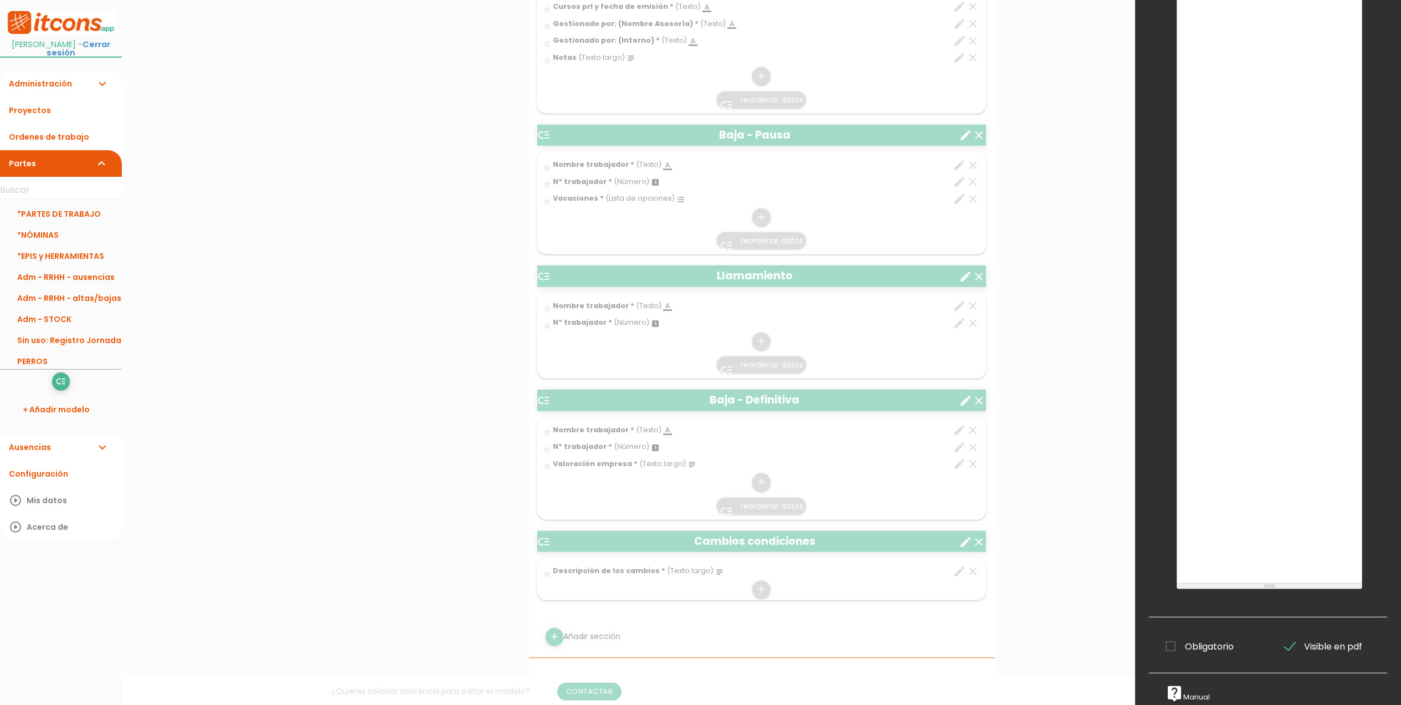
scroll to position [812, 0]
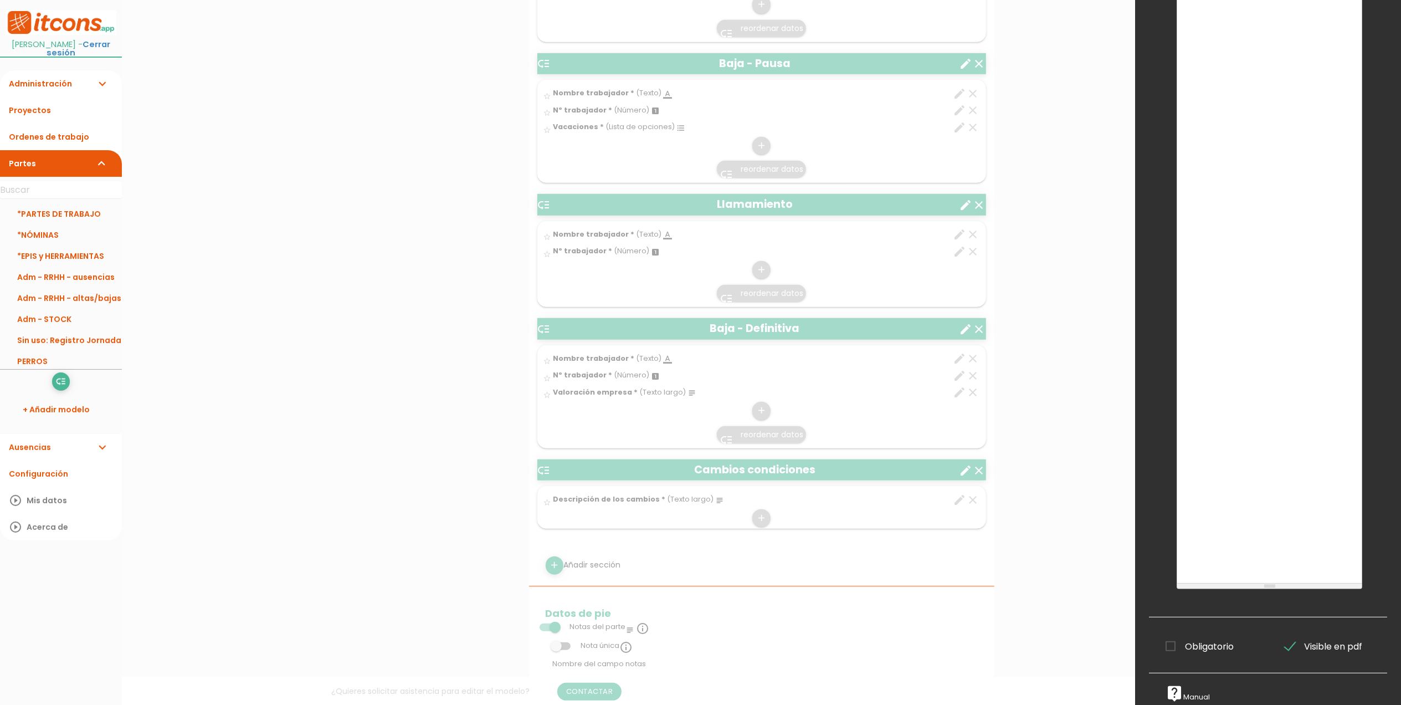
type input "Valoración empresa"
click at [1166, 639] on span "Obligatorio" at bounding box center [1200, 646] width 68 height 14
click at [0, 0] on input "Obligatorio" at bounding box center [0, 0] width 0 height 0
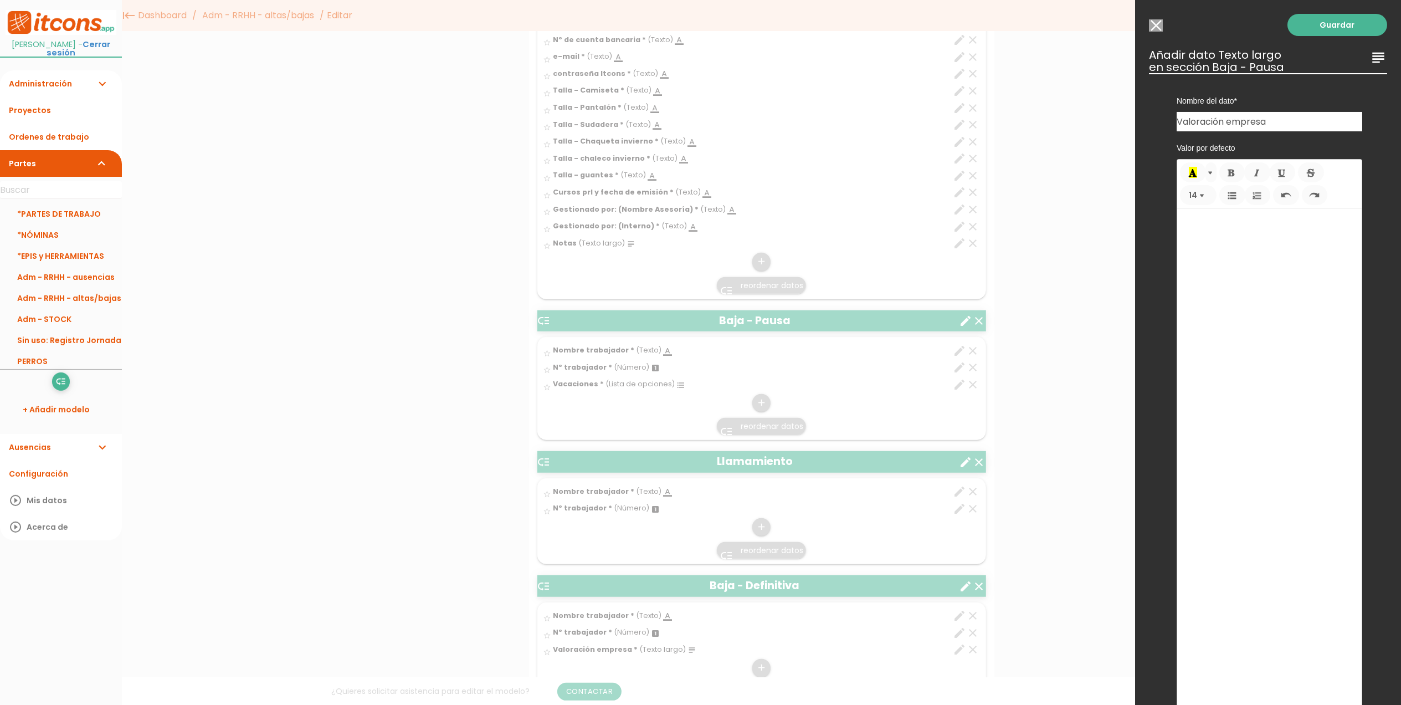
scroll to position [369, 0]
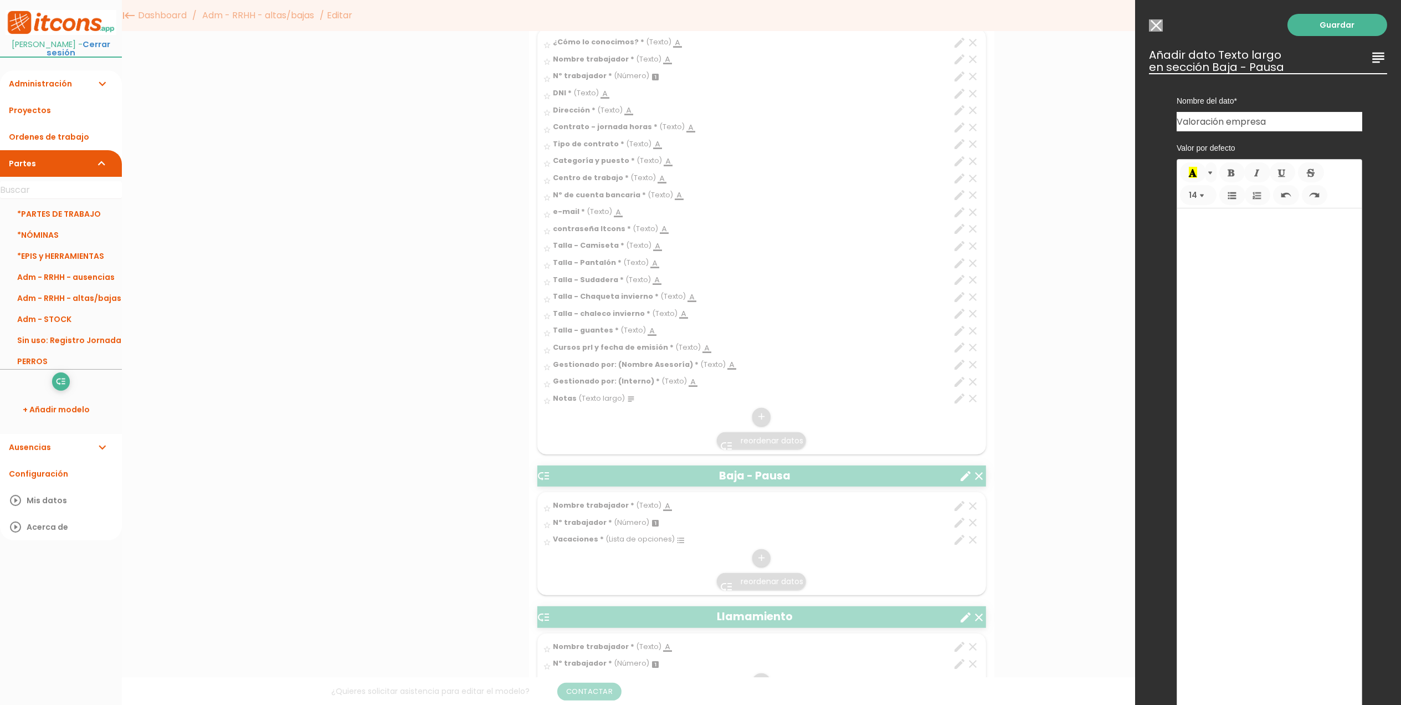
click at [1319, 3] on div "Guardar ESCOGE EL TIPO DE DATO looks_one NÚMERO format_color_text TEXTO access_…" at bounding box center [1268, 352] width 266 height 705
click at [1311, 38] on div "Guardar ESCOGE EL TIPO DE DATO looks_one NÚMERO format_color_text TEXTO access_…" at bounding box center [1268, 352] width 266 height 705
click at [1315, 30] on link "Guardar" at bounding box center [1338, 25] width 100 height 22
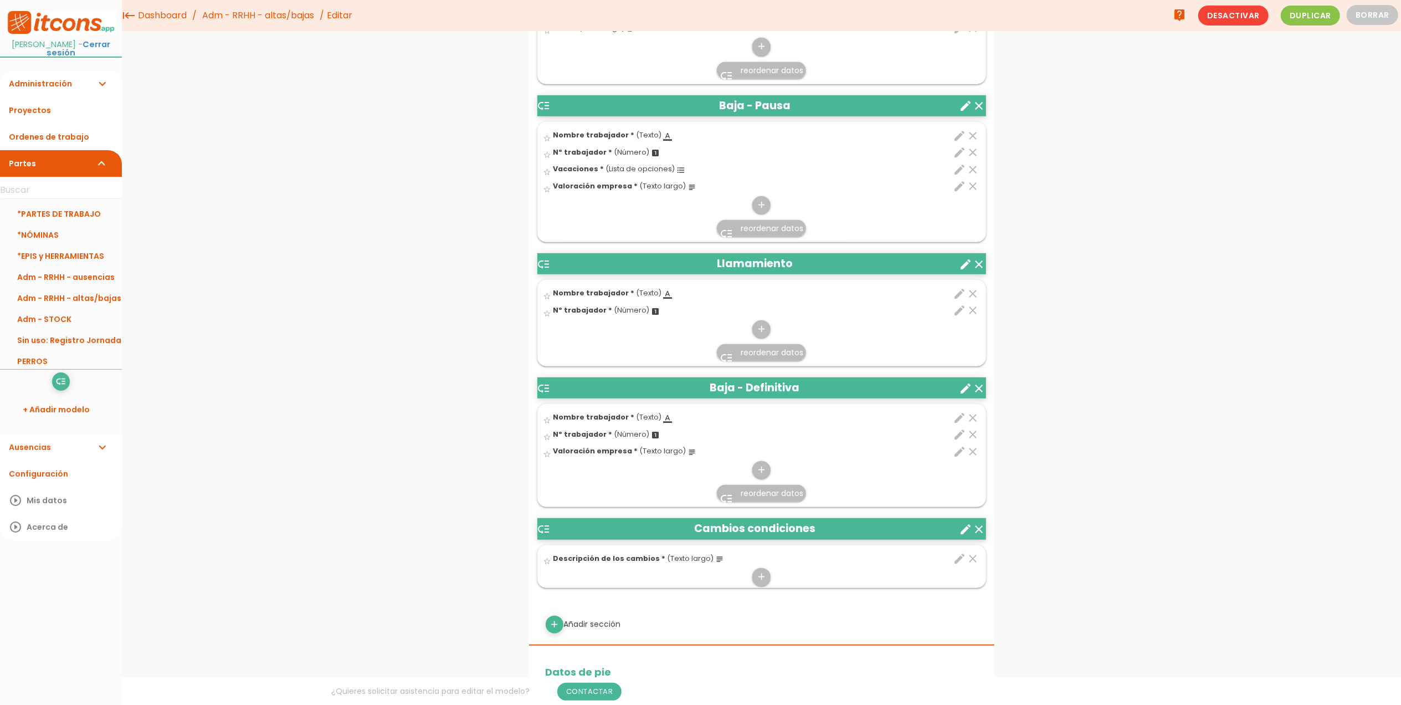
scroll to position [703, 0]
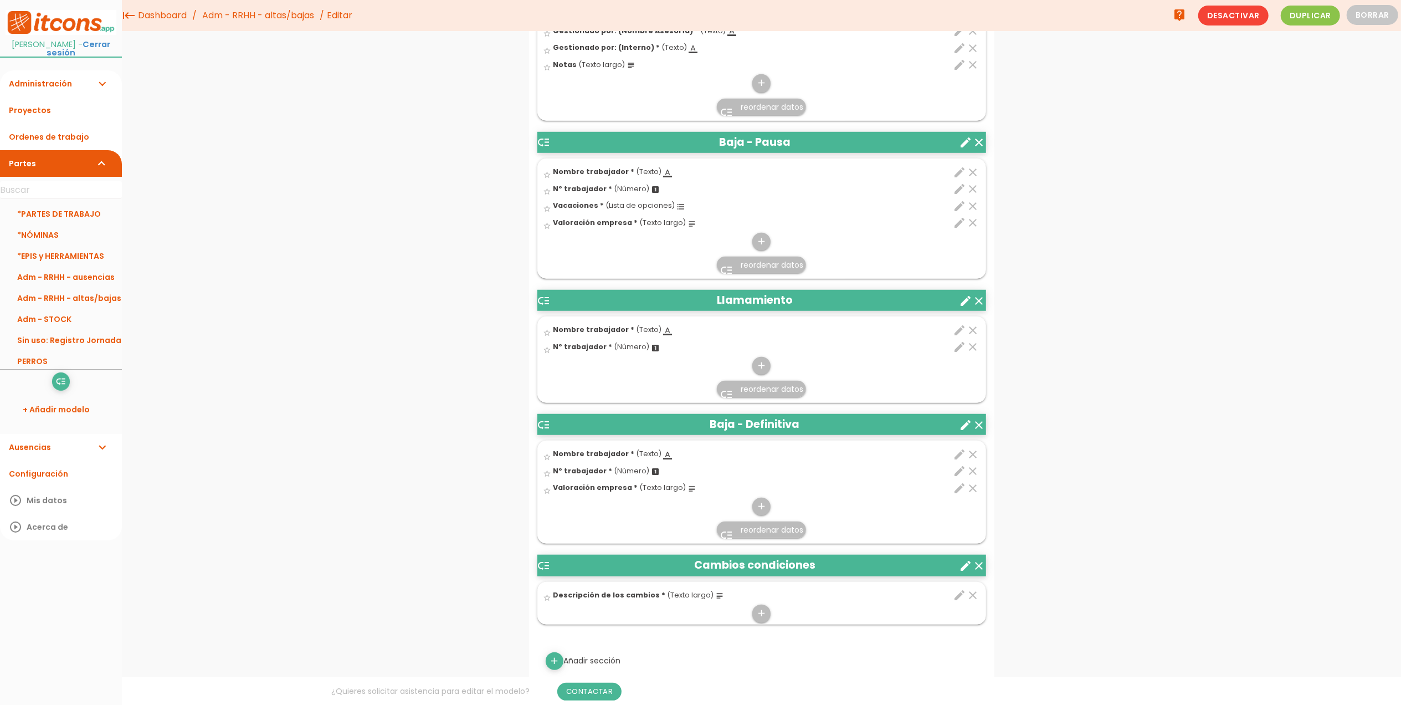
click at [956, 205] on icon "edit" at bounding box center [960, 205] width 13 height 13
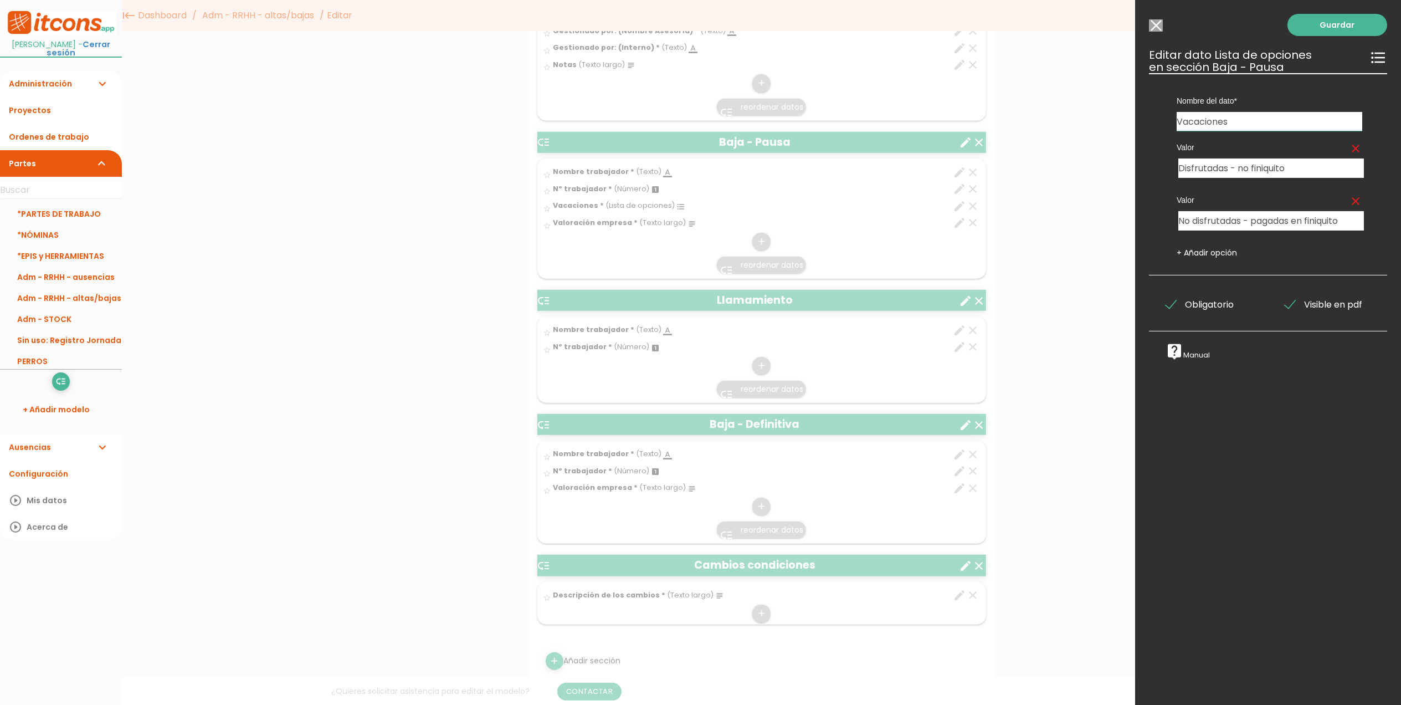
click at [1157, 22] on input "Modelo sin Ordenes de trabajo" at bounding box center [1156, 25] width 14 height 12
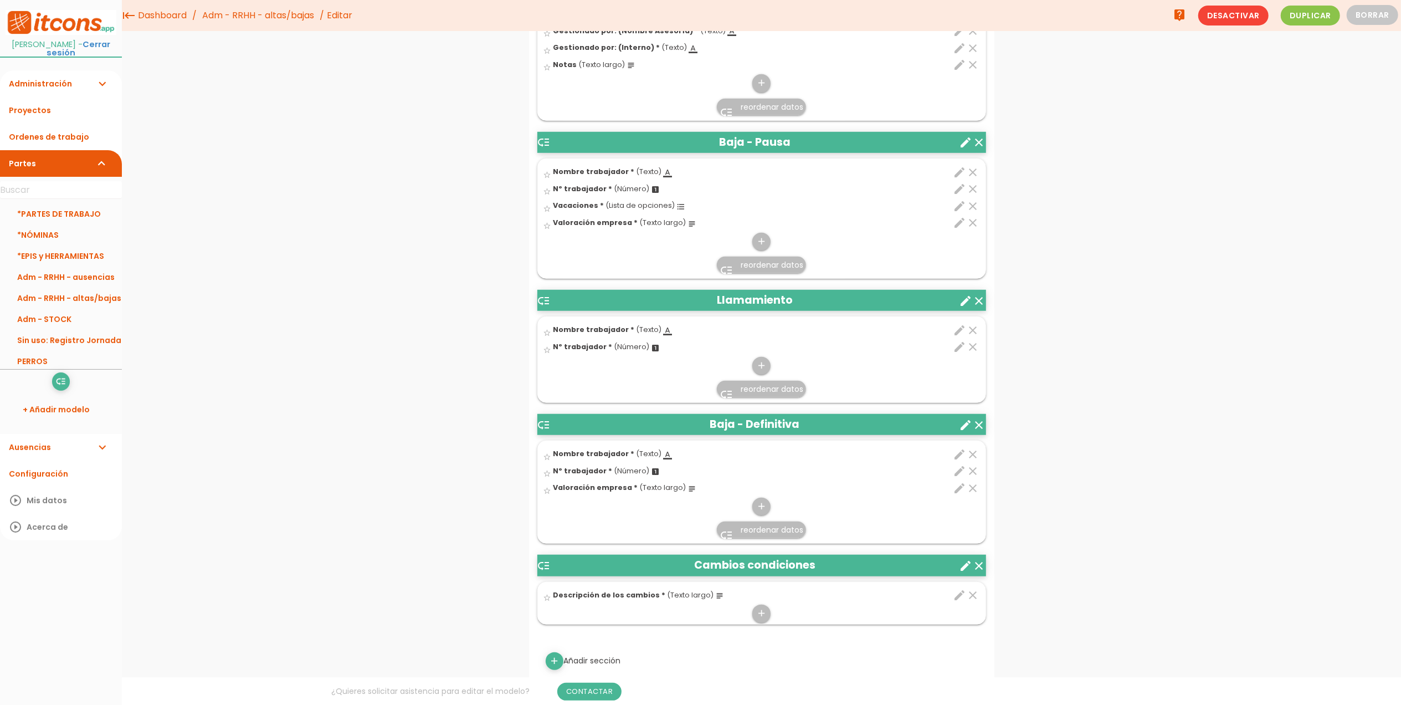
click at [755, 534] on span "reordenar datos" at bounding box center [772, 529] width 63 height 11
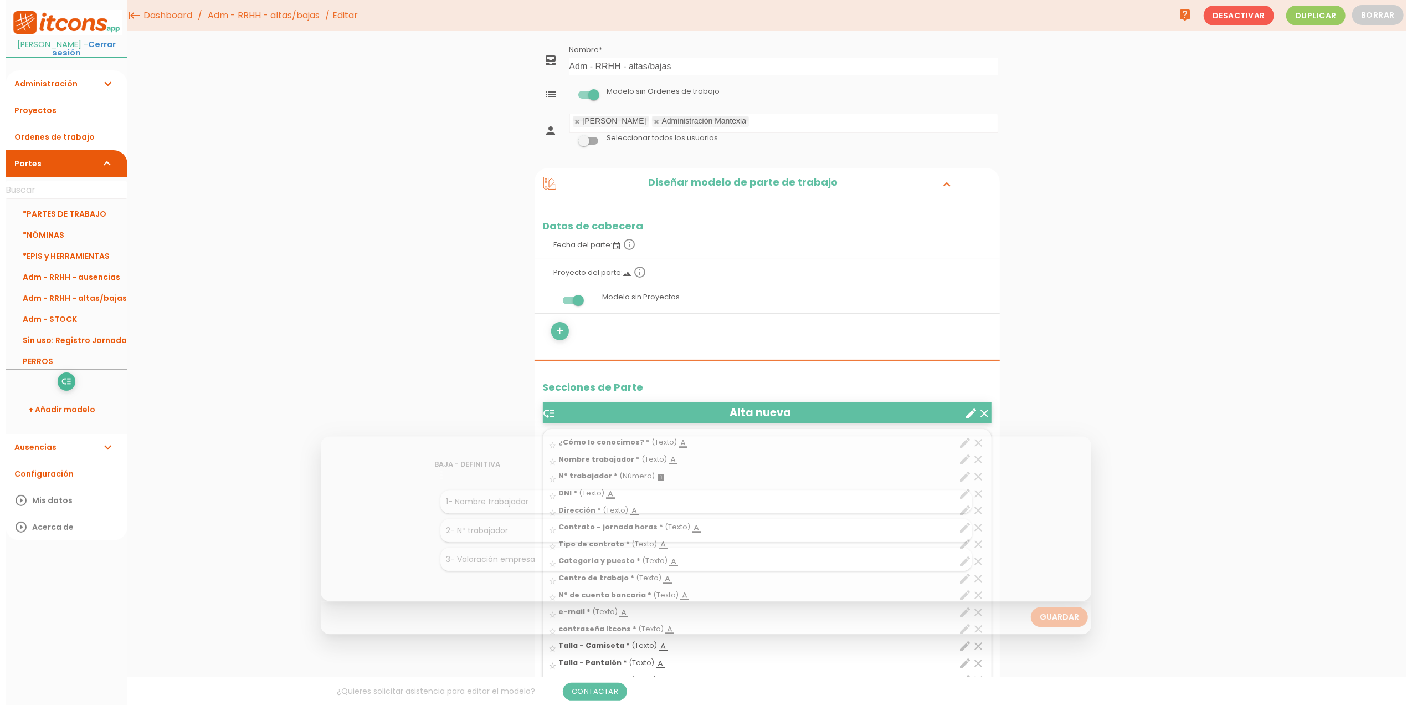
scroll to position [0, 0]
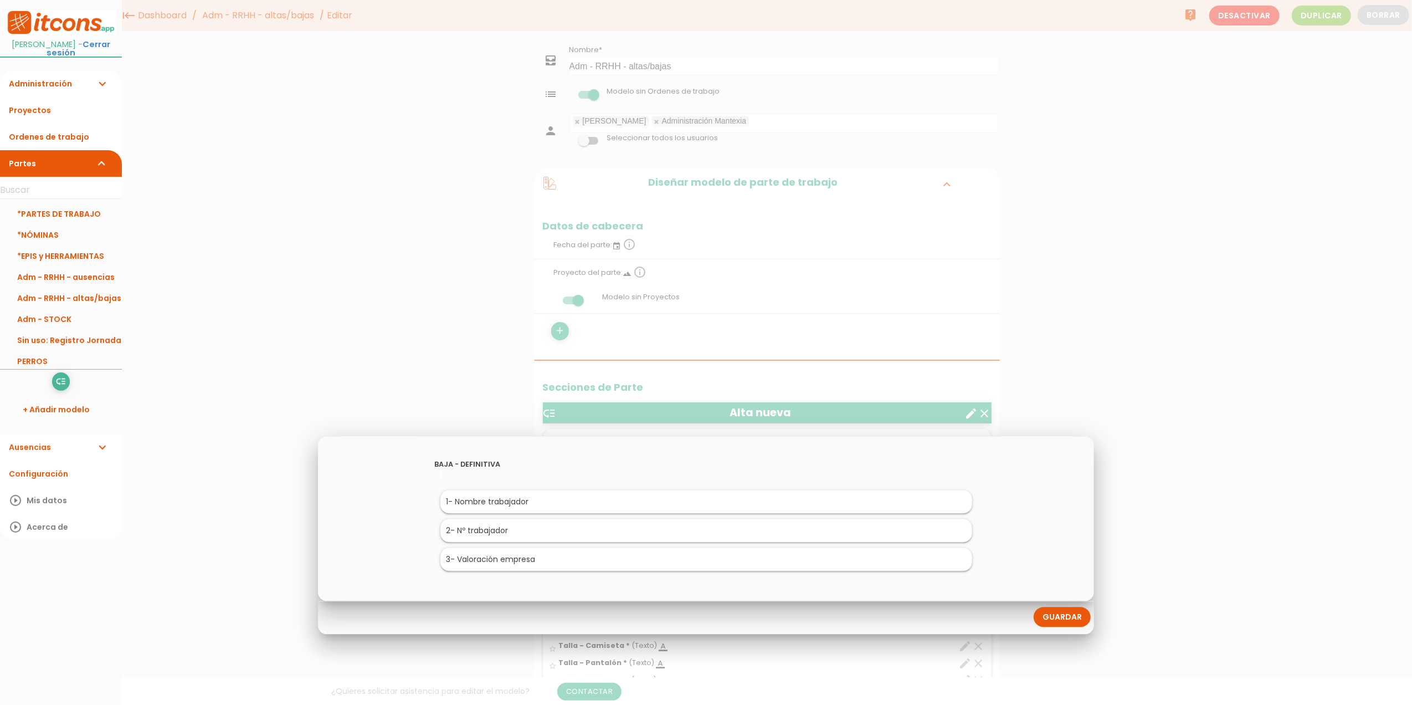
click at [1058, 614] on link "Guardar" at bounding box center [1062, 617] width 57 height 20
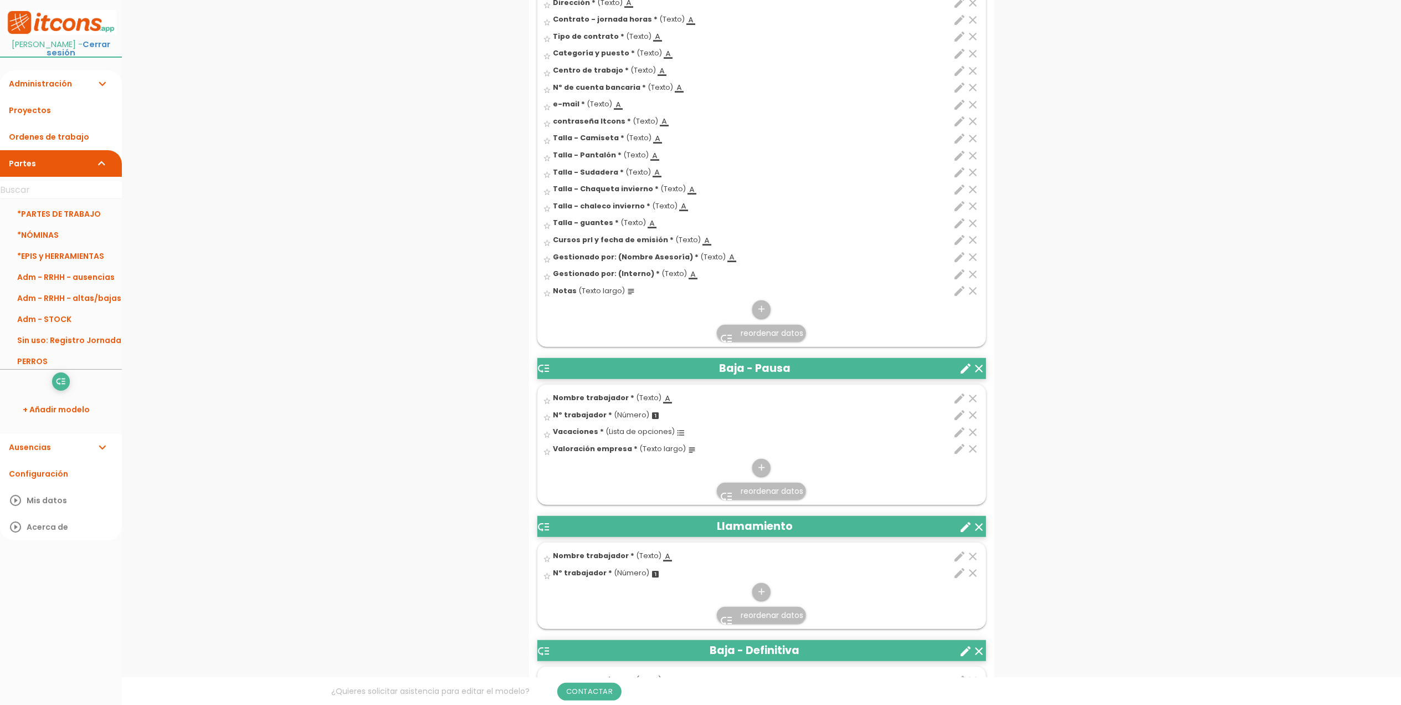
scroll to position [729, 0]
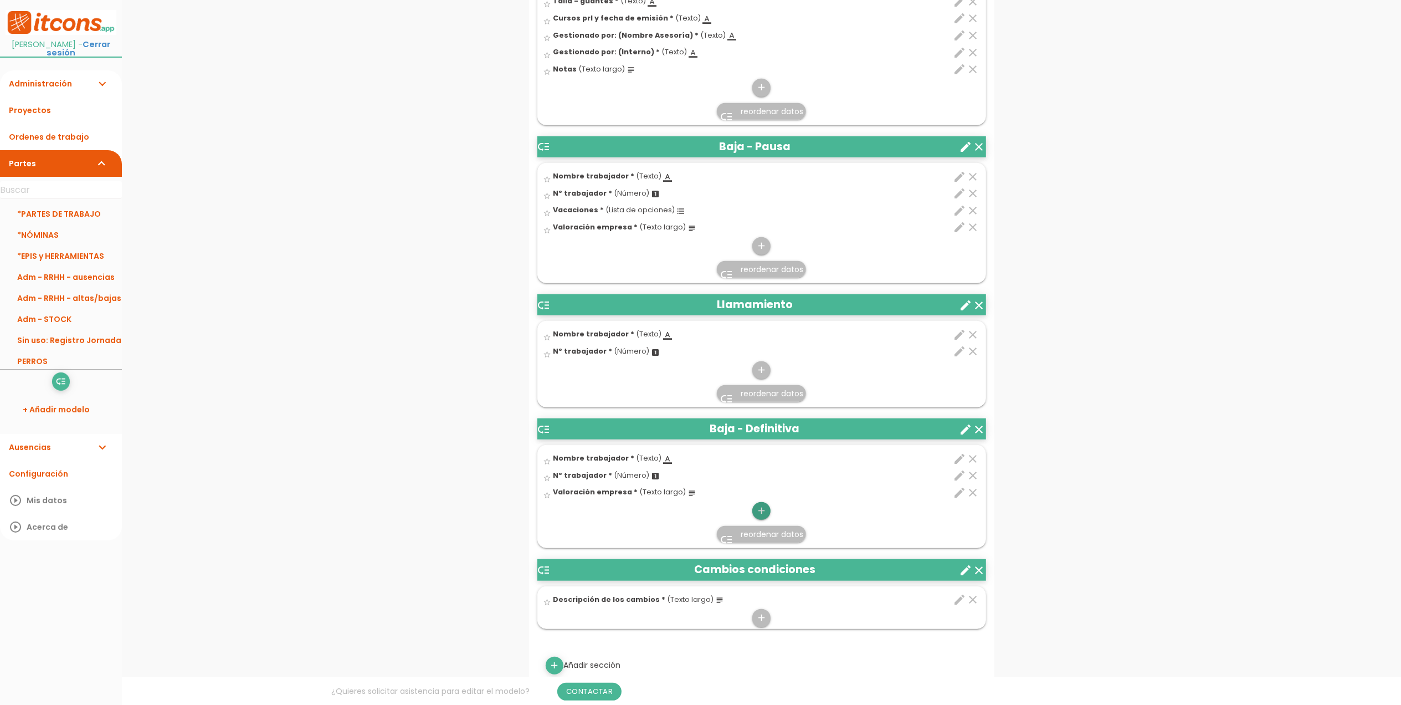
click at [761, 517] on icon "add" at bounding box center [761, 511] width 11 height 18
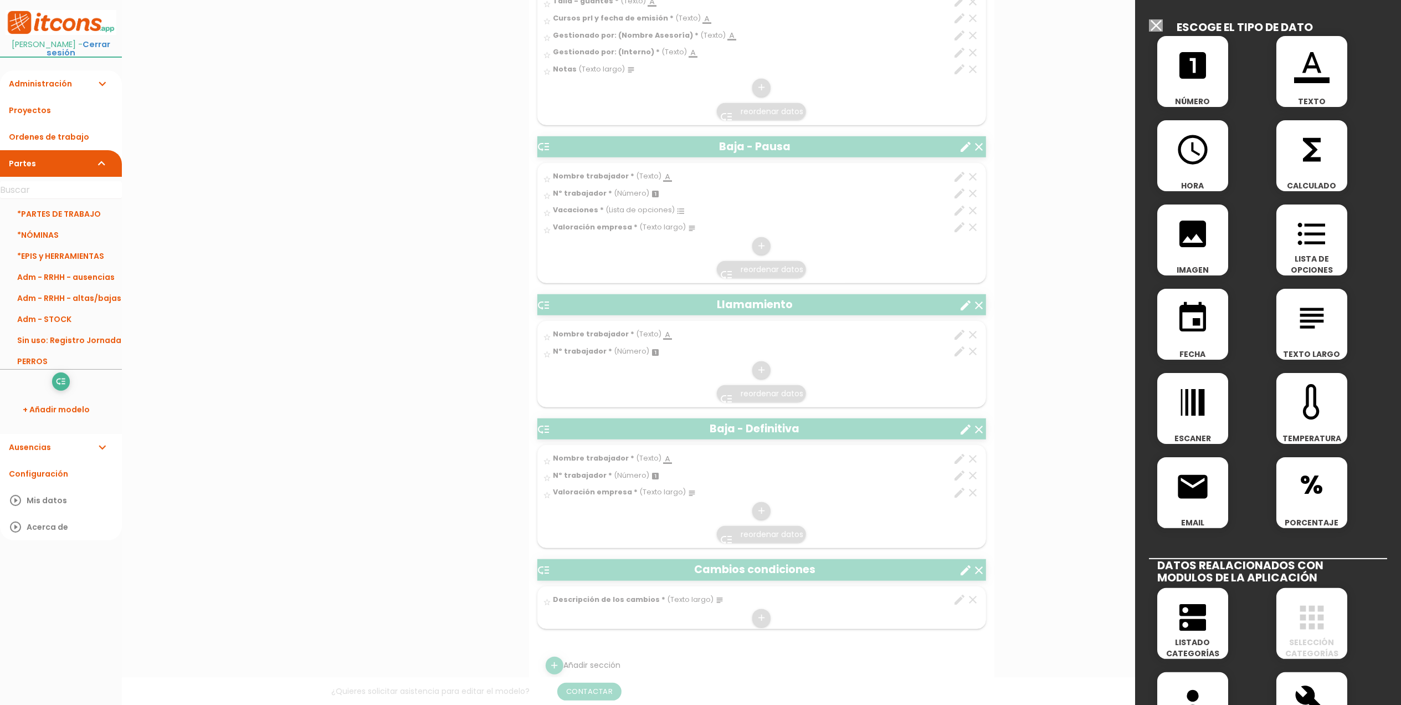
click at [1310, 245] on icon "format_list_bulleted" at bounding box center [1311, 233] width 35 height 35
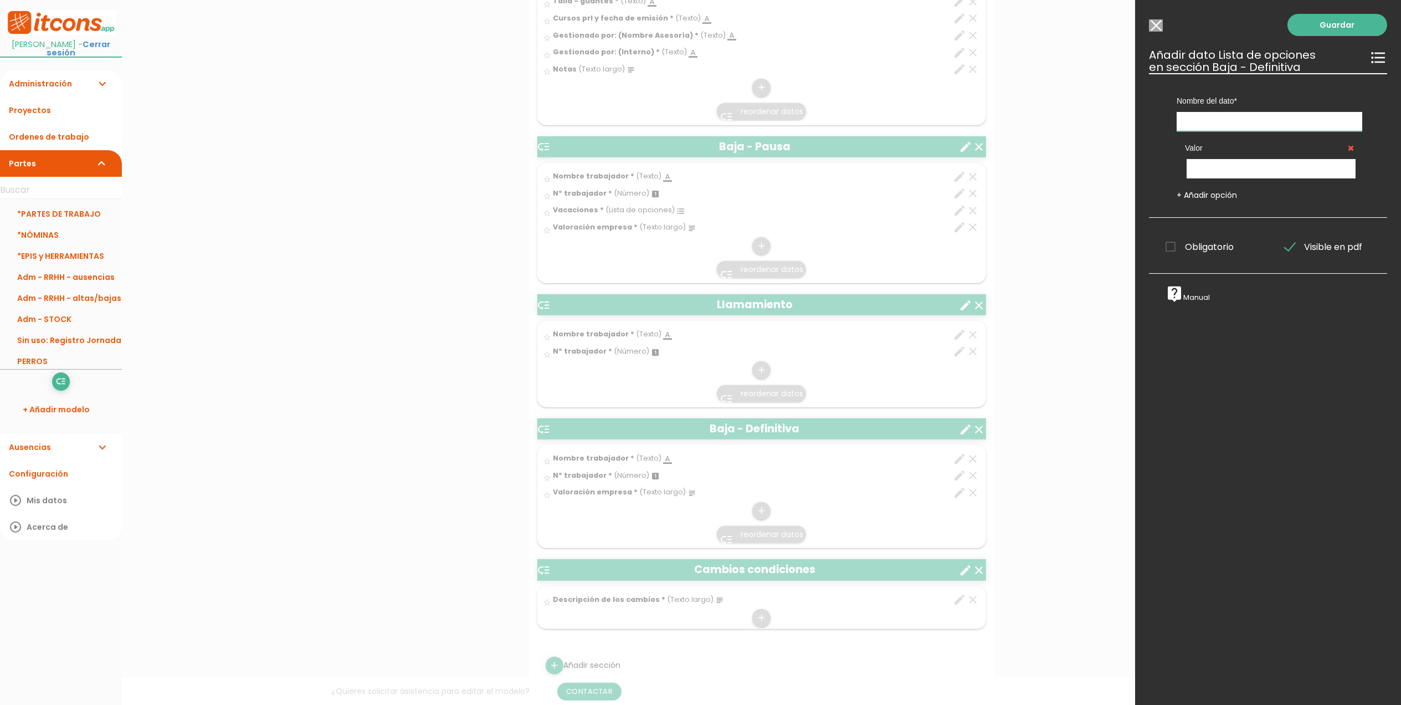
click at [1238, 118] on input "text" at bounding box center [1270, 121] width 186 height 19
type input "Vacaciones"
click at [1219, 161] on input "text" at bounding box center [1271, 168] width 169 height 19
type input "Disfrutadas - no finiquito"
click at [1174, 242] on span "Obligatorio" at bounding box center [1200, 247] width 68 height 14
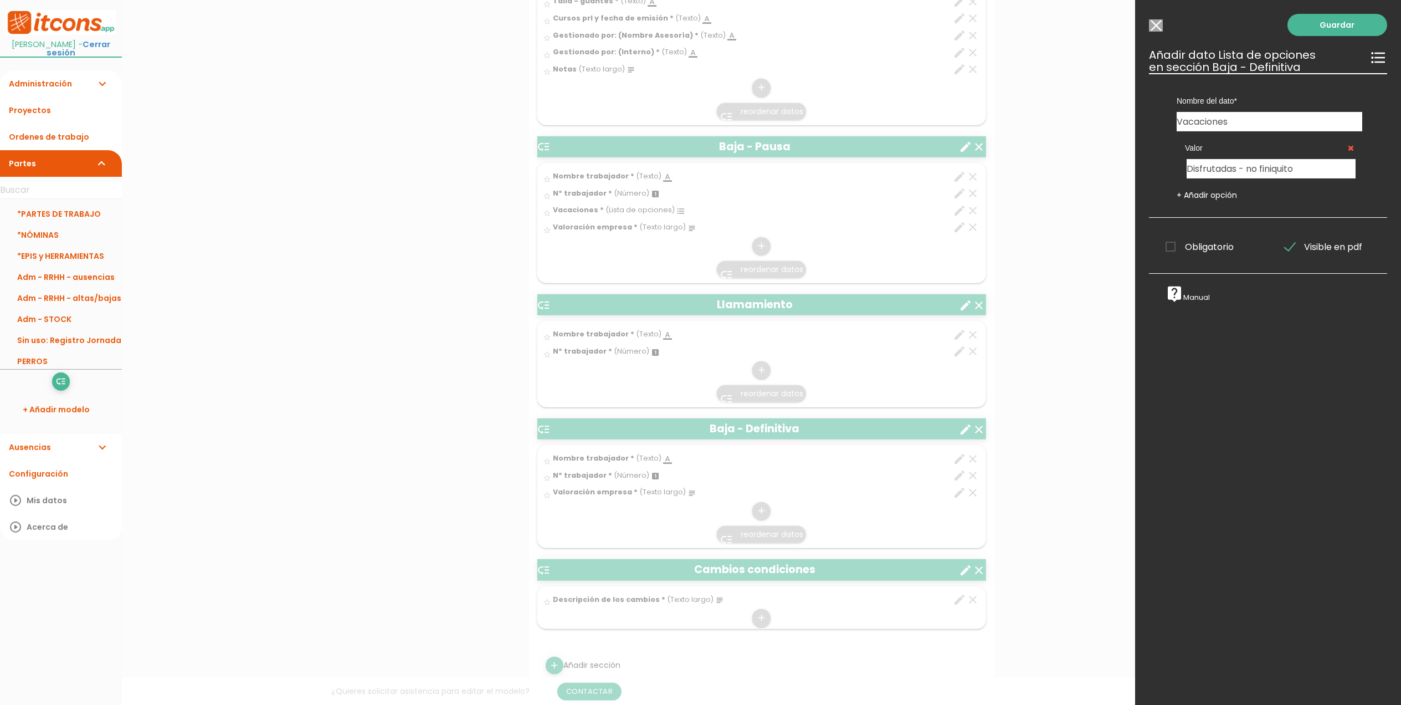
click at [0, 0] on input "Obligatorio" at bounding box center [0, 0] width 0 height 0
click at [1193, 200] on link "+ Añadir opción" at bounding box center [1207, 194] width 60 height 11
click at [1220, 212] on input "text" at bounding box center [1271, 215] width 169 height 19
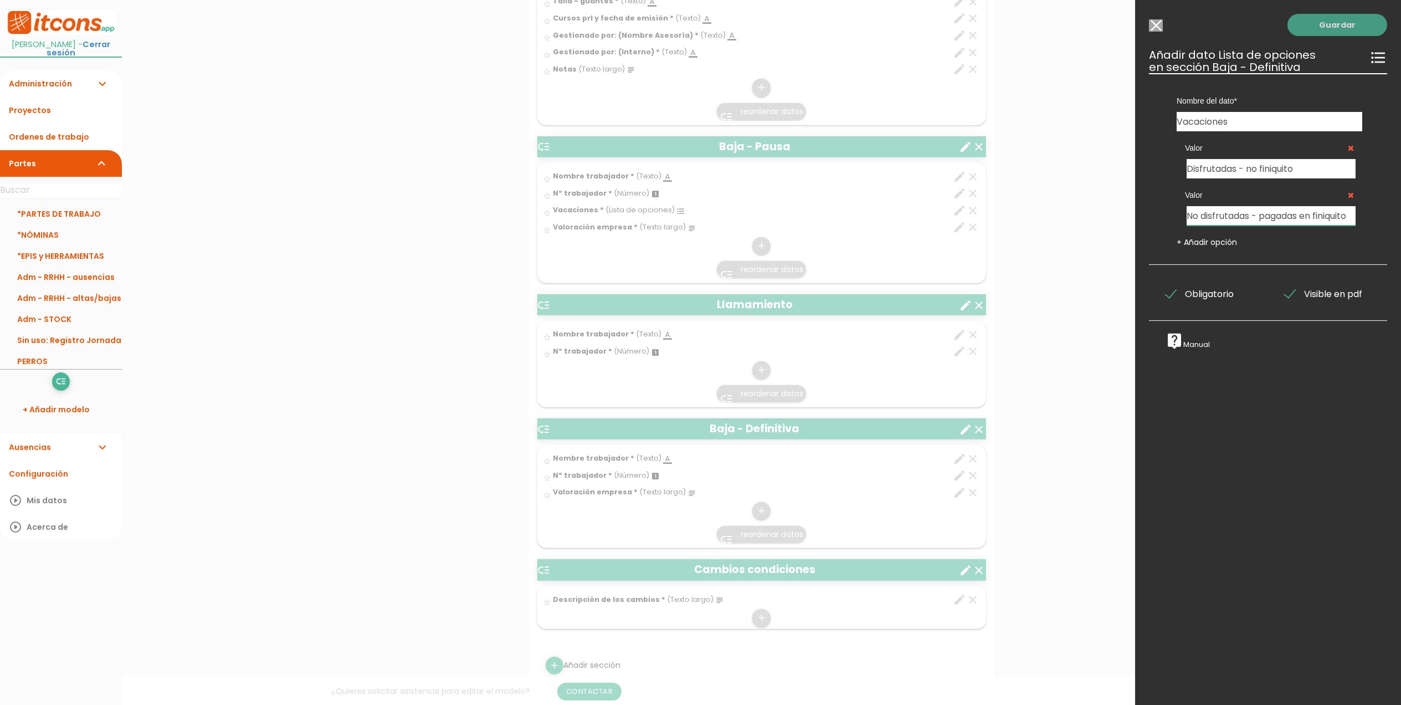
type input "No disfrutadas - pagadas en finiquito"
click at [1318, 31] on link "Guardar" at bounding box center [1338, 25] width 100 height 22
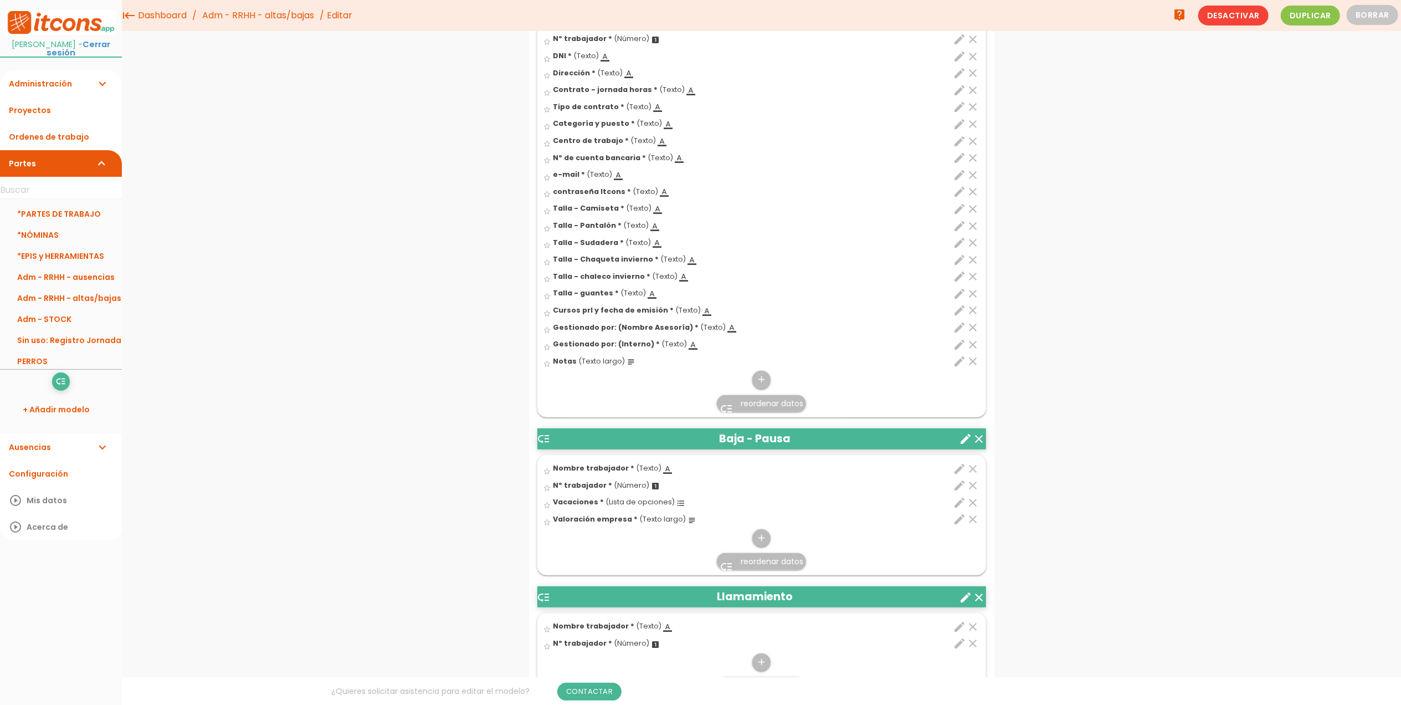
scroll to position [390, 0]
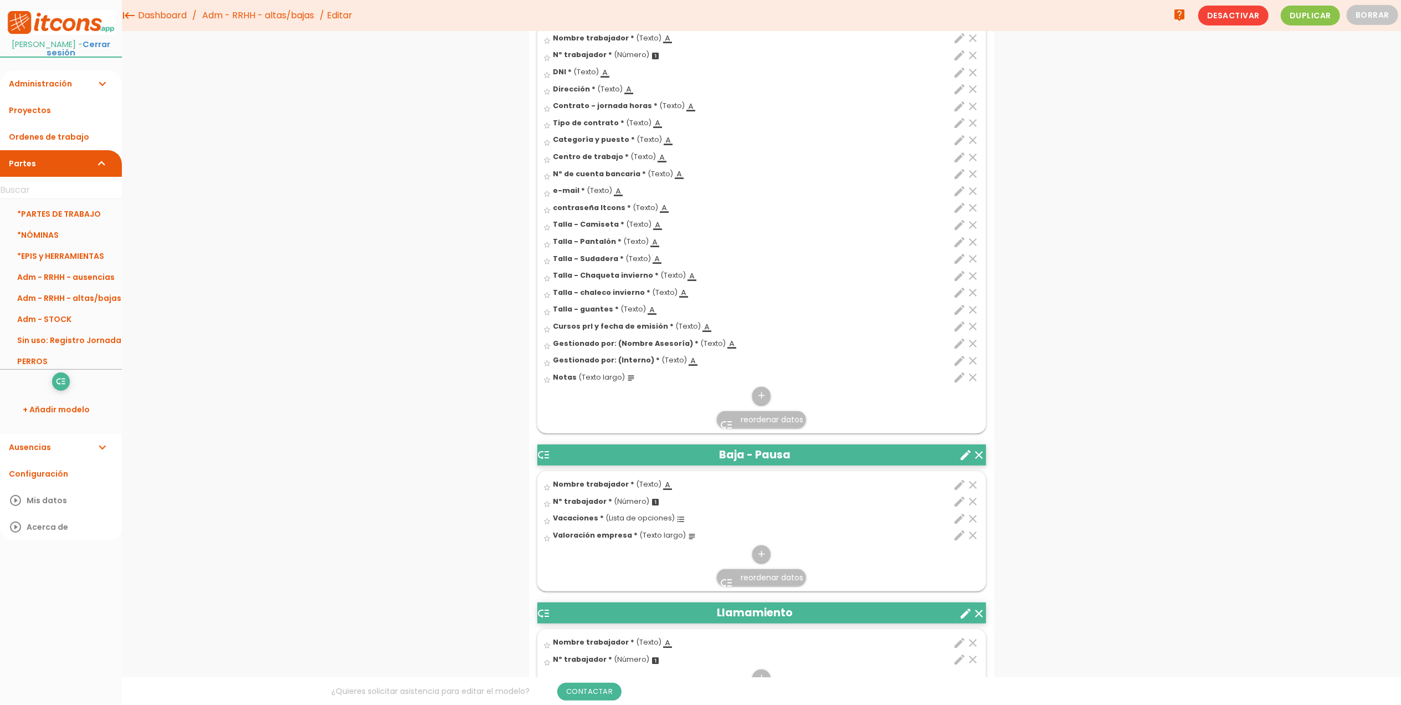
click at [956, 535] on icon "edit" at bounding box center [960, 535] width 13 height 13
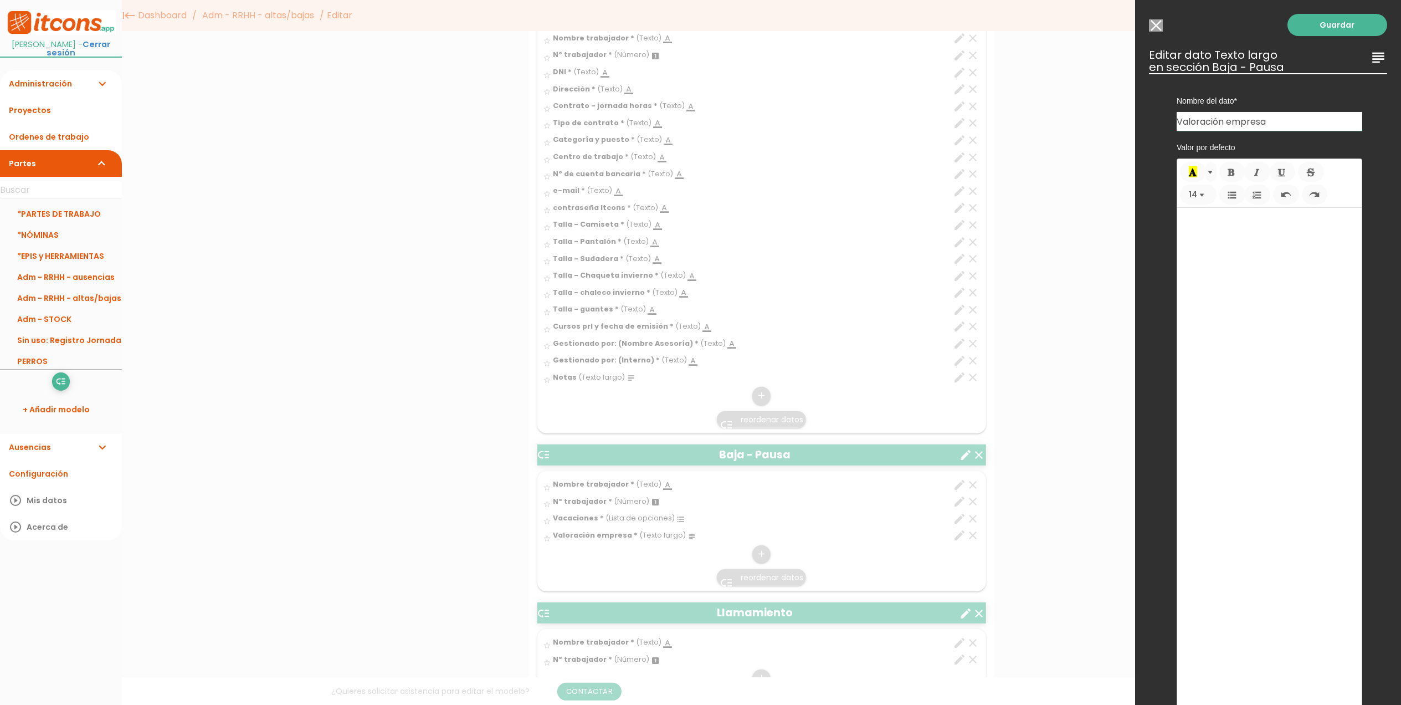
click at [1301, 124] on input "Valoración empresa" at bounding box center [1270, 121] width 186 height 19
click at [1159, 25] on input "Modelo sin Ordenes de trabajo" at bounding box center [1156, 25] width 14 height 12
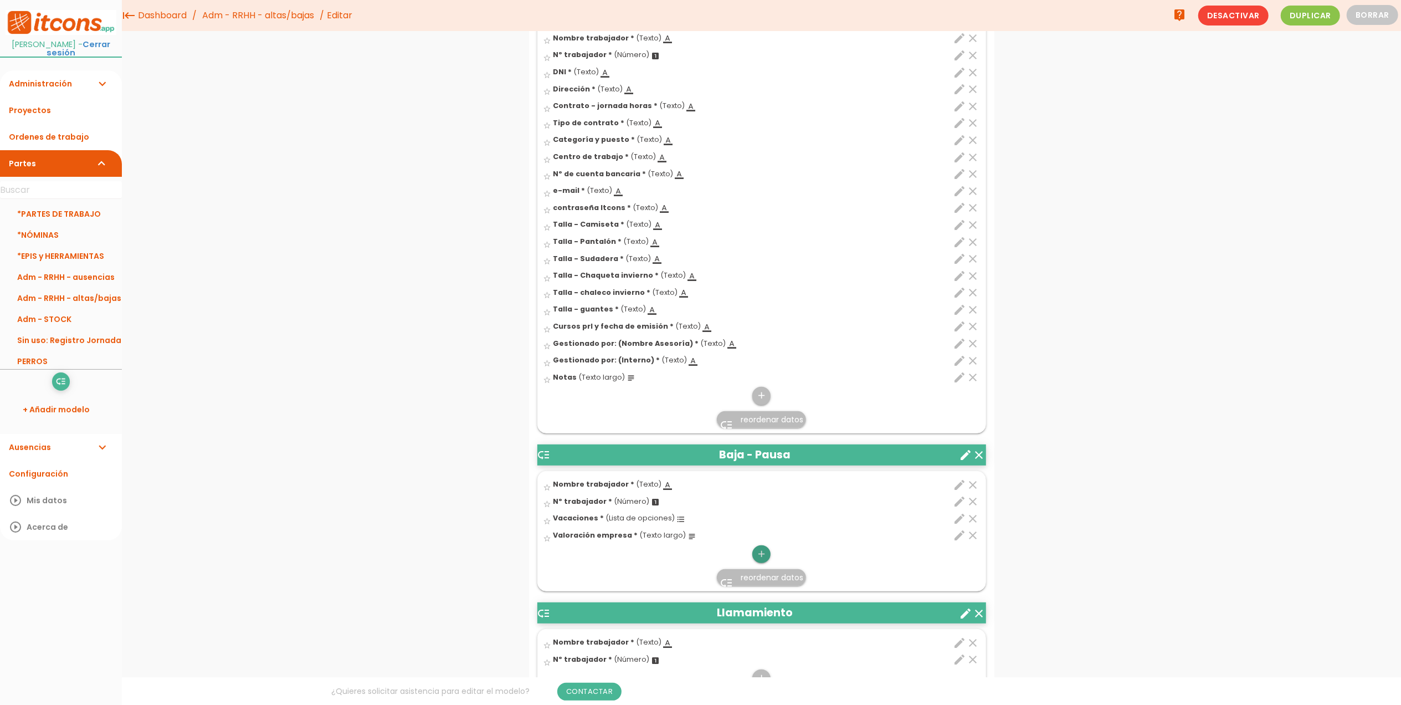
click at [763, 556] on icon "add" at bounding box center [761, 554] width 11 height 18
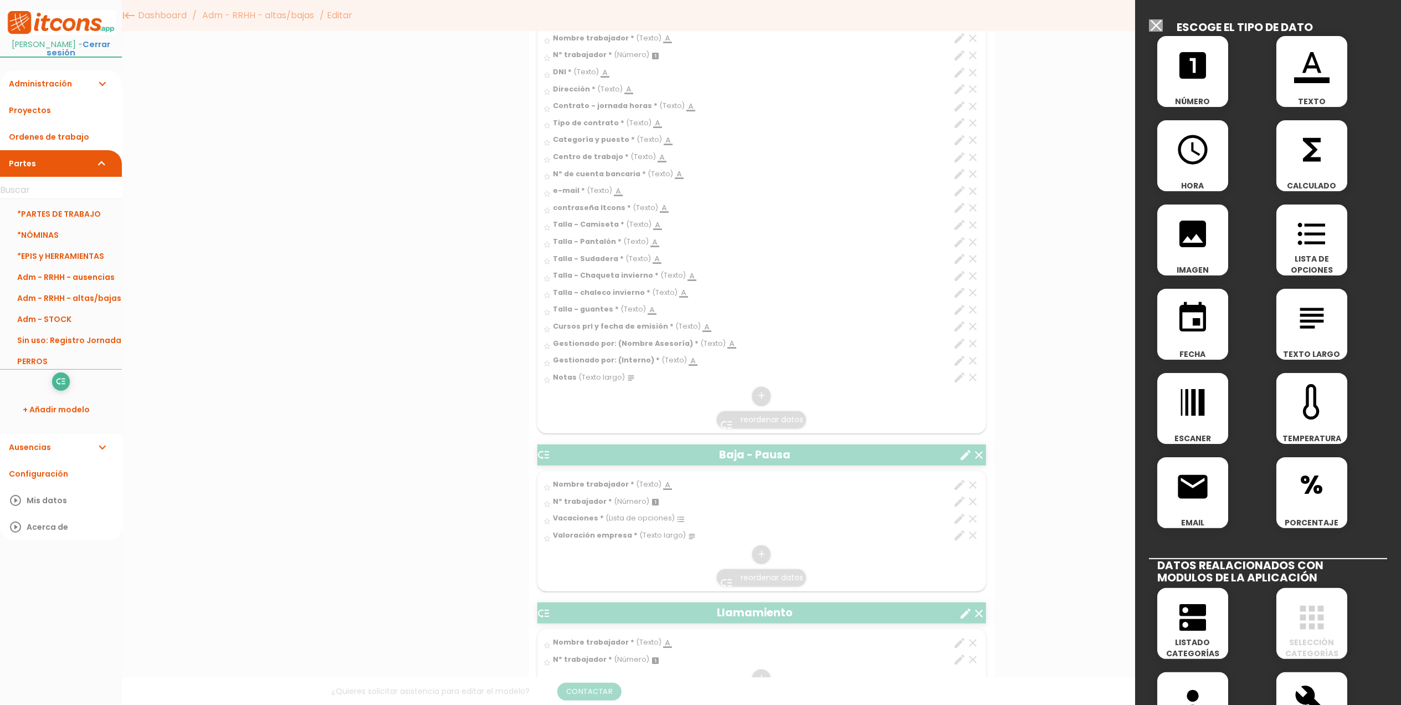
click at [1308, 326] on icon "subject" at bounding box center [1311, 317] width 35 height 35
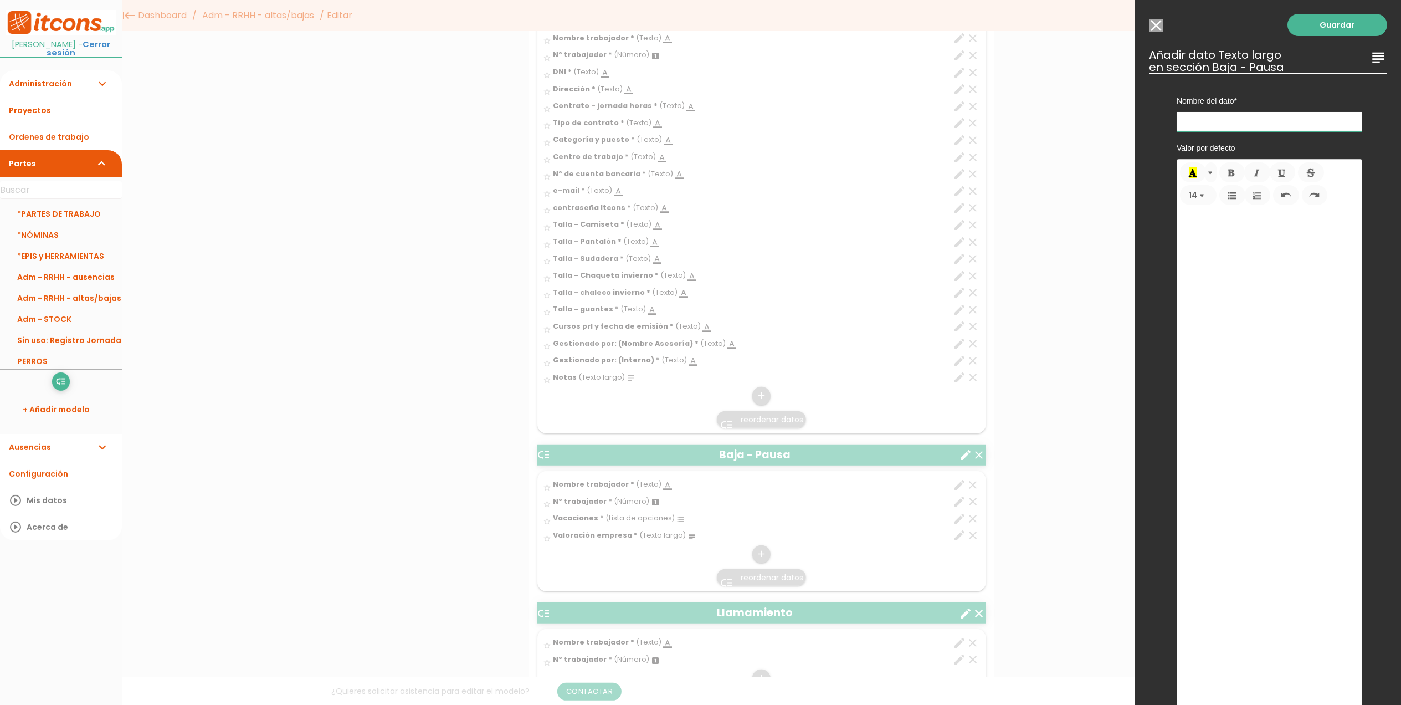
click at [1293, 112] on input "text" at bounding box center [1270, 121] width 186 height 19
type input "Motivo"
click at [1315, 30] on link "Guardar" at bounding box center [1338, 25] width 100 height 22
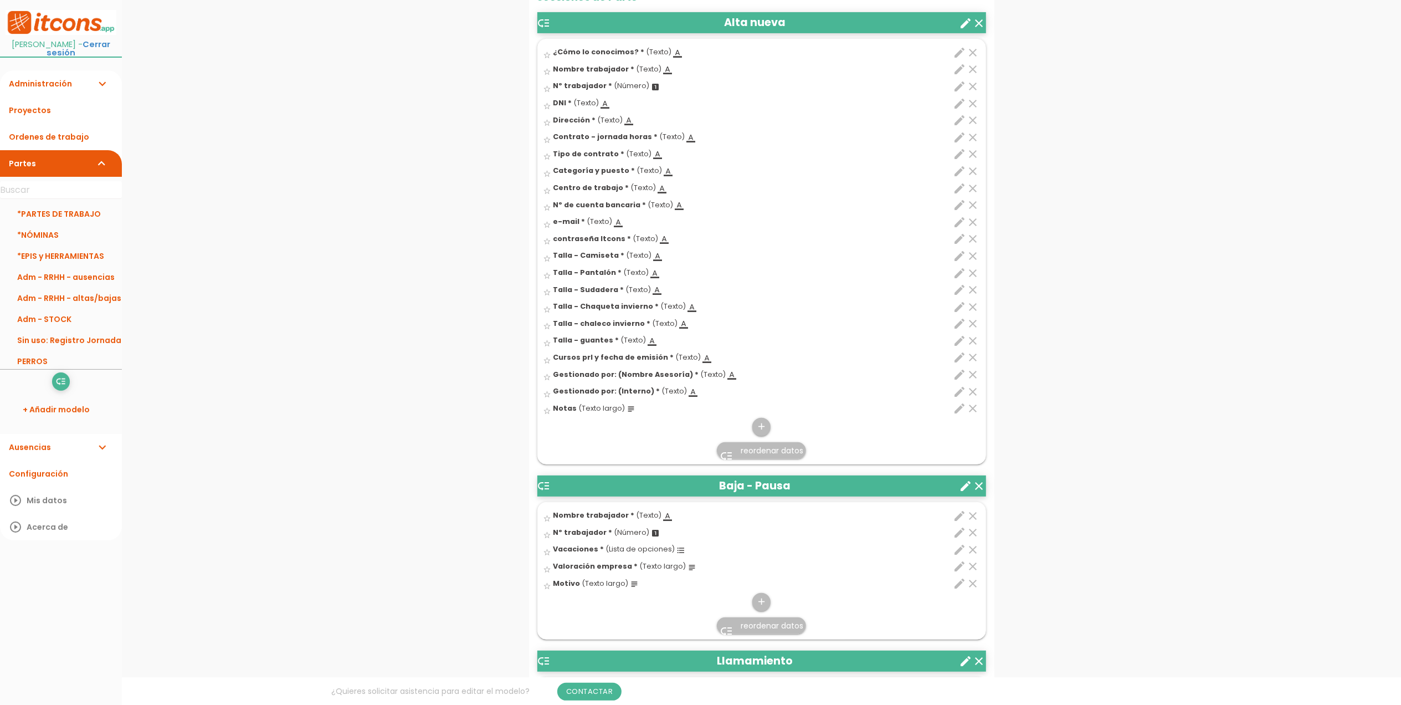
click at [956, 581] on icon "edit" at bounding box center [960, 583] width 13 height 13
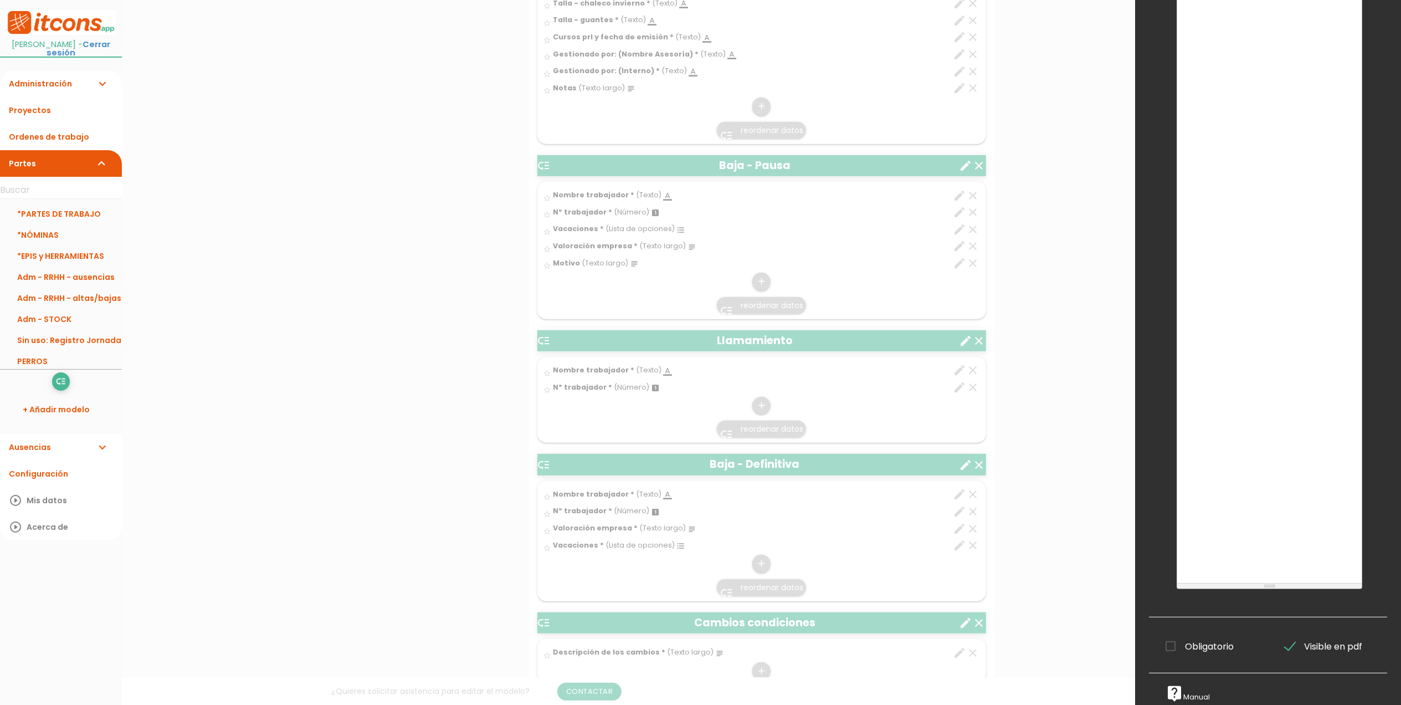
scroll to position [833, 0]
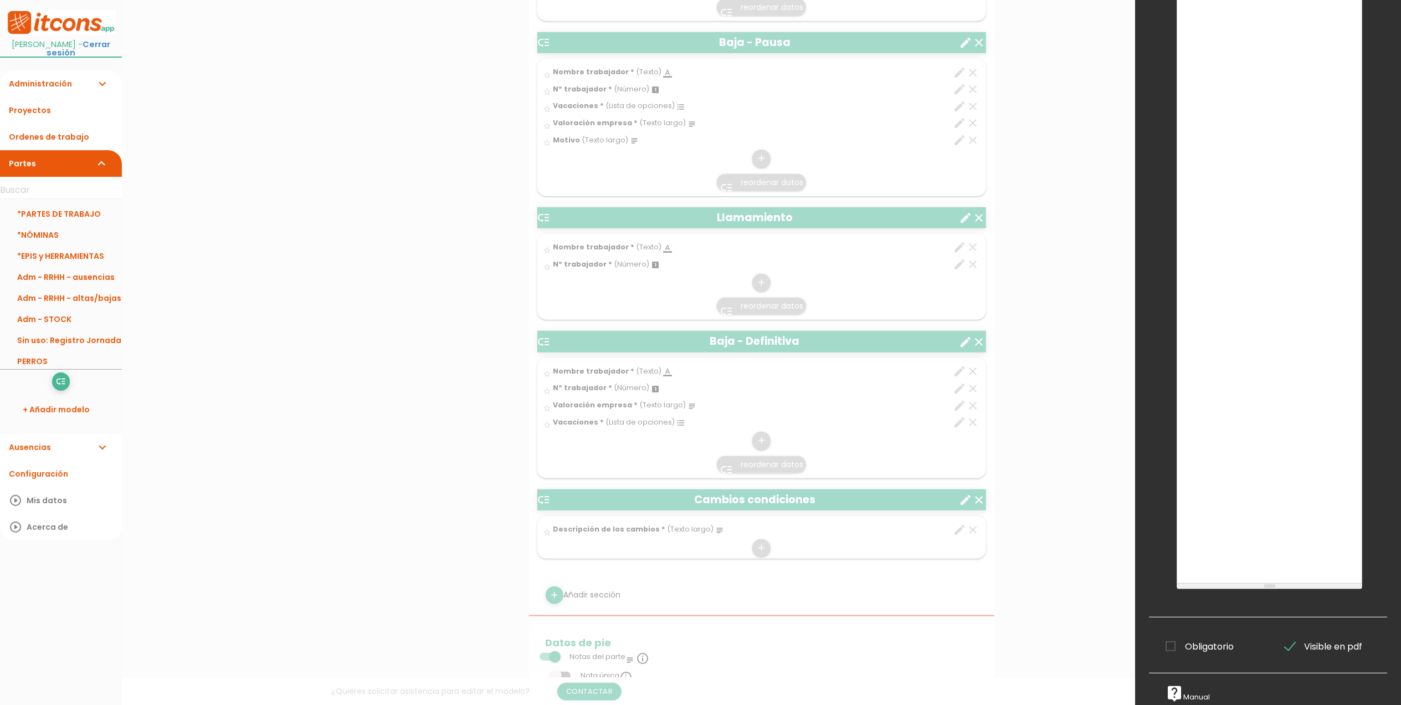
click at [1167, 639] on span "Obligatorio" at bounding box center [1200, 646] width 68 height 14
click at [0, 0] on input "Obligatorio" at bounding box center [0, 0] width 0 height 0
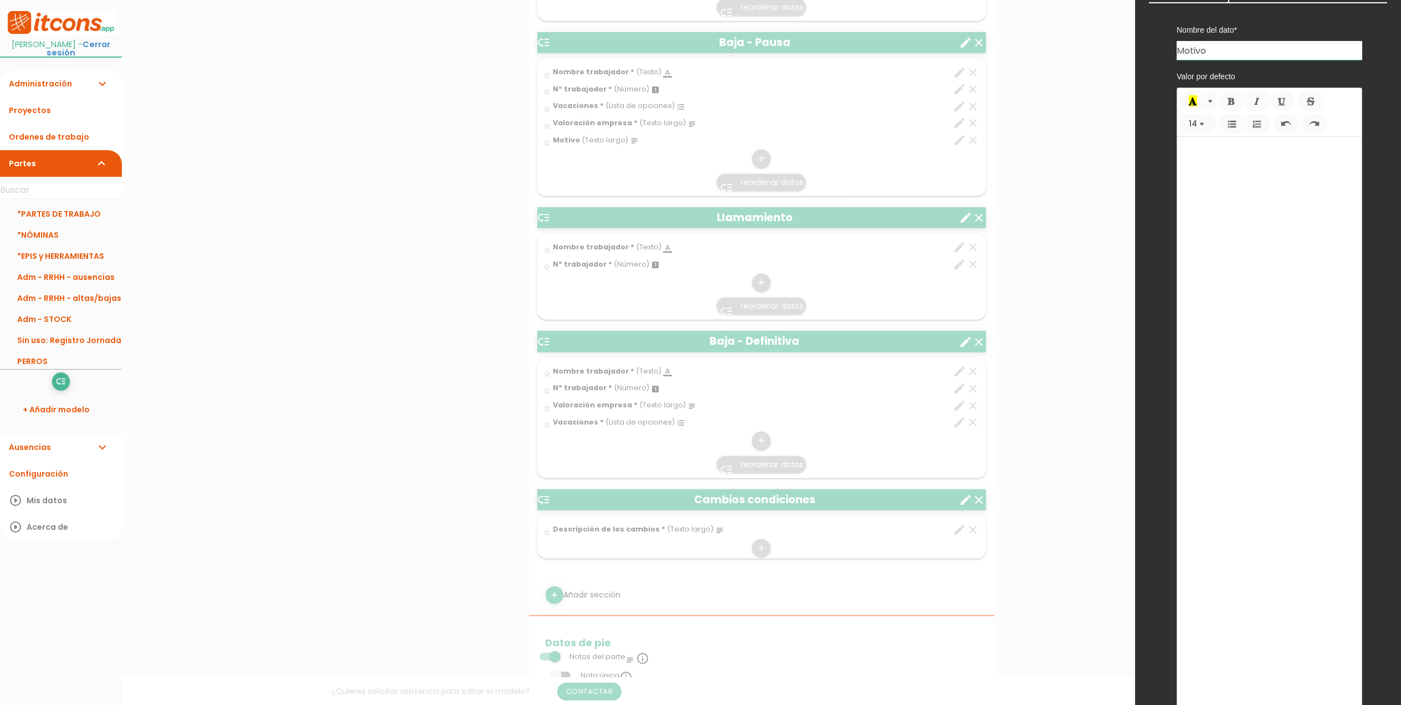
scroll to position [0, 0]
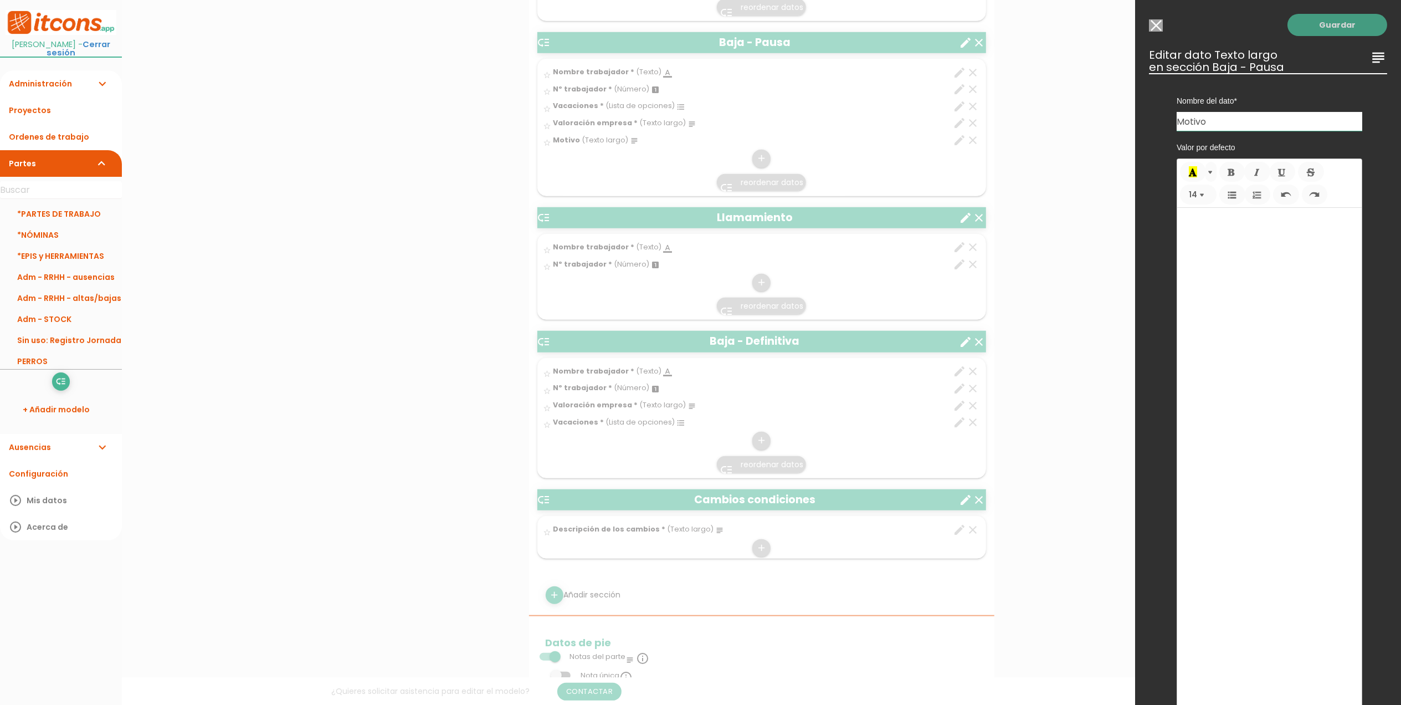
click at [1340, 29] on link "Guardar" at bounding box center [1338, 25] width 100 height 22
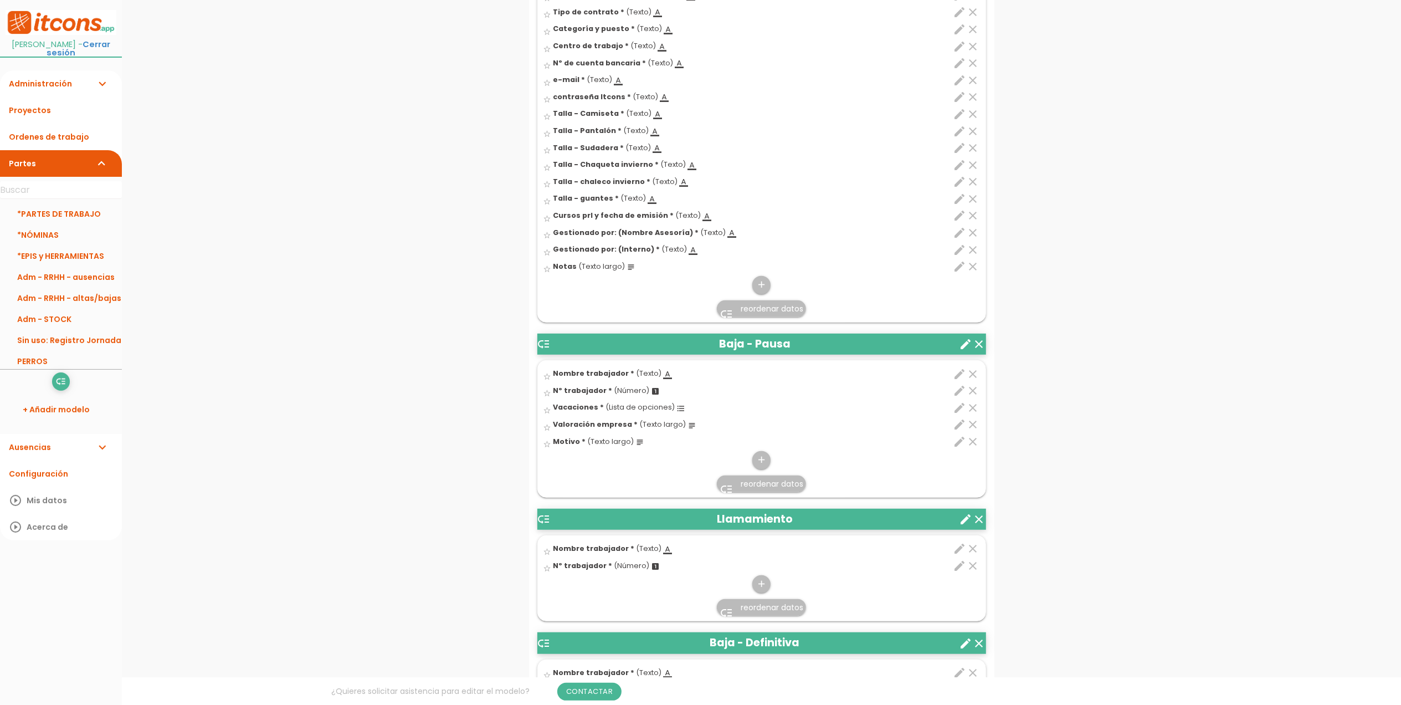
scroll to position [612, 0]
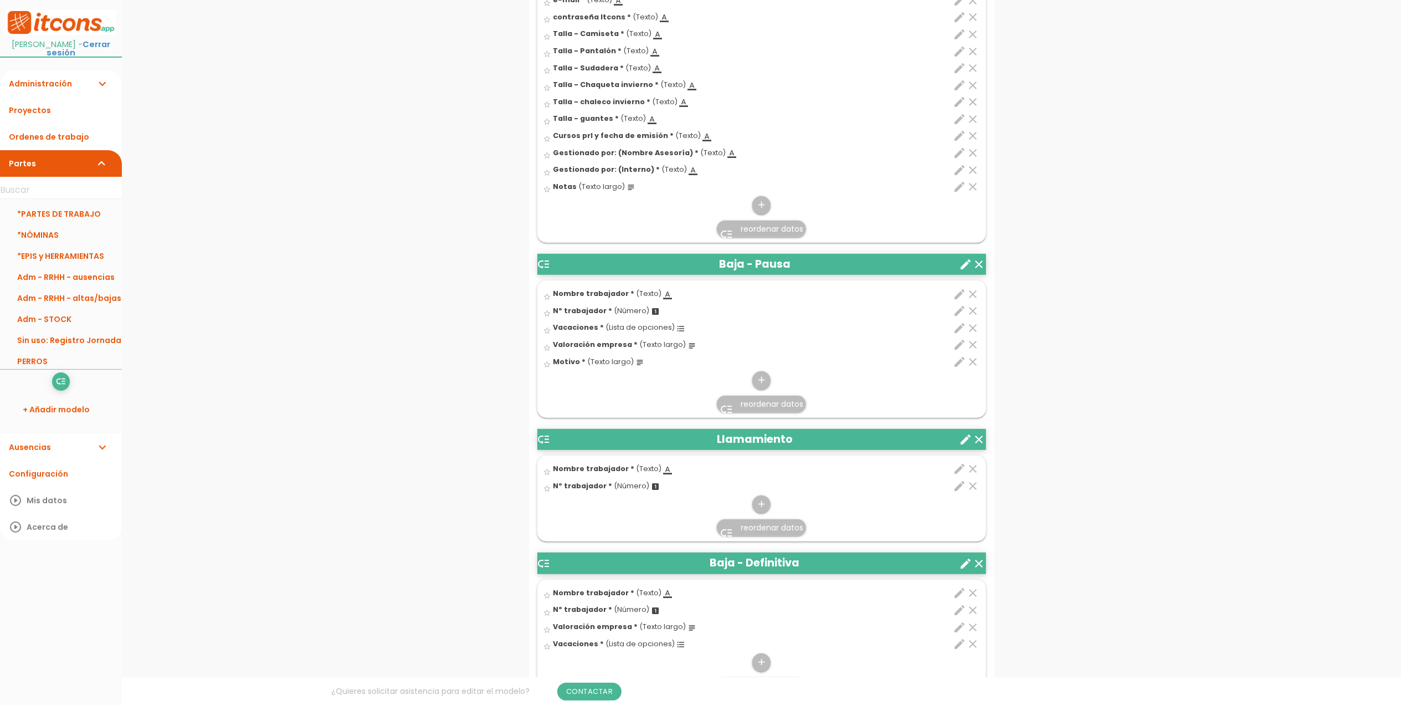
click at [761, 401] on span "reordenar datos" at bounding box center [772, 403] width 63 height 11
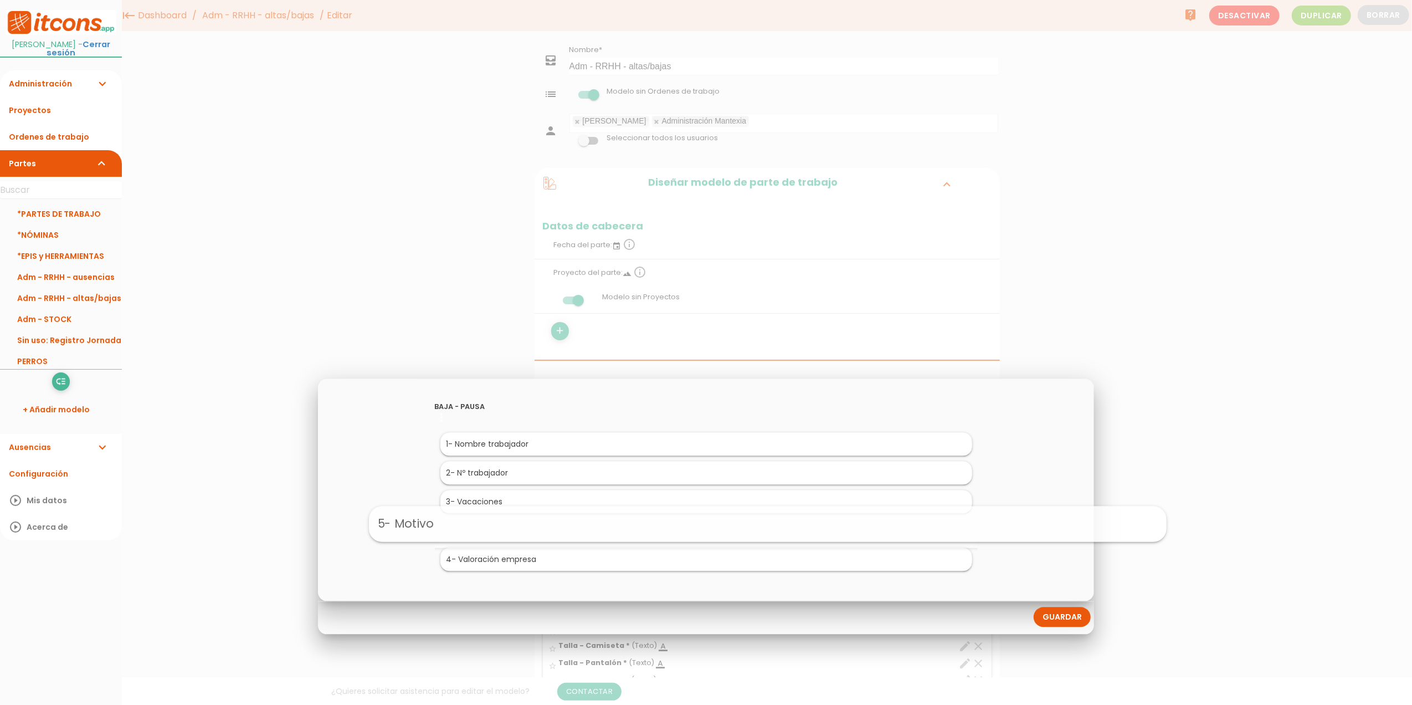
drag, startPoint x: 488, startPoint y: 558, endPoint x: 552, endPoint y: 521, distance: 74.5
click at [1067, 623] on link "Guardar" at bounding box center [1062, 617] width 57 height 20
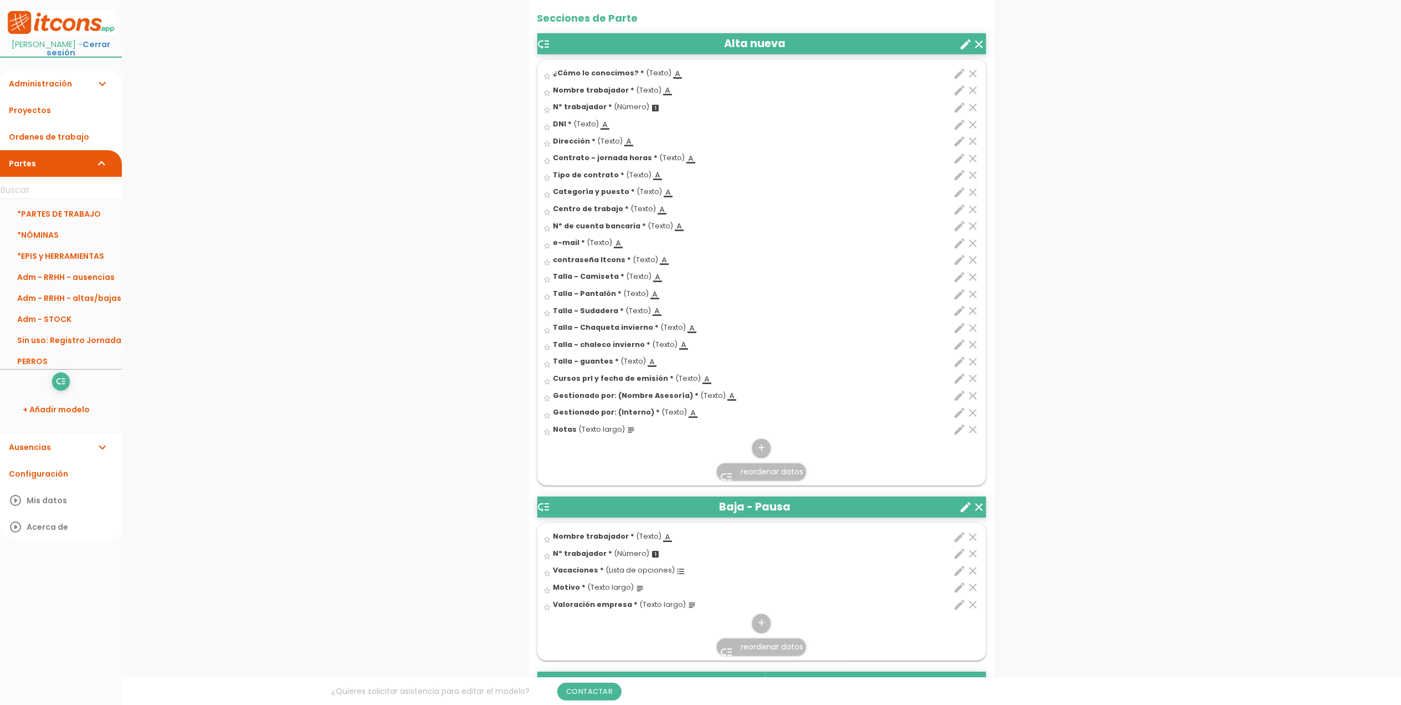
scroll to position [665, 0]
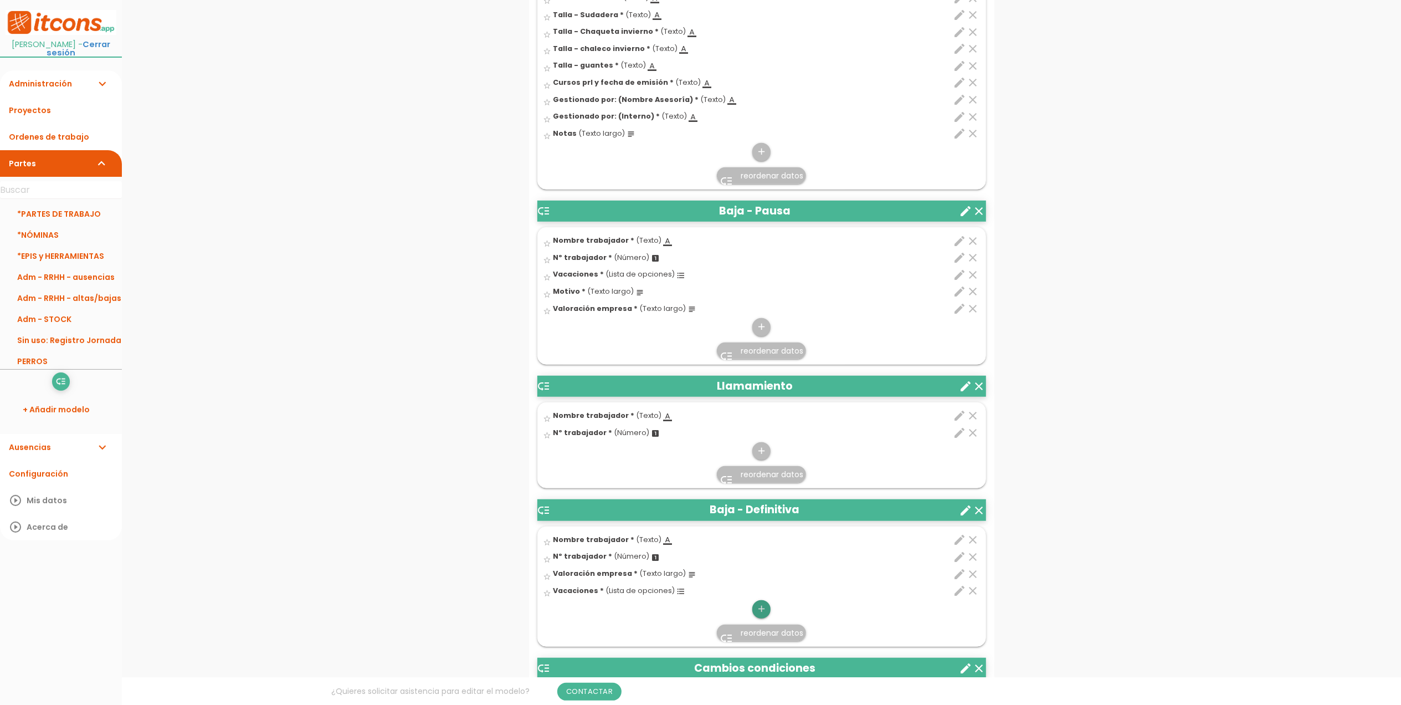
click at [760, 609] on icon "add" at bounding box center [761, 609] width 11 height 18
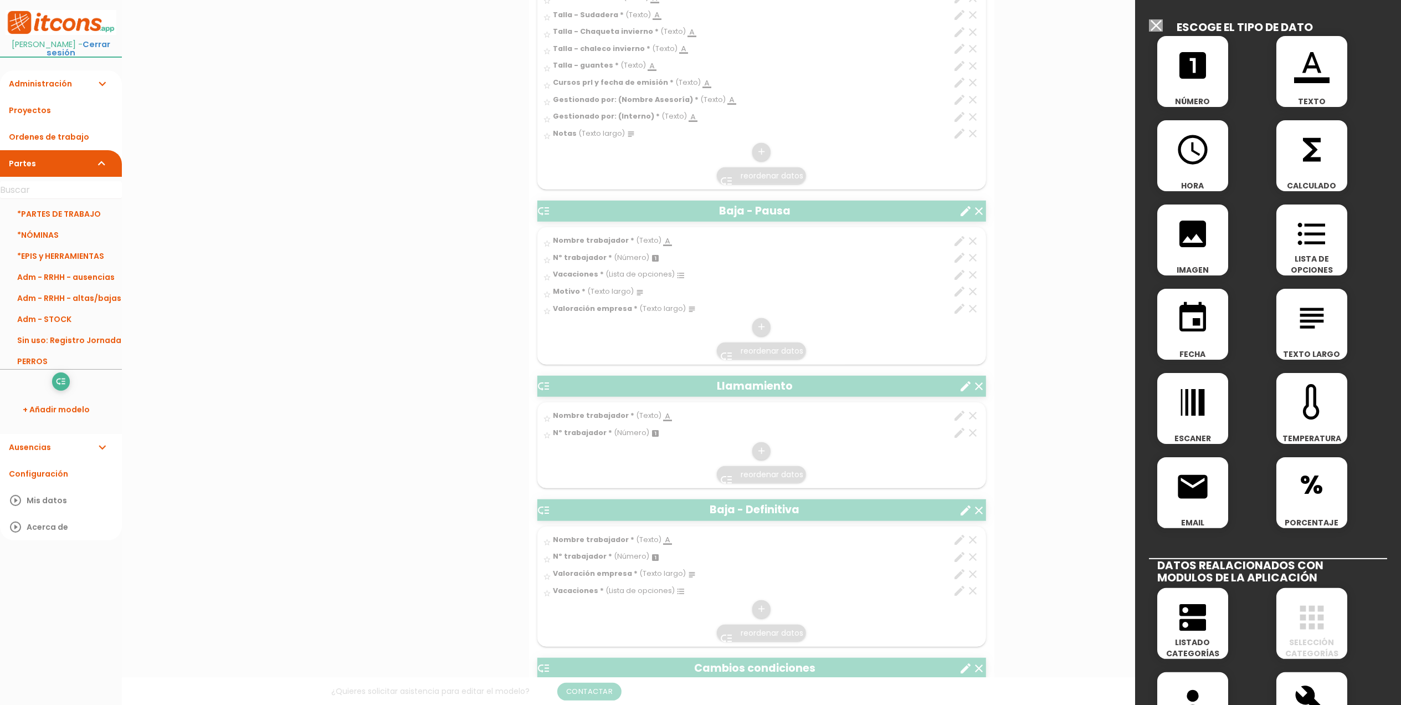
click at [1323, 325] on icon "subject" at bounding box center [1311, 317] width 35 height 35
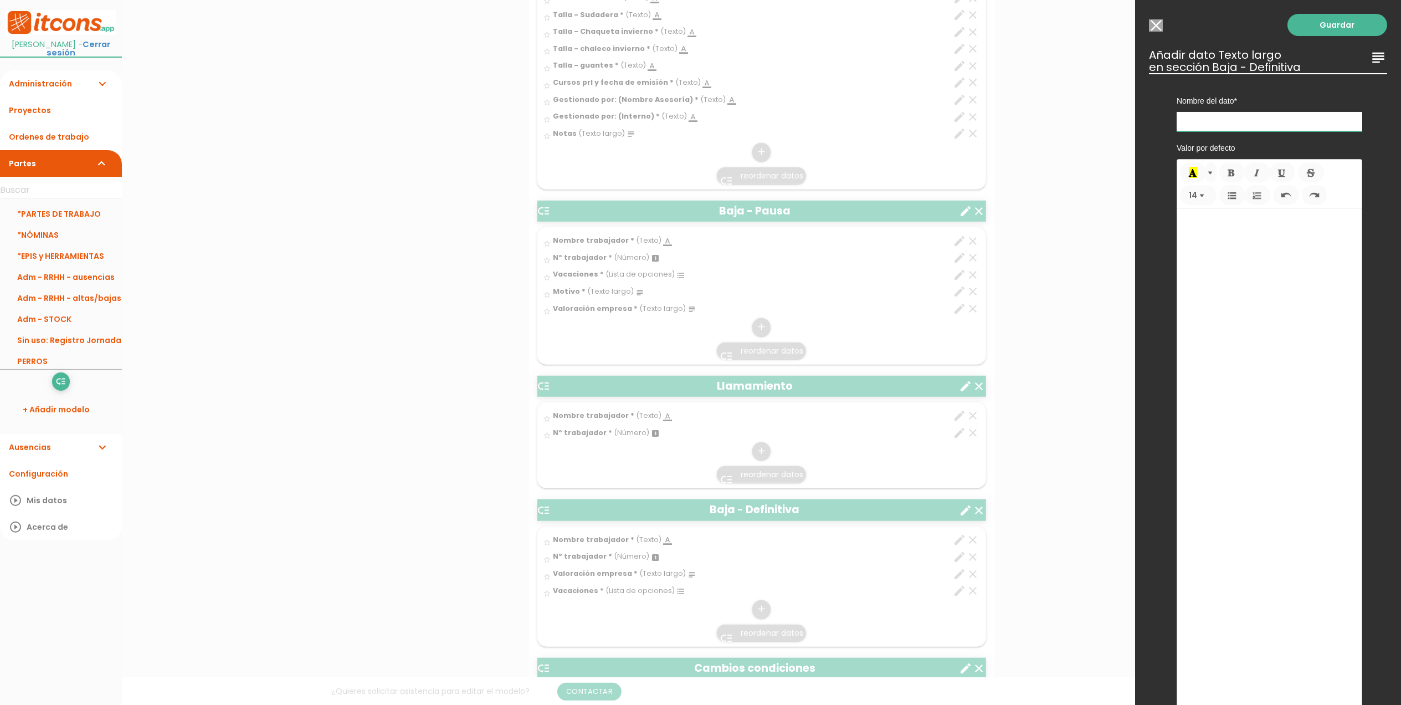
click at [1228, 125] on input "text" at bounding box center [1270, 121] width 186 height 19
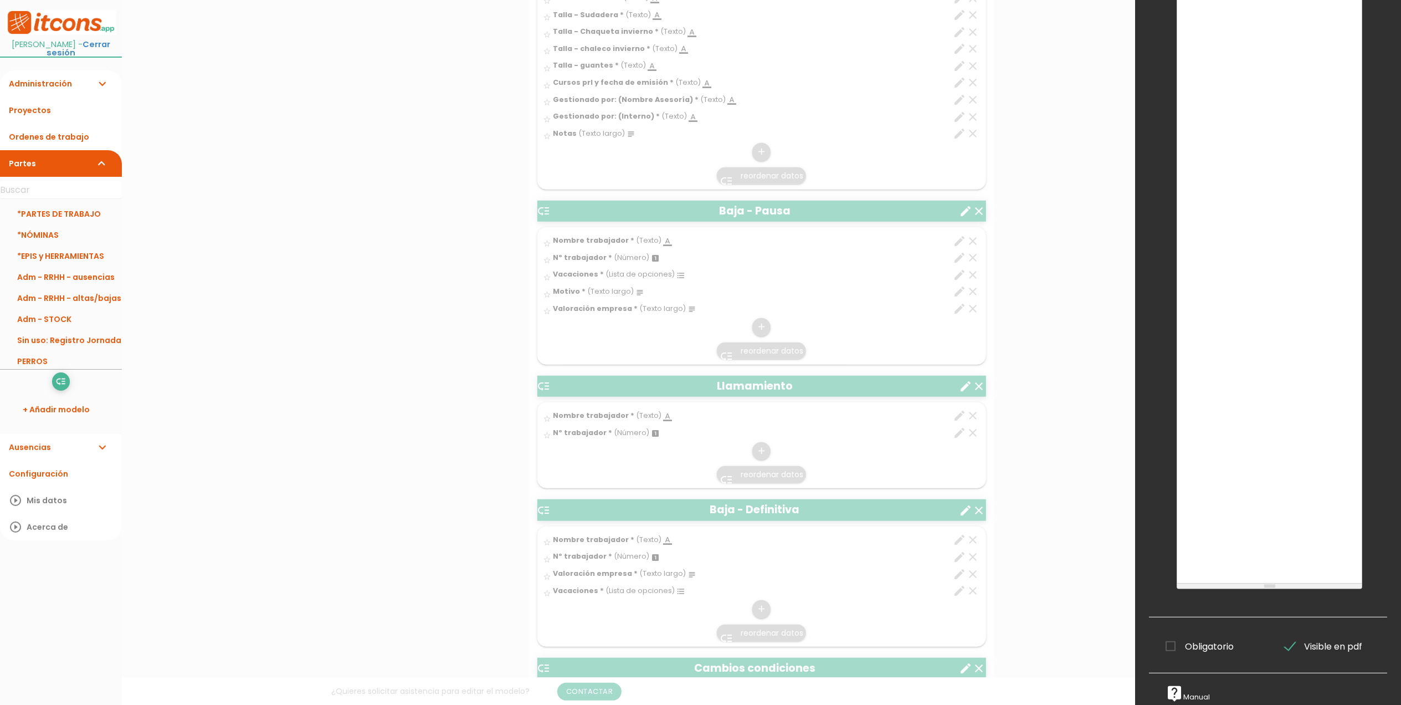
scroll to position [1034, 0]
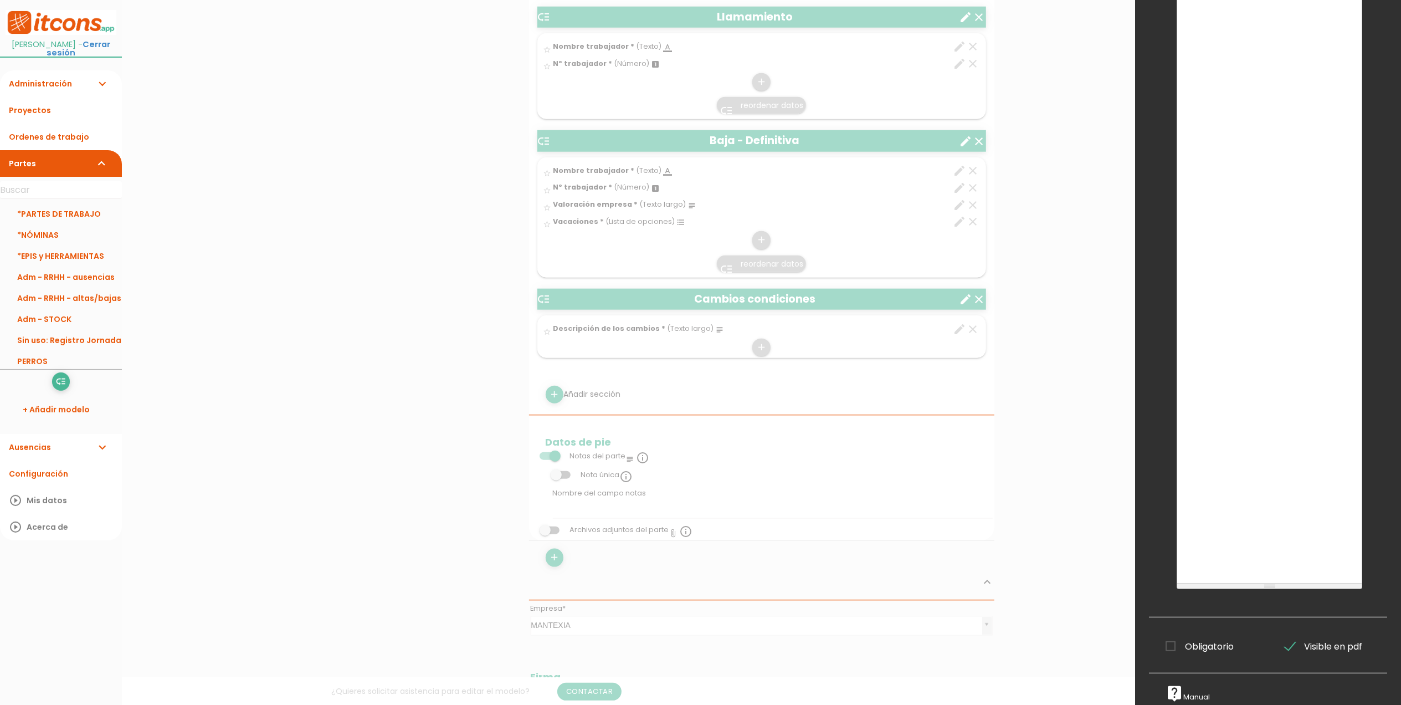
type input "Motivo"
click at [1171, 639] on span "Obligatorio" at bounding box center [1200, 646] width 68 height 14
click at [0, 0] on input "Obligatorio" at bounding box center [0, 0] width 0 height 0
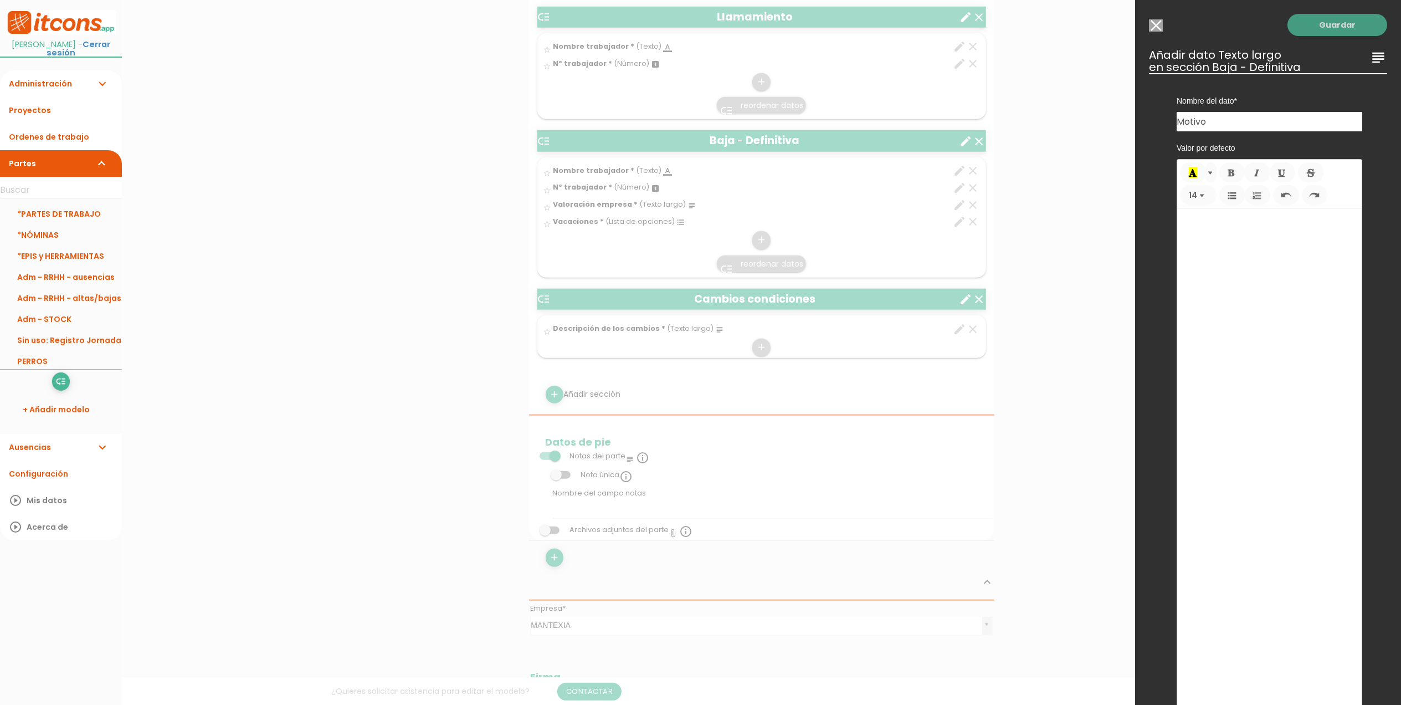
click at [1330, 27] on link "Guardar" at bounding box center [1338, 25] width 100 height 22
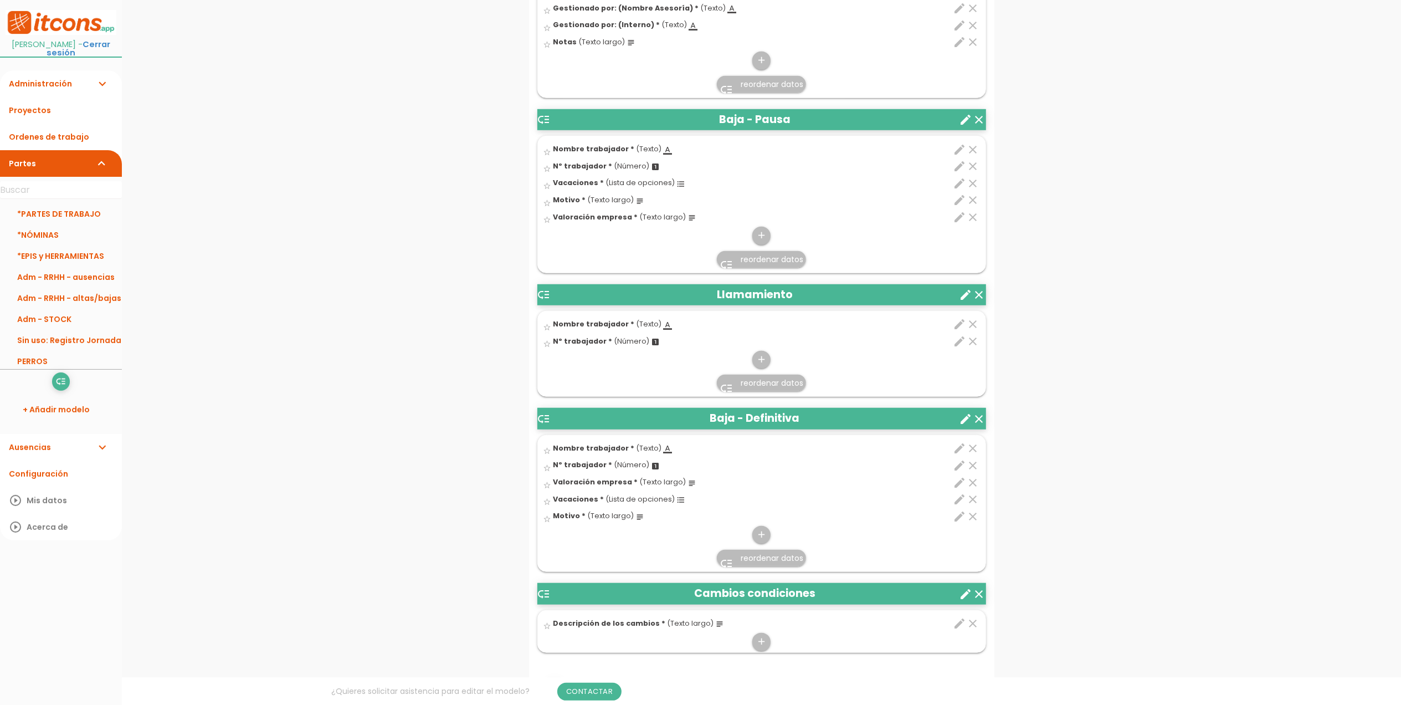
scroll to position [907, 0]
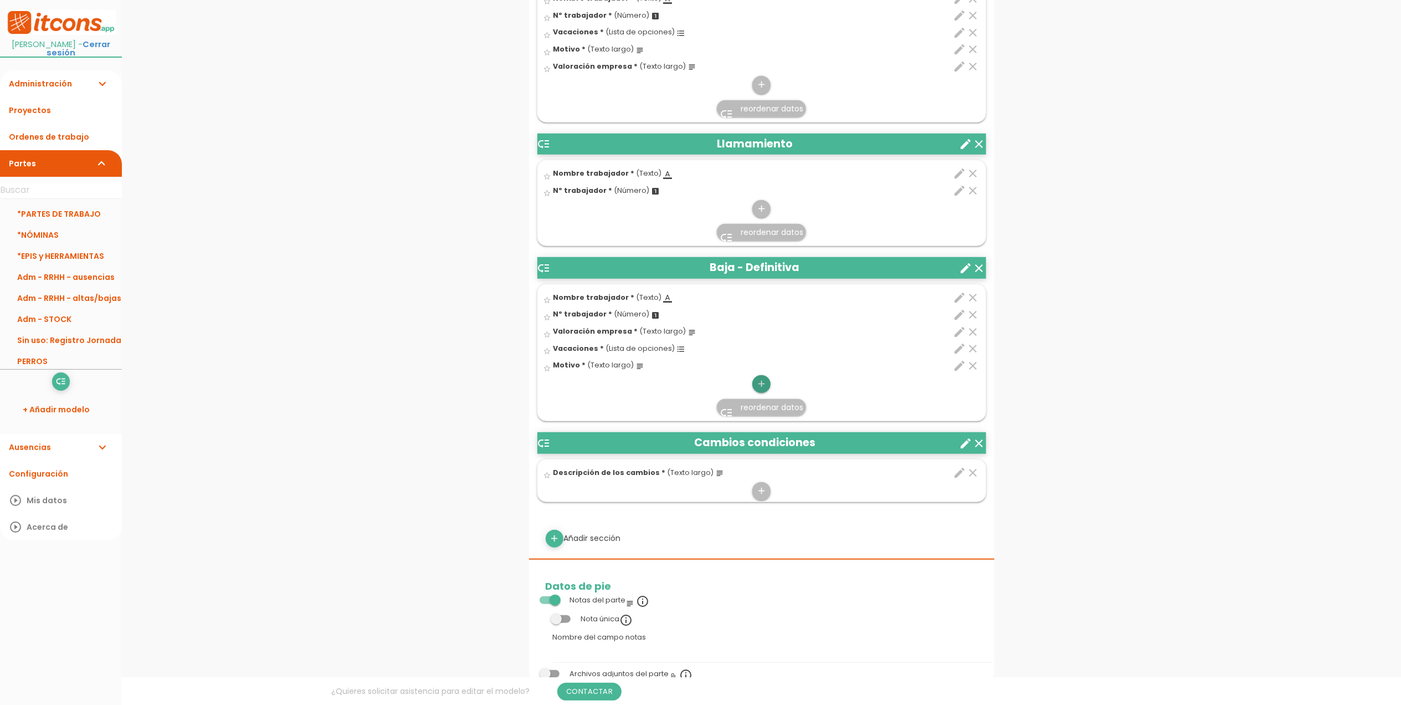
click at [762, 386] on icon "add" at bounding box center [761, 384] width 11 height 18
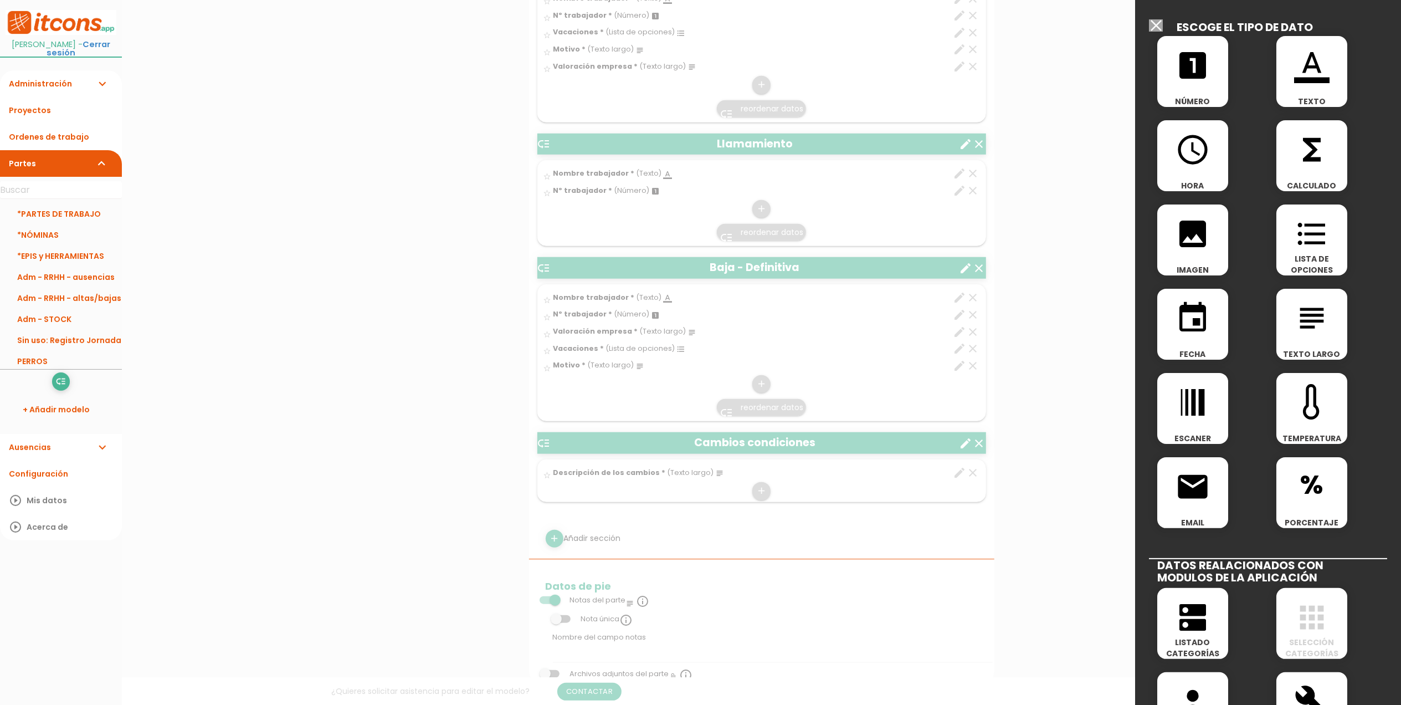
click at [1294, 59] on icon "format_color_text" at bounding box center [1311, 65] width 35 height 35
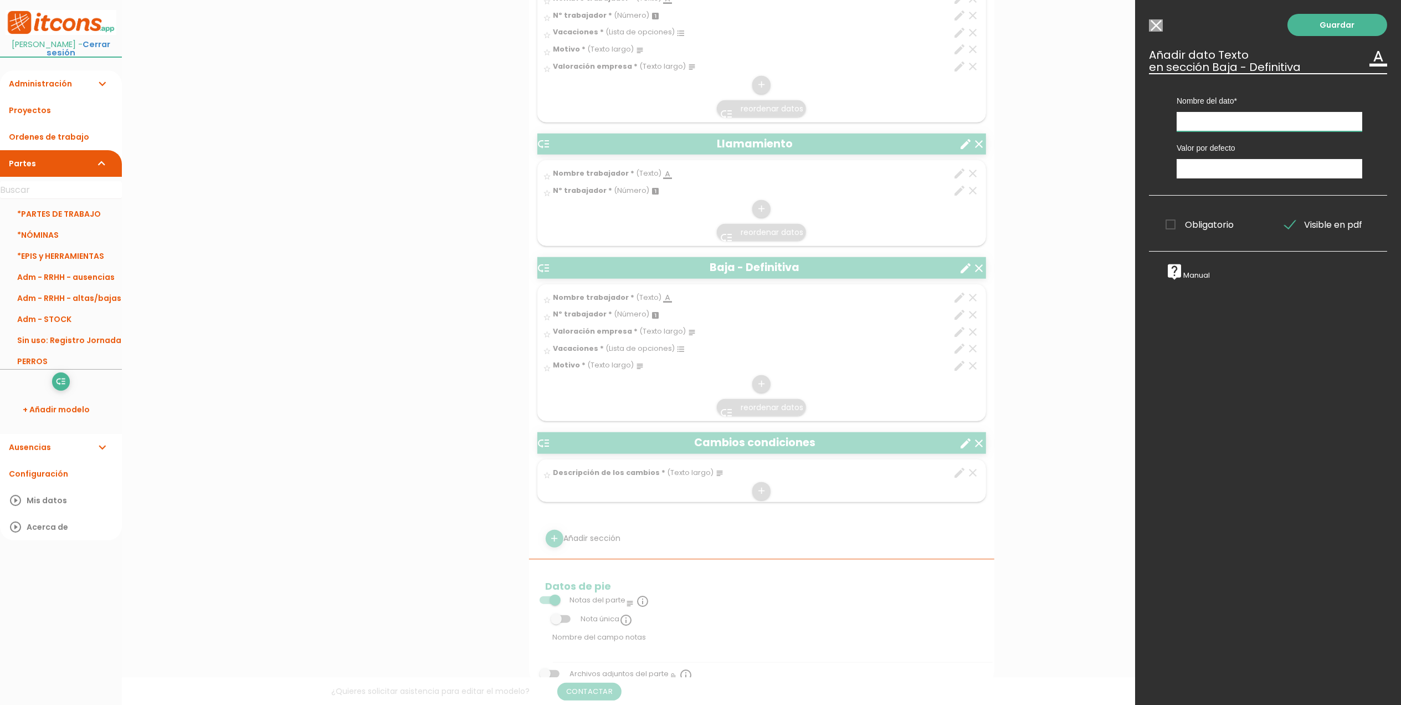
click at [1244, 121] on input "text" at bounding box center [1270, 121] width 186 height 19
click at [1213, 122] on input "Tipo de despido" at bounding box center [1270, 121] width 186 height 19
type input "Tipo de baja/despido"
click at [1171, 222] on span "Obligatorio" at bounding box center [1200, 225] width 68 height 14
click at [0, 0] on input "Obligatorio" at bounding box center [0, 0] width 0 height 0
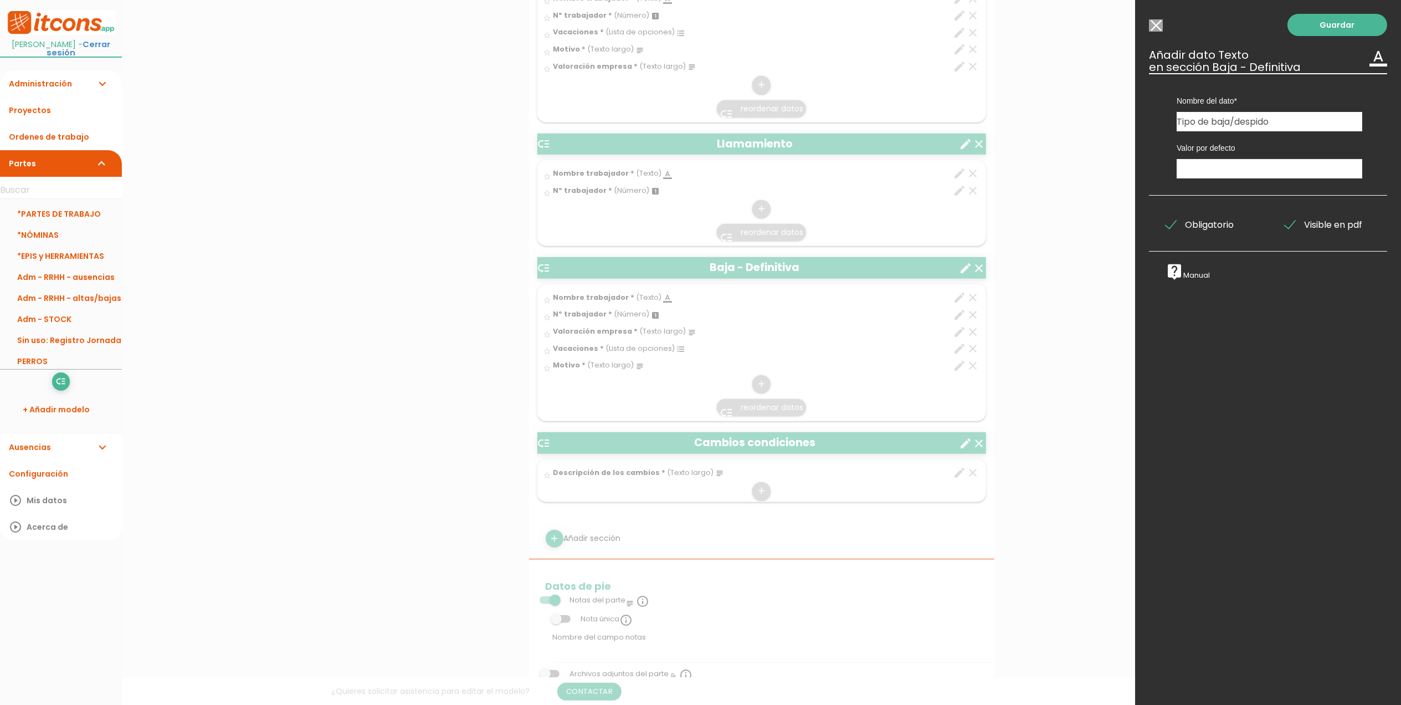
click at [1333, 9] on div "Guardar ESCOGE EL TIPO DE DATO looks_one NÚMERO format_color_text TEXTO access_…" at bounding box center [1268, 352] width 266 height 705
click at [1326, 14] on link "Guardar" at bounding box center [1338, 25] width 100 height 22
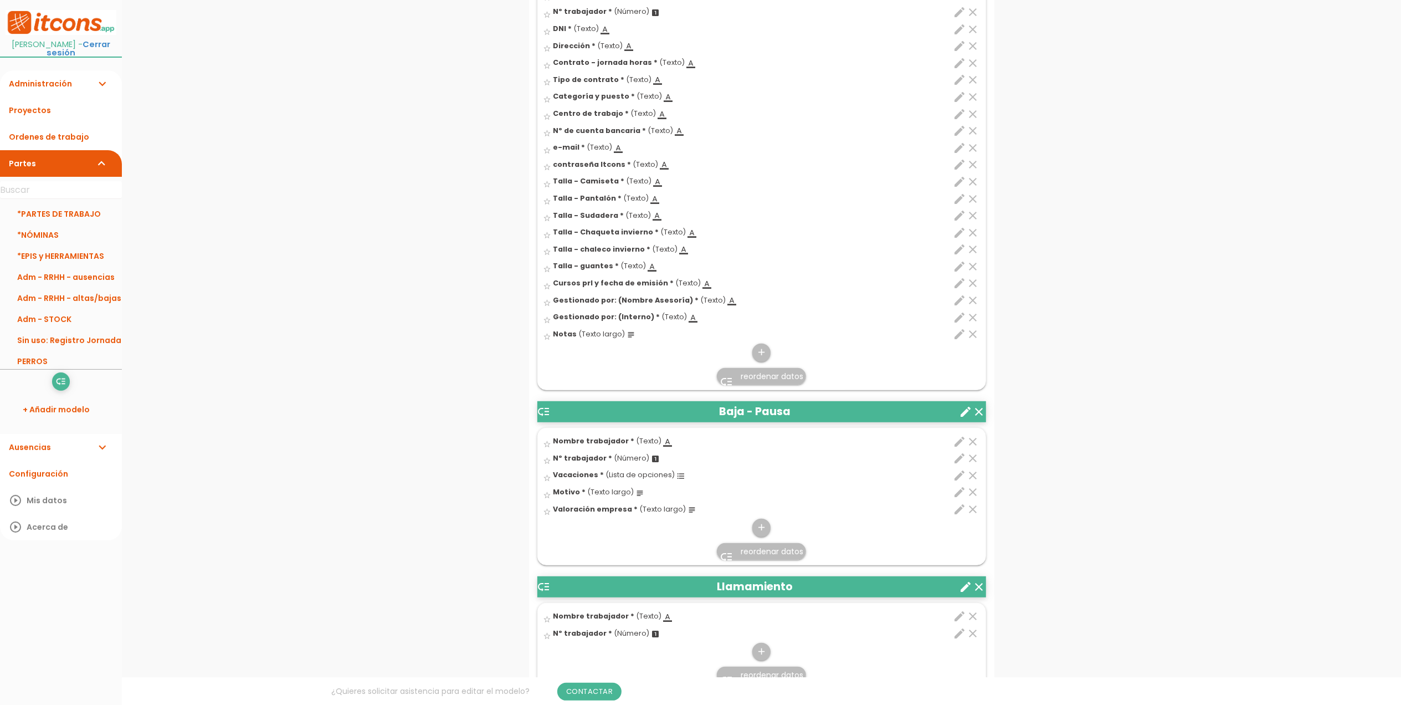
scroll to position [908, 0]
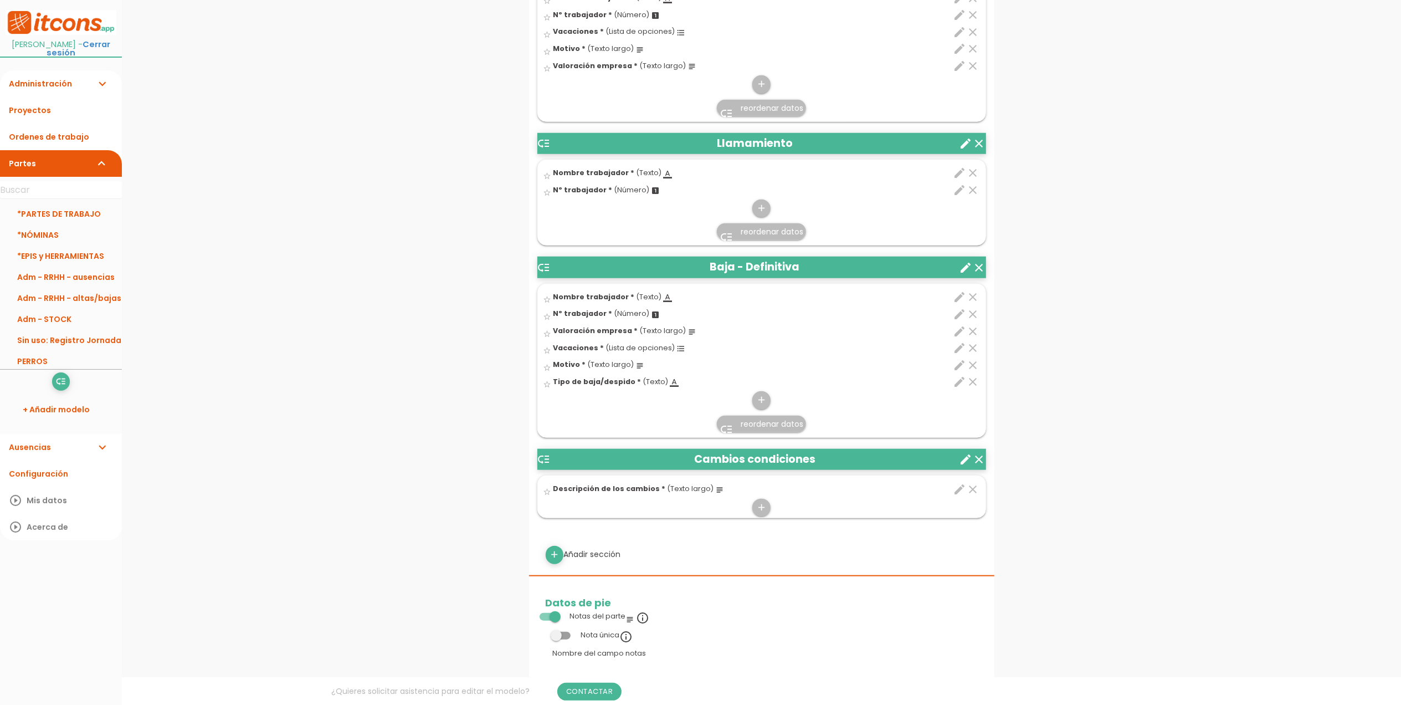
click at [761, 428] on span "reordenar datos" at bounding box center [772, 423] width 63 height 11
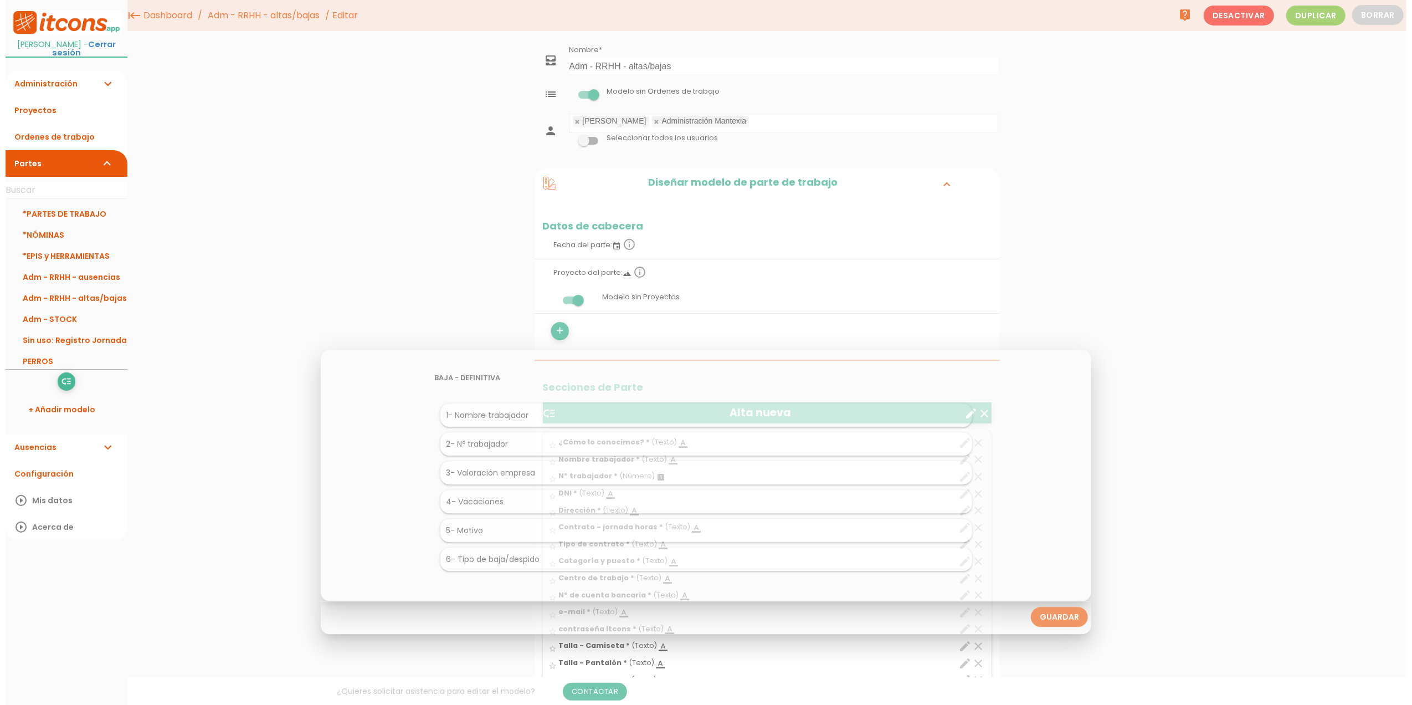
scroll to position [0, 0]
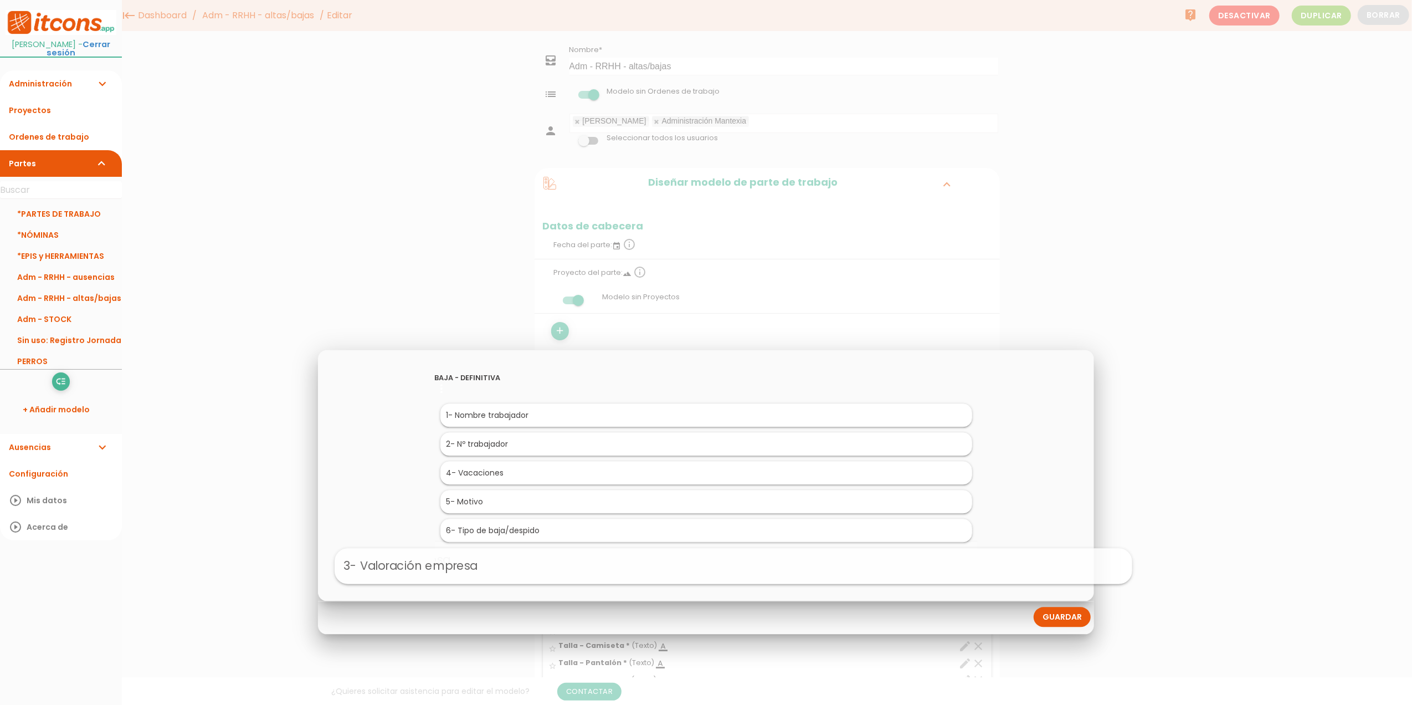
drag, startPoint x: 516, startPoint y: 472, endPoint x: 548, endPoint y: 565, distance: 98.3
drag, startPoint x: 505, startPoint y: 534, endPoint x: 510, endPoint y: 499, distance: 35.3
click at [1060, 617] on link "Guardar" at bounding box center [1062, 617] width 57 height 20
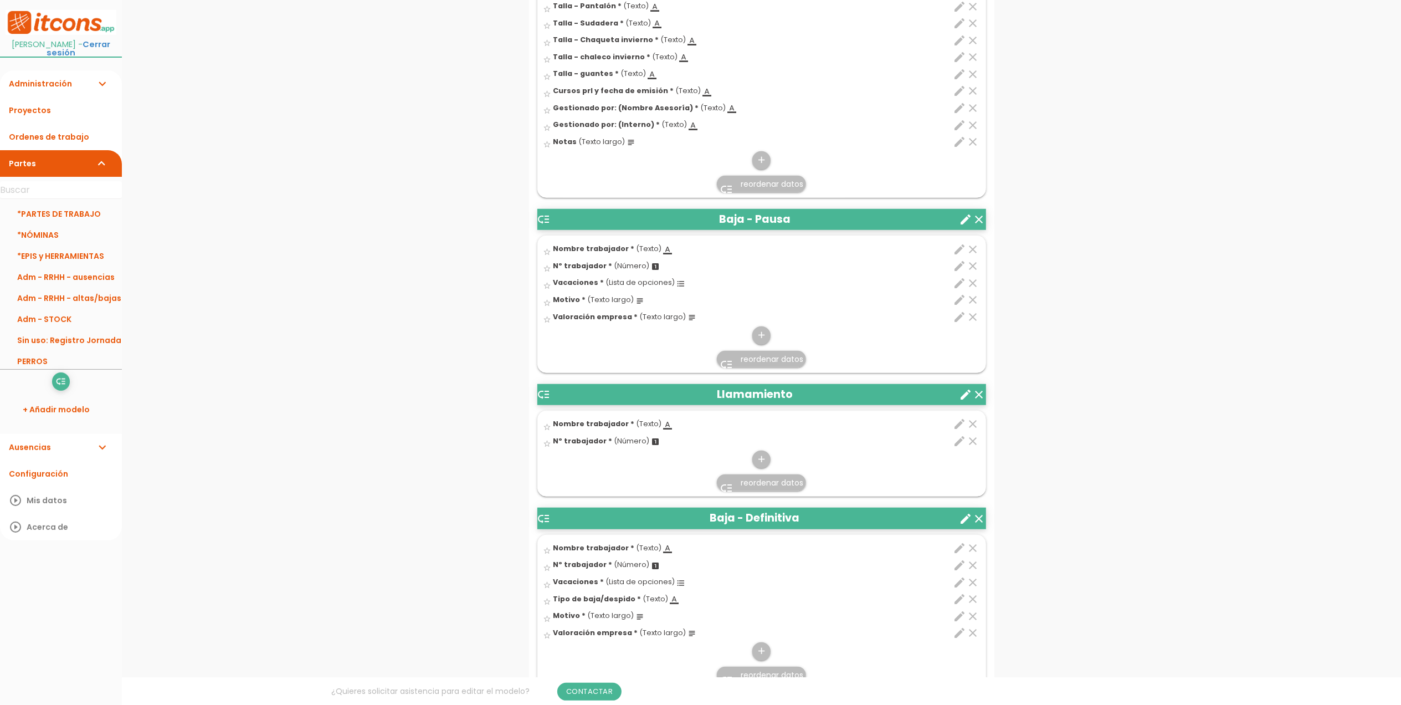
scroll to position [665, 0]
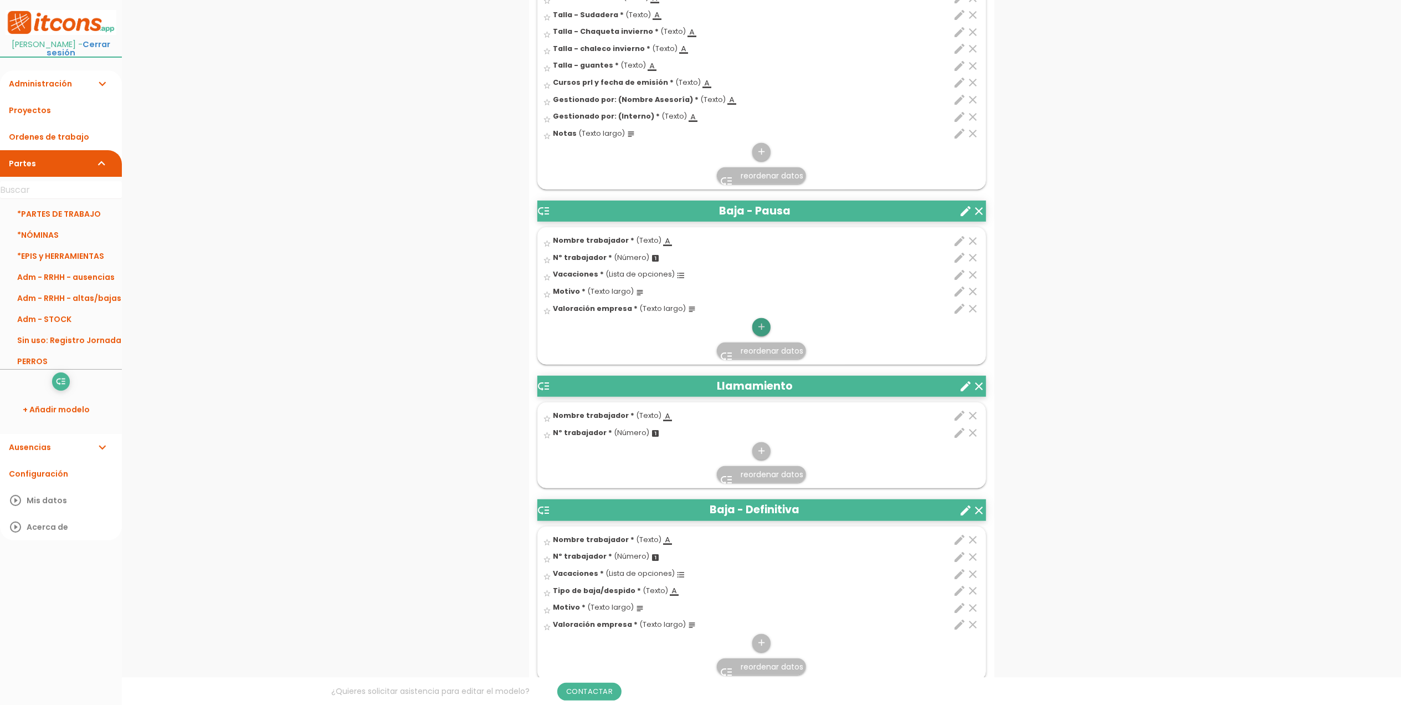
click at [765, 327] on icon "add" at bounding box center [761, 327] width 11 height 18
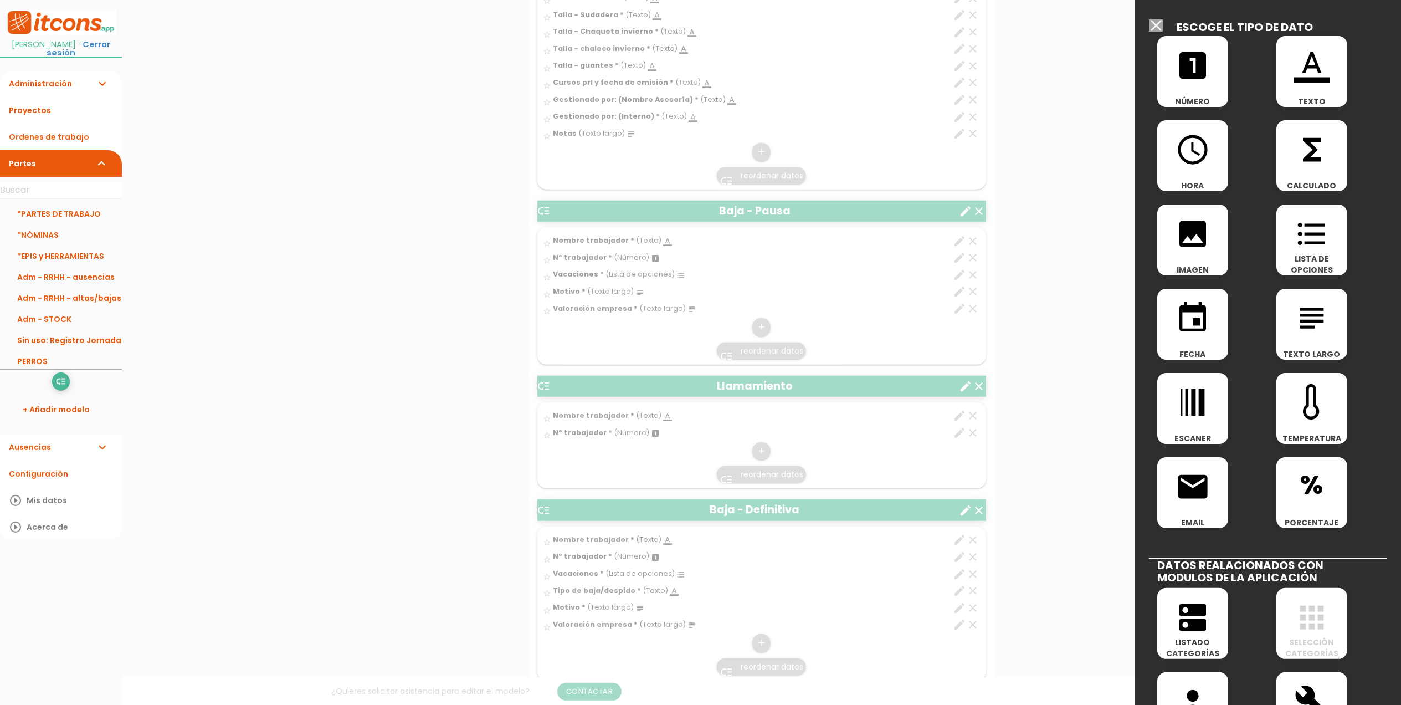
click at [1322, 67] on icon "format_color_text" at bounding box center [1311, 65] width 35 height 35
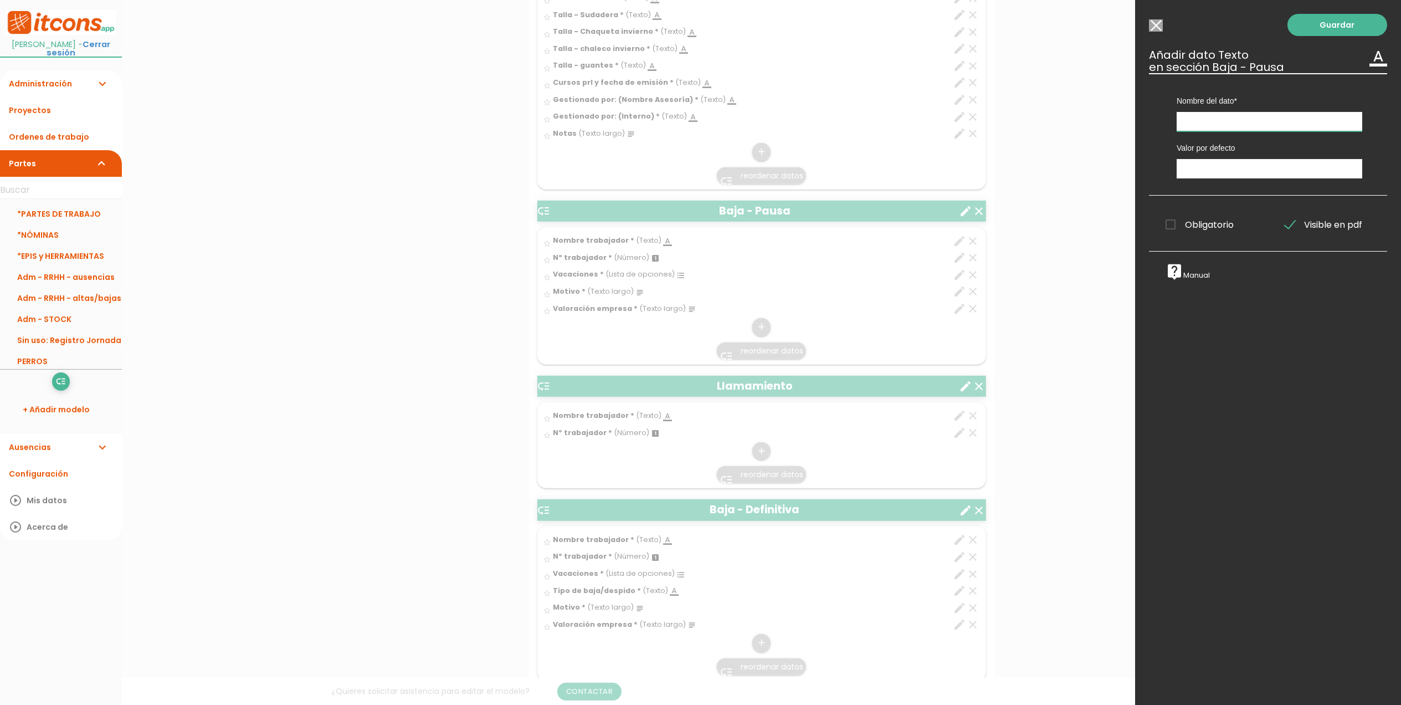
click at [1213, 117] on input "text" at bounding box center [1270, 121] width 186 height 19
type input "¿Devuelve materiales?"
click at [1161, 225] on label "Obligatorio" at bounding box center [1208, 225] width 103 height 14
click at [0, 0] on input "Obligatorio" at bounding box center [0, 0] width 0 height 0
click at [1328, 29] on link "Guardar" at bounding box center [1338, 25] width 100 height 22
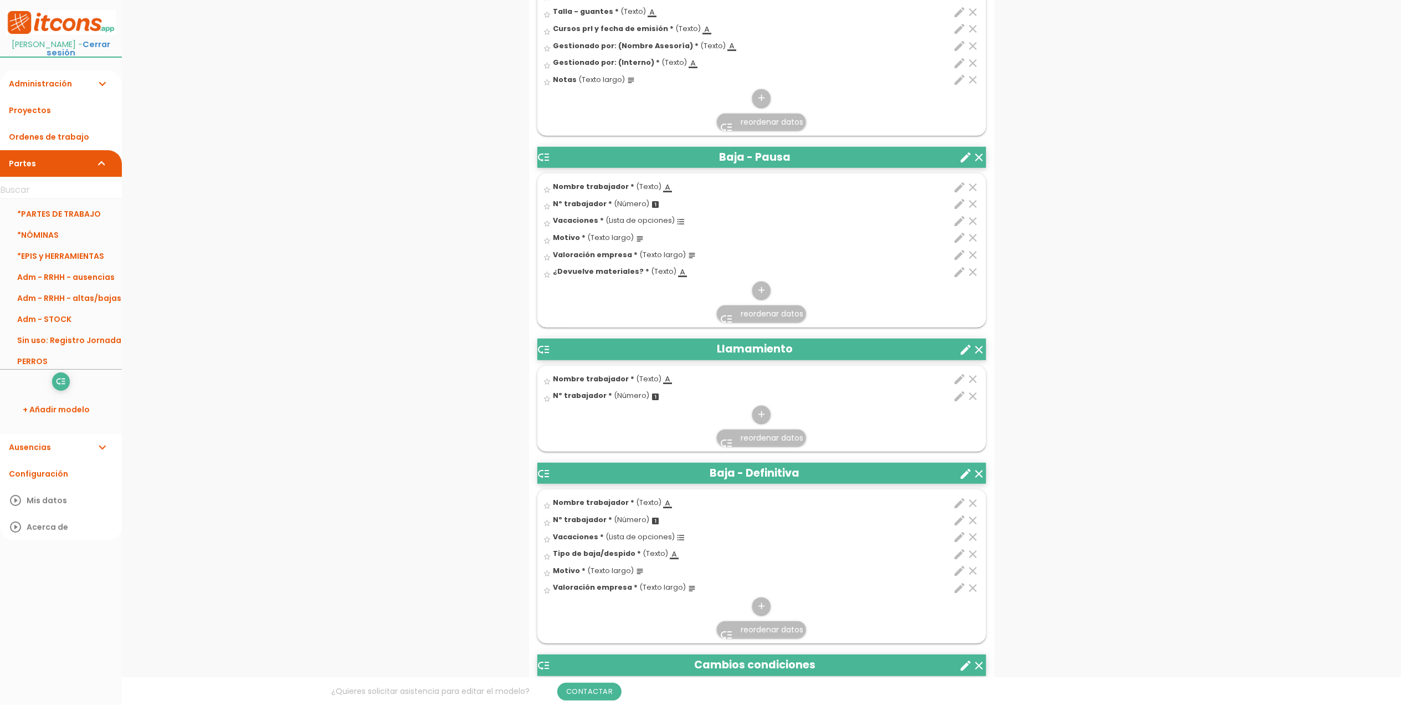
scroll to position [760, 0]
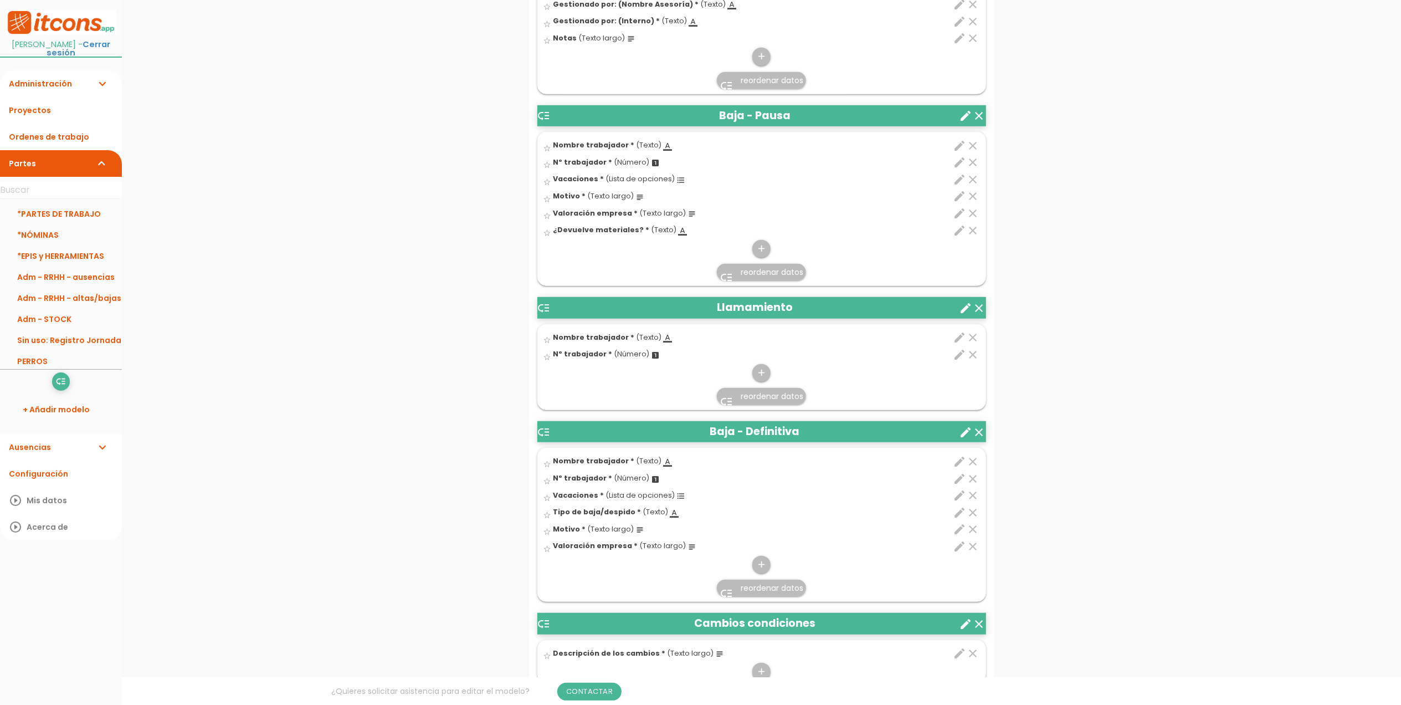
click at [762, 276] on span "reordenar datos" at bounding box center [772, 272] width 63 height 11
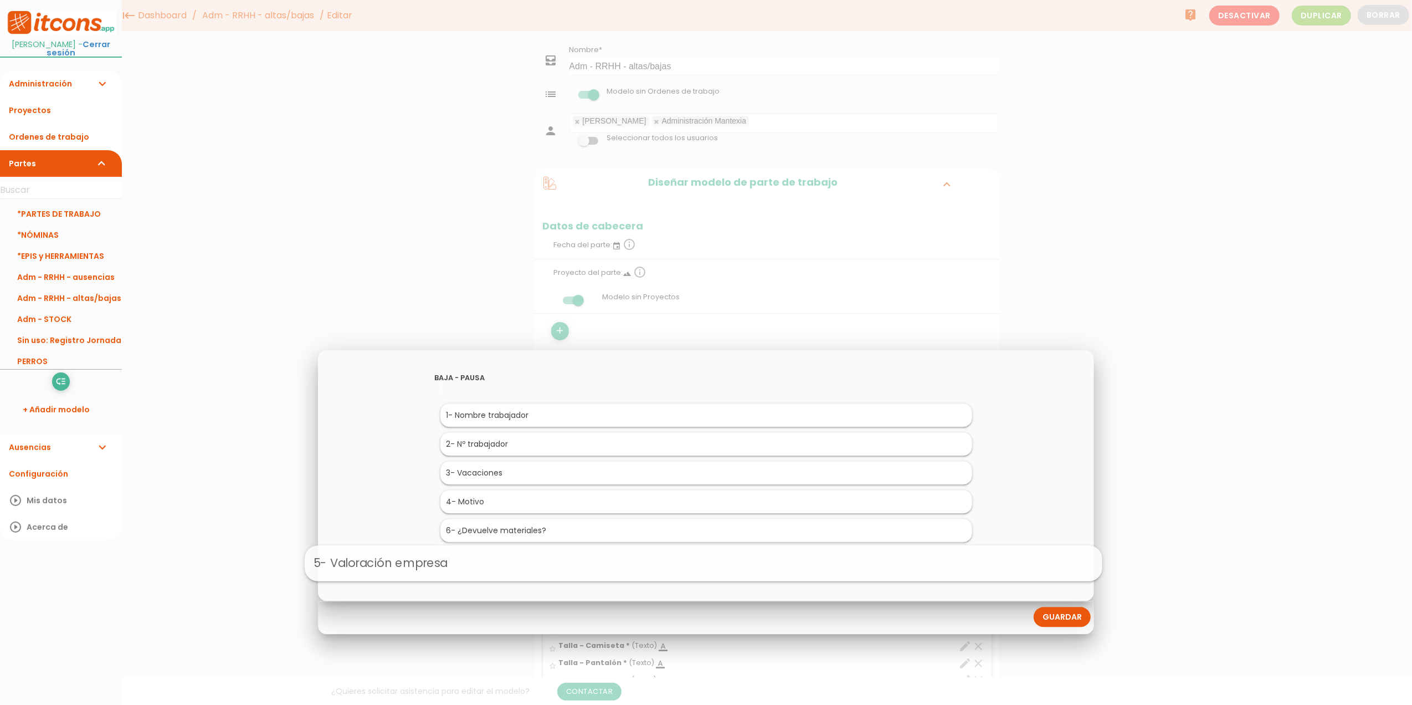
drag, startPoint x: 520, startPoint y: 533, endPoint x: 614, endPoint y: 553, distance: 96.8
drag, startPoint x: 1062, startPoint y: 609, endPoint x: 1047, endPoint y: 609, distance: 15.5
click at [1063, 609] on link "Guardar" at bounding box center [1062, 617] width 57 height 20
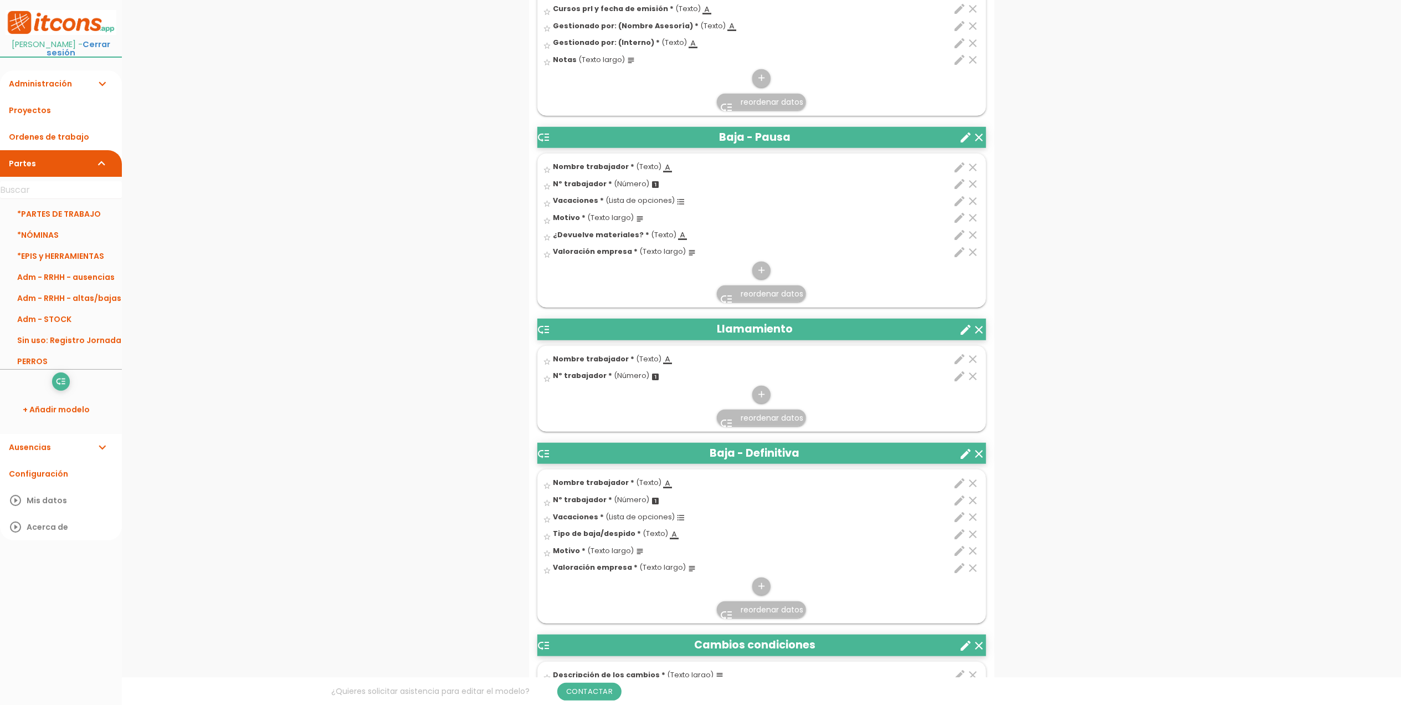
scroll to position [886, 0]
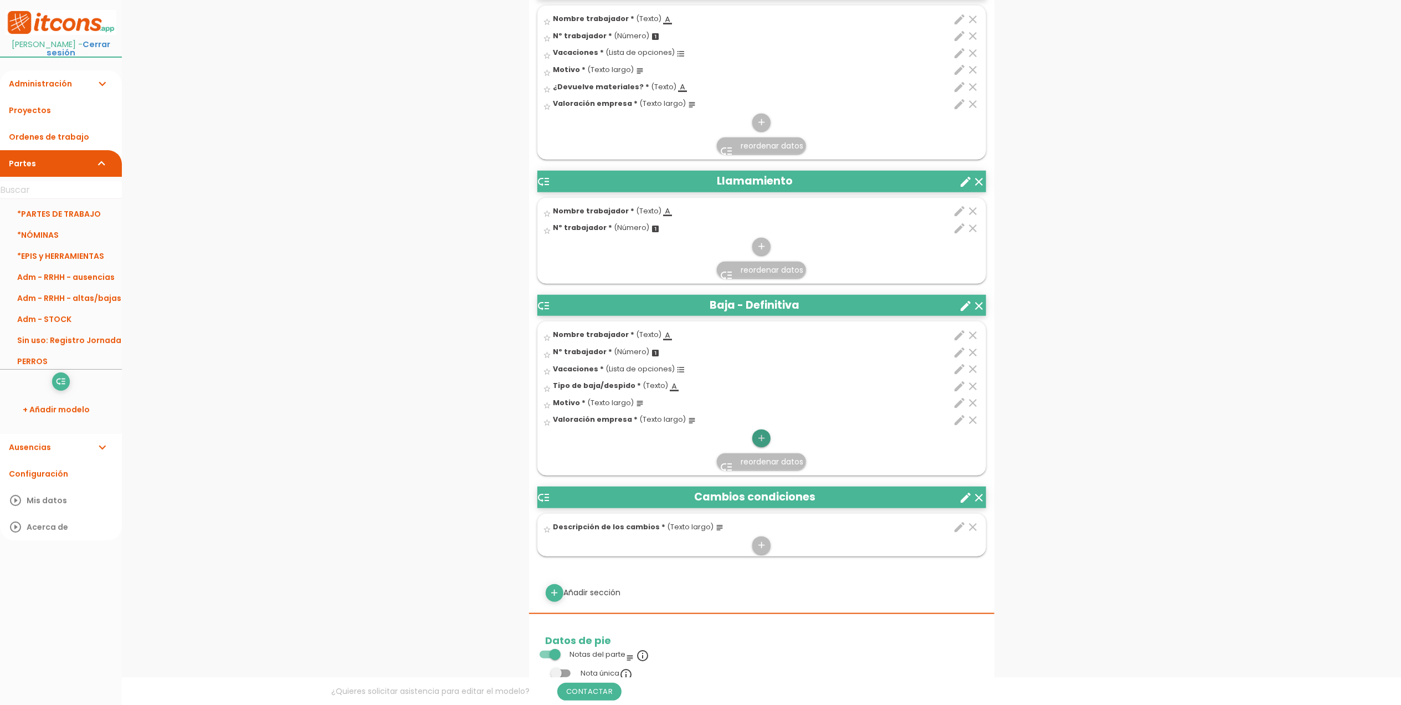
click at [756, 439] on icon "add" at bounding box center [761, 438] width 11 height 18
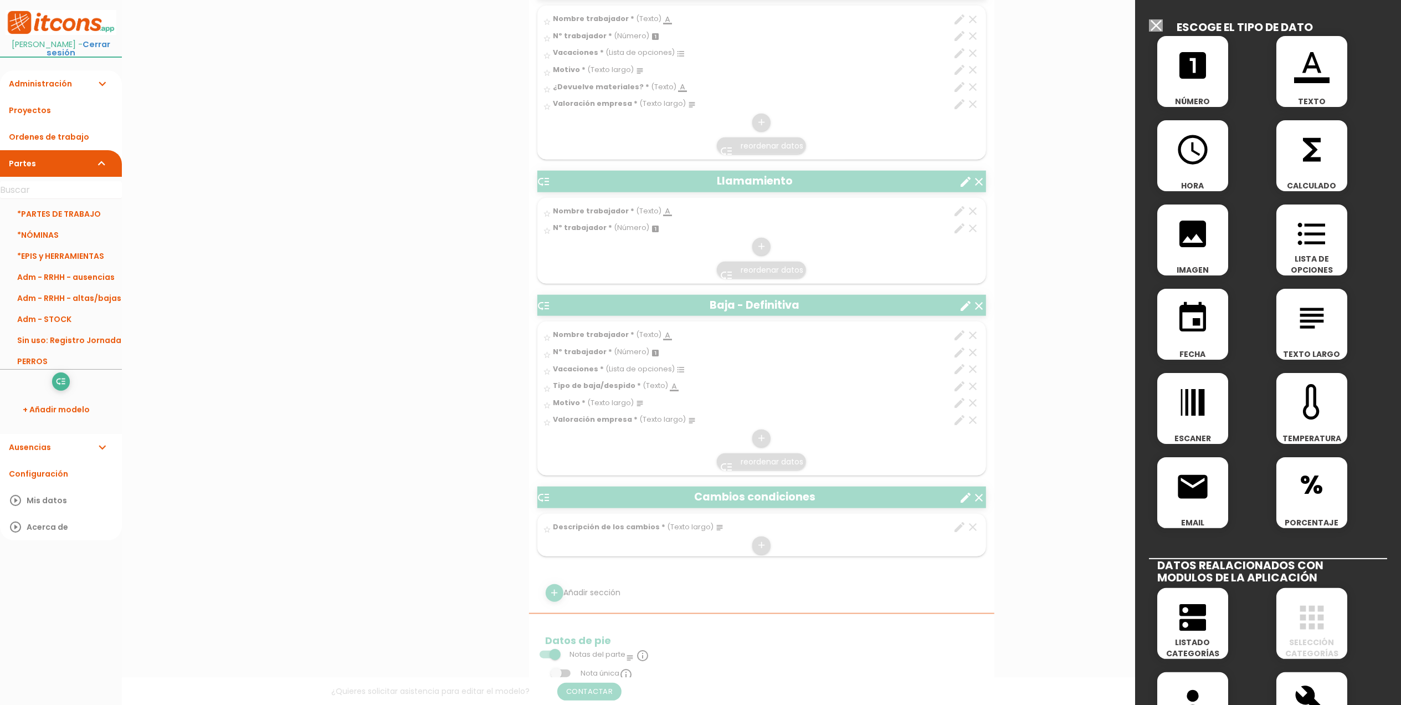
click at [1301, 81] on icon "format_color_text" at bounding box center [1311, 65] width 35 height 35
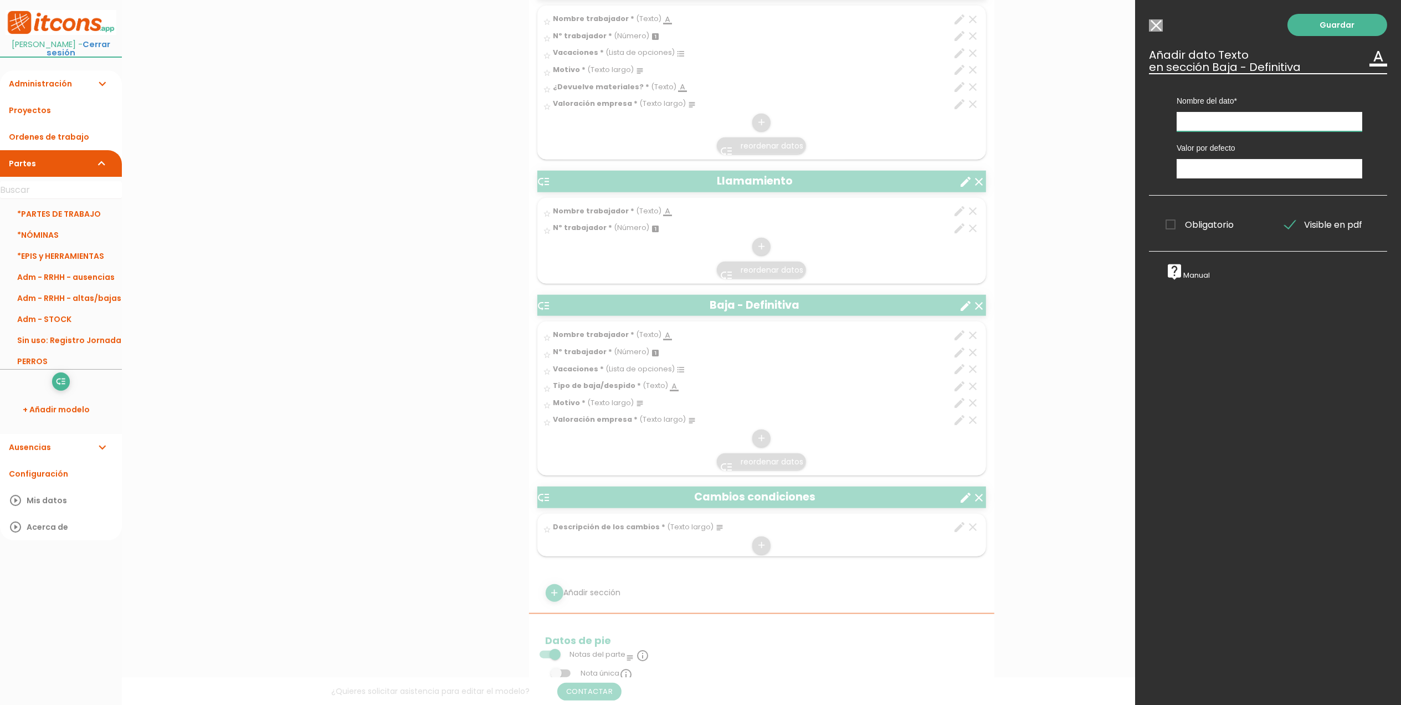
click at [1257, 122] on input "text" at bounding box center [1270, 121] width 186 height 19
type input "¿Devuelve materiales?"
click at [1174, 225] on span "Obligatorio" at bounding box center [1200, 225] width 68 height 14
click at [0, 0] on input "Obligatorio" at bounding box center [0, 0] width 0 height 0
click at [1334, 27] on link "Guardar" at bounding box center [1338, 25] width 100 height 22
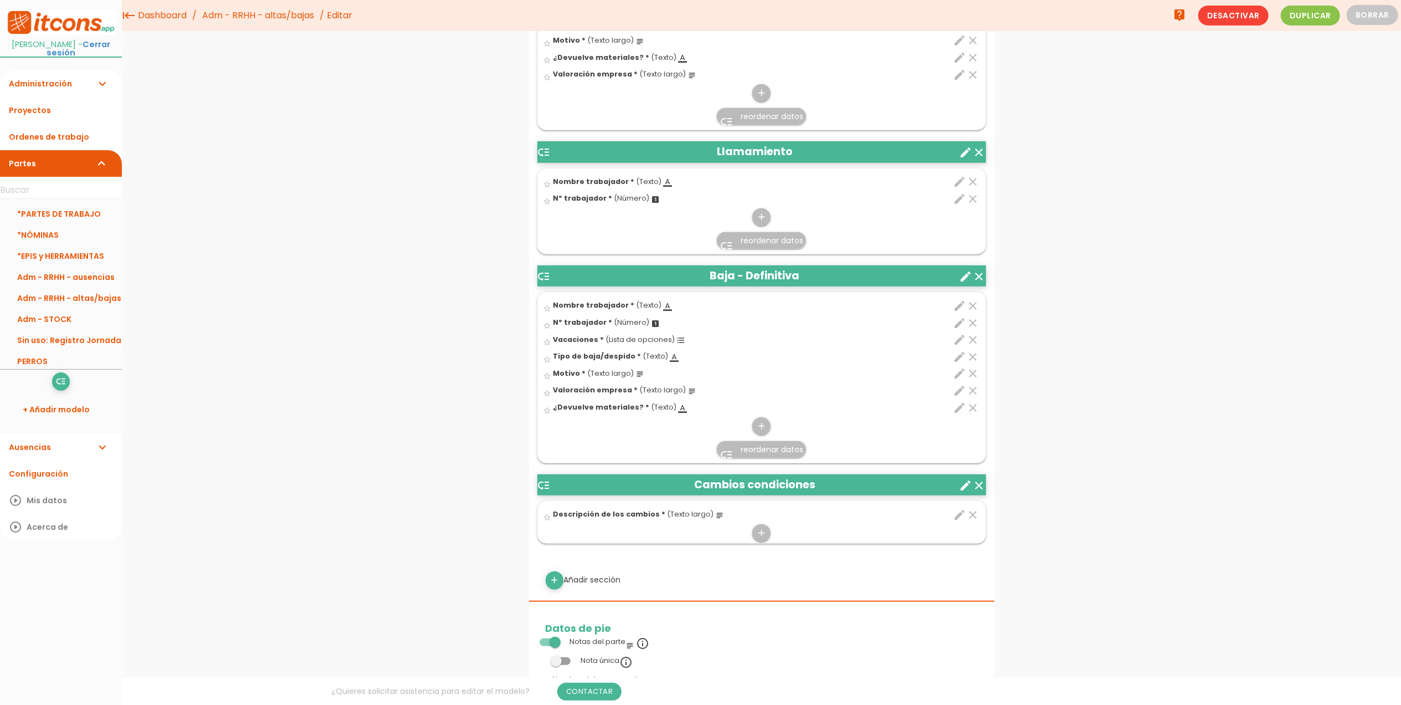
scroll to position [812, 0]
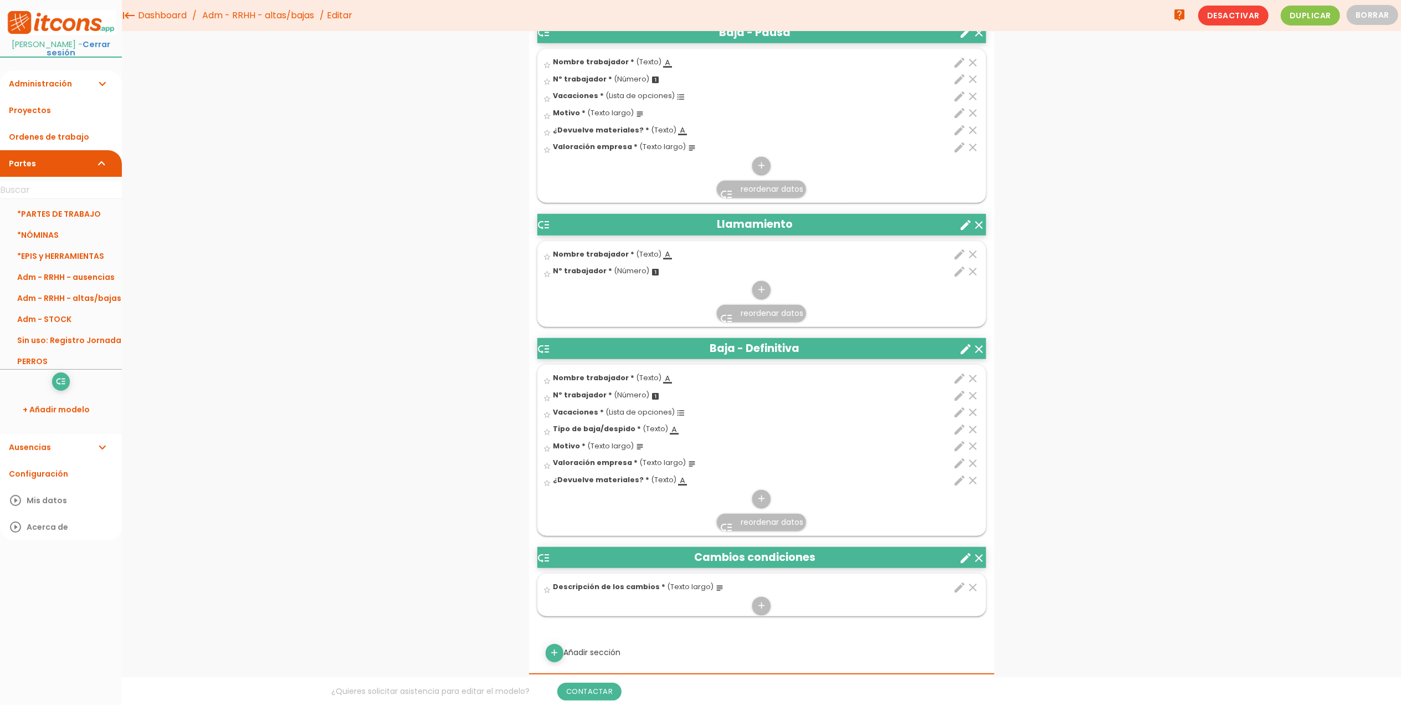
click at [756, 526] on span "reordenar datos" at bounding box center [772, 521] width 63 height 11
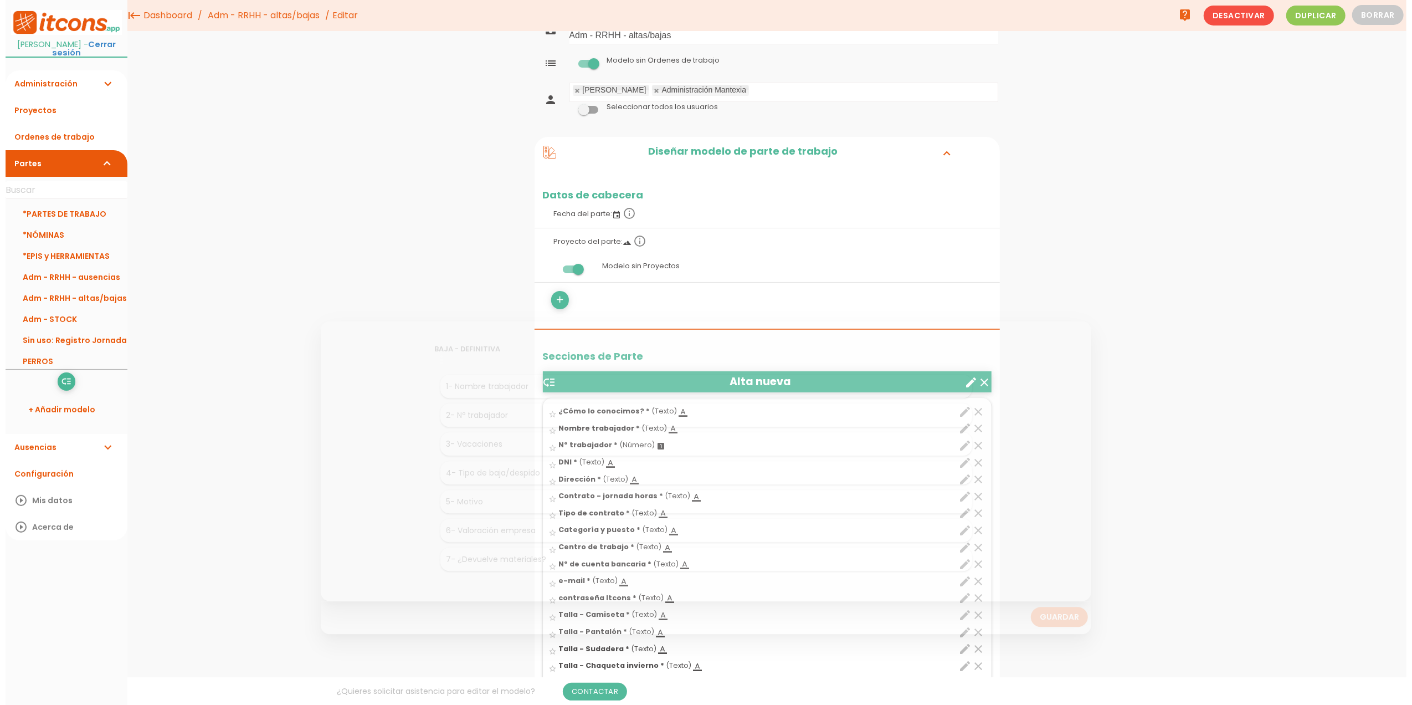
scroll to position [0, 0]
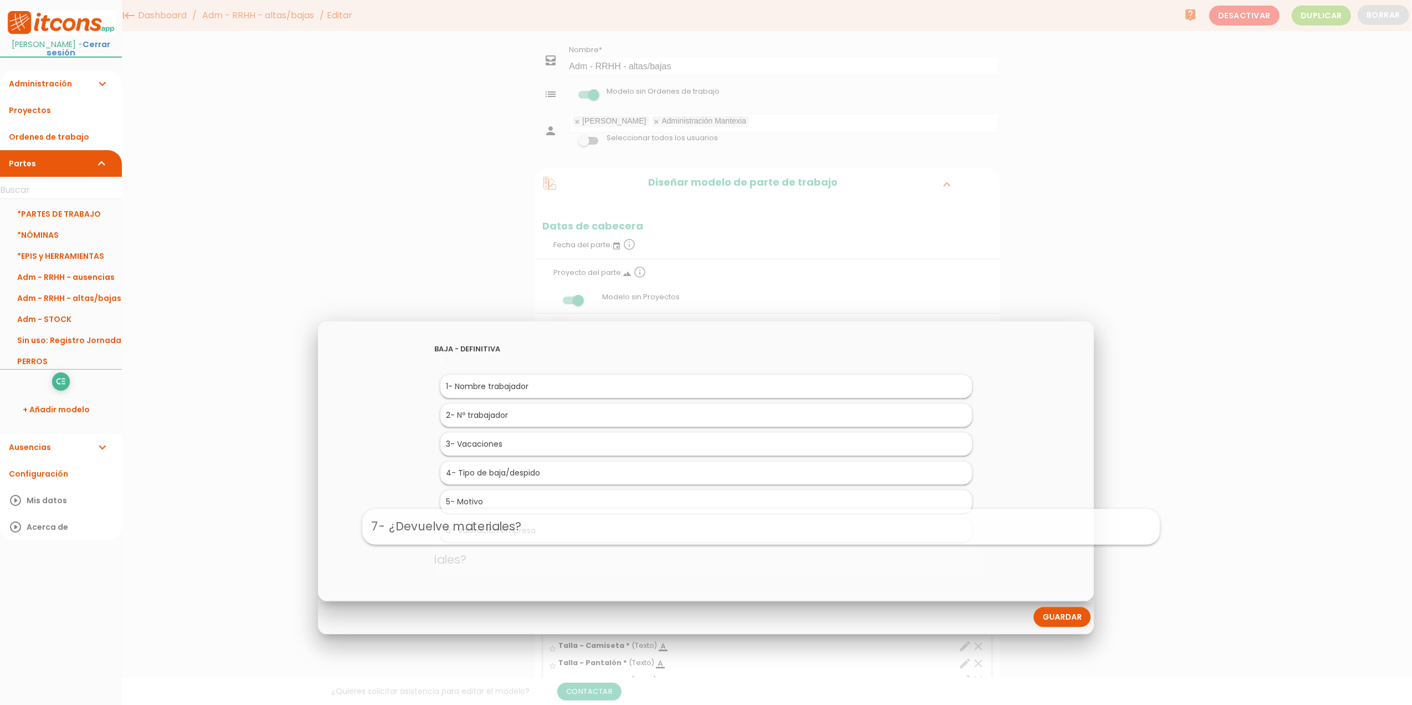
drag, startPoint x: 516, startPoint y: 563, endPoint x: 572, endPoint y: 530, distance: 64.6
click at [1041, 617] on link "Guardar" at bounding box center [1062, 617] width 57 height 20
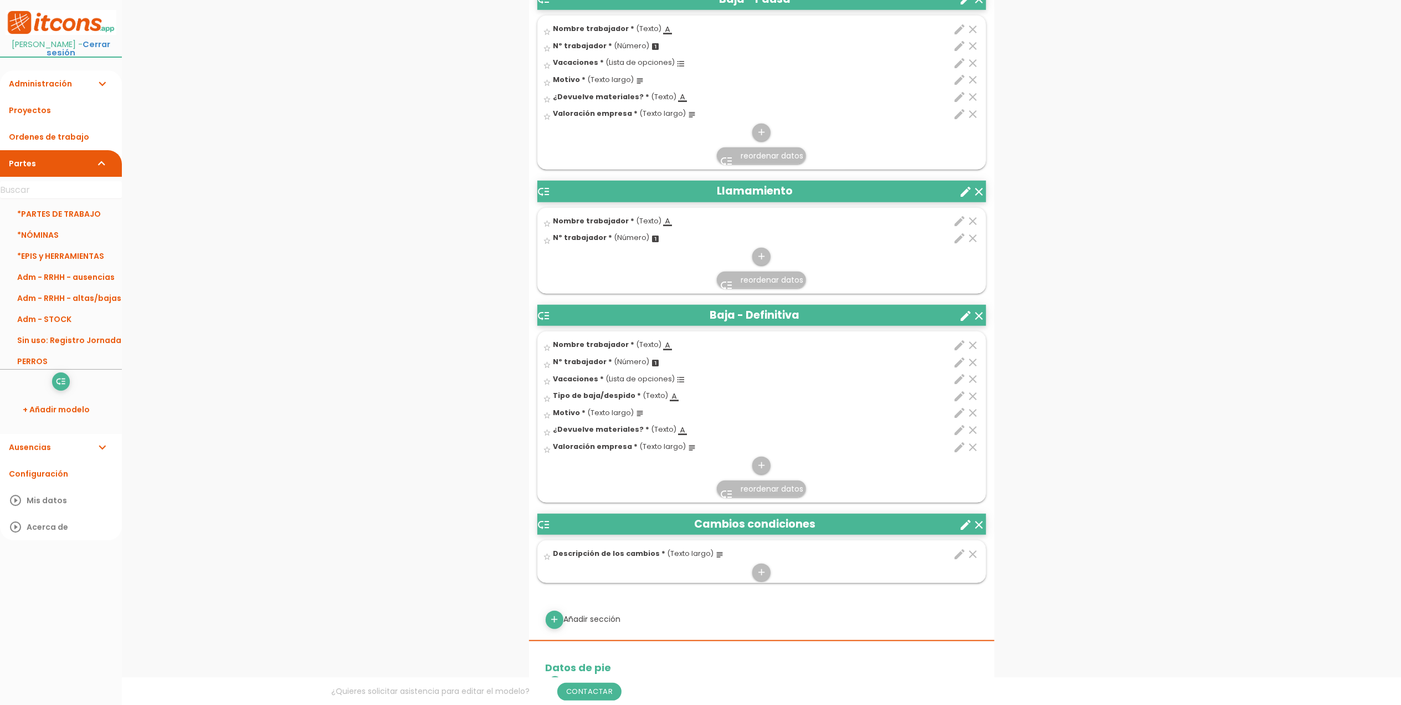
scroll to position [886, 0]
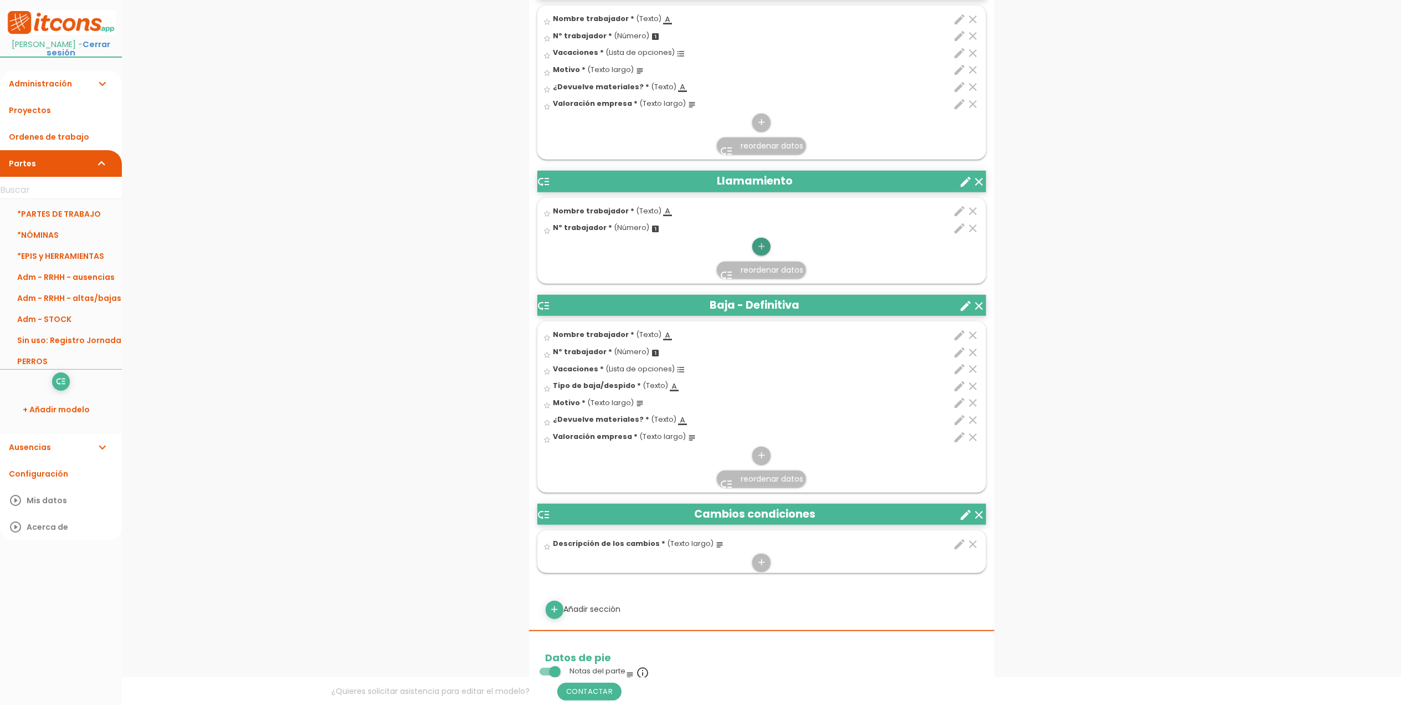
click at [765, 248] on icon "add" at bounding box center [761, 247] width 11 height 18
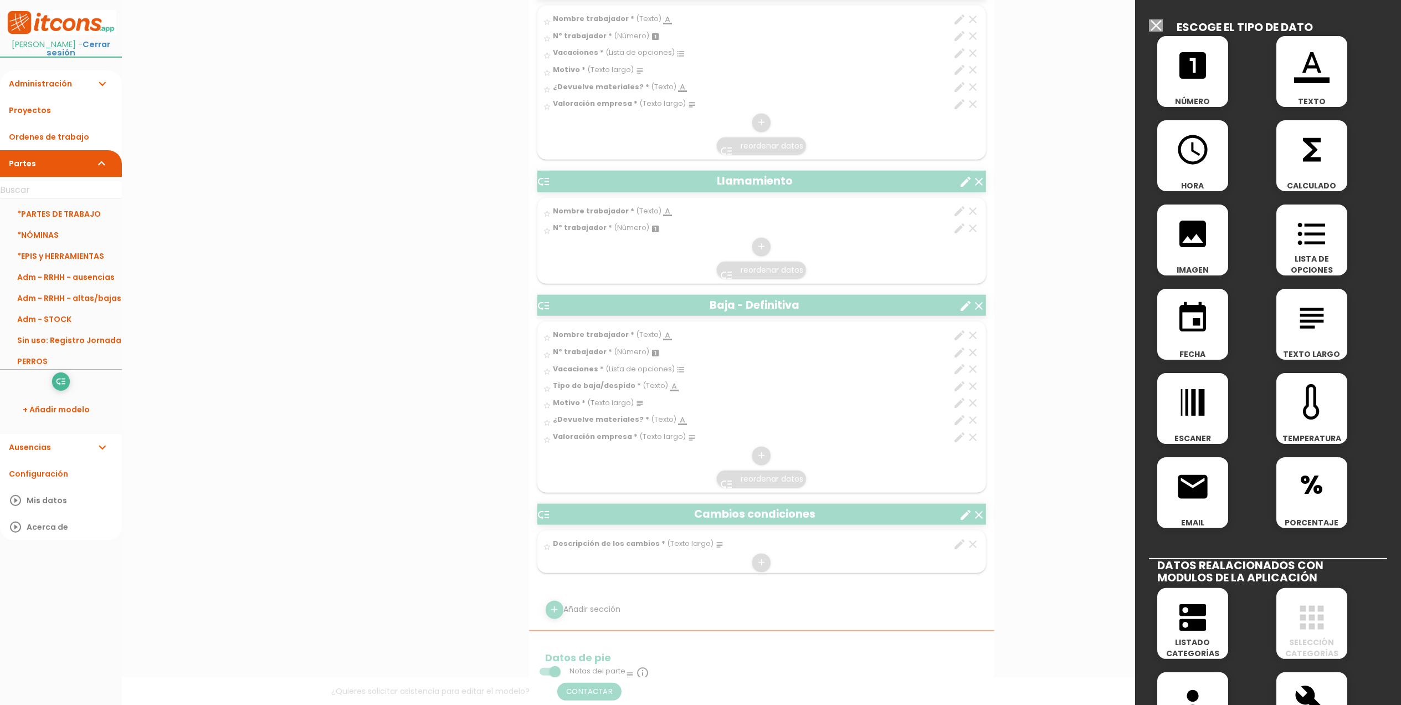
click at [1325, 327] on span "subject" at bounding box center [1312, 312] width 71 height 47
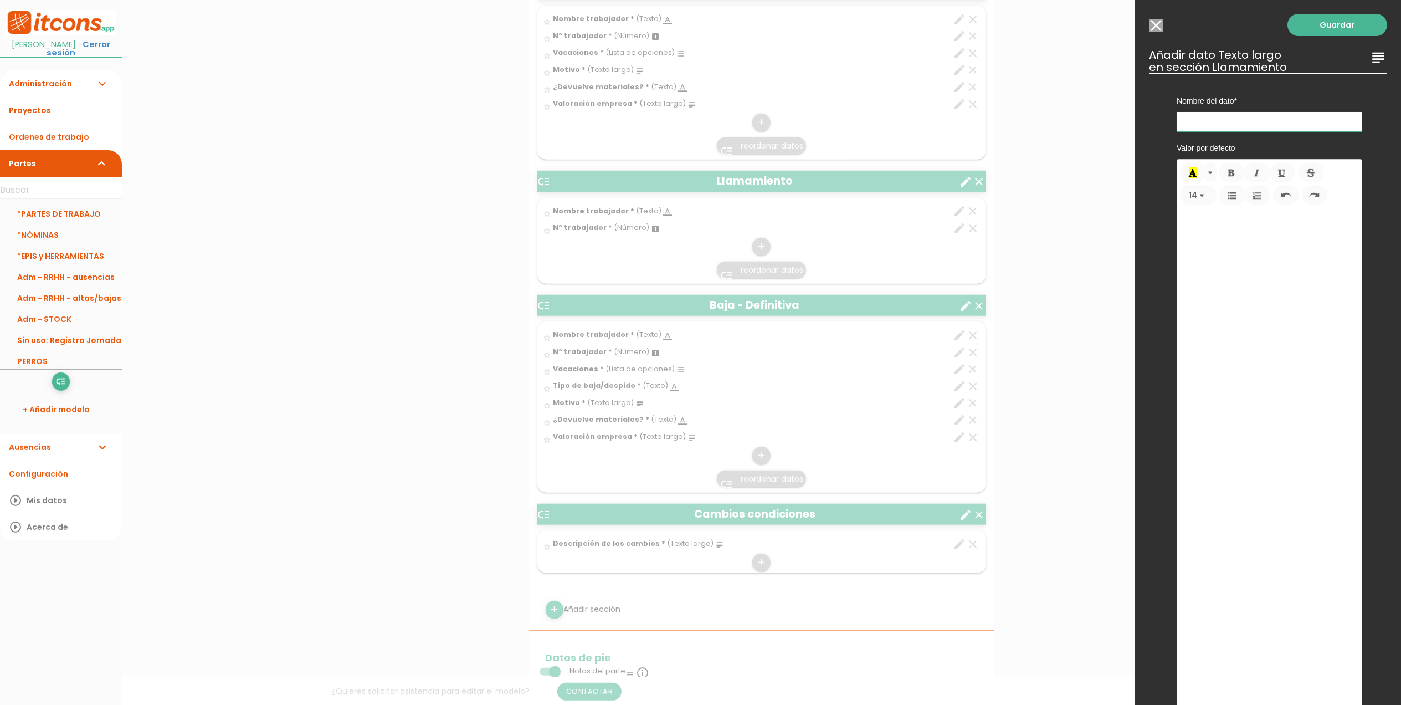
click at [1252, 121] on input "text" at bounding box center [1270, 121] width 186 height 19
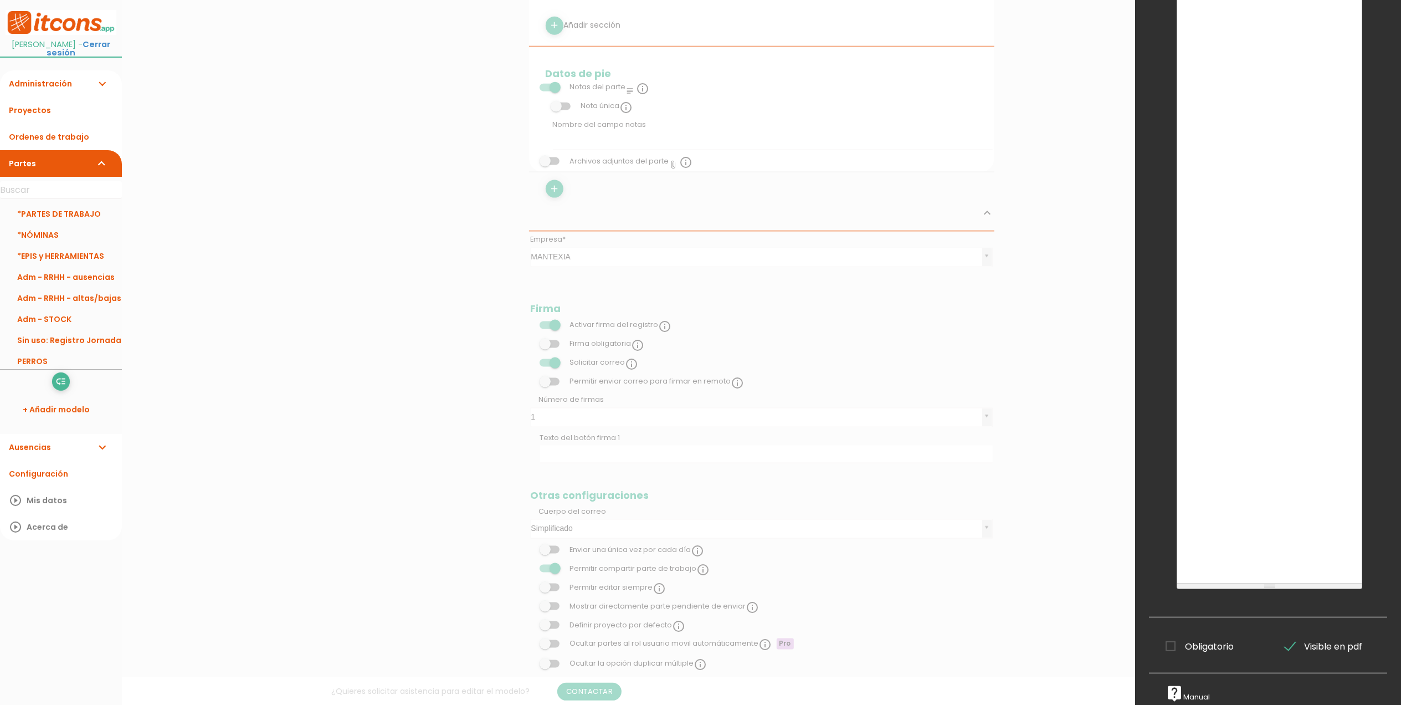
scroll to position [1503, 0]
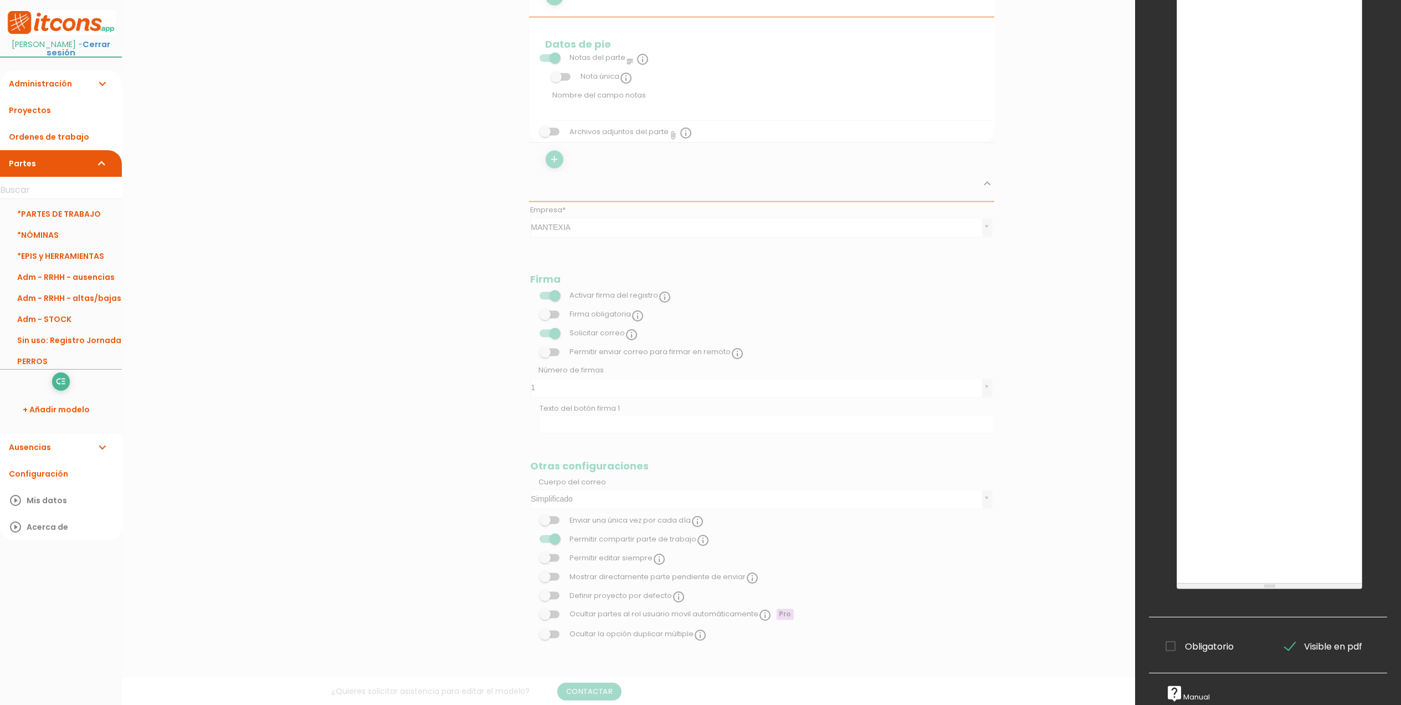
type input "Motivo"
click at [1175, 639] on span "Obligatorio" at bounding box center [1200, 646] width 68 height 14
click at [0, 0] on input "Obligatorio" at bounding box center [0, 0] width 0 height 0
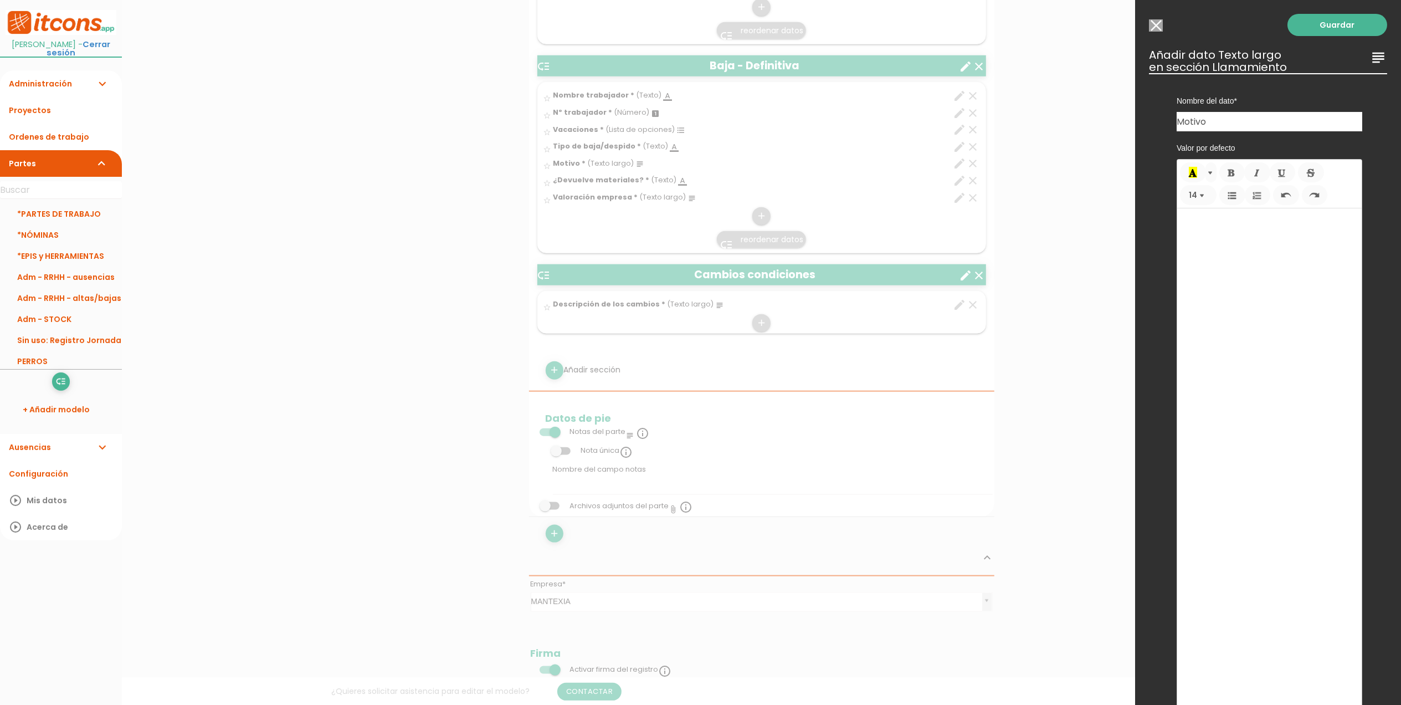
scroll to position [985, 0]
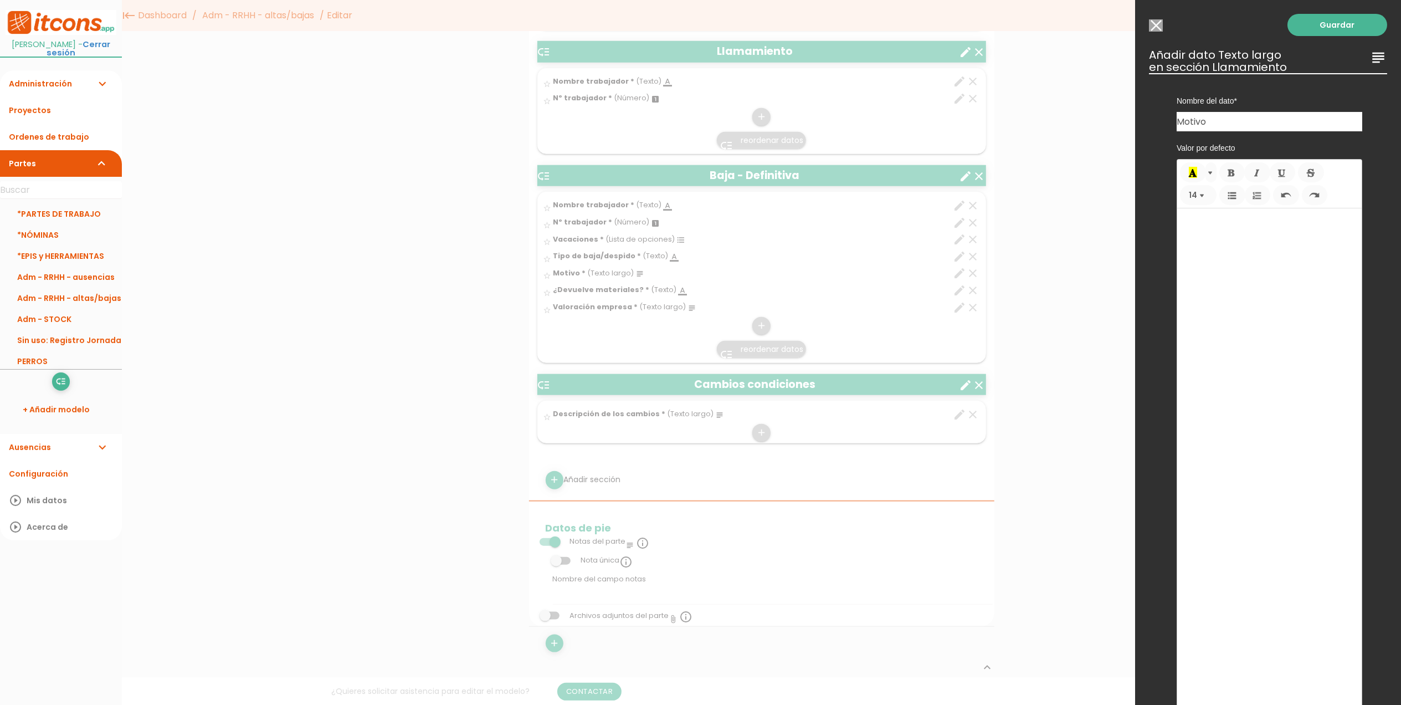
click at [1318, 36] on div "Guardar ESCOGE EL TIPO DE DATO looks_one NÚMERO format_color_text TEXTO access_…" at bounding box center [1268, 352] width 266 height 705
click at [1322, 25] on link "Guardar" at bounding box center [1338, 25] width 100 height 22
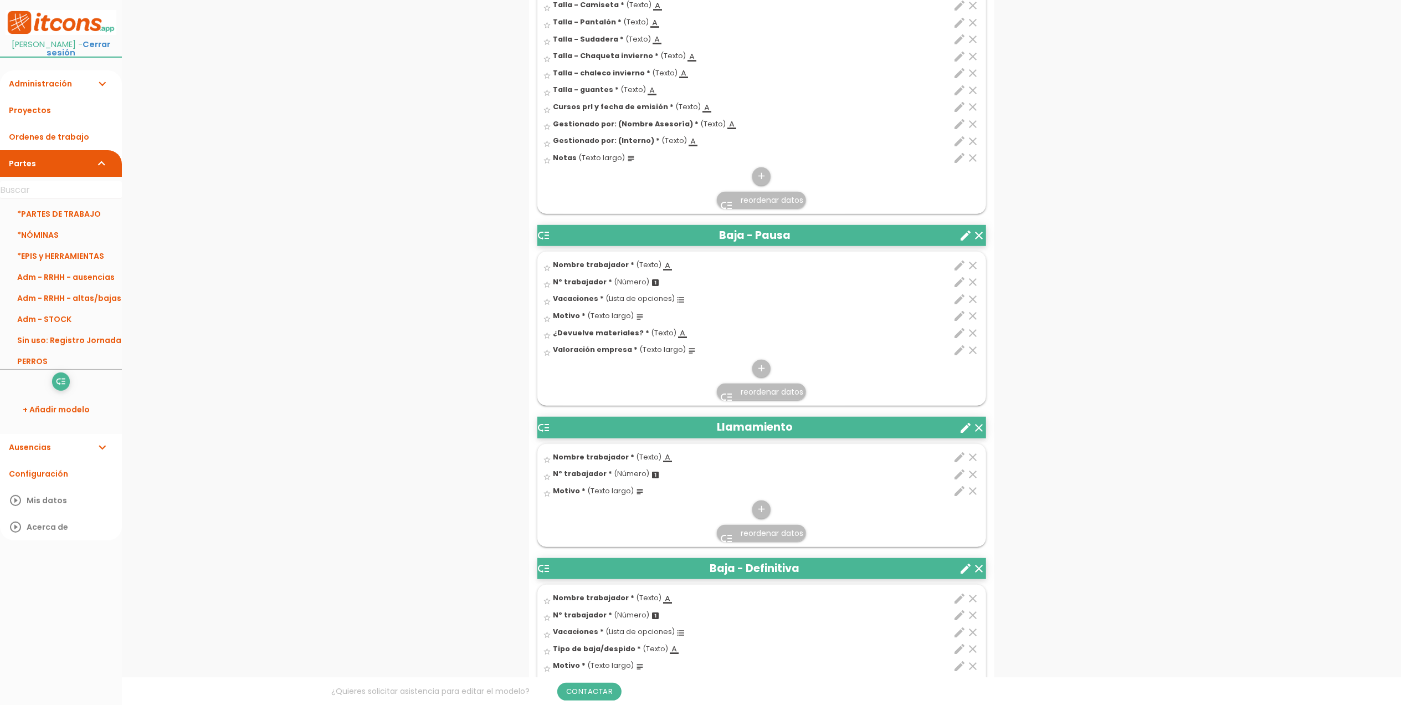
scroll to position [619, 0]
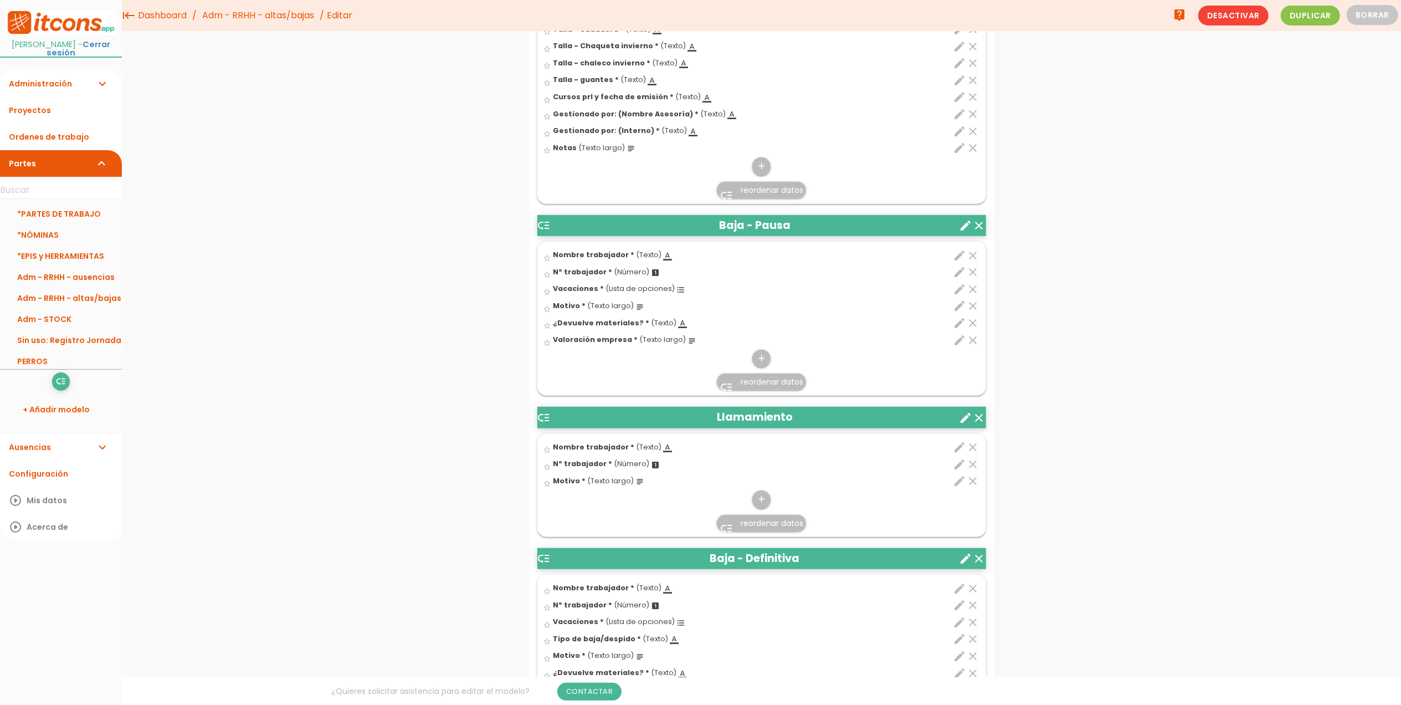
click at [960, 120] on icon "edit" at bounding box center [960, 113] width 13 height 13
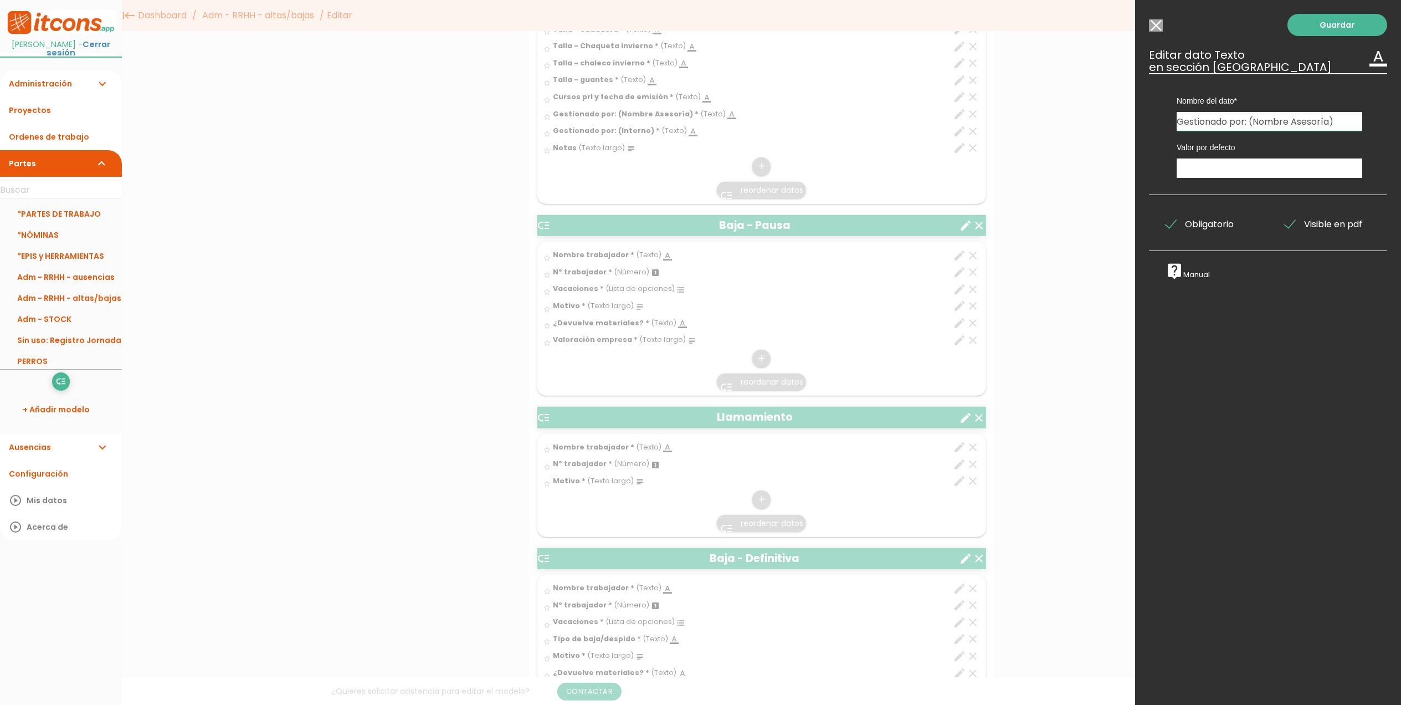
drag, startPoint x: 1288, startPoint y: 118, endPoint x: 1164, endPoint y: 129, distance: 124.6
click at [1164, 129] on div "Nombre del dato Nombre trabajador Nombre trabajador Nombre trabajador Descripci…" at bounding box center [1269, 102] width 219 height 58
click at [1162, 24] on input "Modelo sin Ordenes de trabajo" at bounding box center [1156, 25] width 14 height 12
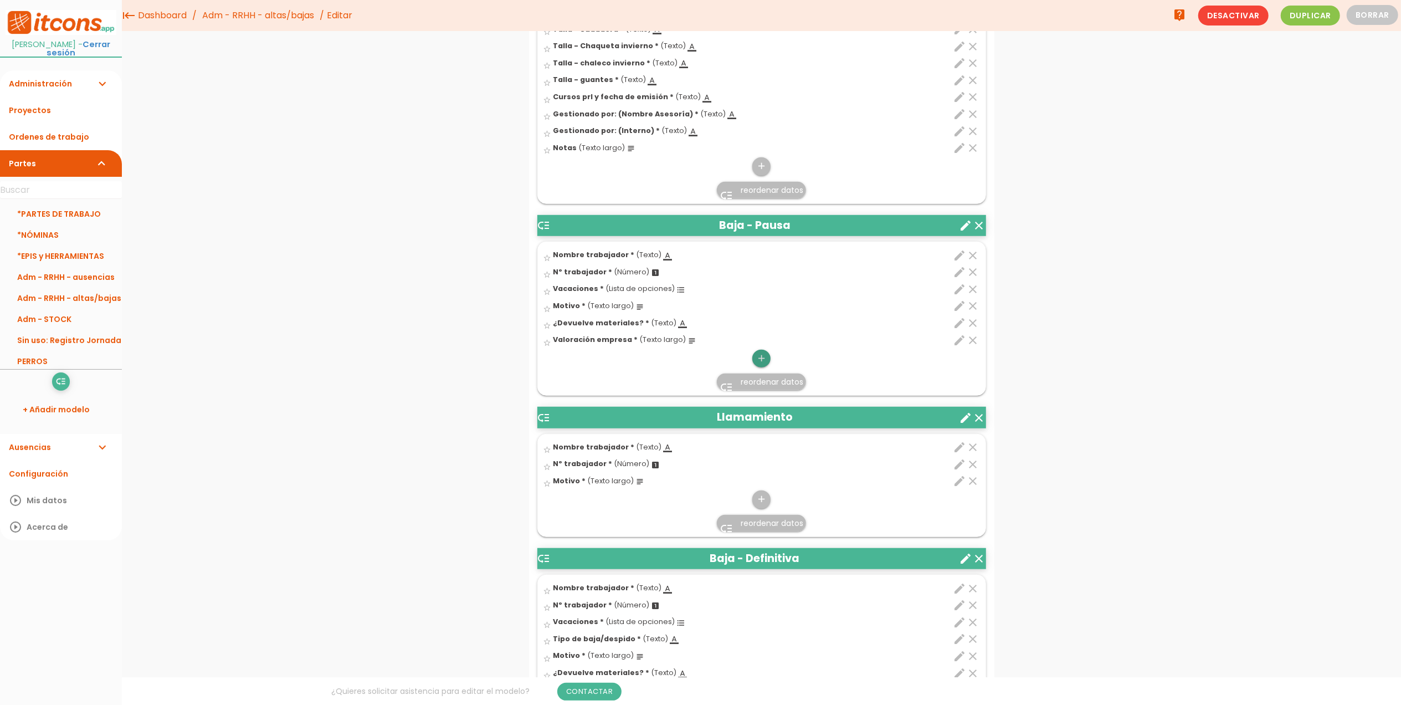
click at [760, 363] on icon "add" at bounding box center [761, 359] width 11 height 18
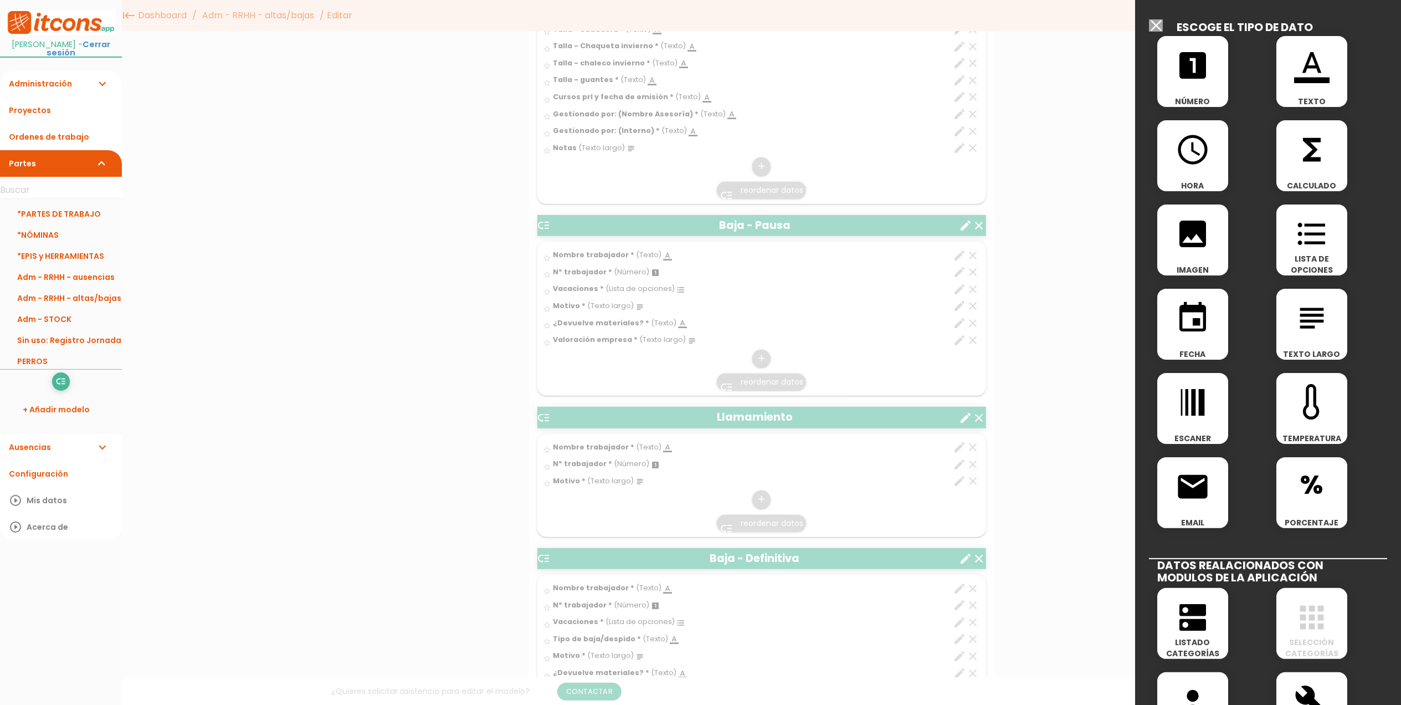
click at [1297, 69] on icon "format_color_text" at bounding box center [1311, 65] width 35 height 35
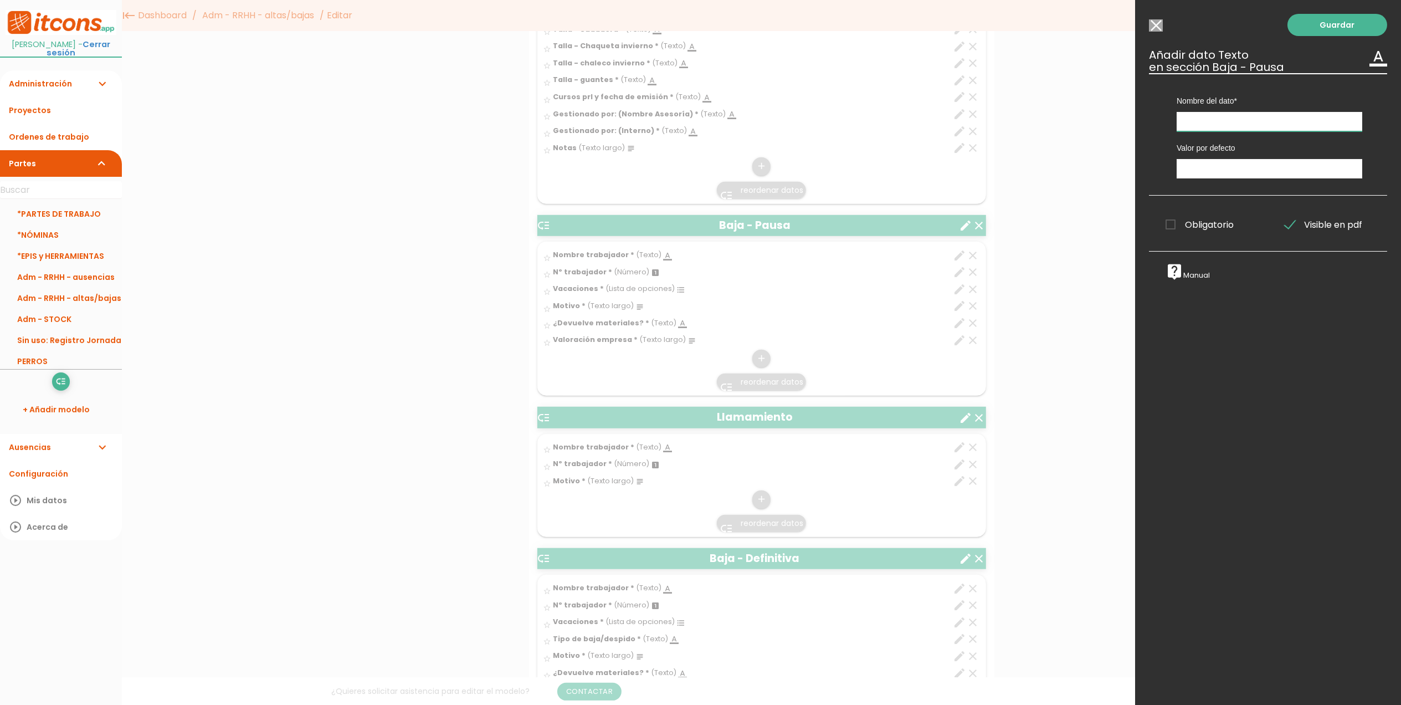
click at [1211, 120] on input "text" at bounding box center [1270, 121] width 186 height 19
paste input "Gestionado por: (Nombre Asesoría)"
type input "Gestionado por: (Nombre Asesoría)"
click at [1170, 226] on span "Obligatorio" at bounding box center [1200, 225] width 68 height 14
click at [0, 0] on input "Obligatorio" at bounding box center [0, 0] width 0 height 0
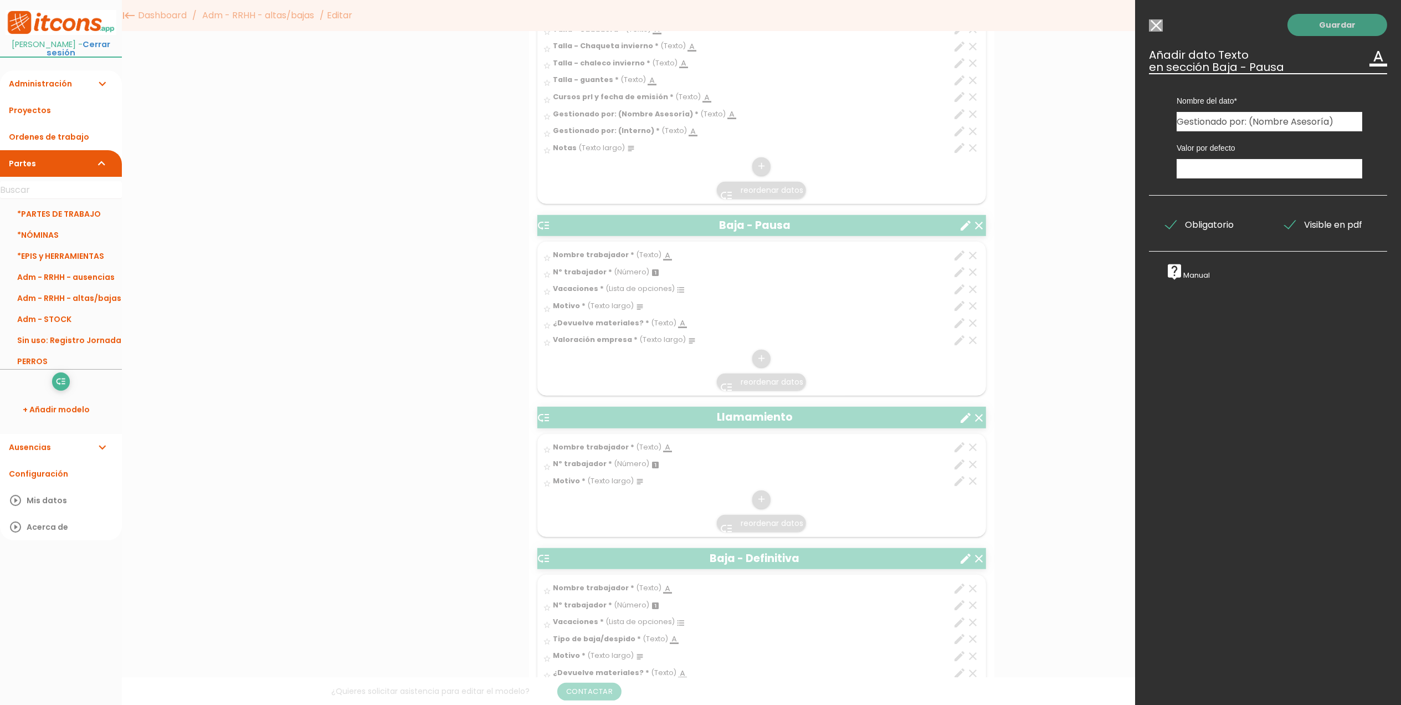
click at [1308, 29] on link "Guardar" at bounding box center [1338, 25] width 100 height 22
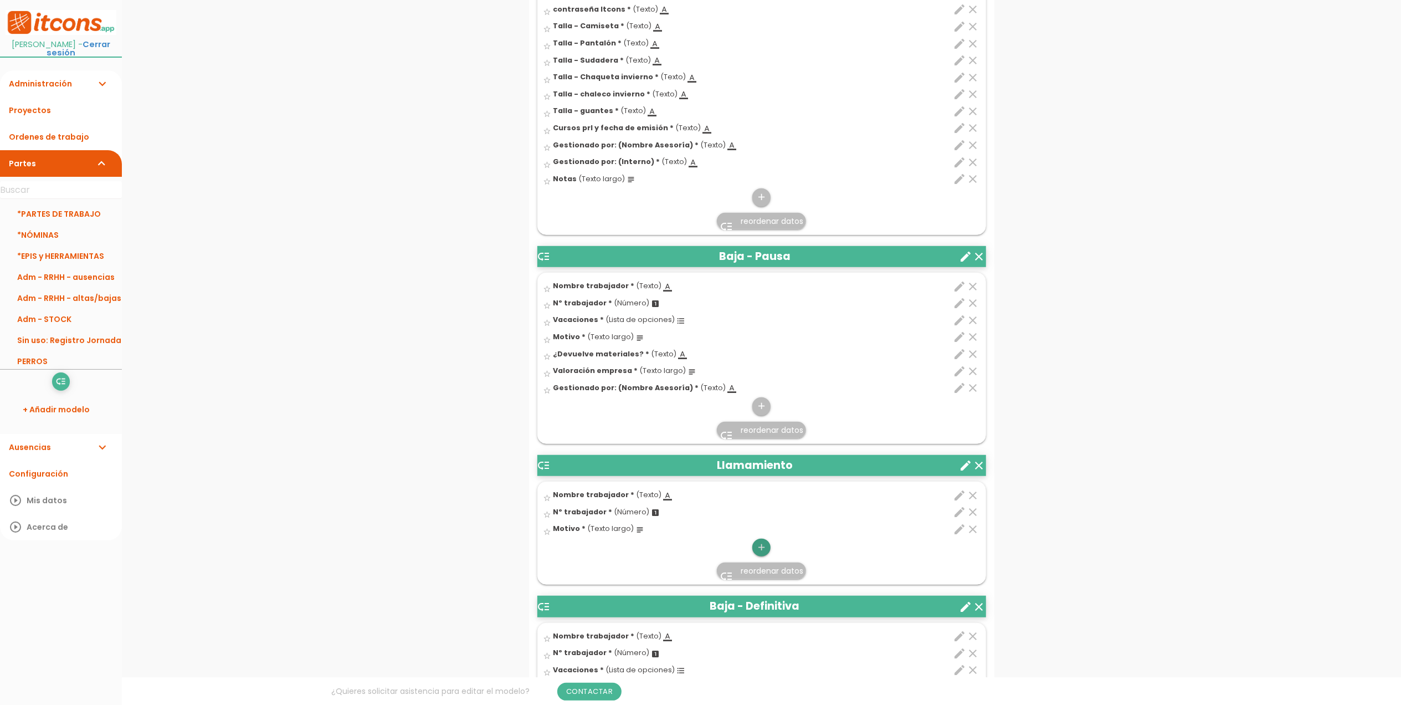
click at [762, 552] on icon "add" at bounding box center [761, 548] width 11 height 18
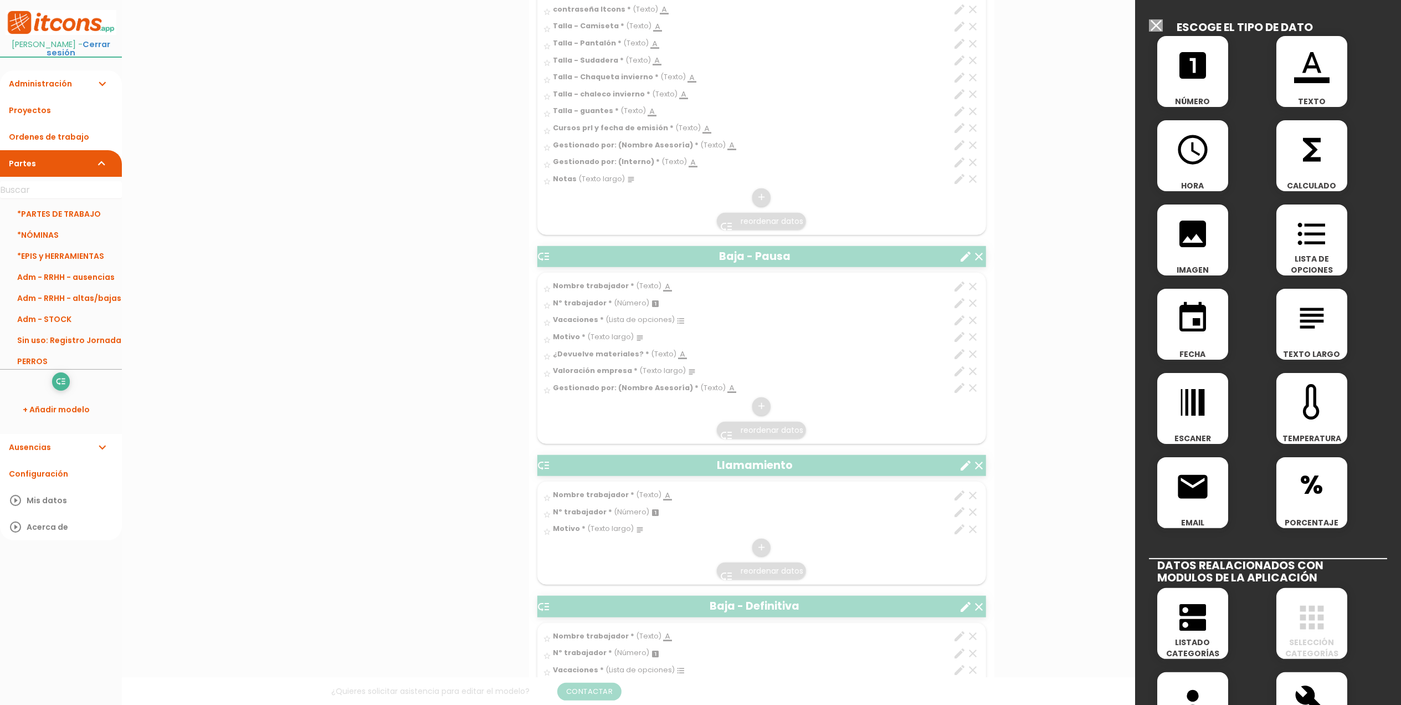
click at [1312, 63] on icon "format_color_text" at bounding box center [1311, 65] width 35 height 35
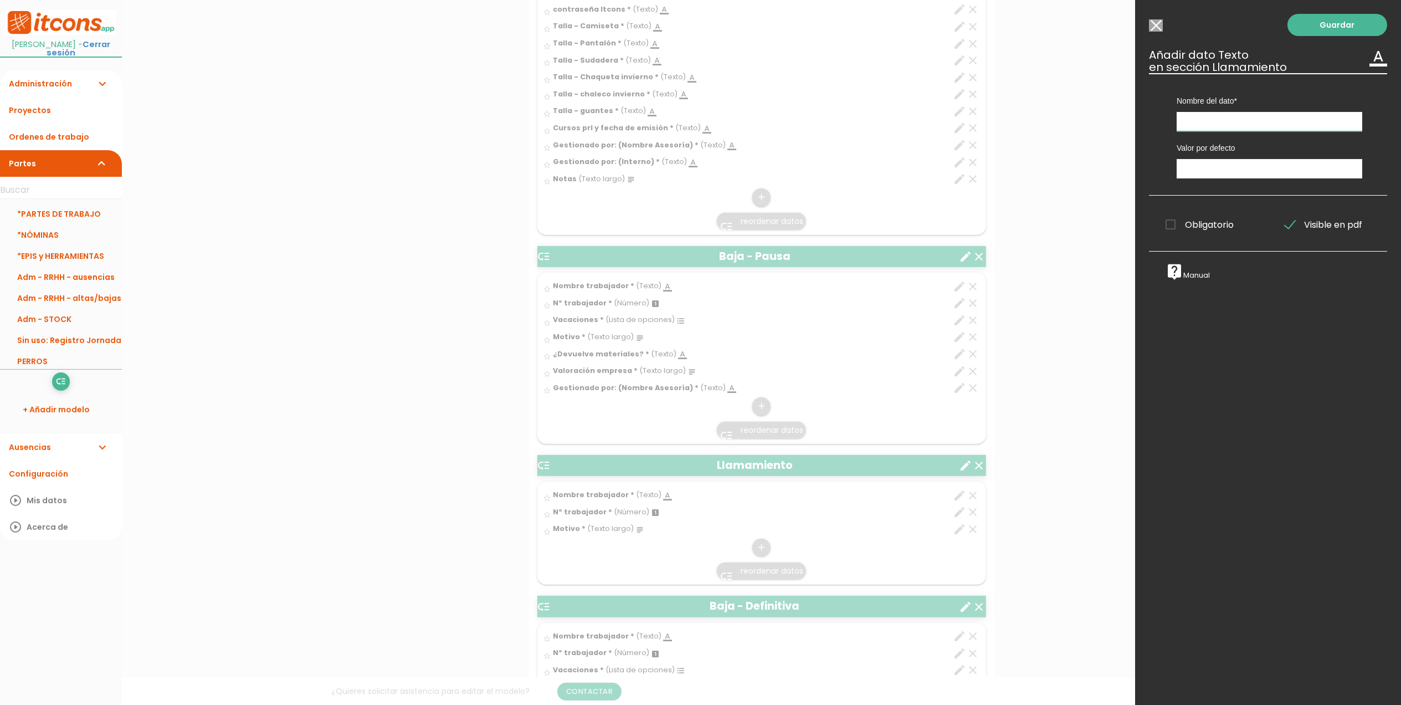
click at [1213, 125] on input "text" at bounding box center [1270, 121] width 186 height 19
paste input "Gestionado por: (Nombre Asesoría)"
type input "Gestionado por: (Nombre Asesoría)"
click at [1169, 229] on span "Obligatorio" at bounding box center [1200, 225] width 68 height 14
click at [0, 0] on input "Obligatorio" at bounding box center [0, 0] width 0 height 0
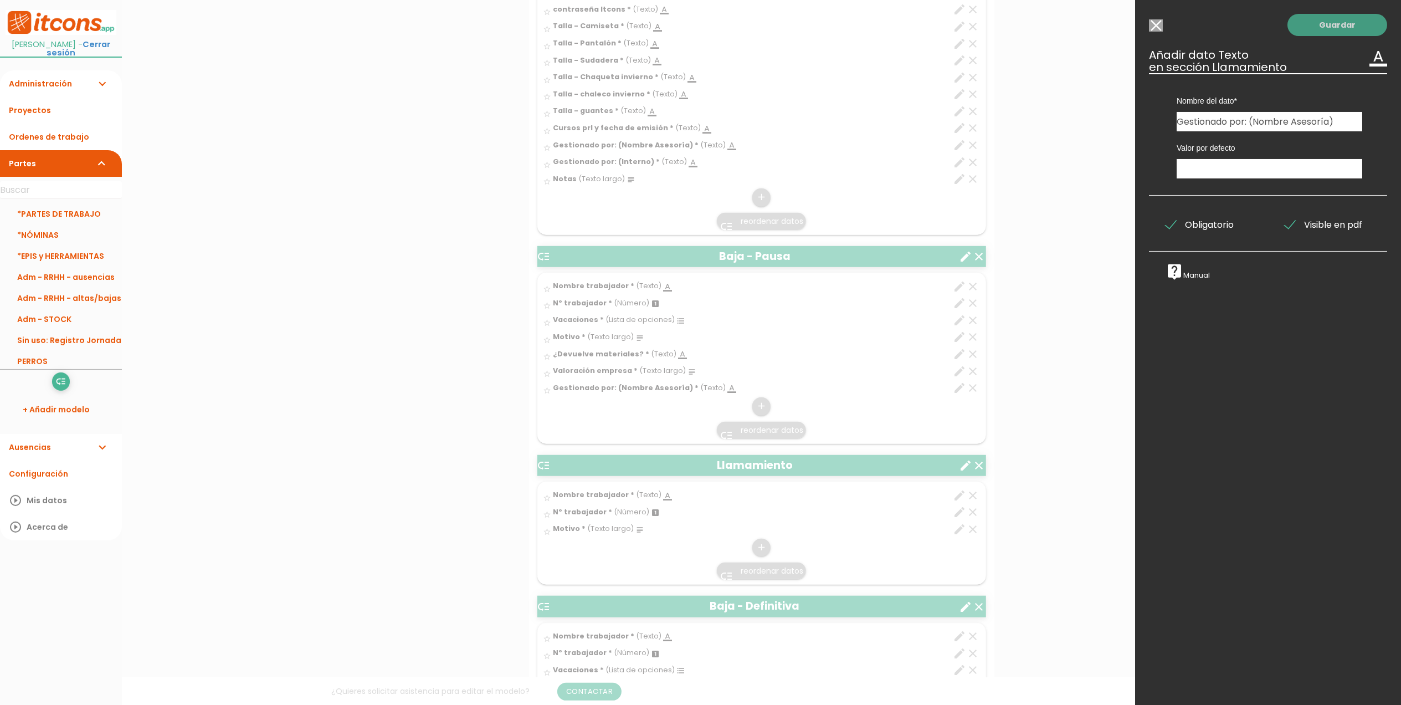
click at [1320, 33] on link "Guardar" at bounding box center [1338, 25] width 100 height 22
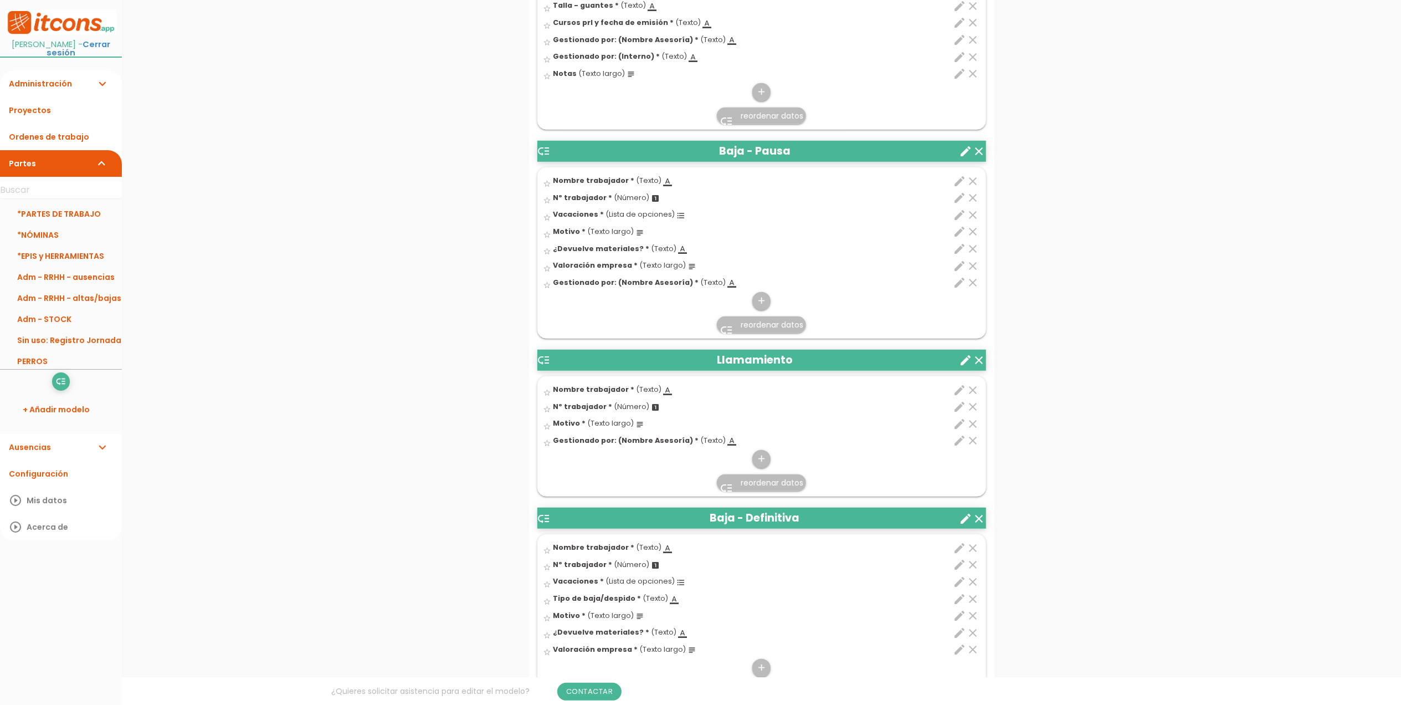
scroll to position [767, 0]
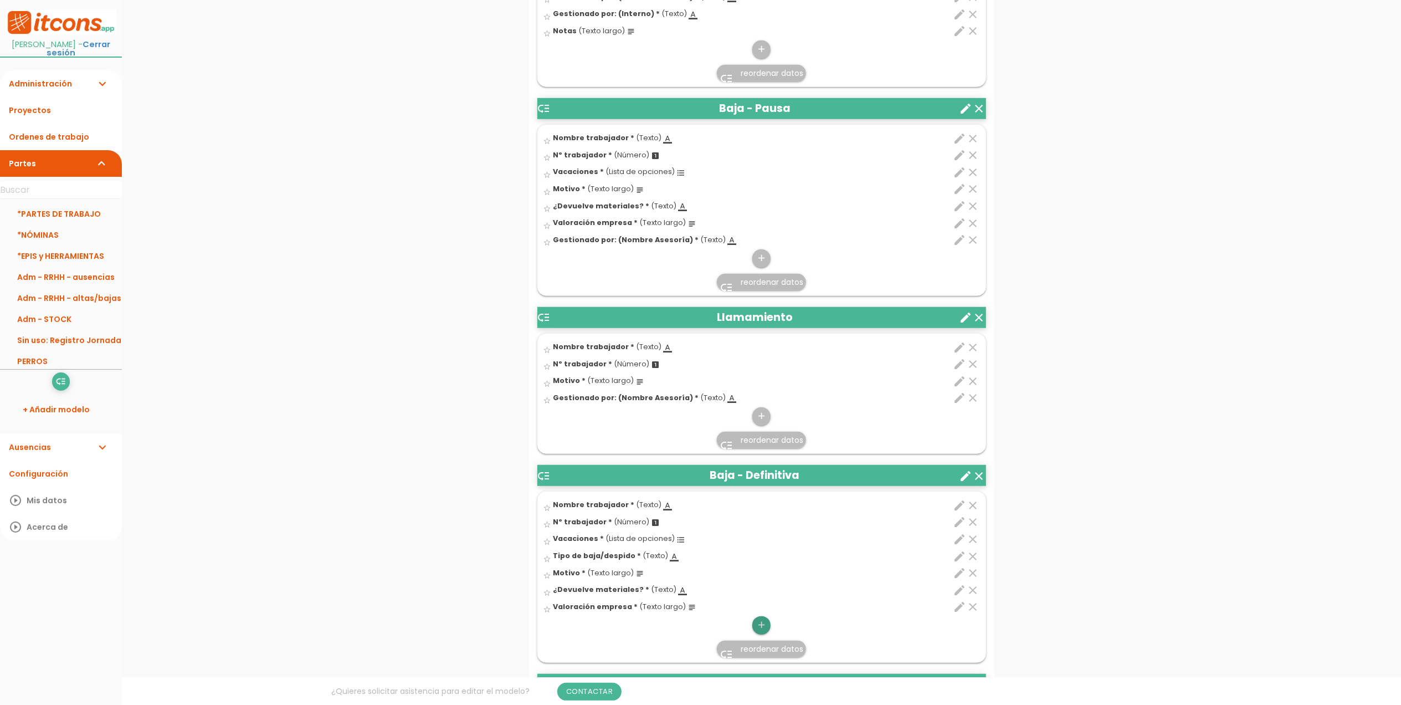
click at [766, 630] on icon "add" at bounding box center [761, 625] width 11 height 18
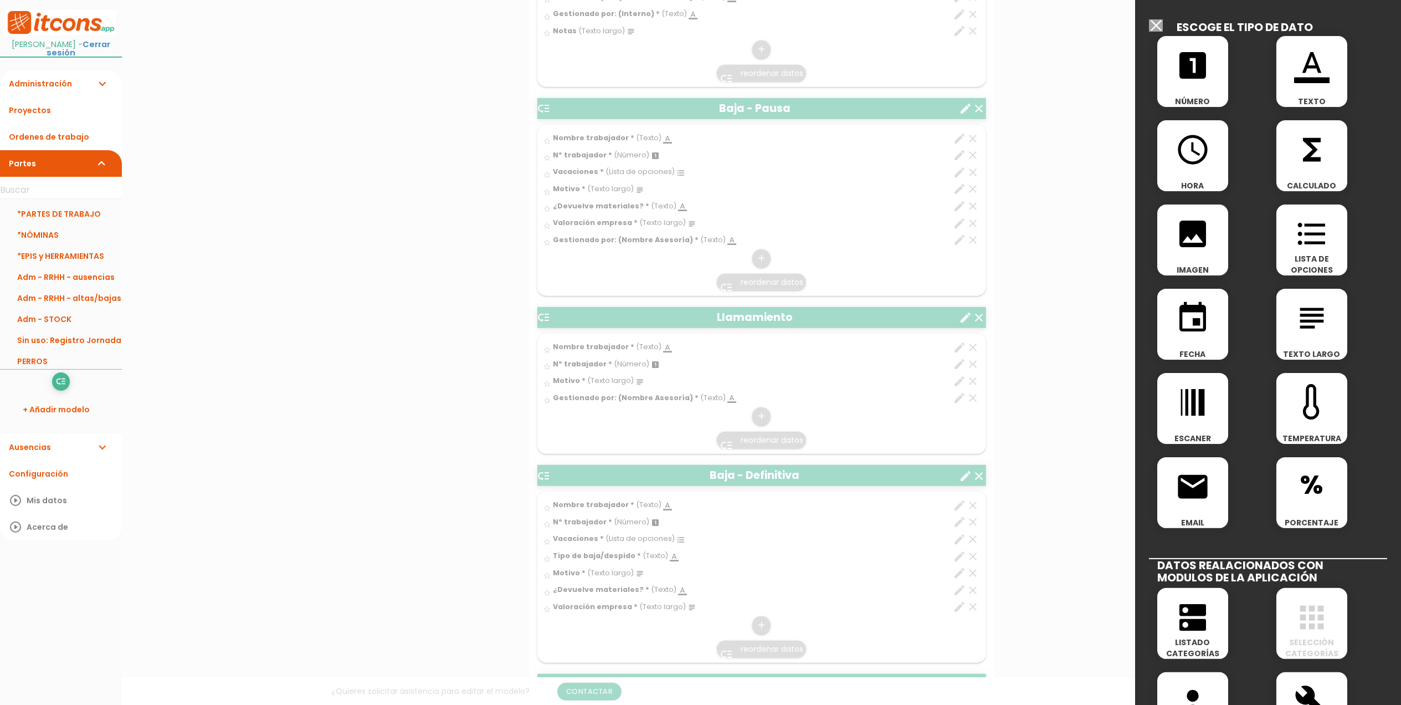
click at [1295, 83] on div "format_color_text TEXTO" at bounding box center [1312, 71] width 71 height 71
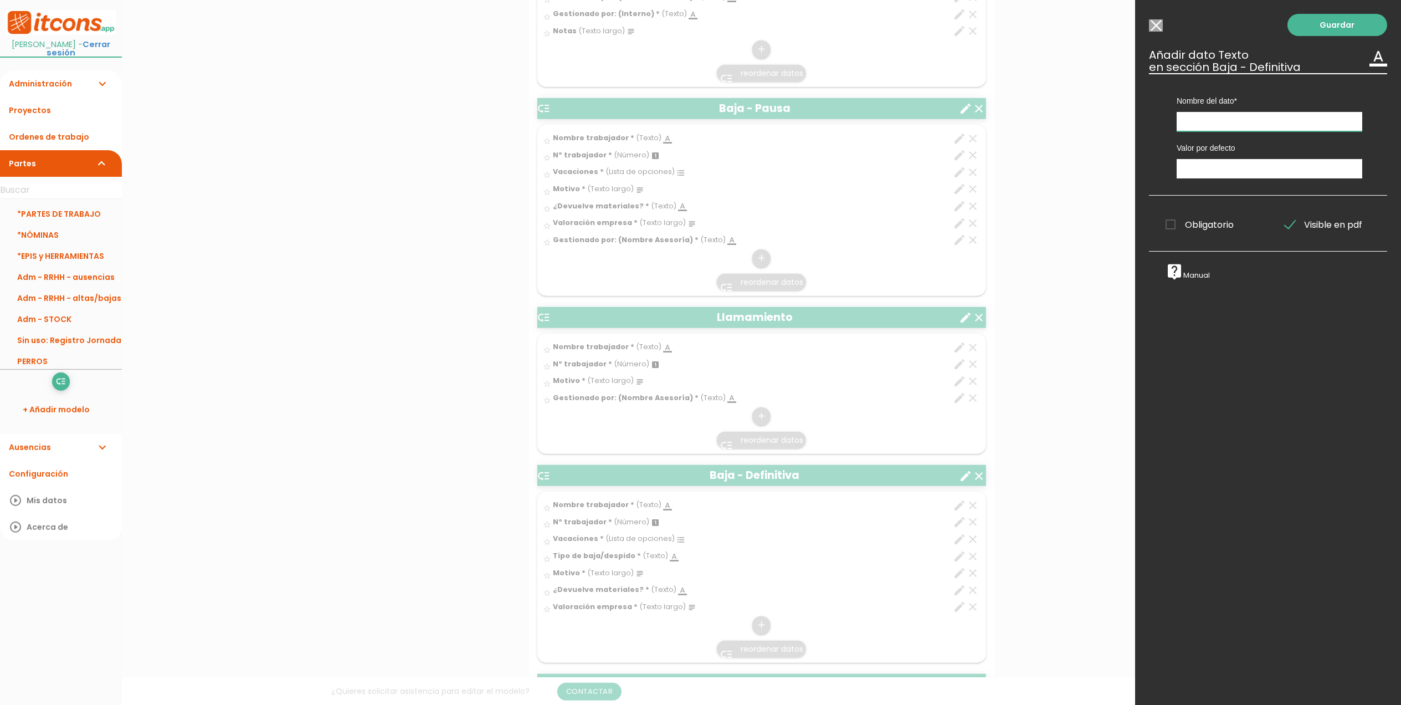
click at [1211, 120] on input "text" at bounding box center [1270, 121] width 186 height 19
paste input "Gestionado por: (Nombre Asesoría)"
type input "Gestionado por: (Nombre Asesoría)"
click at [1165, 227] on label "Obligatorio" at bounding box center [1208, 225] width 103 height 14
click at [0, 0] on input "Obligatorio" at bounding box center [0, 0] width 0 height 0
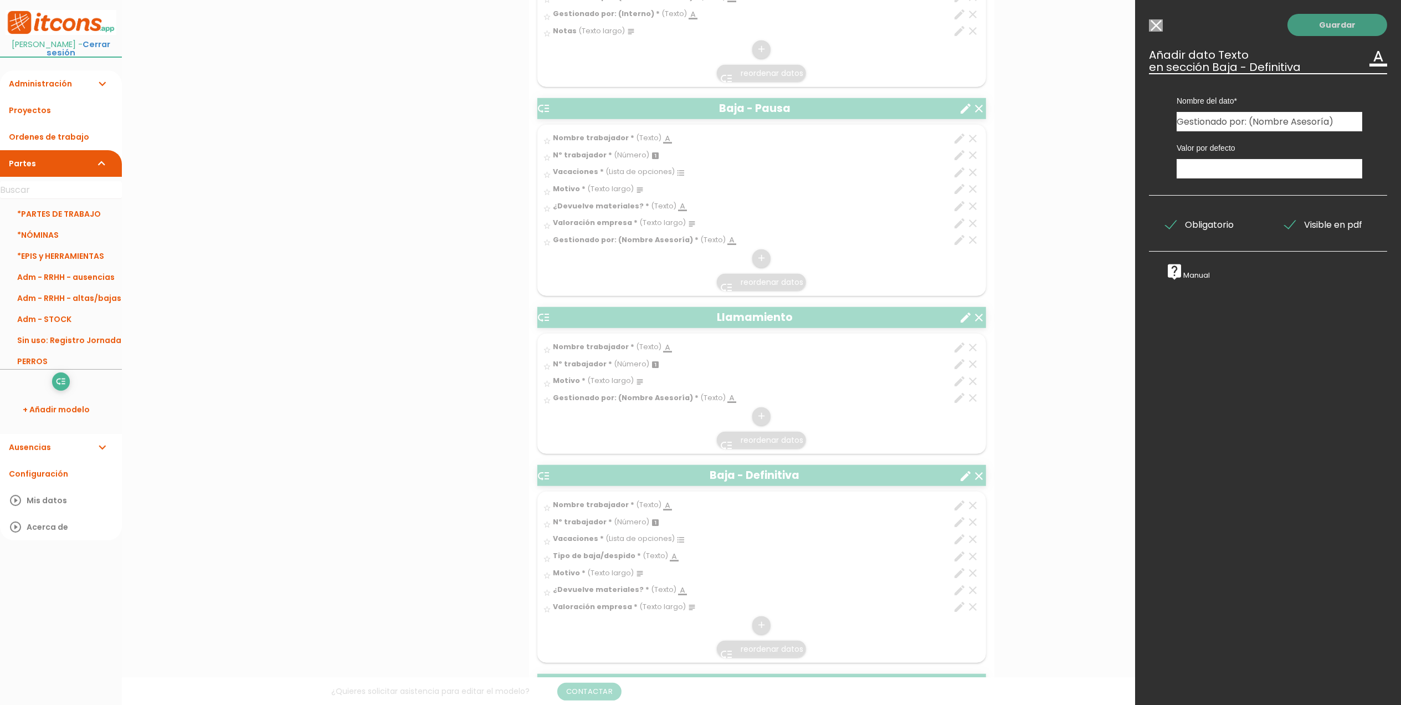
click at [1341, 23] on link "Guardar" at bounding box center [1338, 25] width 100 height 22
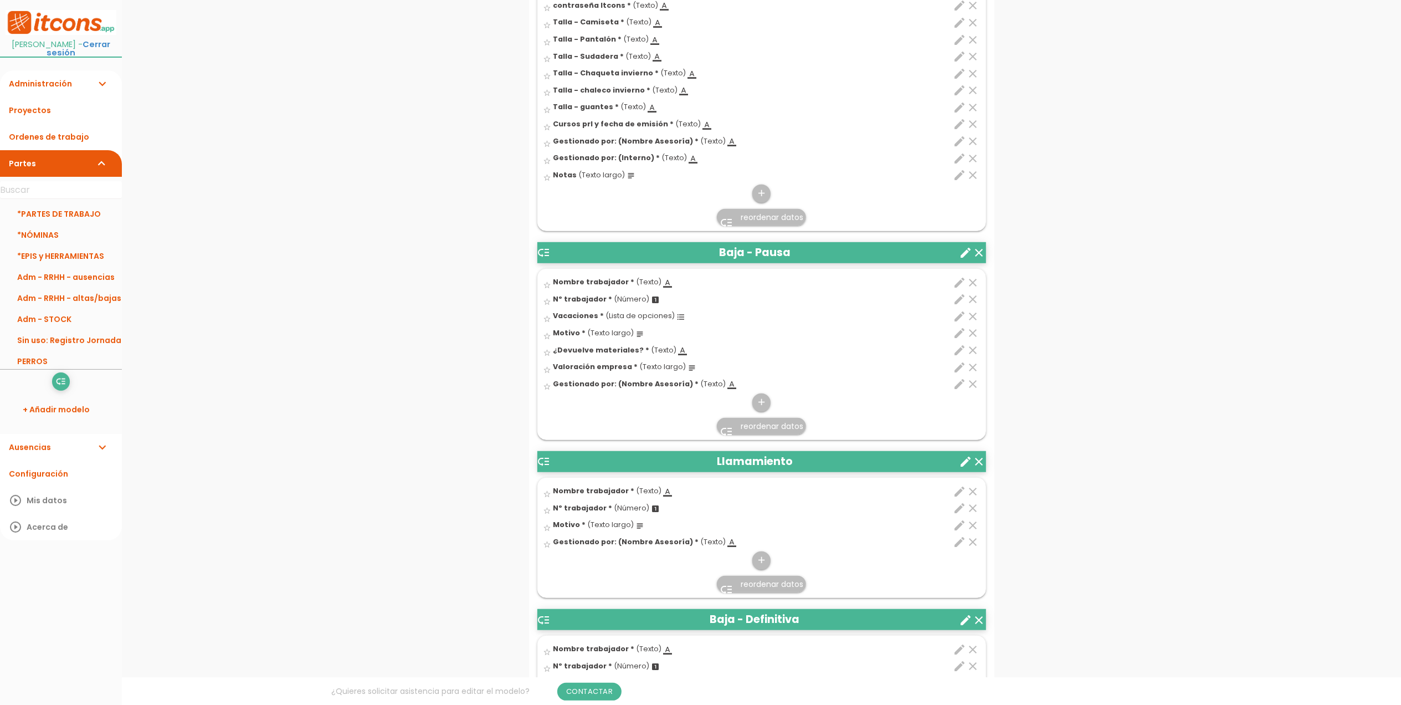
scroll to position [619, 0]
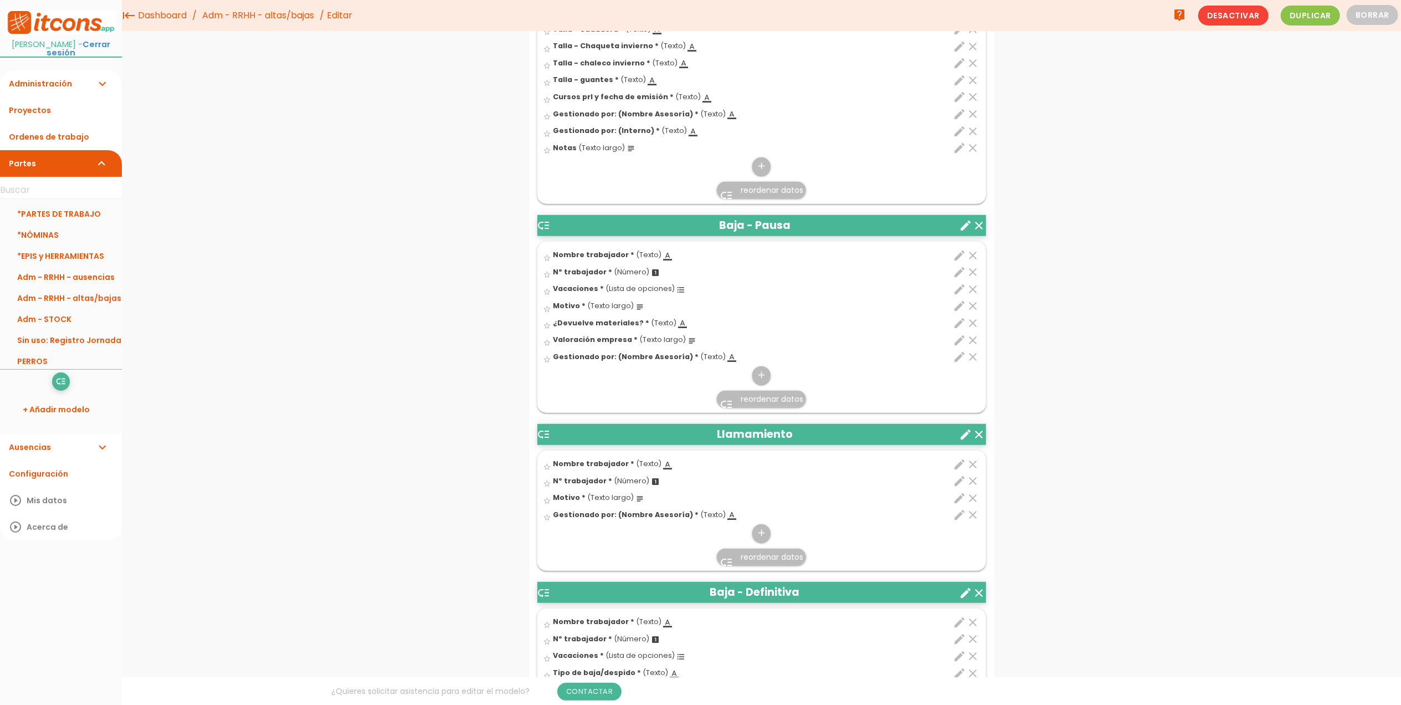
click at [960, 136] on icon "edit" at bounding box center [960, 131] width 13 height 13
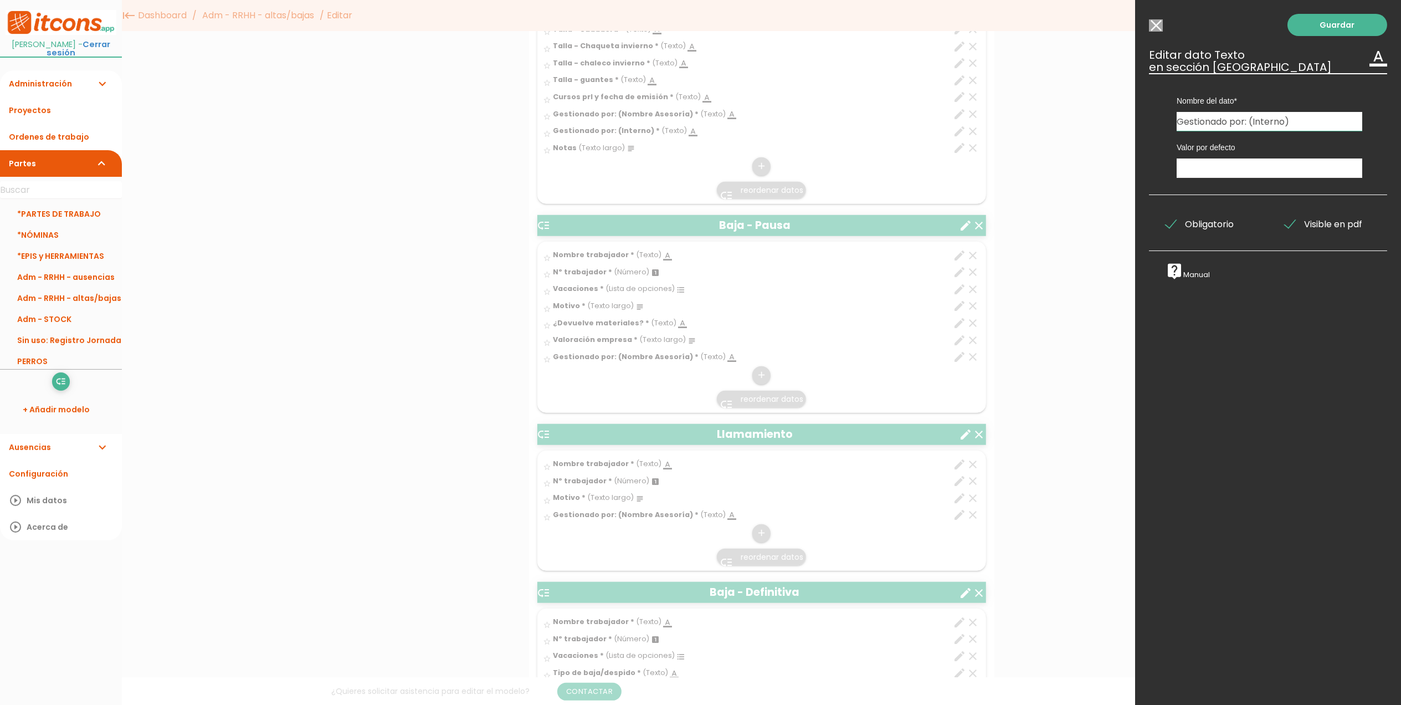
drag, startPoint x: 1293, startPoint y: 122, endPoint x: 1173, endPoint y: 116, distance: 119.8
click at [1173, 116] on div "Nombre del dato Nombre trabajador Nombre trabajador Nombre trabajador Descripci…" at bounding box center [1270, 102] width 202 height 58
click at [1162, 25] on input "Modelo sin Ordenes de trabajo" at bounding box center [1156, 25] width 14 height 12
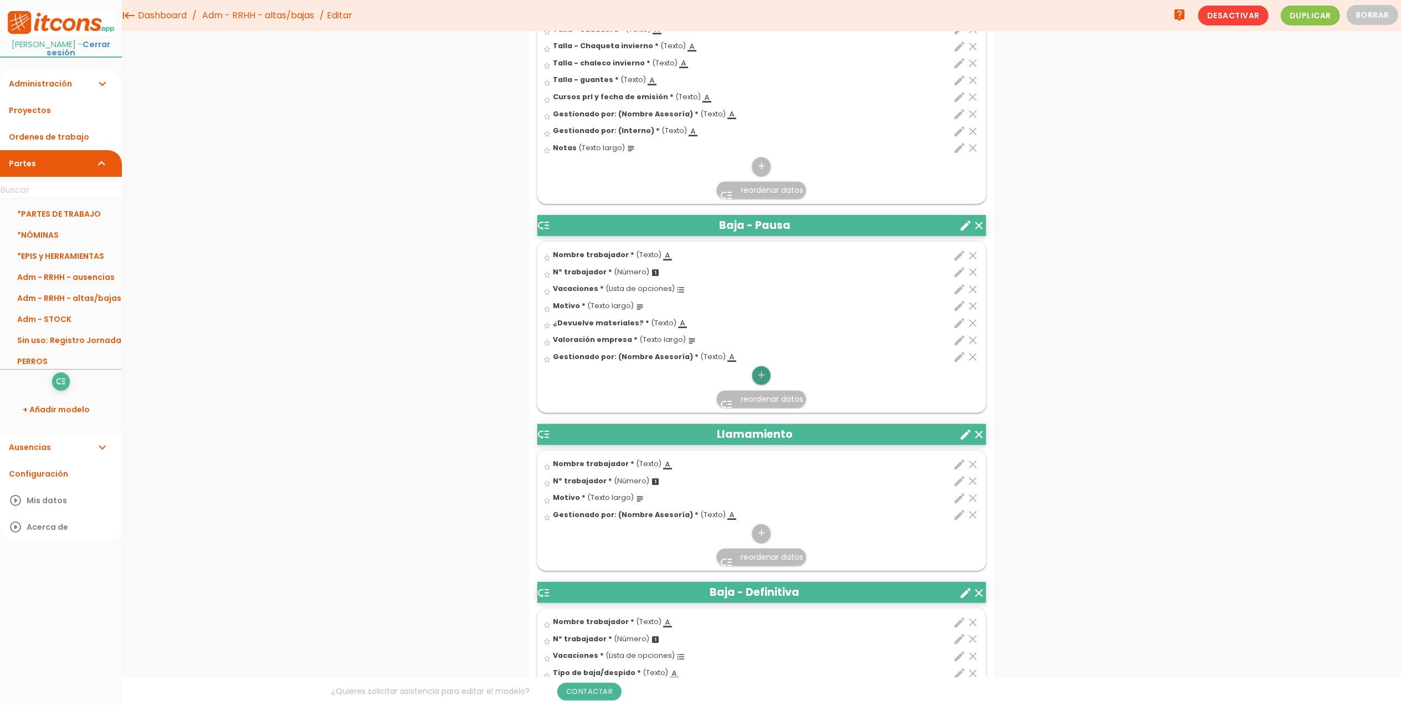
click at [763, 380] on icon "add" at bounding box center [761, 375] width 11 height 18
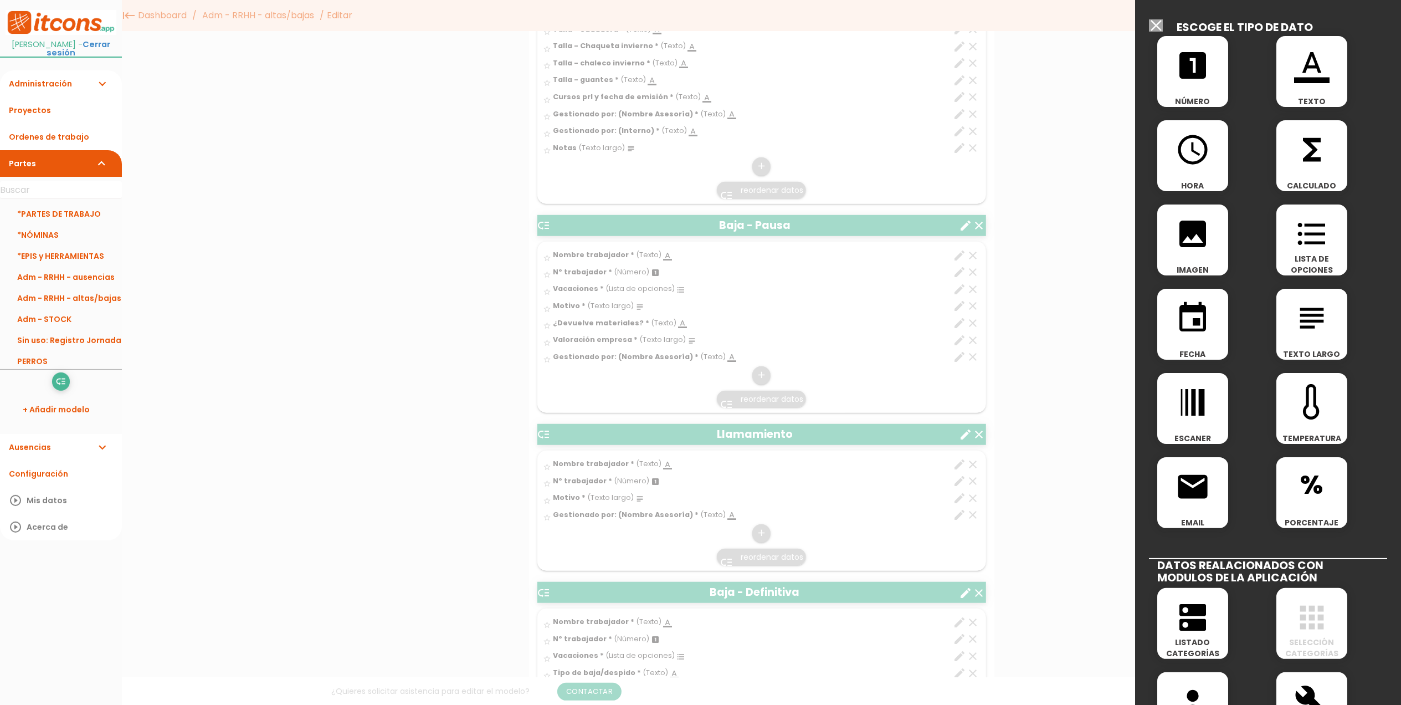
click at [1295, 79] on icon "format_color_text" at bounding box center [1311, 65] width 35 height 35
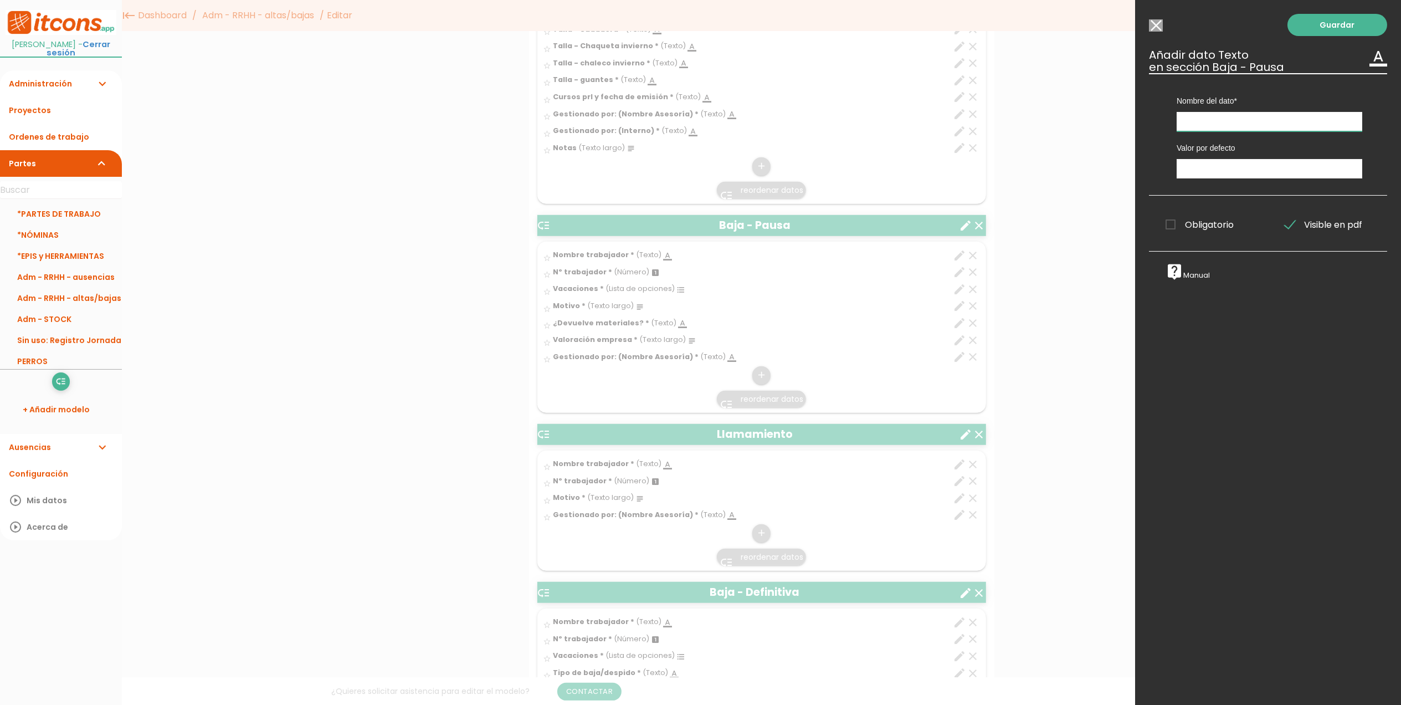
click at [1219, 120] on input "text" at bounding box center [1270, 121] width 186 height 19
paste input "Gestionado por: (Interno)"
type input "Gestionado por: (Interno)"
click at [1171, 226] on span "Obligatorio" at bounding box center [1200, 225] width 68 height 14
click at [0, 0] on input "Obligatorio" at bounding box center [0, 0] width 0 height 0
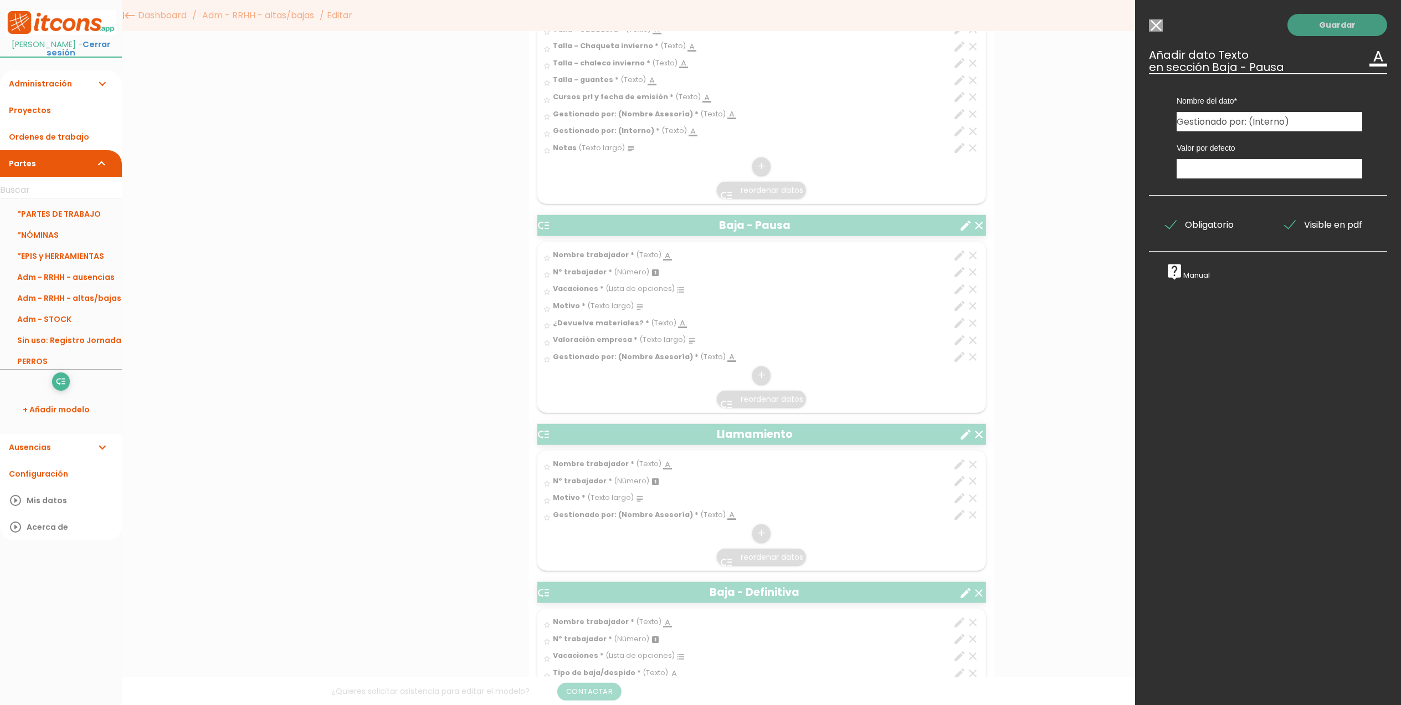
click at [1336, 24] on link "Guardar" at bounding box center [1338, 25] width 100 height 22
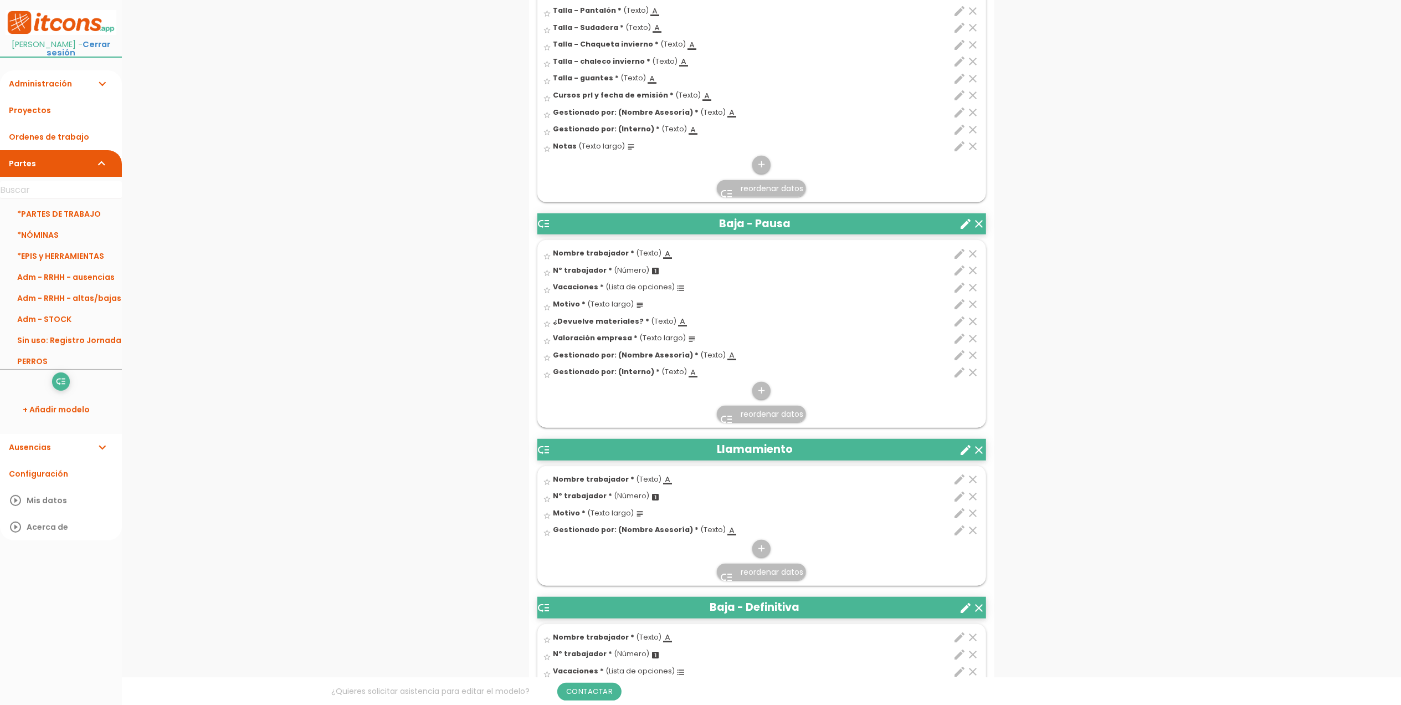
scroll to position [686, 0]
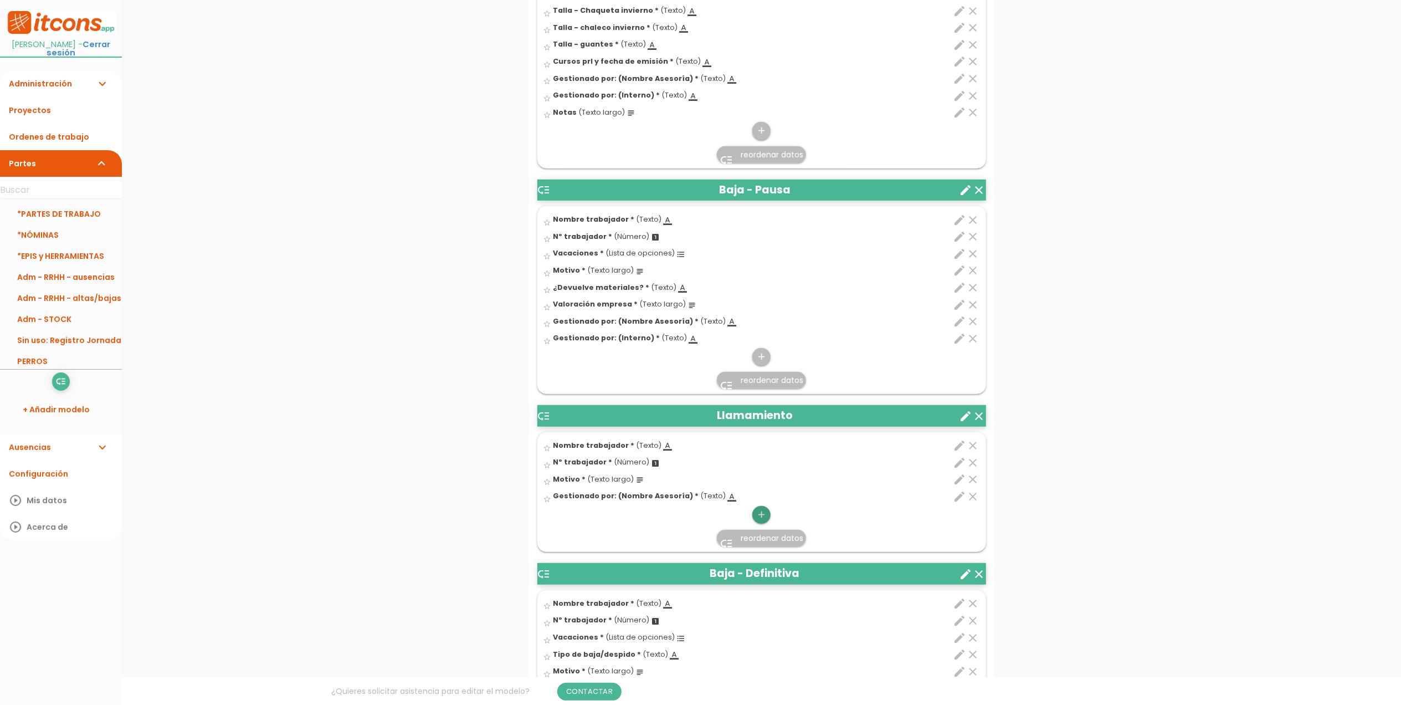
click at [760, 519] on icon "add" at bounding box center [761, 515] width 11 height 18
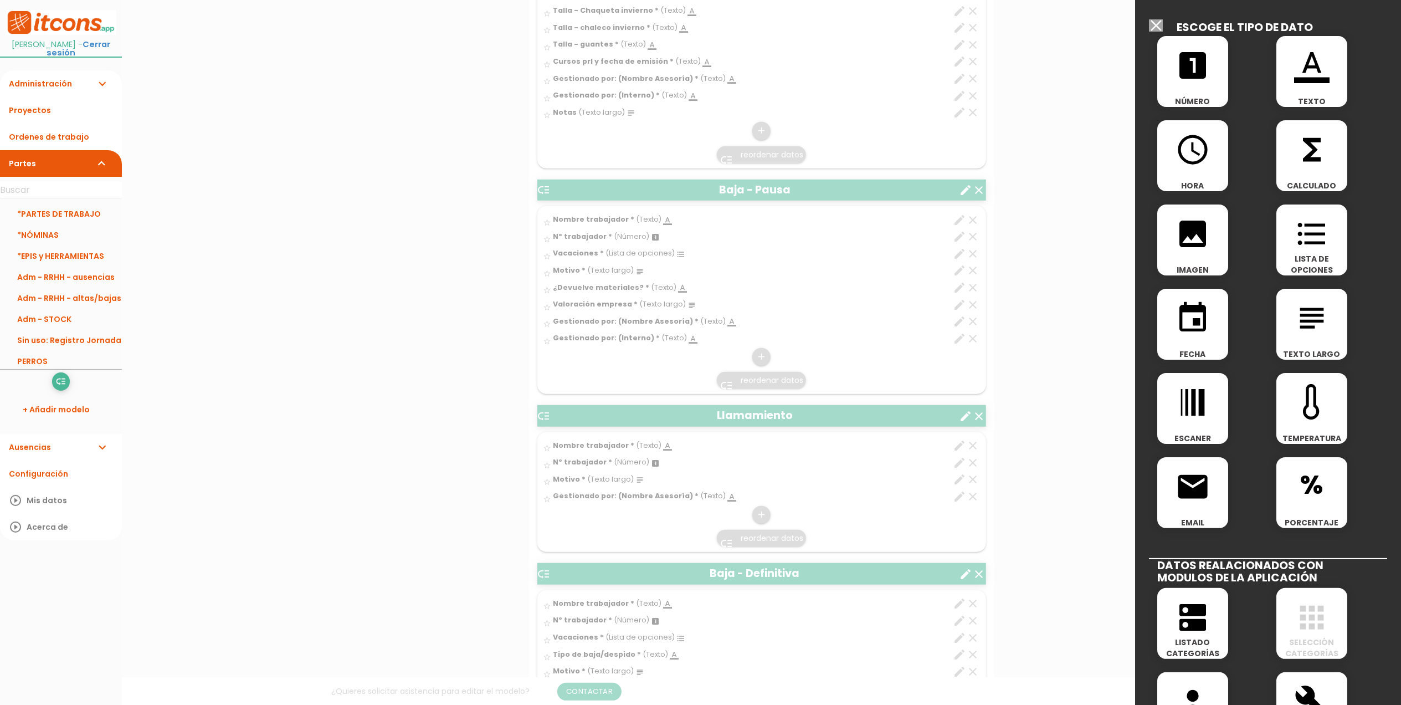
click at [1321, 100] on span "TEXTO" at bounding box center [1312, 101] width 71 height 11
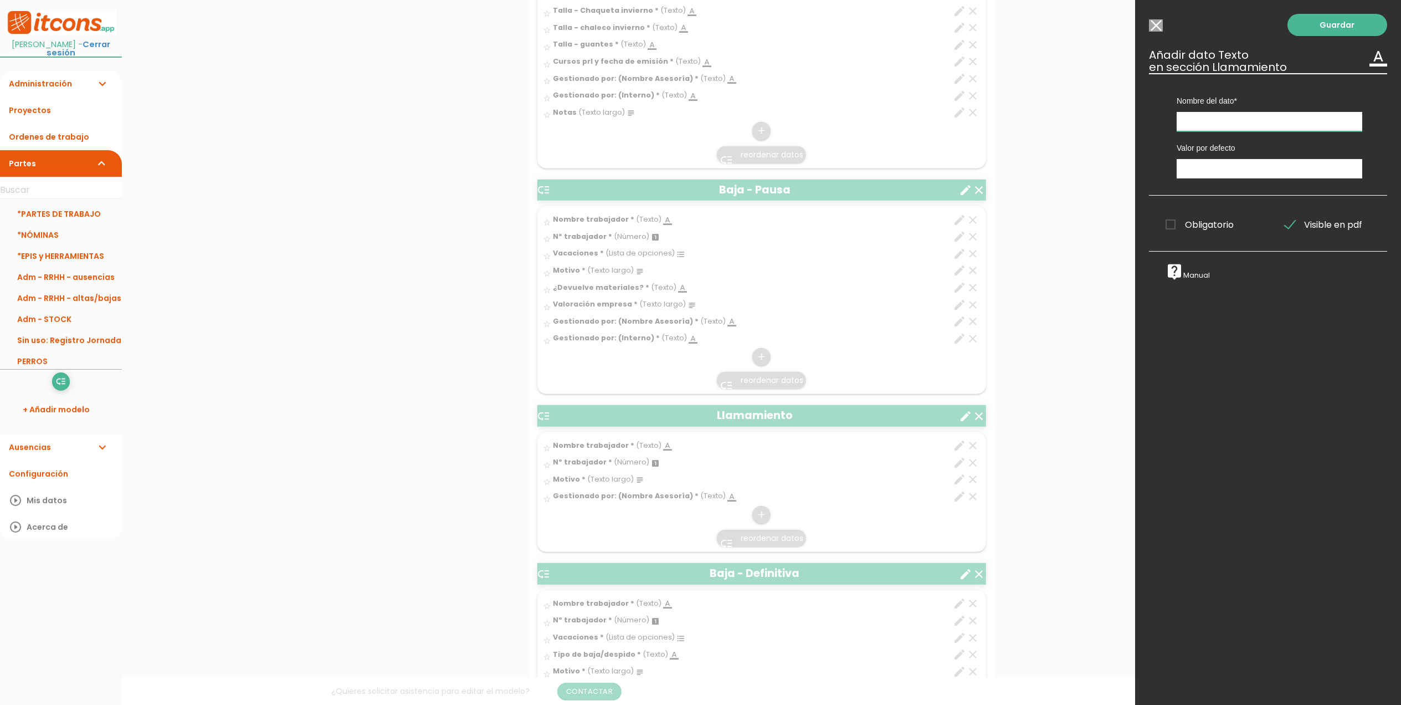
click at [1222, 127] on input "text" at bounding box center [1270, 121] width 186 height 19
paste input "Gestionado por: (Interno)"
type input "Gestionado por: (Interno)"
click at [1168, 229] on span "Obligatorio" at bounding box center [1200, 225] width 68 height 14
click at [0, 0] on input "Obligatorio" at bounding box center [0, 0] width 0 height 0
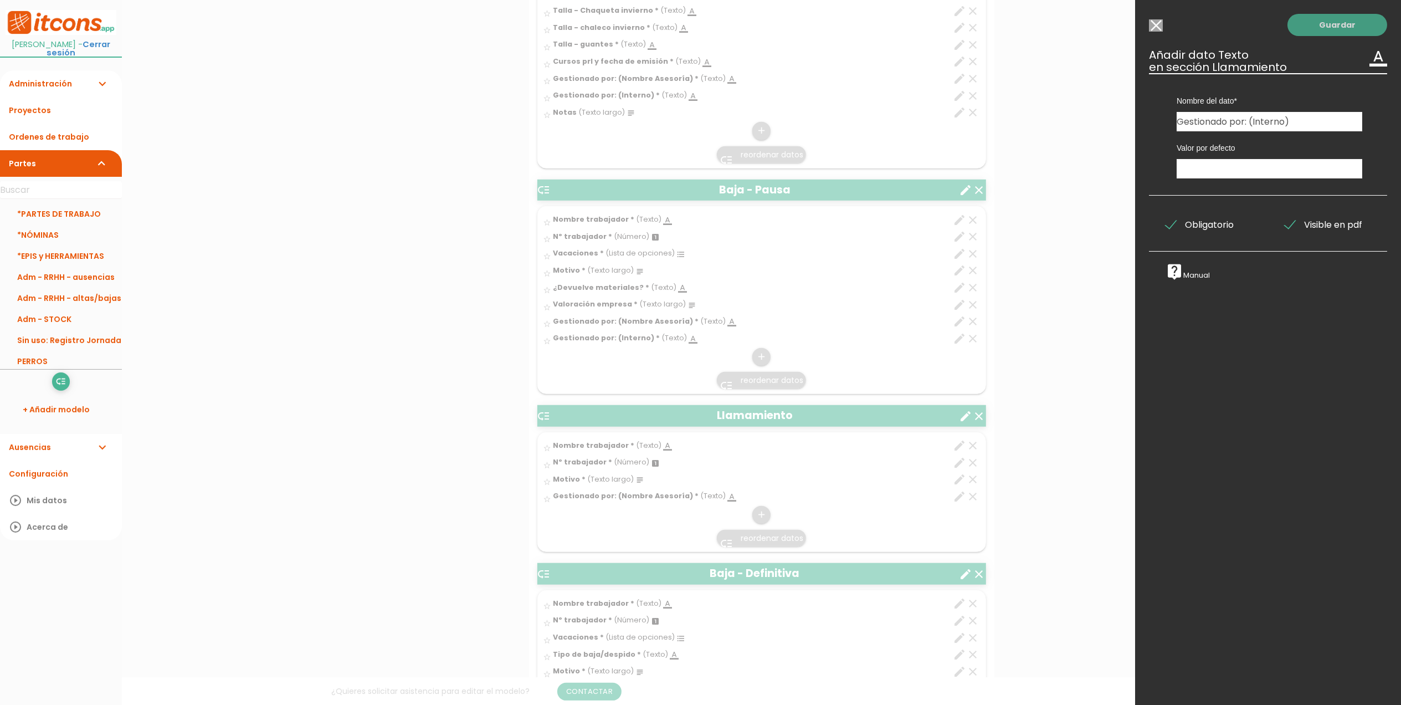
click at [1319, 33] on link "Guardar" at bounding box center [1338, 25] width 100 height 22
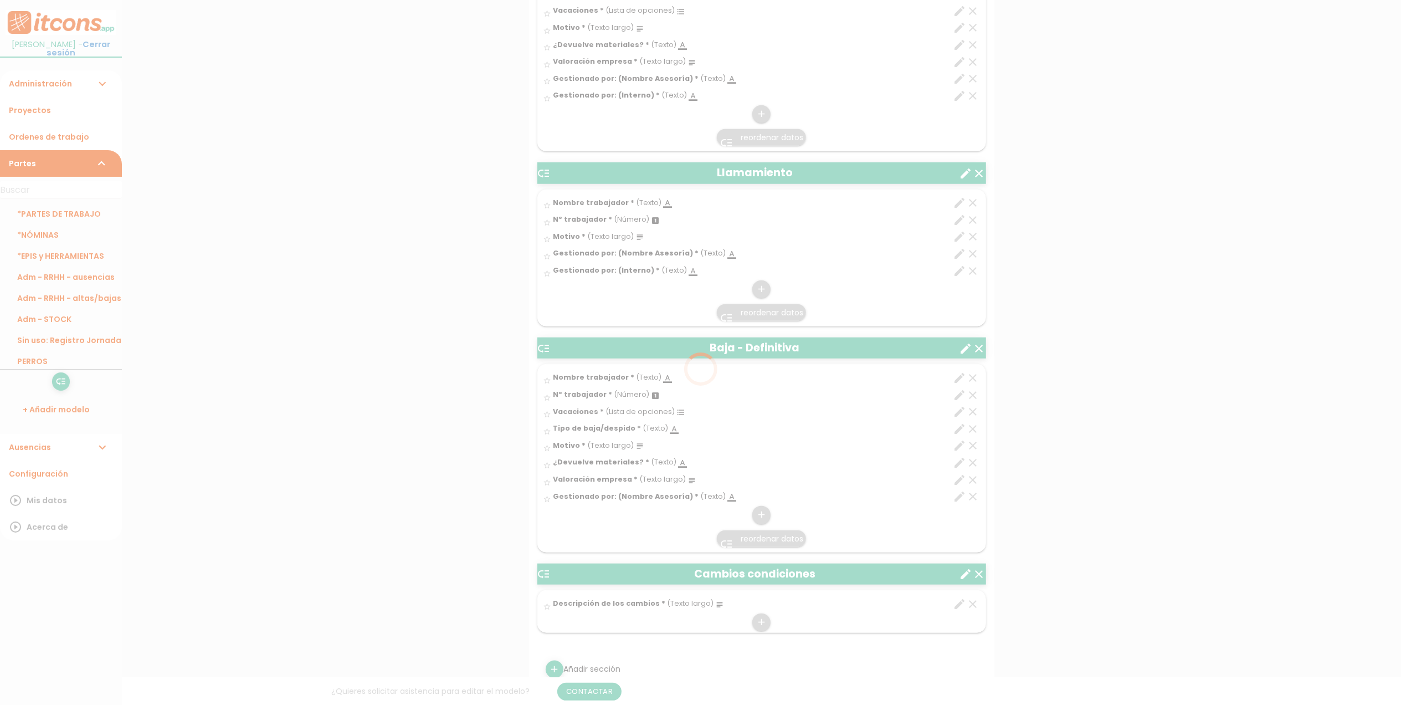
scroll to position [982, 0]
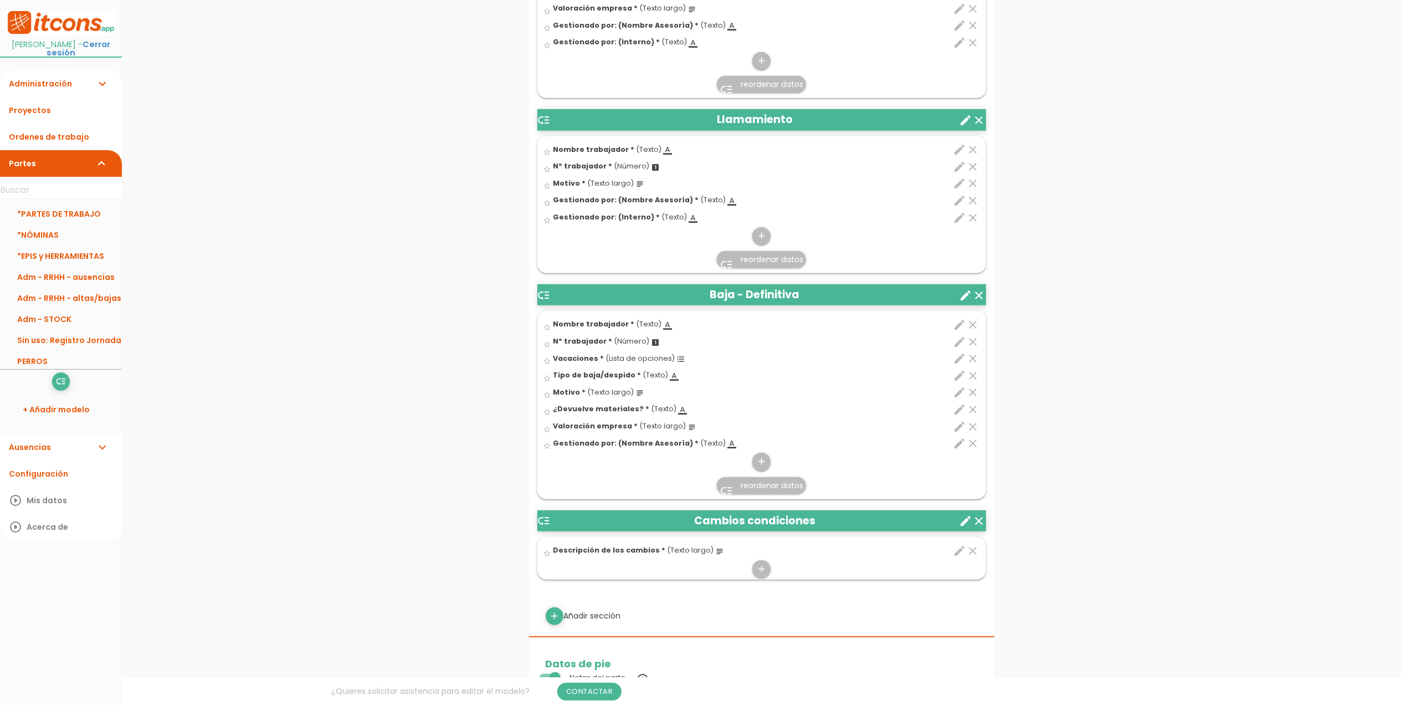
click at [755, 478] on li "low_priority reordenar datos" at bounding box center [762, 485] width 448 height 27
click at [763, 470] on icon "add" at bounding box center [761, 462] width 11 height 18
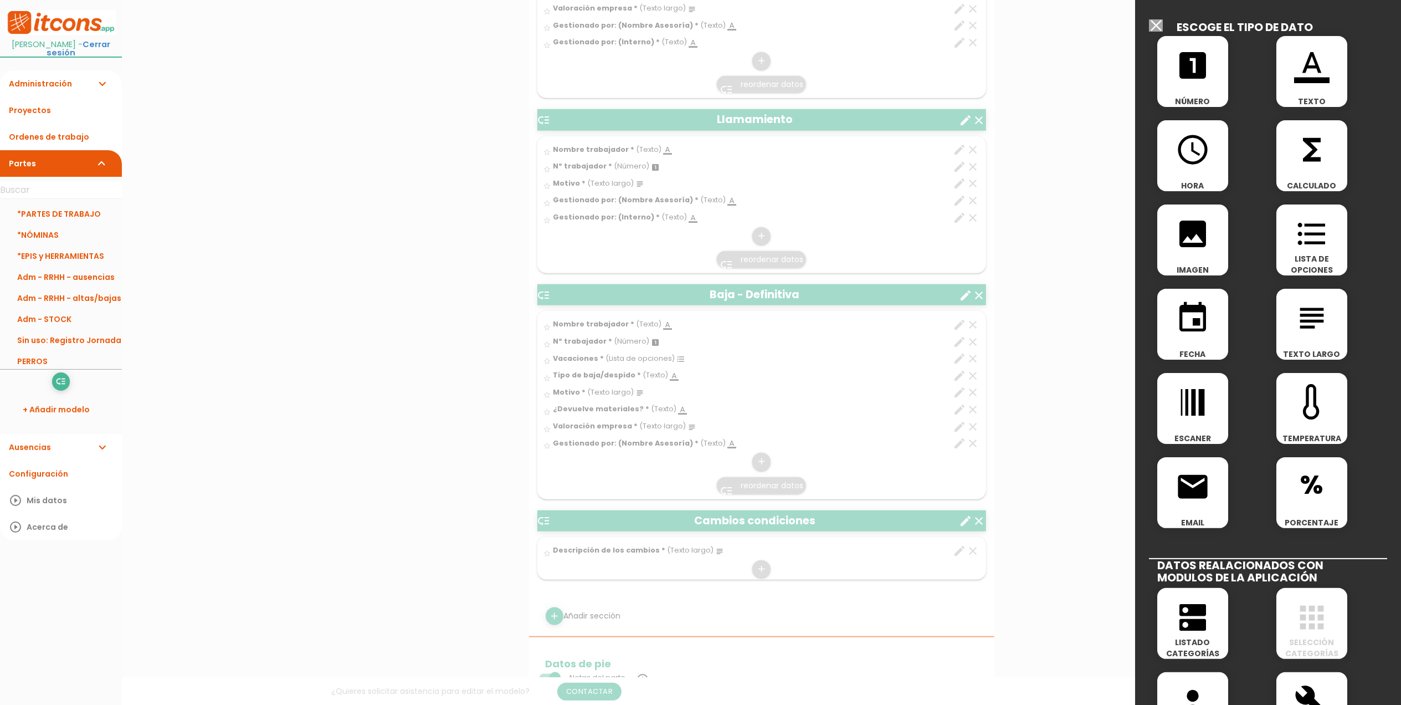
click at [1337, 60] on span "format_color_text" at bounding box center [1312, 59] width 71 height 47
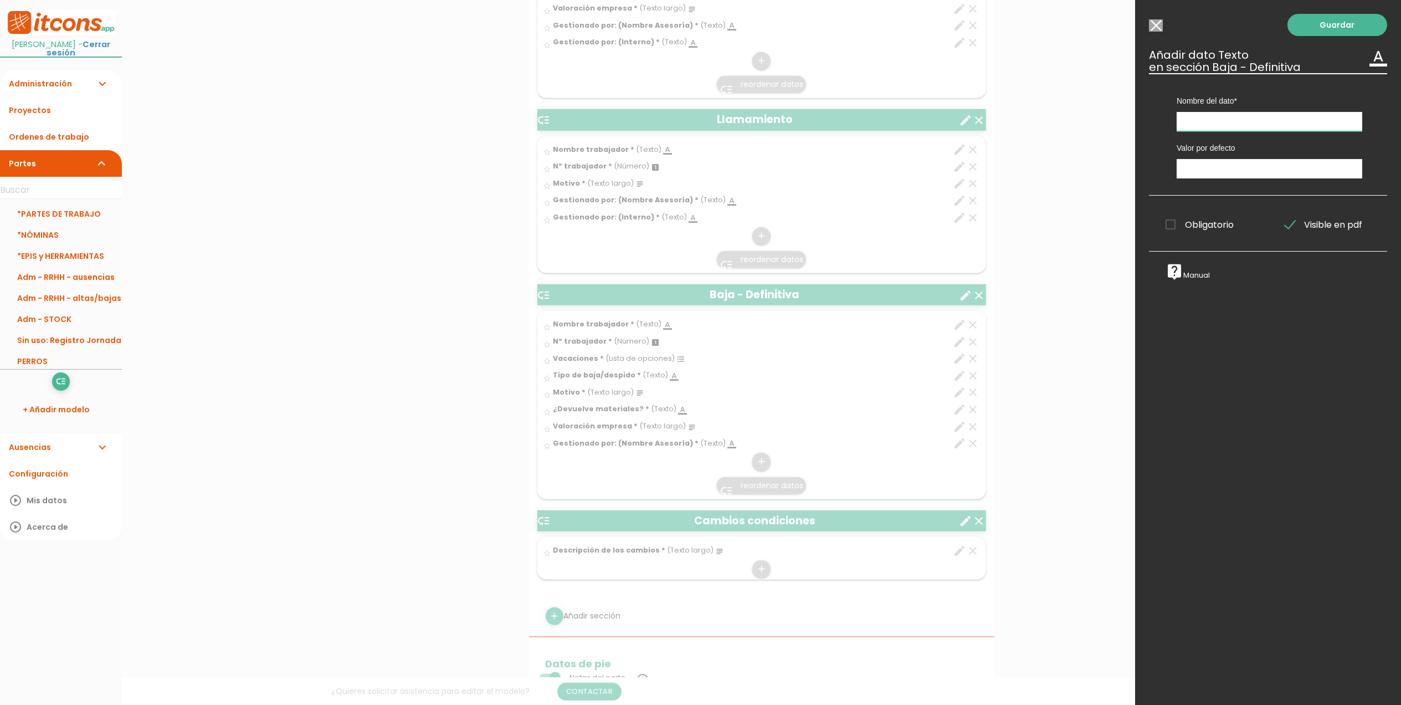
click at [1233, 119] on input "text" at bounding box center [1270, 121] width 186 height 19
paste input "Gestionado por: (Interno)"
type input "Gestionado por: (Interno)"
click at [1173, 226] on span "Obligatorio" at bounding box center [1200, 225] width 68 height 14
click at [0, 0] on input "Obligatorio" at bounding box center [0, 0] width 0 height 0
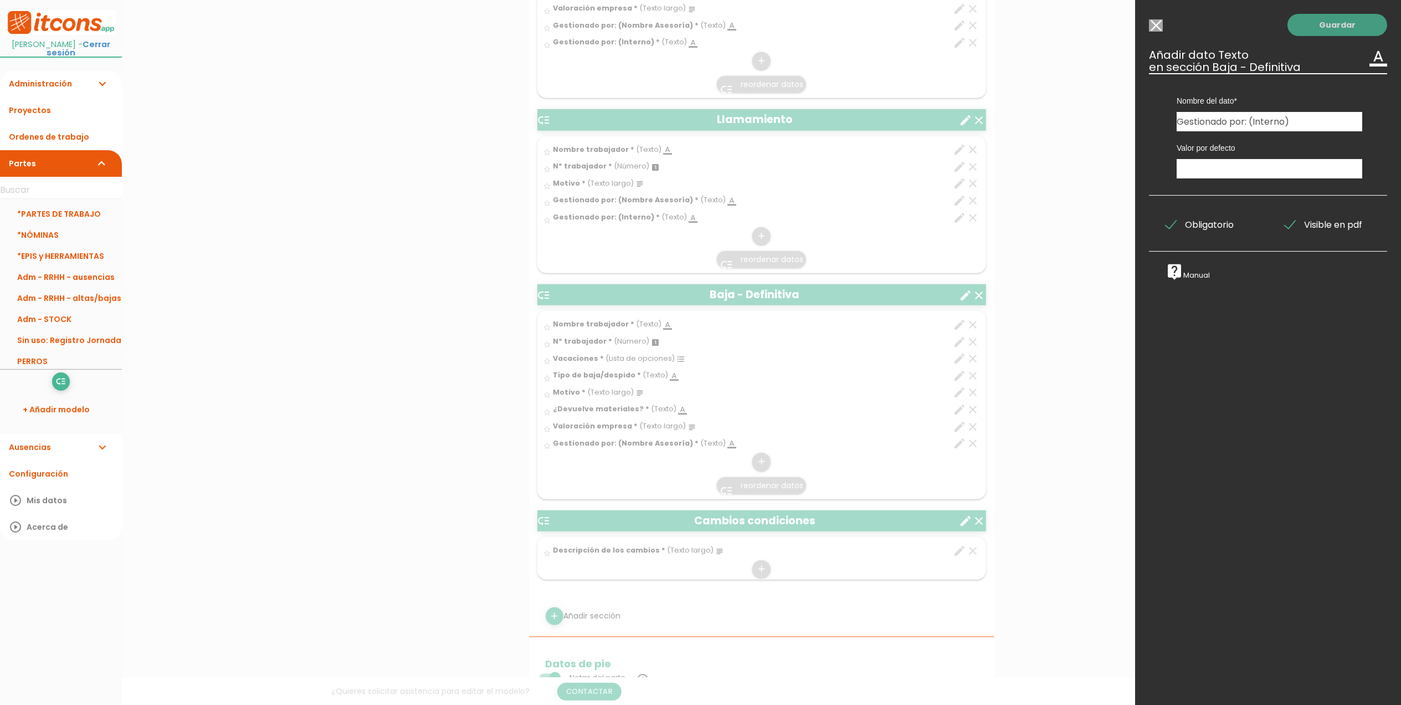
click at [1313, 19] on link "Guardar" at bounding box center [1338, 25] width 100 height 22
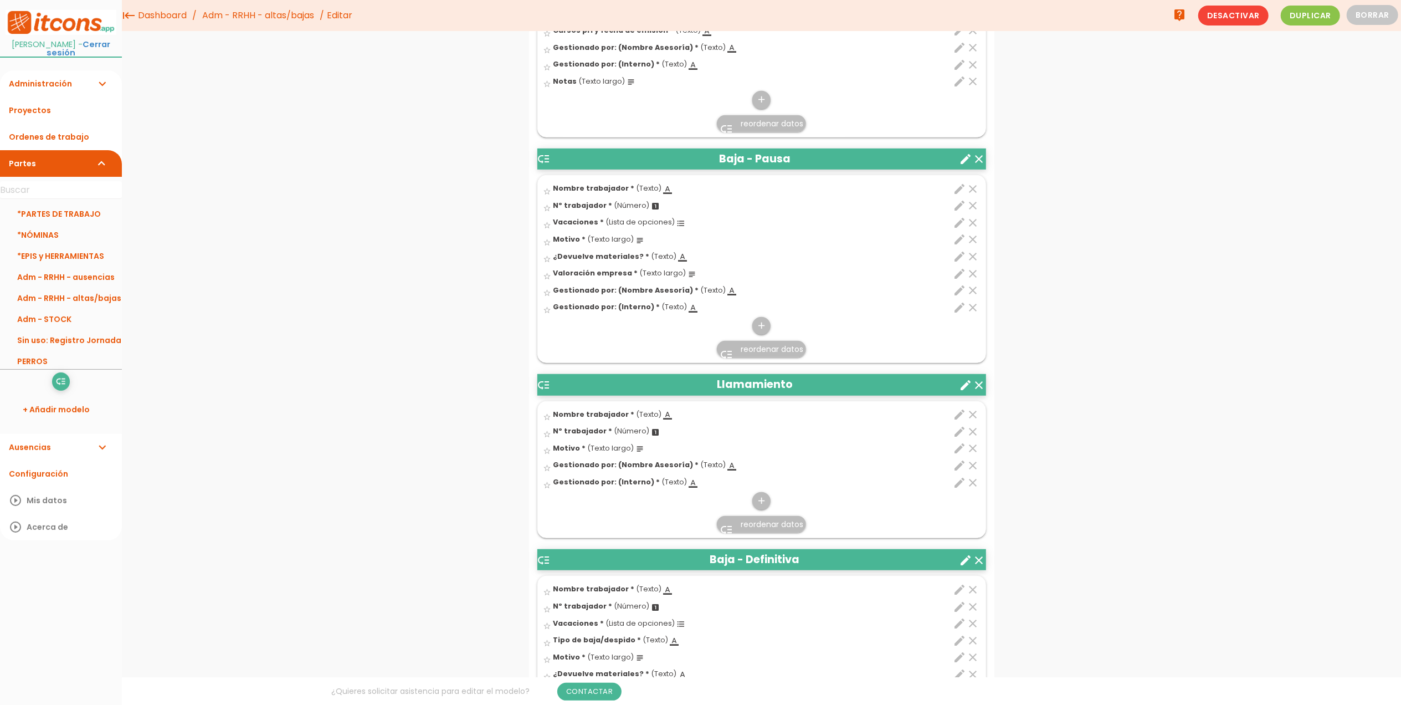
scroll to position [612, 0]
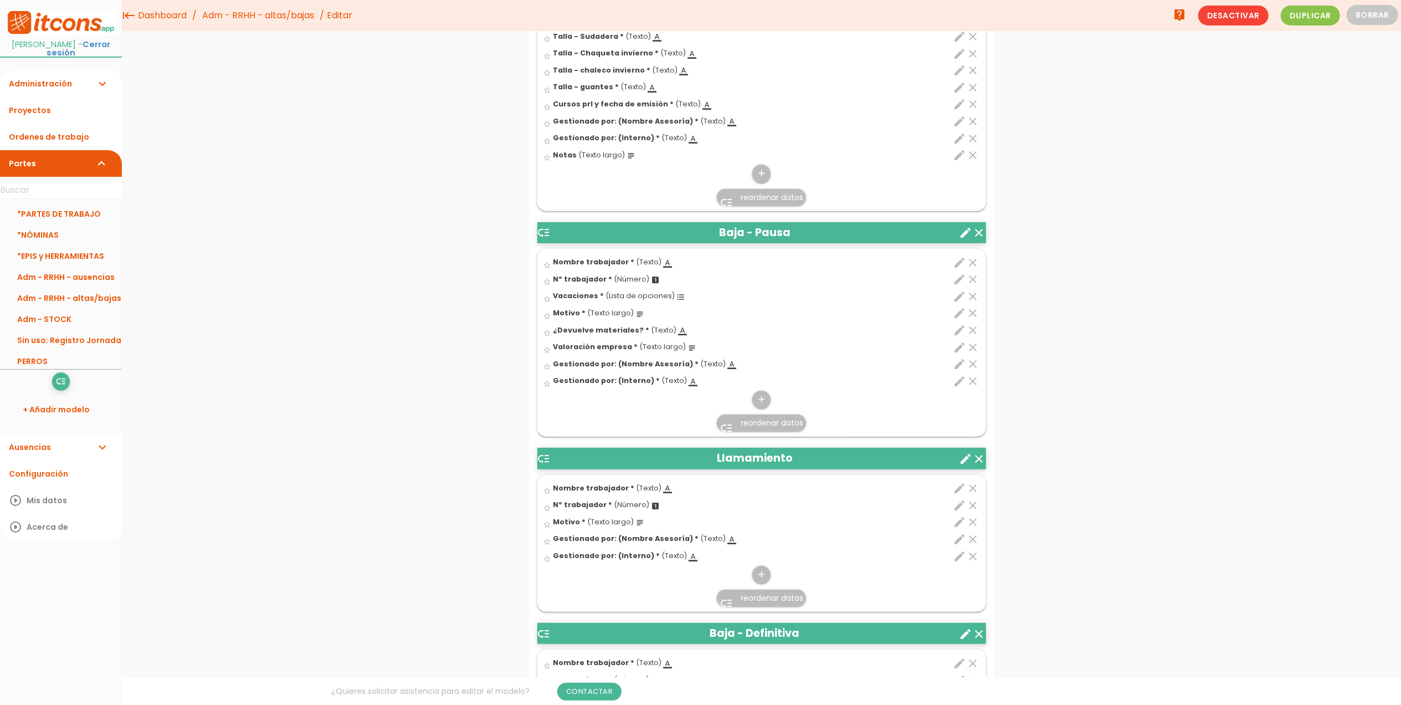
click at [771, 434] on li "low_priority reordenar datos" at bounding box center [762, 422] width 448 height 27
click at [772, 424] on span "reordenar datos" at bounding box center [772, 422] width 63 height 11
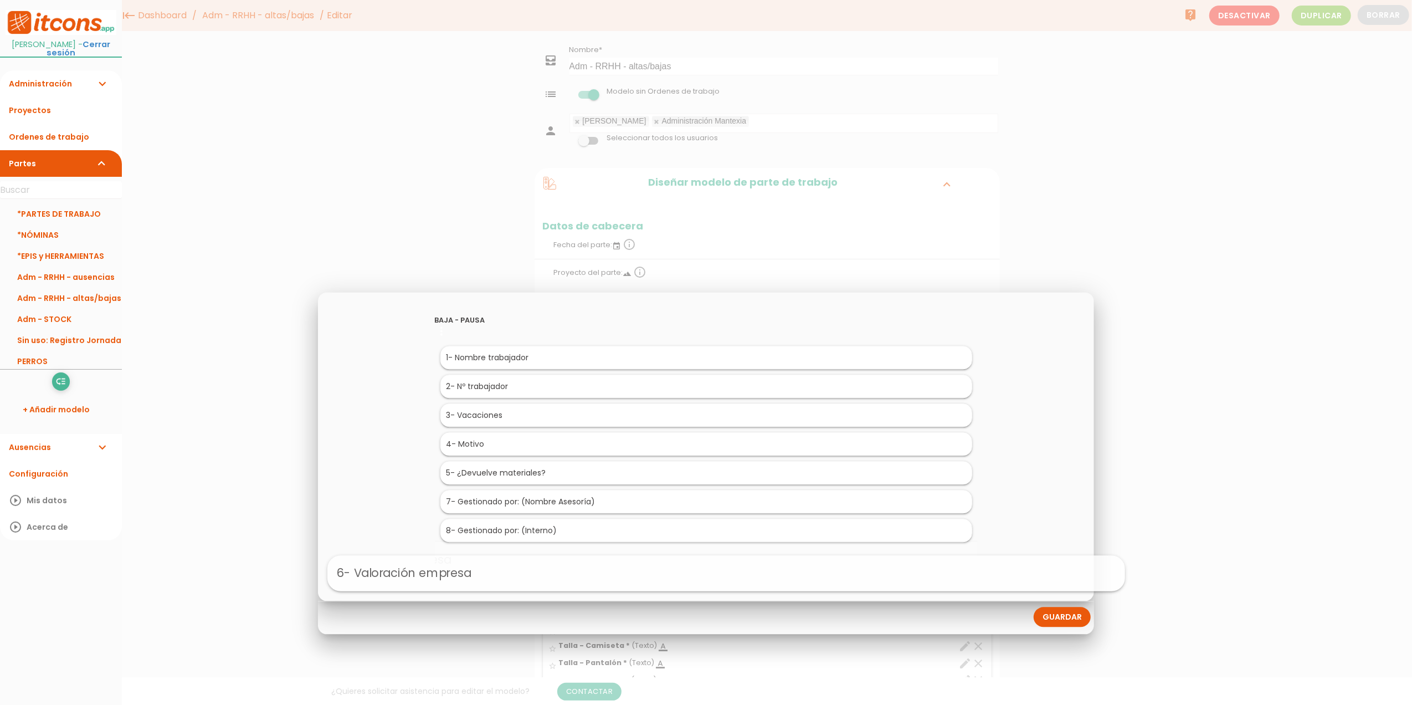
drag, startPoint x: 554, startPoint y: 499, endPoint x: 573, endPoint y: 571, distance: 74.5
click at [1067, 608] on link "Guardar" at bounding box center [1062, 617] width 57 height 20
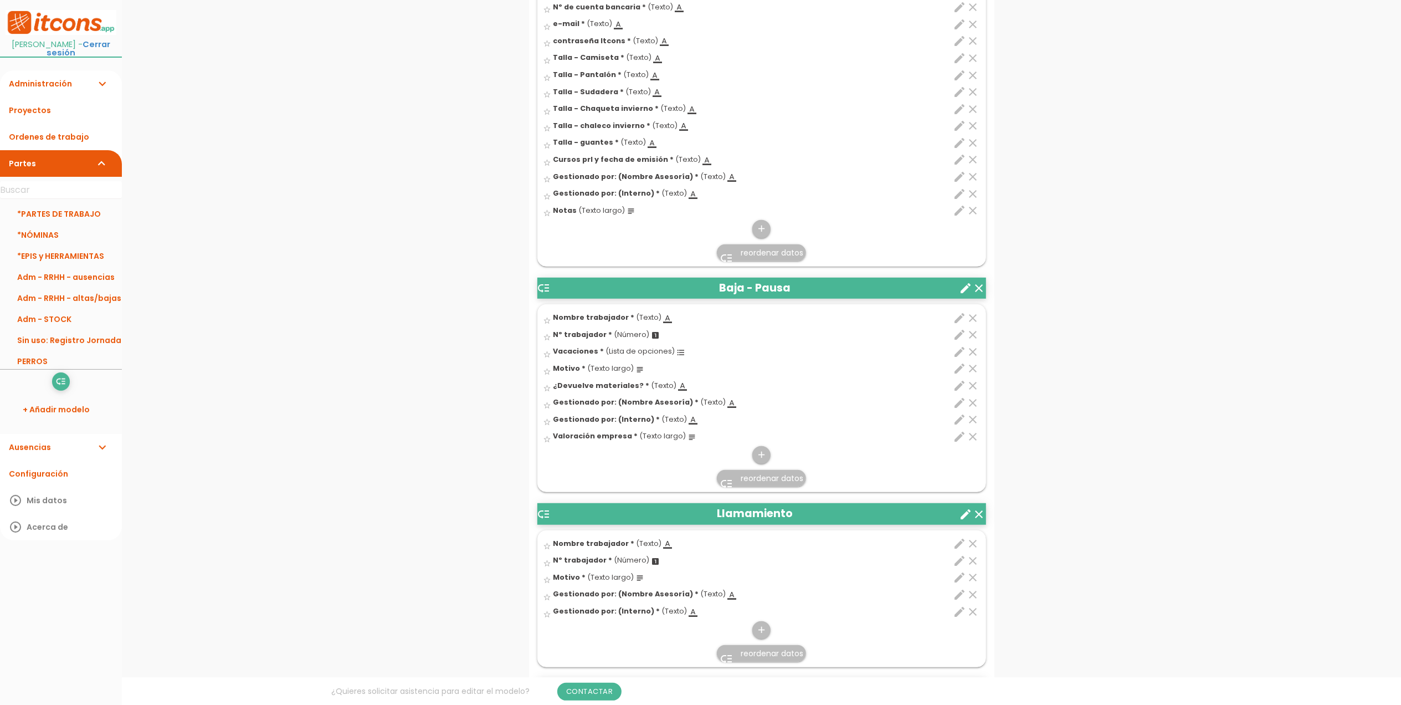
scroll to position [591, 0]
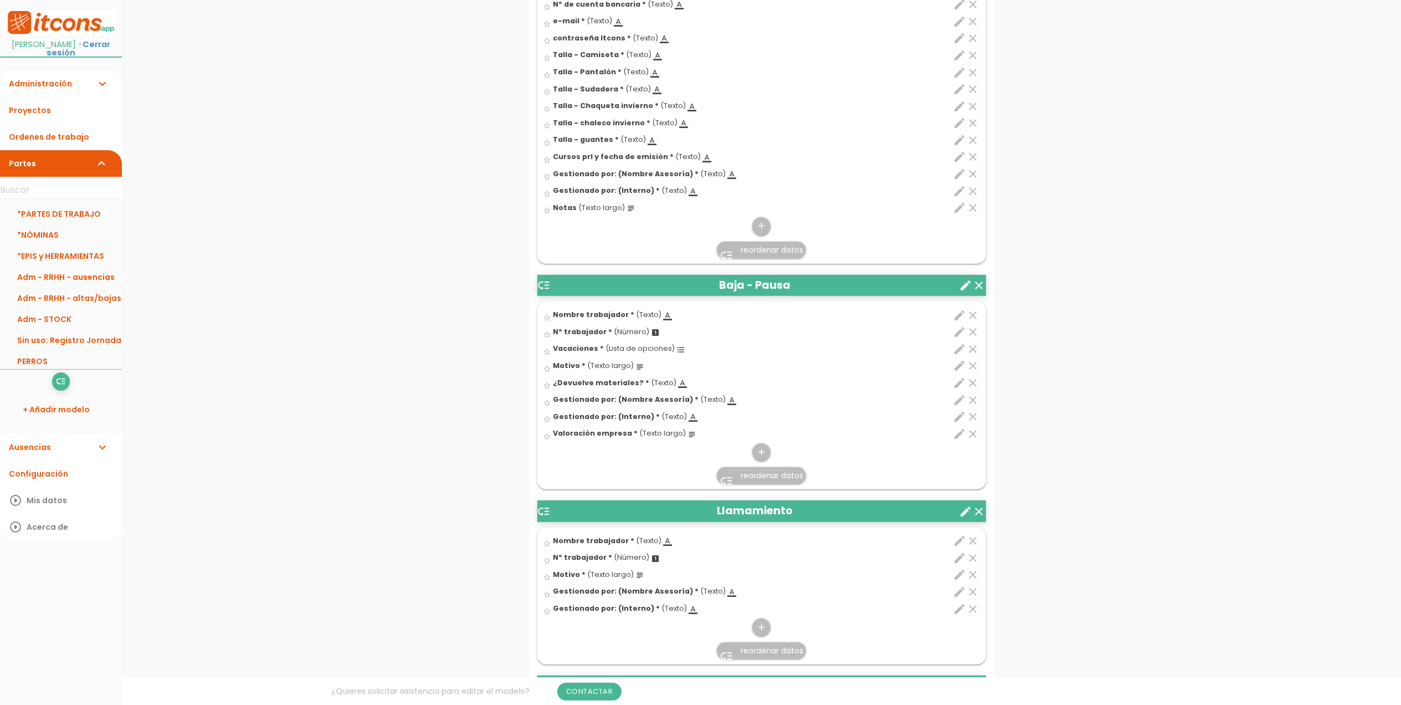
click at [754, 657] on link "low_priority reordenar datos" at bounding box center [761, 650] width 89 height 17
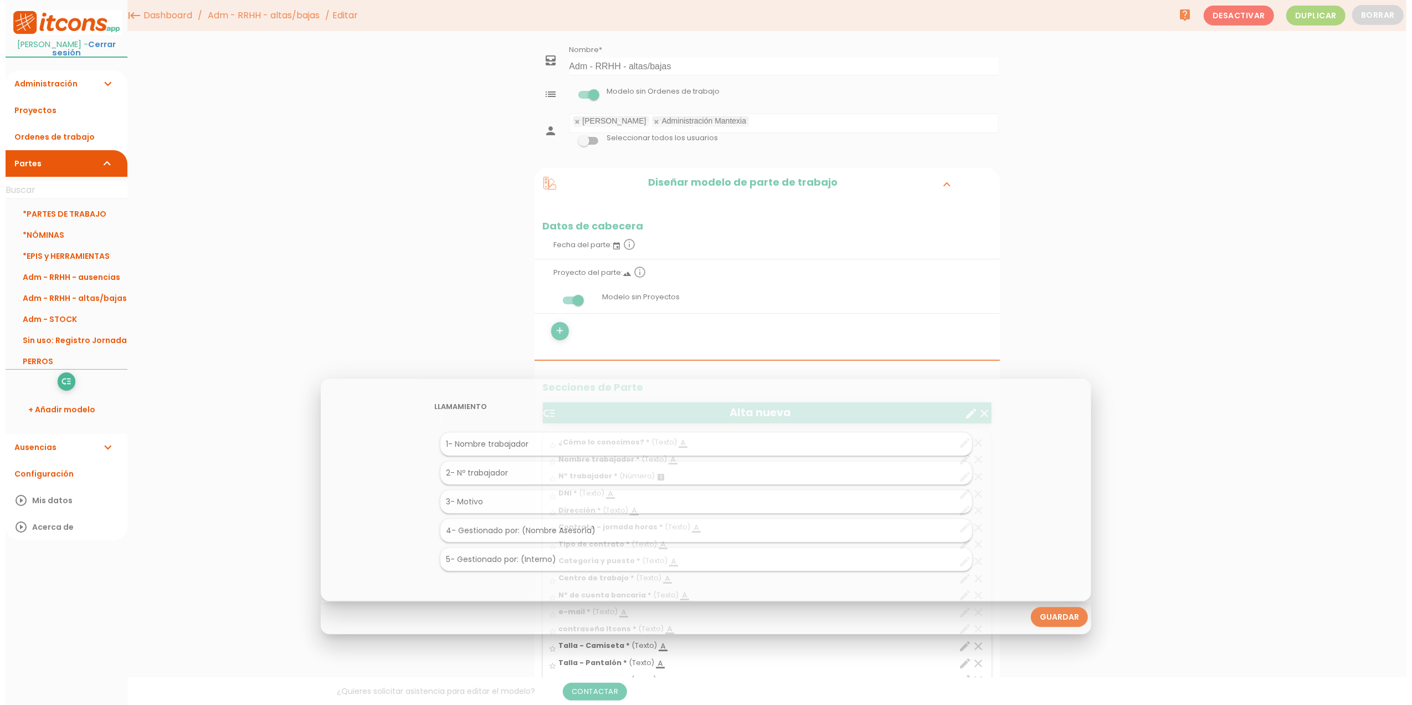
scroll to position [0, 0]
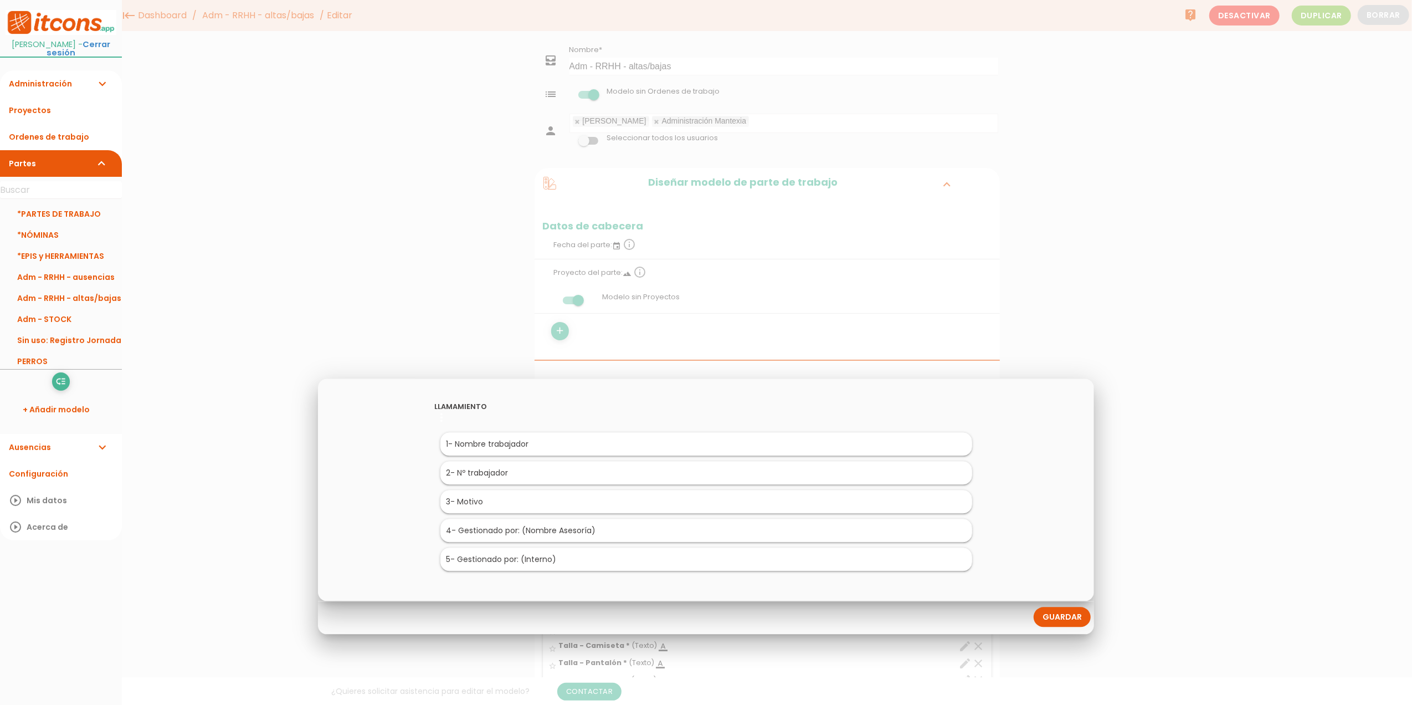
click at [1072, 615] on link "Guardar" at bounding box center [1062, 617] width 57 height 20
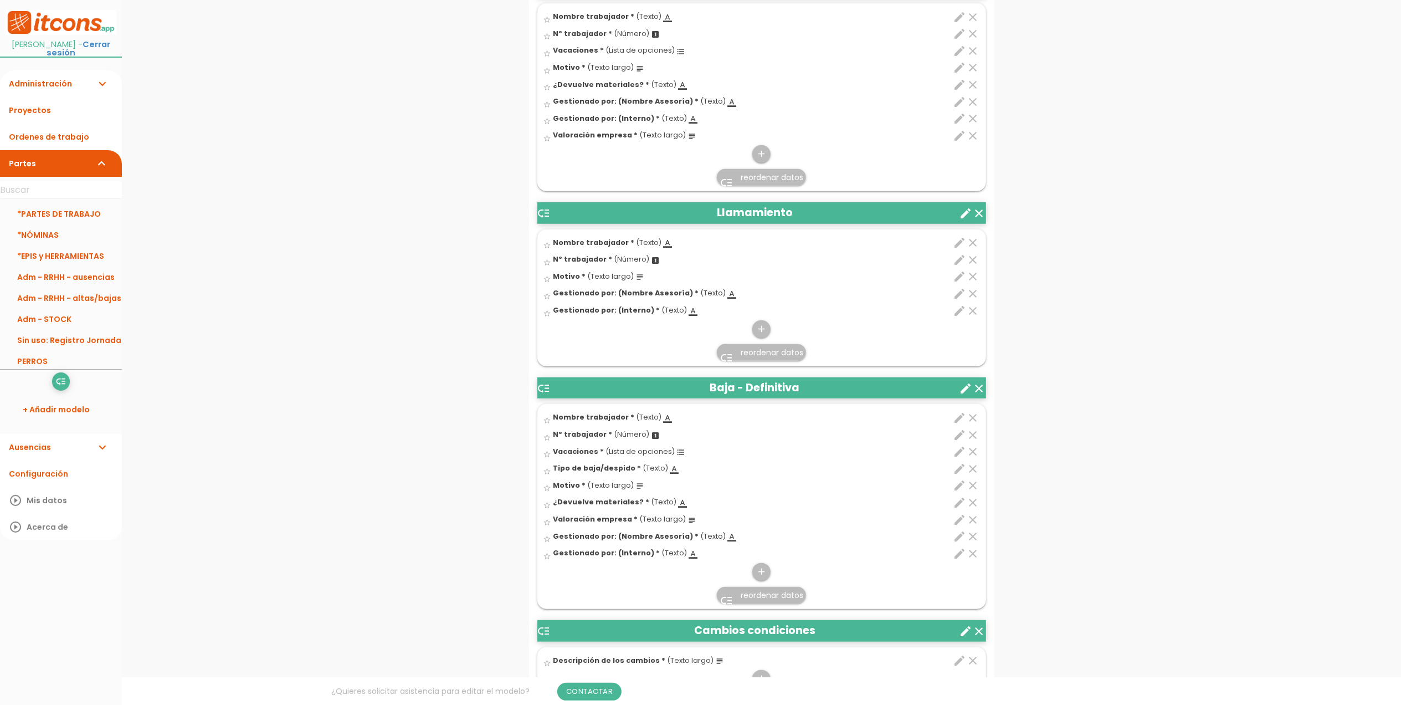
scroll to position [960, 0]
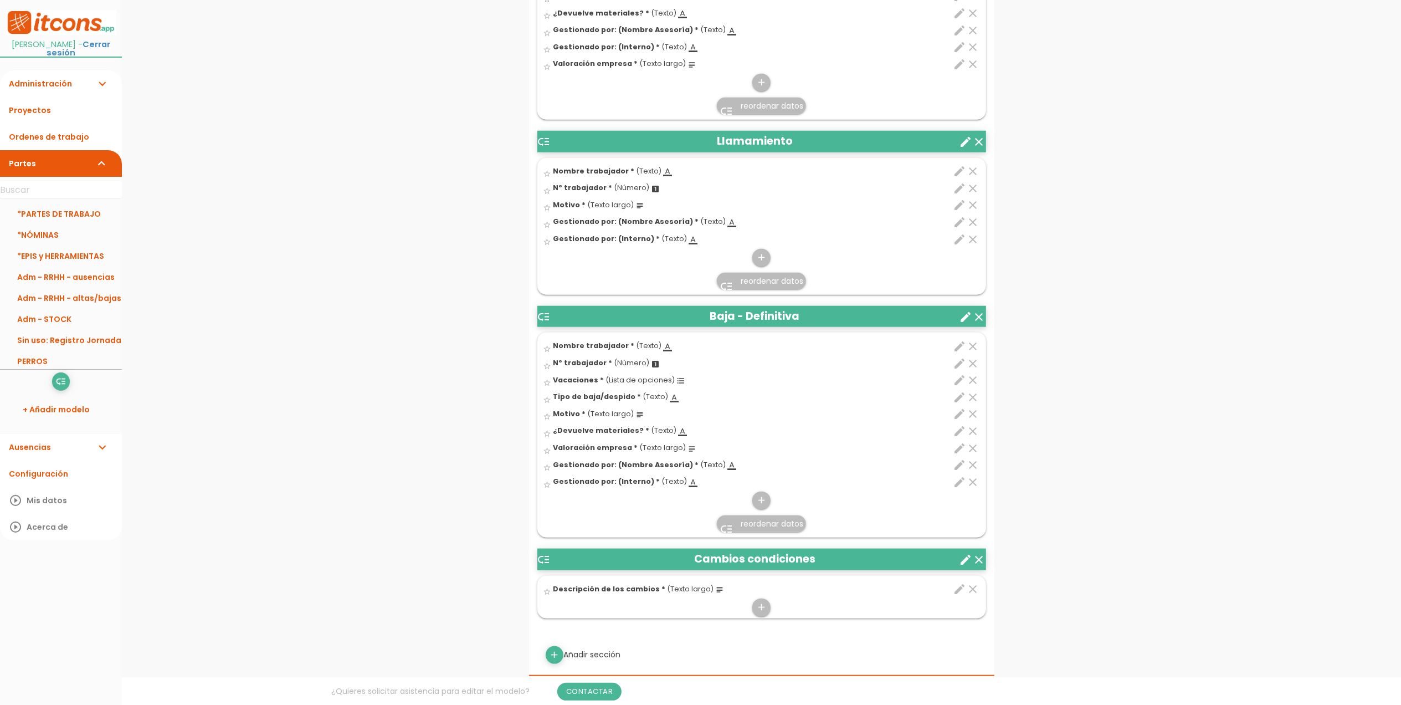
click at [745, 529] on span "reordenar datos" at bounding box center [772, 523] width 63 height 11
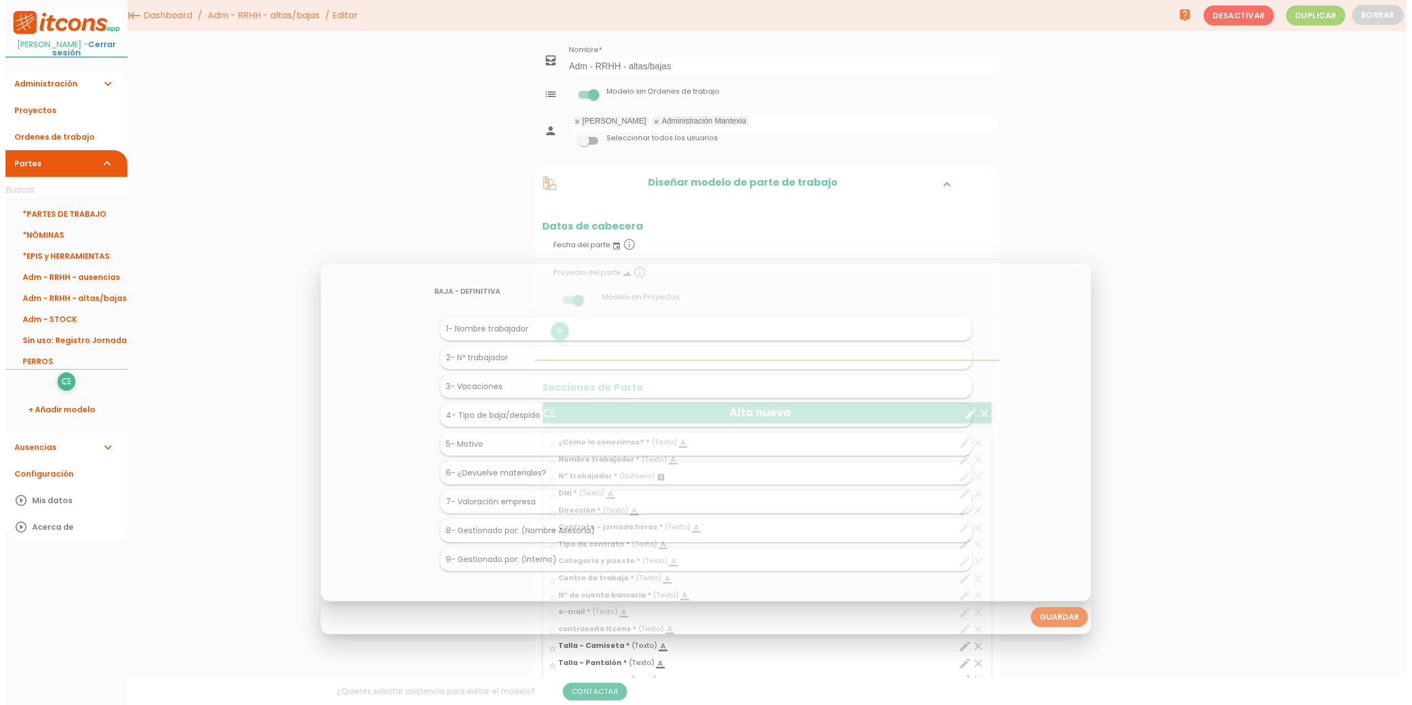
scroll to position [0, 0]
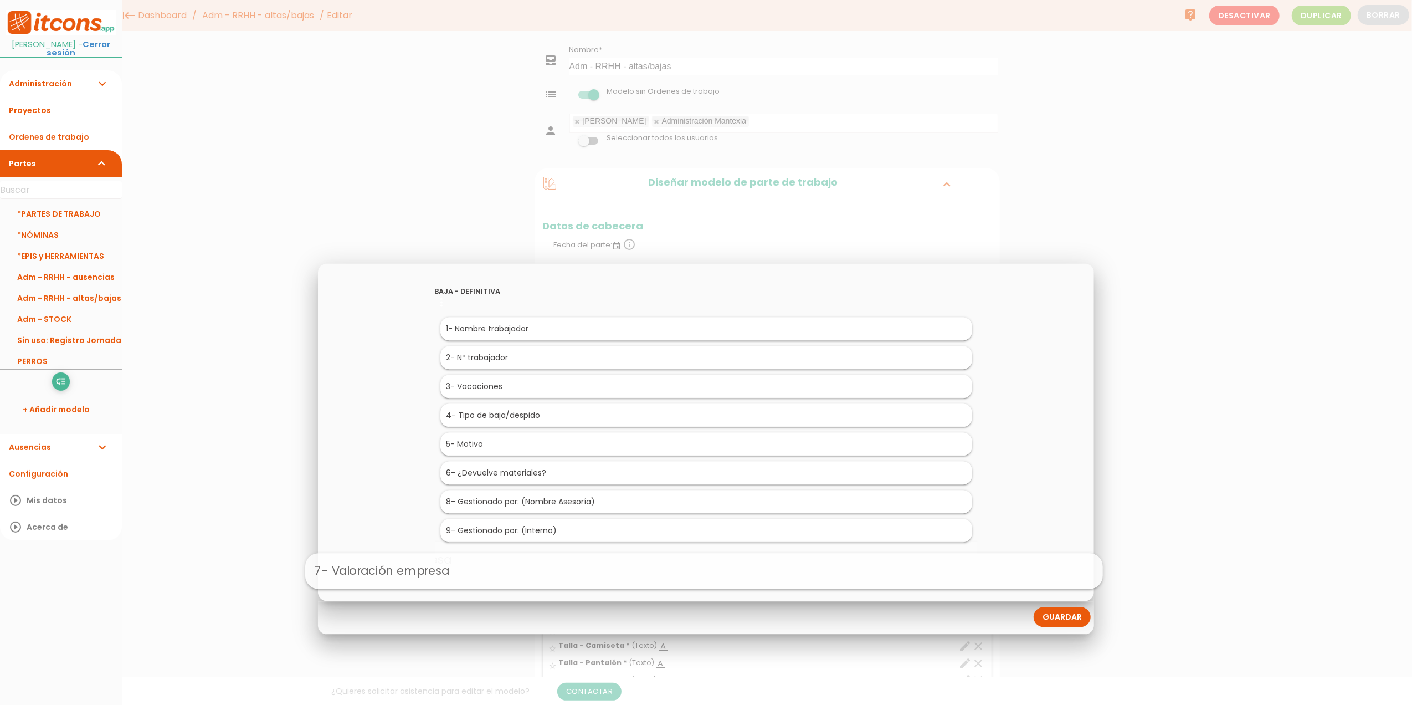
drag, startPoint x: 522, startPoint y: 499, endPoint x: 520, endPoint y: 571, distance: 71.5
click at [1060, 619] on link "Guardar" at bounding box center [1062, 617] width 57 height 20
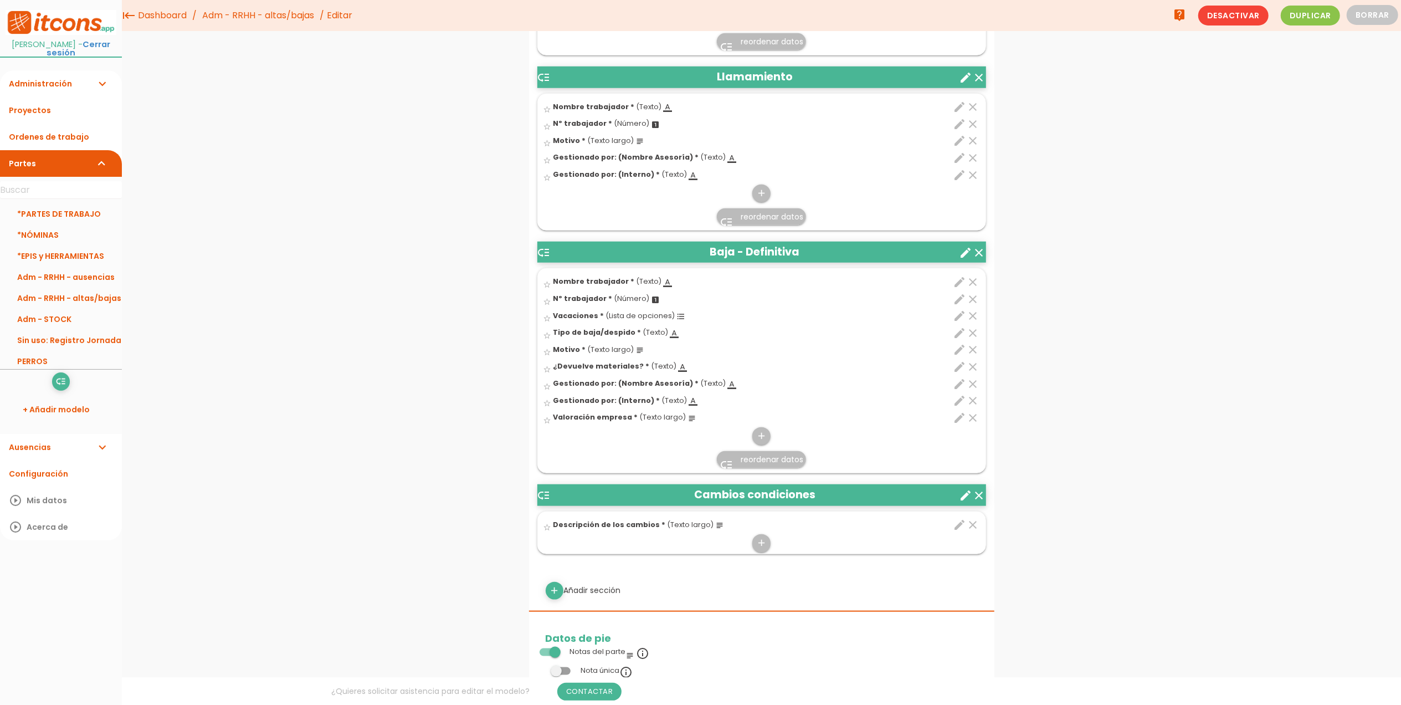
scroll to position [960, 0]
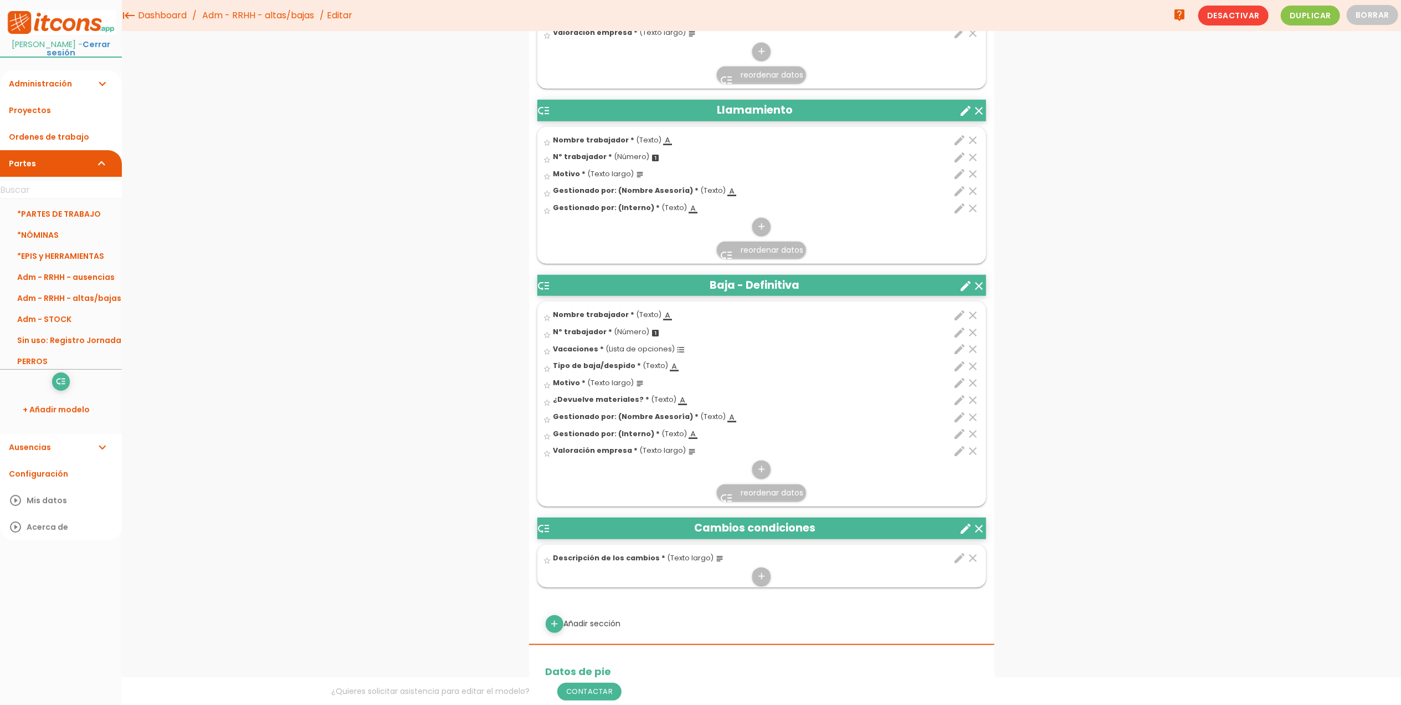
click at [759, 493] on span "reordenar datos" at bounding box center [772, 492] width 63 height 11
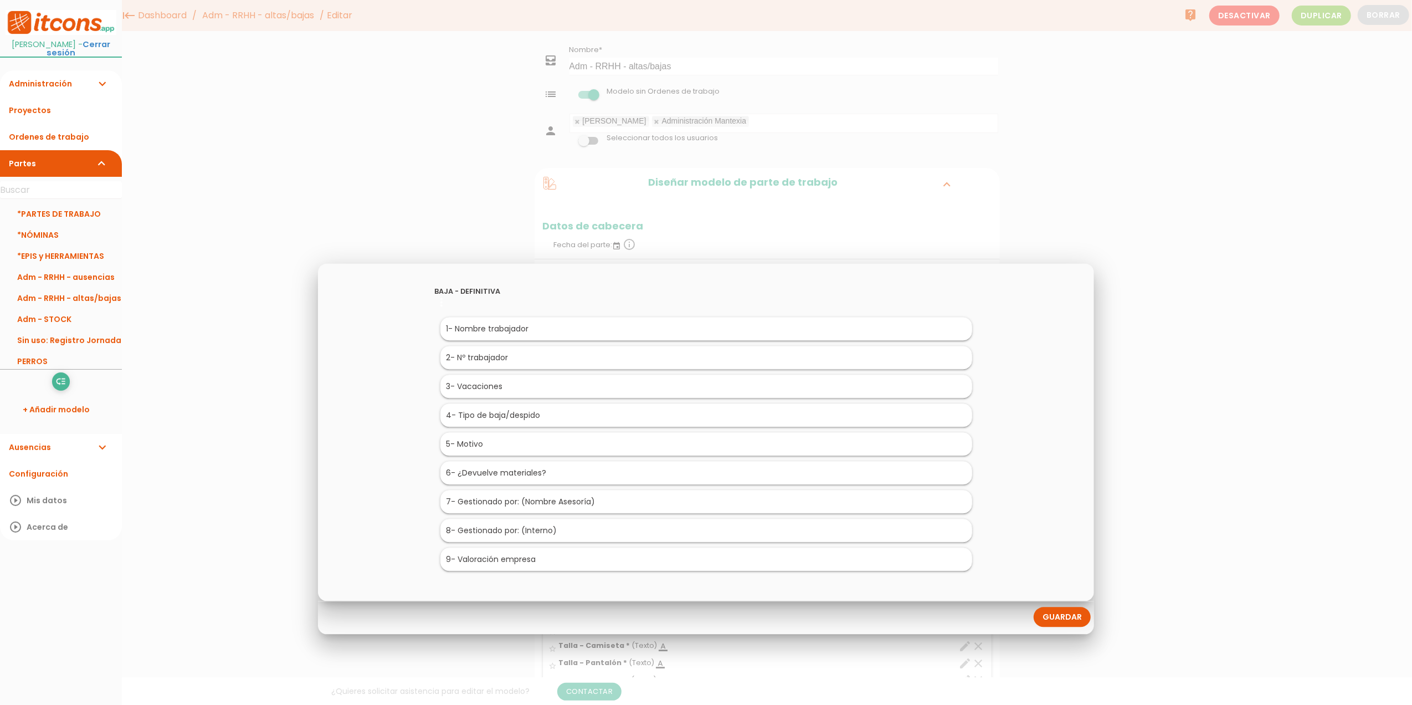
click at [1068, 615] on link "Guardar" at bounding box center [1062, 617] width 57 height 20
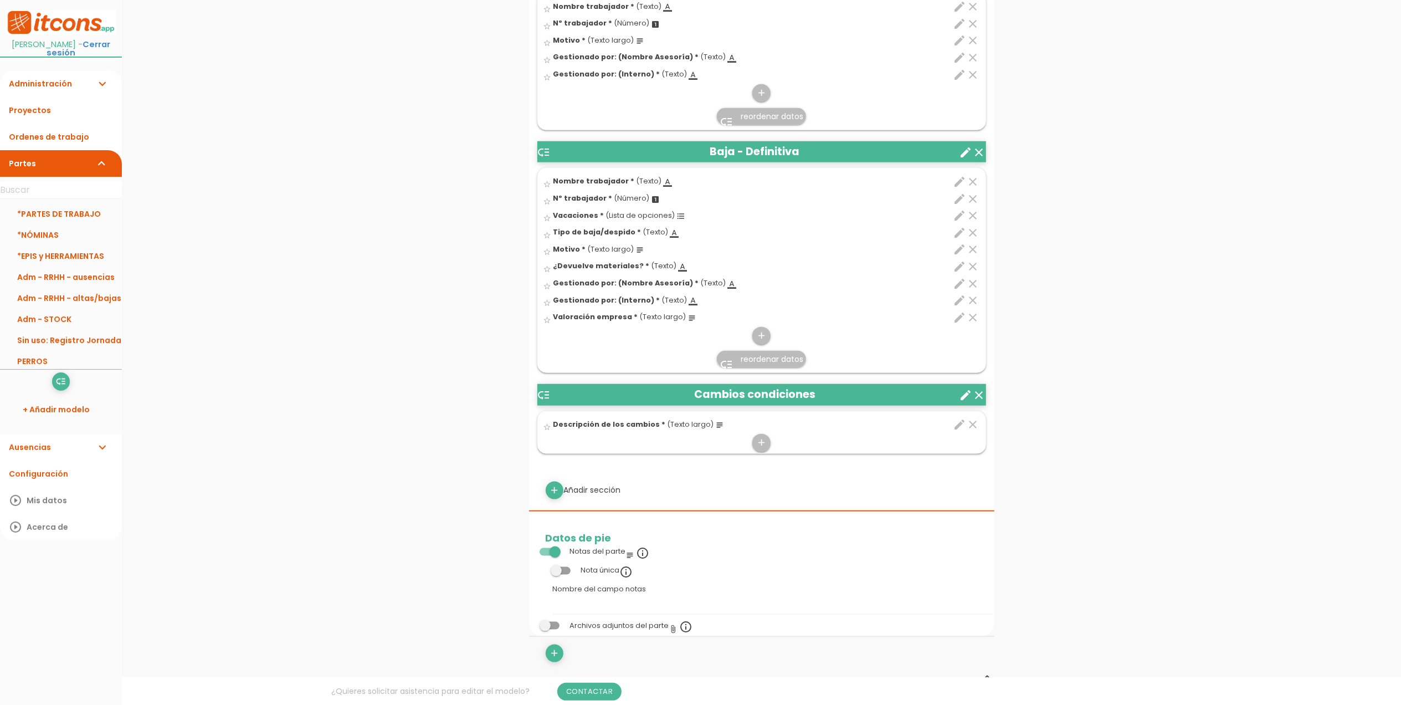
scroll to position [1182, 0]
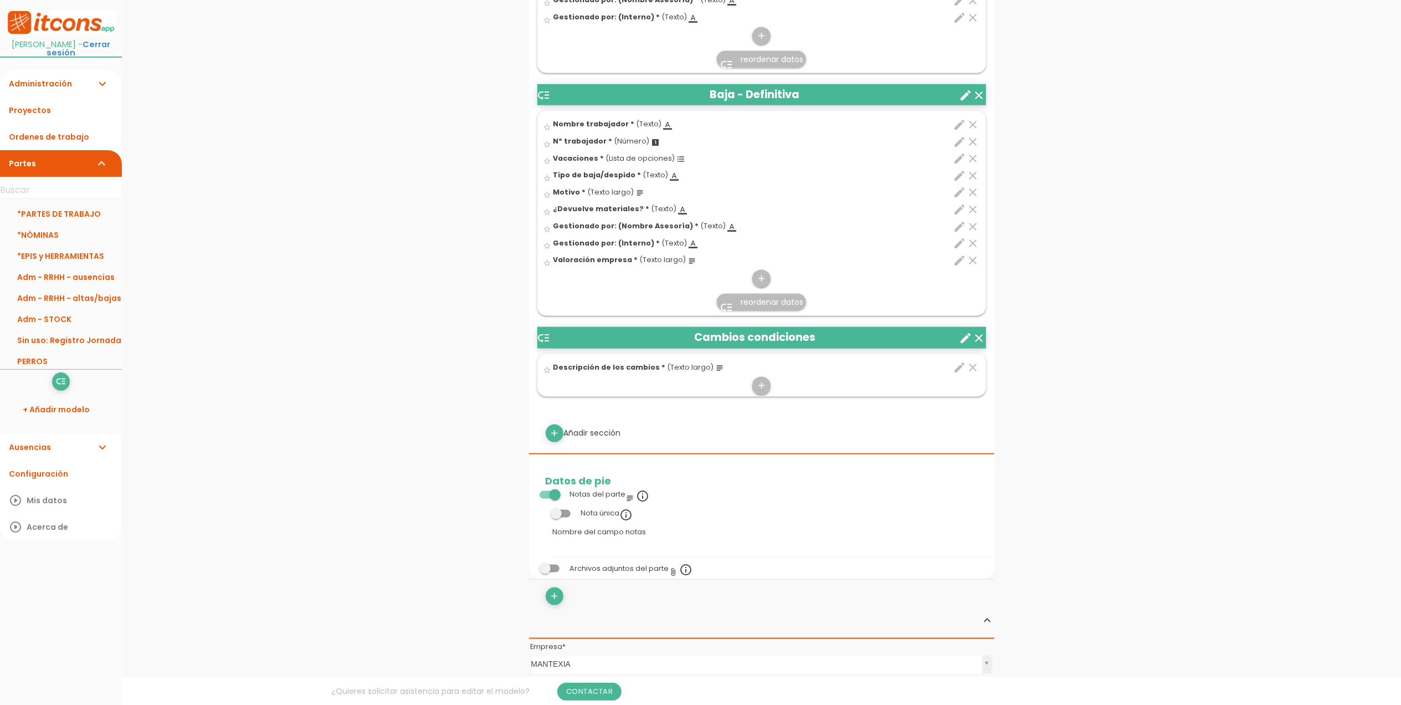
click at [960, 229] on icon "edit" at bounding box center [960, 226] width 13 height 13
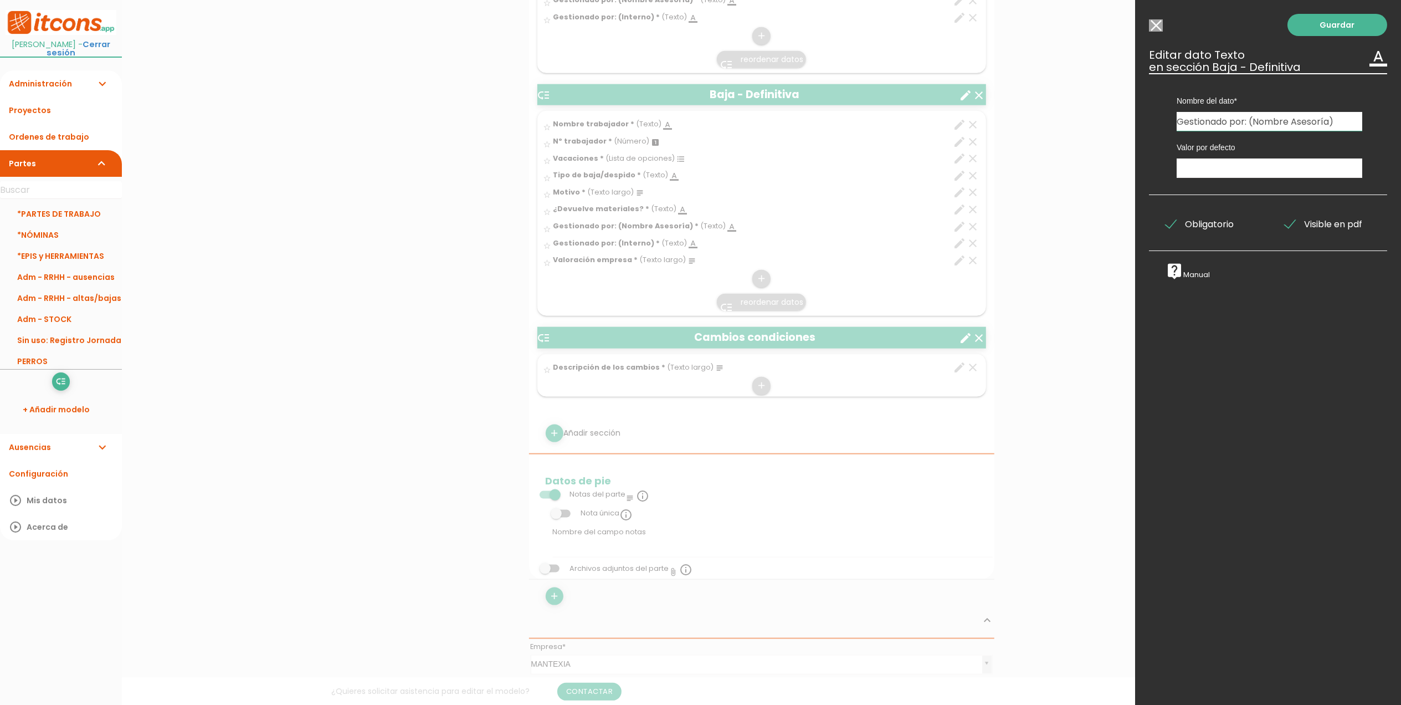
drag, startPoint x: 1343, startPoint y: 119, endPoint x: 1140, endPoint y: 136, distance: 204.1
click at [1140, 136] on div "Guardar ESCOGE EL TIPO DE DATO looks_one NÚMERO format_color_text TEXTO access_…" at bounding box center [1268, 352] width 266 height 705
click at [1160, 23] on input "Modelo sin Ordenes de trabajo" at bounding box center [1156, 25] width 14 height 12
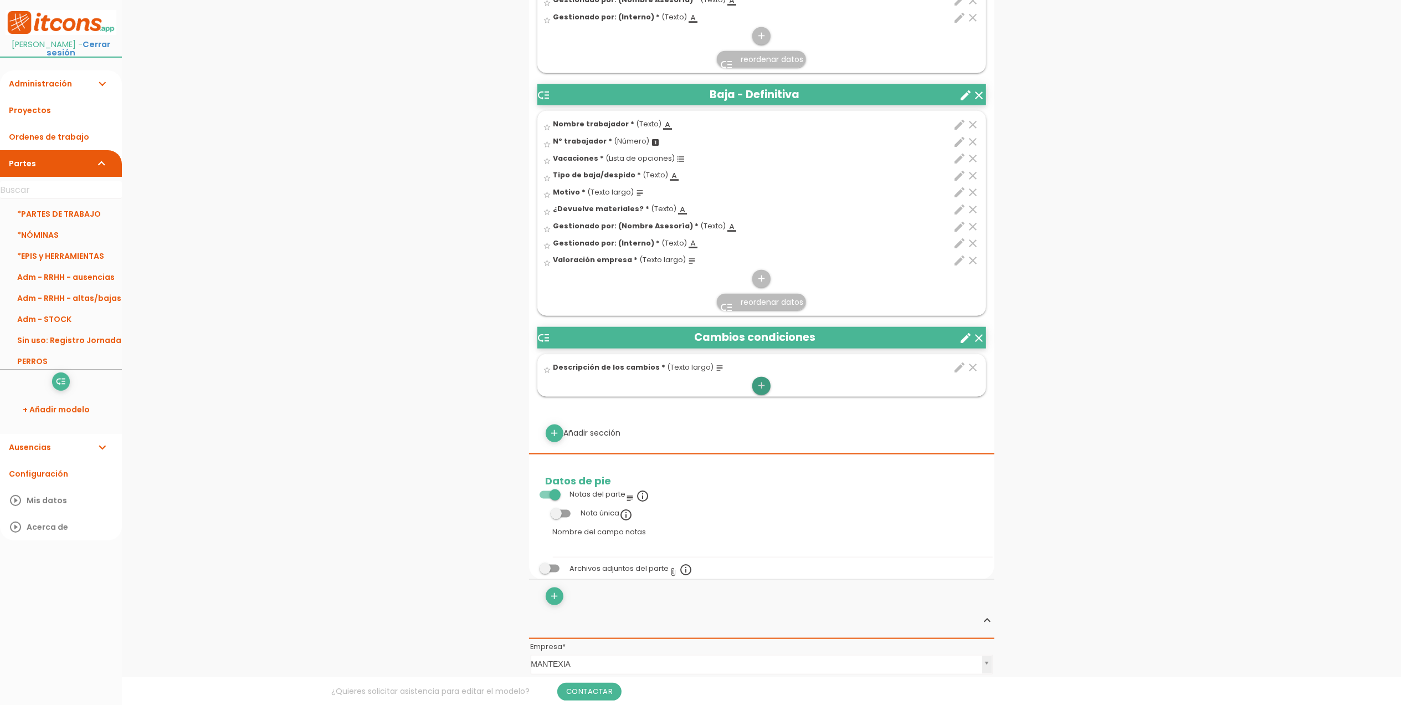
click at [759, 388] on icon "add" at bounding box center [761, 386] width 11 height 18
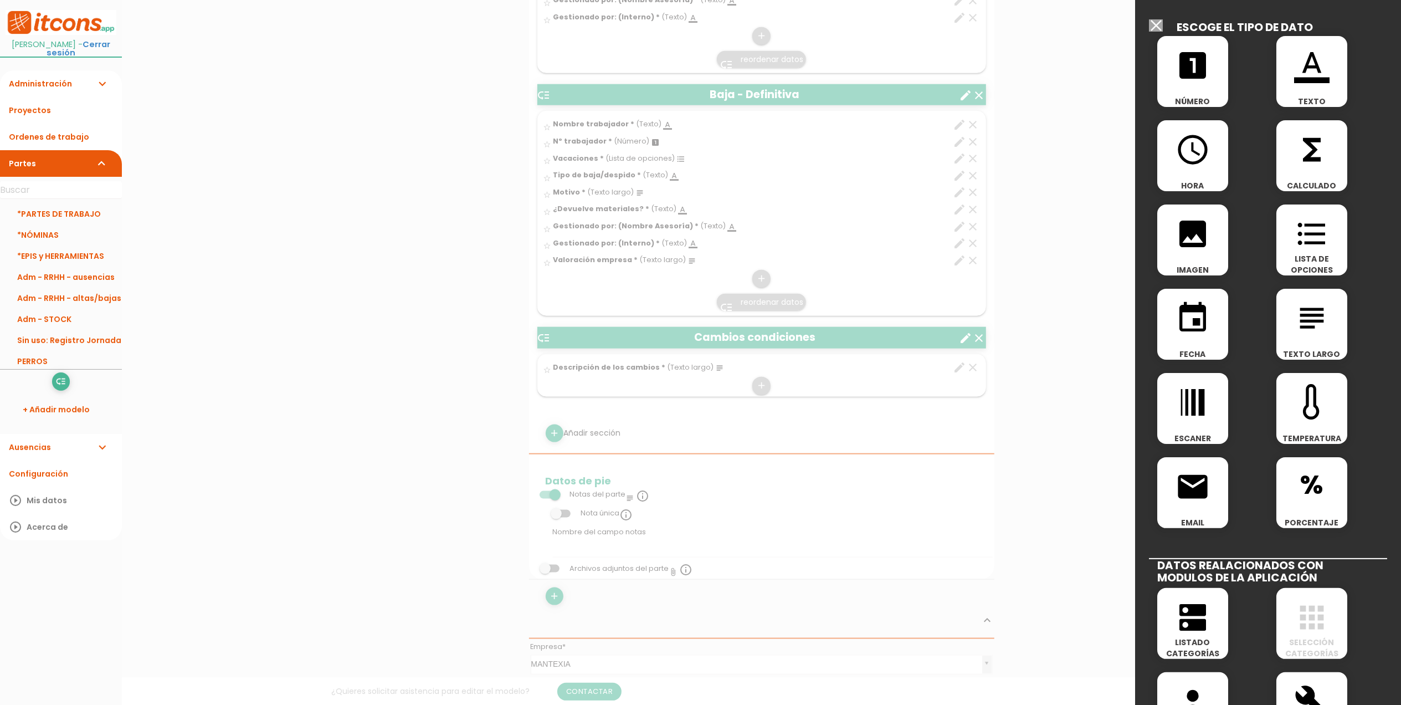
click at [1313, 60] on icon "format_color_text" at bounding box center [1311, 65] width 35 height 35
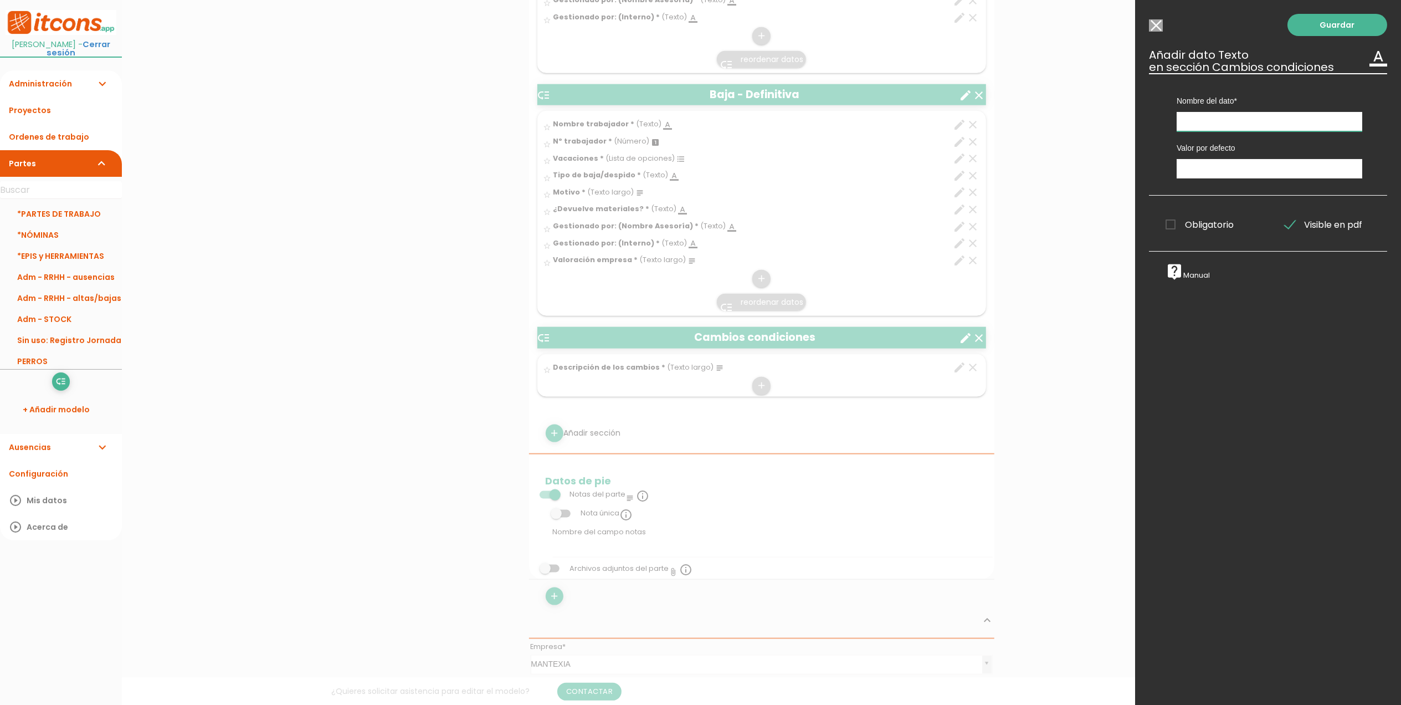
click at [1246, 122] on input "text" at bounding box center [1270, 121] width 186 height 19
paste input "Gestionado por: (Nombre Asesoría)"
type input "Gestionado por: (Nombre Asesoría)"
click at [1177, 221] on span "Obligatorio" at bounding box center [1200, 225] width 68 height 14
click at [0, 0] on input "Obligatorio" at bounding box center [0, 0] width 0 height 0
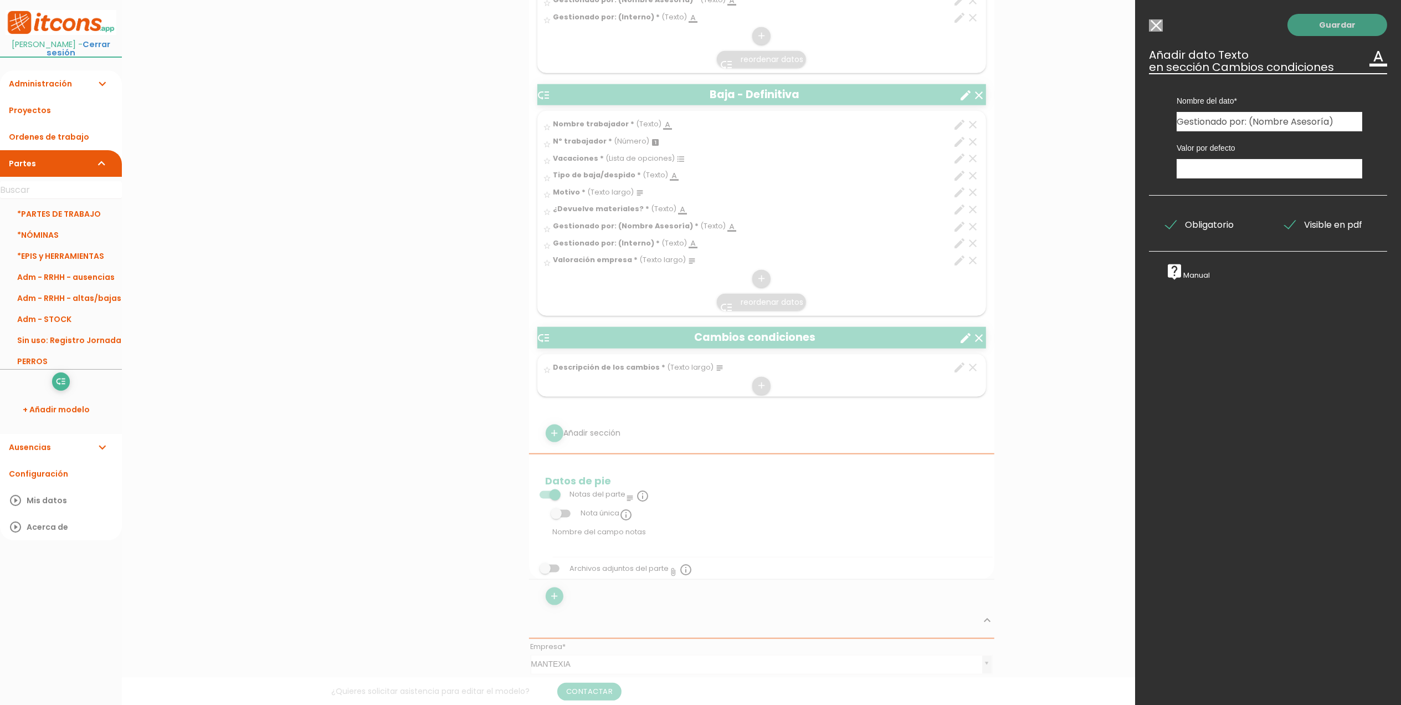
click at [1334, 31] on link "Guardar" at bounding box center [1338, 25] width 100 height 22
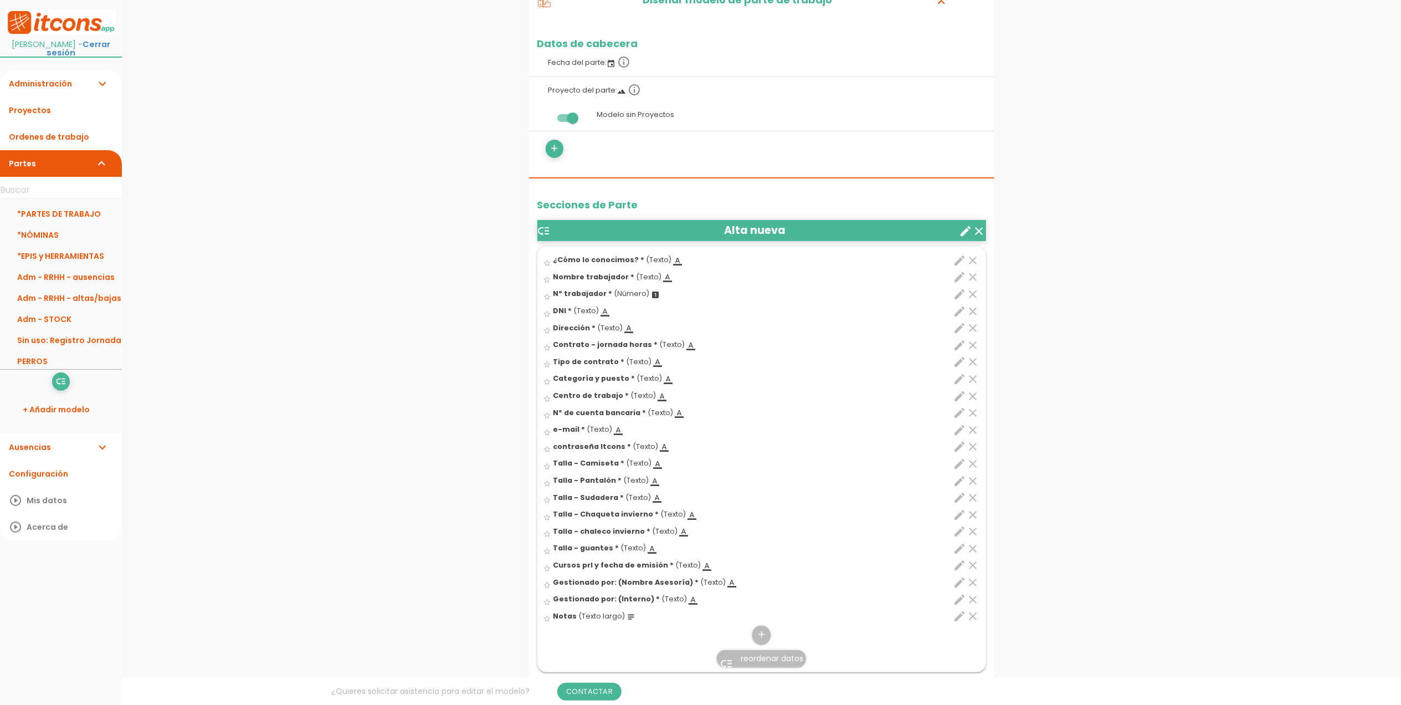
scroll to position [411, 0]
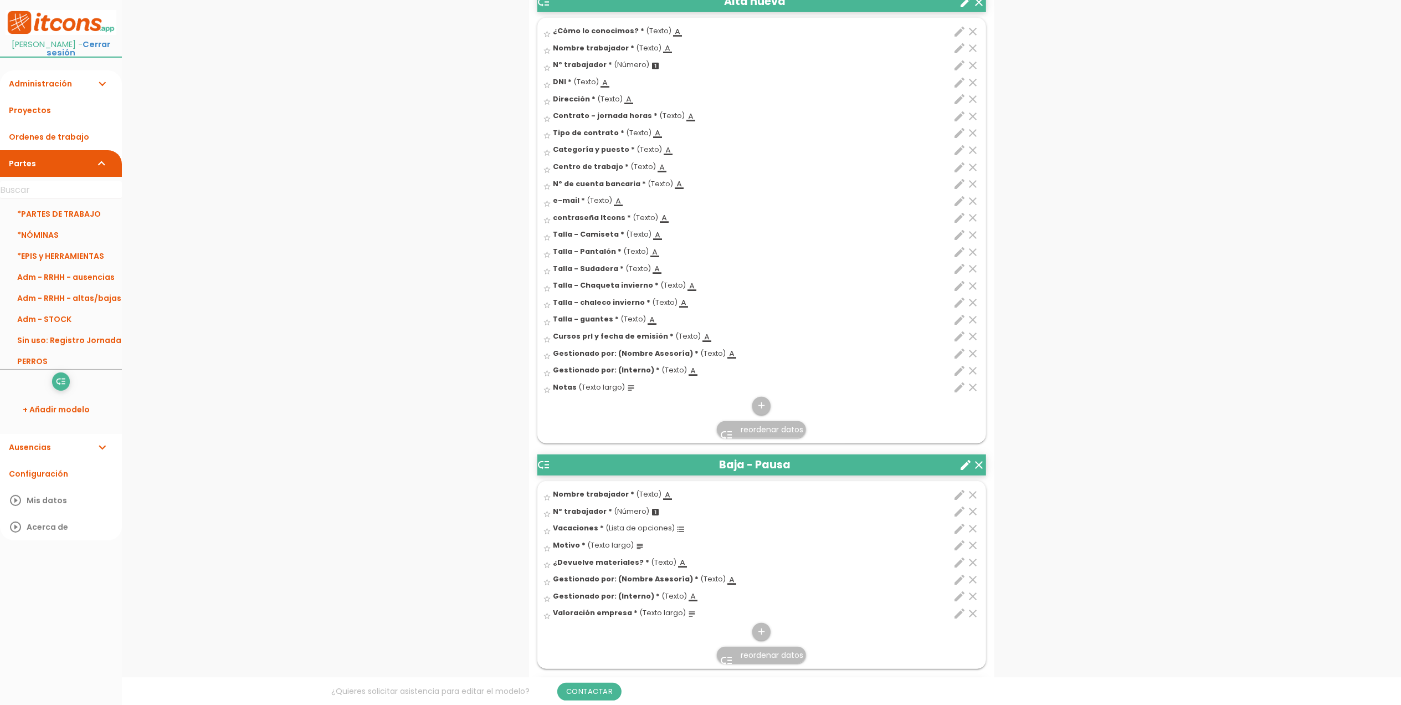
click at [962, 372] on icon "edit" at bounding box center [960, 370] width 13 height 13
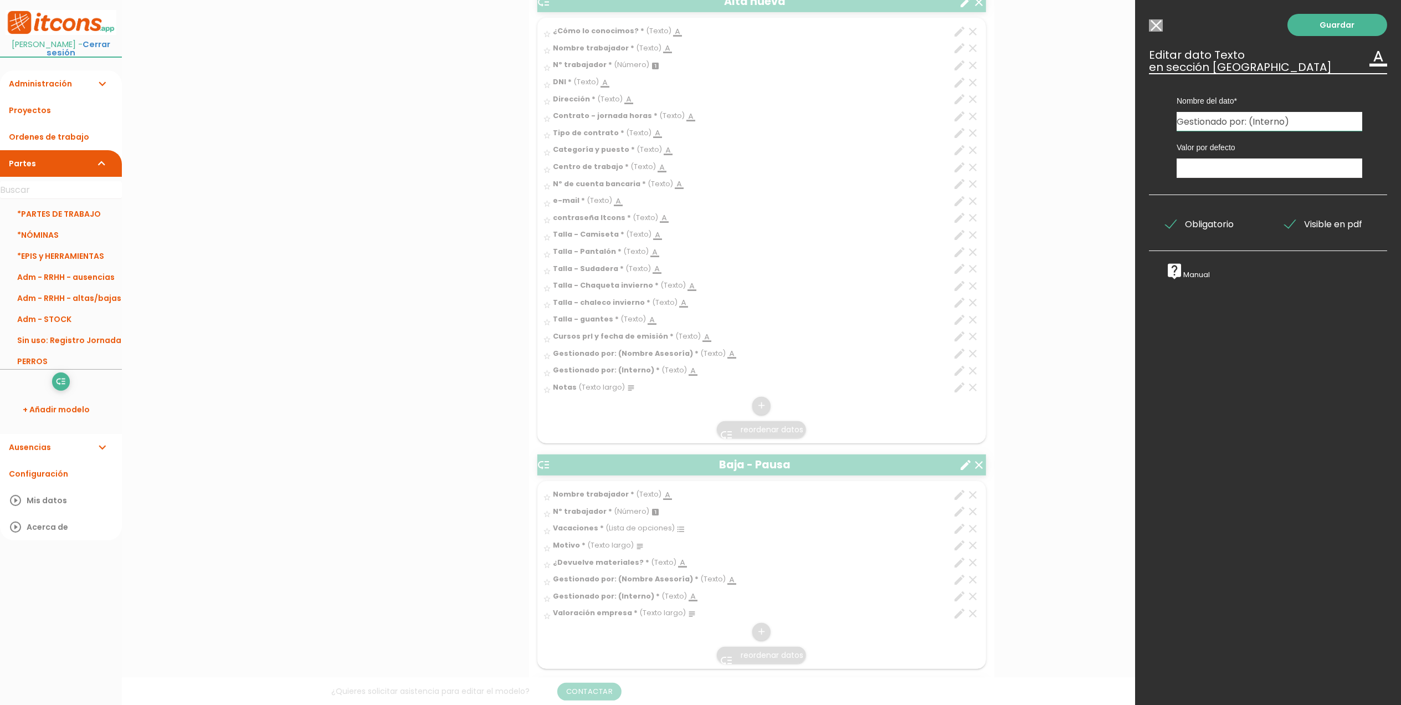
drag, startPoint x: 1171, startPoint y: 121, endPoint x: 1132, endPoint y: 125, distance: 38.4
click at [1161, 22] on input "Modelo sin Ordenes de trabajo" at bounding box center [1156, 25] width 14 height 12
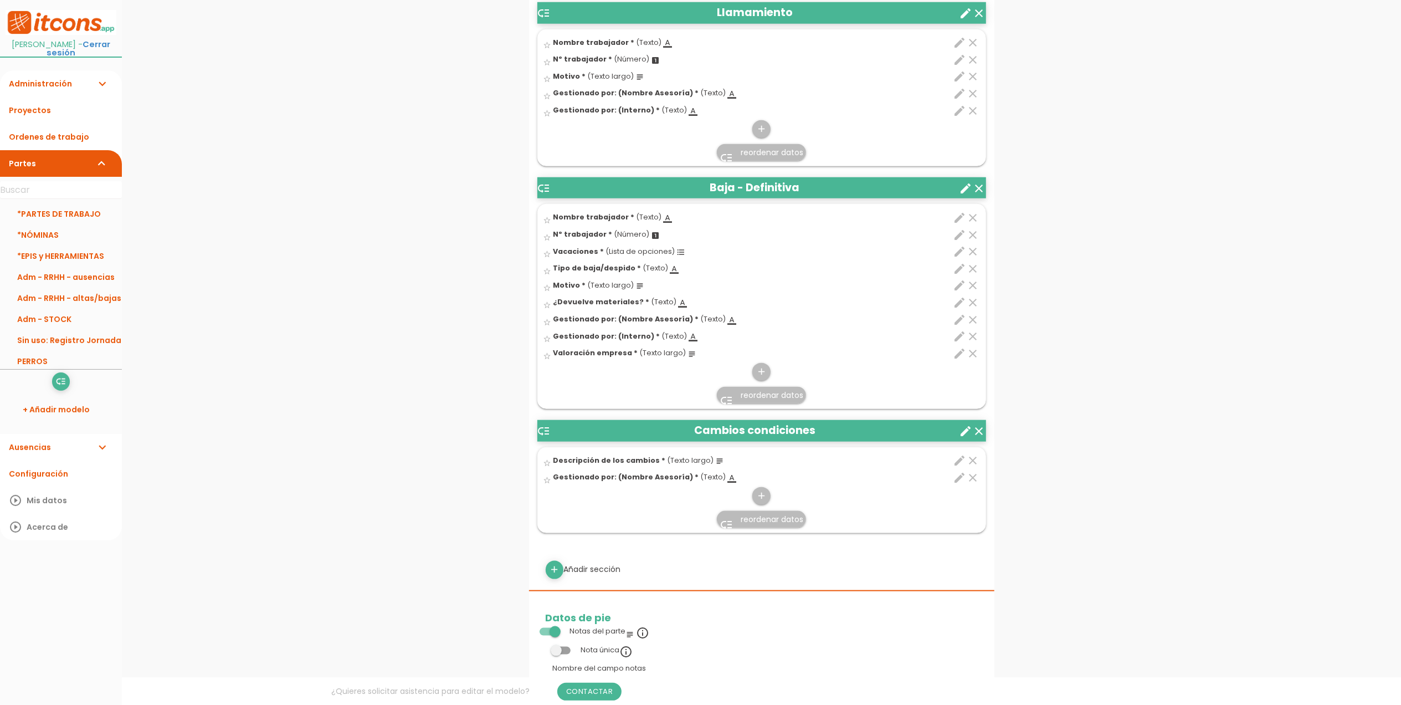
scroll to position [1224, 0]
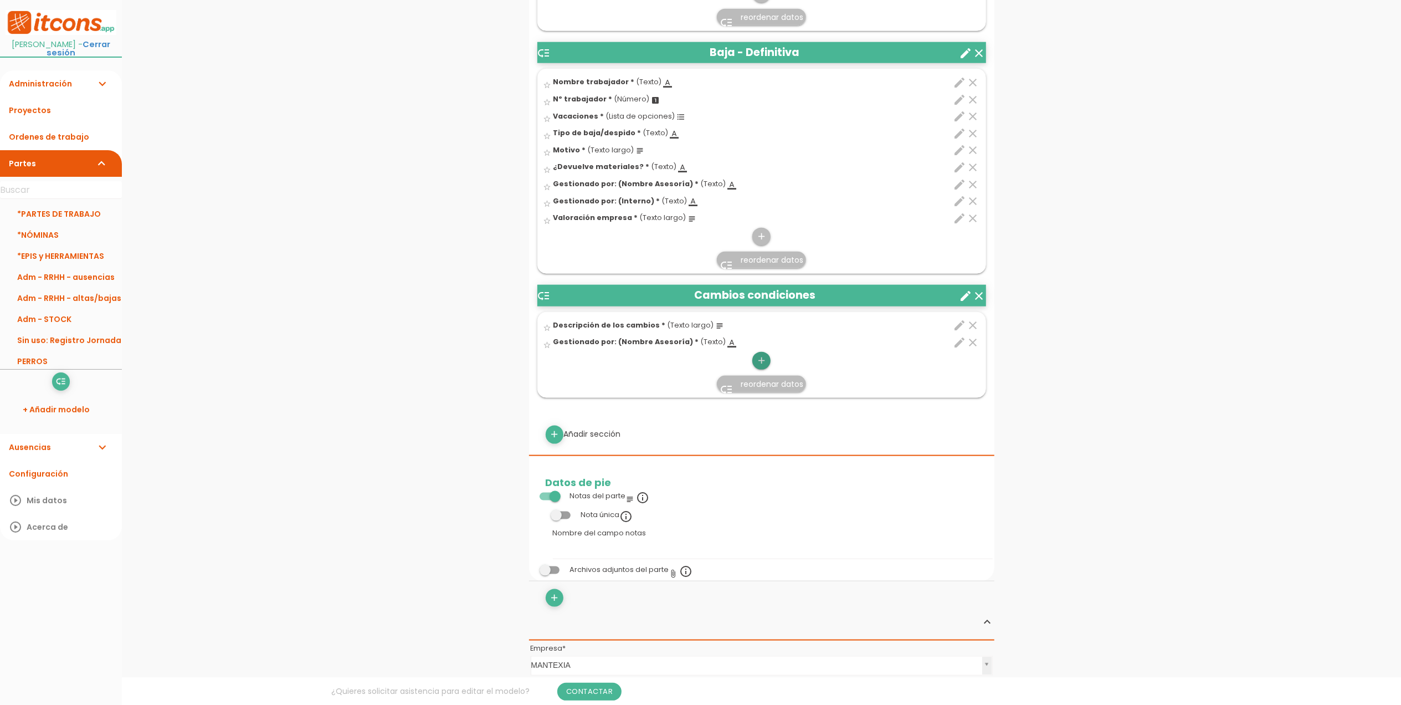
click at [765, 359] on icon "add" at bounding box center [761, 361] width 11 height 18
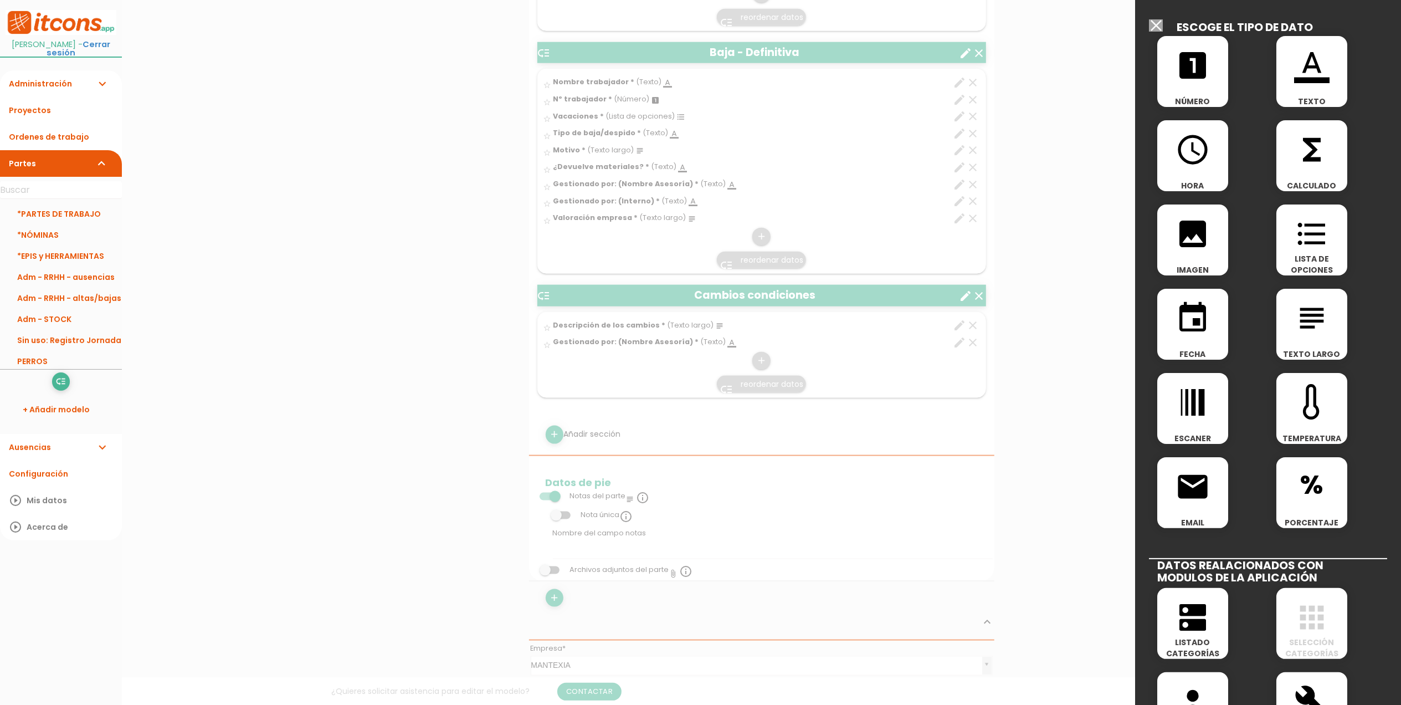
click at [1326, 62] on span "format_color_text" at bounding box center [1312, 59] width 71 height 47
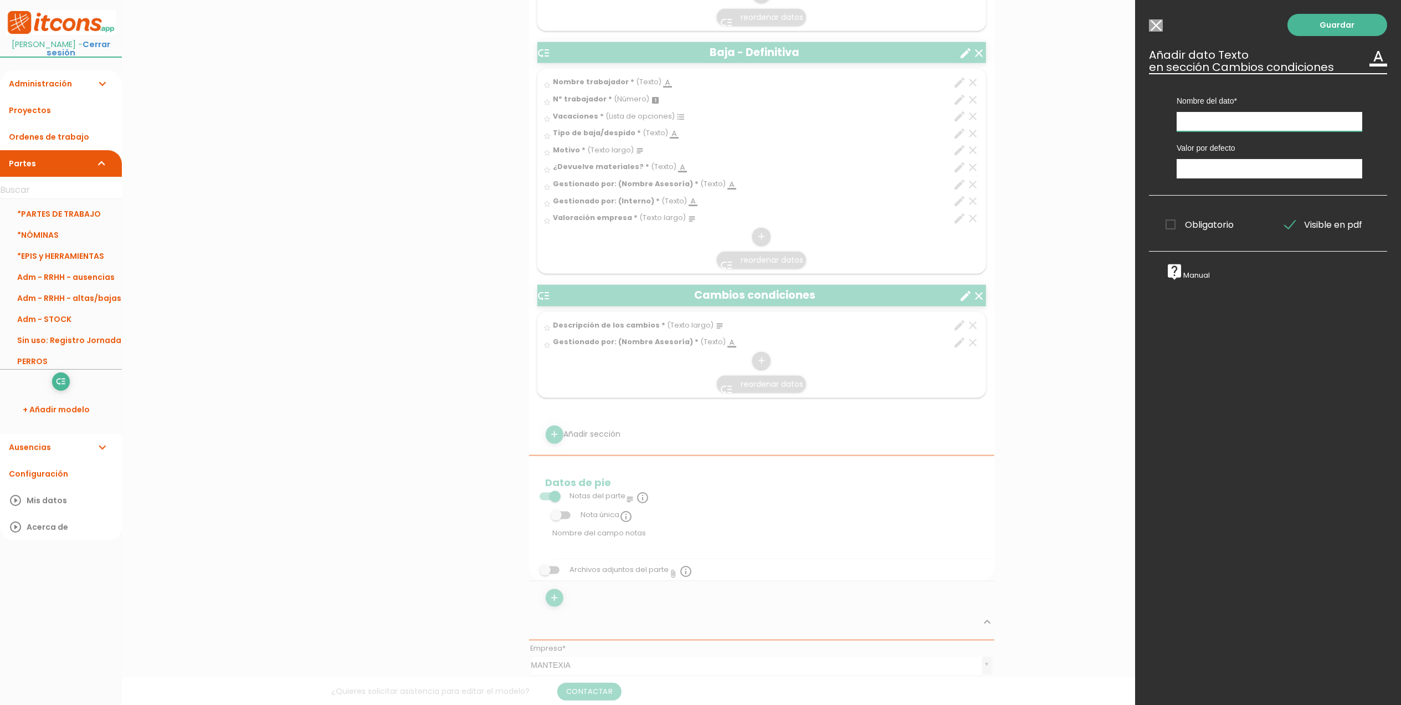
click at [1215, 117] on input "text" at bounding box center [1270, 121] width 186 height 19
paste input "Gestionado por: (Interno)"
type input "Gestionado por: (Interno)"
click at [1164, 224] on label "Obligatorio" at bounding box center [1208, 225] width 103 height 14
click at [0, 0] on input "Obligatorio" at bounding box center [0, 0] width 0 height 0
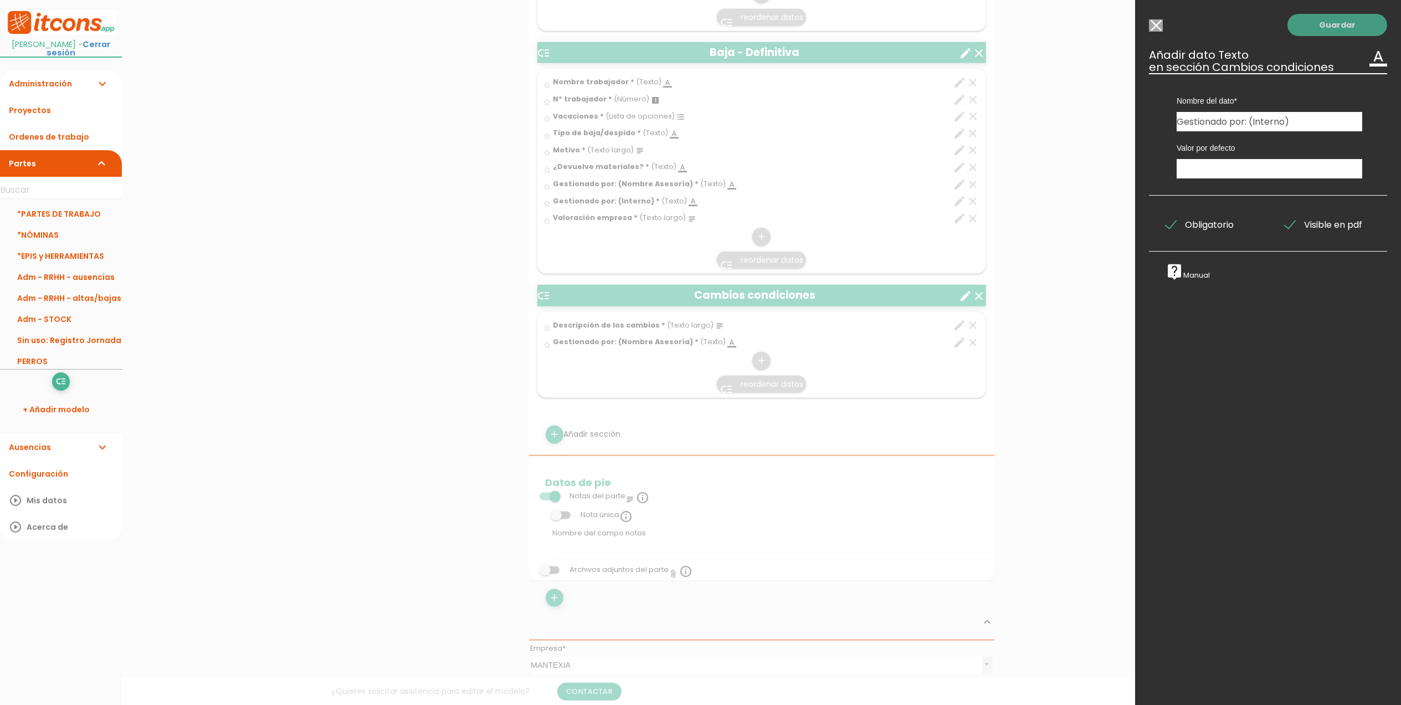
click at [1304, 31] on link "Guardar" at bounding box center [1338, 25] width 100 height 22
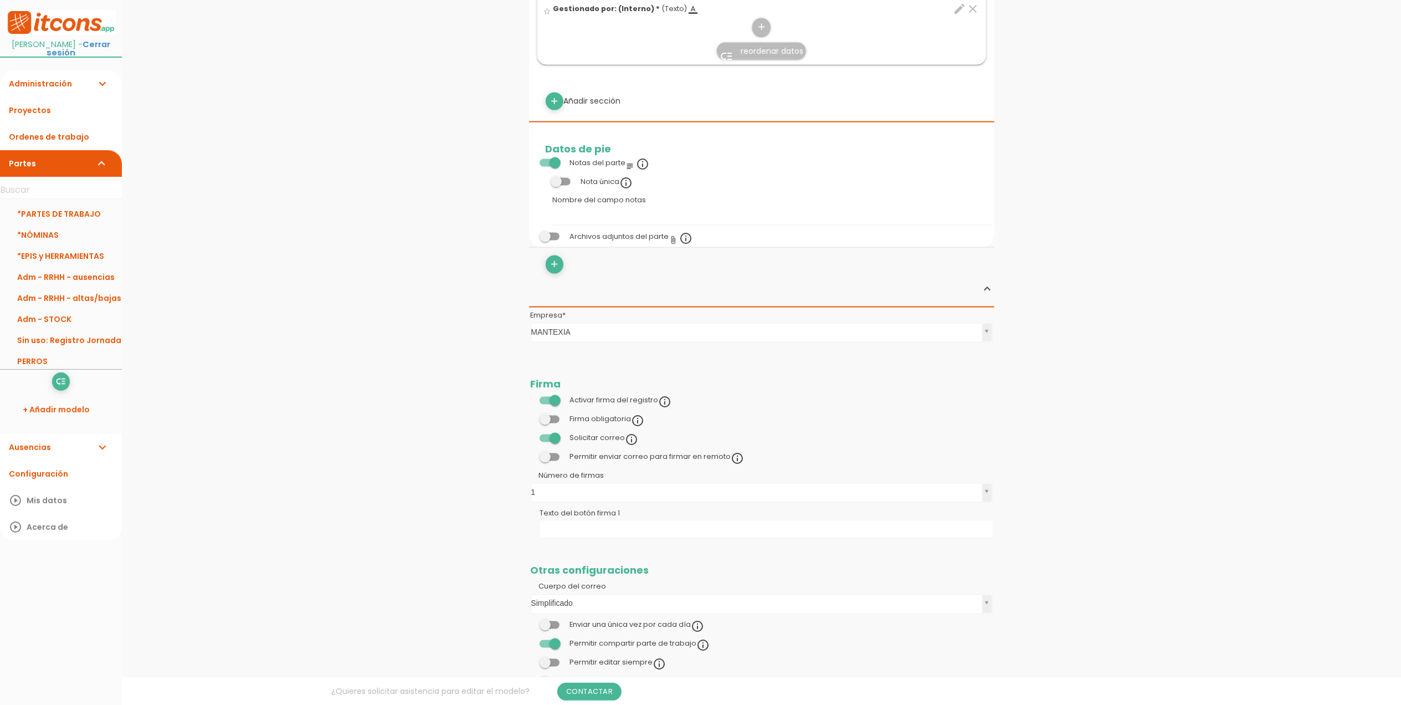
scroll to position [1575, 0]
click at [547, 417] on span at bounding box center [550, 419] width 20 height 8
click at [531, 416] on input "checkbox" at bounding box center [531, 416] width 0 height 0
click at [552, 441] on span at bounding box center [550, 438] width 20 height 8
click at [531, 434] on input "checkbox" at bounding box center [531, 434] width 0 height 0
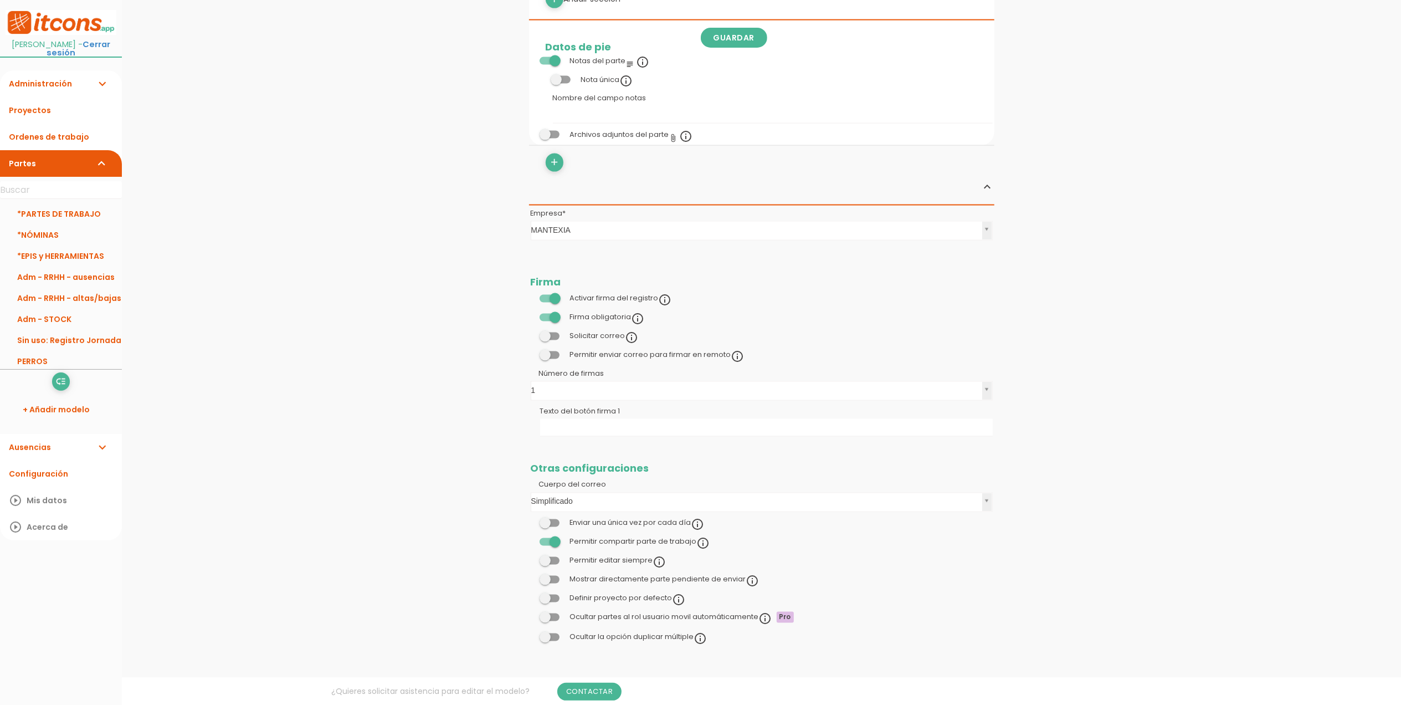
scroll to position [1682, 0]
click at [552, 541] on span at bounding box center [550, 539] width 20 height 8
click at [531, 536] on input "checkbox" at bounding box center [531, 536] width 0 height 0
click at [756, 42] on link "Guardar" at bounding box center [734, 38] width 66 height 20
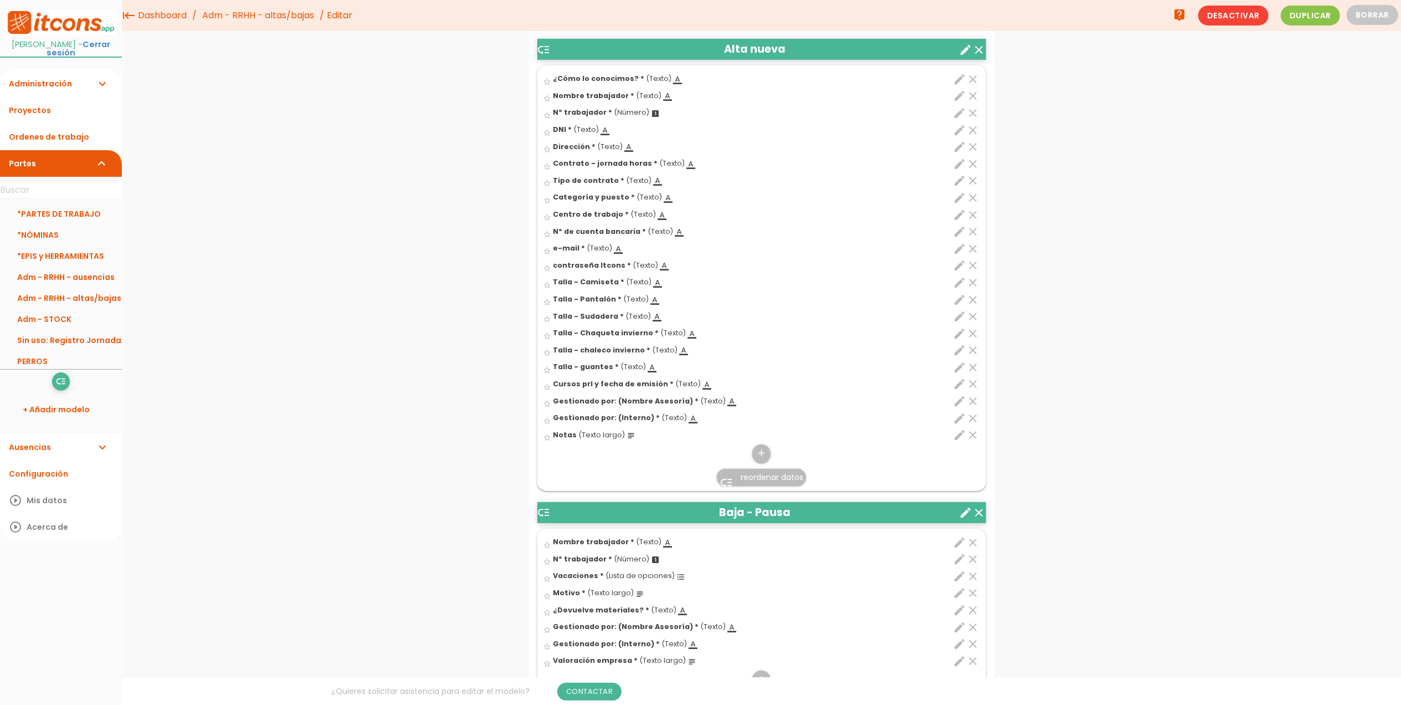
scroll to position [328, 0]
